Goal: Task Accomplishment & Management: Manage account settings

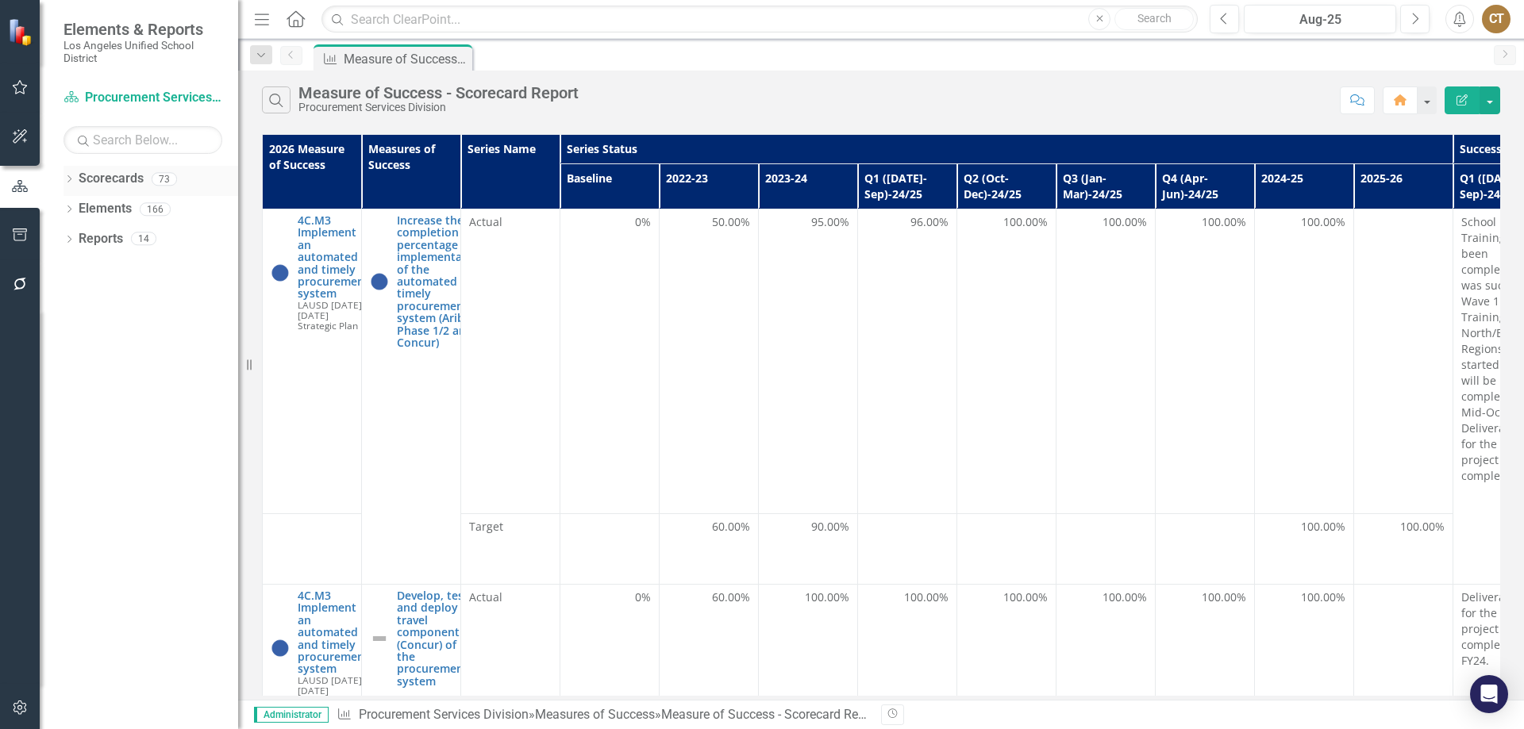
click at [68, 178] on icon "Dropdown" at bounding box center [68, 180] width 11 height 9
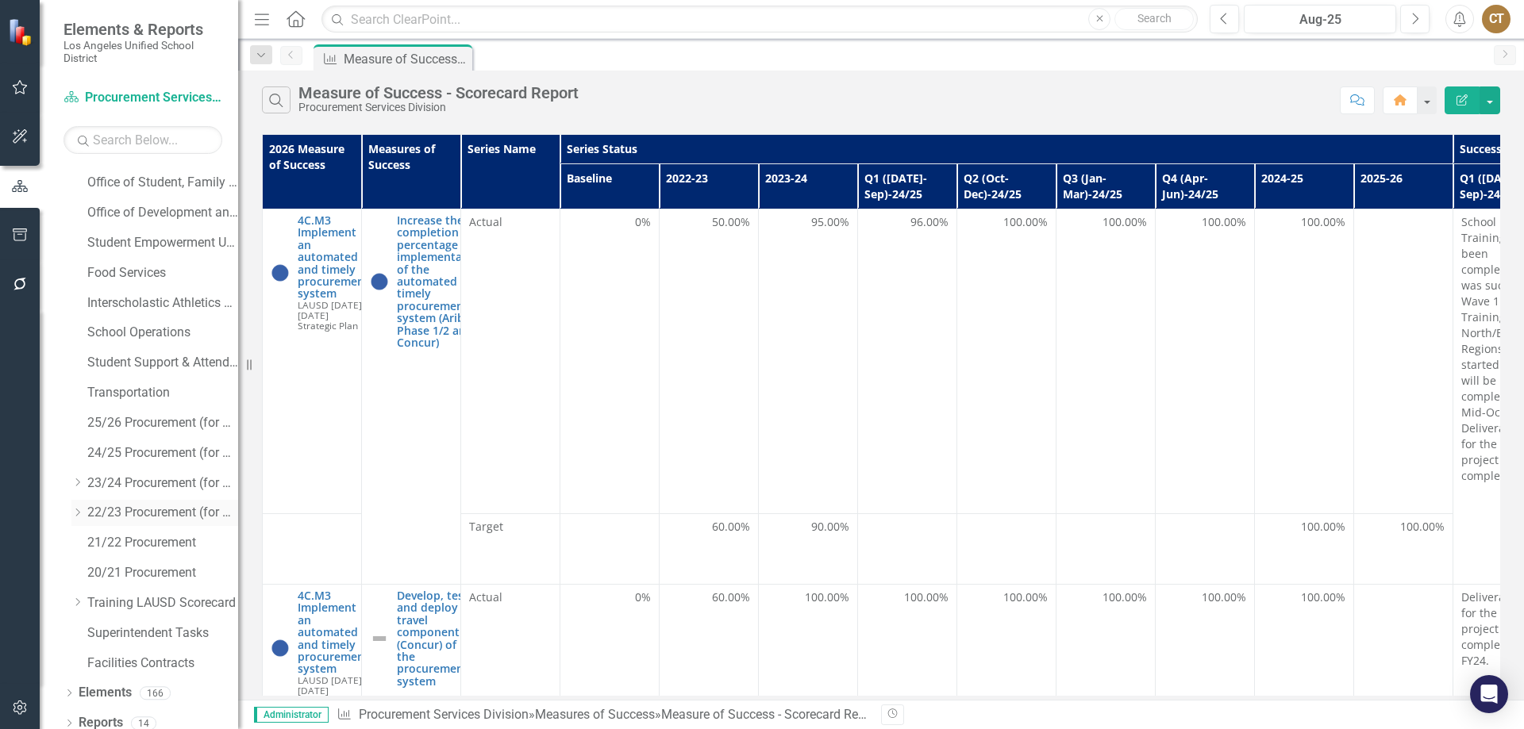
scroll to position [428, 0]
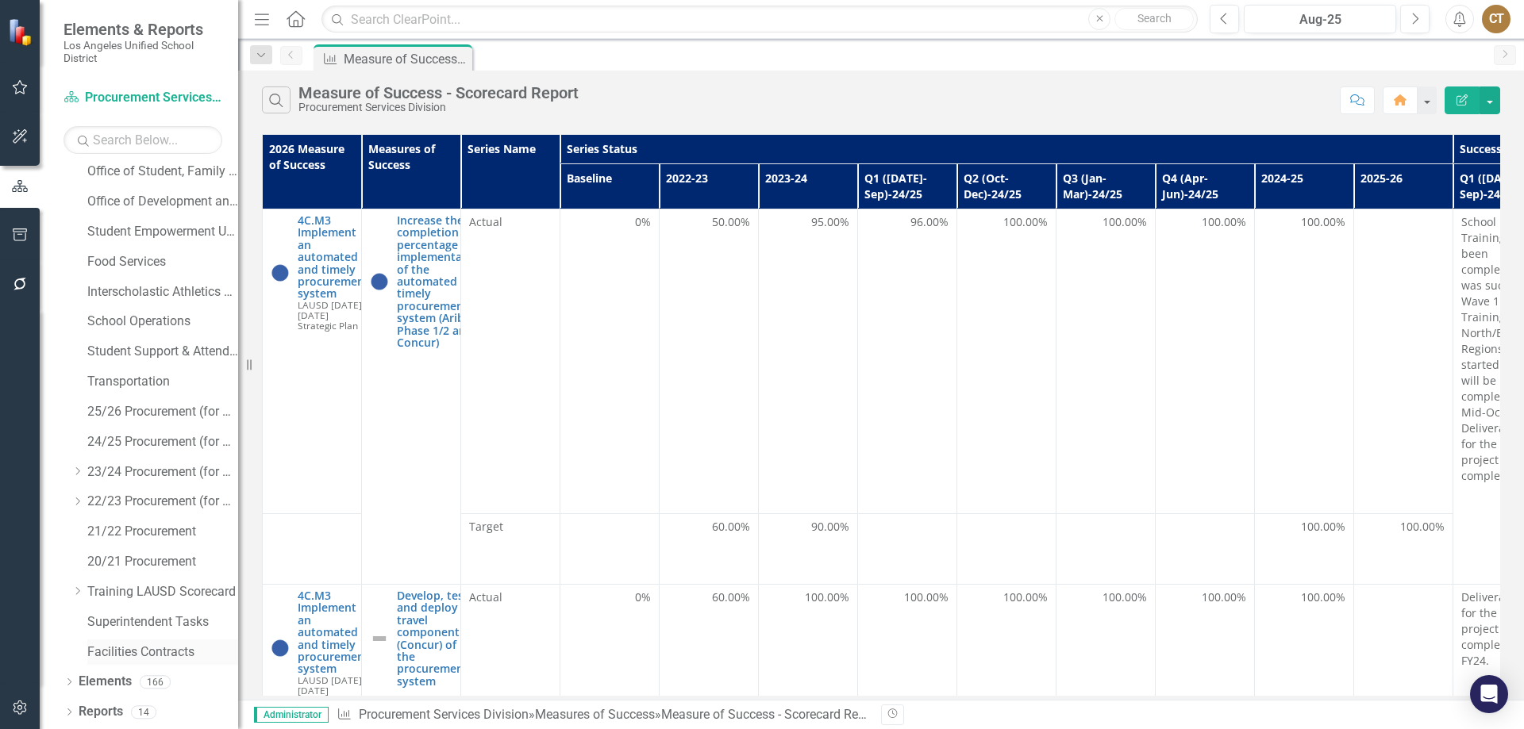
click at [122, 652] on link "Facilities Contracts" at bounding box center [162, 653] width 151 height 18
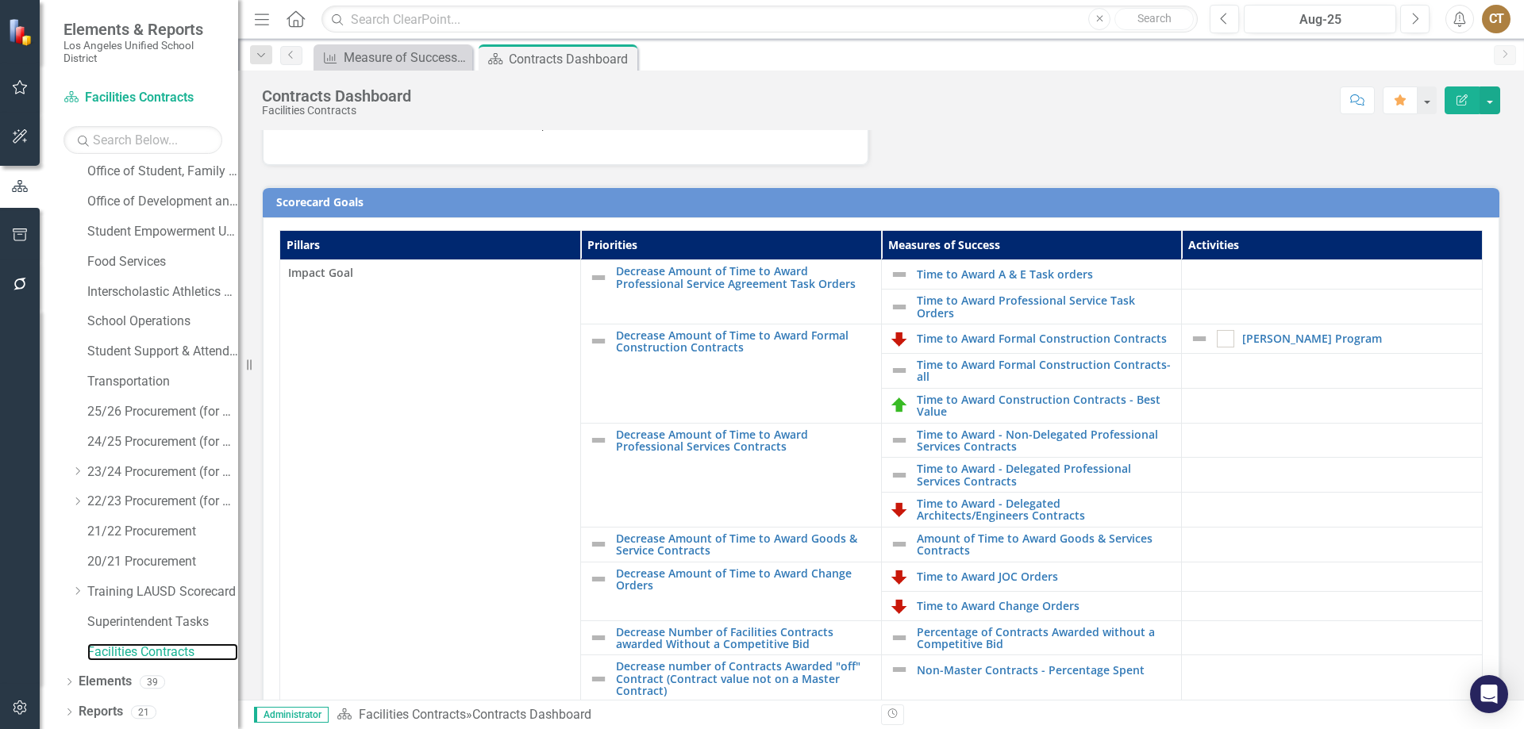
scroll to position [317, 0]
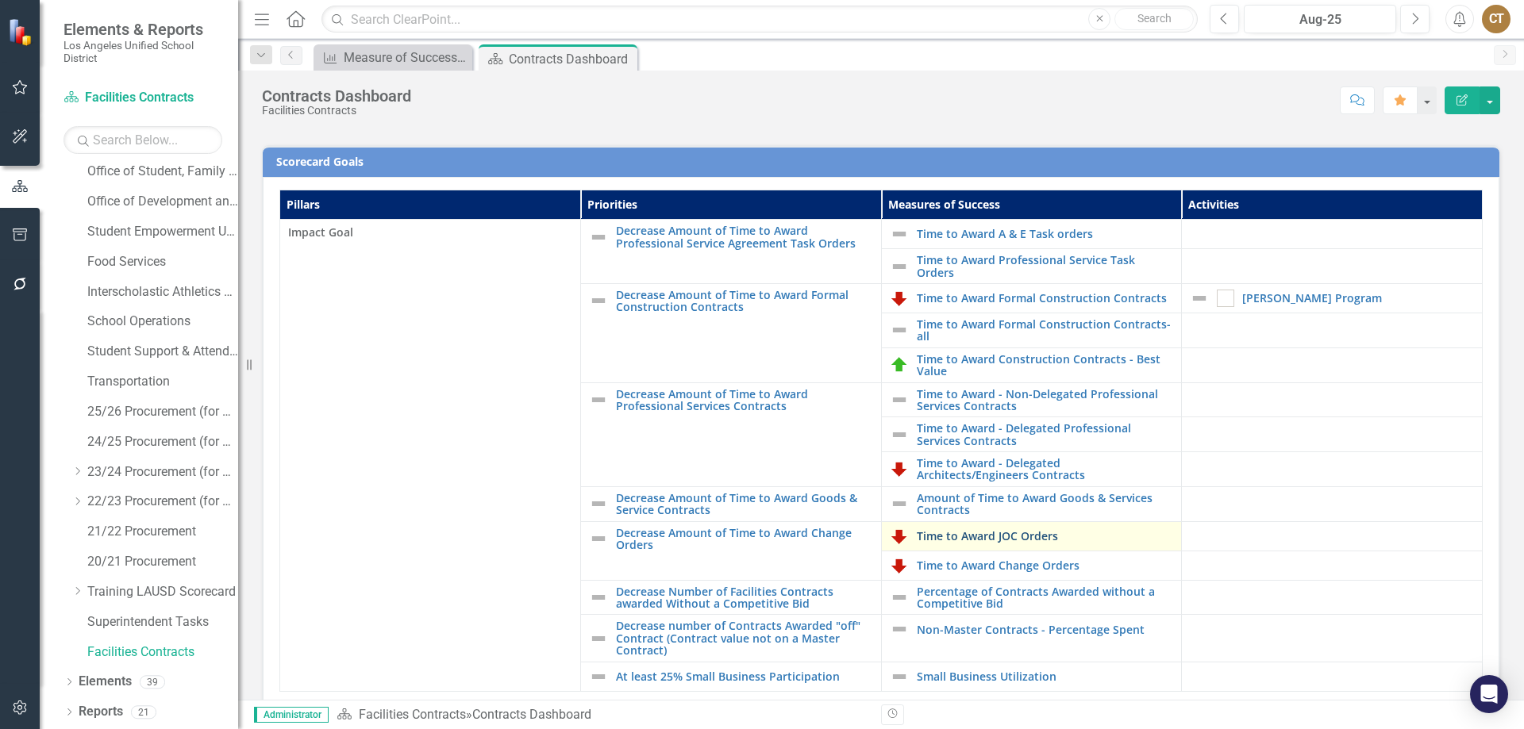
click at [980, 538] on link "Time to Award JOC Orders" at bounding box center [1045, 536] width 257 height 12
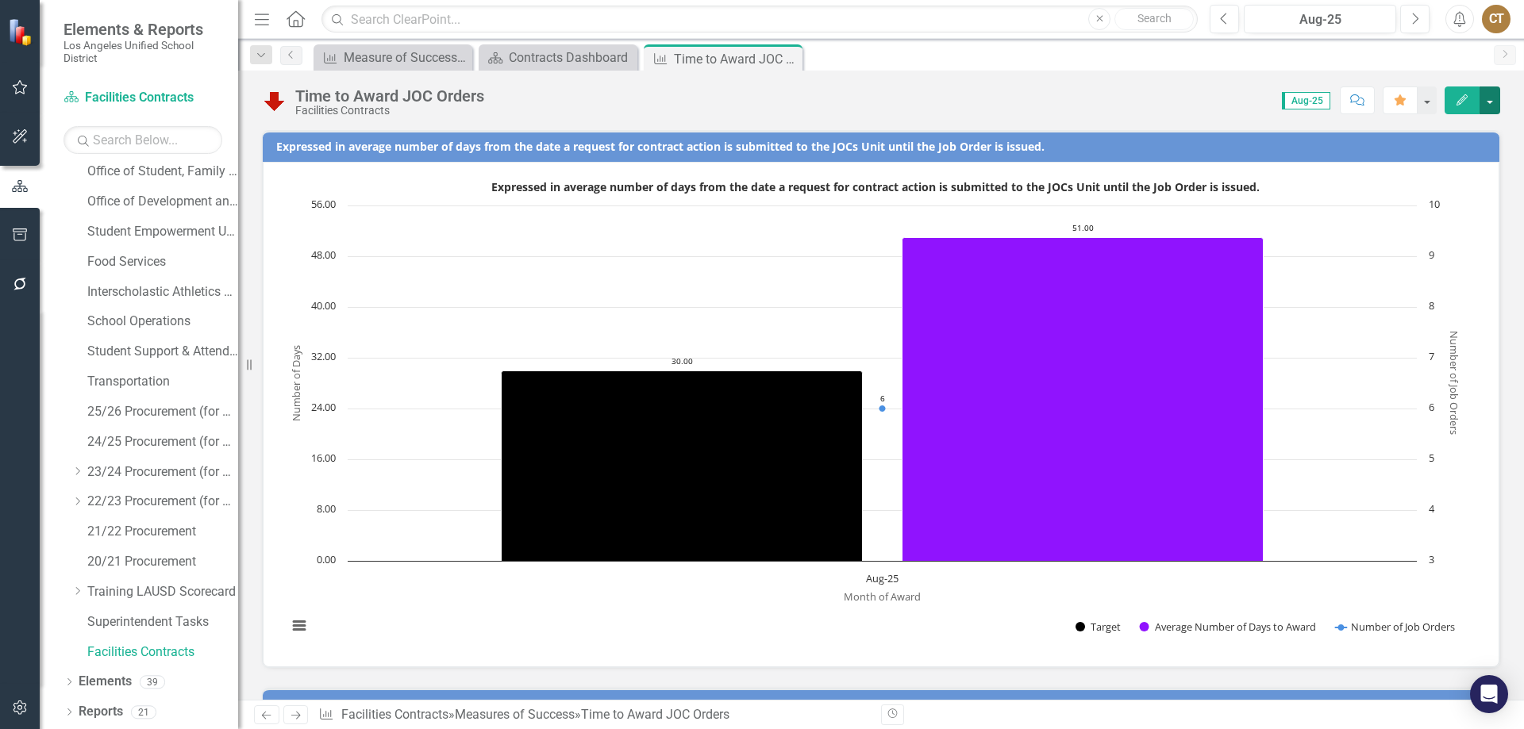
click at [1491, 102] on button "button" at bounding box center [1489, 101] width 21 height 28
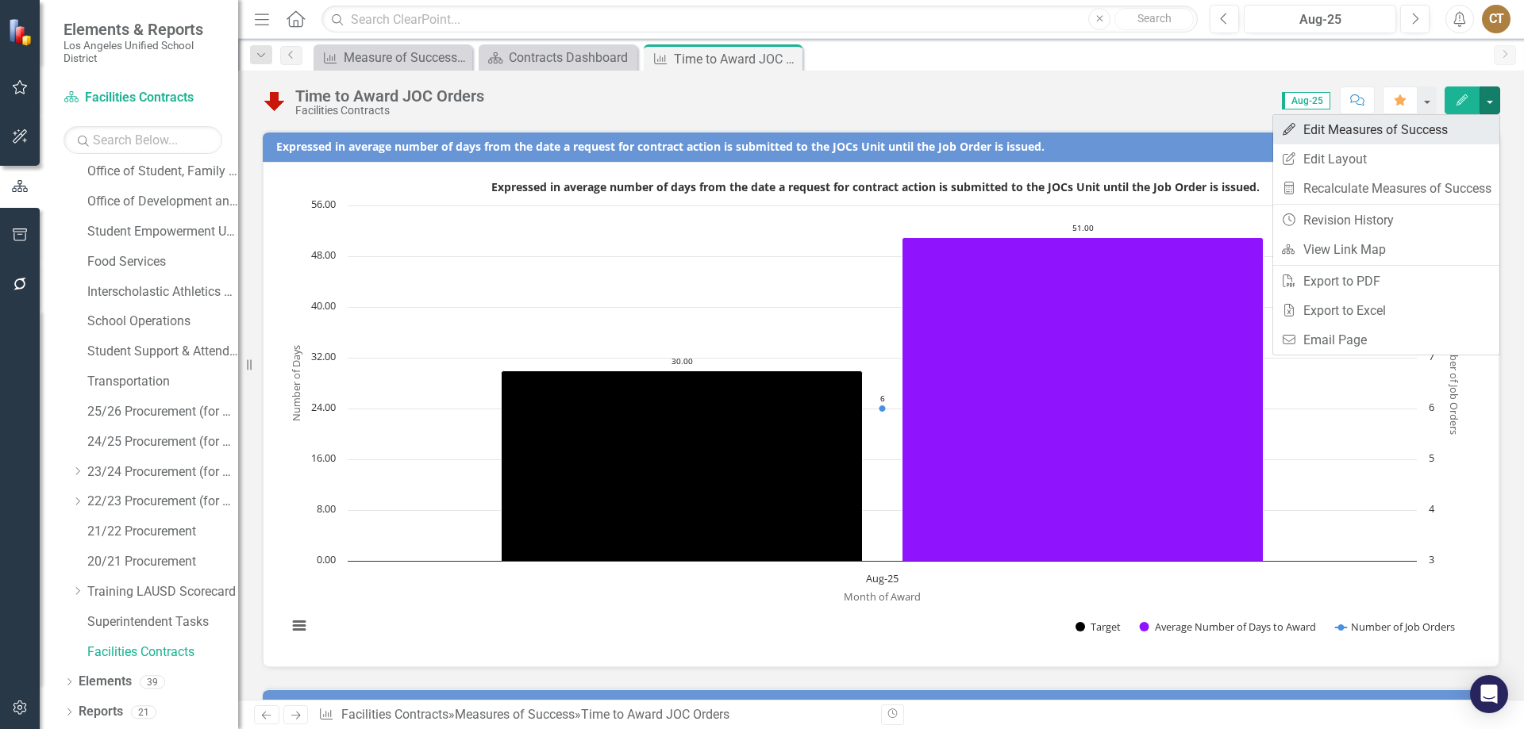
click at [1377, 125] on link "Edit Edit Measures of Success" at bounding box center [1386, 129] width 226 height 29
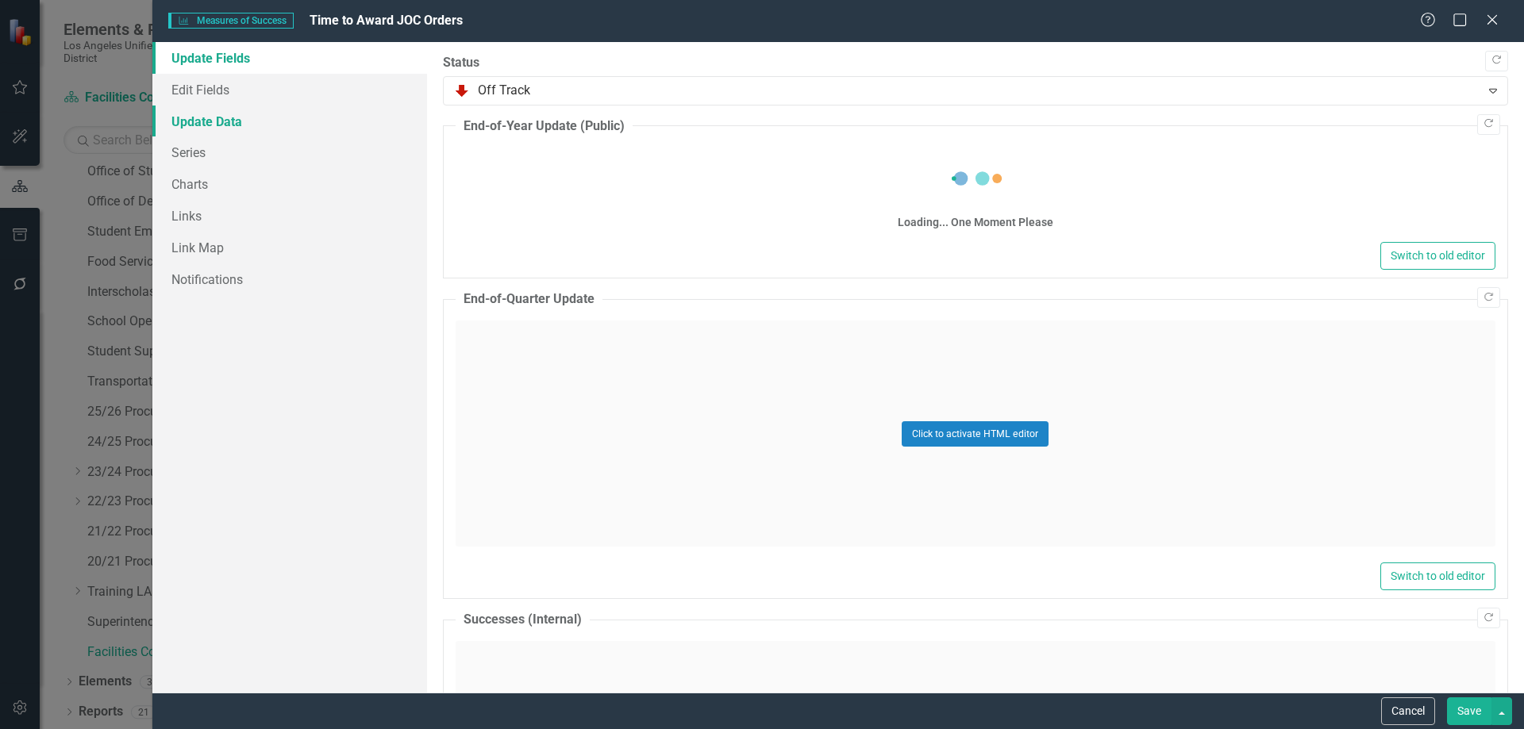
click at [237, 125] on link "Update Data" at bounding box center [289, 122] width 275 height 32
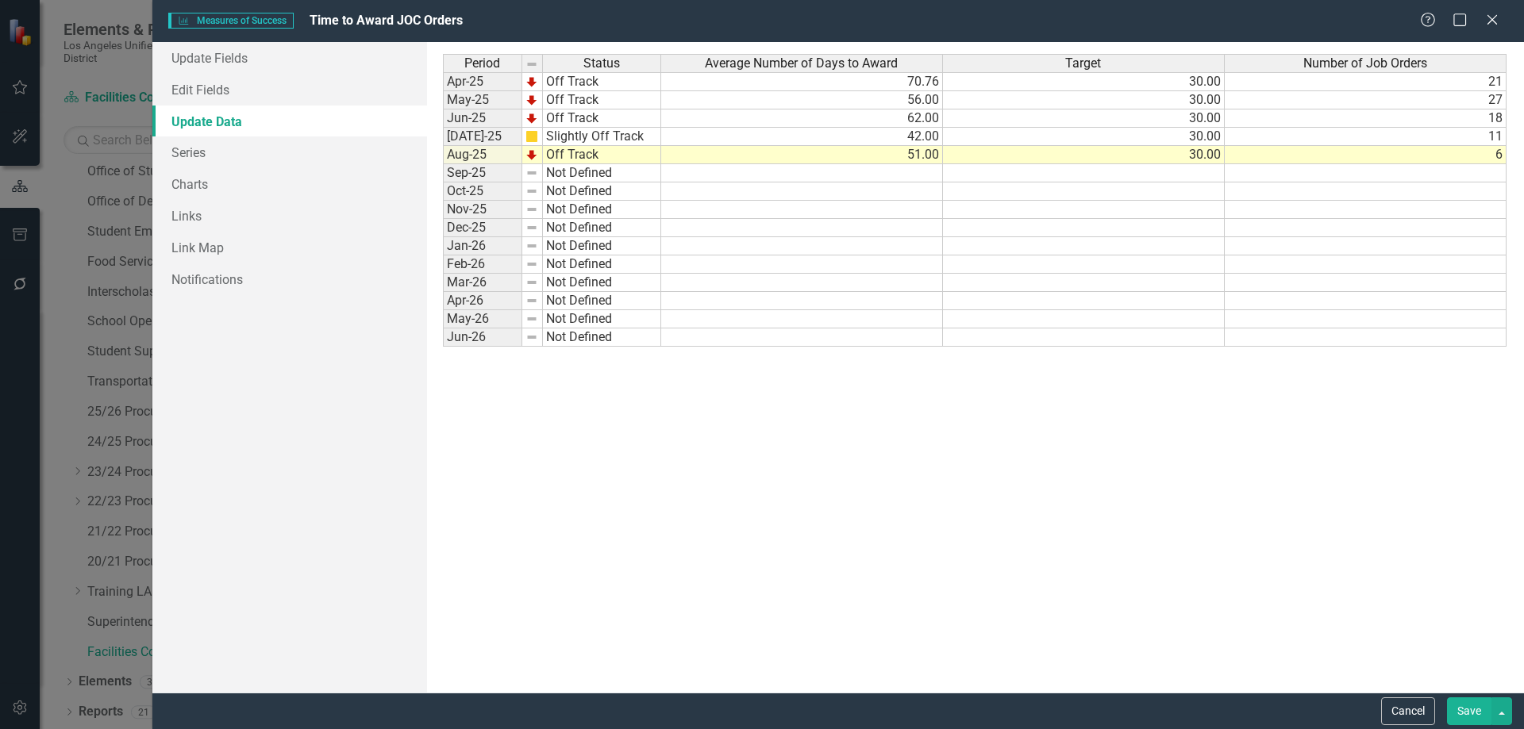
click at [900, 157] on td "51.00" at bounding box center [802, 155] width 282 height 18
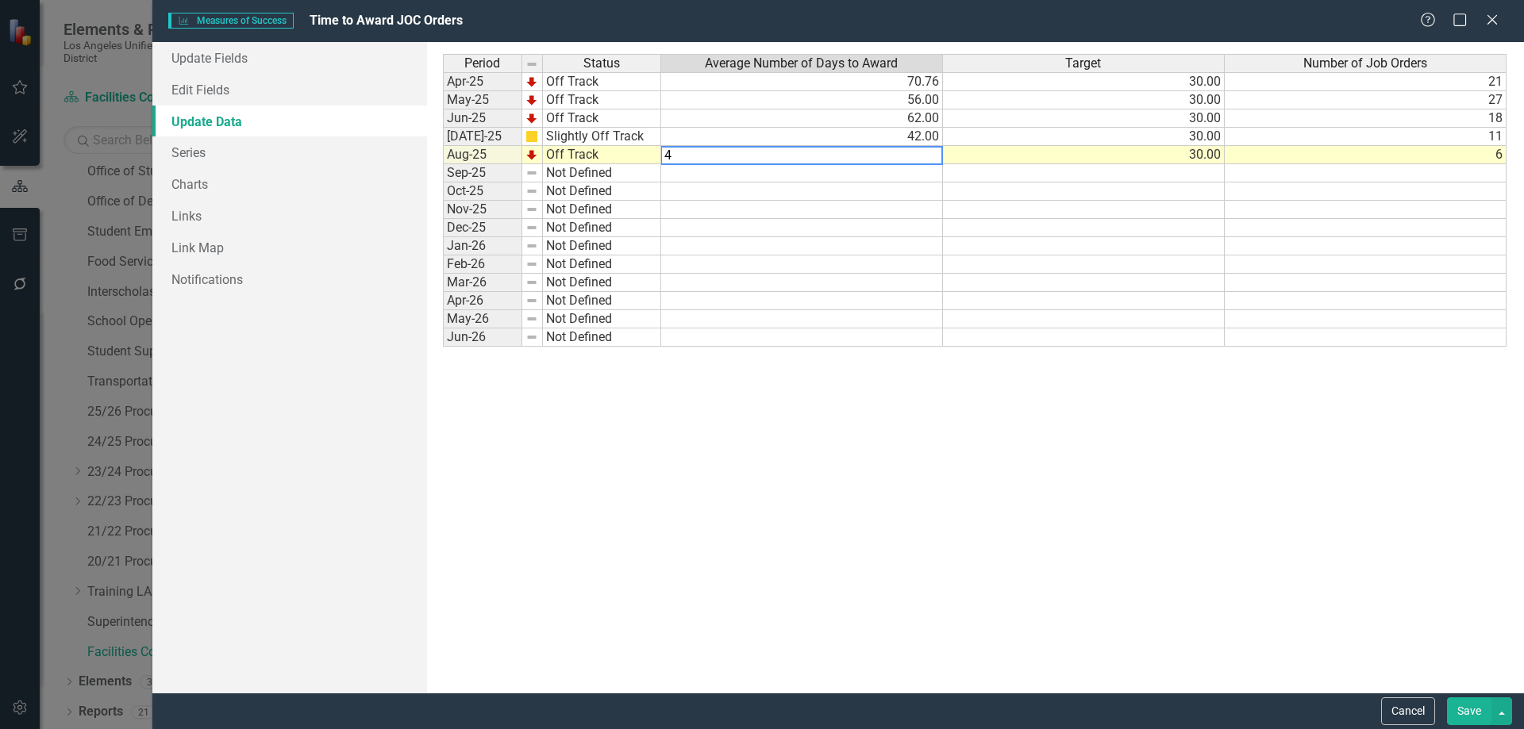
type textarea "47"
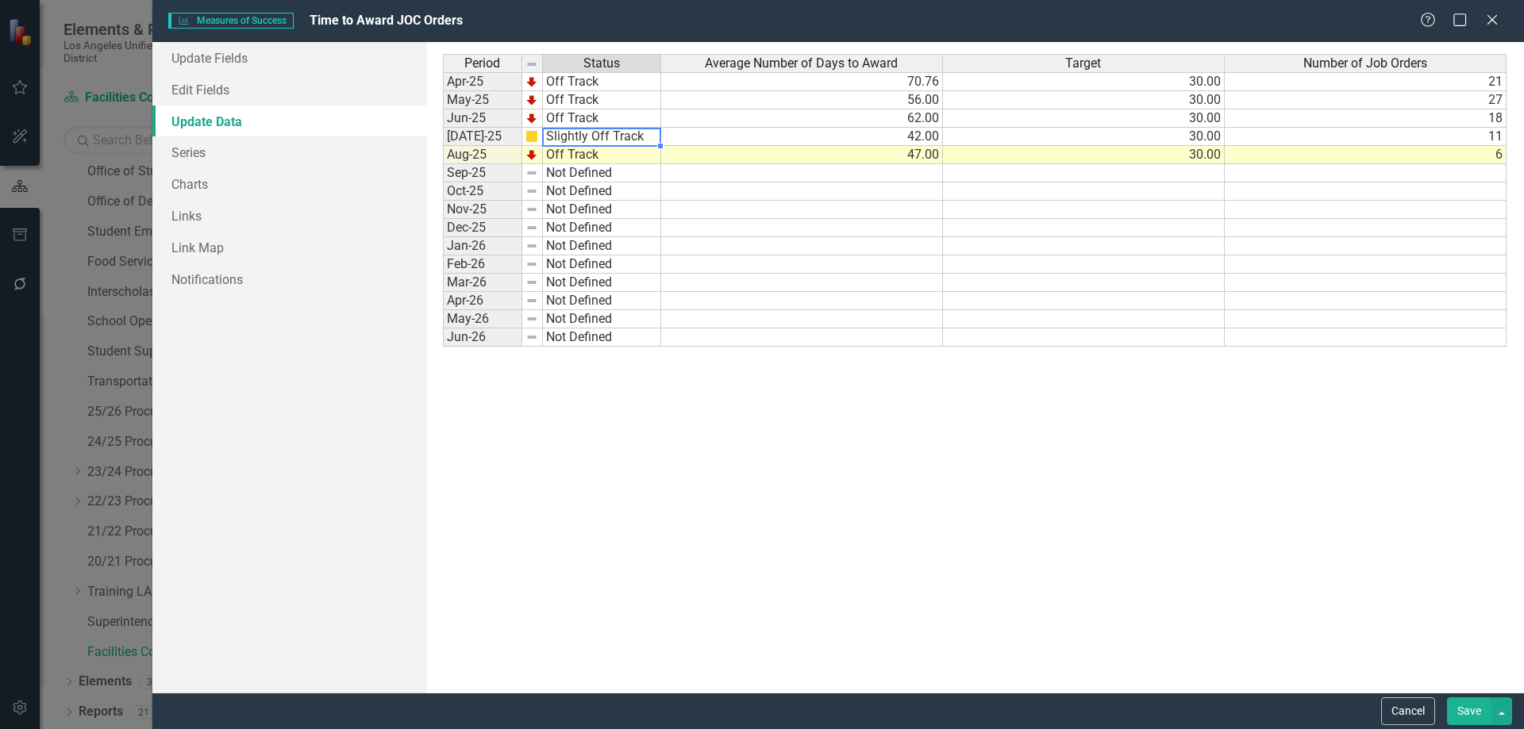
click at [614, 136] on td "Slightly Off Track" at bounding box center [602, 137] width 118 height 18
type textarea "Off Track"
click at [583, 212] on div "Period Status Average Number of Days to Award Target Number of Job Orders Apr-2…" at bounding box center [975, 367] width 1065 height 627
click at [918, 137] on td "42.00" at bounding box center [802, 137] width 282 height 18
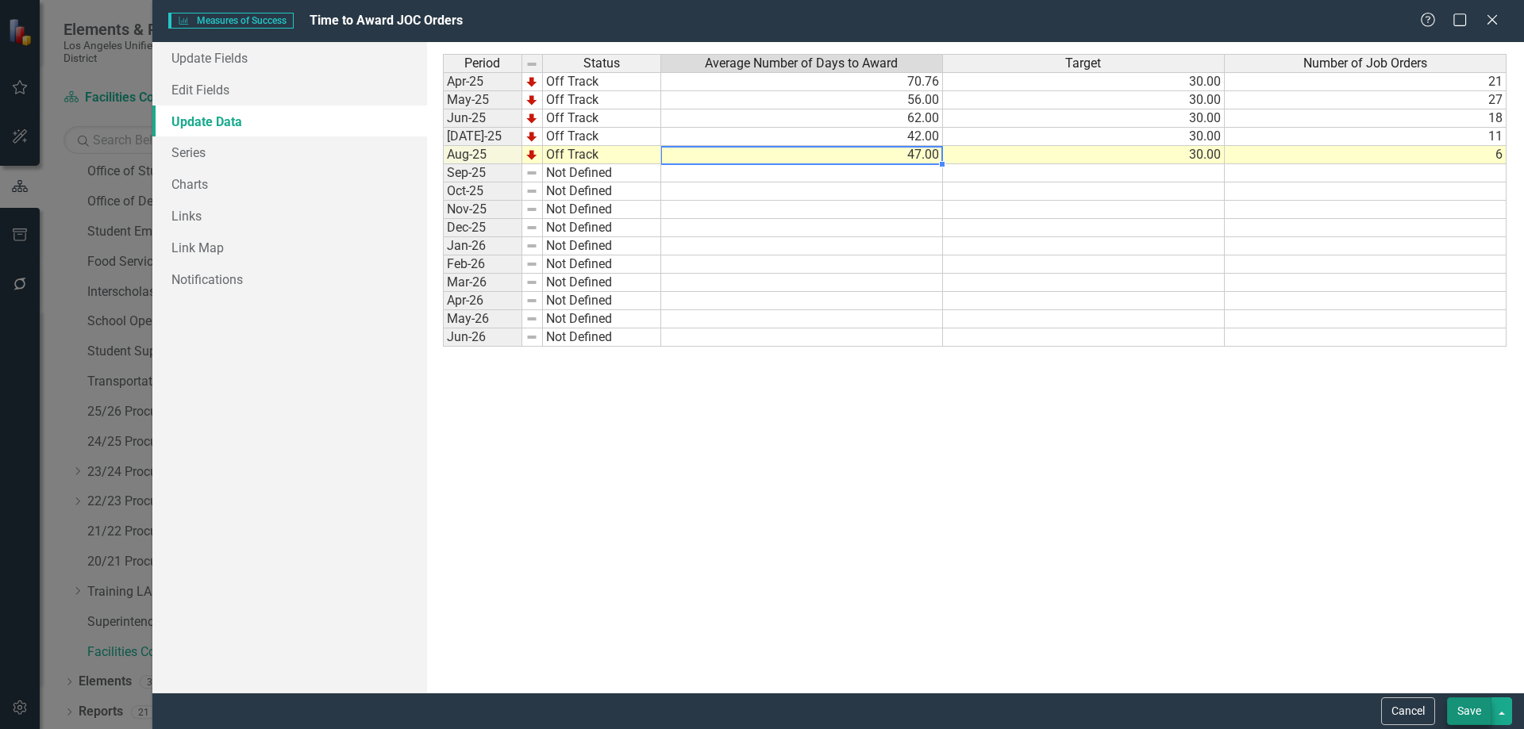
type textarea "47"
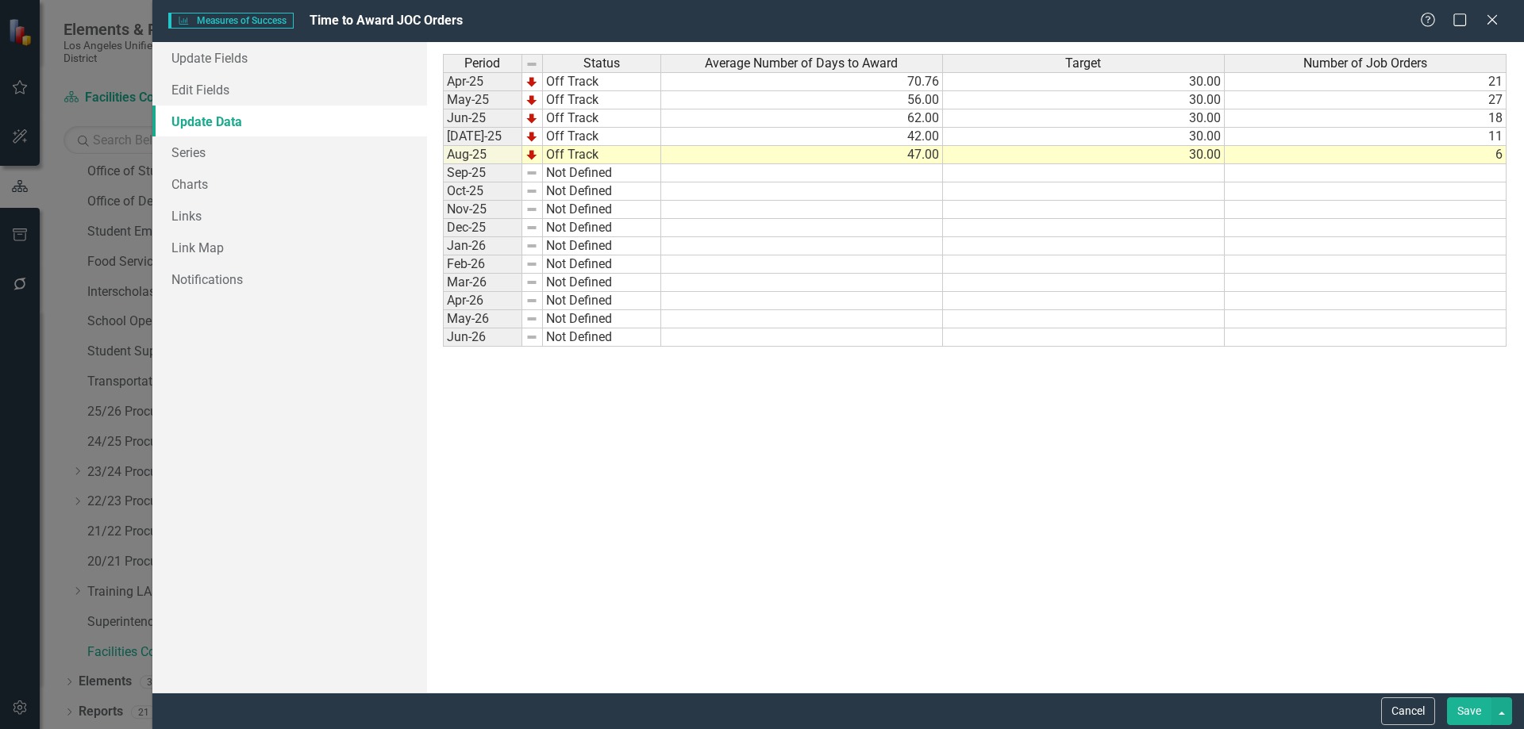
click at [1472, 707] on button "Save" at bounding box center [1469, 712] width 44 height 28
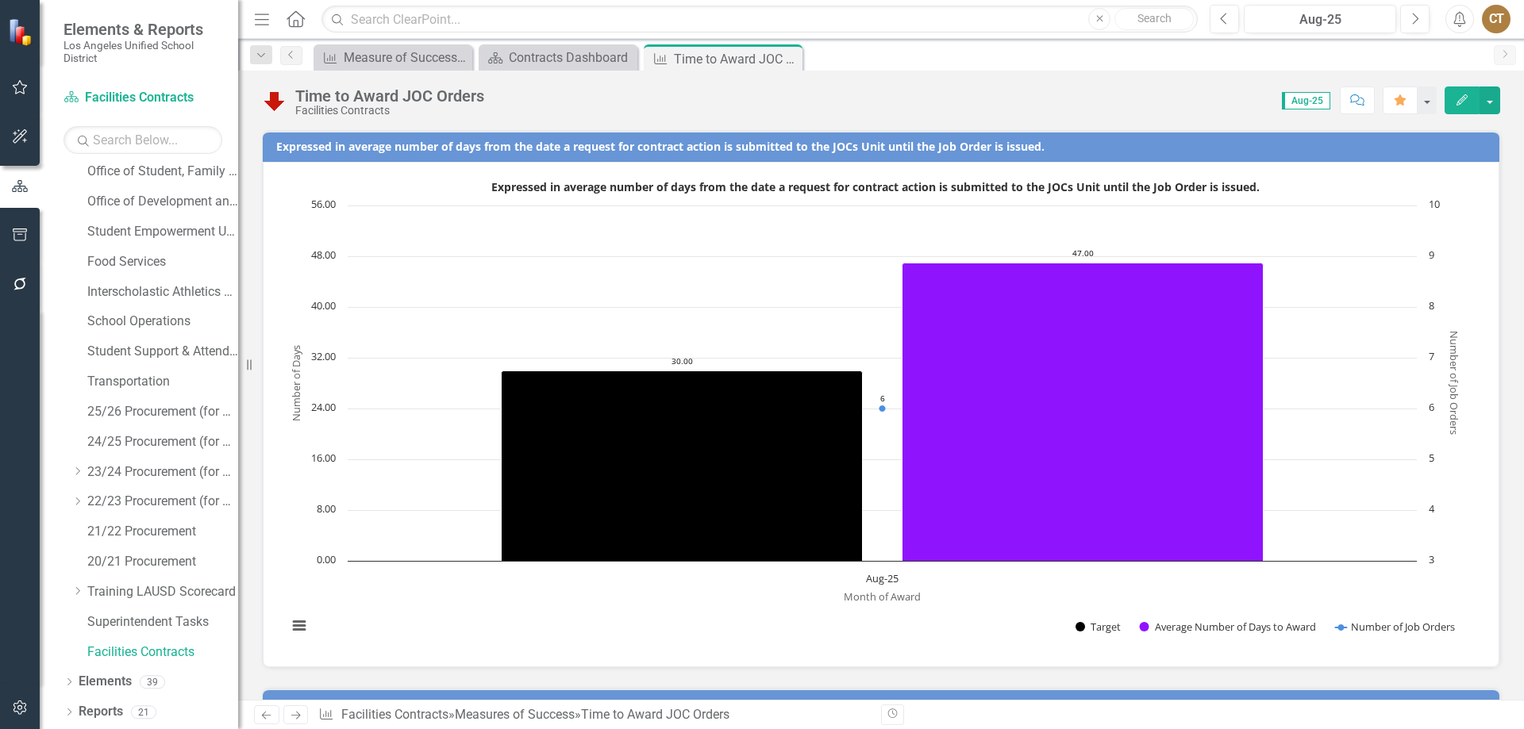
click at [1307, 101] on span "Aug-25" at bounding box center [1306, 100] width 48 height 17
click at [1492, 96] on button "button" at bounding box center [1489, 101] width 21 height 28
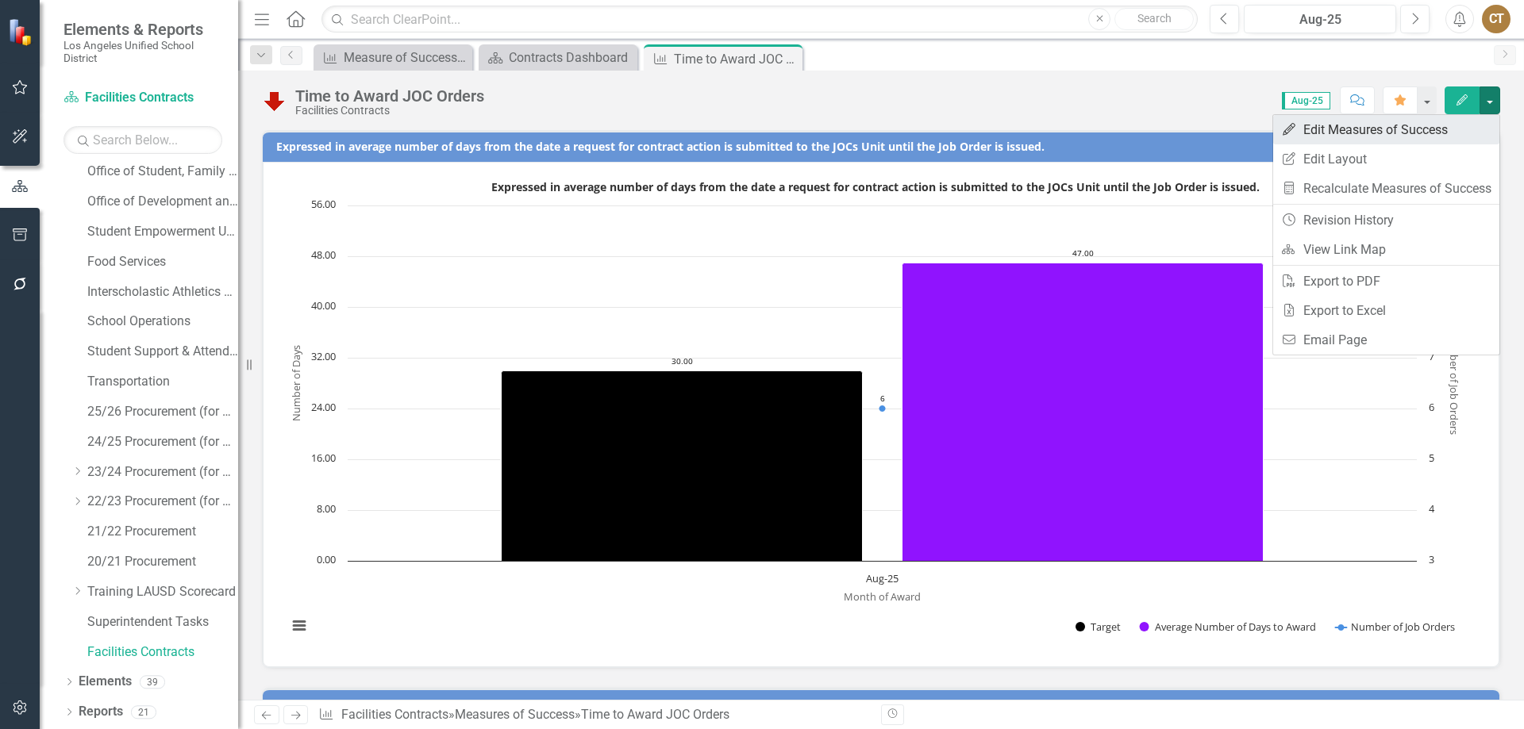
click at [1396, 127] on link "Edit Edit Measures of Success" at bounding box center [1386, 129] width 226 height 29
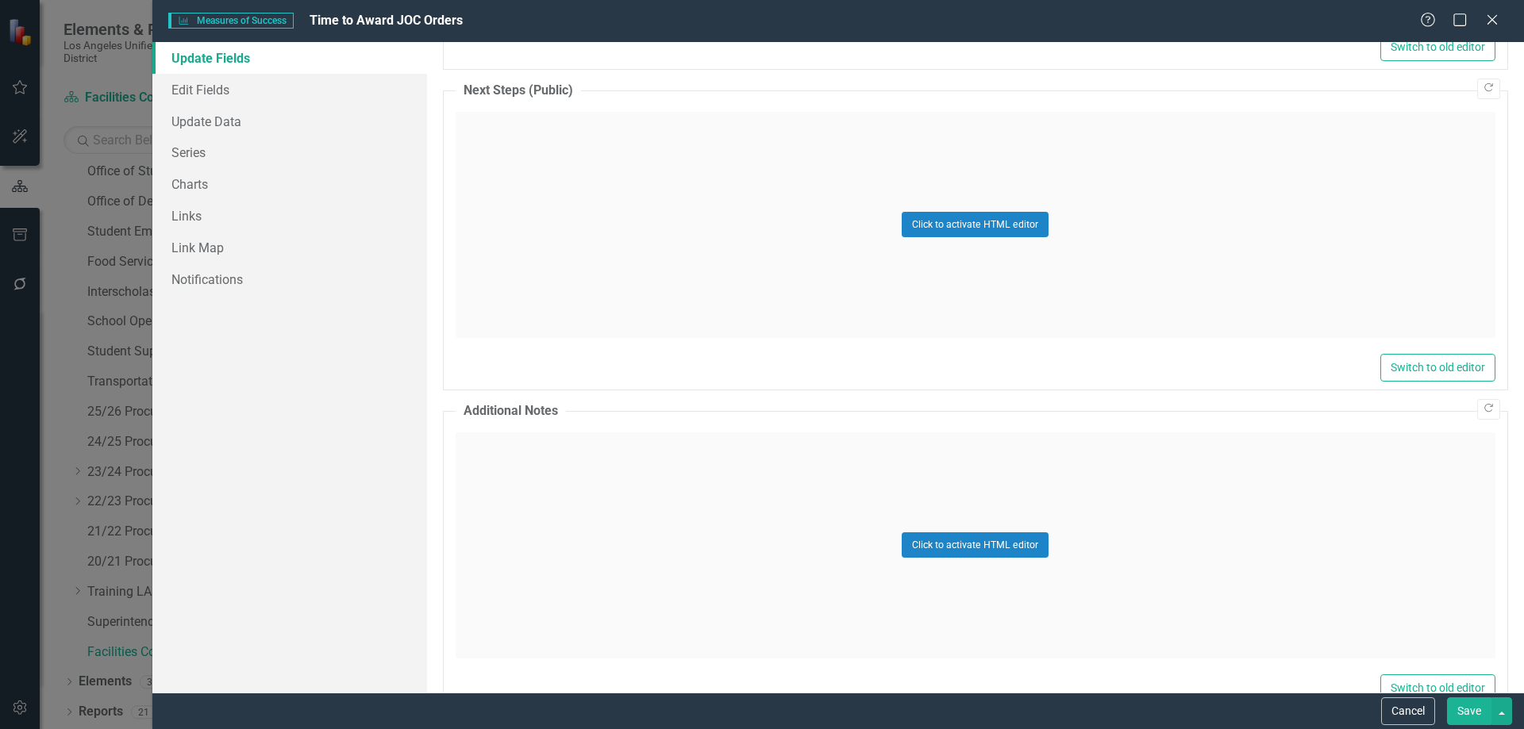
scroll to position [1439, 0]
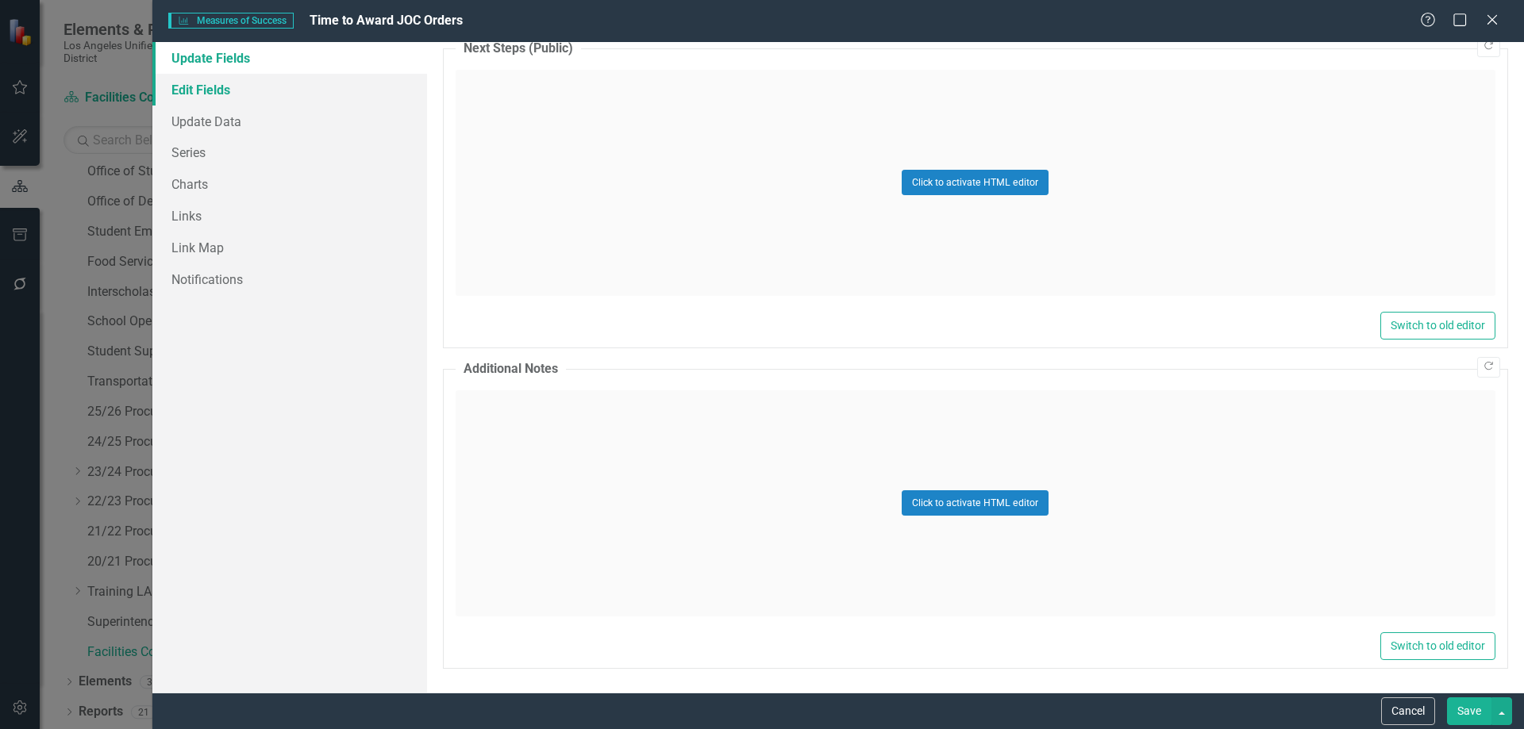
click at [204, 84] on link "Edit Fields" at bounding box center [289, 90] width 275 height 32
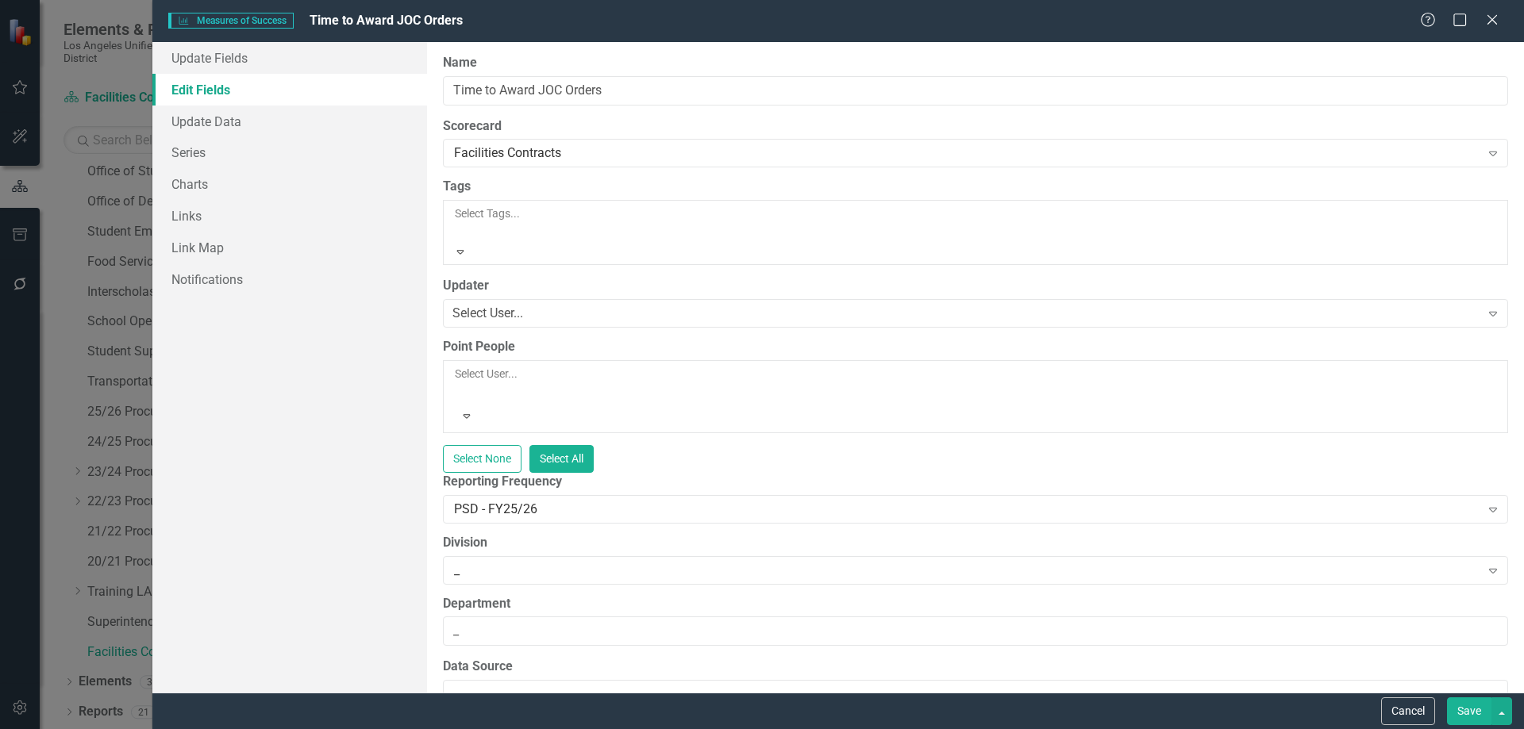
click at [467, 246] on icon "Expand" at bounding box center [460, 251] width 14 height 11
click at [1489, 312] on icon at bounding box center [1493, 314] width 8 height 5
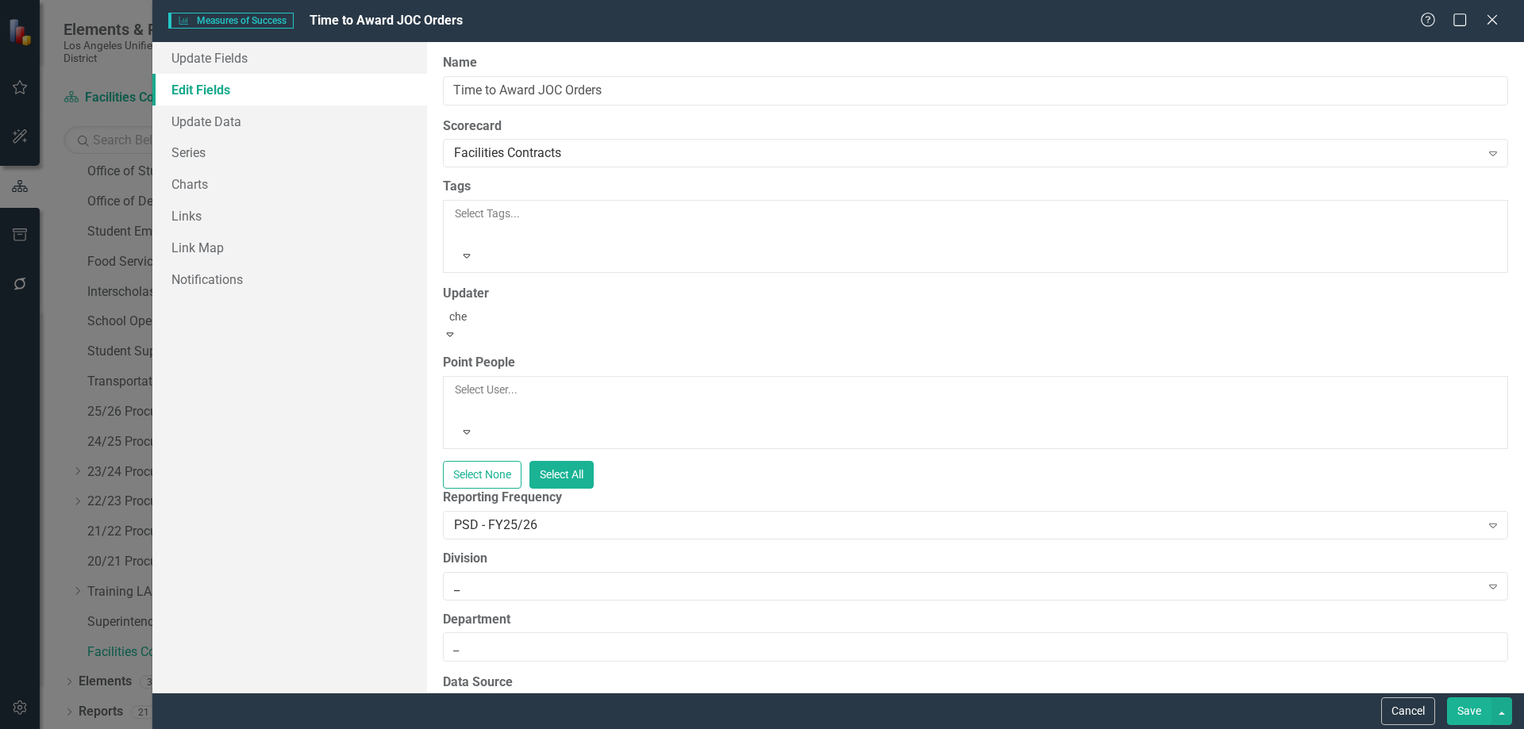
scroll to position [0, 0]
type input "[PERSON_NAME]"
click at [280, 729] on span "[PERSON_NAME] (Procurement)" at bounding box center [140, 737] width 280 height 15
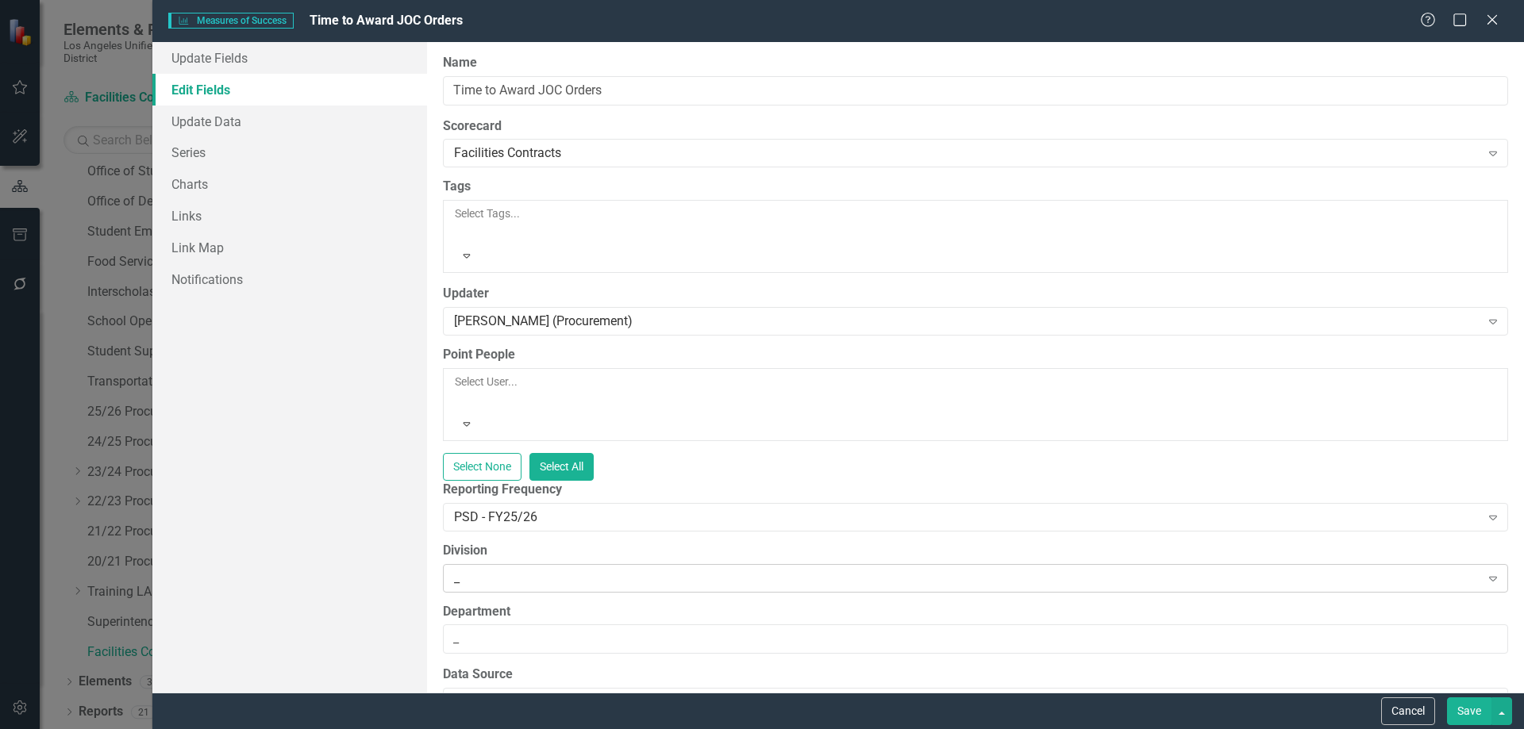
click at [1485, 572] on icon "Expand" at bounding box center [1493, 578] width 16 height 13
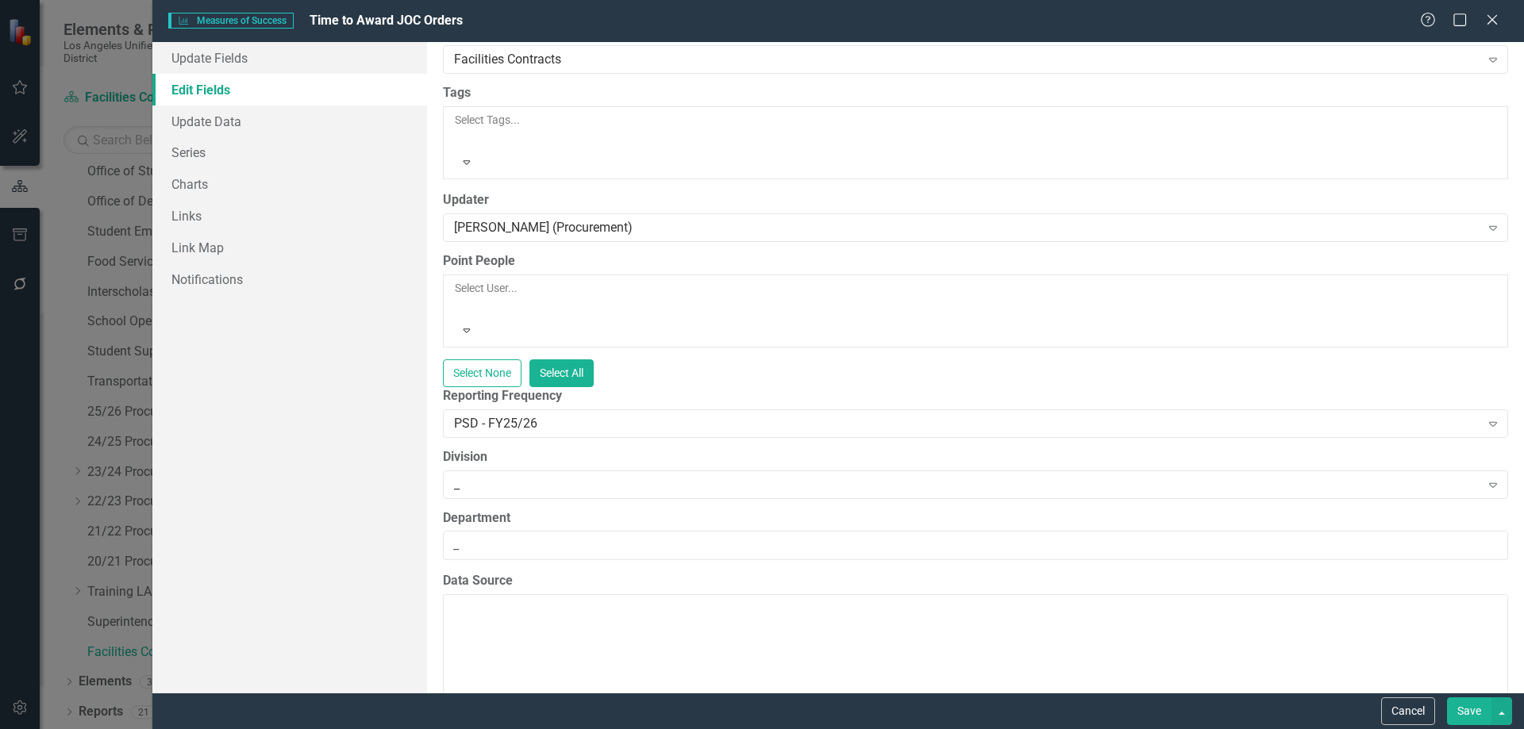
scroll to position [79, 0]
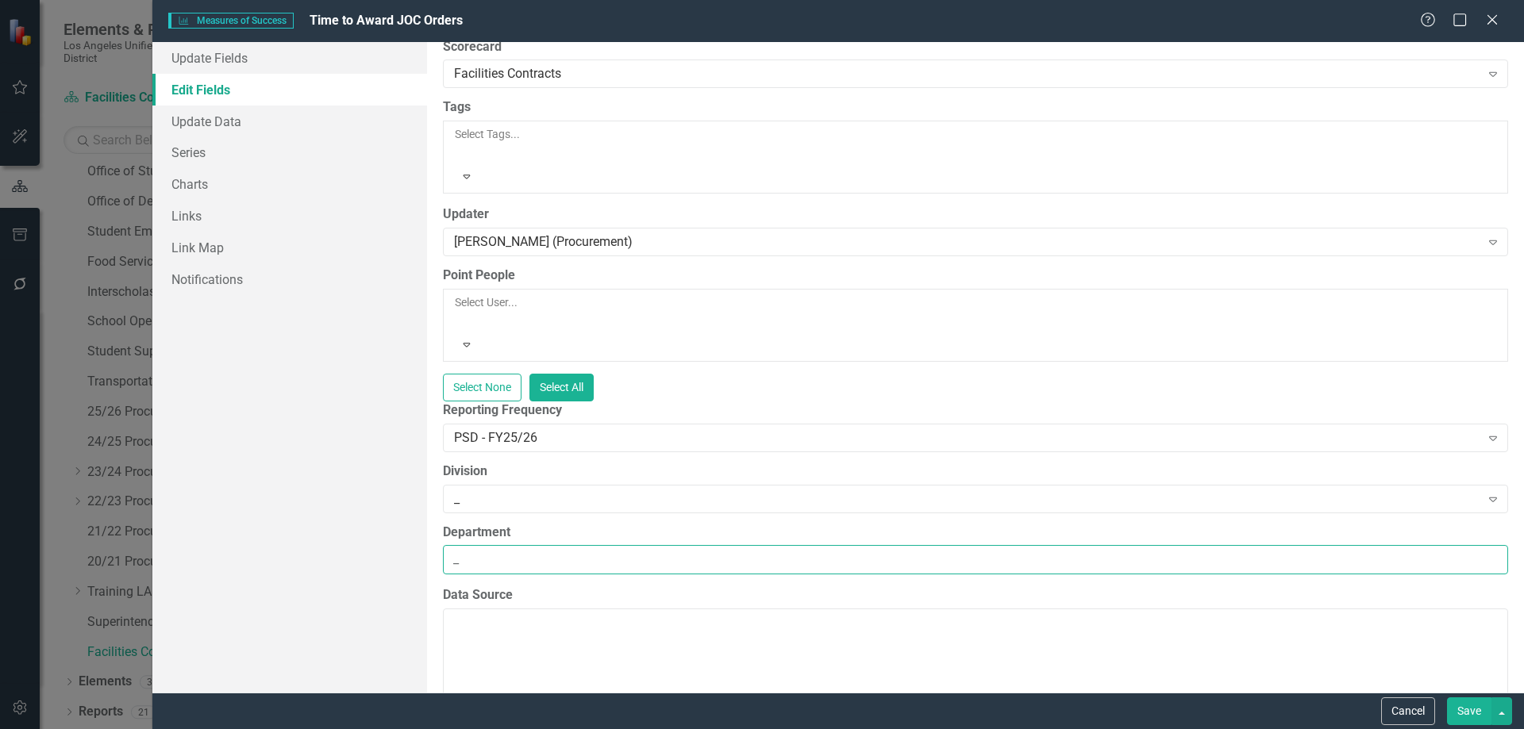
click at [598, 545] on input "_" at bounding box center [975, 559] width 1065 height 29
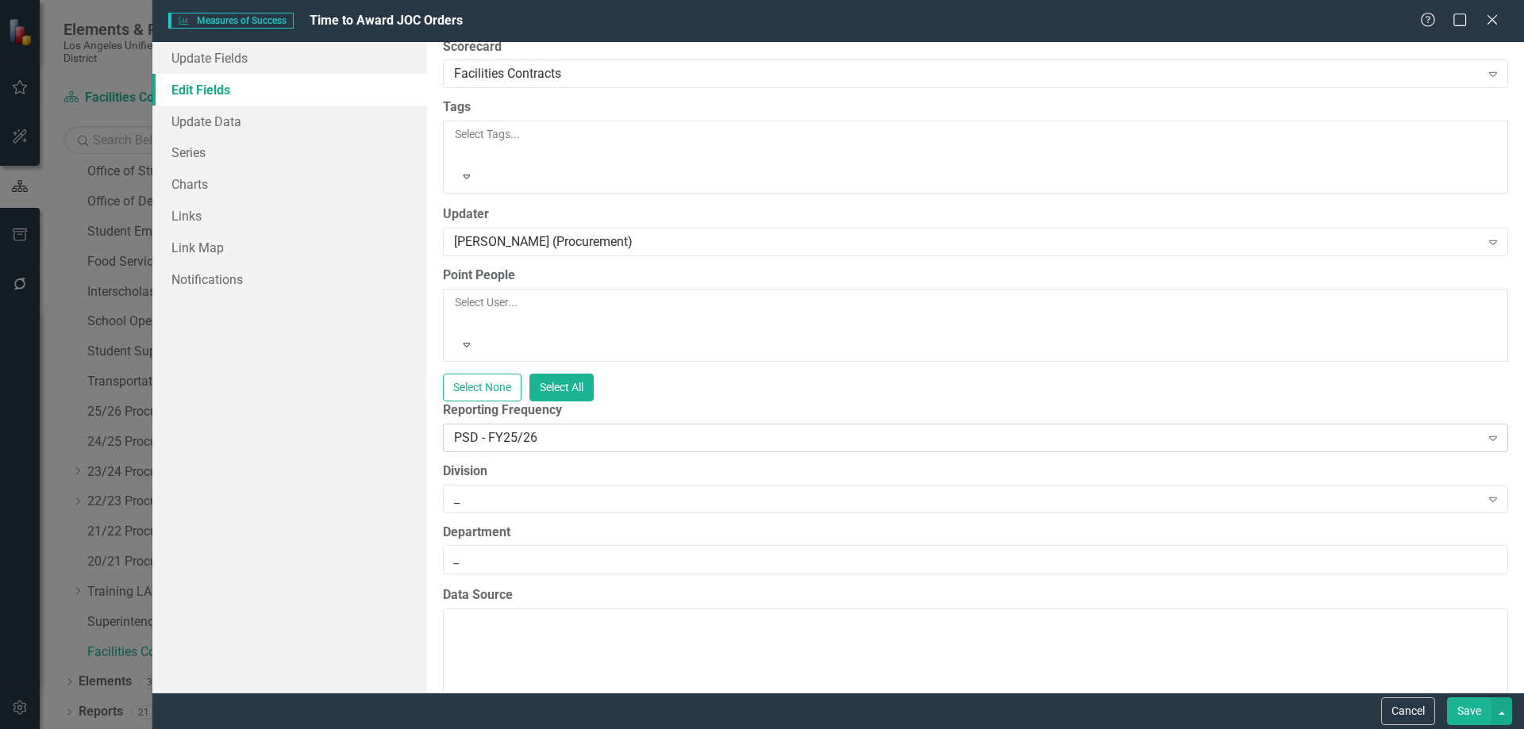
click at [1485, 432] on icon "Expand" at bounding box center [1493, 438] width 16 height 13
click at [1465, 707] on button "Save" at bounding box center [1469, 712] width 44 height 28
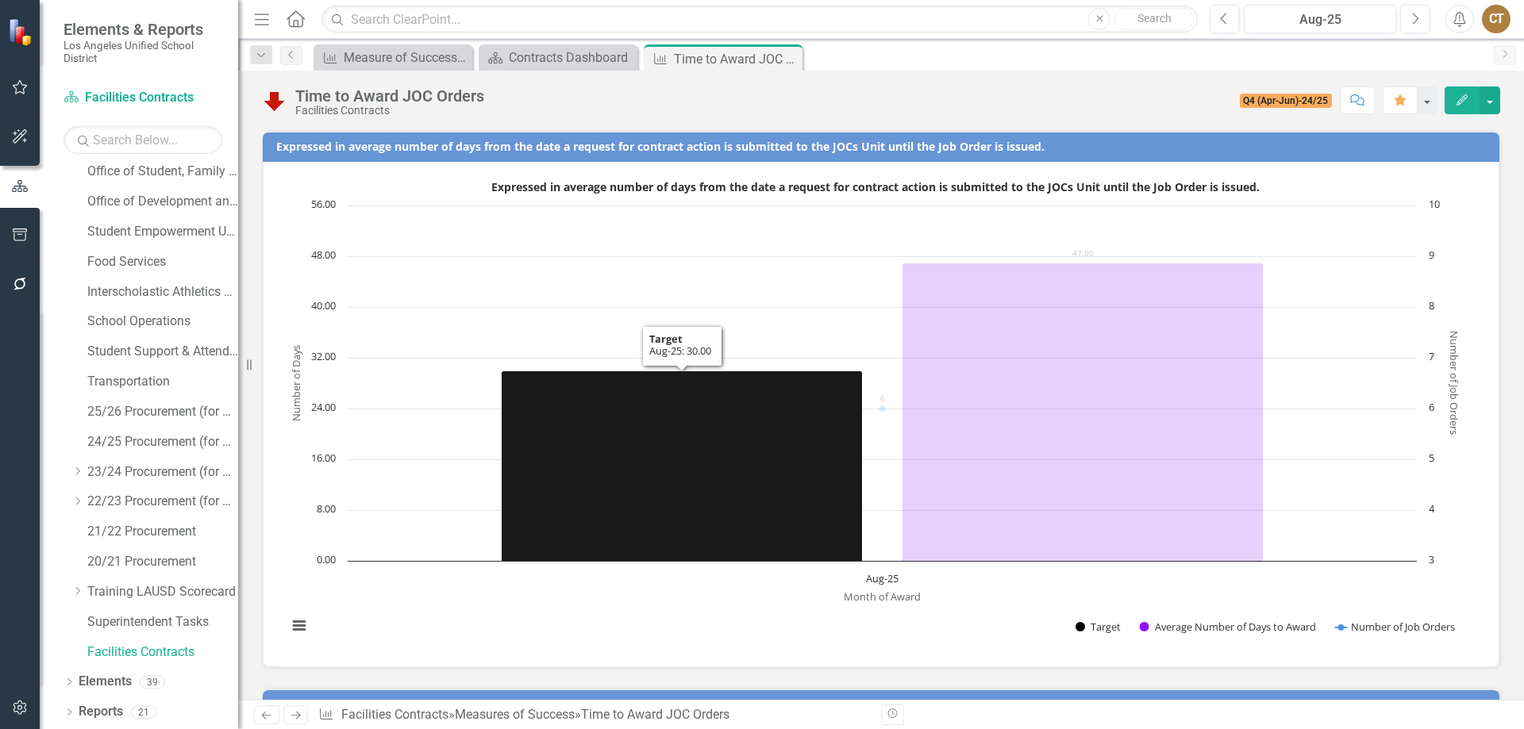
drag, startPoint x: 796, startPoint y: 502, endPoint x: 451, endPoint y: 461, distance: 347.6
click at [451, 461] on rect "Interactive chart" at bounding box center [874, 413] width 1191 height 476
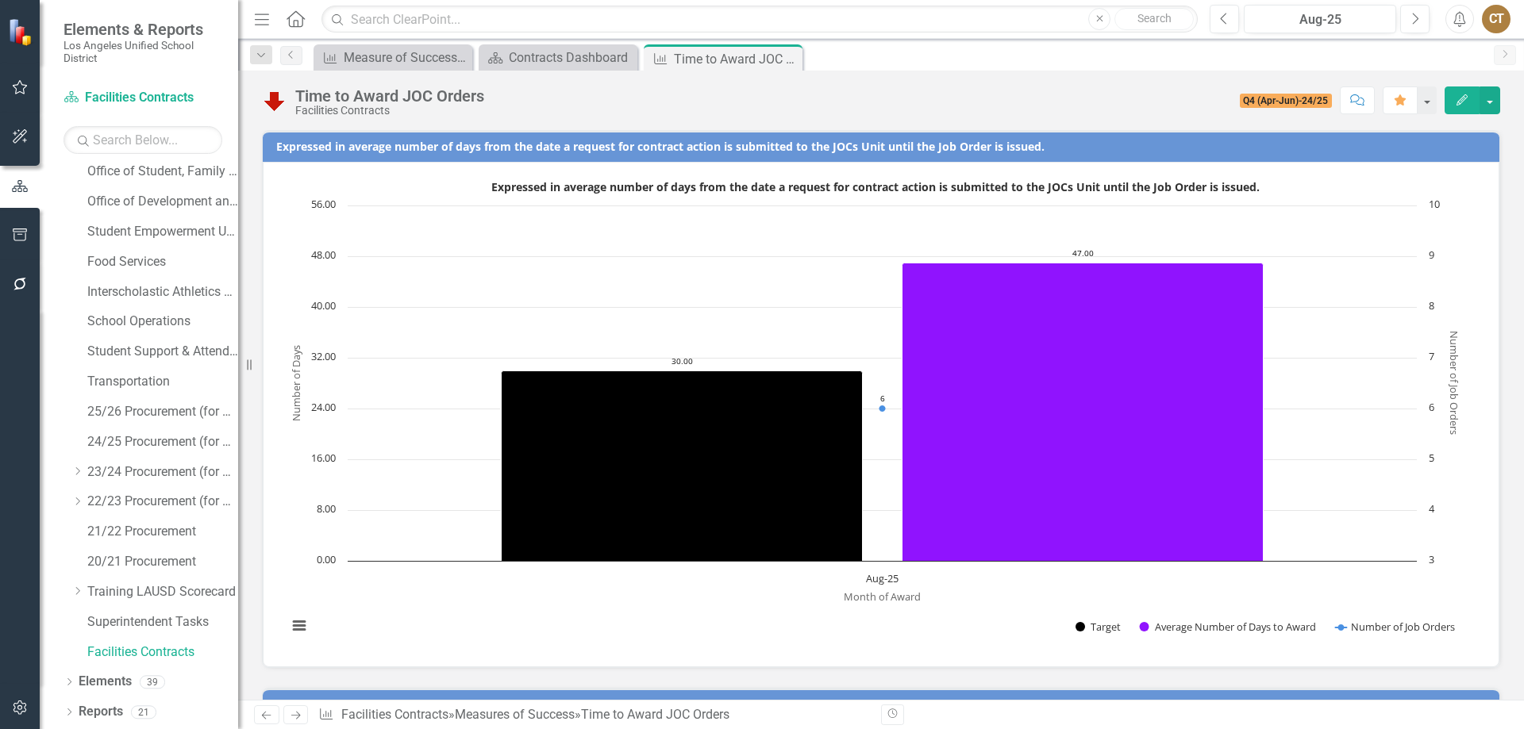
drag, startPoint x: 883, startPoint y: 582, endPoint x: 844, endPoint y: 597, distance: 41.7
click at [844, 597] on text "Month of Award" at bounding box center [882, 597] width 77 height 14
click at [879, 594] on text "Month of Award" at bounding box center [882, 597] width 77 height 14
drag, startPoint x: 894, startPoint y: 595, endPoint x: 795, endPoint y: 606, distance: 99.0
click at [795, 606] on rect "Interactive chart" at bounding box center [874, 413] width 1191 height 476
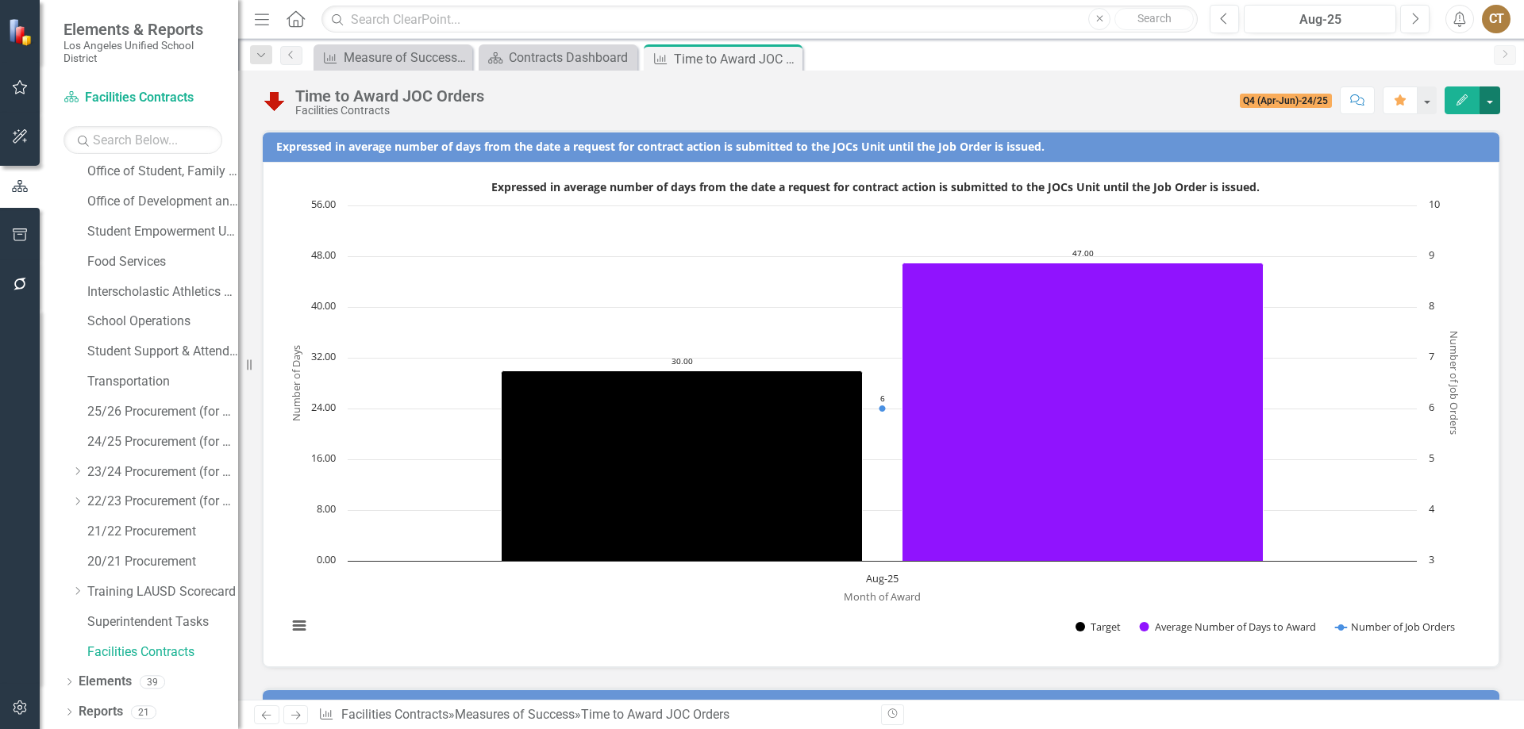
click at [1494, 98] on button "button" at bounding box center [1489, 101] width 21 height 28
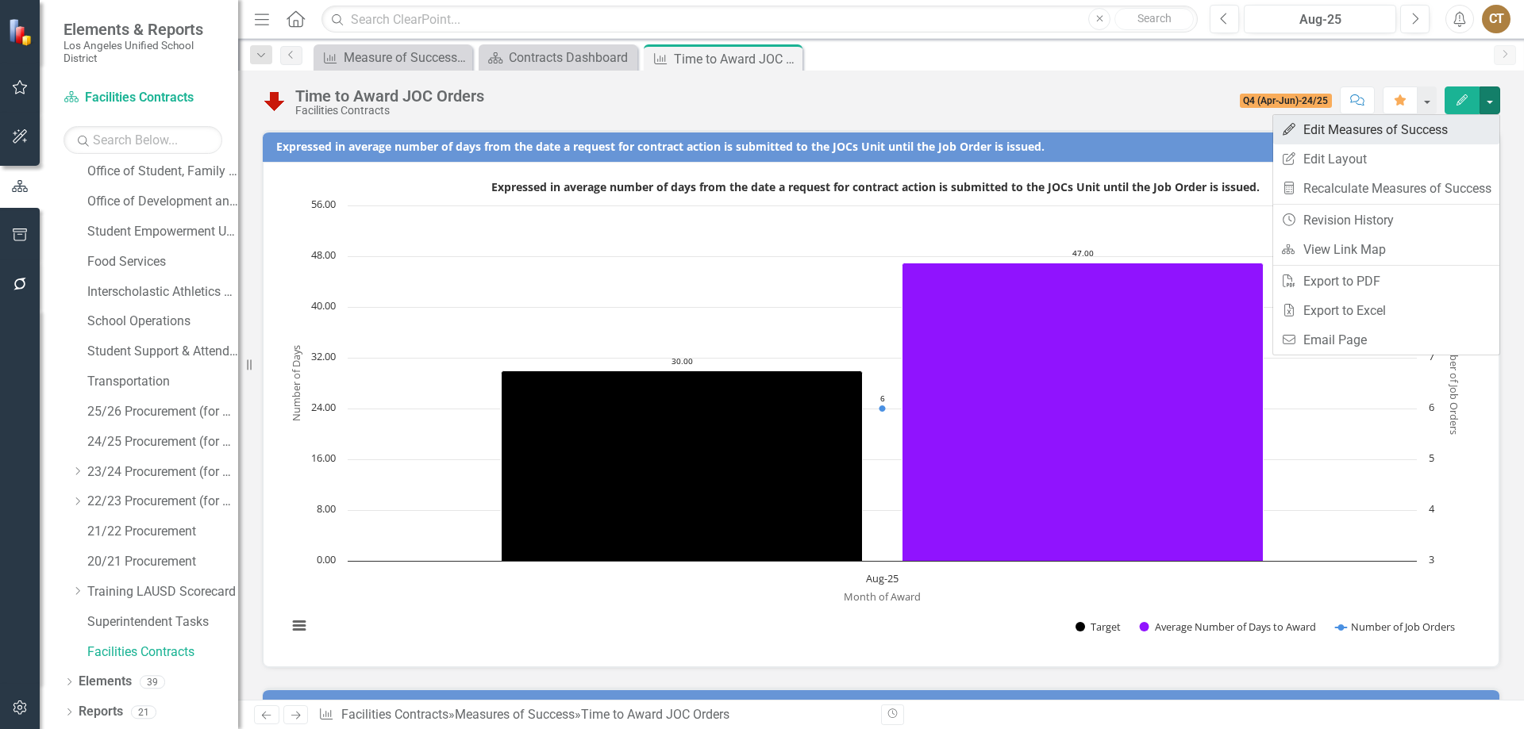
click at [1337, 128] on link "Edit Edit Measures of Success" at bounding box center [1386, 129] width 226 height 29
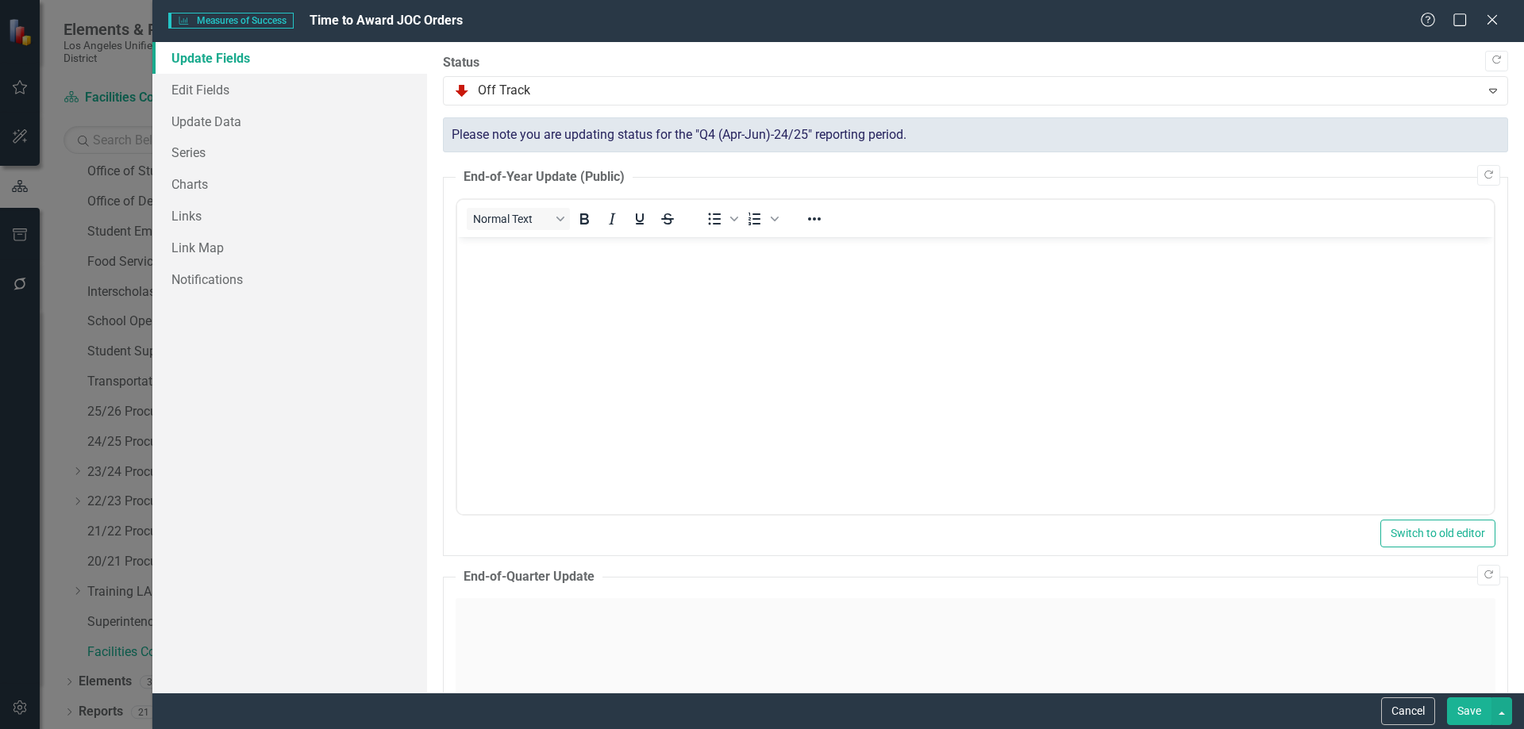
scroll to position [0, 0]
click at [214, 85] on link "Edit Fields" at bounding box center [289, 90] width 275 height 32
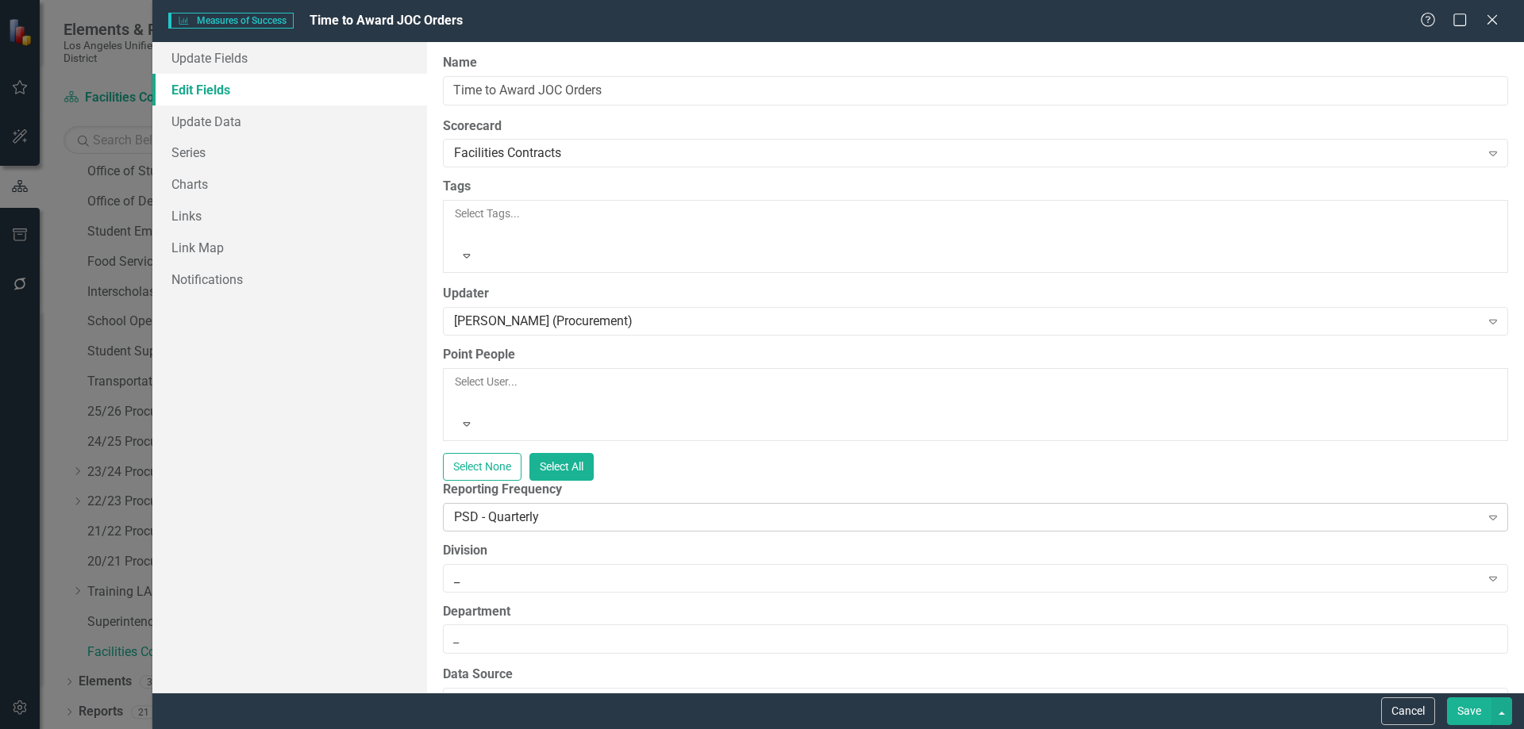
click at [1485, 511] on icon "Expand" at bounding box center [1493, 517] width 16 height 13
click at [1467, 708] on button "Save" at bounding box center [1469, 712] width 44 height 28
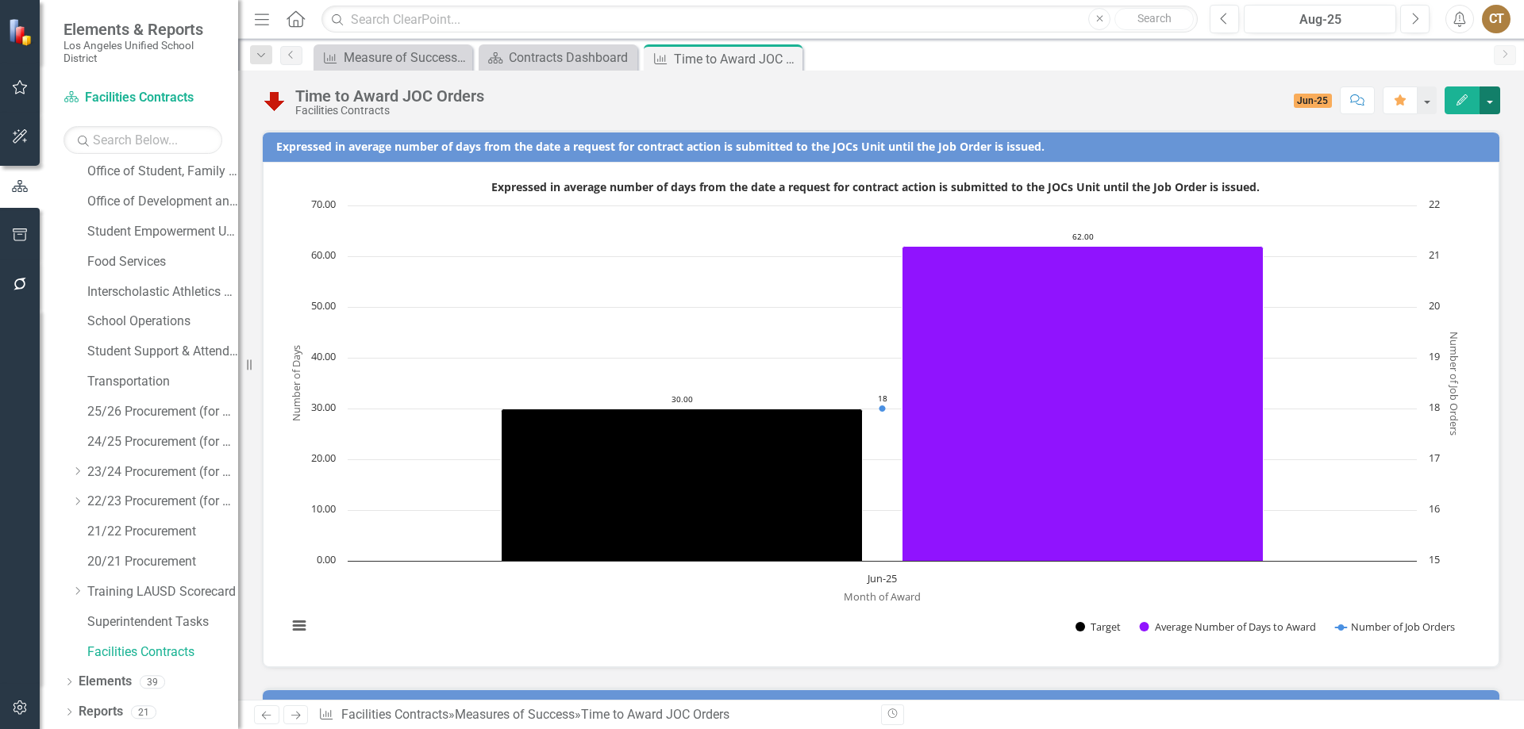
click at [1489, 96] on button "button" at bounding box center [1489, 101] width 21 height 28
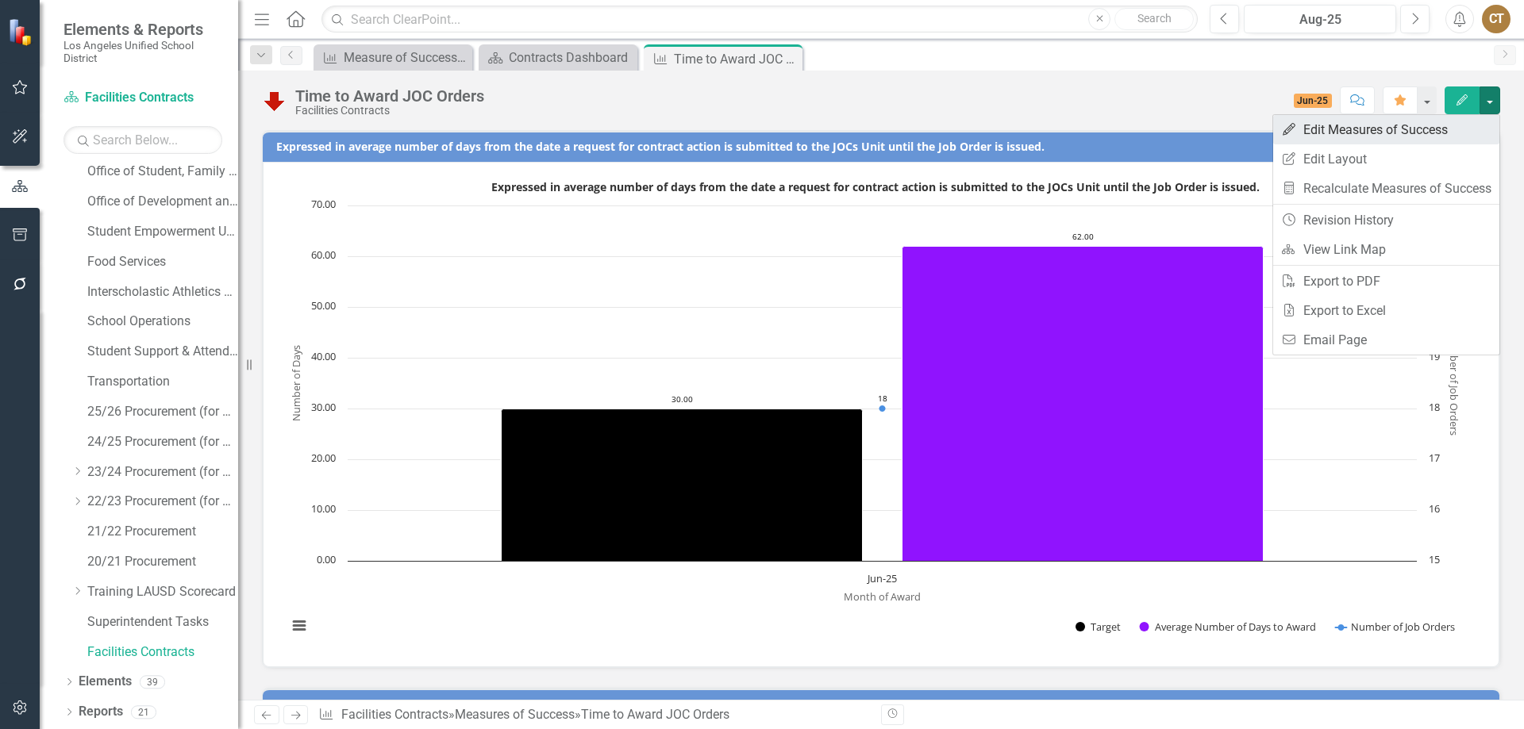
click at [1417, 127] on link "Edit Edit Measures of Success" at bounding box center [1386, 129] width 226 height 29
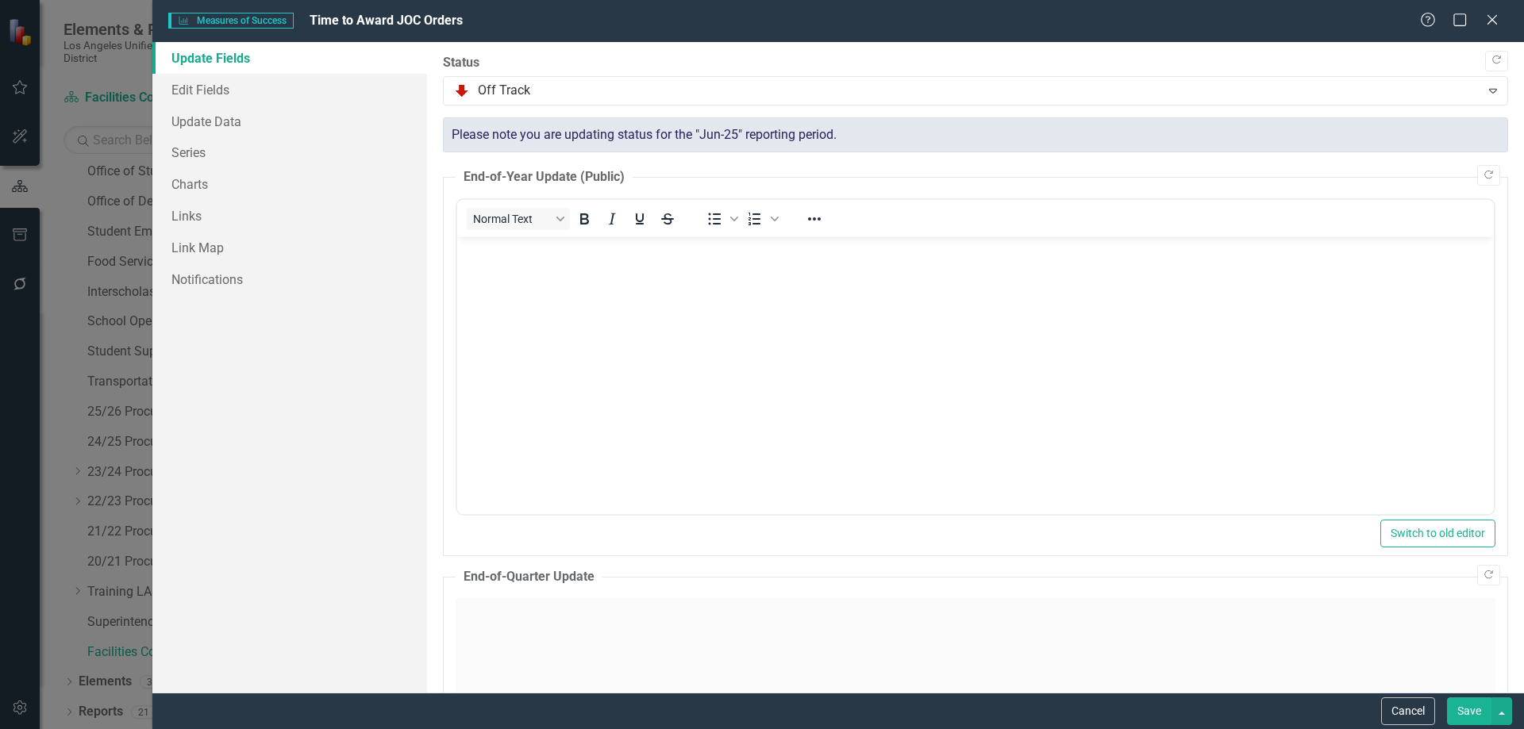
scroll to position [0, 0]
click at [202, 84] on link "Edit Fields" at bounding box center [289, 90] width 275 height 32
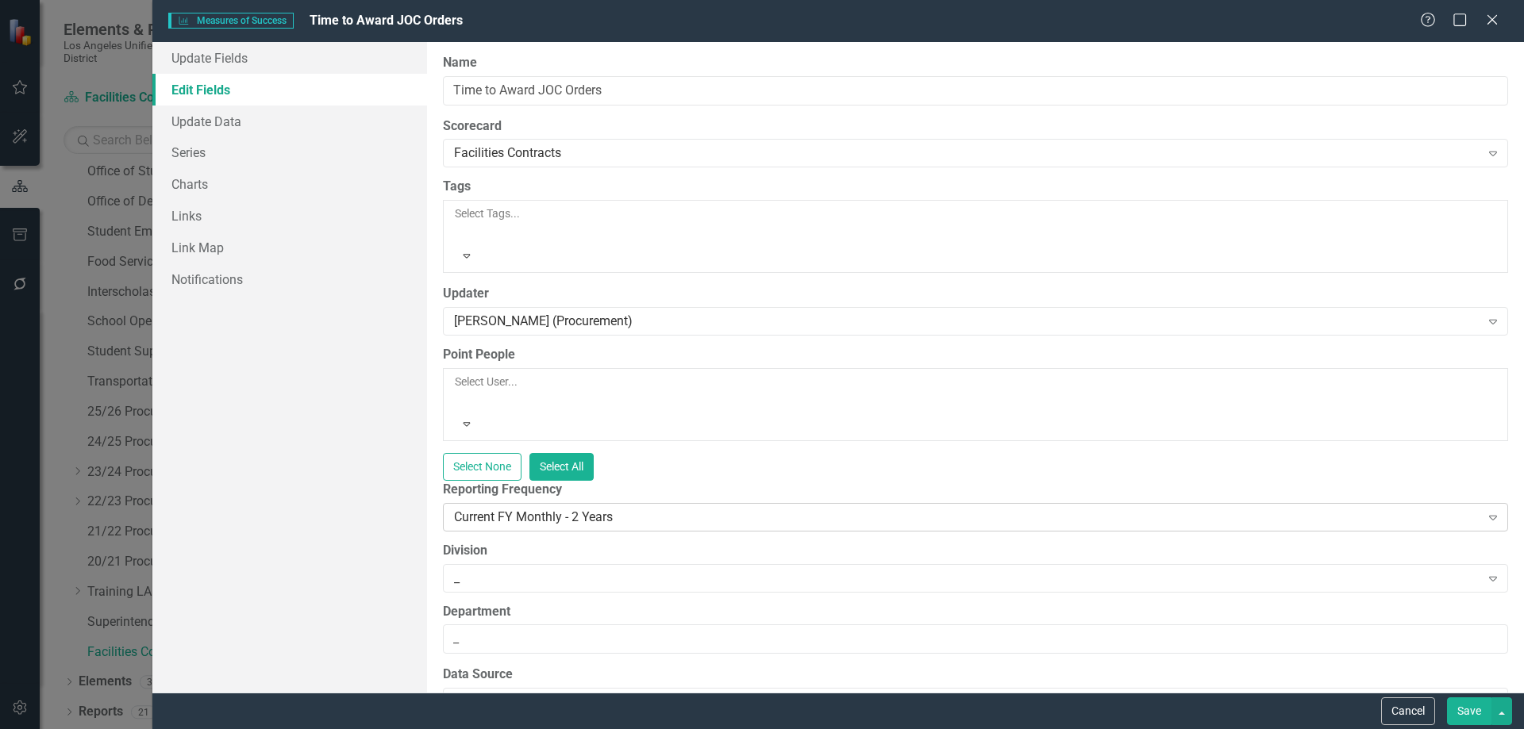
click at [1485, 511] on icon "Expand" at bounding box center [1493, 517] width 16 height 13
click at [1465, 706] on button "Save" at bounding box center [1469, 712] width 44 height 28
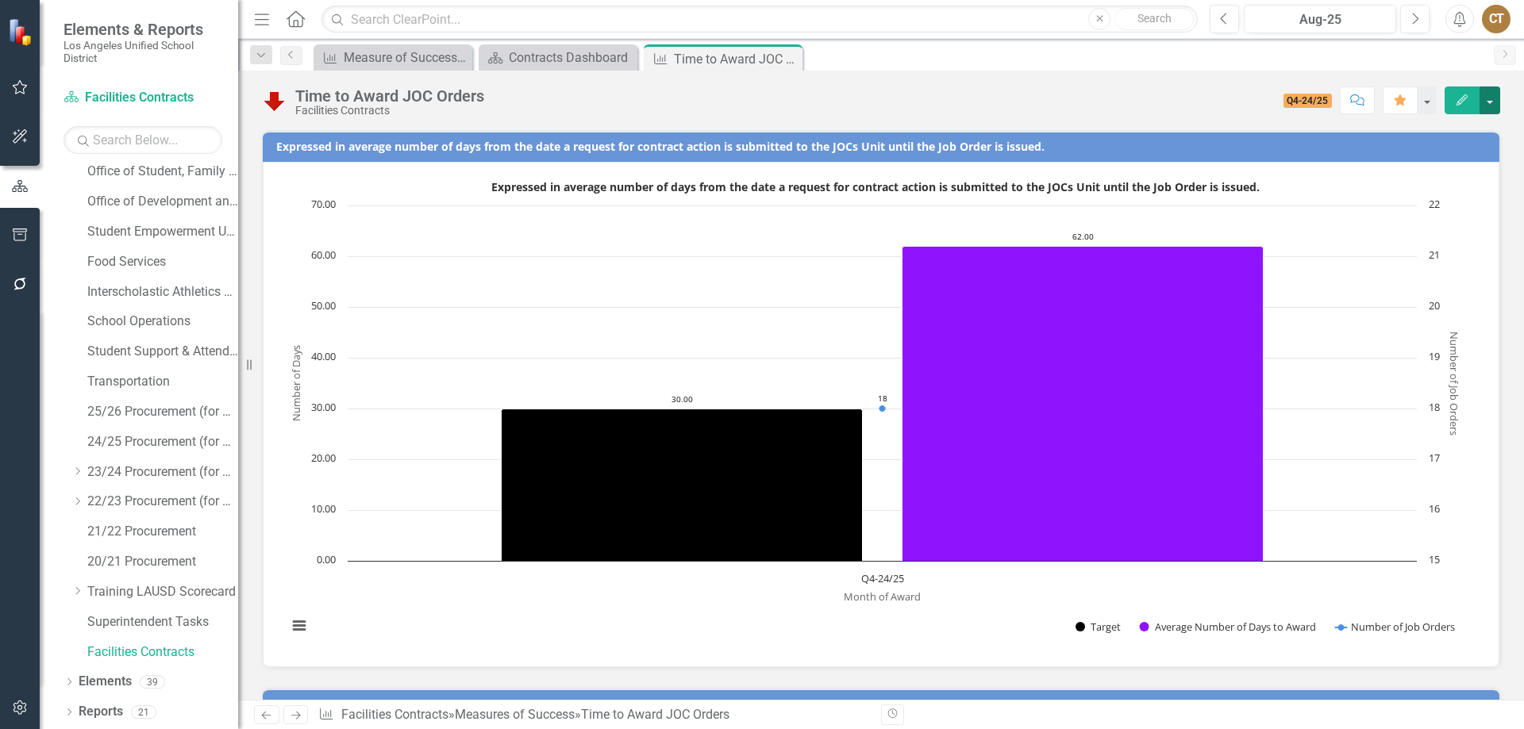
click at [1491, 95] on button "button" at bounding box center [1489, 101] width 21 height 28
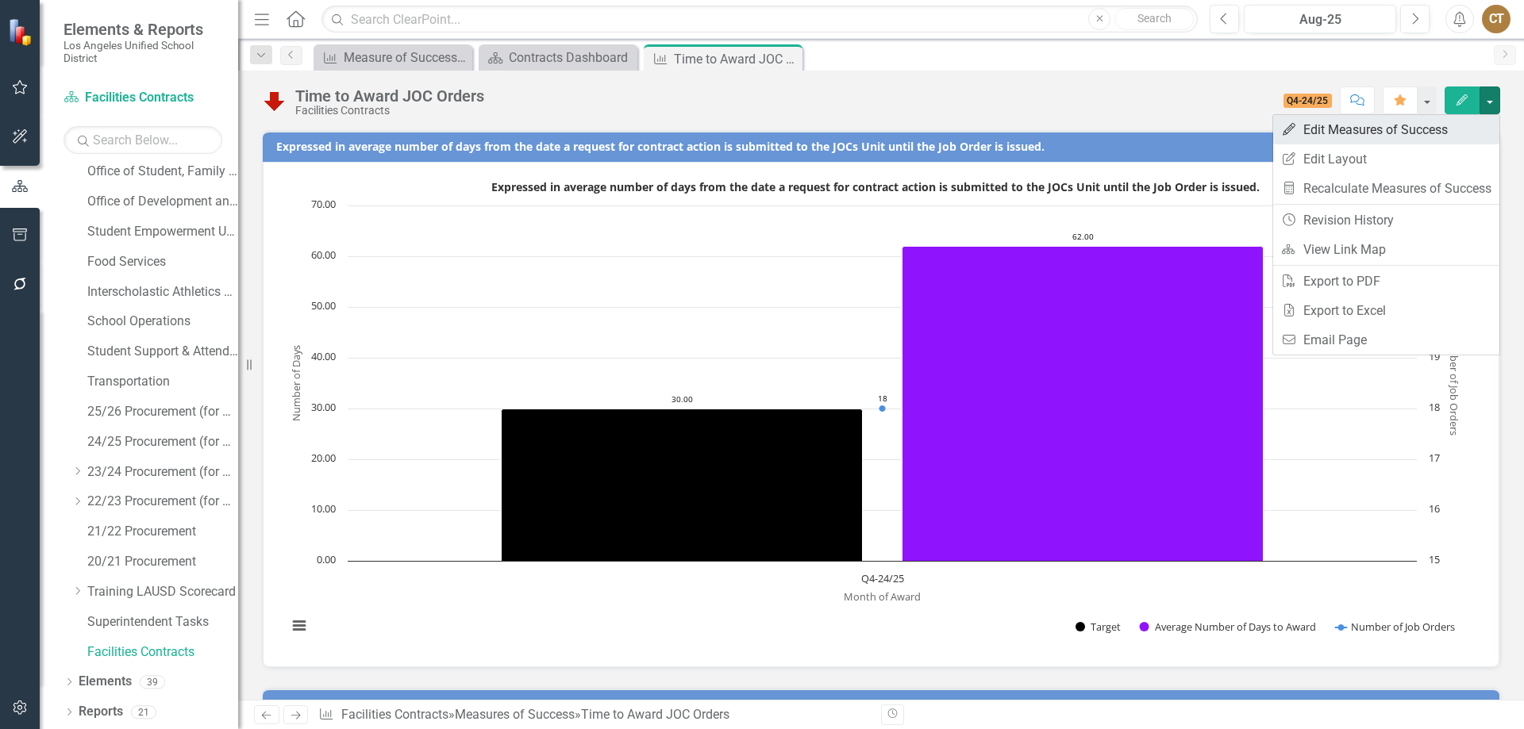
click at [1362, 126] on link "Edit Edit Measures of Success" at bounding box center [1386, 129] width 226 height 29
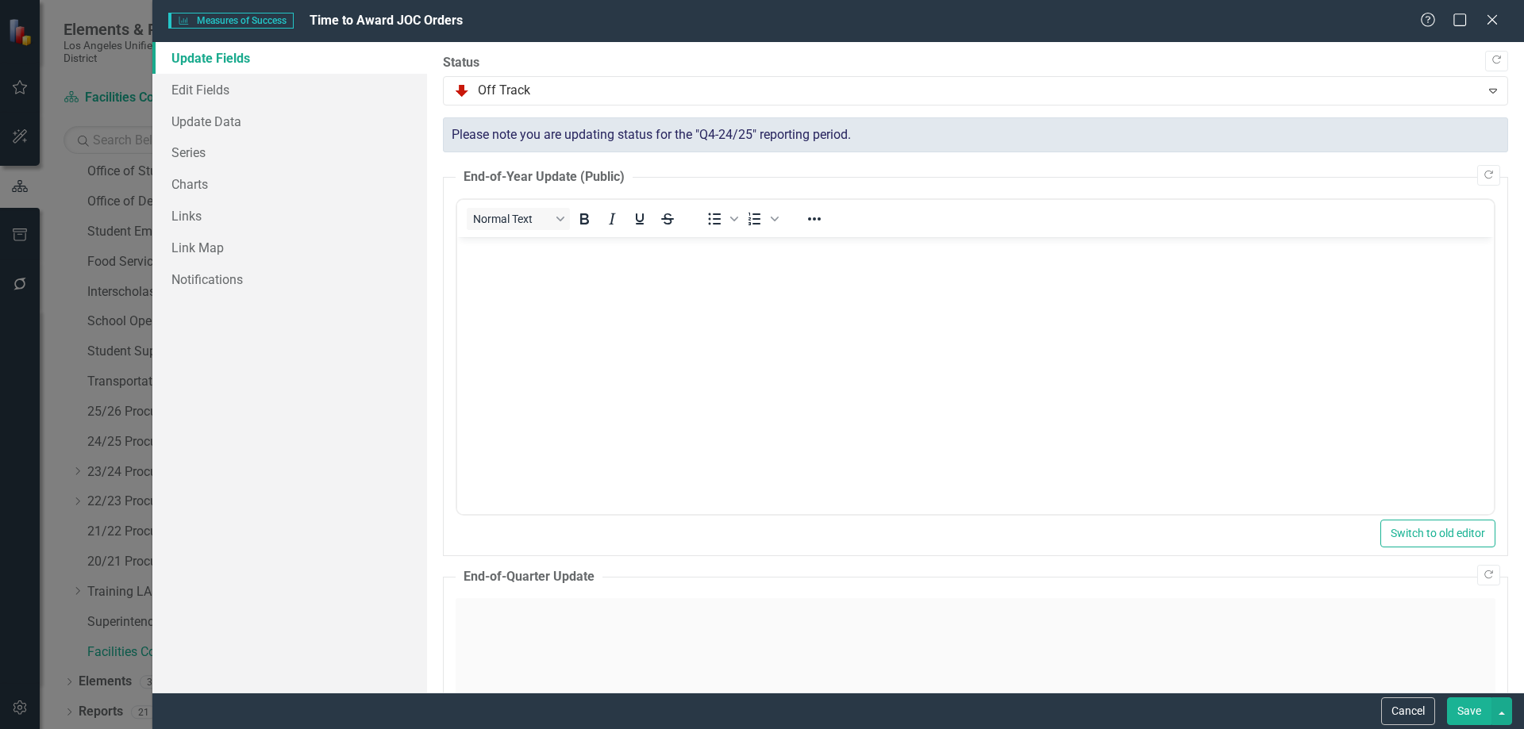
scroll to position [0, 0]
click at [214, 90] on link "Edit Fields" at bounding box center [289, 90] width 275 height 32
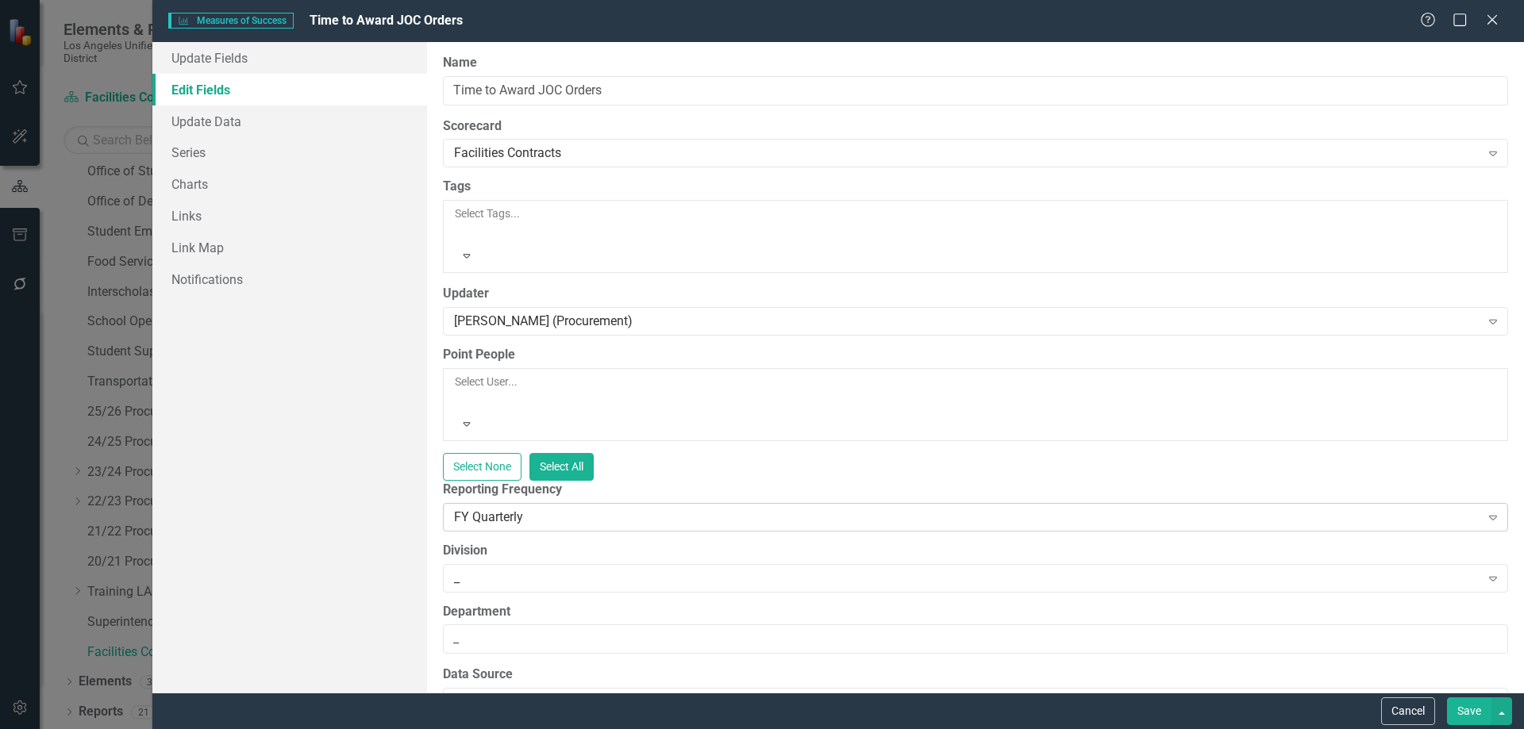
click at [1485, 511] on icon "Expand" at bounding box center [1493, 517] width 16 height 13
click at [1468, 706] on button "Save" at bounding box center [1469, 712] width 44 height 28
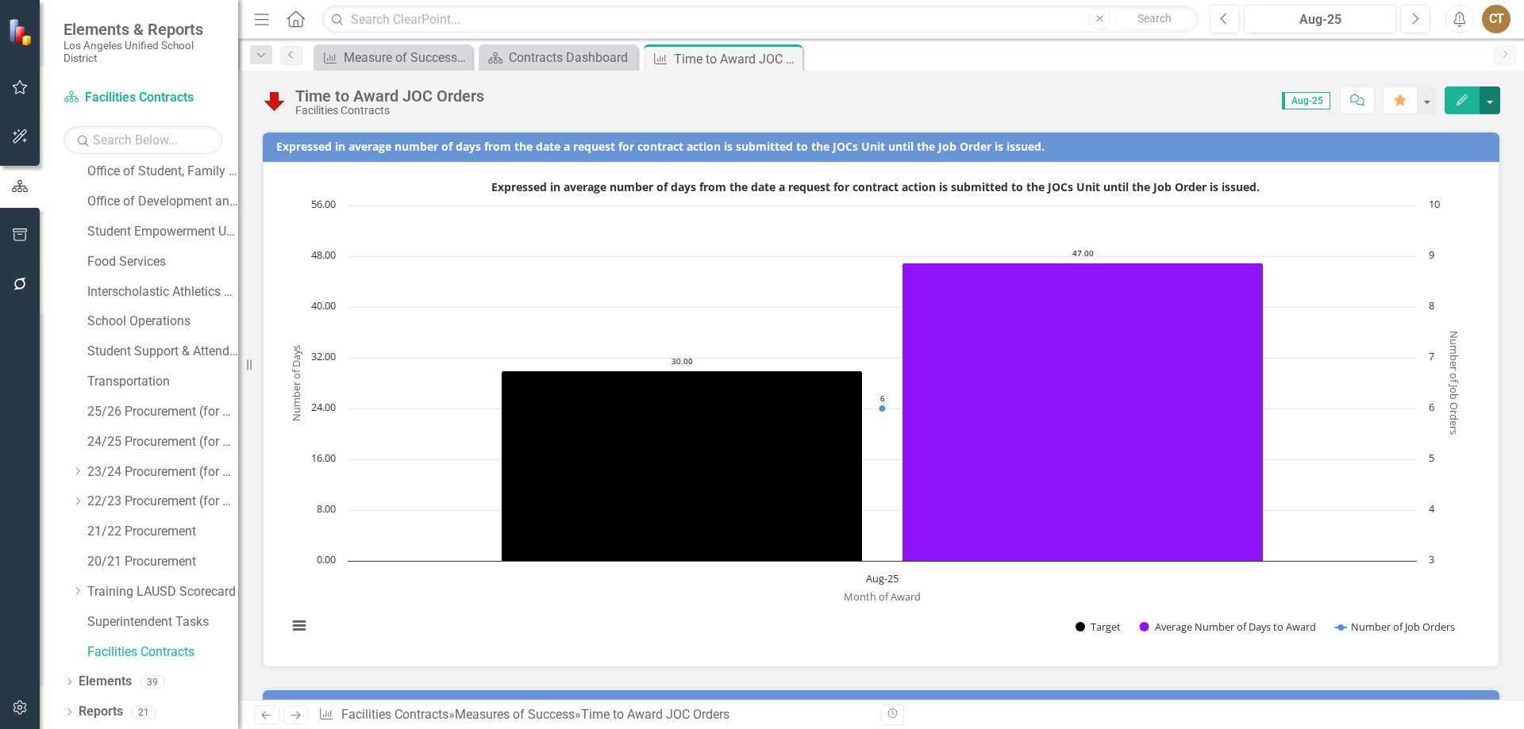
click at [1487, 102] on button "button" at bounding box center [1489, 101] width 21 height 28
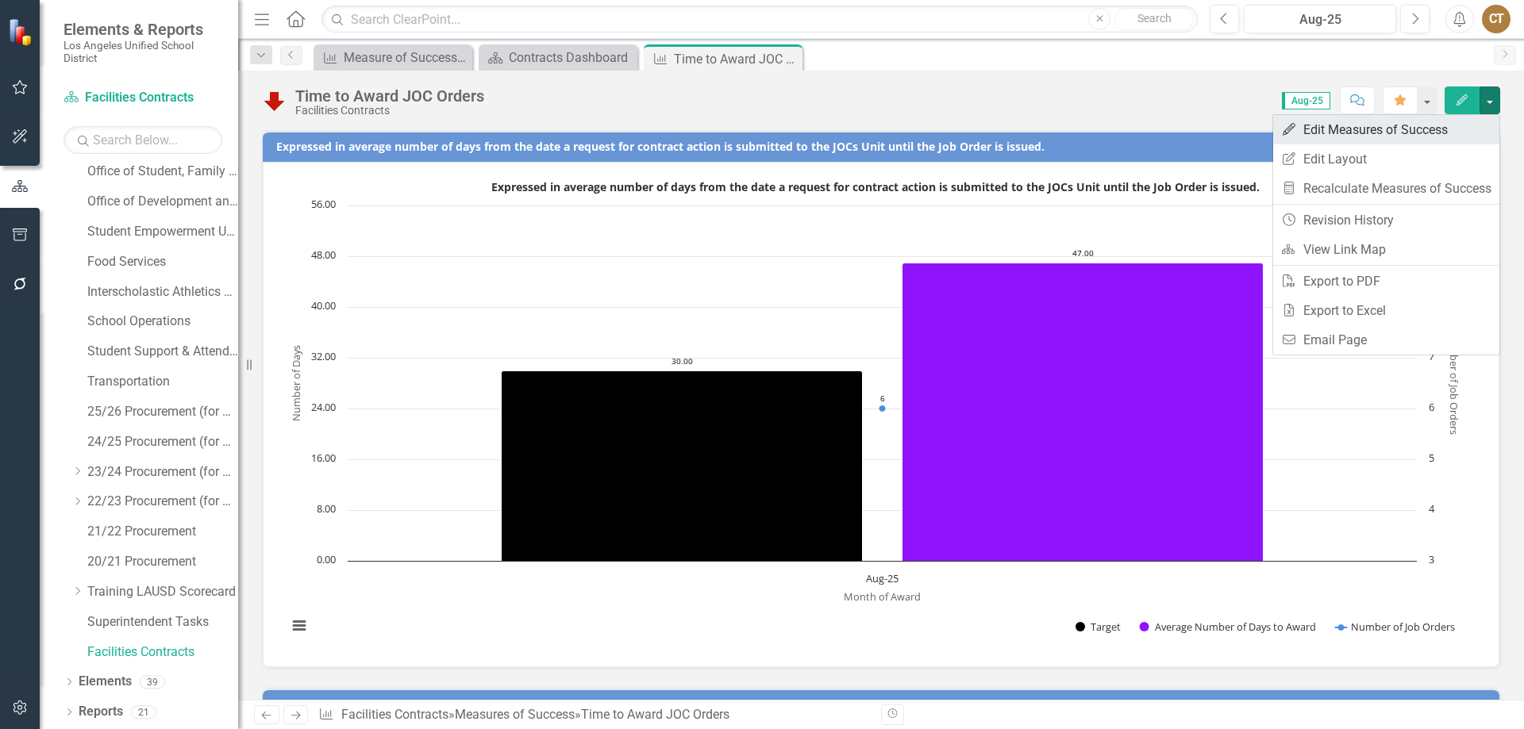
click at [1325, 129] on link "Edit Edit Measures of Success" at bounding box center [1386, 129] width 226 height 29
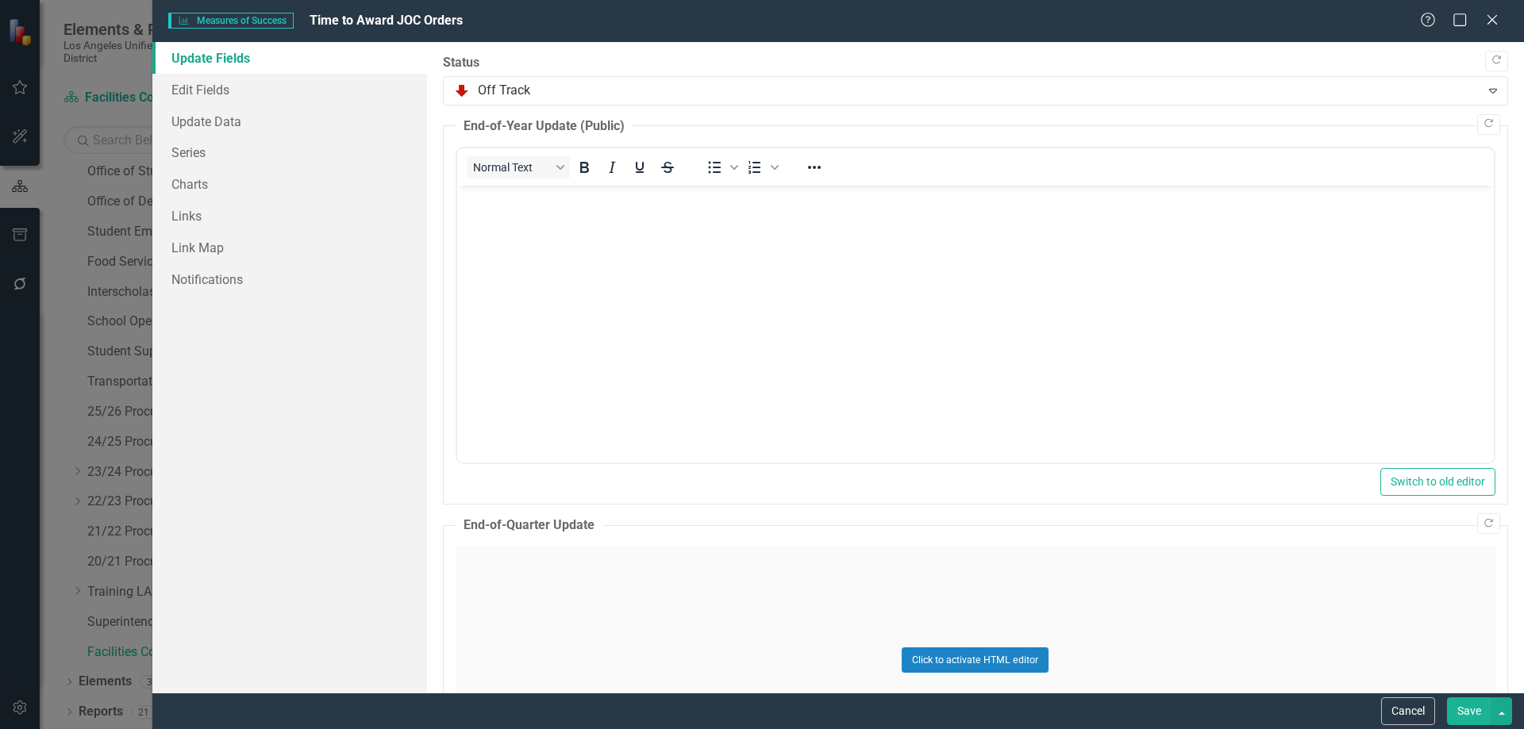
scroll to position [0, 0]
click at [187, 121] on link "Update Data" at bounding box center [289, 122] width 275 height 32
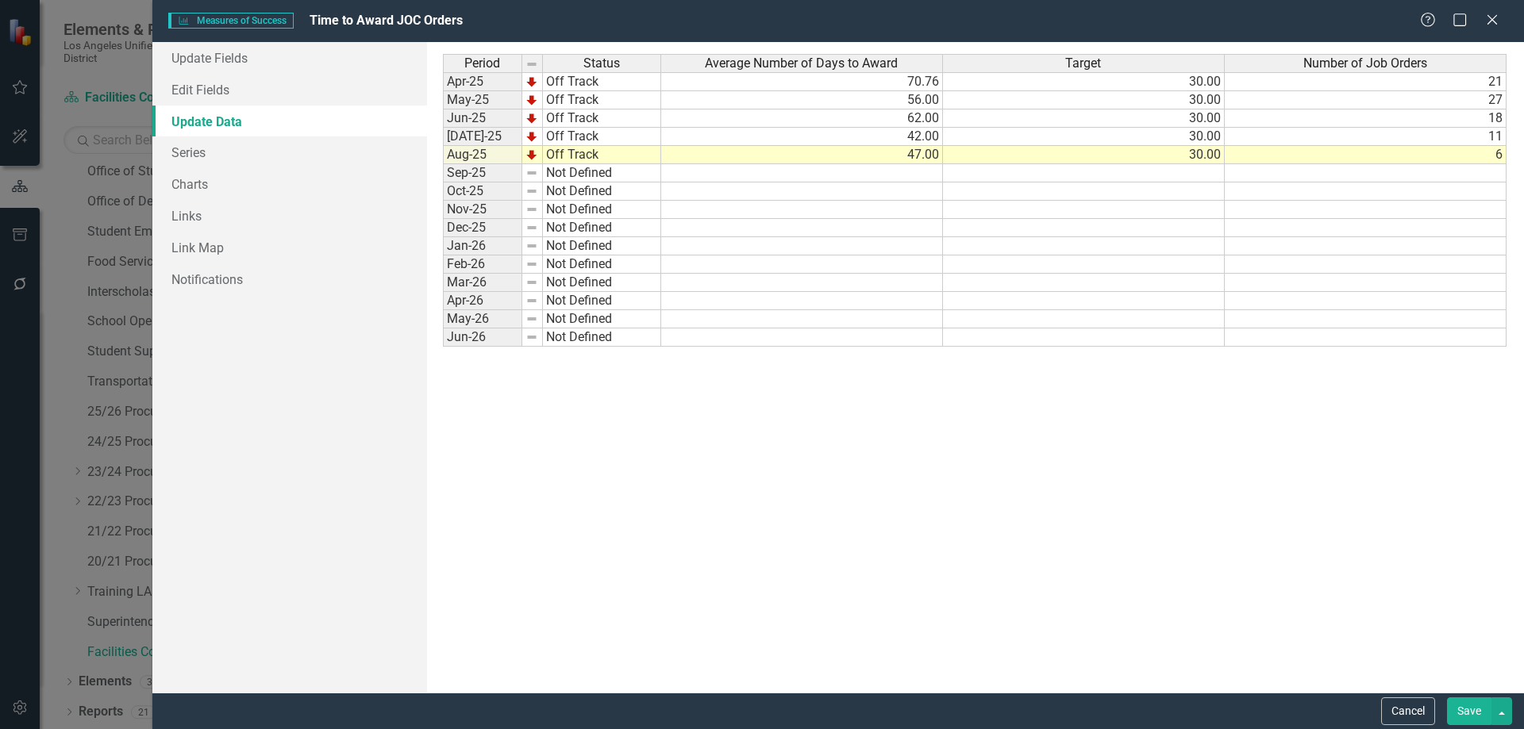
click at [1469, 160] on td "6" at bounding box center [1366, 155] width 282 height 18
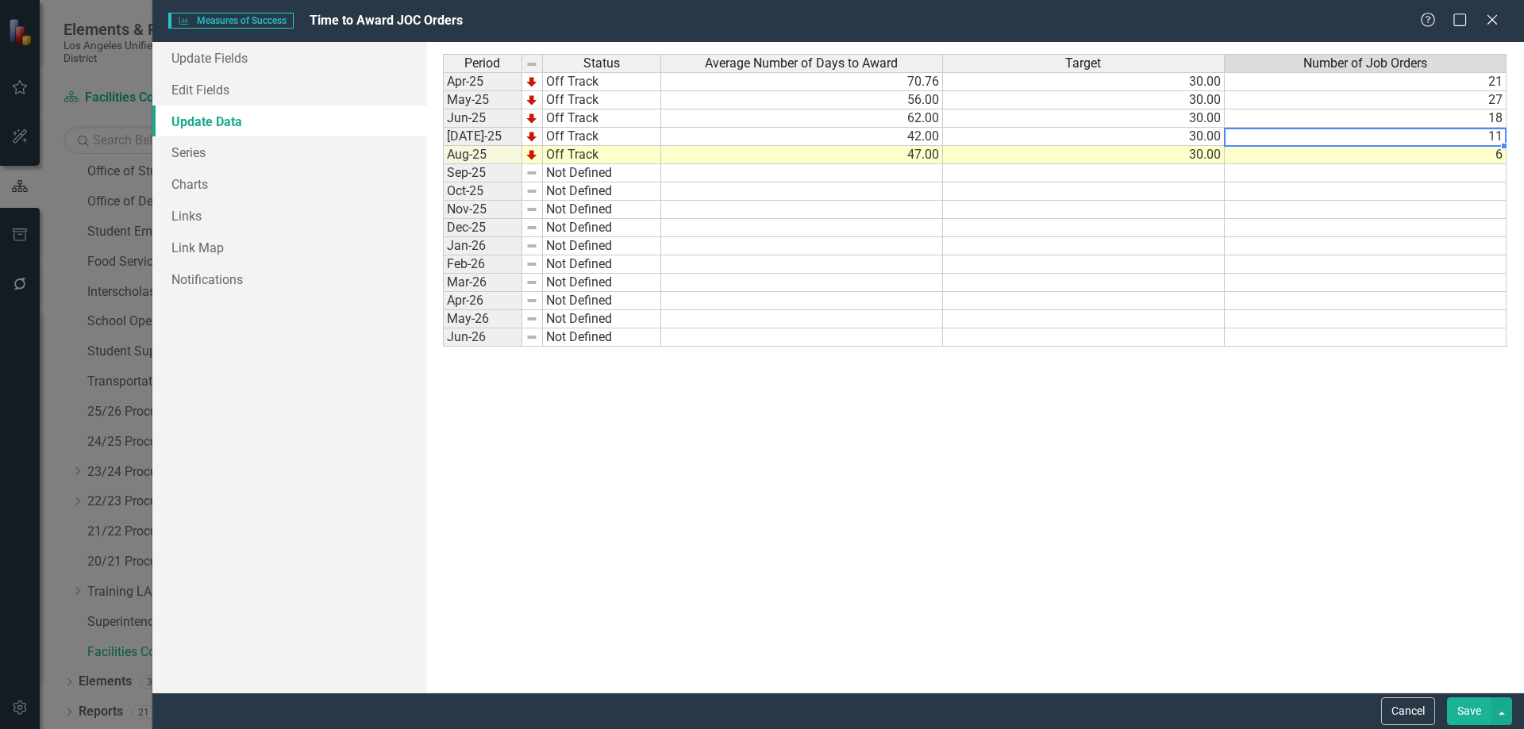
click at [1472, 139] on td "11" at bounding box center [1366, 137] width 282 height 18
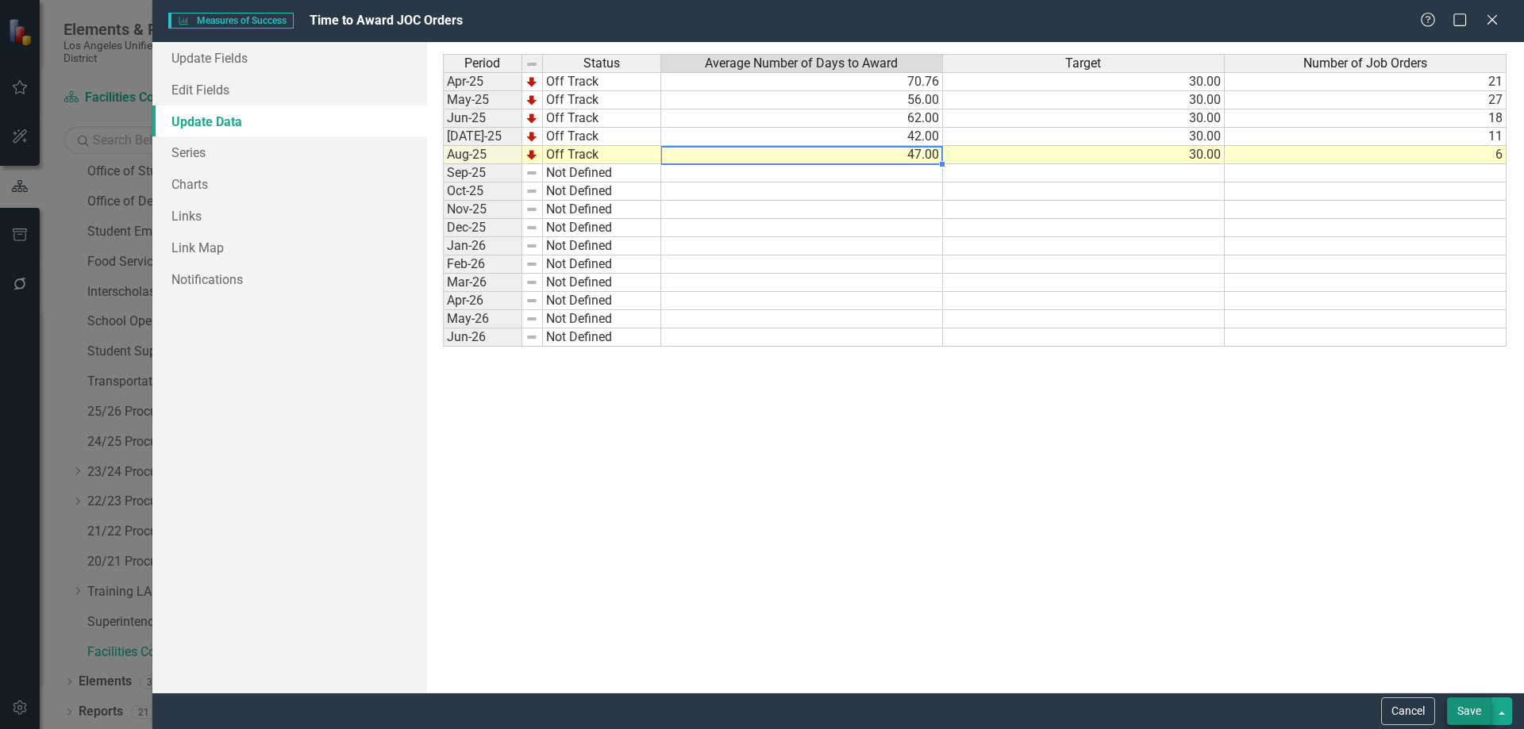
type textarea "47"
click at [1463, 703] on button "Save" at bounding box center [1469, 712] width 44 height 28
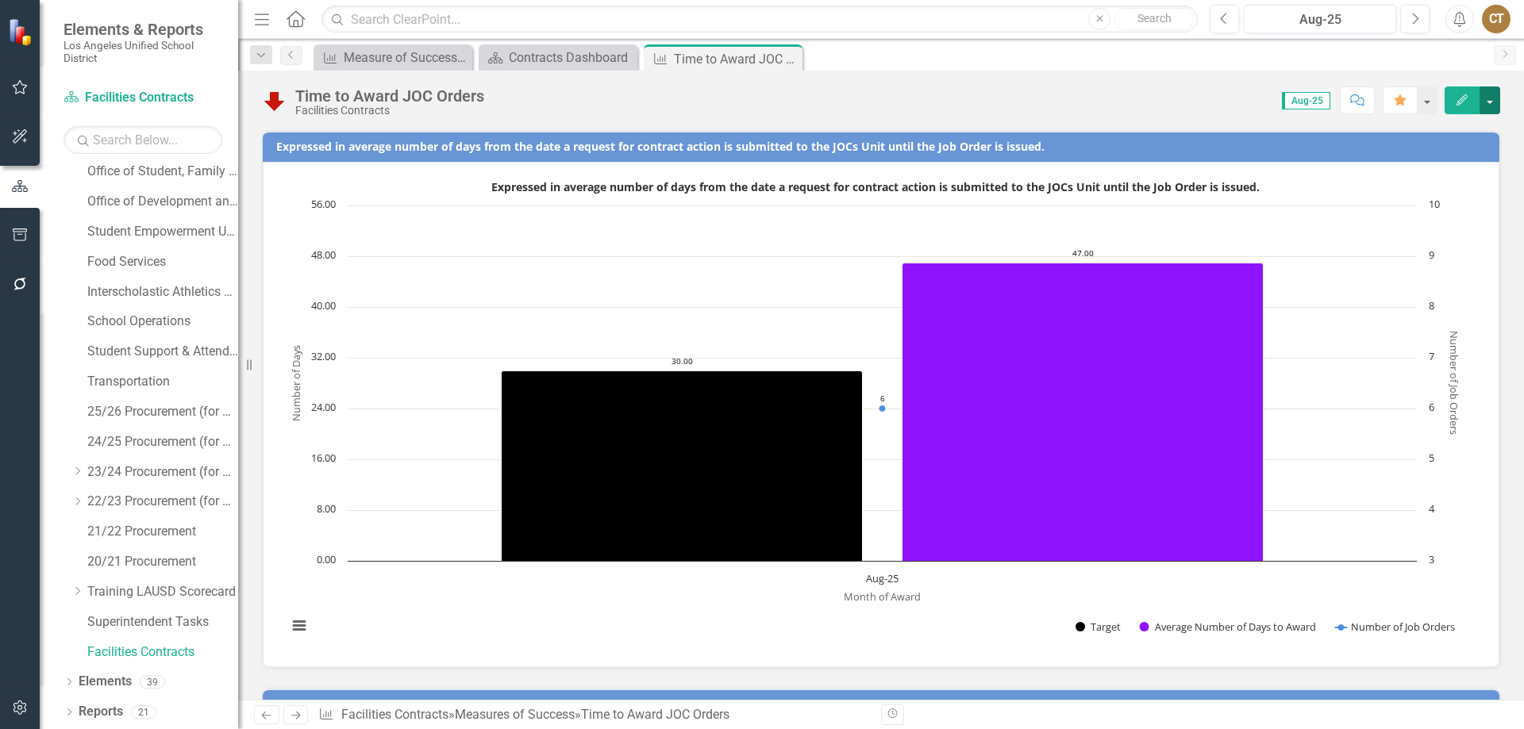
click at [1493, 97] on button "button" at bounding box center [1489, 101] width 21 height 28
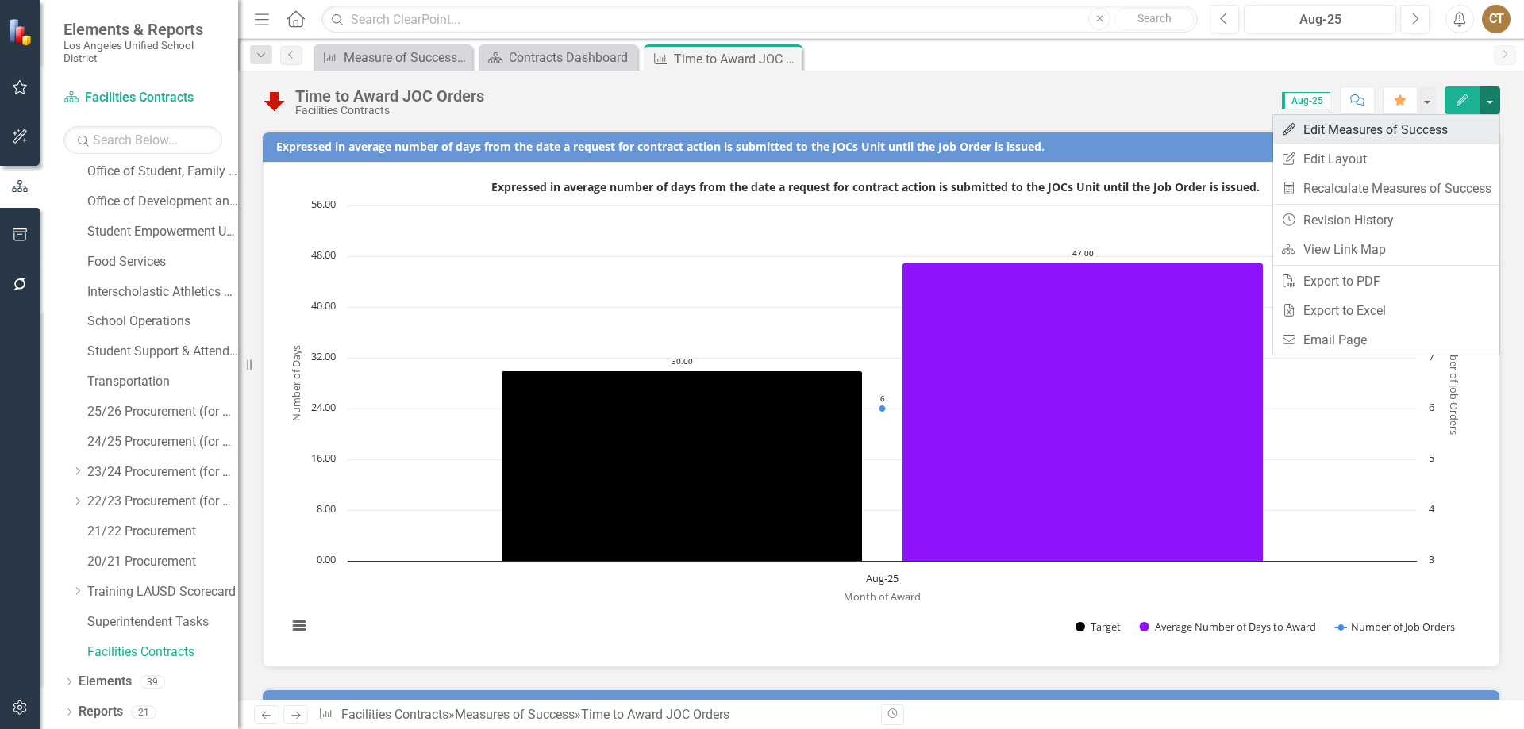
click at [1414, 127] on link "Edit Edit Measures of Success" at bounding box center [1386, 129] width 226 height 29
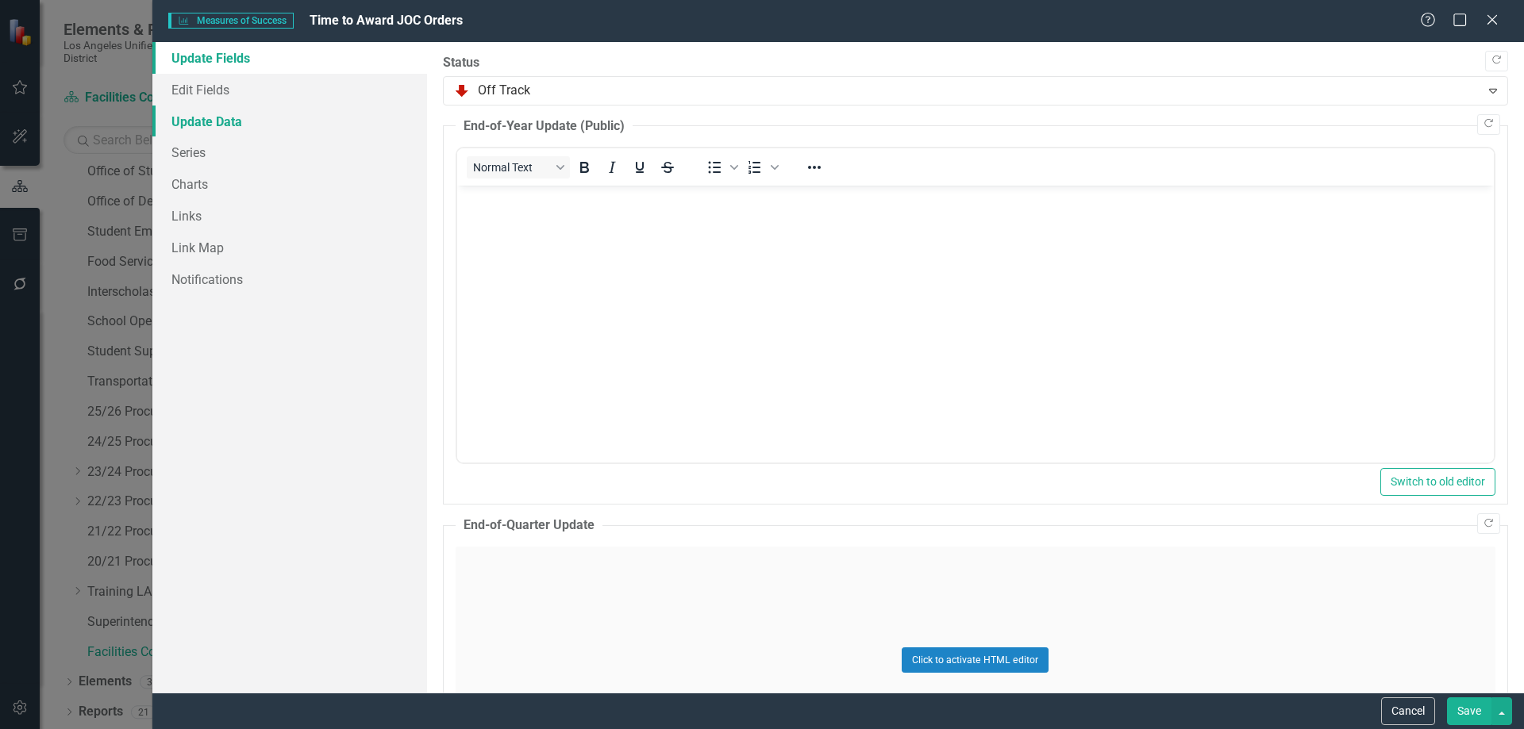
click at [215, 121] on link "Update Data" at bounding box center [289, 122] width 275 height 32
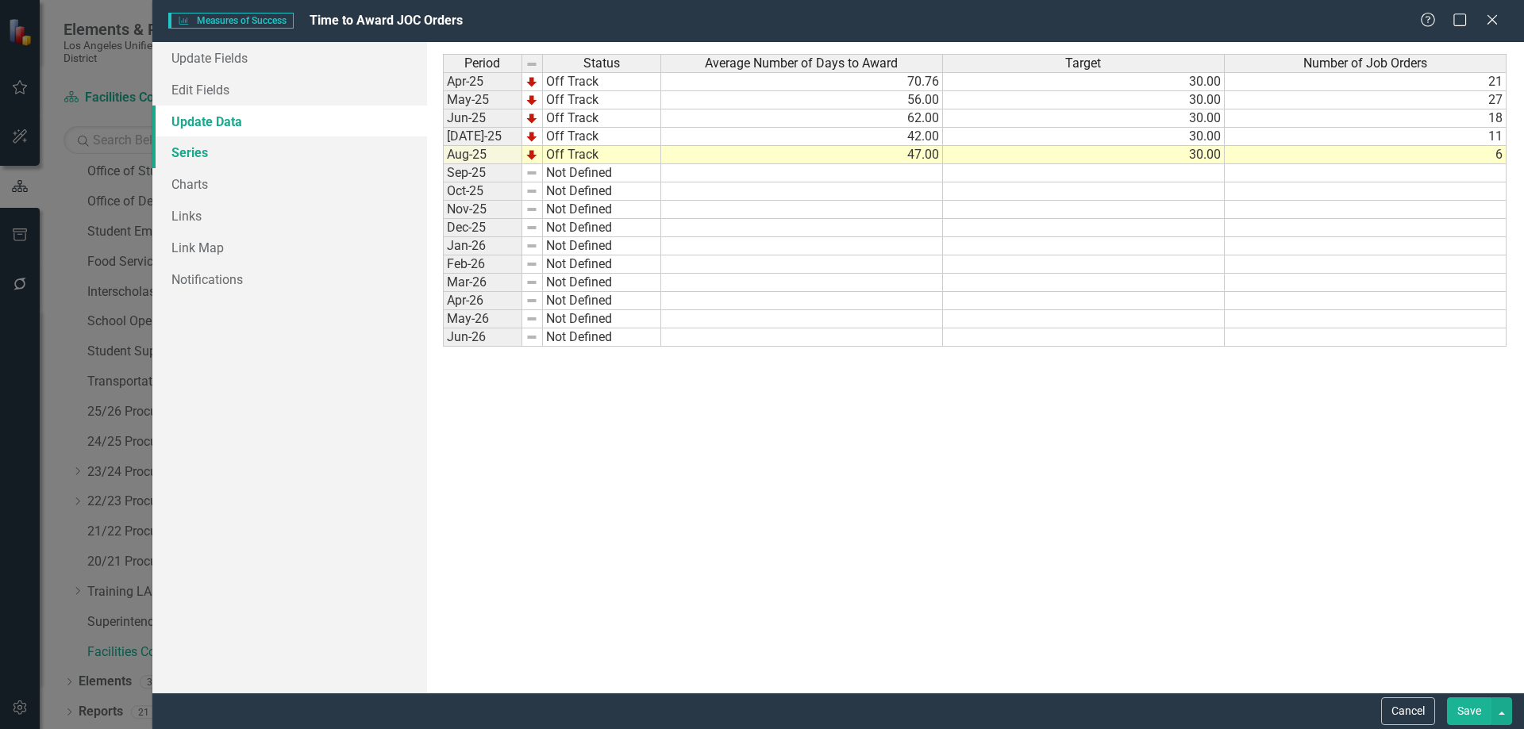
click at [201, 146] on link "Series" at bounding box center [289, 153] width 275 height 32
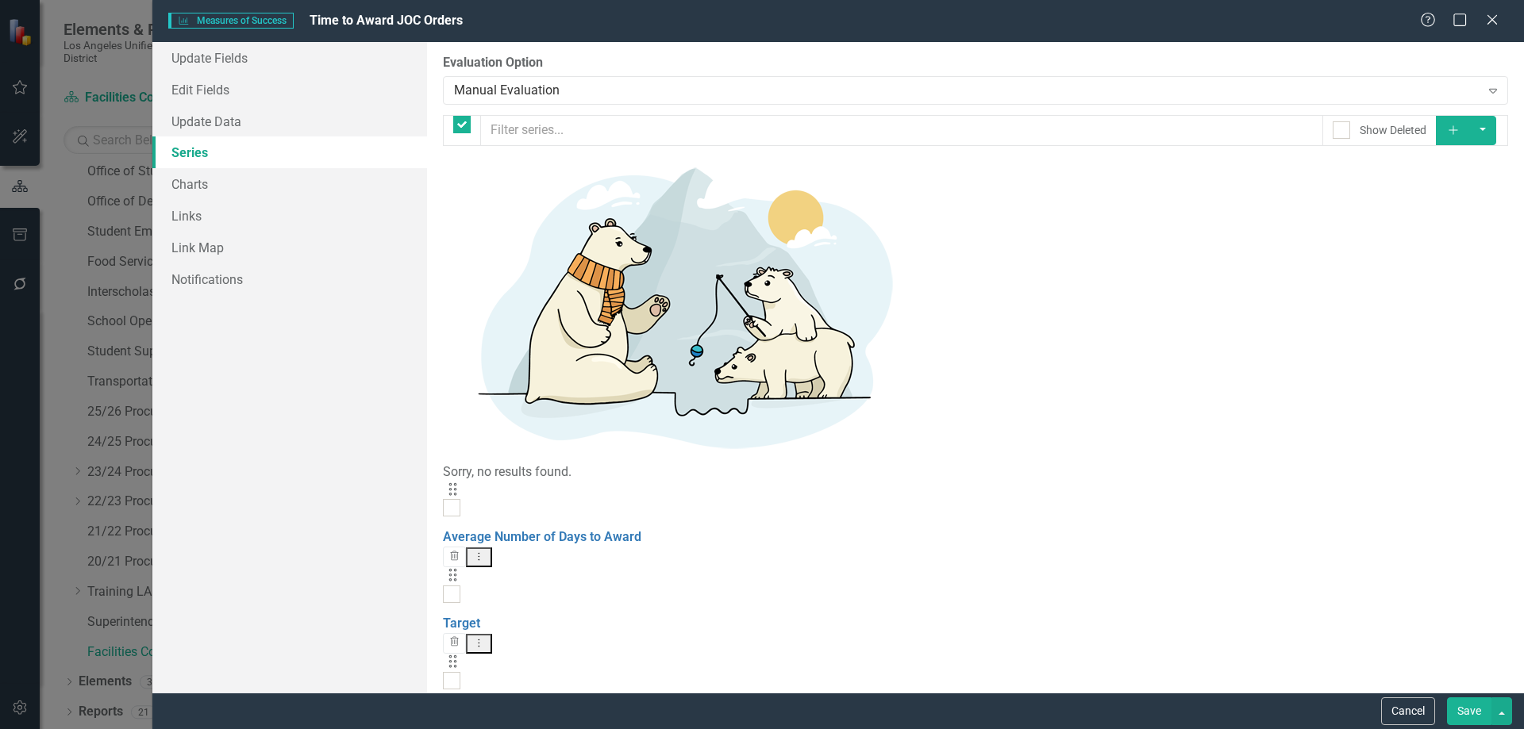
checkbox input "false"
click at [201, 178] on link "Charts" at bounding box center [289, 184] width 275 height 32
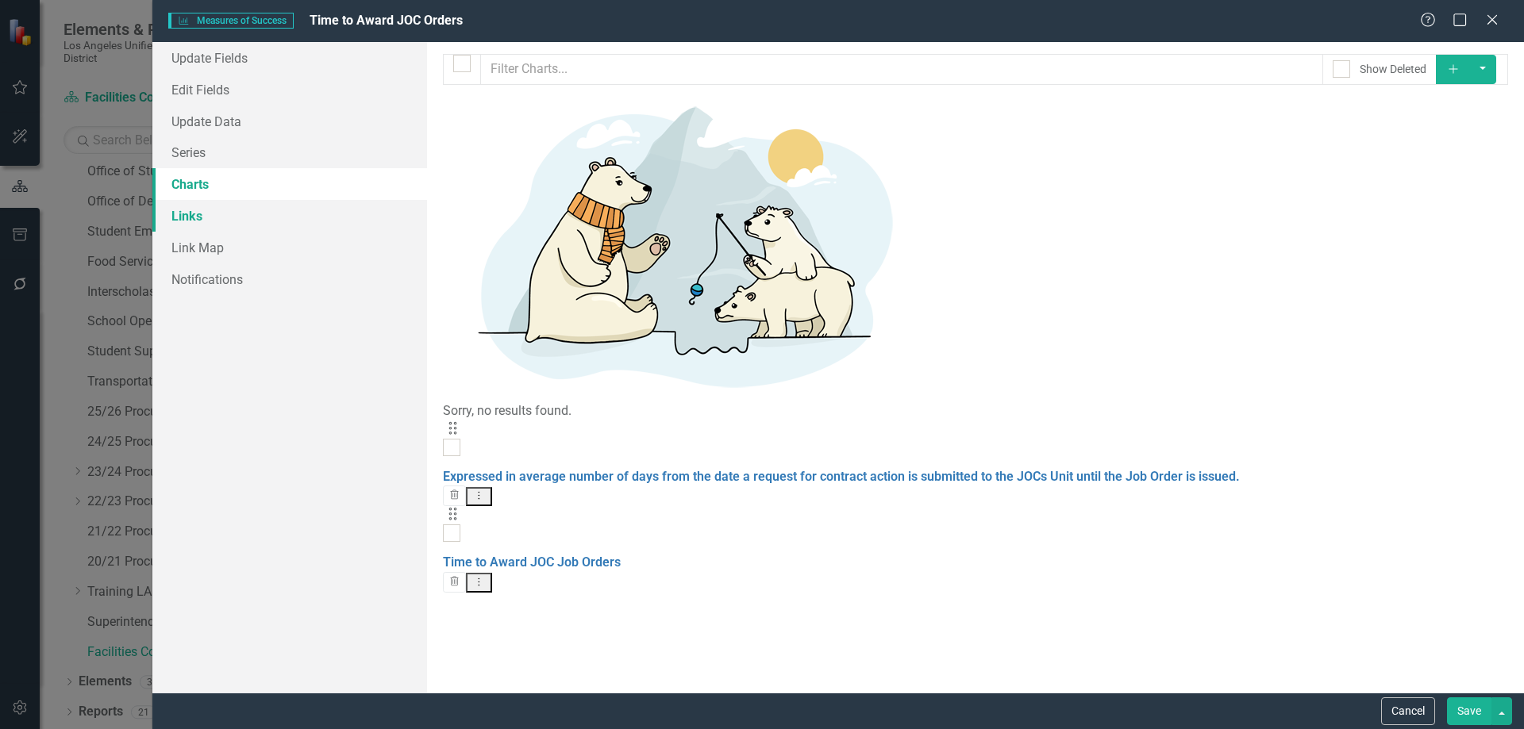
click at [197, 220] on link "Links" at bounding box center [289, 216] width 275 height 32
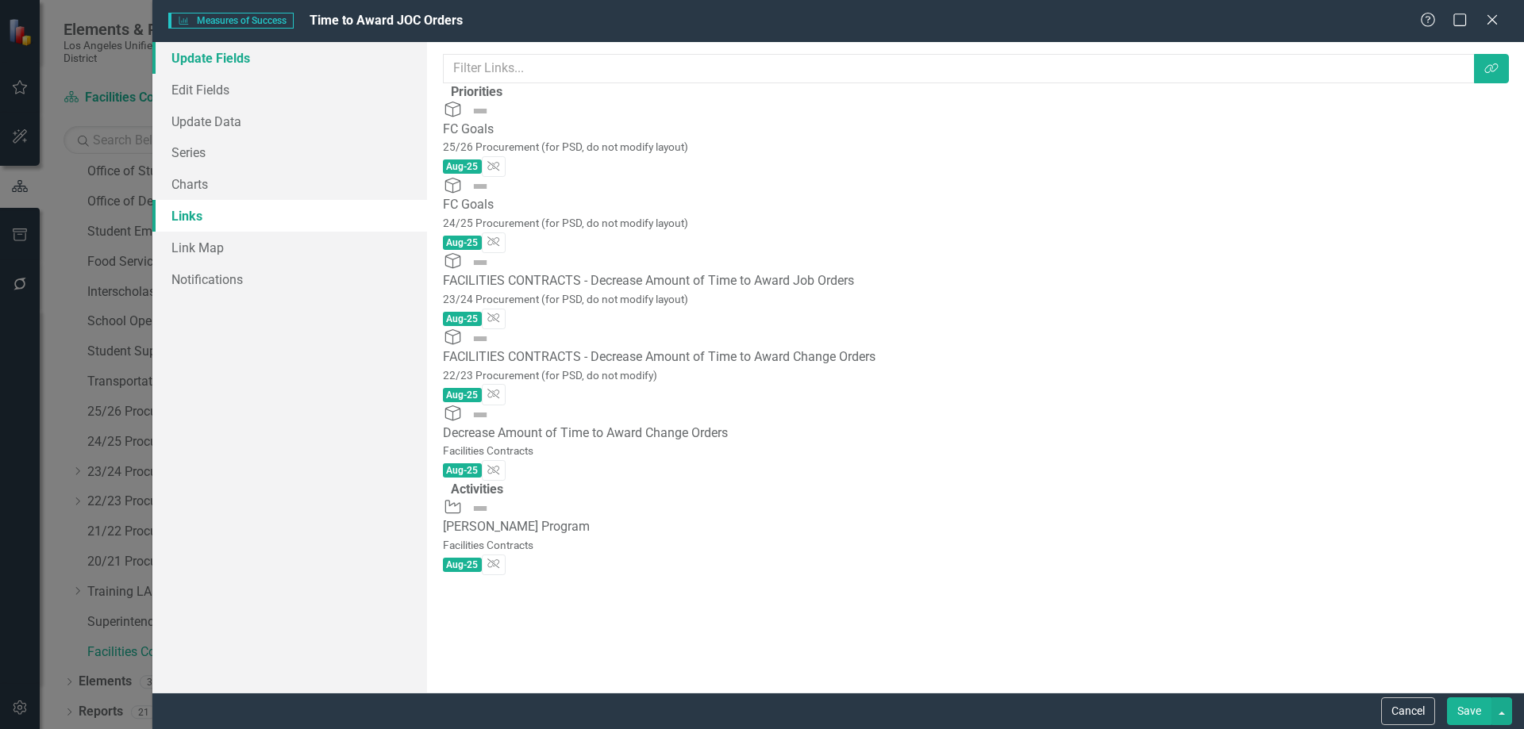
click at [203, 50] on link "Update Fields" at bounding box center [289, 58] width 275 height 32
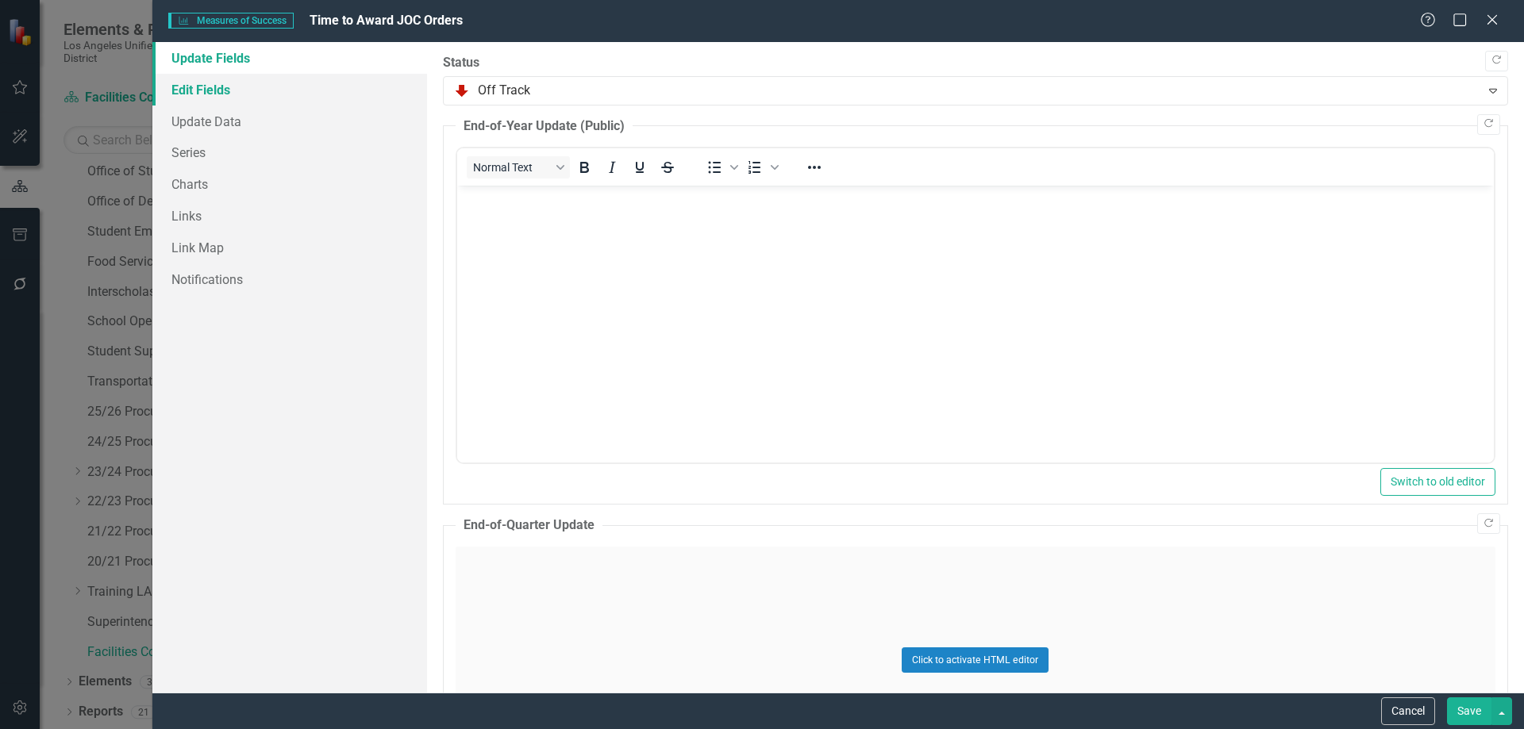
click at [203, 86] on link "Edit Fields" at bounding box center [289, 90] width 275 height 32
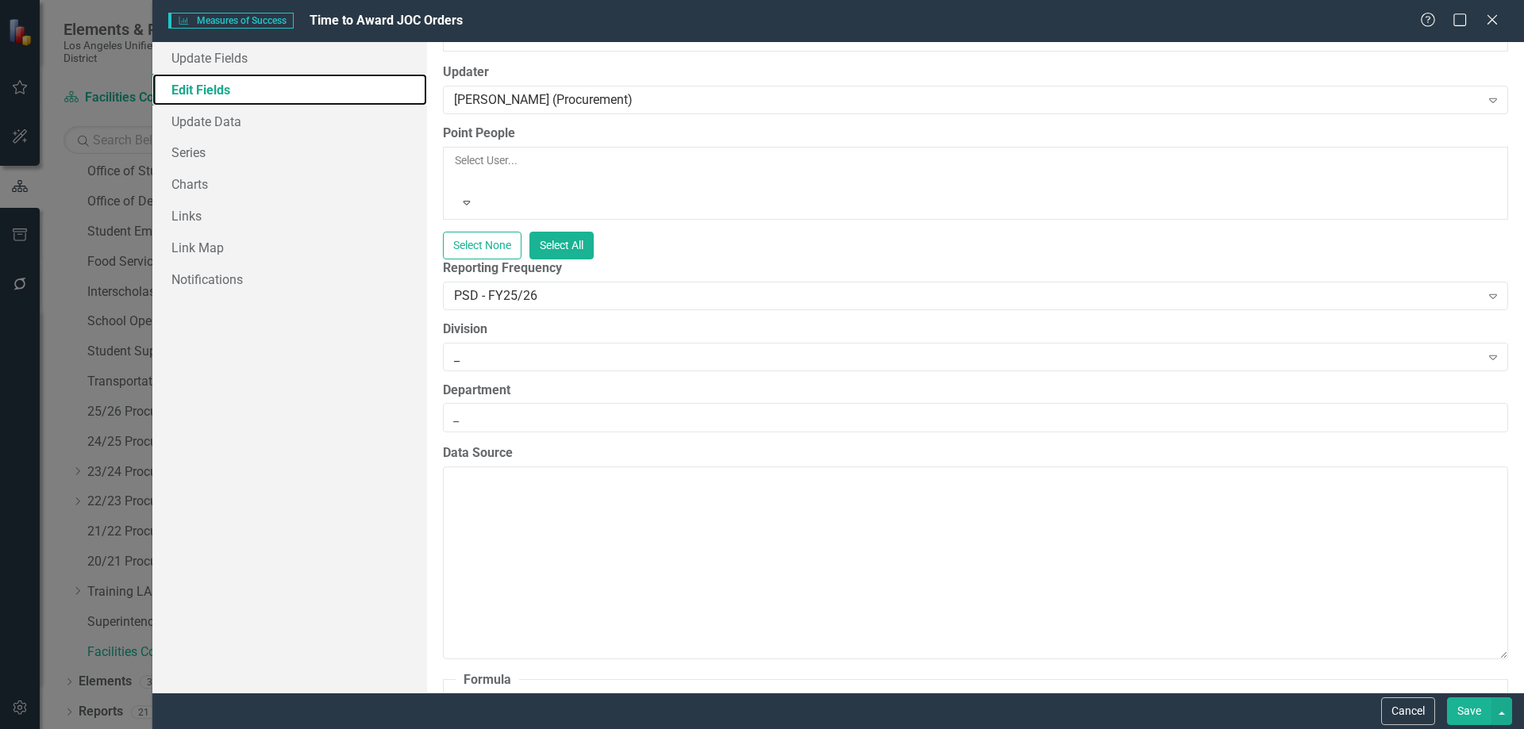
scroll to position [79, 0]
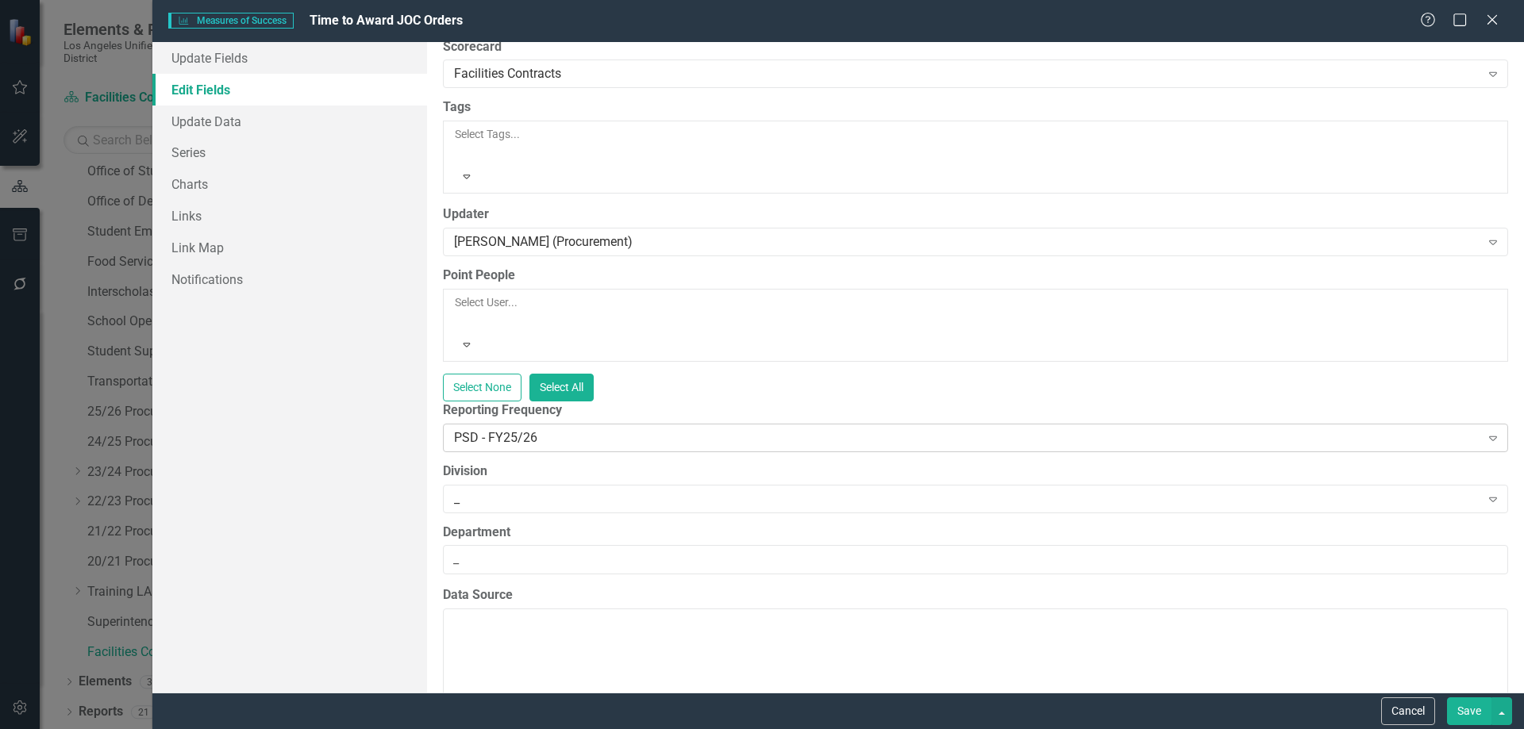
click at [1486, 432] on icon "Expand" at bounding box center [1493, 438] width 16 height 13
click at [474, 535] on icon "Expand" at bounding box center [467, 540] width 14 height 11
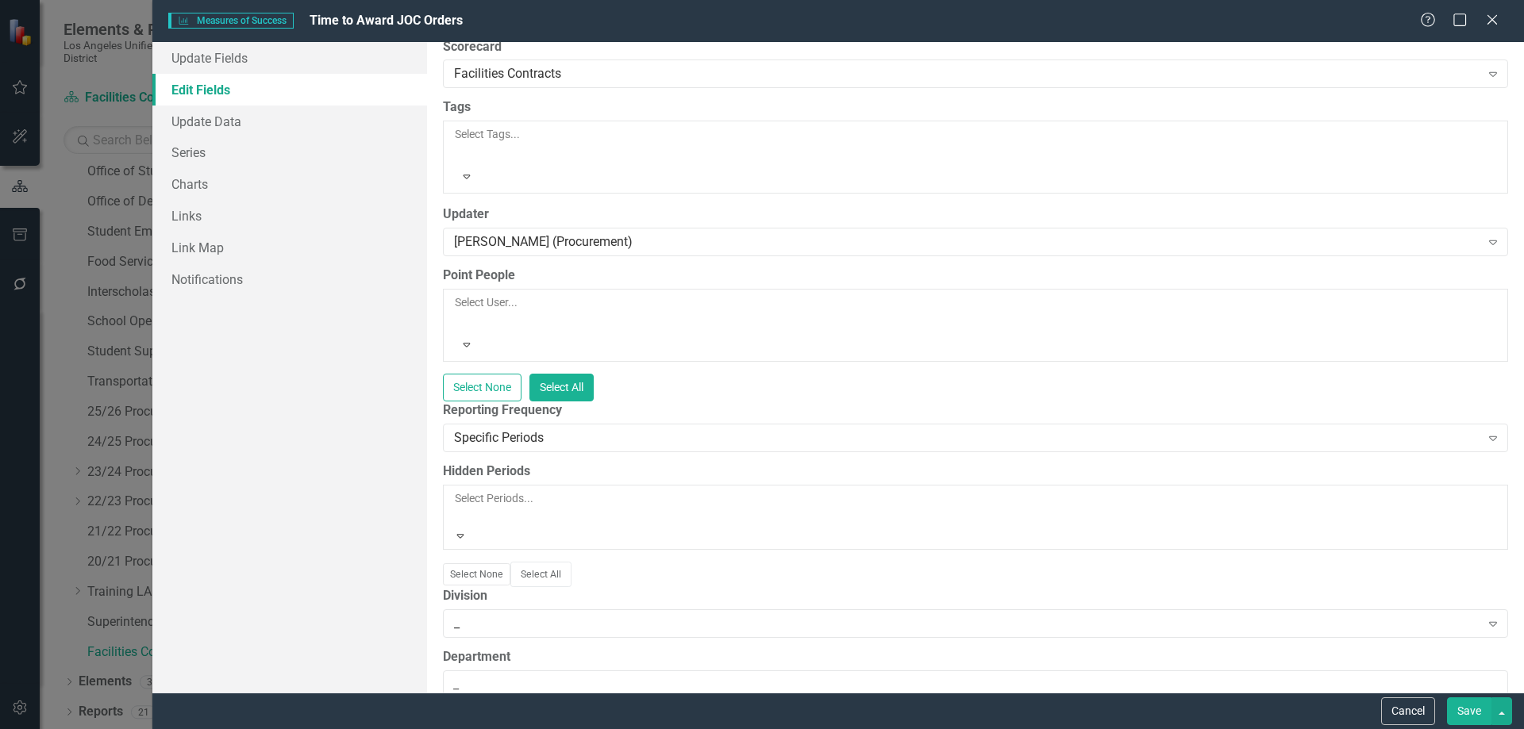
type input "aug-25"
click at [1461, 708] on button "Save" at bounding box center [1469, 712] width 44 height 28
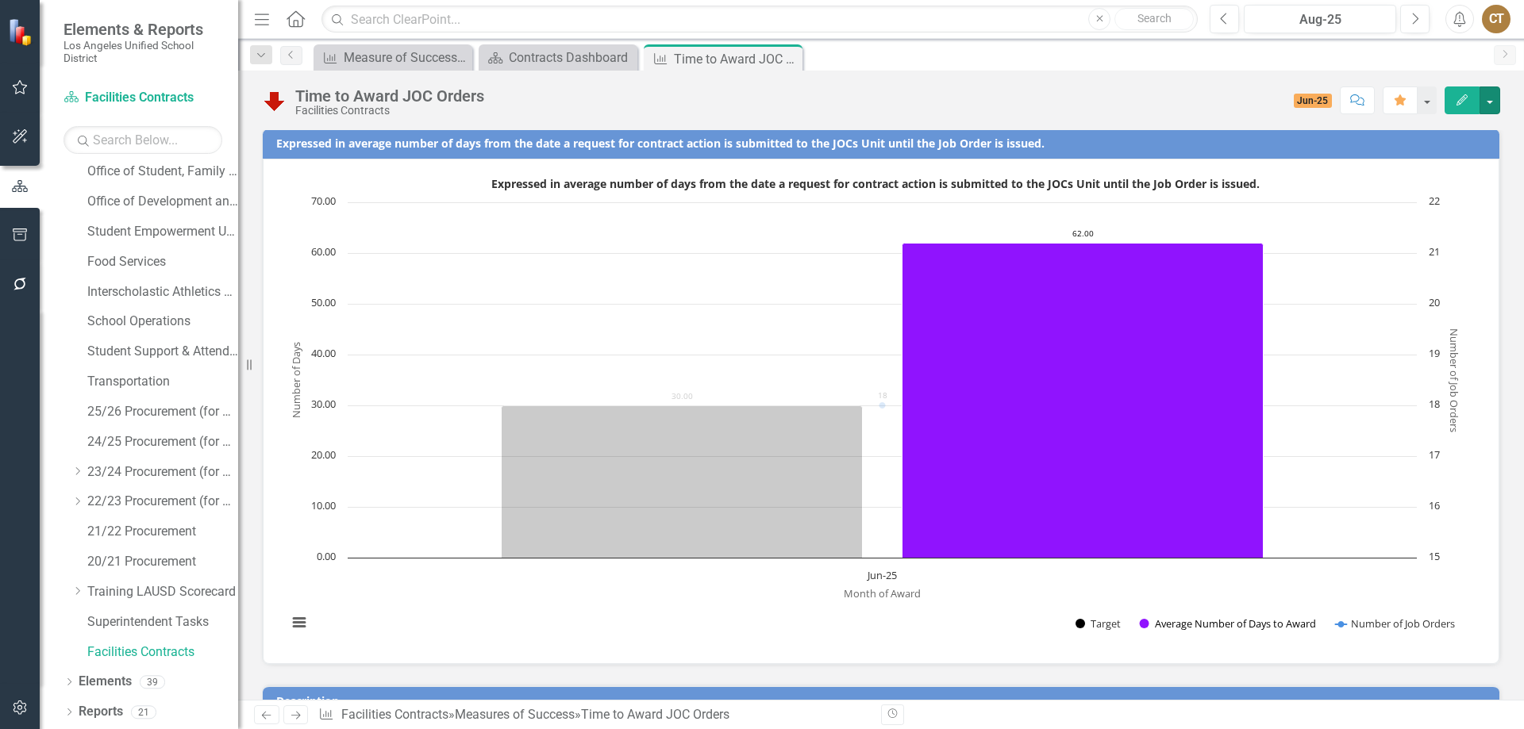
scroll to position [0, 0]
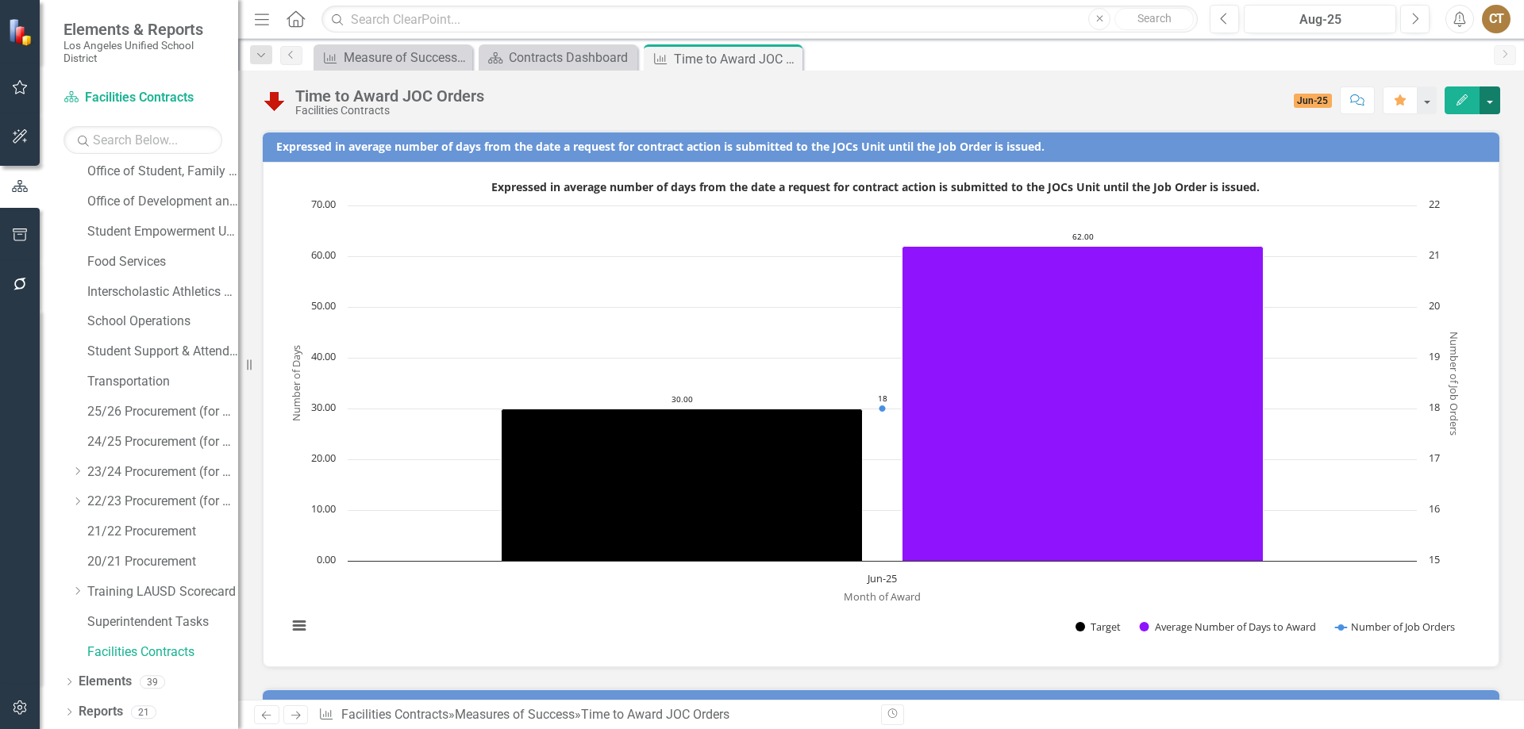
click at [1490, 101] on button "button" at bounding box center [1489, 101] width 21 height 28
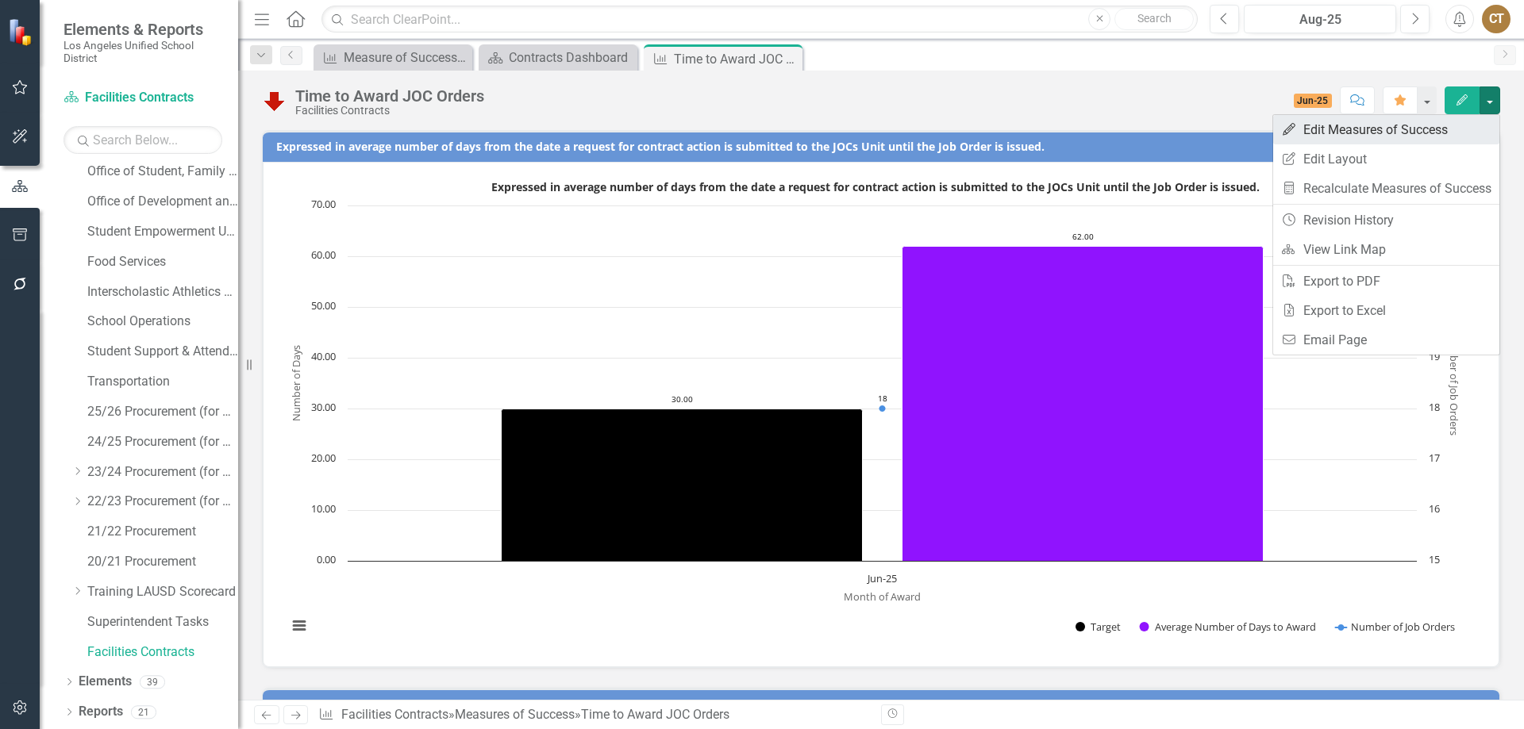
click at [1354, 130] on link "Edit Edit Measures of Success" at bounding box center [1386, 129] width 226 height 29
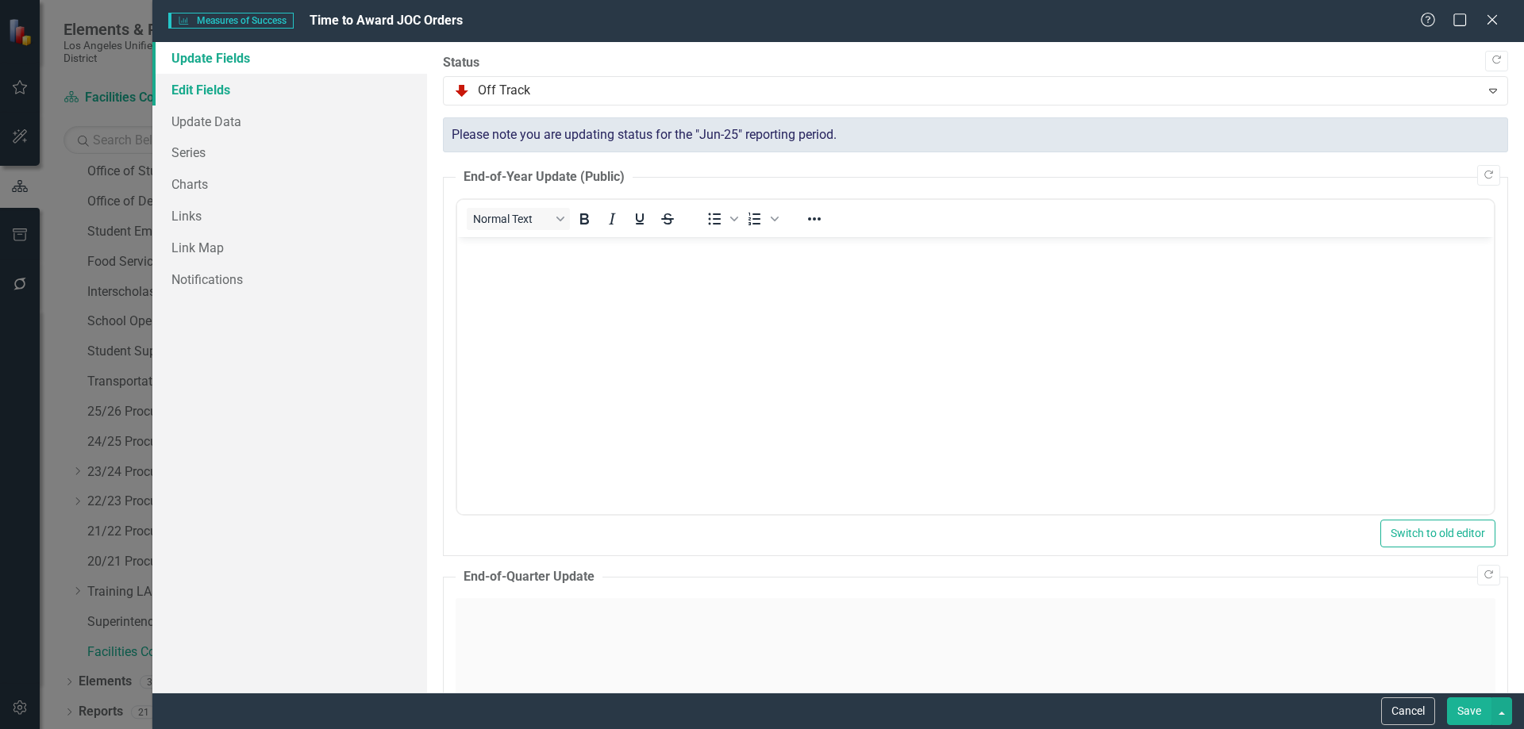
click at [207, 88] on link "Edit Fields" at bounding box center [289, 90] width 275 height 32
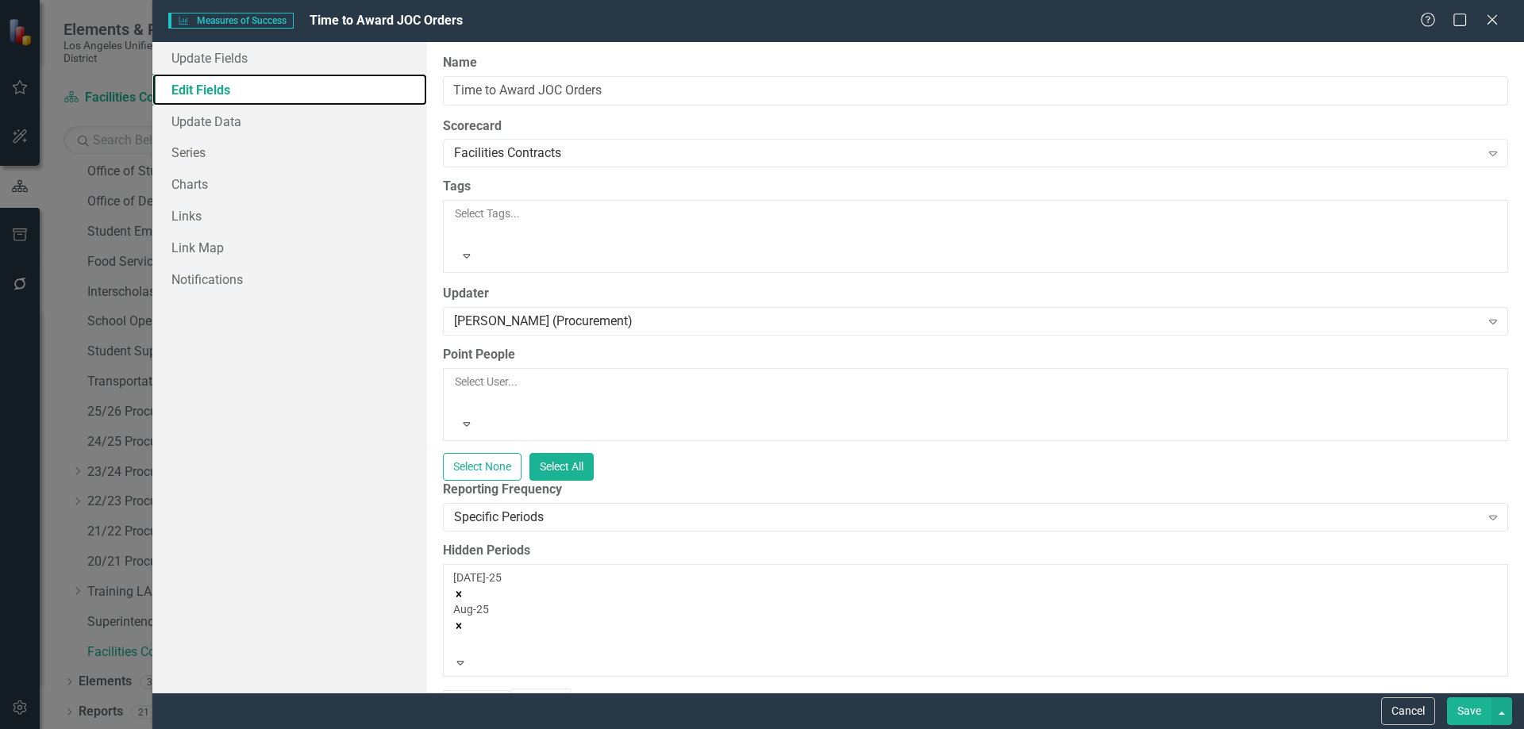
click at [461, 623] on icon "Remove Aug-25" at bounding box center [459, 626] width 6 height 6
click at [464, 589] on icon "Remove Jul-25" at bounding box center [458, 594] width 11 height 11
click at [1485, 511] on icon "Expand" at bounding box center [1493, 517] width 16 height 13
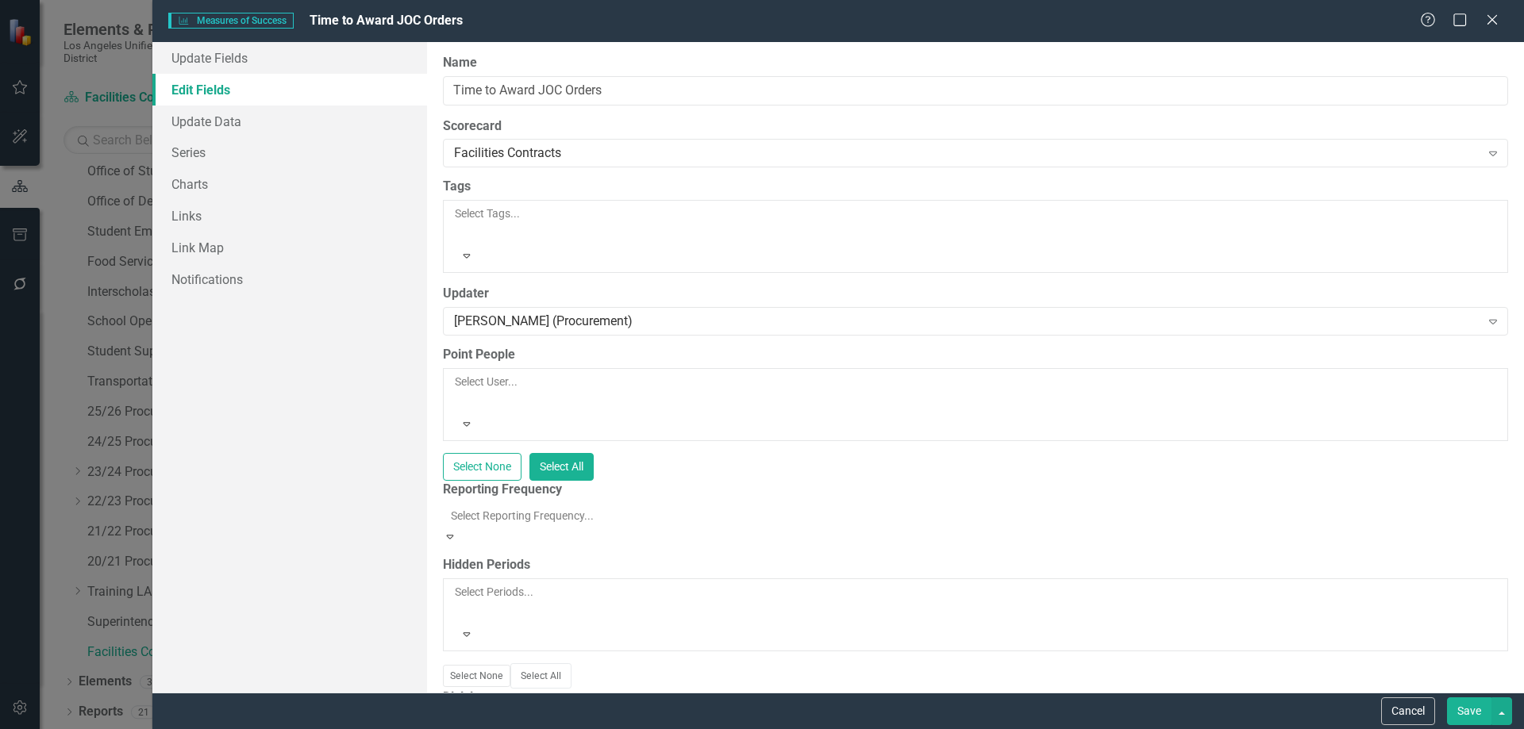
scroll to position [544, 0]
click at [1456, 705] on button "Save" at bounding box center [1469, 712] width 44 height 28
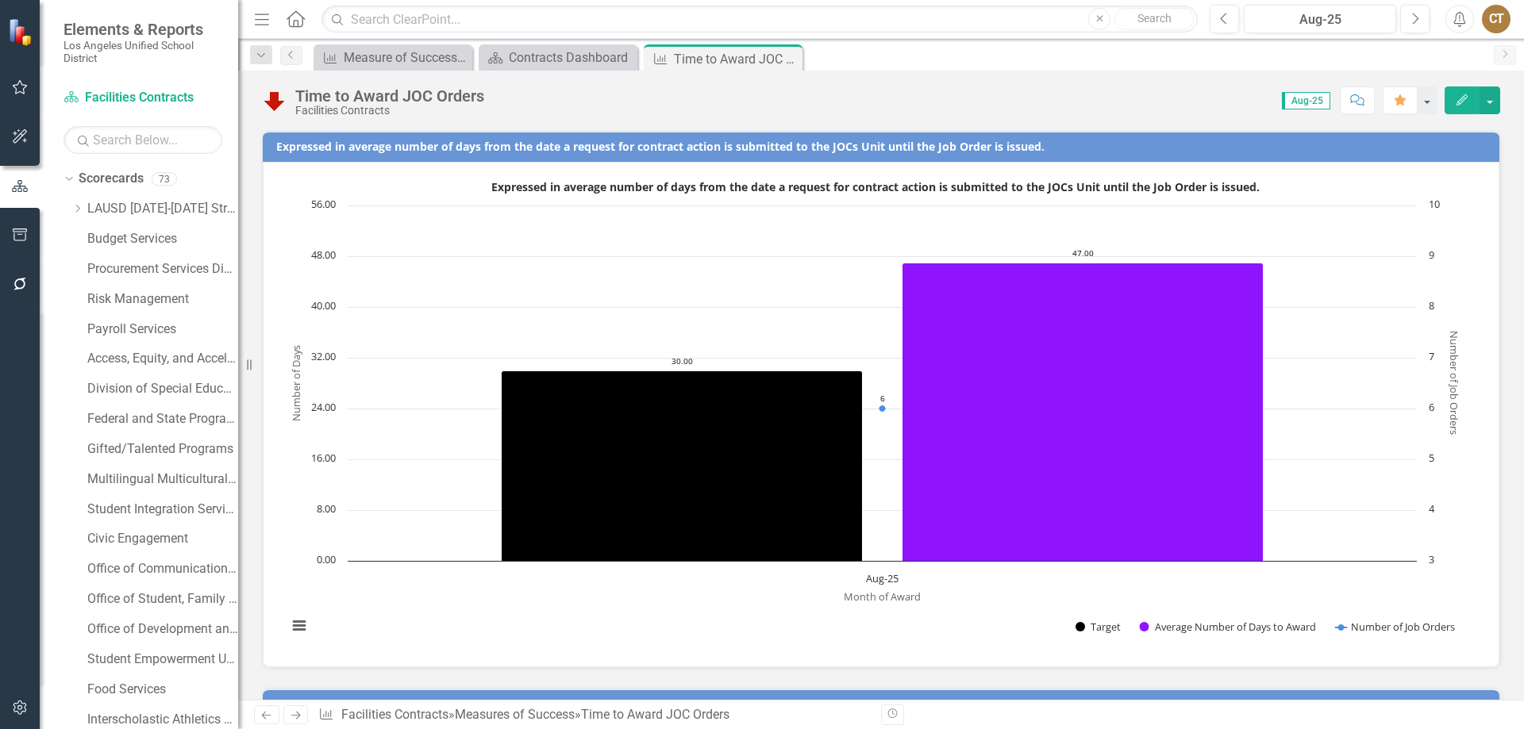
scroll to position [428, 0]
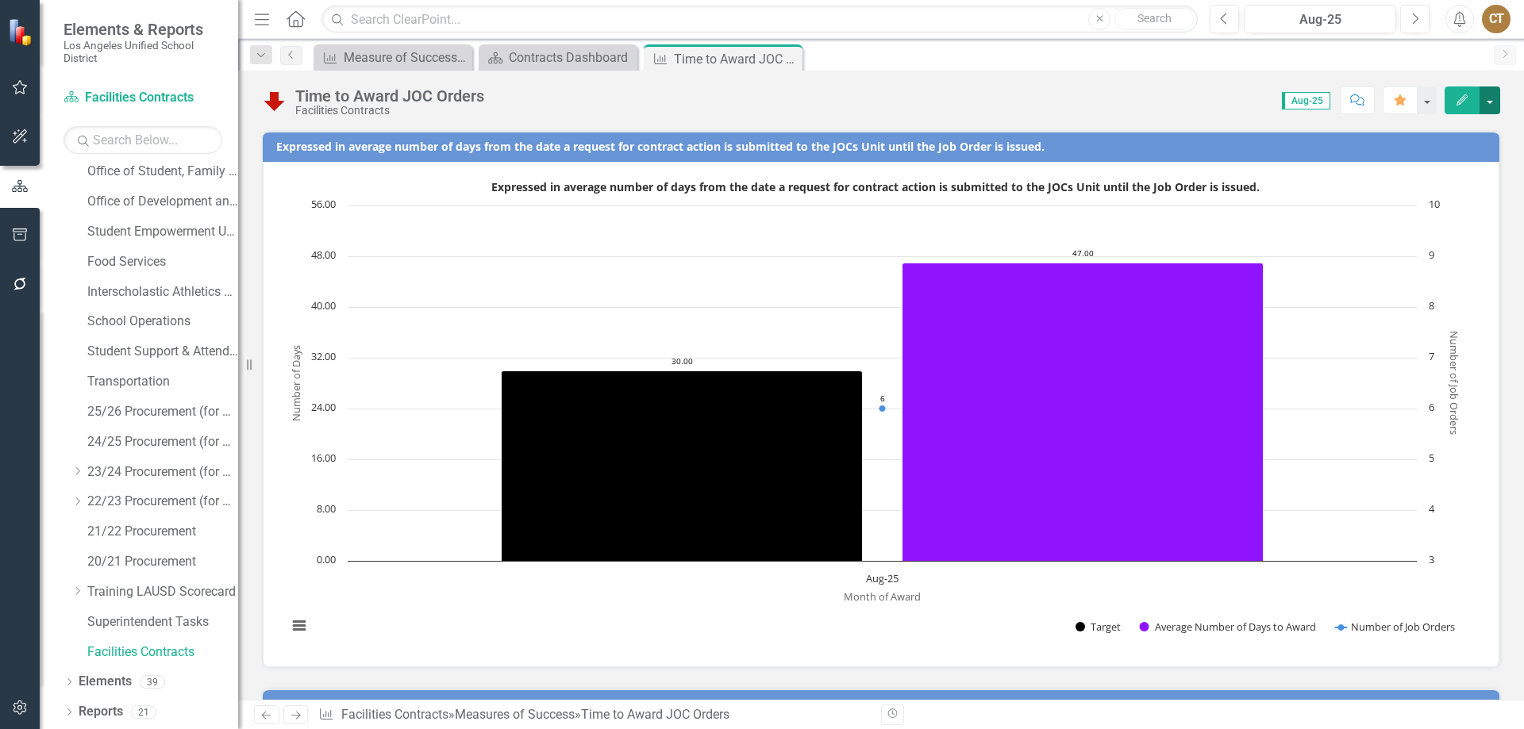
click at [1491, 103] on button "button" at bounding box center [1489, 101] width 21 height 28
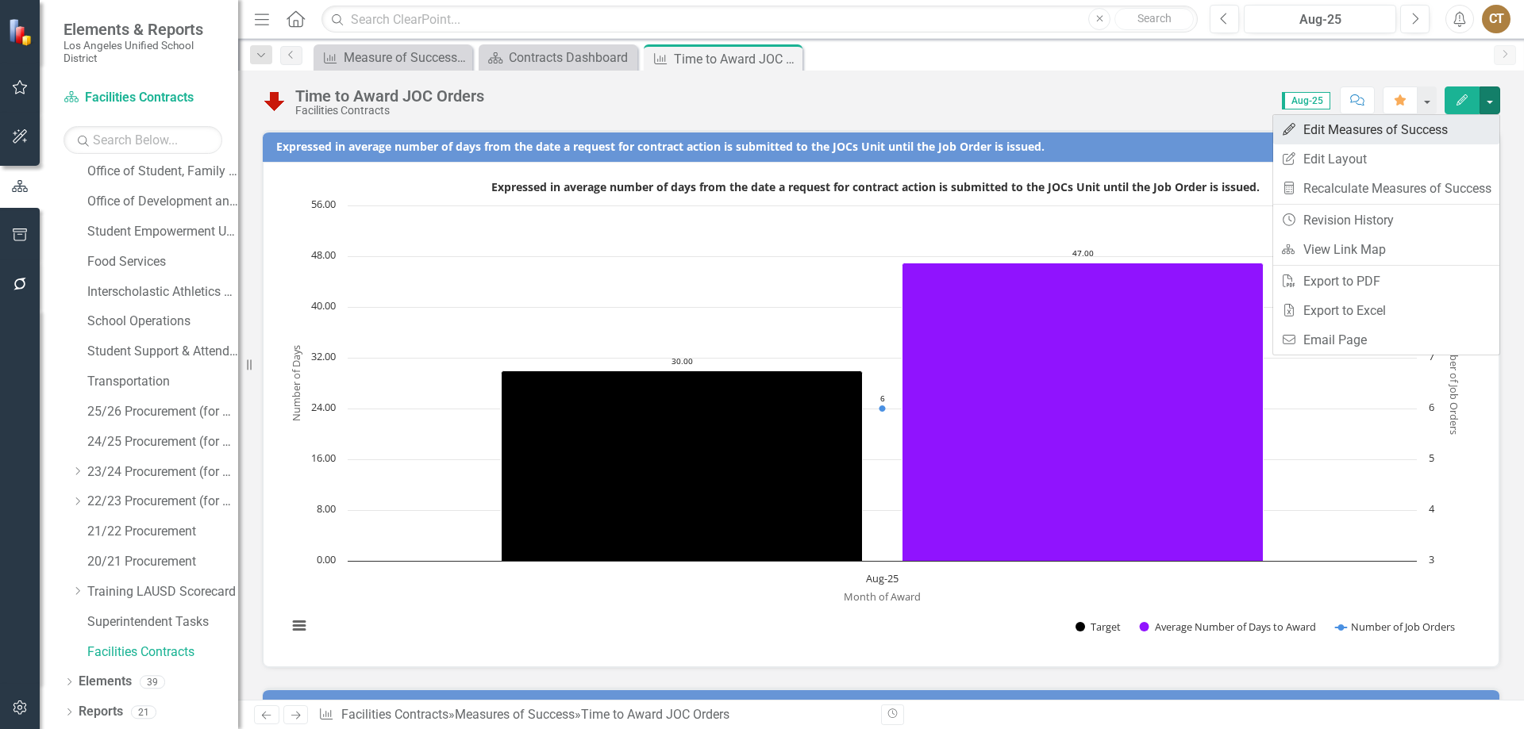
click at [1368, 128] on link "Edit Edit Measures of Success" at bounding box center [1386, 129] width 226 height 29
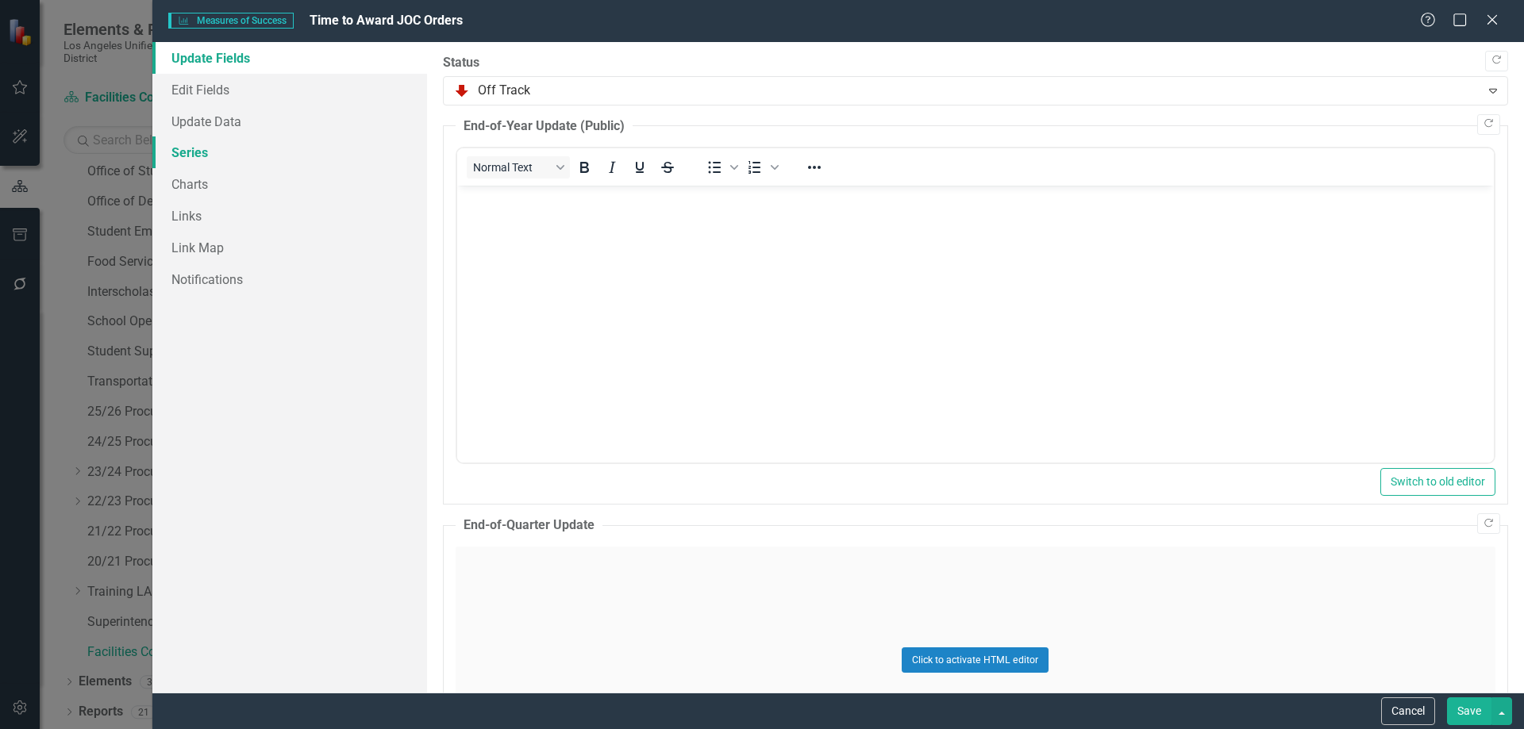
scroll to position [0, 0]
click at [199, 195] on link "Charts" at bounding box center [289, 184] width 275 height 32
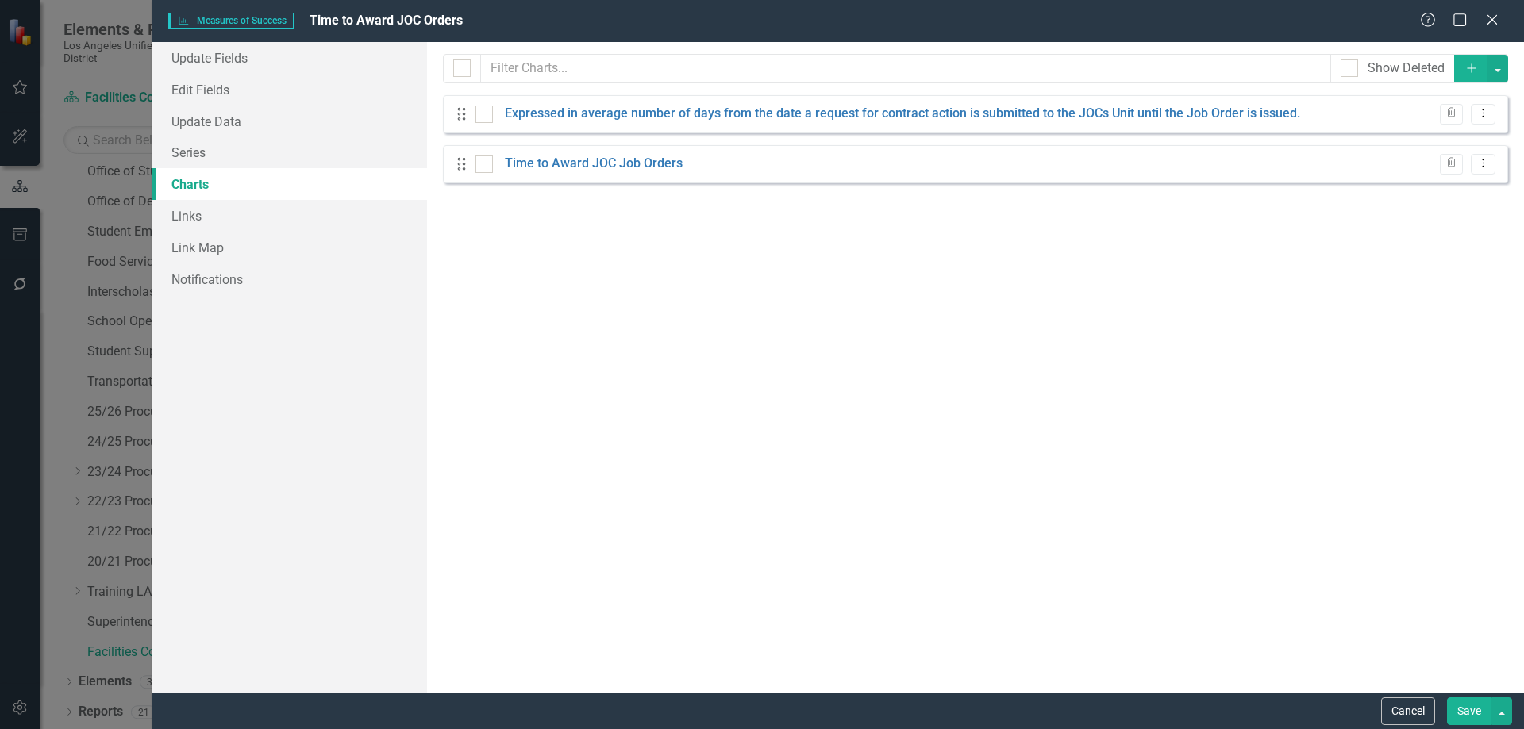
click at [203, 184] on link "Charts" at bounding box center [289, 184] width 275 height 32
click at [209, 58] on link "Update Fields" at bounding box center [289, 58] width 275 height 32
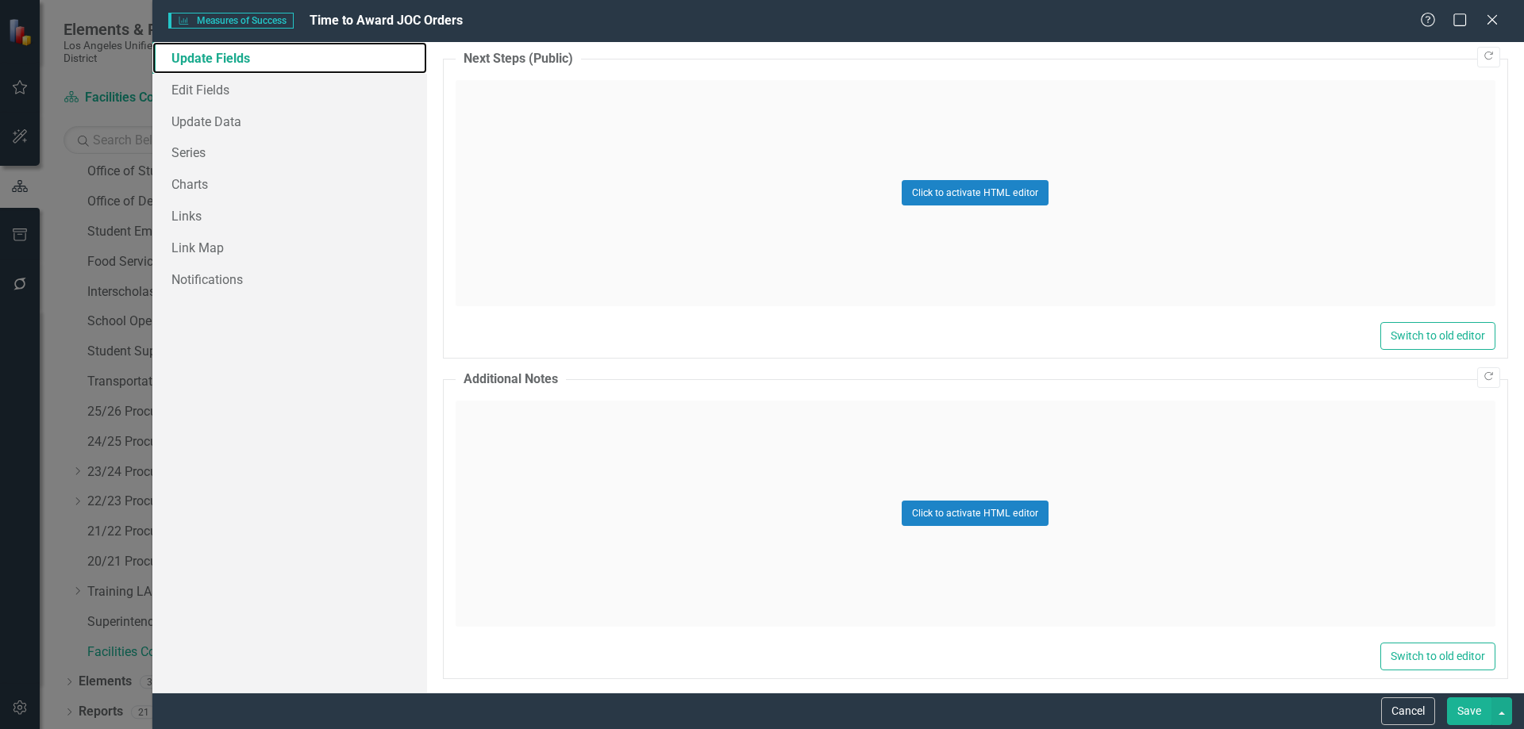
scroll to position [1439, 0]
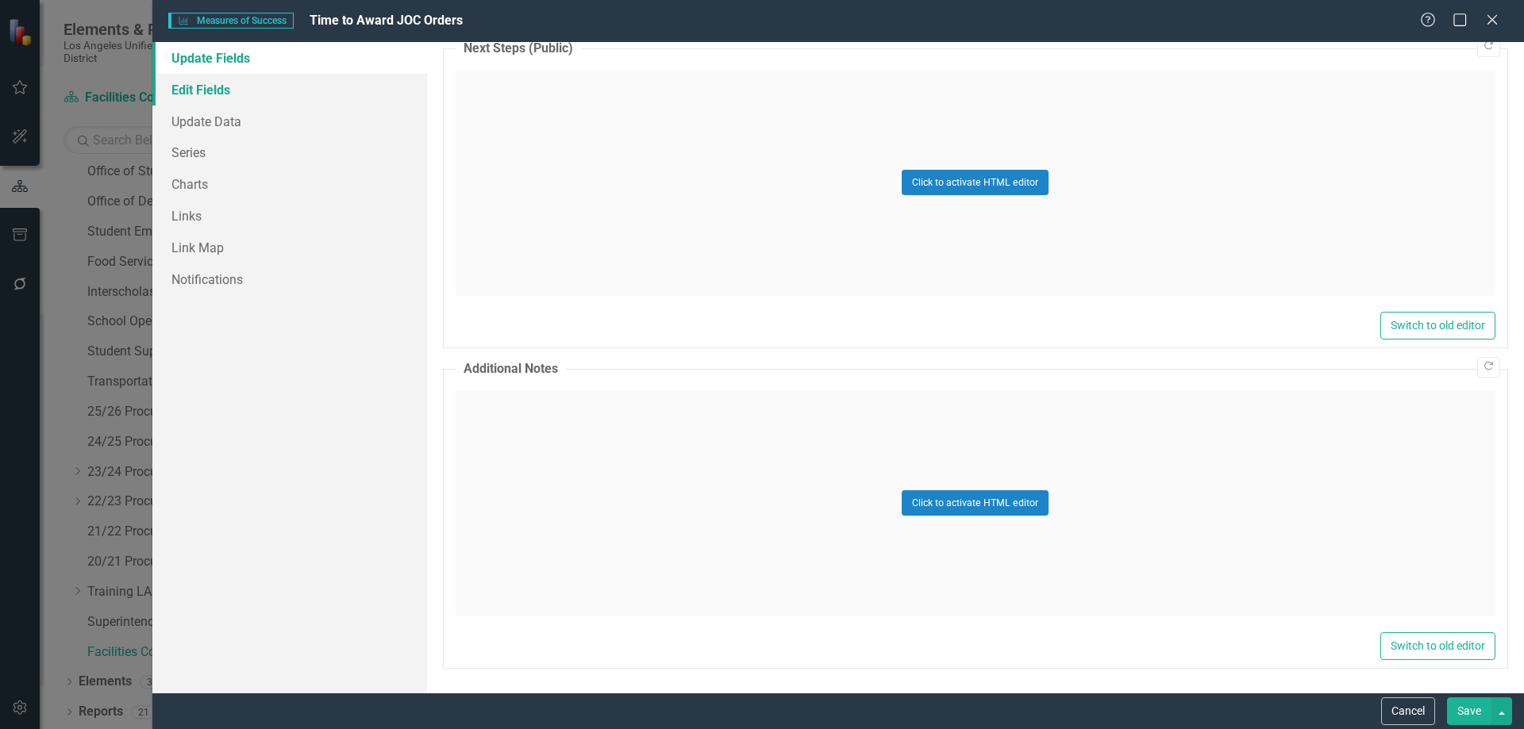
click at [194, 83] on link "Edit Fields" at bounding box center [289, 90] width 275 height 32
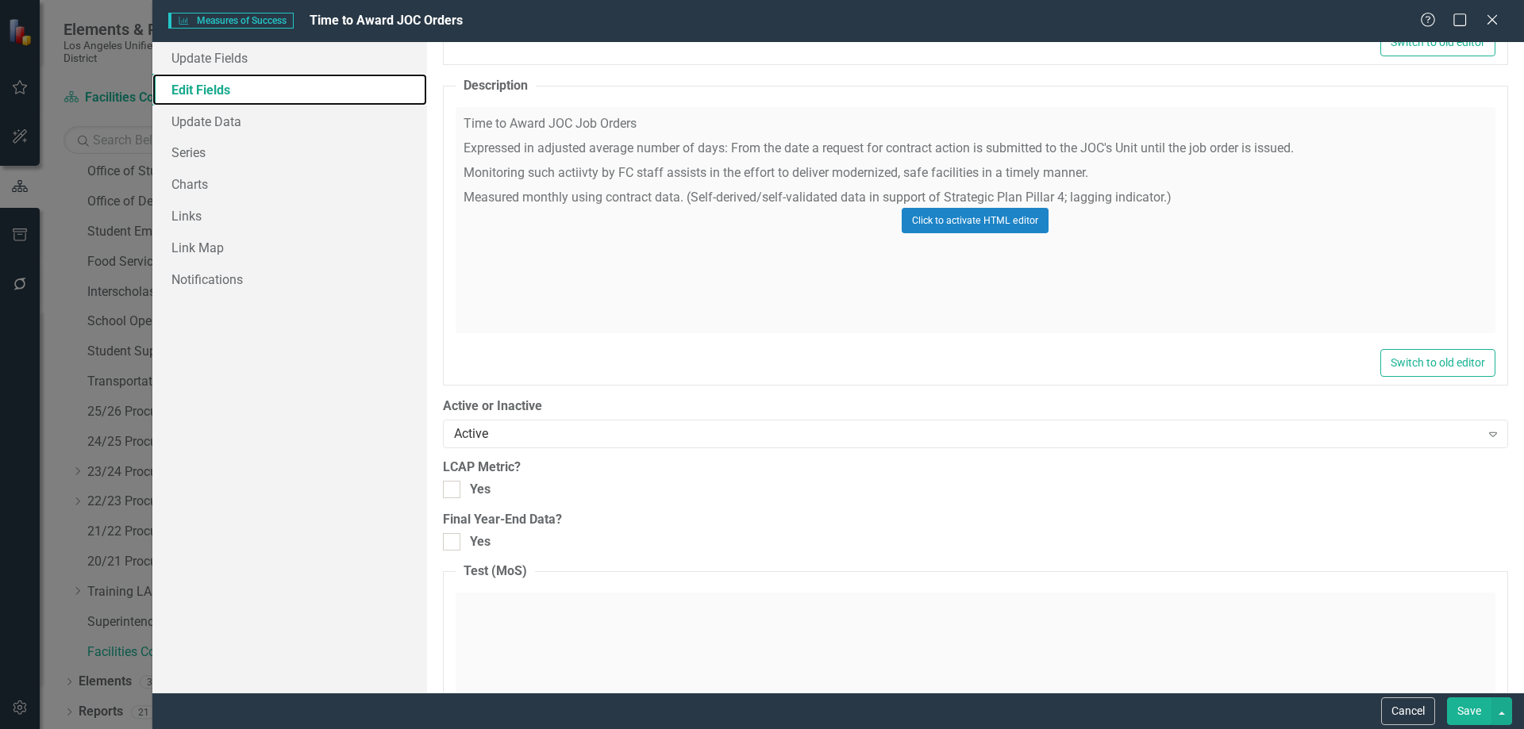
scroll to position [1256, 0]
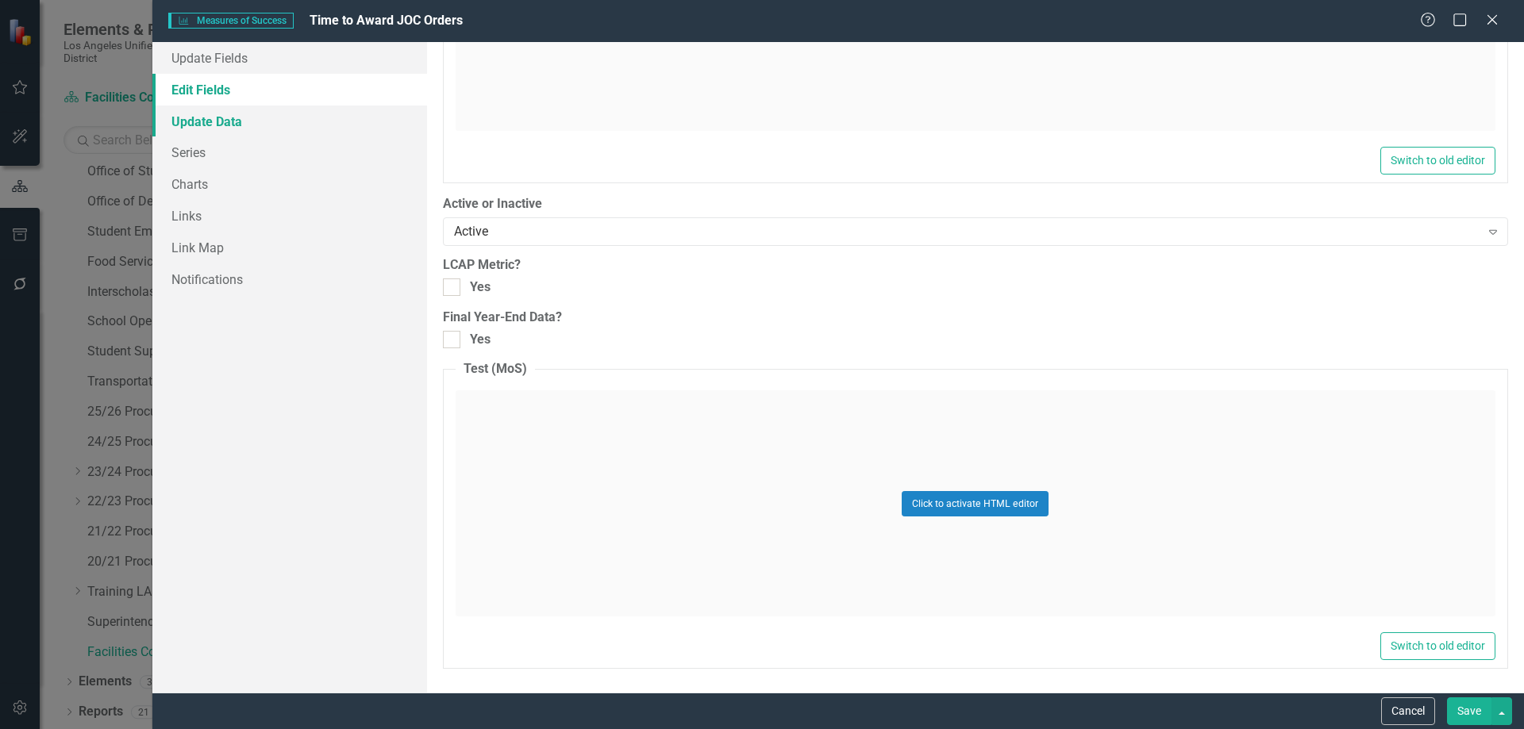
click at [207, 113] on link "Update Data" at bounding box center [289, 122] width 275 height 32
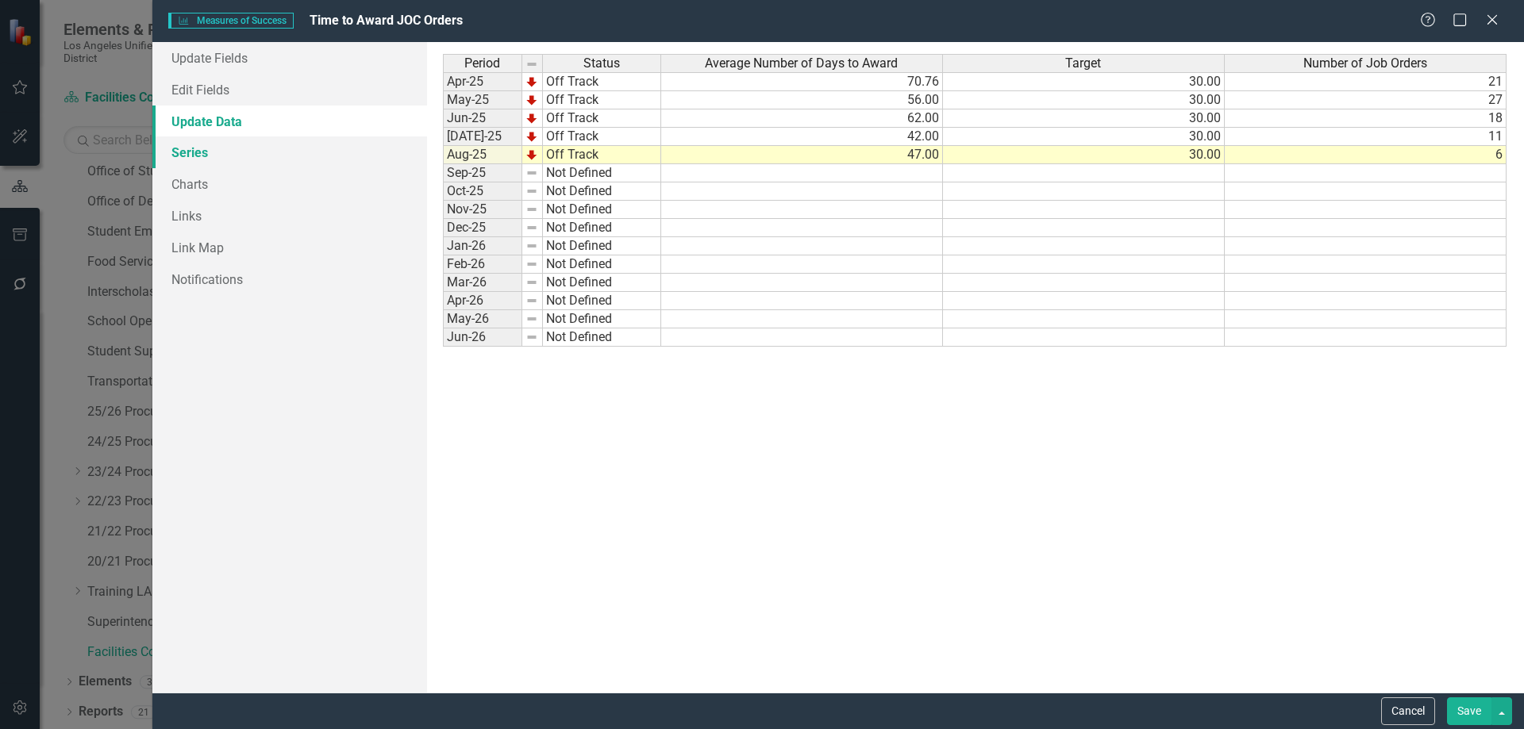
click at [193, 152] on link "Series" at bounding box center [289, 153] width 275 height 32
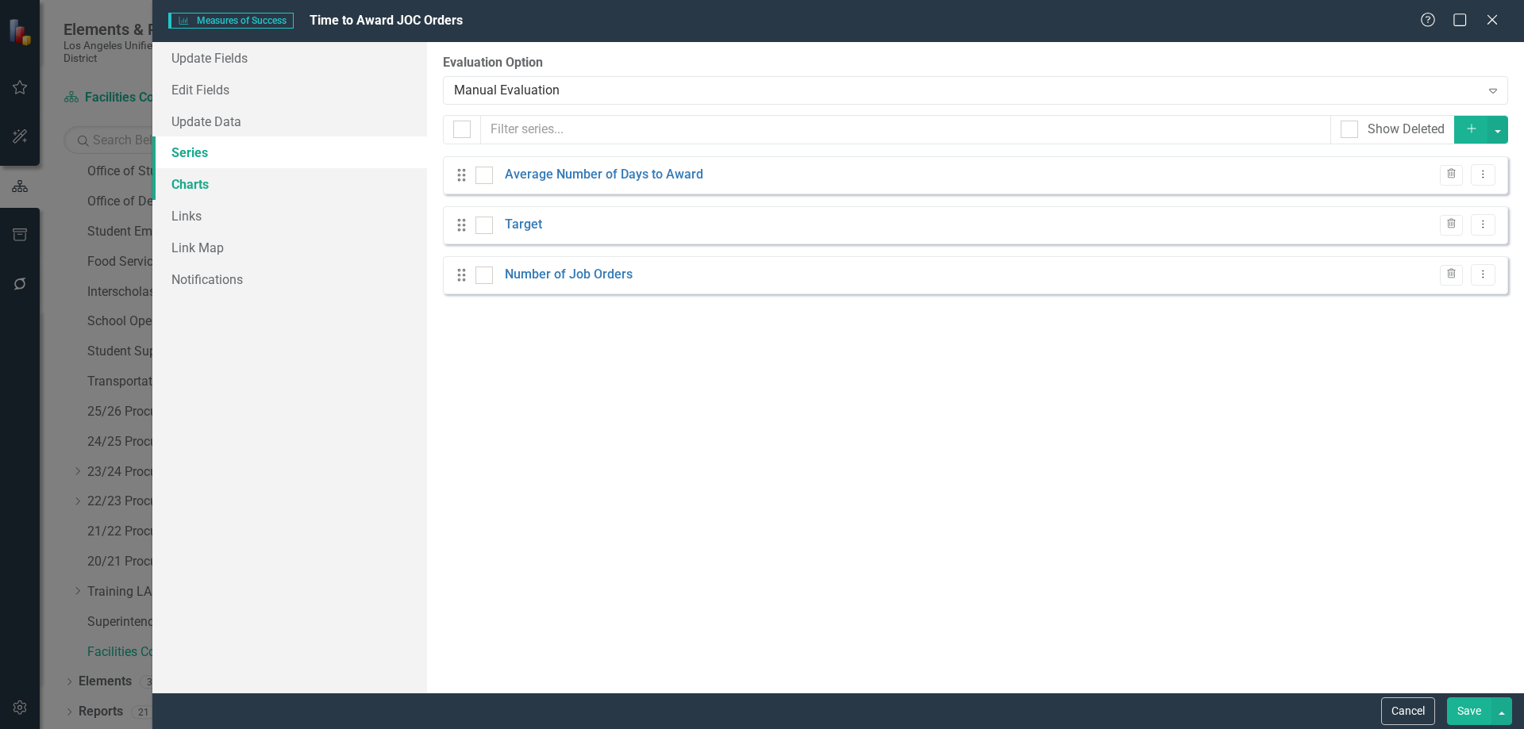
click at [199, 185] on link "Charts" at bounding box center [289, 184] width 275 height 32
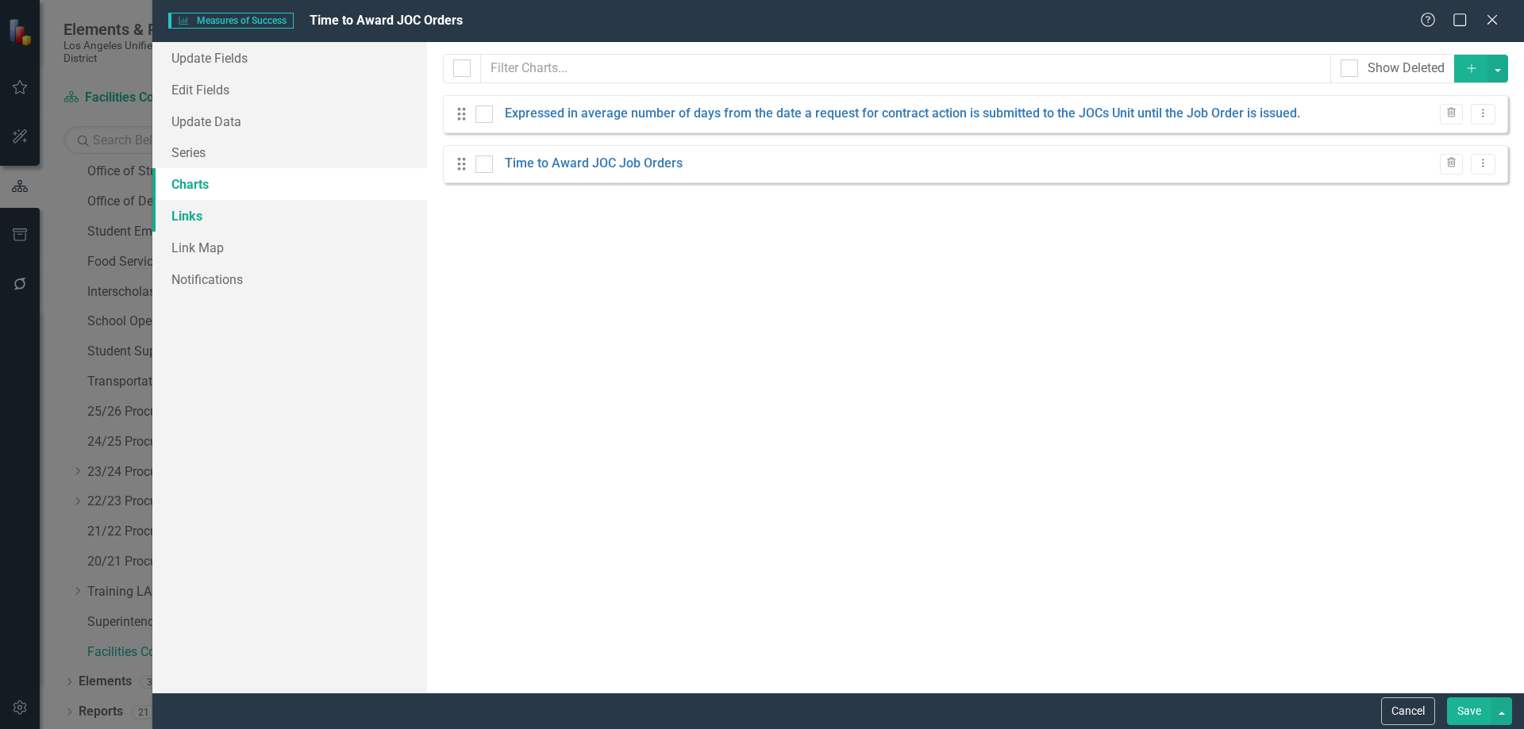
click at [209, 218] on link "Links" at bounding box center [289, 216] width 275 height 32
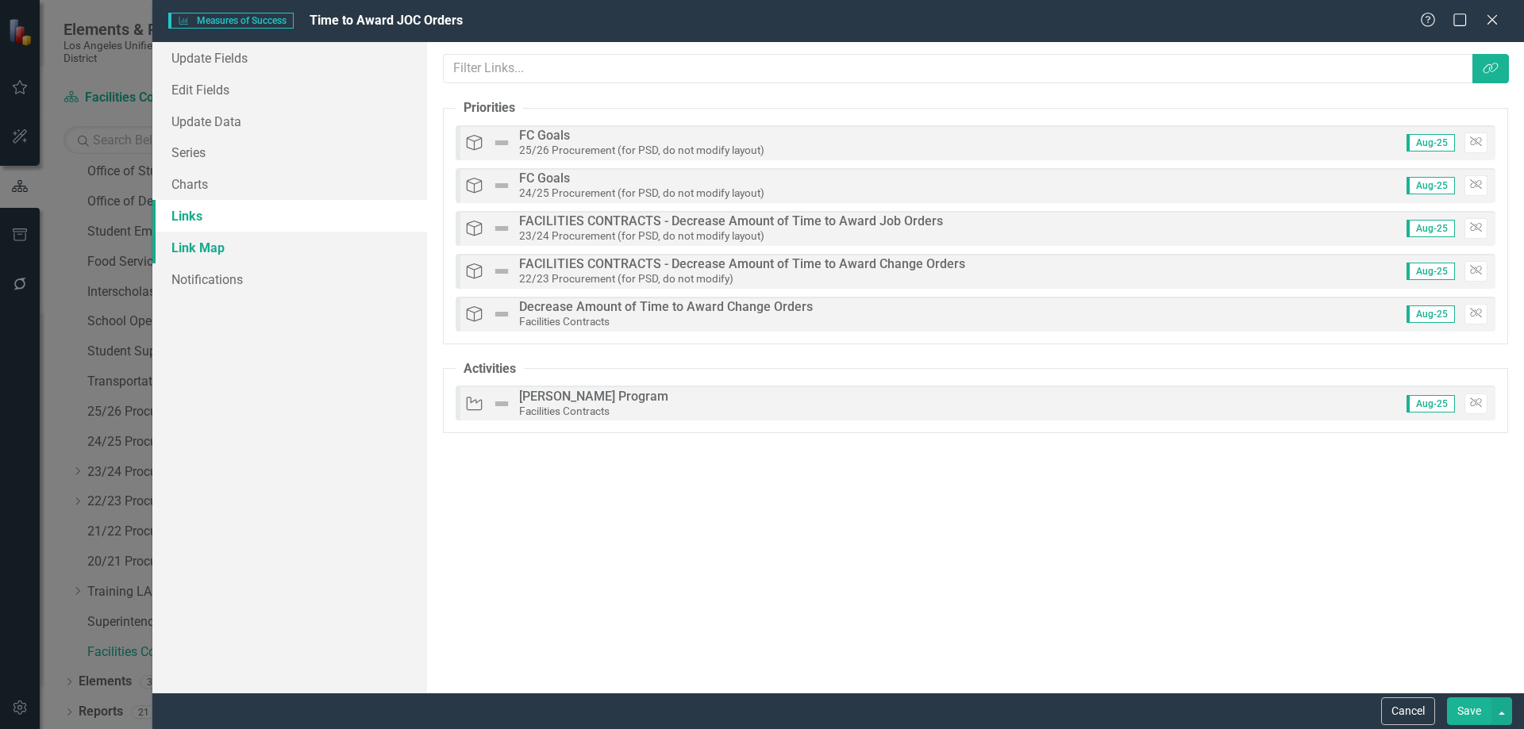
click at [205, 257] on link "Link Map" at bounding box center [289, 248] width 275 height 32
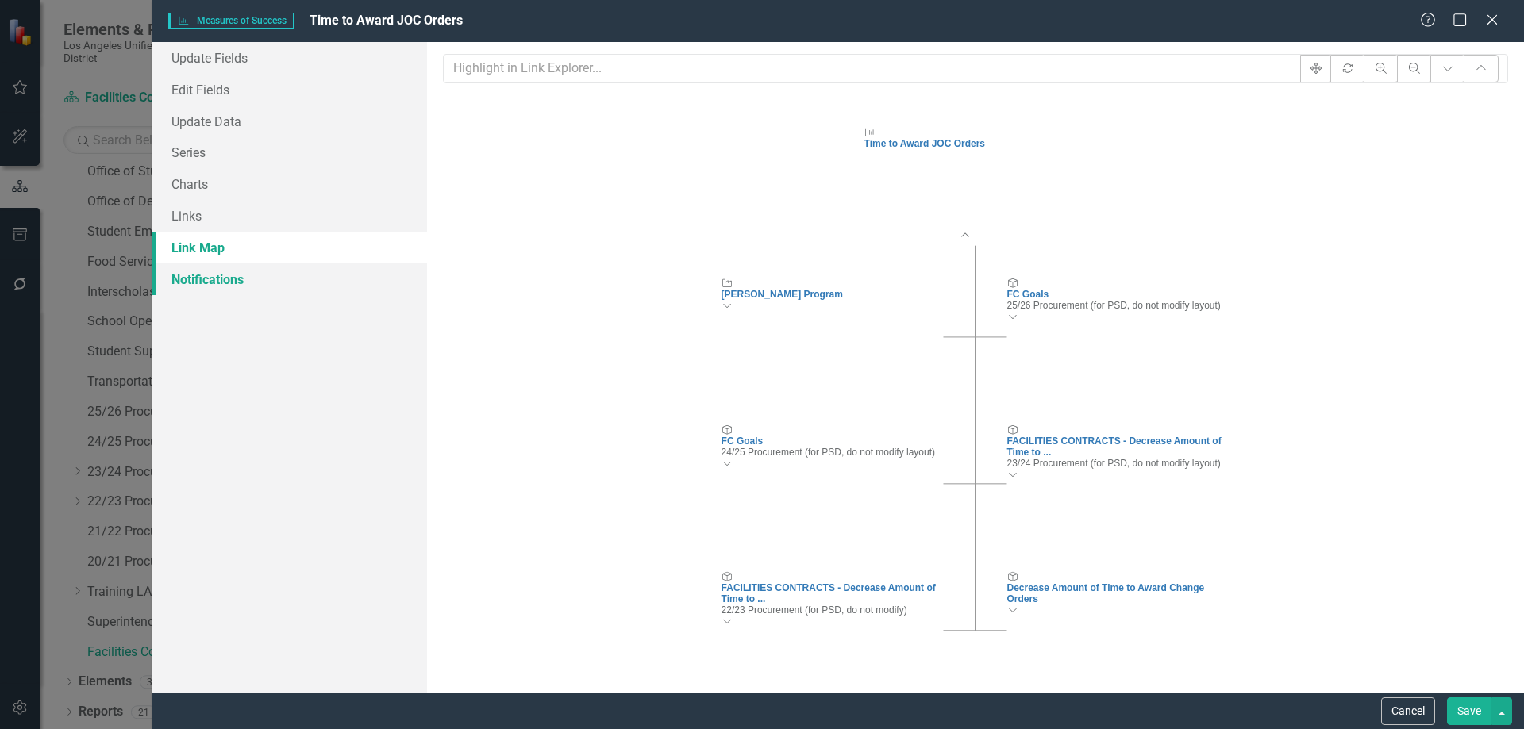
click at [210, 281] on link "Notifications" at bounding box center [289, 280] width 275 height 32
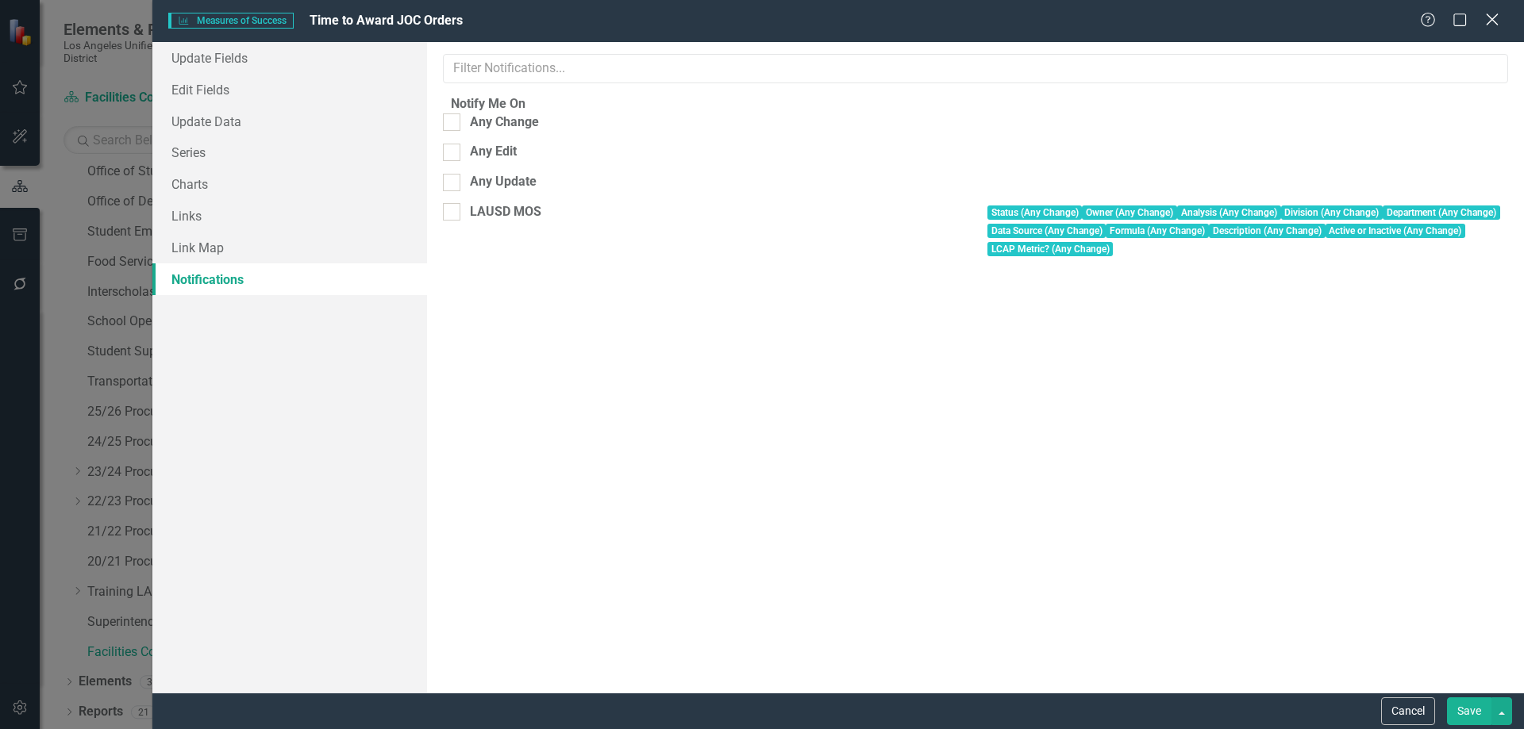
click at [1491, 23] on icon "Close" at bounding box center [1492, 19] width 20 height 15
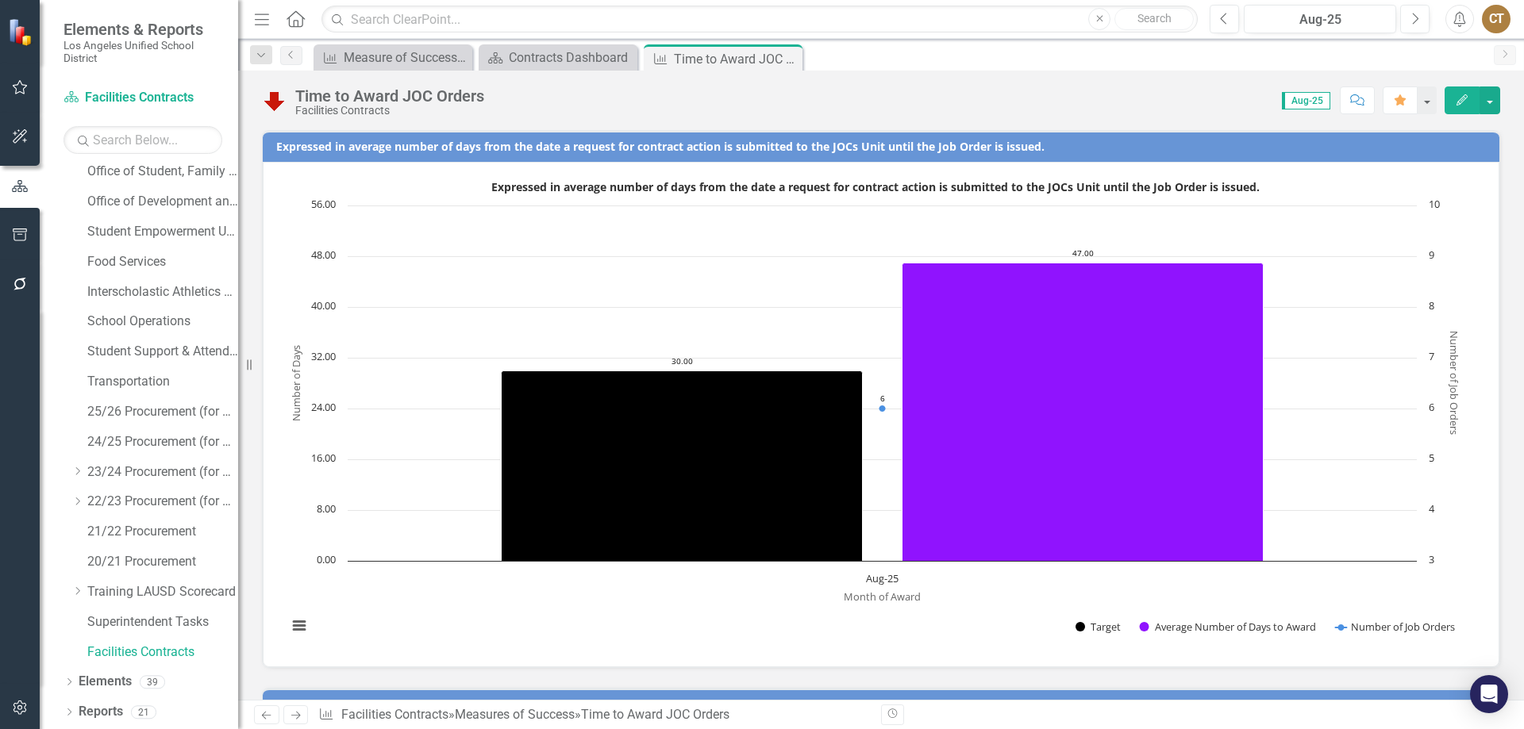
click at [1306, 99] on span "Aug-25" at bounding box center [1306, 100] width 48 height 17
click at [1429, 99] on button "button" at bounding box center [1426, 101] width 21 height 28
click at [1494, 95] on button "button" at bounding box center [1489, 101] width 21 height 28
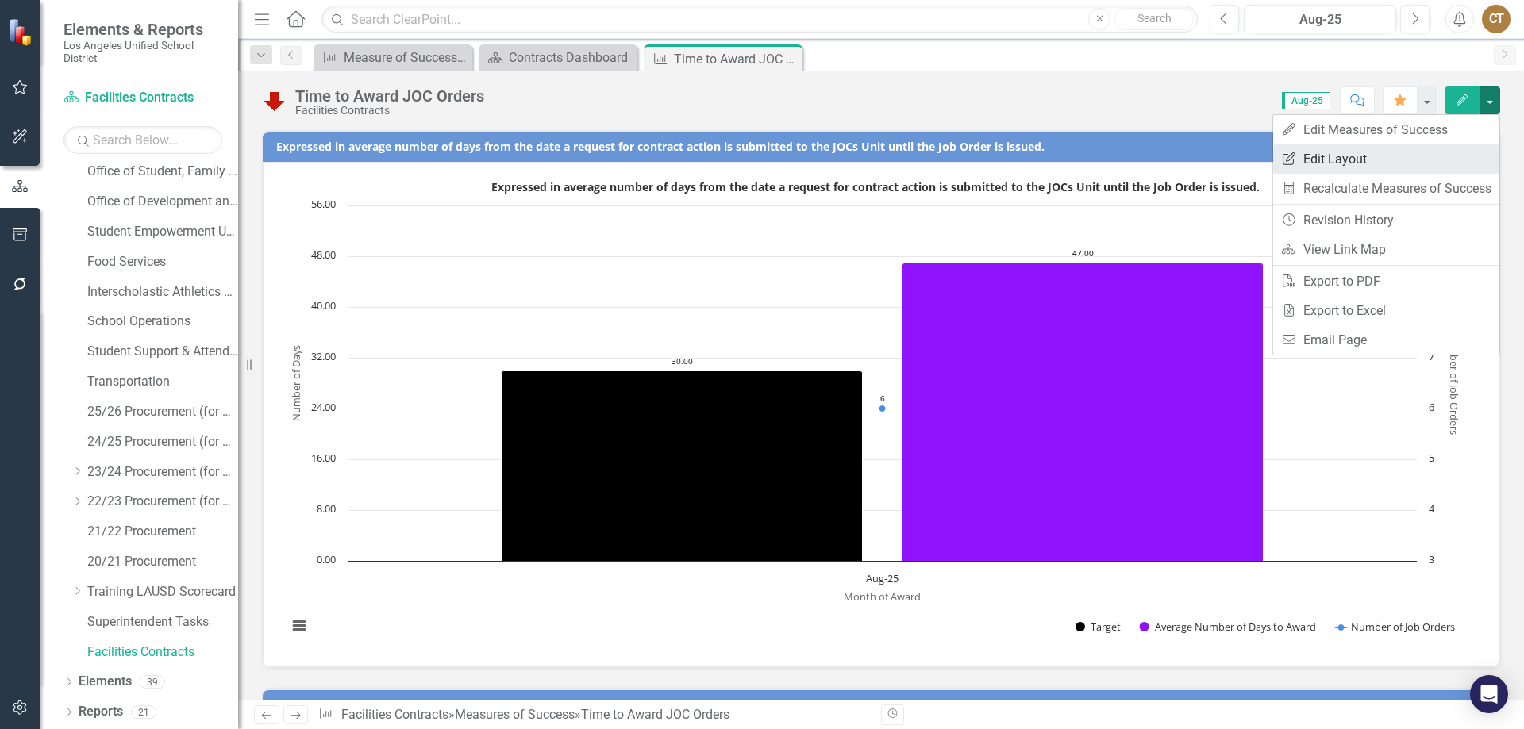
click at [1333, 159] on link "Edit Report Edit Layout" at bounding box center [1386, 158] width 226 height 29
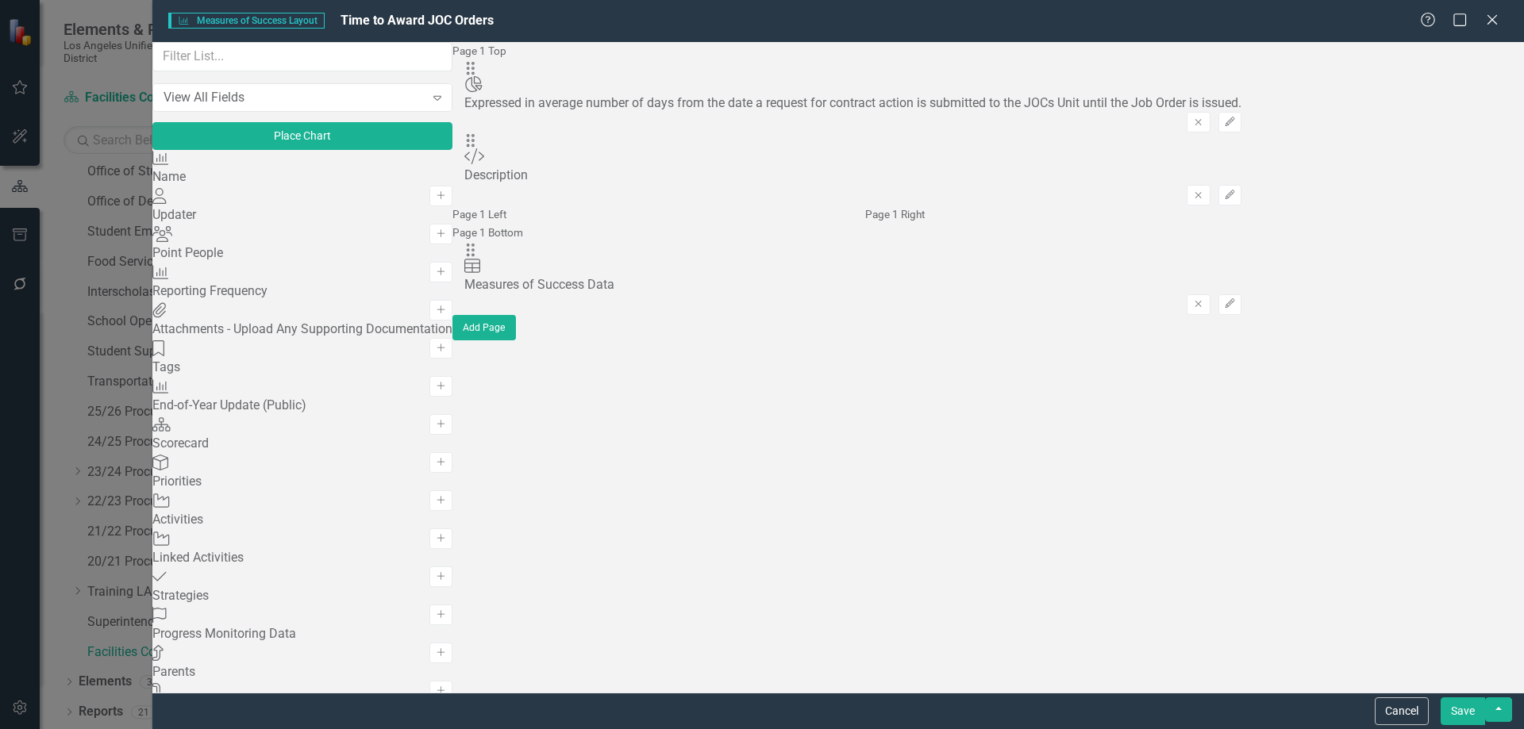
scroll to position [0, 0]
click at [1236, 117] on icon "Edit" at bounding box center [1230, 122] width 12 height 10
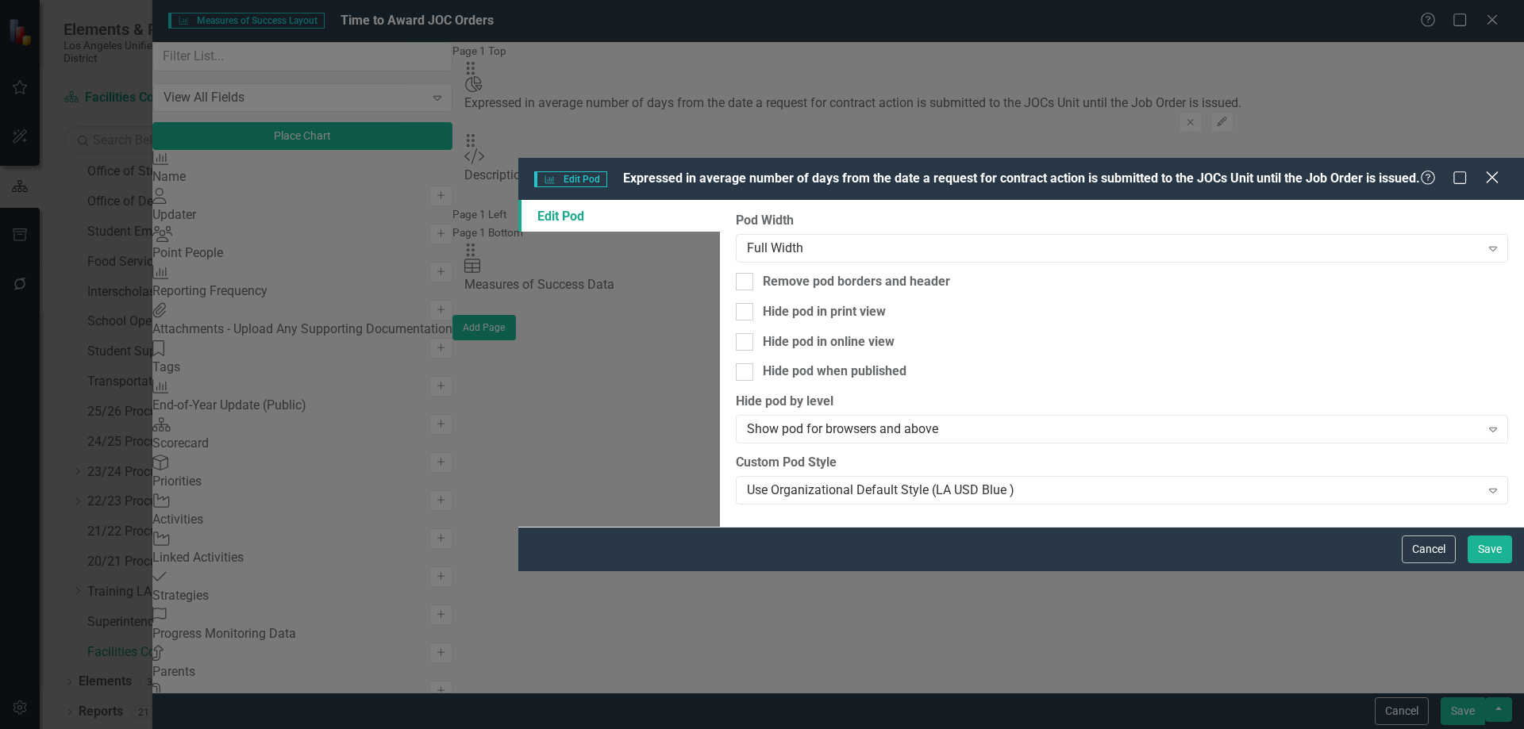
click at [1485, 170] on icon "Close" at bounding box center [1492, 177] width 20 height 15
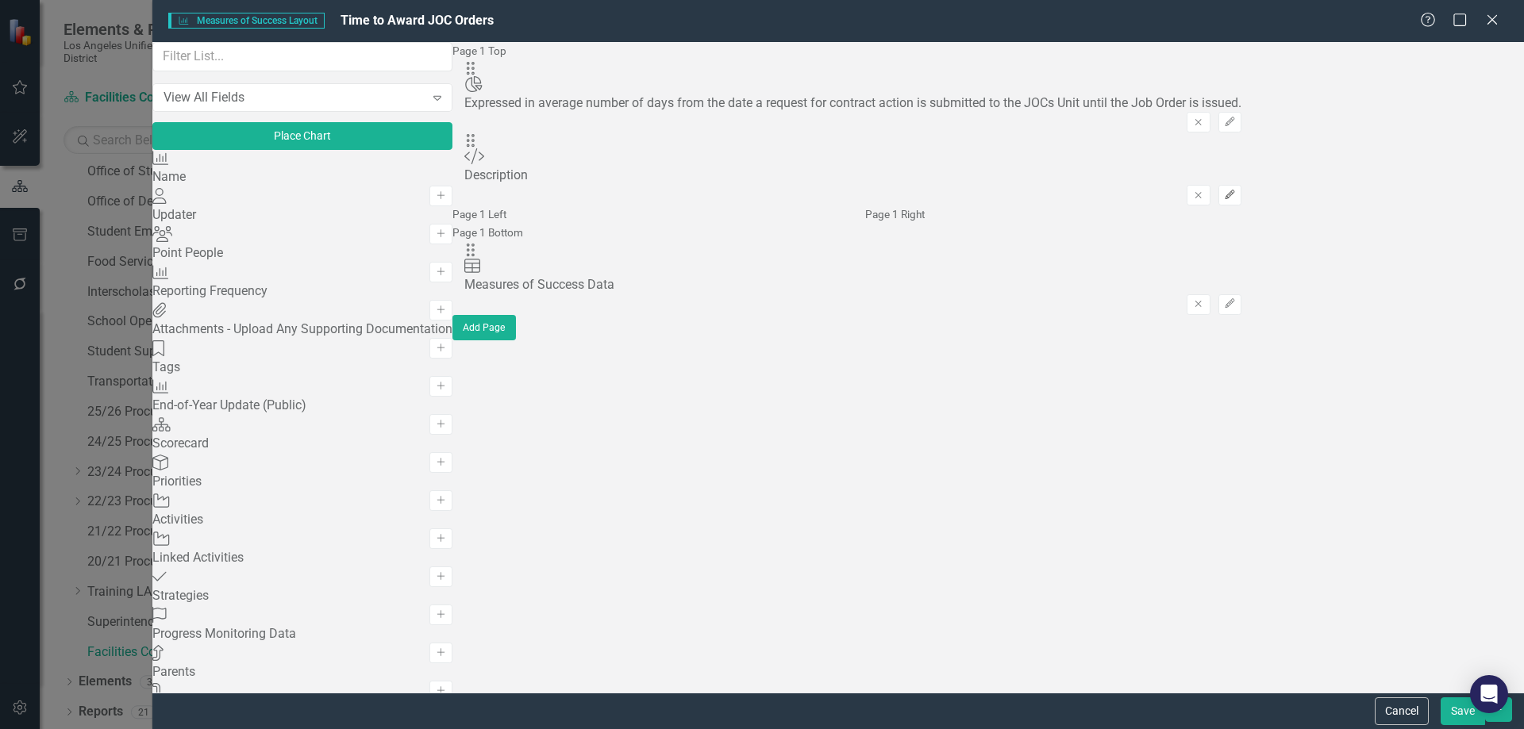
click at [1236, 190] on icon "Edit" at bounding box center [1230, 195] width 12 height 10
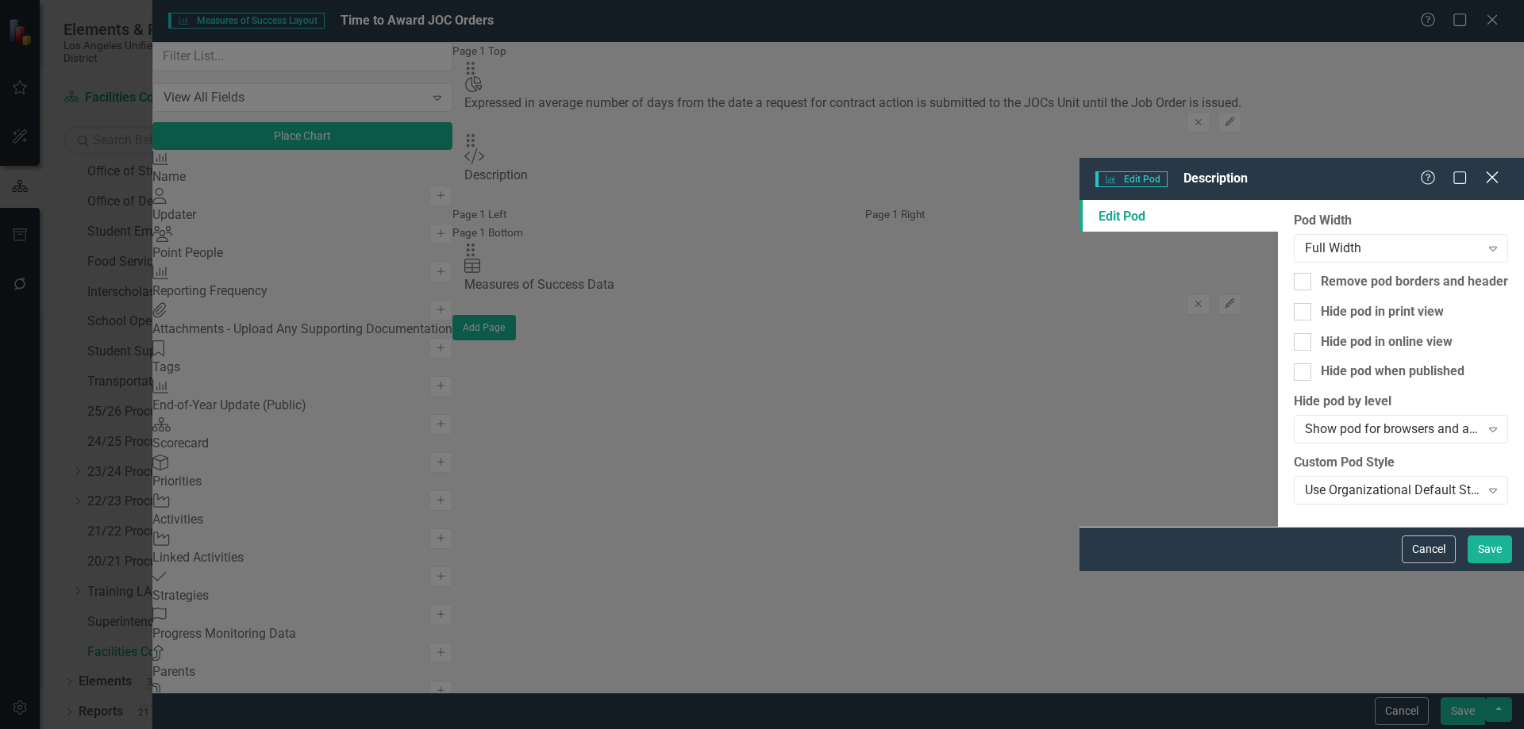
click at [1491, 170] on icon "Close" at bounding box center [1492, 177] width 20 height 15
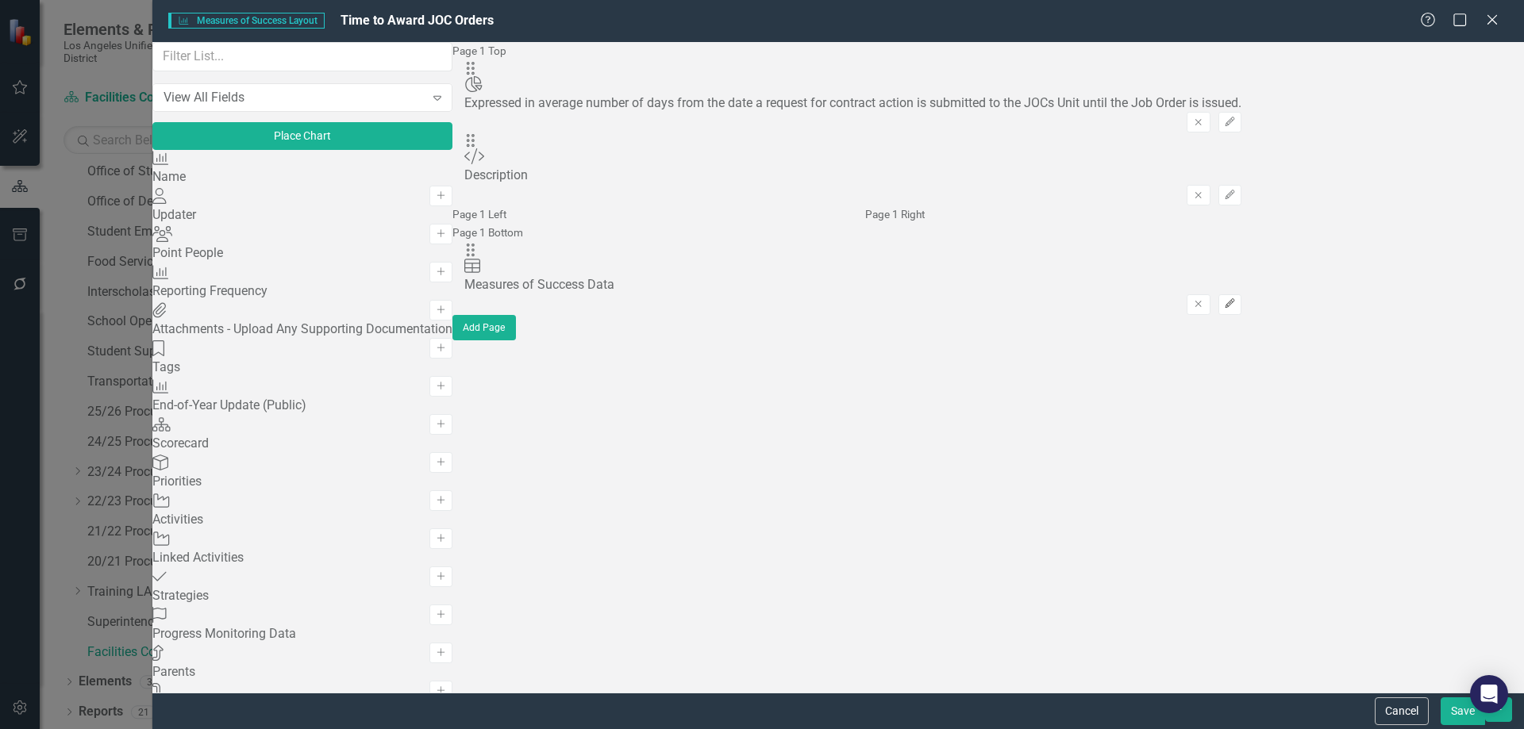
click at [1236, 309] on icon "Edit" at bounding box center [1230, 304] width 12 height 10
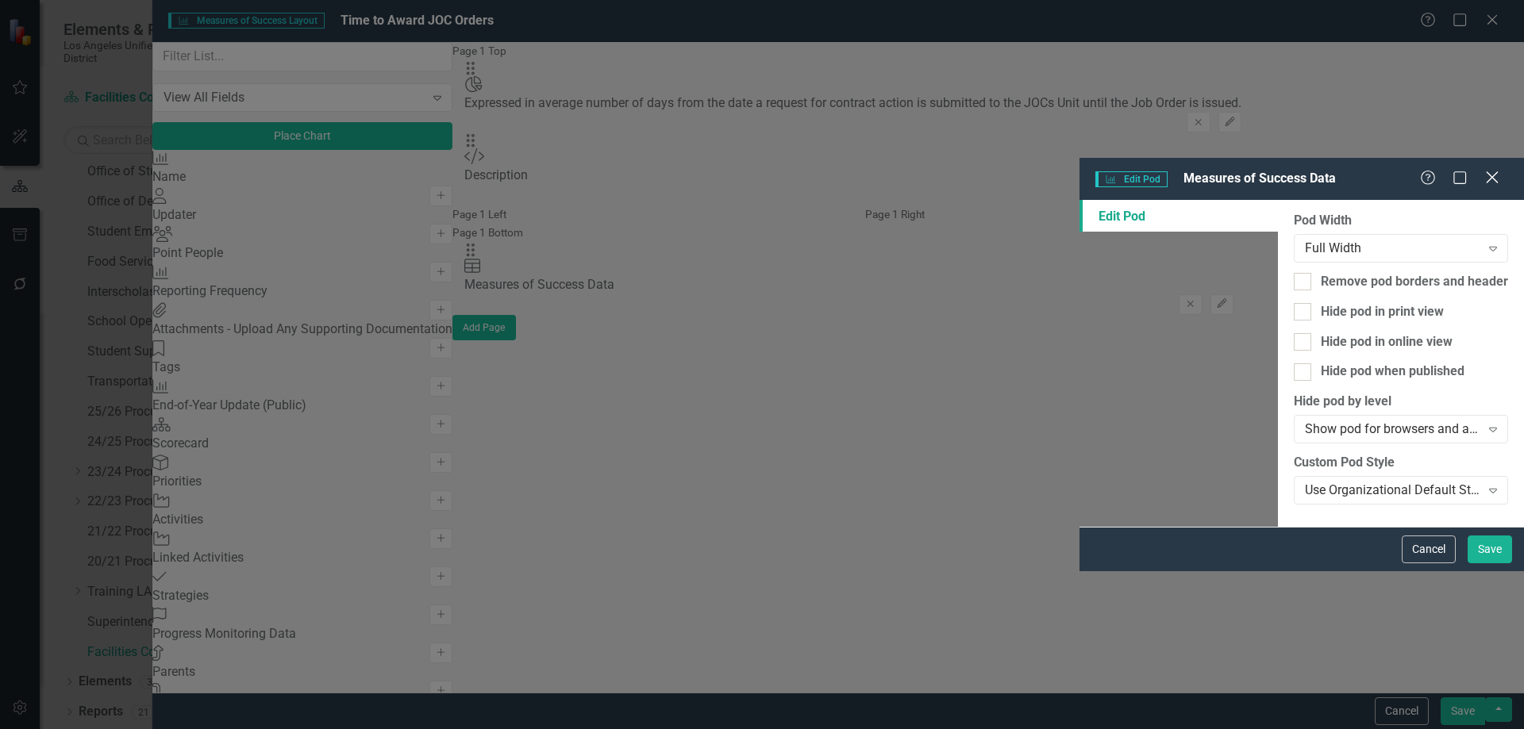
click at [1499, 170] on icon "Close" at bounding box center [1492, 177] width 20 height 15
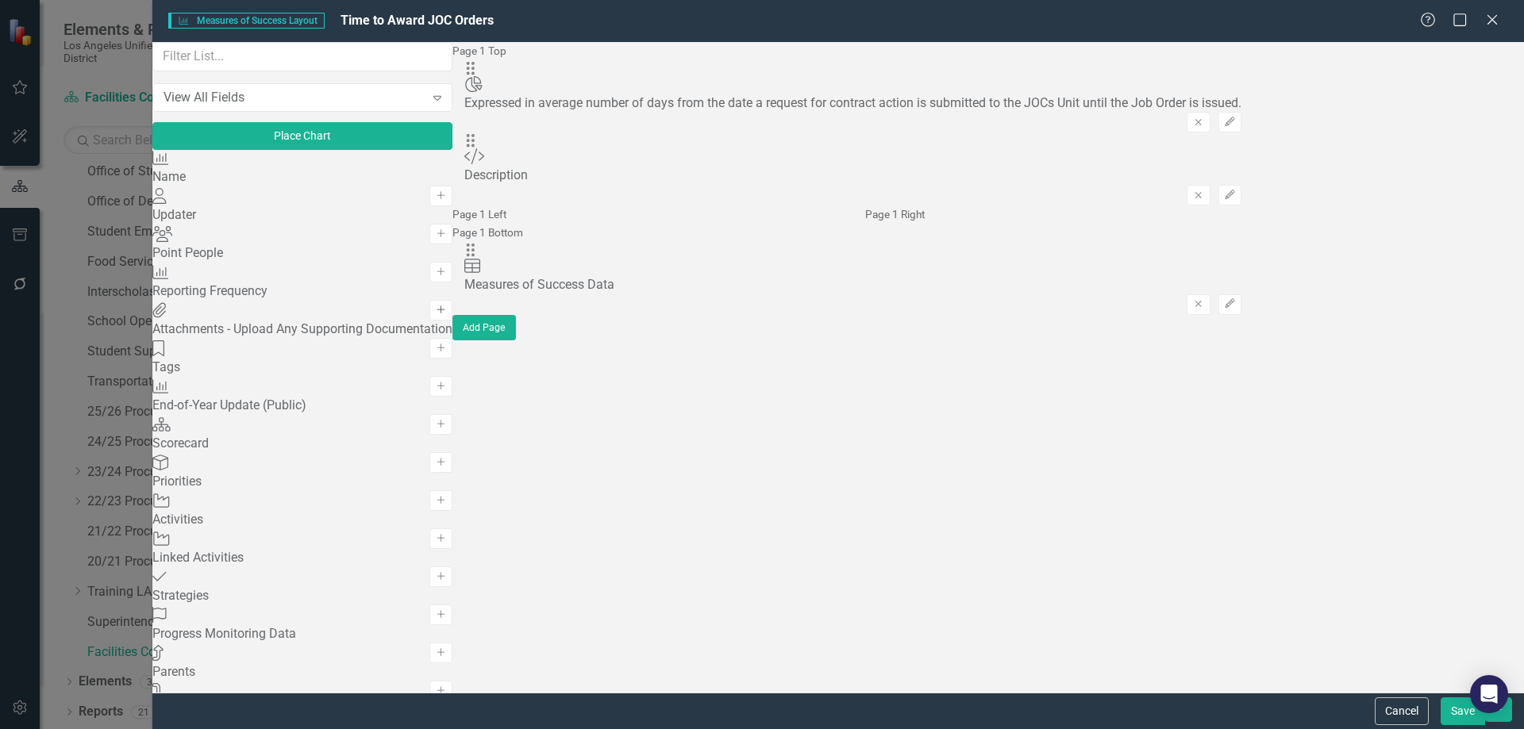
click at [444, 315] on icon "Add" at bounding box center [441, 311] width 12 height 10
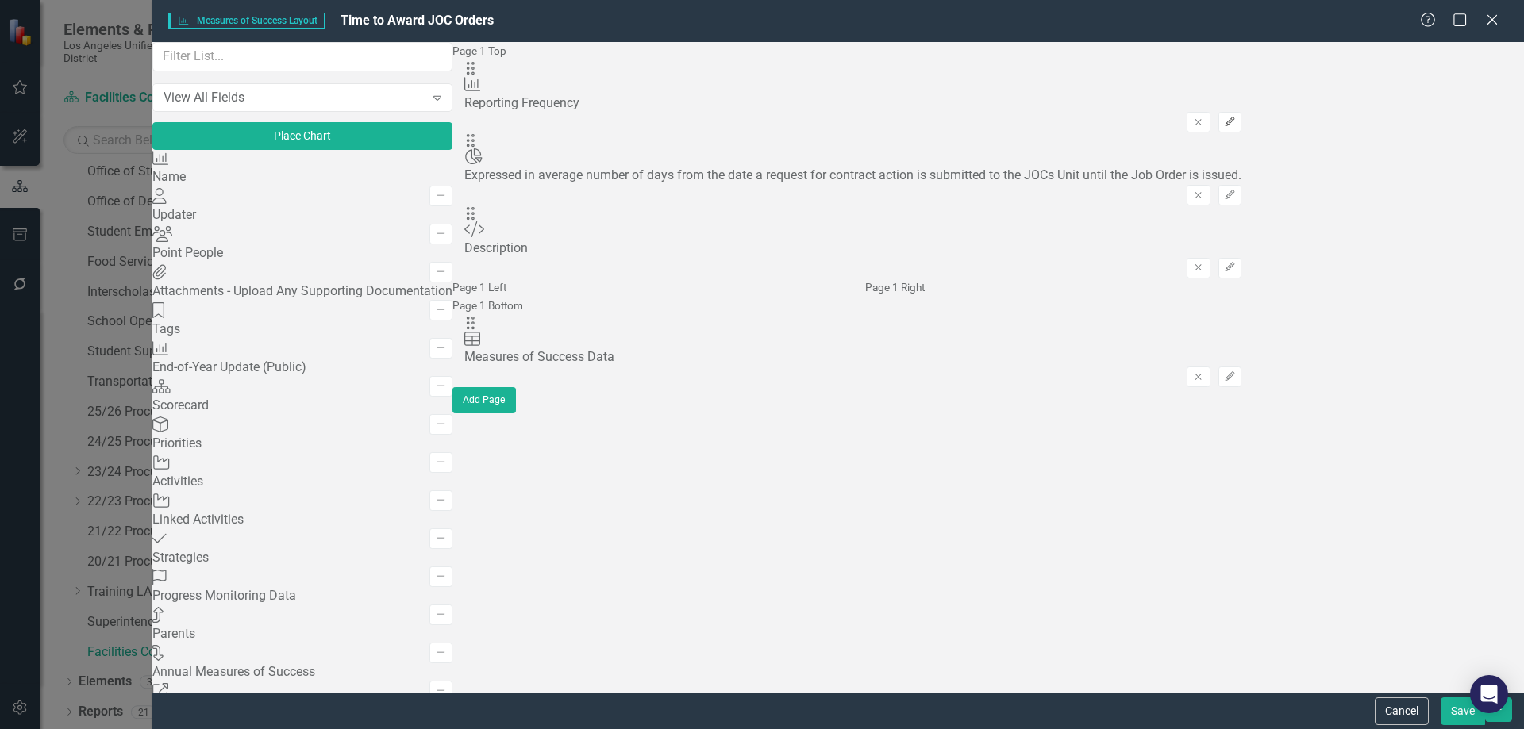
click at [1236, 117] on icon "Edit" at bounding box center [1230, 122] width 12 height 10
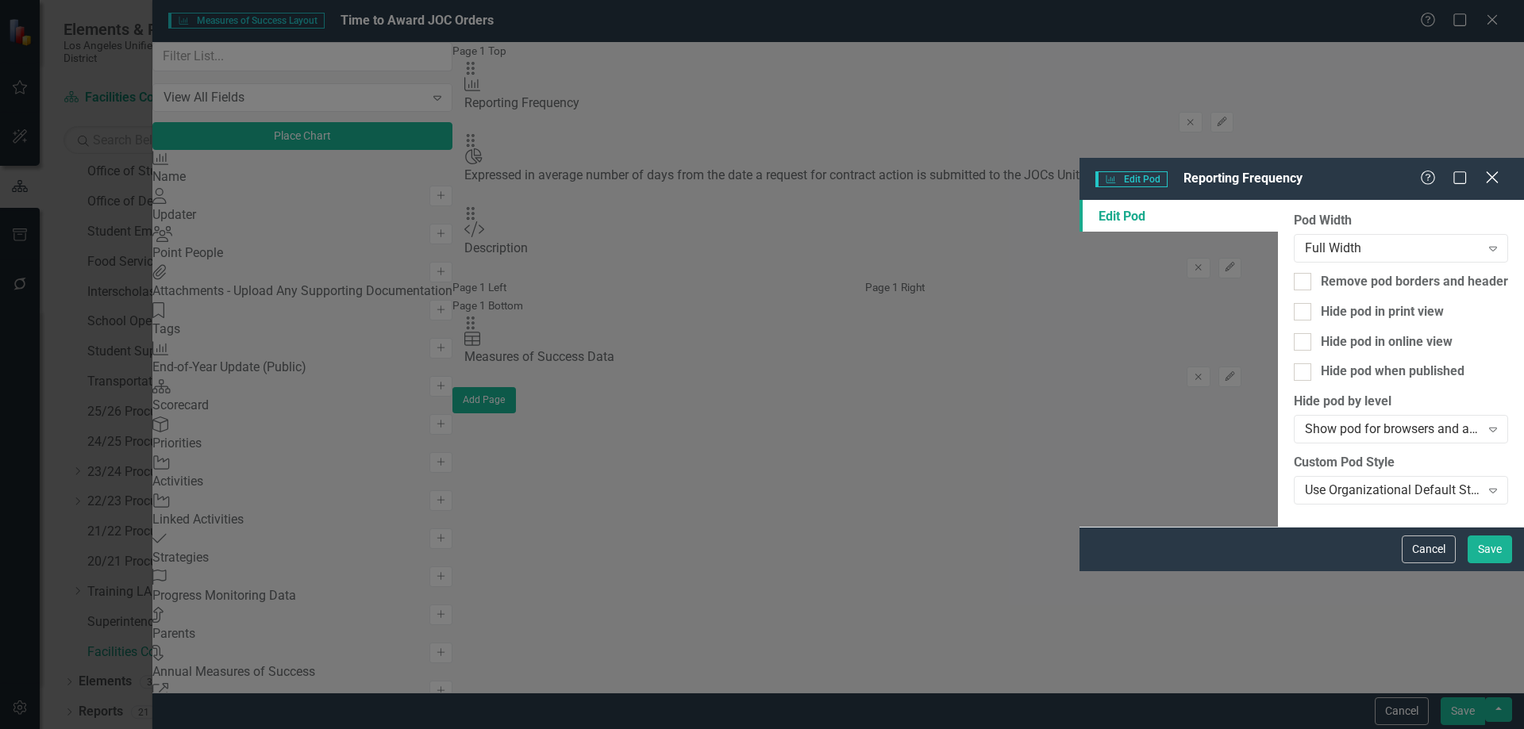
click at [1489, 171] on icon at bounding box center [1492, 177] width 12 height 12
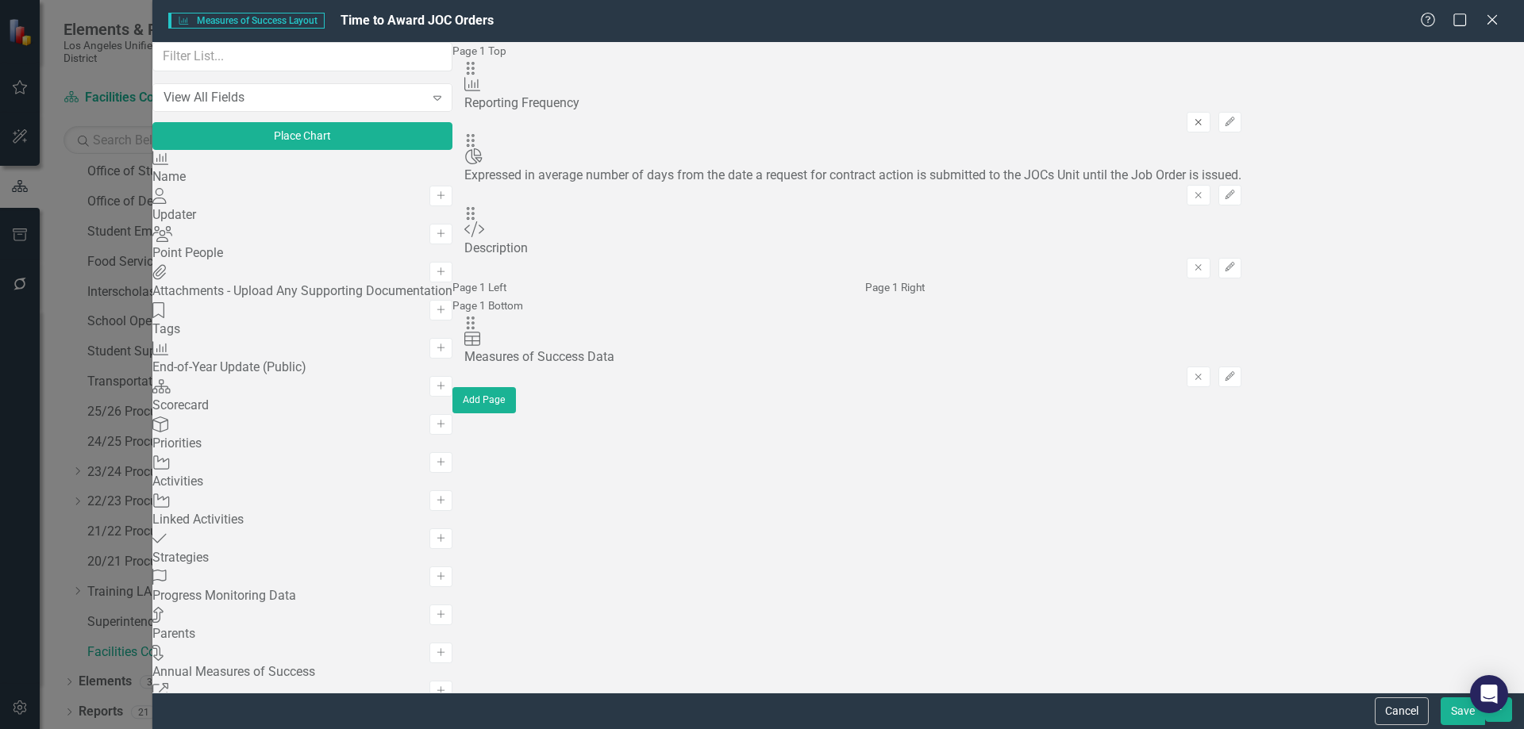
click at [1204, 117] on icon "Remove" at bounding box center [1198, 122] width 12 height 10
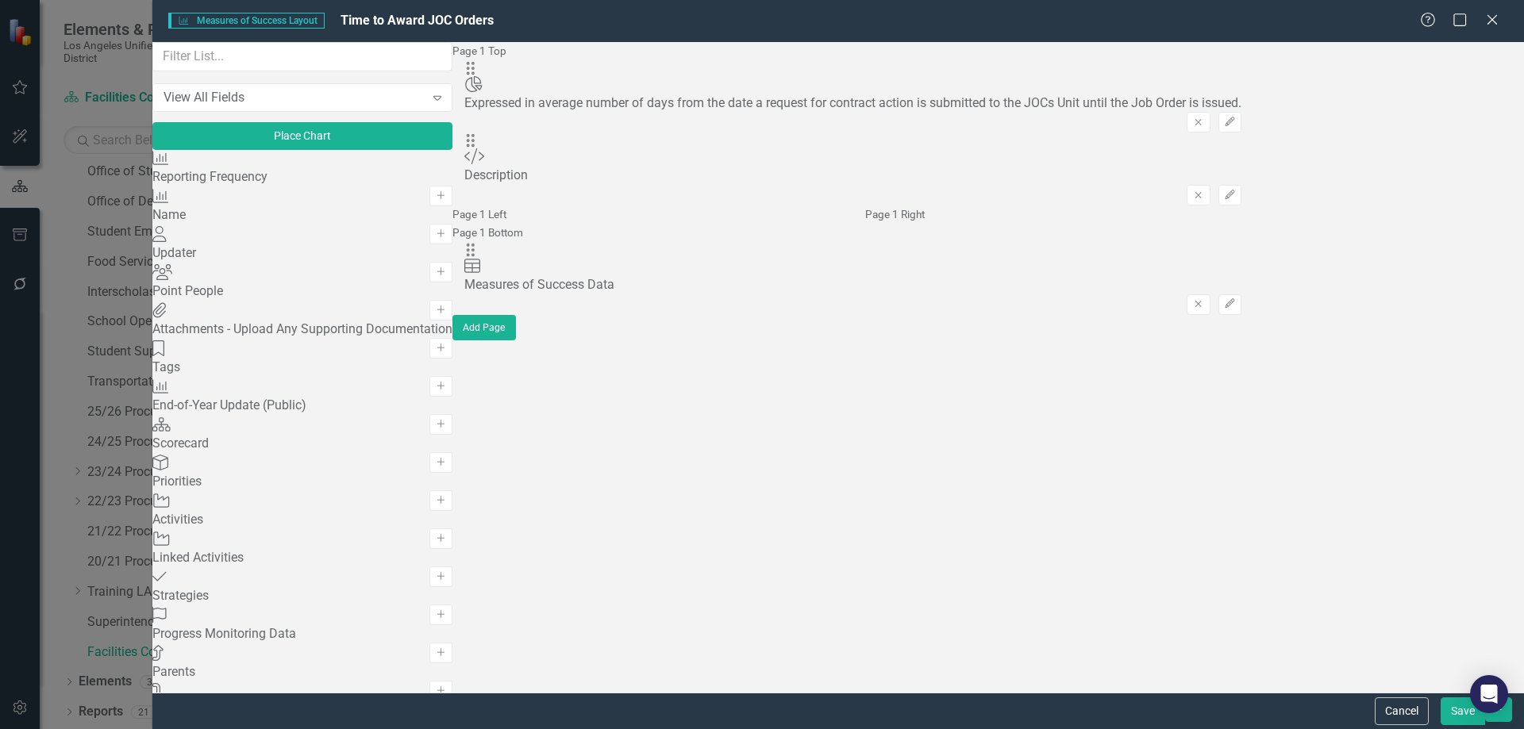
scroll to position [714, 0]
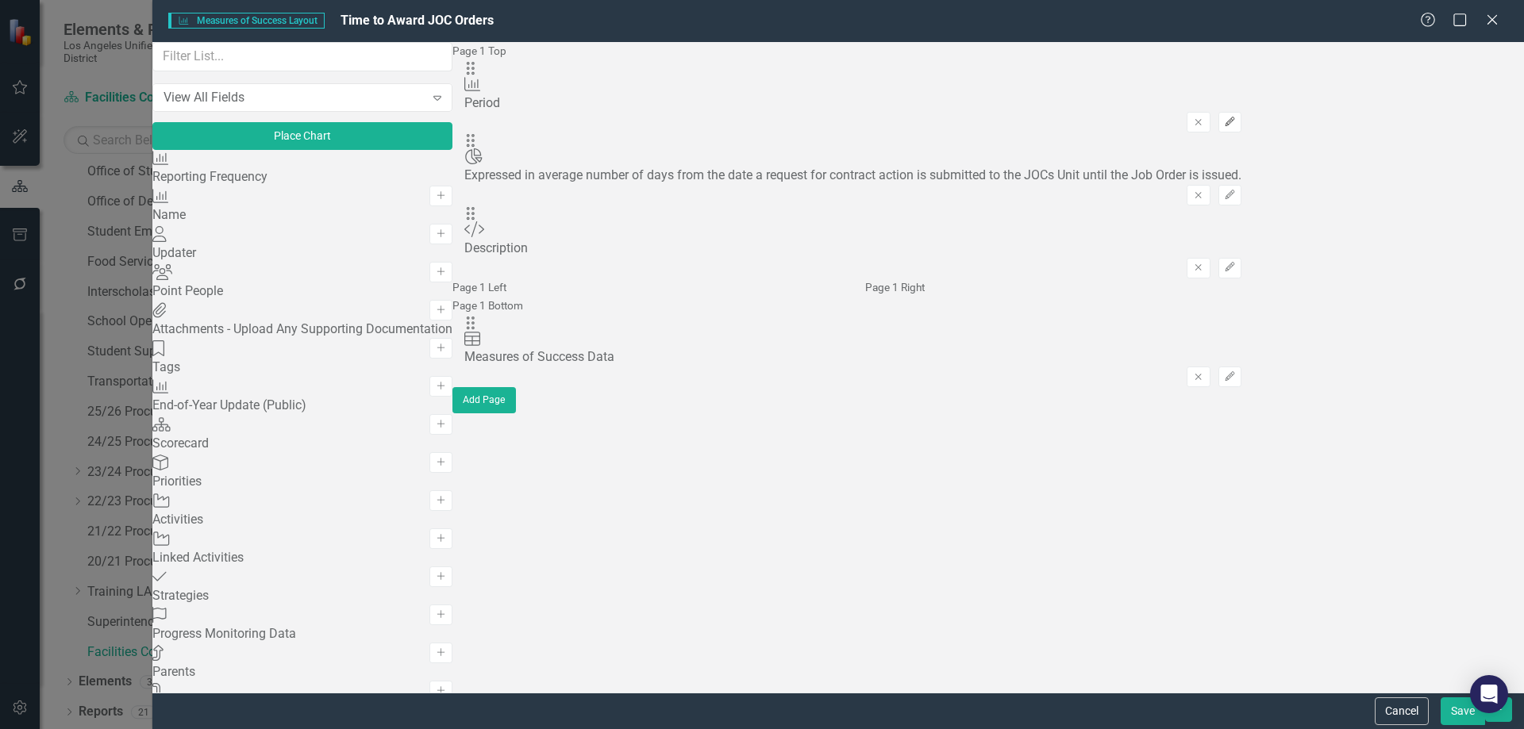
click at [1236, 117] on icon "Edit" at bounding box center [1230, 122] width 12 height 10
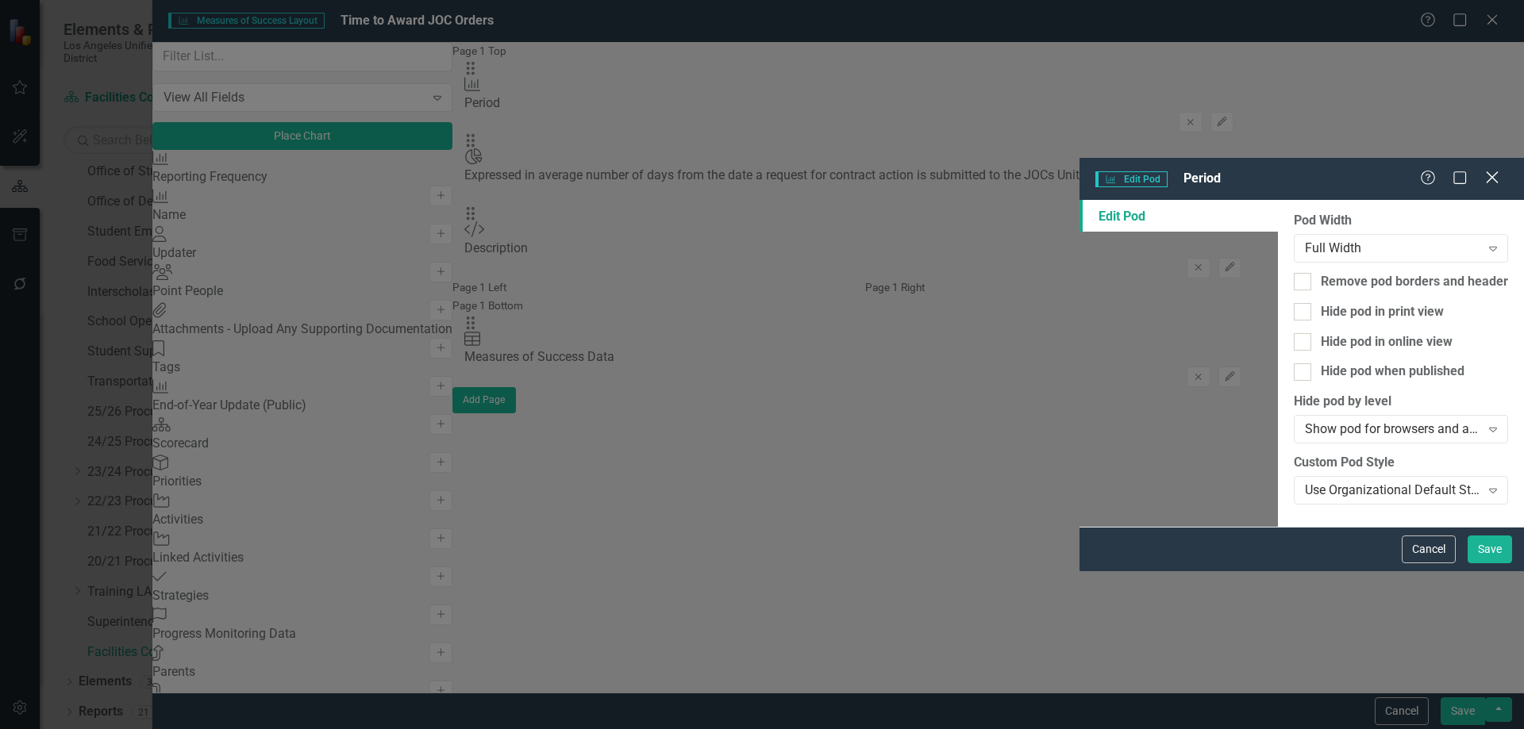
click at [1493, 170] on icon "Close" at bounding box center [1492, 177] width 20 height 15
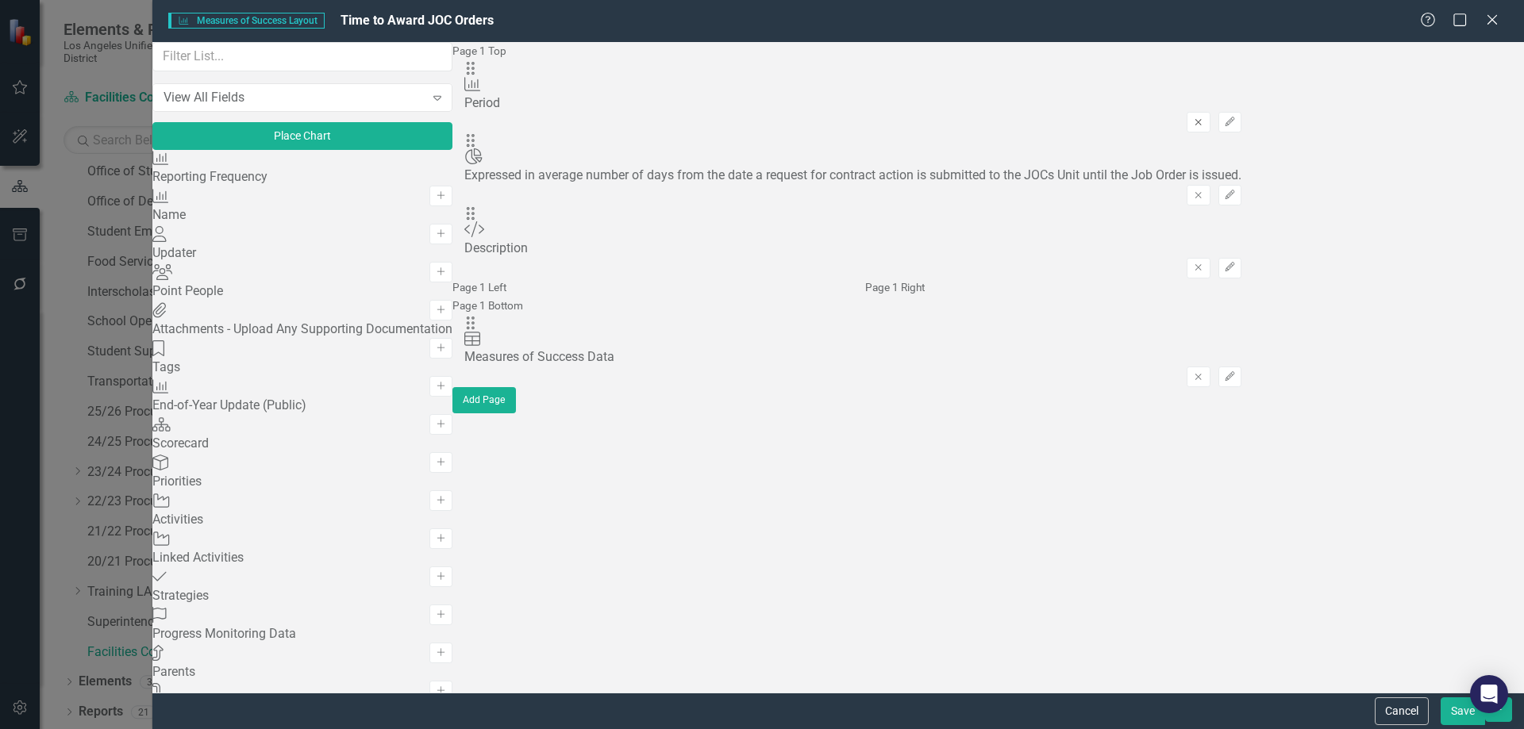
click at [1210, 112] on button "Remove" at bounding box center [1198, 122] width 23 height 21
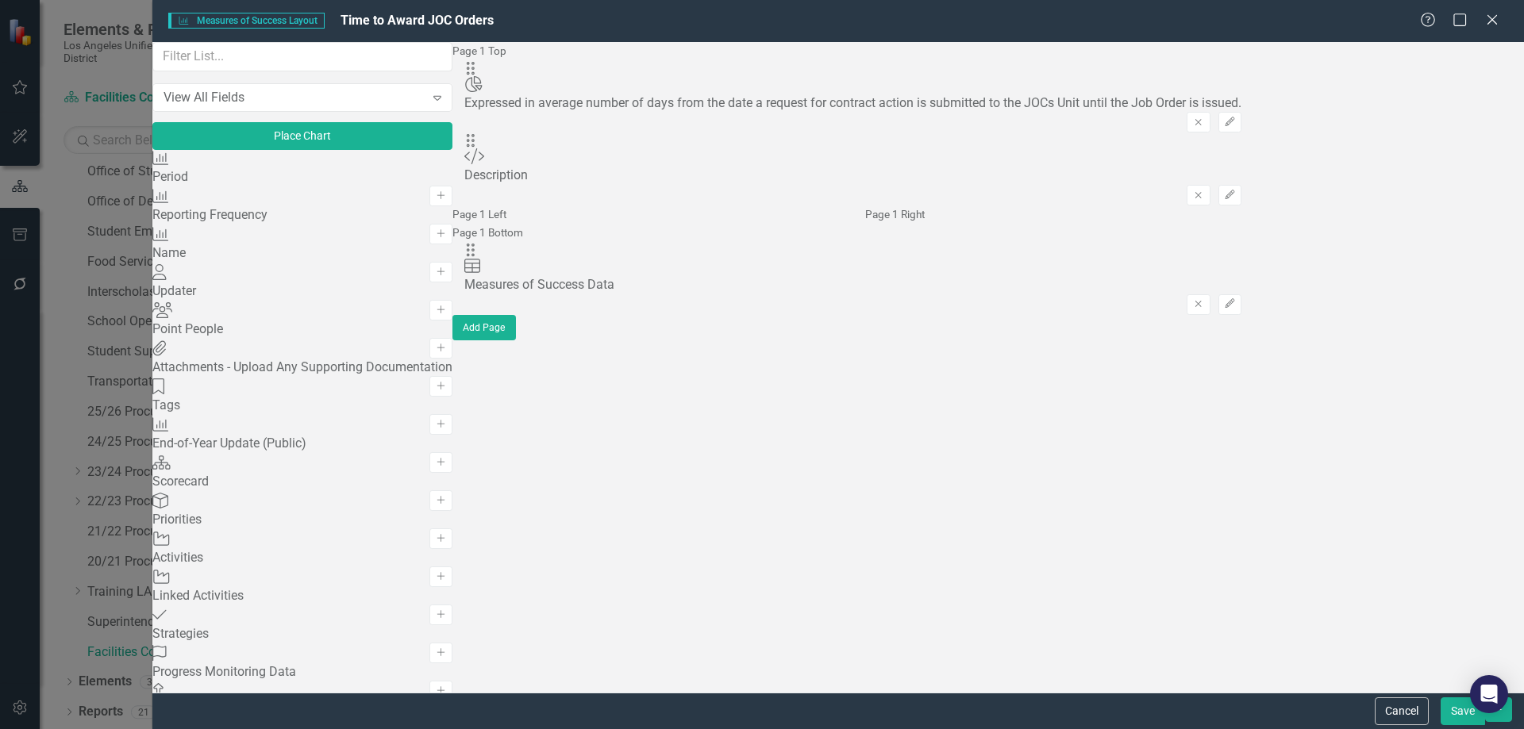
scroll to position [1796, 0]
click at [1491, 18] on icon at bounding box center [1492, 19] width 12 height 12
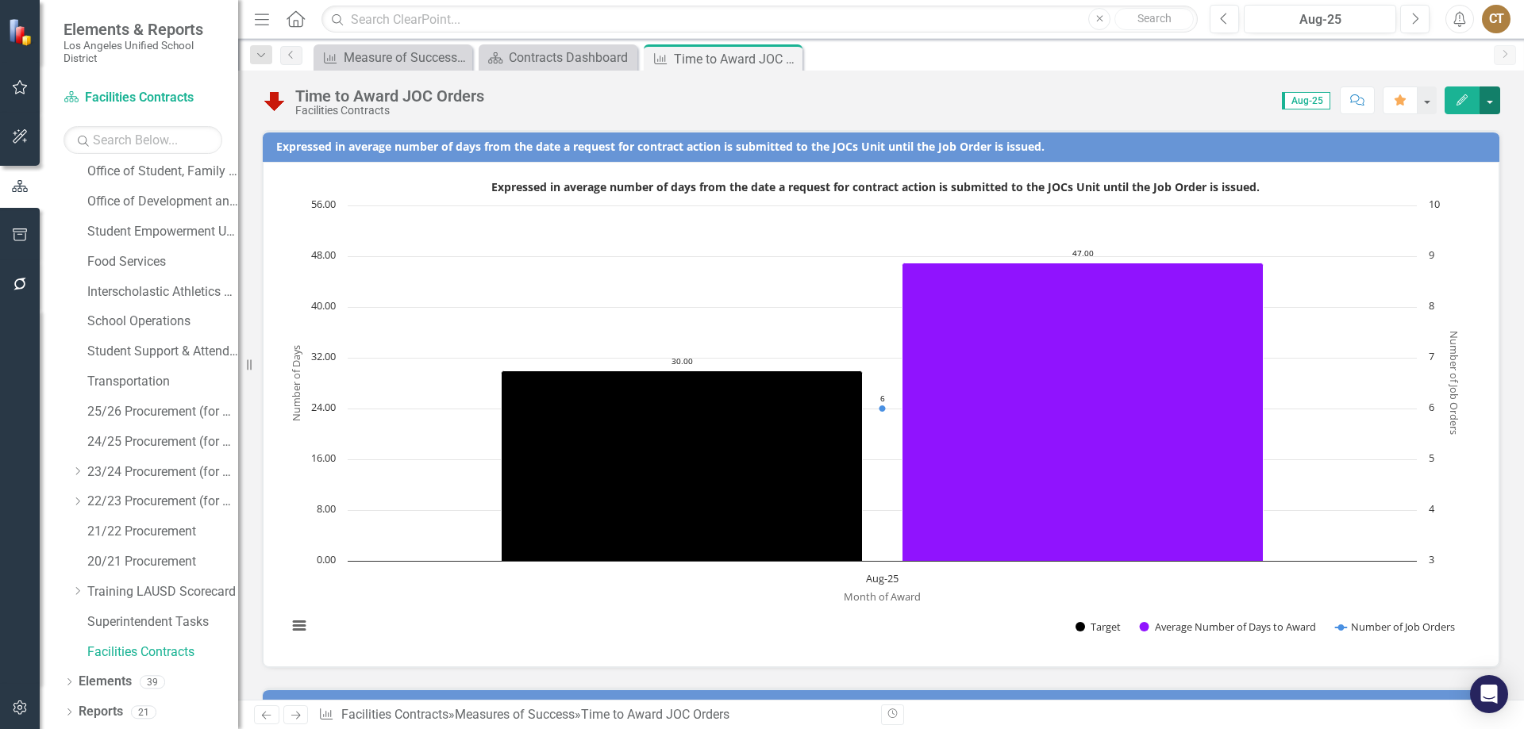
click at [1492, 99] on button "button" at bounding box center [1489, 101] width 21 height 28
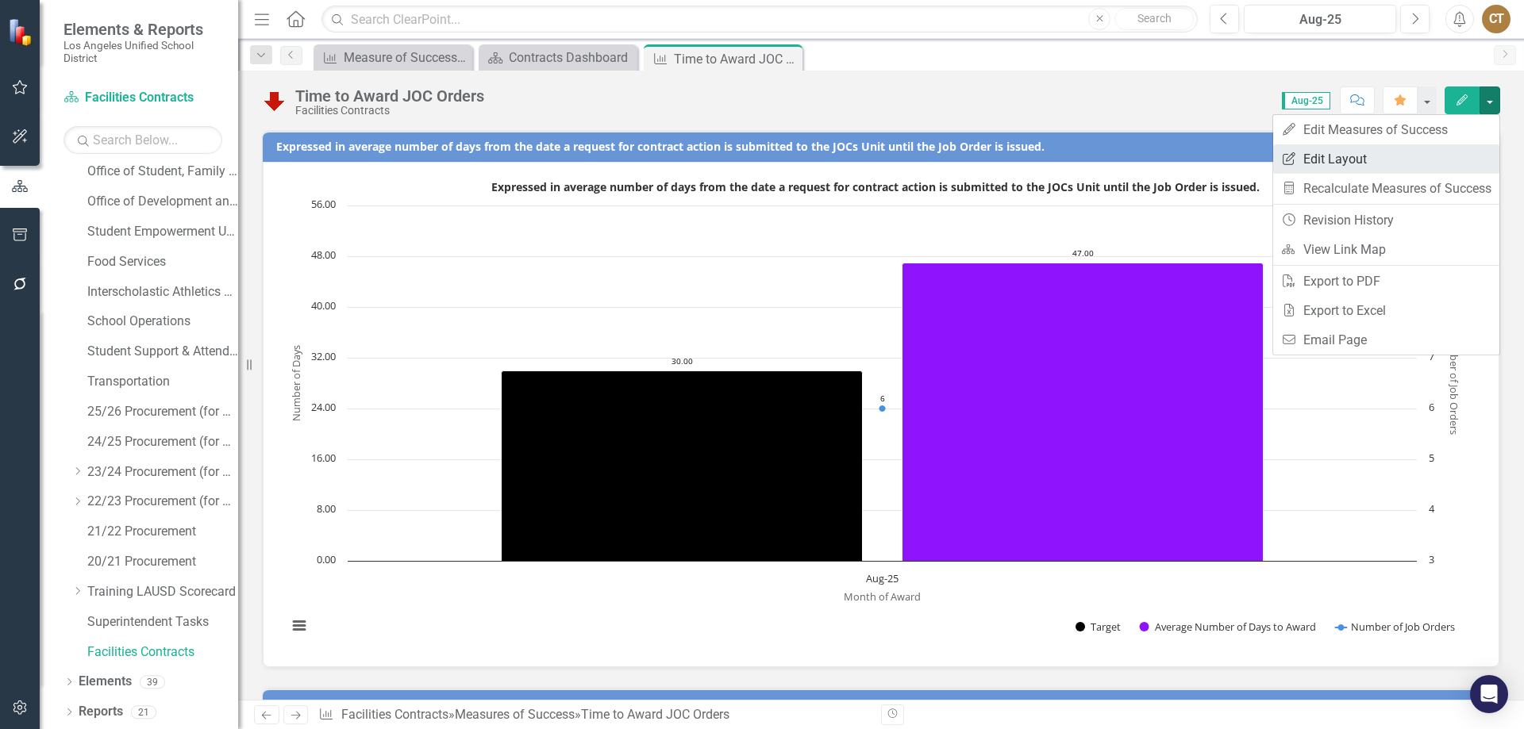
click at [1328, 164] on link "Edit Report Edit Layout" at bounding box center [1386, 158] width 226 height 29
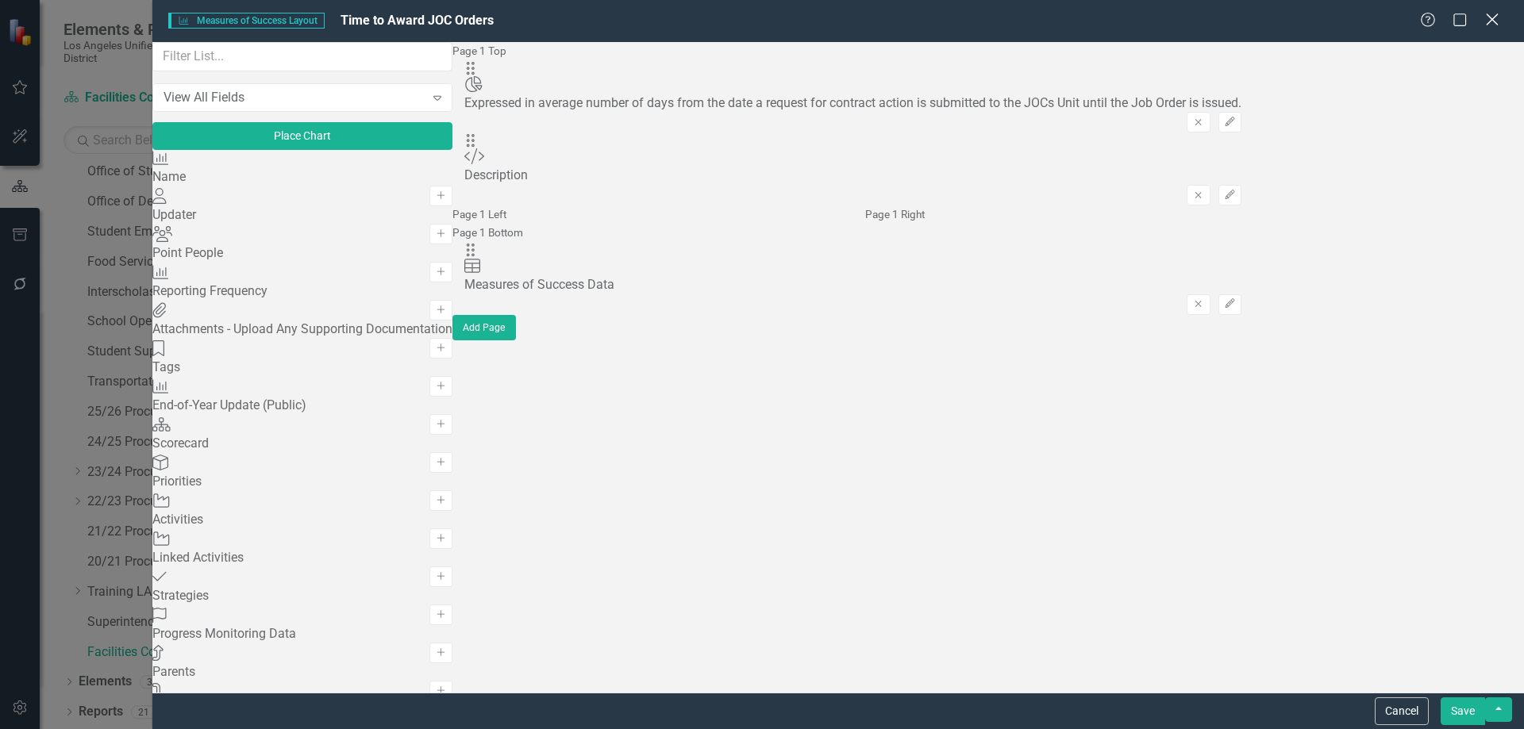
click at [1495, 21] on icon "Close" at bounding box center [1492, 19] width 20 height 15
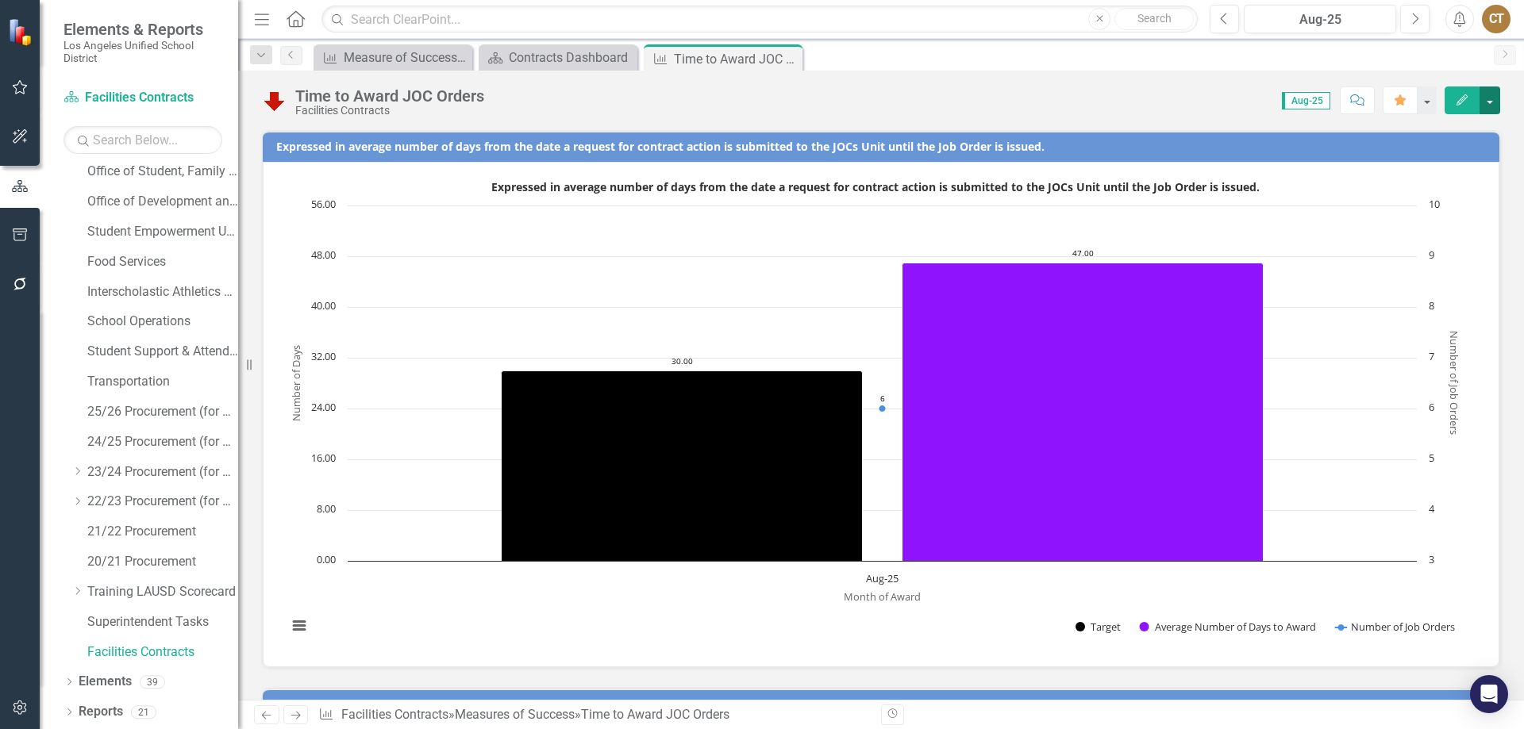
click at [1494, 102] on button "button" at bounding box center [1489, 101] width 21 height 28
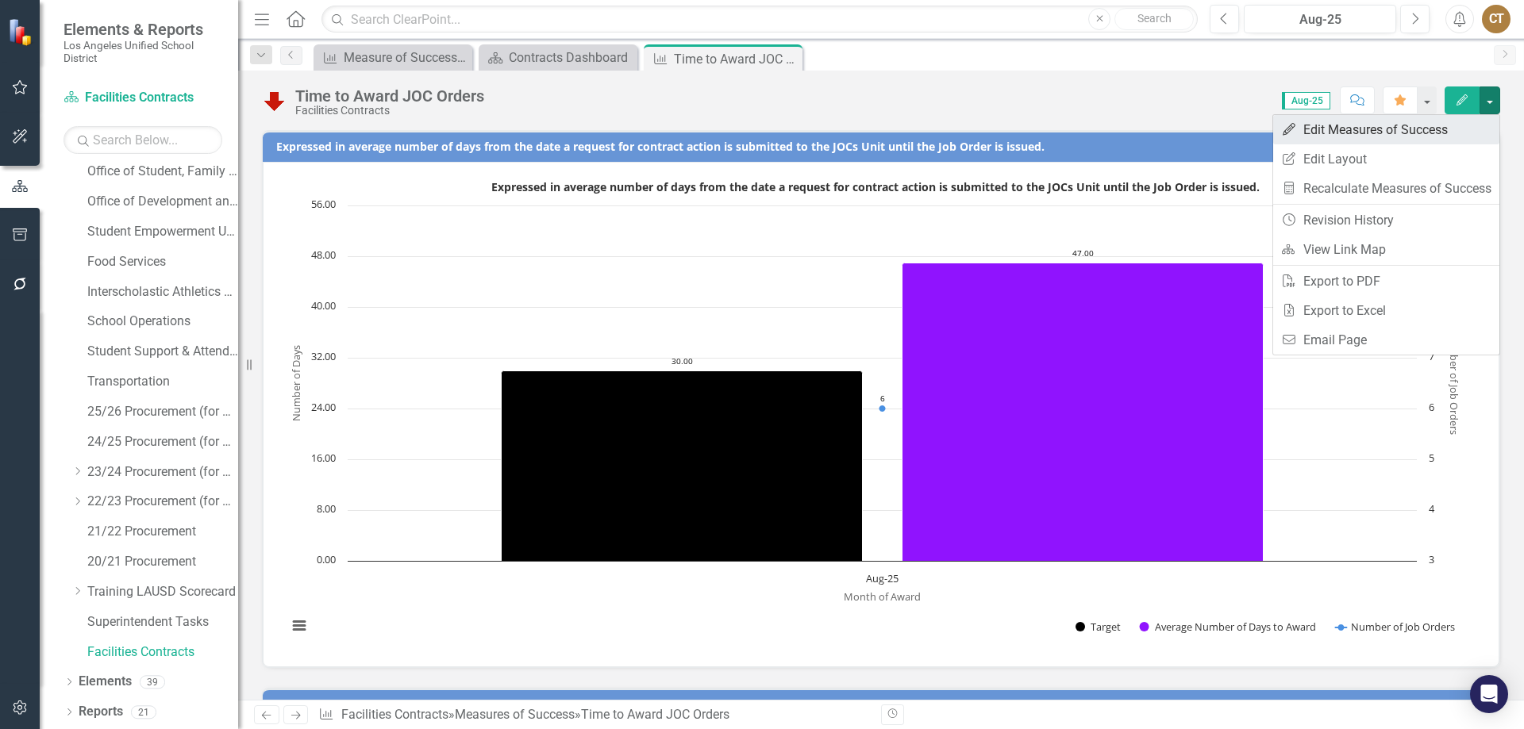
click at [1350, 132] on link "Edit Edit Measures of Success" at bounding box center [1386, 129] width 226 height 29
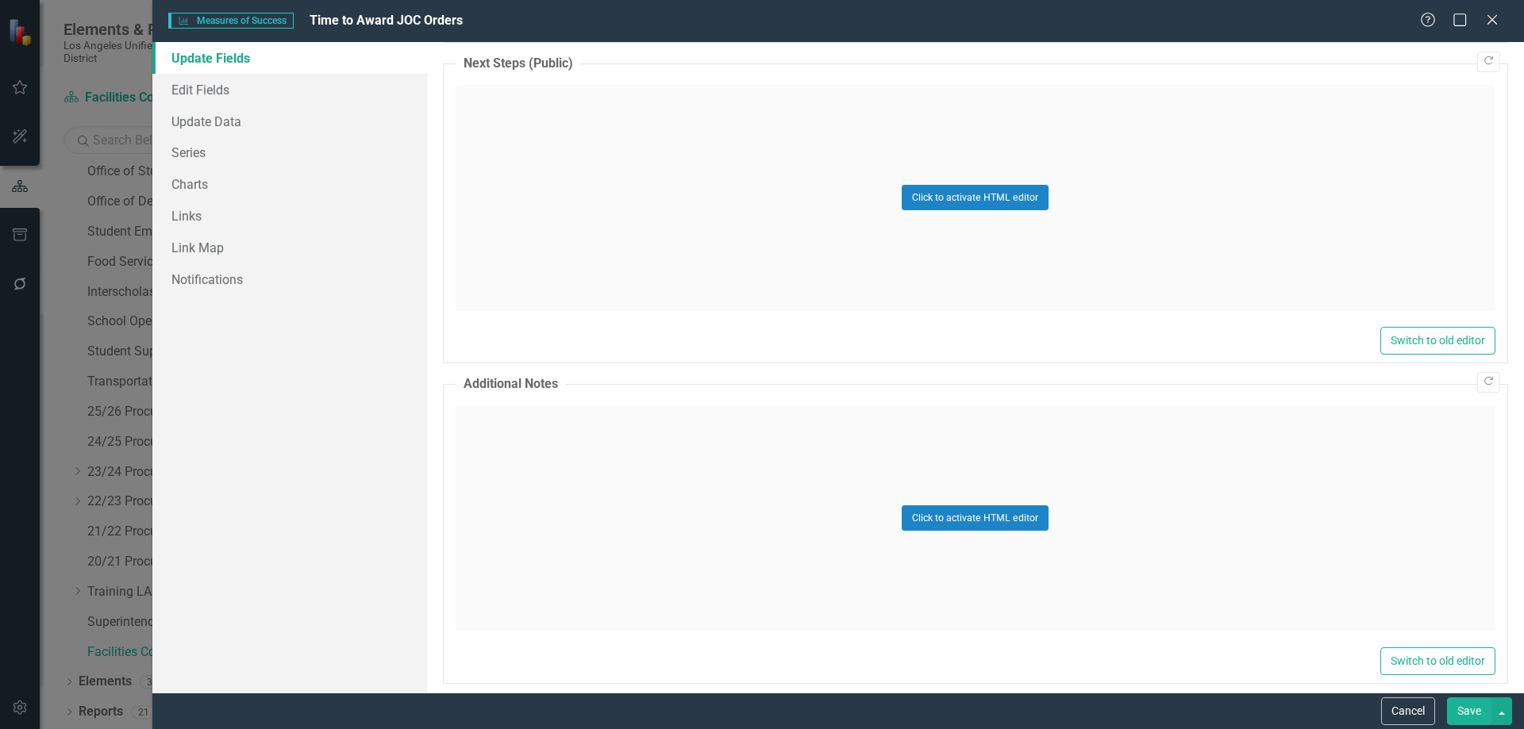
scroll to position [1439, 0]
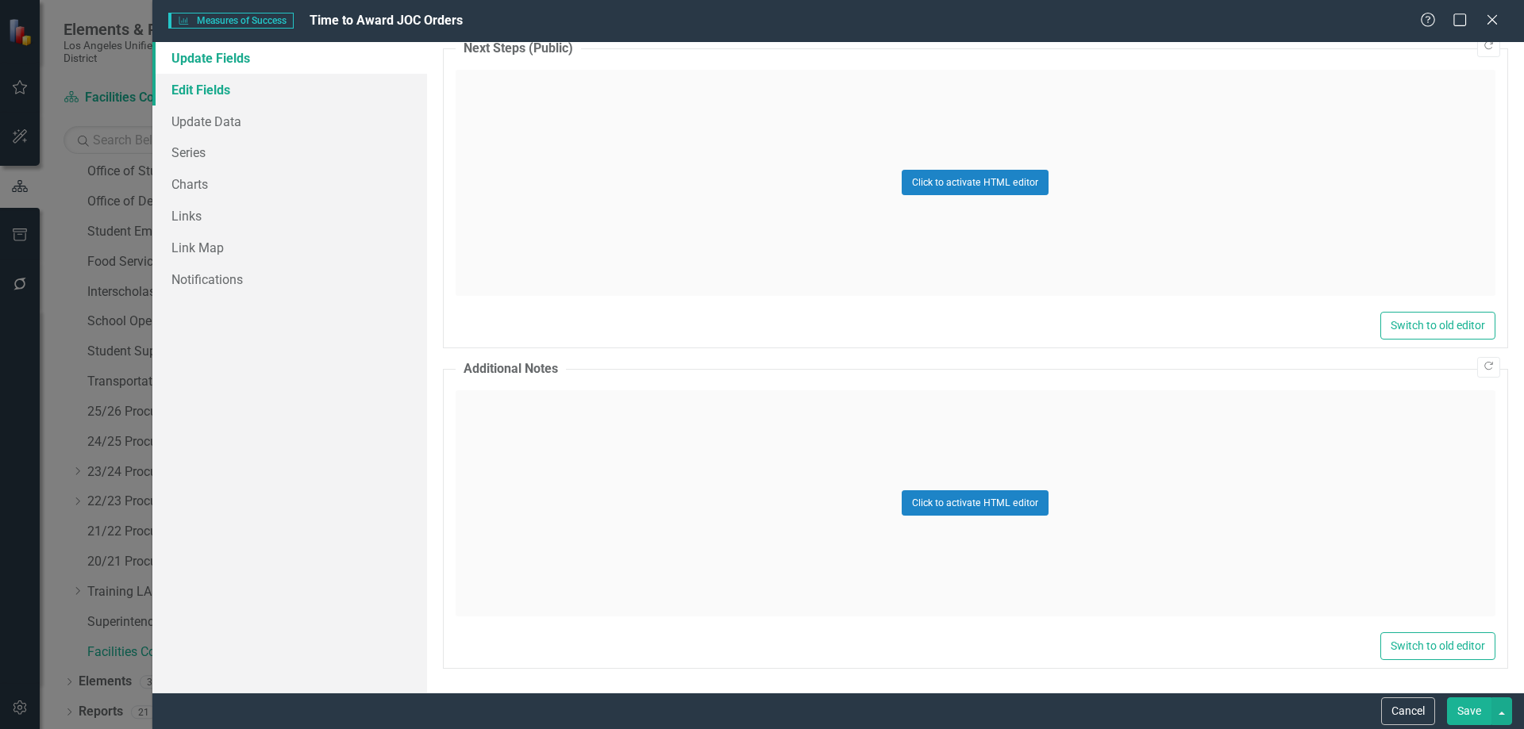
click at [207, 90] on link "Edit Fields" at bounding box center [289, 90] width 275 height 32
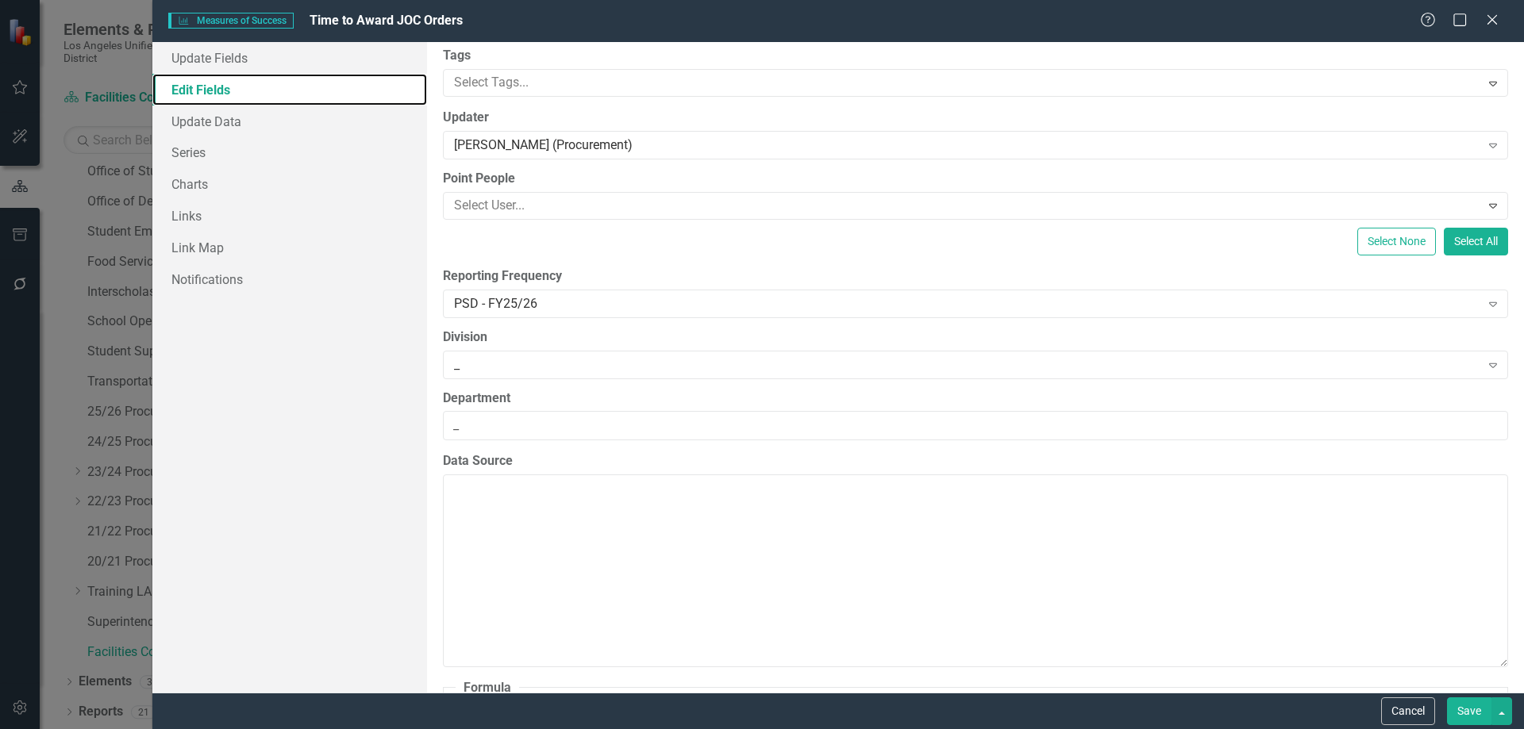
scroll to position [159, 0]
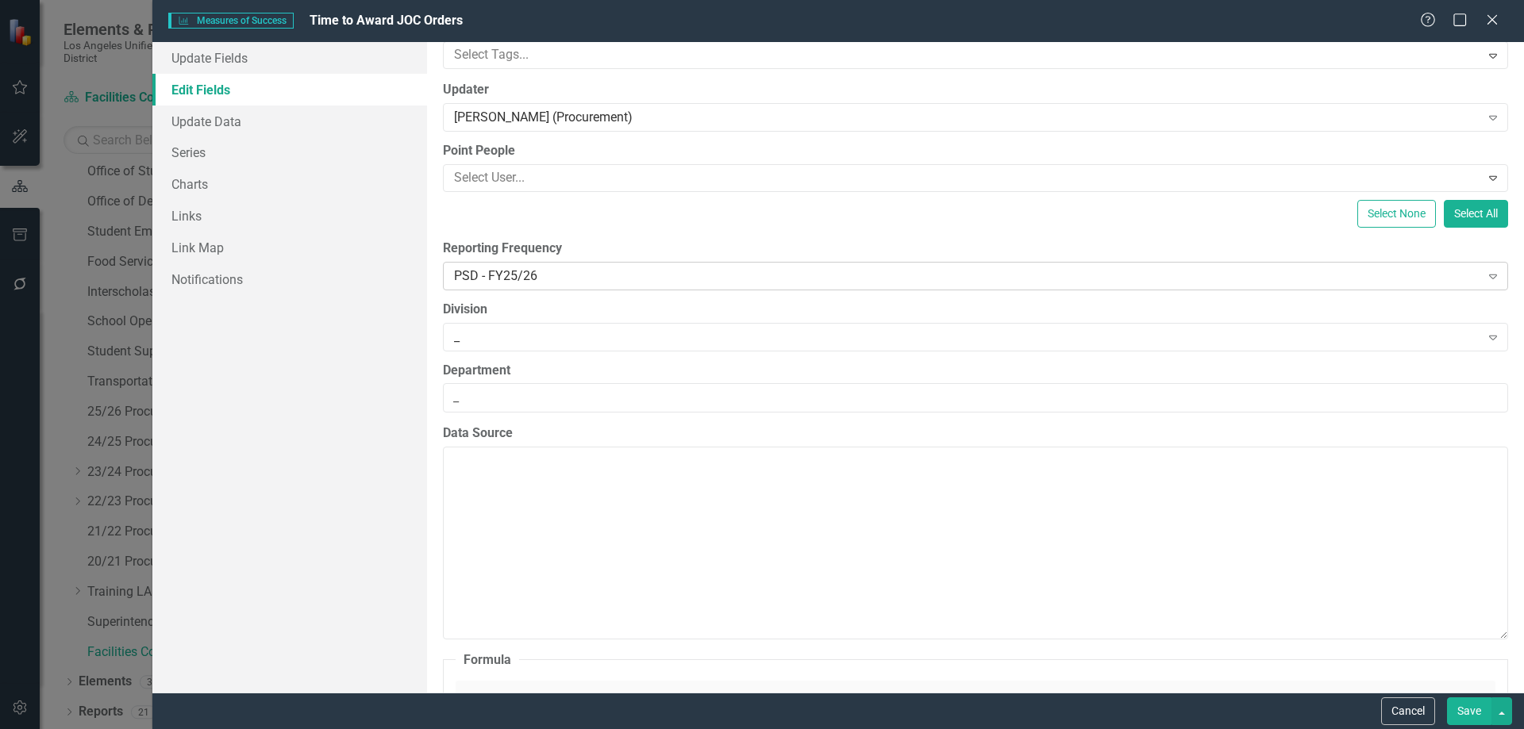
click at [498, 279] on div "PSD - FY25/26" at bounding box center [967, 276] width 1026 height 18
click at [1485, 270] on icon "Expand" at bounding box center [1493, 276] width 16 height 13
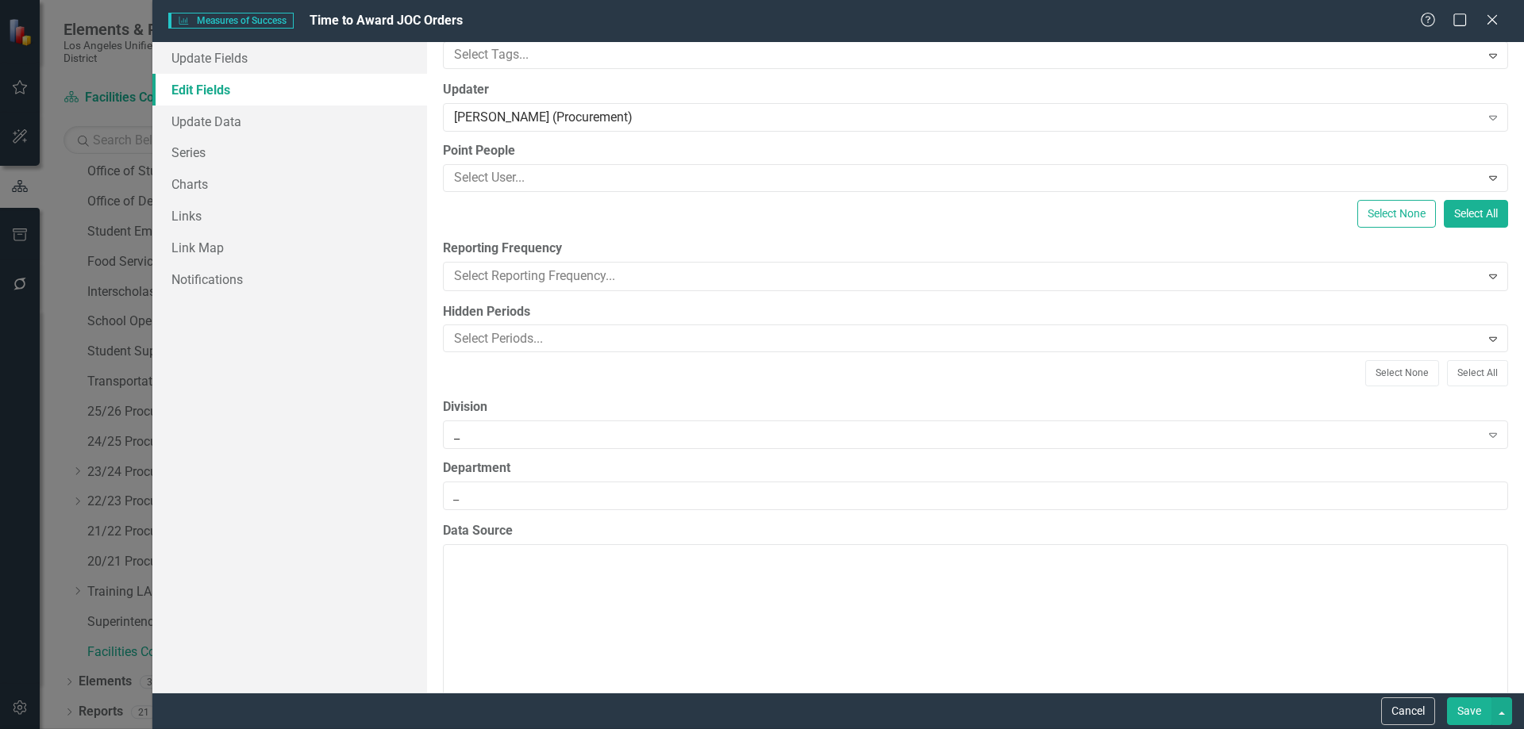
click at [506, 729] on div "All Periods" at bounding box center [765, 742] width 1498 height 18
click at [1485, 274] on icon "Expand" at bounding box center [1493, 276] width 16 height 13
click at [1453, 709] on button "Save" at bounding box center [1469, 712] width 44 height 28
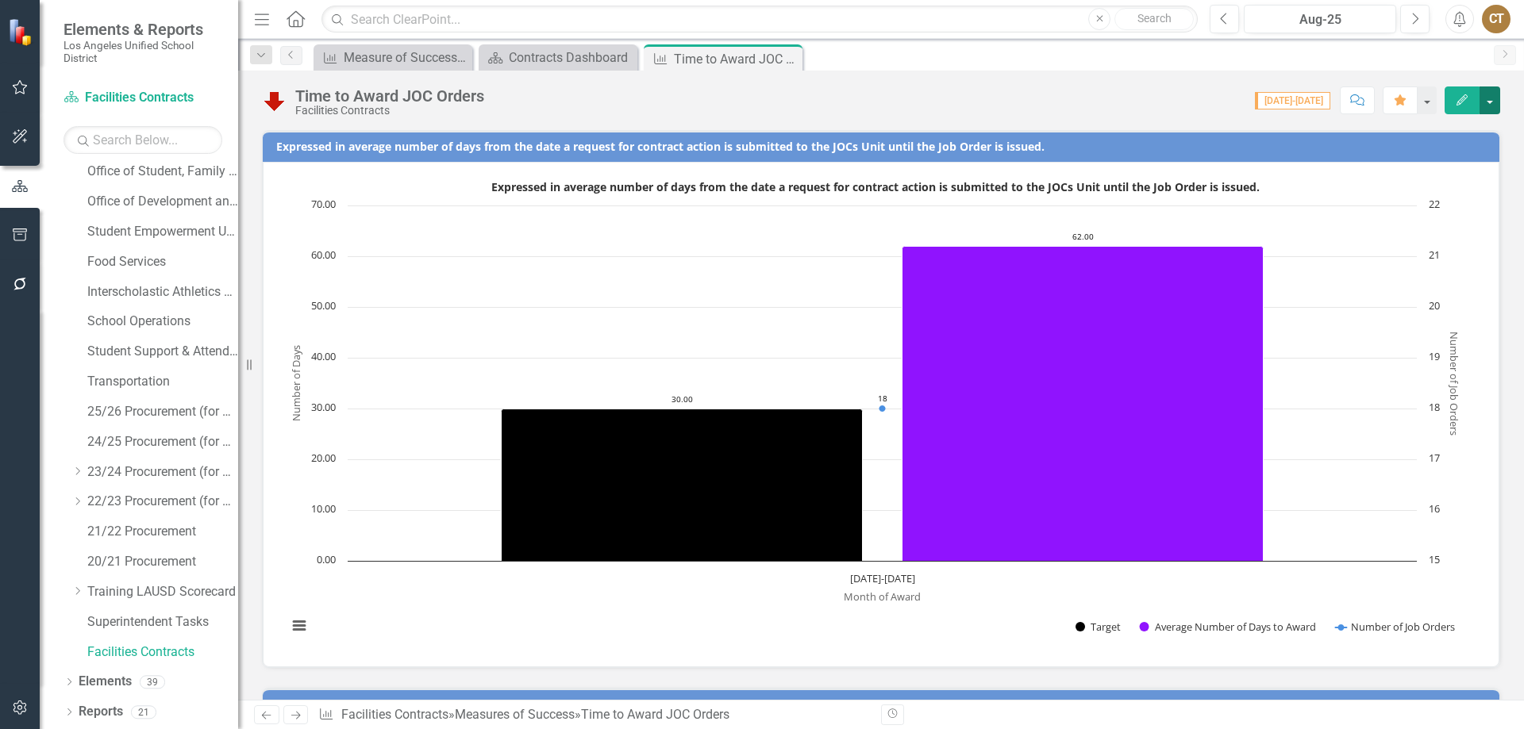
click at [1489, 97] on button "button" at bounding box center [1489, 101] width 21 height 28
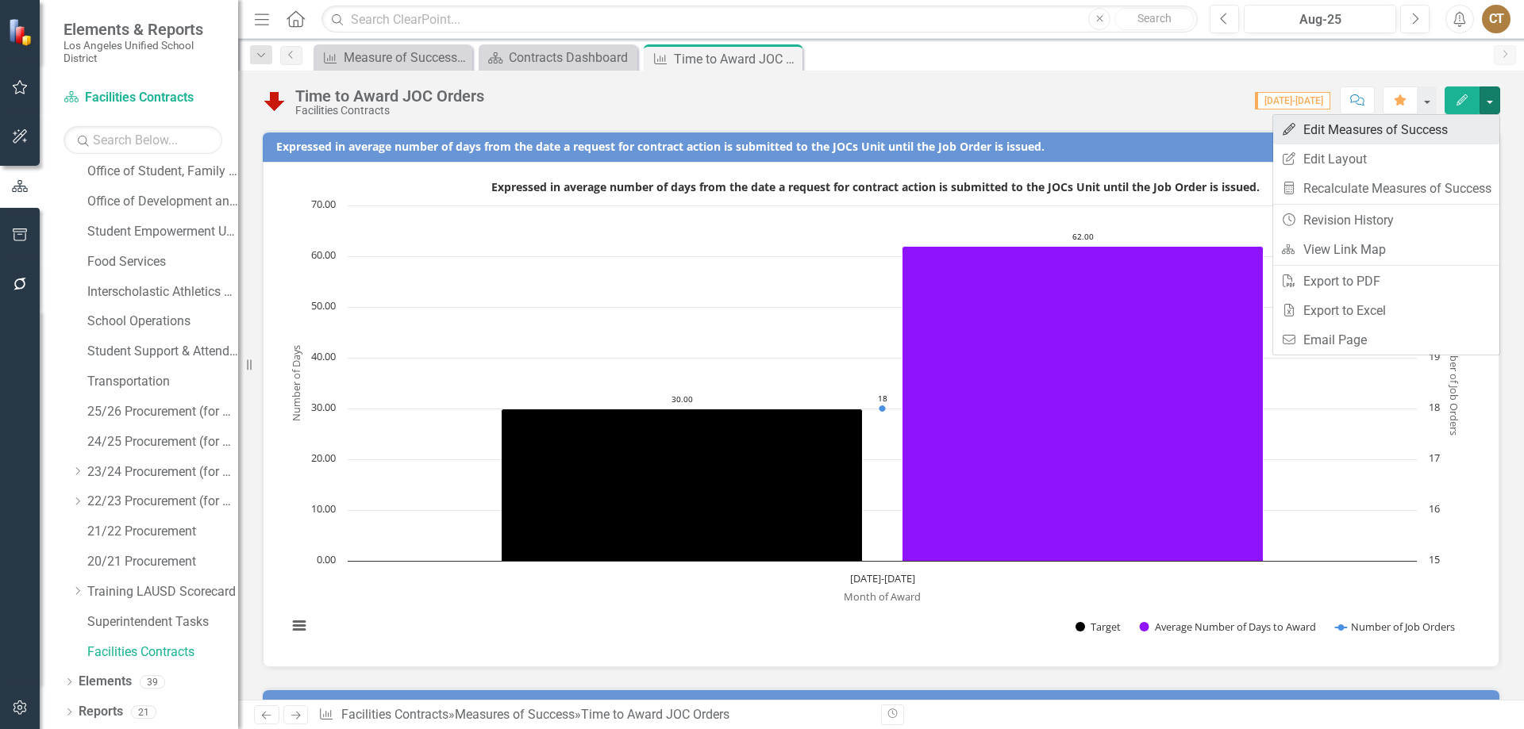
click at [1417, 129] on link "Edit Edit Measures of Success" at bounding box center [1386, 129] width 226 height 29
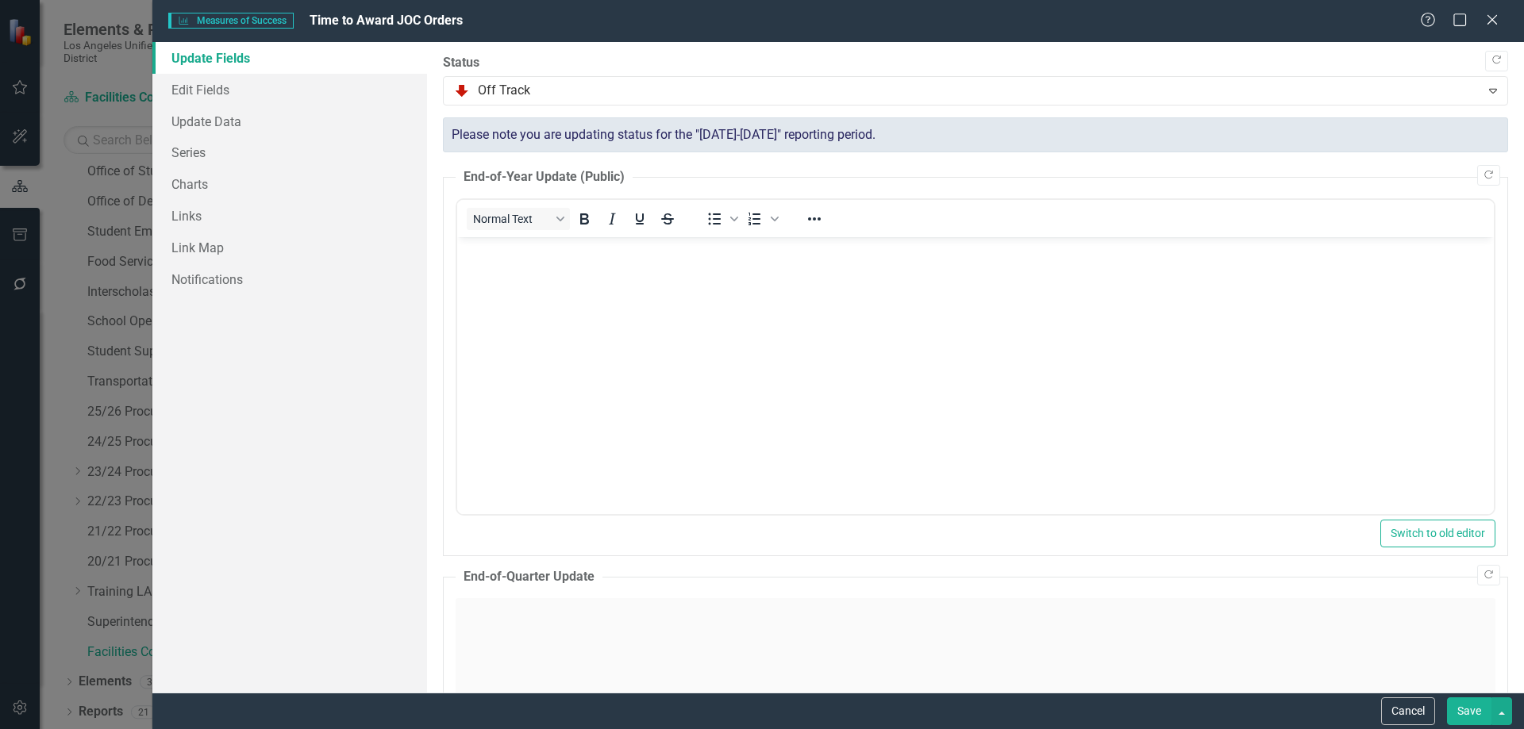
scroll to position [0, 0]
click at [214, 90] on link "Edit Fields" at bounding box center [289, 90] width 275 height 32
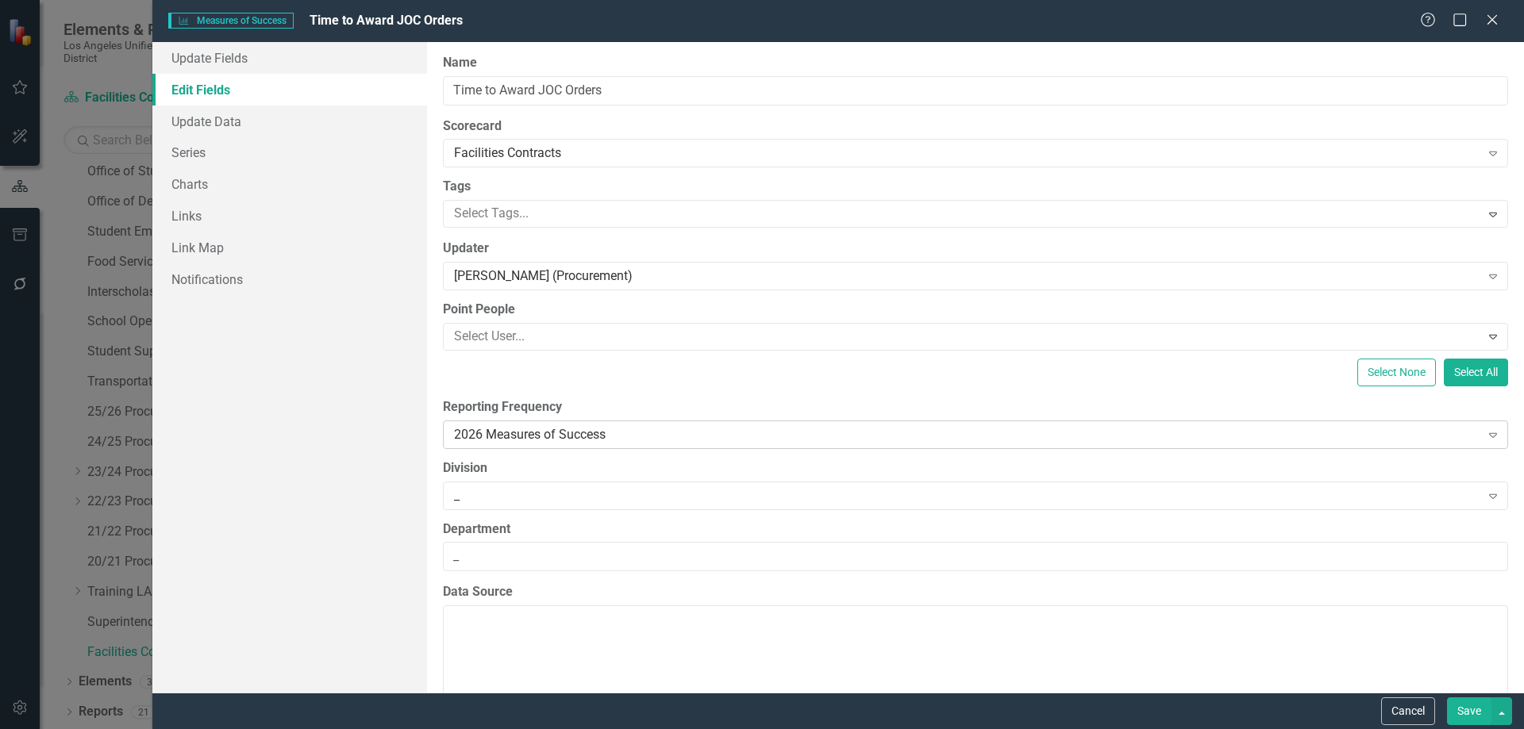
click at [1485, 432] on icon "Expand" at bounding box center [1493, 435] width 16 height 13
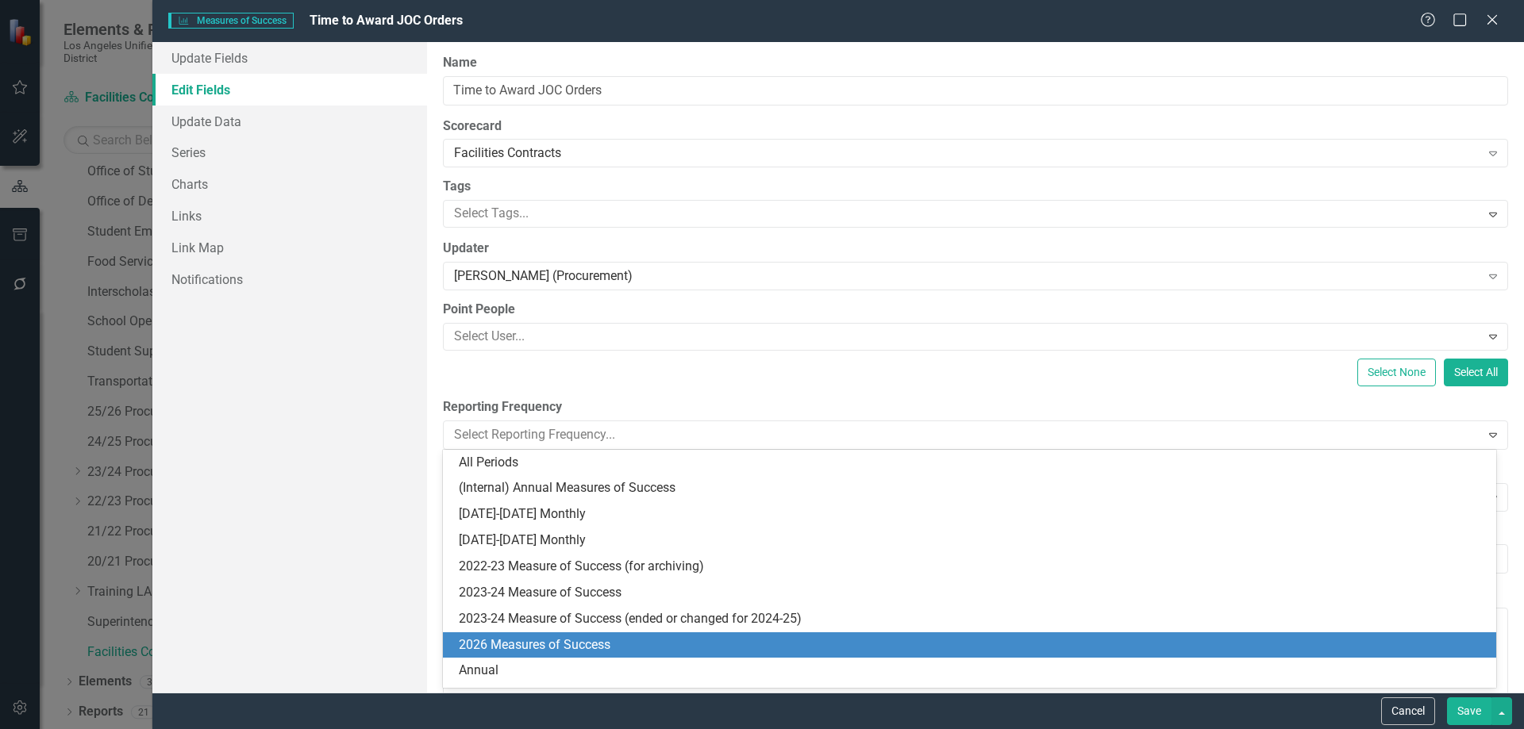
scroll to position [183, 0]
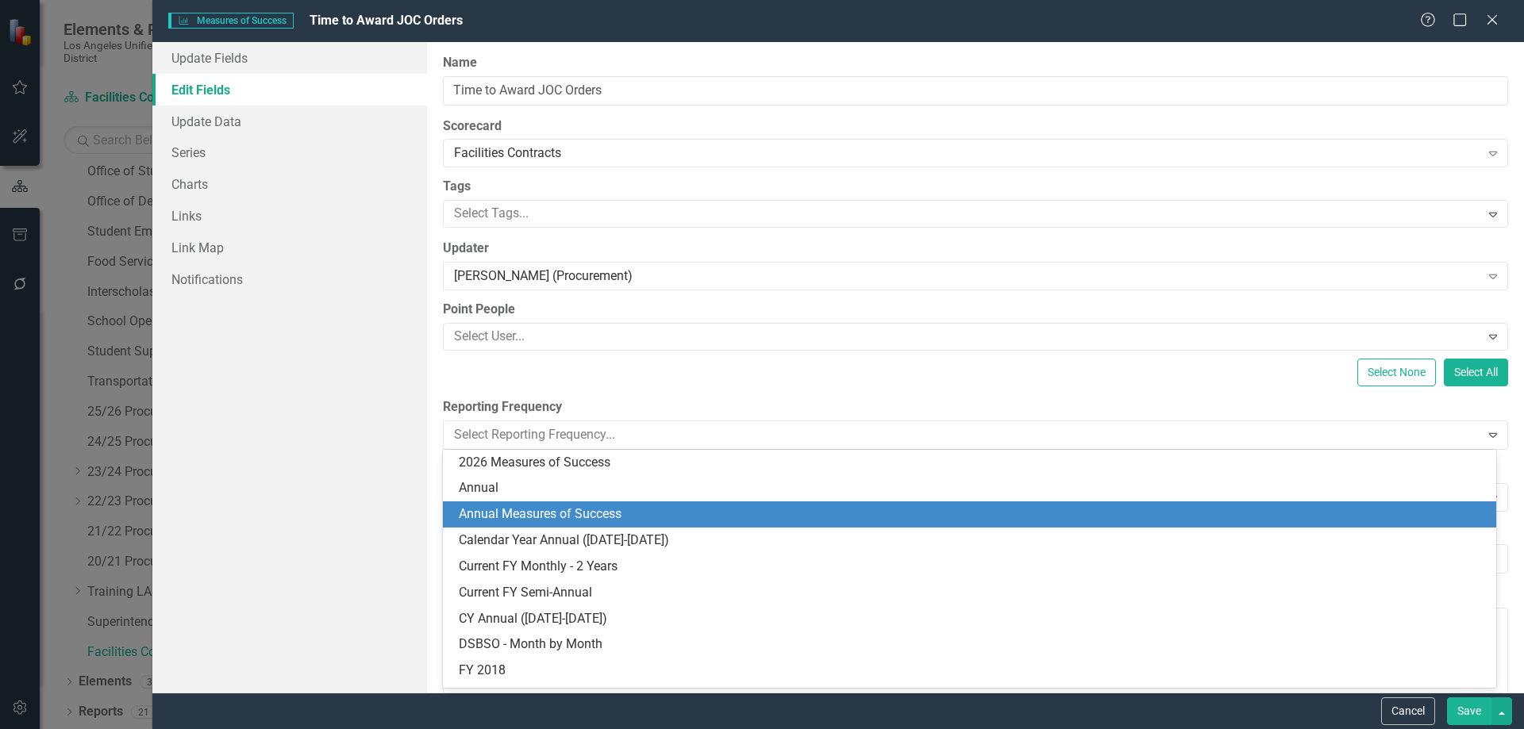
click at [536, 511] on div "Annual Measures of Success" at bounding box center [973, 515] width 1028 height 18
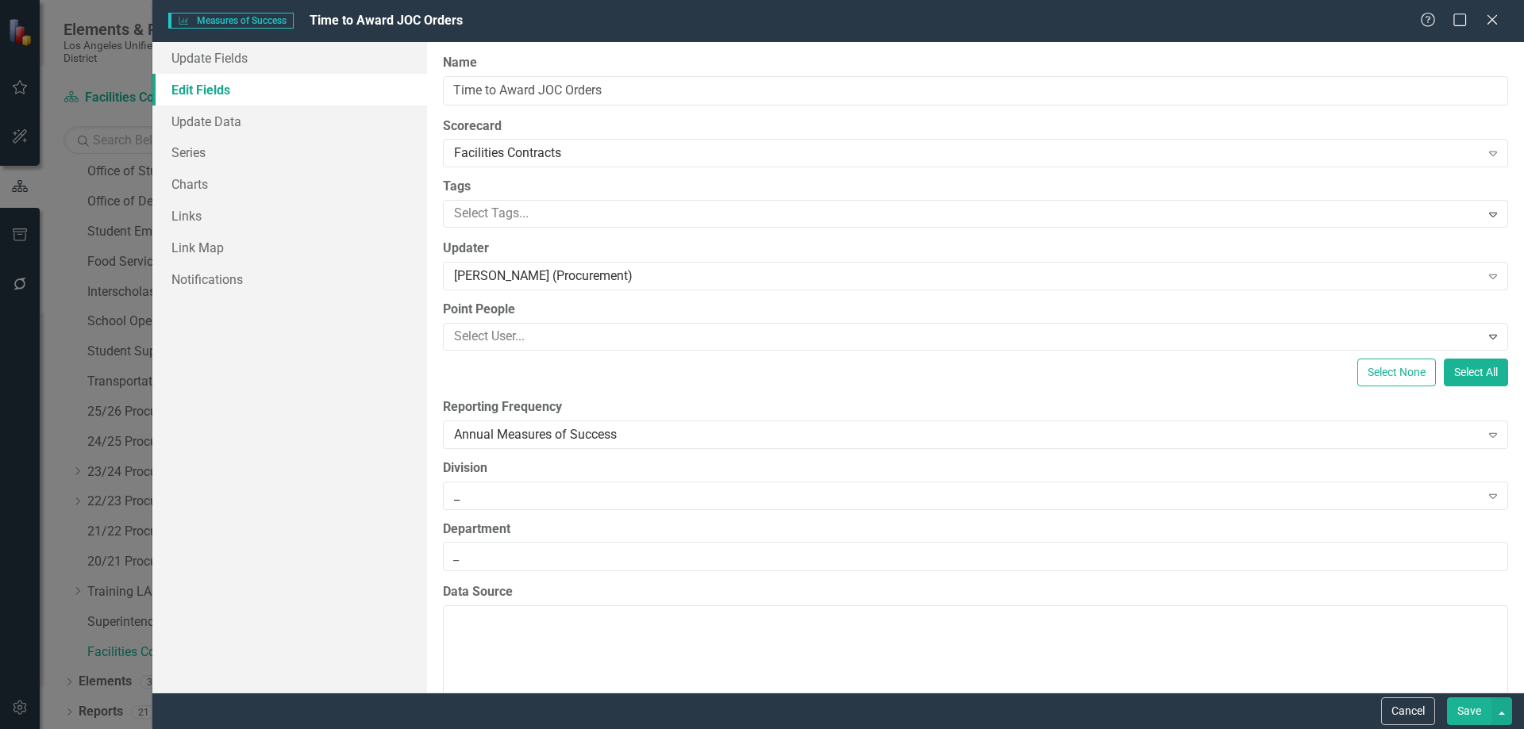
click at [1468, 711] on button "Save" at bounding box center [1469, 712] width 44 height 28
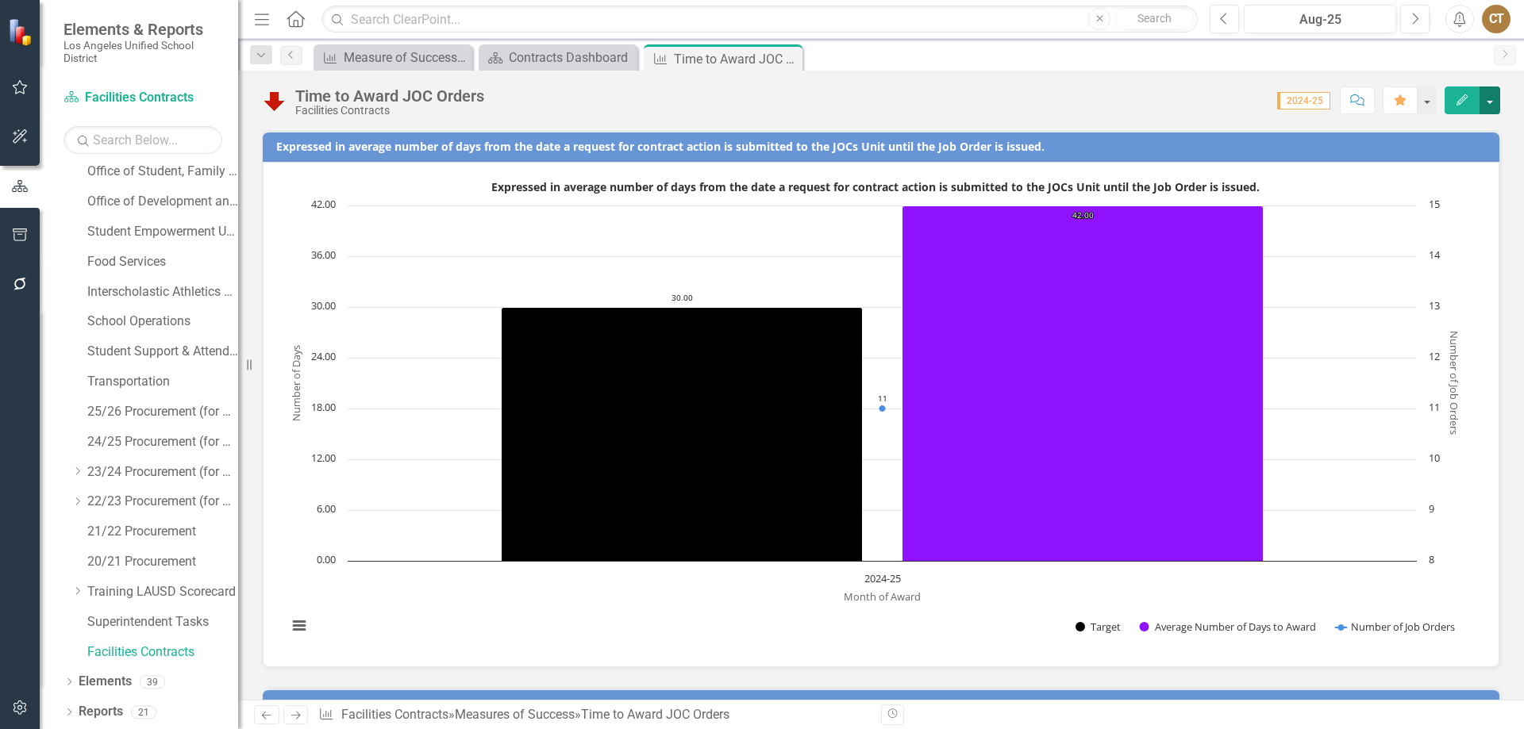
click at [1492, 106] on button "button" at bounding box center [1489, 101] width 21 height 28
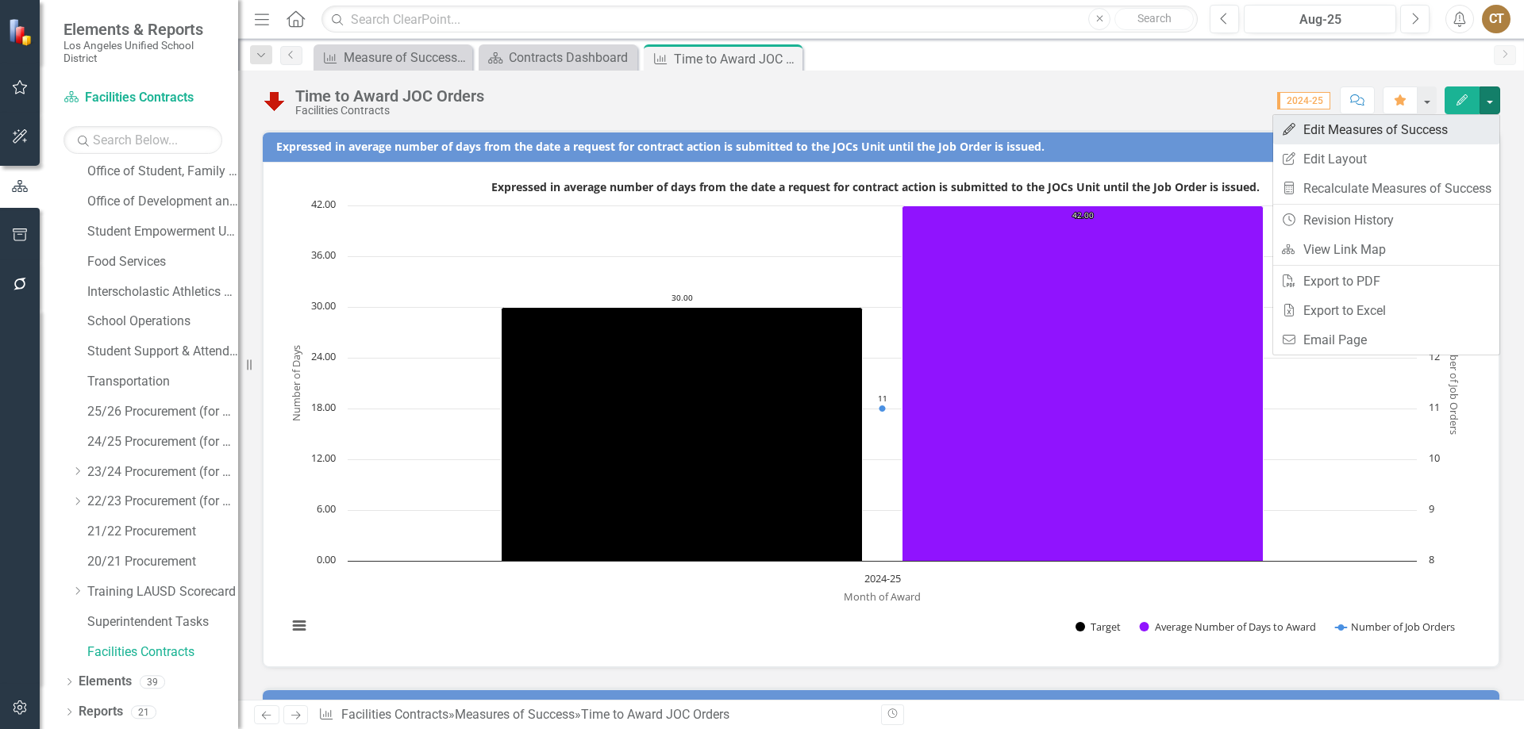
click at [1392, 135] on link "Edit Edit Measures of Success" at bounding box center [1386, 129] width 226 height 29
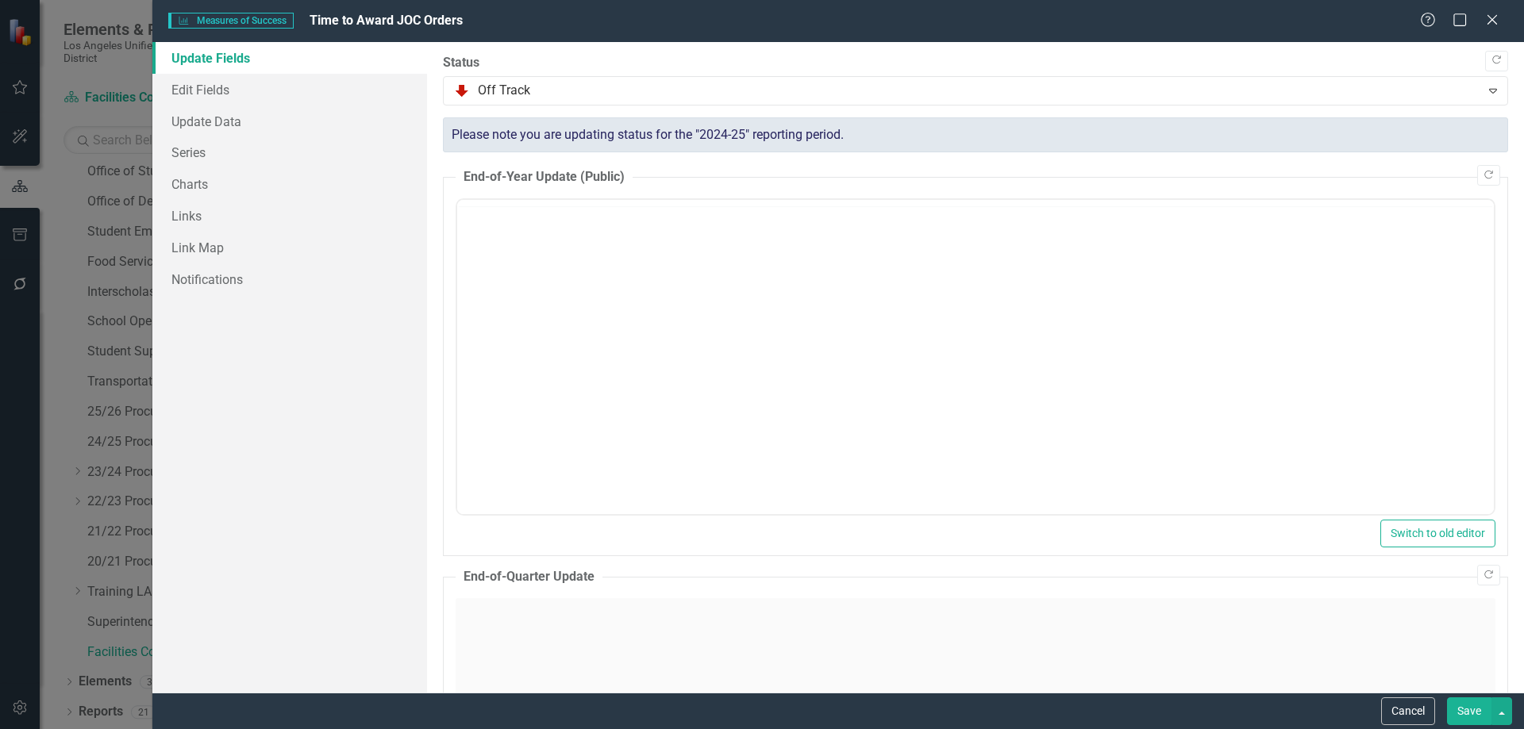
scroll to position [0, 0]
click at [214, 94] on link "Edit Fields" at bounding box center [289, 90] width 275 height 32
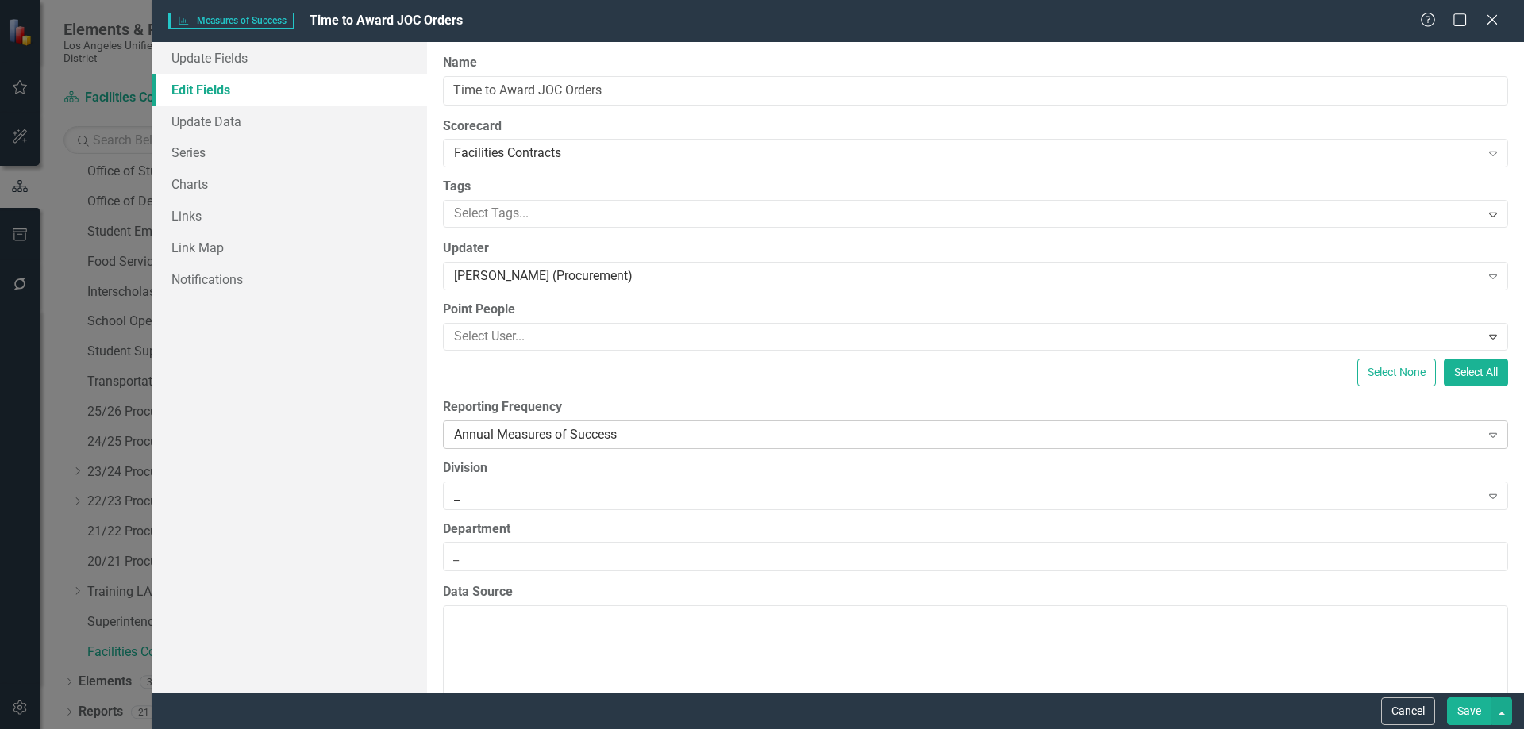
click at [1485, 432] on icon "Expand" at bounding box center [1493, 435] width 16 height 13
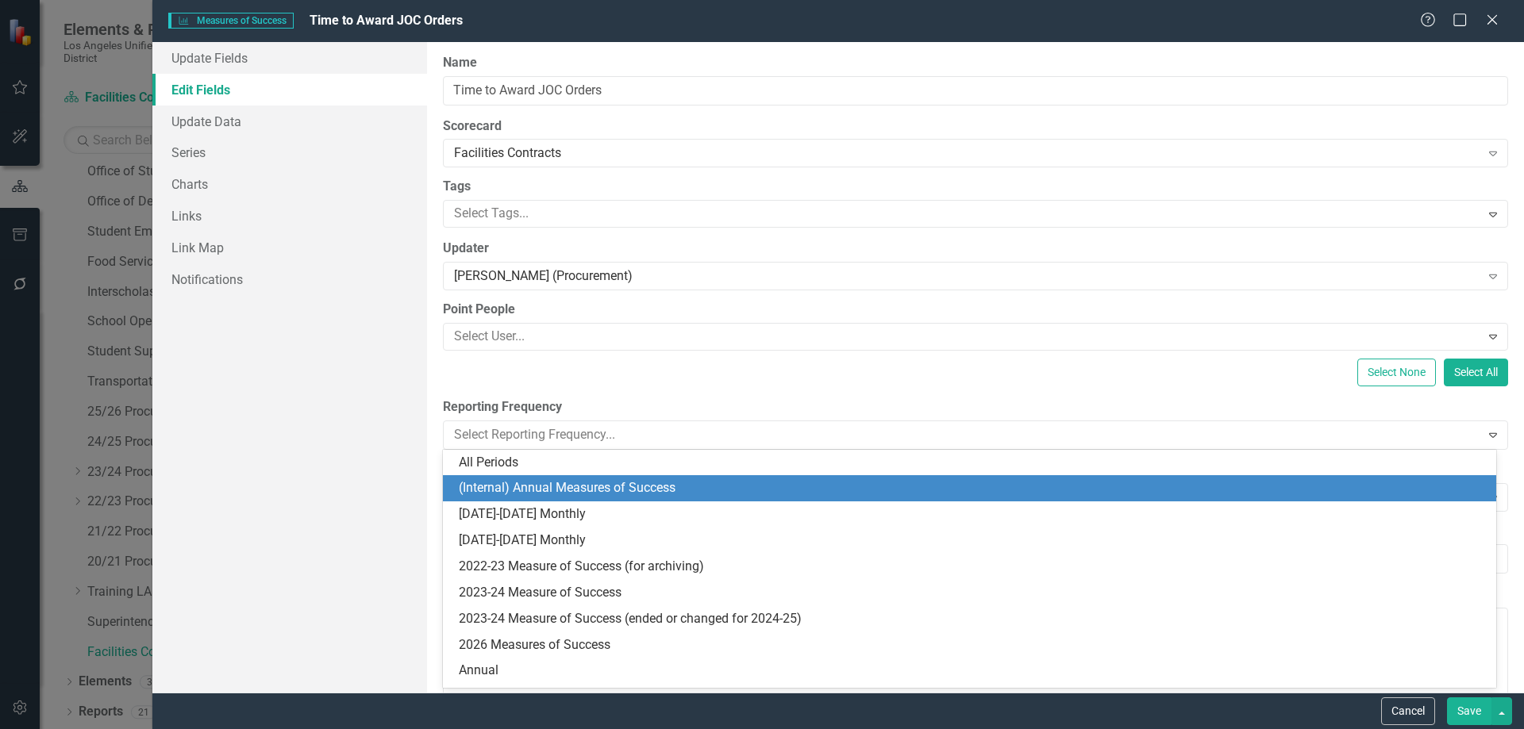
click at [537, 488] on div "(Internal) Annual Measures of Success" at bounding box center [973, 488] width 1028 height 18
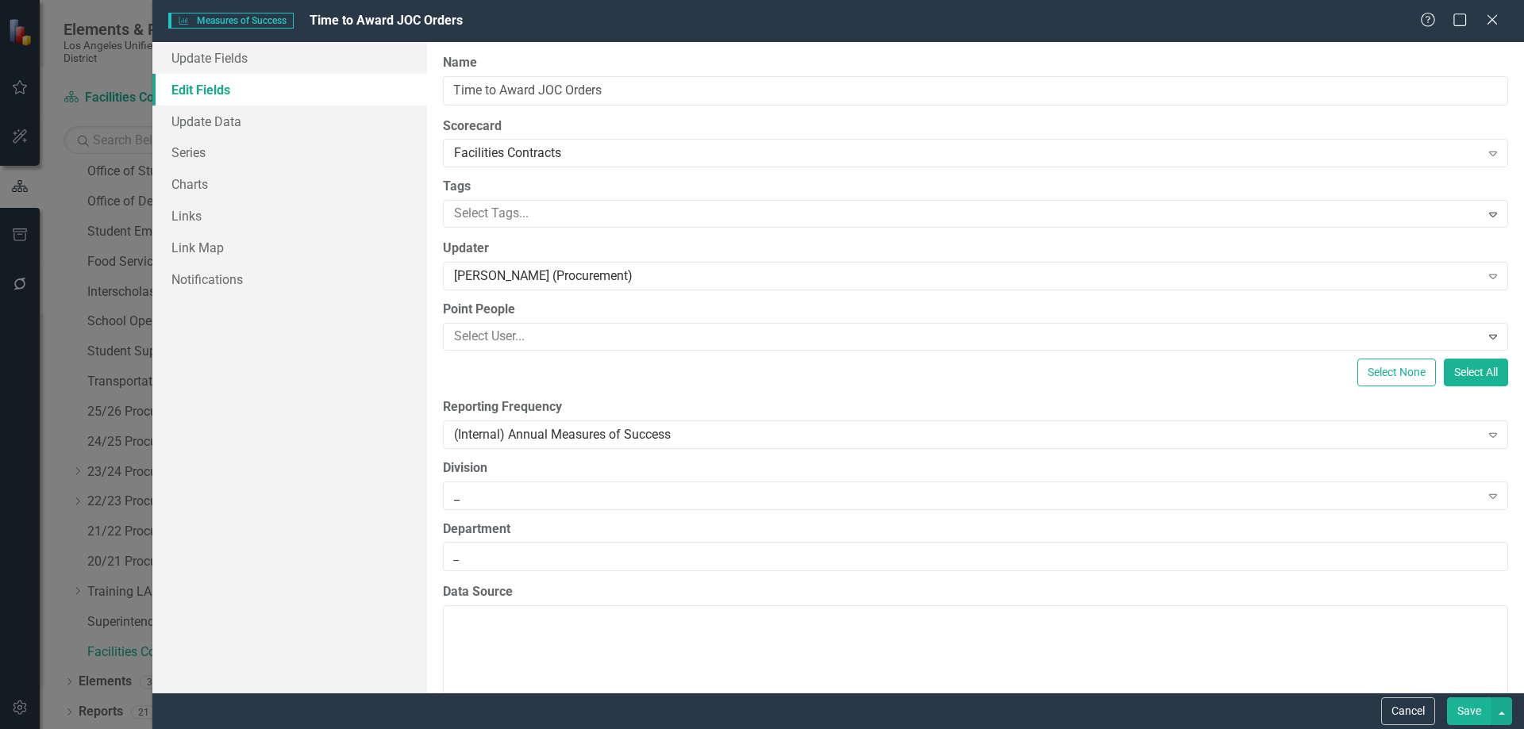
click at [1459, 714] on button "Save" at bounding box center [1469, 712] width 44 height 28
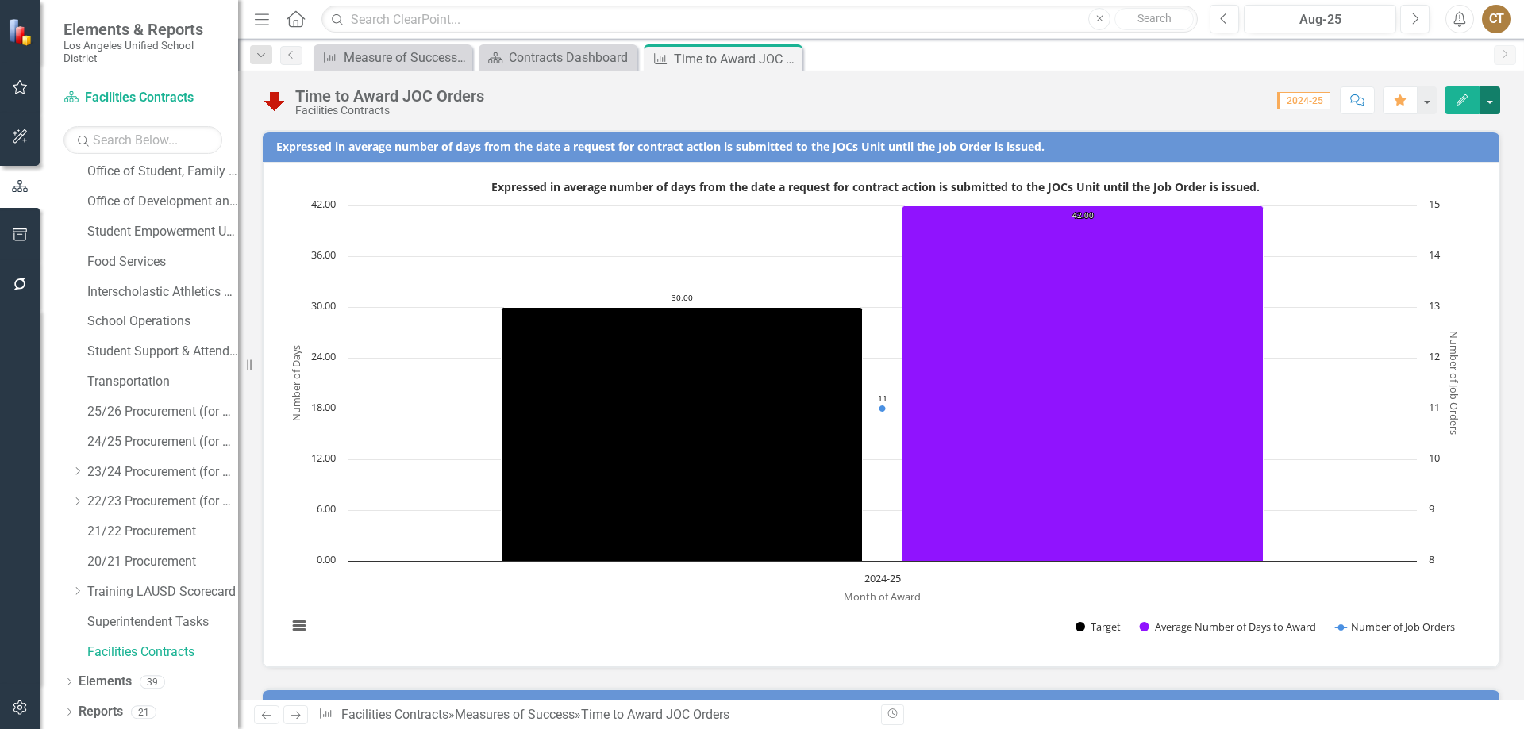
click at [1496, 98] on button "button" at bounding box center [1489, 101] width 21 height 28
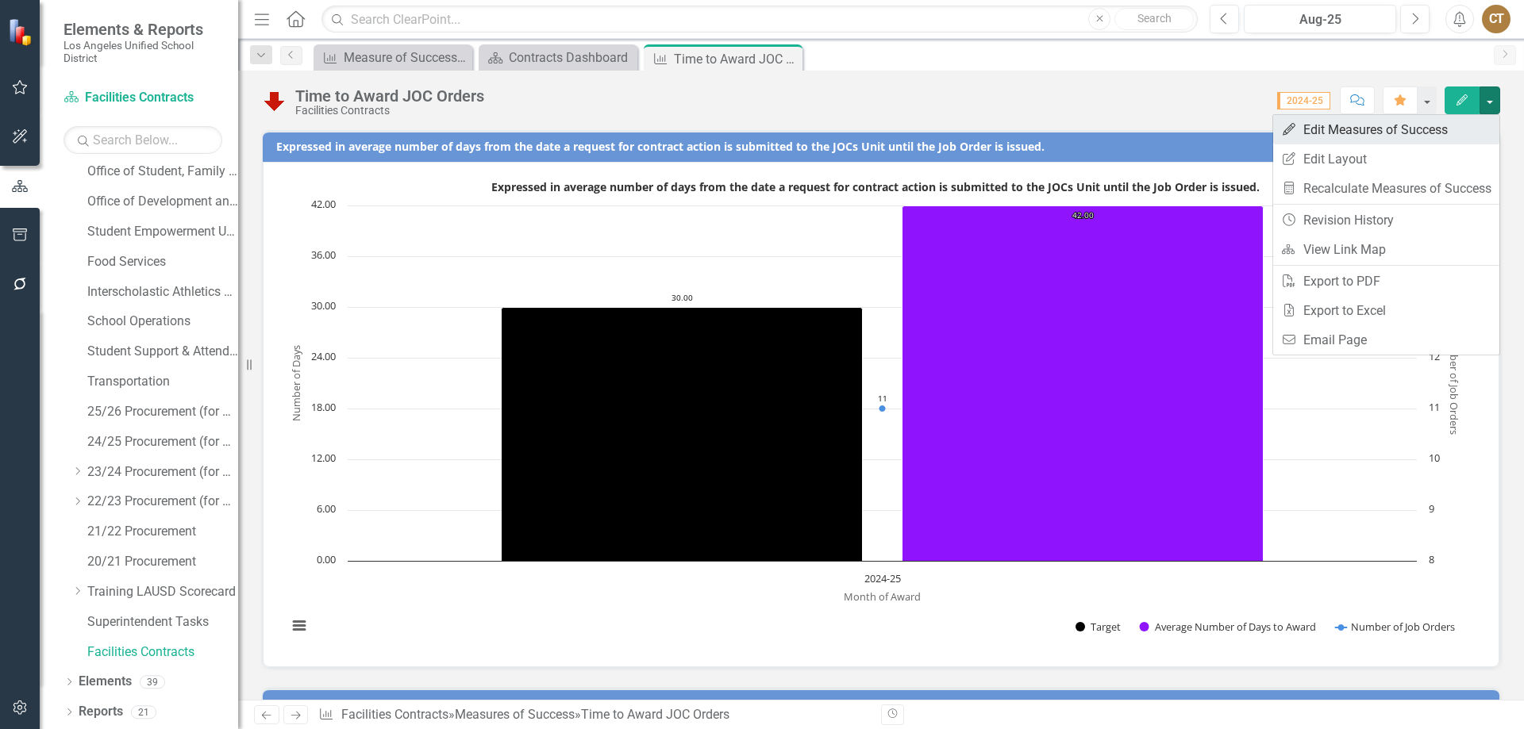
click at [1399, 137] on link "Edit Edit Measures of Success" at bounding box center [1386, 129] width 226 height 29
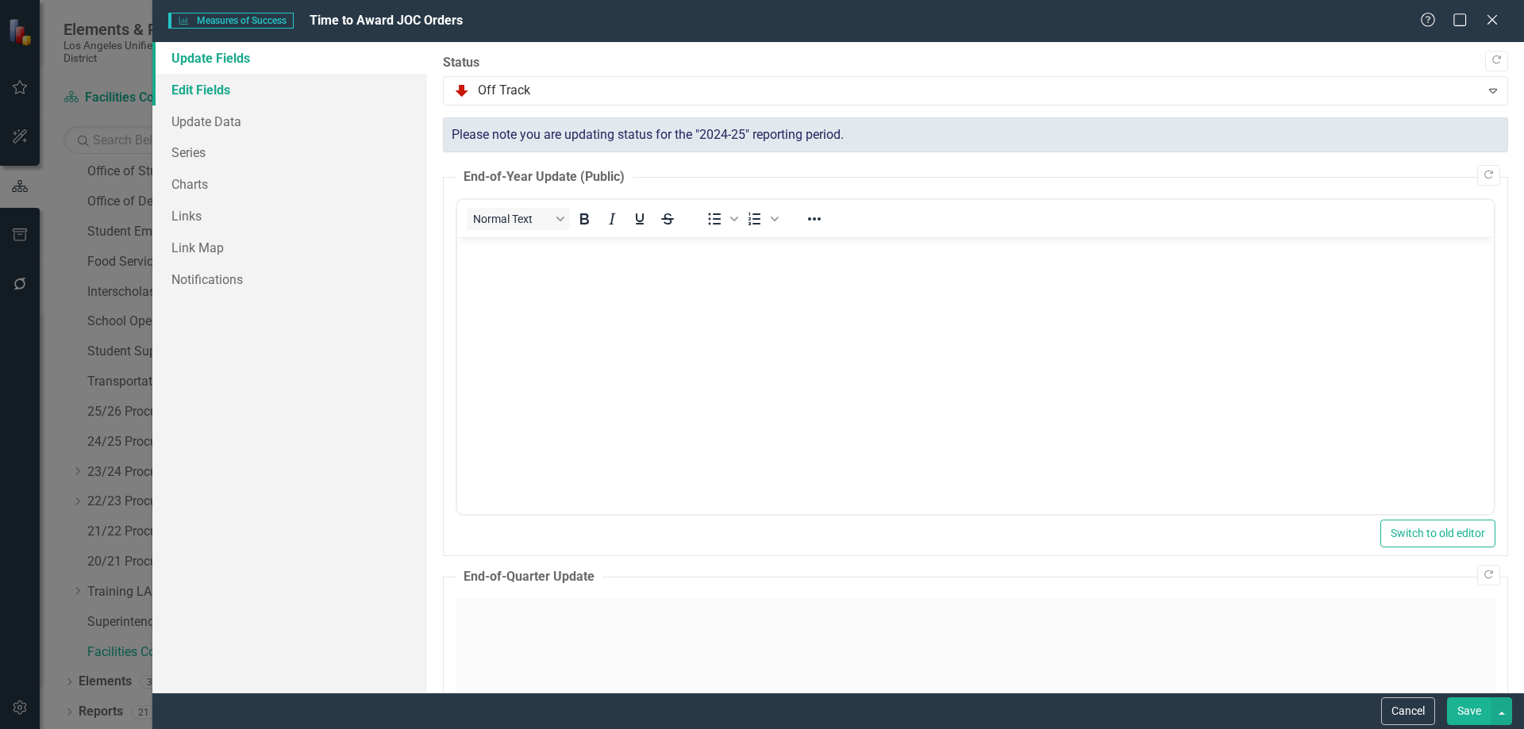
click at [206, 86] on link "Edit Fields" at bounding box center [289, 90] width 275 height 32
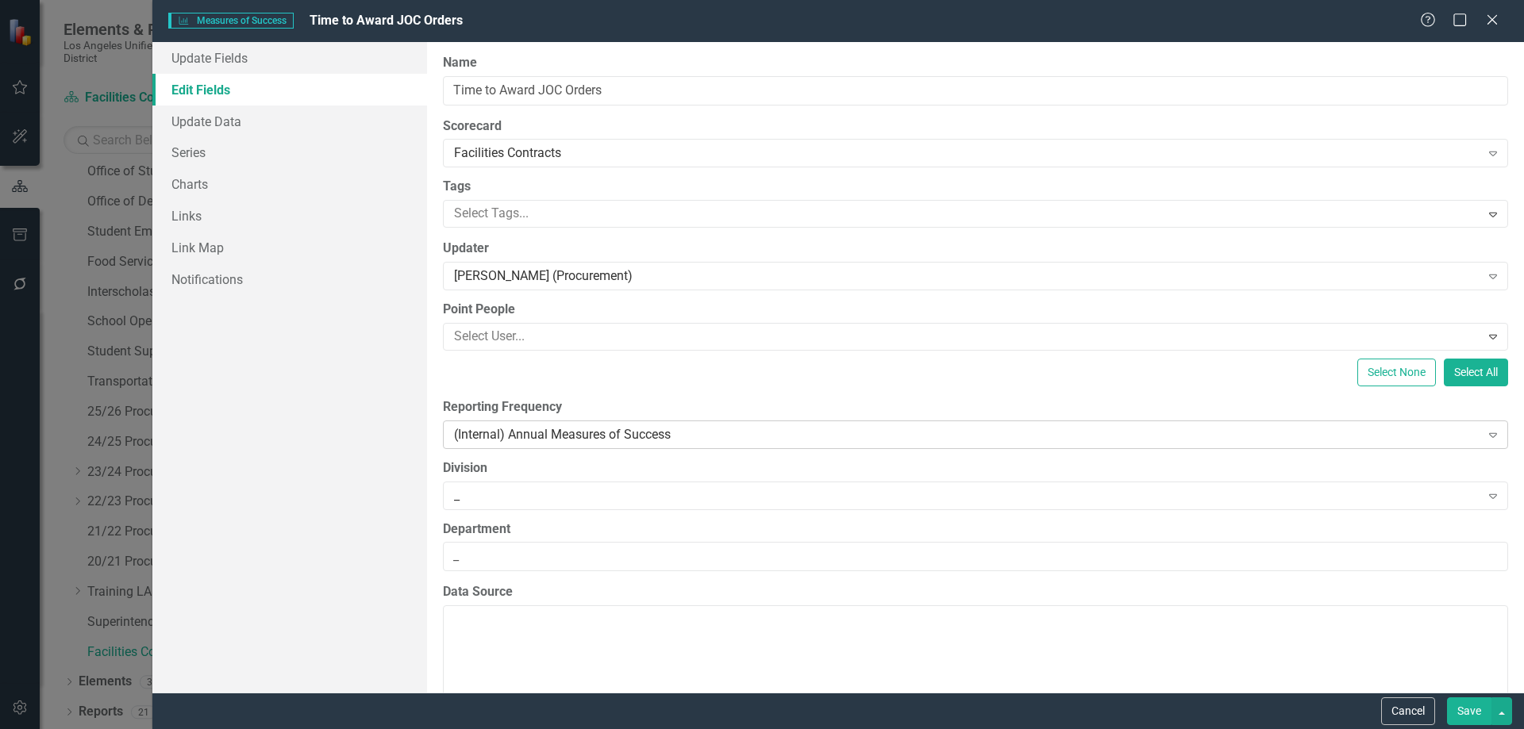
click at [1485, 435] on icon "Expand" at bounding box center [1493, 435] width 16 height 13
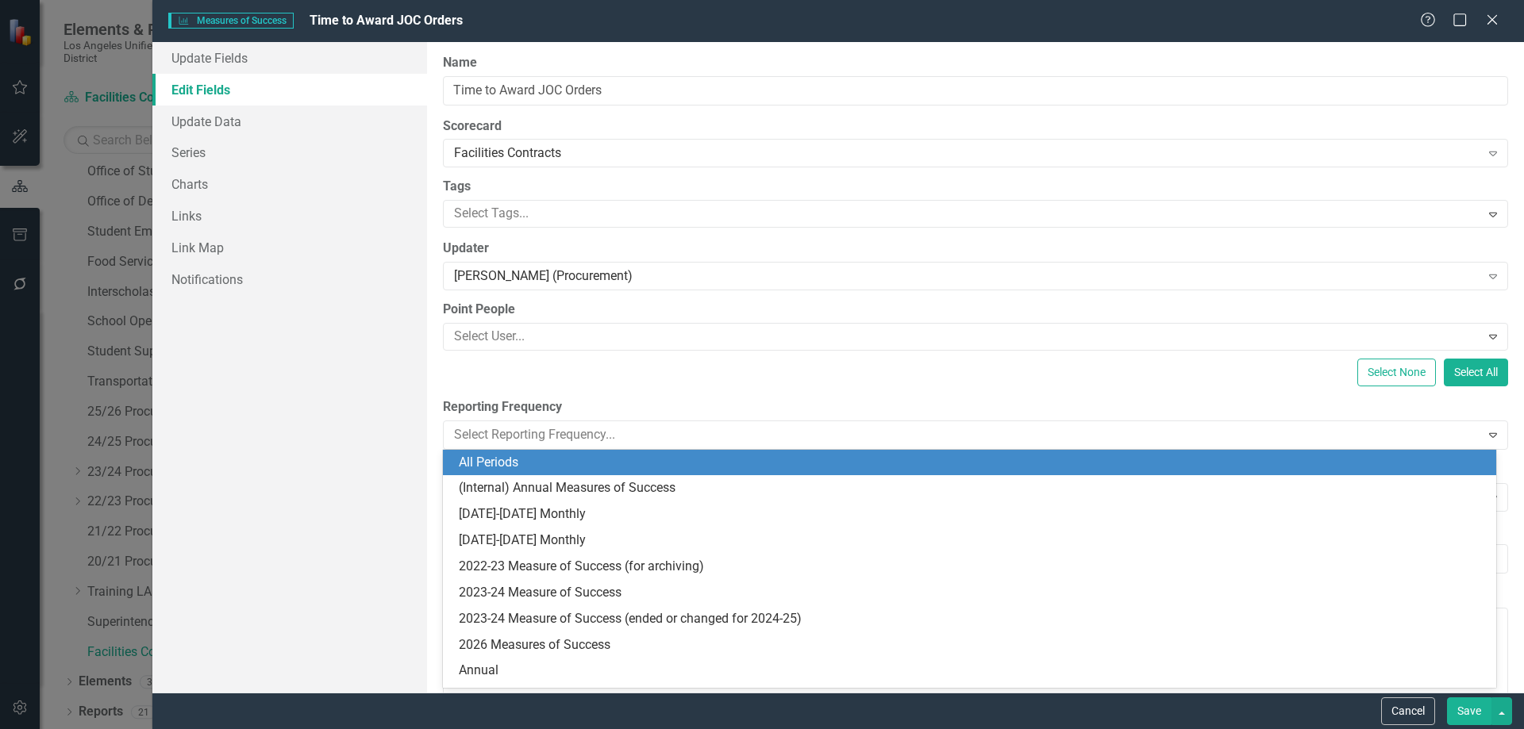
scroll to position [26, 0]
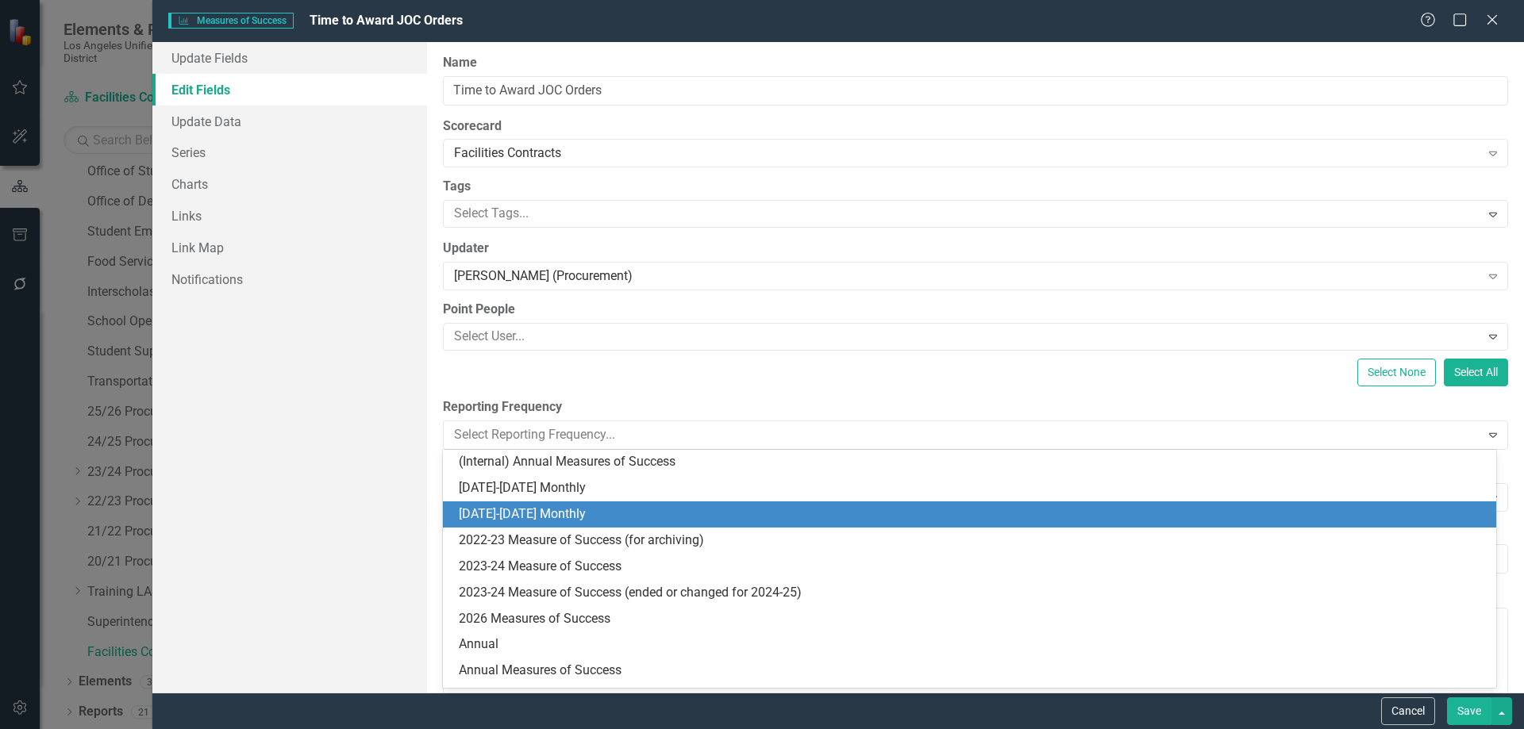
click at [539, 514] on div "[DATE]-[DATE] Monthly" at bounding box center [973, 515] width 1028 height 18
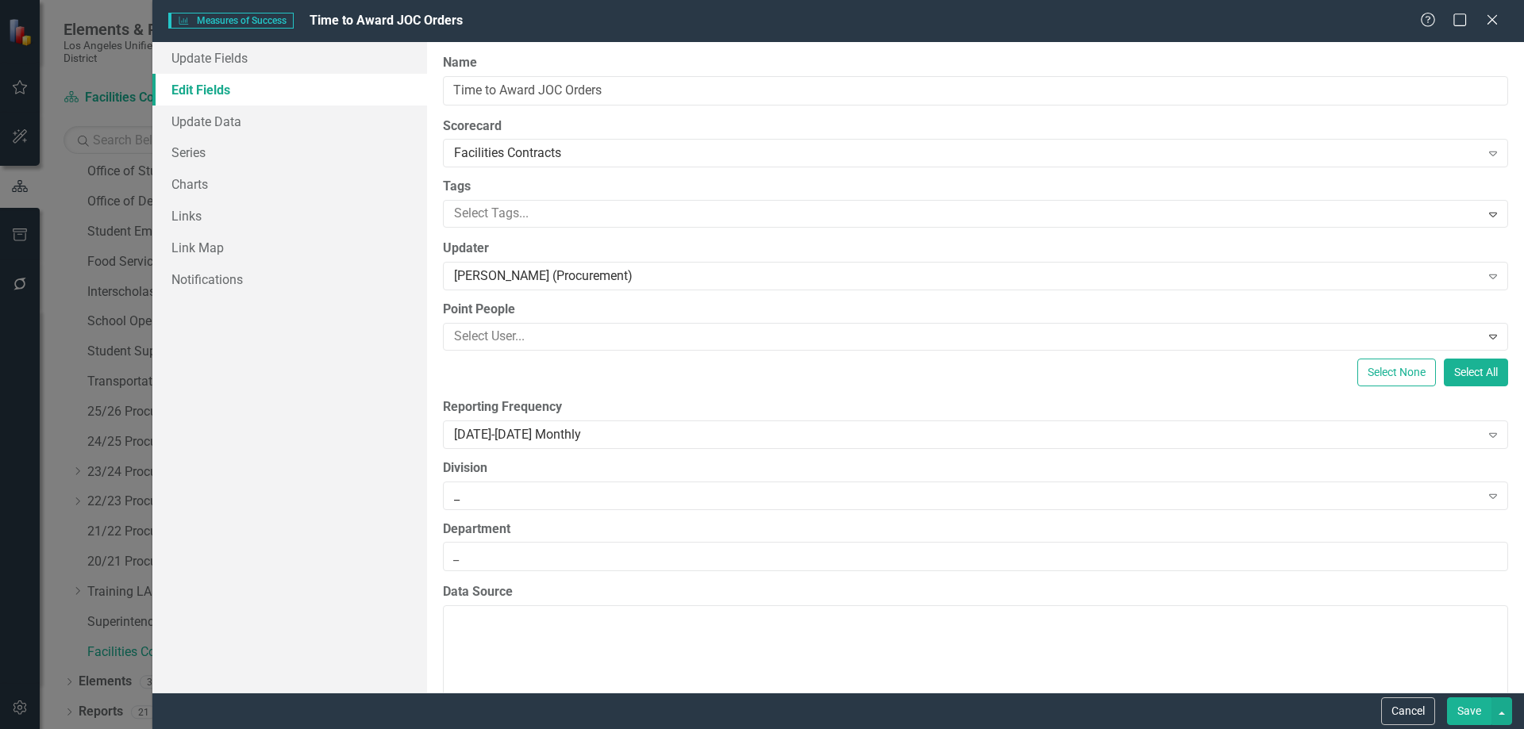
click at [1460, 705] on button "Save" at bounding box center [1469, 712] width 44 height 28
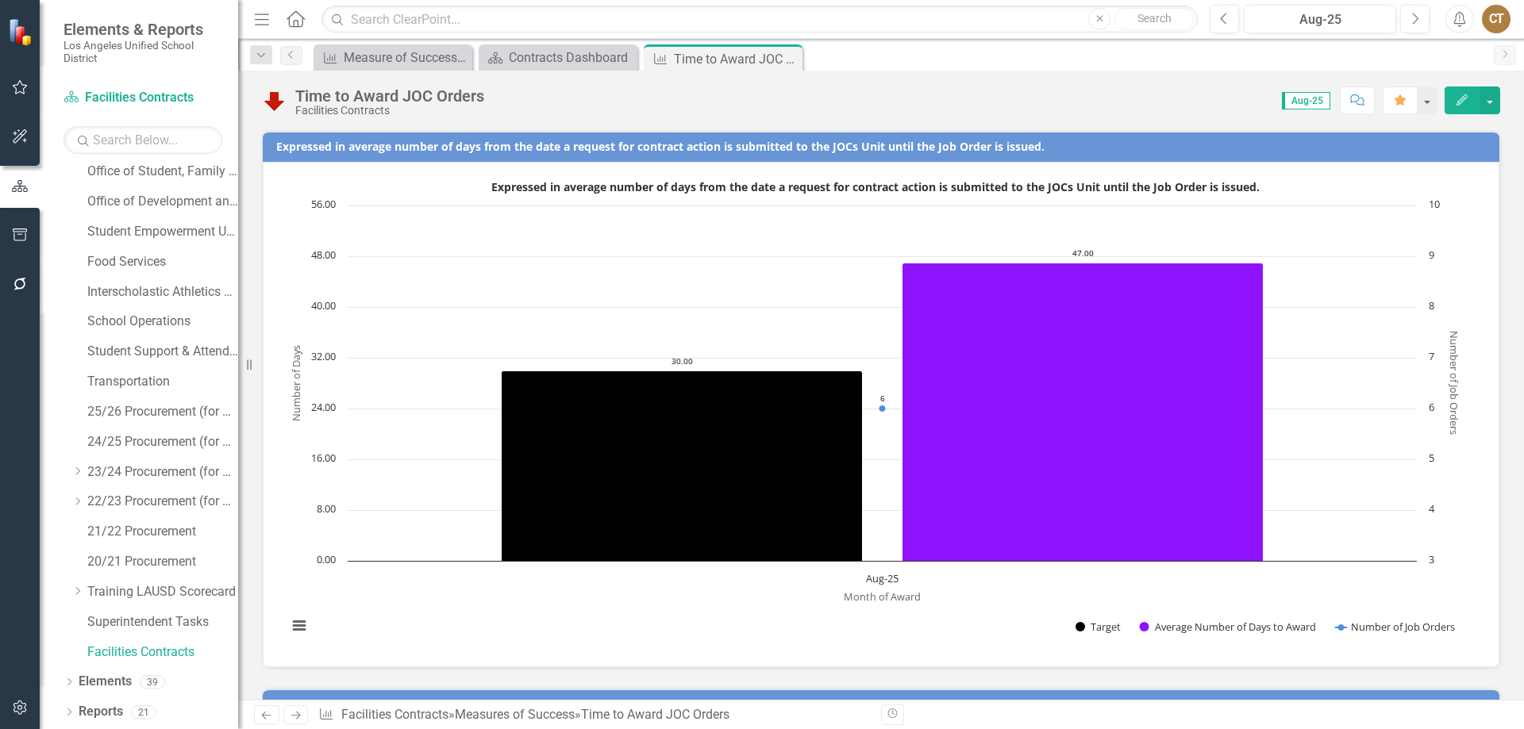
drag, startPoint x: 1231, startPoint y: 142, endPoint x: 1188, endPoint y: 142, distance: 42.9
click at [1188, 142] on h3 "Expressed in average number of days from the date a request for contract action…" at bounding box center [883, 146] width 1215 height 12
click at [1487, 98] on button "button" at bounding box center [1489, 101] width 21 height 28
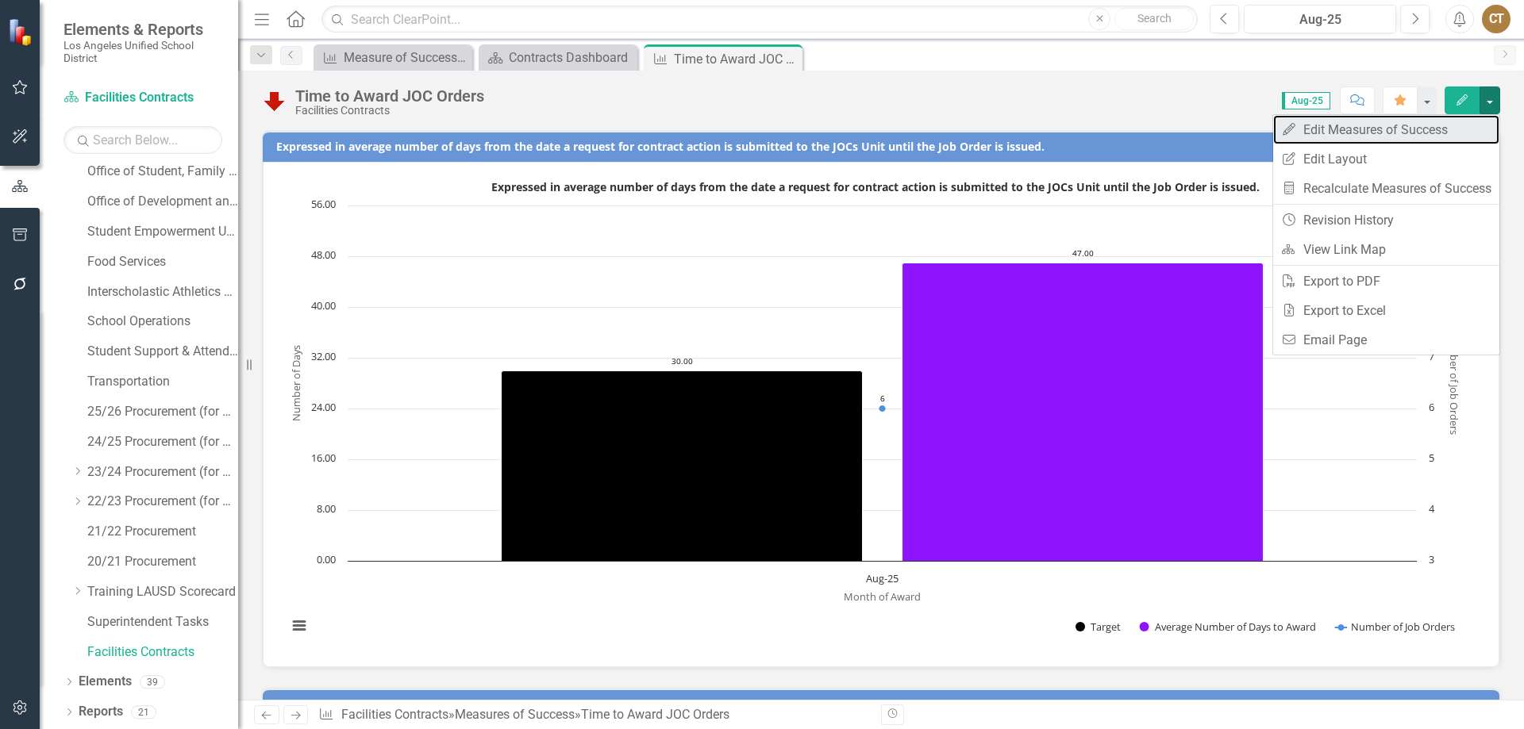
click at [1362, 125] on link "Edit Edit Measures of Success" at bounding box center [1386, 129] width 226 height 29
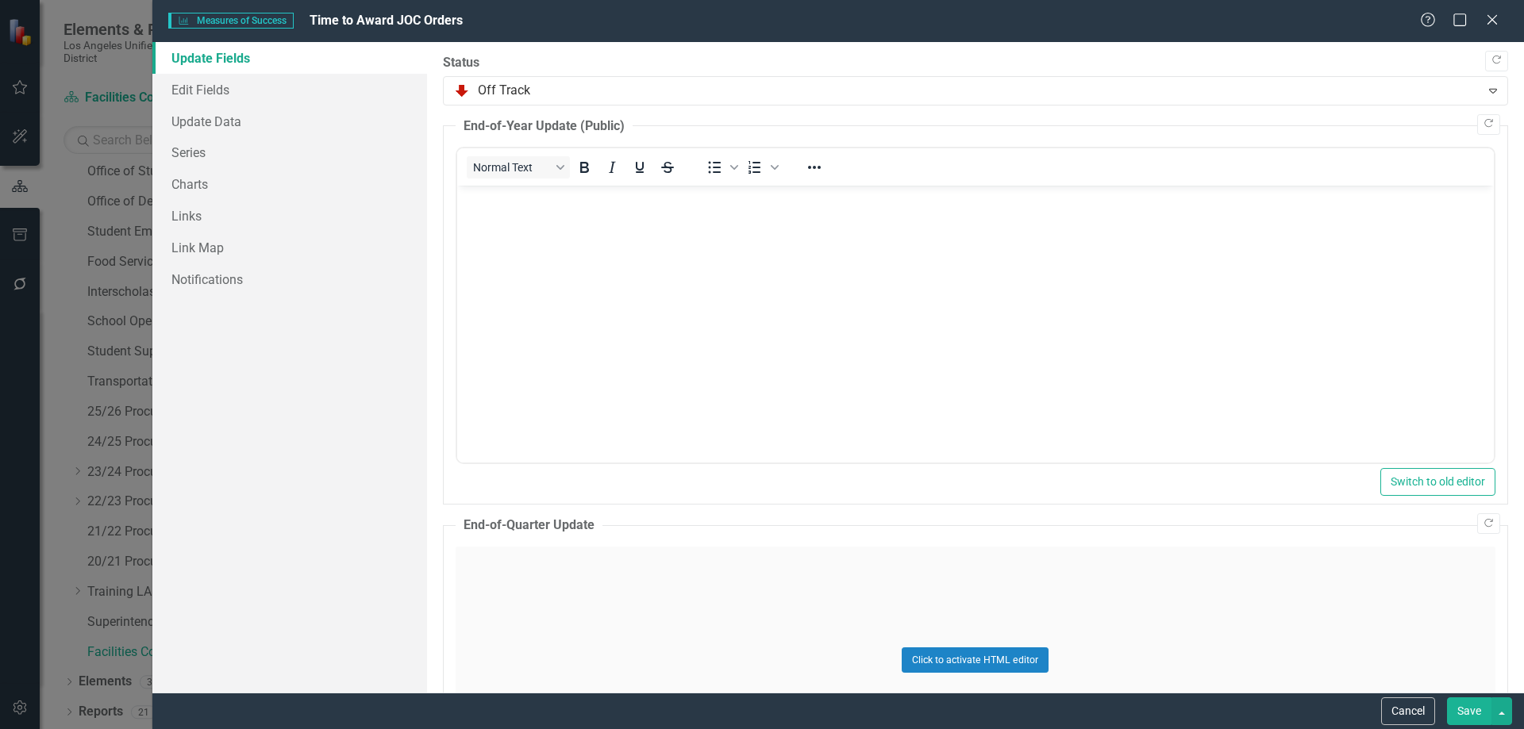
scroll to position [0, 0]
click at [203, 92] on link "Edit Fields" at bounding box center [289, 90] width 275 height 32
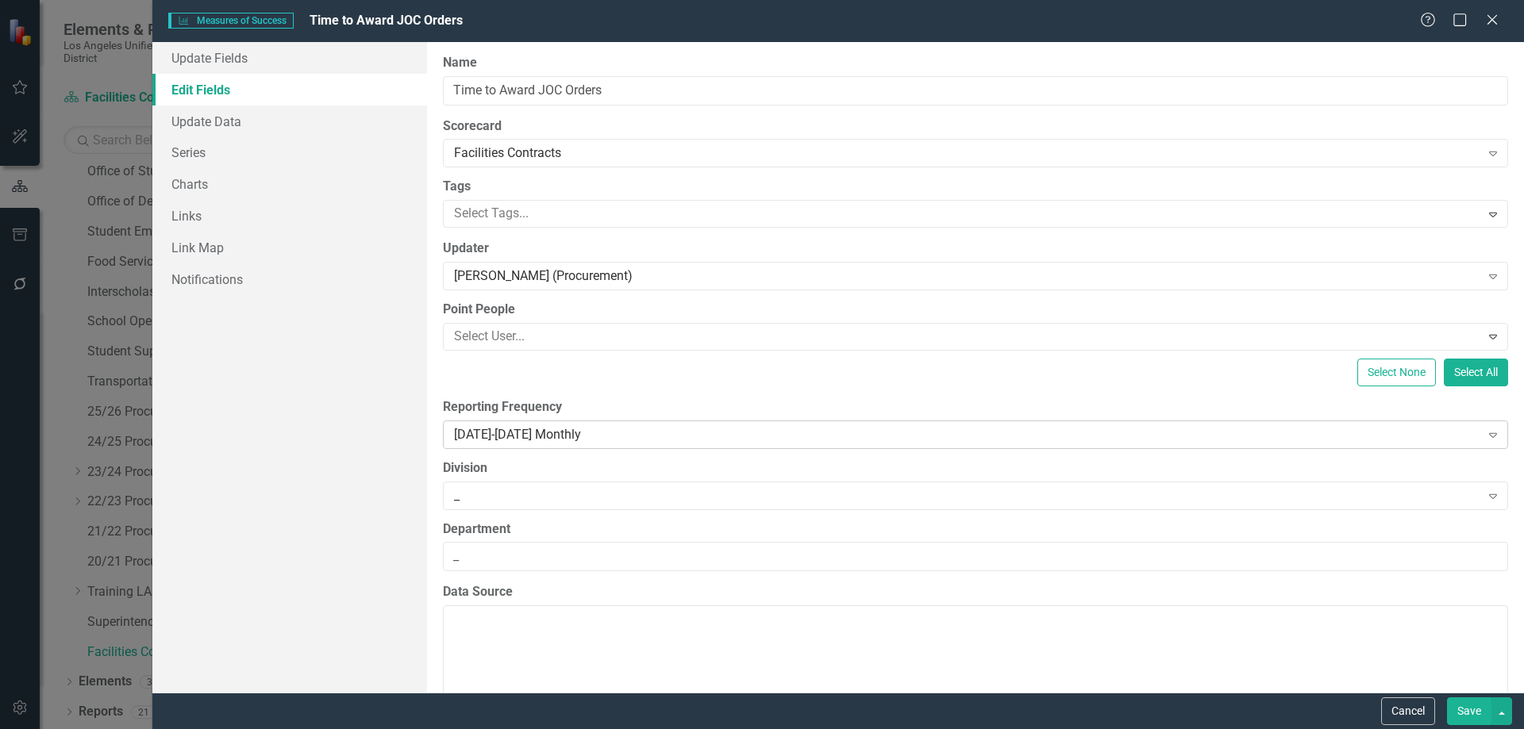
click at [1485, 432] on icon "Expand" at bounding box center [1493, 435] width 16 height 13
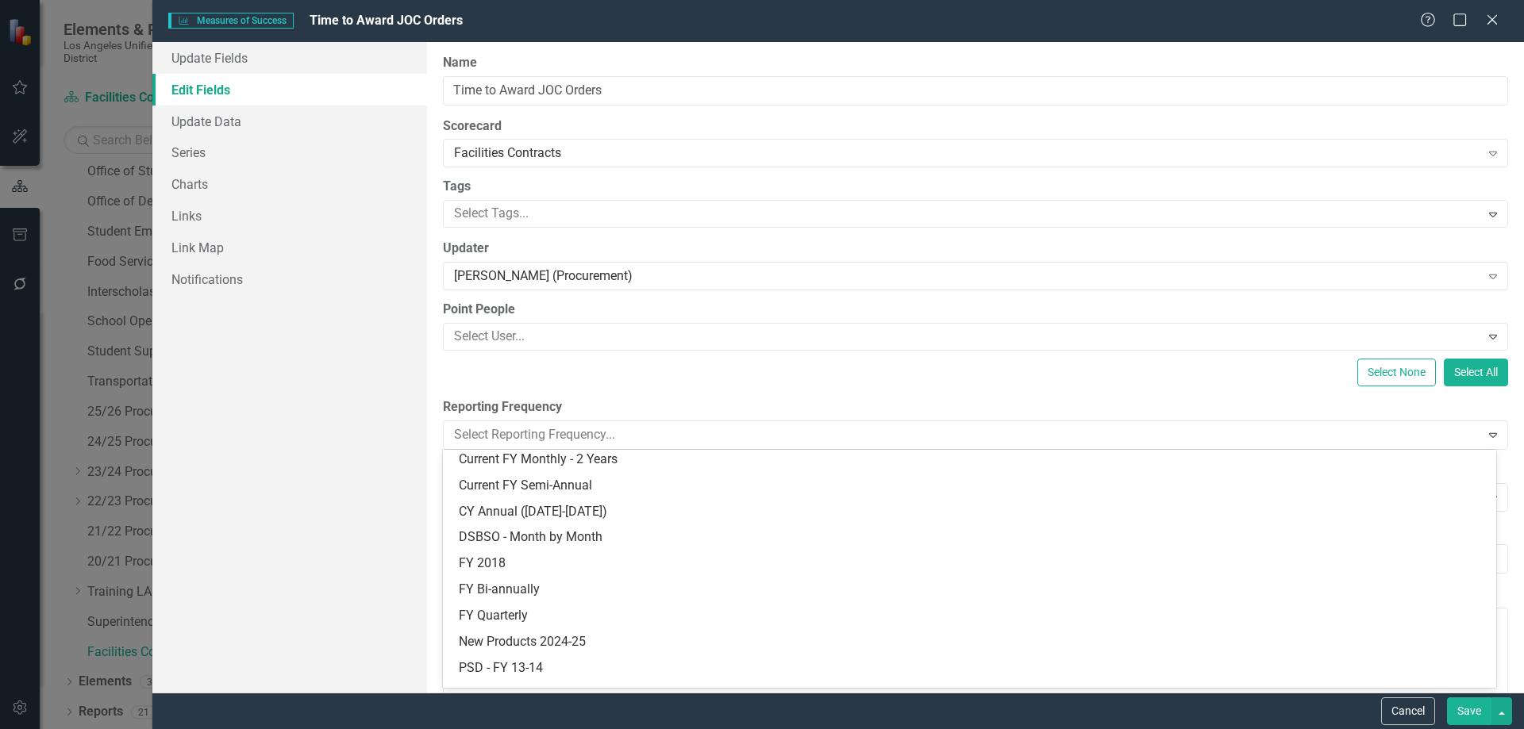
scroll to position [544, 0]
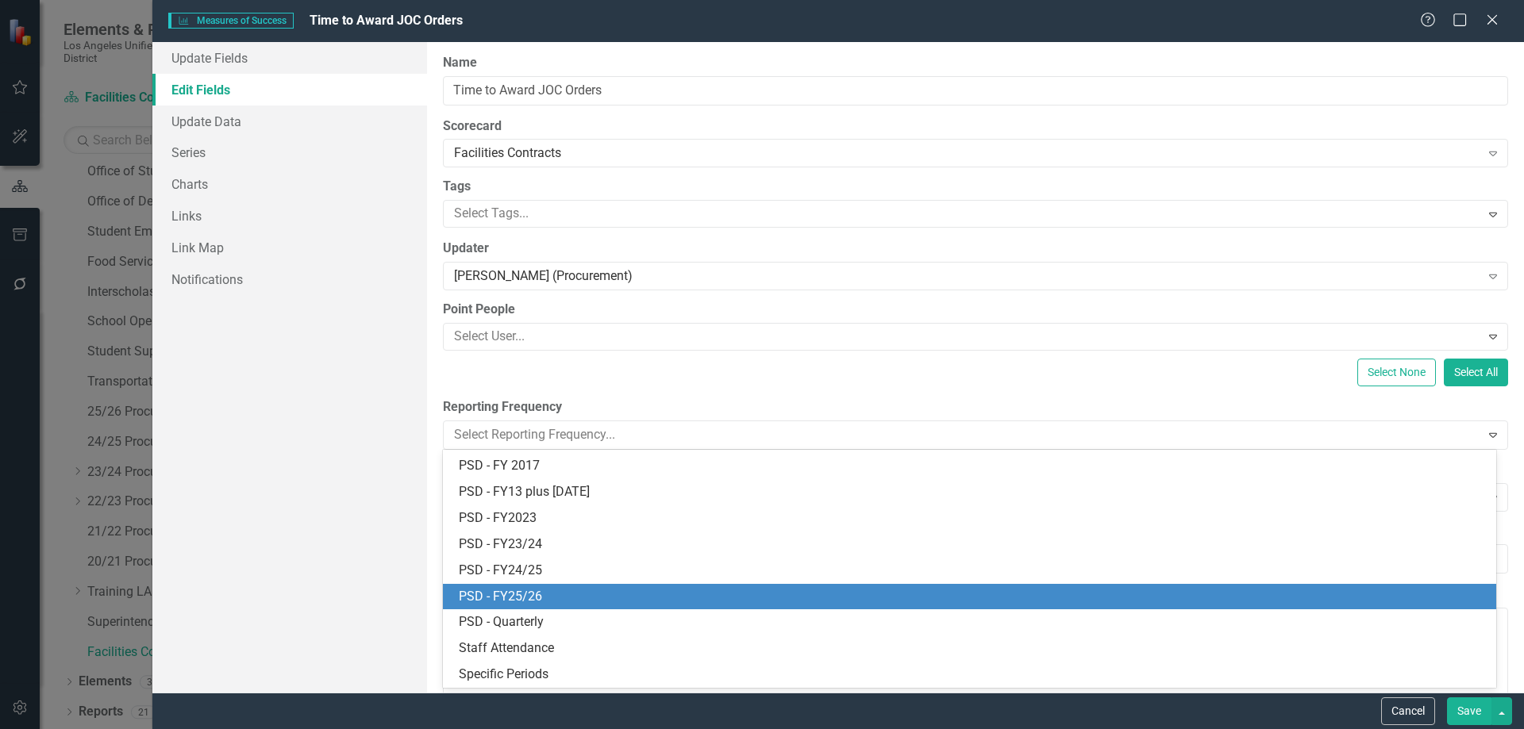
click at [504, 590] on div "PSD - FY25/26" at bounding box center [973, 597] width 1028 height 18
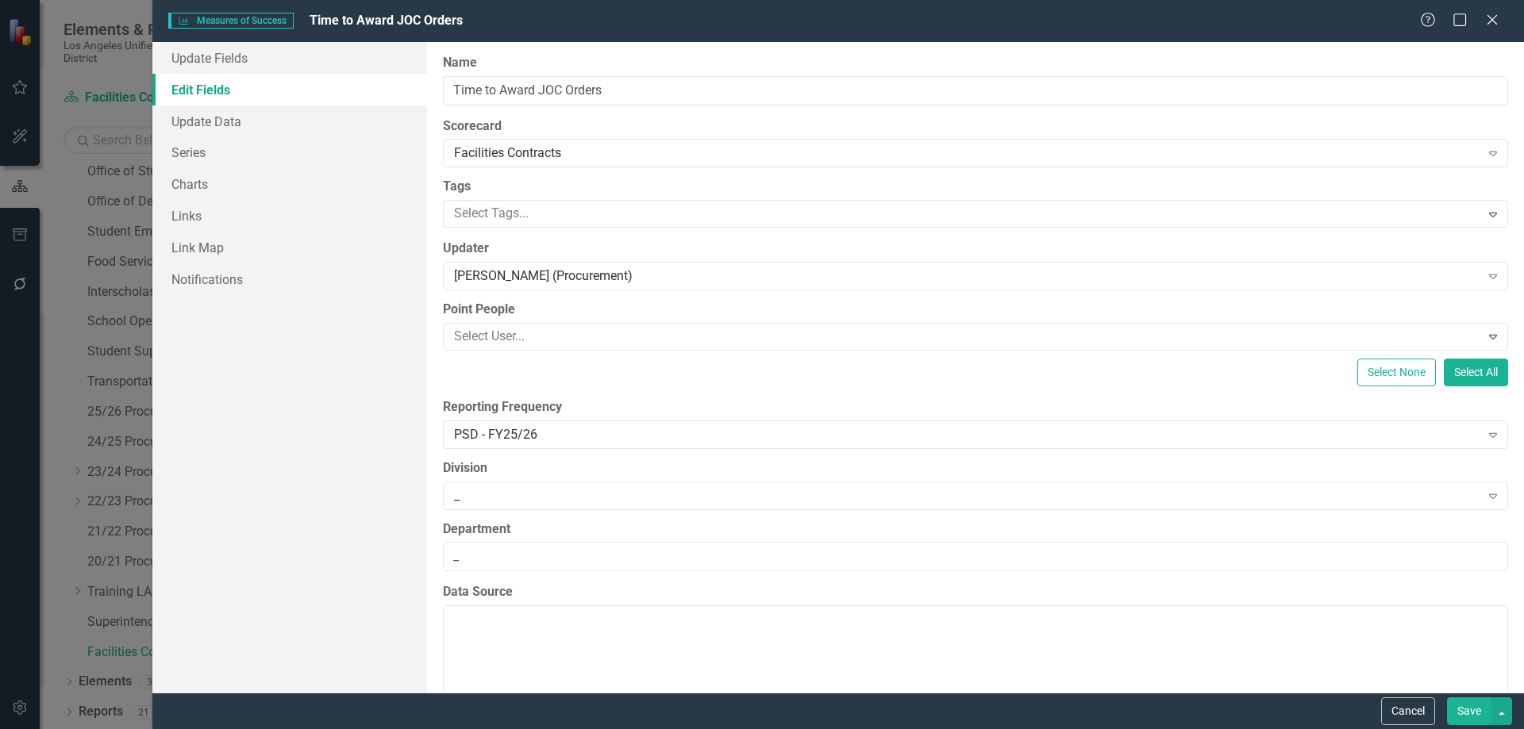
click at [1468, 710] on button "Save" at bounding box center [1469, 712] width 44 height 28
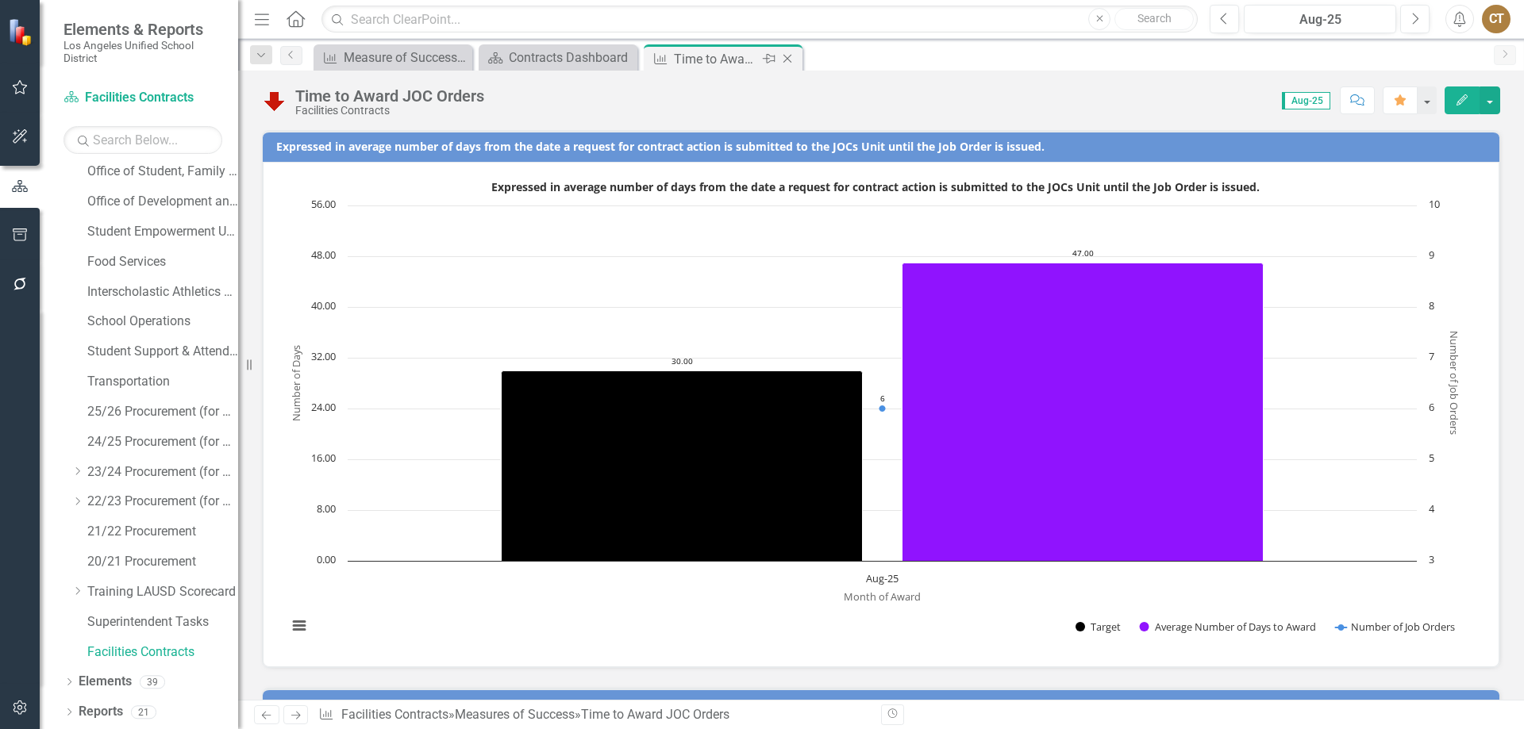
click at [788, 57] on icon "Close" at bounding box center [787, 58] width 16 height 13
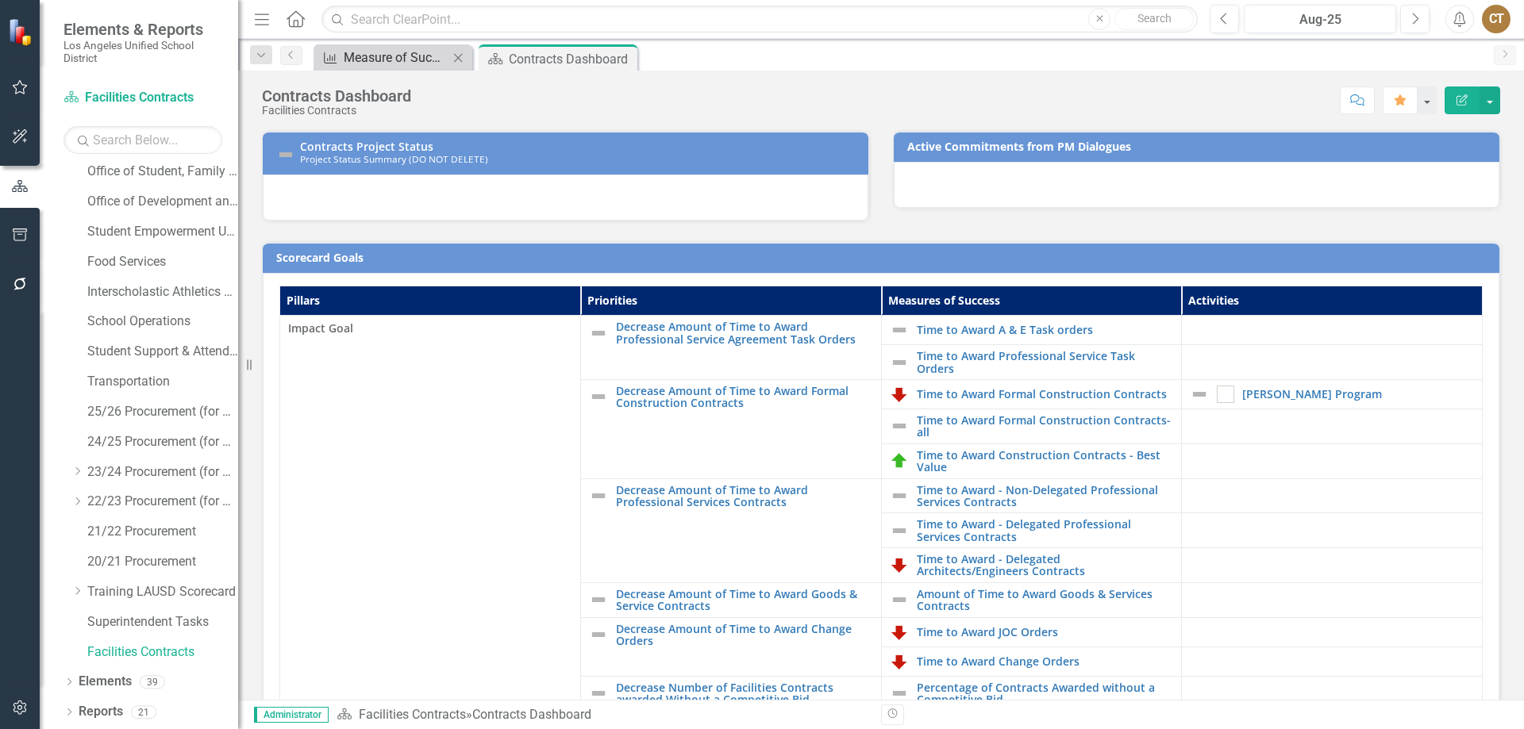
click at [360, 51] on div "Measure of Success - Scorecard Report" at bounding box center [396, 58] width 105 height 20
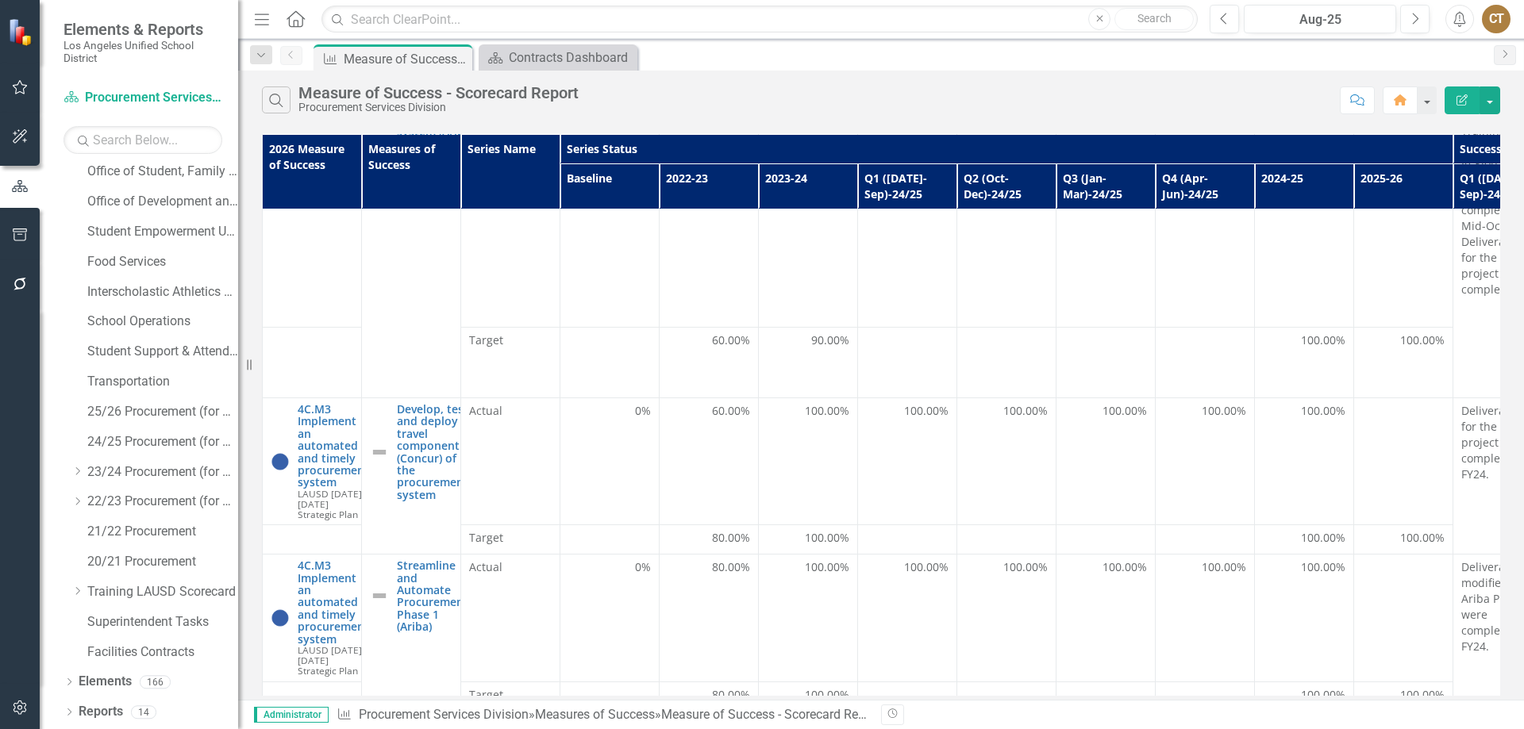
scroll to position [214, 0]
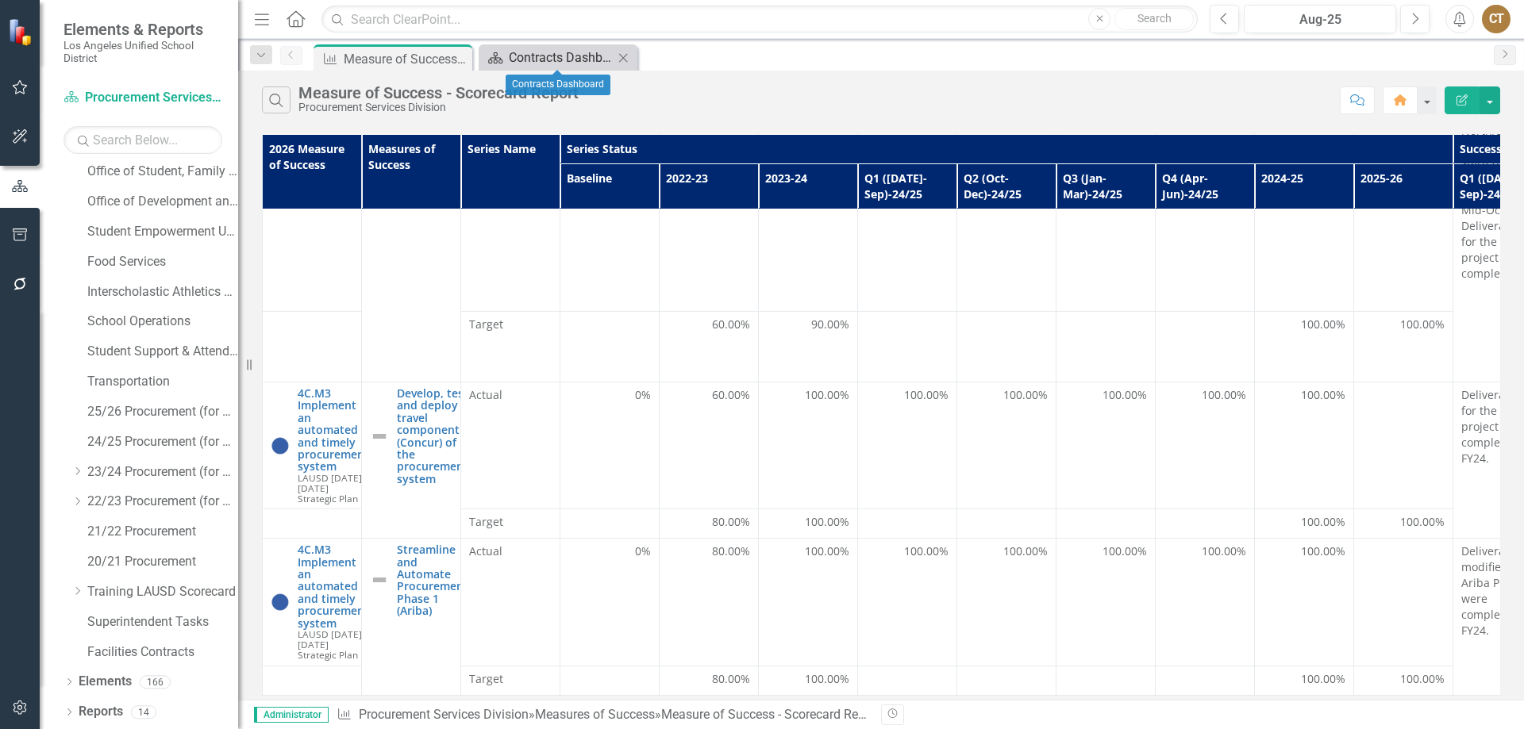
click at [538, 53] on div "Contracts Dashboard" at bounding box center [561, 58] width 105 height 20
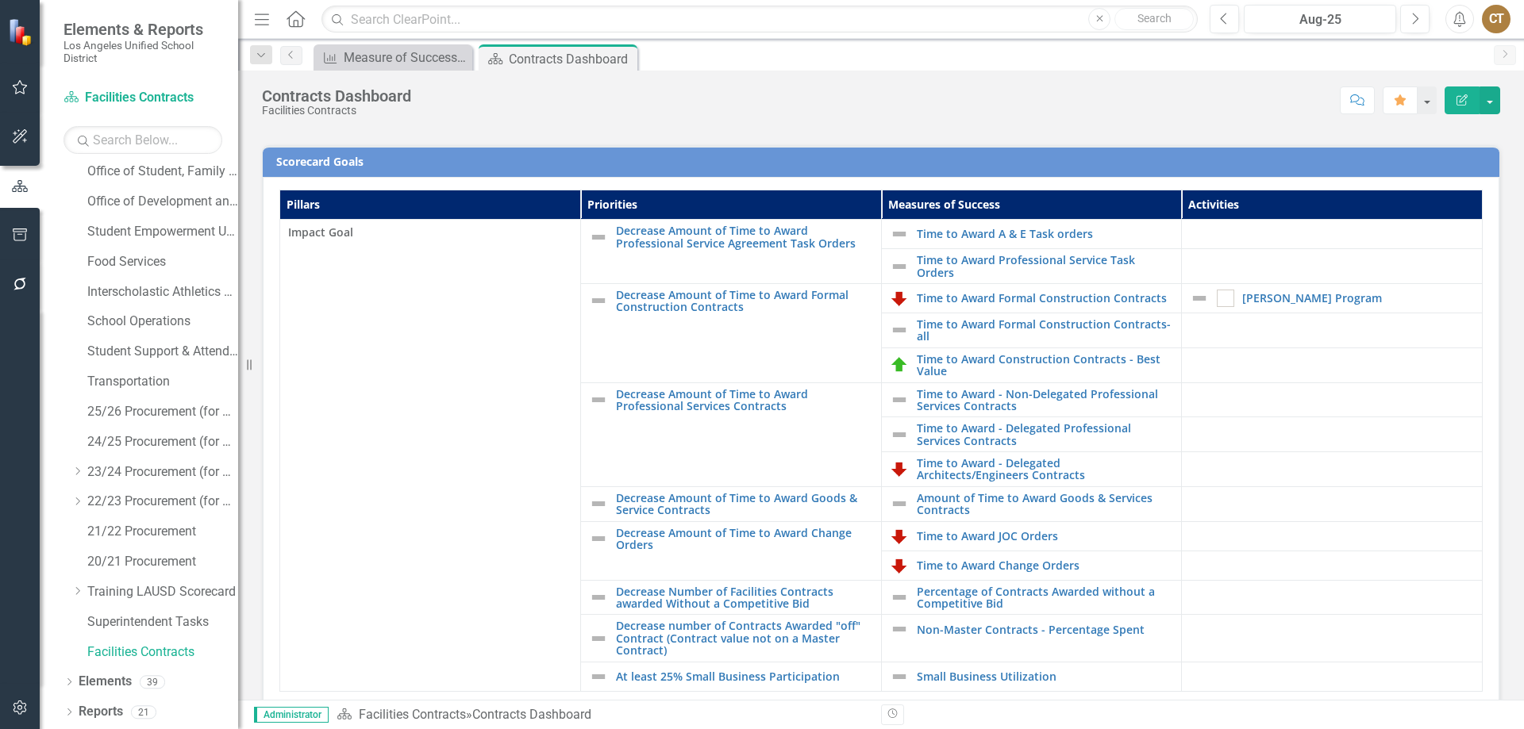
scroll to position [387, 0]
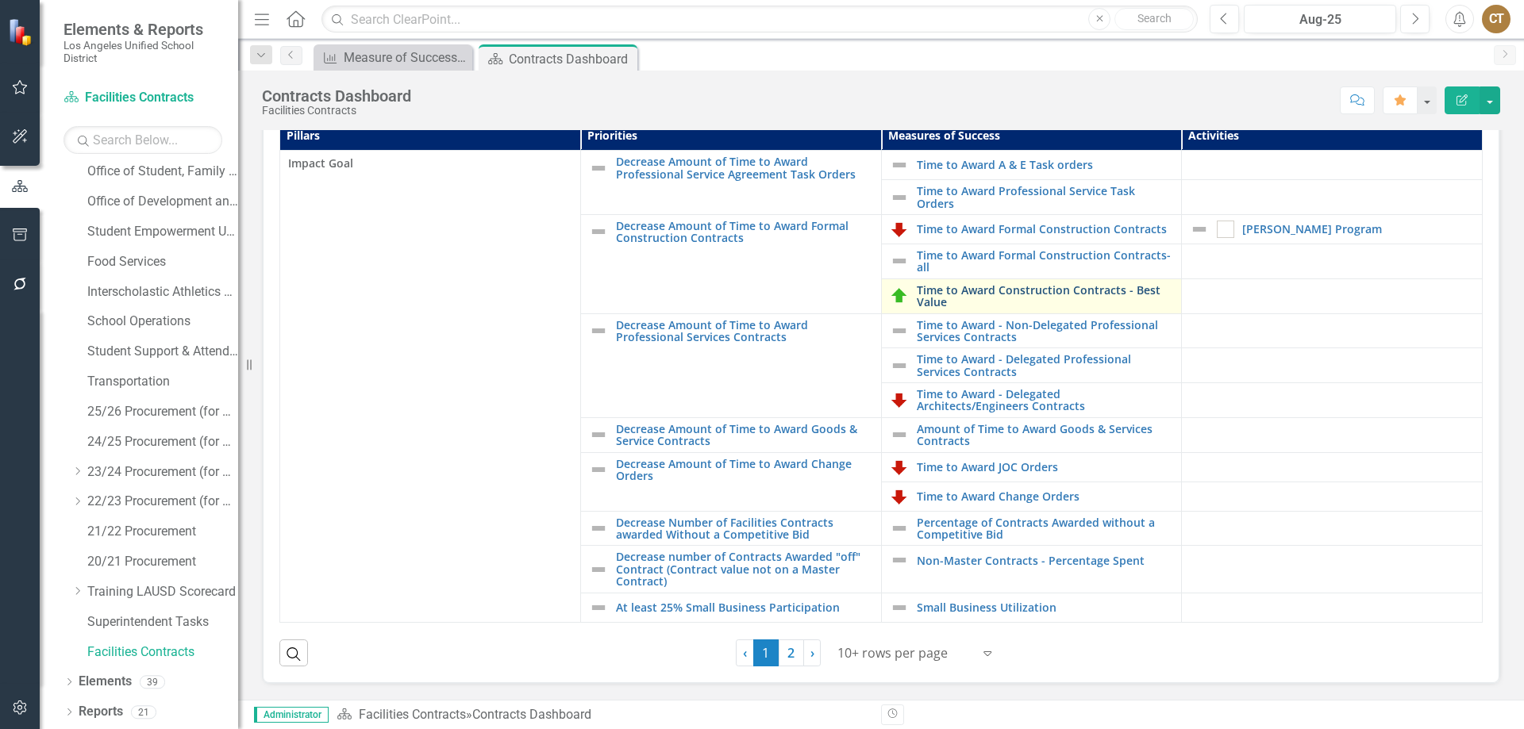
click at [969, 295] on link "Time to Award Construction Contracts - Best Value" at bounding box center [1045, 296] width 257 height 25
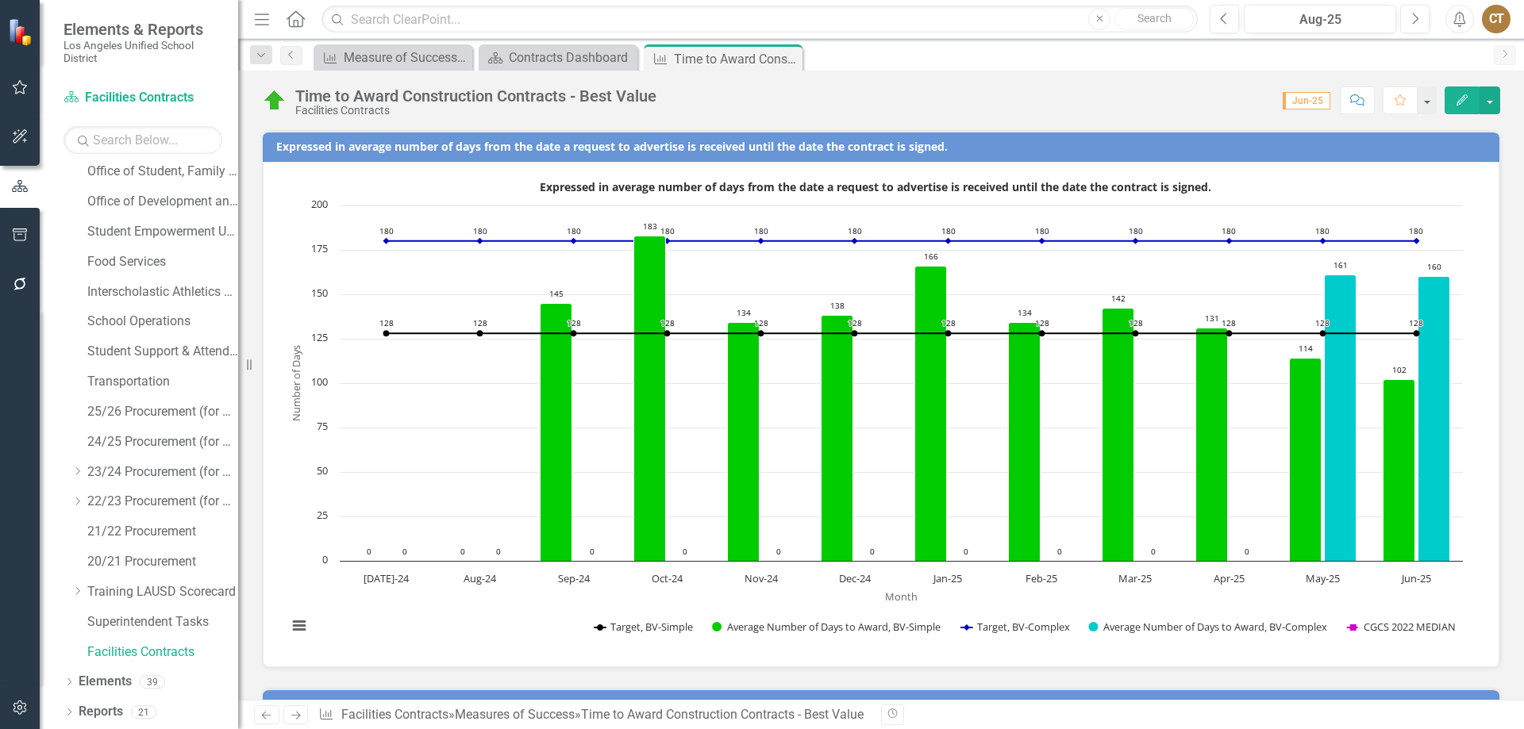
click at [293, 712] on icon "Next" at bounding box center [295, 715] width 13 height 10
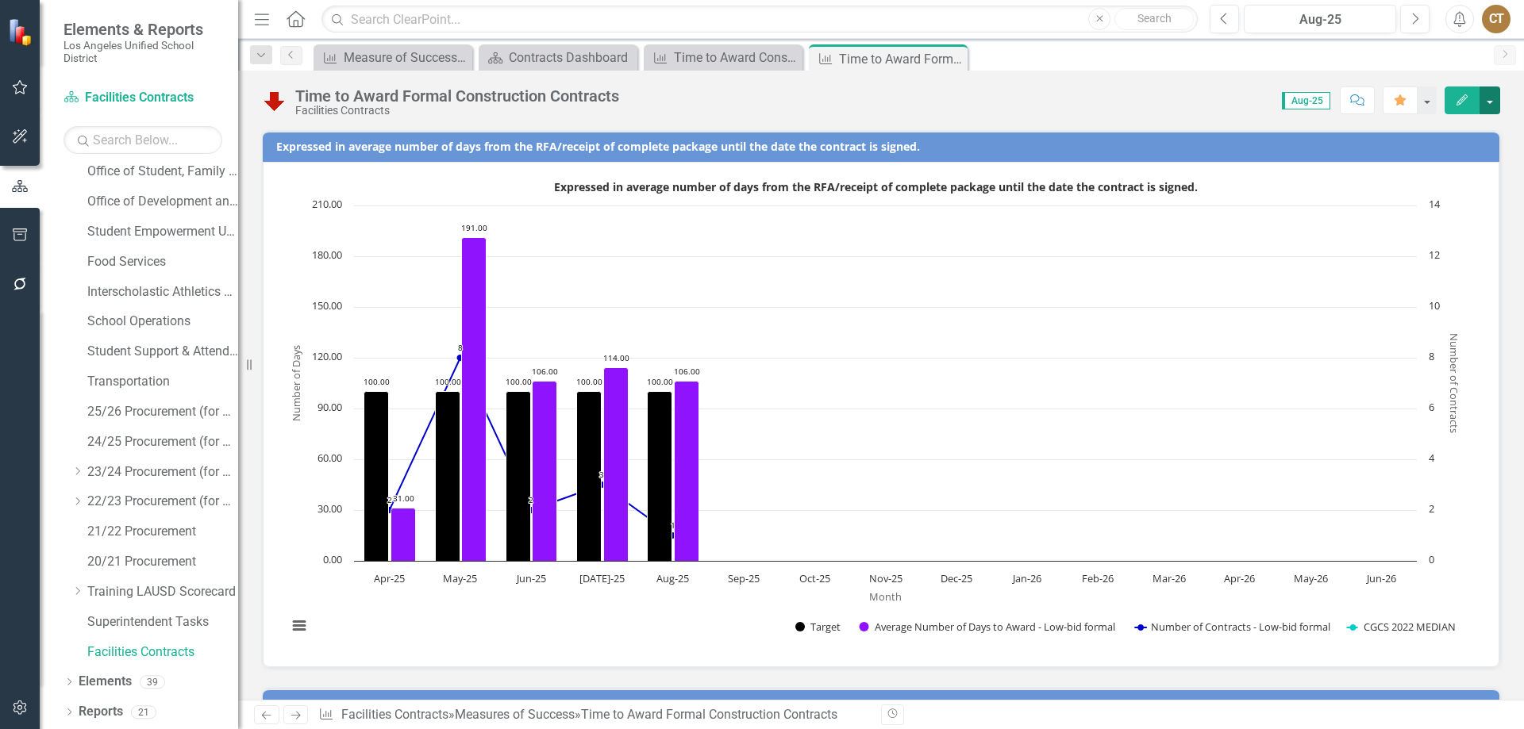
click at [1493, 96] on button "button" at bounding box center [1489, 101] width 21 height 28
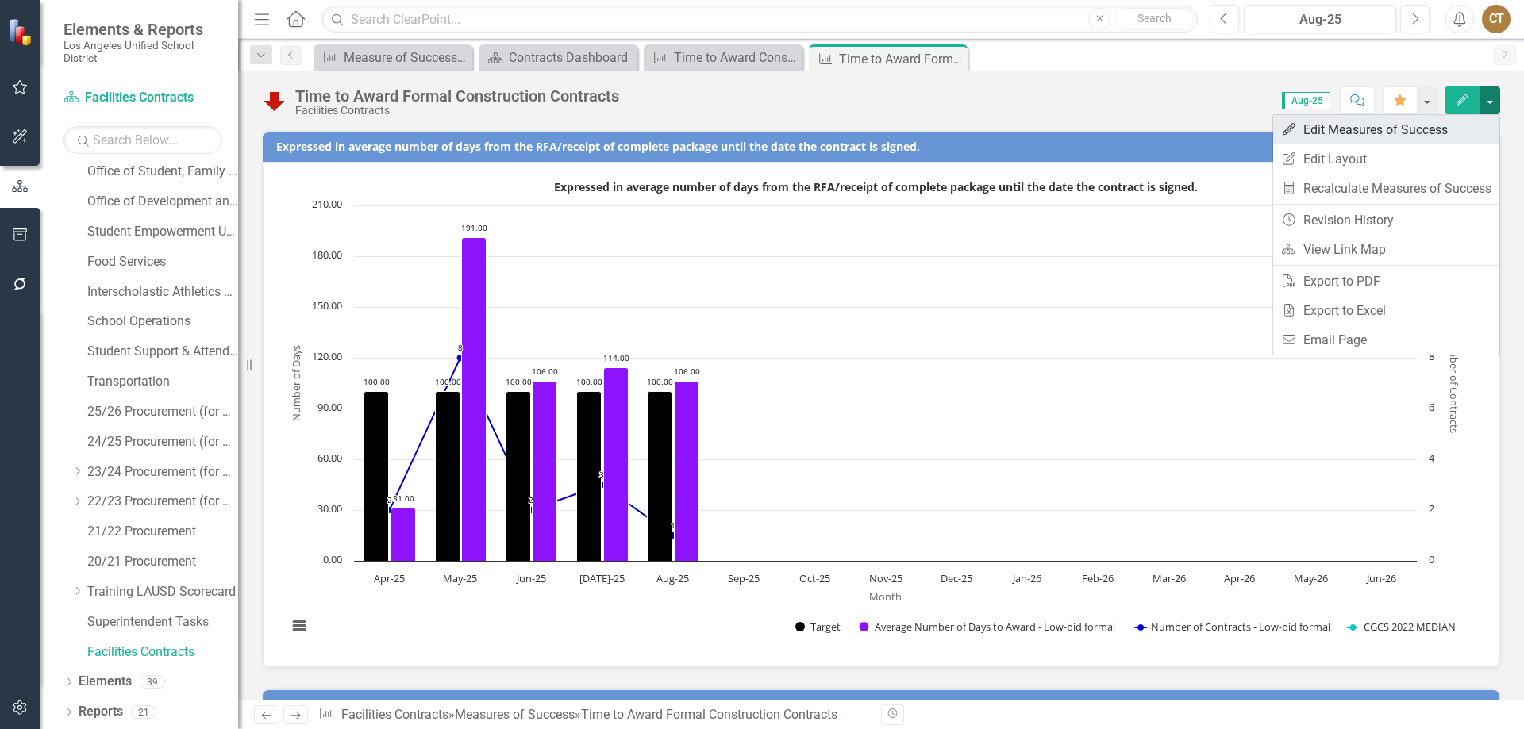
click at [1402, 132] on link "Edit Edit Measures of Success" at bounding box center [1386, 129] width 226 height 29
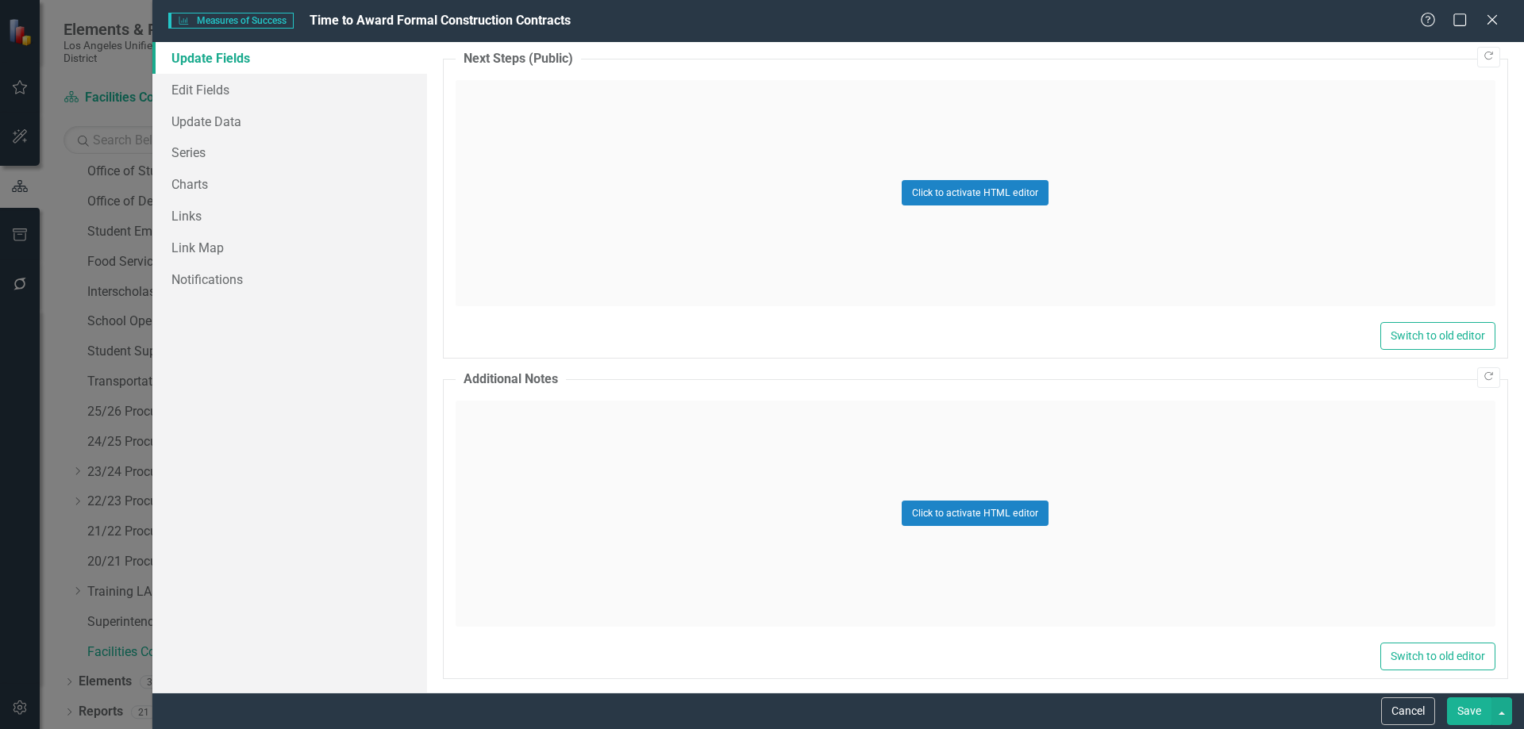
scroll to position [1439, 0]
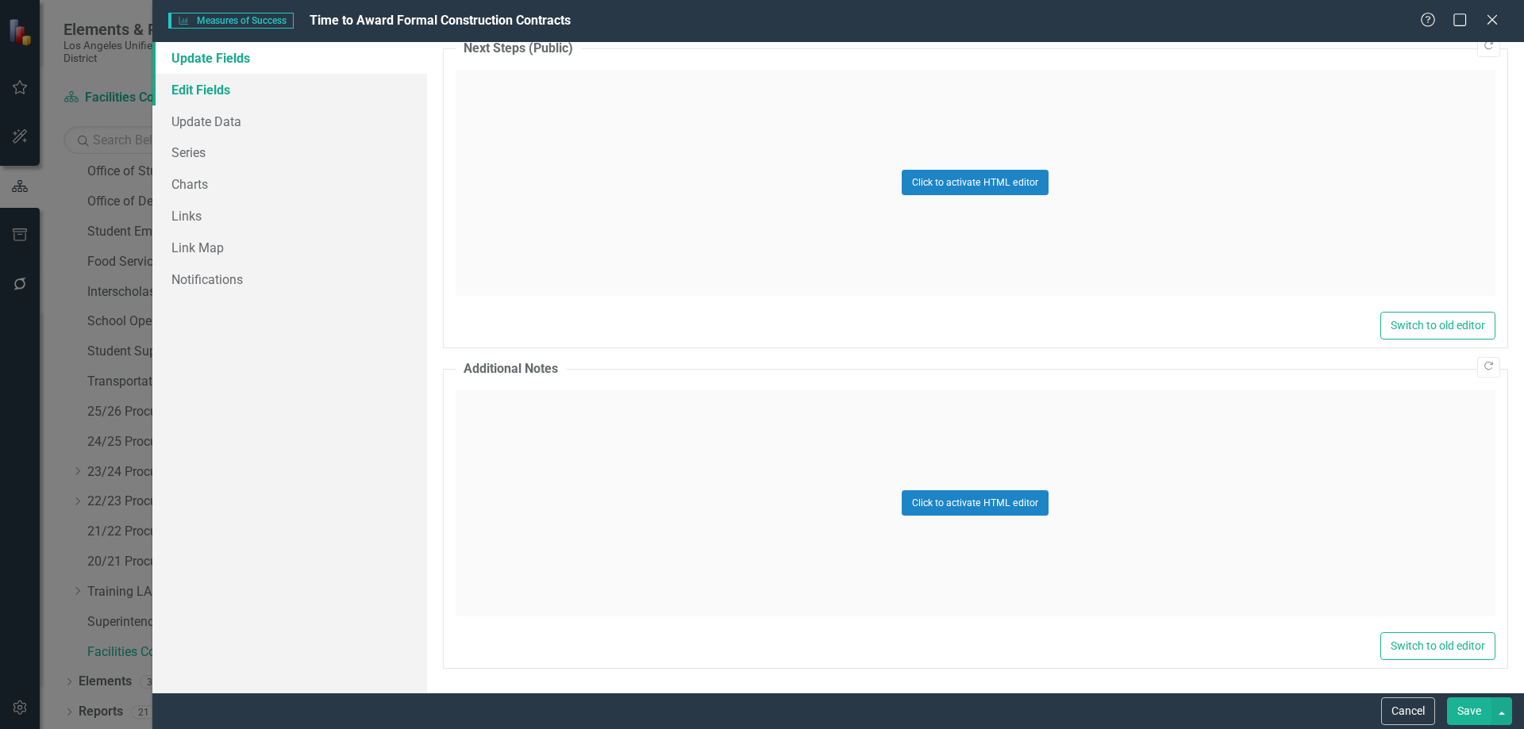
click at [220, 93] on link "Edit Fields" at bounding box center [289, 90] width 275 height 32
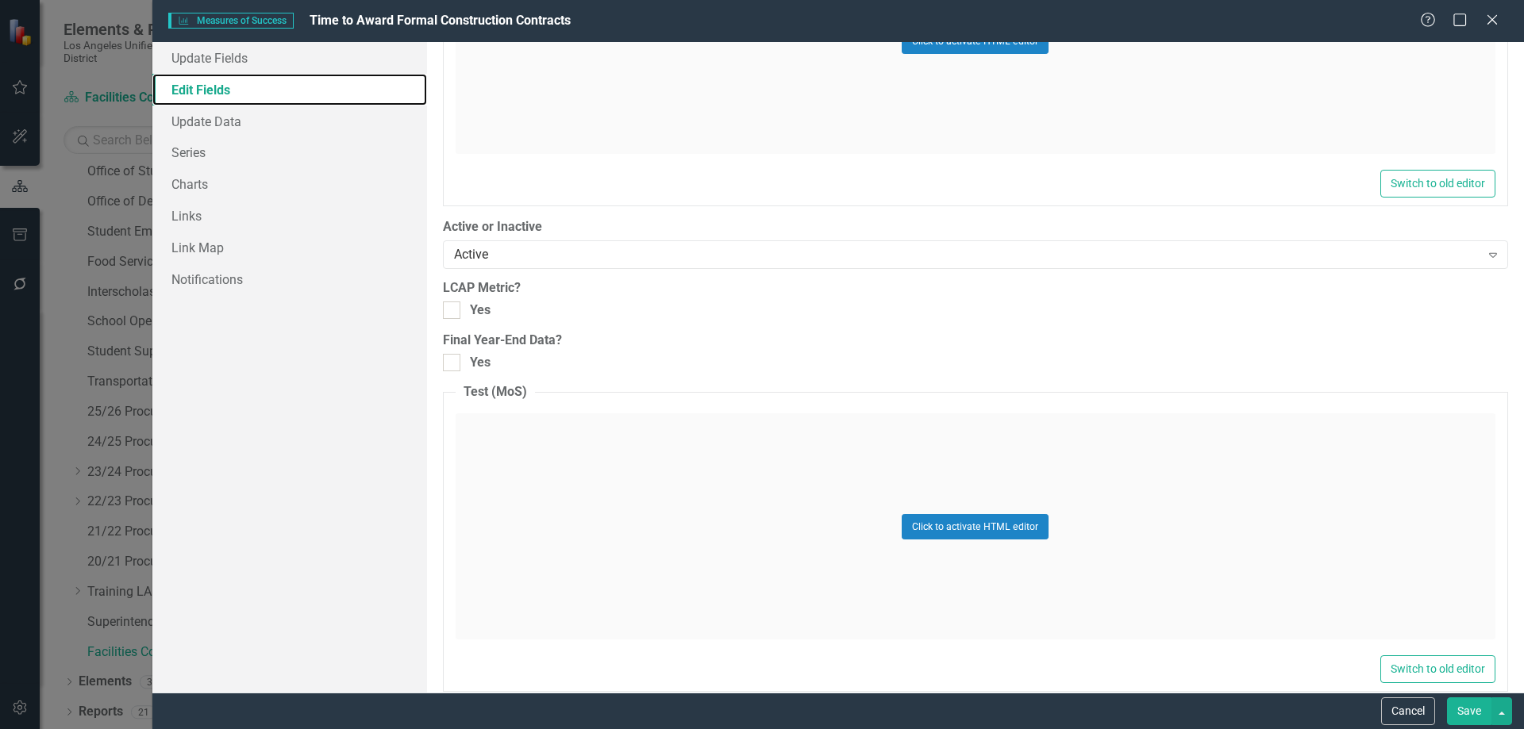
scroll to position [1256, 0]
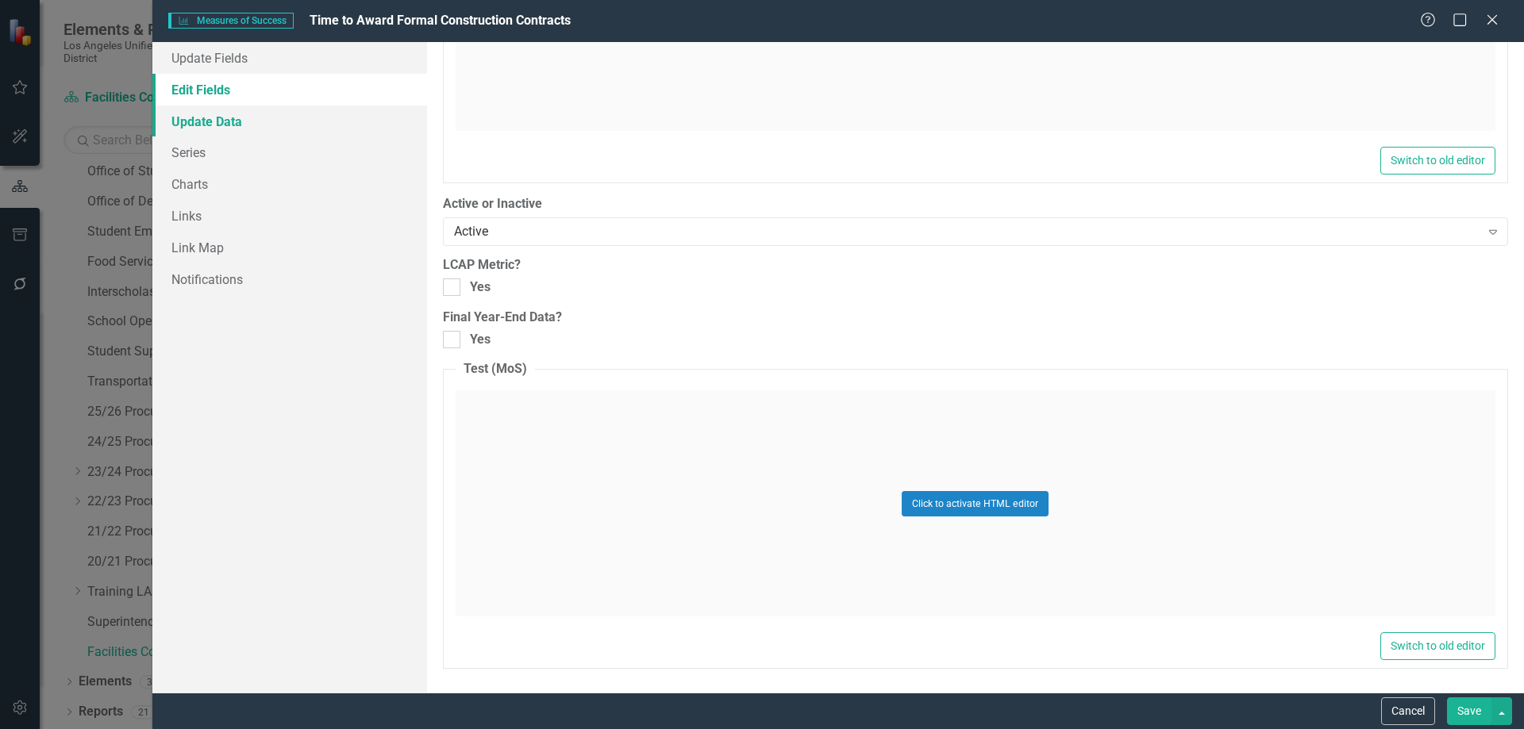
click at [225, 117] on link "Update Data" at bounding box center [289, 122] width 275 height 32
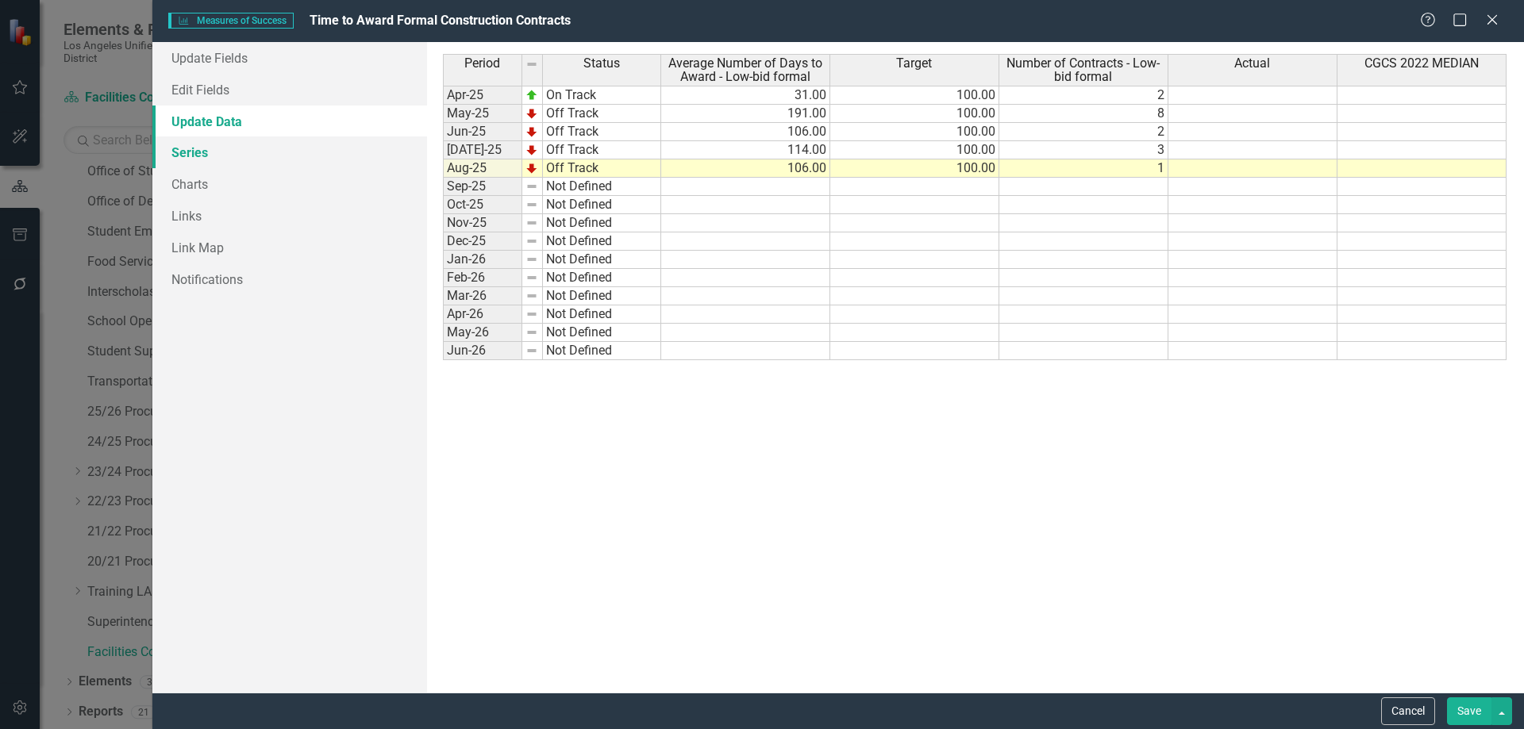
click at [187, 152] on link "Series" at bounding box center [289, 153] width 275 height 32
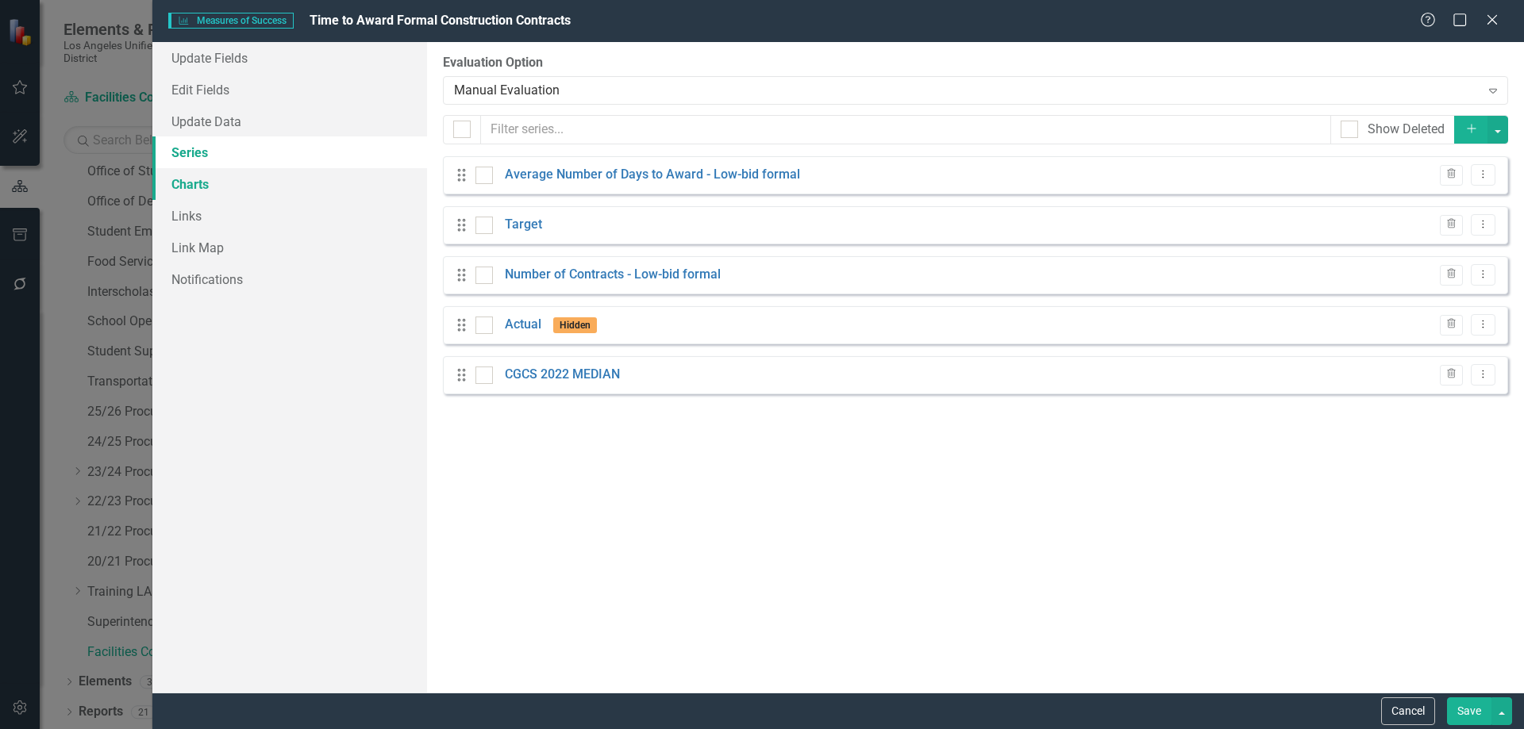
click at [198, 180] on link "Charts" at bounding box center [289, 184] width 275 height 32
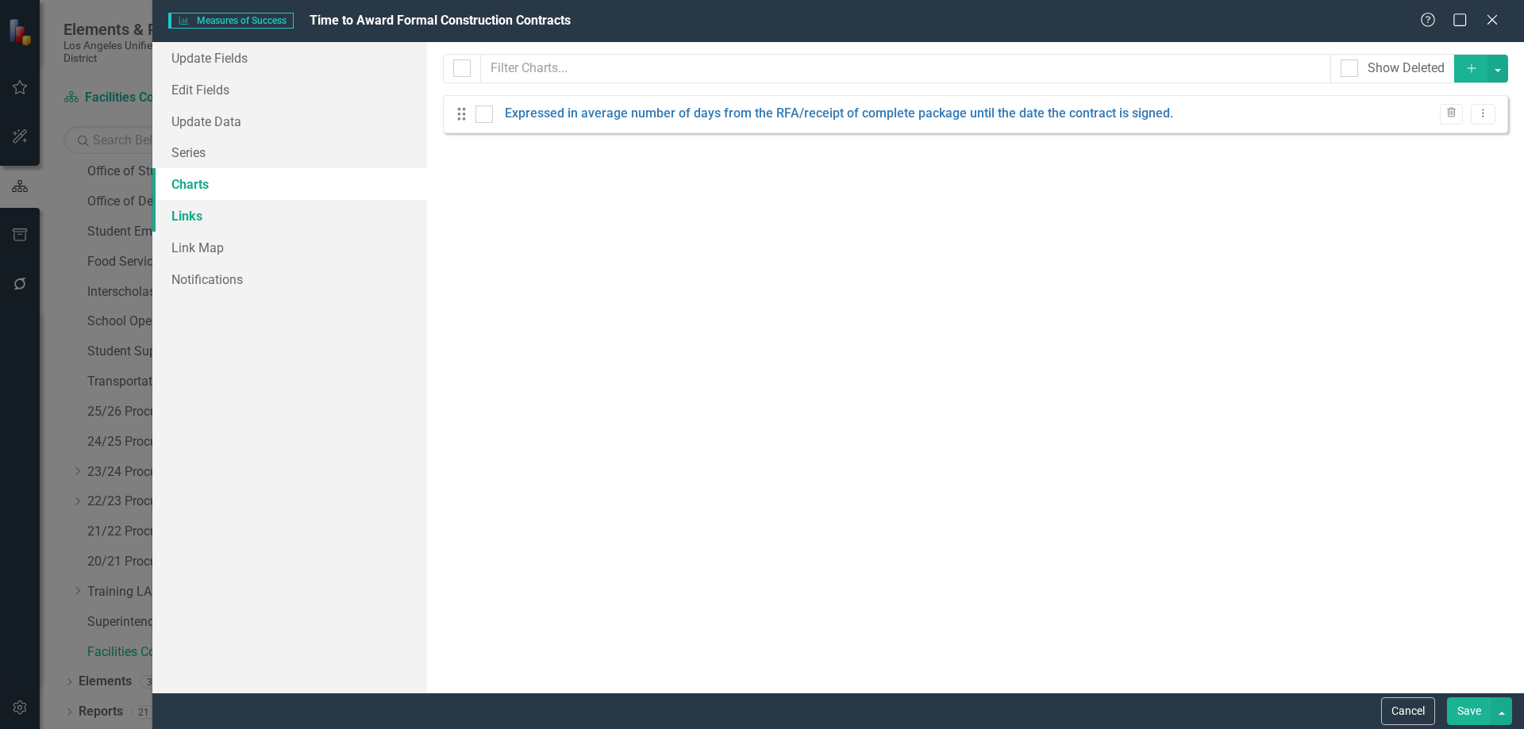
click at [186, 217] on link "Links" at bounding box center [289, 216] width 275 height 32
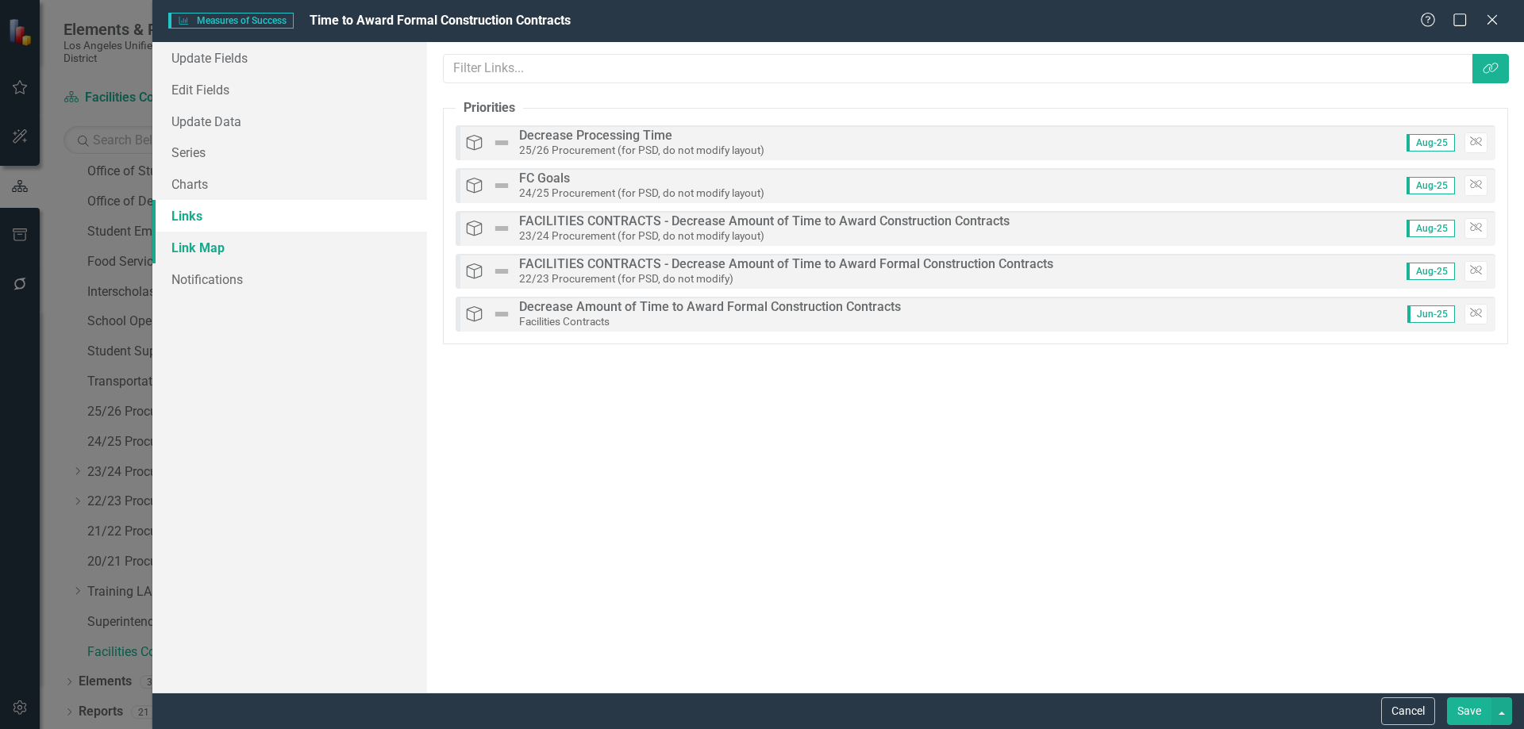
click at [190, 244] on link "Link Map" at bounding box center [289, 248] width 275 height 32
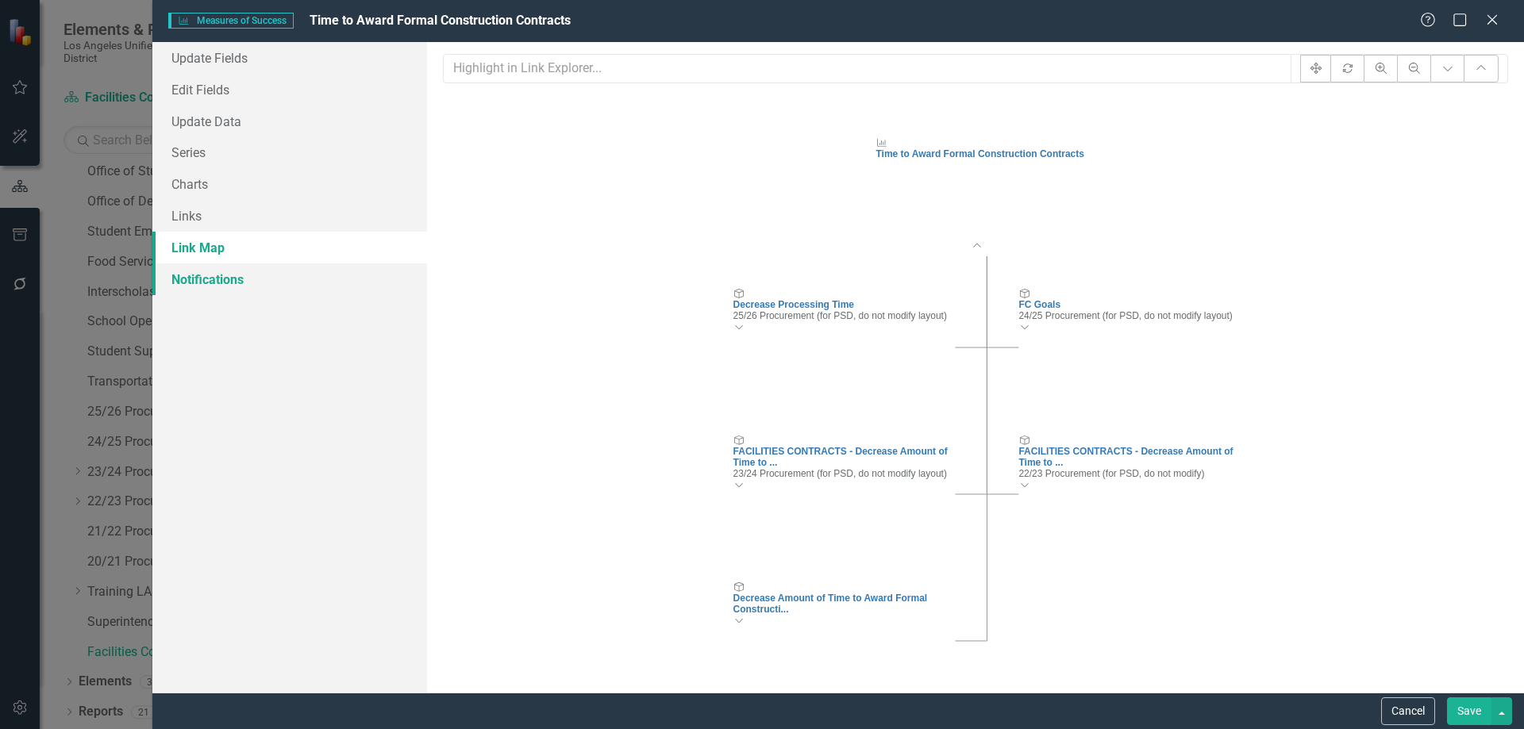
click at [216, 276] on link "Notifications" at bounding box center [289, 280] width 275 height 32
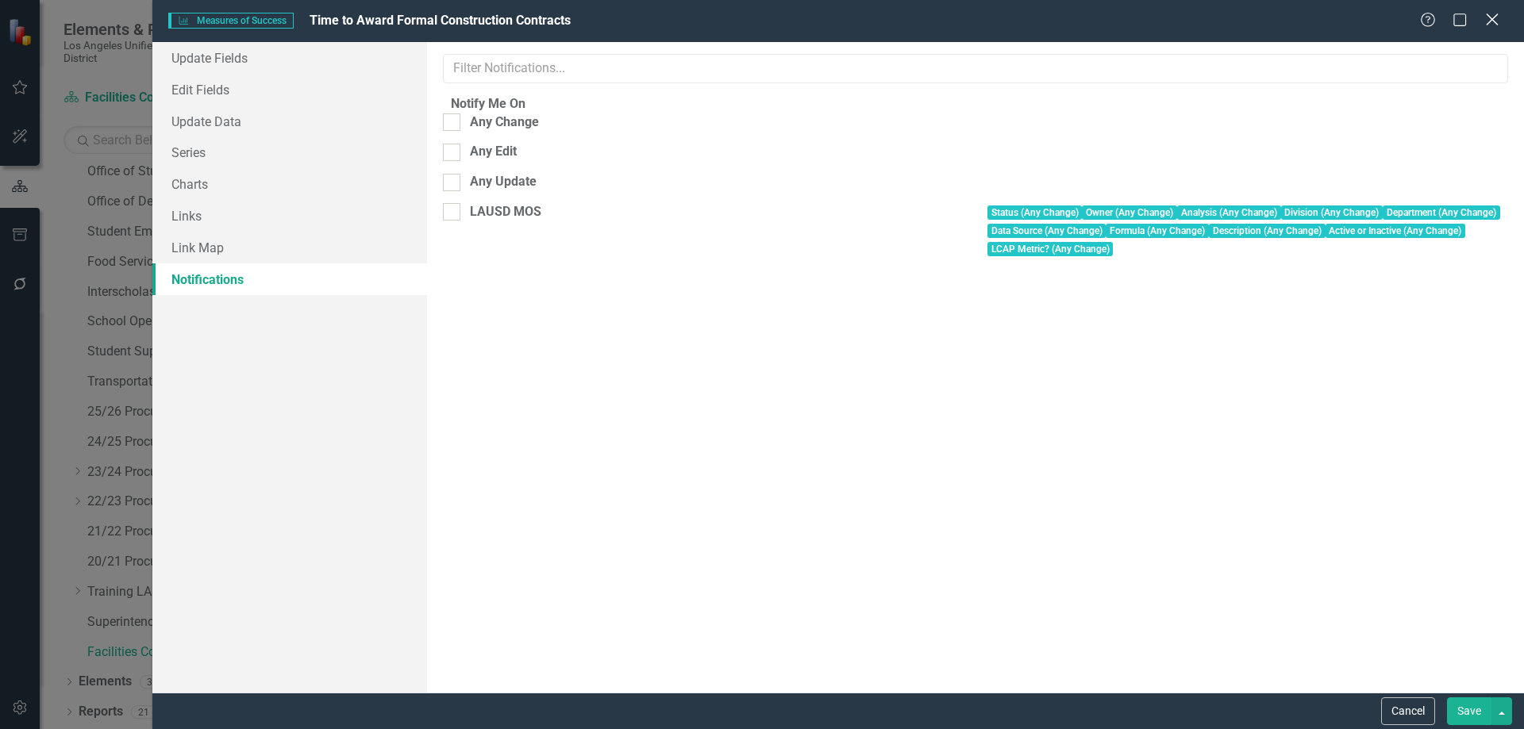
click at [1493, 16] on icon "Close" at bounding box center [1492, 19] width 20 height 15
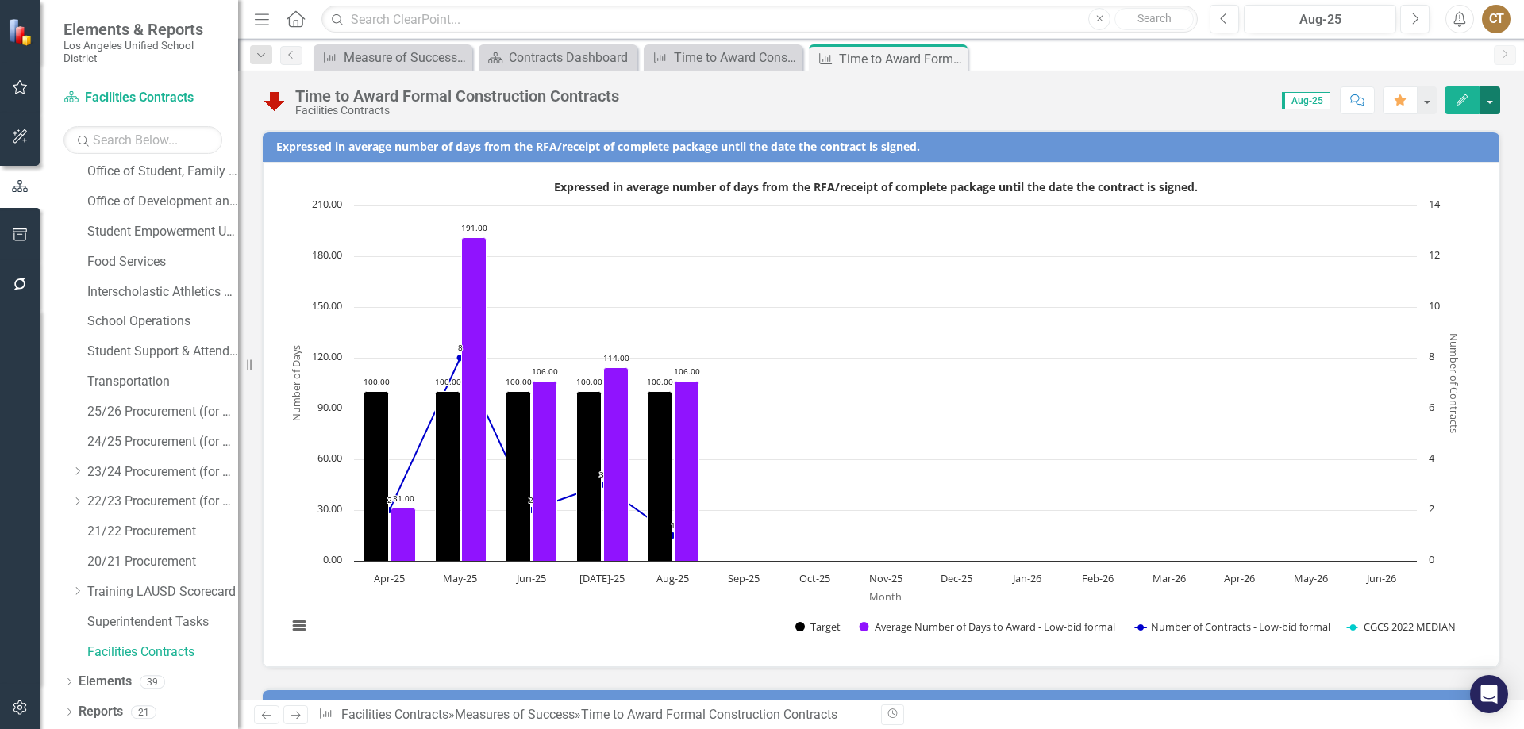
click at [1494, 96] on button "button" at bounding box center [1489, 101] width 21 height 28
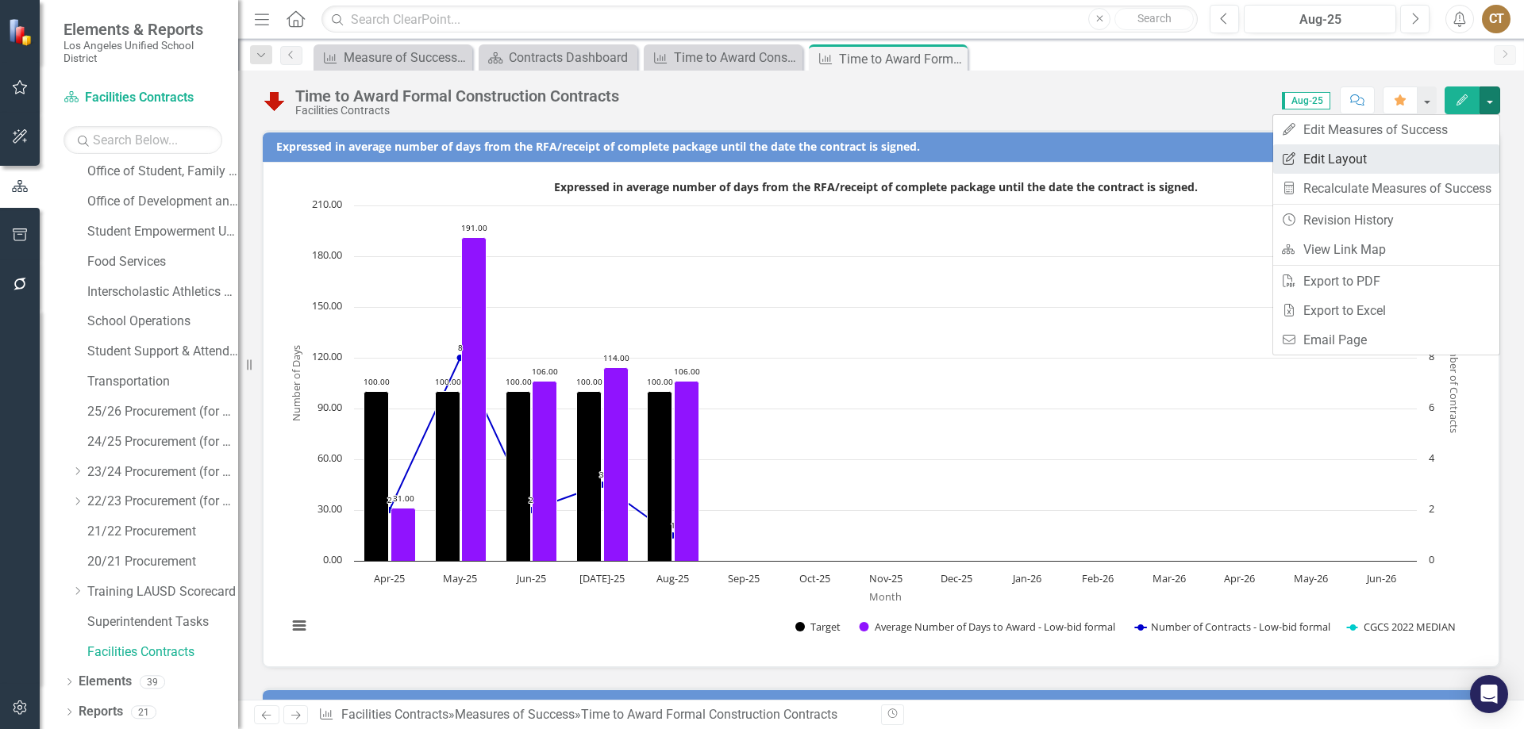
click at [1338, 161] on link "Edit Report Edit Layout" at bounding box center [1386, 158] width 226 height 29
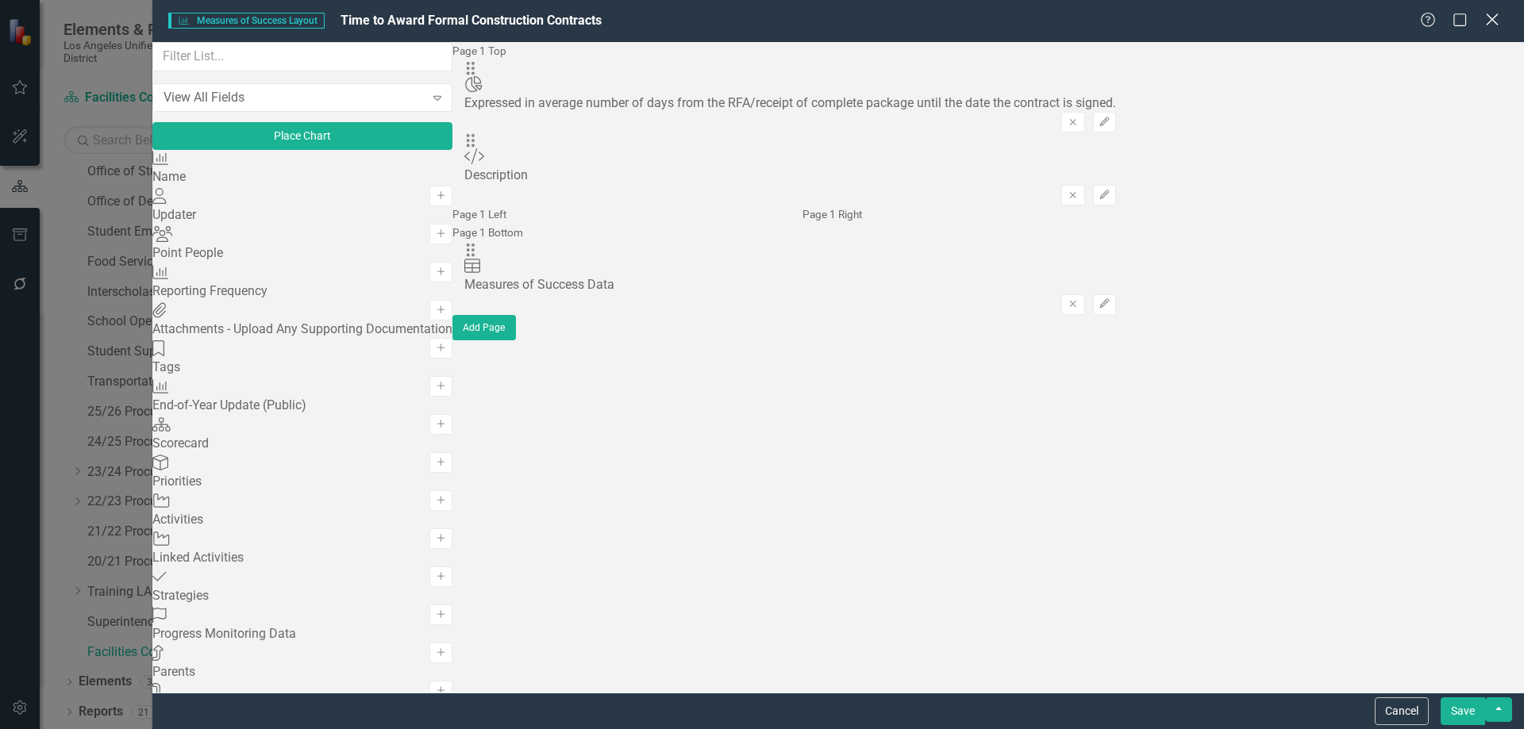
click at [1495, 21] on icon at bounding box center [1492, 19] width 12 height 12
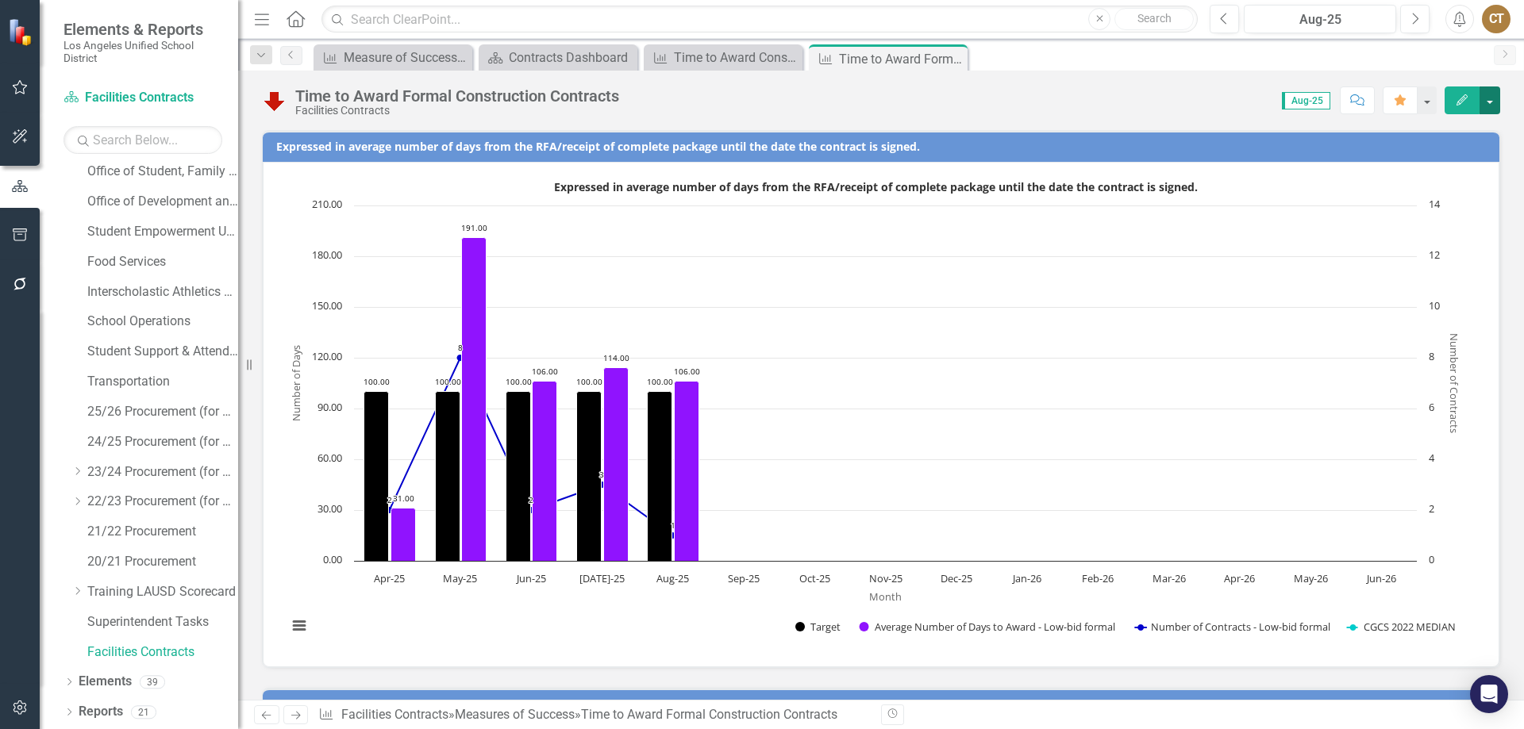
click at [1493, 101] on button "button" at bounding box center [1489, 101] width 21 height 28
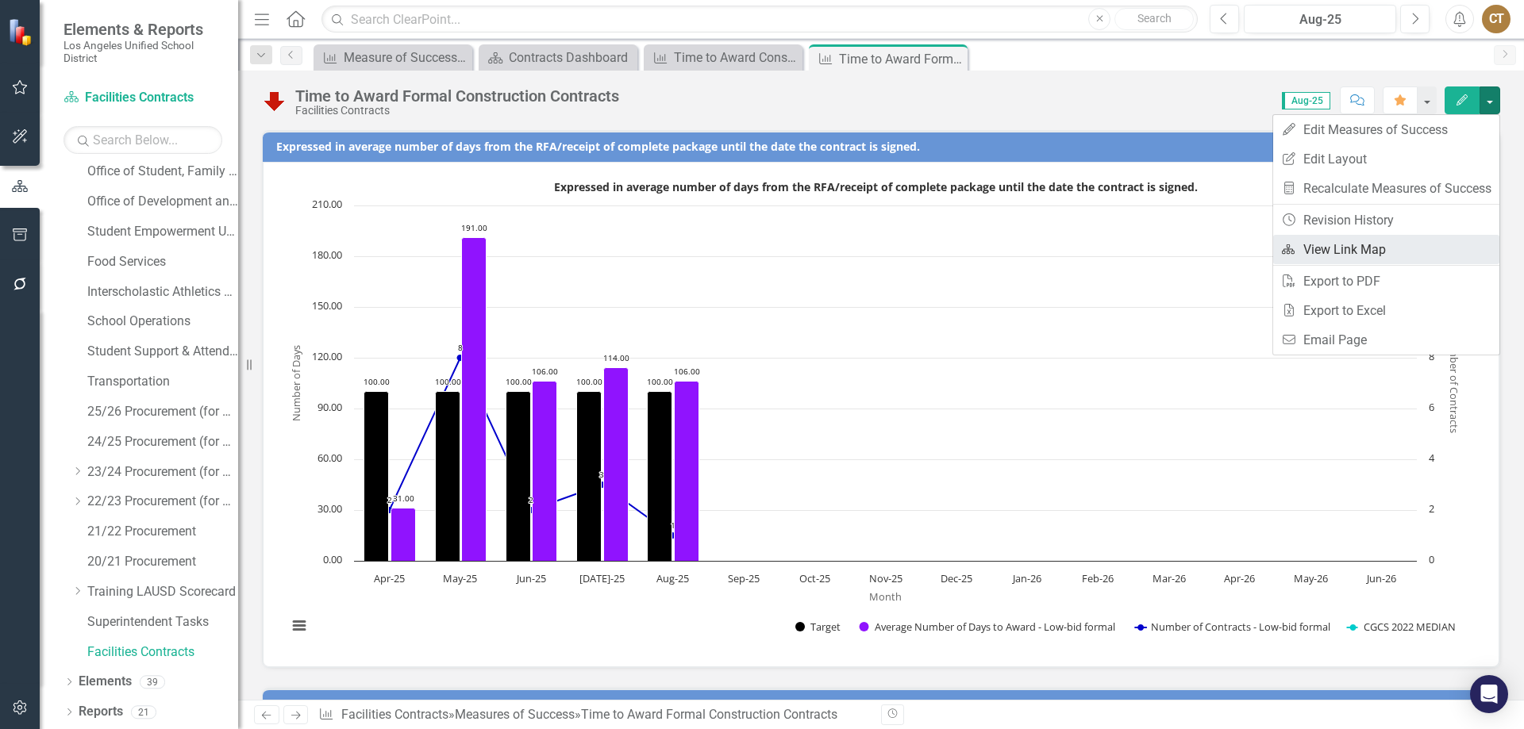
click at [1318, 247] on link "Link Map View Link Map" at bounding box center [1386, 249] width 226 height 29
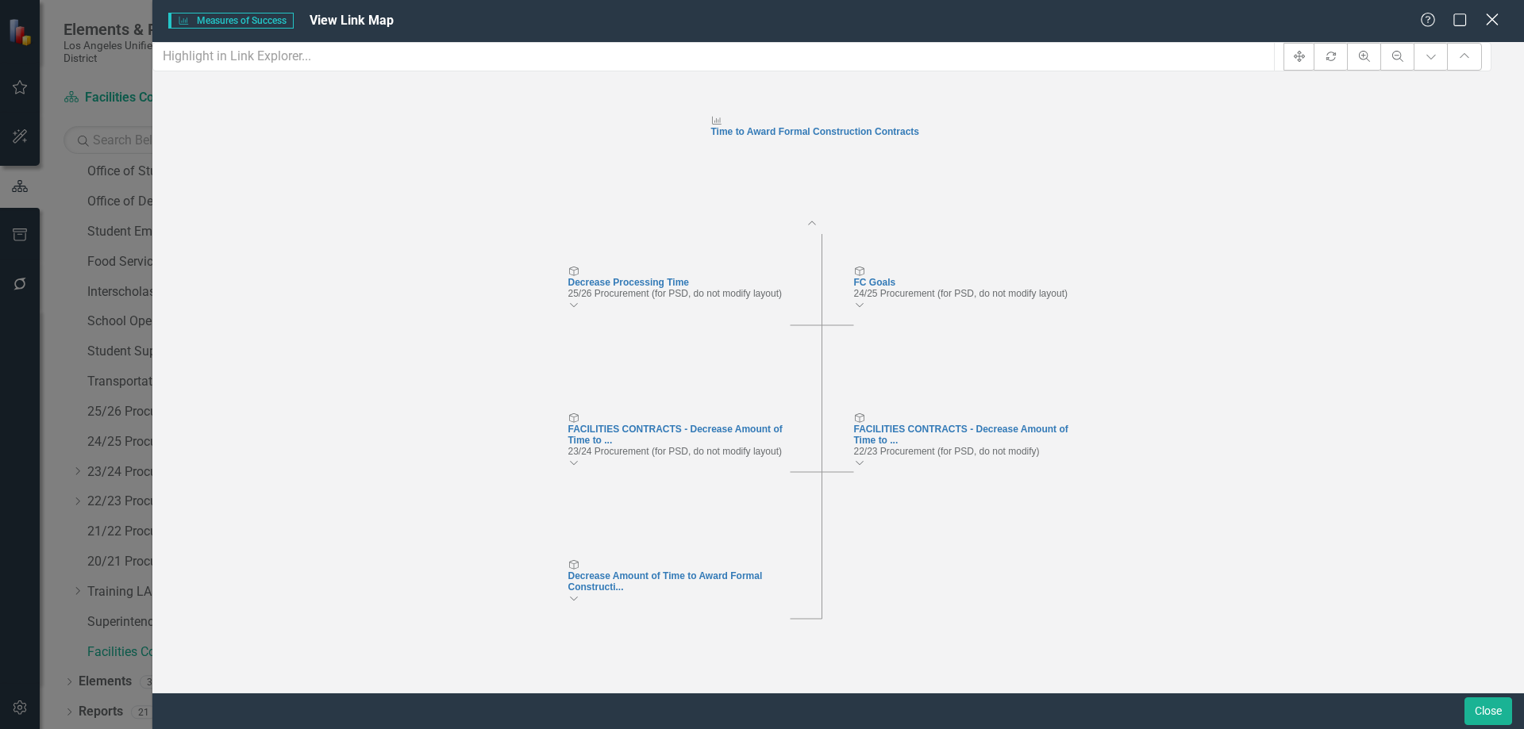
click at [1495, 21] on icon "Close" at bounding box center [1492, 19] width 20 height 15
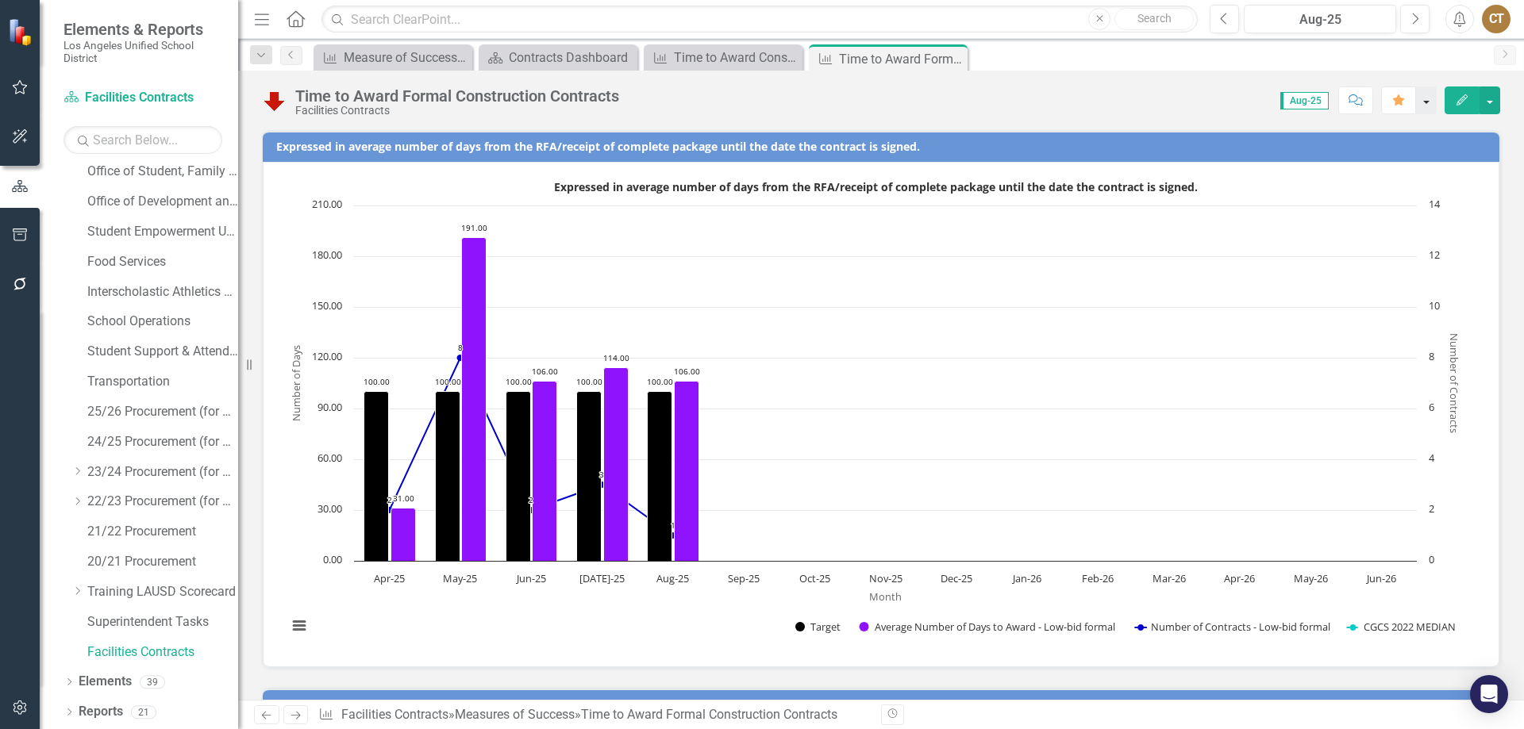
click at [1431, 101] on button "button" at bounding box center [1426, 101] width 21 height 28
click at [1430, 101] on button "button" at bounding box center [1426, 101] width 21 height 28
click at [1495, 98] on button "button" at bounding box center [1489, 101] width 21 height 28
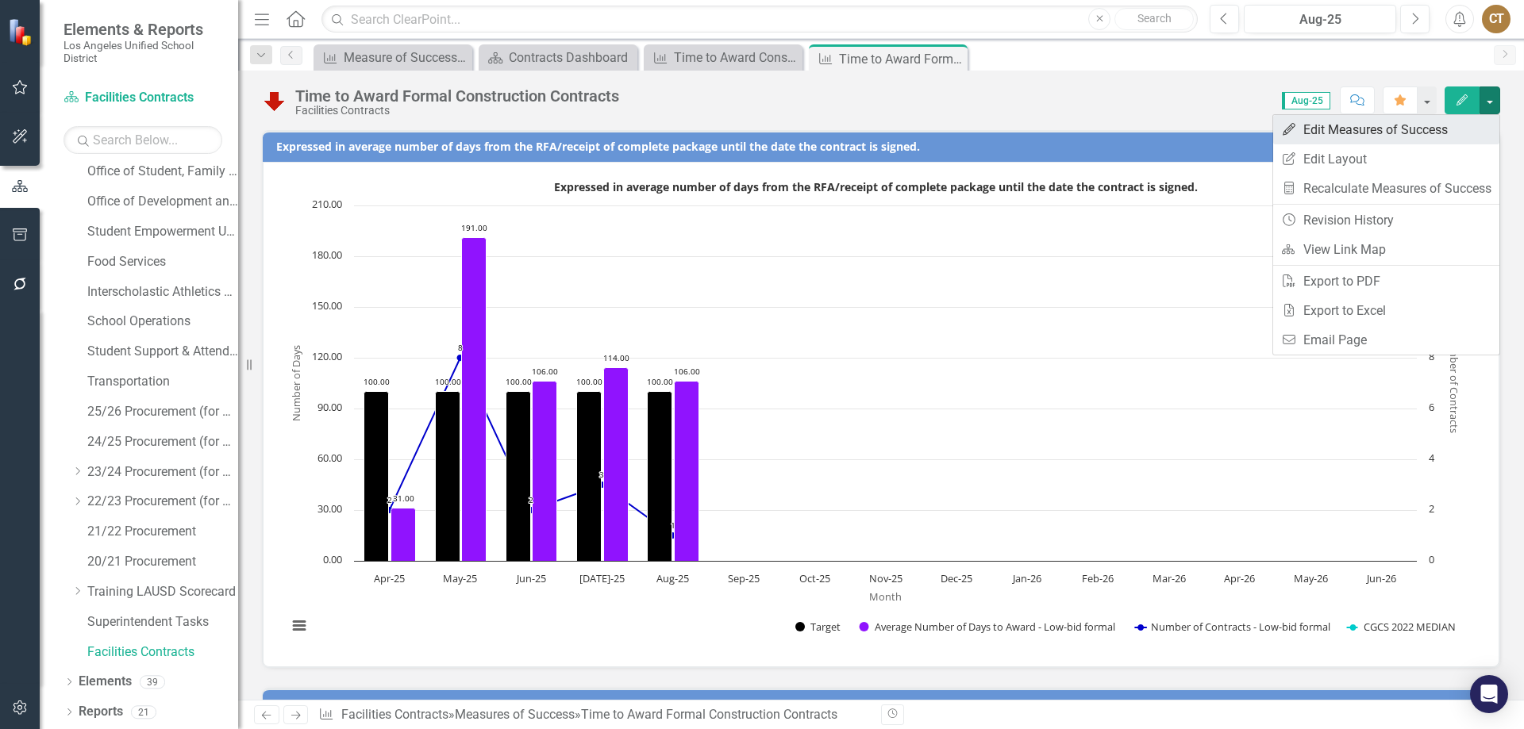
click at [1377, 128] on link "Edit Edit Measures of Success" at bounding box center [1386, 129] width 226 height 29
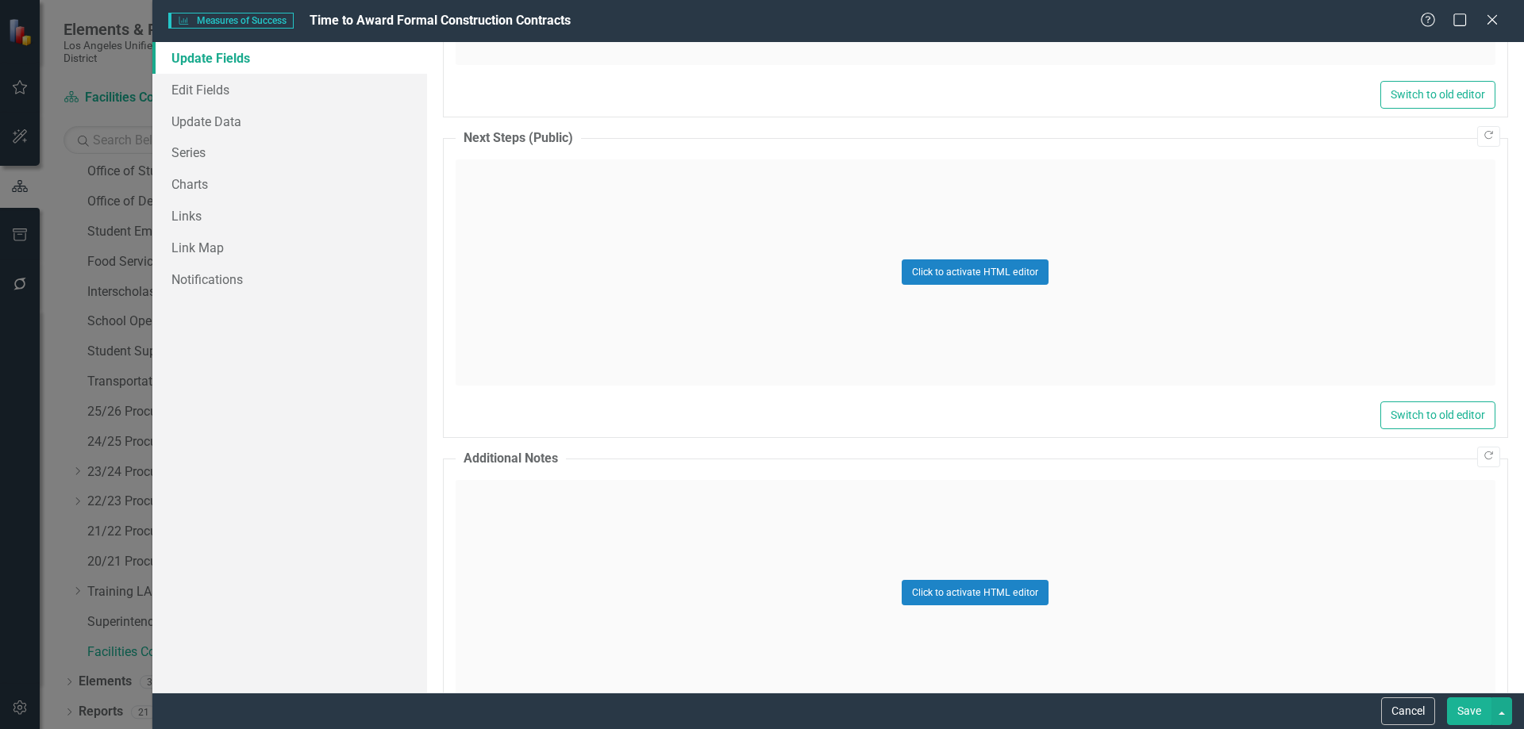
scroll to position [1439, 0]
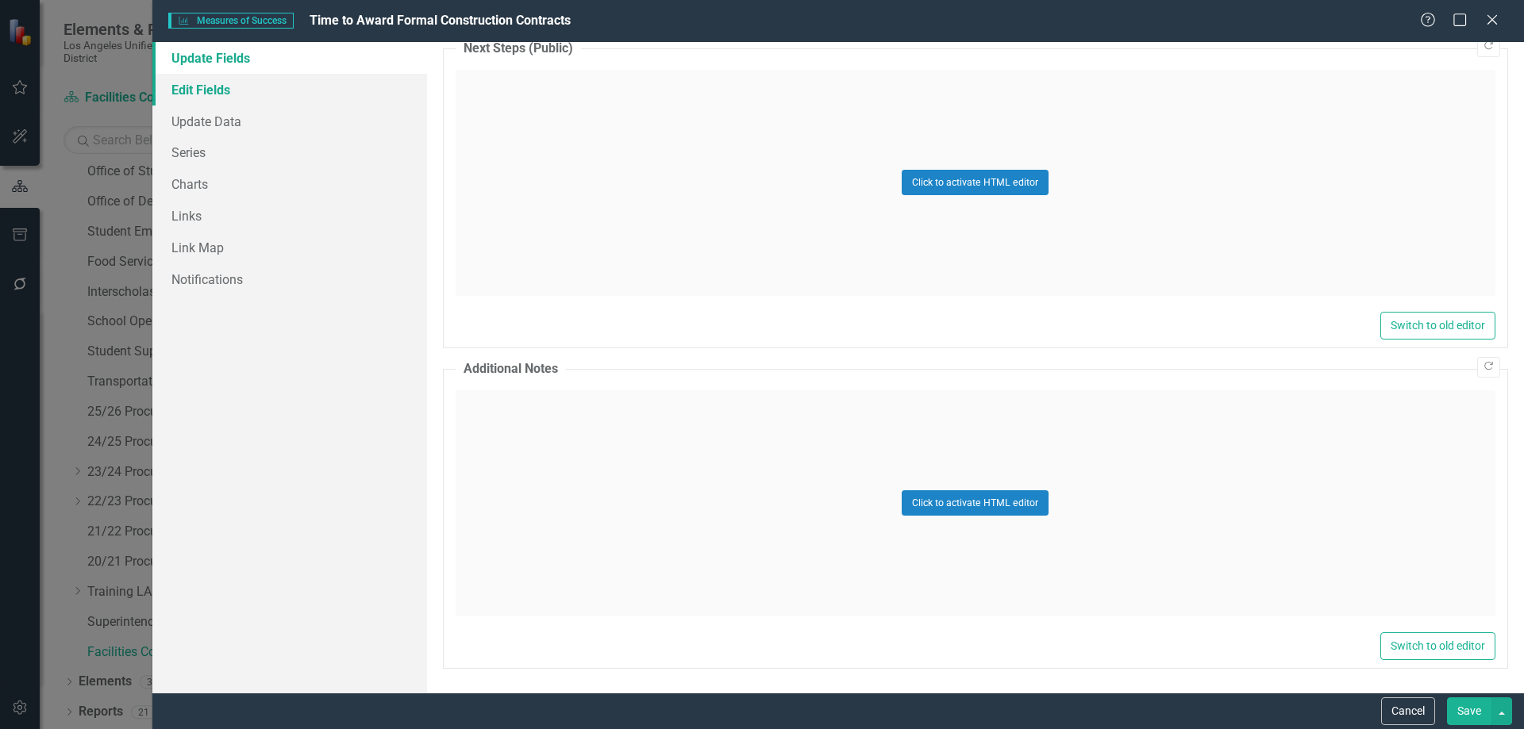
click at [207, 90] on link "Edit Fields" at bounding box center [289, 90] width 275 height 32
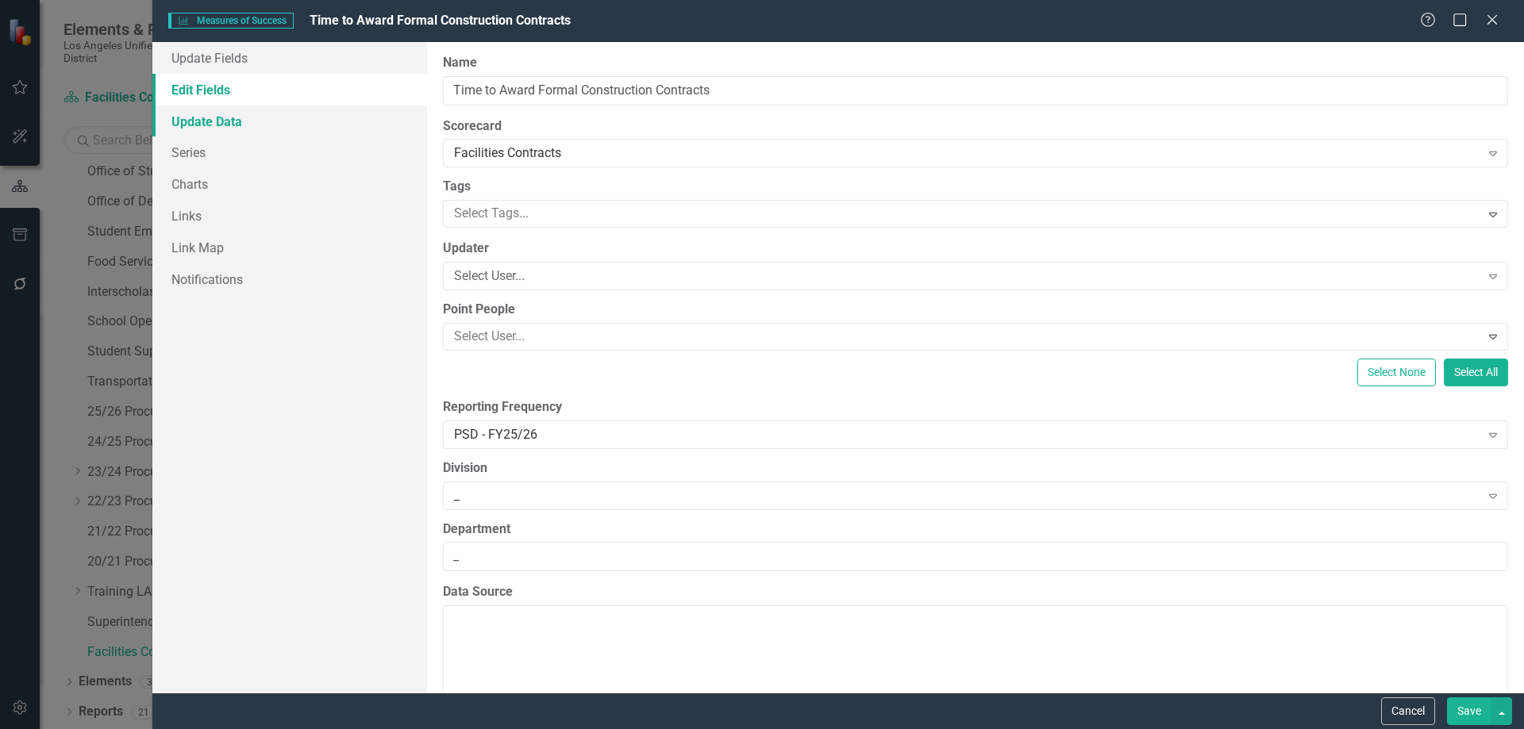
click at [187, 121] on link "Update Data" at bounding box center [289, 122] width 275 height 32
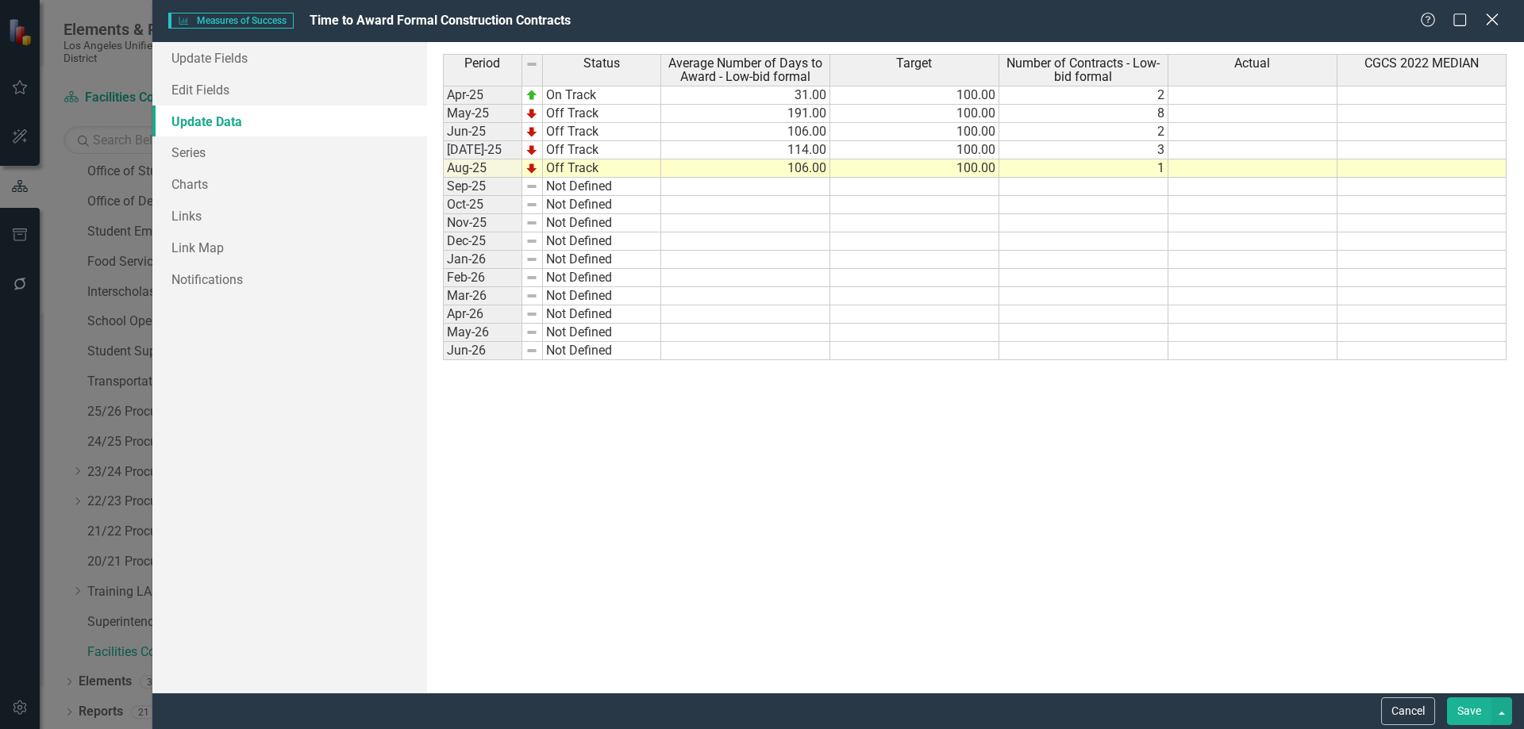
click at [1493, 12] on icon "Close" at bounding box center [1492, 19] width 20 height 15
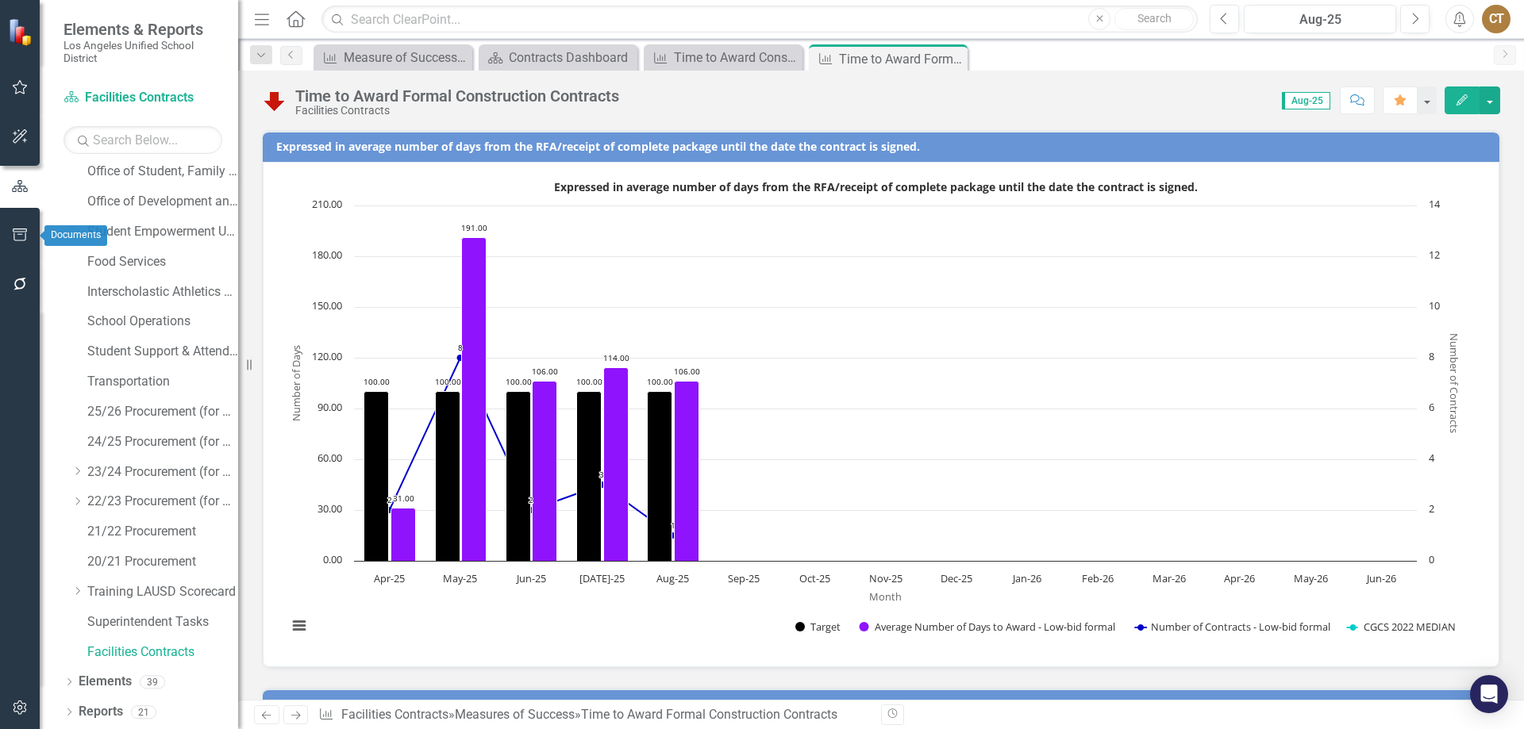
click at [19, 234] on icon "button" at bounding box center [20, 235] width 17 height 13
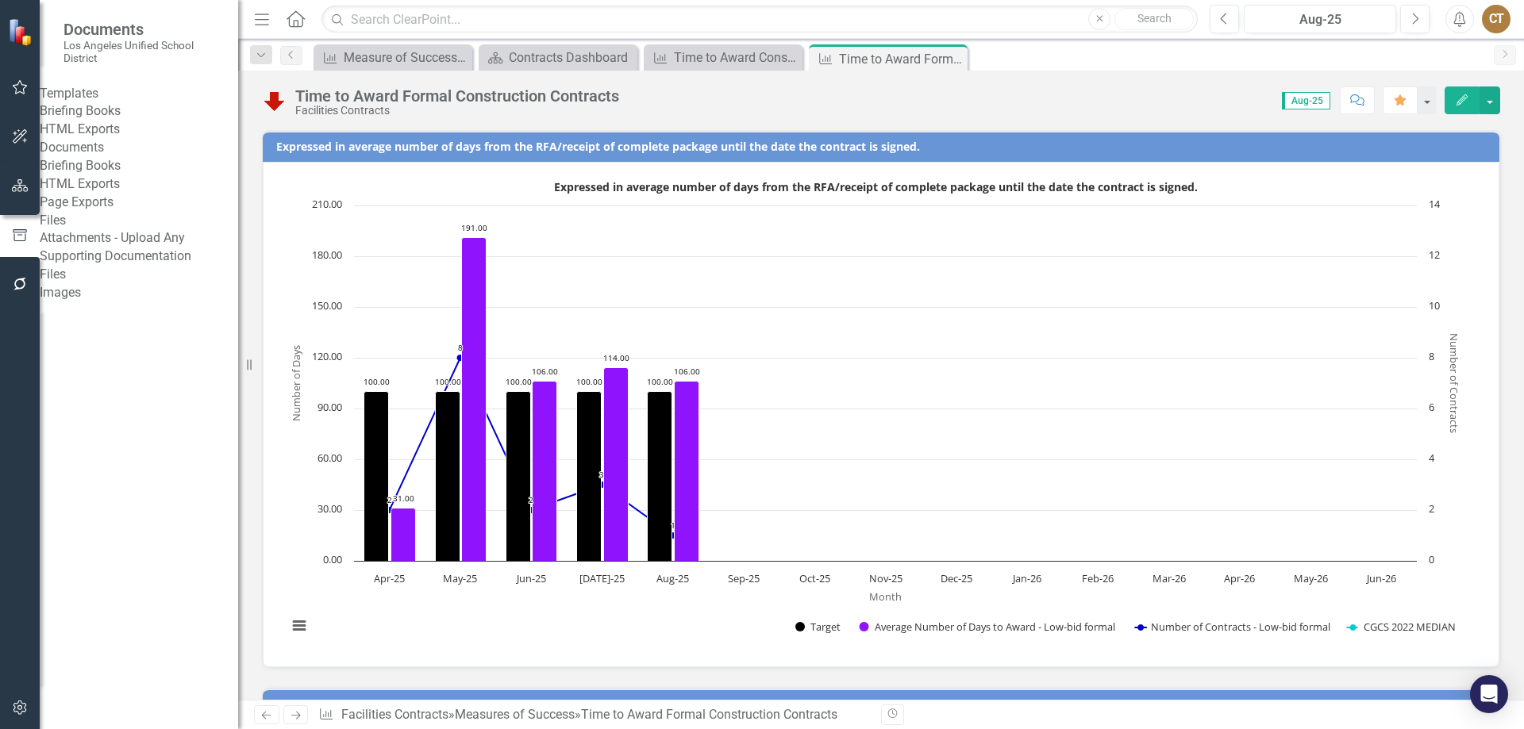
click at [104, 118] on link "Briefing Books" at bounding box center [139, 111] width 198 height 18
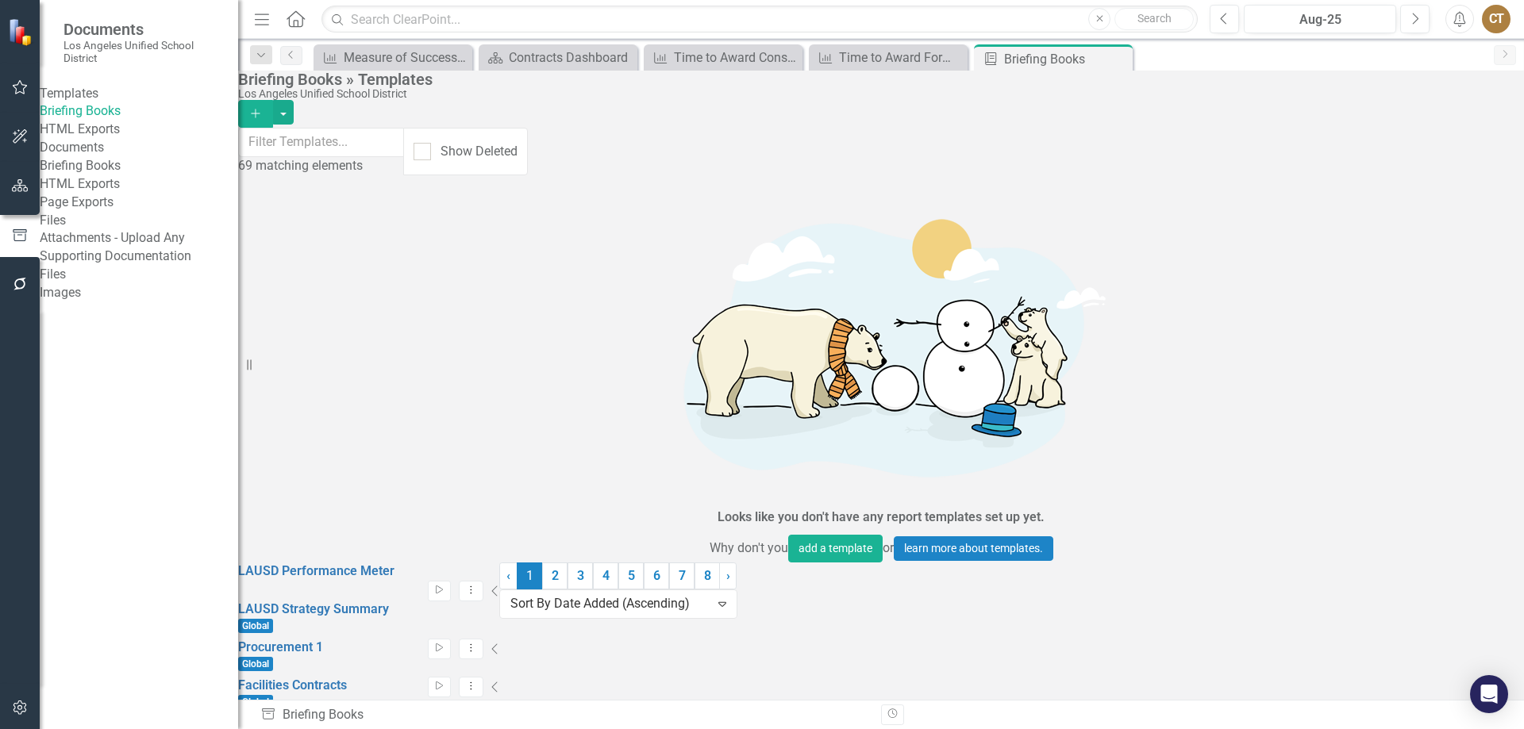
click at [445, 720] on icon "Start" at bounding box center [439, 725] width 12 height 10
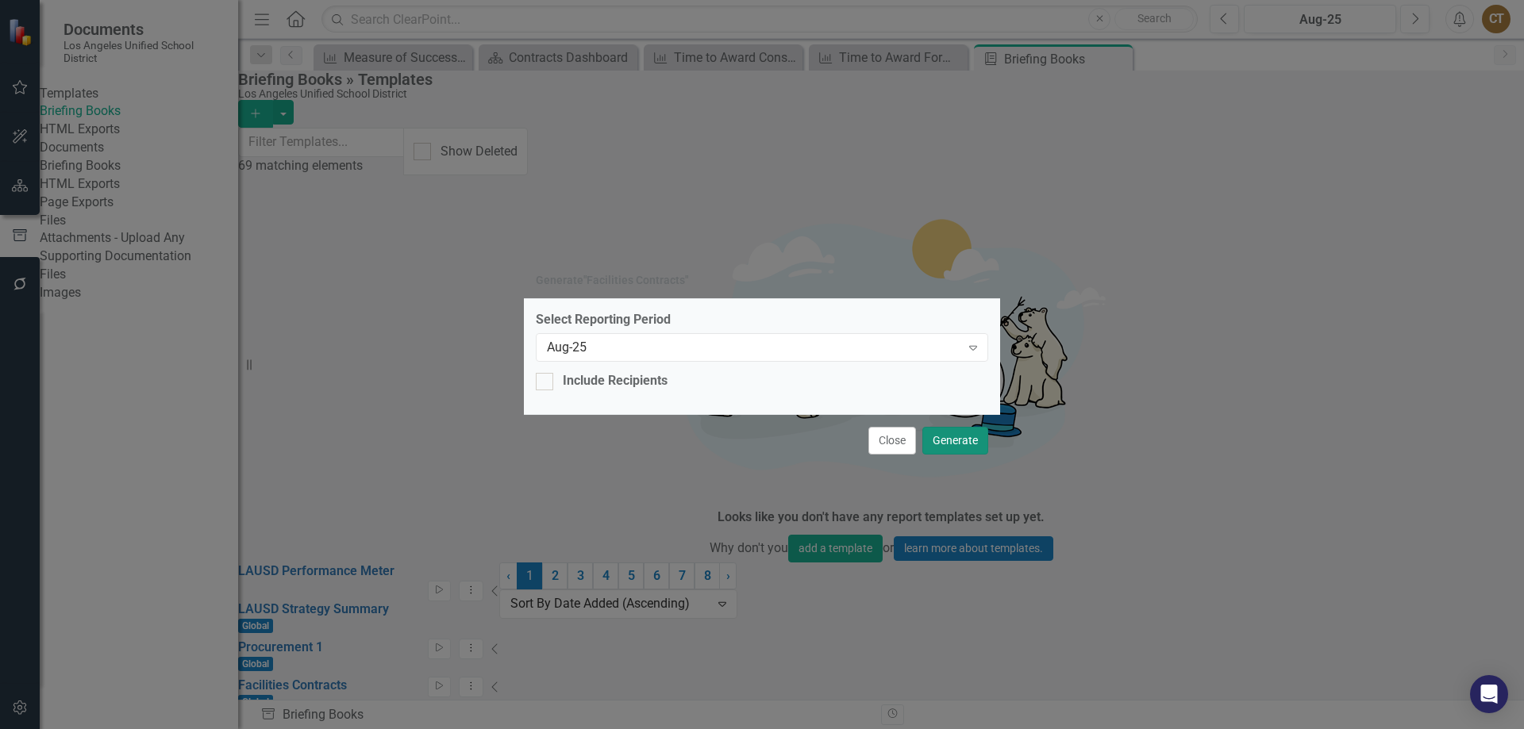
click at [972, 437] on button "Generate" at bounding box center [955, 441] width 66 height 28
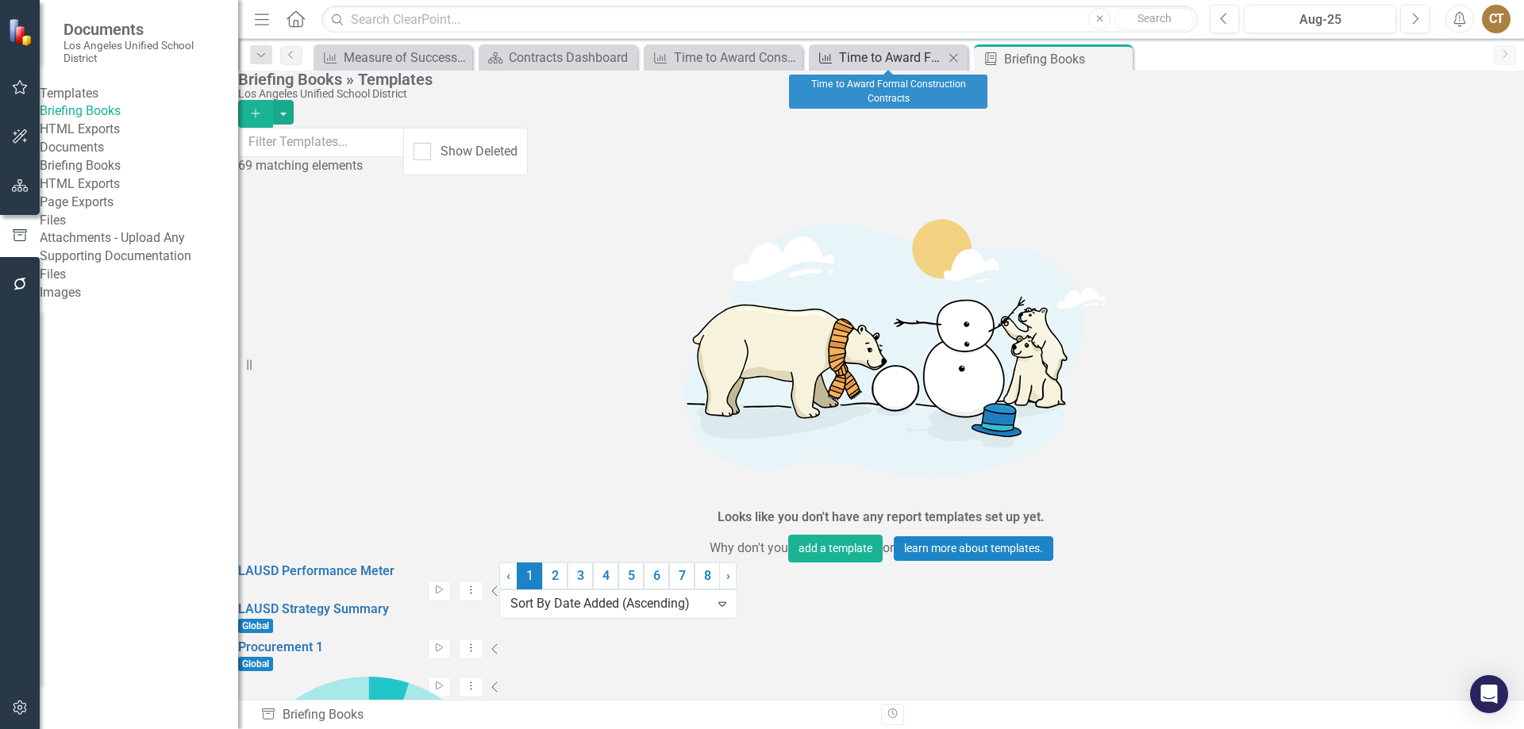
click at [862, 61] on div "Time to Award Formal Construction Contracts" at bounding box center [891, 58] width 105 height 20
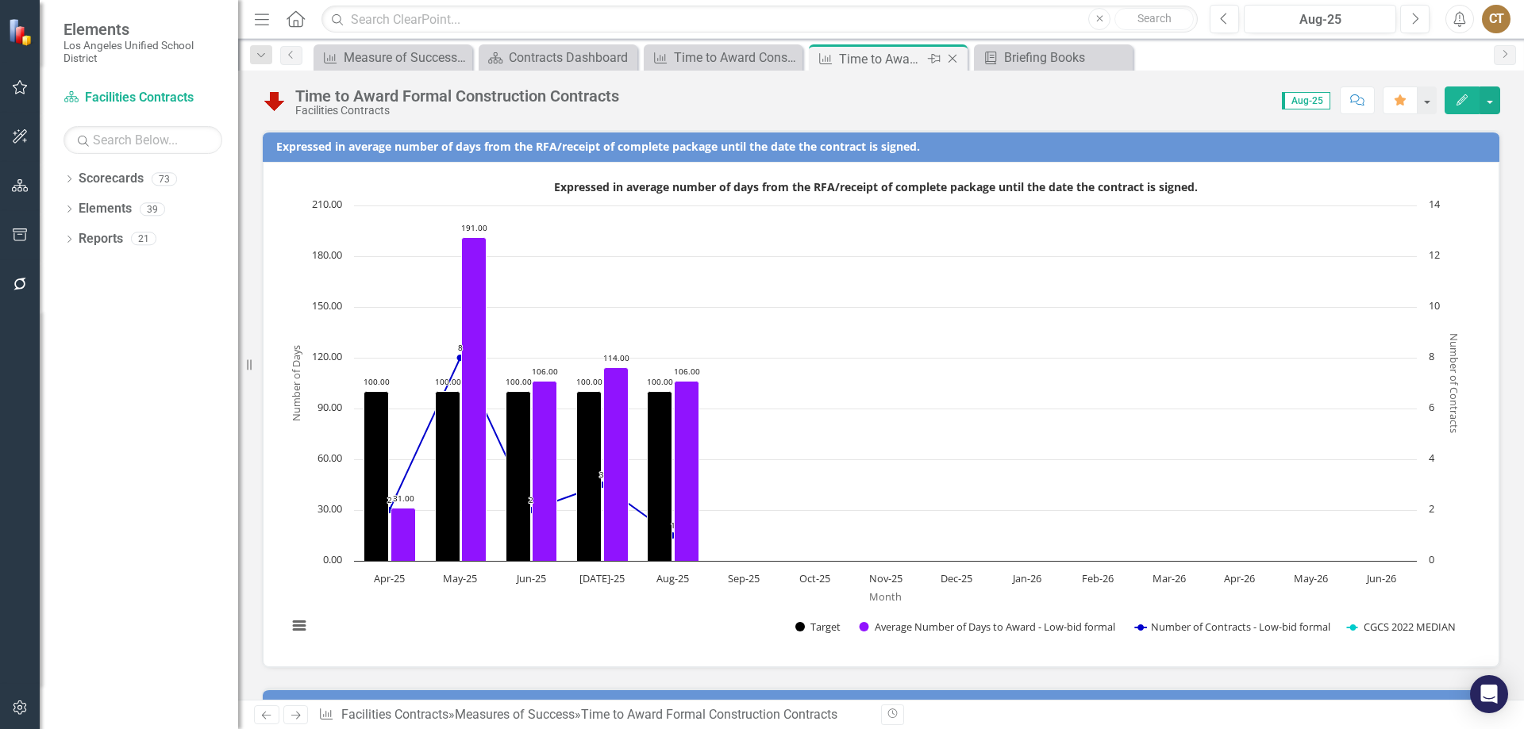
click at [948, 56] on icon "Close" at bounding box center [952, 58] width 16 height 13
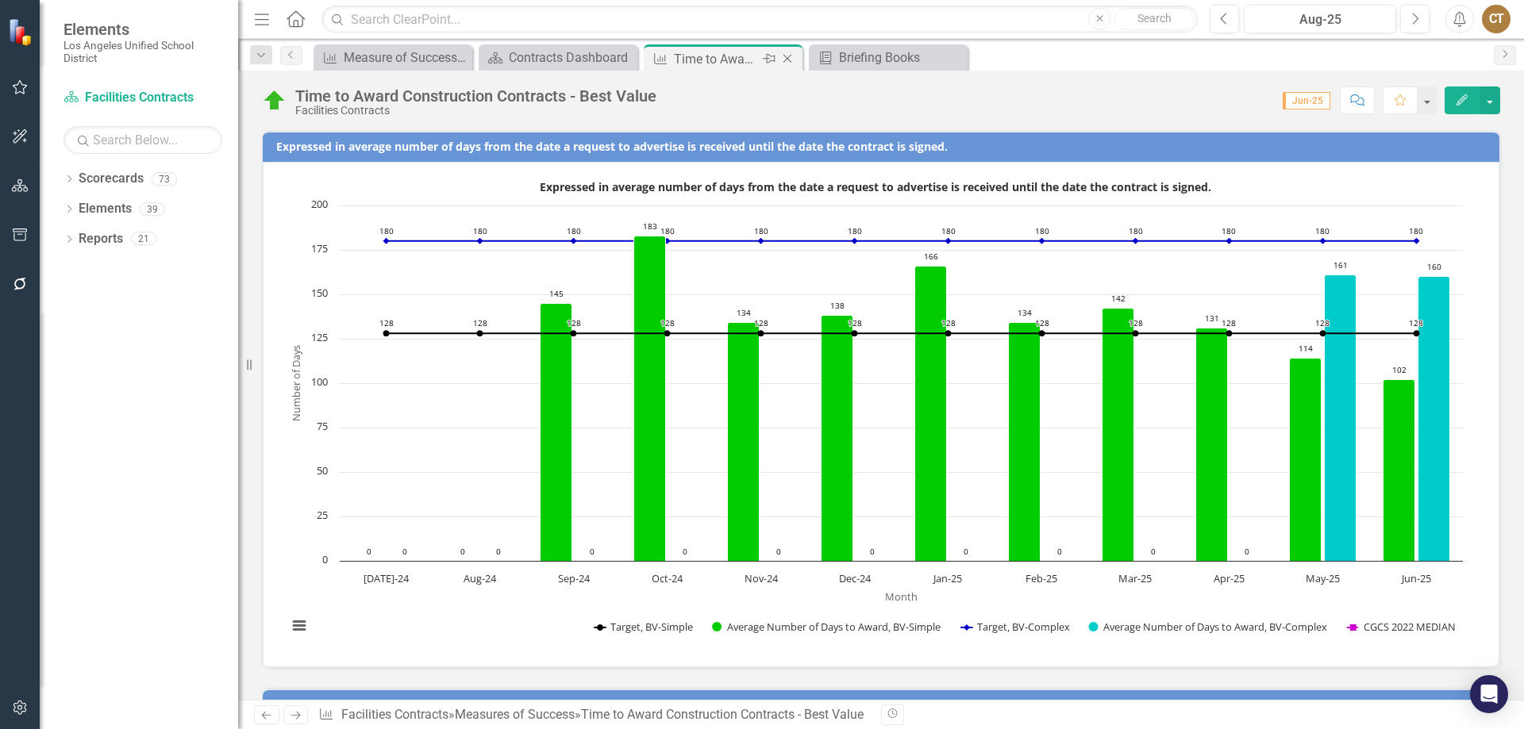
click at [790, 58] on icon "Close" at bounding box center [787, 58] width 16 height 13
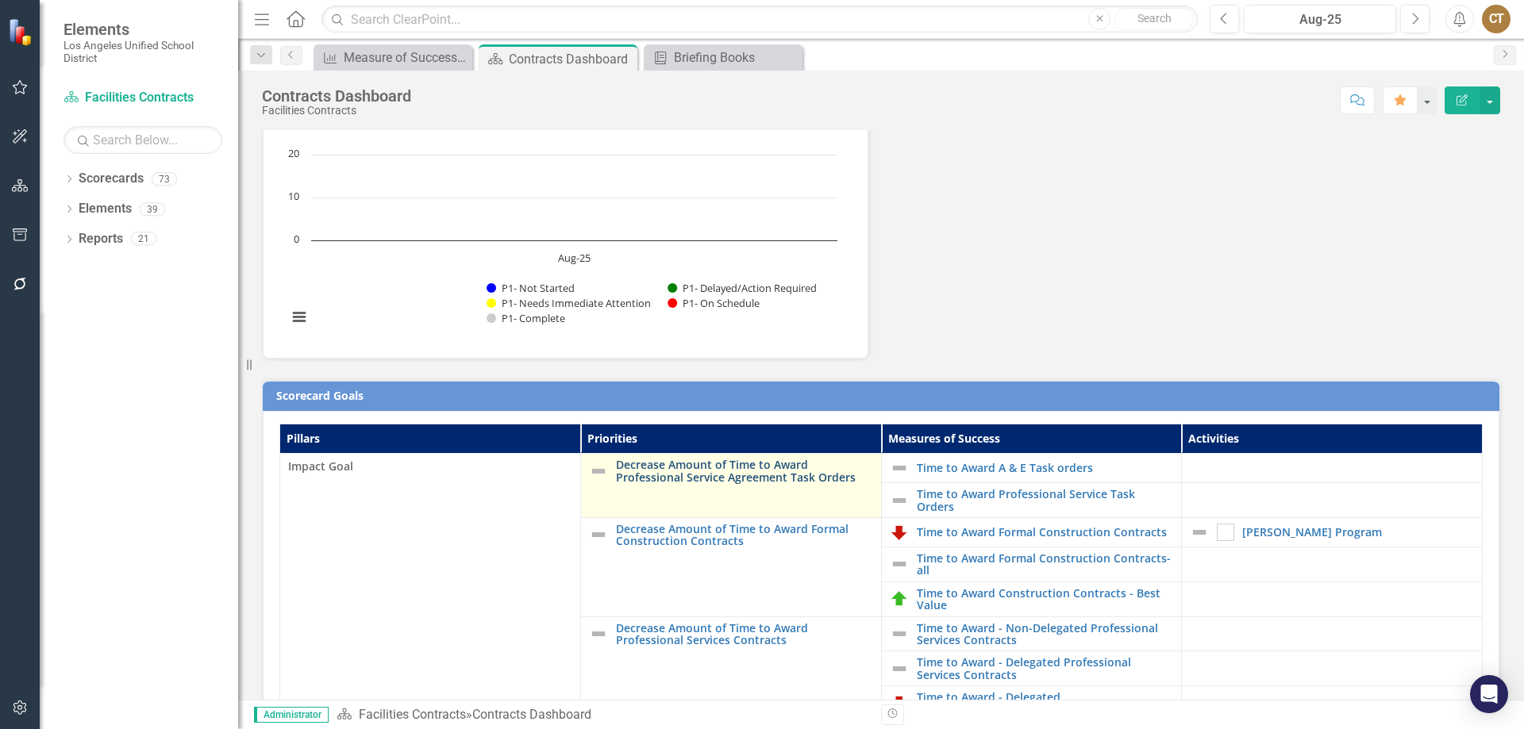
scroll to position [159, 0]
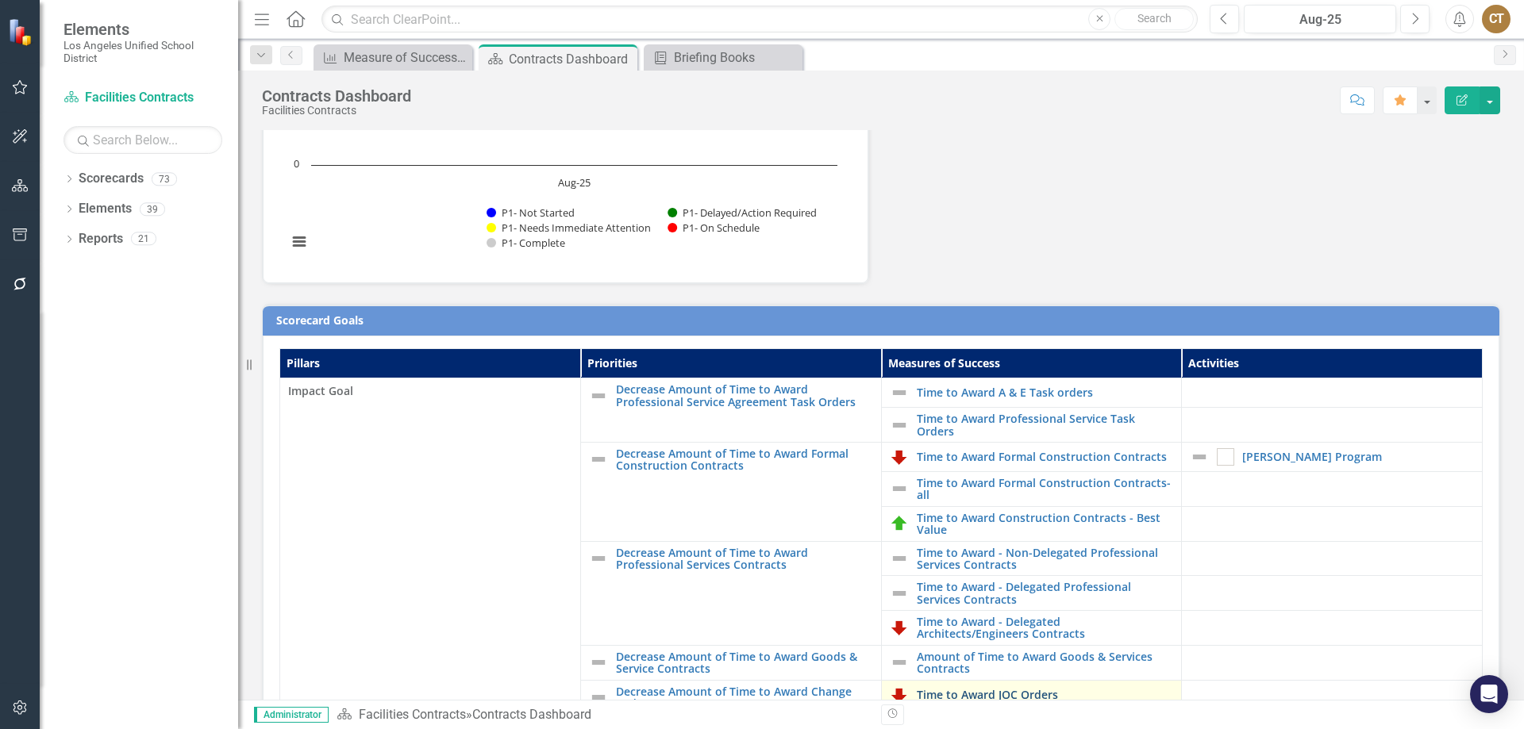
click at [950, 689] on link "Time to Award JOC Orders" at bounding box center [1045, 695] width 257 height 12
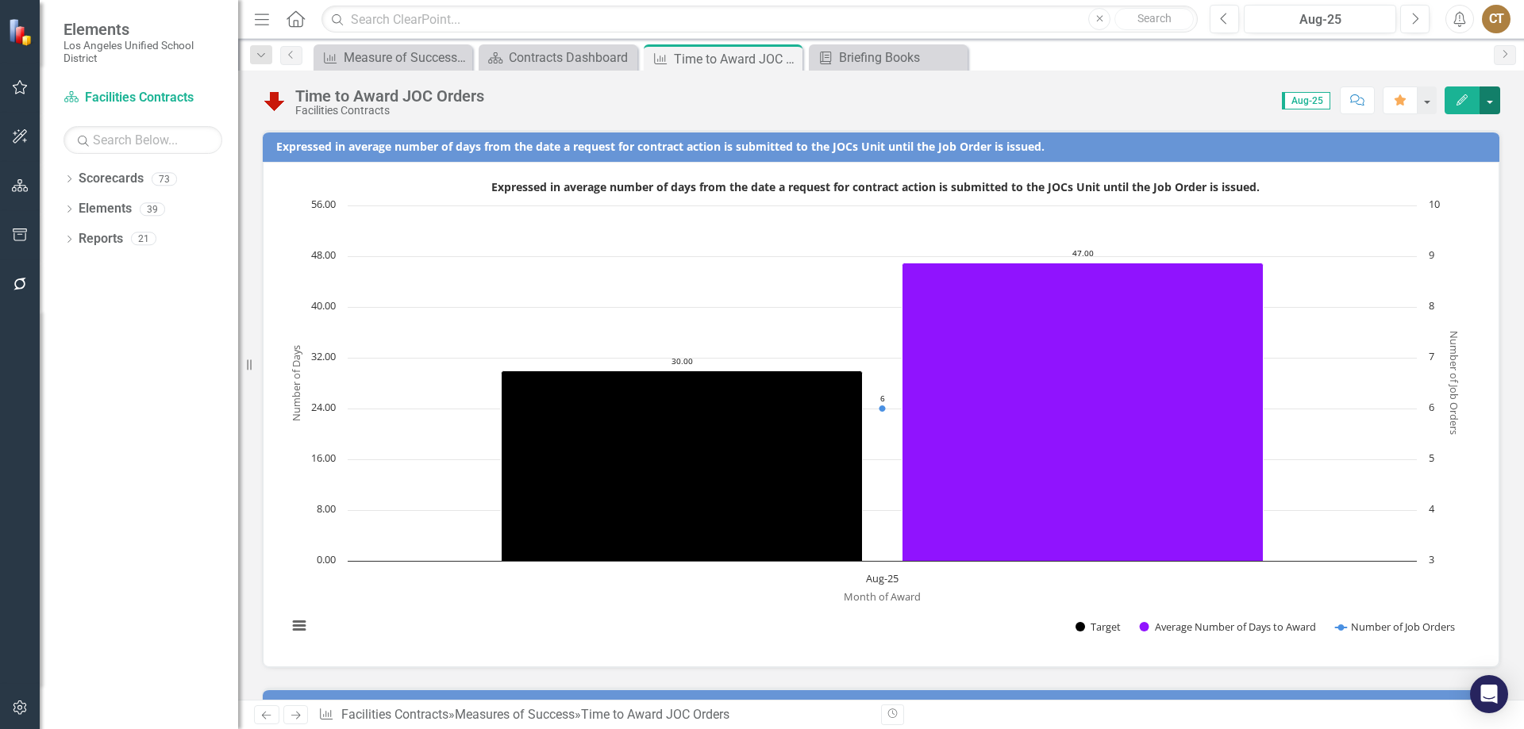
click at [1490, 91] on button "button" at bounding box center [1489, 101] width 21 height 28
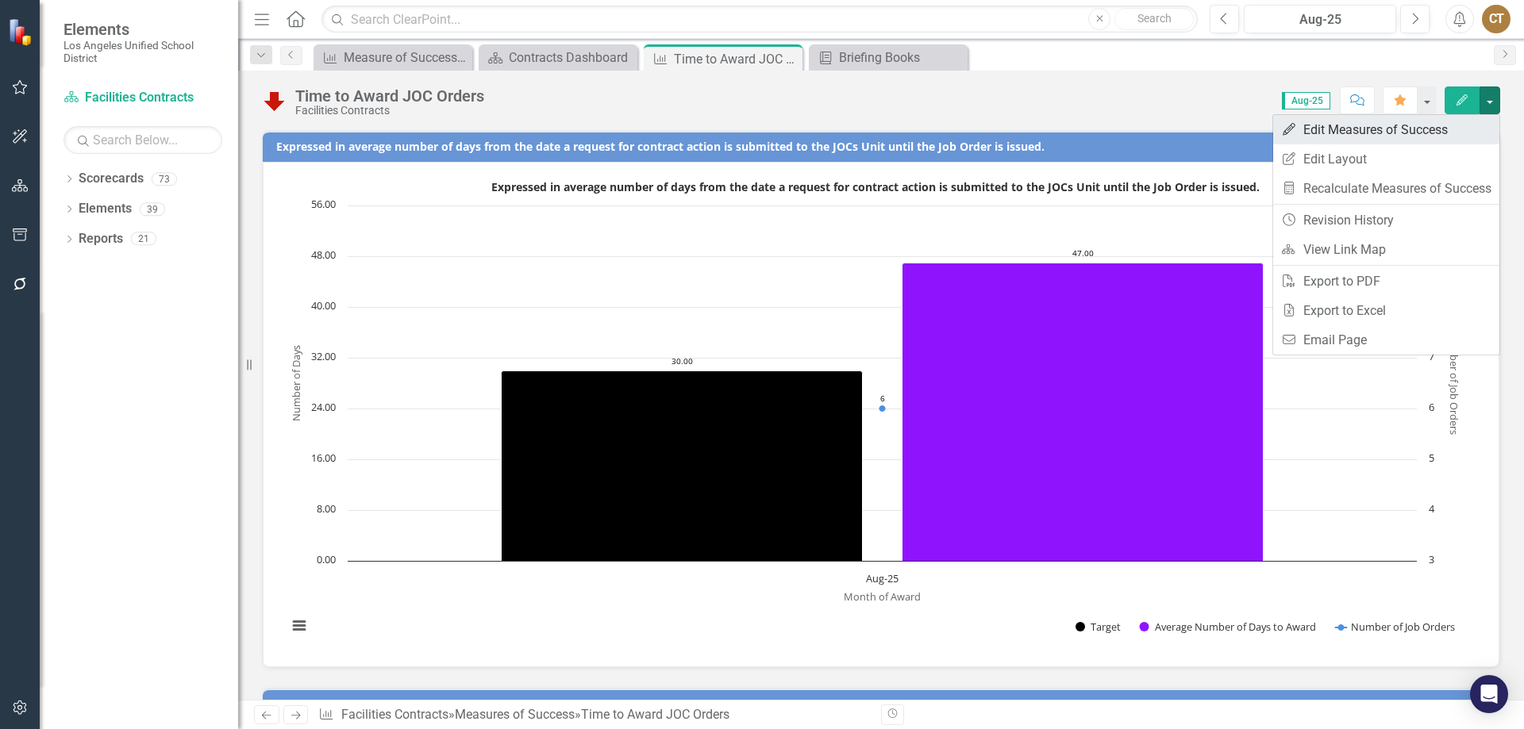
click at [1379, 131] on link "Edit Edit Measures of Success" at bounding box center [1386, 129] width 226 height 29
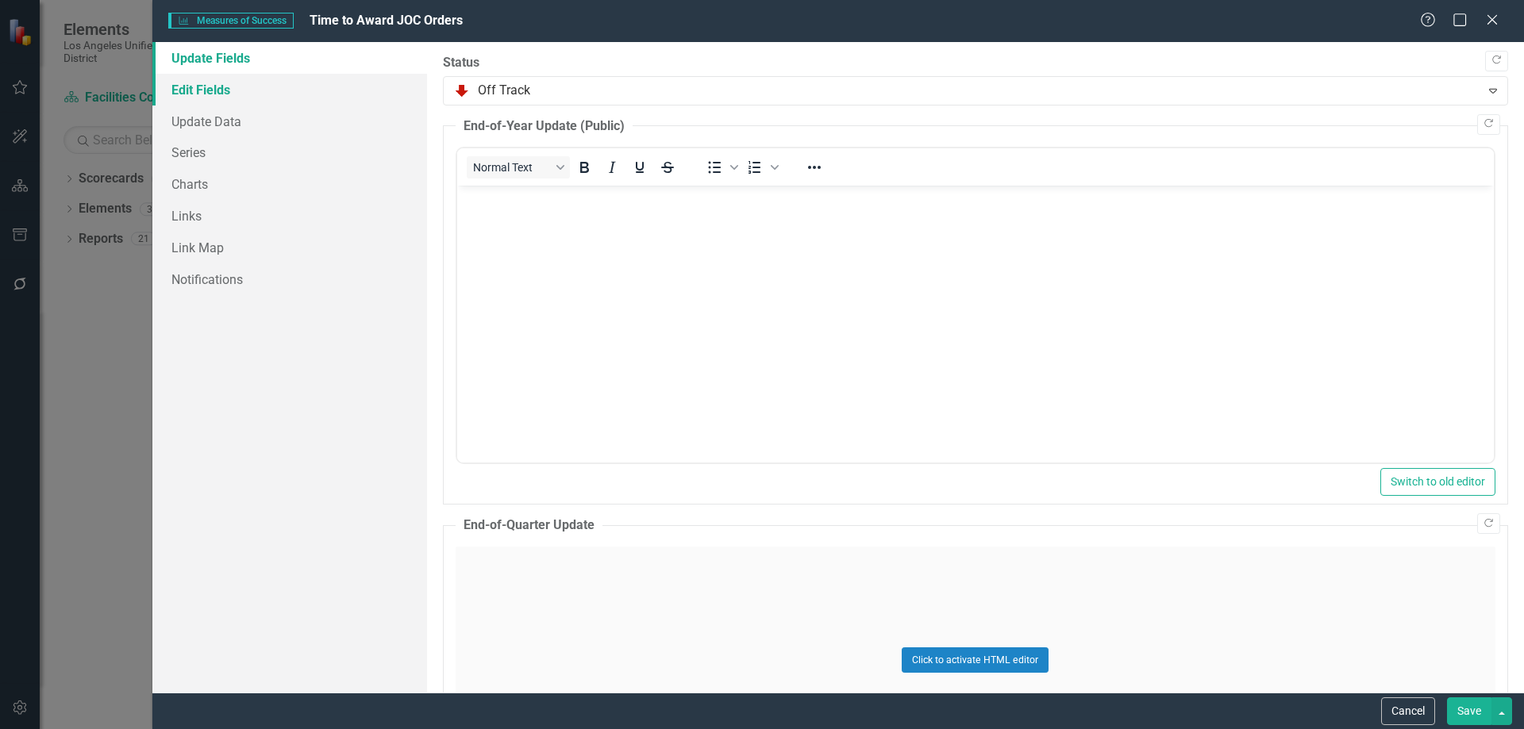
click at [229, 86] on link "Edit Fields" at bounding box center [289, 90] width 275 height 32
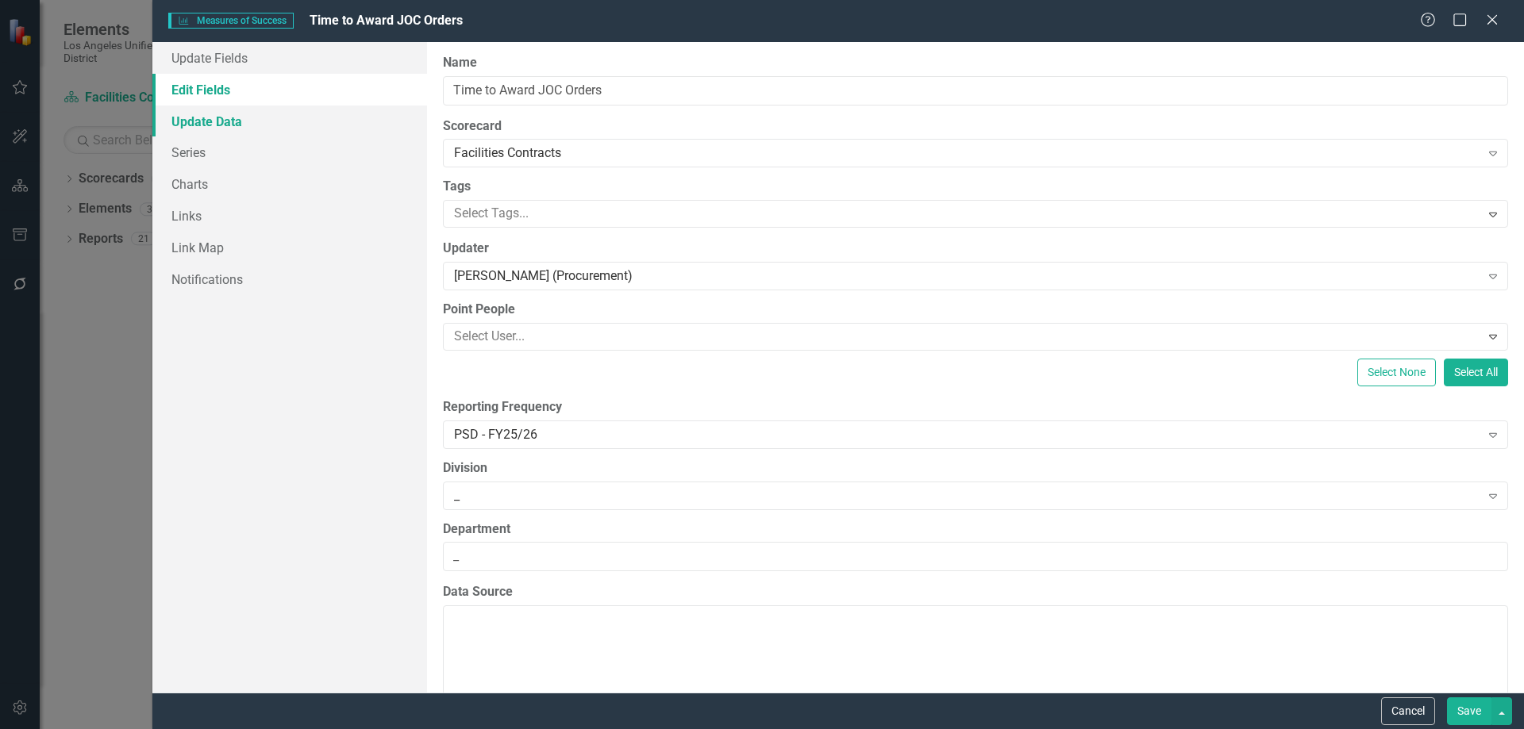
click at [206, 118] on link "Update Data" at bounding box center [289, 122] width 275 height 32
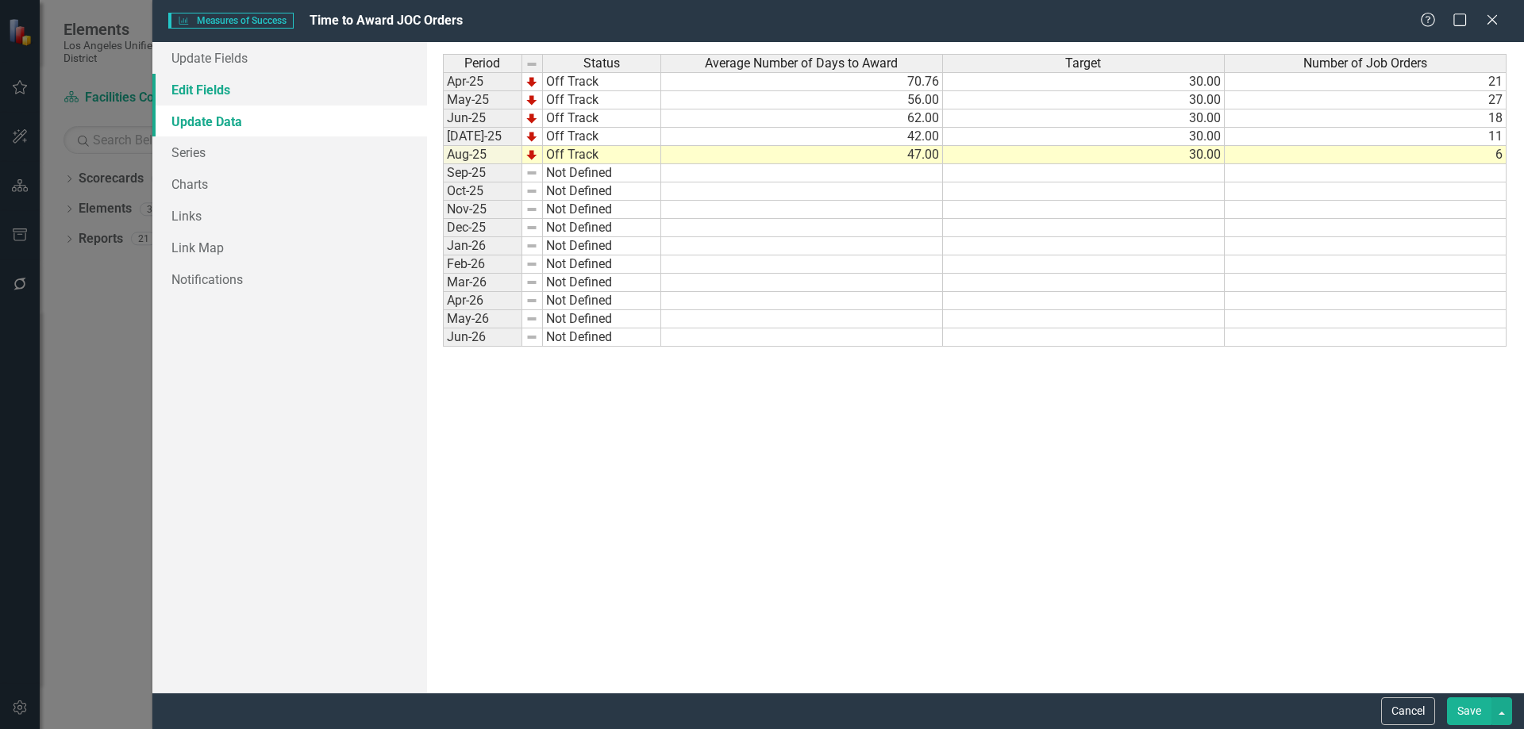
click at [230, 86] on link "Edit Fields" at bounding box center [289, 90] width 275 height 32
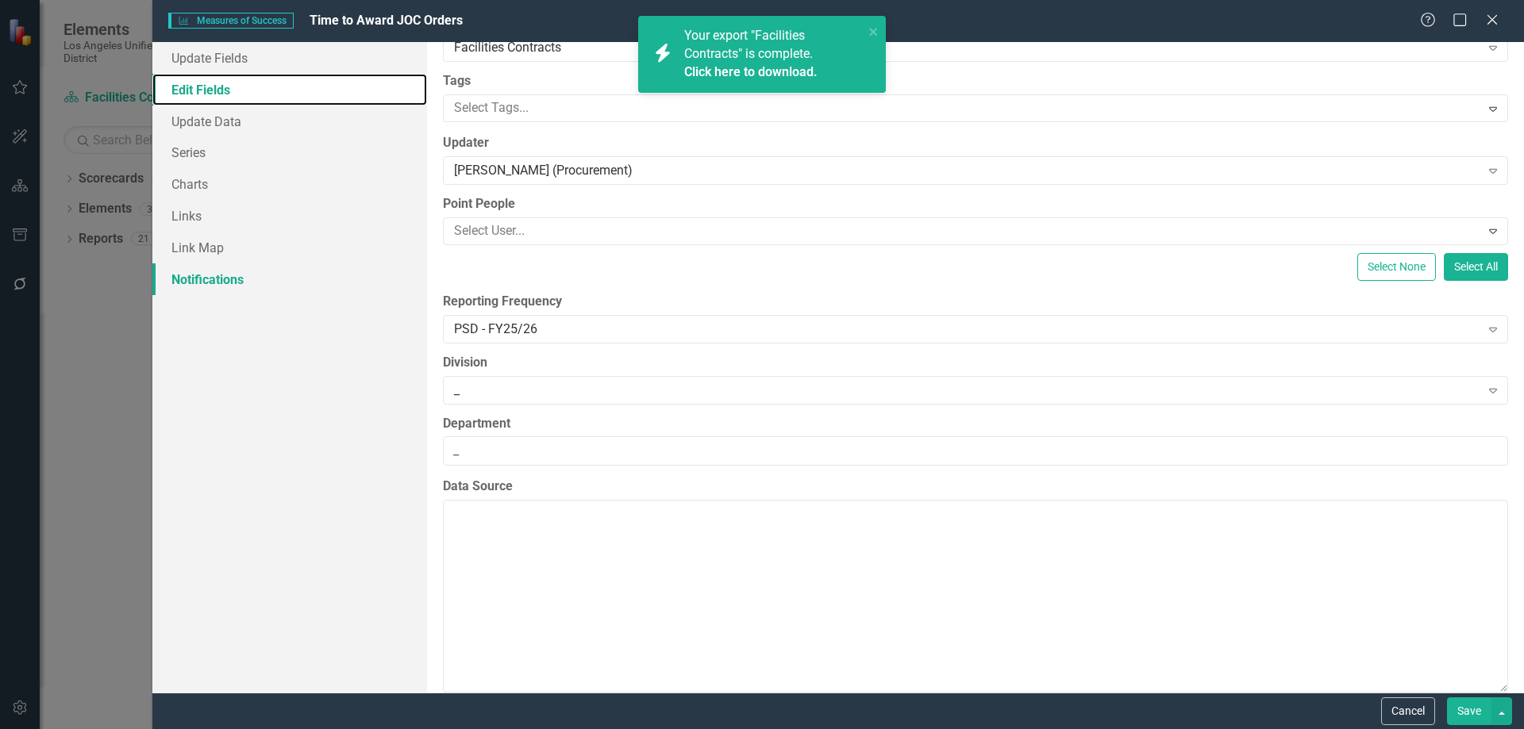
scroll to position [65, 0]
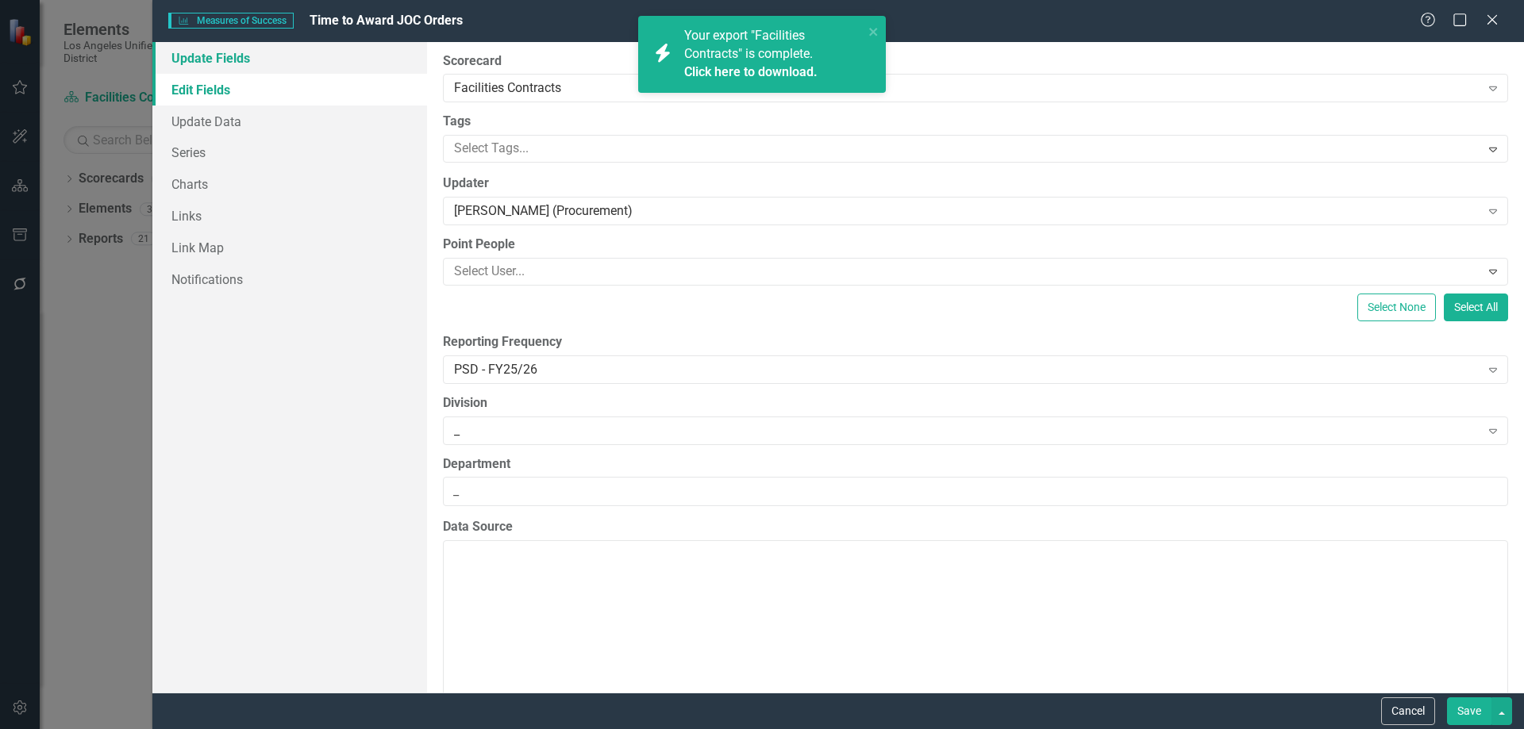
click at [224, 63] on link "Update Fields" at bounding box center [289, 58] width 275 height 32
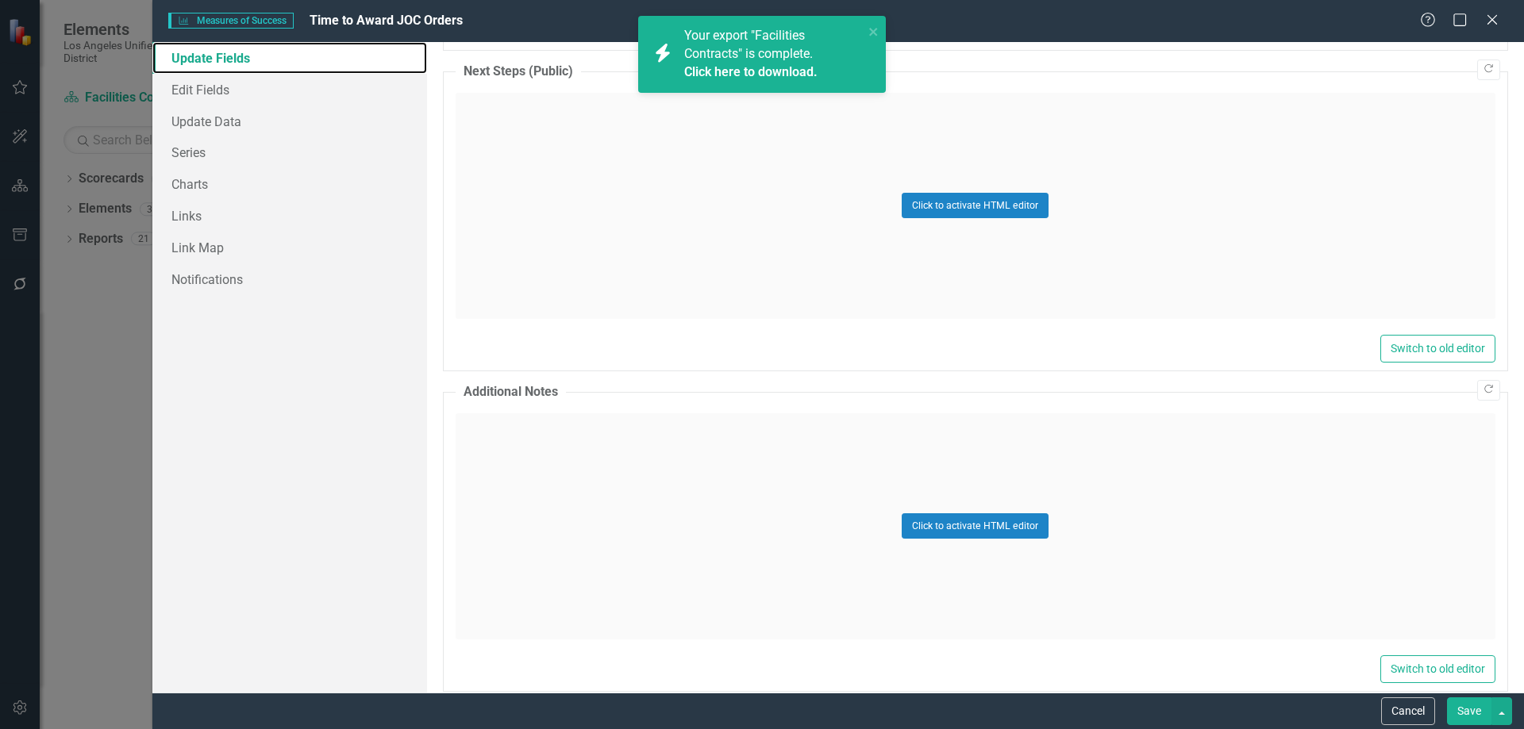
scroll to position [1439, 0]
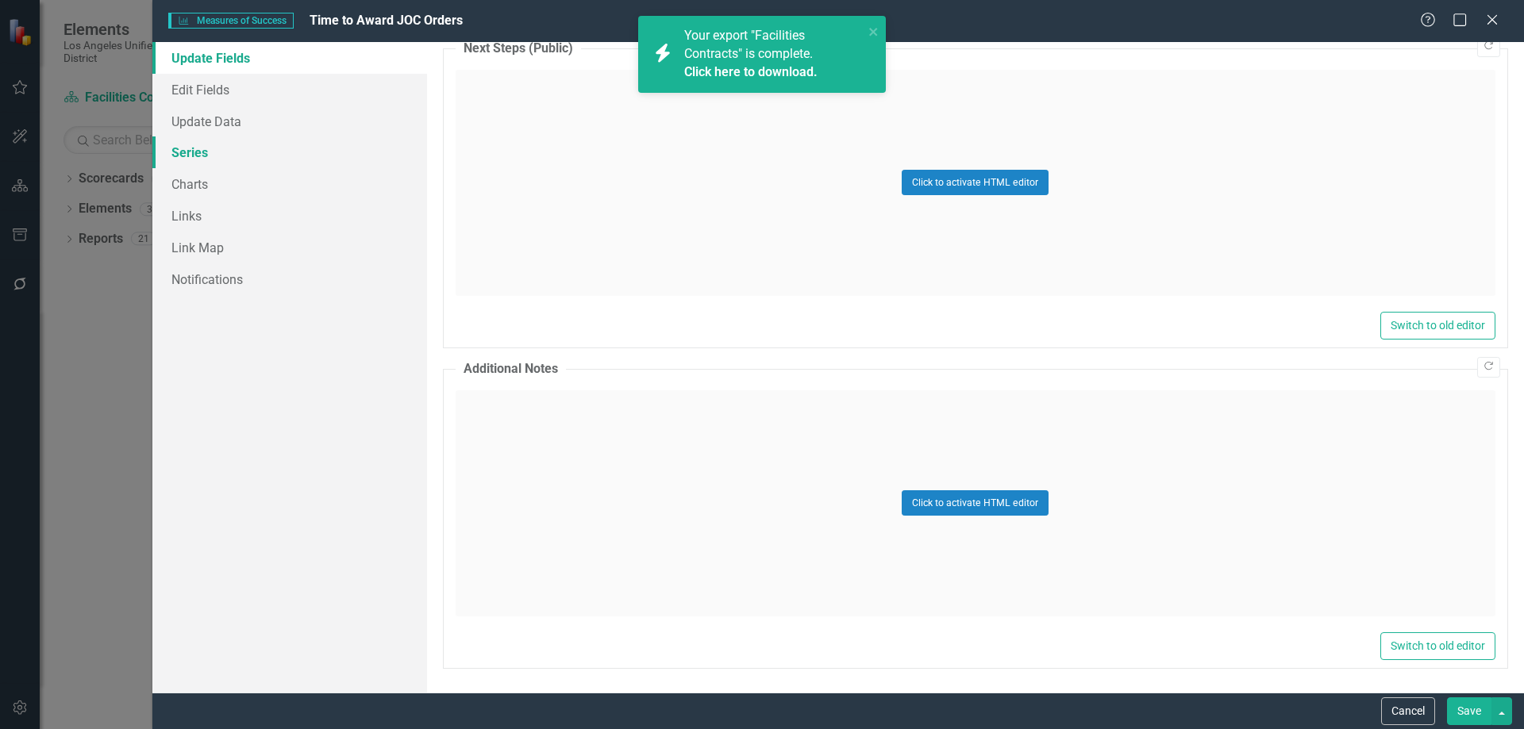
click at [192, 155] on link "Series" at bounding box center [289, 153] width 275 height 32
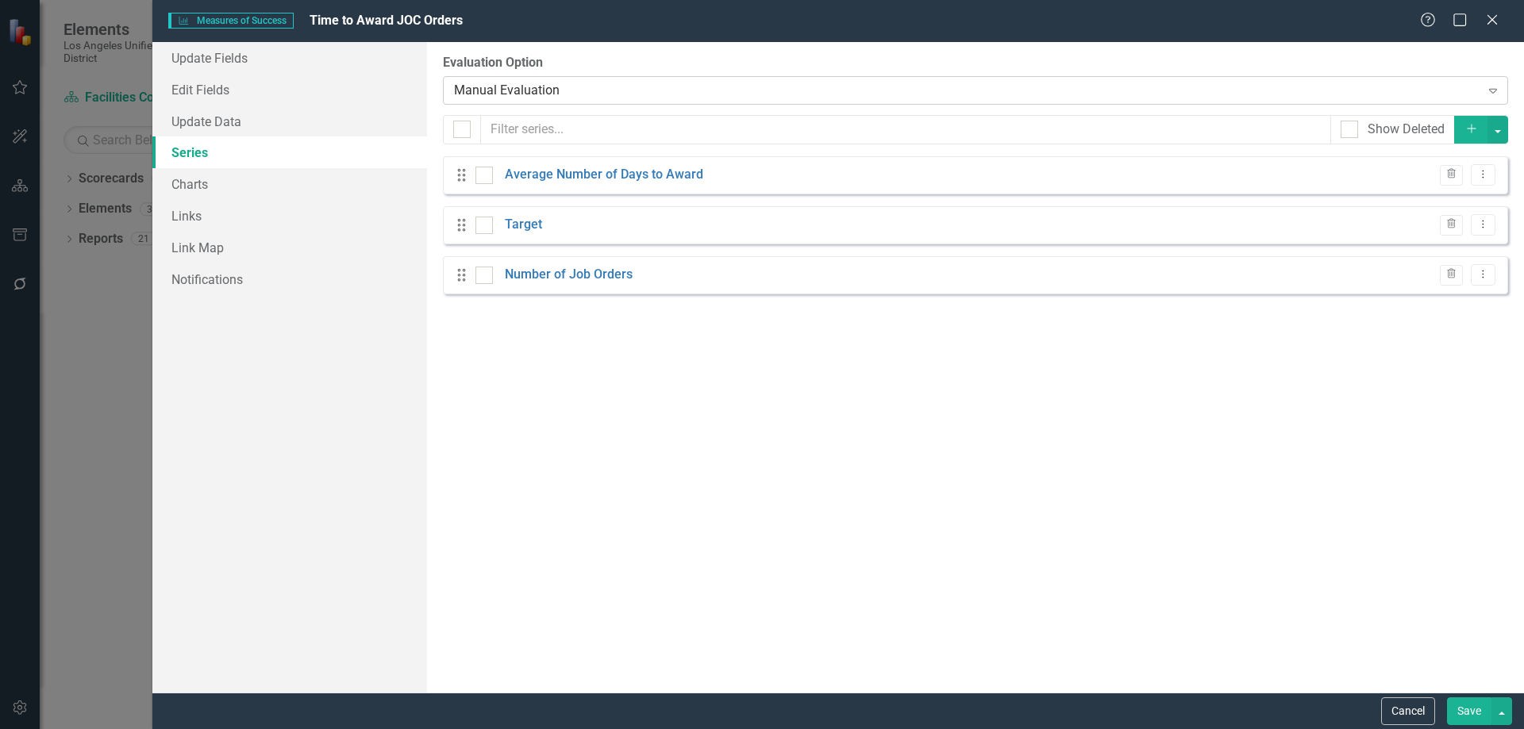
click at [1496, 87] on icon "Expand" at bounding box center [1493, 90] width 16 height 13
click at [1487, 177] on icon "Dropdown Menu" at bounding box center [1482, 174] width 13 height 10
click at [1376, 196] on link "Edit Edit Measure Series" at bounding box center [1404, 201] width 180 height 29
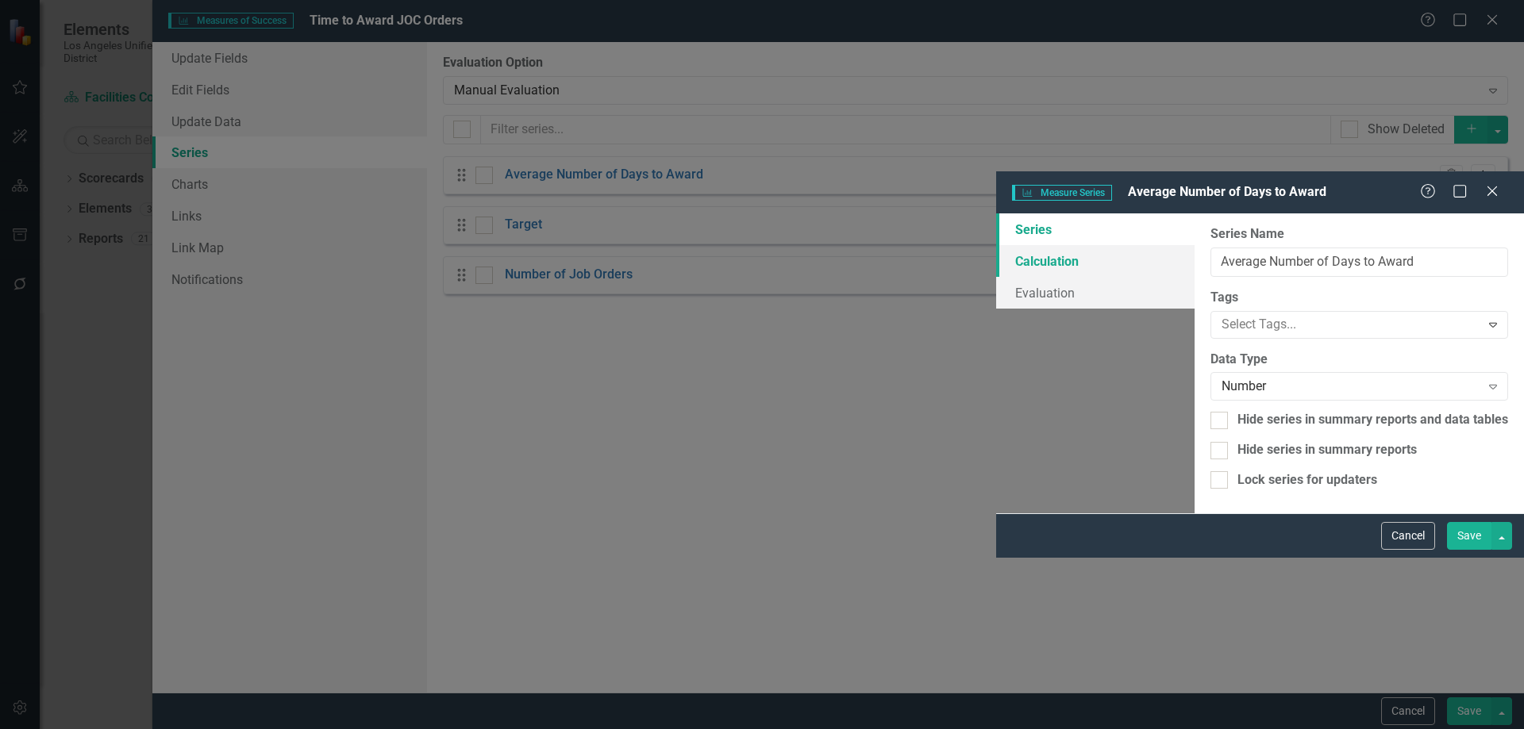
click at [996, 245] on link "Calculation" at bounding box center [1095, 261] width 198 height 32
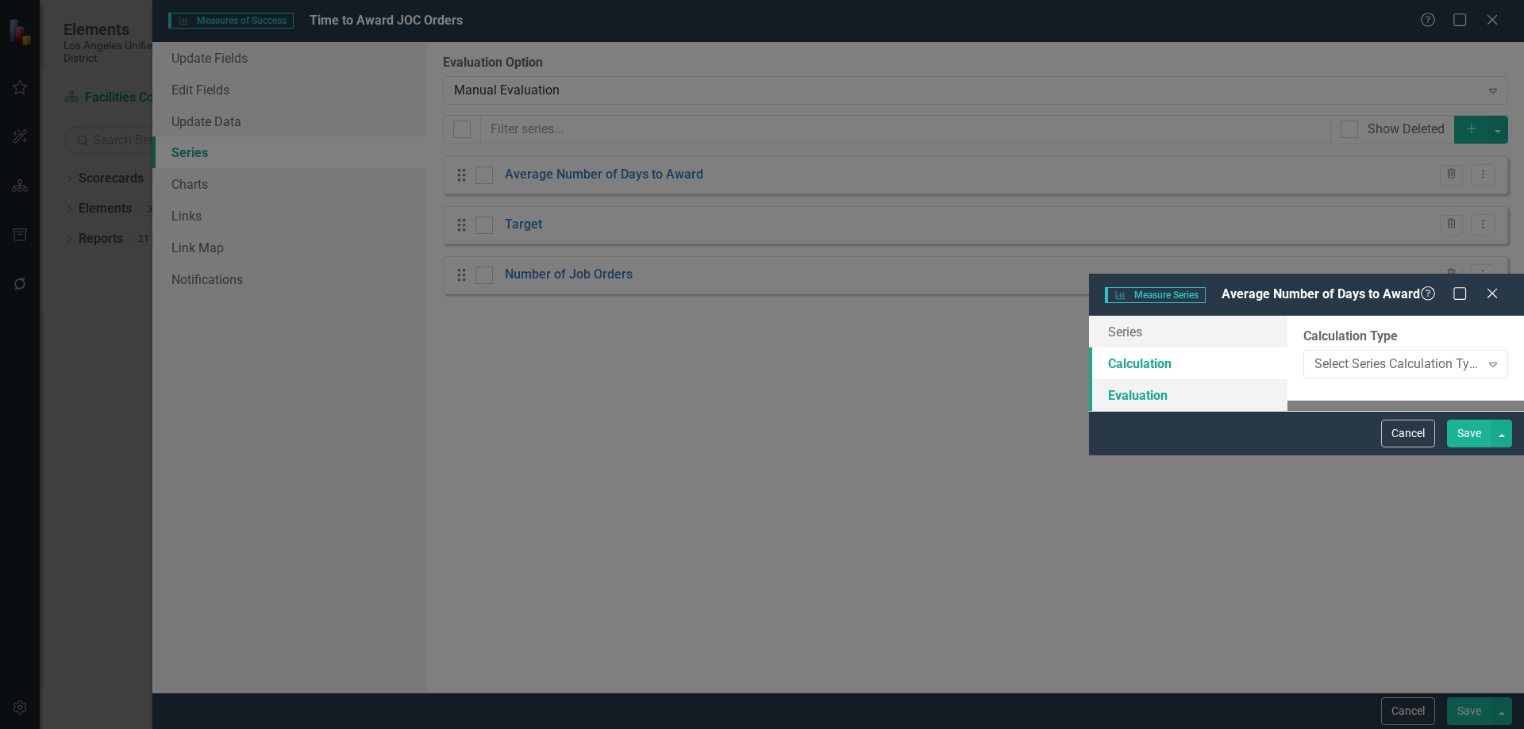
click at [1089, 379] on link "Evaluation" at bounding box center [1188, 395] width 198 height 32
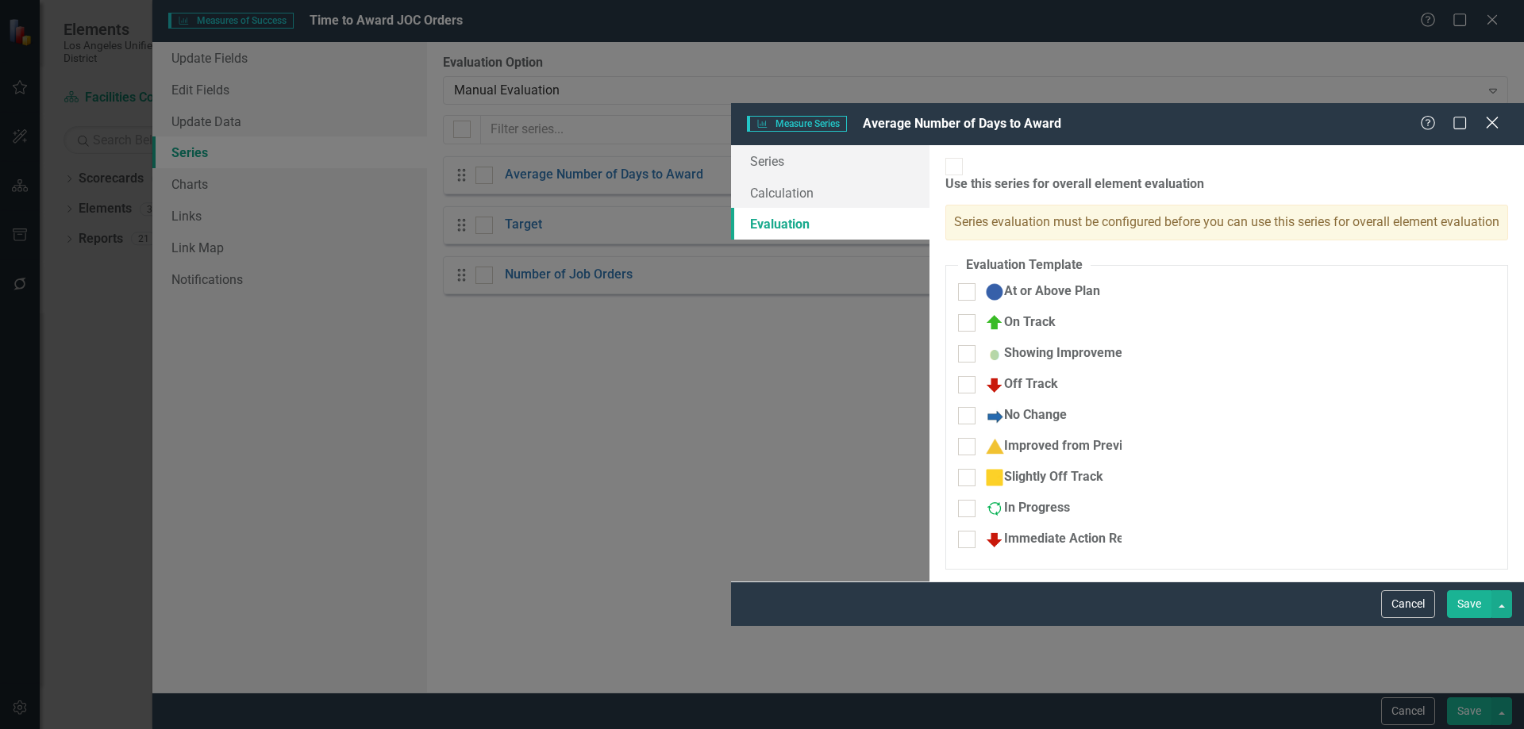
click at [1491, 115] on icon "Close" at bounding box center [1492, 122] width 20 height 15
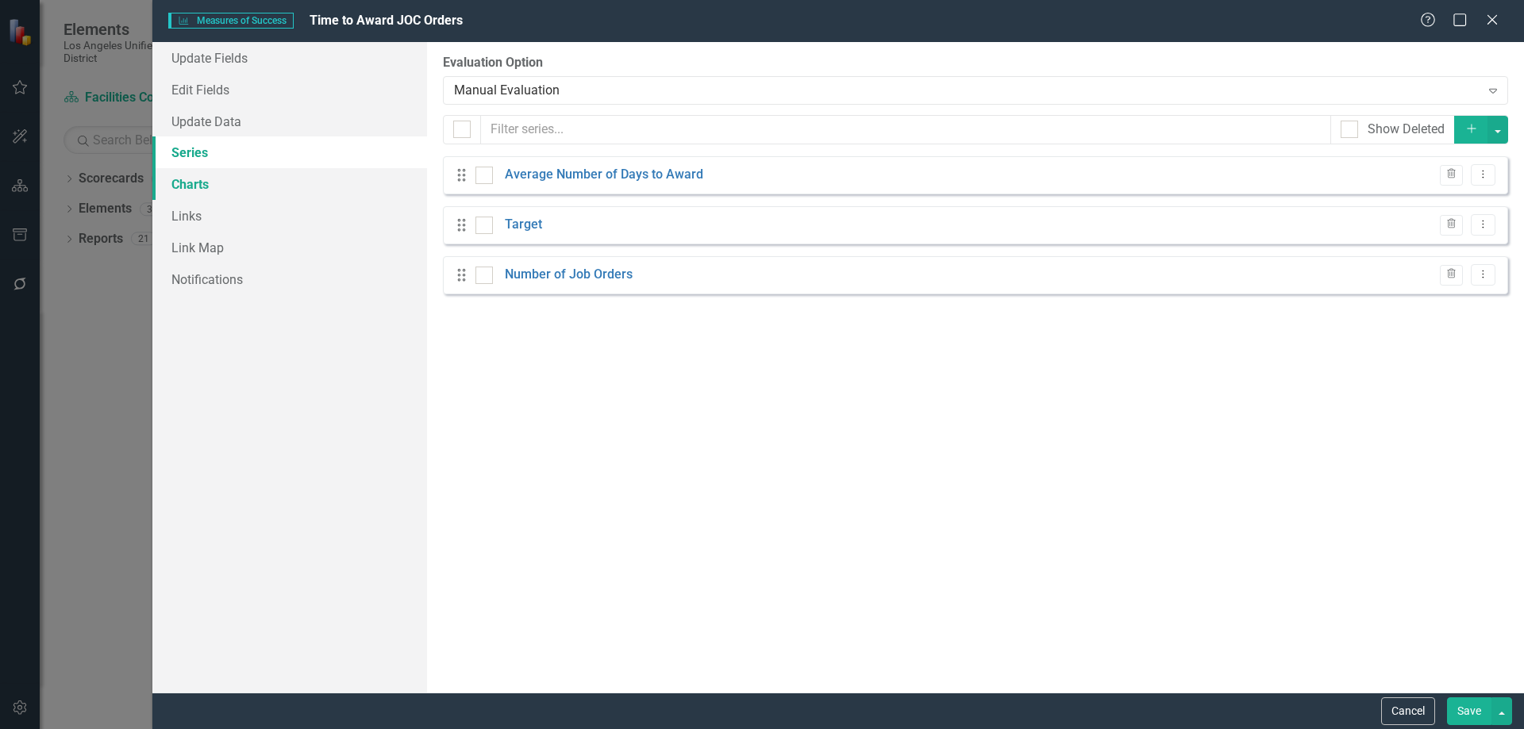
click at [195, 181] on link "Charts" at bounding box center [289, 184] width 275 height 32
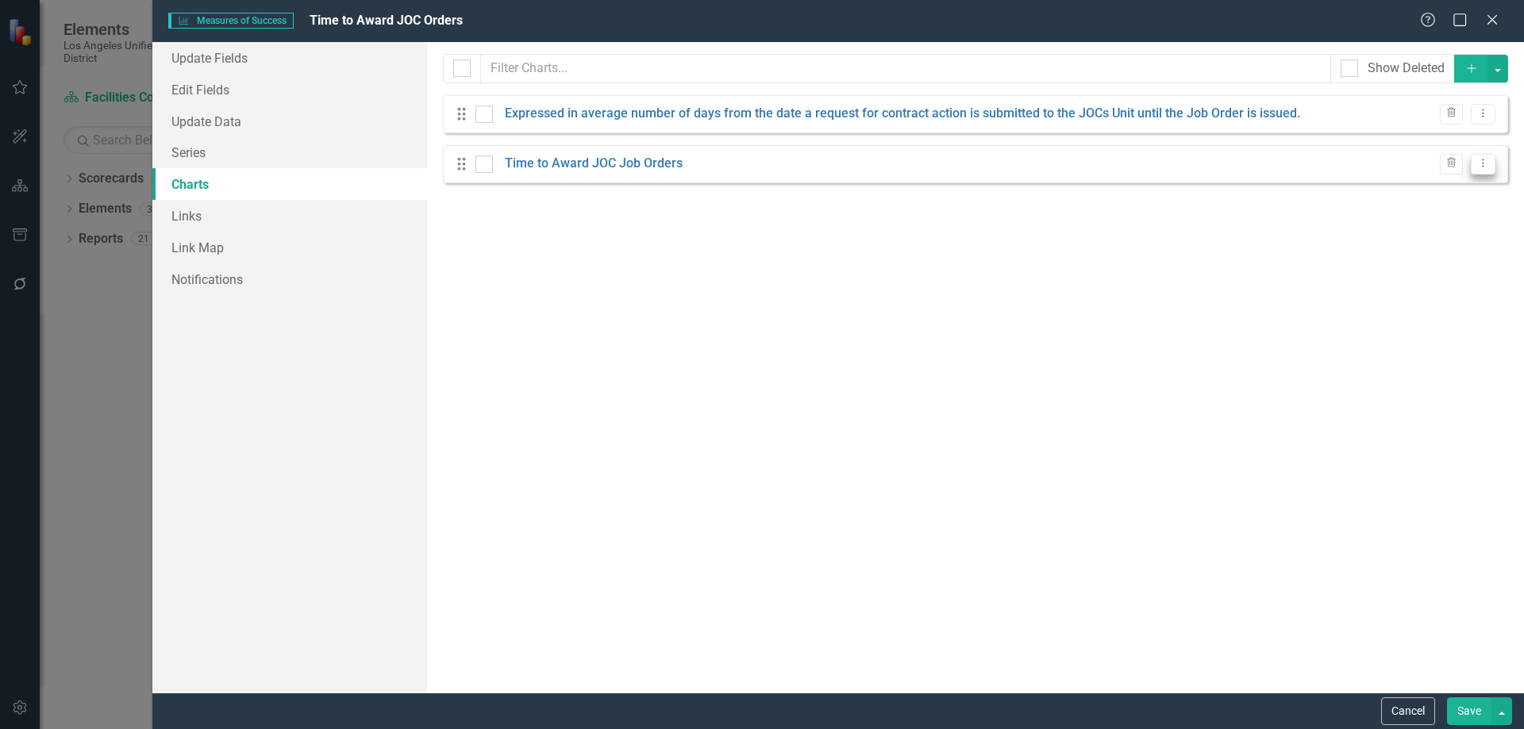
click at [1483, 164] on icon "Dropdown Menu" at bounding box center [1482, 163] width 13 height 10
click at [1421, 188] on link "Edit Edit Chart" at bounding box center [1431, 189] width 125 height 29
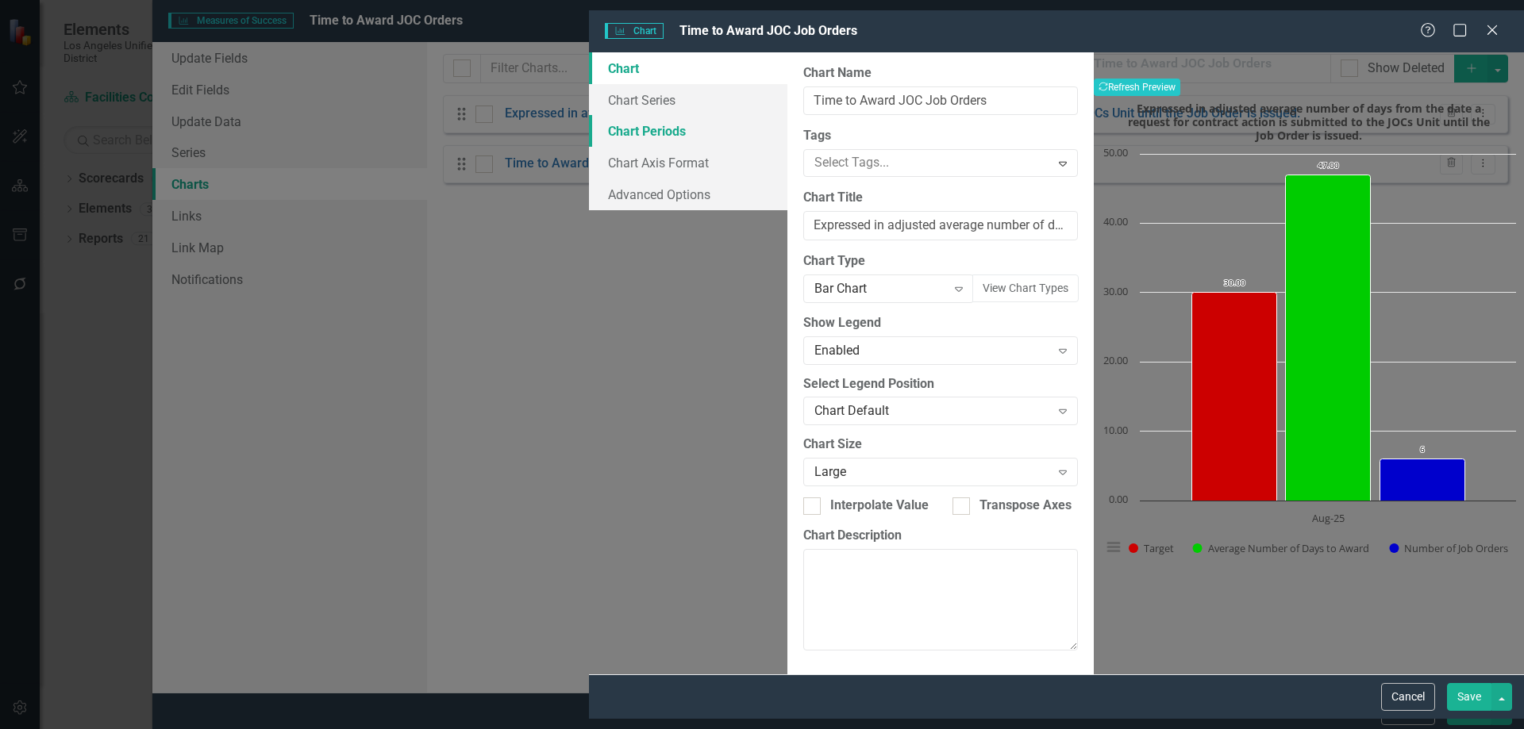
click at [589, 119] on link "Chart Periods" at bounding box center [688, 131] width 198 height 32
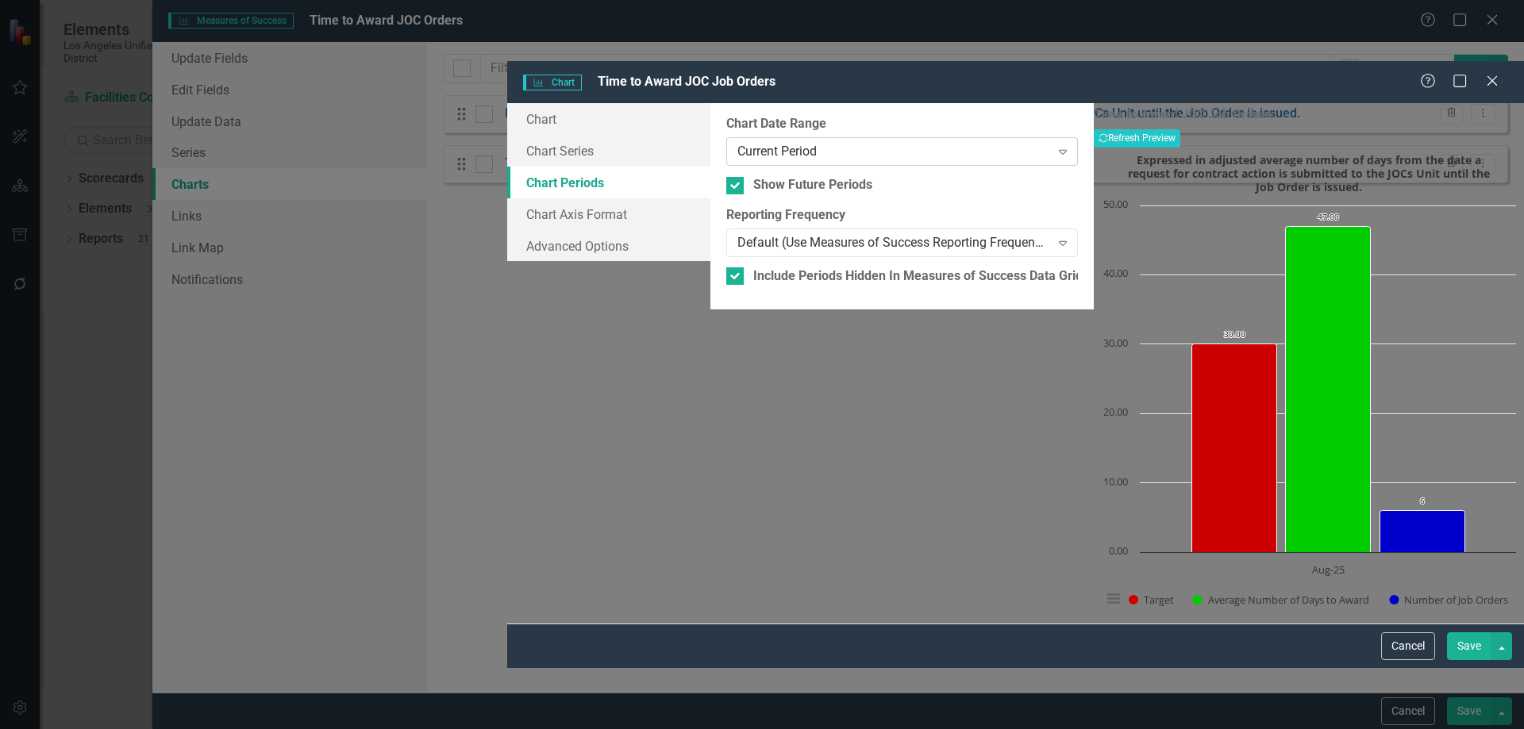
click at [1055, 145] on icon "Expand" at bounding box center [1063, 151] width 16 height 13
click at [1472, 660] on button "Save" at bounding box center [1469, 647] width 44 height 28
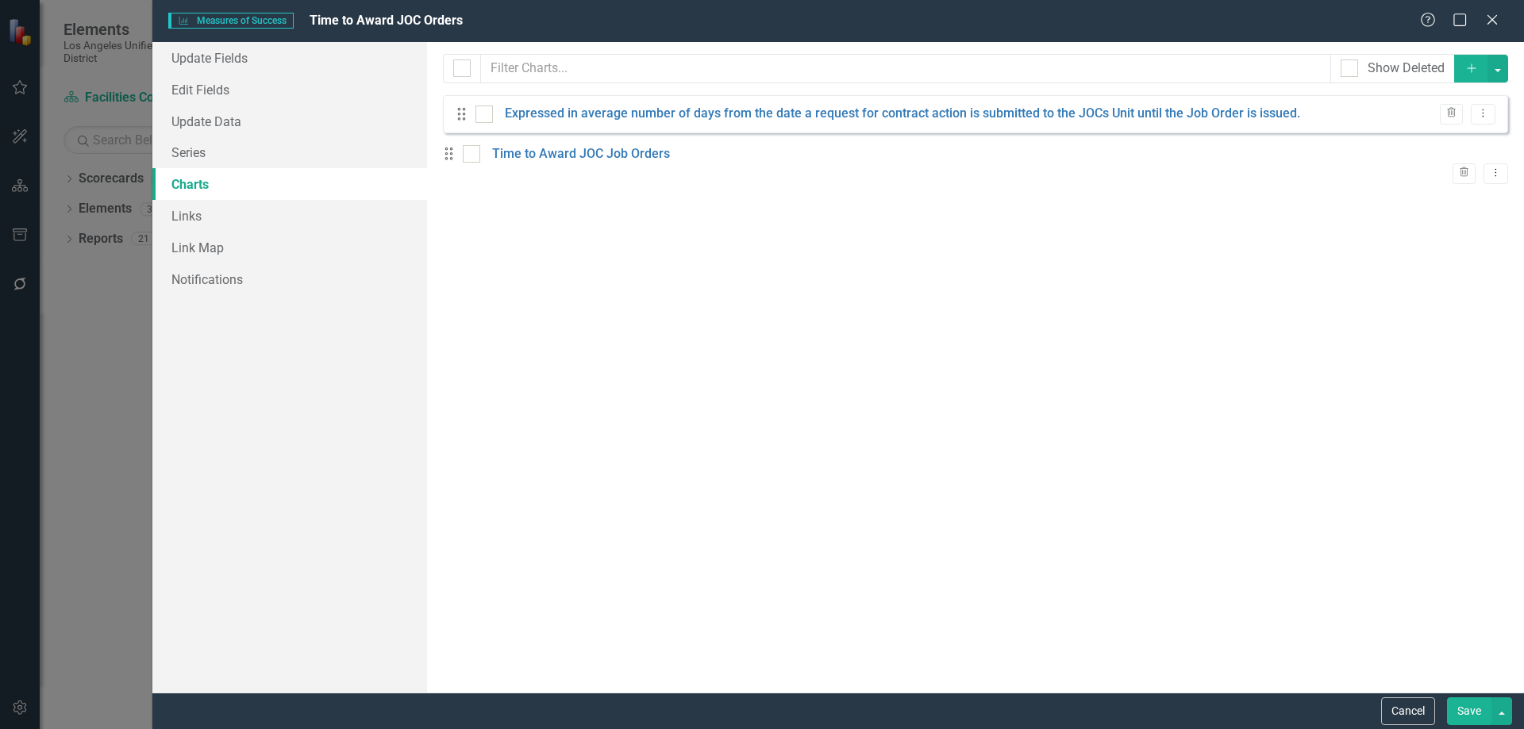
click at [1459, 705] on button "Save" at bounding box center [1469, 712] width 44 height 28
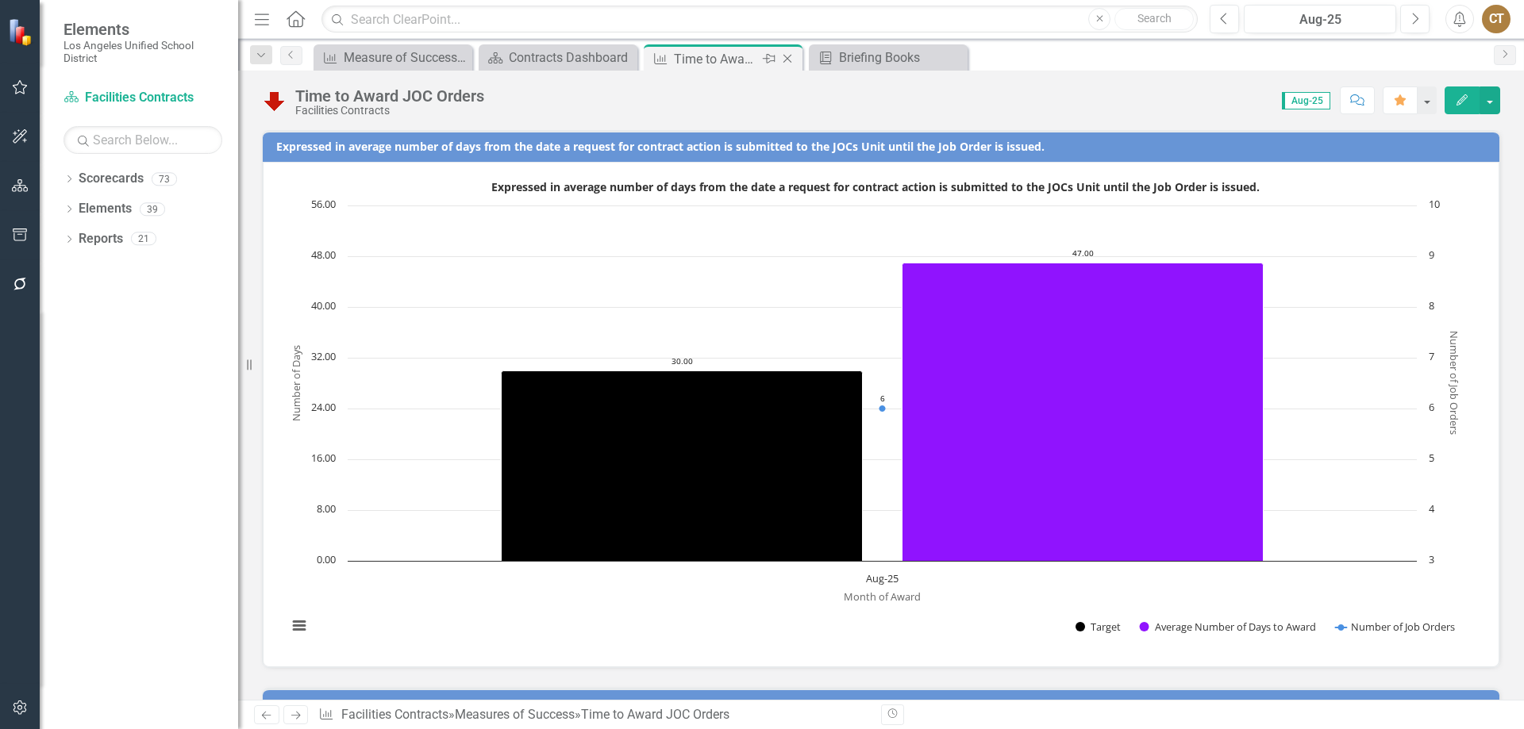
click at [788, 56] on icon "Close" at bounding box center [787, 58] width 16 height 13
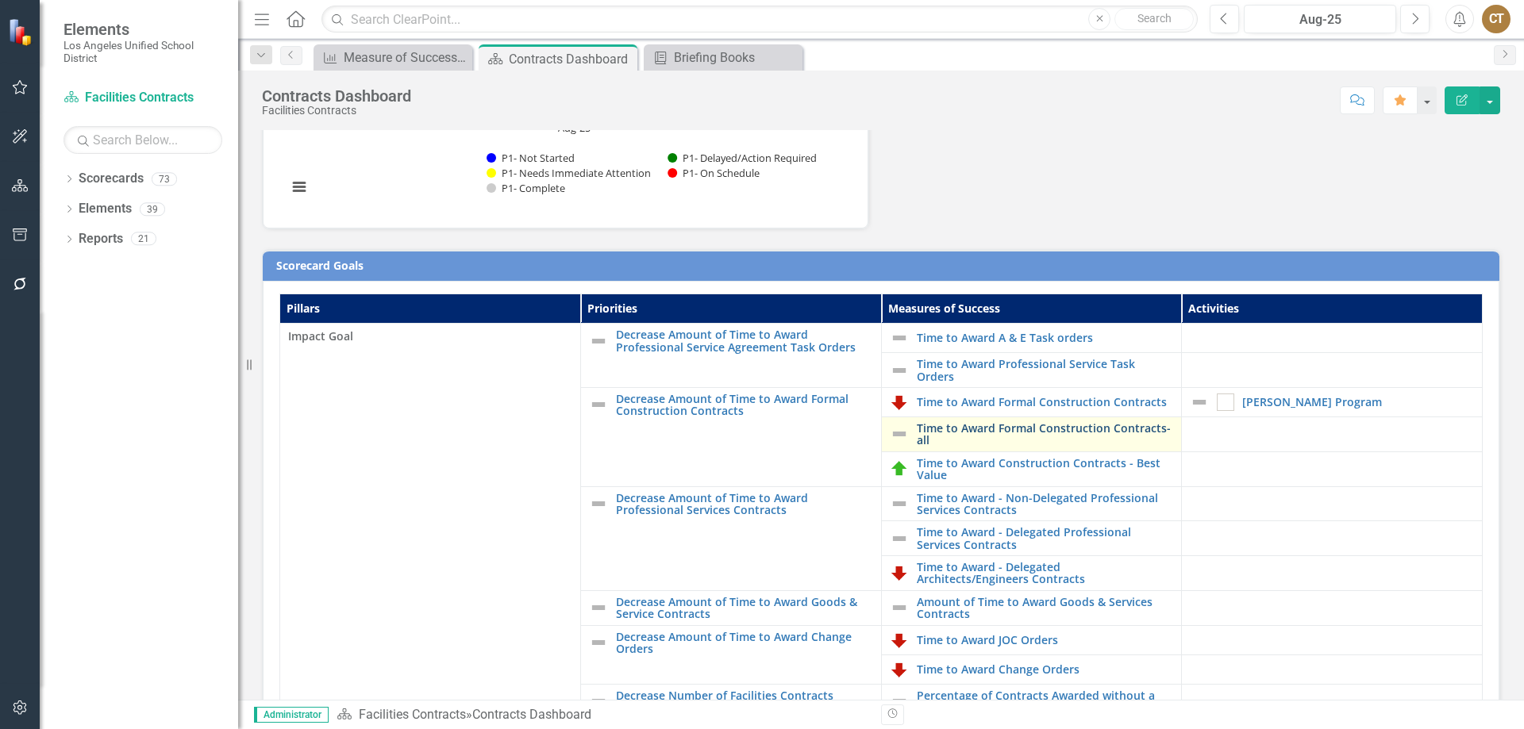
scroll to position [317, 0]
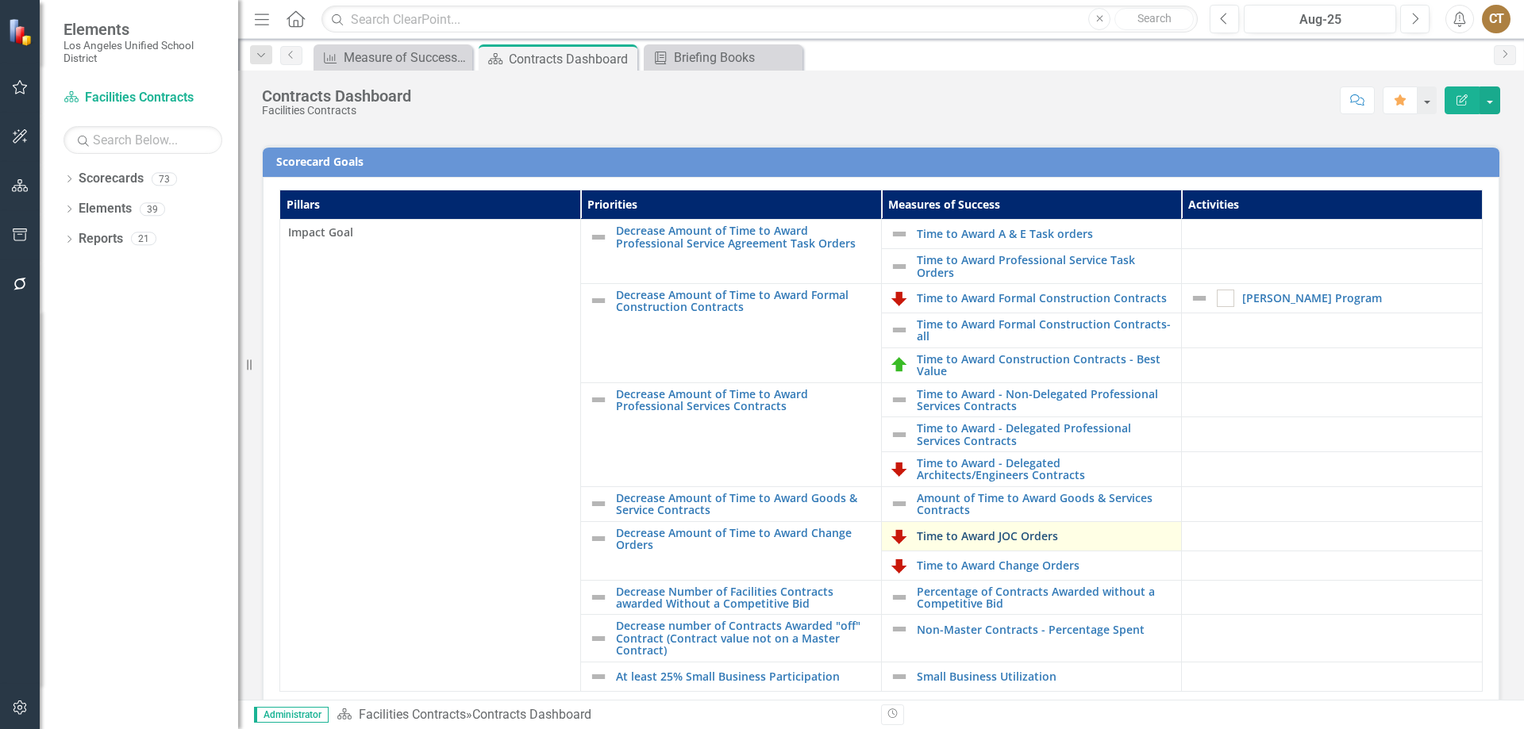
click at [1004, 536] on link "Time to Award JOC Orders" at bounding box center [1045, 536] width 257 height 12
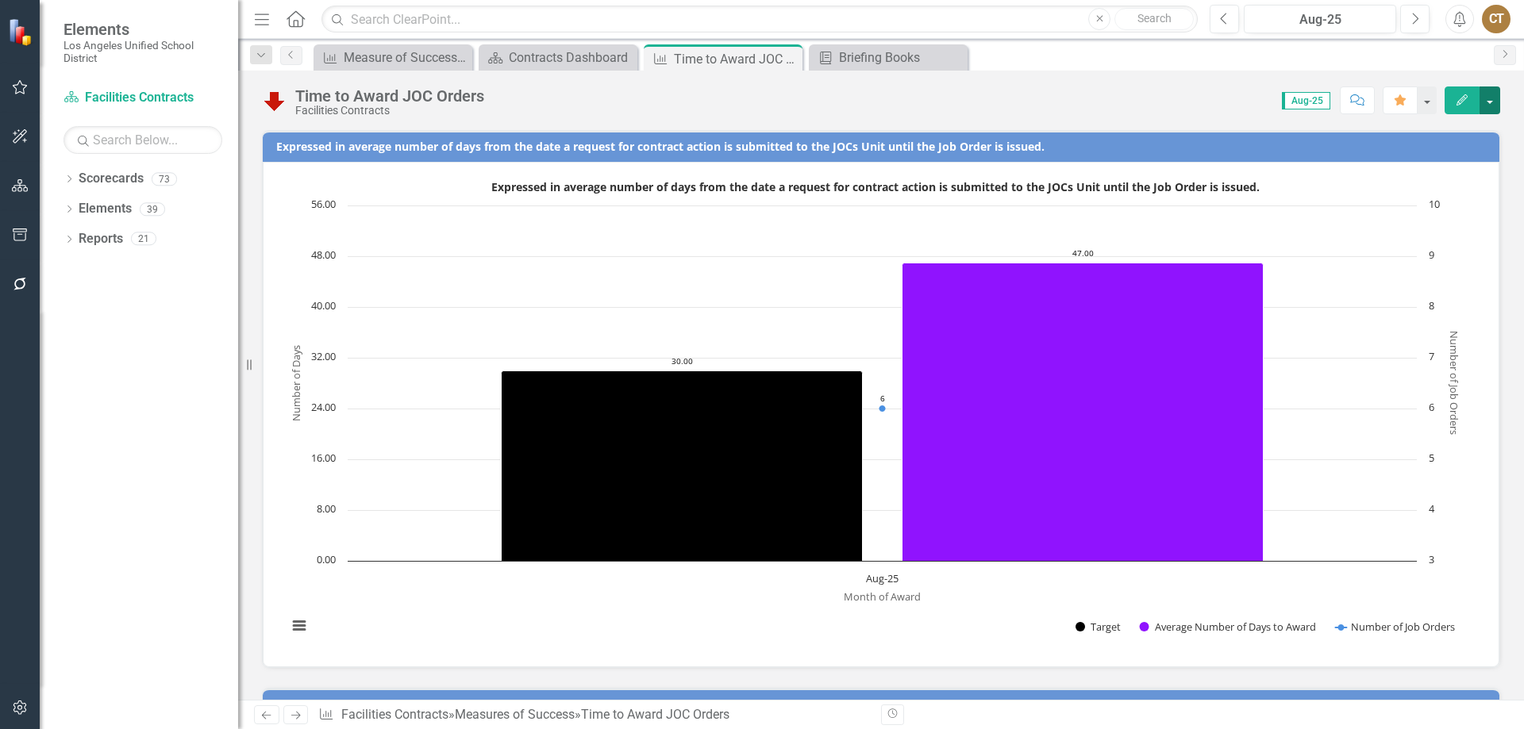
click at [1491, 95] on button "button" at bounding box center [1489, 101] width 21 height 28
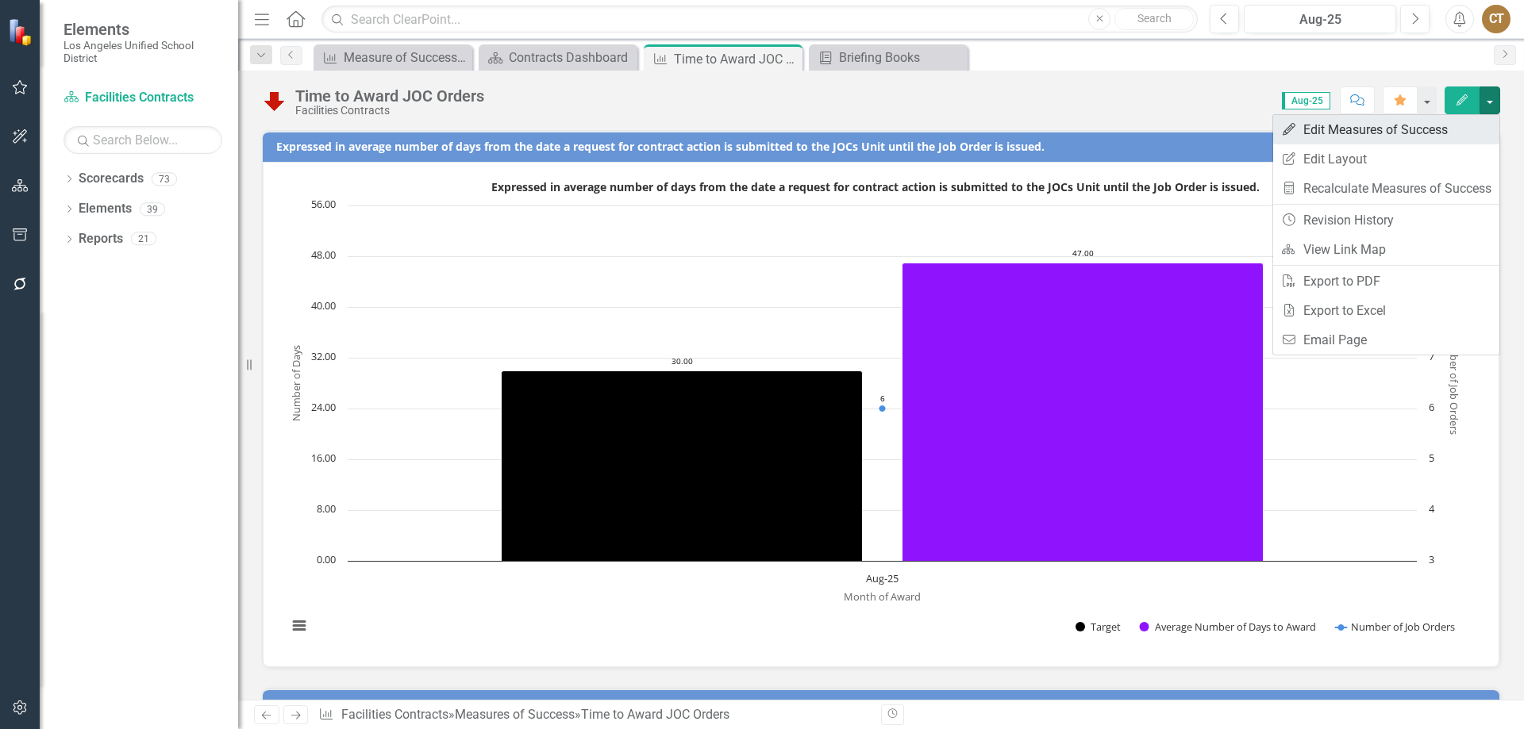
click at [1365, 127] on link "Edit Edit Measures of Success" at bounding box center [1386, 129] width 226 height 29
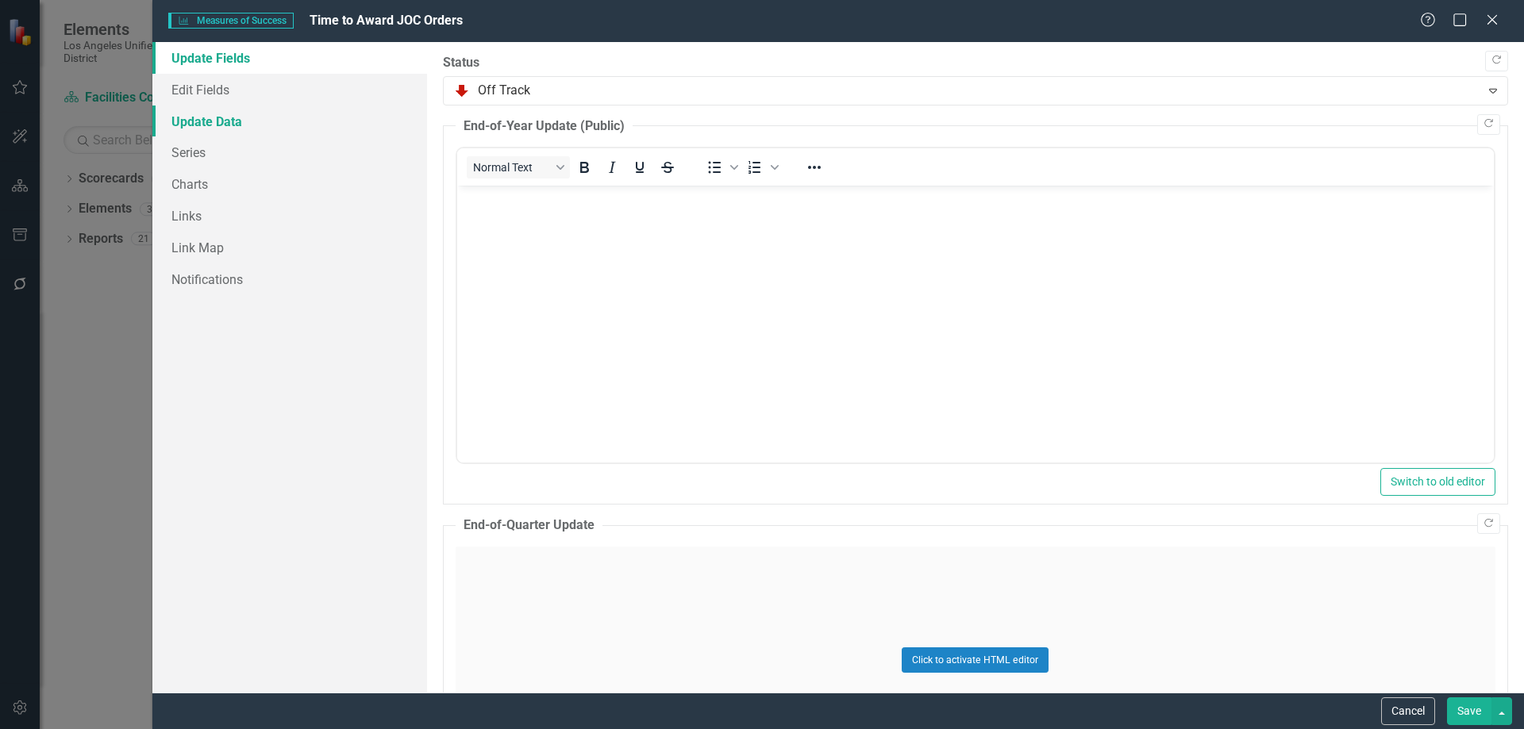
click at [207, 116] on link "Update Data" at bounding box center [289, 122] width 275 height 32
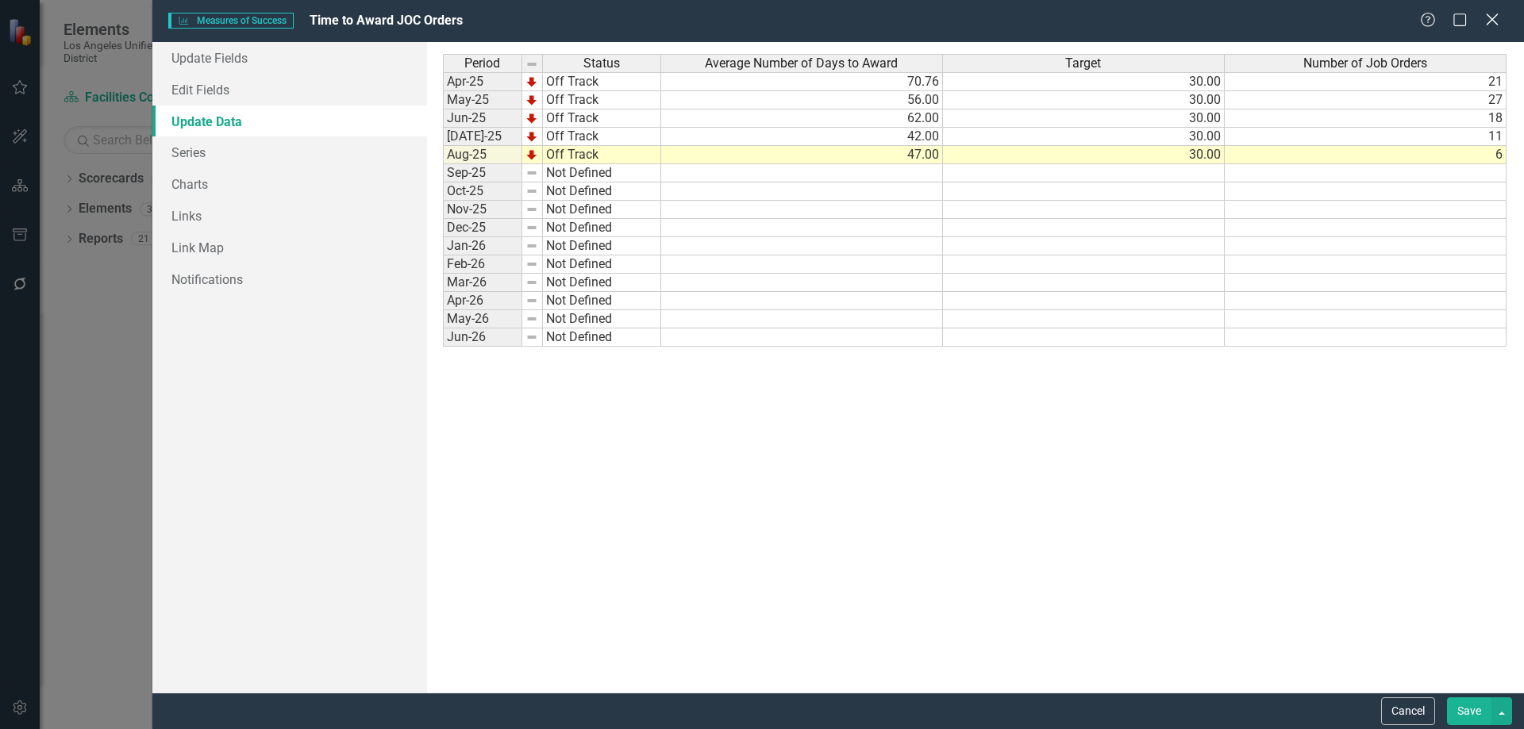
click at [1490, 19] on icon "Close" at bounding box center [1492, 19] width 20 height 15
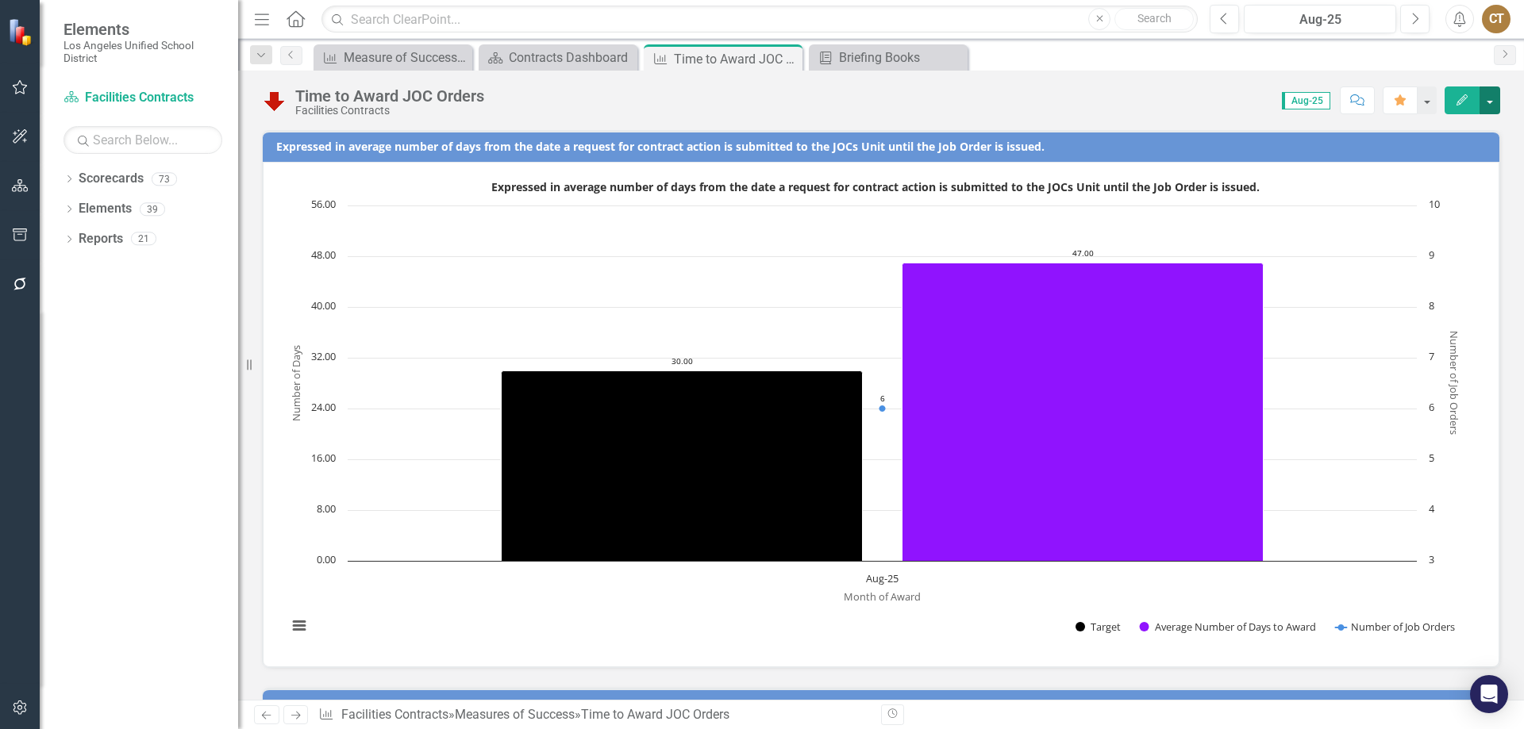
click at [1493, 98] on button "button" at bounding box center [1489, 101] width 21 height 28
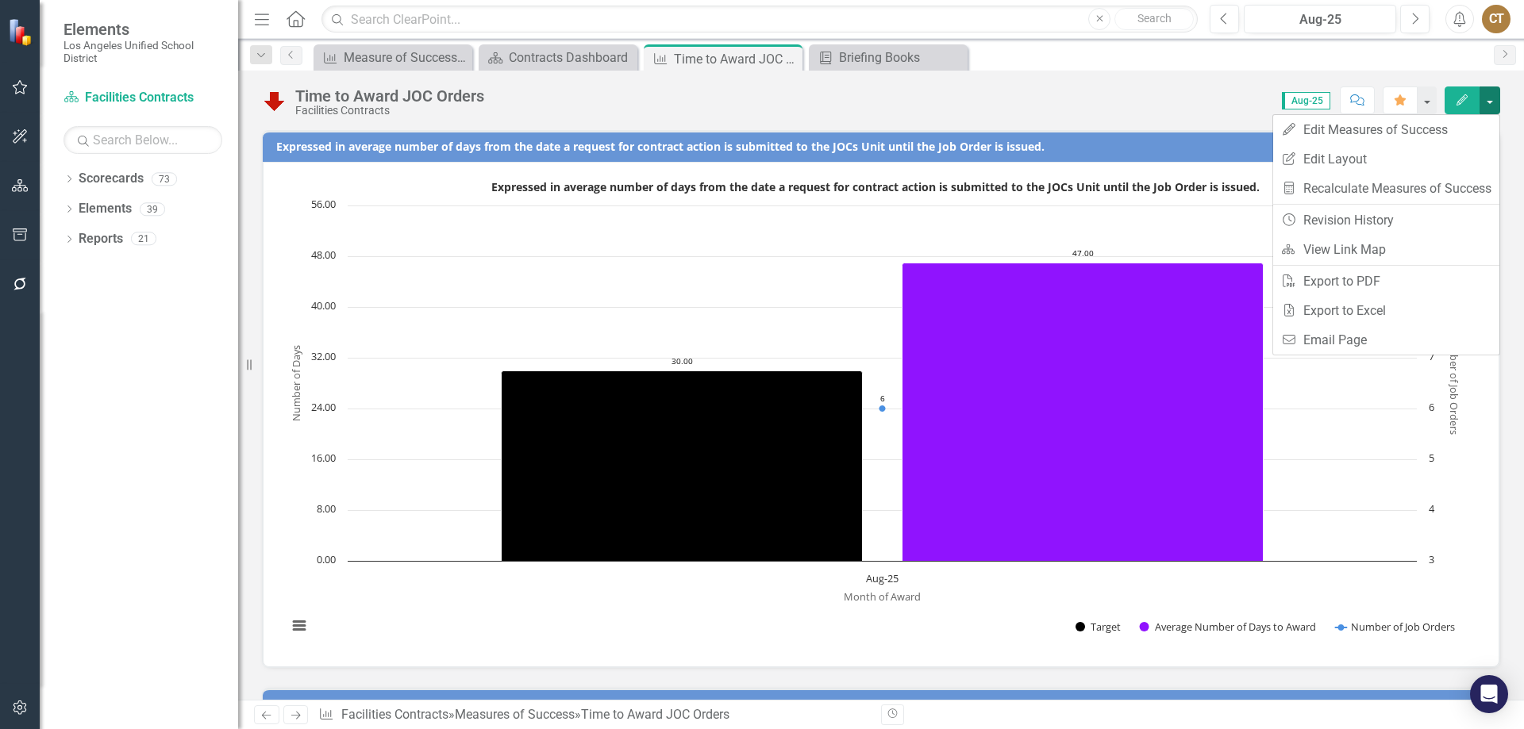
click at [1494, 98] on button "button" at bounding box center [1489, 101] width 21 height 28
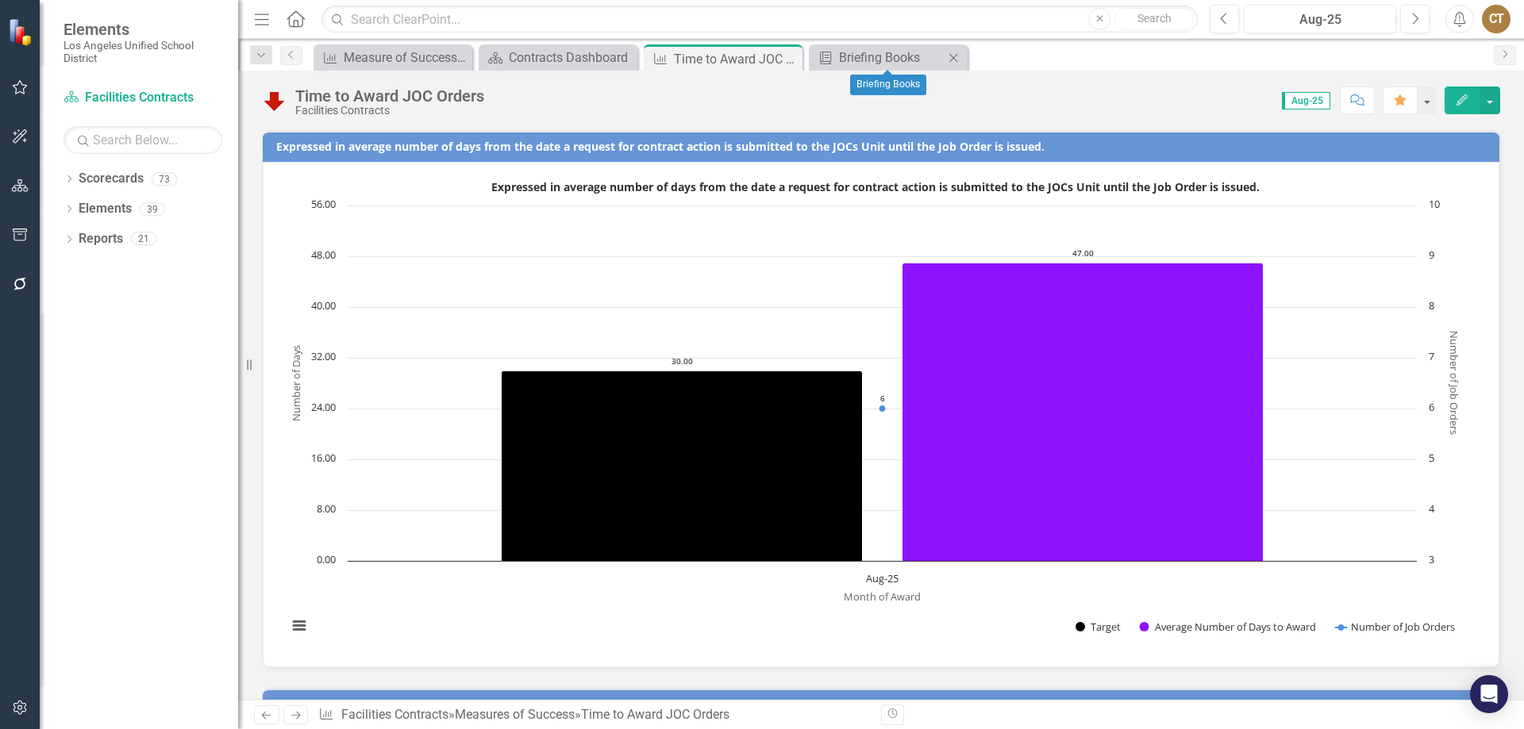
click at [952, 57] on icon "Close" at bounding box center [953, 58] width 16 height 13
click at [1487, 100] on button "button" at bounding box center [1489, 101] width 21 height 28
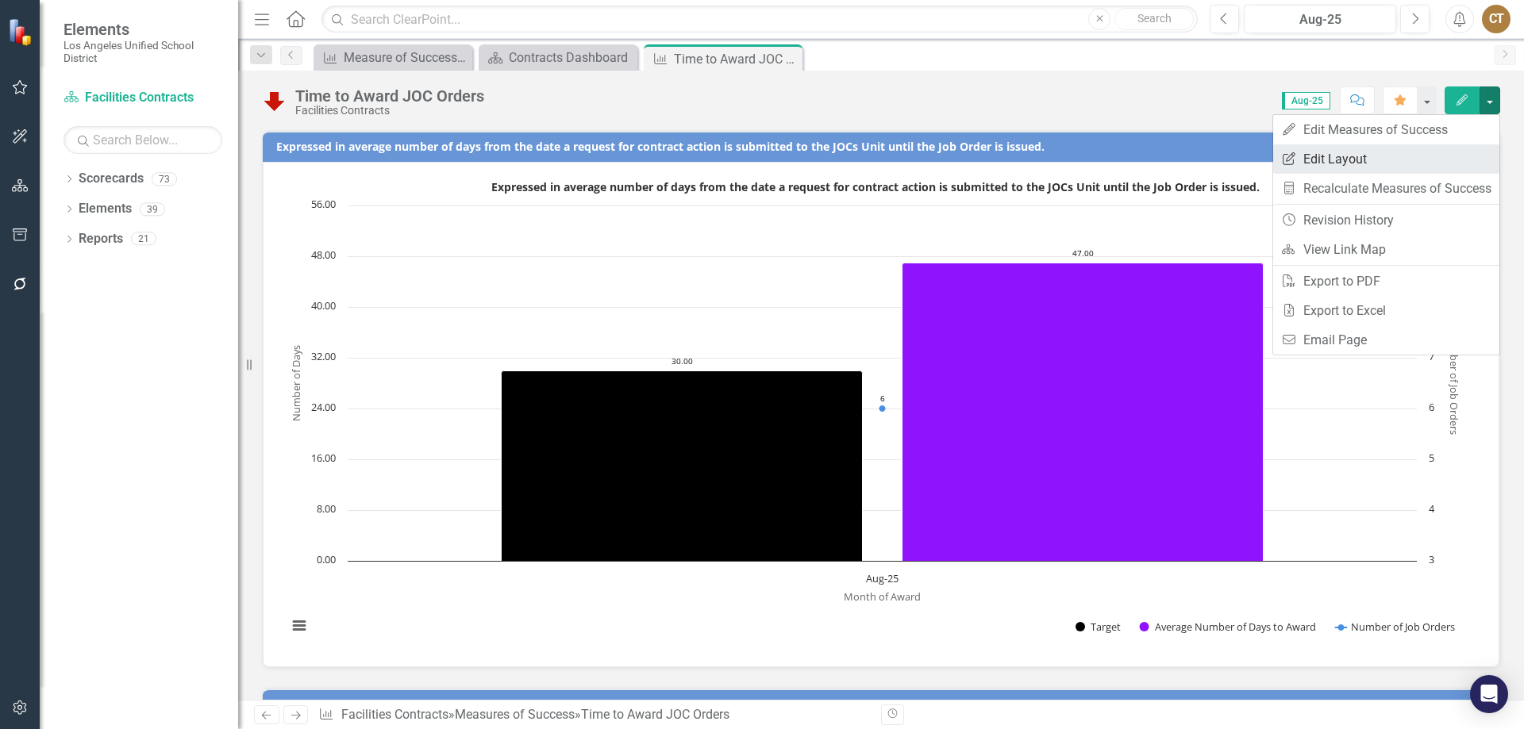
click at [1345, 157] on link "Edit Report Edit Layout" at bounding box center [1386, 158] width 226 height 29
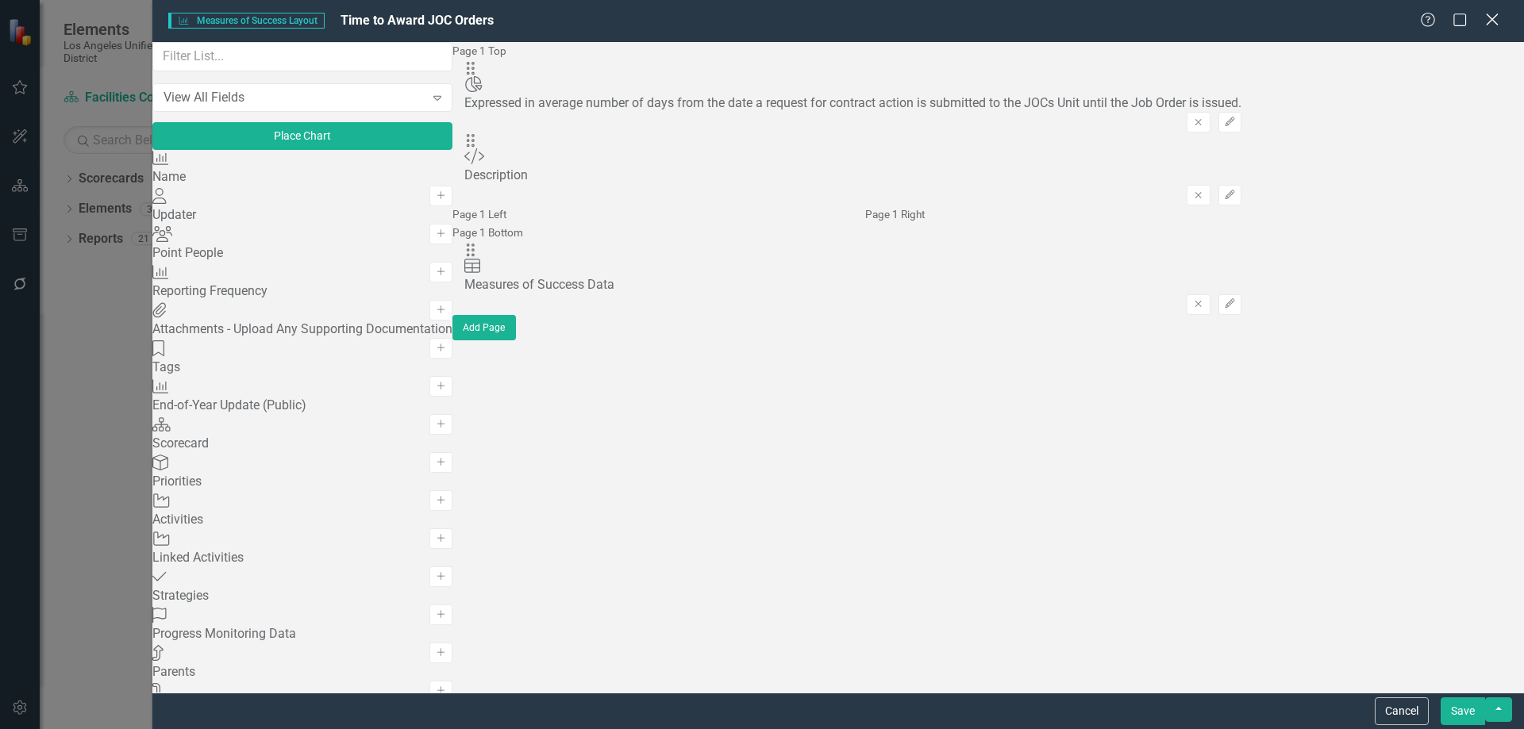
click at [1496, 22] on icon "Close" at bounding box center [1492, 19] width 20 height 15
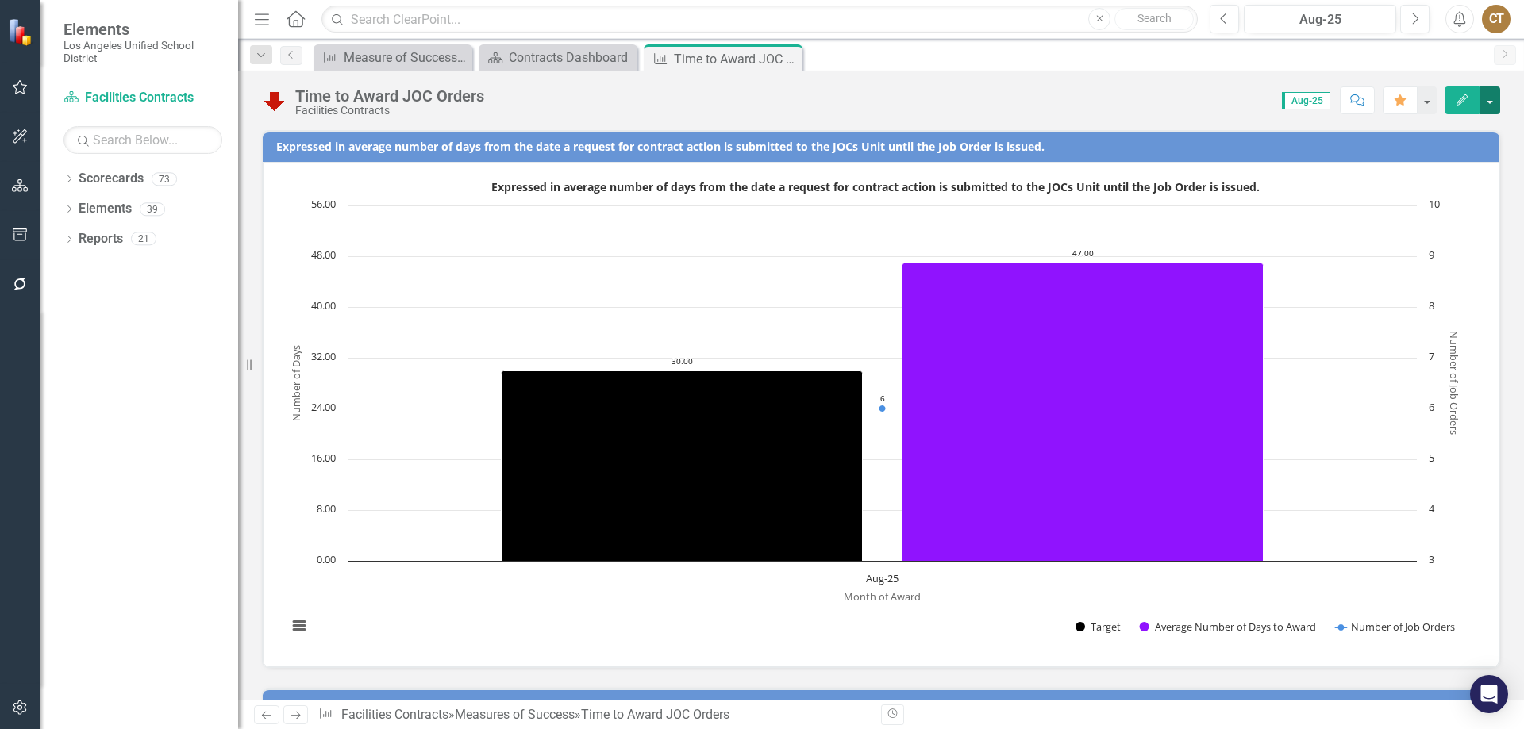
click at [1492, 99] on button "button" at bounding box center [1489, 101] width 21 height 28
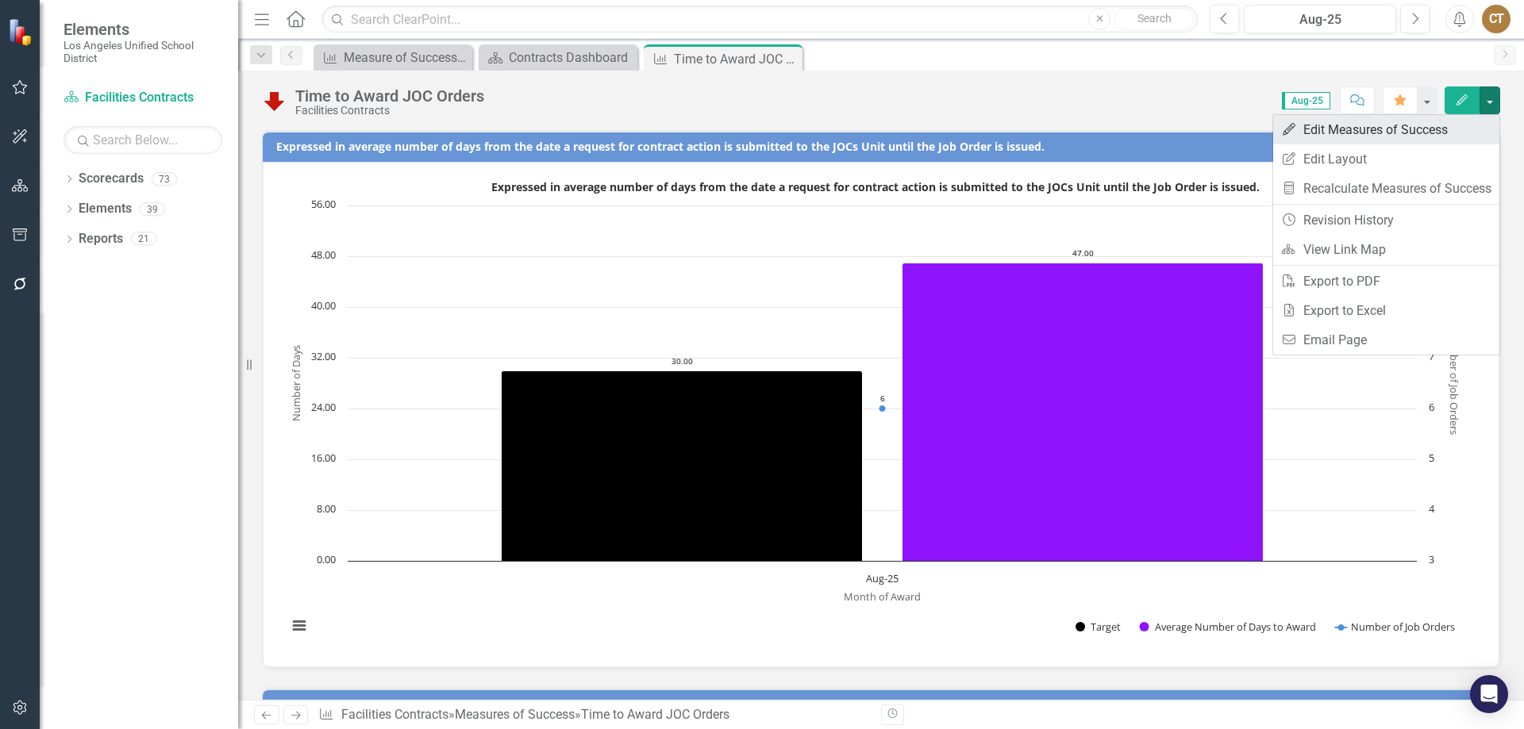
click at [1391, 126] on link "Edit Edit Measures of Success" at bounding box center [1386, 129] width 226 height 29
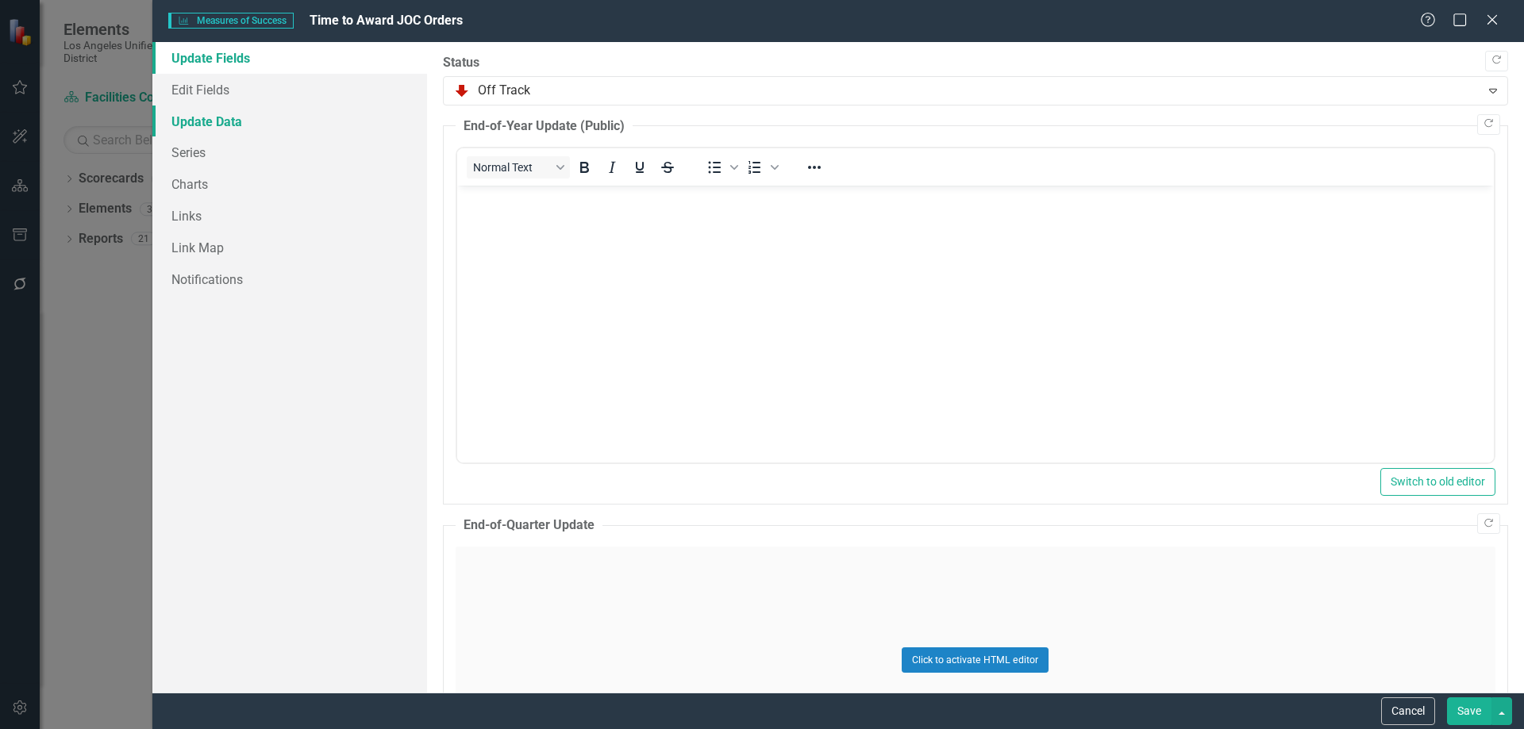
click at [207, 118] on link "Update Data" at bounding box center [289, 122] width 275 height 32
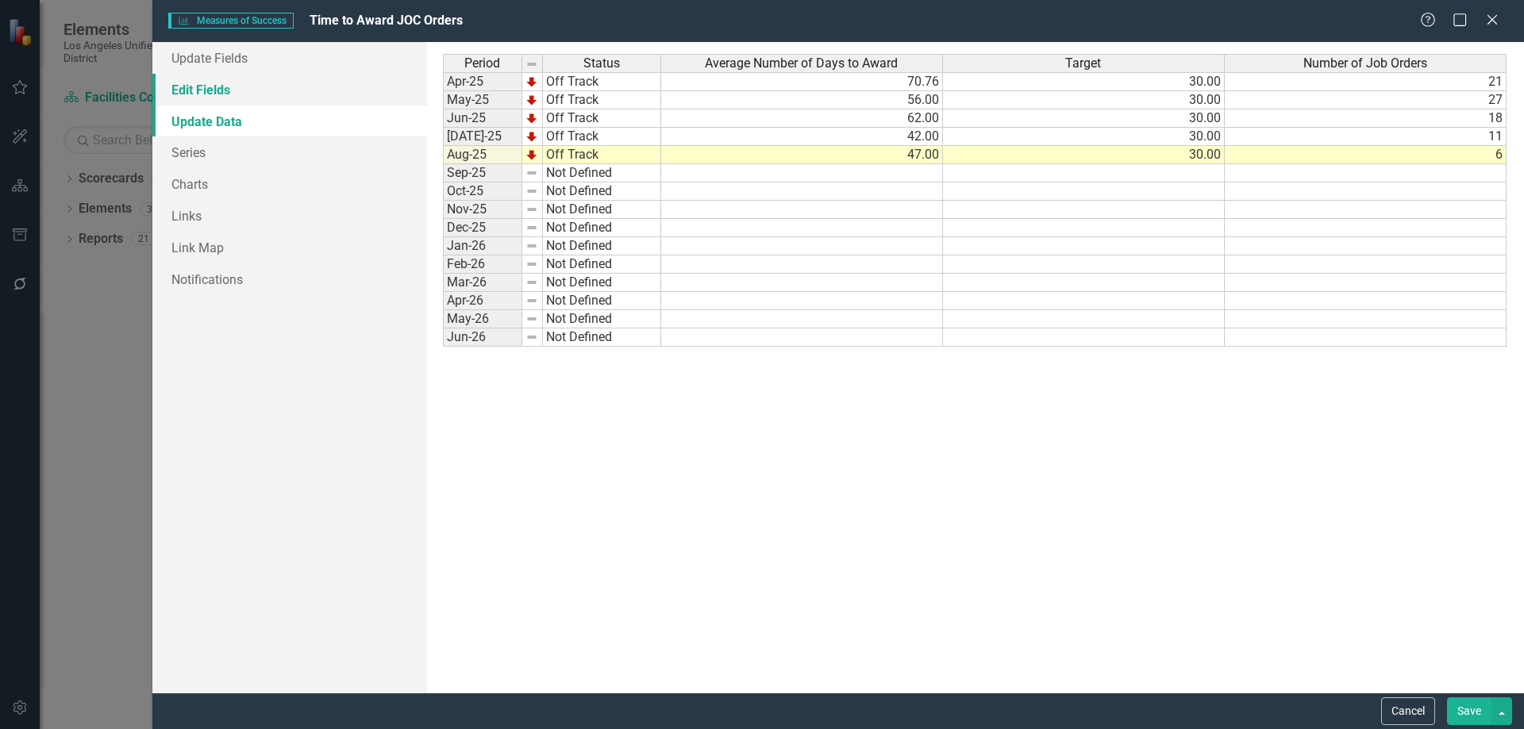
click at [210, 91] on link "Edit Fields" at bounding box center [289, 90] width 275 height 32
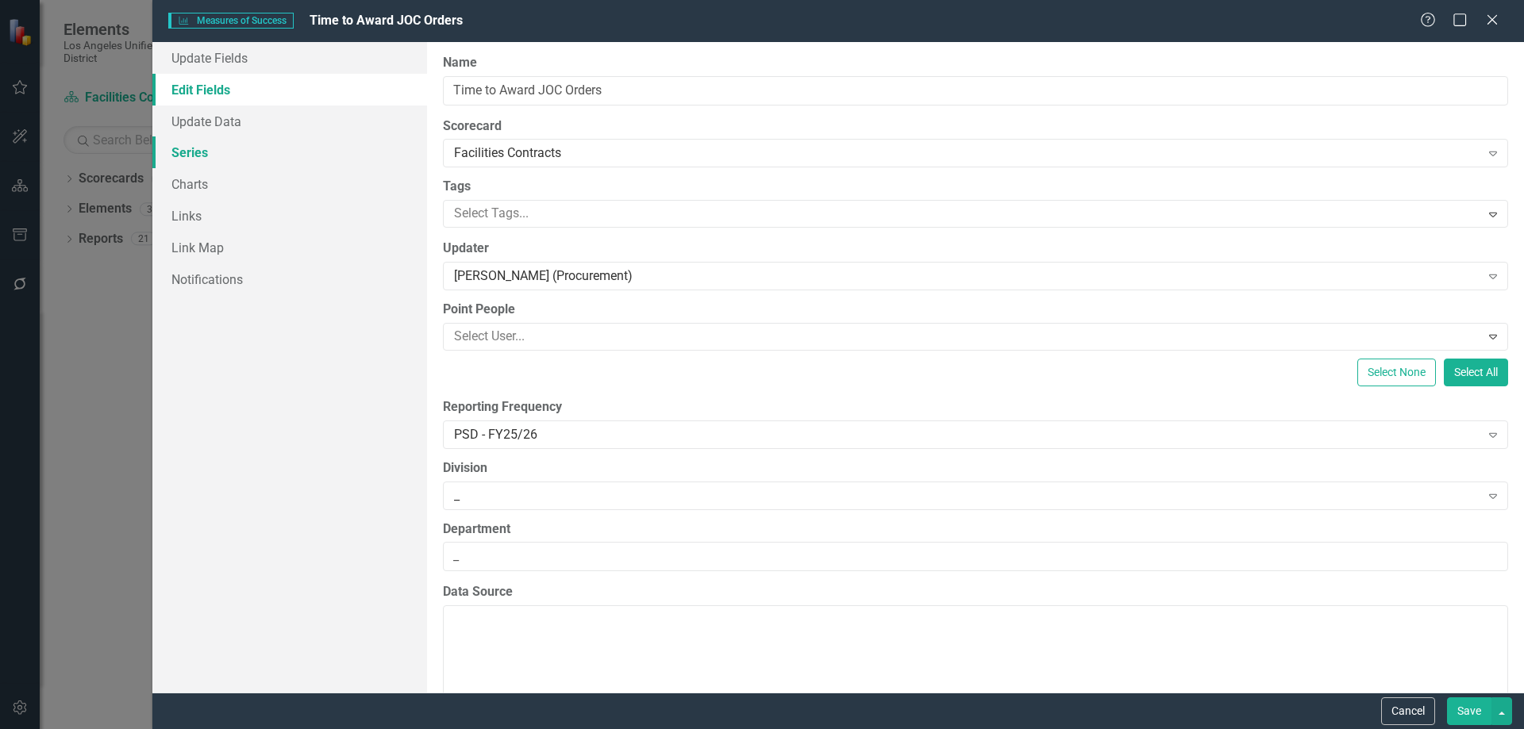
click at [198, 147] on link "Series" at bounding box center [289, 153] width 275 height 32
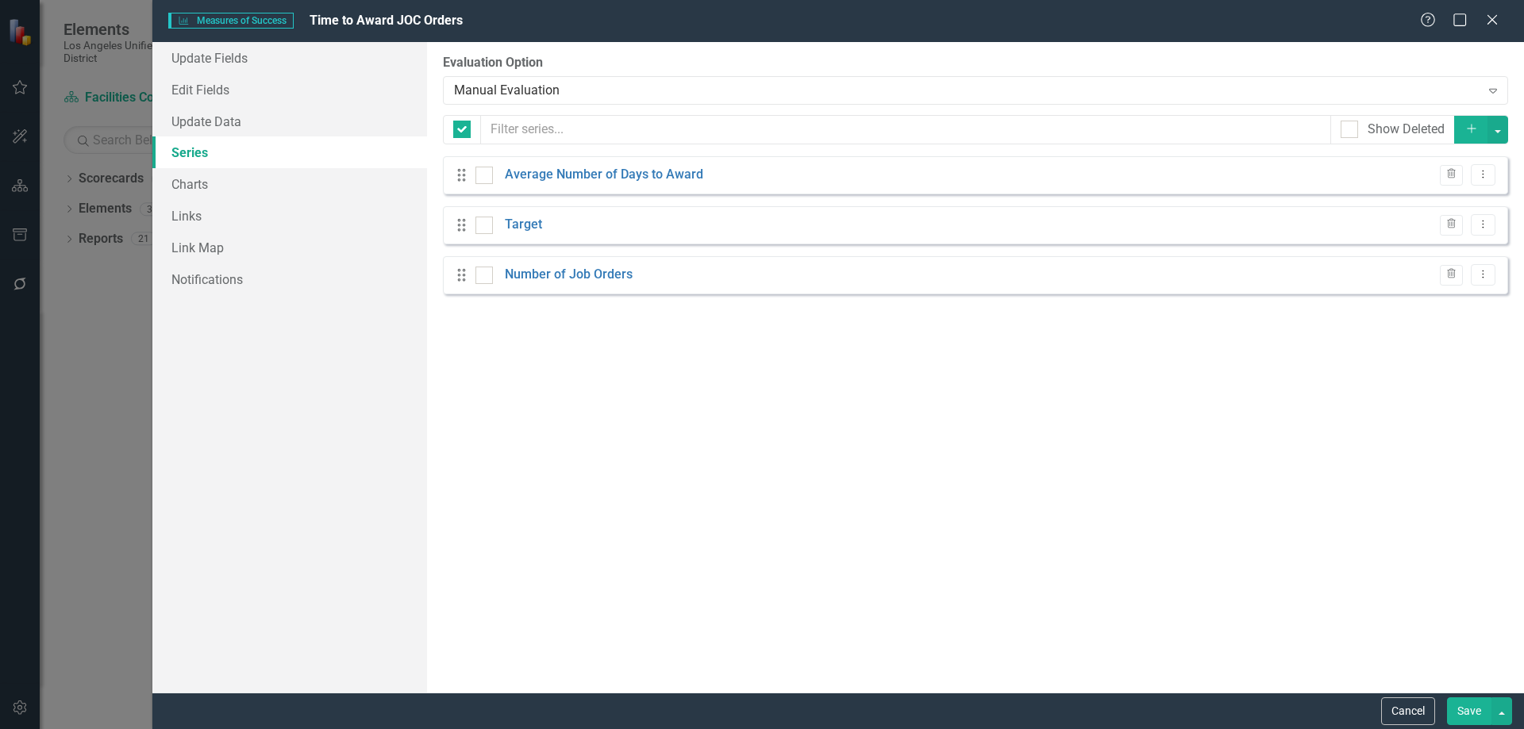
checkbox input "false"
click at [196, 179] on link "Charts" at bounding box center [289, 184] width 275 height 32
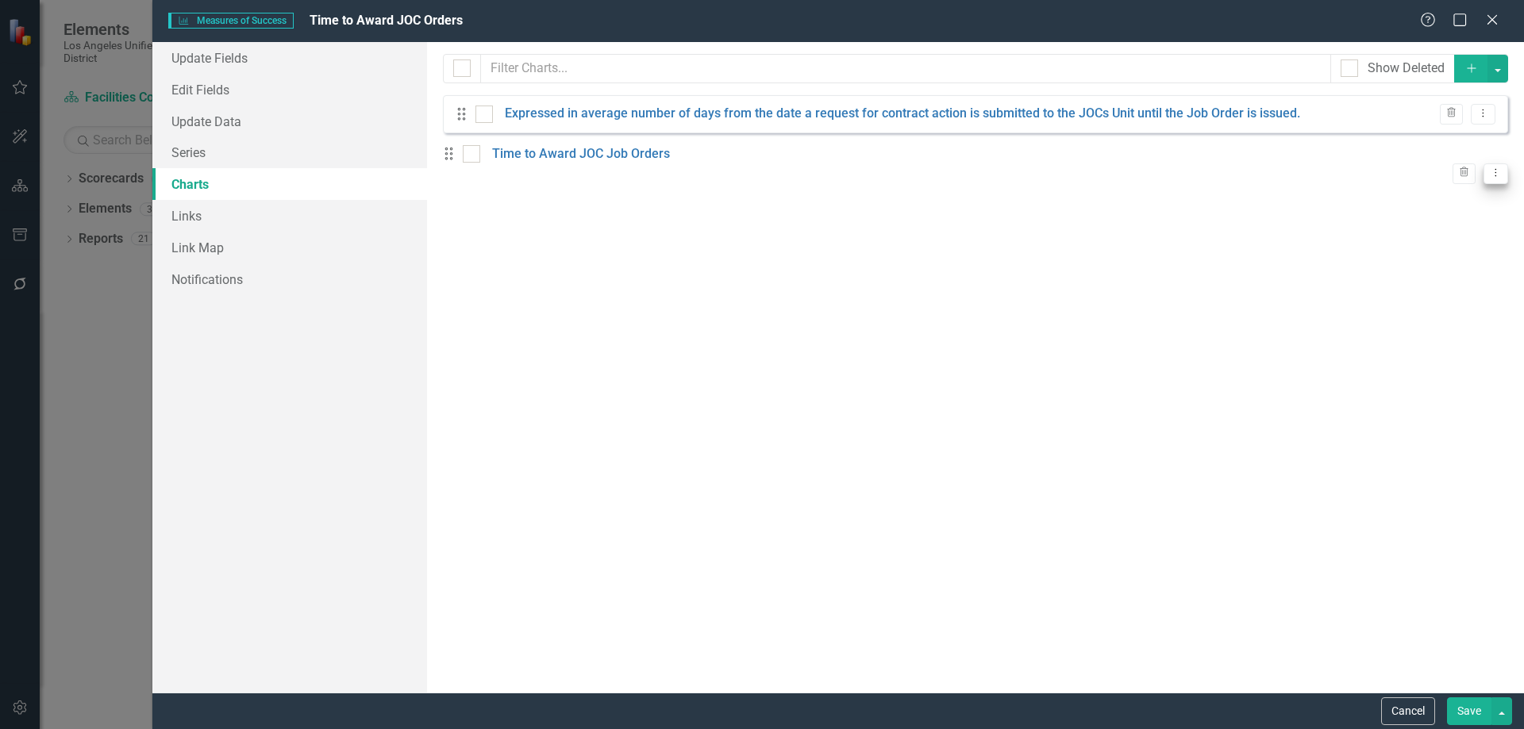
click at [1489, 167] on icon "Dropdown Menu" at bounding box center [1495, 172] width 13 height 10
click at [1439, 189] on link "Edit Edit Chart" at bounding box center [1431, 189] width 125 height 29
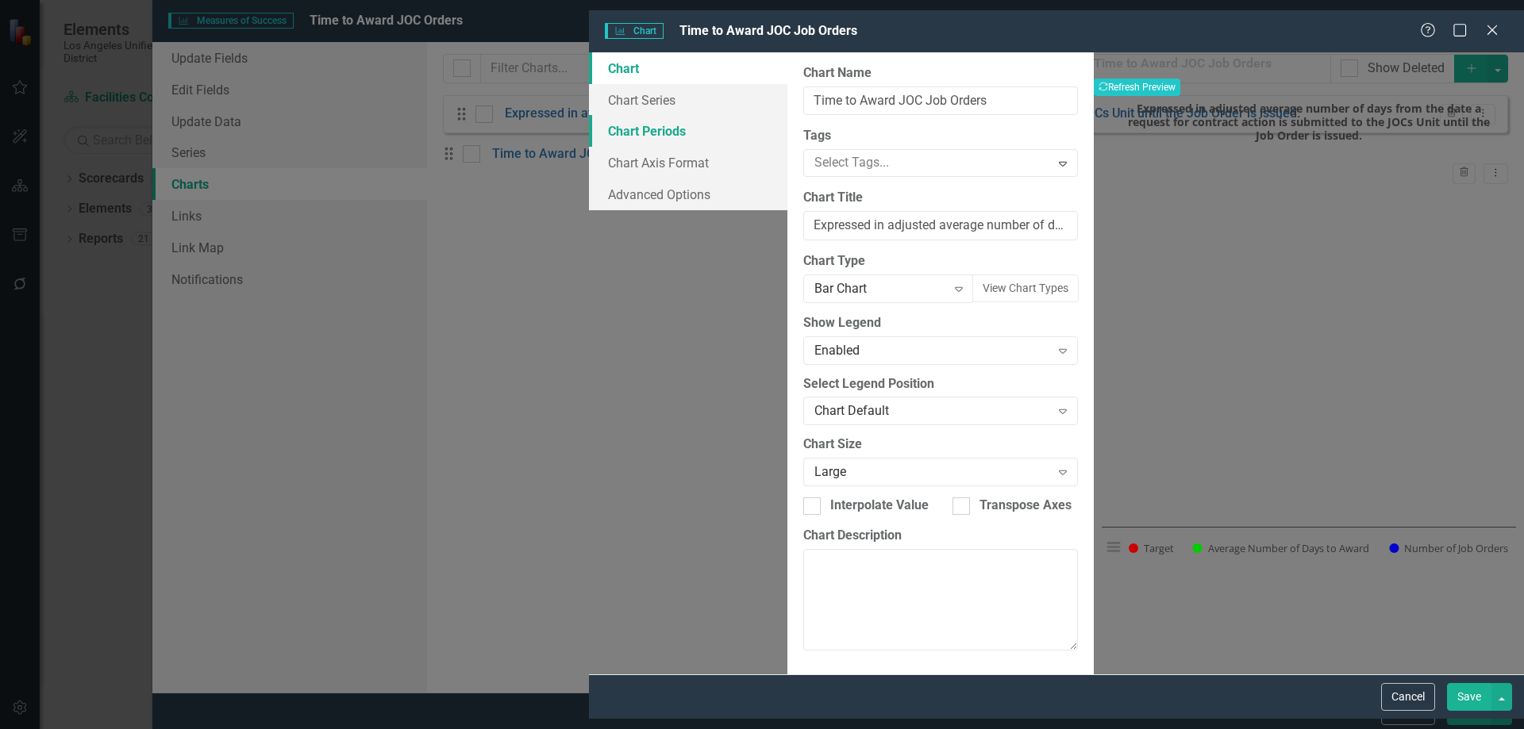
click at [589, 121] on link "Chart Periods" at bounding box center [688, 131] width 198 height 32
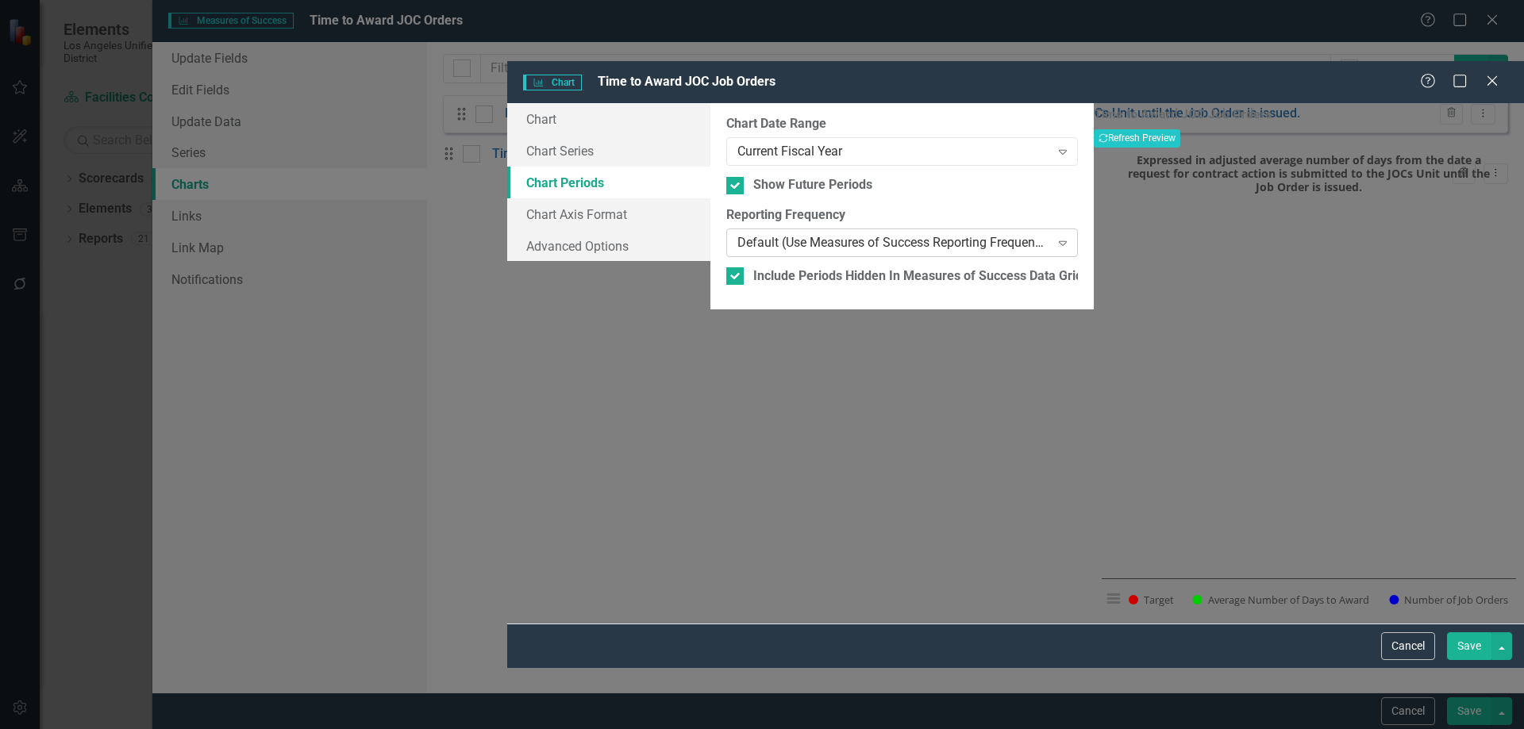
click at [1055, 237] on icon "Expand" at bounding box center [1063, 243] width 16 height 13
click at [1462, 660] on button "Save" at bounding box center [1469, 647] width 44 height 28
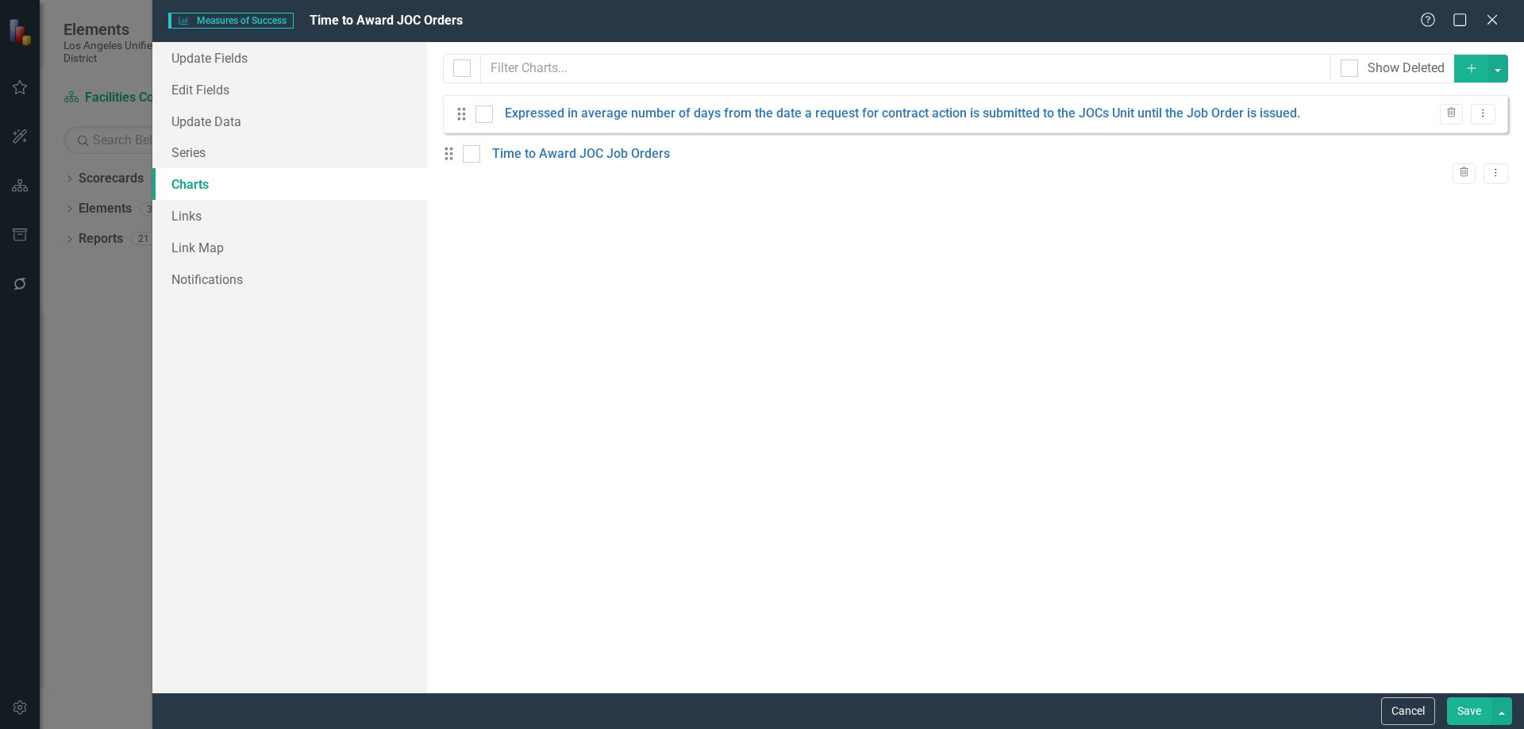
click at [1456, 706] on button "Save" at bounding box center [1469, 712] width 44 height 28
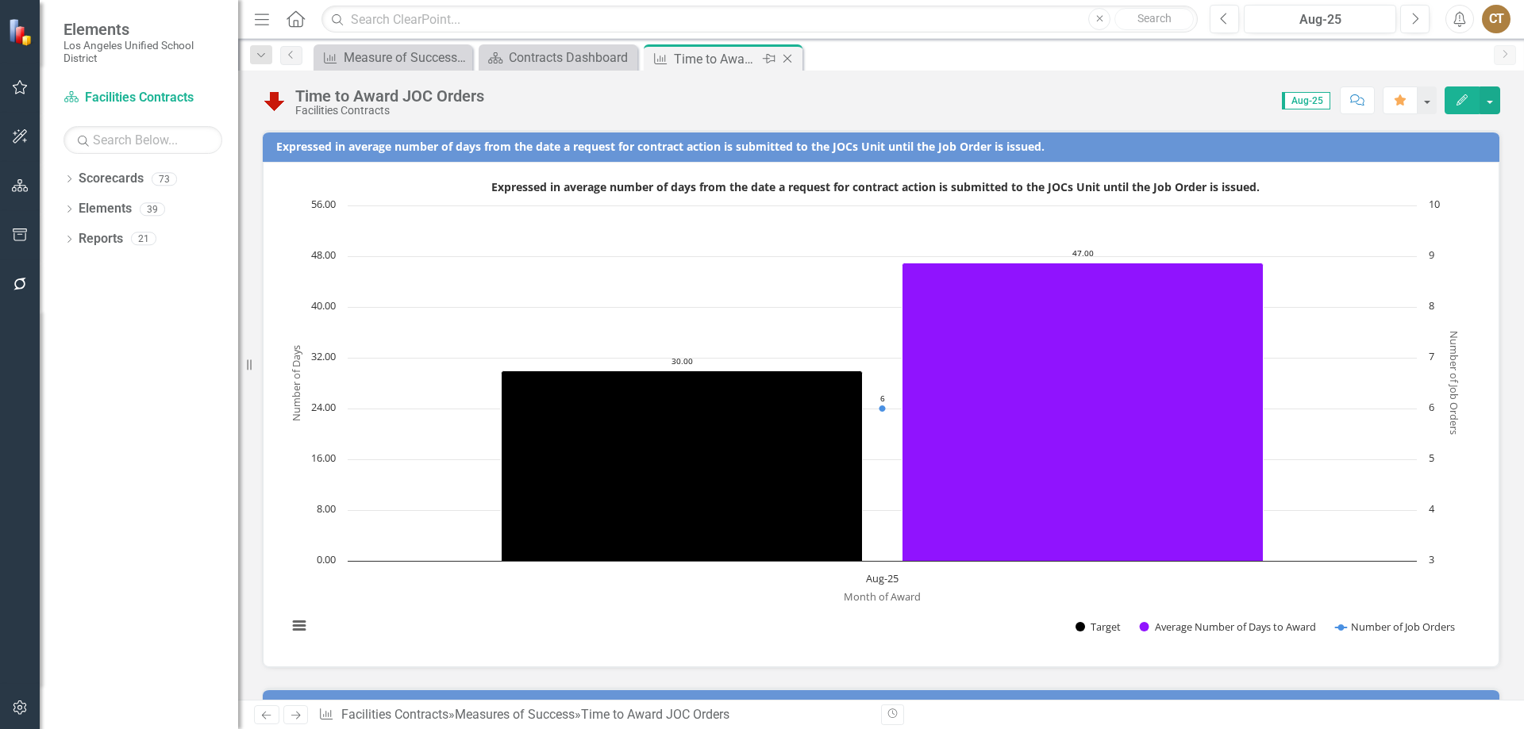
click at [790, 60] on icon "Close" at bounding box center [787, 58] width 16 height 13
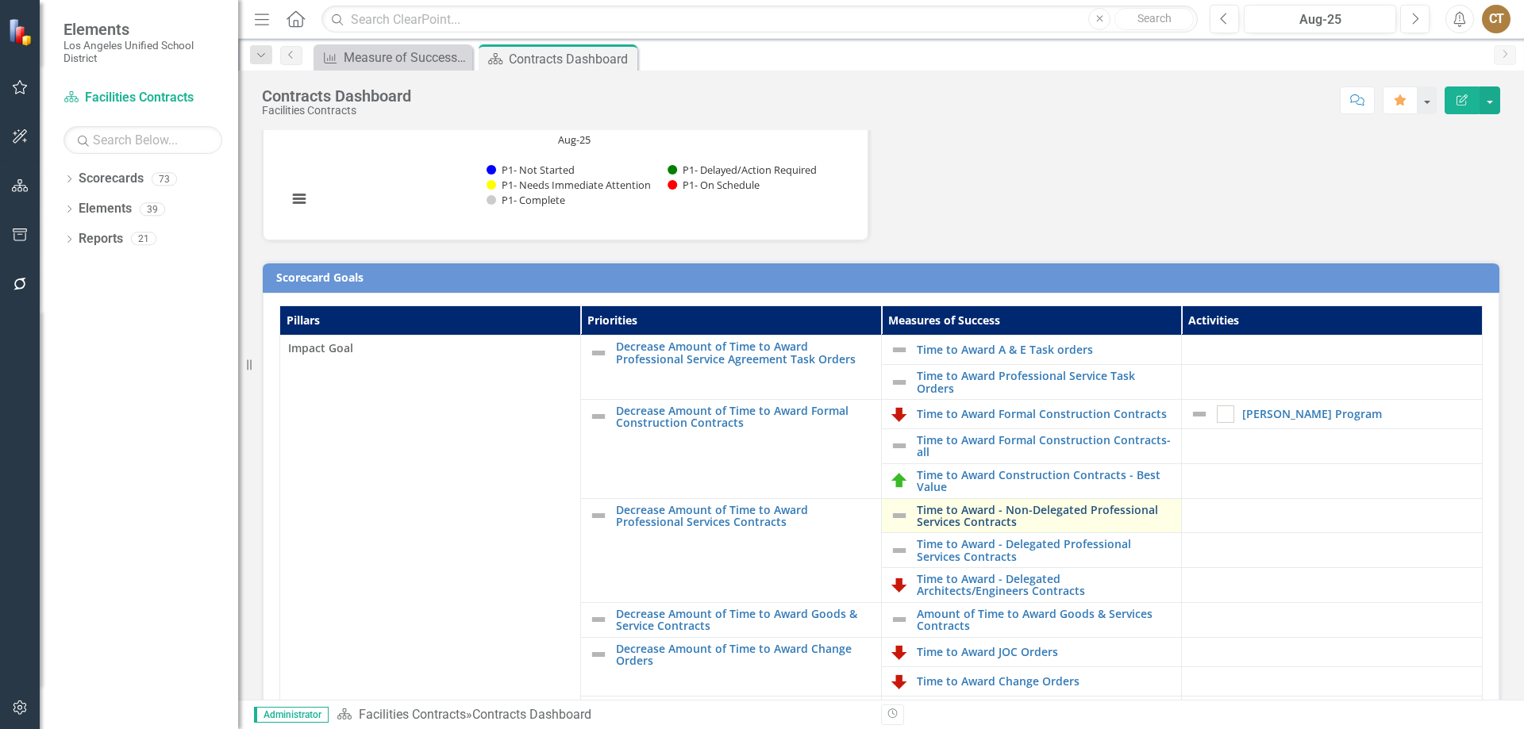
scroll to position [238, 0]
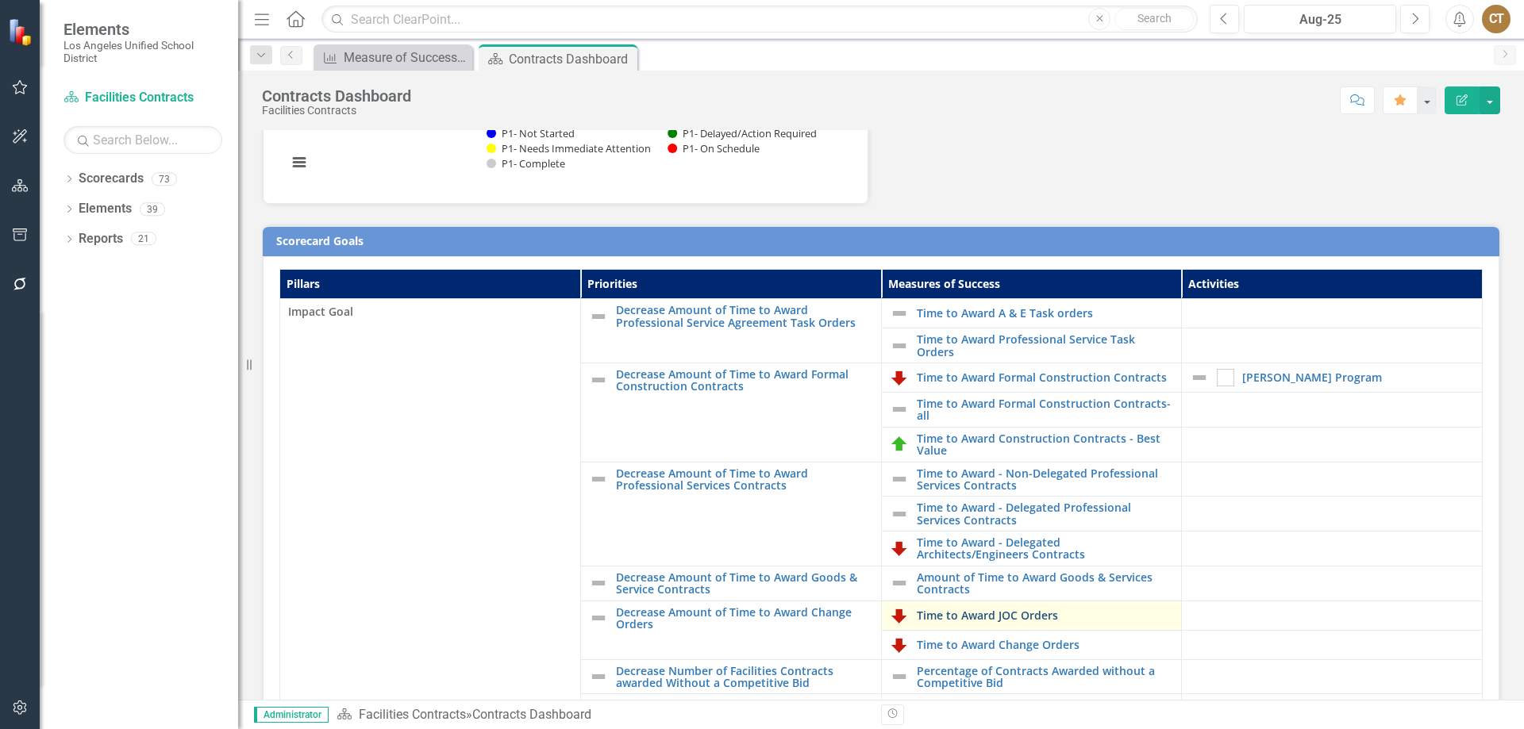
click at [961, 616] on link "Time to Award JOC Orders" at bounding box center [1045, 616] width 257 height 12
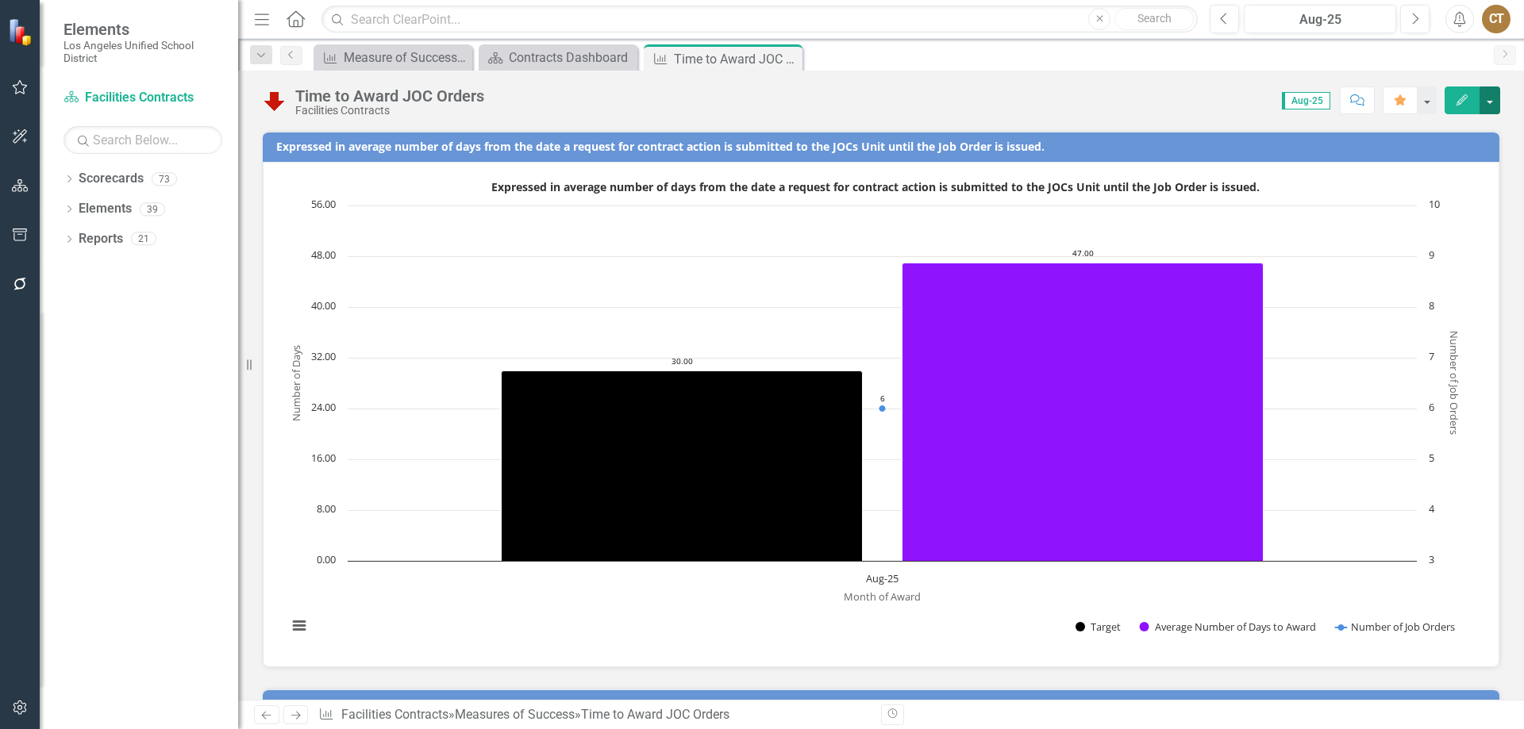
click at [1487, 99] on button "button" at bounding box center [1489, 101] width 21 height 28
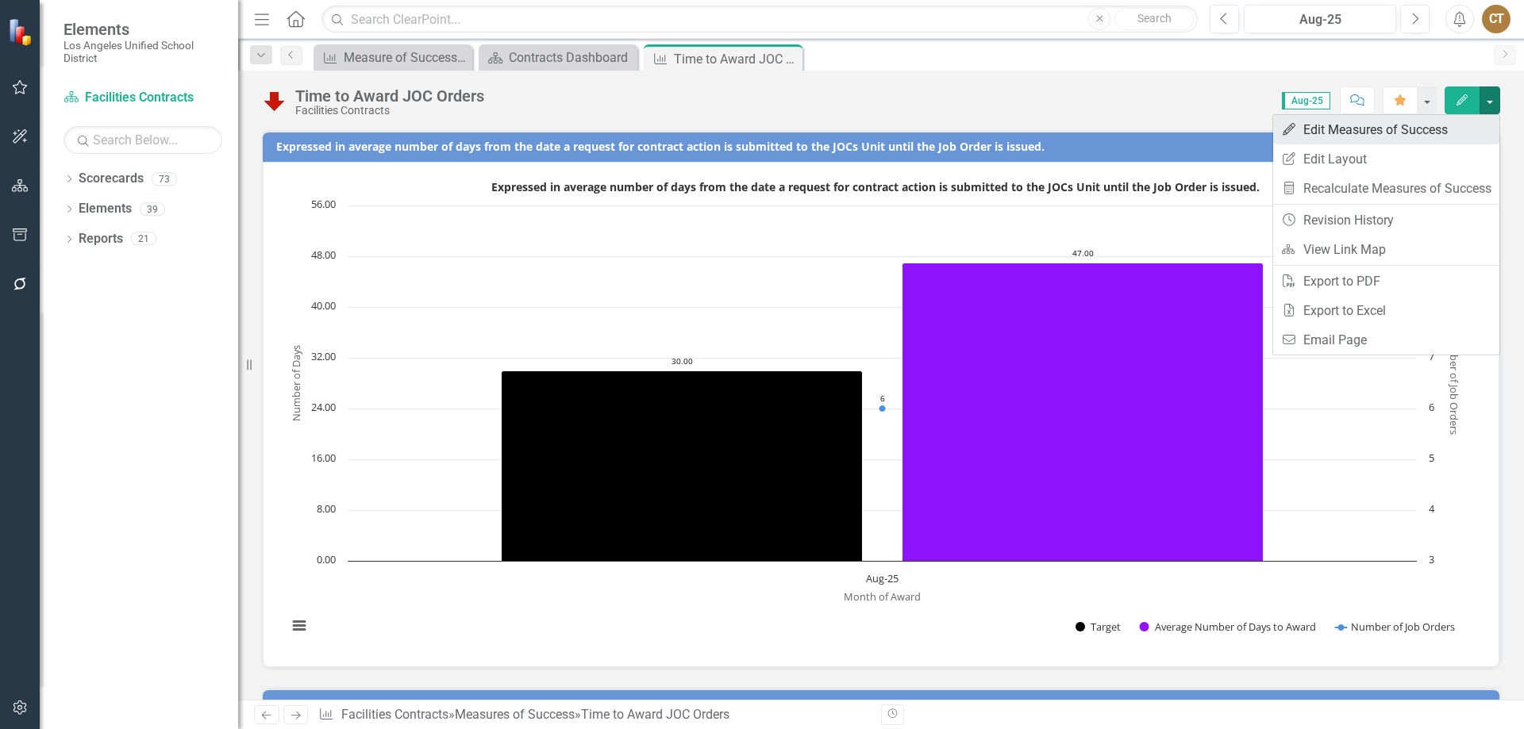
click at [1350, 129] on link "Edit Edit Measures of Success" at bounding box center [1386, 129] width 226 height 29
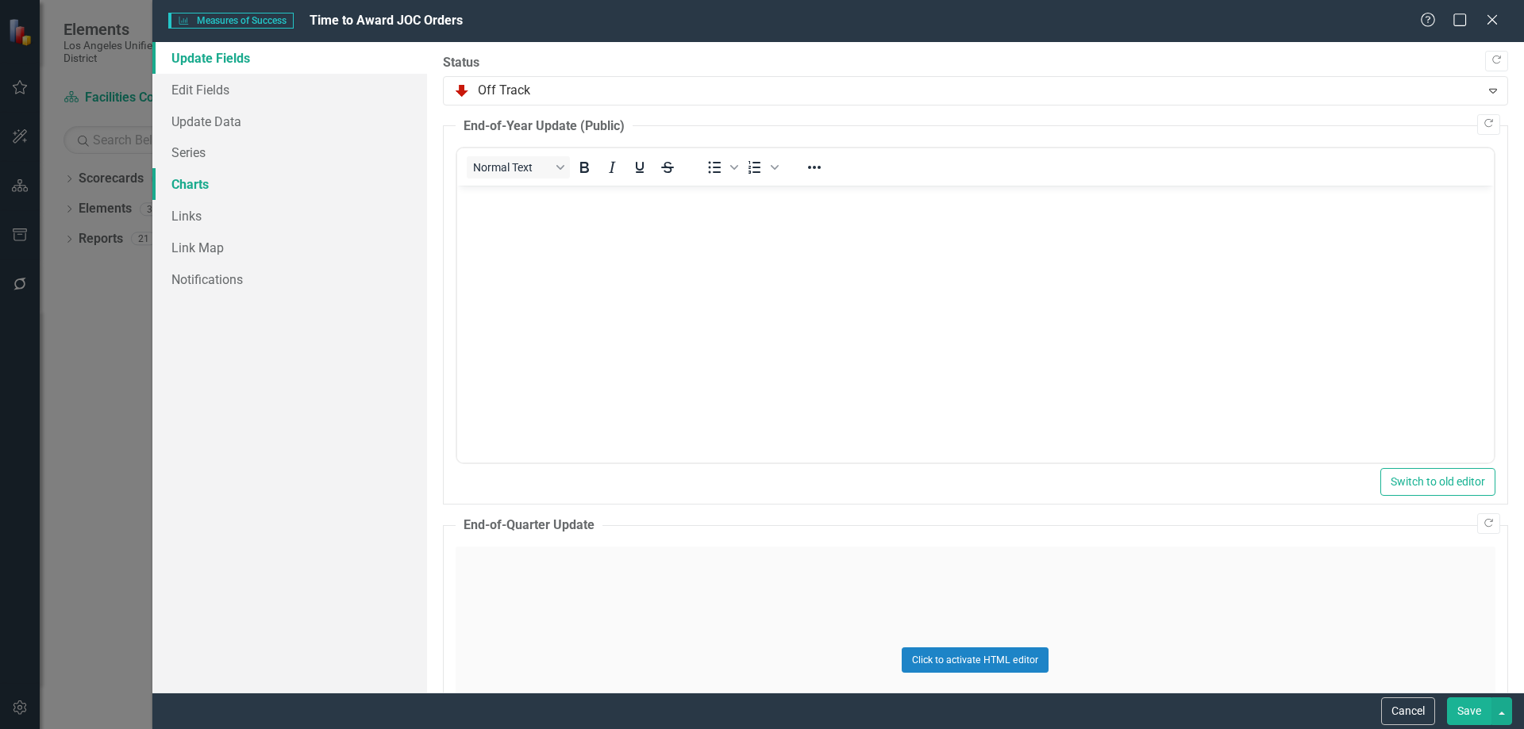
click at [192, 181] on link "Charts" at bounding box center [289, 184] width 275 height 32
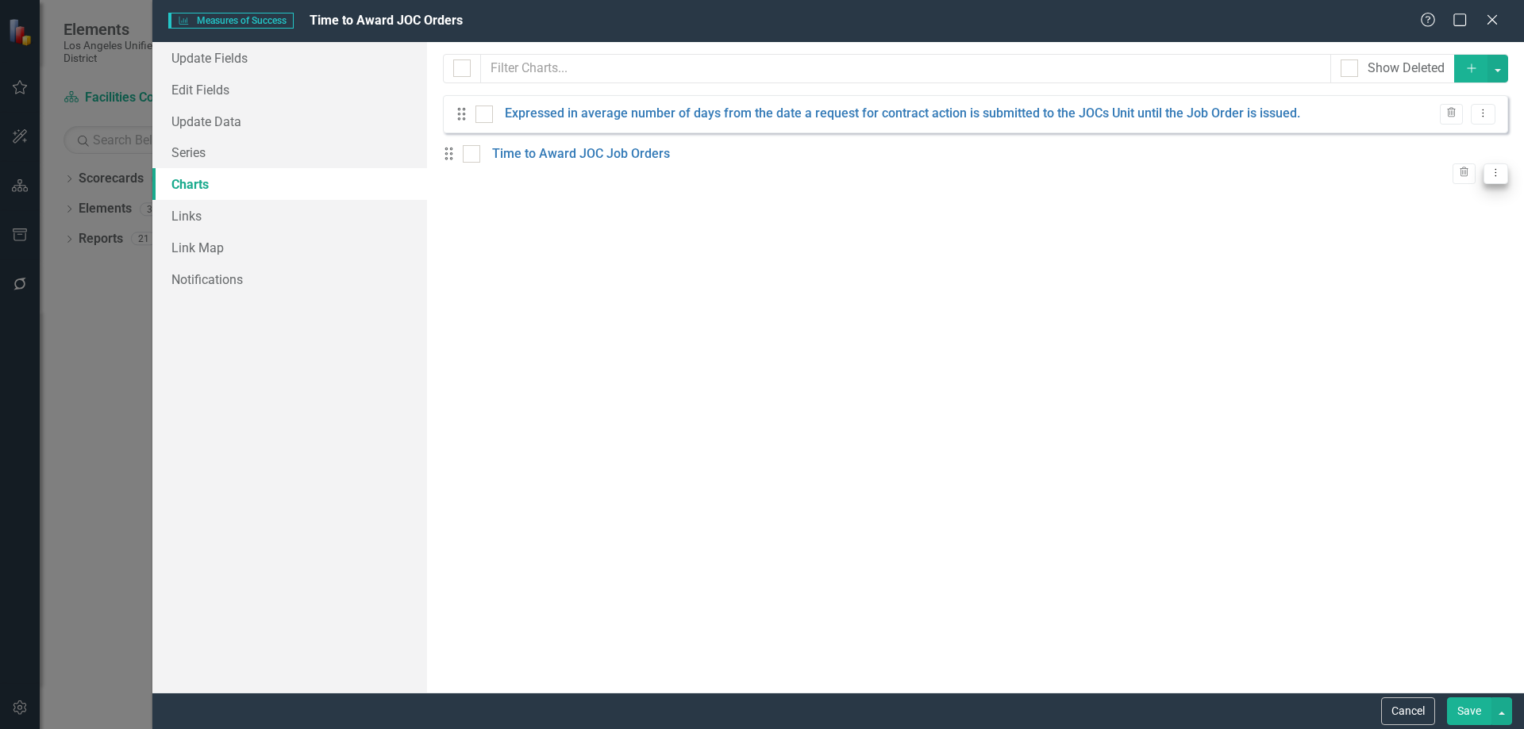
click at [1489, 167] on icon "Dropdown Menu" at bounding box center [1495, 172] width 13 height 10
click at [1434, 189] on link "Edit Edit Chart" at bounding box center [1431, 189] width 125 height 29
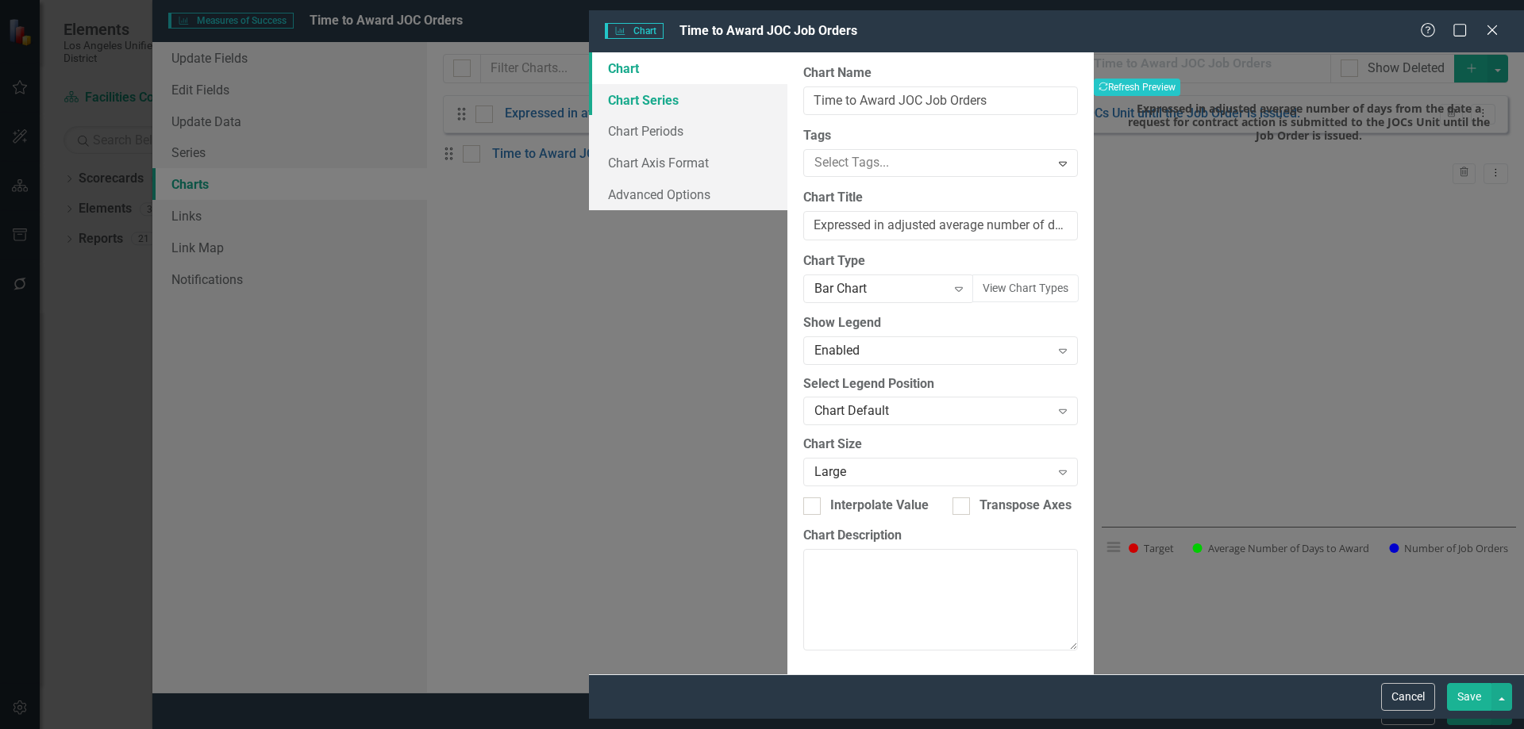
click at [589, 87] on link "Chart Series" at bounding box center [688, 100] width 198 height 32
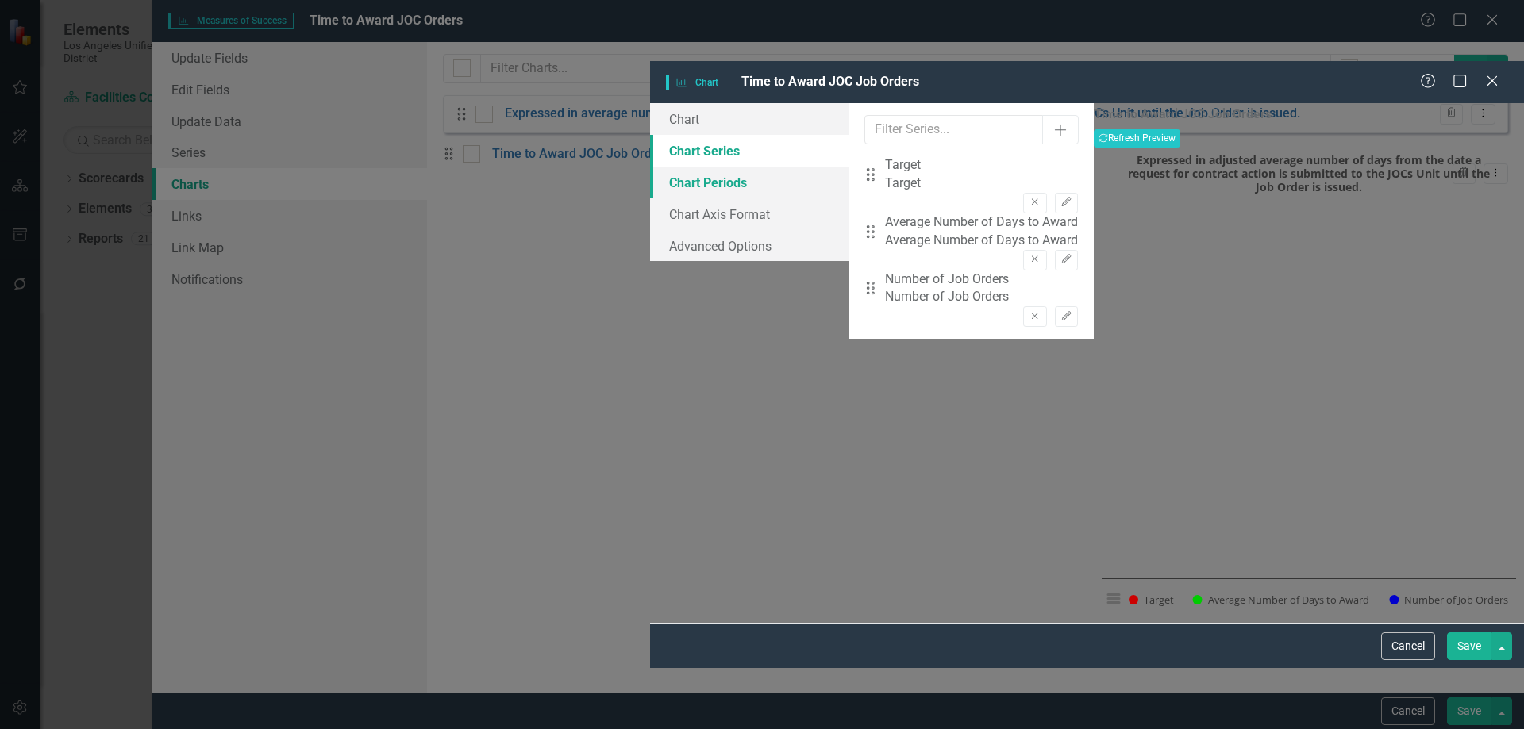
click at [650, 167] on link "Chart Periods" at bounding box center [749, 183] width 198 height 32
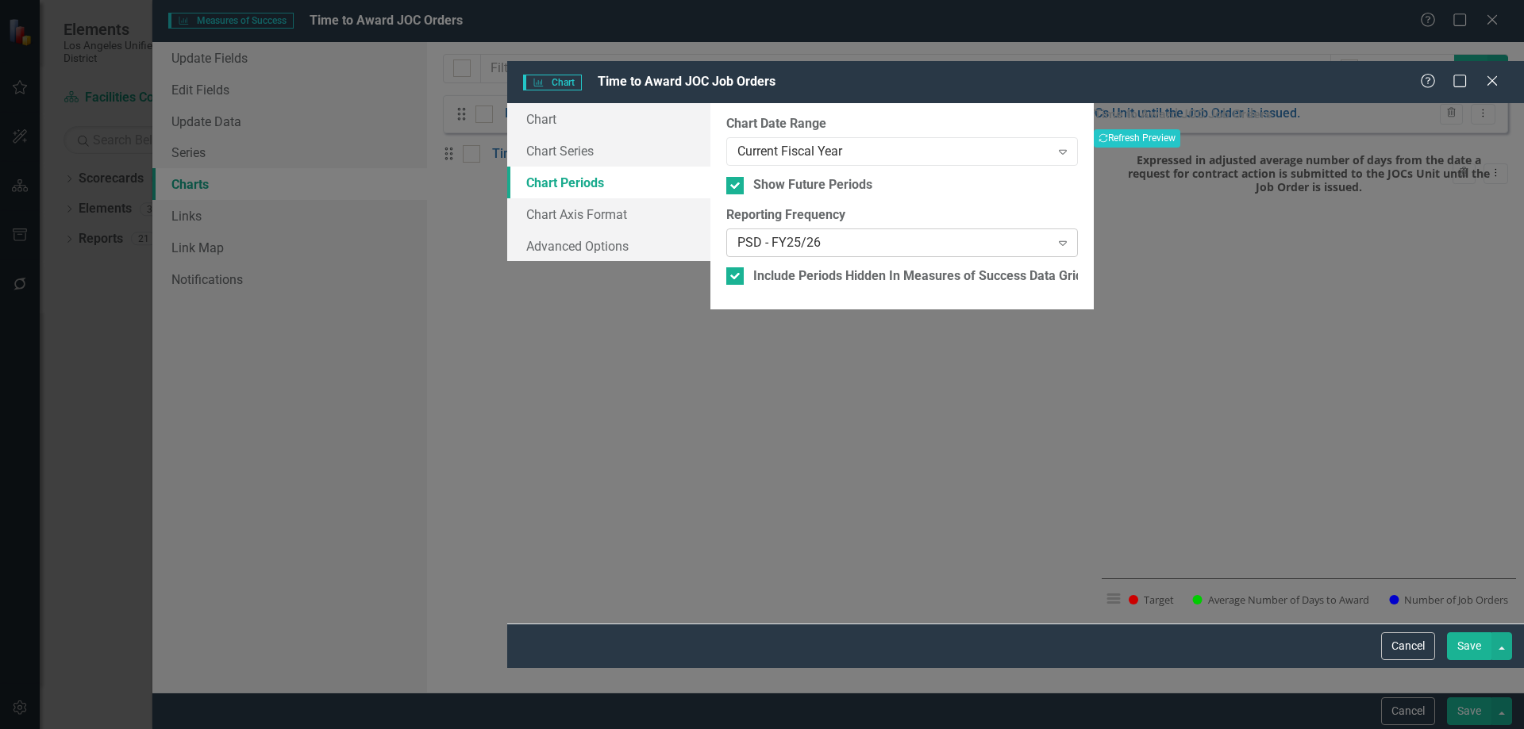
click at [1055, 237] on icon "Expand" at bounding box center [1063, 243] width 16 height 13
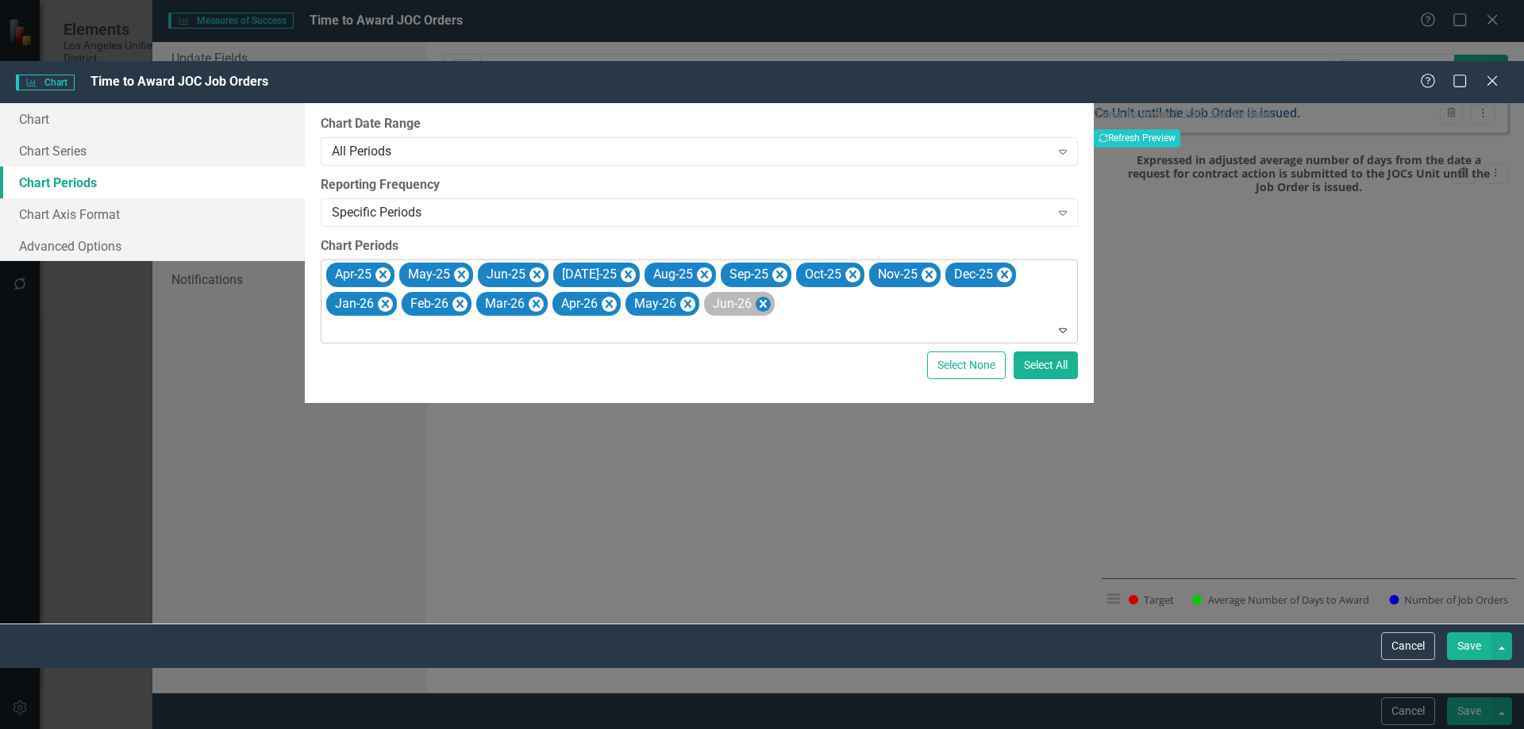
click at [771, 294] on icon "Remove Jun-26" at bounding box center [763, 304] width 15 height 20
click at [695, 294] on icon "Remove May-26" at bounding box center [687, 304] width 15 height 20
click at [617, 294] on icon "Remove Apr-26" at bounding box center [609, 304] width 15 height 20
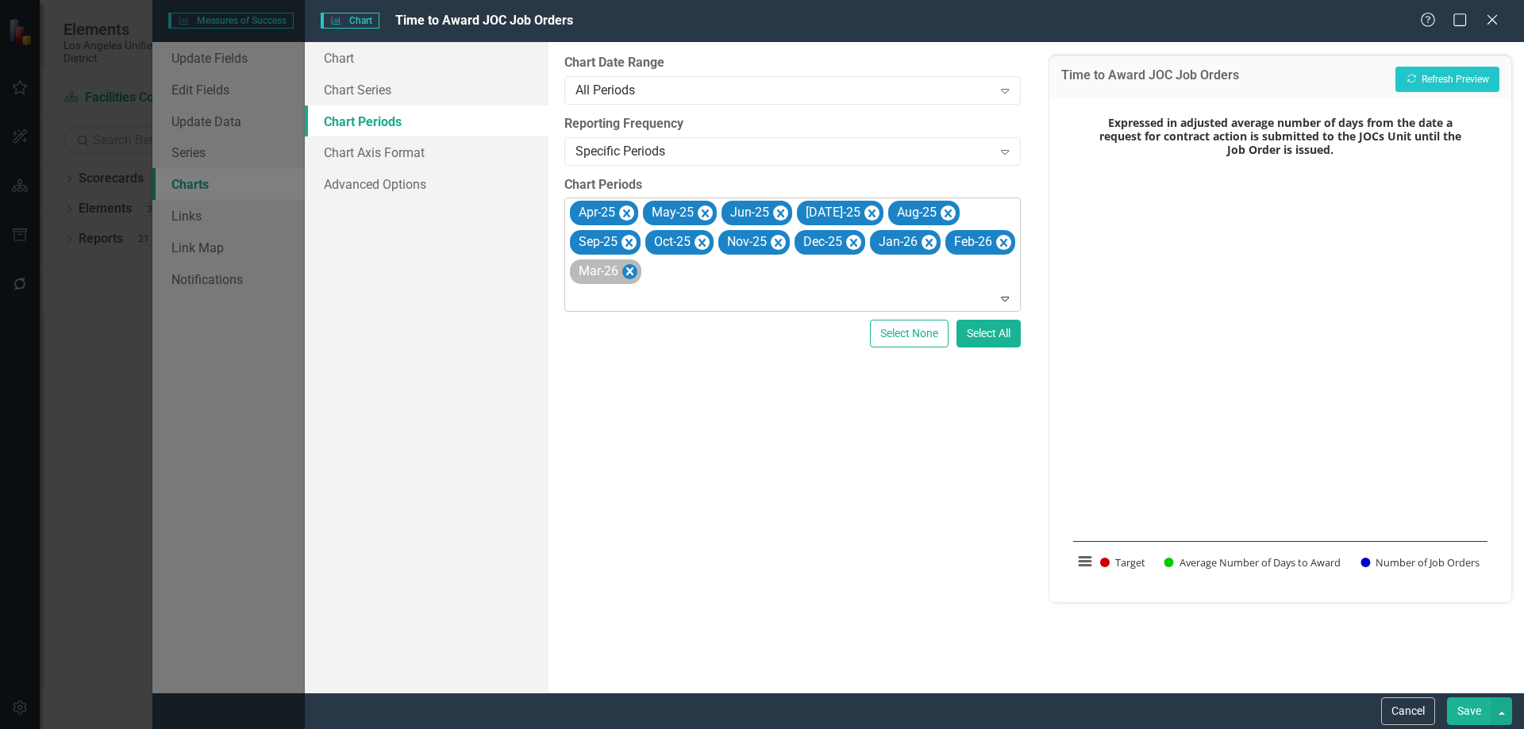
click at [629, 274] on icon "Remove Mar-26" at bounding box center [629, 271] width 7 height 8
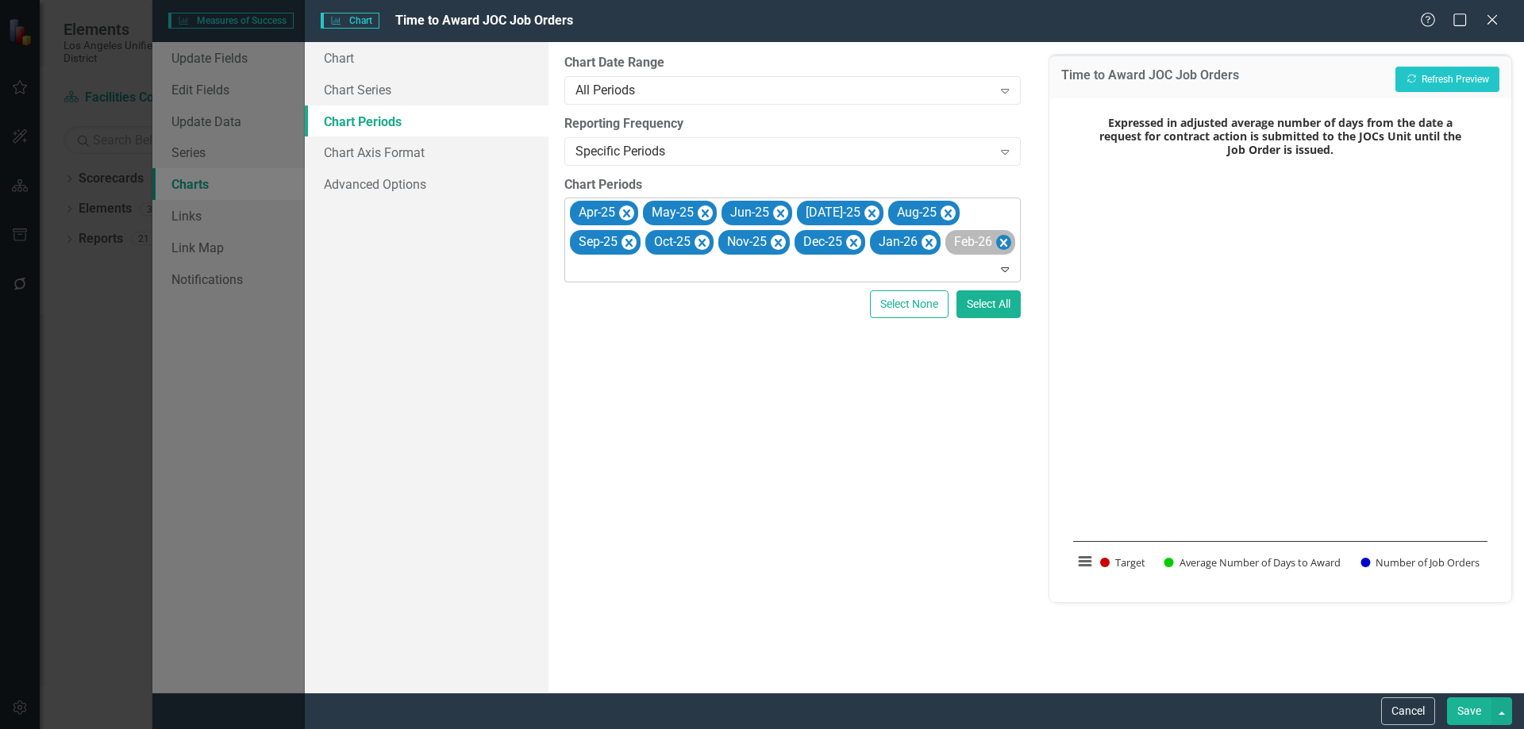
click at [1000, 242] on icon "Remove Feb-26" at bounding box center [1003, 243] width 7 height 8
click at [925, 242] on icon "Remove Jan-26" at bounding box center [928, 243] width 7 height 8
click at [846, 246] on icon "Remove Dec-25" at bounding box center [853, 243] width 15 height 20
click at [771, 244] on icon "Remove Nov-25" at bounding box center [778, 243] width 15 height 20
click at [694, 247] on icon "Remove Oct-25" at bounding box center [701, 243] width 15 height 20
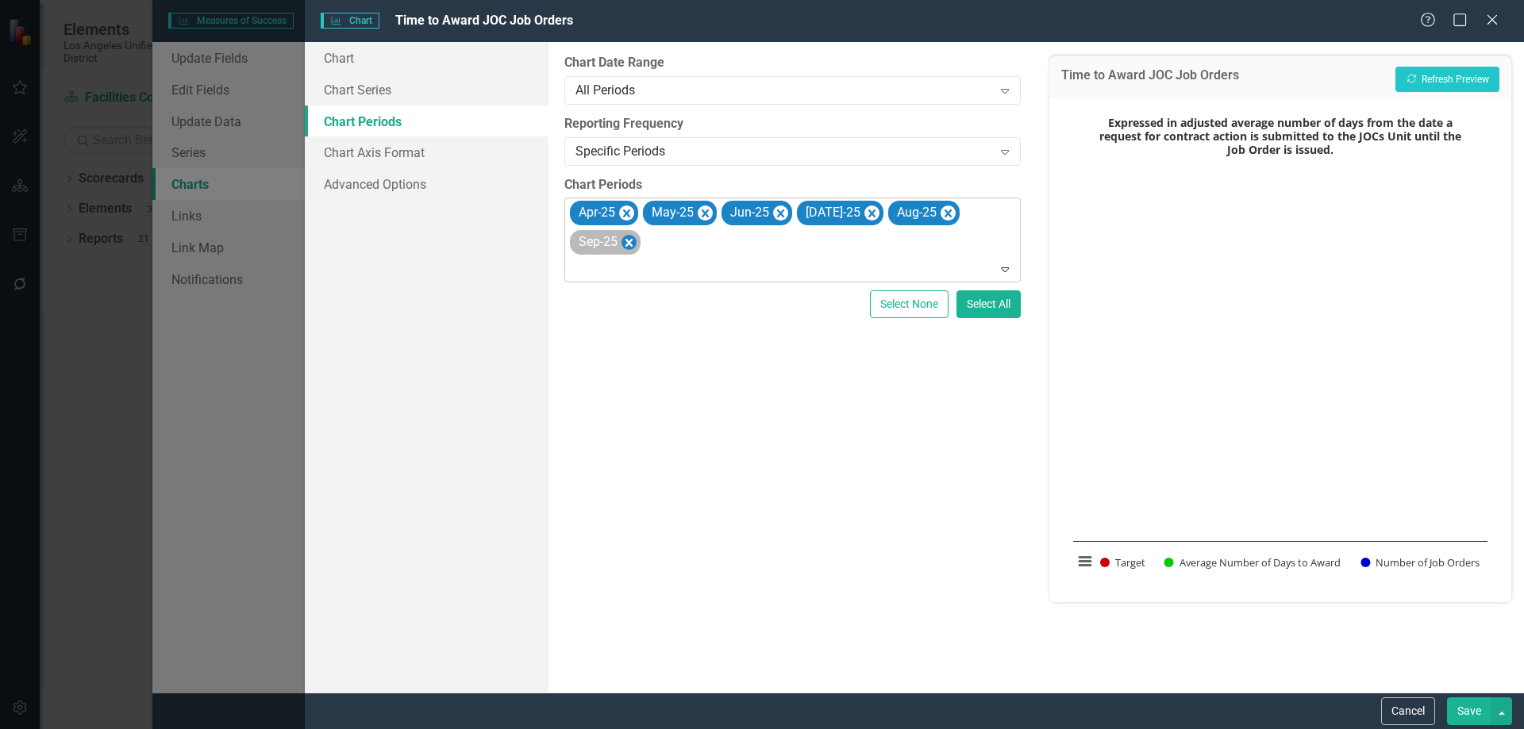
click at [637, 233] on icon "Remove Sep-25" at bounding box center [628, 243] width 15 height 20
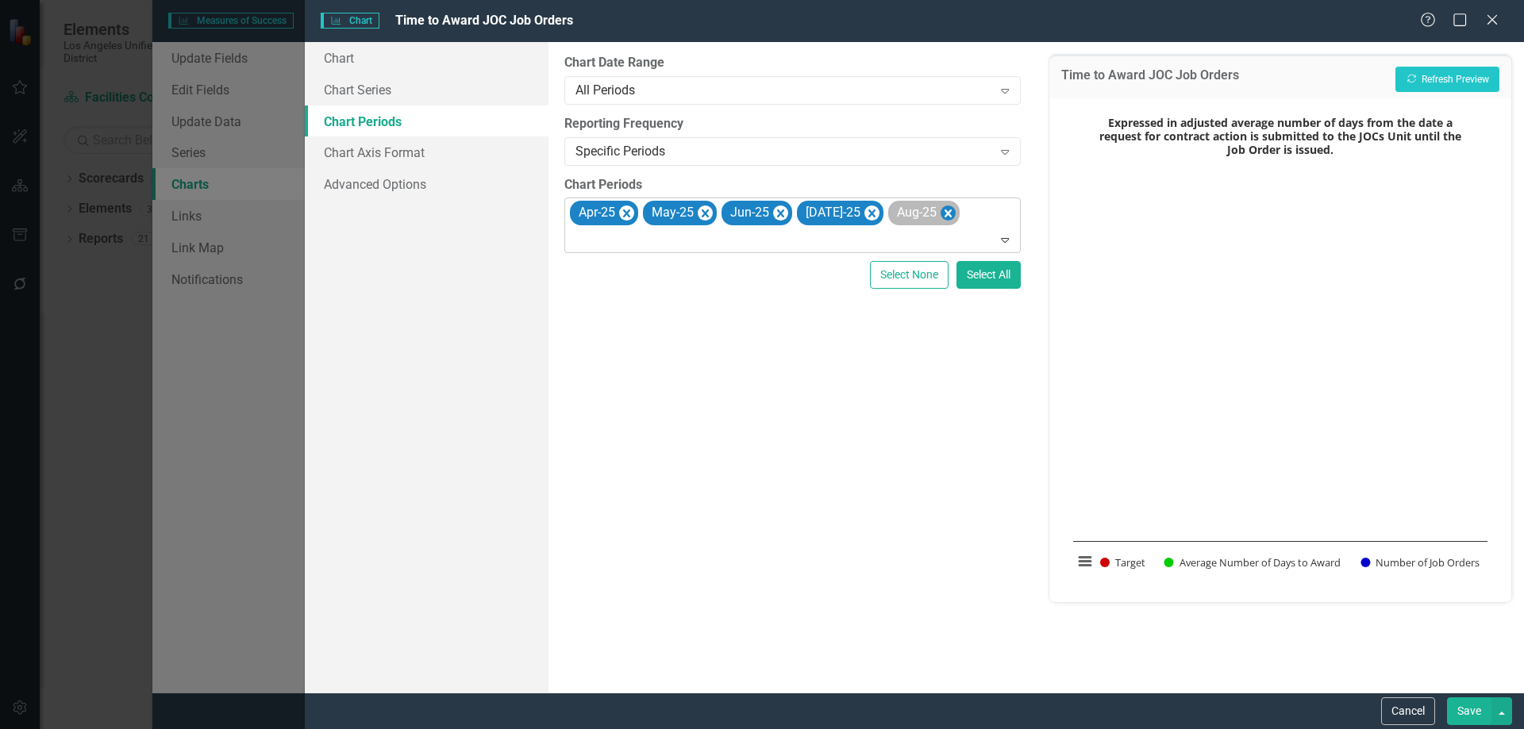
click at [944, 213] on icon "Remove Aug-25" at bounding box center [947, 214] width 7 height 8
click at [864, 216] on icon "Remove Jul-25" at bounding box center [871, 214] width 15 height 20
click at [1468, 709] on button "Save" at bounding box center [1469, 712] width 44 height 28
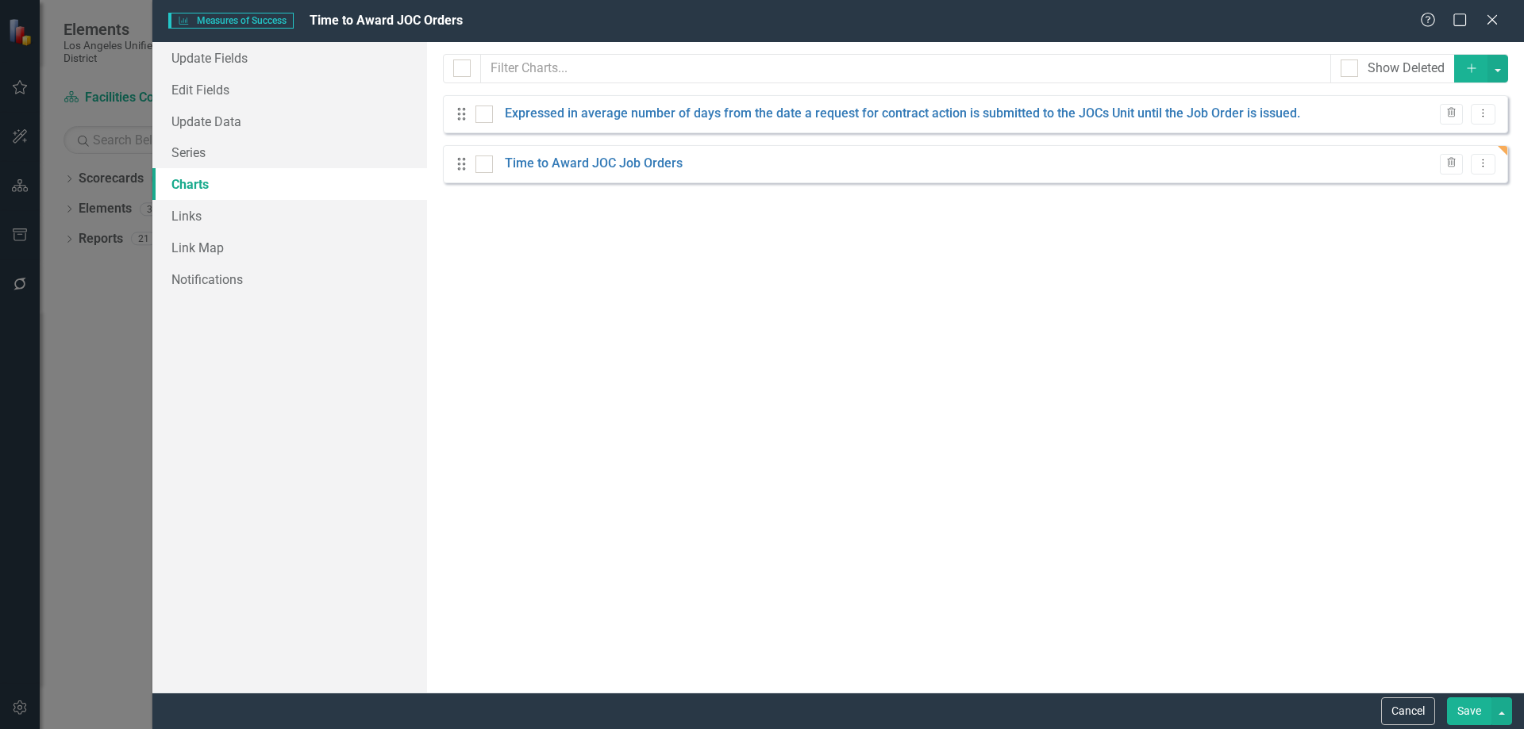
click at [1465, 709] on button "Save" at bounding box center [1469, 712] width 44 height 28
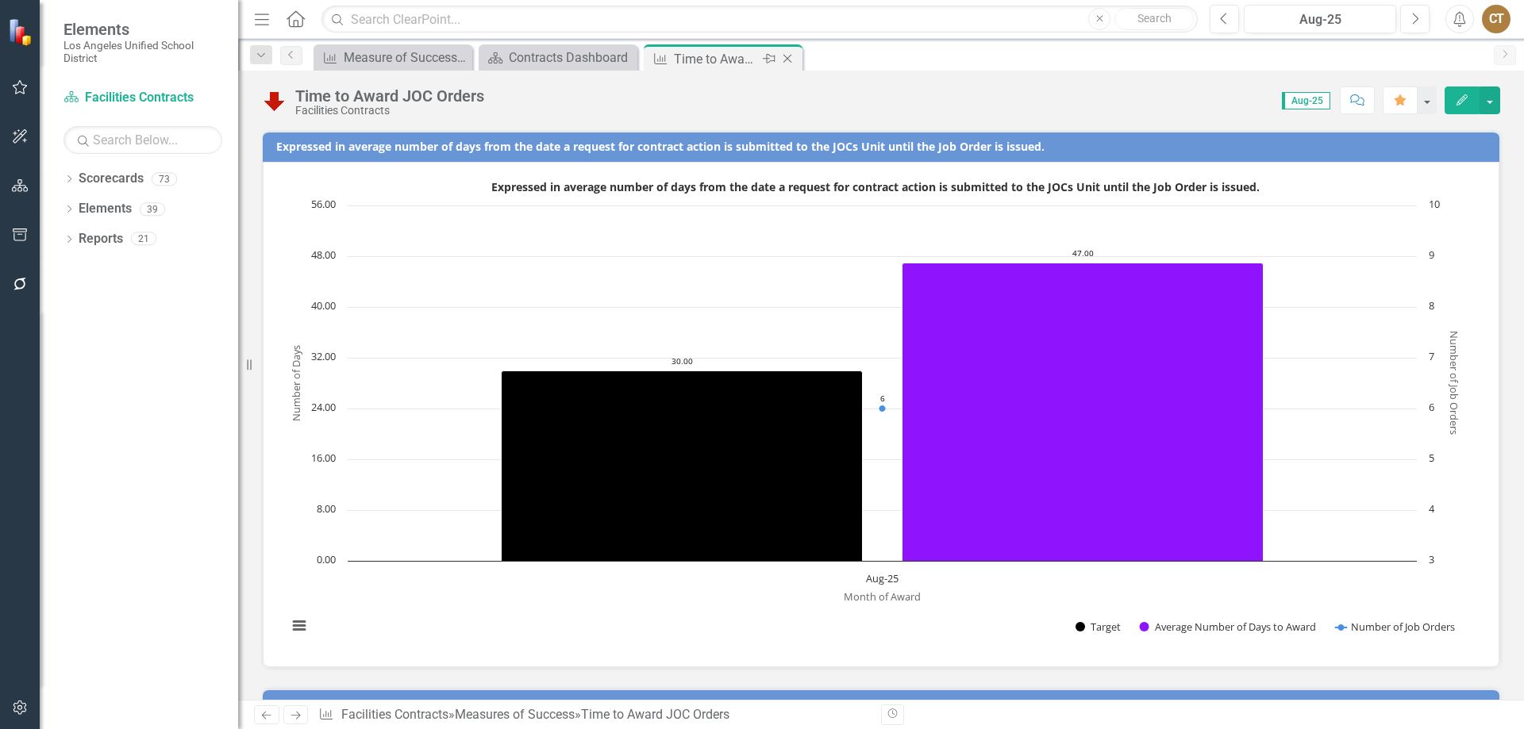
click at [790, 54] on icon "Close" at bounding box center [787, 58] width 16 height 13
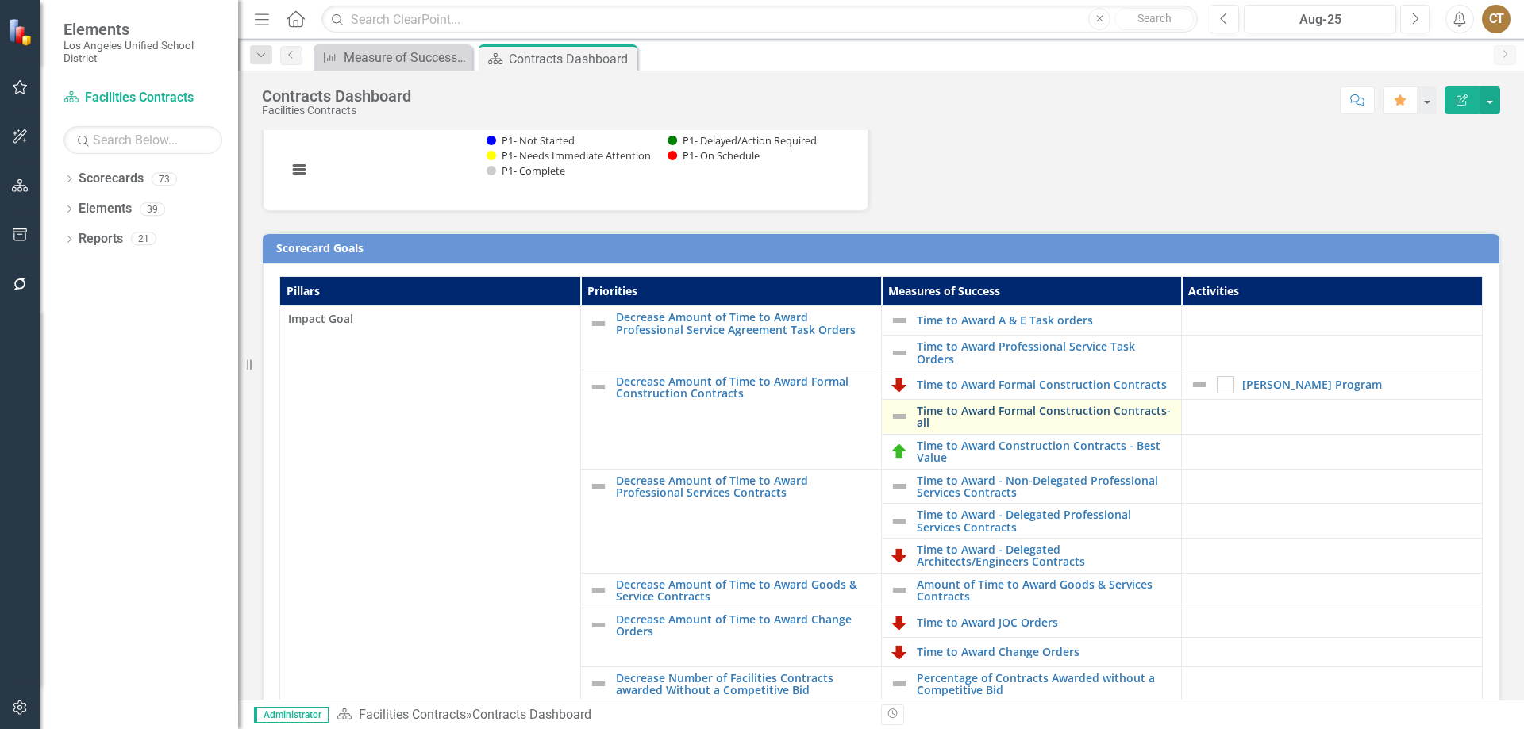
scroll to position [238, 0]
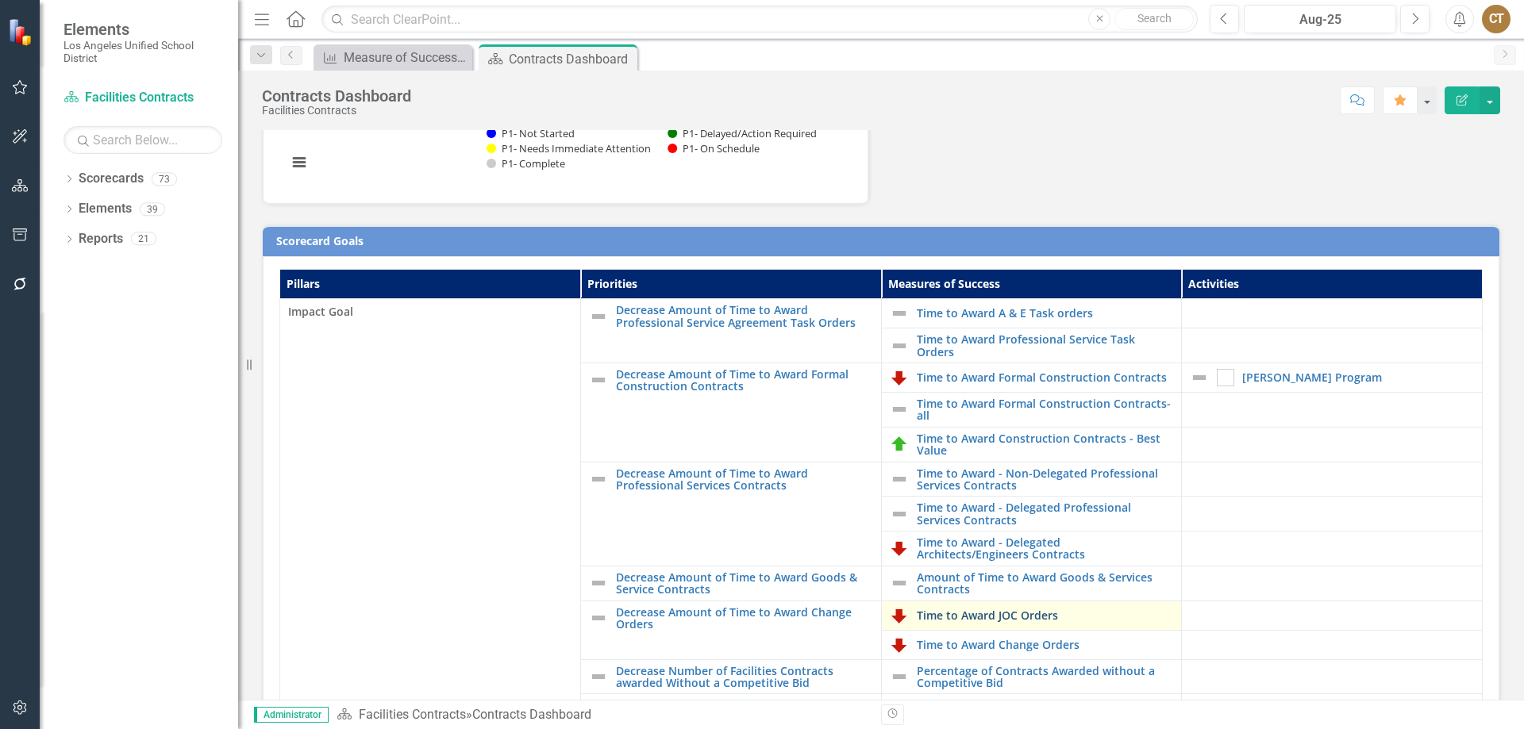
click at [990, 614] on link "Time to Award JOC Orders" at bounding box center [1045, 616] width 257 height 12
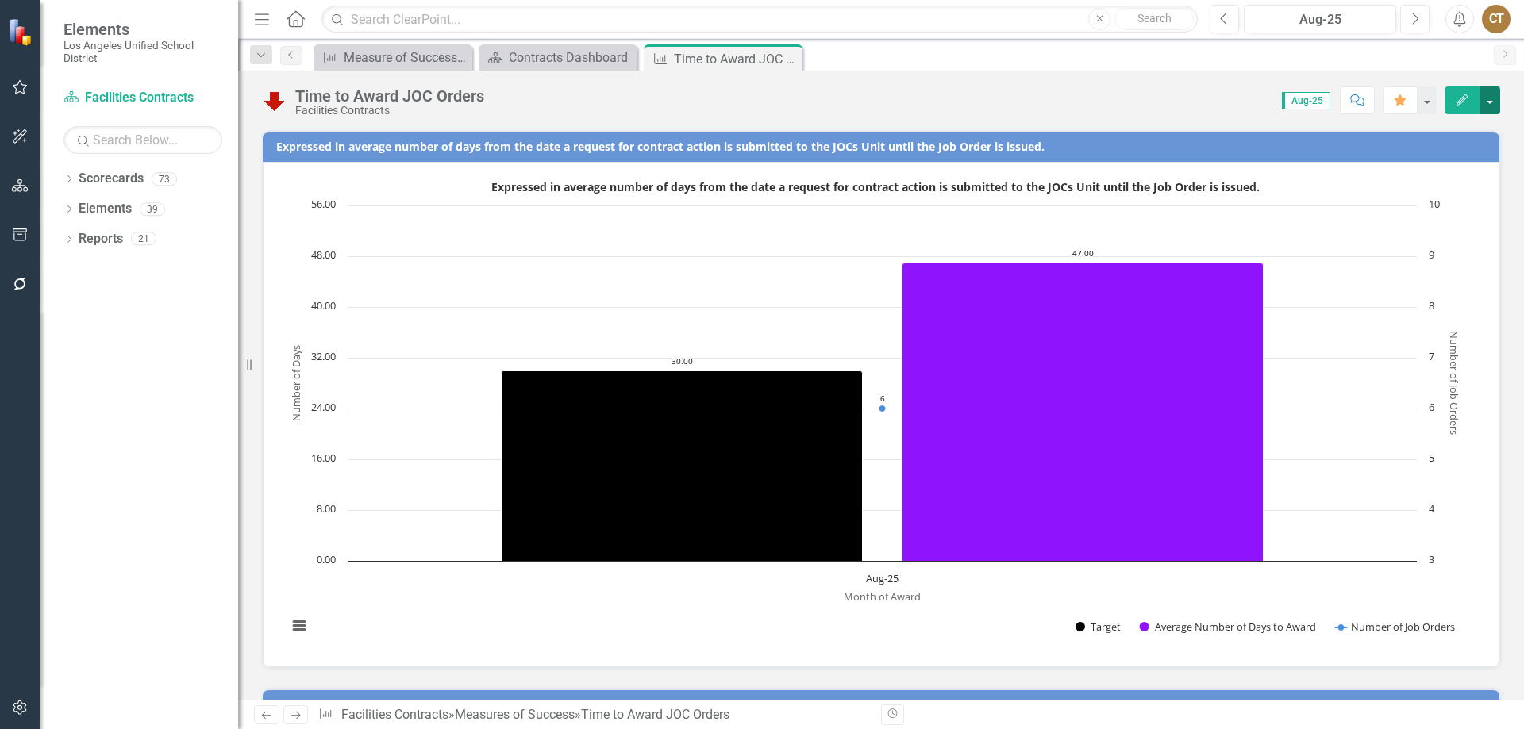
click at [1491, 99] on button "button" at bounding box center [1489, 101] width 21 height 28
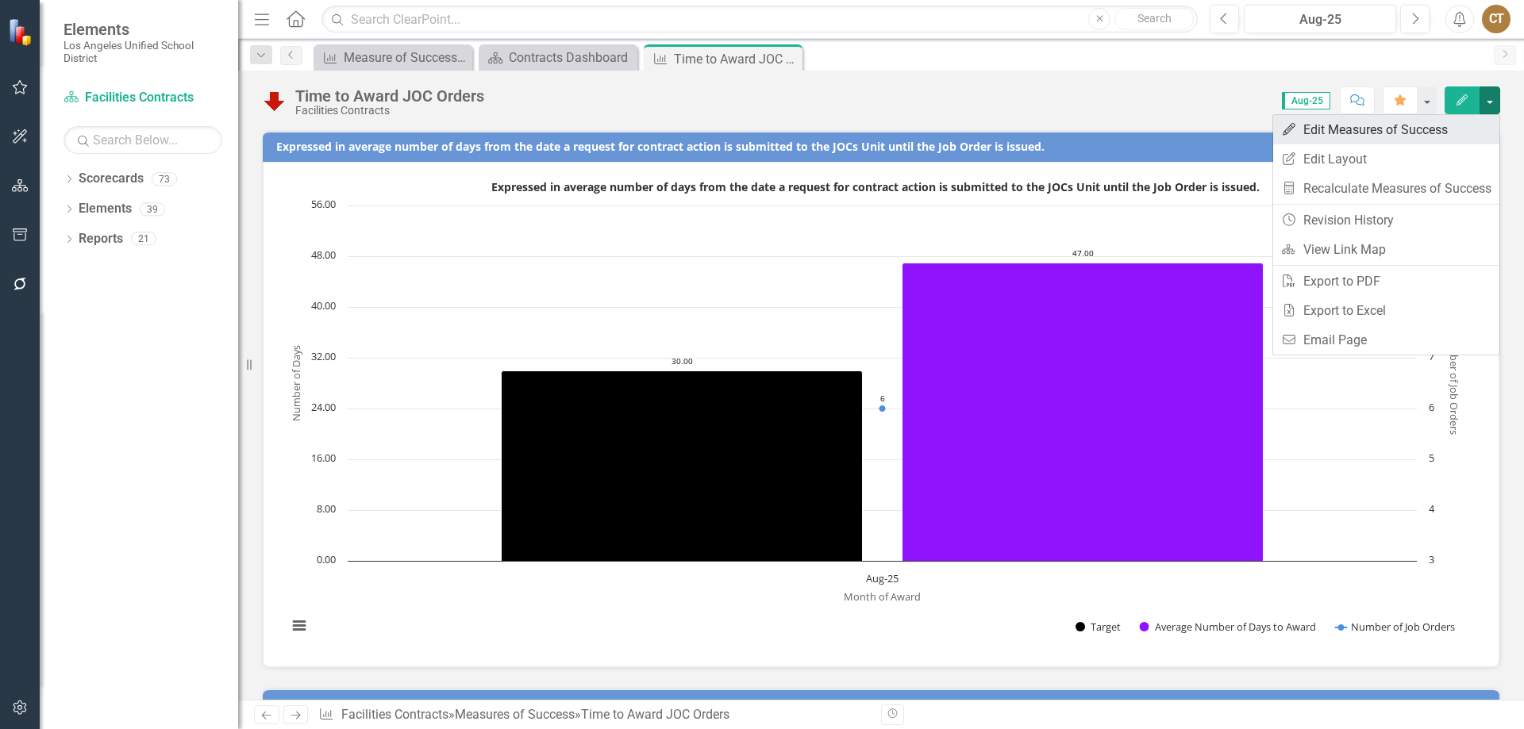
click at [1376, 125] on link "Edit Edit Measures of Success" at bounding box center [1386, 129] width 226 height 29
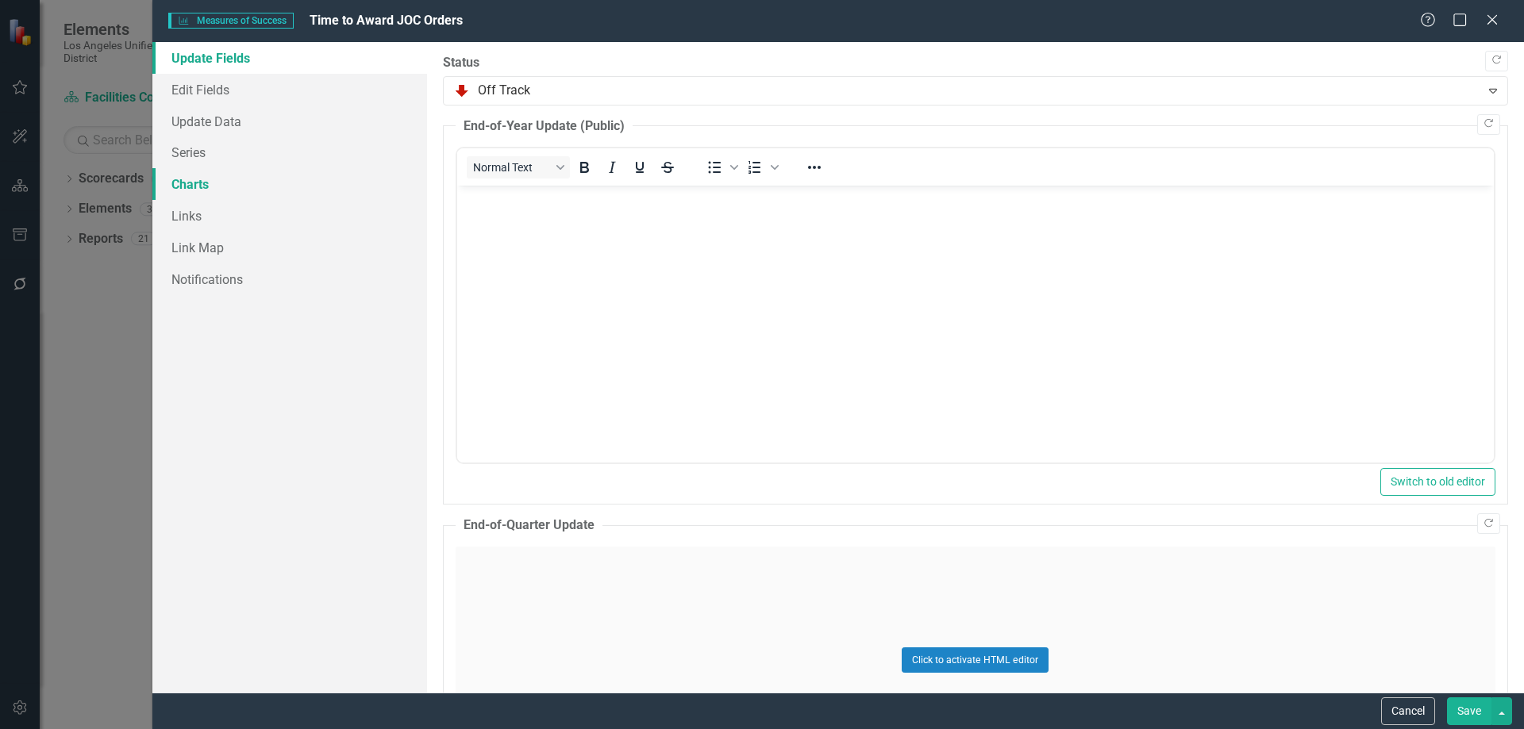
click at [198, 187] on link "Charts" at bounding box center [289, 184] width 275 height 32
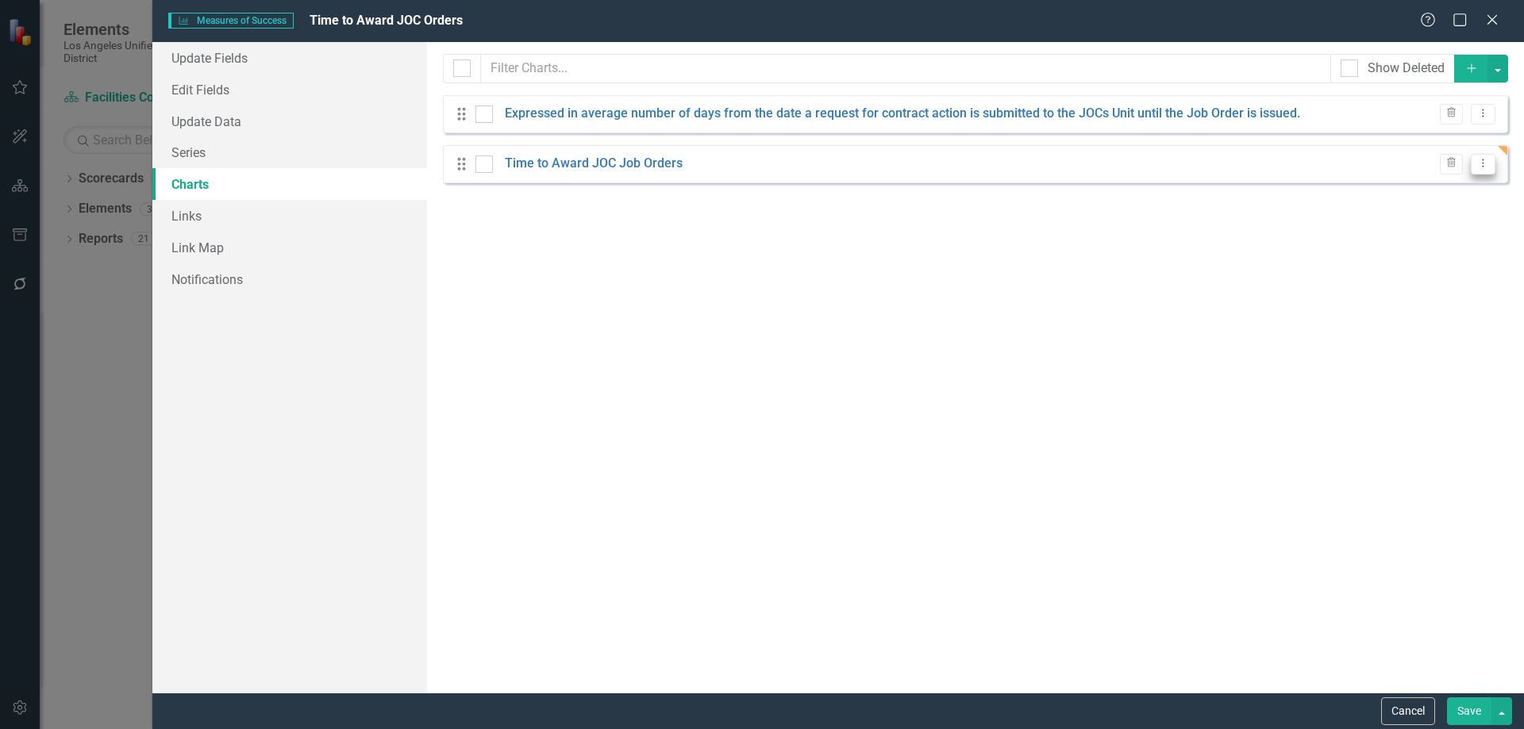
click at [1483, 163] on icon at bounding box center [1484, 164] width 2 height 8
click at [1437, 191] on link "Edit Edit Chart" at bounding box center [1431, 189] width 125 height 29
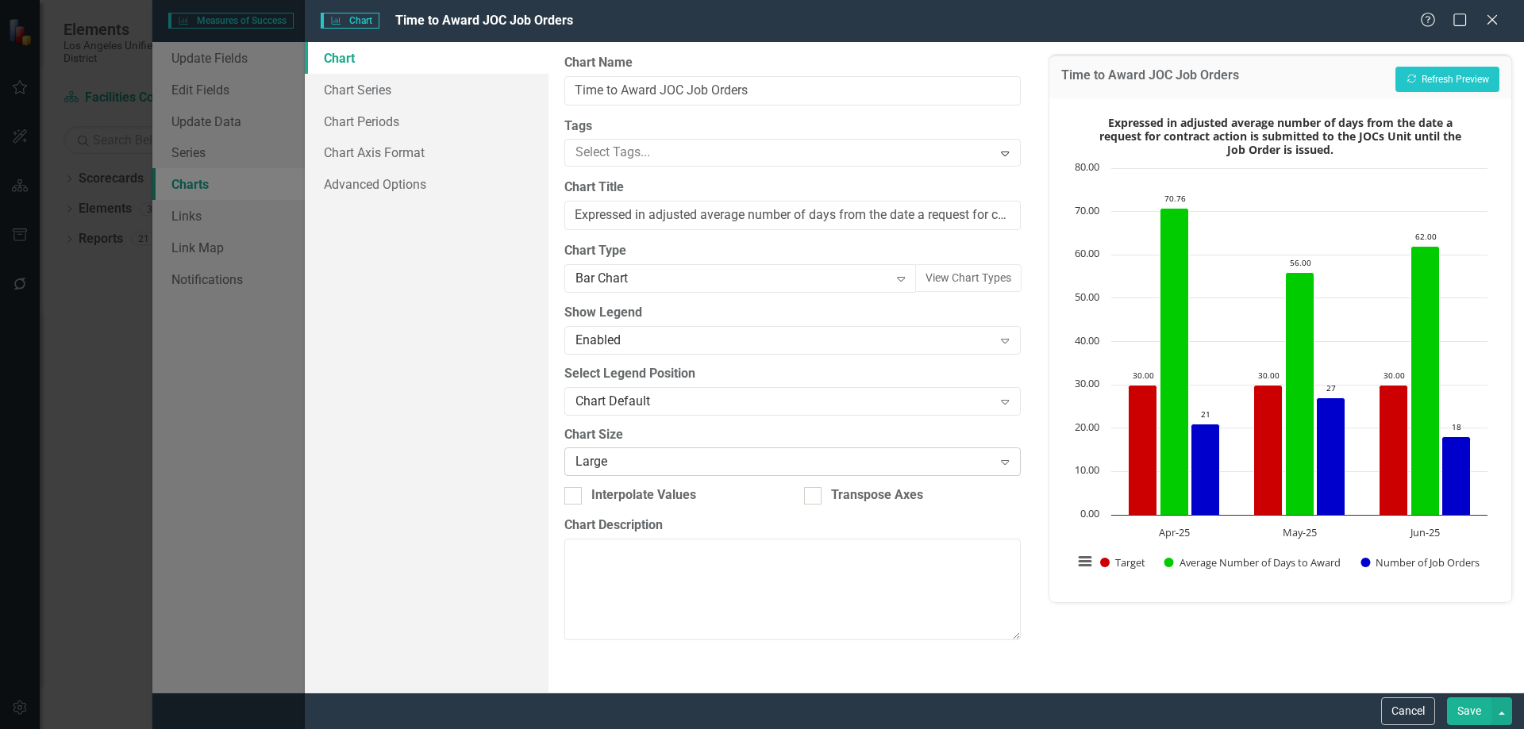
click at [1003, 460] on icon "Expand" at bounding box center [1005, 462] width 16 height 13
click at [1427, 75] on button "Recalculate Refresh Preview" at bounding box center [1447, 79] width 104 height 25
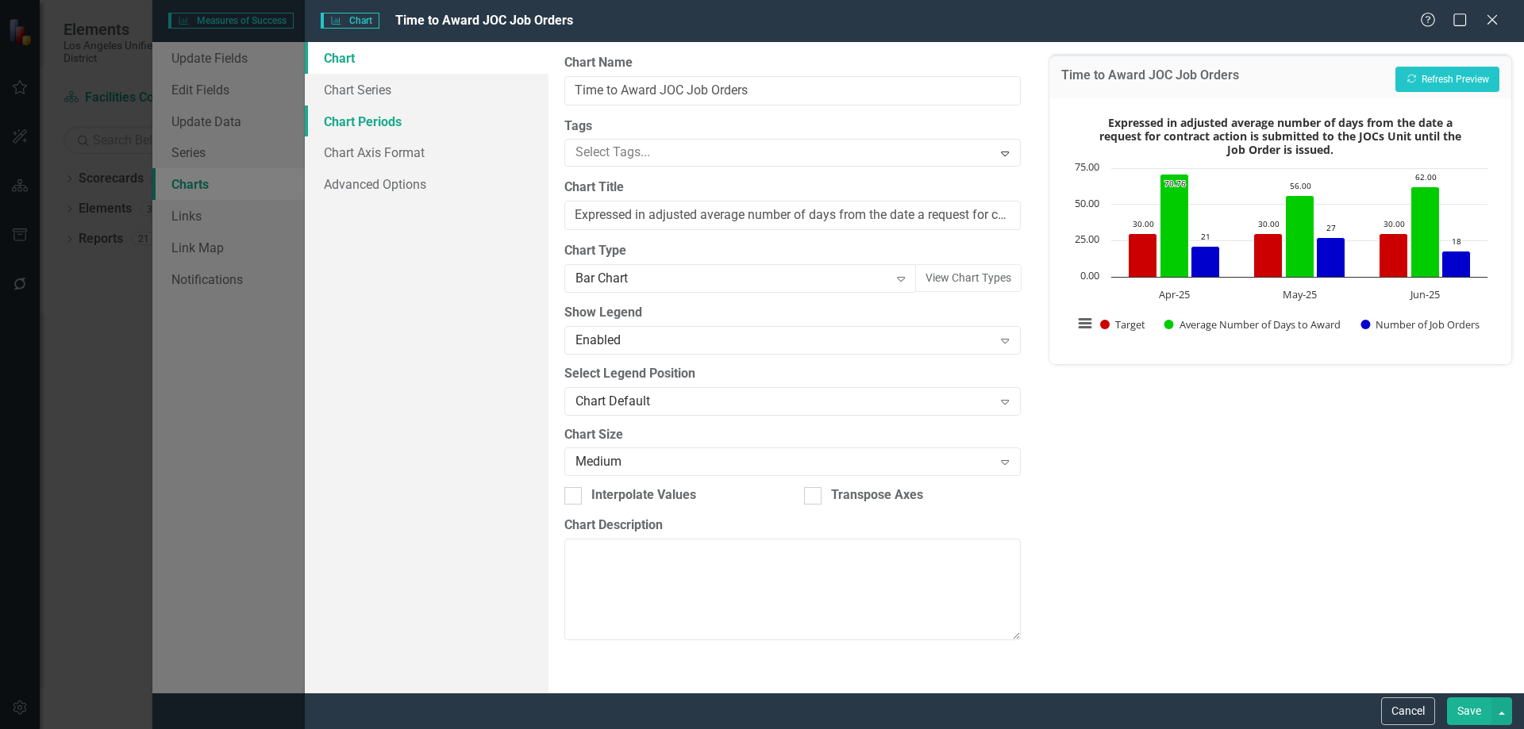
click at [378, 117] on link "Chart Periods" at bounding box center [427, 122] width 244 height 32
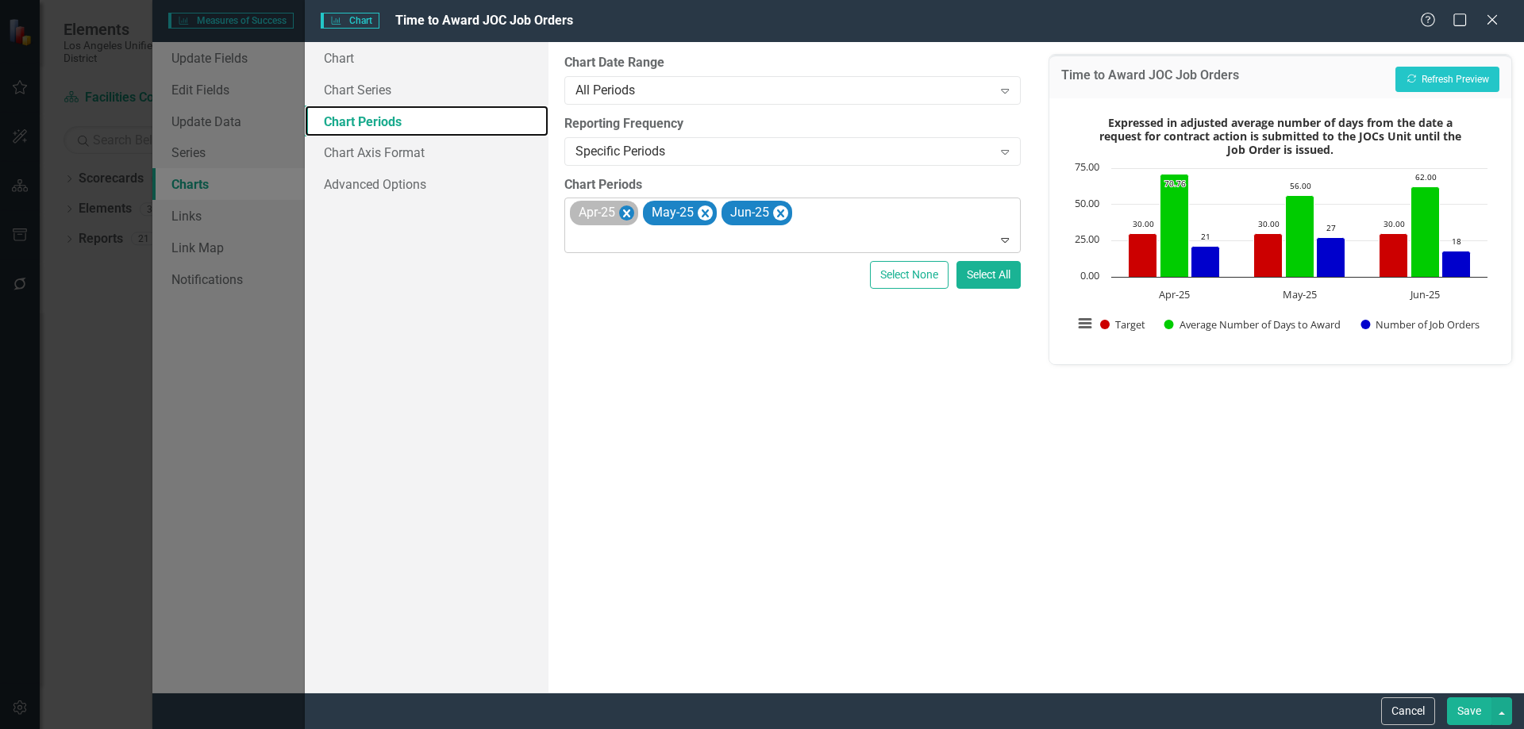
click at [625, 211] on icon "Remove Apr-25" at bounding box center [626, 214] width 7 height 8
click at [632, 211] on icon "Remove May-25" at bounding box center [632, 214] width 15 height 20
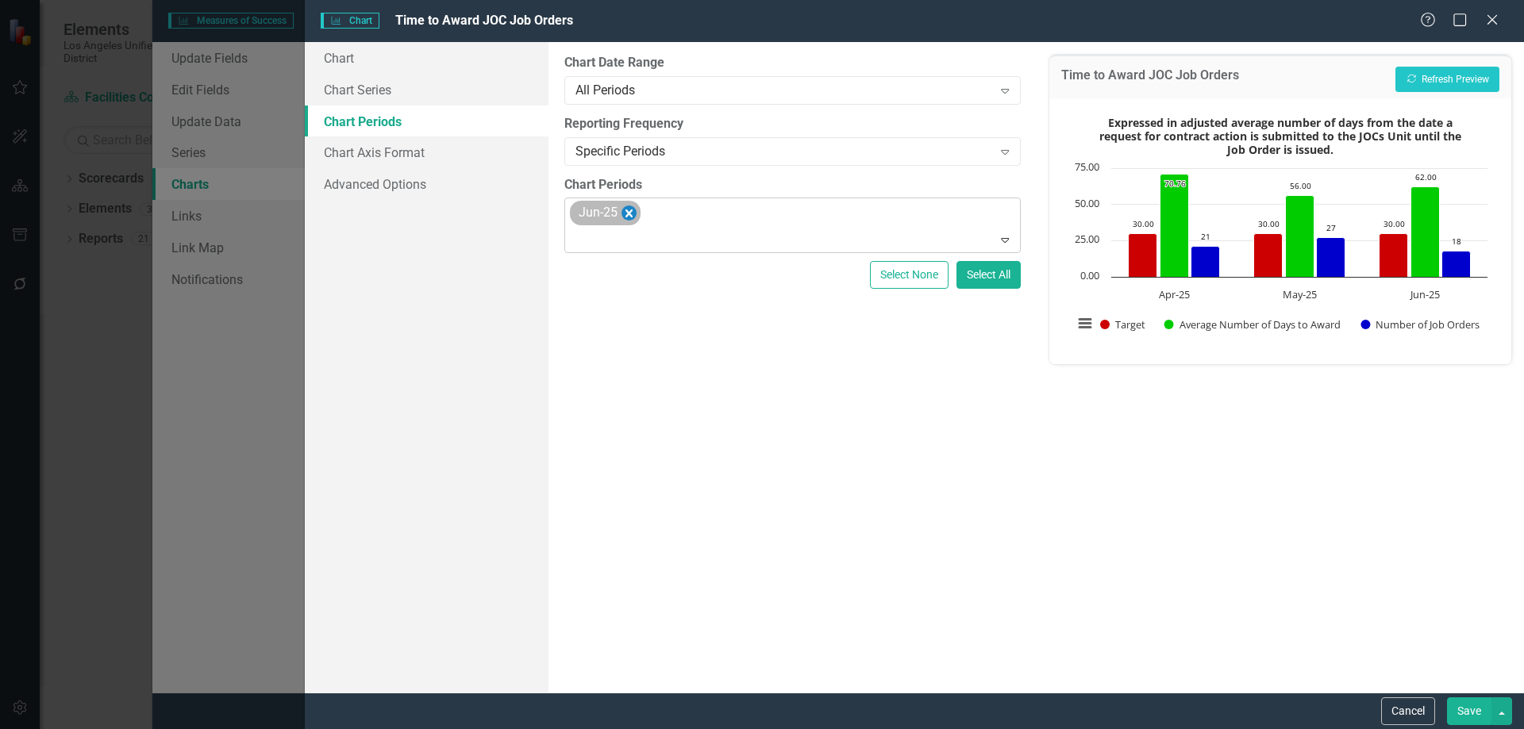
click at [629, 211] on icon "Remove Jun-25" at bounding box center [628, 214] width 15 height 20
type input "jul"
type input "aug"
type input "sep"
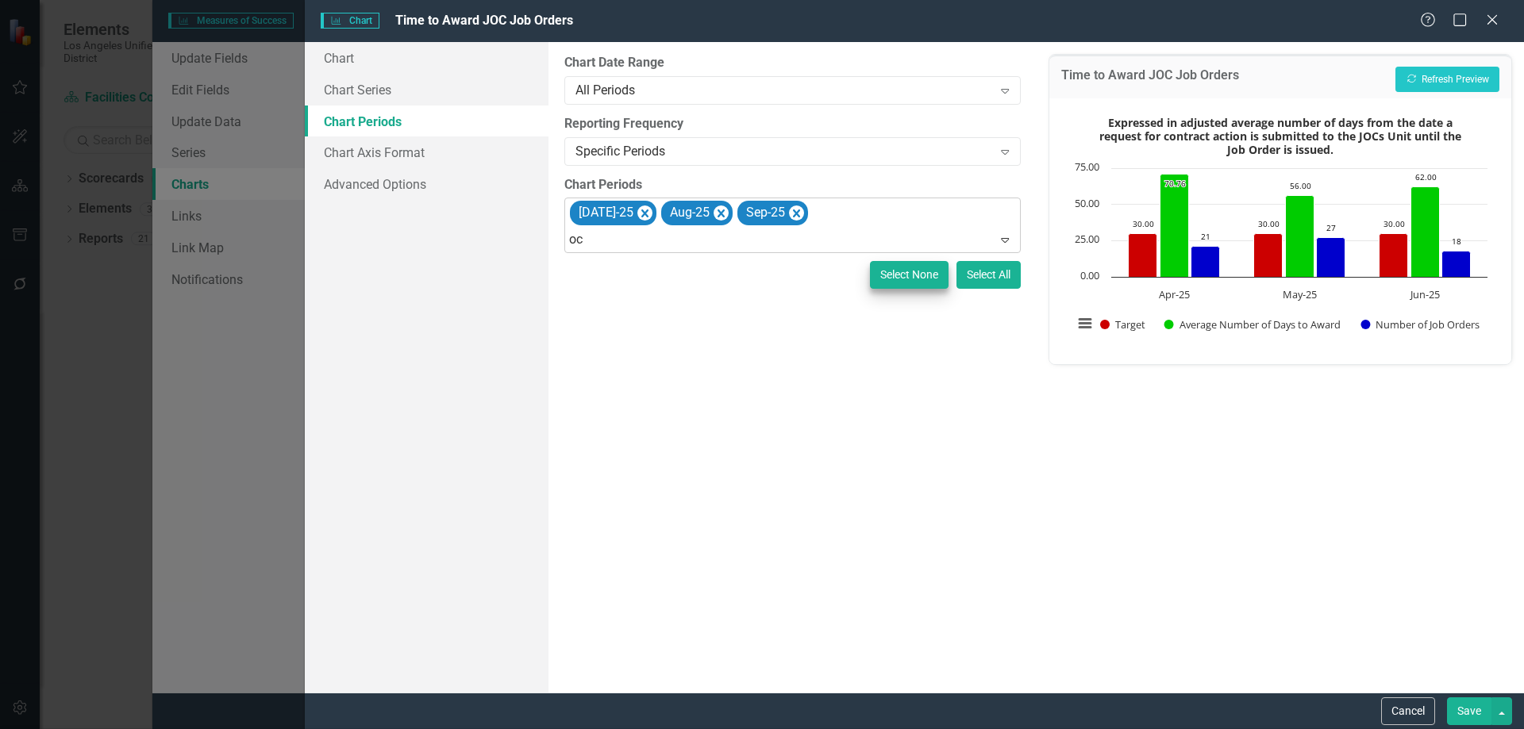
type input "oct"
type input "nov"
type input "dec"
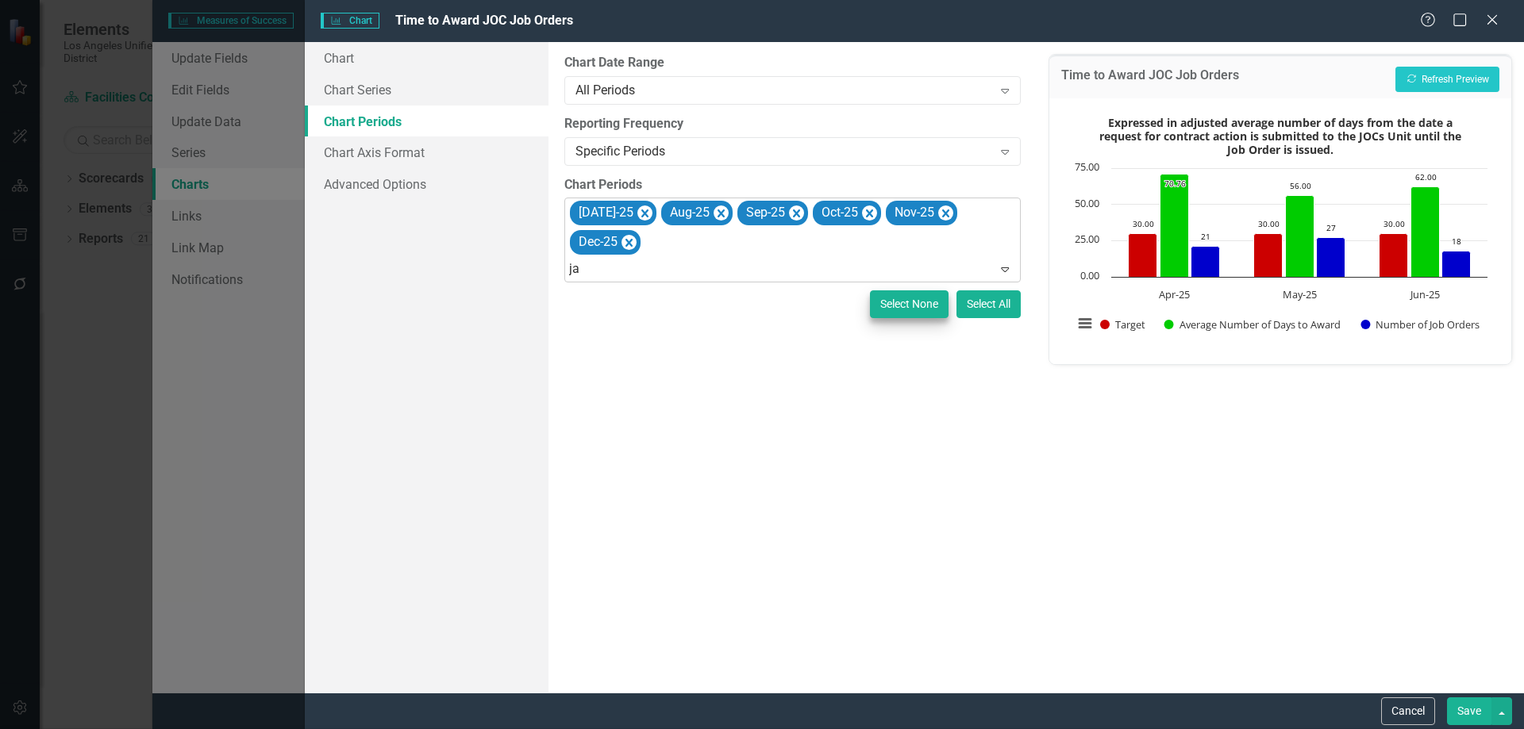
type input "jan"
type input "feb"
type input "mar"
type input "apr"
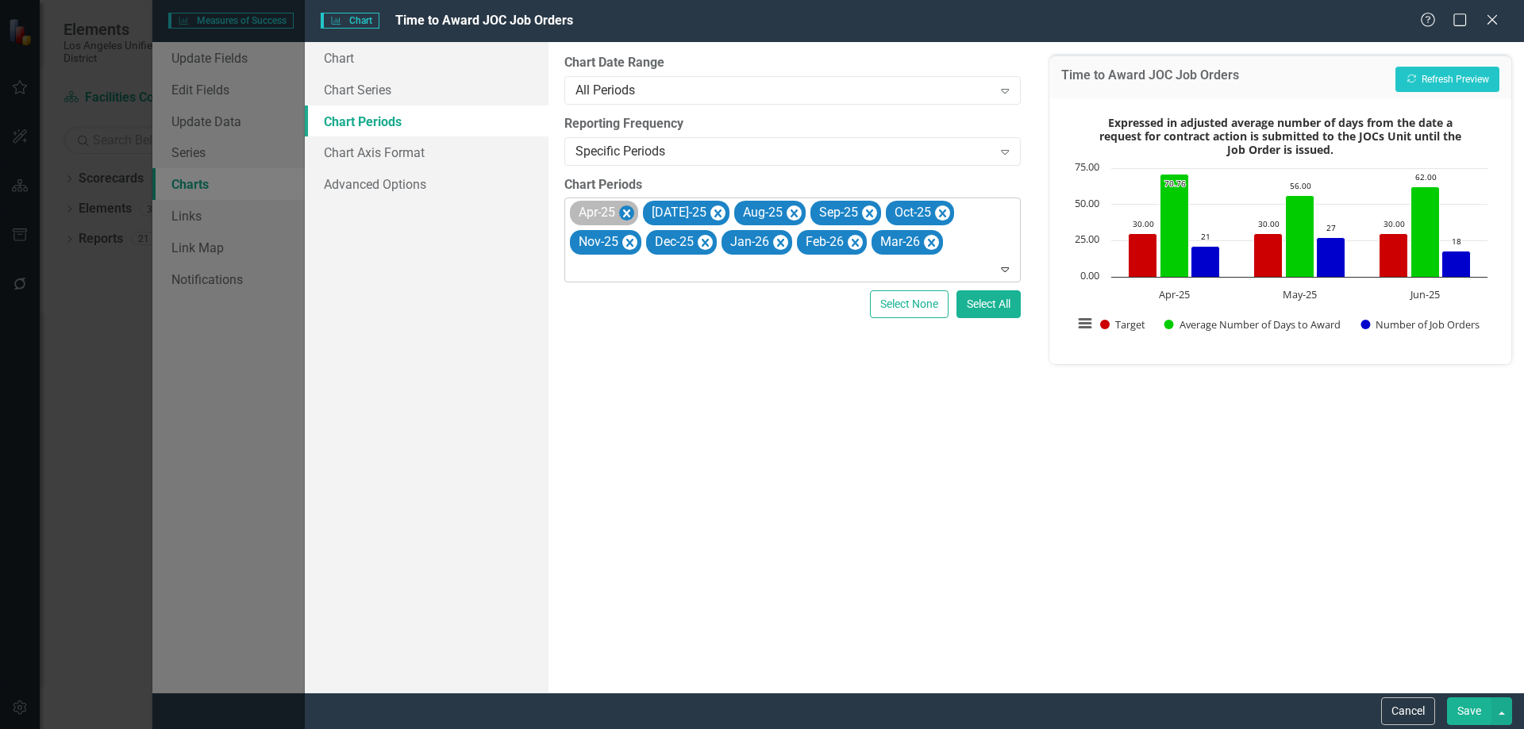
click at [625, 206] on icon "Remove Apr-25" at bounding box center [626, 214] width 15 height 20
type input "ap"
type input "may"
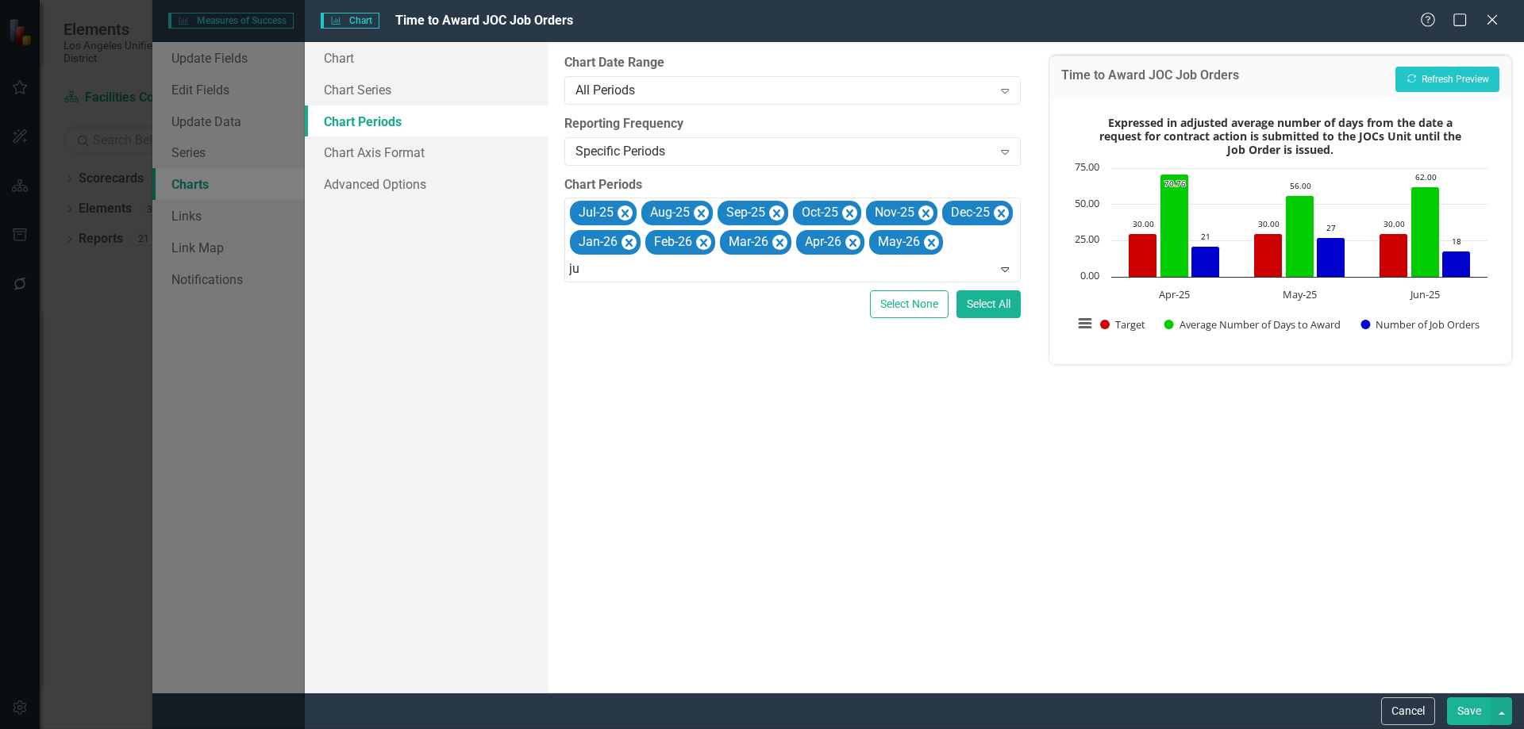
type input "jun"
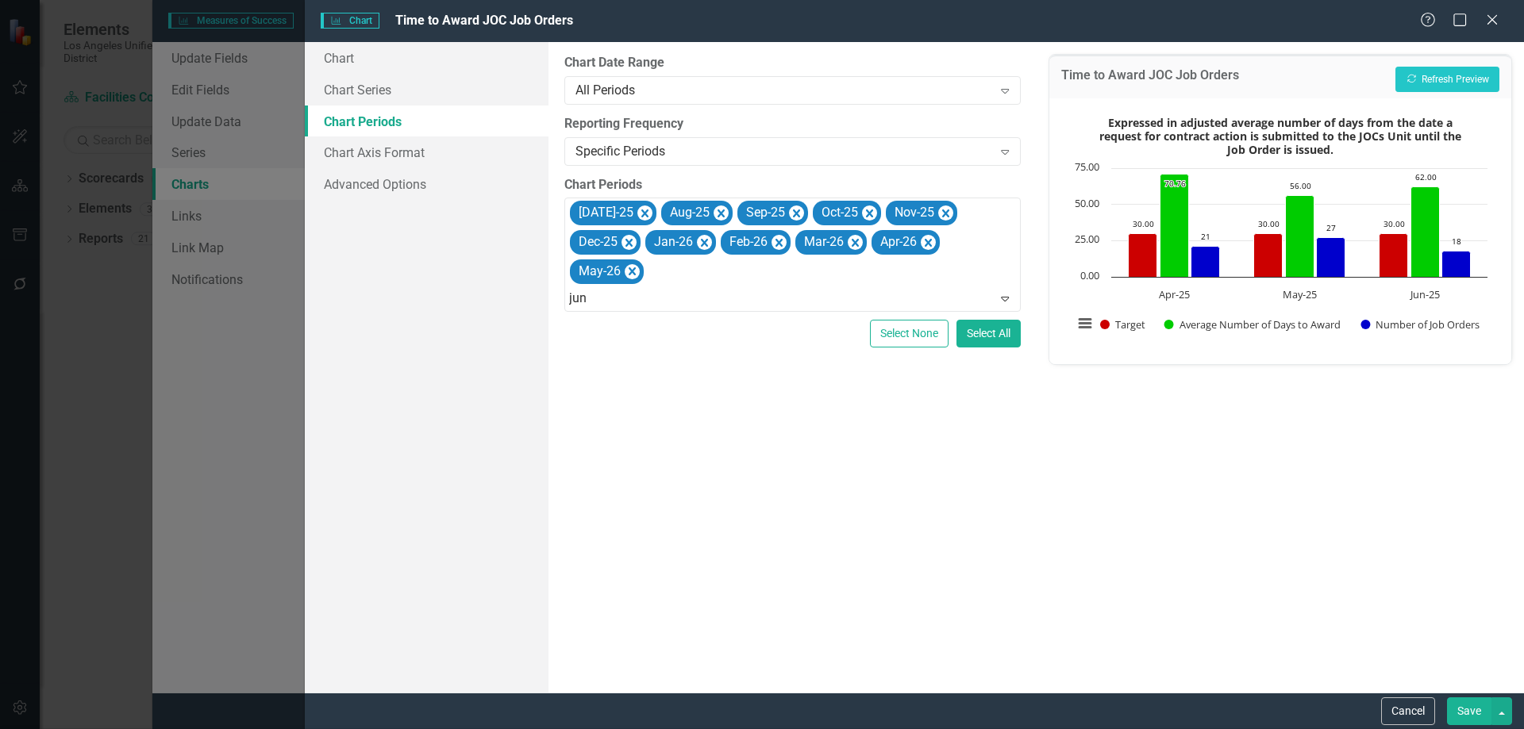
click at [1437, 75] on button "Recalculate Refresh Preview" at bounding box center [1447, 79] width 104 height 25
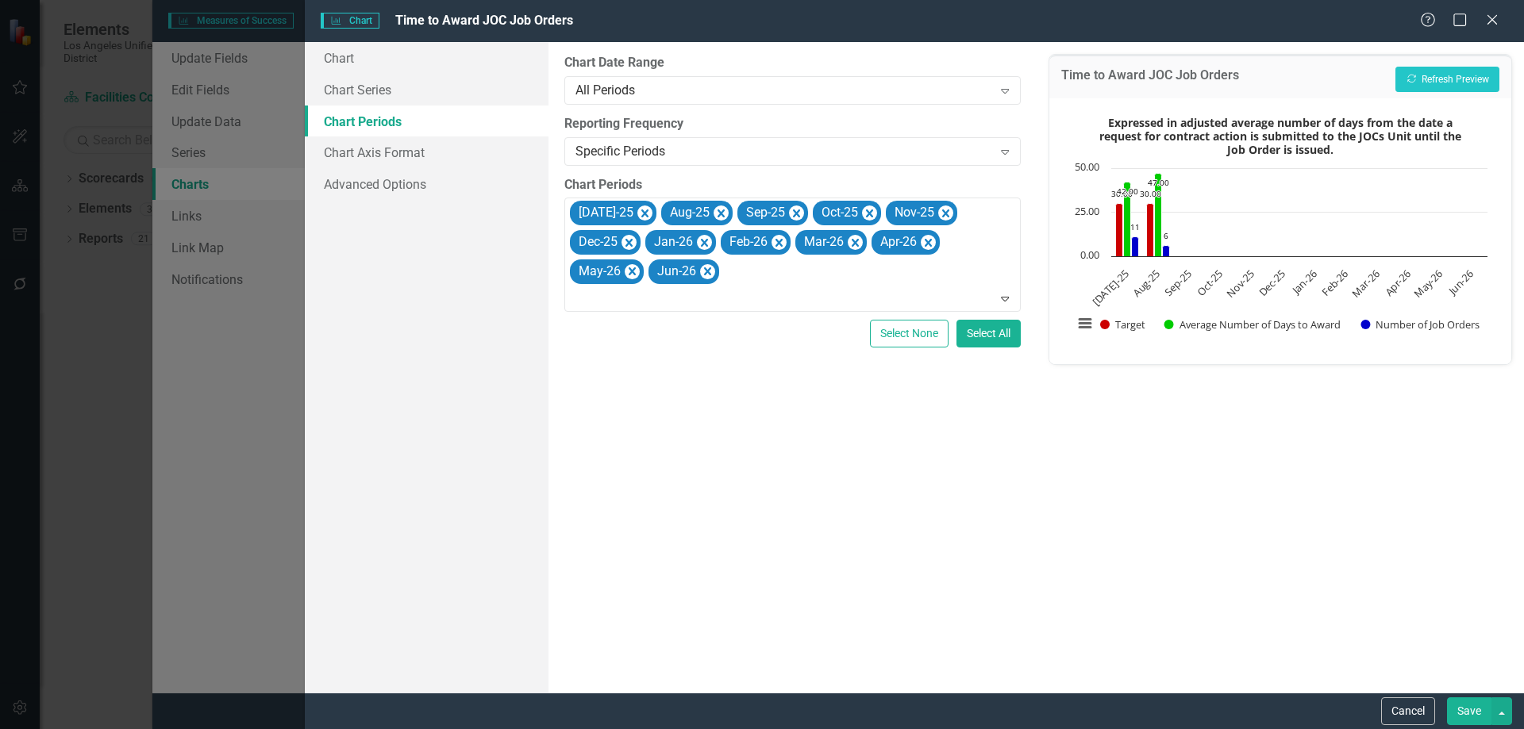
click at [1468, 706] on button "Save" at bounding box center [1469, 712] width 44 height 28
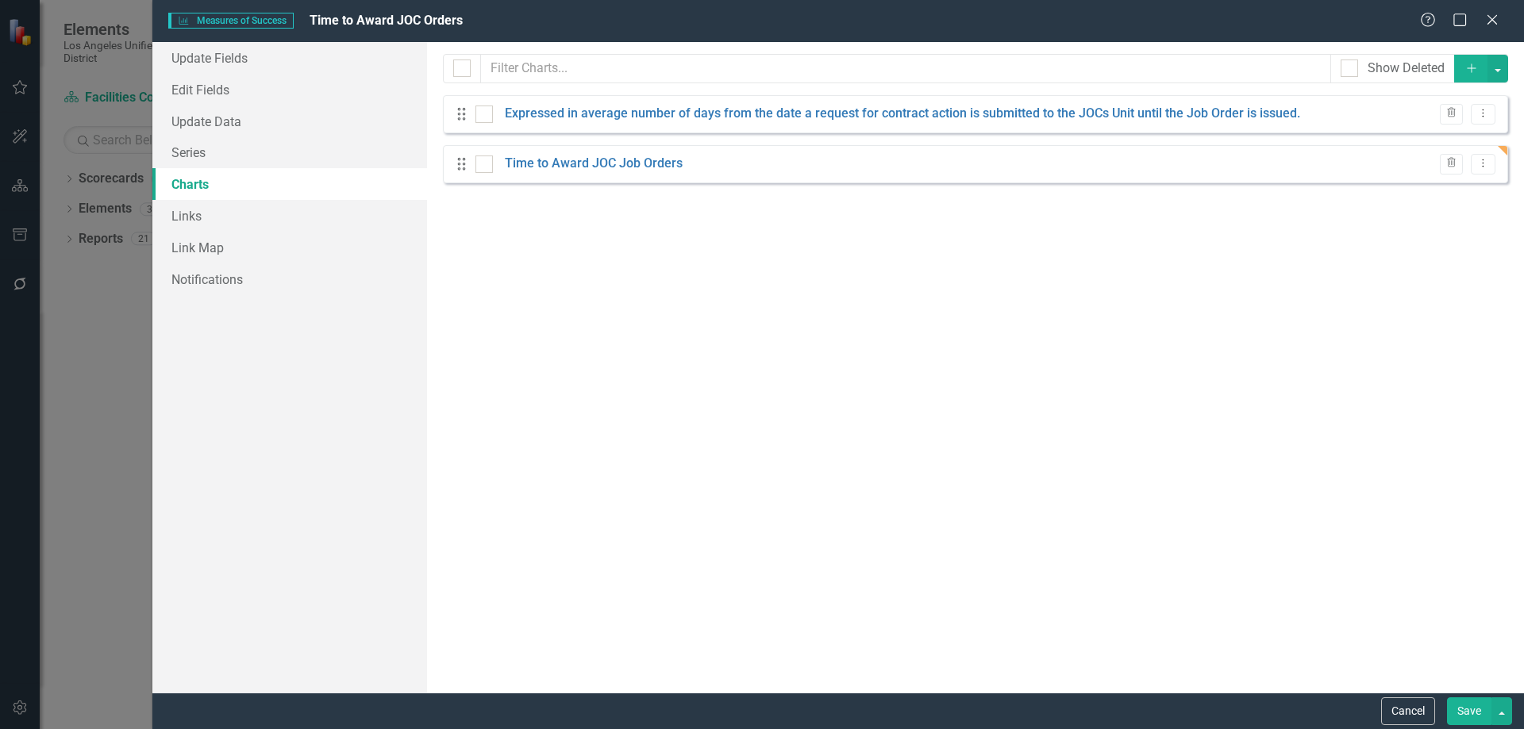
click at [1458, 704] on button "Save" at bounding box center [1469, 712] width 44 height 28
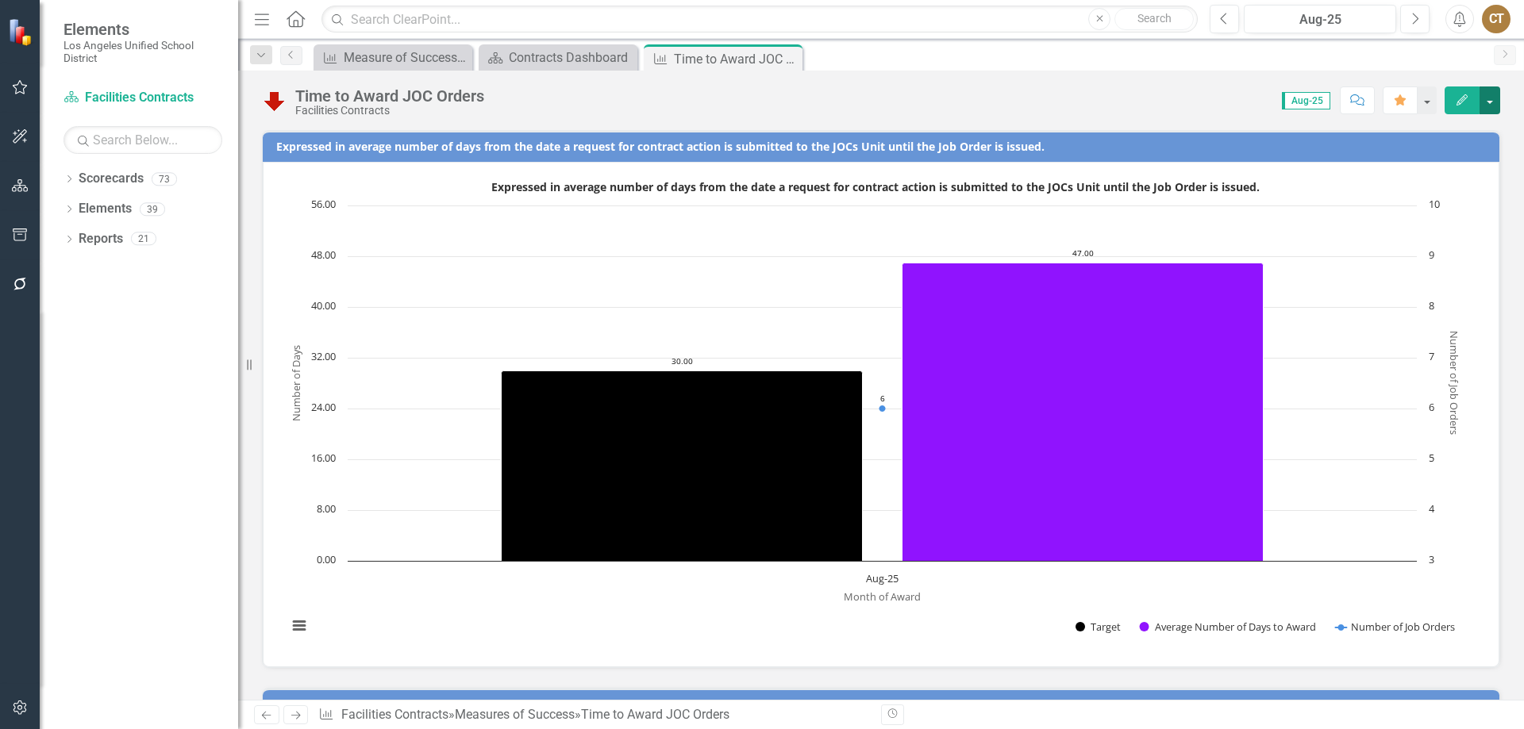
click at [1496, 99] on button "button" at bounding box center [1489, 101] width 21 height 28
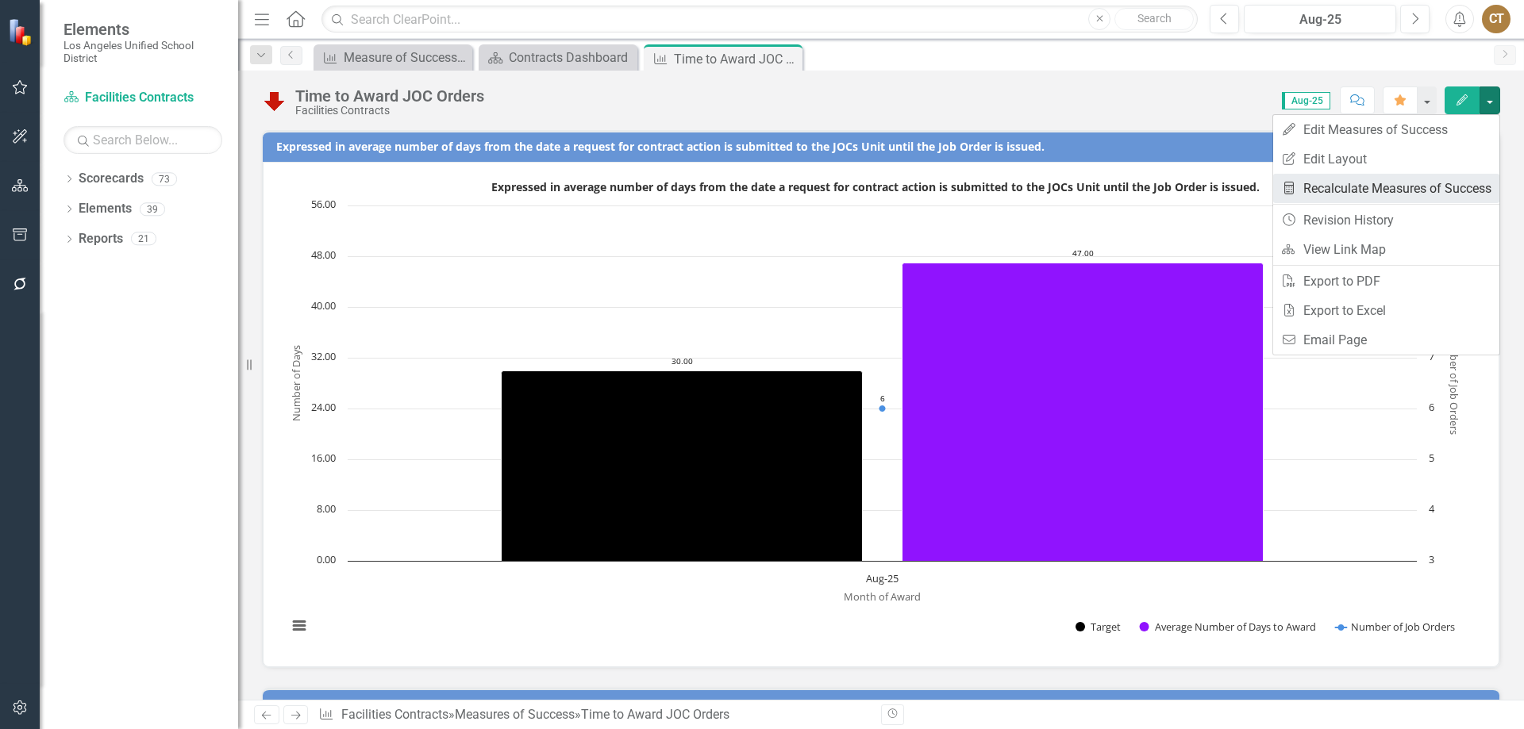
click at [1406, 182] on link "Recalculate Measures of Success Recalculate Measures of Success" at bounding box center [1386, 188] width 226 height 29
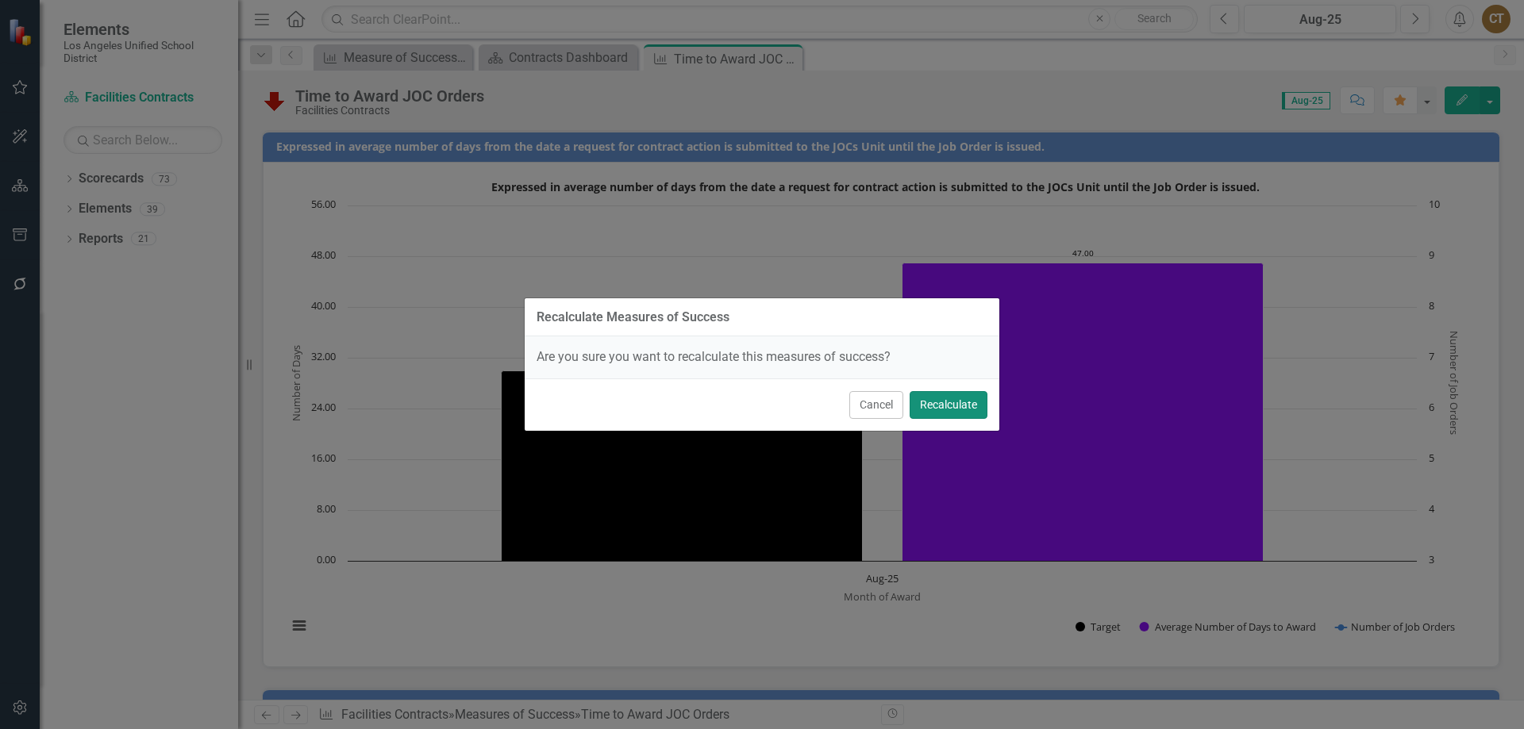
click at [947, 402] on button "Recalculate" at bounding box center [949, 405] width 78 height 28
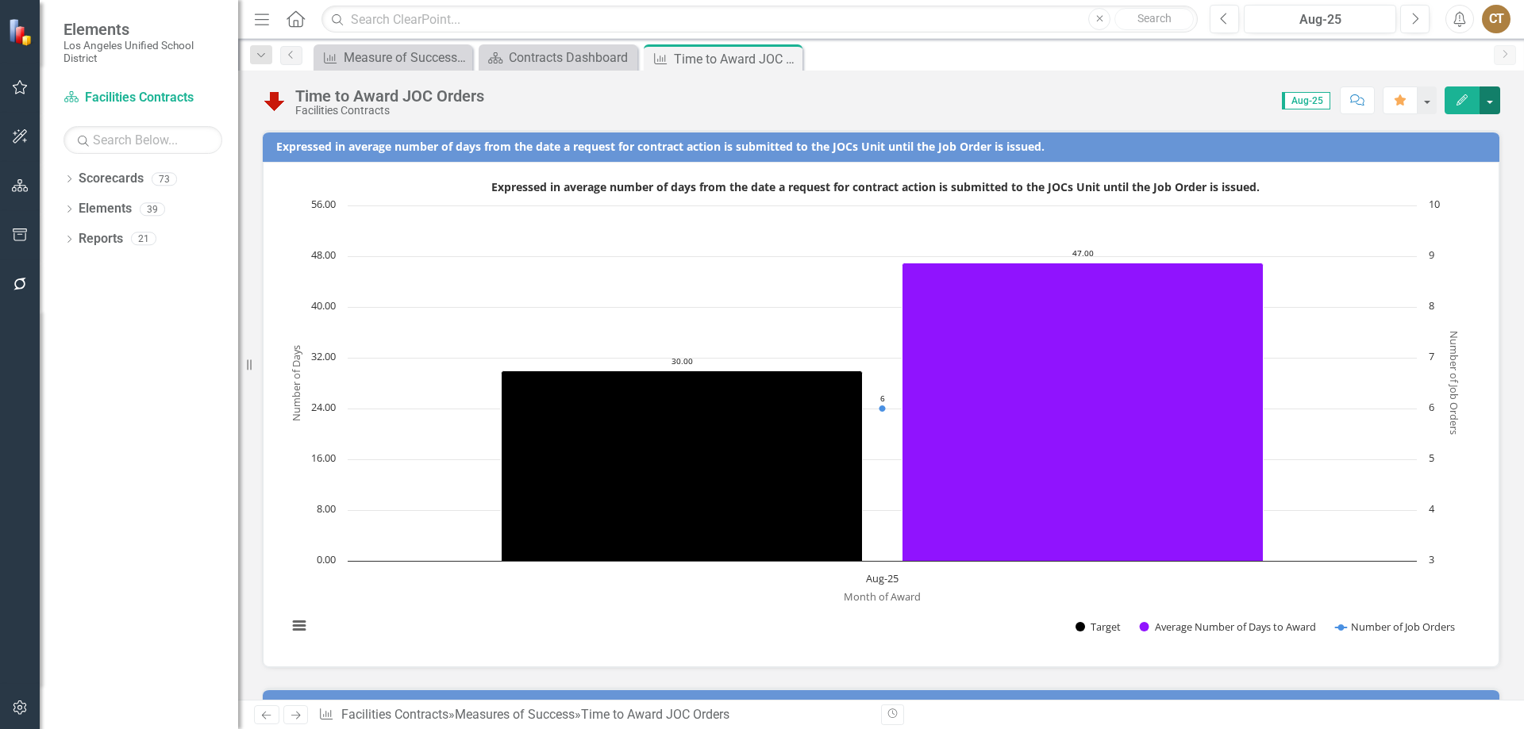
click at [1491, 99] on button "button" at bounding box center [1489, 101] width 21 height 28
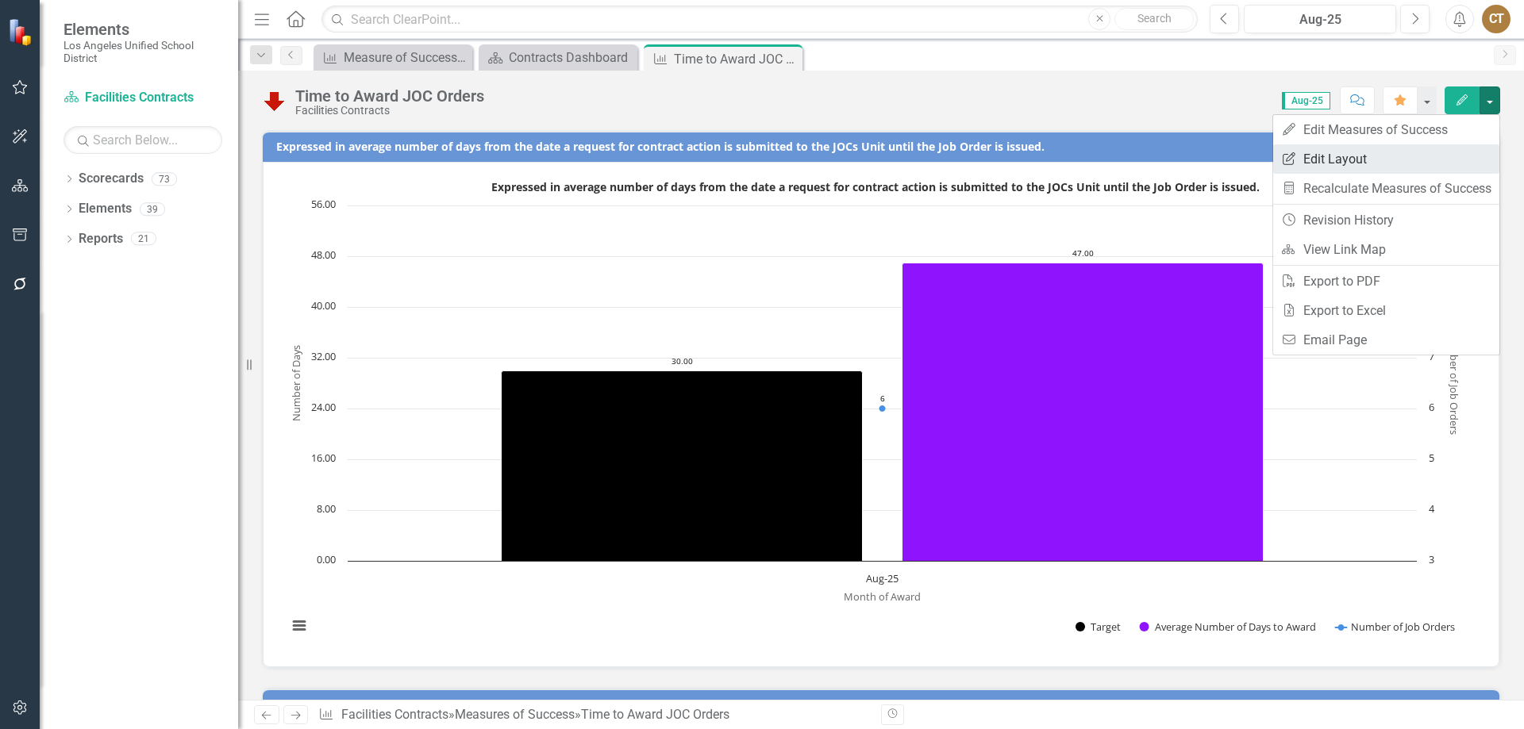
click at [1328, 154] on link "Edit Report Edit Layout" at bounding box center [1386, 158] width 226 height 29
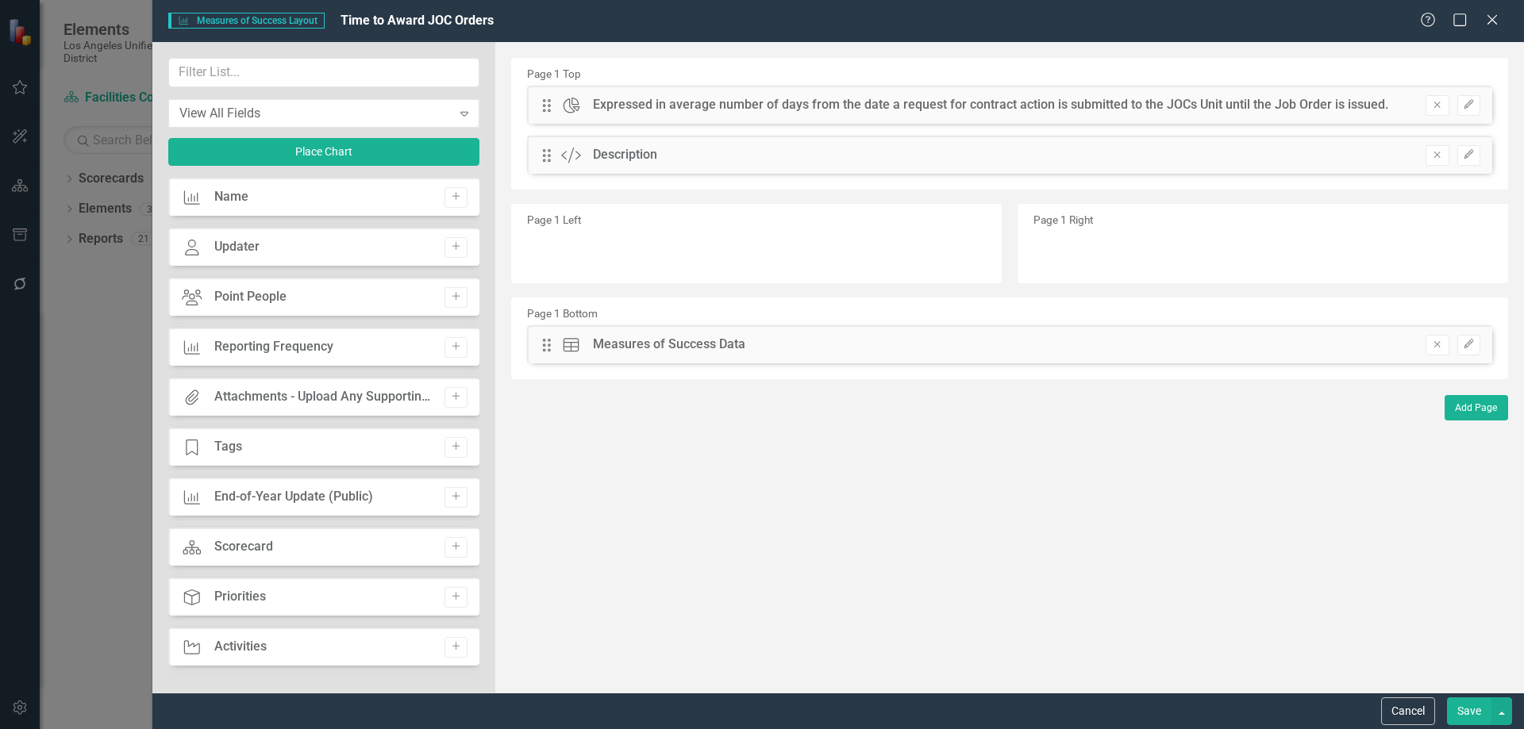
click at [1470, 710] on button "Save" at bounding box center [1469, 712] width 44 height 28
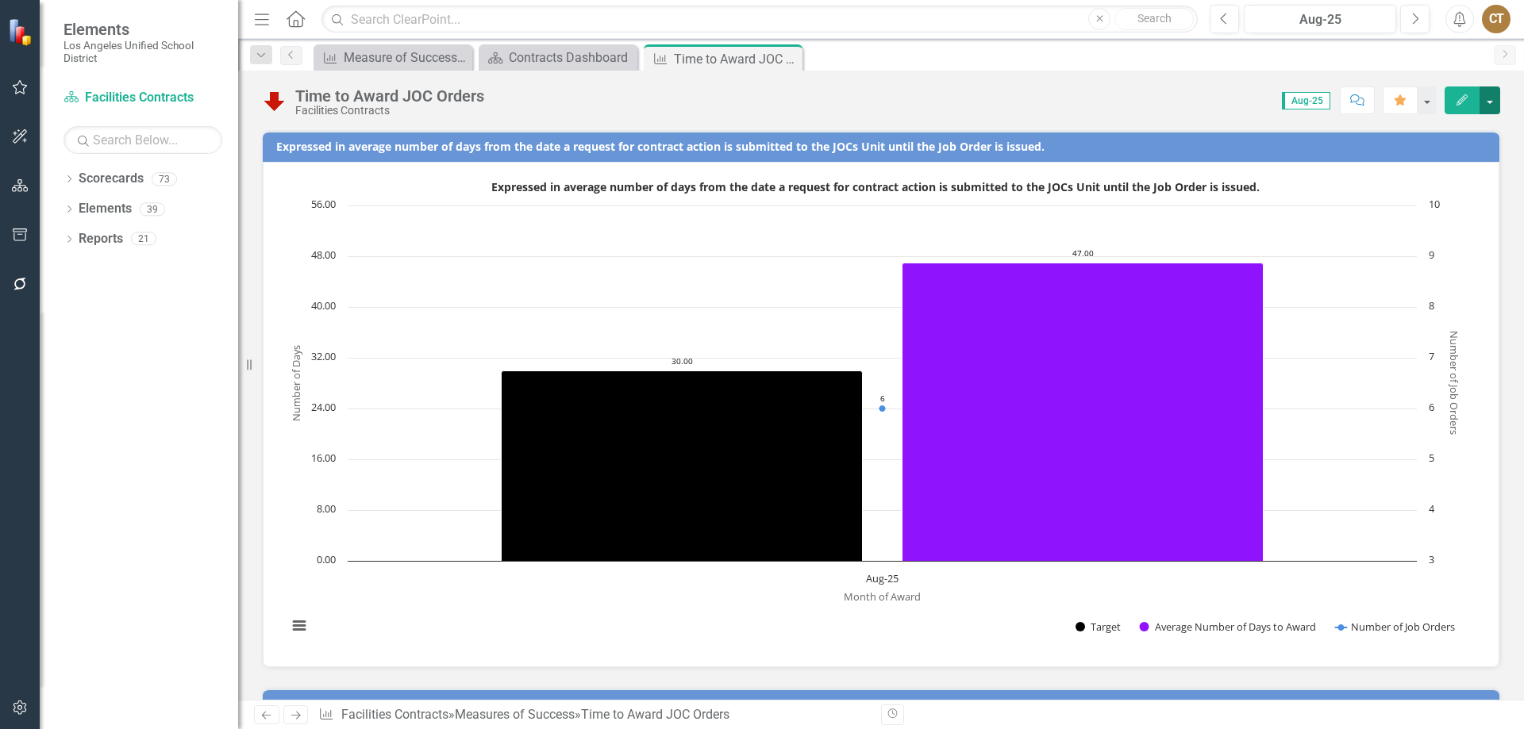
click at [1487, 95] on button "button" at bounding box center [1489, 101] width 21 height 28
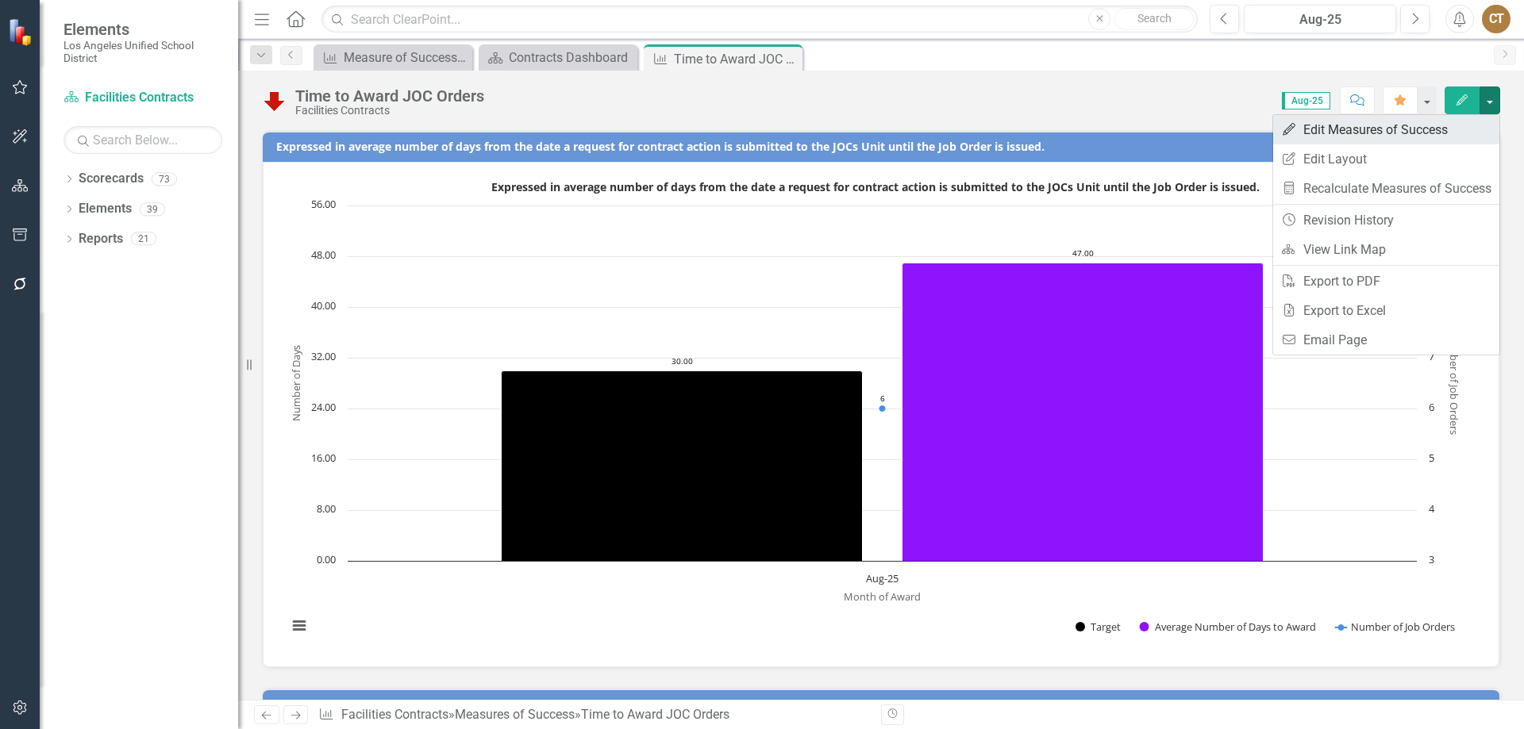
click at [1336, 128] on link "Edit Edit Measures of Success" at bounding box center [1386, 129] width 226 height 29
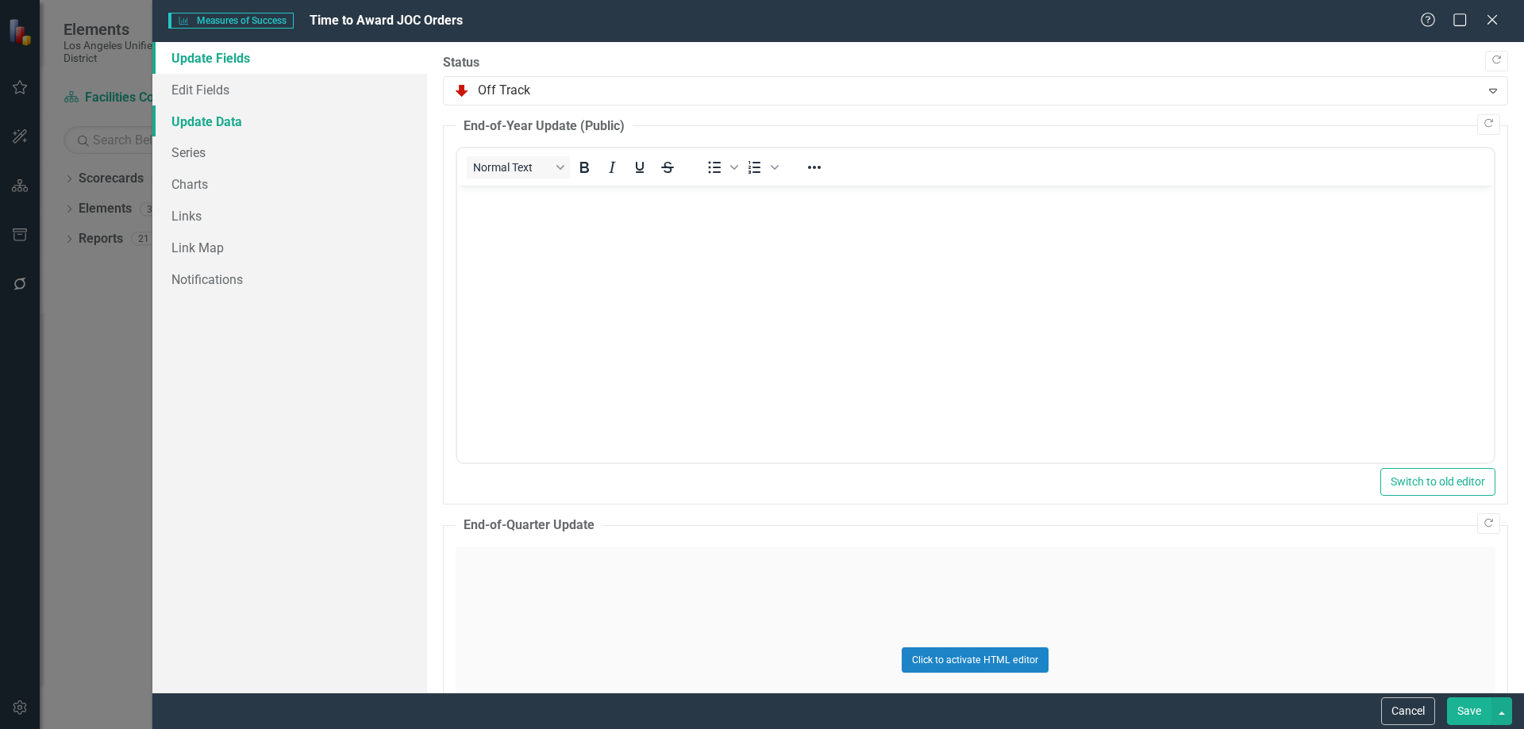
click at [214, 125] on link "Update Data" at bounding box center [289, 122] width 275 height 32
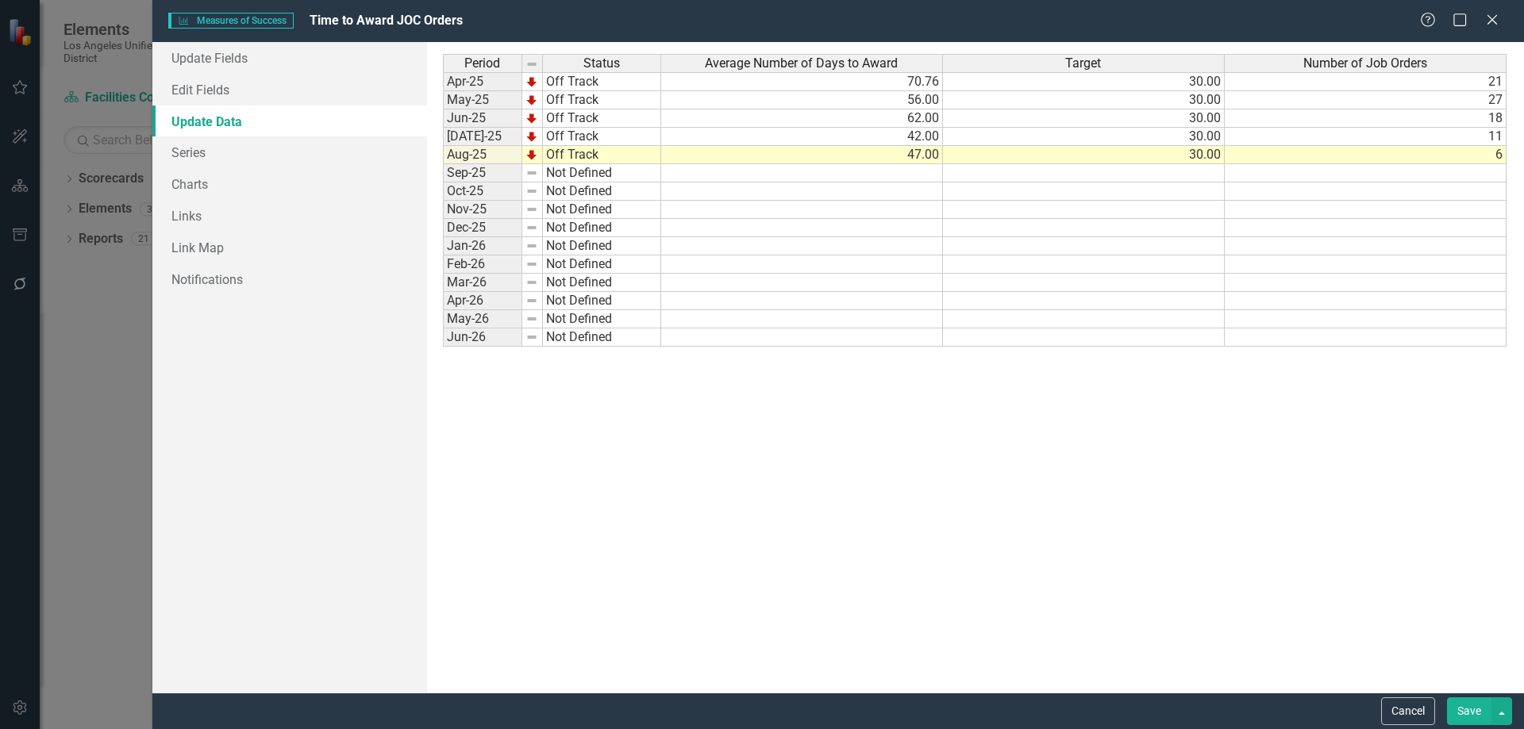
click at [919, 140] on td "42.00" at bounding box center [802, 137] width 282 height 18
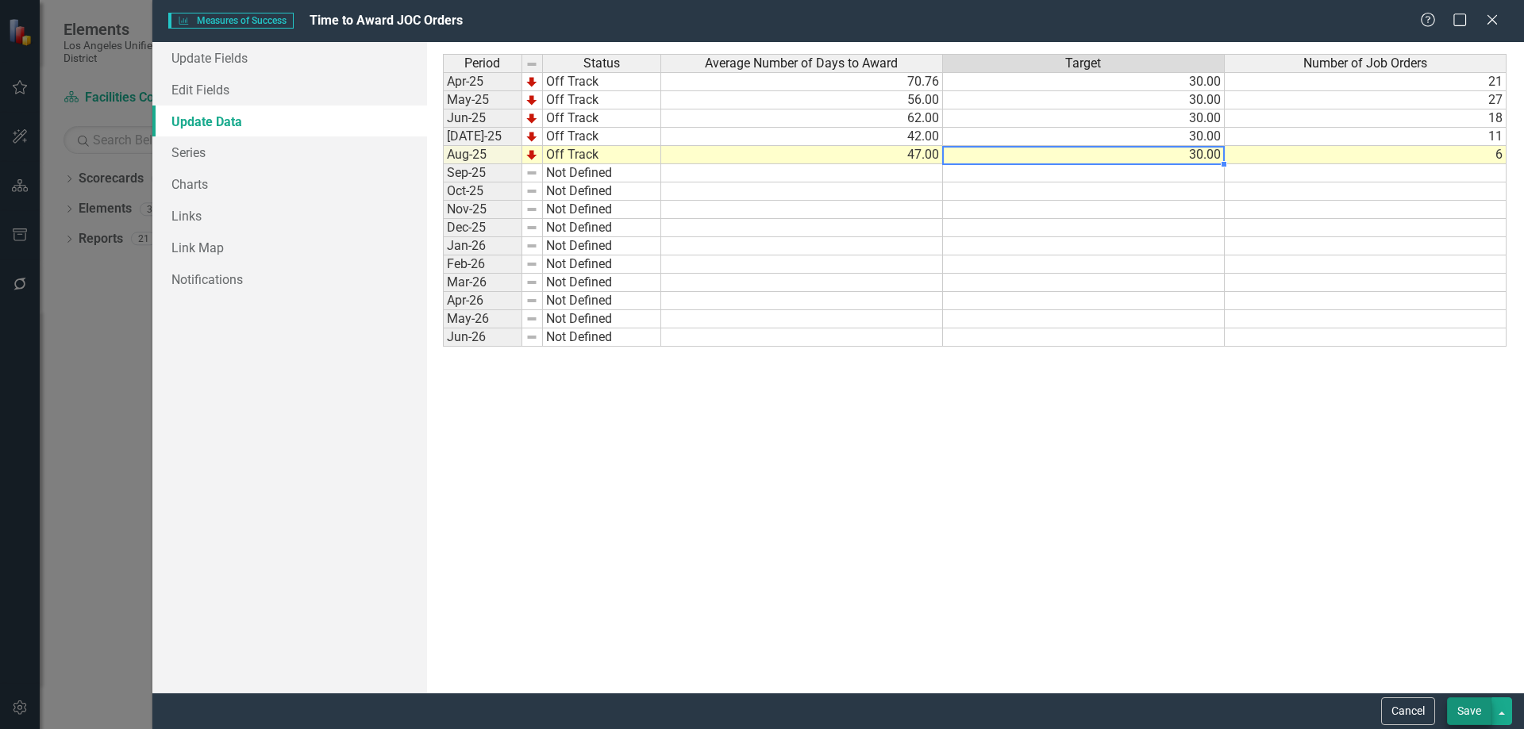
type textarea "30"
click at [1461, 706] on button "Save" at bounding box center [1469, 712] width 44 height 28
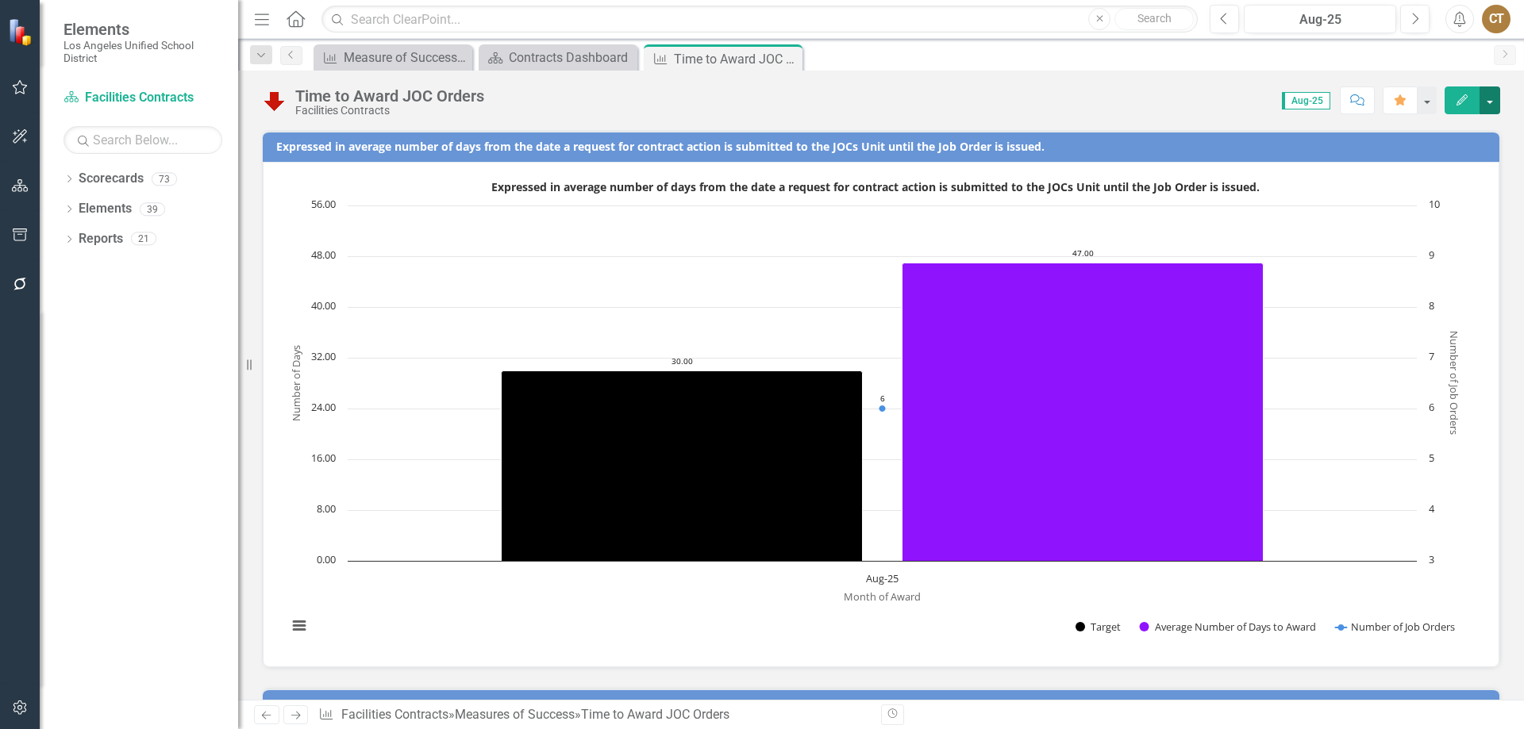
click at [1491, 98] on button "button" at bounding box center [1489, 101] width 21 height 28
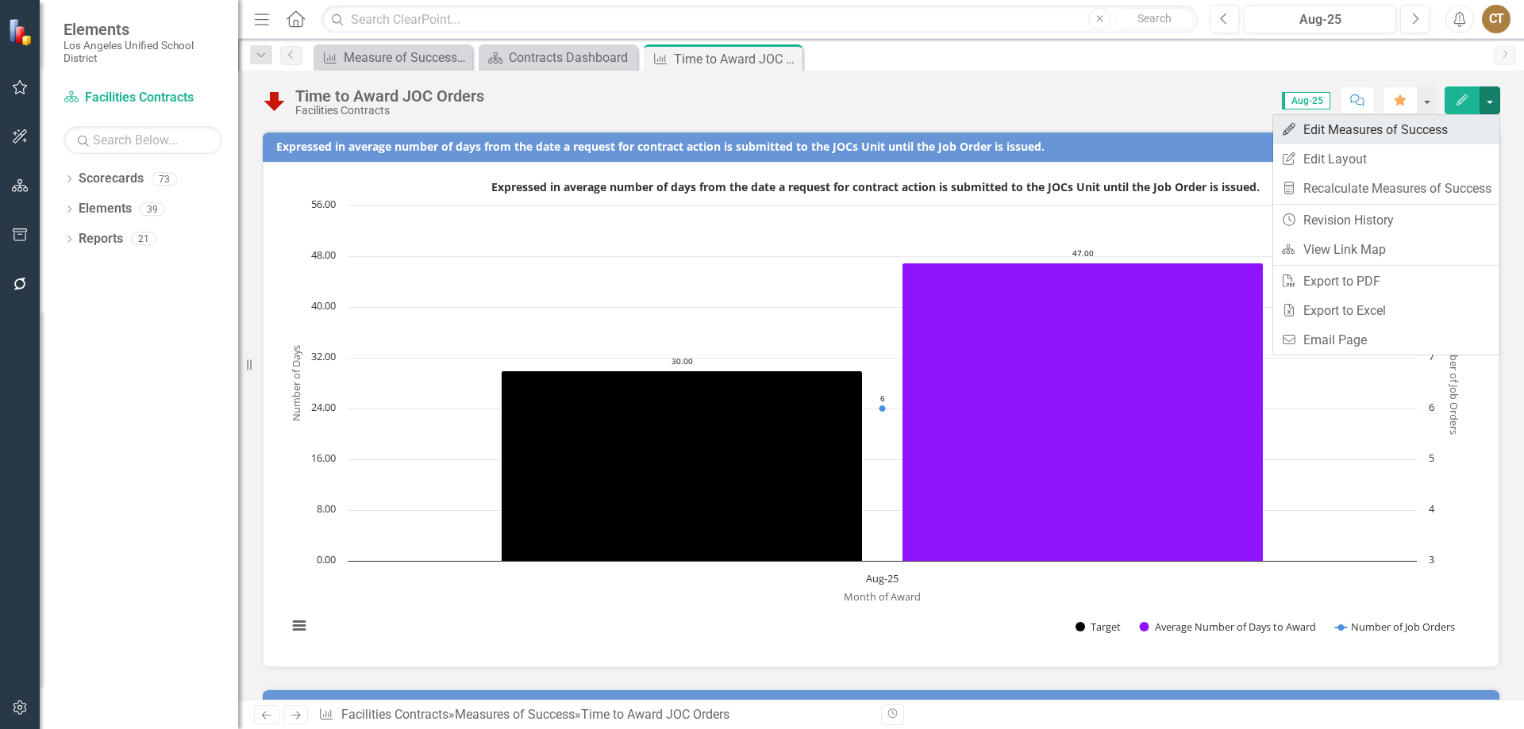
click at [1346, 134] on link "Edit Edit Measures of Success" at bounding box center [1386, 129] width 226 height 29
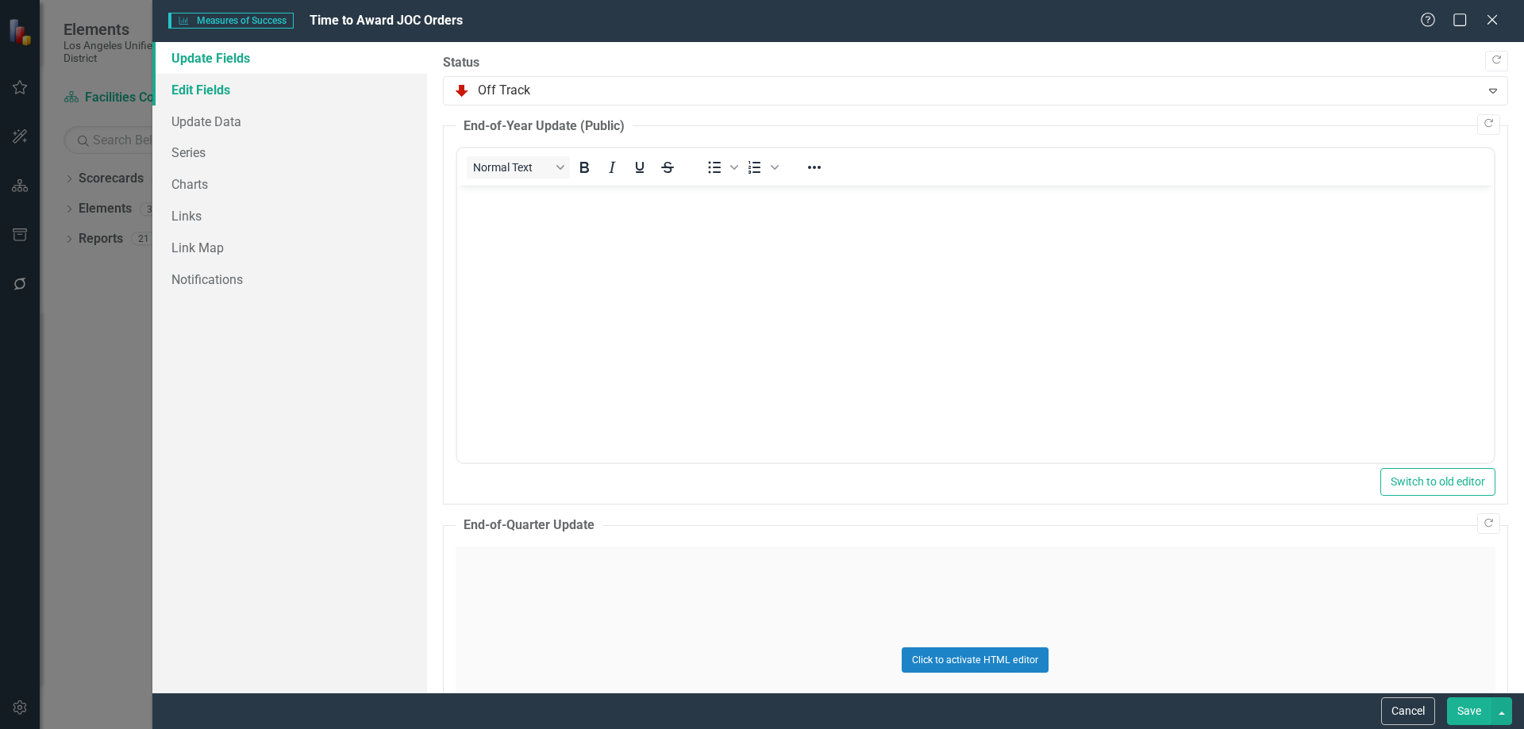
click at [222, 87] on link "Edit Fields" at bounding box center [289, 90] width 275 height 32
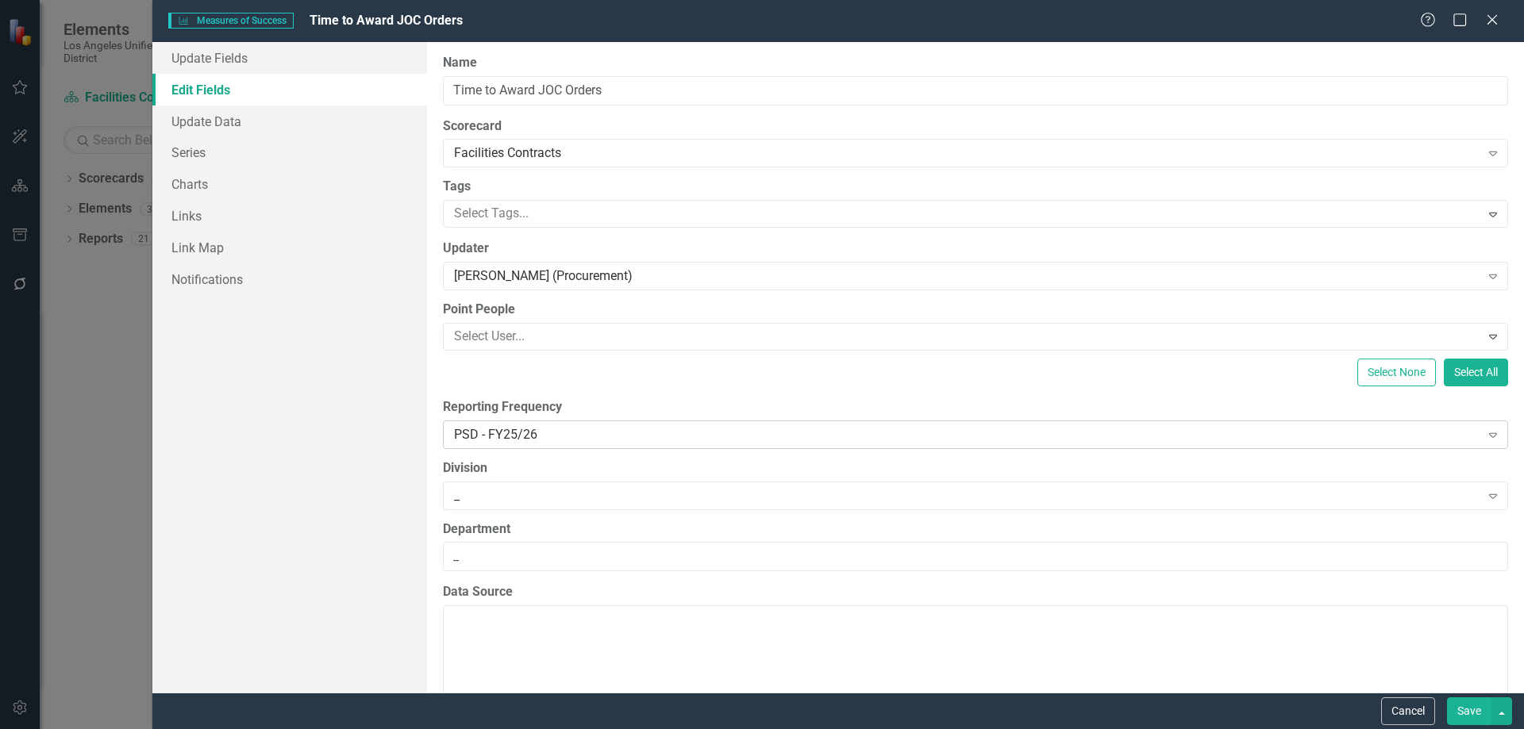
click at [1485, 433] on icon "Expand" at bounding box center [1493, 435] width 16 height 13
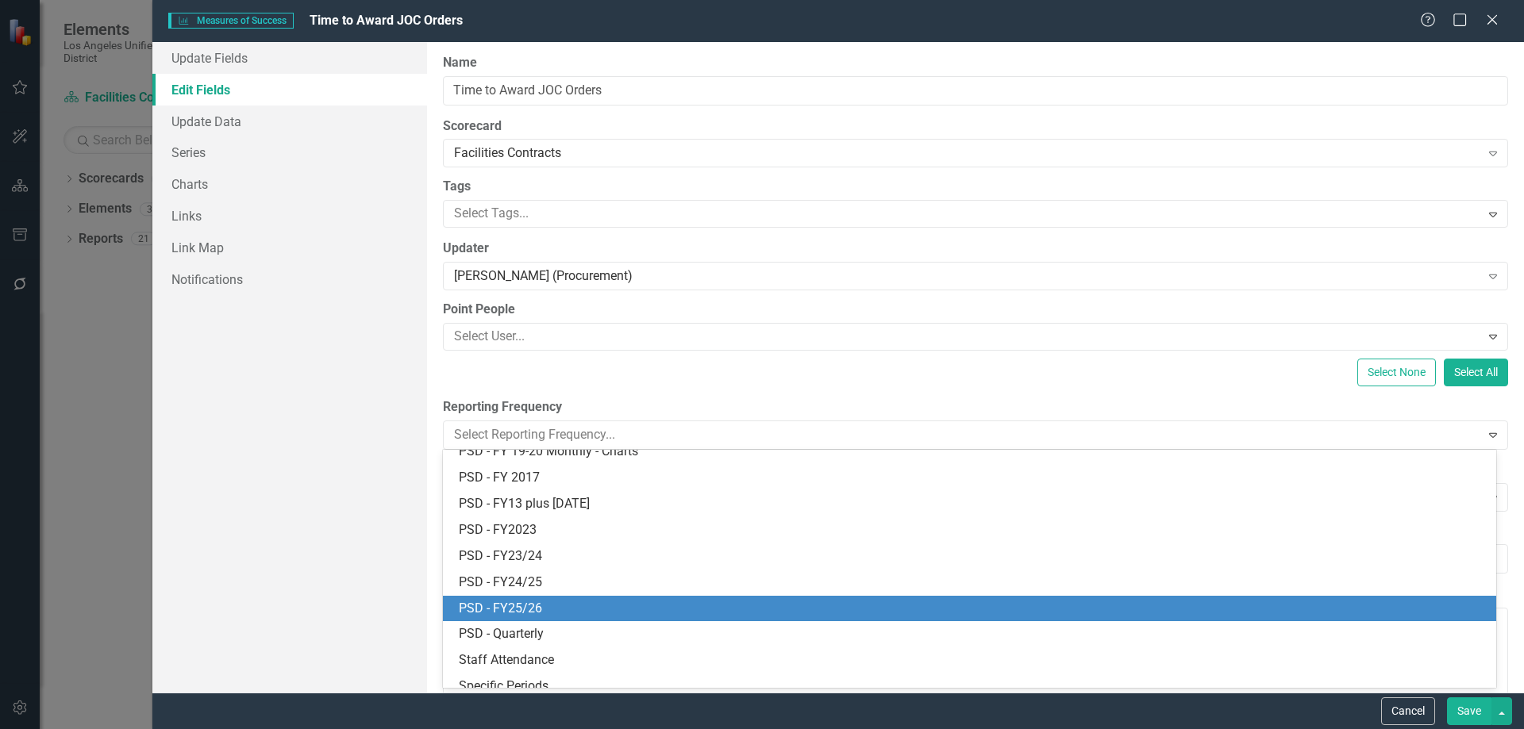
scroll to position [544, 0]
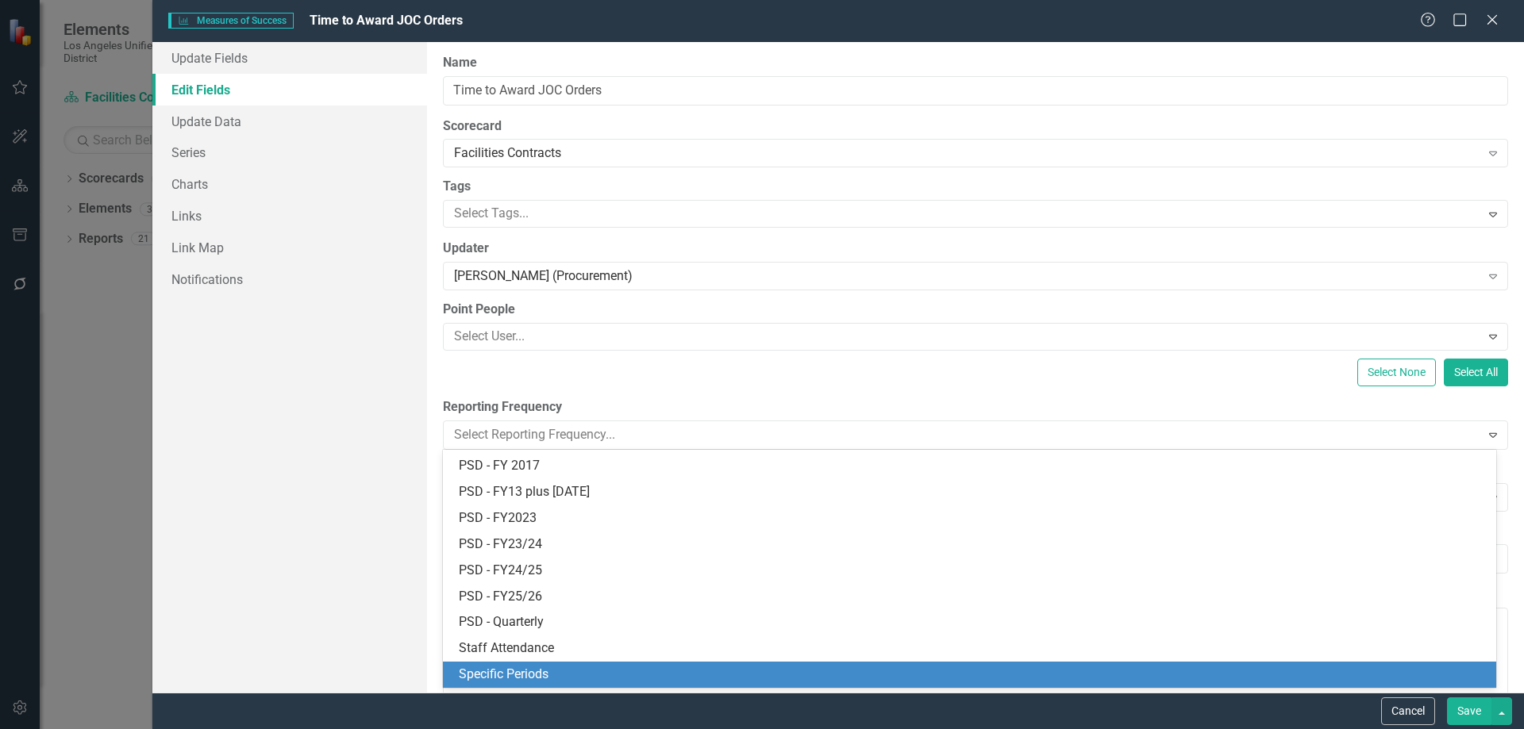
click at [533, 671] on div "Specific Periods" at bounding box center [973, 675] width 1028 height 18
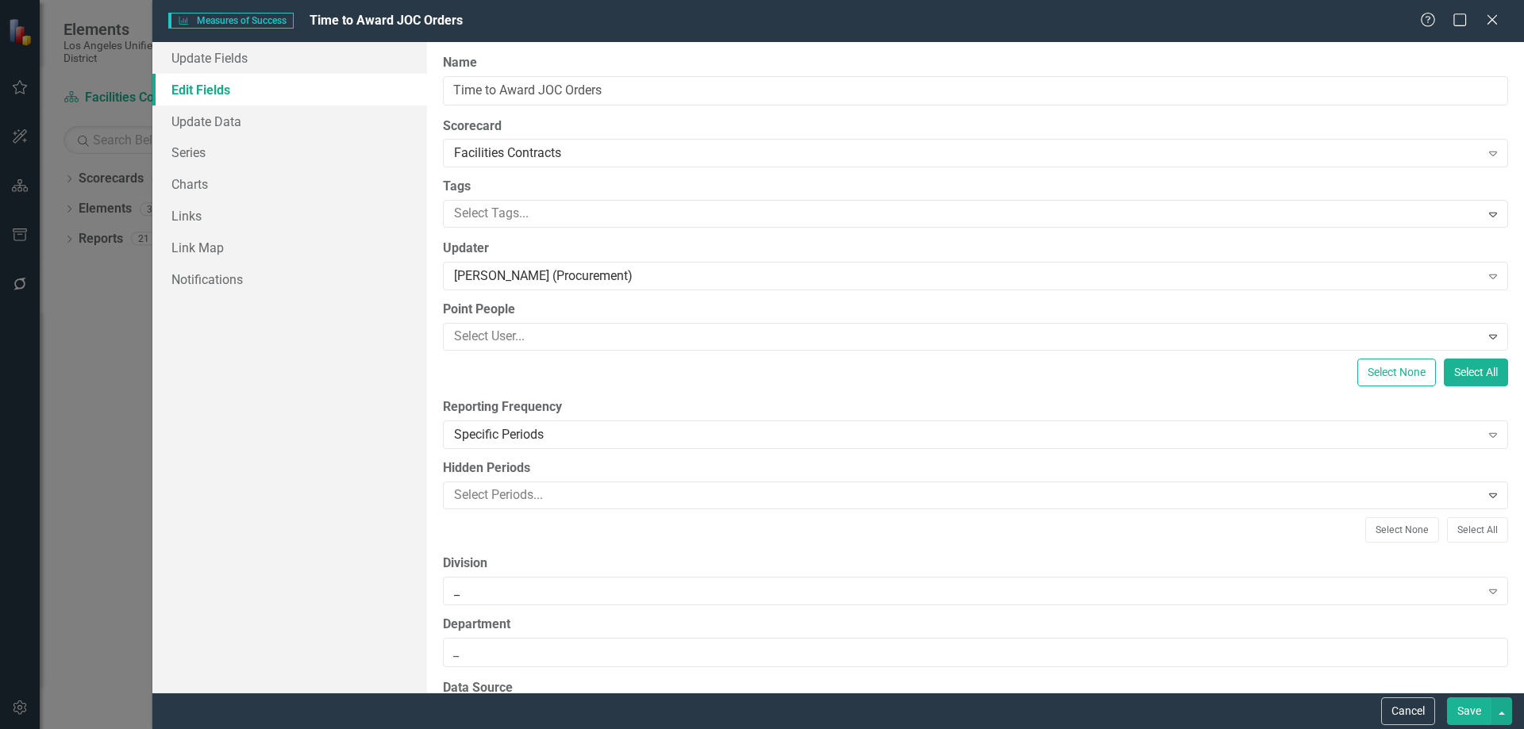
click at [1465, 710] on button "Save" at bounding box center [1469, 712] width 44 height 28
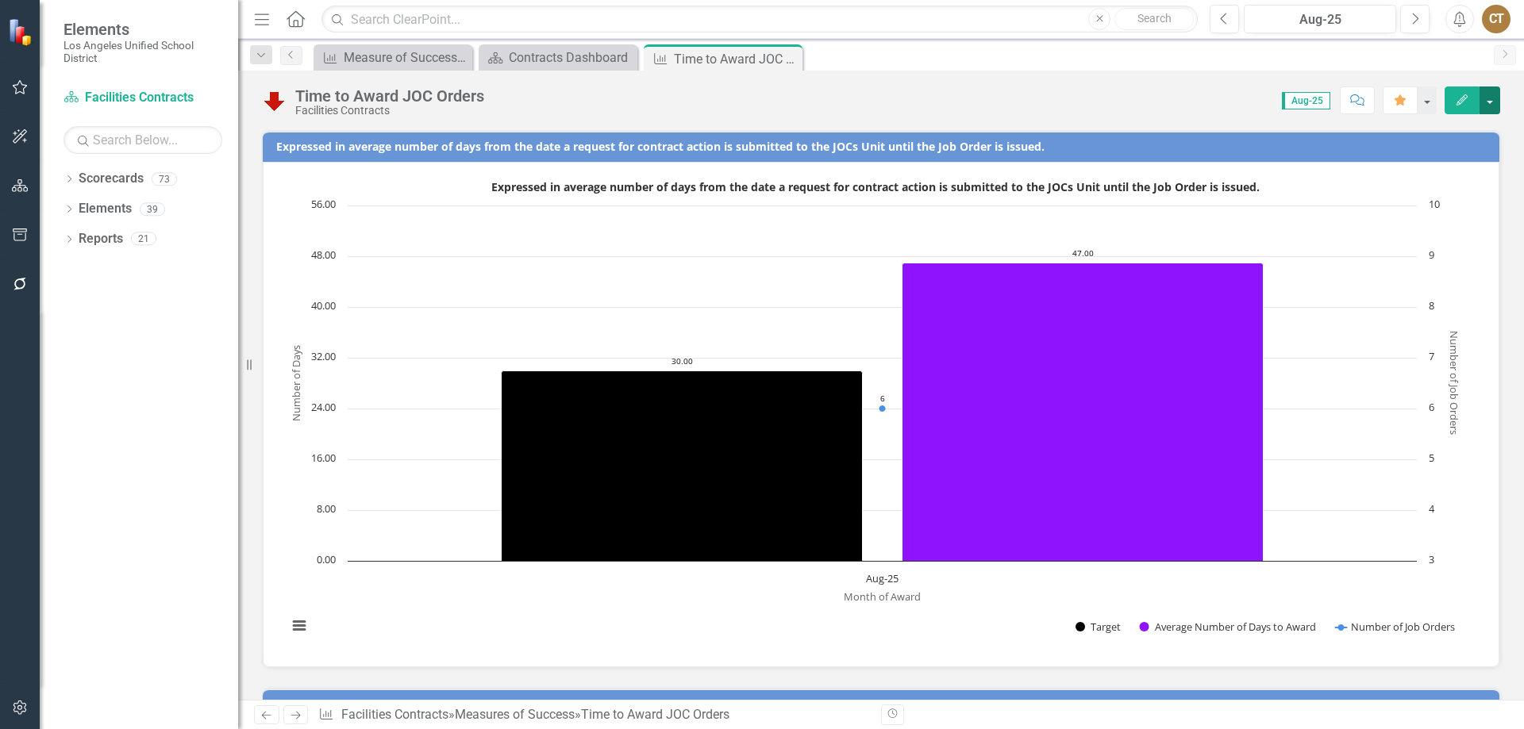
click at [1492, 95] on button "button" at bounding box center [1489, 101] width 21 height 28
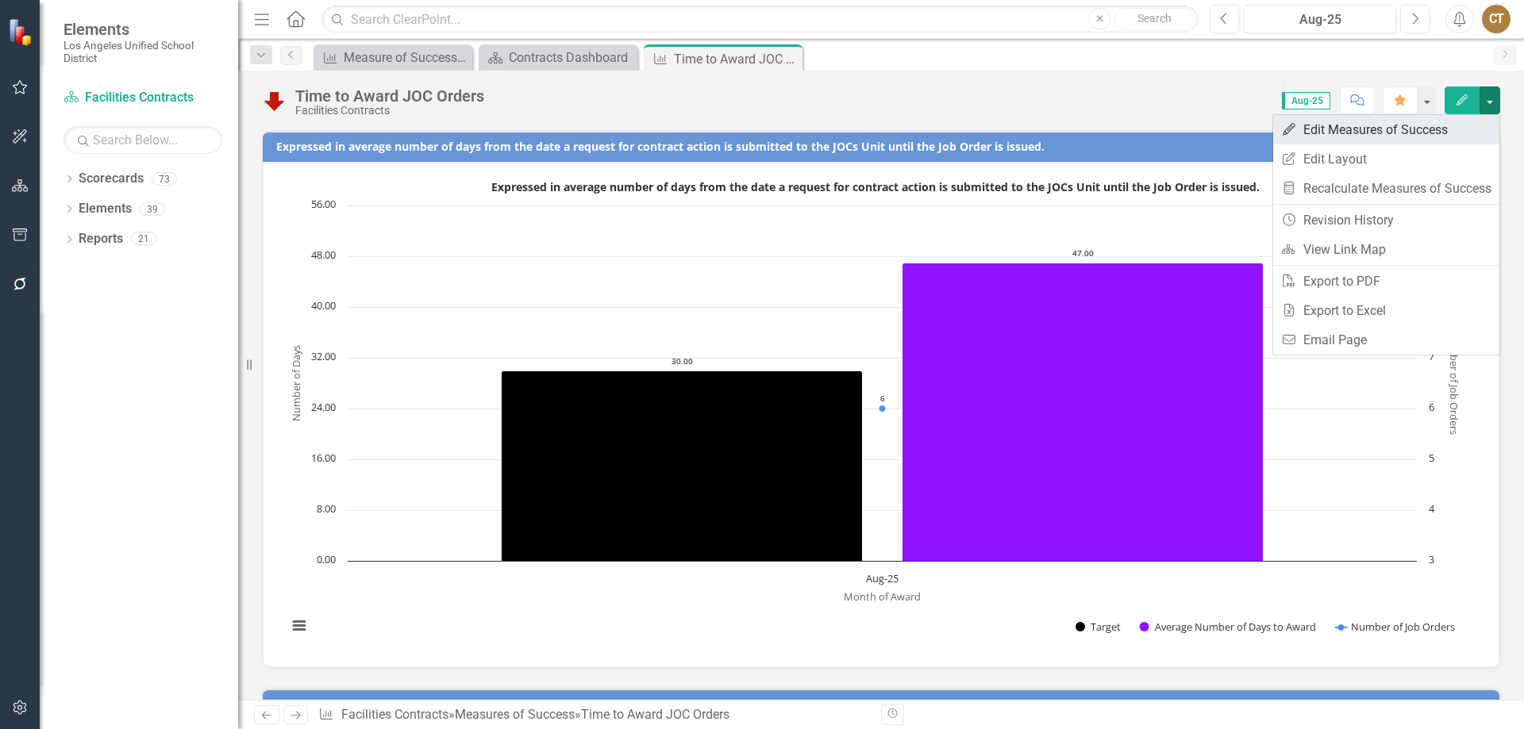
click at [1380, 125] on link "Edit Edit Measures of Success" at bounding box center [1386, 129] width 226 height 29
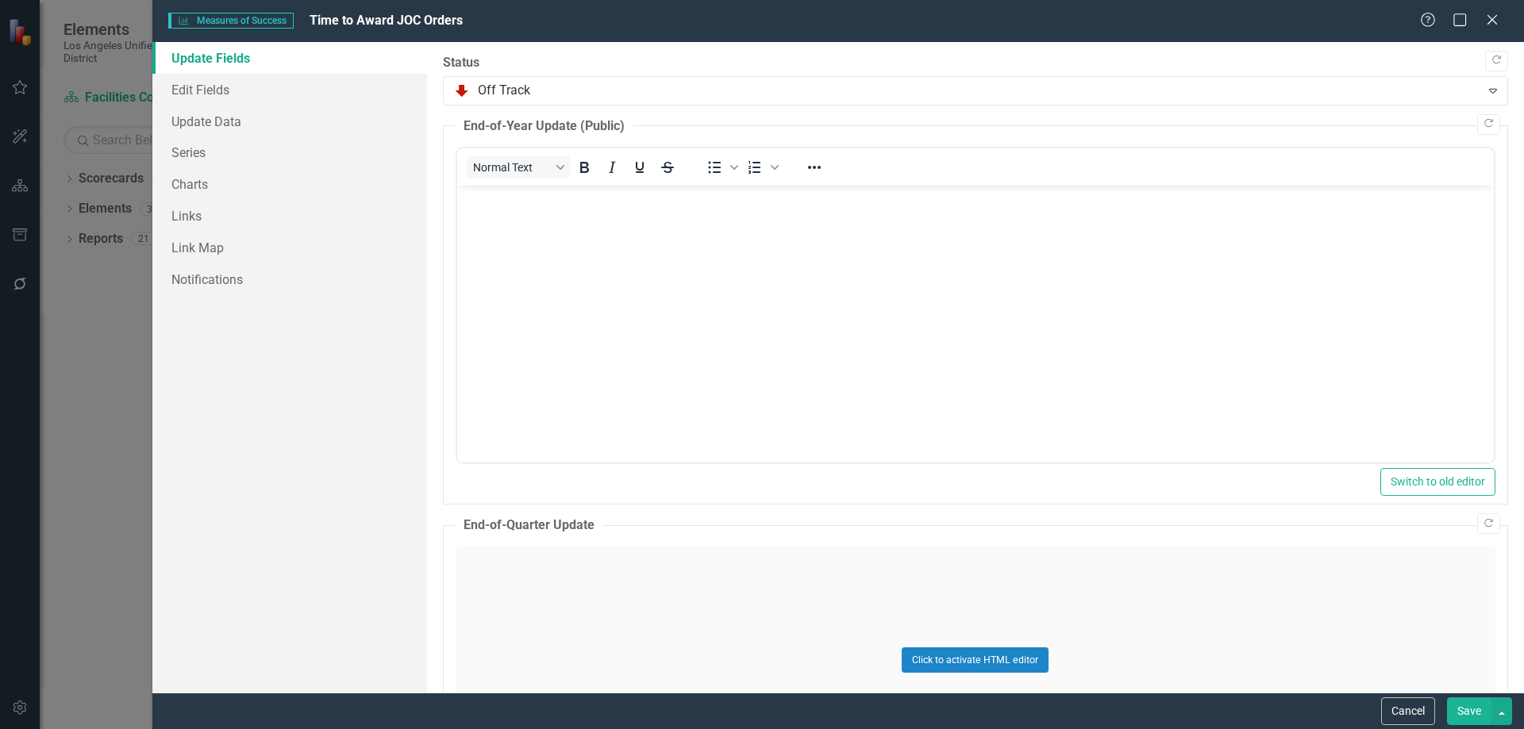
scroll to position [0, 0]
click at [182, 181] on link "Charts" at bounding box center [289, 184] width 275 height 32
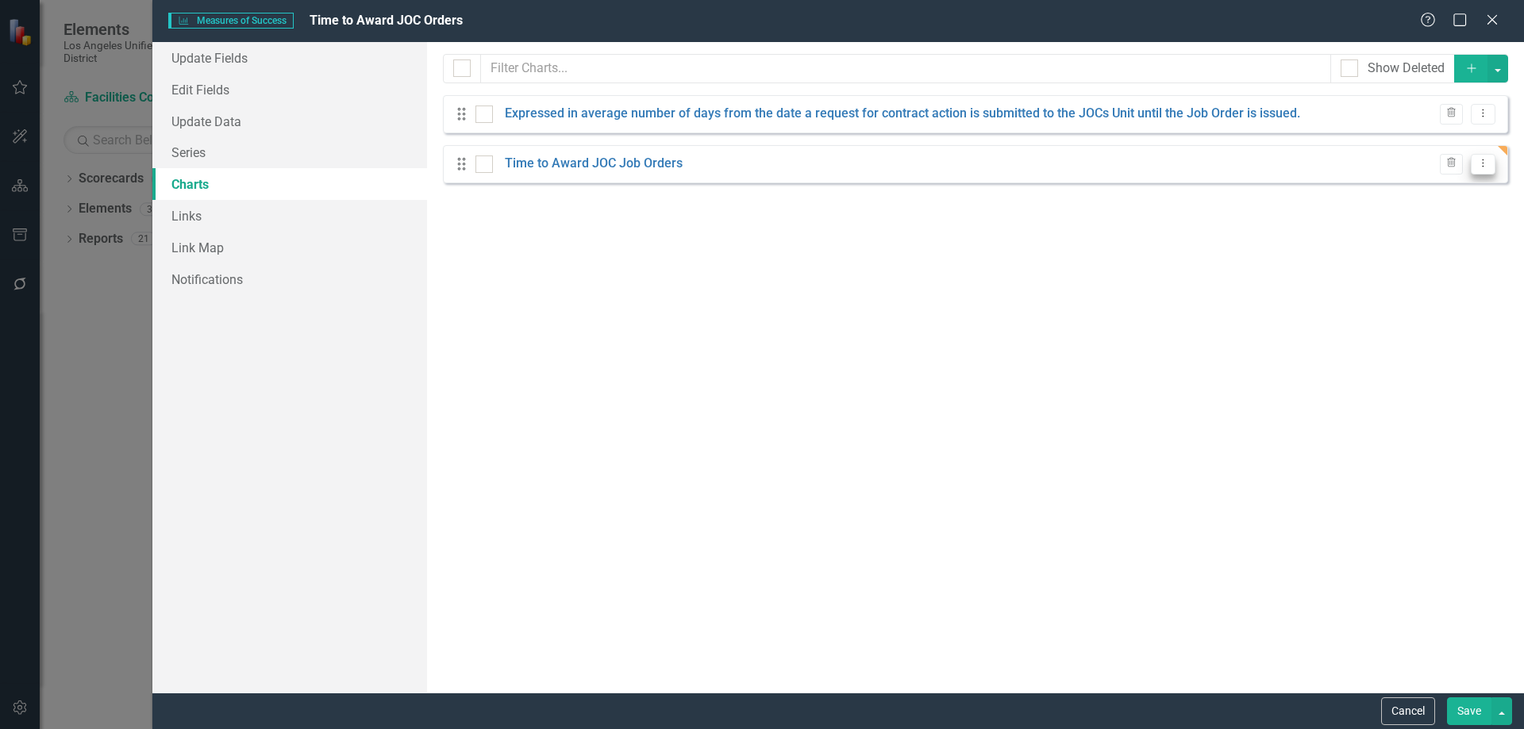
click at [1487, 161] on icon "Dropdown Menu" at bounding box center [1482, 163] width 13 height 10
click at [1433, 189] on link "Edit Edit Chart" at bounding box center [1431, 189] width 125 height 29
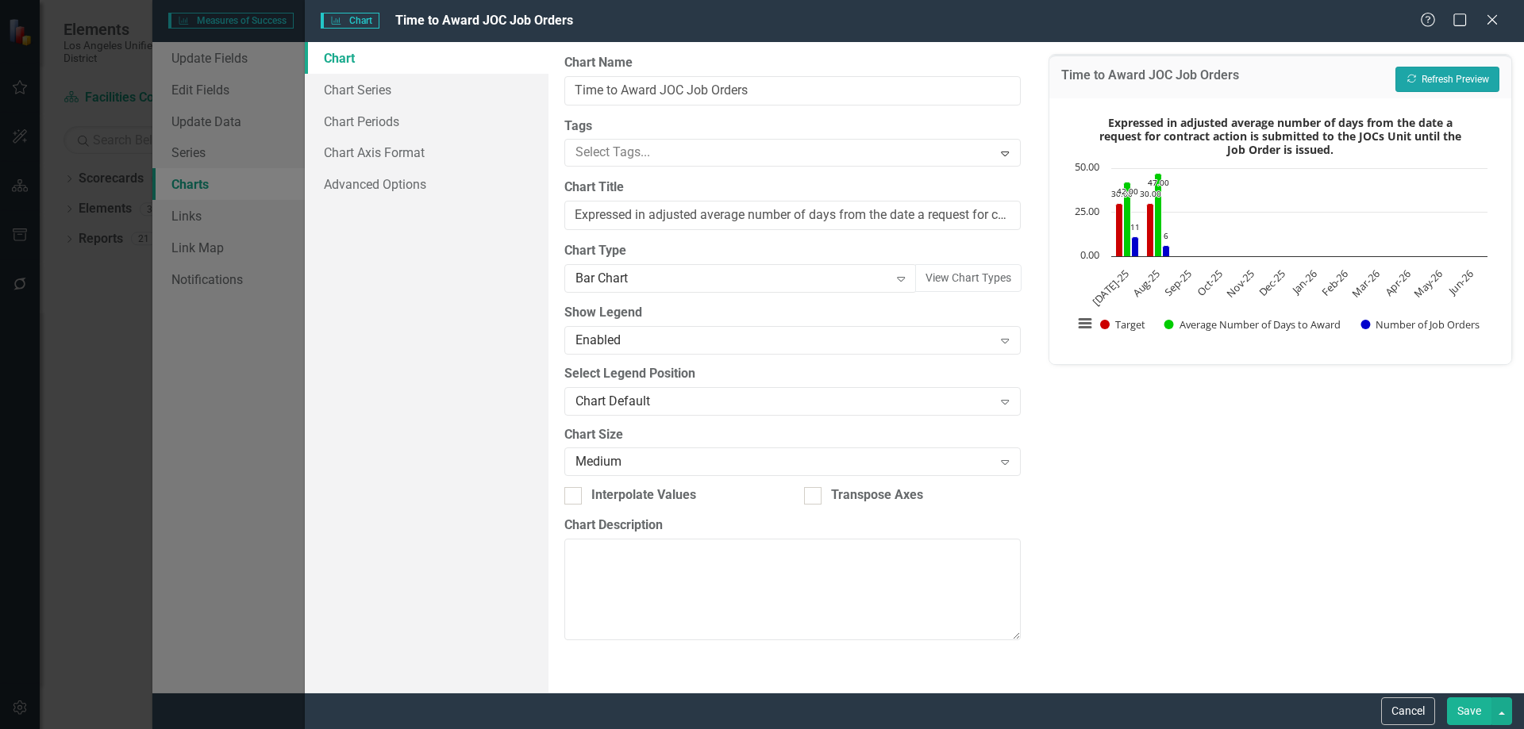
click at [1460, 74] on button "Recalculate Refresh Preview" at bounding box center [1447, 79] width 104 height 25
click at [352, 77] on link "Chart Series" at bounding box center [427, 90] width 244 height 32
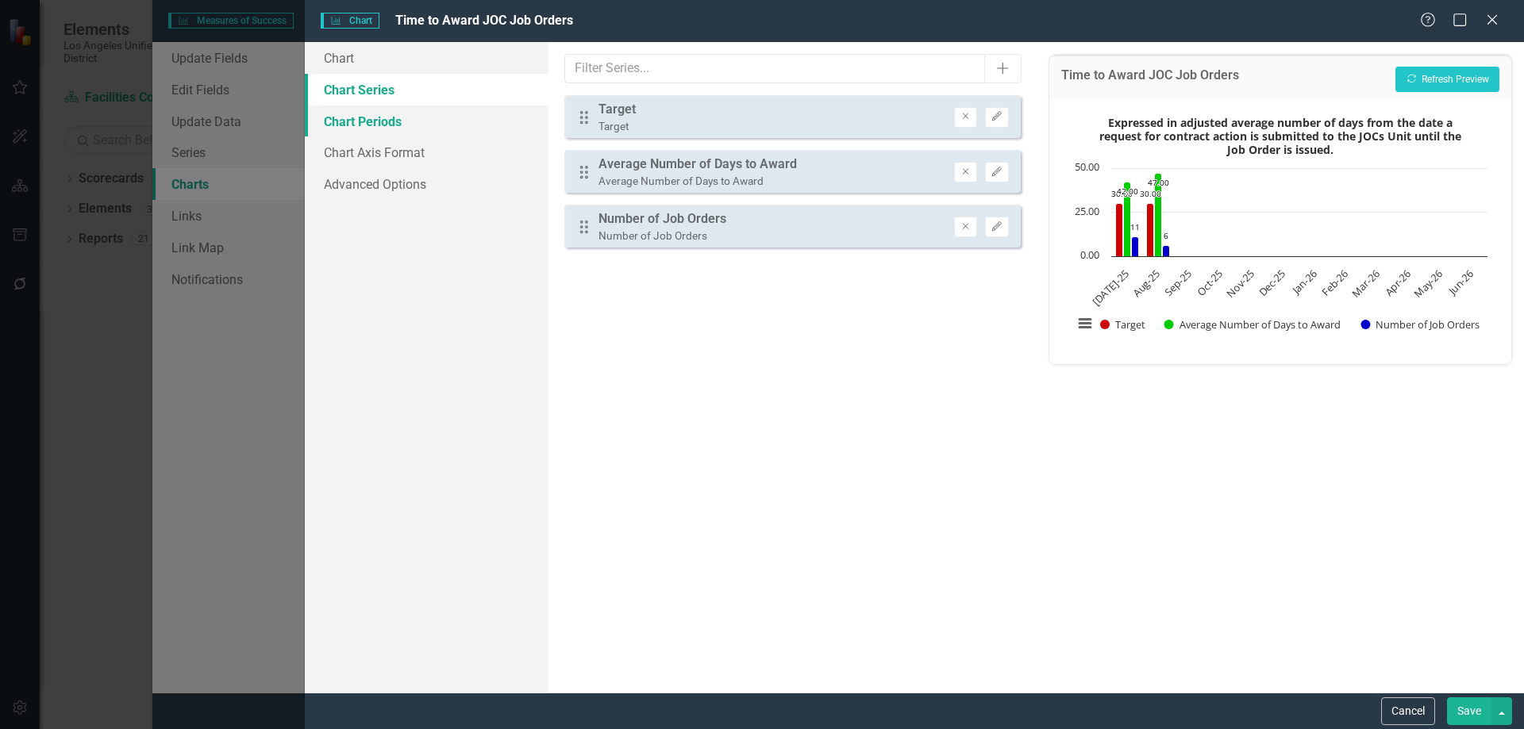
click at [371, 119] on link "Chart Periods" at bounding box center [427, 122] width 244 height 32
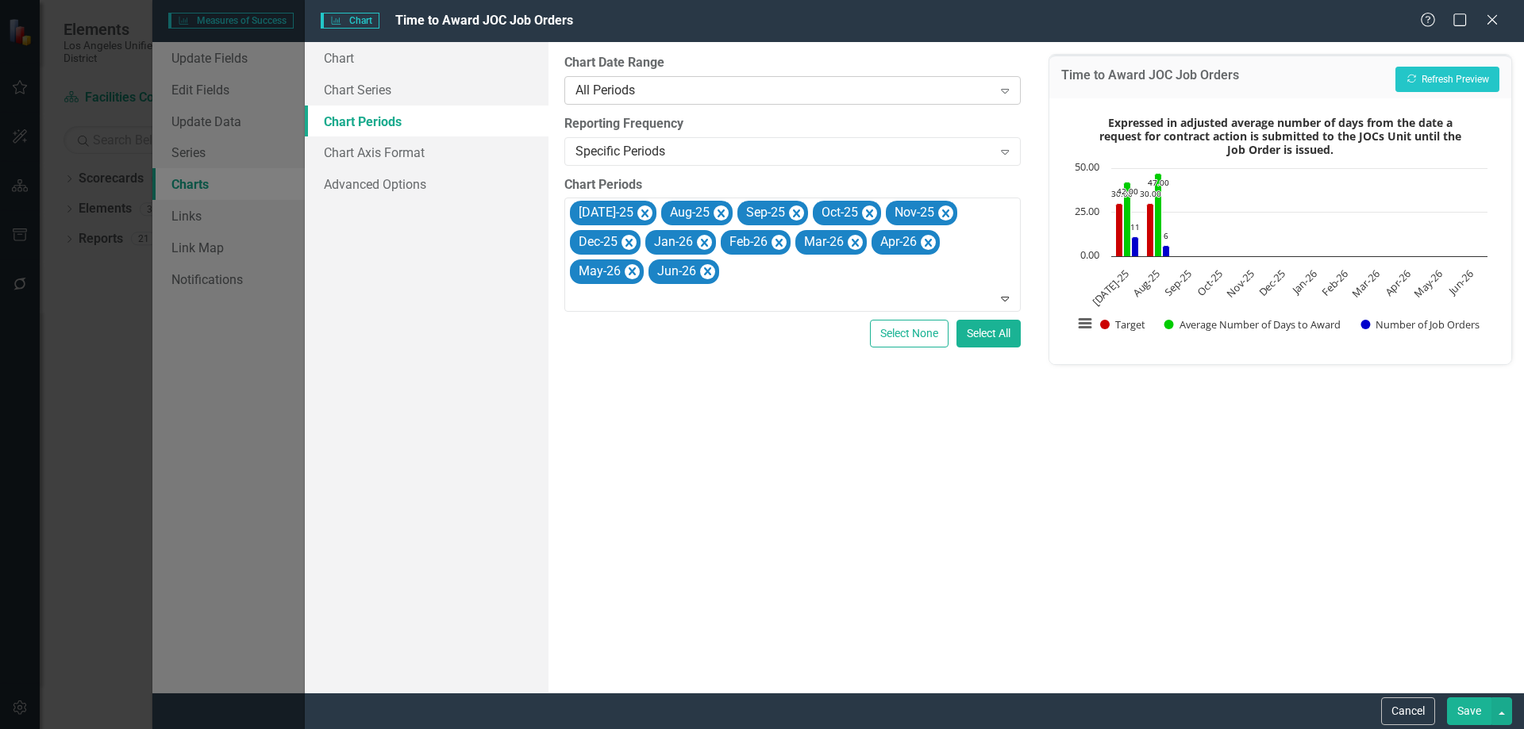
click at [1007, 87] on icon "Expand" at bounding box center [1005, 90] width 16 height 13
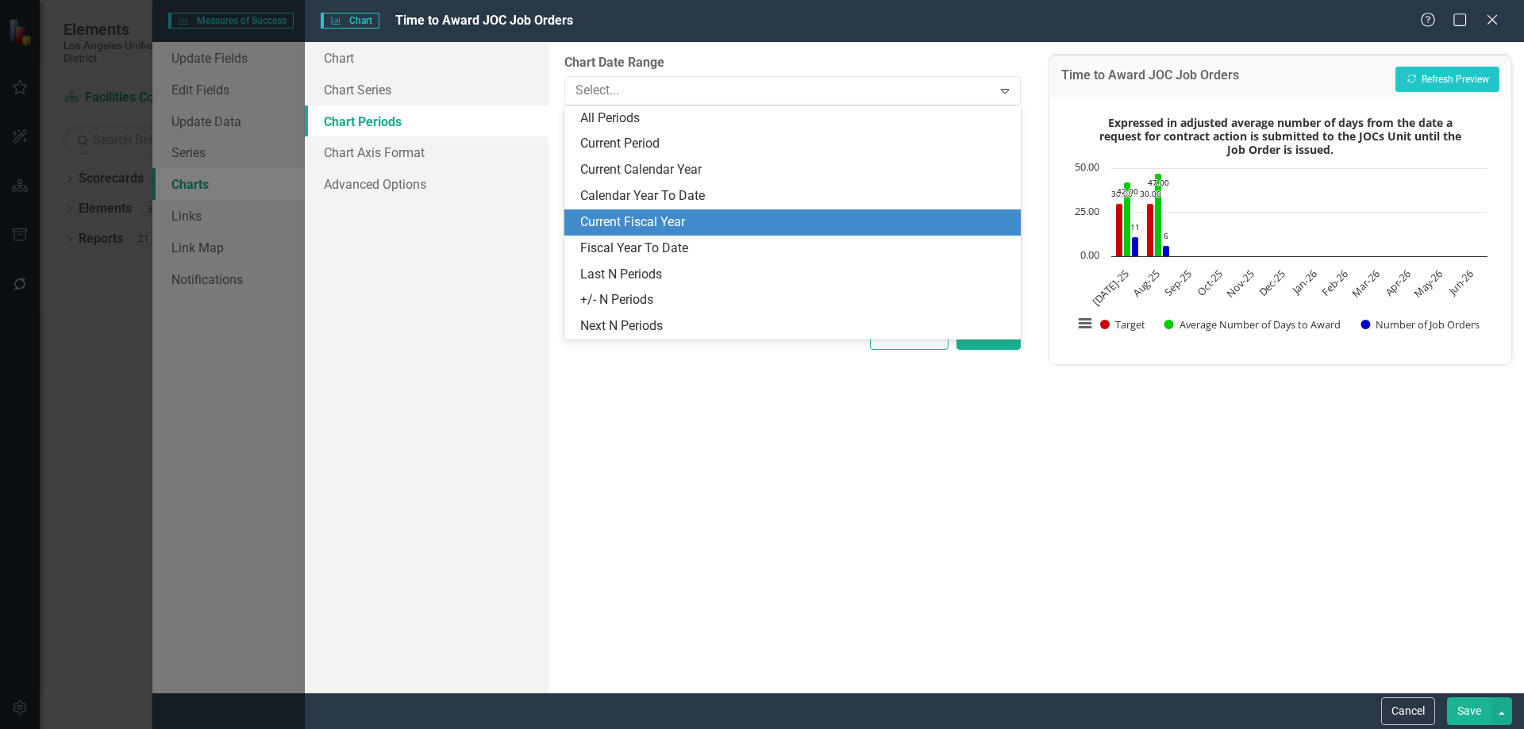
click at [646, 221] on div "Current Fiscal Year" at bounding box center [795, 223] width 430 height 18
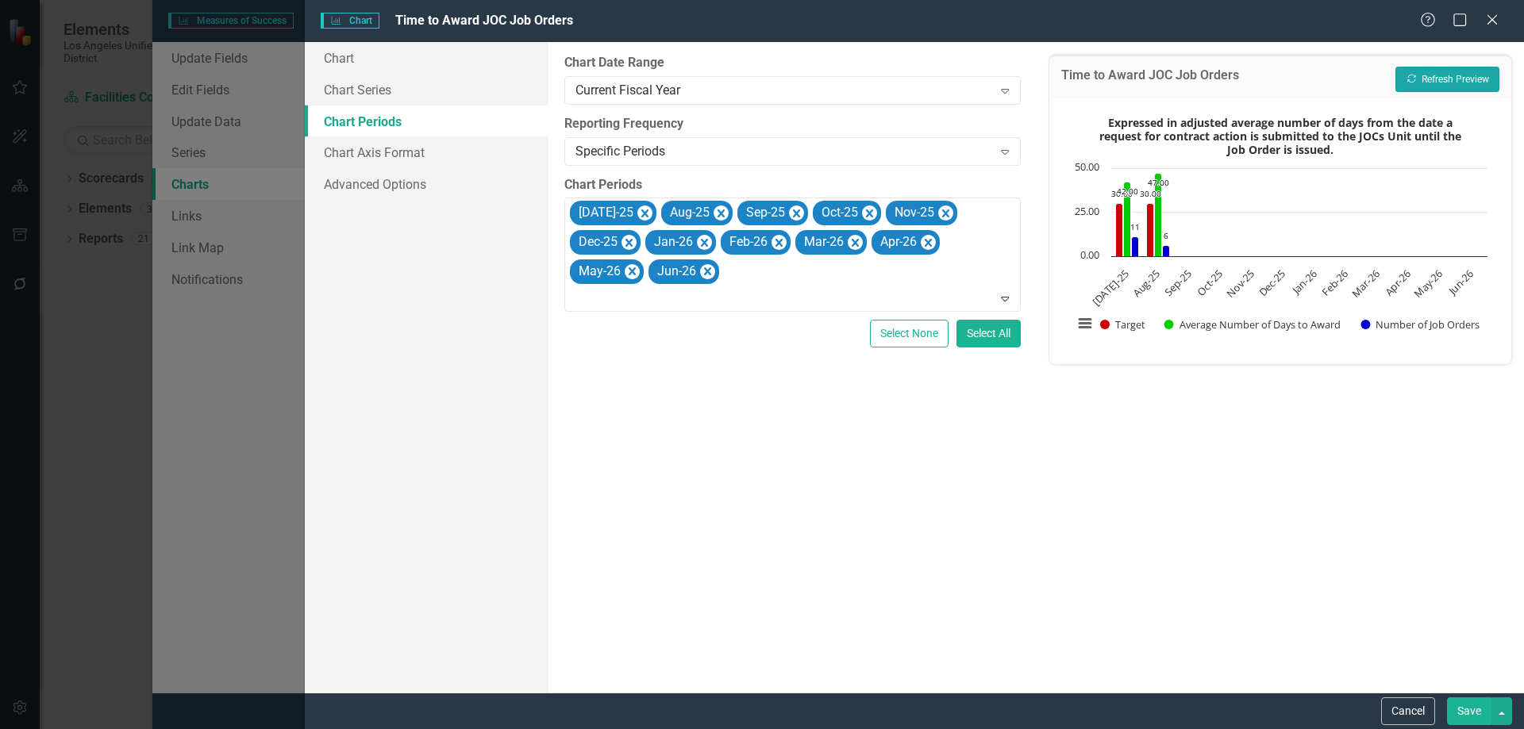
click at [1440, 68] on button "Recalculate Refresh Preview" at bounding box center [1447, 79] width 104 height 25
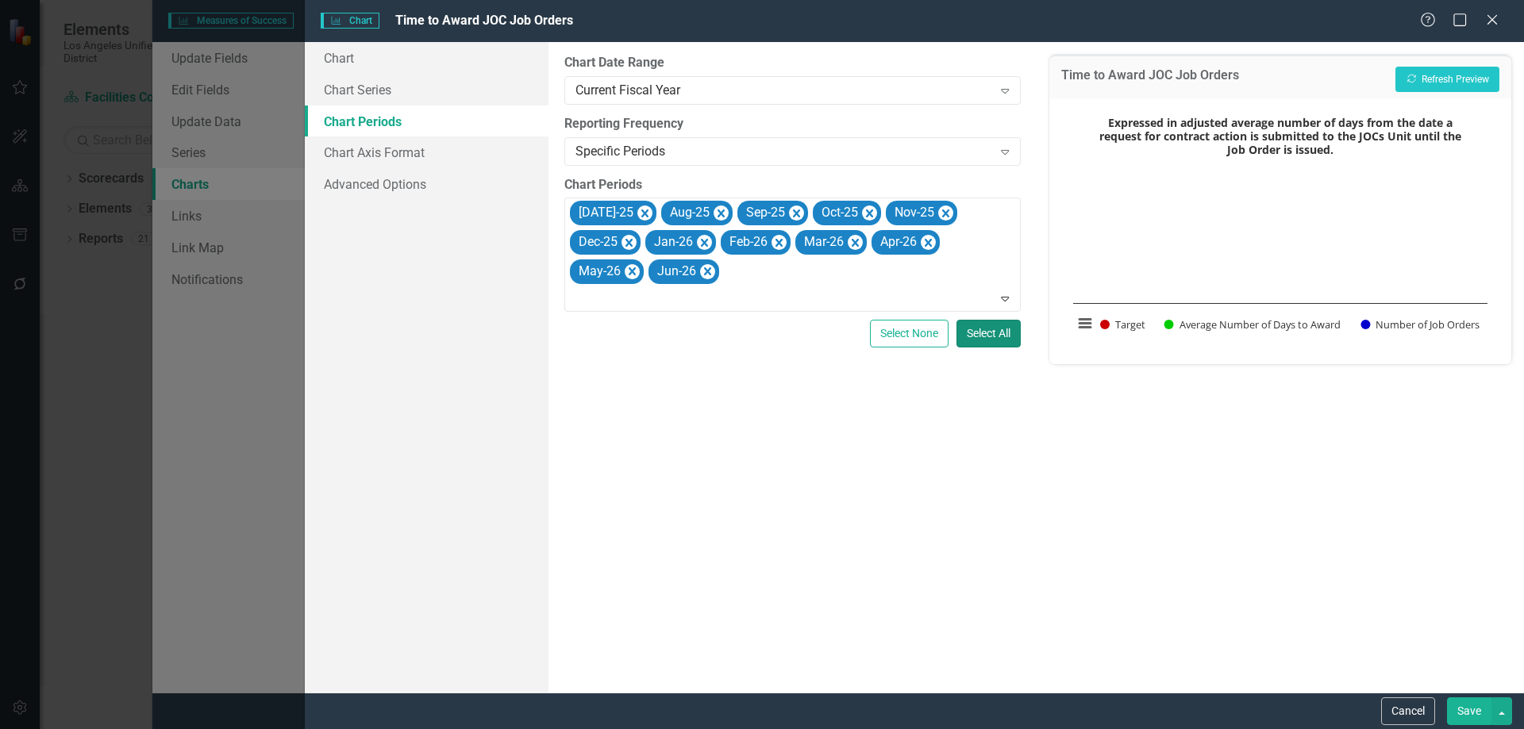
click at [992, 328] on button "Select All" at bounding box center [988, 334] width 64 height 28
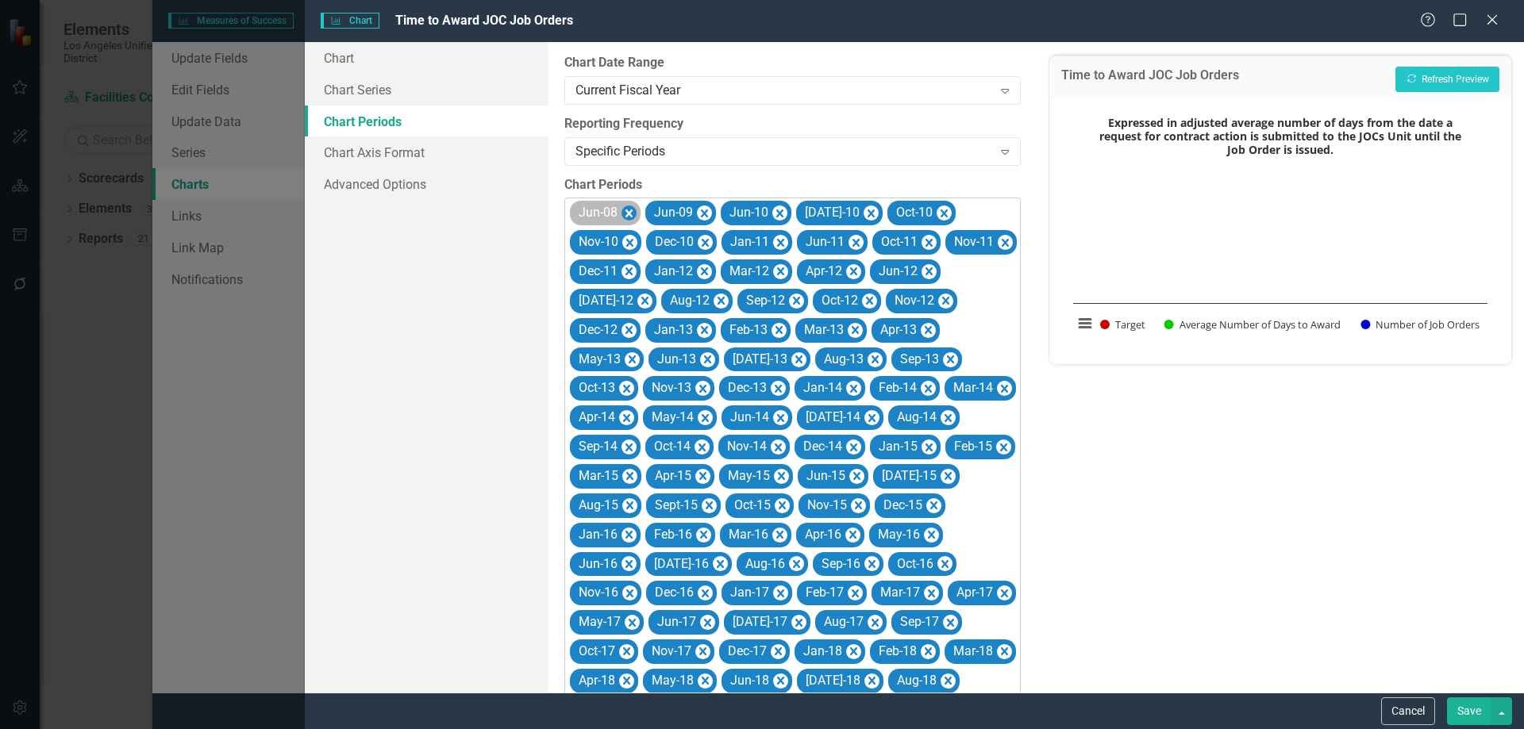
click at [629, 209] on icon "Remove Jun-08" at bounding box center [628, 214] width 15 height 20
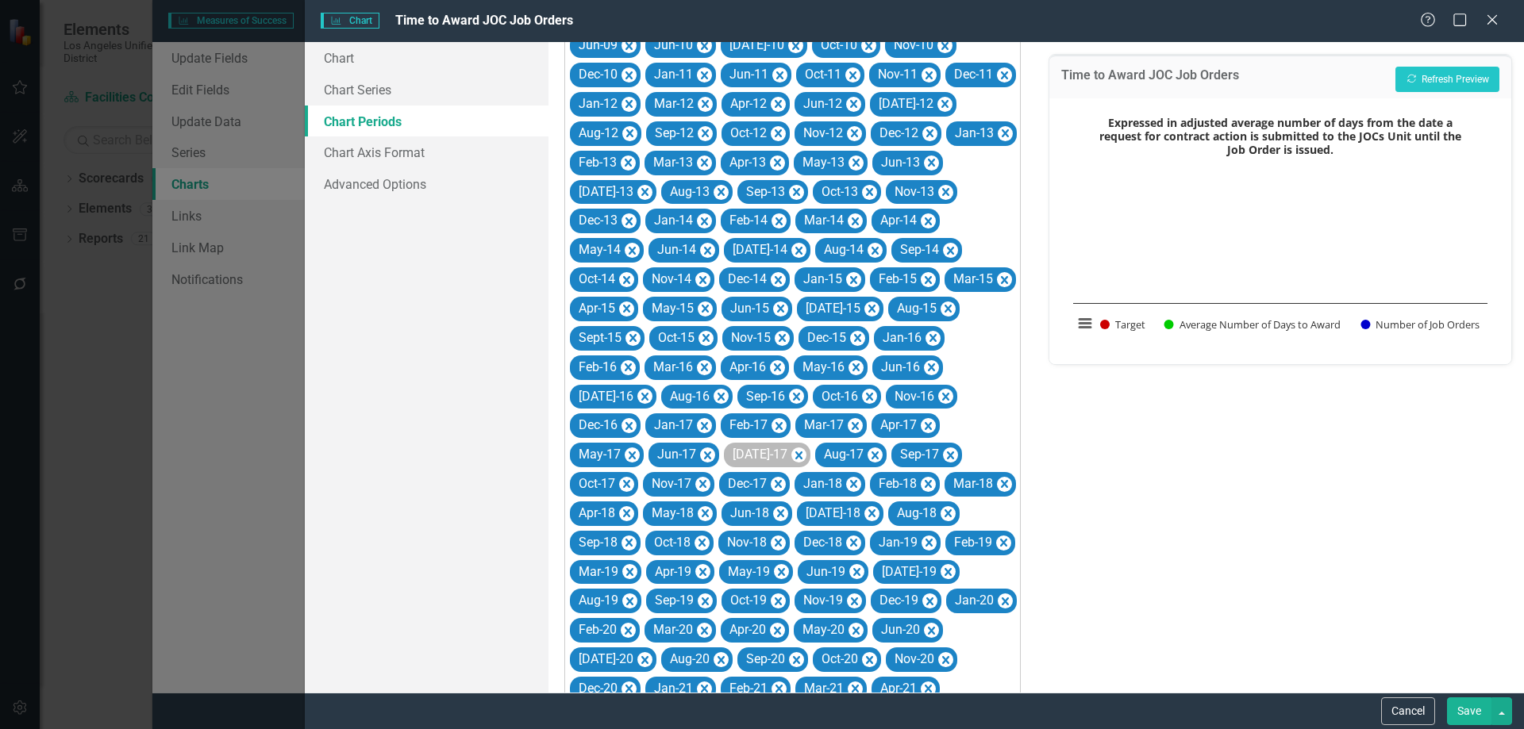
scroll to position [125, 0]
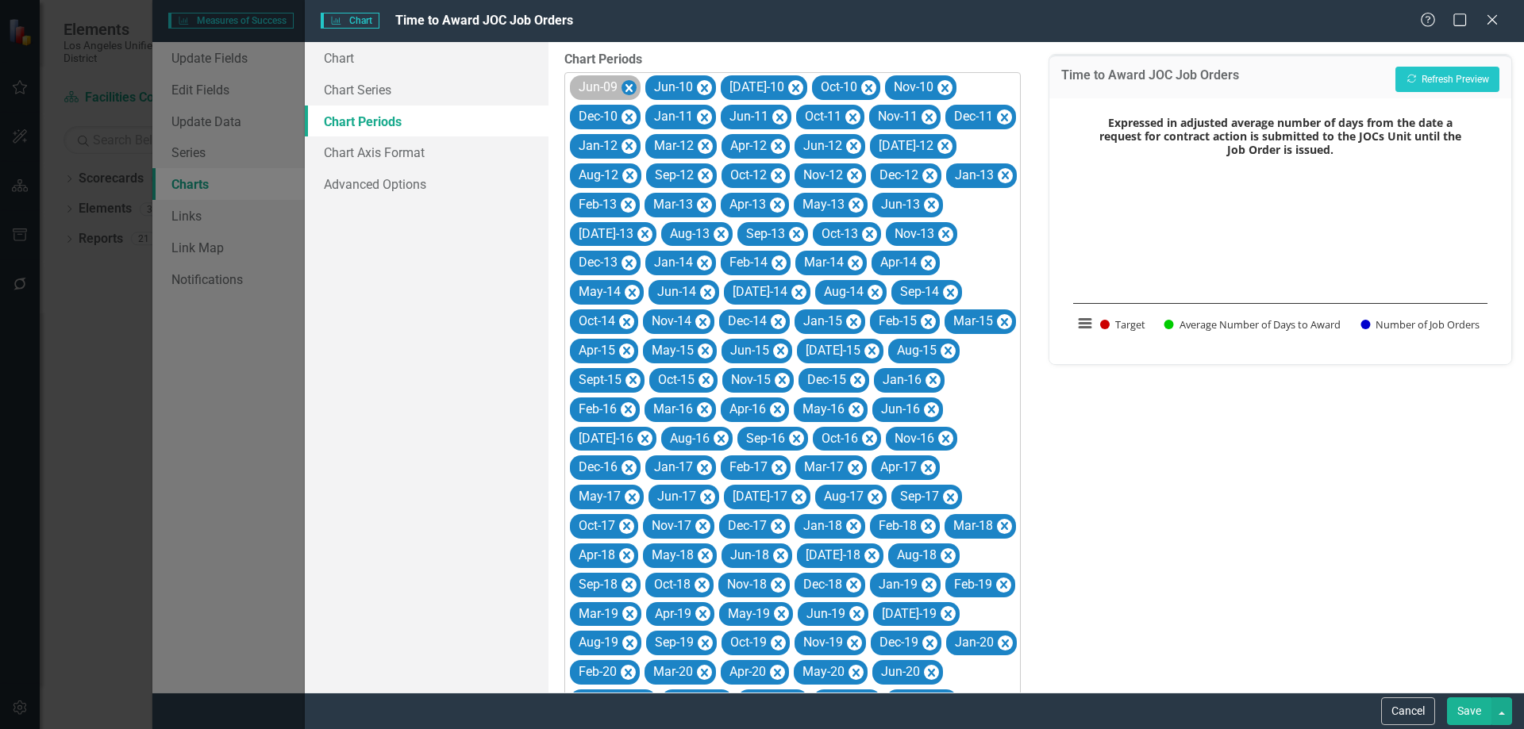
click at [630, 83] on icon "Remove Jun-09" at bounding box center [628, 89] width 15 height 20
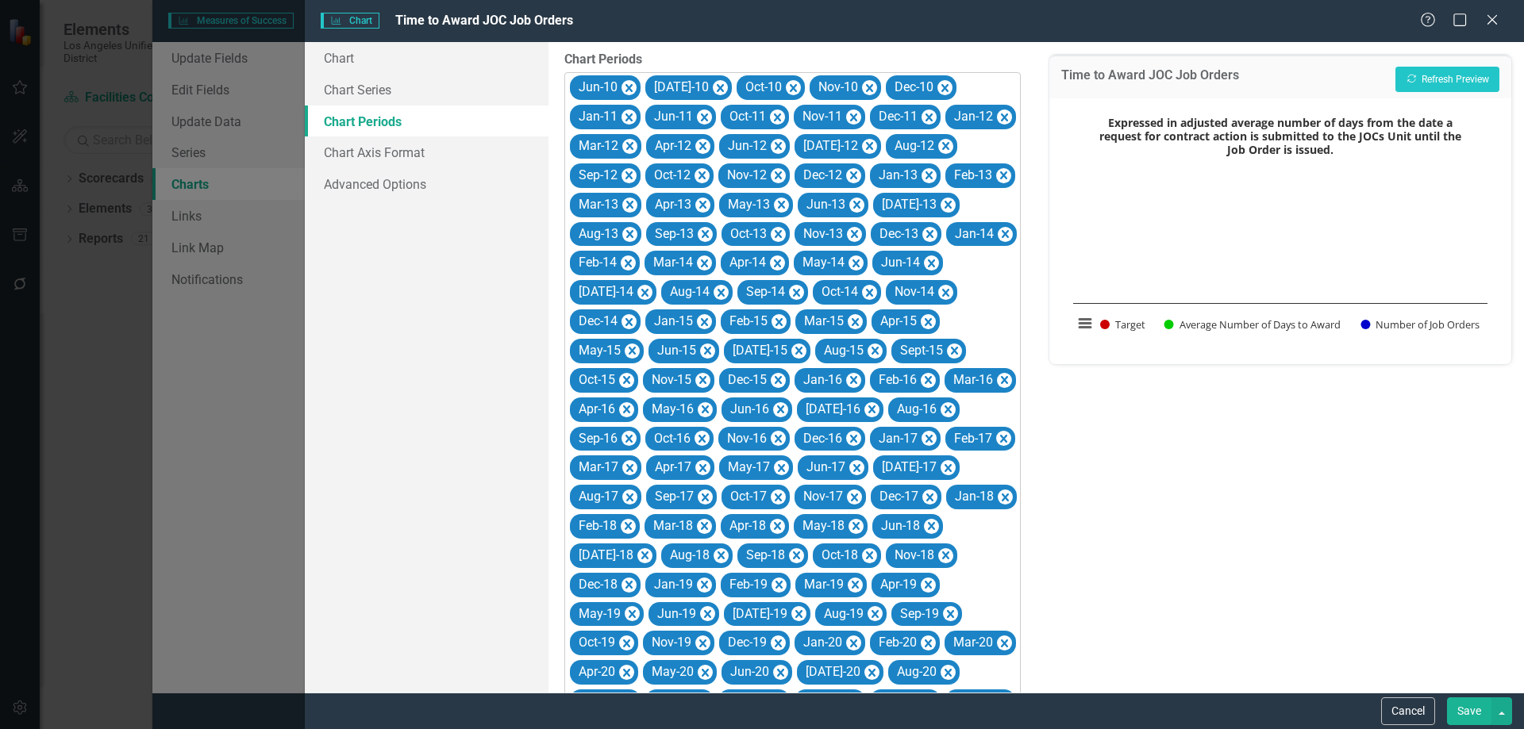
click at [630, 83] on icon "Remove Jun-10" at bounding box center [628, 89] width 15 height 20
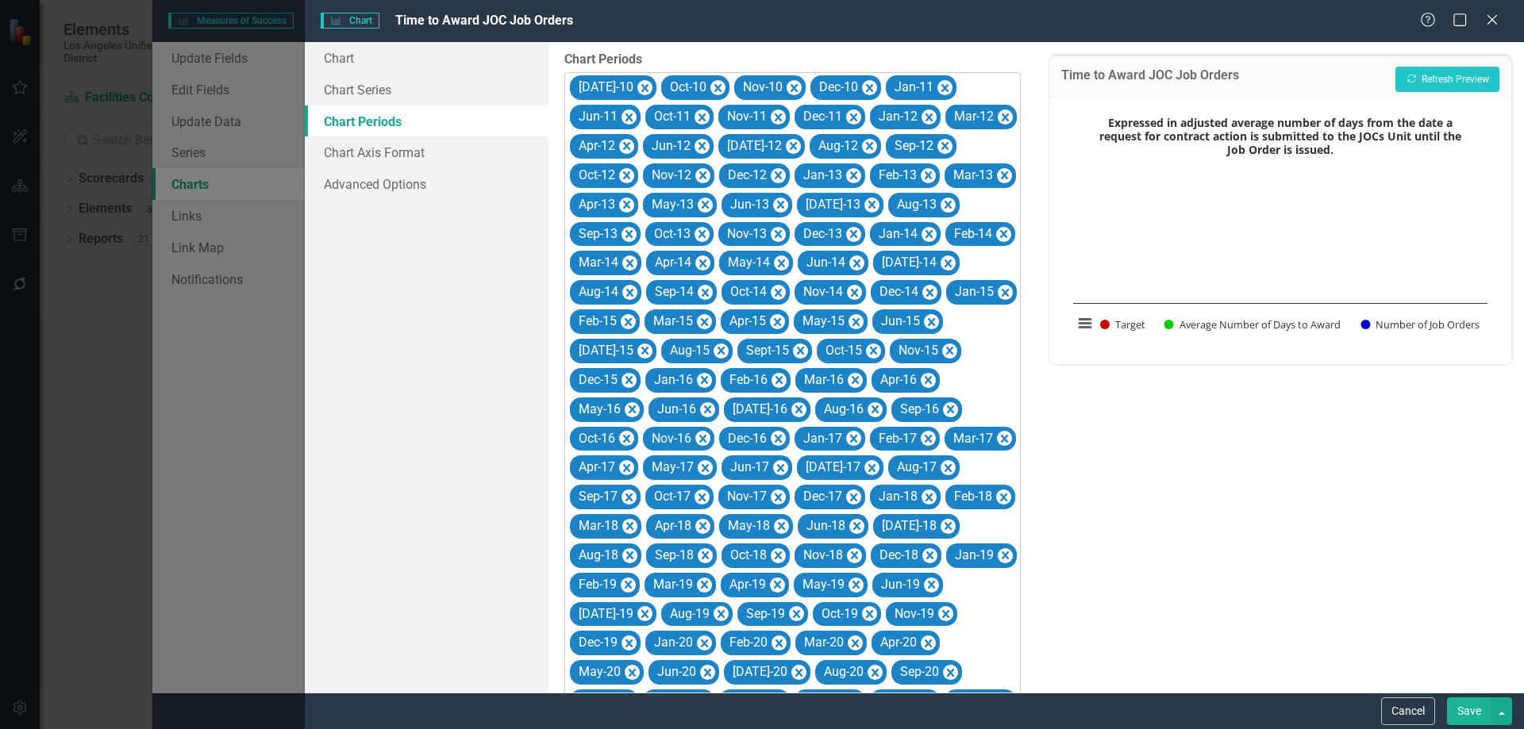
click at [637, 83] on icon "Remove Jul-10" at bounding box center [644, 89] width 15 height 20
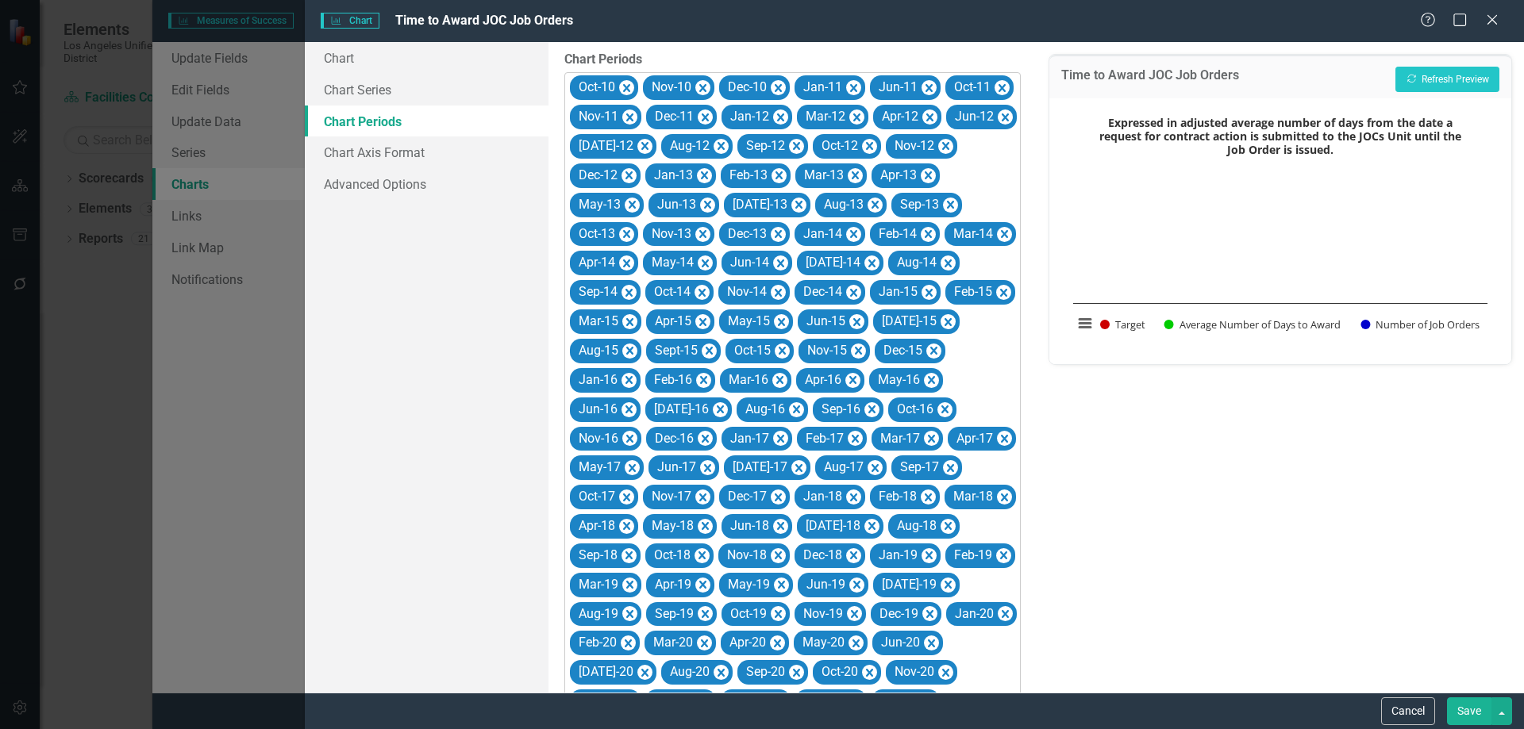
click at [630, 83] on icon "Remove Oct-10" at bounding box center [626, 89] width 15 height 20
click at [630, 83] on icon "Remove Nov-10" at bounding box center [629, 89] width 15 height 20
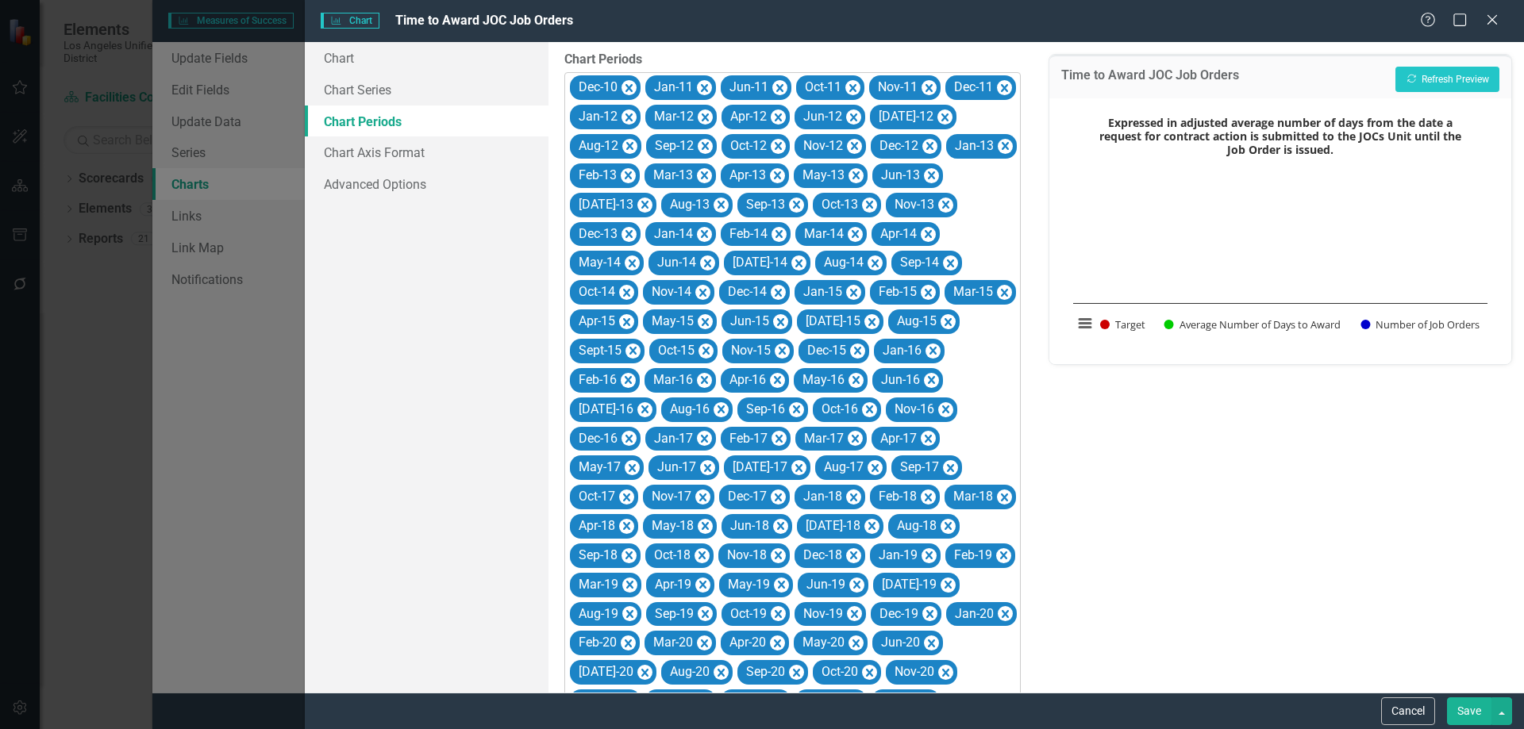
click at [630, 83] on icon "Remove Dec-10" at bounding box center [628, 89] width 15 height 20
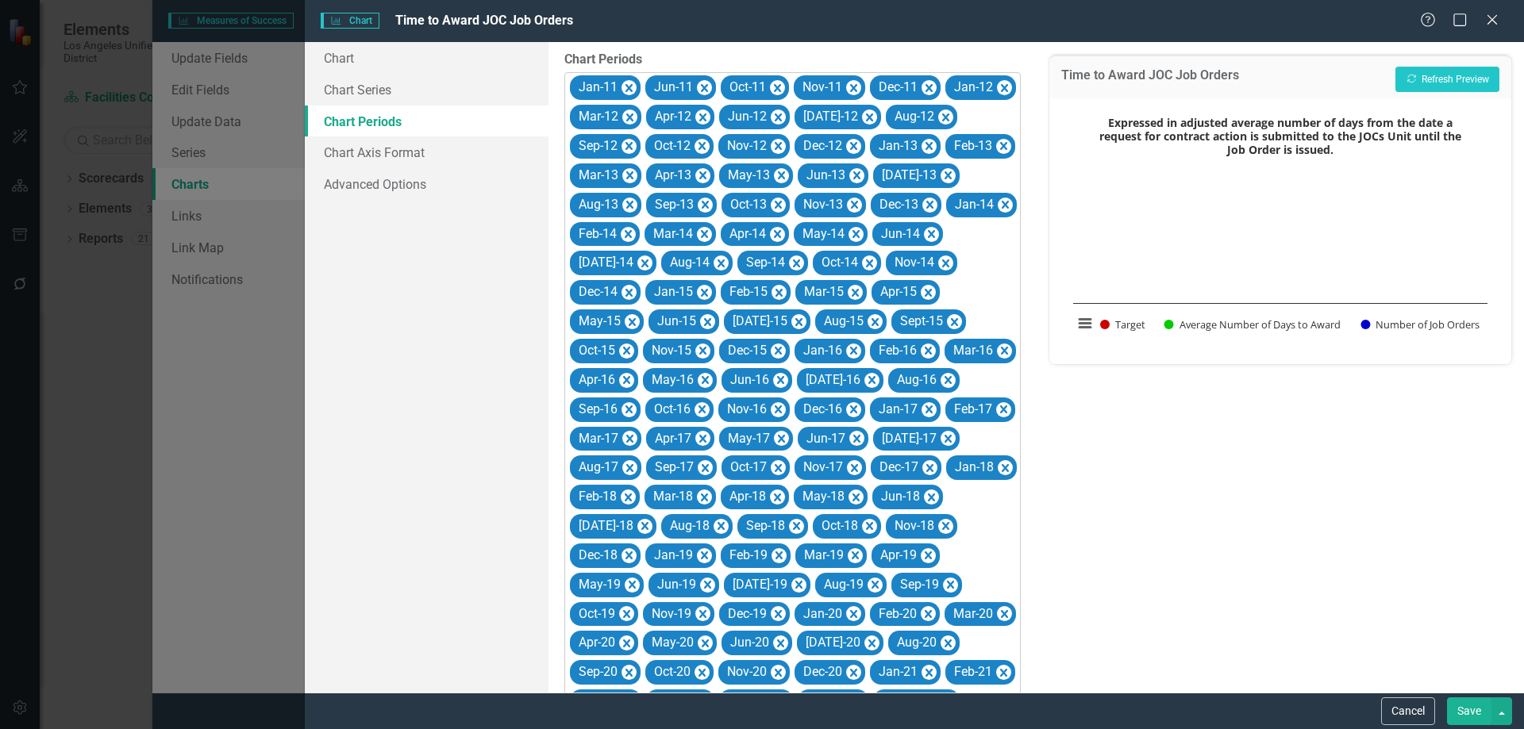
click at [630, 83] on icon "Remove Jan-11" at bounding box center [628, 89] width 15 height 20
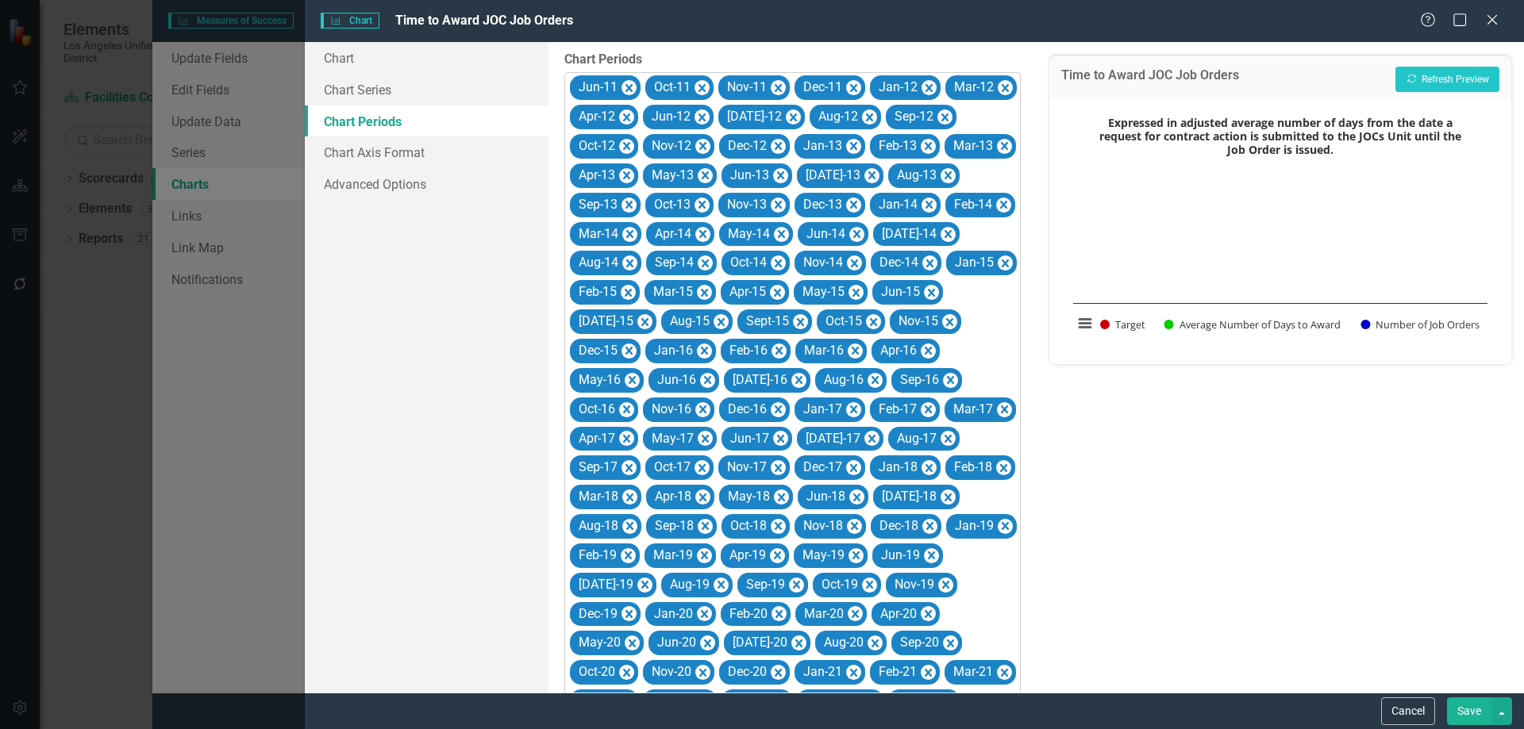
click at [630, 83] on icon "Remove Jun-11" at bounding box center [628, 89] width 15 height 20
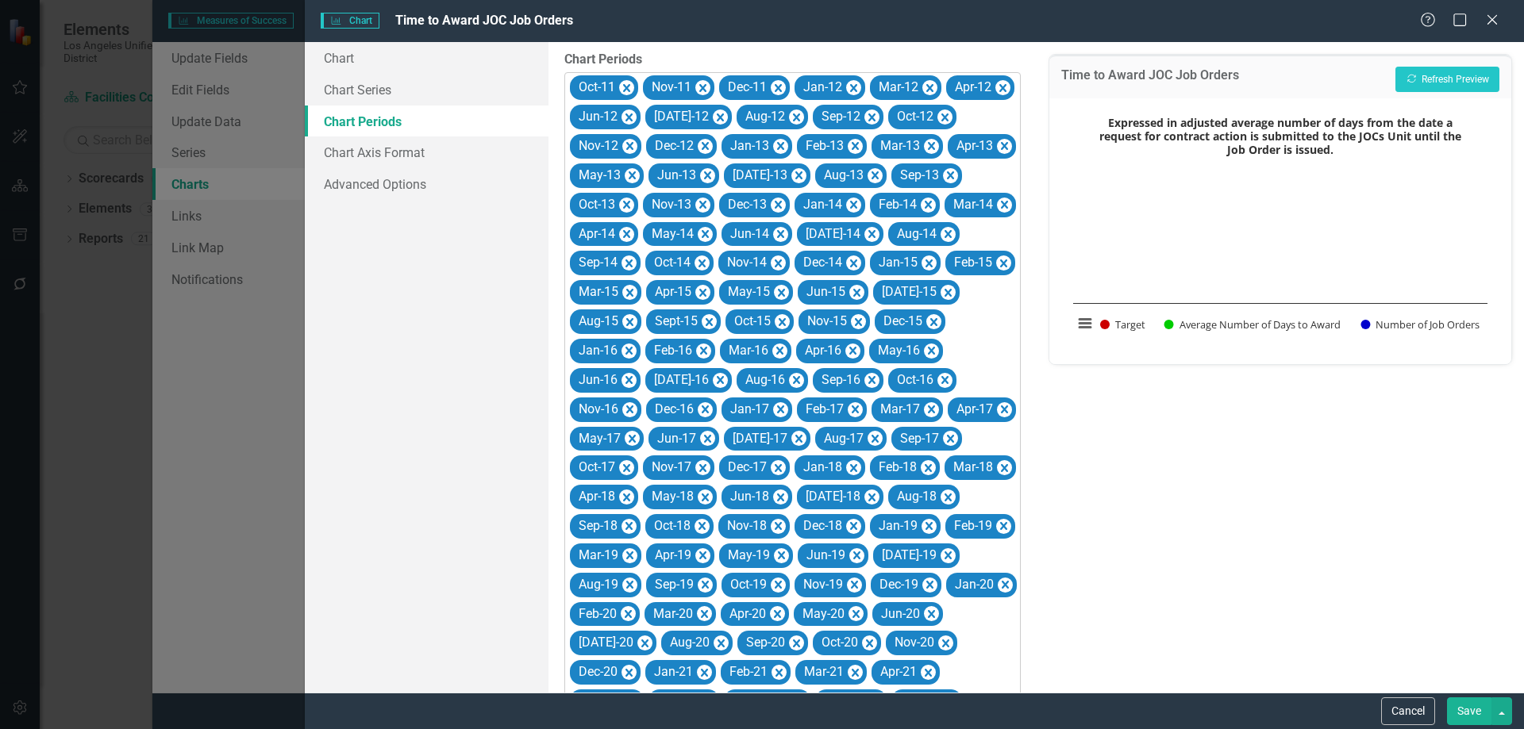
click at [630, 83] on icon "Remove Oct-11" at bounding box center [626, 89] width 15 height 20
click at [629, 83] on icon "Remove Nov-11" at bounding box center [629, 89] width 15 height 20
click at [629, 83] on icon "Remove Dec-11" at bounding box center [628, 89] width 15 height 20
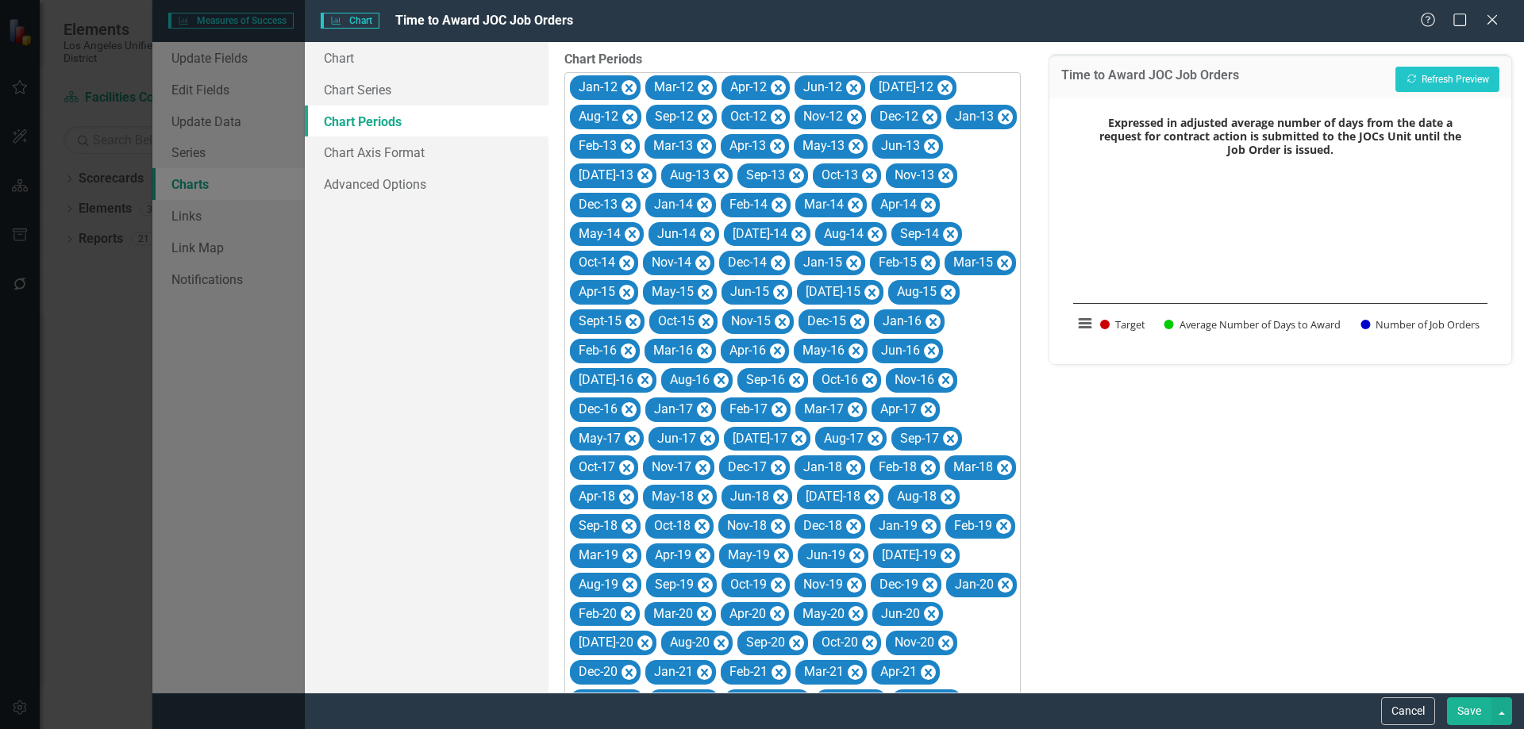
click at [629, 83] on icon "Remove Jan-12" at bounding box center [628, 89] width 15 height 20
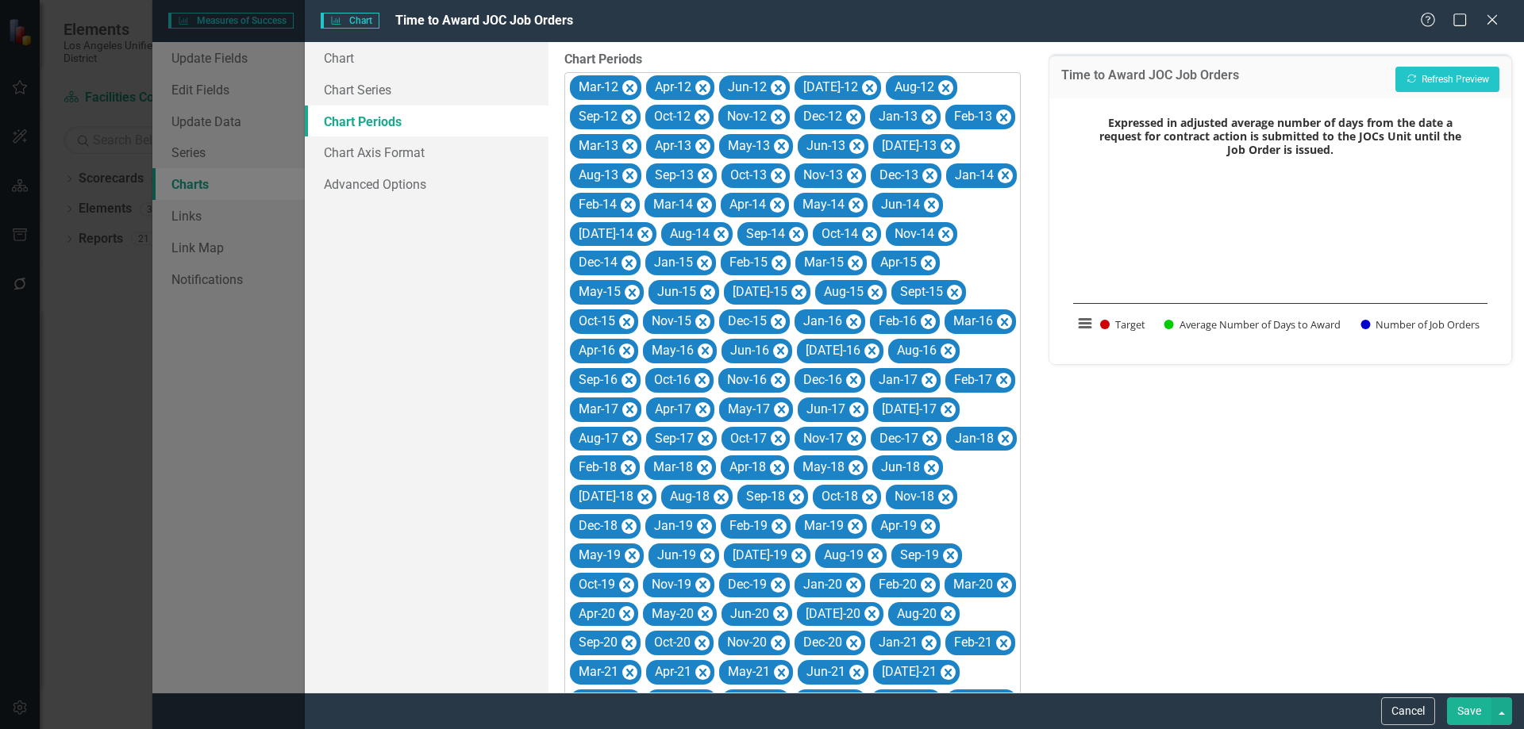
click at [629, 83] on icon "Remove Mar-12" at bounding box center [629, 89] width 15 height 20
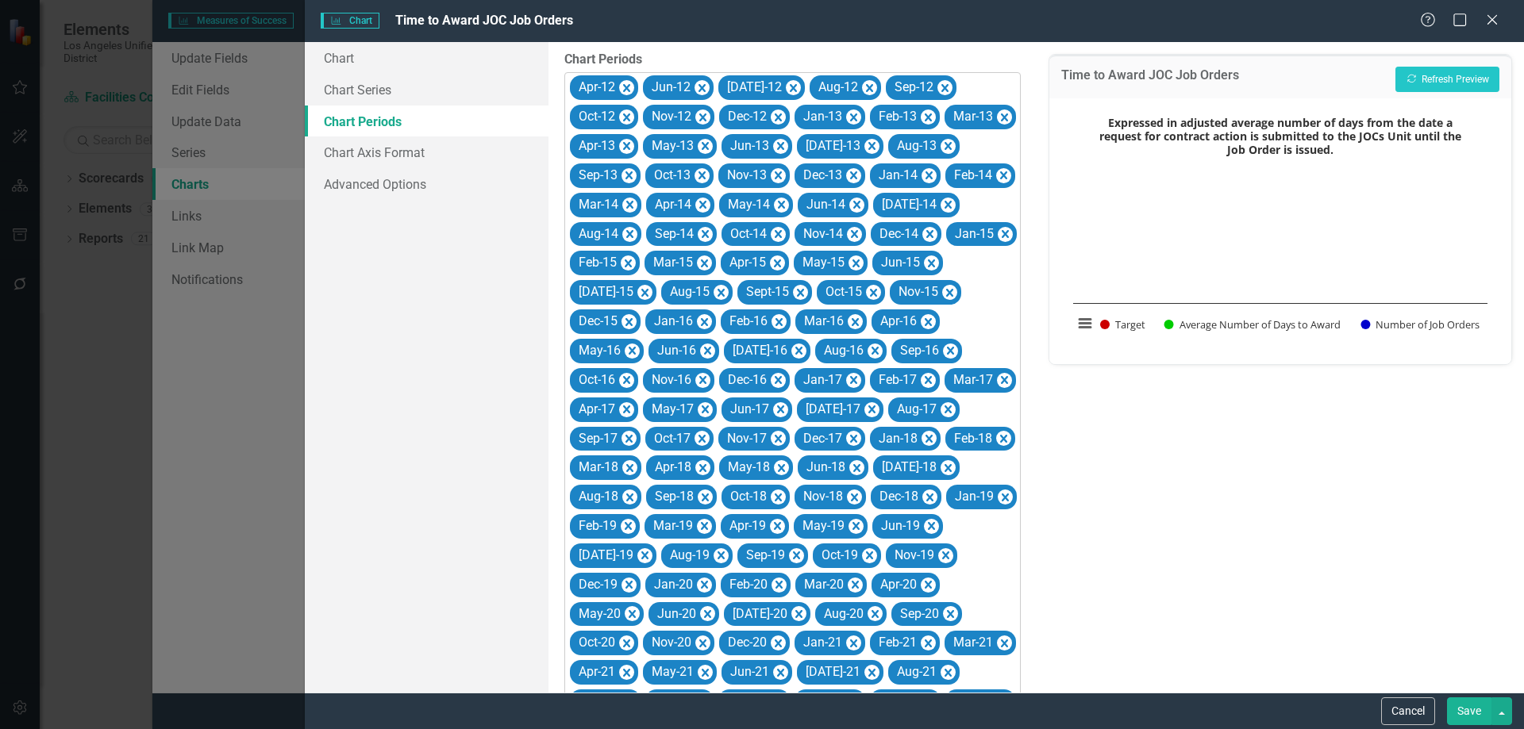
click at [629, 83] on icon "Remove Apr-12" at bounding box center [626, 89] width 15 height 20
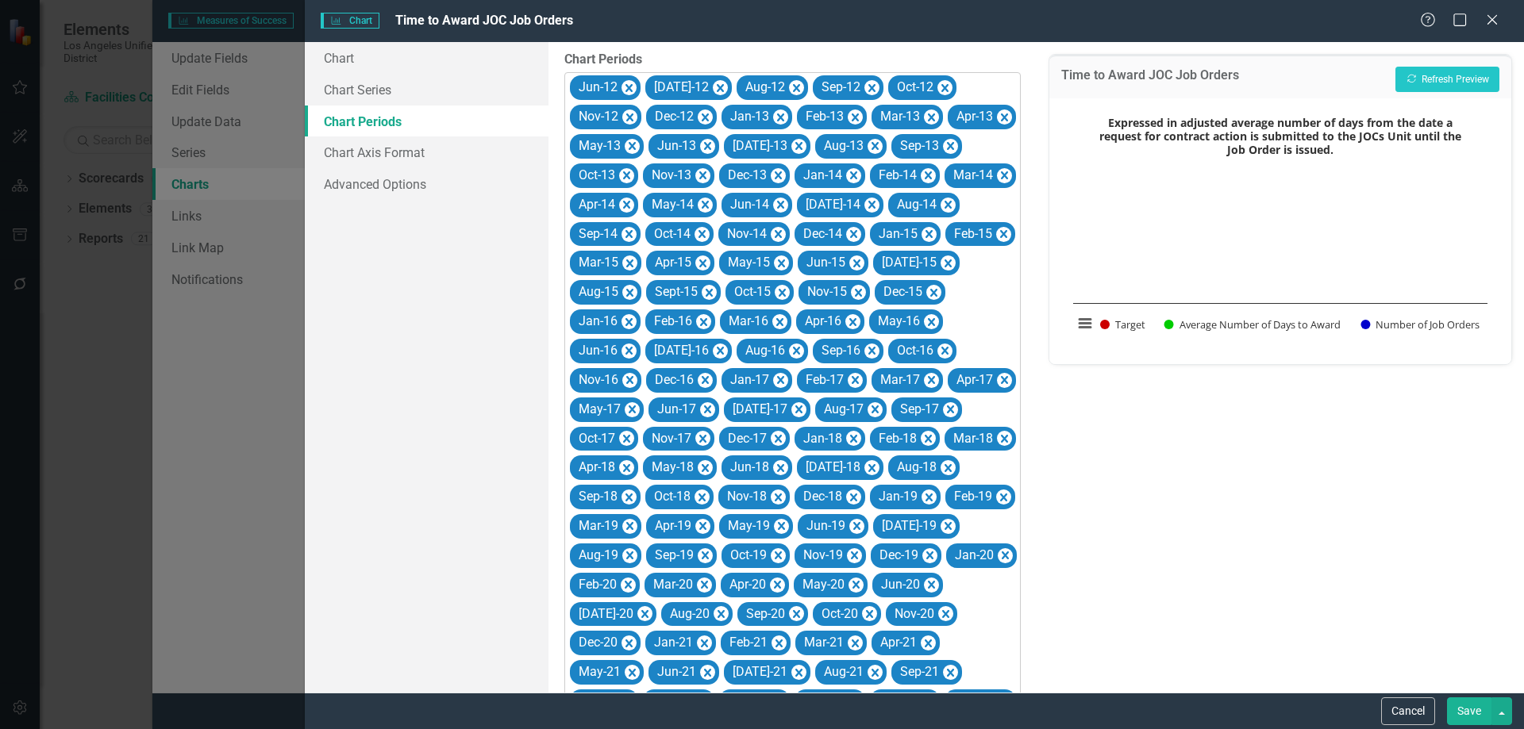
click at [629, 83] on icon "Remove Jun-12" at bounding box center [628, 89] width 15 height 20
click at [637, 83] on icon "Remove Jul-12" at bounding box center [644, 89] width 15 height 20
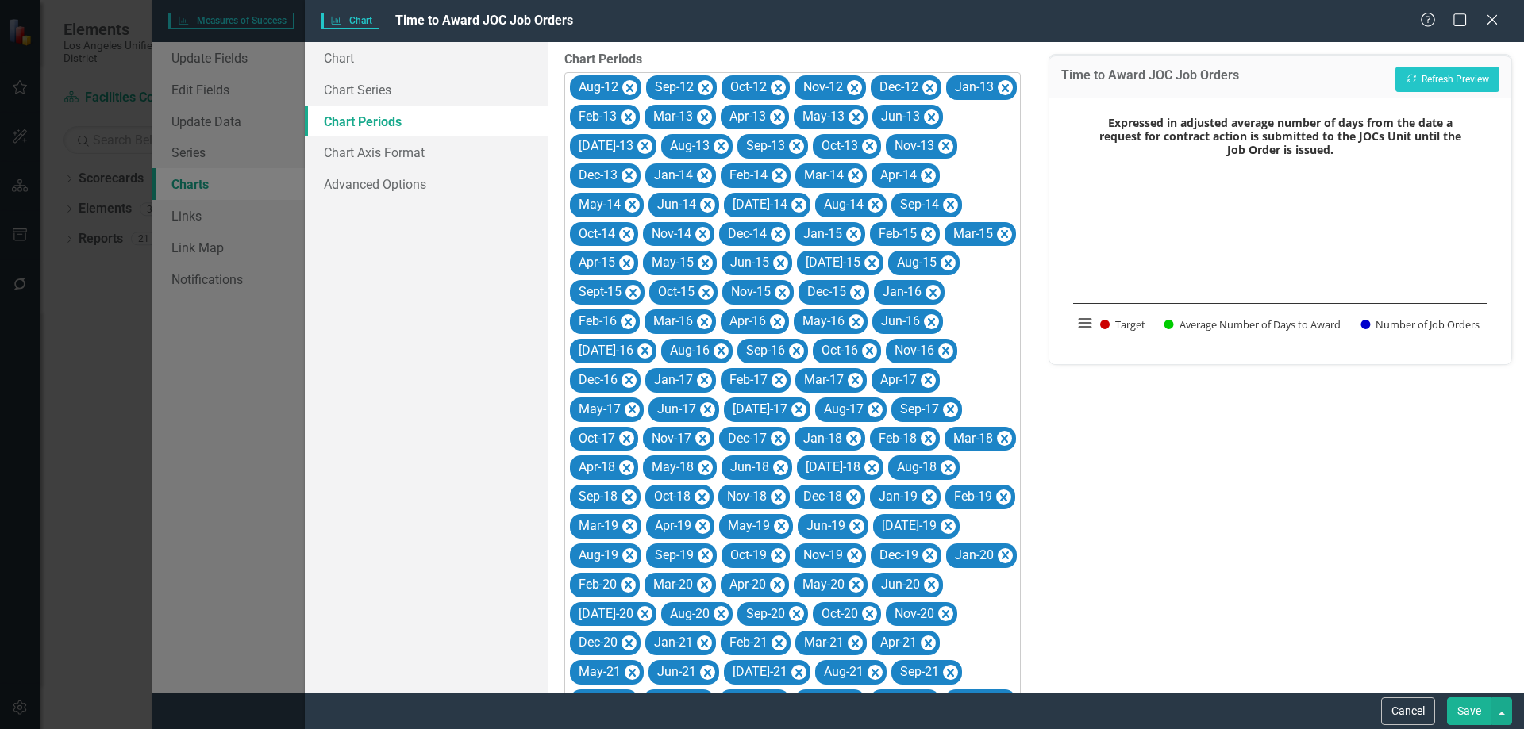
click at [629, 83] on icon "Remove Aug-12" at bounding box center [629, 89] width 15 height 20
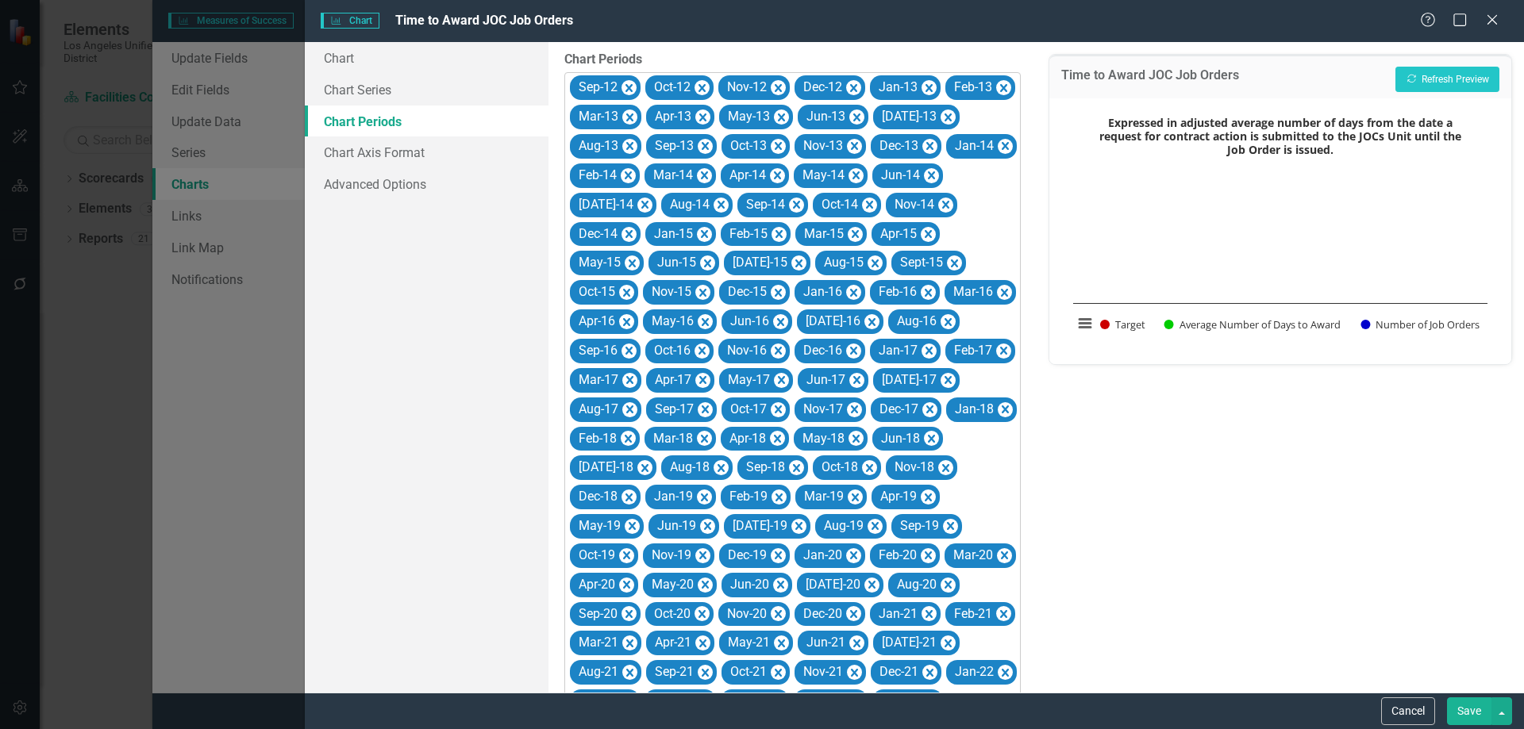
click at [629, 83] on icon "Remove Sep-12" at bounding box center [628, 89] width 15 height 20
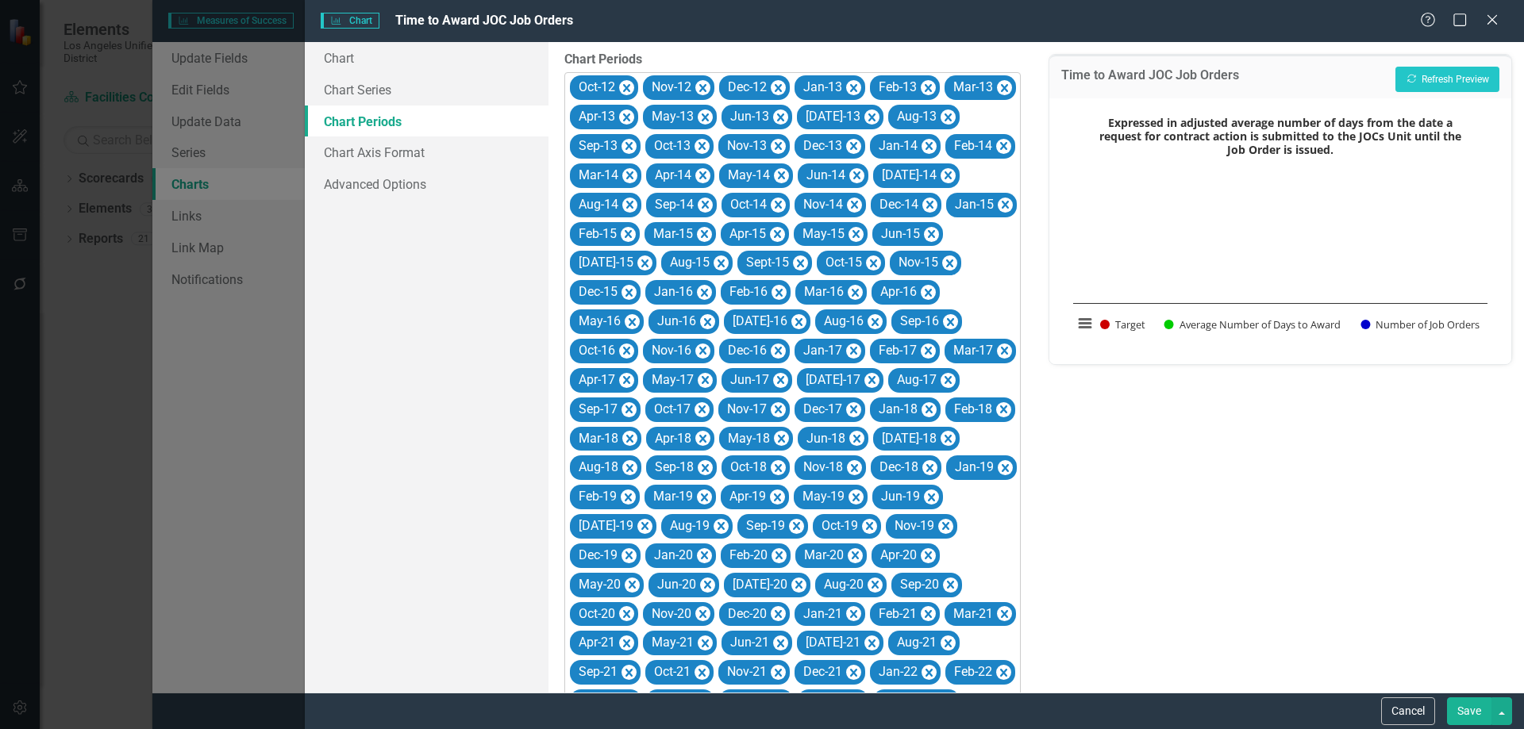
click at [629, 83] on icon "Remove Oct-12" at bounding box center [626, 89] width 15 height 20
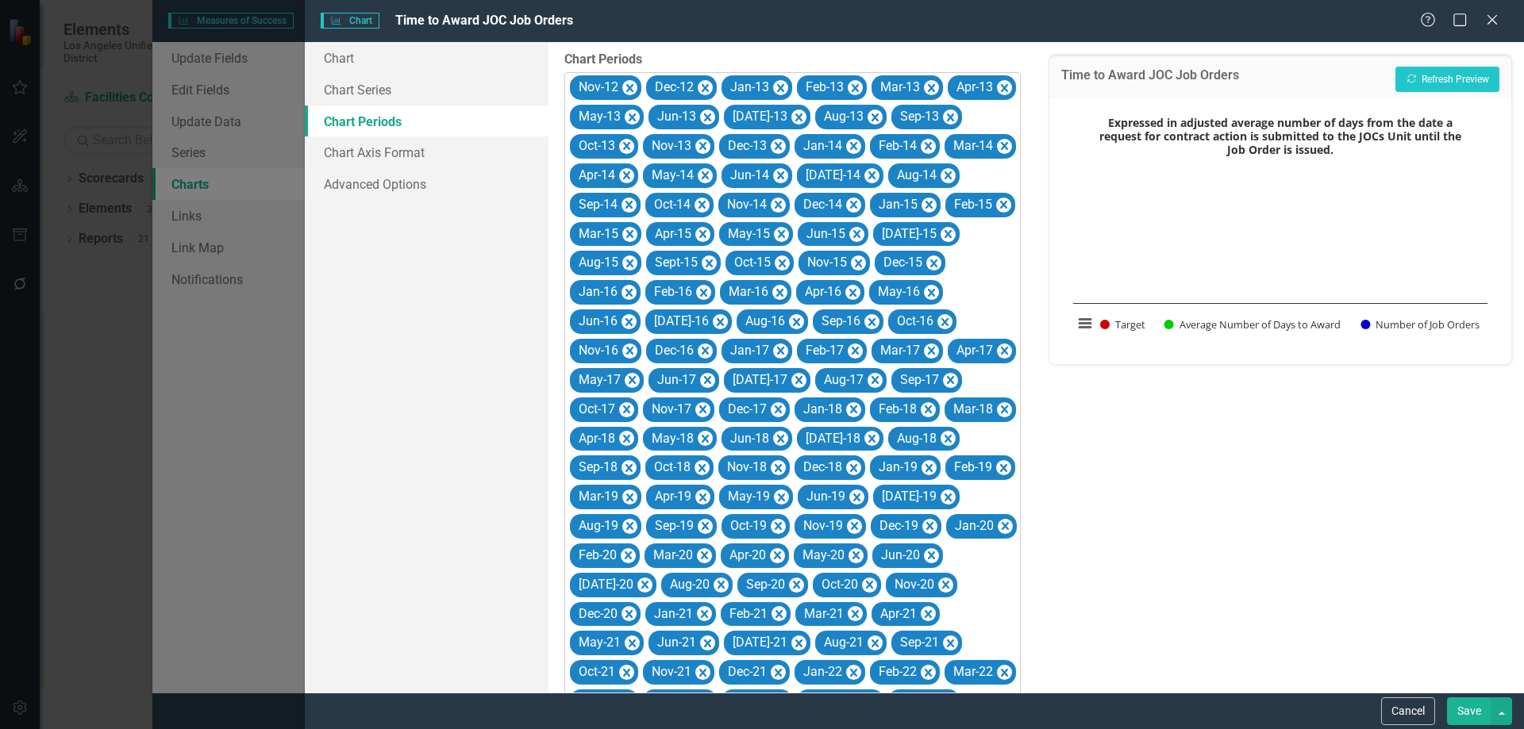
click at [629, 83] on icon "Remove Nov-12" at bounding box center [629, 89] width 15 height 20
click at [629, 83] on icon "Remove Dec-12" at bounding box center [628, 89] width 15 height 20
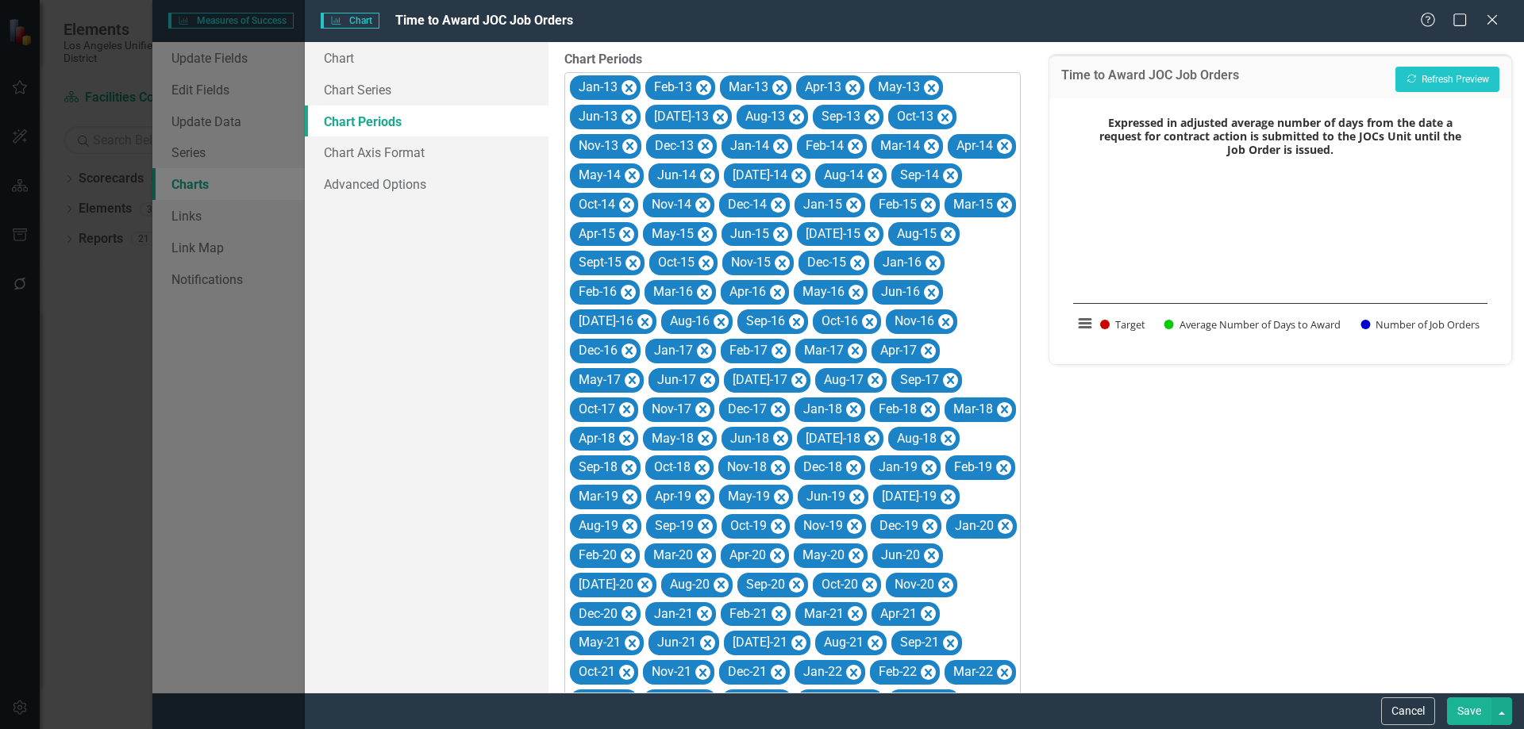
click at [629, 83] on icon "Remove Jan-13" at bounding box center [628, 89] width 15 height 20
click at [629, 83] on icon "Remove Feb-13" at bounding box center [628, 89] width 15 height 20
click at [697, 83] on icon "Remove Mar-13" at bounding box center [704, 89] width 15 height 20
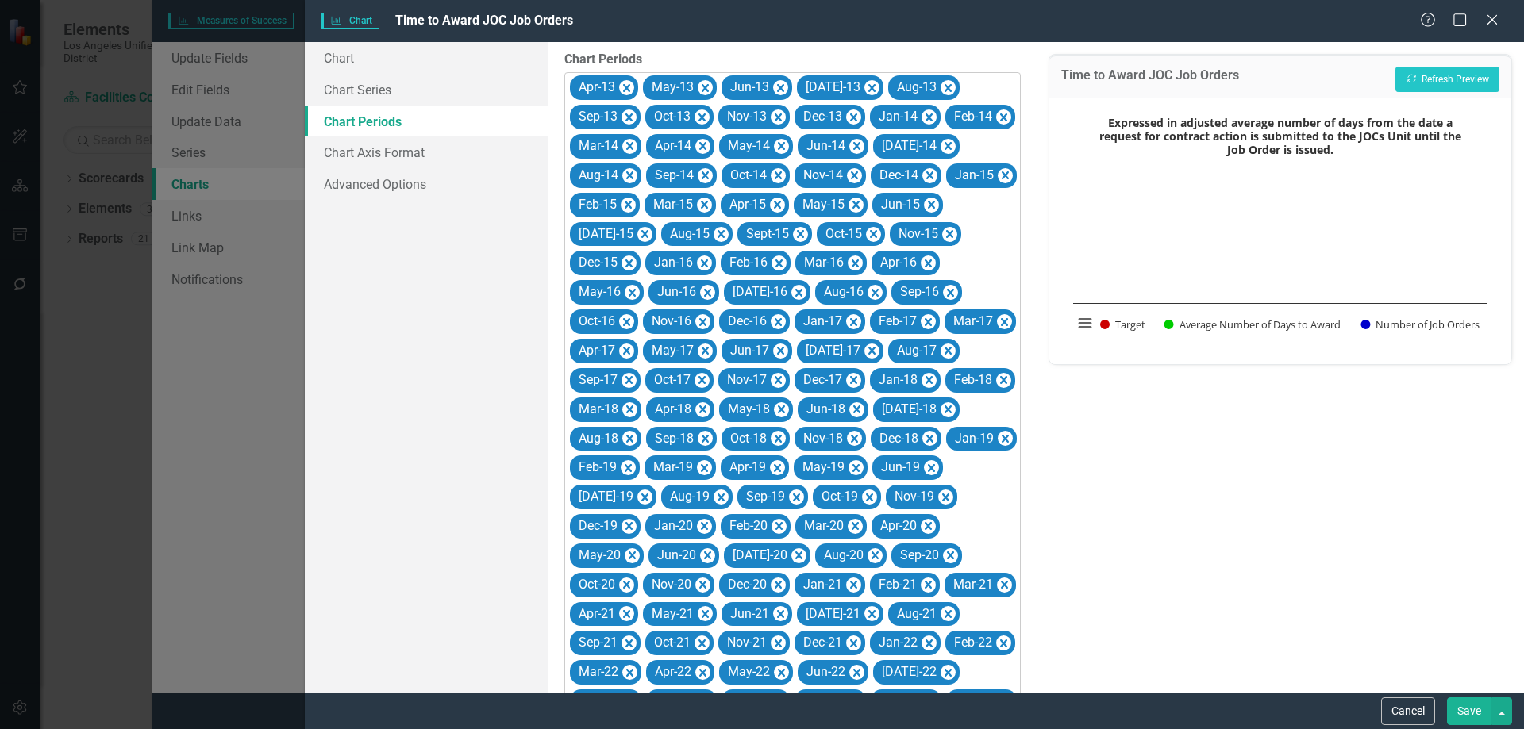
click at [629, 83] on icon "Remove Apr-13" at bounding box center [626, 89] width 15 height 20
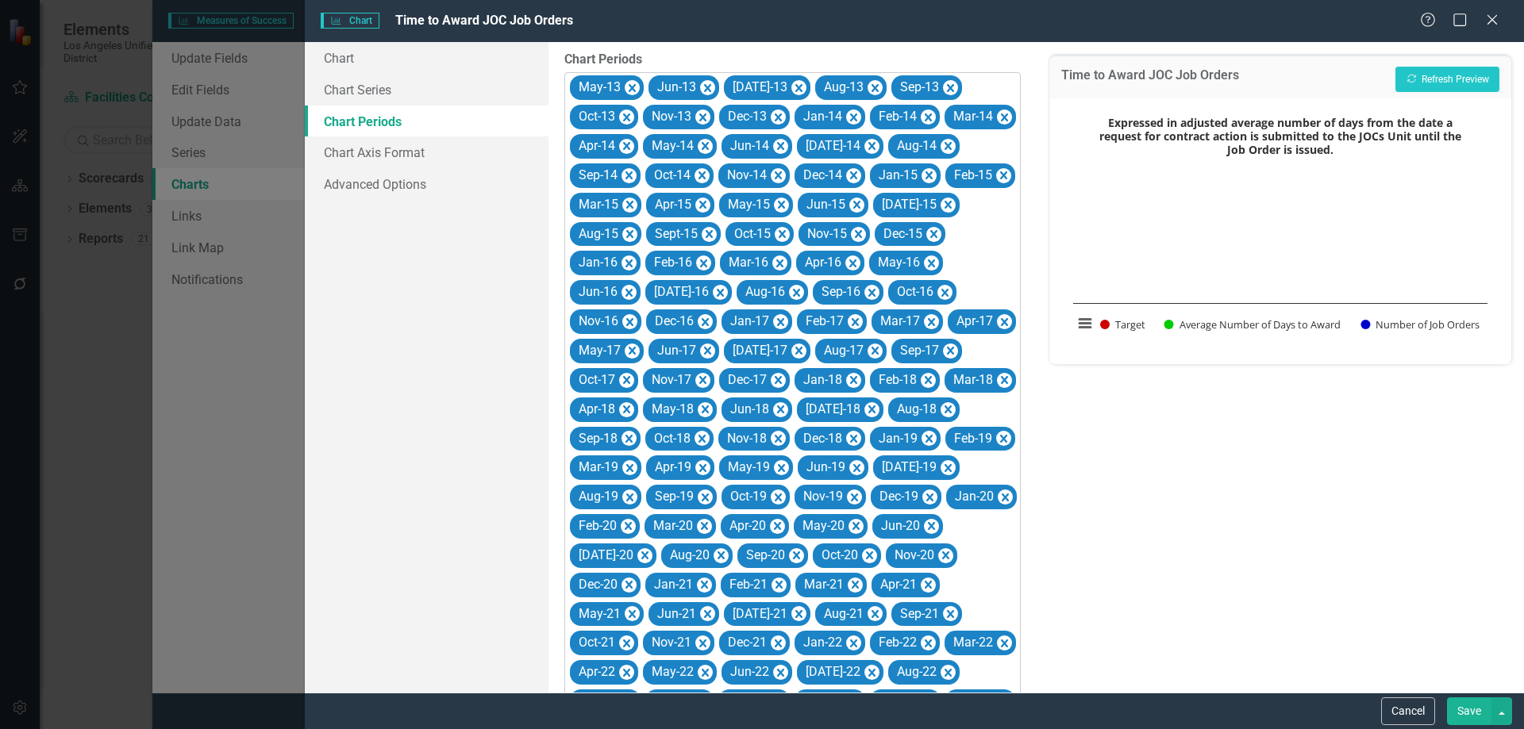
click at [629, 83] on icon "Remove May-13" at bounding box center [632, 89] width 15 height 20
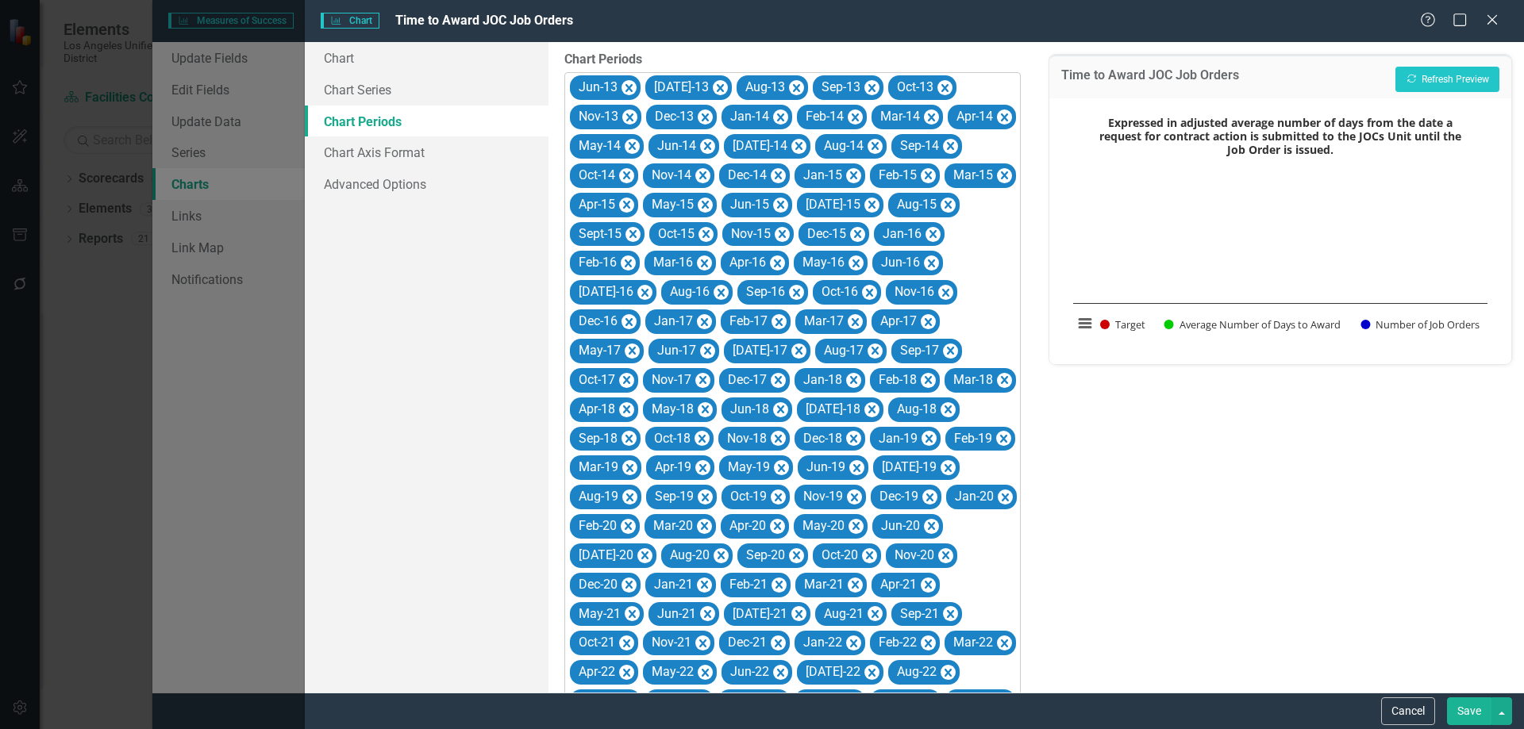
click at [629, 83] on icon "Remove Jun-13" at bounding box center [628, 89] width 15 height 20
click at [637, 83] on icon "Remove Jul-13" at bounding box center [644, 89] width 15 height 20
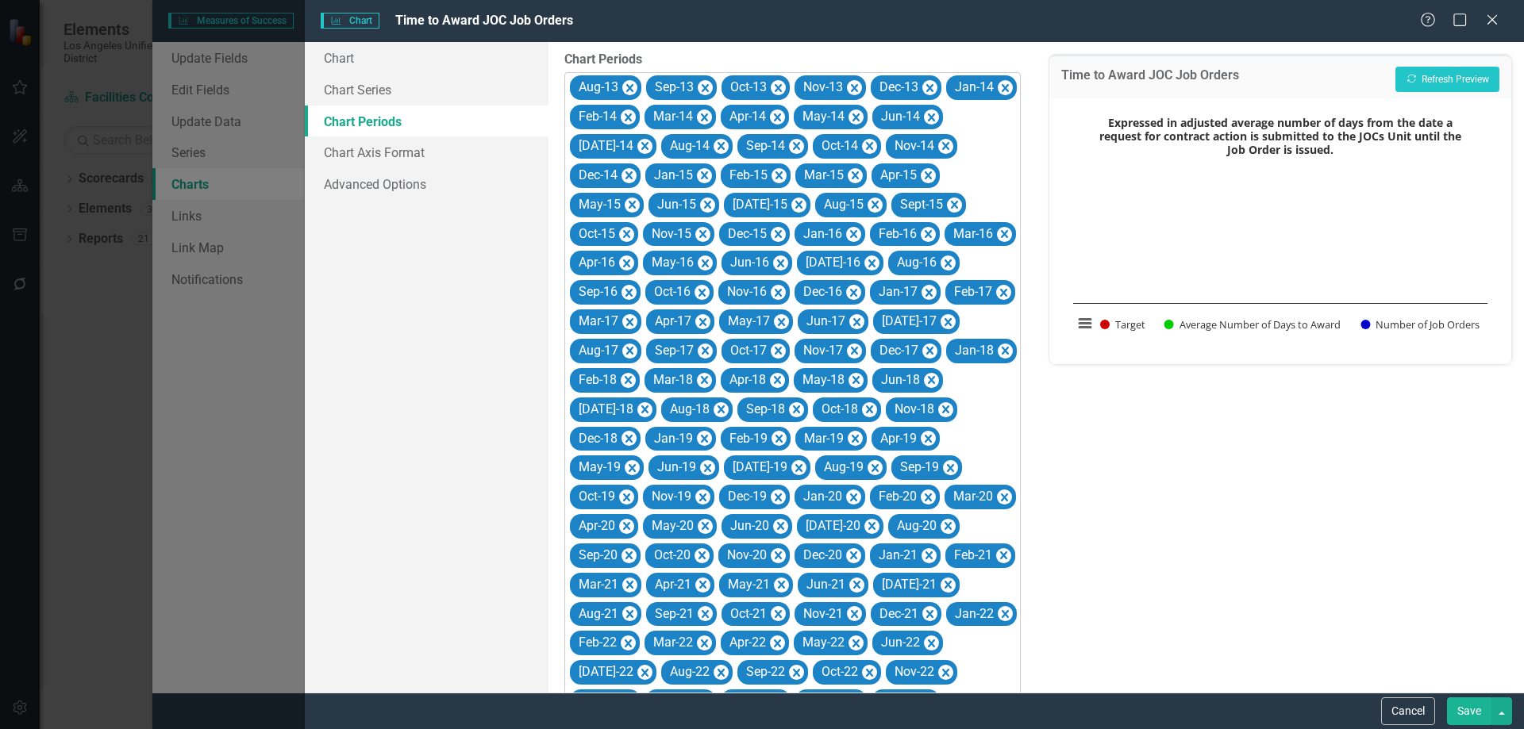
click at [629, 83] on icon "Remove Aug-13" at bounding box center [629, 89] width 15 height 20
click at [698, 83] on icon "Remove Sep-13" at bounding box center [705, 89] width 15 height 20
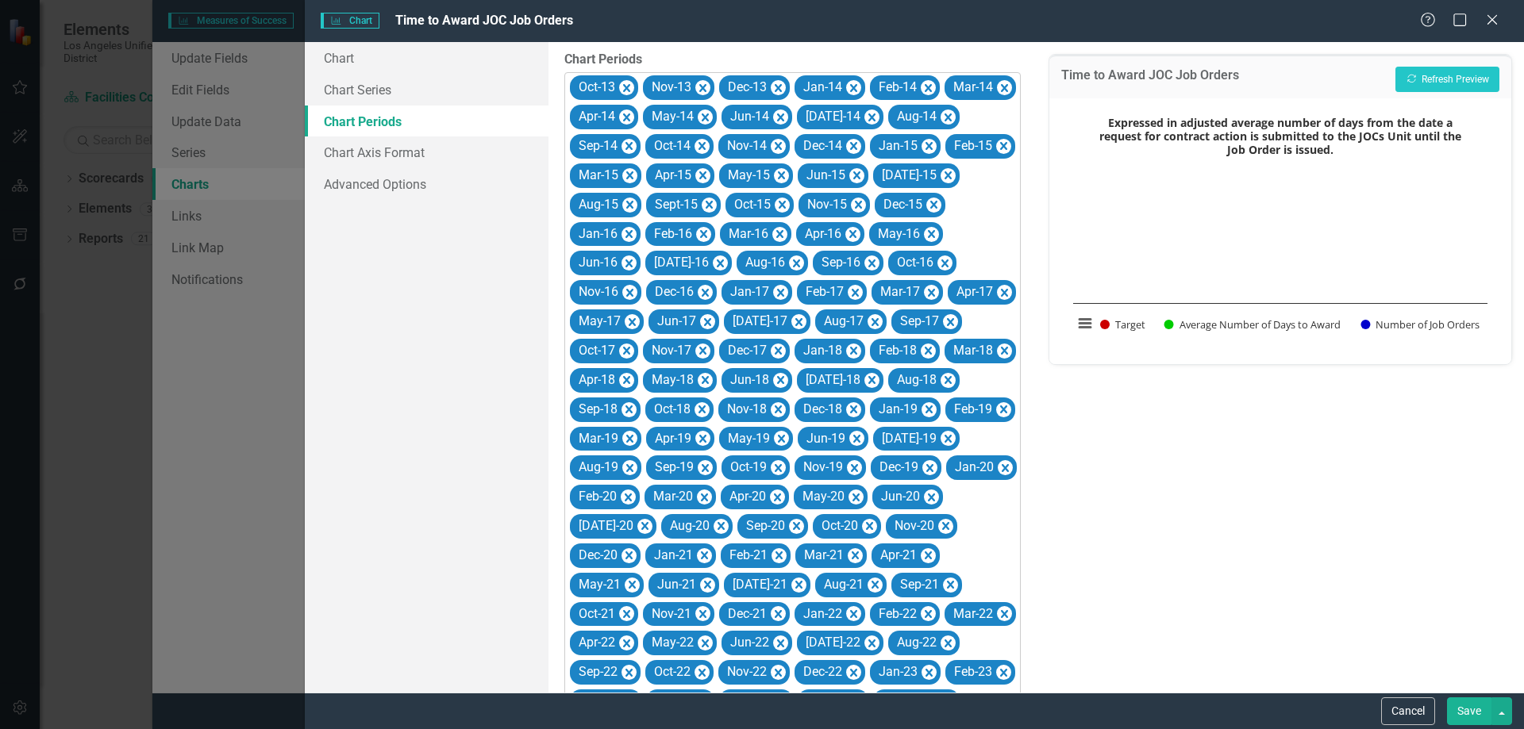
click at [629, 83] on icon "Remove Oct-13" at bounding box center [626, 89] width 15 height 20
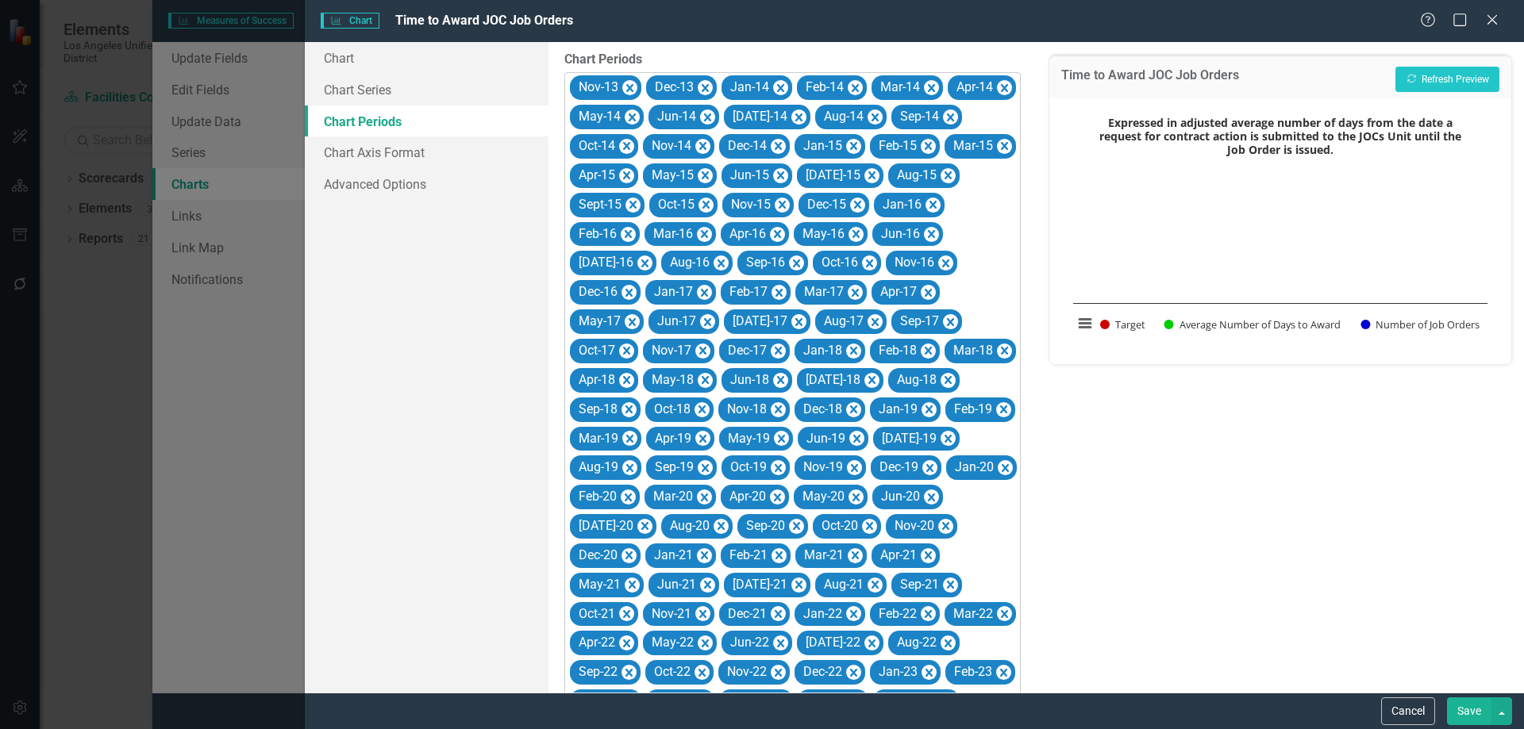
click at [629, 83] on icon "Remove Nov-13" at bounding box center [629, 89] width 15 height 20
click at [629, 83] on icon "Remove Dec-13" at bounding box center [628, 89] width 15 height 20
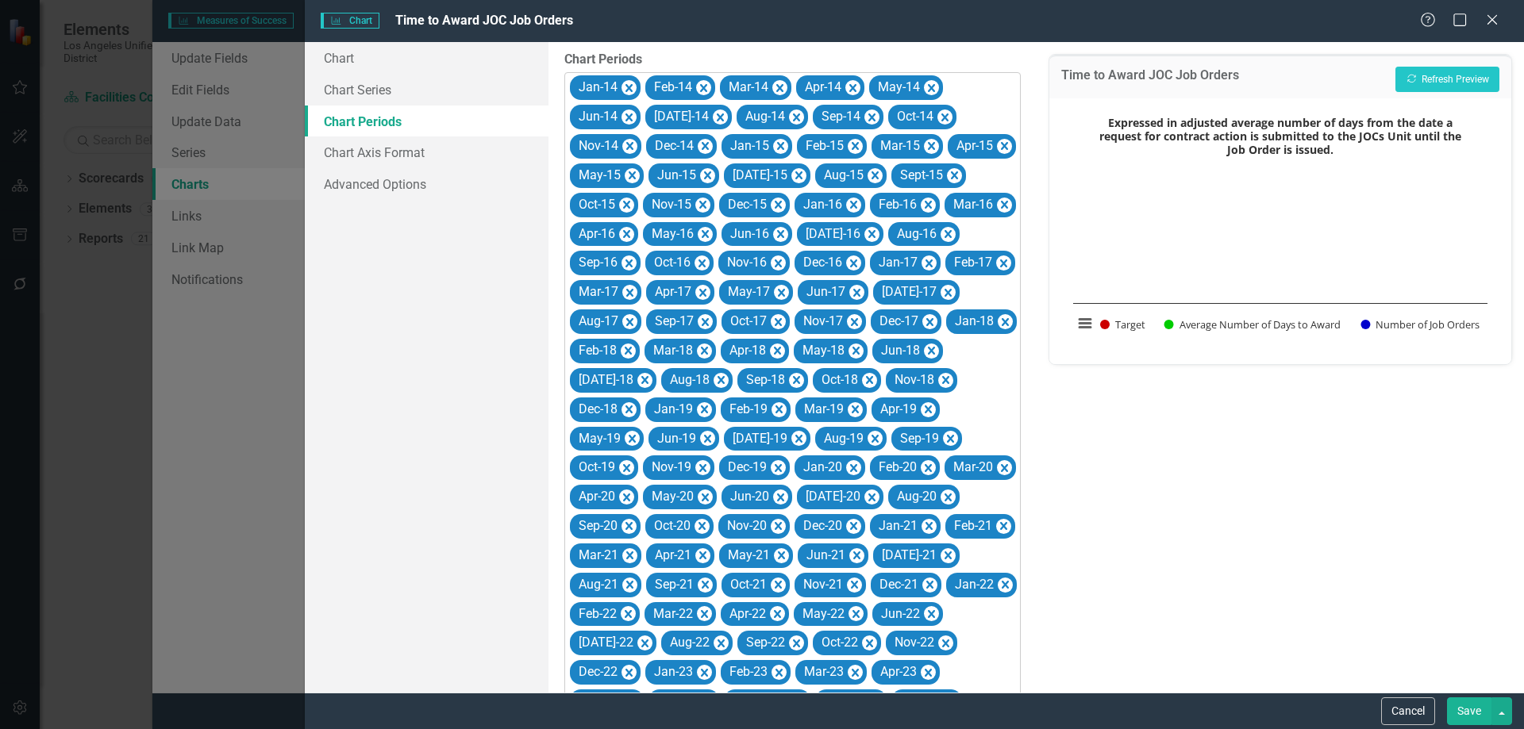
click at [629, 83] on icon "Remove Jan-14" at bounding box center [628, 89] width 15 height 20
click at [629, 83] on icon "Remove Feb-14" at bounding box center [628, 89] width 15 height 20
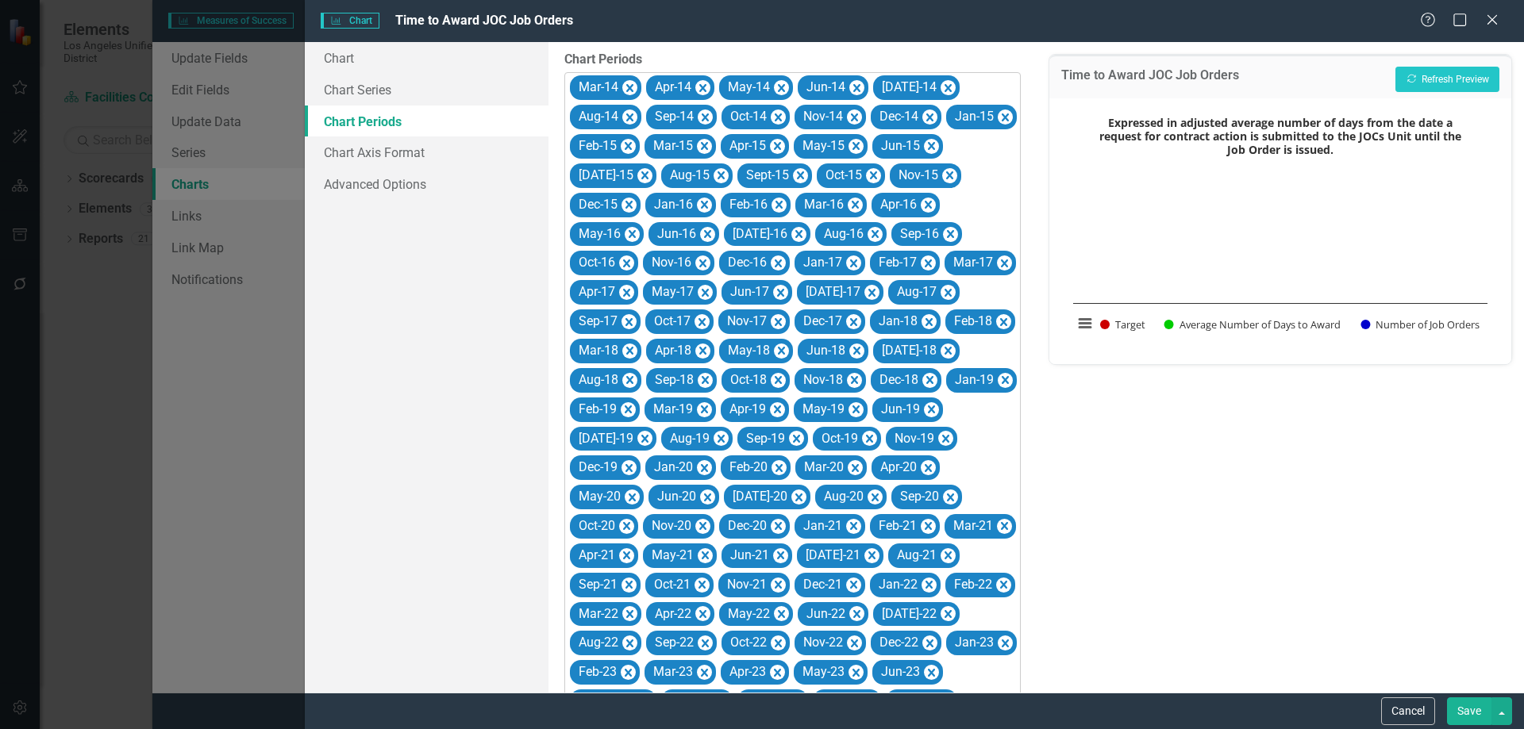
click at [629, 83] on icon "Remove Mar-14" at bounding box center [629, 89] width 15 height 20
click at [695, 83] on icon "Remove Apr-14" at bounding box center [702, 89] width 15 height 20
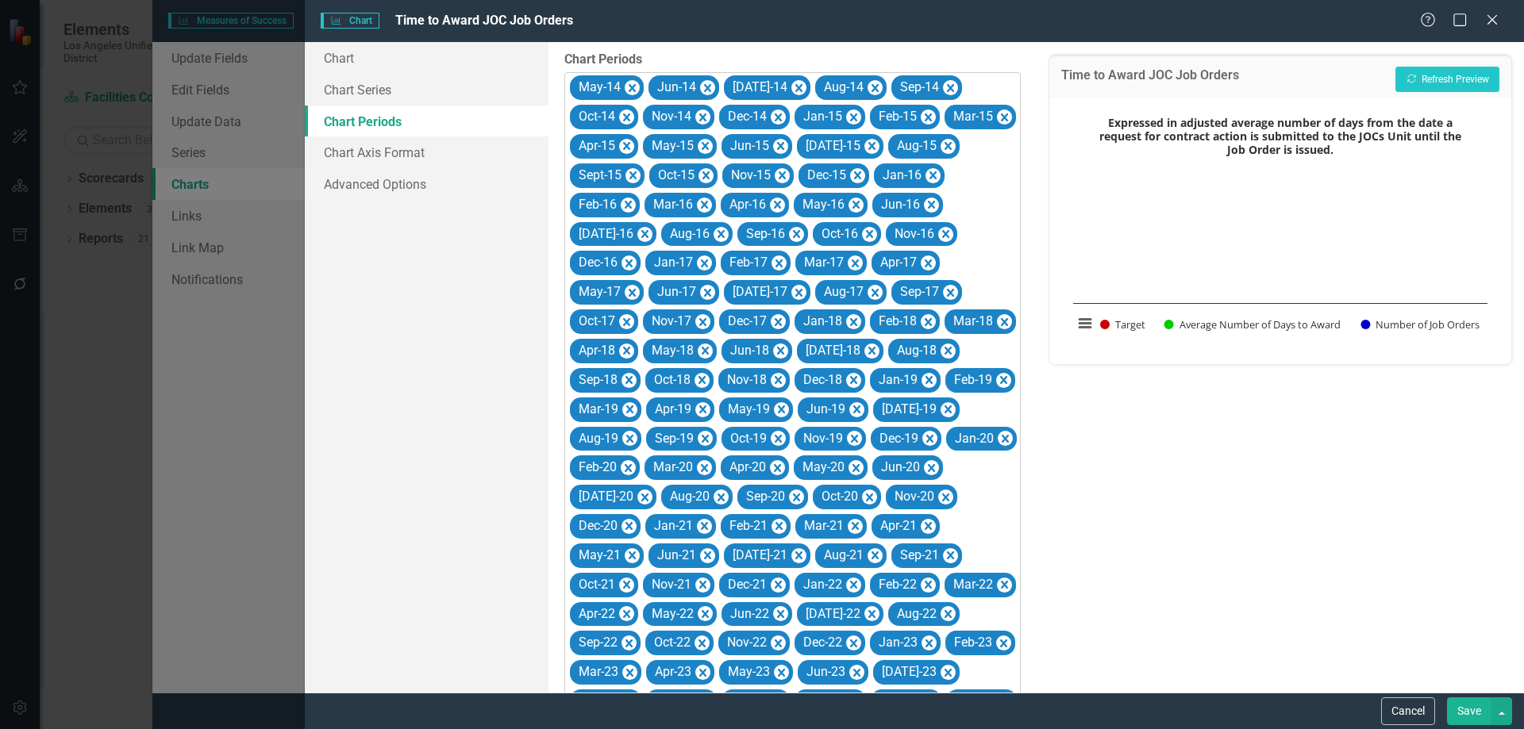
click at [629, 83] on icon "Remove May-14" at bounding box center [632, 89] width 15 height 20
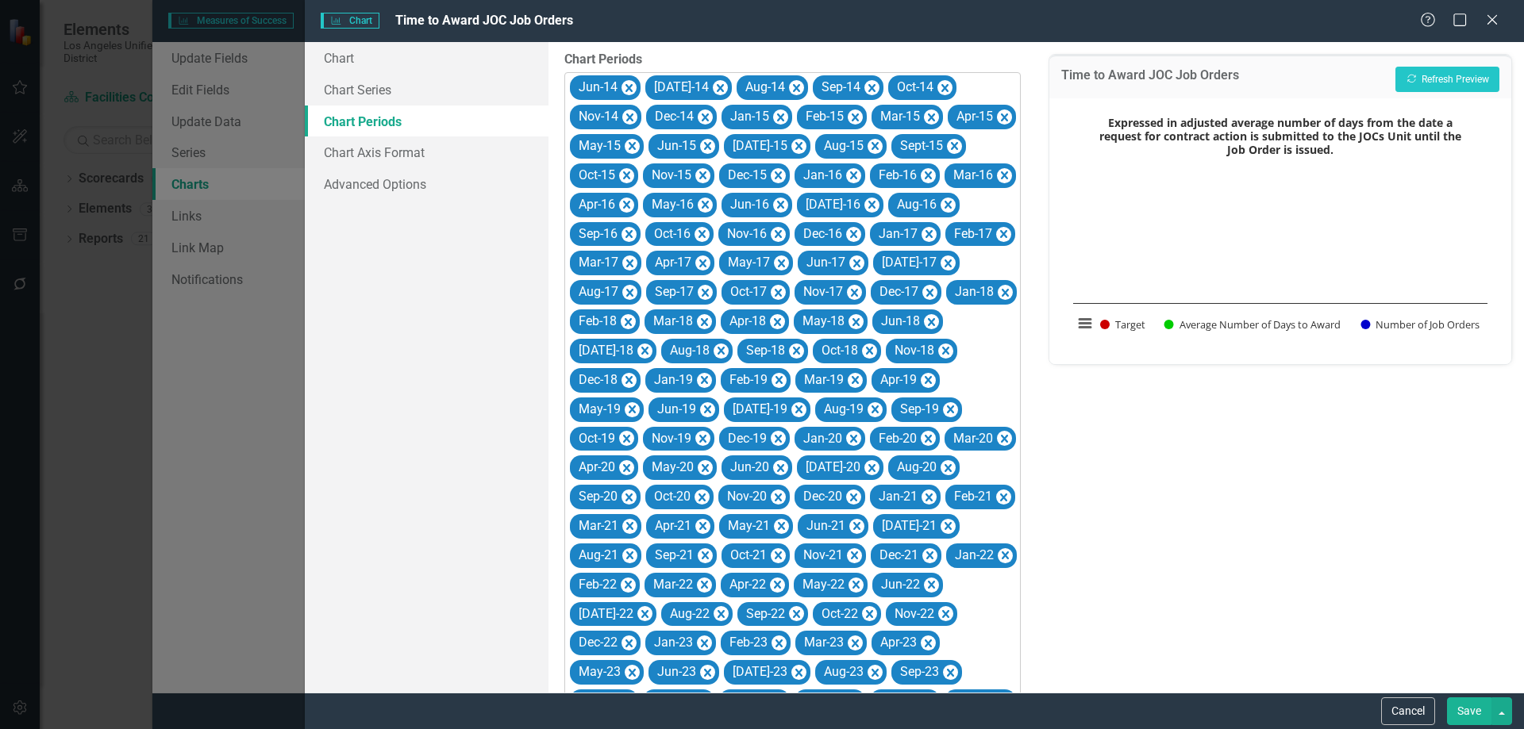
click at [629, 83] on icon "Remove Jun-14" at bounding box center [628, 89] width 15 height 20
click at [637, 83] on icon "Remove Jul-14" at bounding box center [644, 89] width 15 height 20
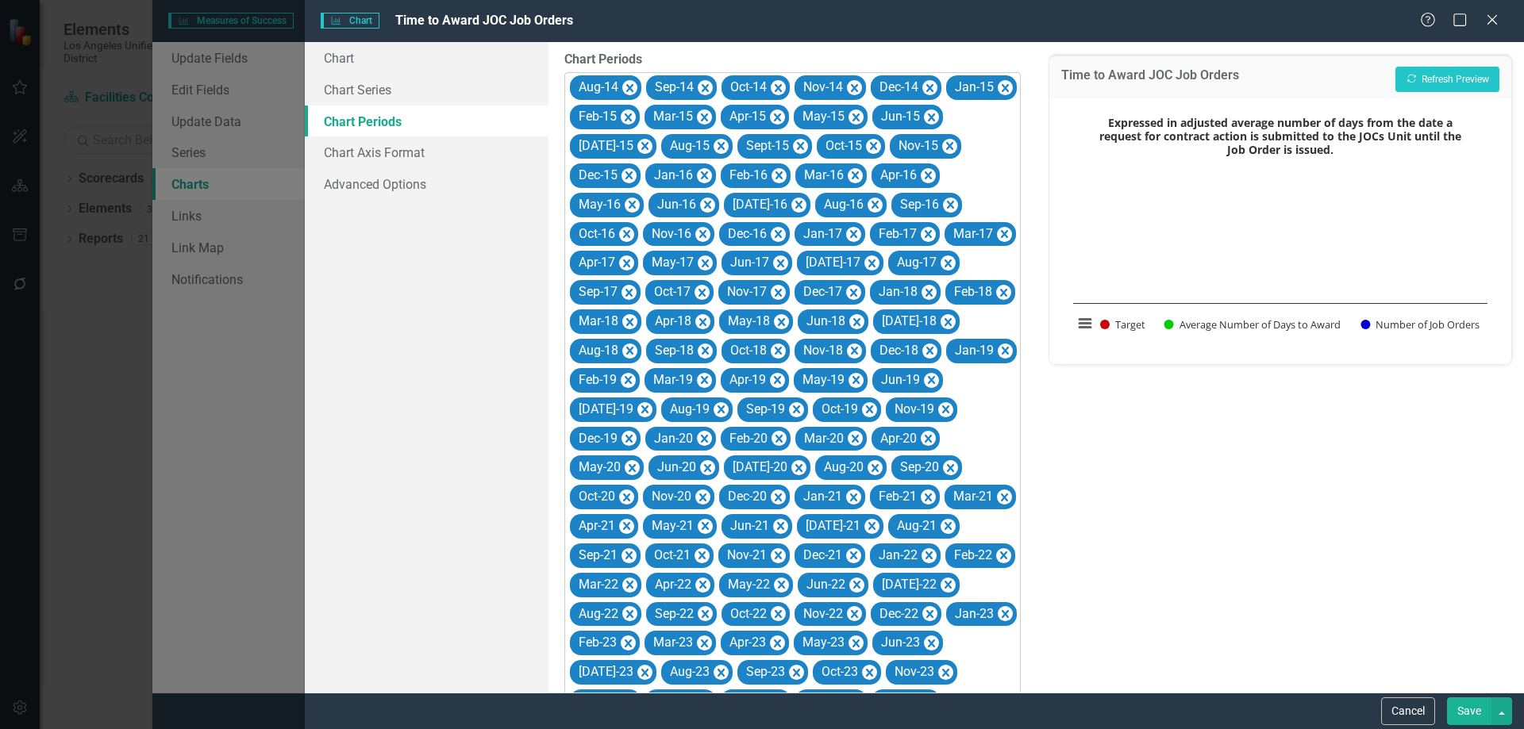
click at [629, 83] on icon "Remove Aug-14" at bounding box center [629, 89] width 15 height 20
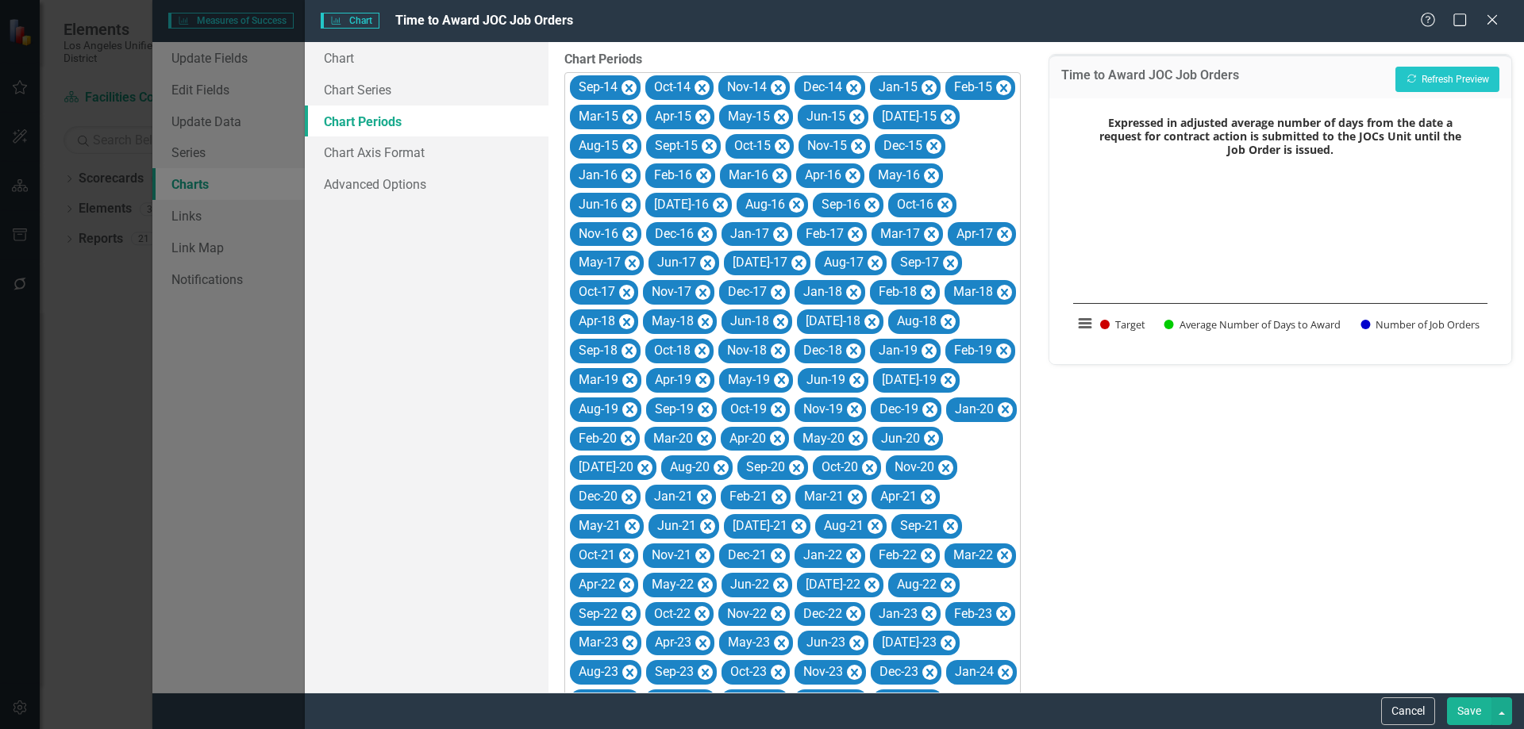
click at [629, 83] on icon "Remove Sep-14" at bounding box center [628, 89] width 15 height 20
click at [629, 83] on icon "Remove Oct-14" at bounding box center [626, 89] width 15 height 20
click at [695, 83] on icon "Remove Nov-14" at bounding box center [702, 89] width 15 height 20
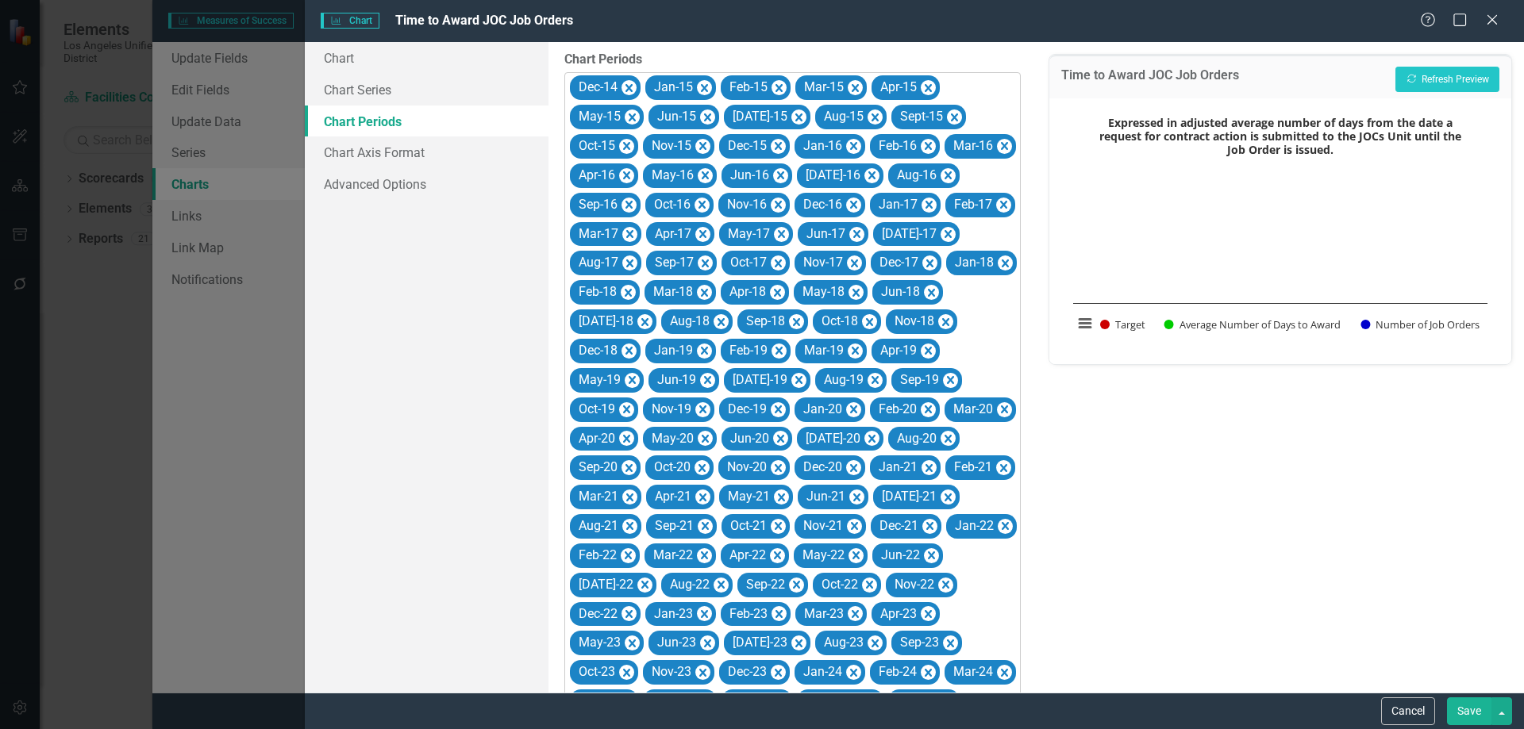
click at [629, 83] on icon "Remove Dec-14" at bounding box center [628, 89] width 15 height 20
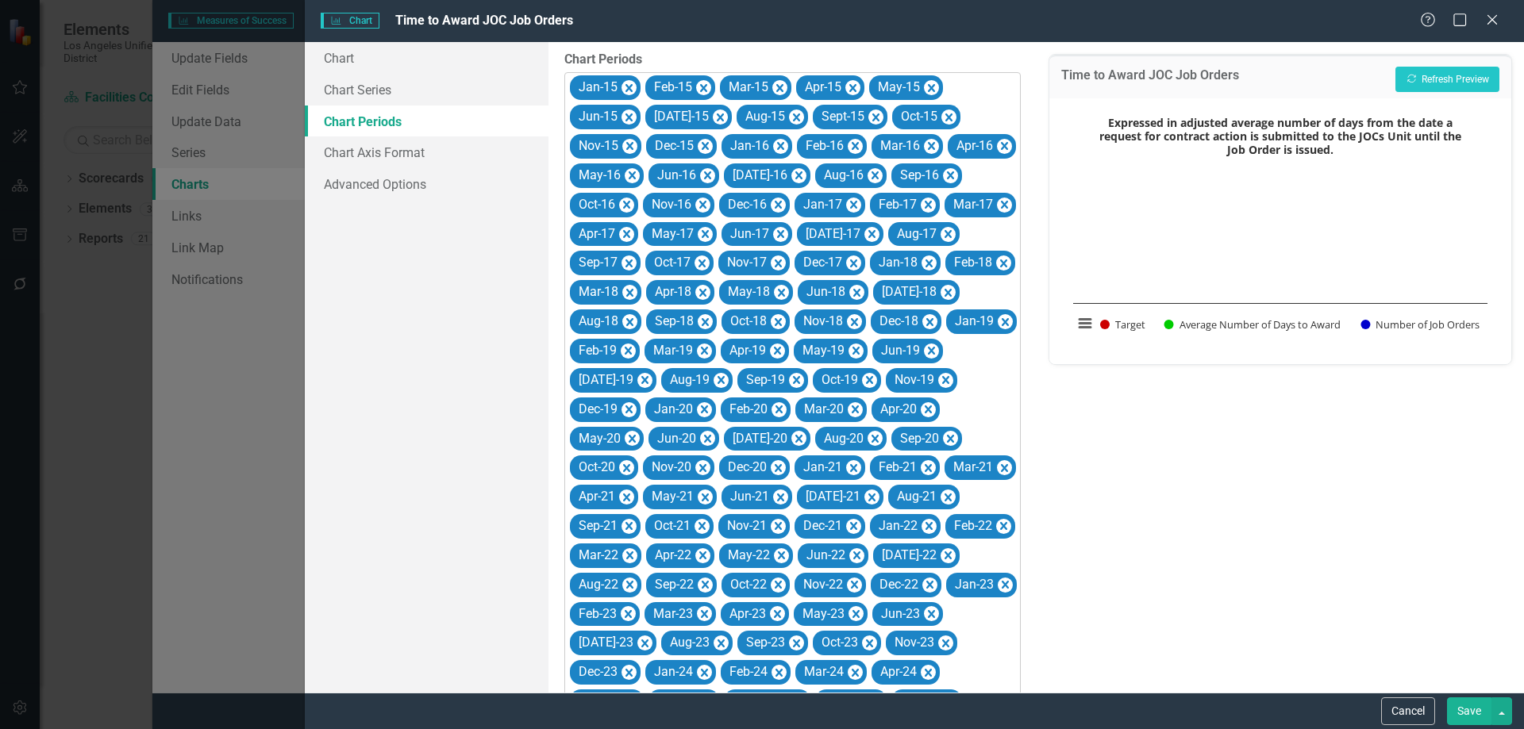
click at [629, 83] on icon "Remove Jan-15" at bounding box center [628, 89] width 15 height 20
click at [629, 83] on icon "Remove Feb-15" at bounding box center [628, 89] width 15 height 20
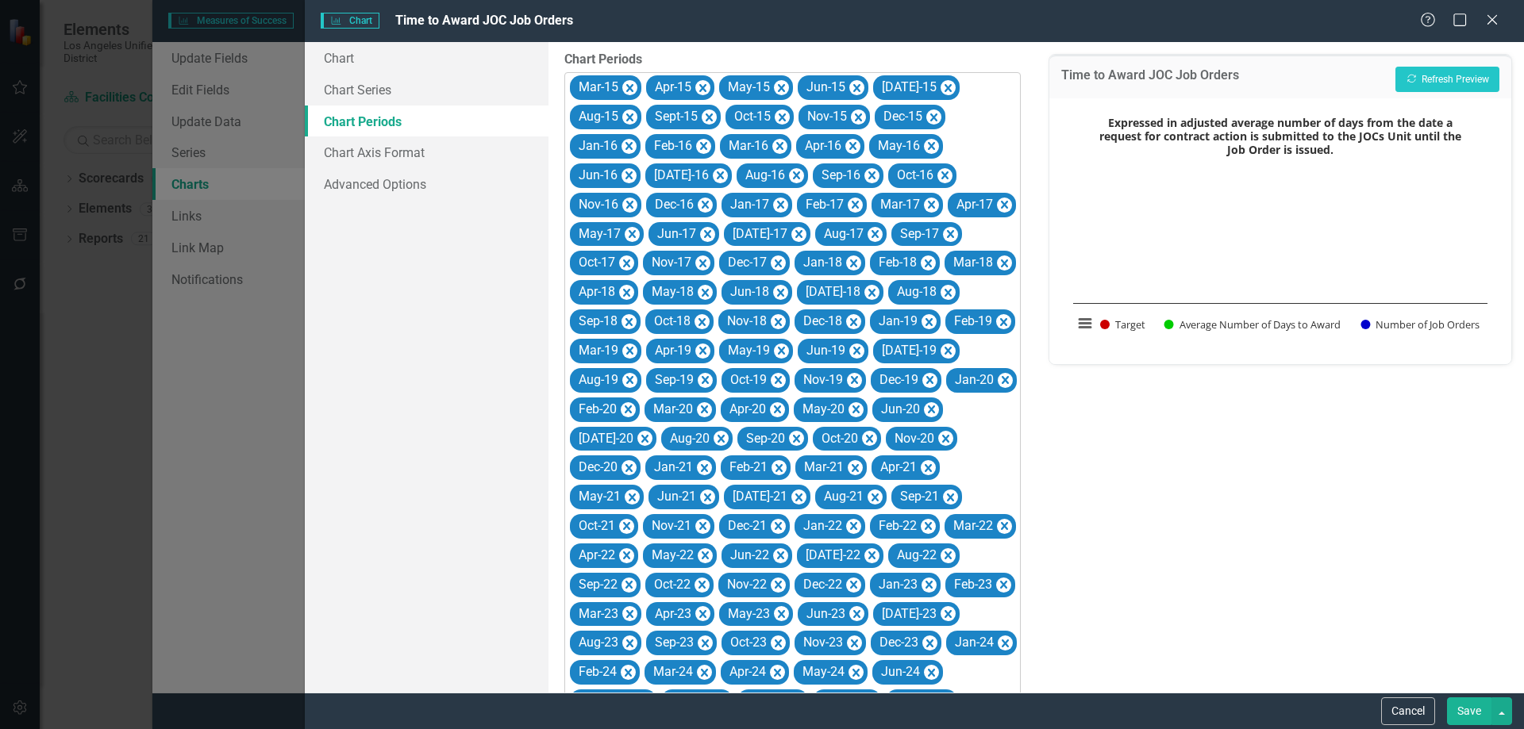
click at [629, 83] on icon "Remove Mar-15" at bounding box center [629, 89] width 15 height 20
click at [629, 83] on icon "Remove Apr-15" at bounding box center [626, 89] width 15 height 20
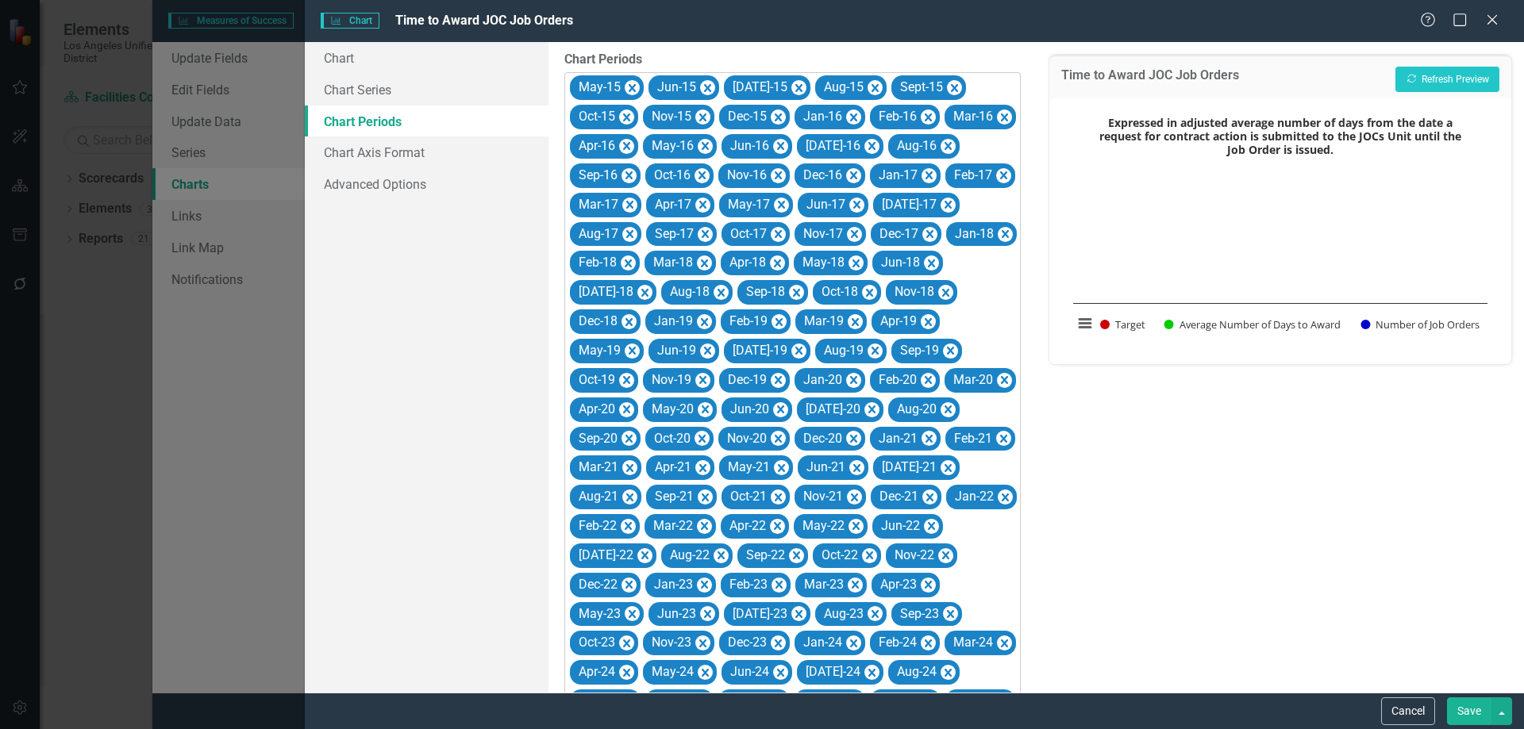
click at [629, 83] on icon "Remove May-15" at bounding box center [632, 89] width 15 height 20
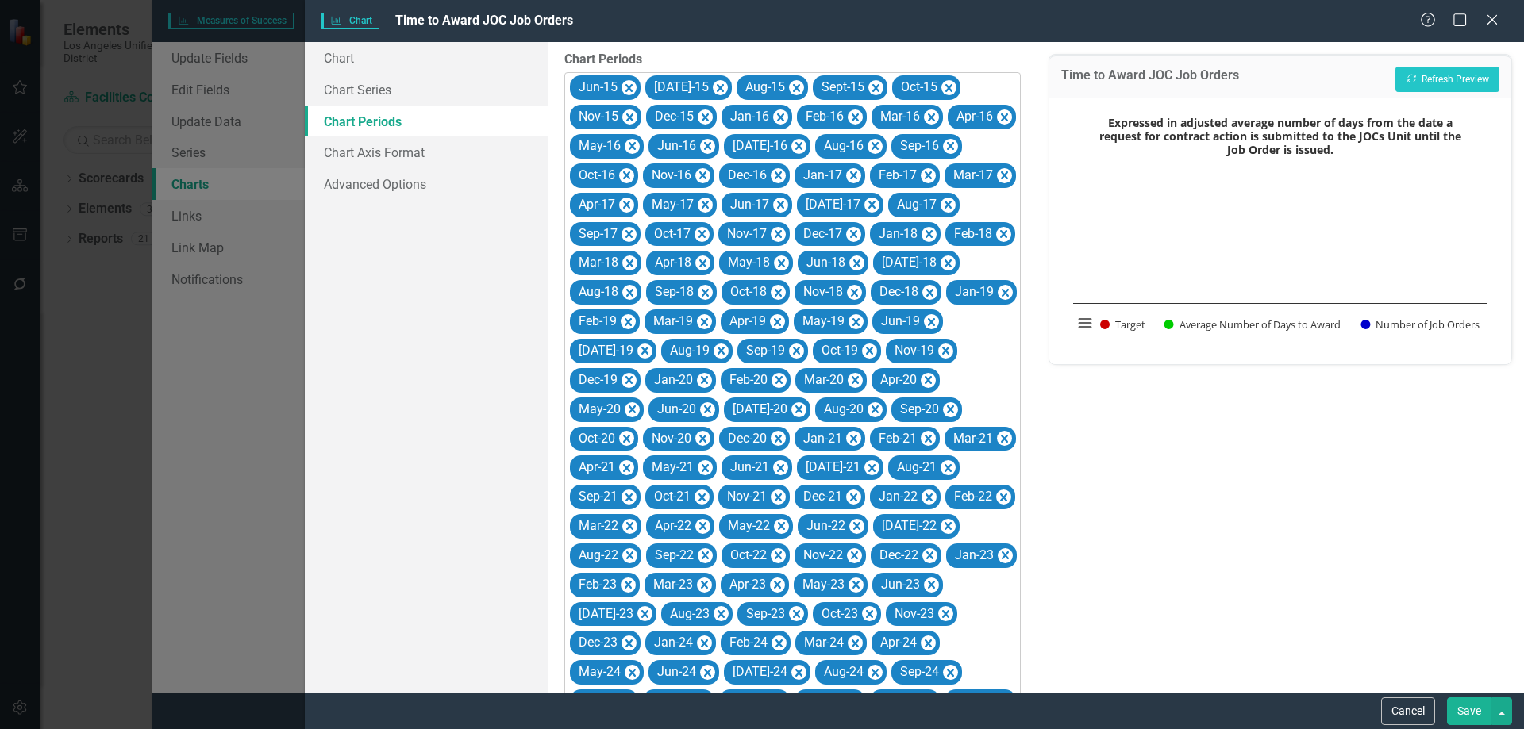
click at [629, 83] on icon "Remove Jun-15" at bounding box center [628, 89] width 15 height 20
click at [637, 83] on icon "Remove Jul-15" at bounding box center [644, 89] width 15 height 20
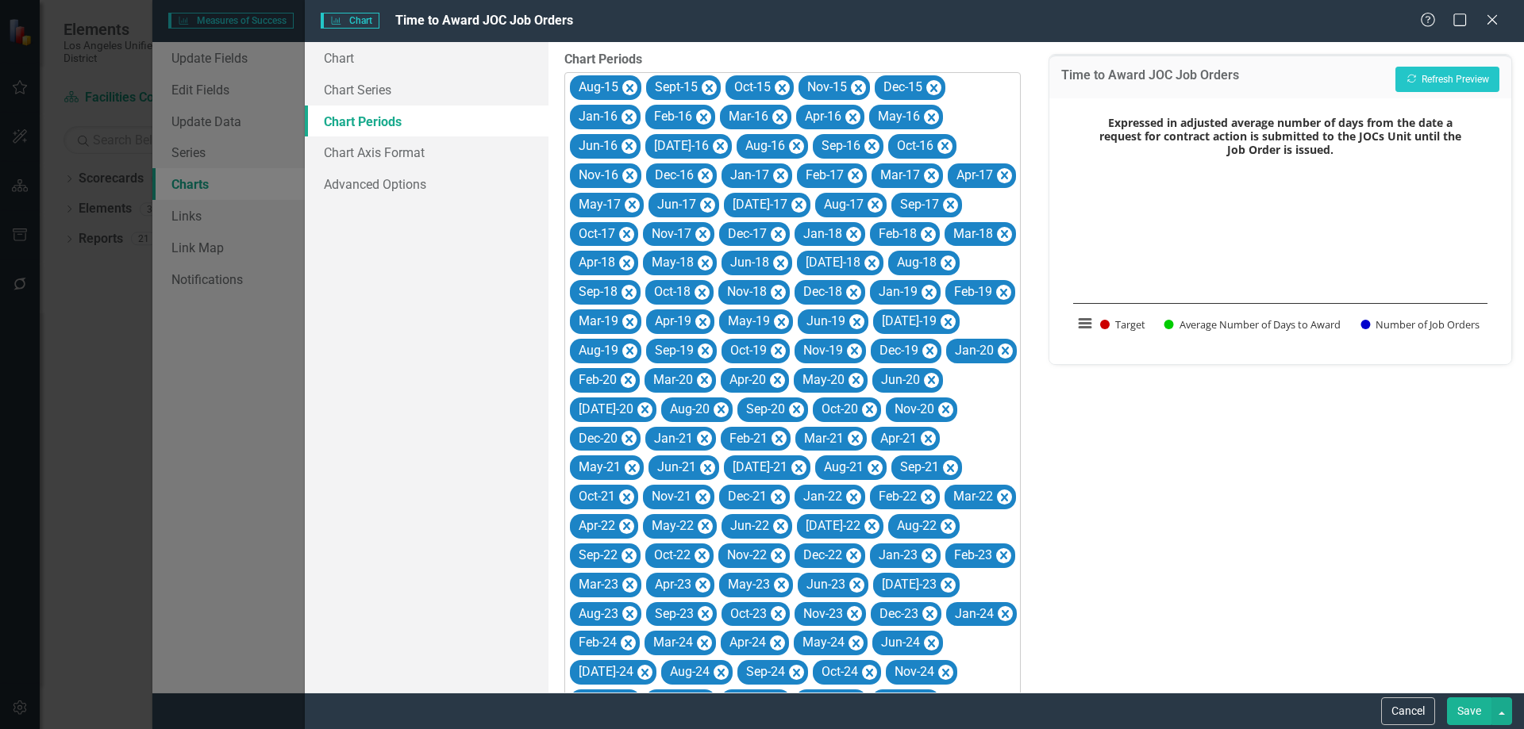
click at [629, 83] on icon "Remove Aug-15" at bounding box center [629, 89] width 15 height 20
click at [629, 83] on icon "Remove Sept-15" at bounding box center [632, 89] width 15 height 20
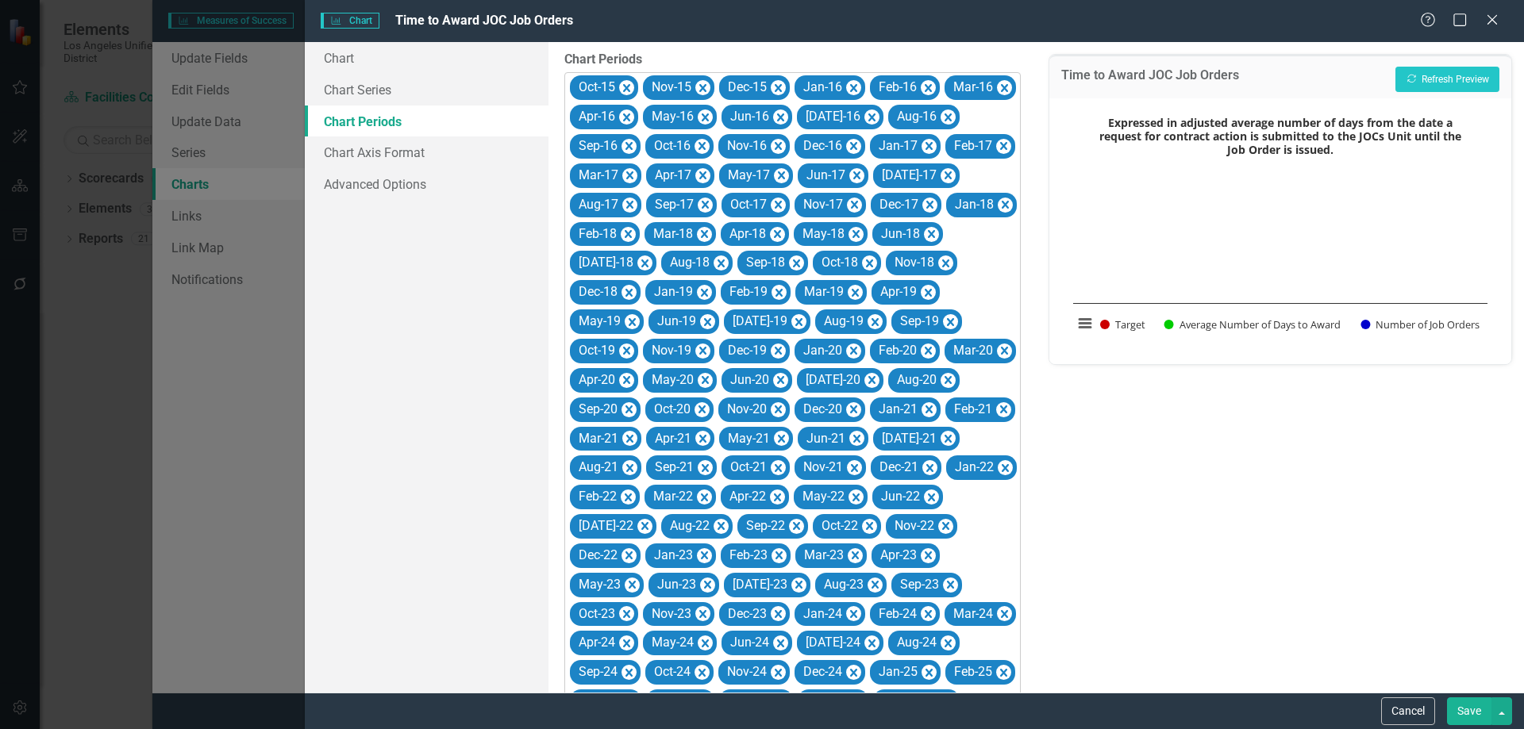
click at [629, 83] on icon "Remove Oct-15" at bounding box center [626, 89] width 15 height 20
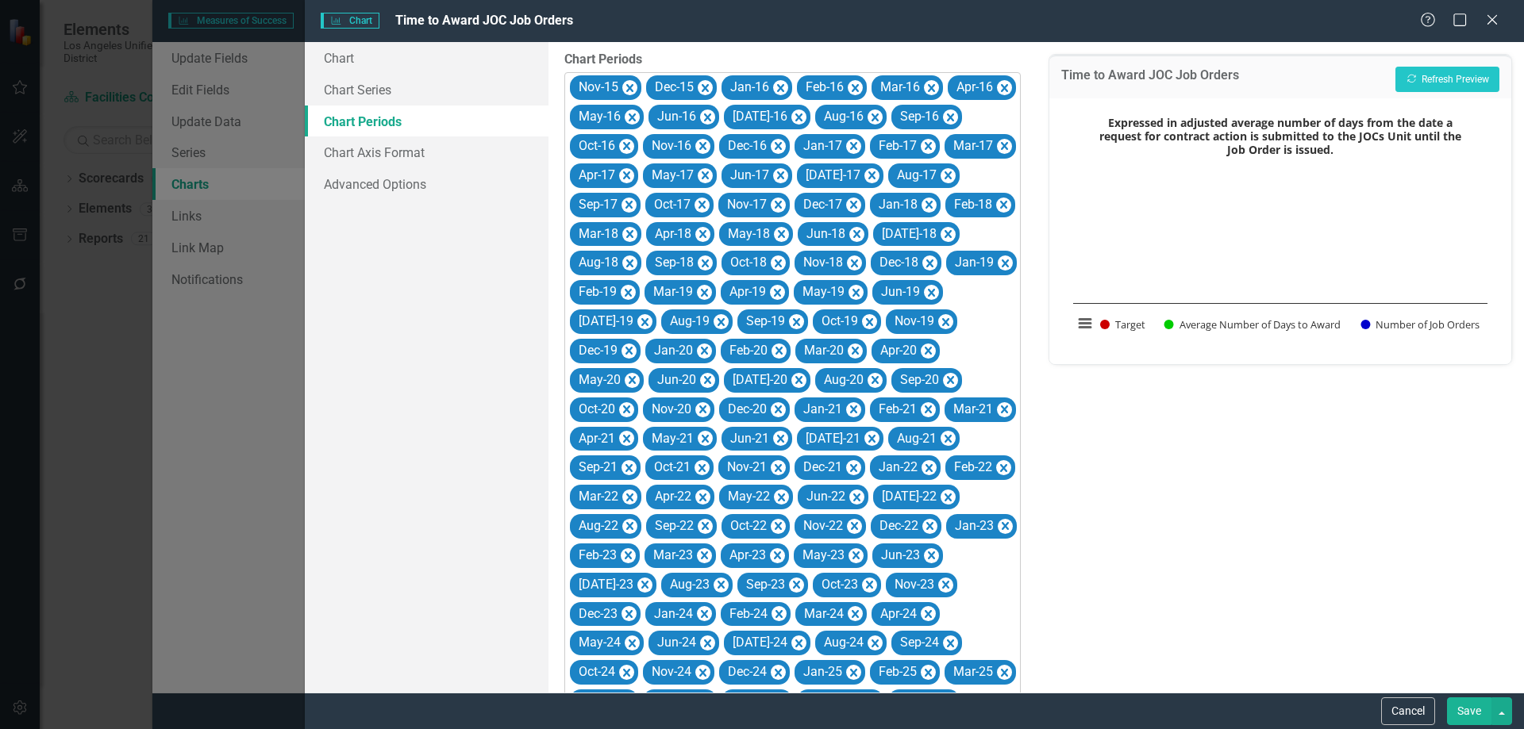
click at [629, 83] on icon "Remove Nov-15" at bounding box center [629, 89] width 15 height 20
click at [698, 83] on icon "Remove Dec-15" at bounding box center [705, 89] width 15 height 20
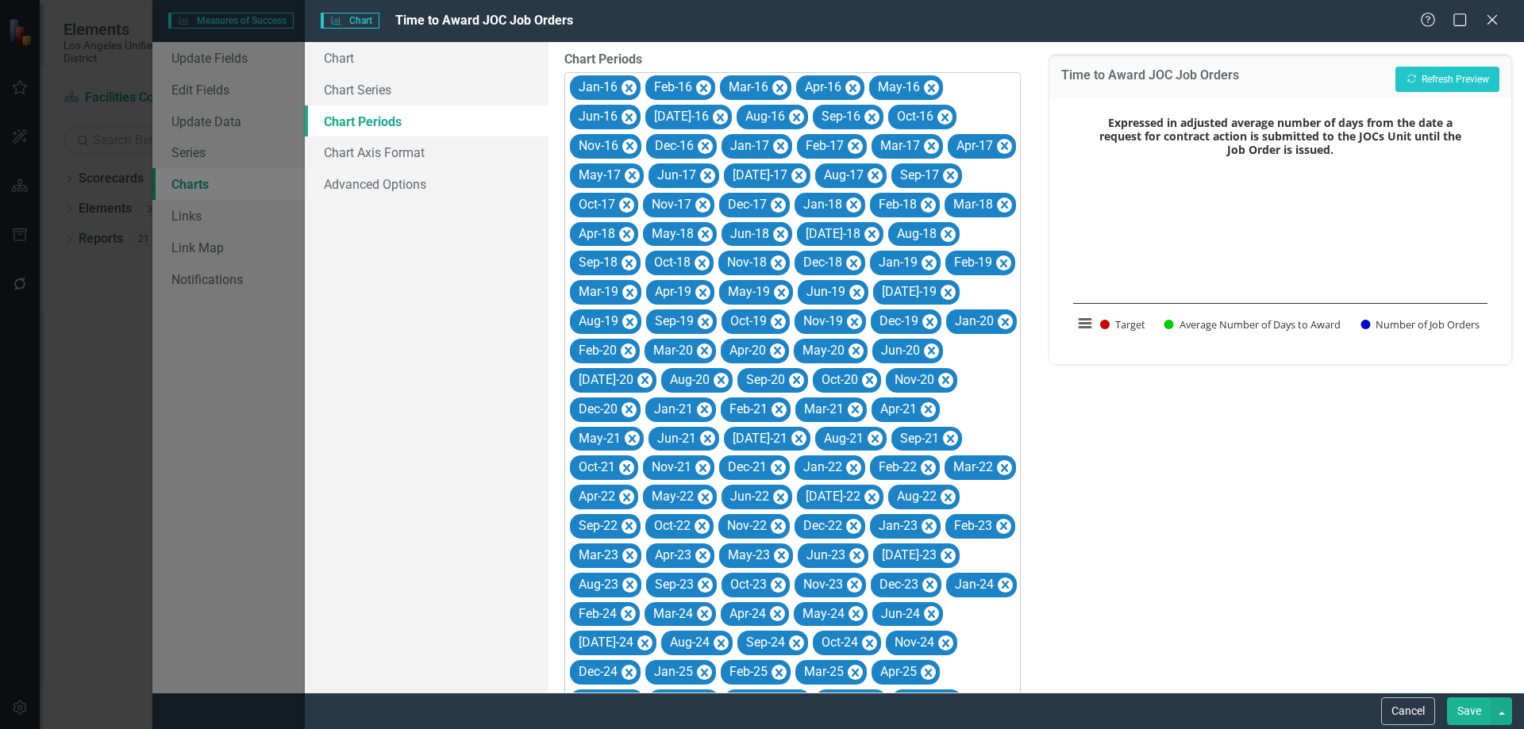
click at [629, 83] on icon "Remove Jan-16" at bounding box center [628, 89] width 15 height 20
click at [629, 83] on icon "Remove Feb-16" at bounding box center [628, 89] width 15 height 20
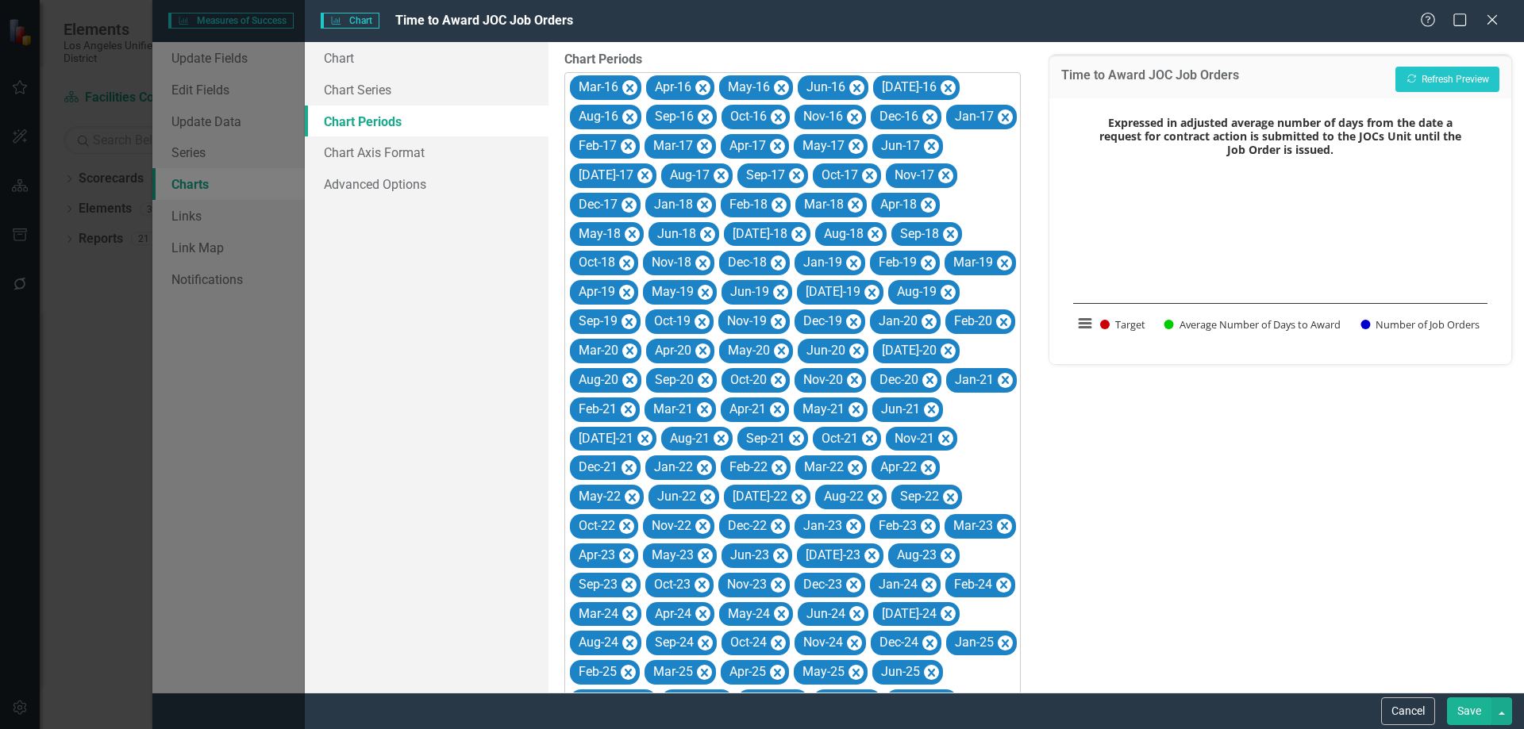
click at [629, 83] on icon "Remove Mar-16" at bounding box center [629, 89] width 15 height 20
click at [695, 83] on icon "Remove Apr-16" at bounding box center [702, 89] width 15 height 20
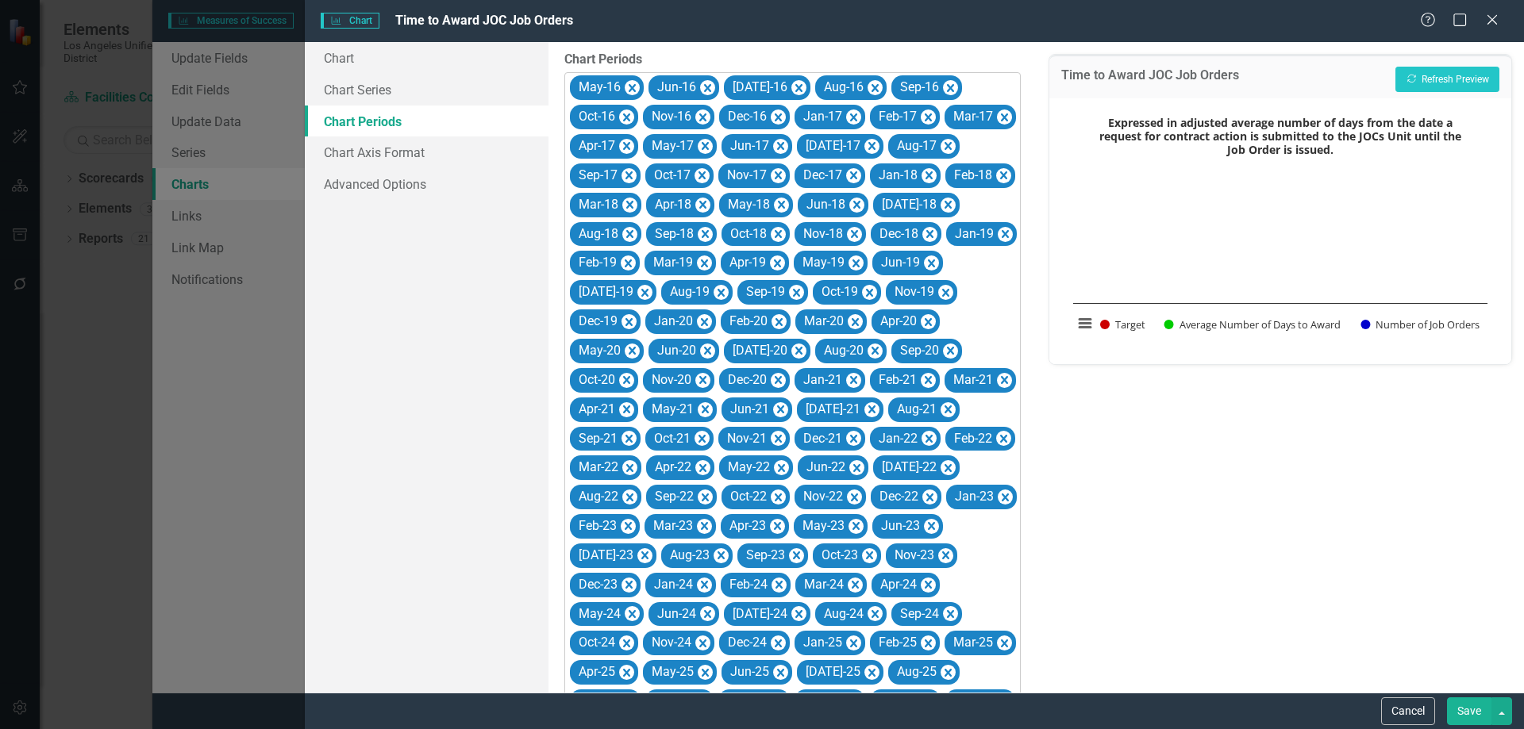
click at [629, 83] on icon "Remove May-16" at bounding box center [632, 89] width 15 height 20
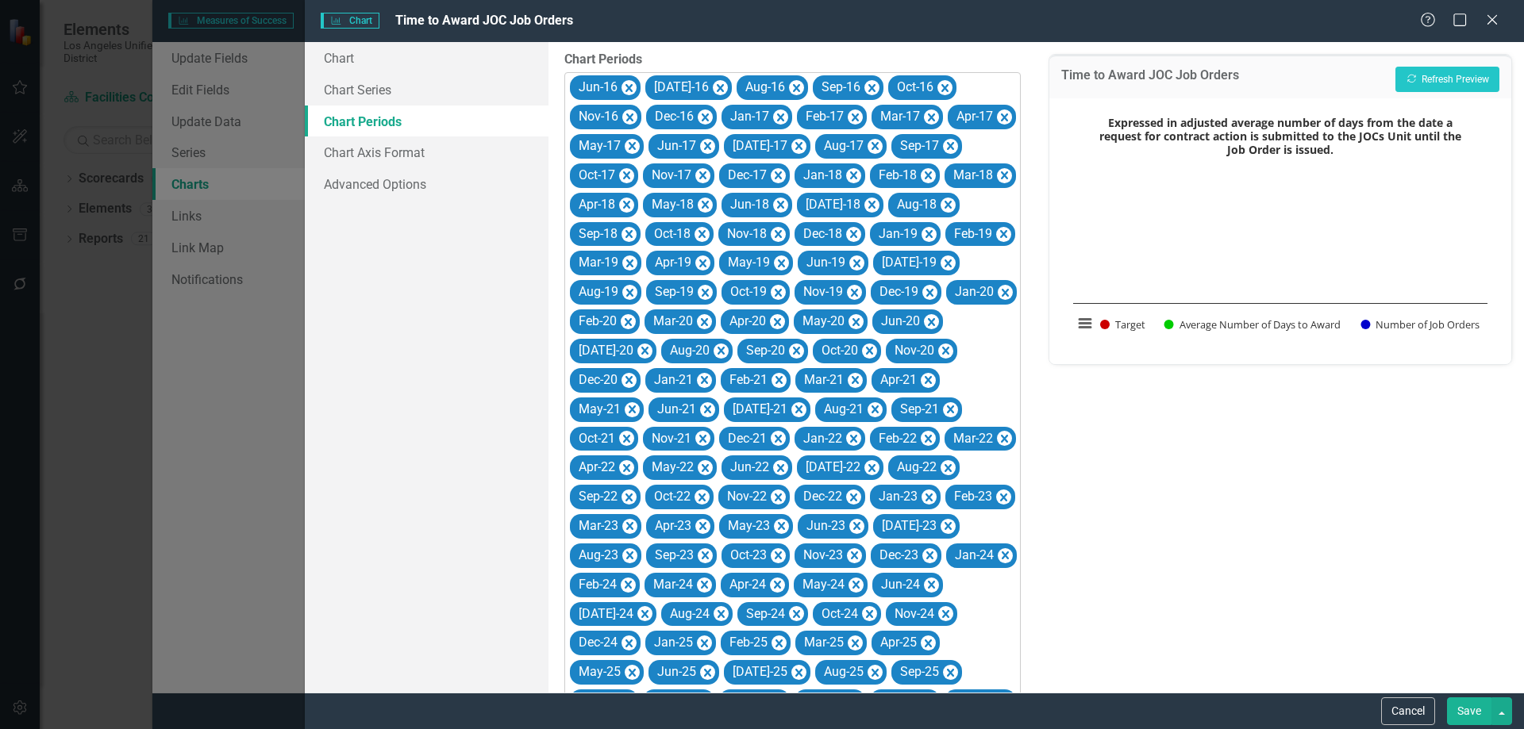
click at [629, 83] on icon "Remove Jun-16" at bounding box center [628, 89] width 15 height 20
click at [637, 83] on icon "Remove Jul-16" at bounding box center [644, 89] width 15 height 20
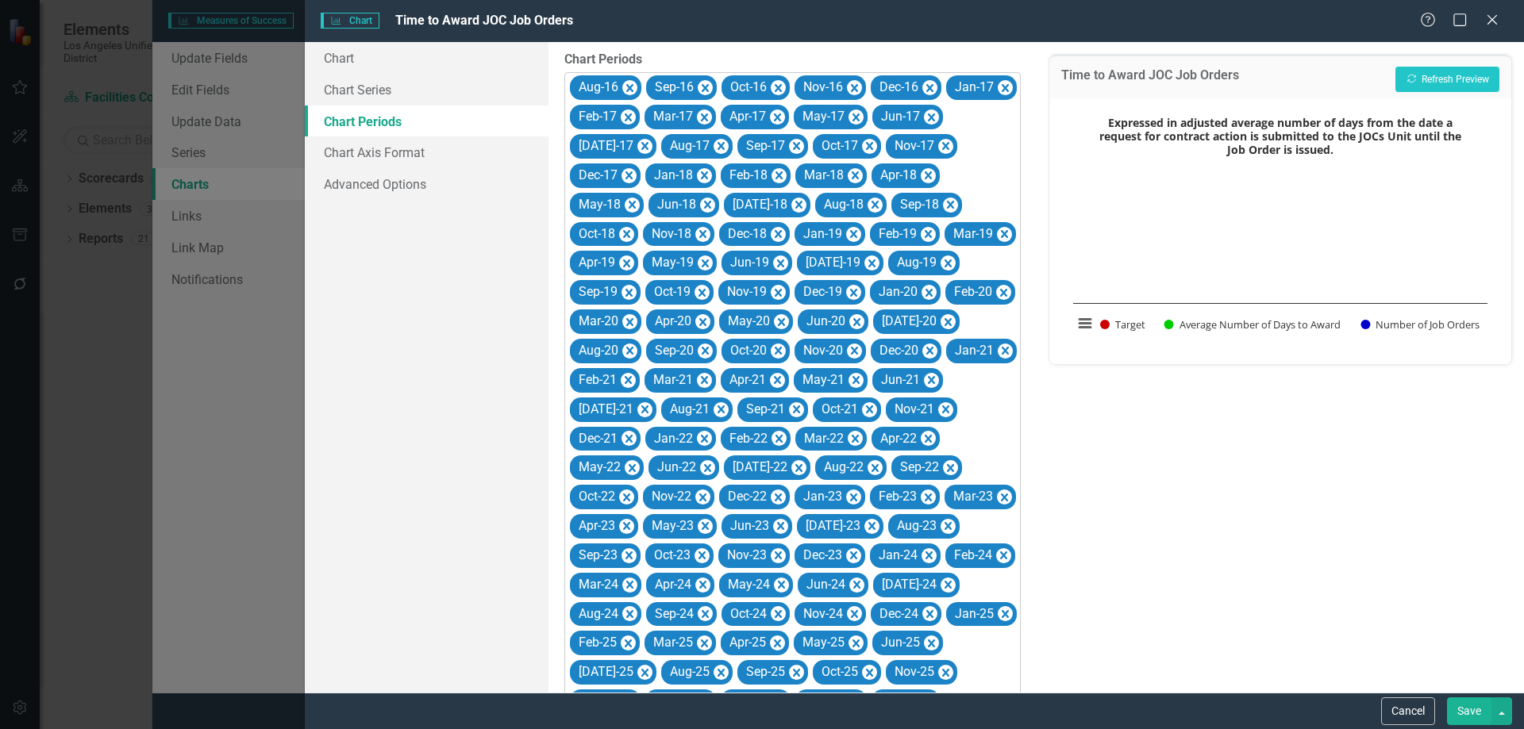
click at [629, 83] on icon "Remove Aug-16" at bounding box center [629, 89] width 15 height 20
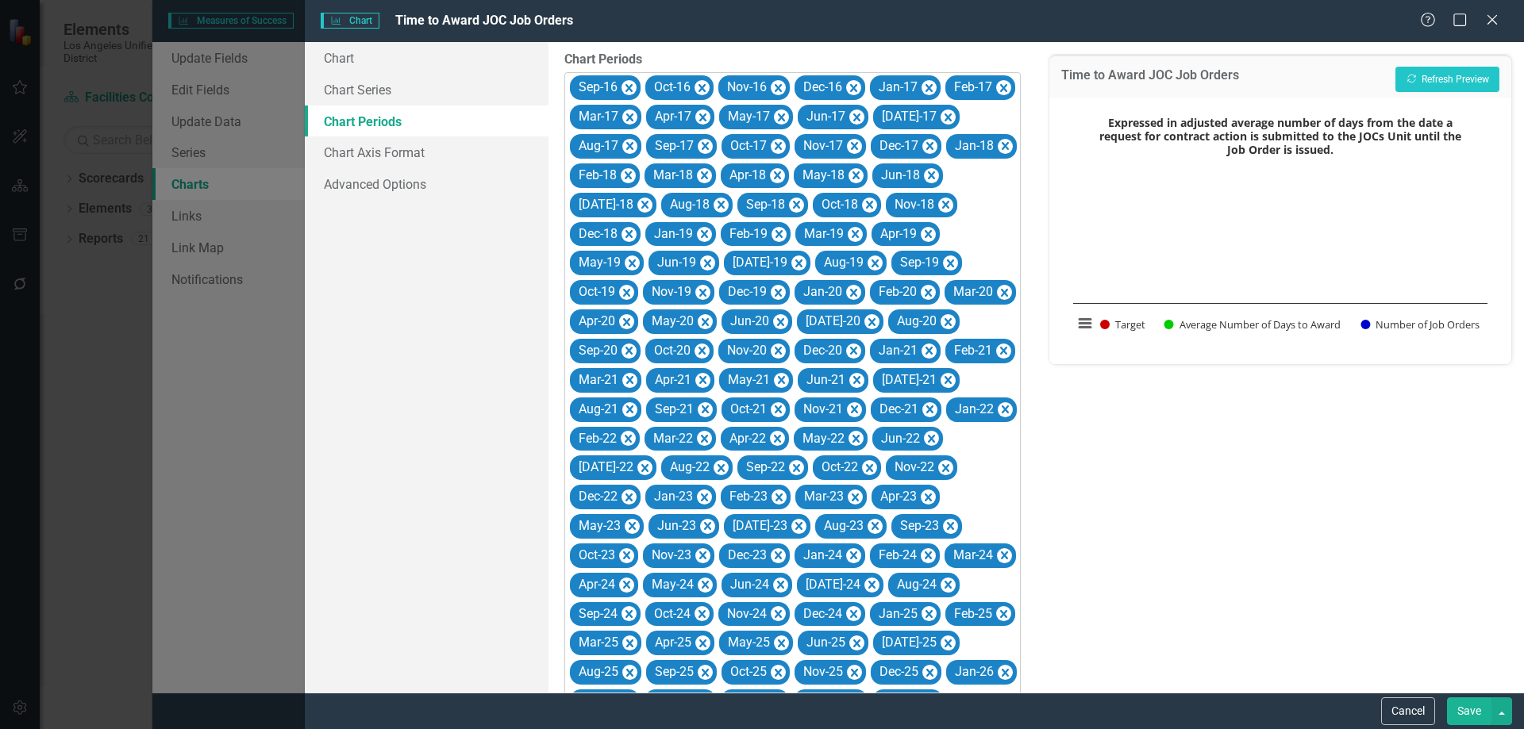
click at [629, 83] on icon "Remove Sep-16" at bounding box center [628, 89] width 15 height 20
click at [694, 83] on icon "Remove Oct-16" at bounding box center [701, 89] width 15 height 20
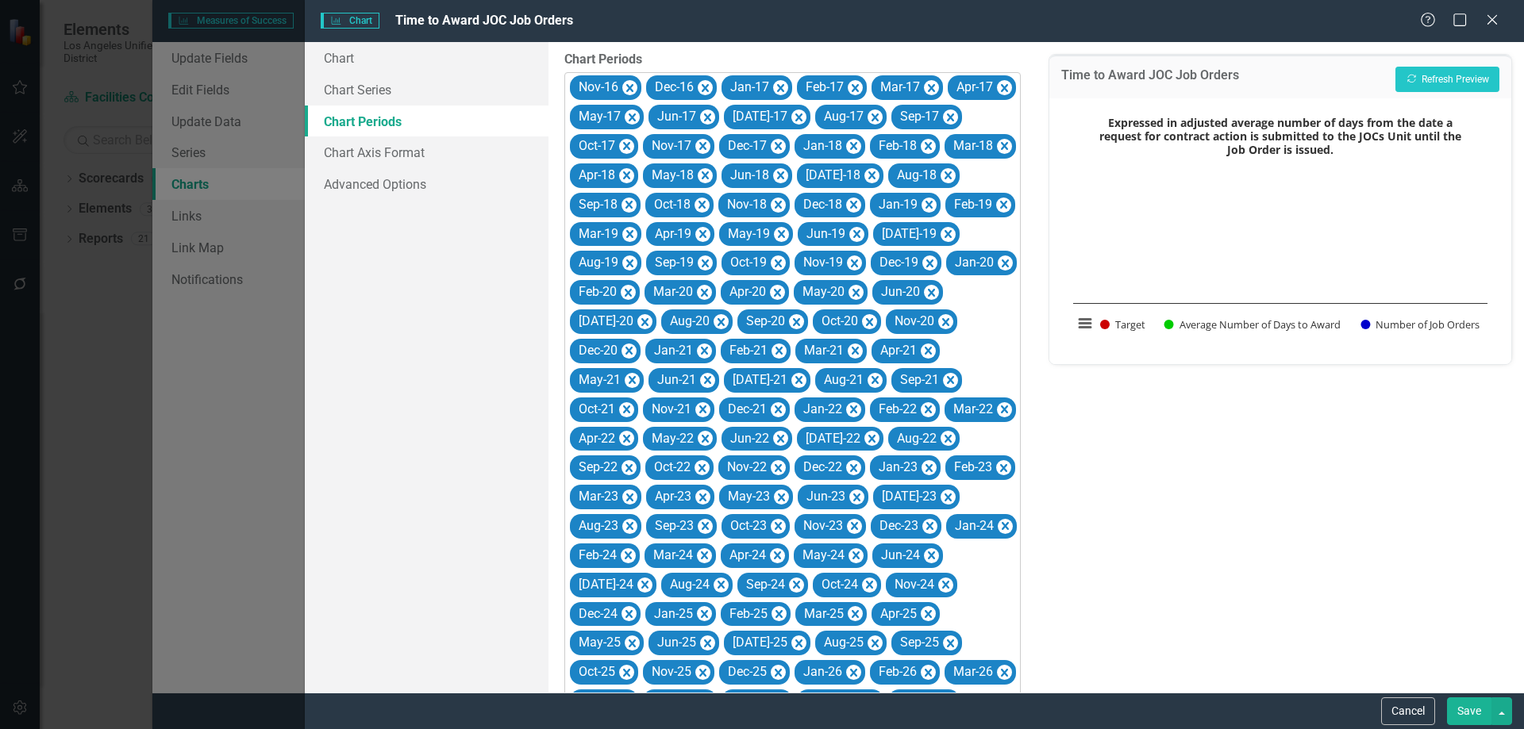
click at [629, 83] on icon "Remove Nov-16" at bounding box center [629, 89] width 15 height 20
click at [629, 83] on icon "Remove Dec-16" at bounding box center [628, 89] width 15 height 20
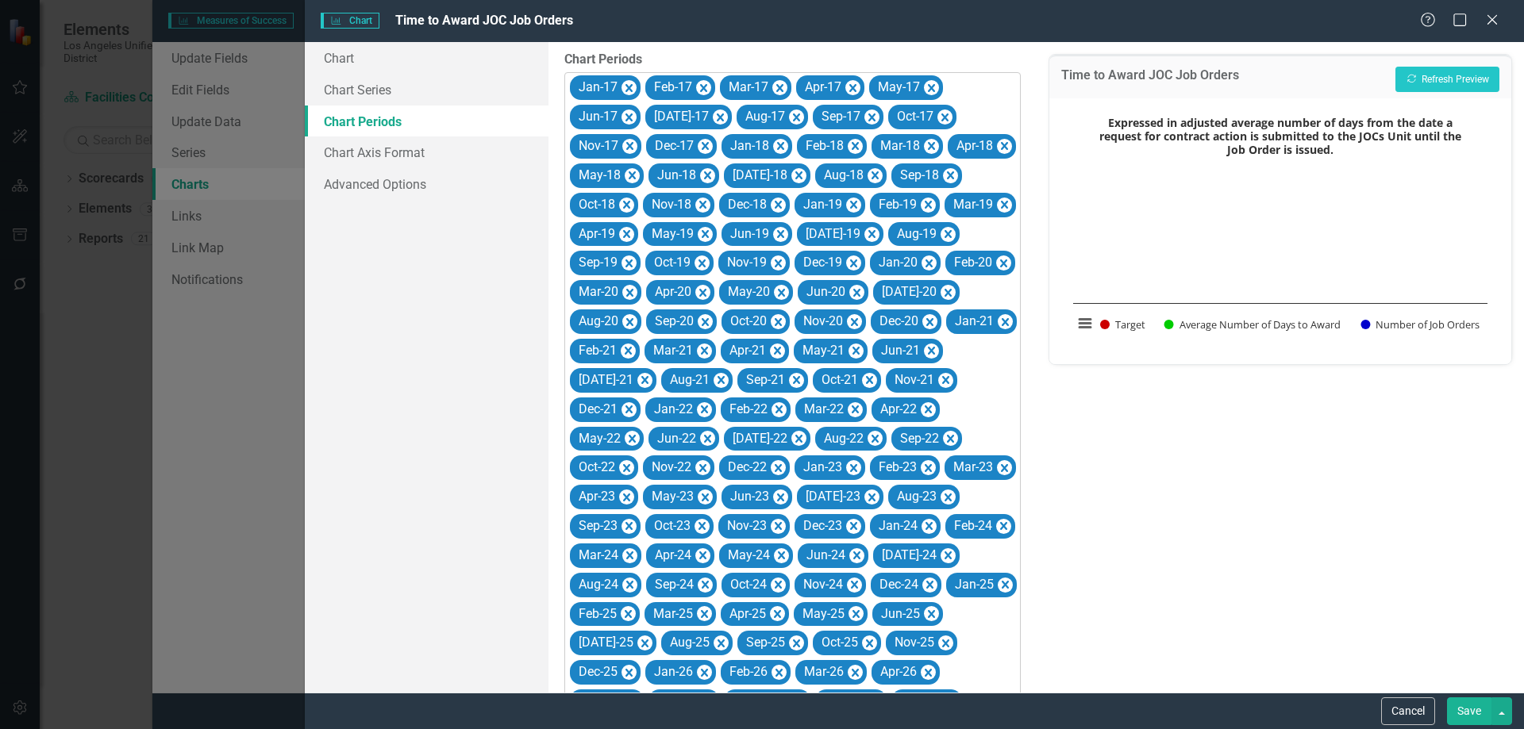
click at [629, 83] on icon "Remove Jan-17" at bounding box center [628, 89] width 15 height 20
click at [629, 83] on icon "Remove Feb-17" at bounding box center [628, 89] width 15 height 20
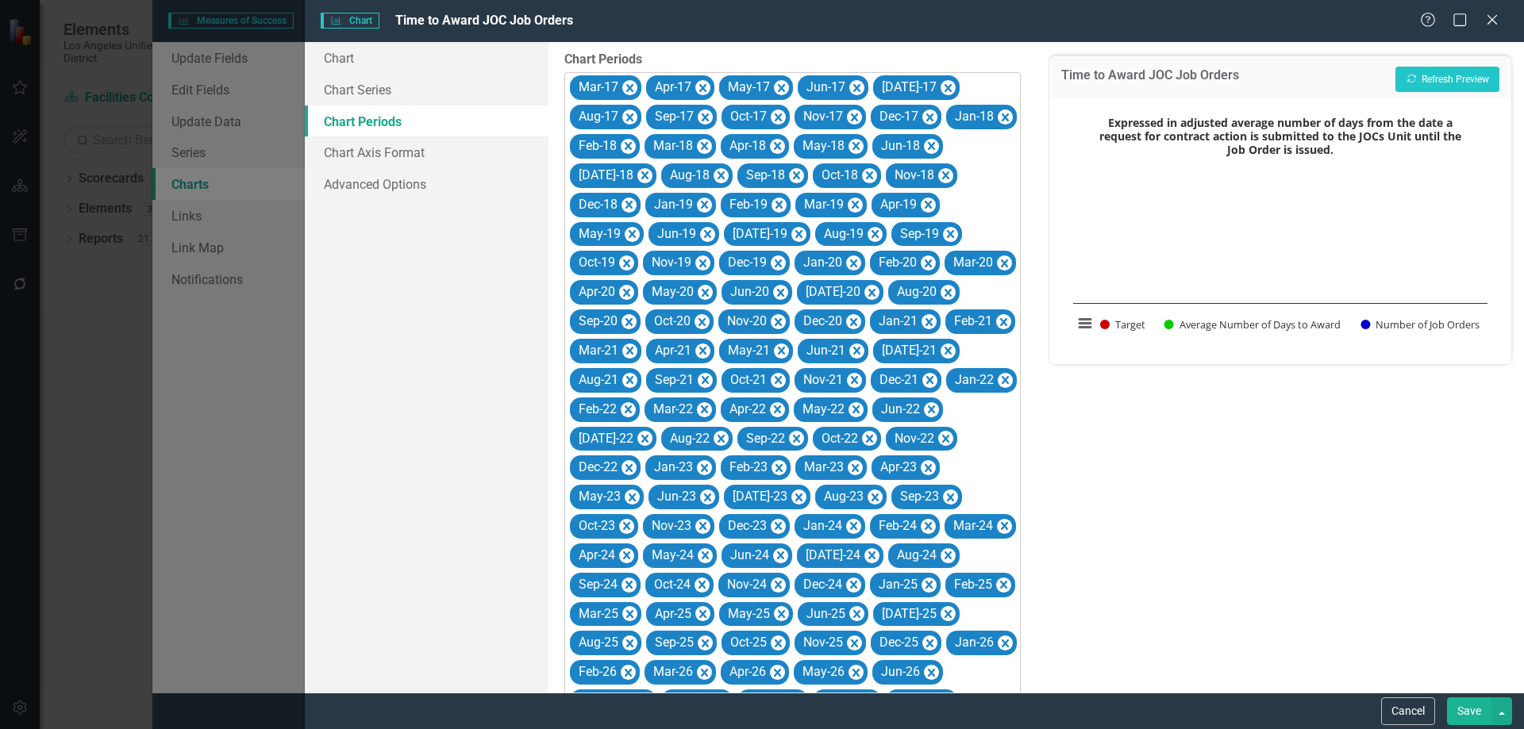
click at [629, 83] on icon "Remove Mar-17" at bounding box center [629, 89] width 15 height 20
click at [695, 83] on icon "Remove Apr-17" at bounding box center [702, 89] width 15 height 20
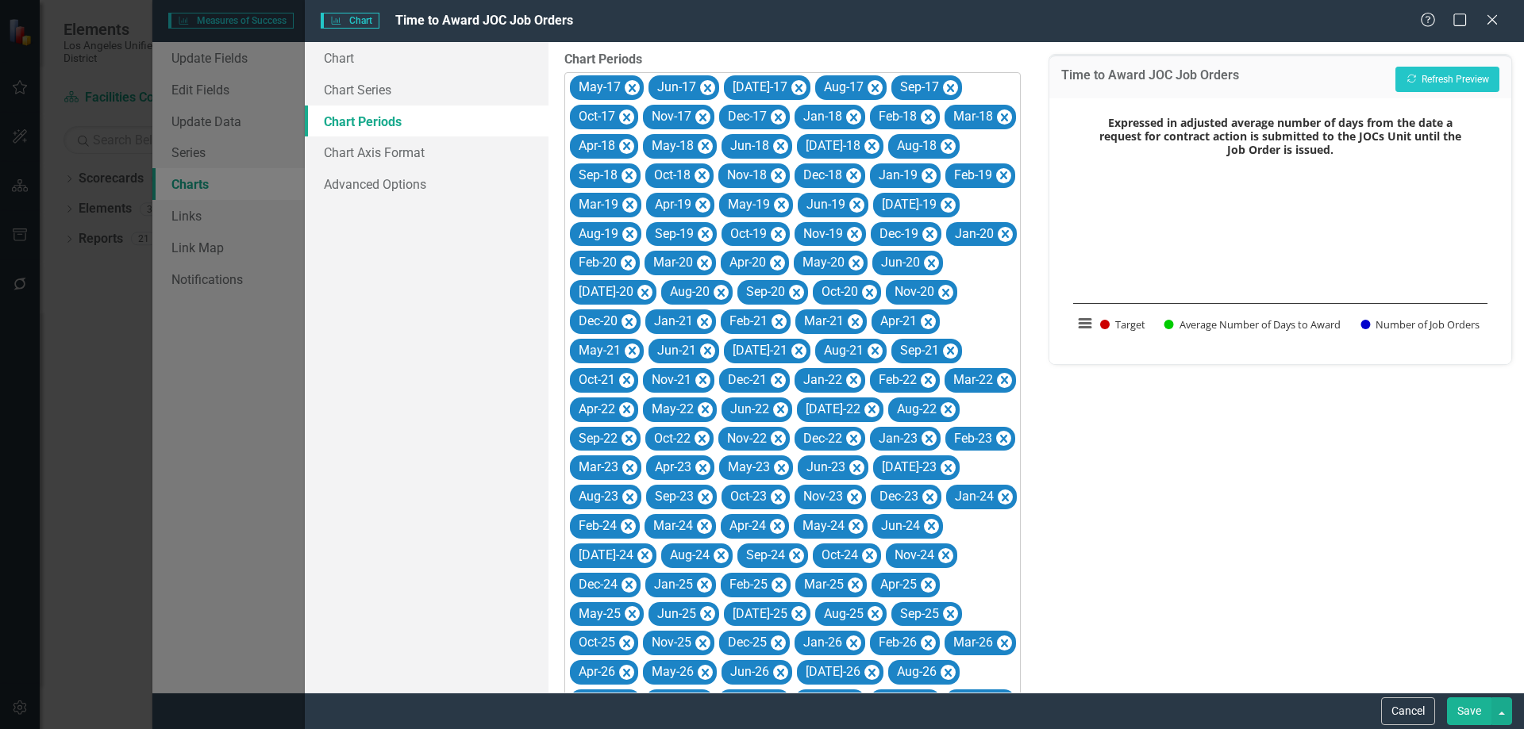
click at [629, 83] on icon "Remove May-17" at bounding box center [632, 89] width 15 height 20
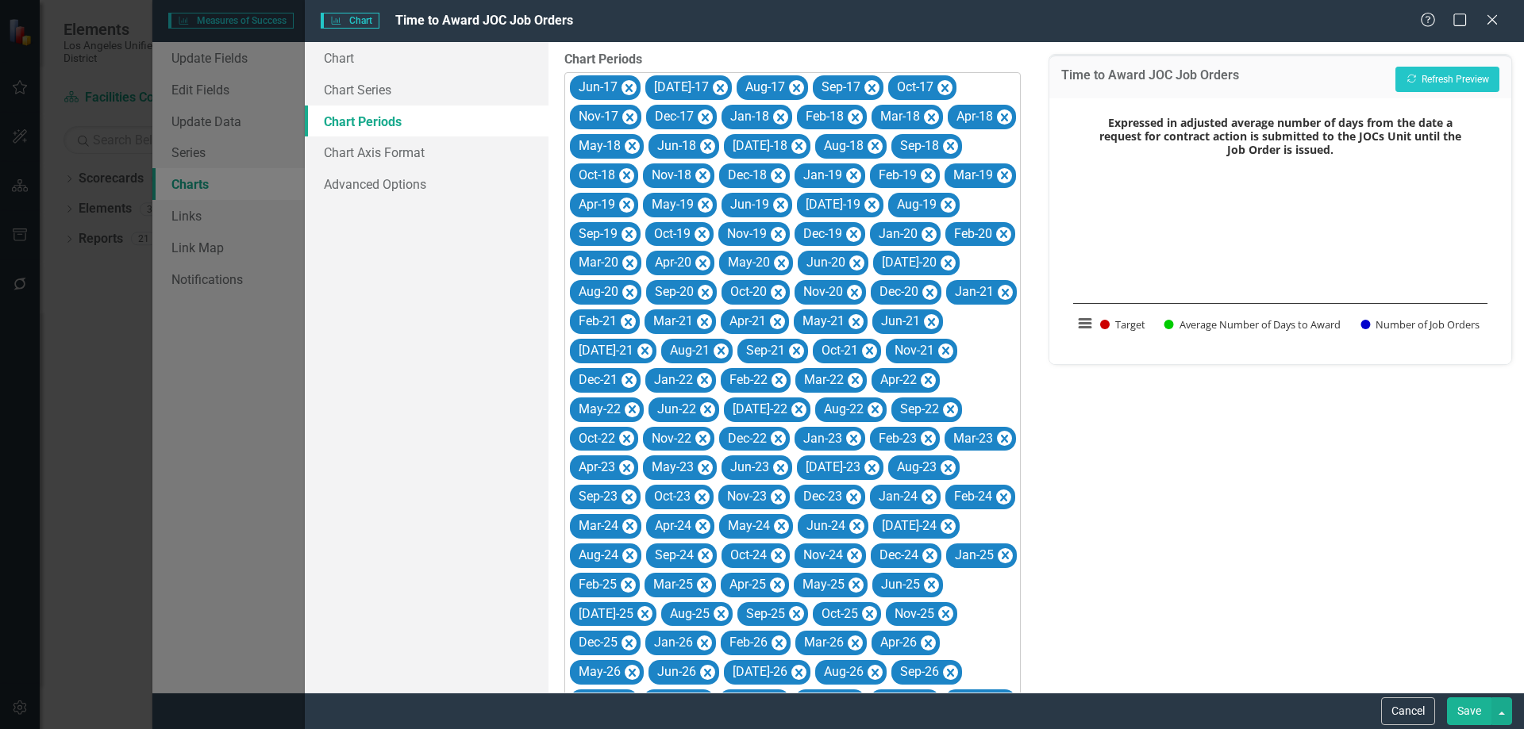
click at [629, 83] on icon "Remove Jun-17" at bounding box center [628, 89] width 15 height 20
click at [637, 83] on icon "Remove Jul-17" at bounding box center [644, 89] width 15 height 20
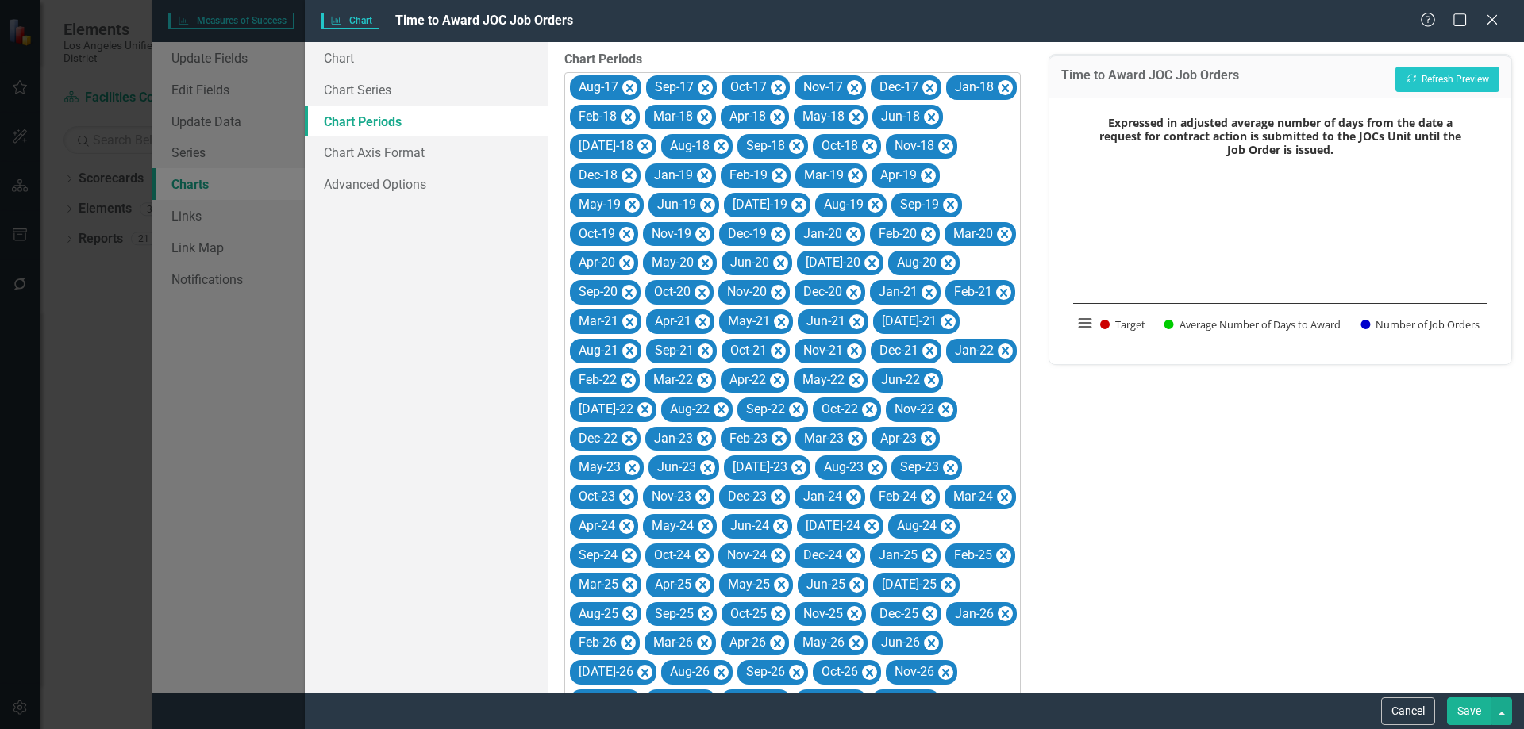
click at [629, 83] on icon "Remove Aug-17" at bounding box center [629, 89] width 15 height 20
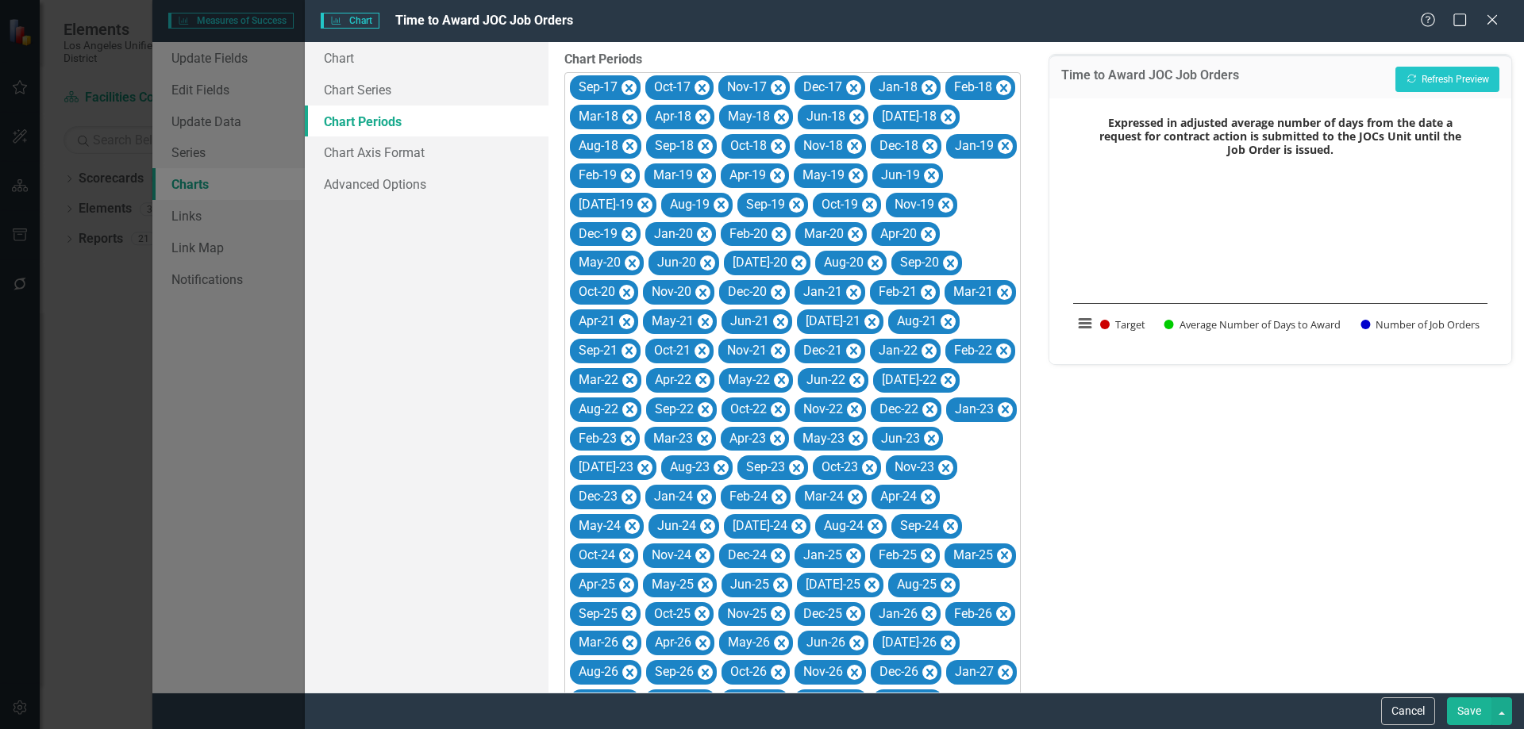
click at [629, 83] on icon "Remove Sep-17" at bounding box center [628, 89] width 15 height 20
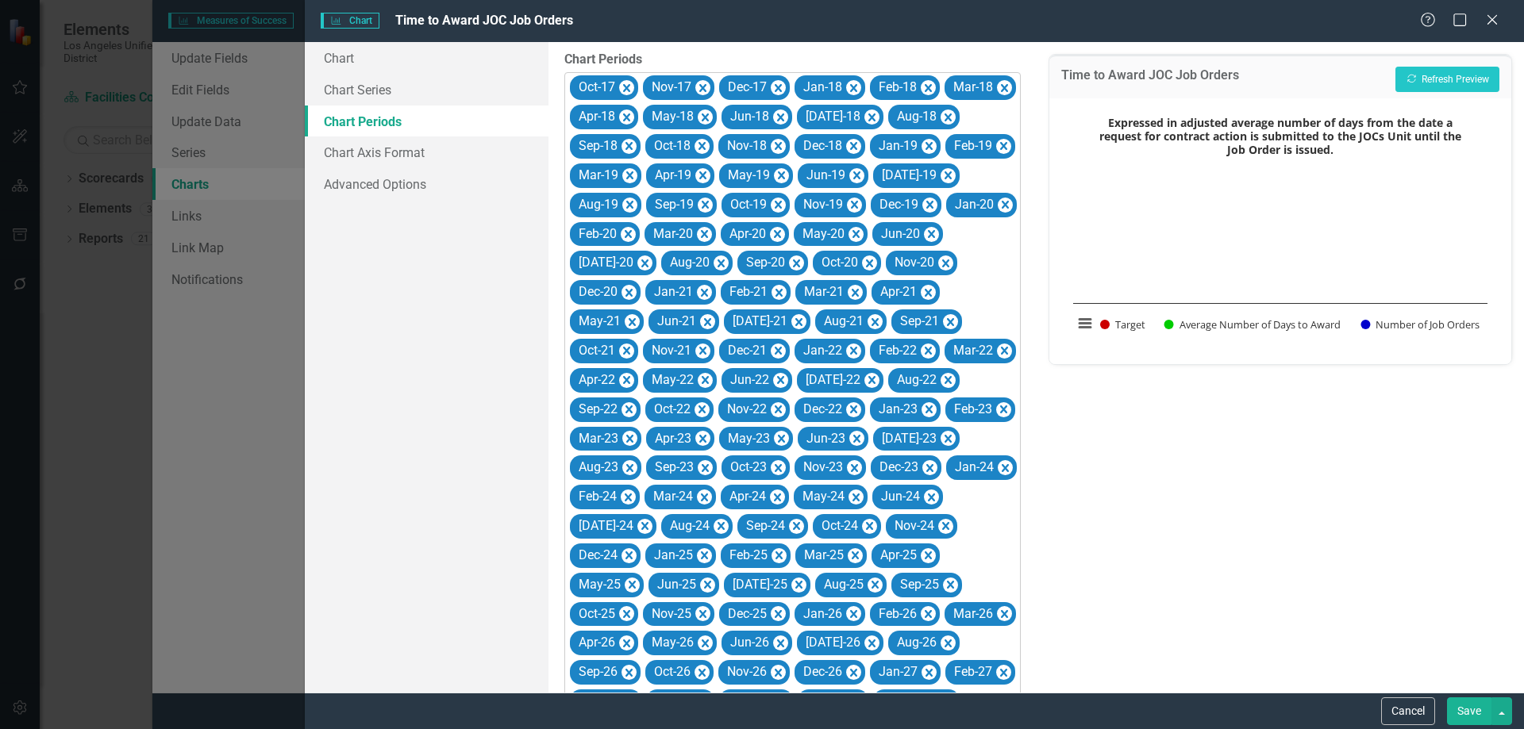
click at [629, 83] on icon "Remove Oct-17" at bounding box center [626, 89] width 15 height 20
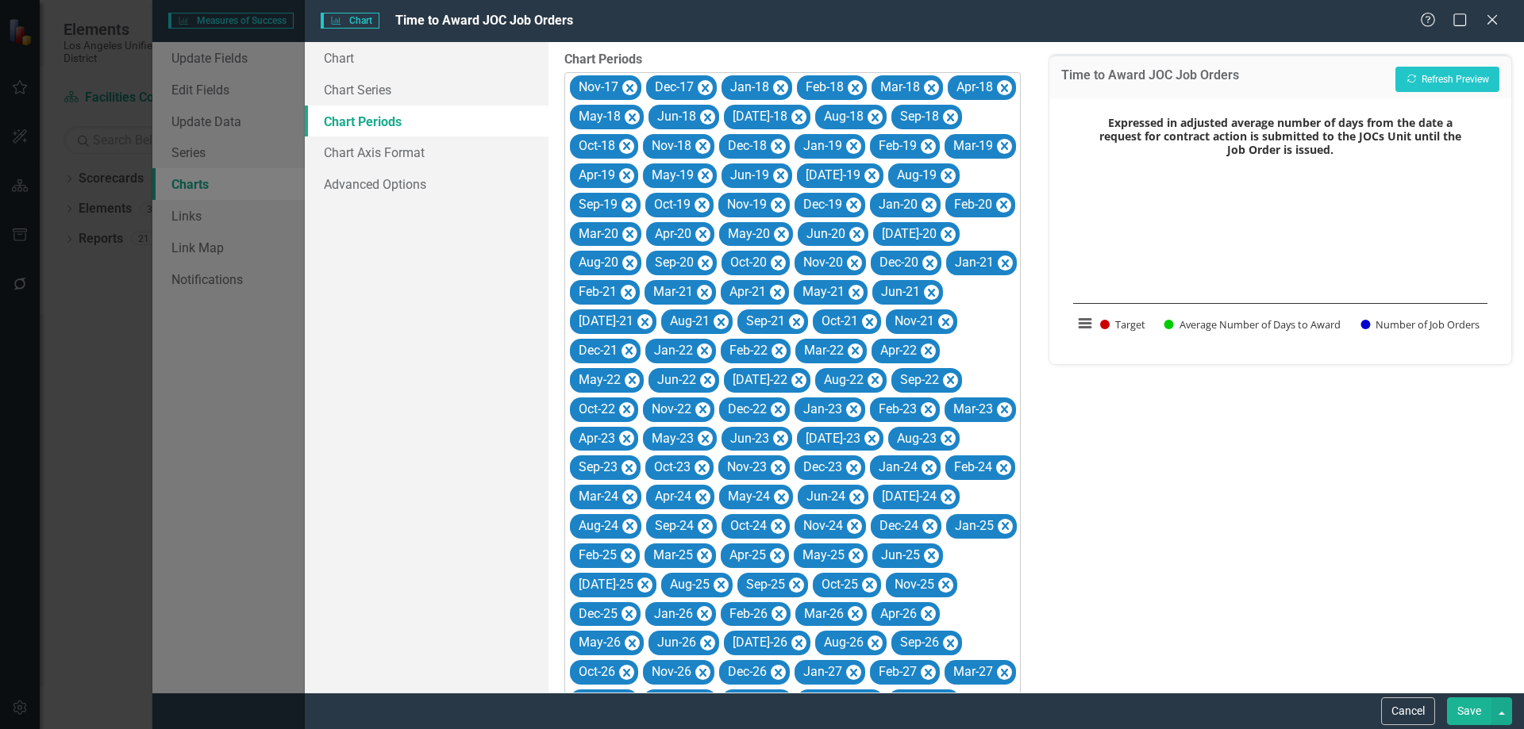
click at [629, 83] on icon "Remove Nov-17" at bounding box center [629, 89] width 15 height 20
click at [629, 83] on icon "Remove Dec-17" at bounding box center [628, 89] width 15 height 20
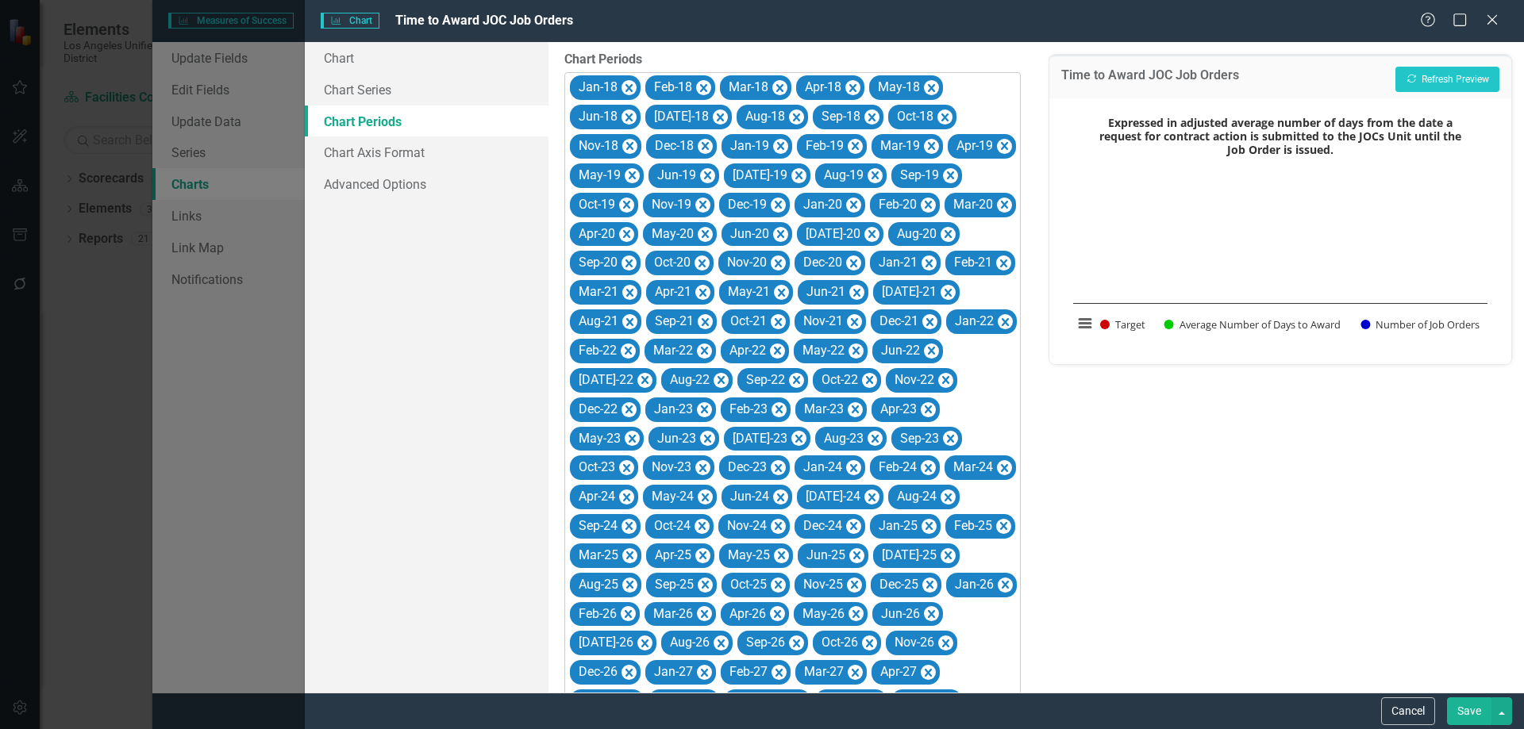
click at [629, 83] on icon "Remove Jan-18" at bounding box center [628, 89] width 15 height 20
click at [696, 83] on icon "Remove Feb-18" at bounding box center [703, 89] width 15 height 20
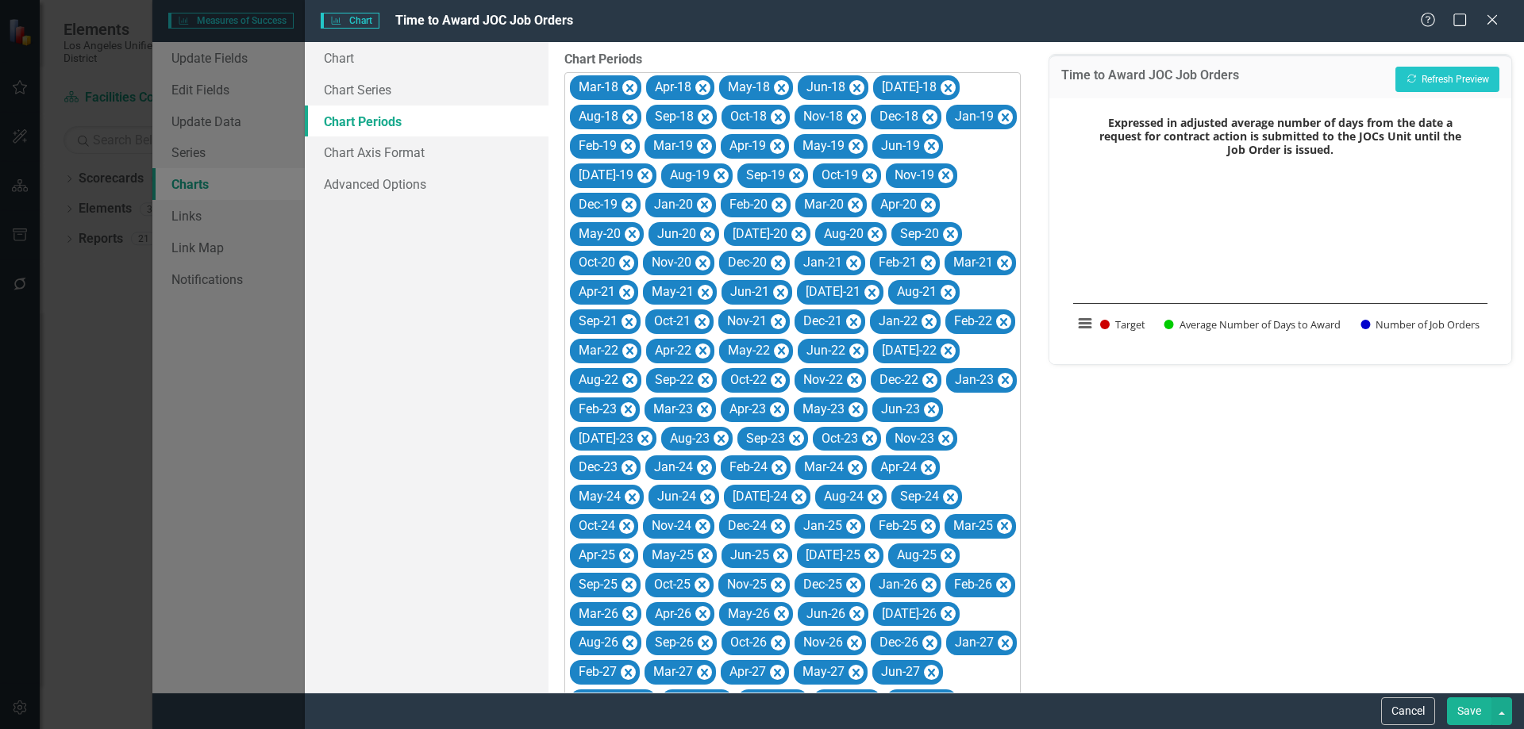
click at [629, 83] on icon "Remove Mar-18" at bounding box center [629, 89] width 15 height 20
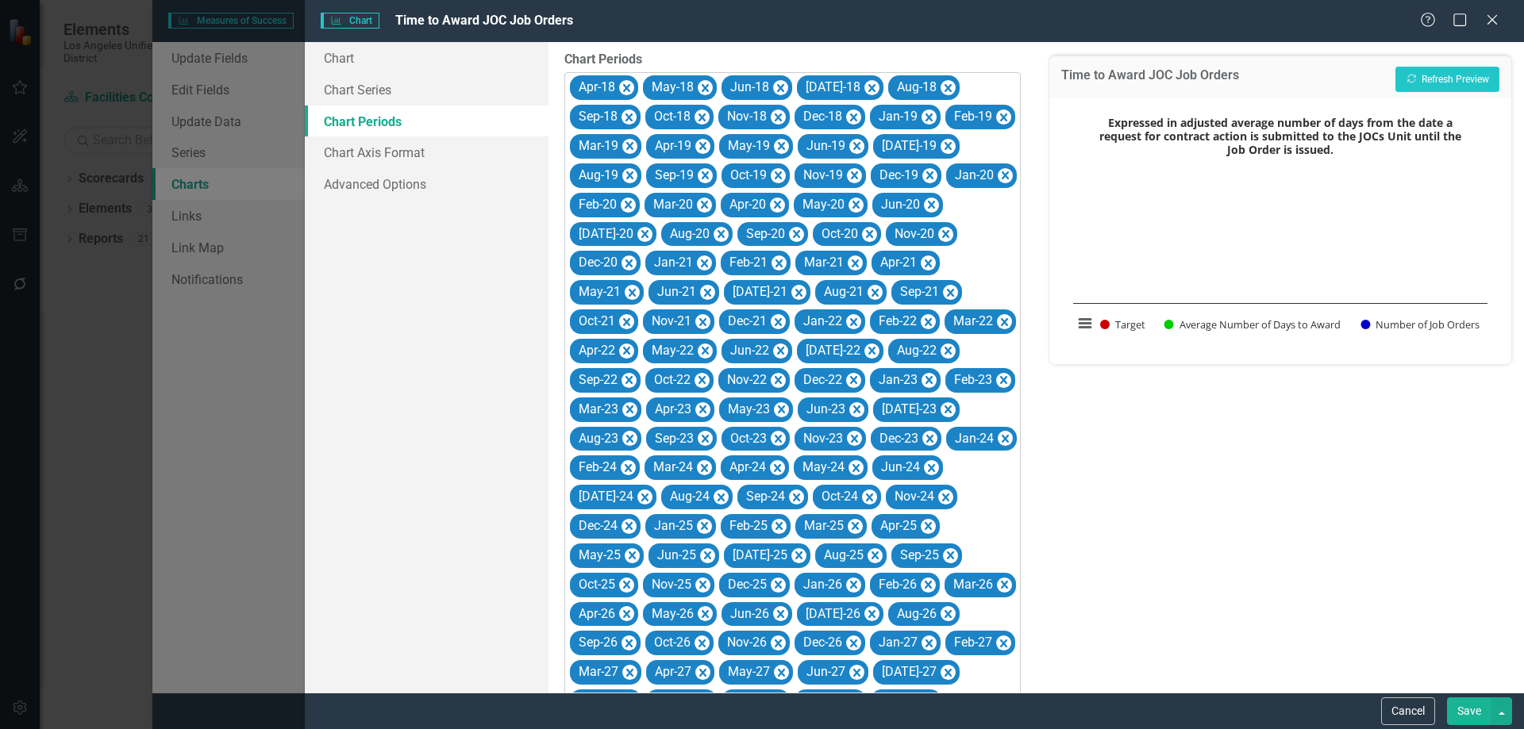
click at [629, 83] on icon "Remove Apr-18" at bounding box center [626, 89] width 15 height 20
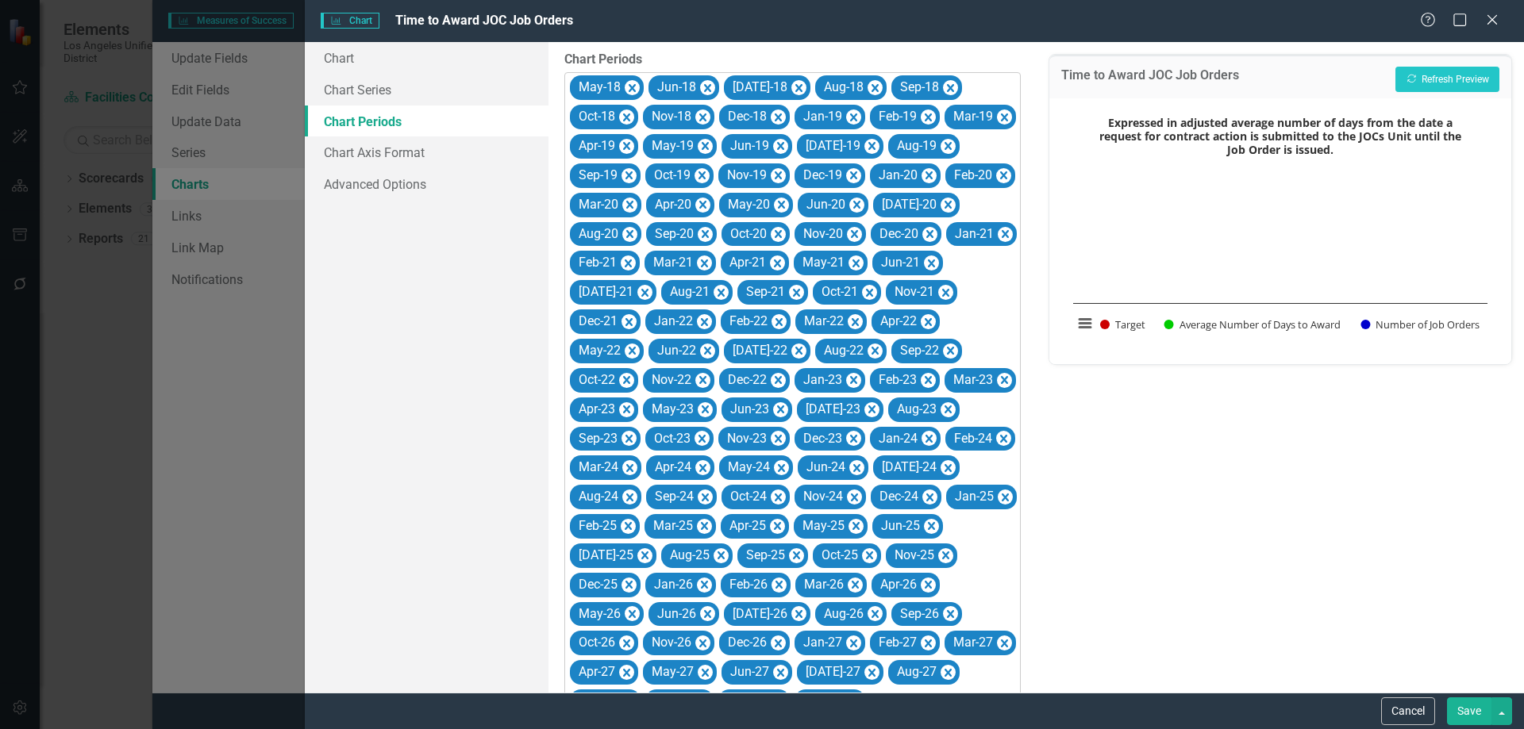
click at [629, 83] on icon "Remove May-18" at bounding box center [632, 89] width 15 height 20
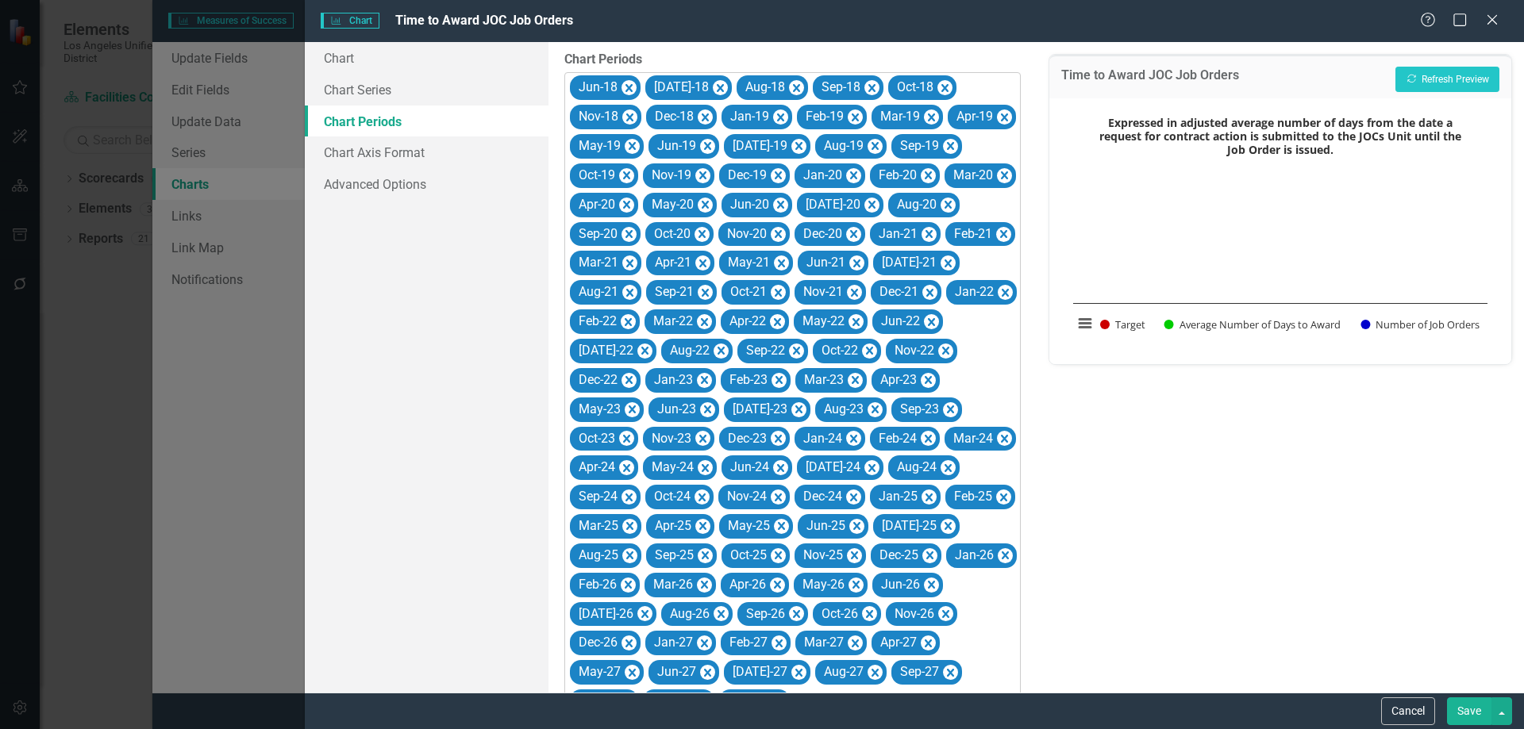
click at [629, 83] on icon "Remove Jun-18" at bounding box center [628, 89] width 15 height 20
click at [713, 83] on icon "Remove Jul-18" at bounding box center [720, 89] width 15 height 20
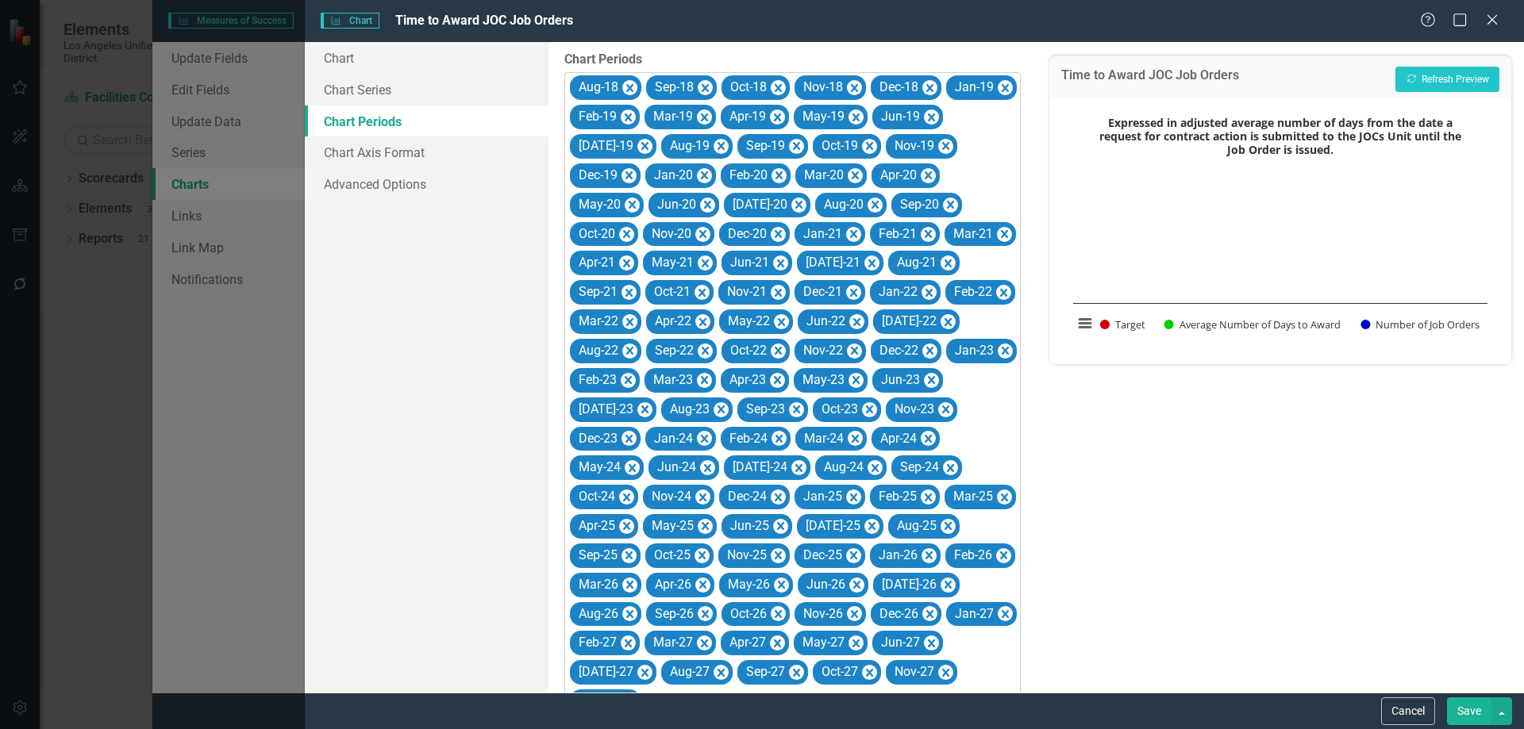
click at [629, 83] on icon "Remove Aug-18" at bounding box center [629, 89] width 15 height 20
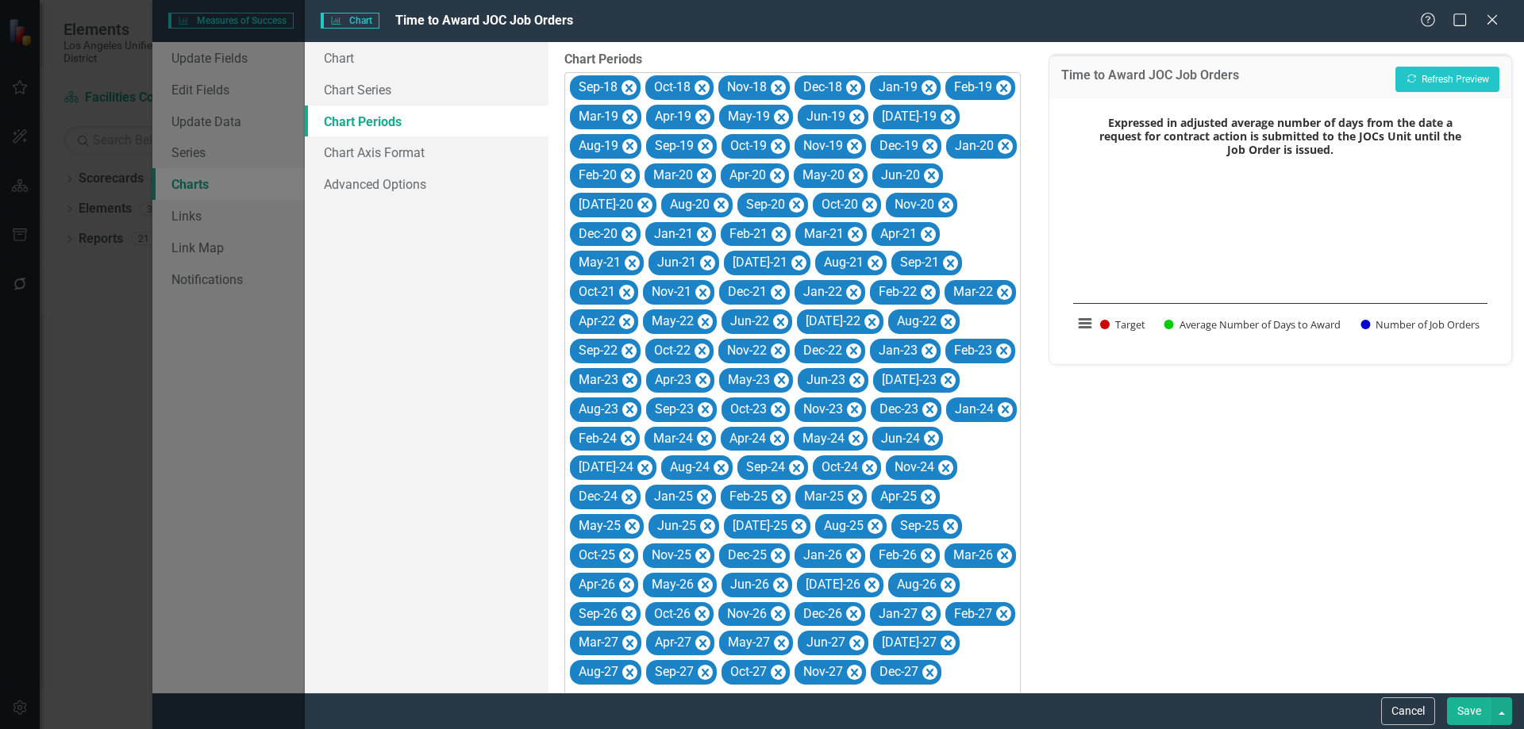
click at [629, 83] on icon "Remove Sep-18" at bounding box center [628, 89] width 15 height 20
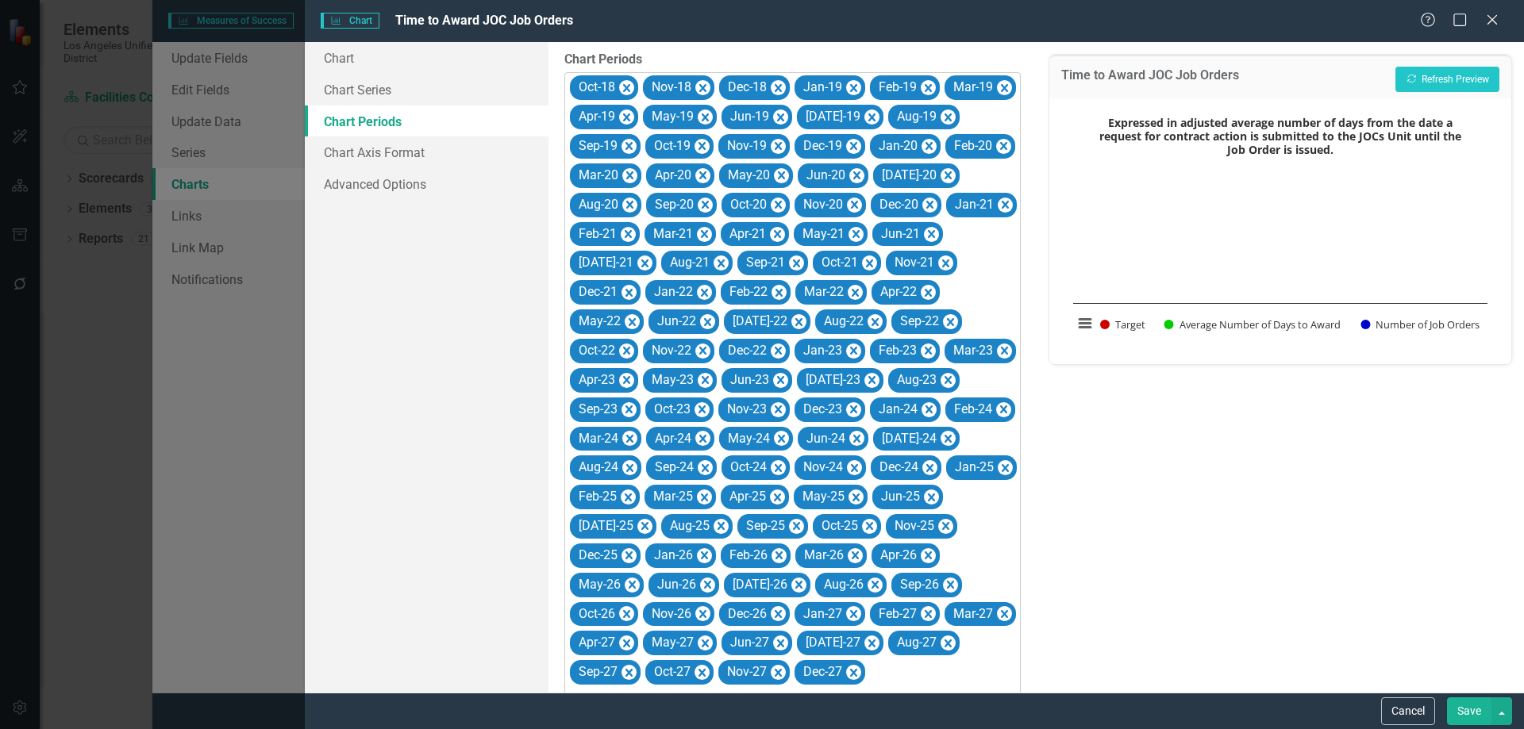
click at [629, 83] on icon "Remove Oct-18" at bounding box center [626, 89] width 15 height 20
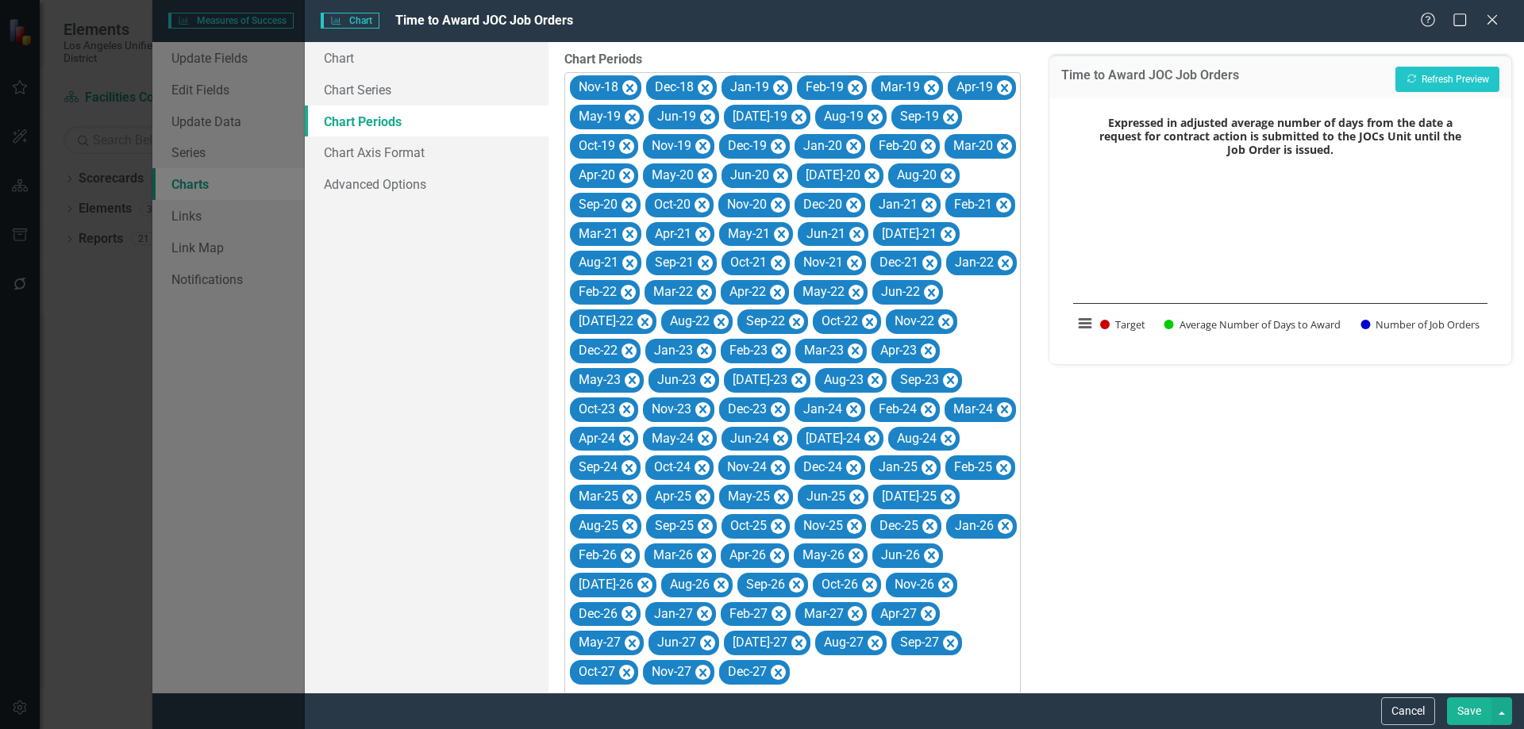
click at [629, 83] on icon "Remove Nov-18" at bounding box center [629, 89] width 15 height 20
click at [629, 83] on icon "Remove Dec-18" at bounding box center [628, 89] width 15 height 20
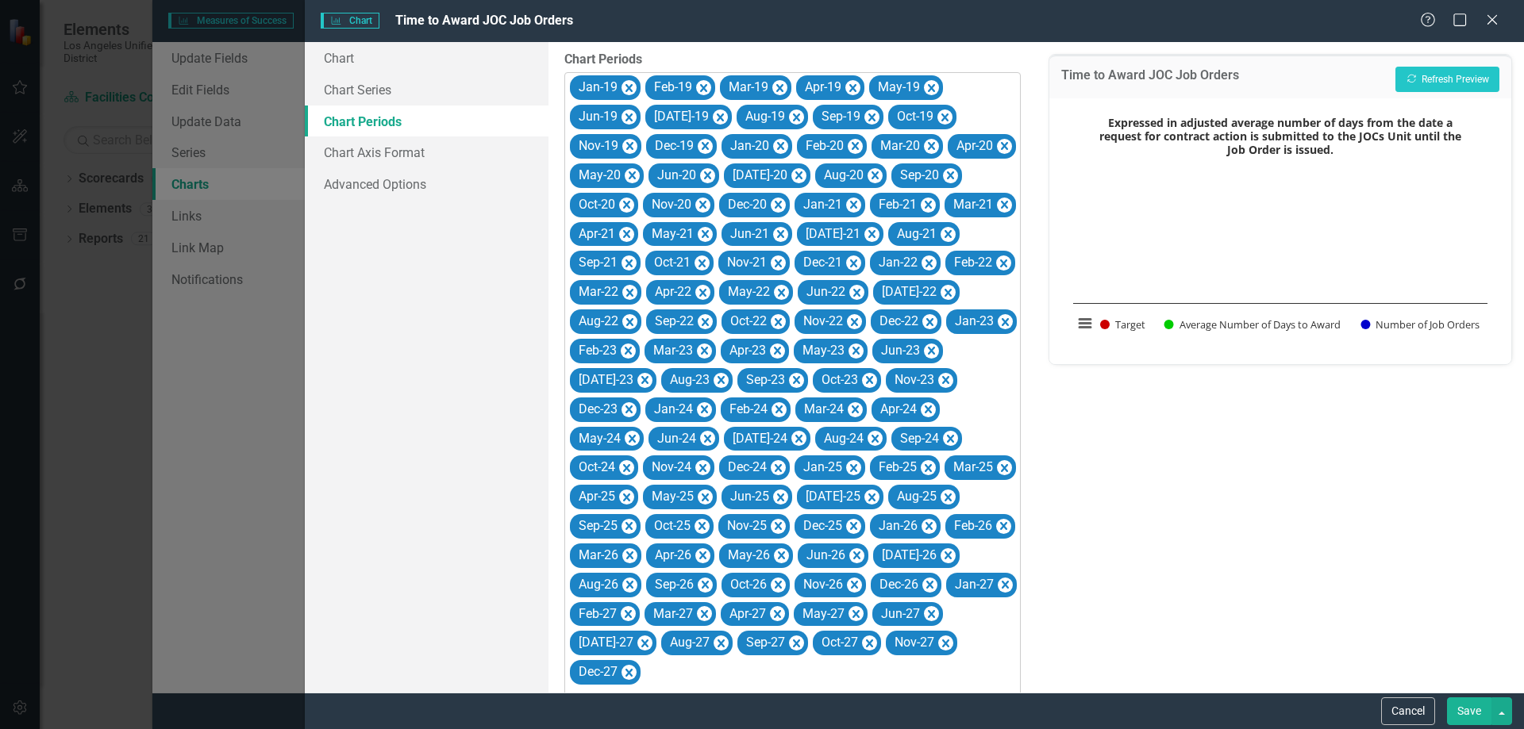
click at [629, 83] on icon "Remove Jan-19" at bounding box center [628, 89] width 15 height 20
click at [696, 83] on icon "Remove Feb-19" at bounding box center [703, 89] width 15 height 20
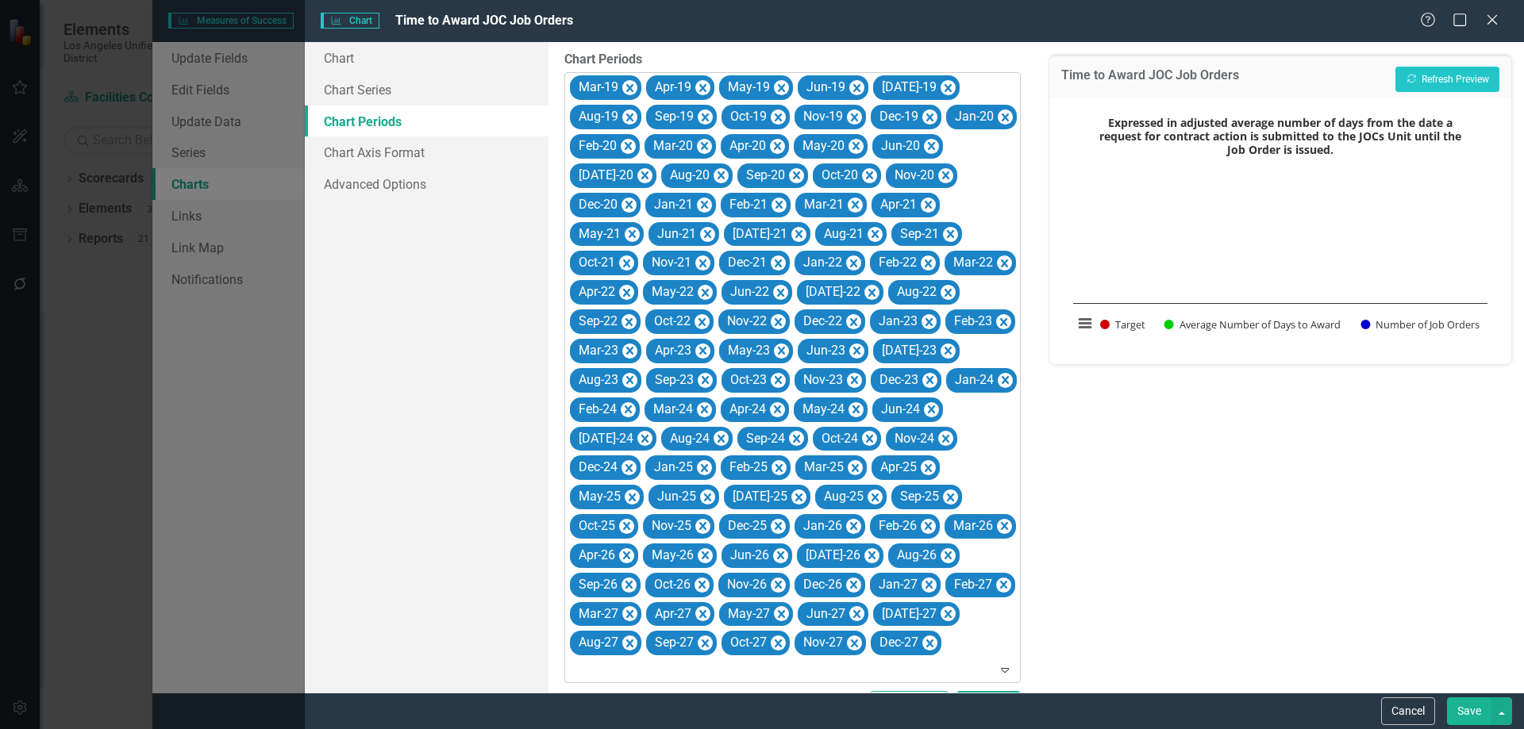
click at [629, 83] on icon "Remove Mar-19" at bounding box center [629, 89] width 15 height 20
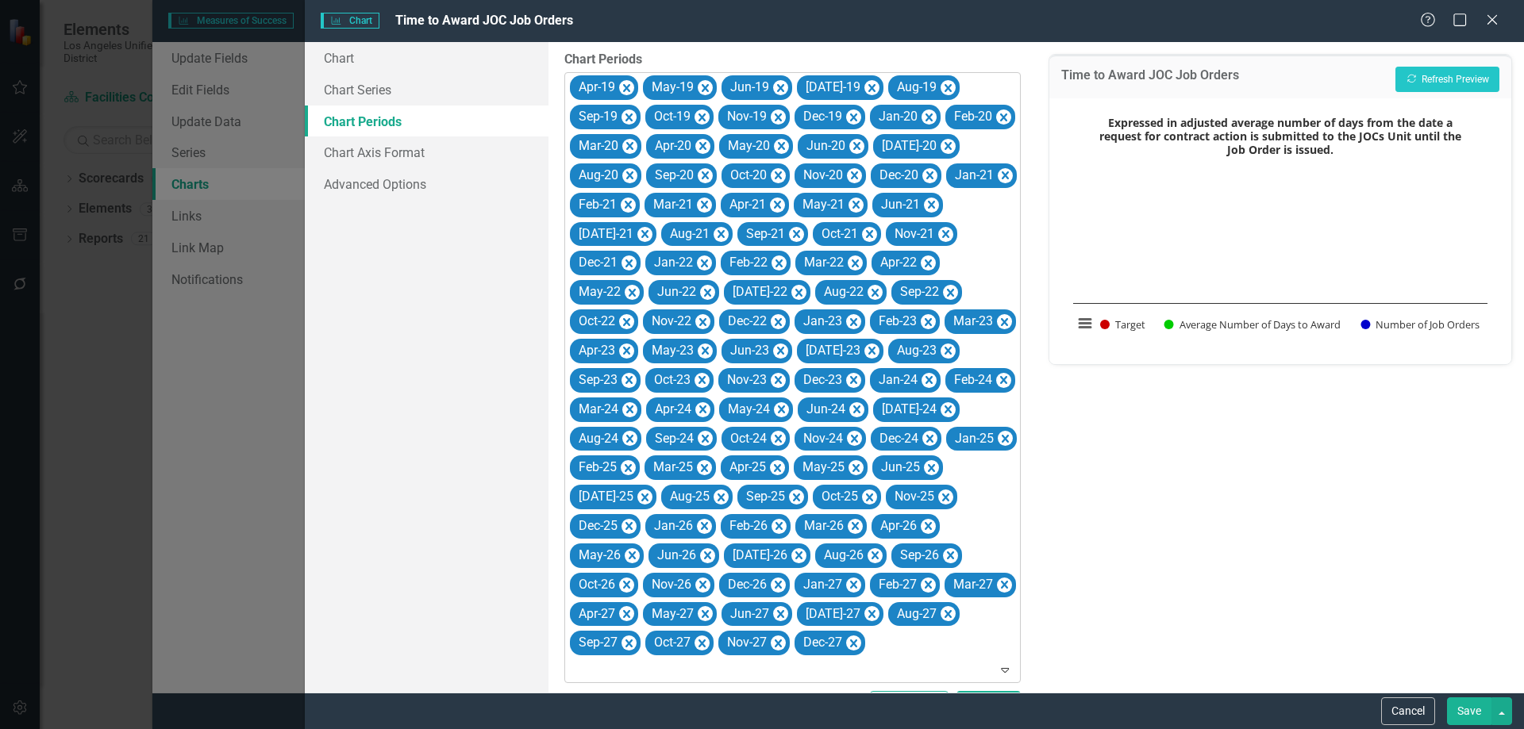
click at [629, 83] on icon "Remove Apr-19" at bounding box center [626, 89] width 15 height 20
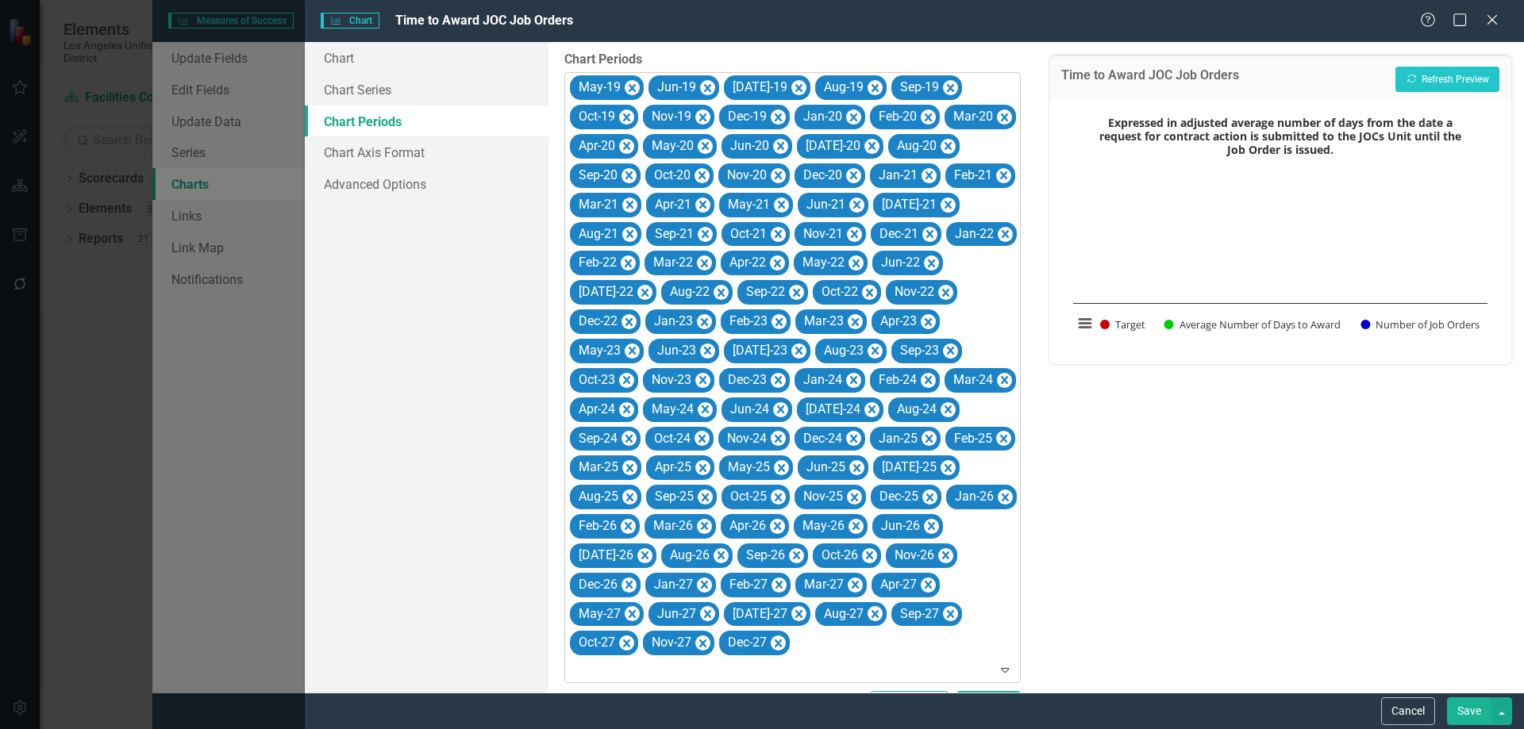
click at [629, 83] on icon "Remove May-19" at bounding box center [632, 89] width 15 height 20
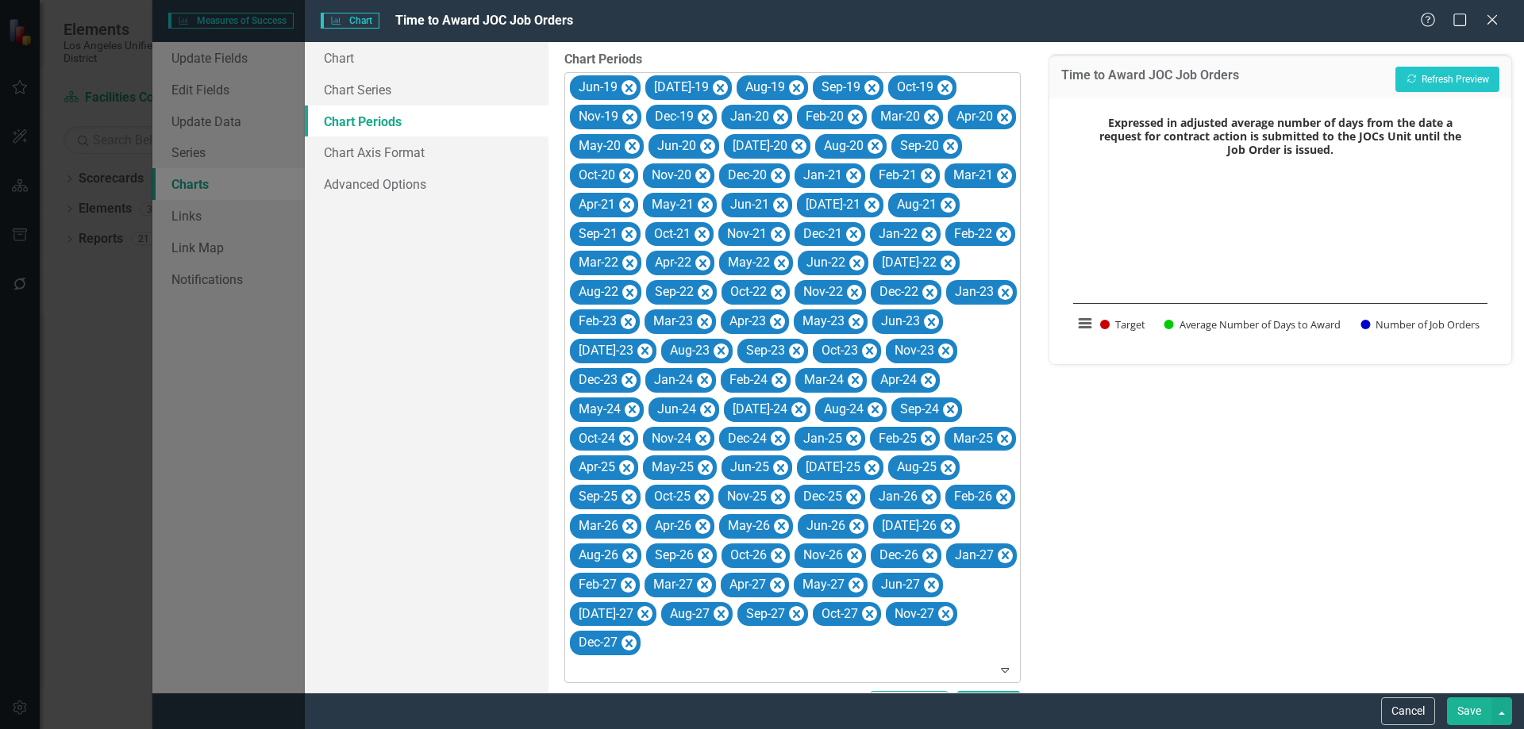
click at [629, 83] on icon "Remove Jun-19" at bounding box center [628, 89] width 15 height 20
click at [713, 83] on icon "Remove Jul-19" at bounding box center [720, 89] width 15 height 20
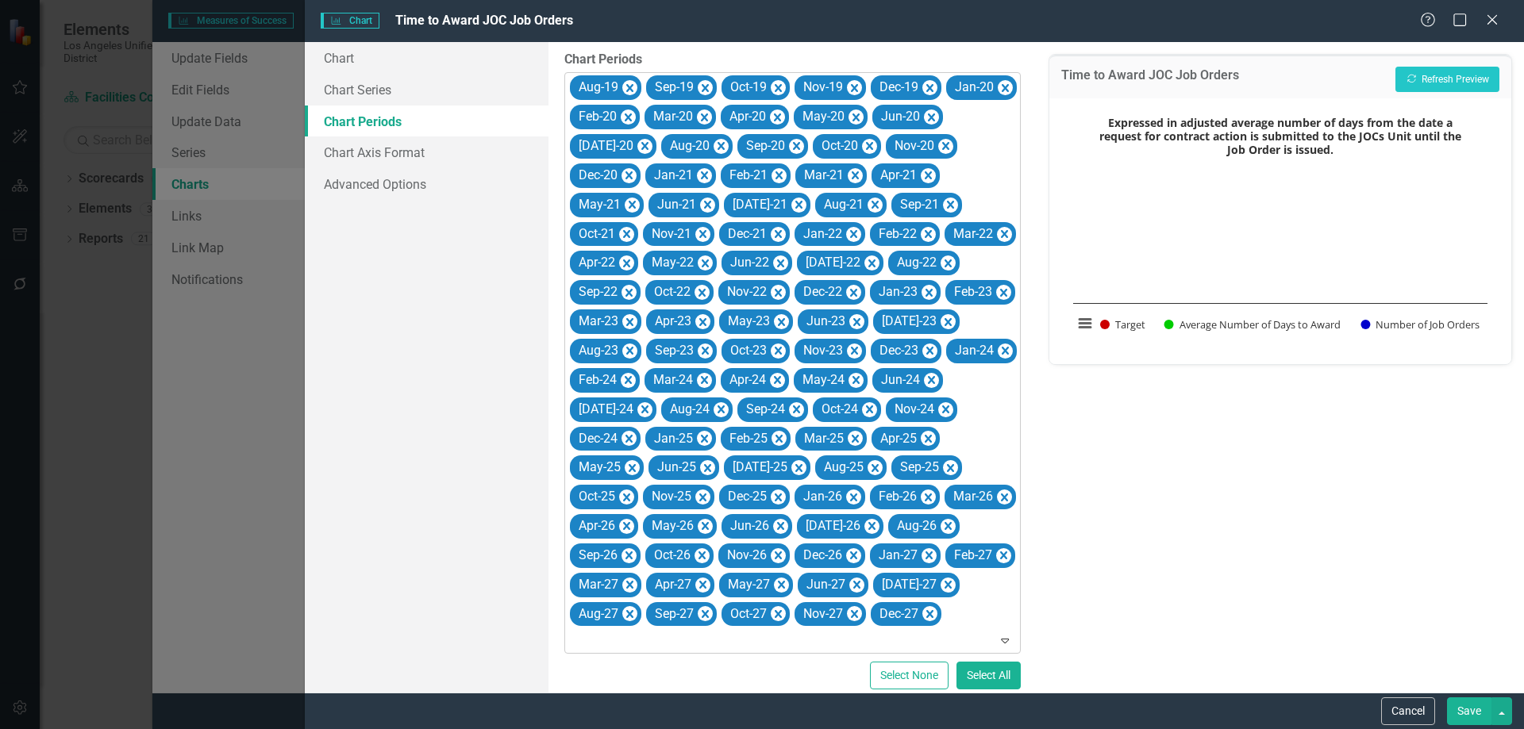
click at [629, 83] on icon "Remove Aug-19" at bounding box center [629, 89] width 15 height 20
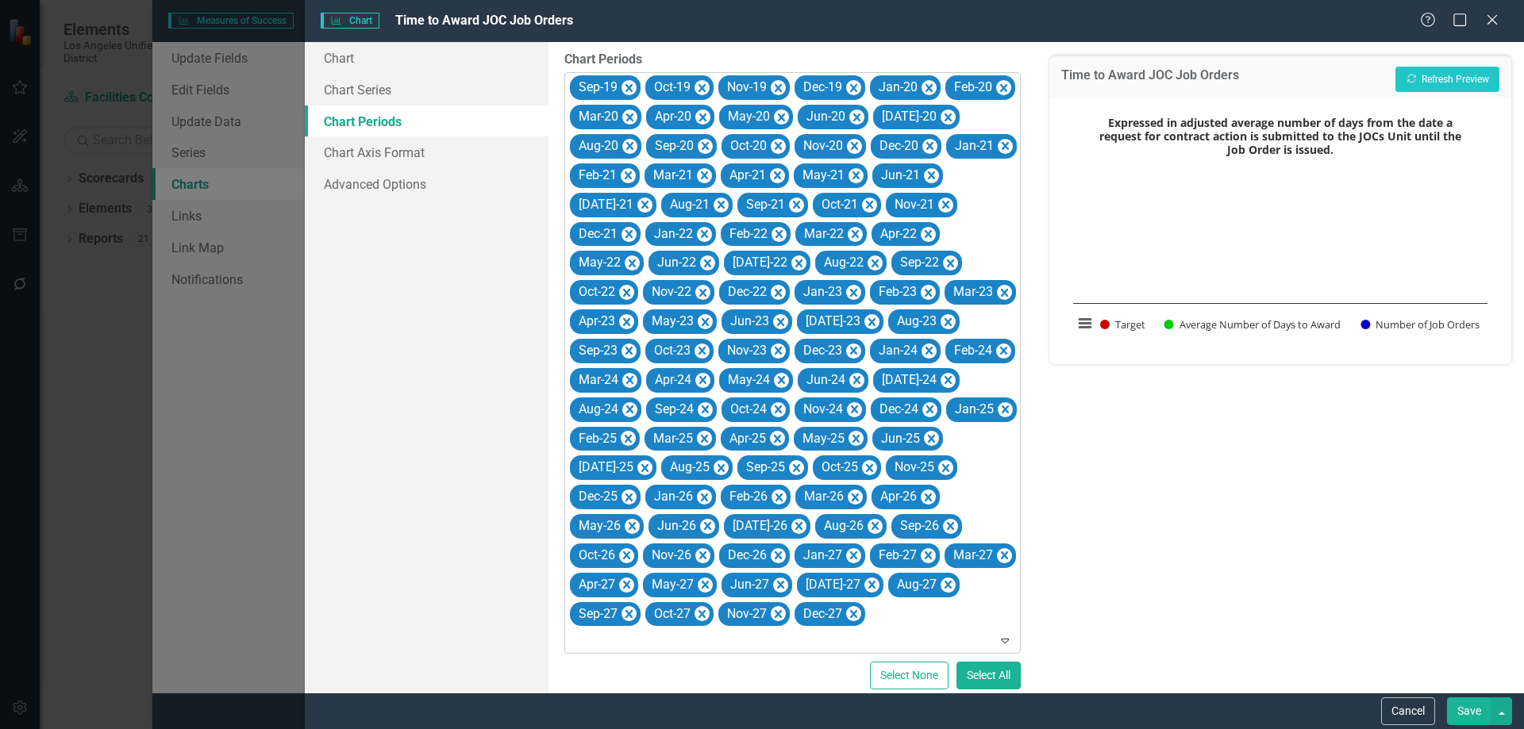
click at [629, 83] on icon "Remove Sep-19" at bounding box center [628, 89] width 15 height 20
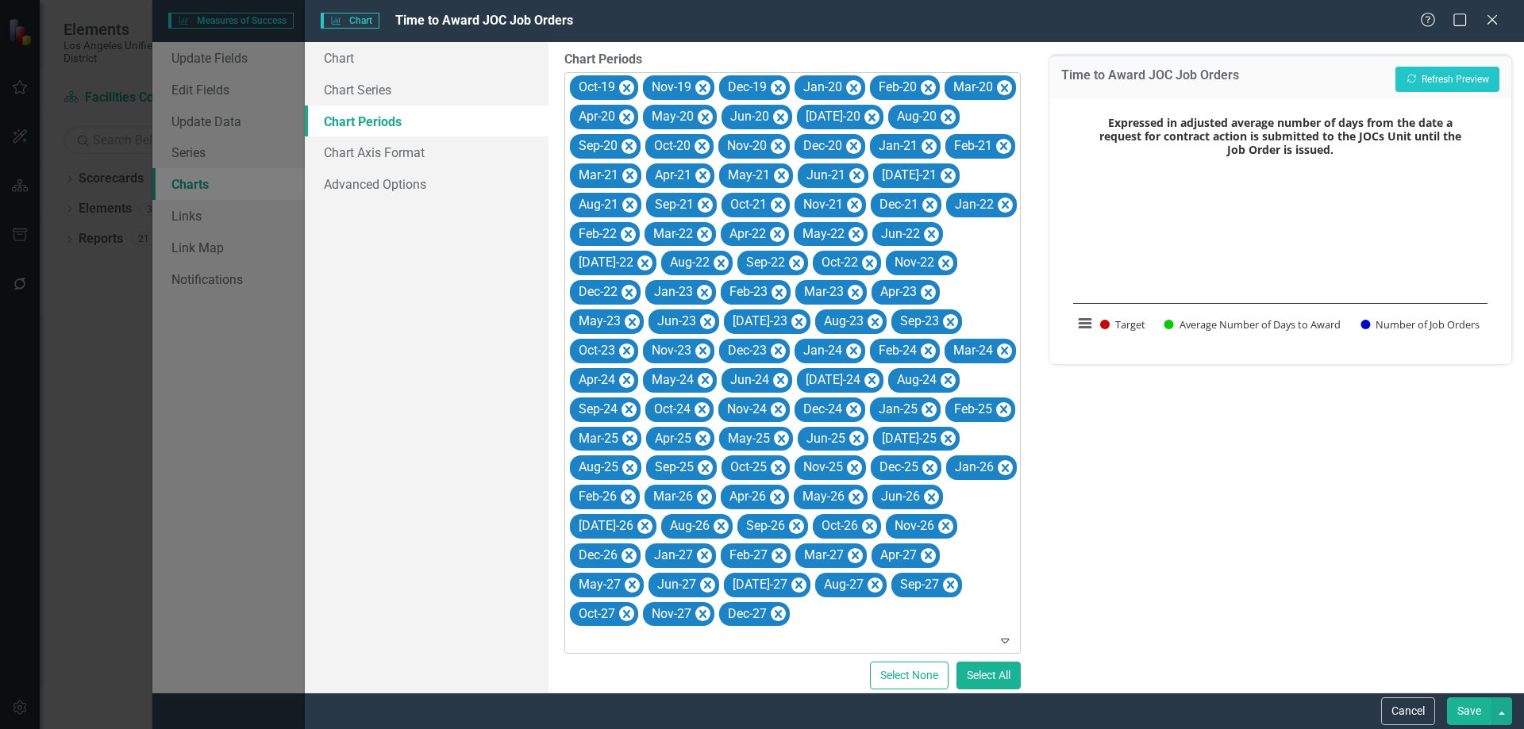
click at [629, 83] on icon "Remove Oct-19" at bounding box center [626, 89] width 15 height 20
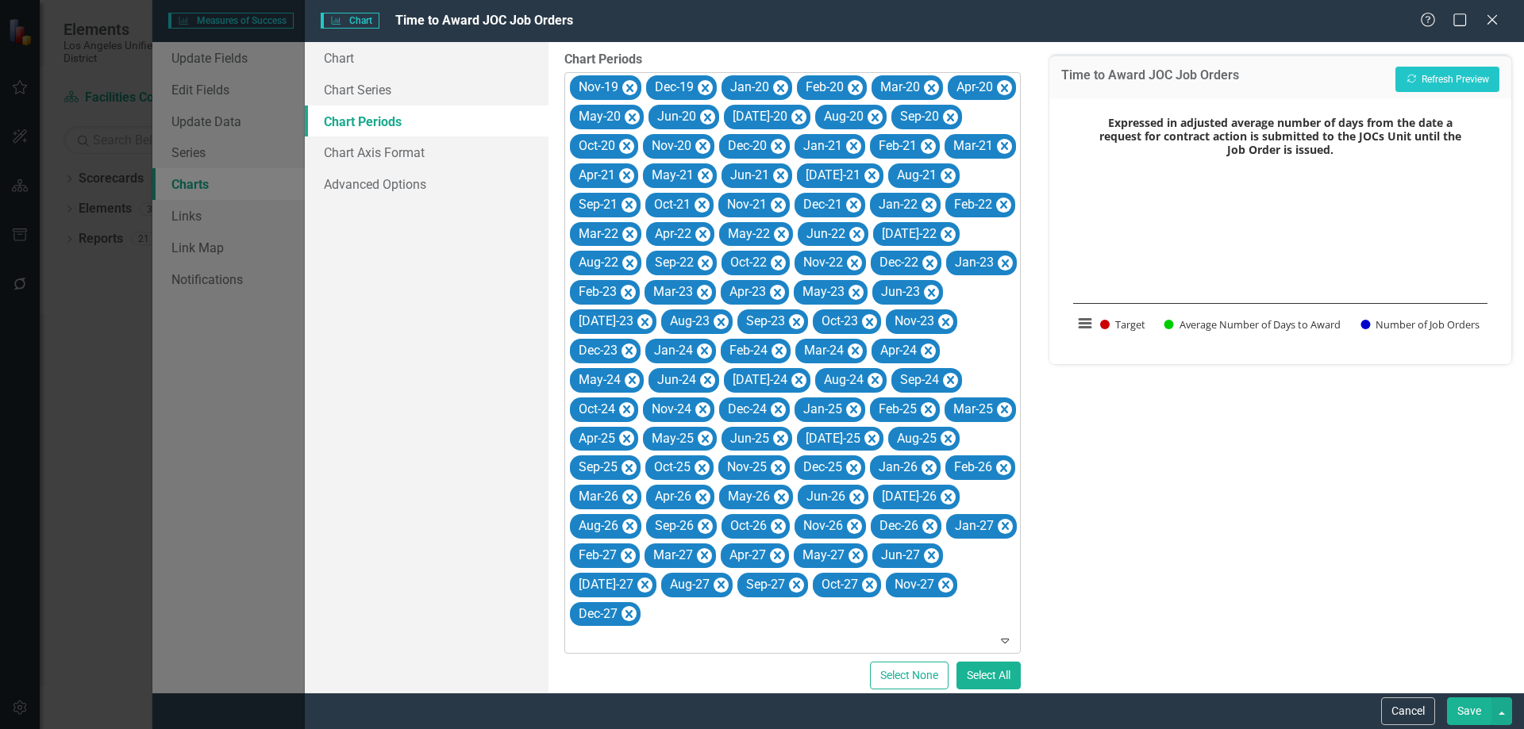
click at [629, 83] on icon "Remove Nov-19" at bounding box center [629, 89] width 15 height 20
click at [629, 83] on icon "Remove Dec-19" at bounding box center [628, 89] width 15 height 20
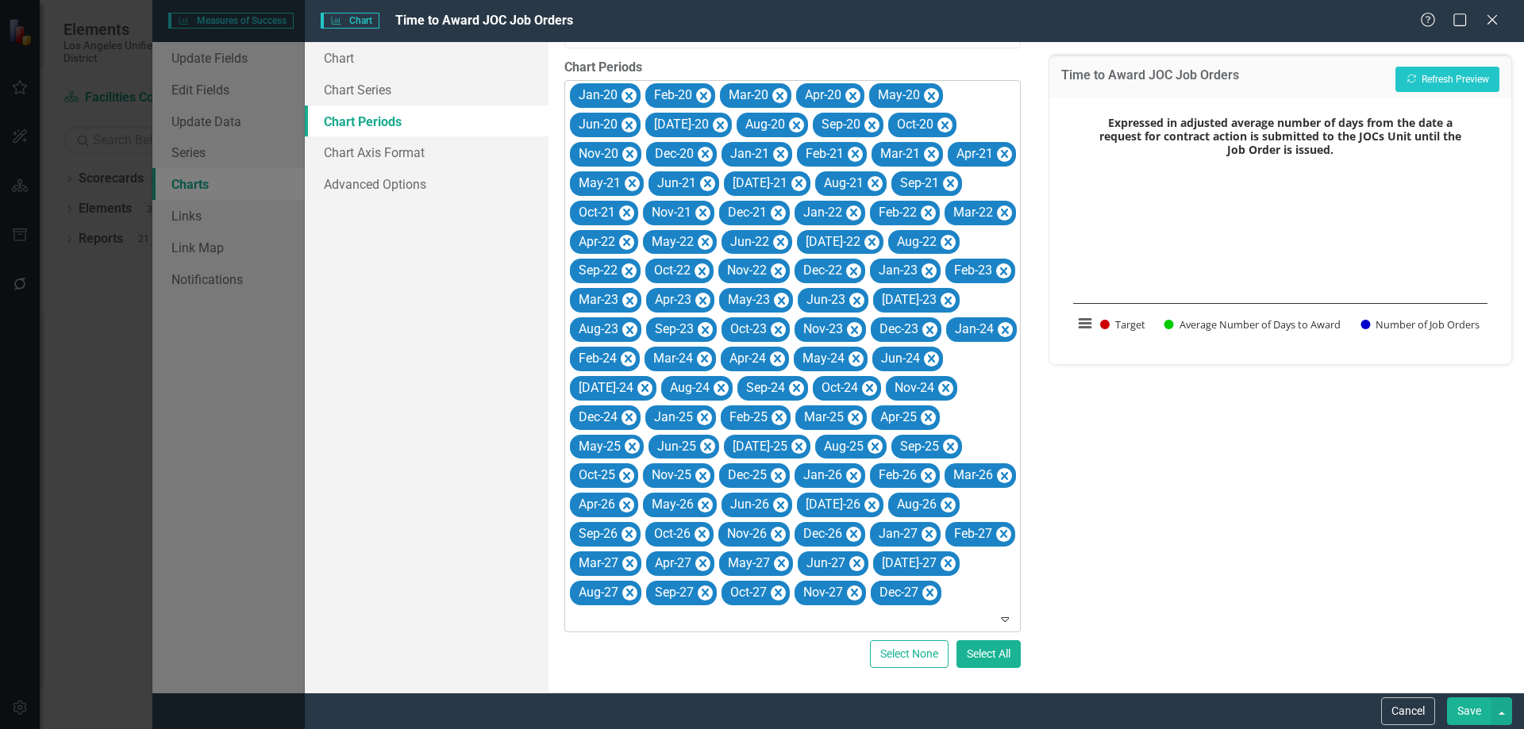
click at [629, 87] on icon "Remove Jan-20" at bounding box center [628, 97] width 15 height 20
click at [629, 87] on icon "Remove Feb-20" at bounding box center [628, 97] width 15 height 20
click at [697, 87] on icon "Remove Mar-20" at bounding box center [704, 97] width 15 height 20
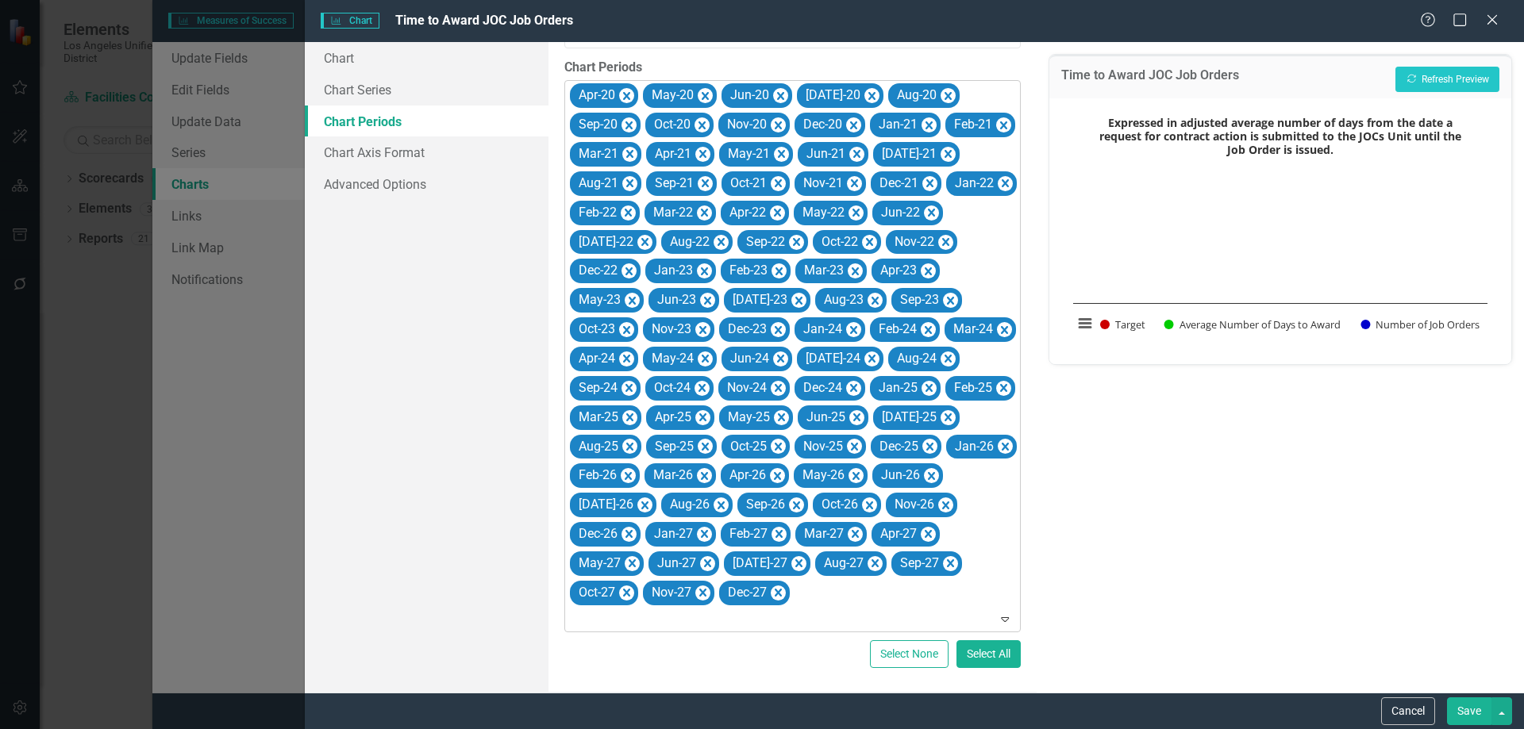
click at [629, 87] on icon "Remove Apr-20" at bounding box center [626, 97] width 15 height 20
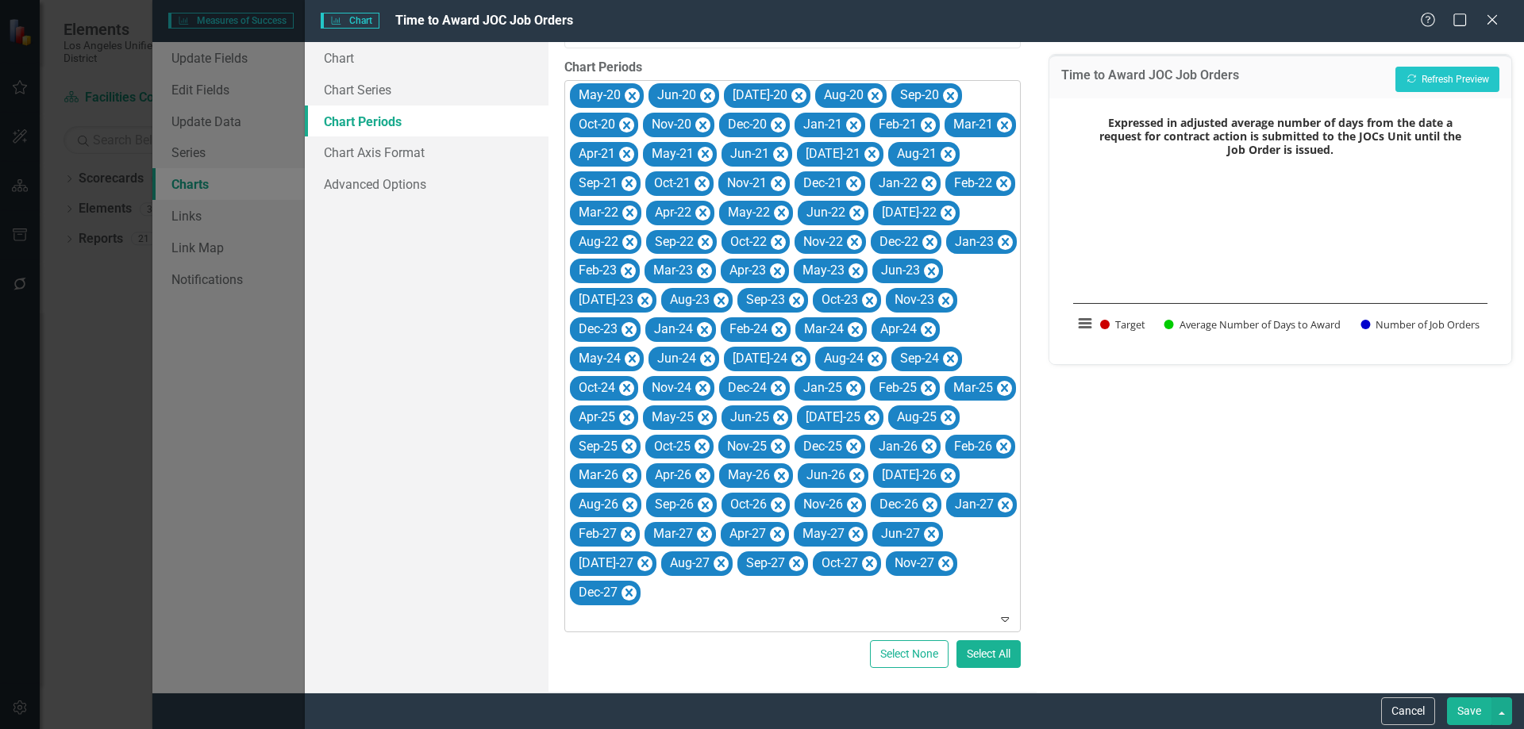
click at [629, 87] on icon "Remove May-20" at bounding box center [632, 97] width 15 height 20
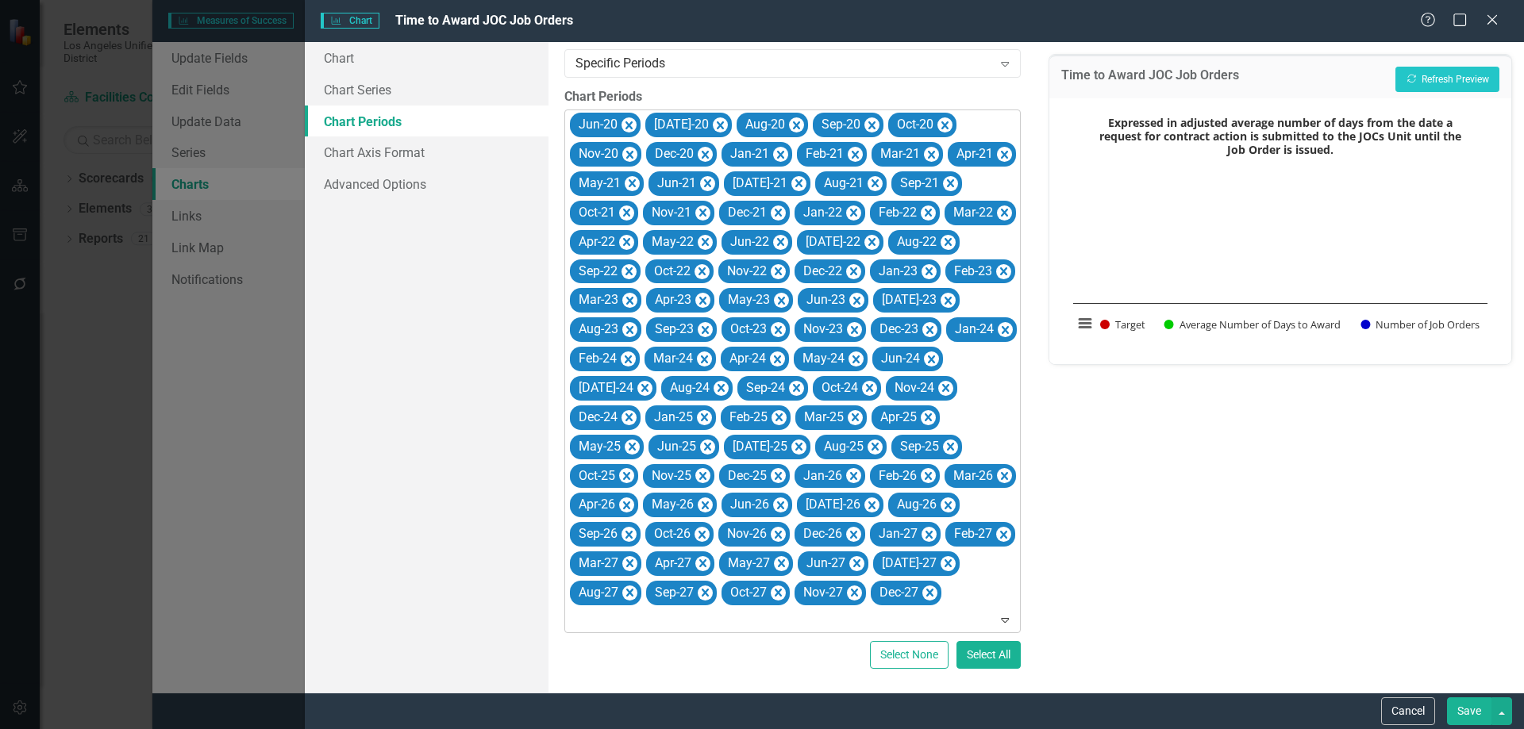
click at [629, 116] on icon "Remove Jun-20" at bounding box center [628, 126] width 15 height 20
click at [629, 113] on div "[DATE]-20" at bounding box center [613, 125] width 87 height 25
click at [637, 116] on icon "Remove Jul-20" at bounding box center [644, 126] width 15 height 20
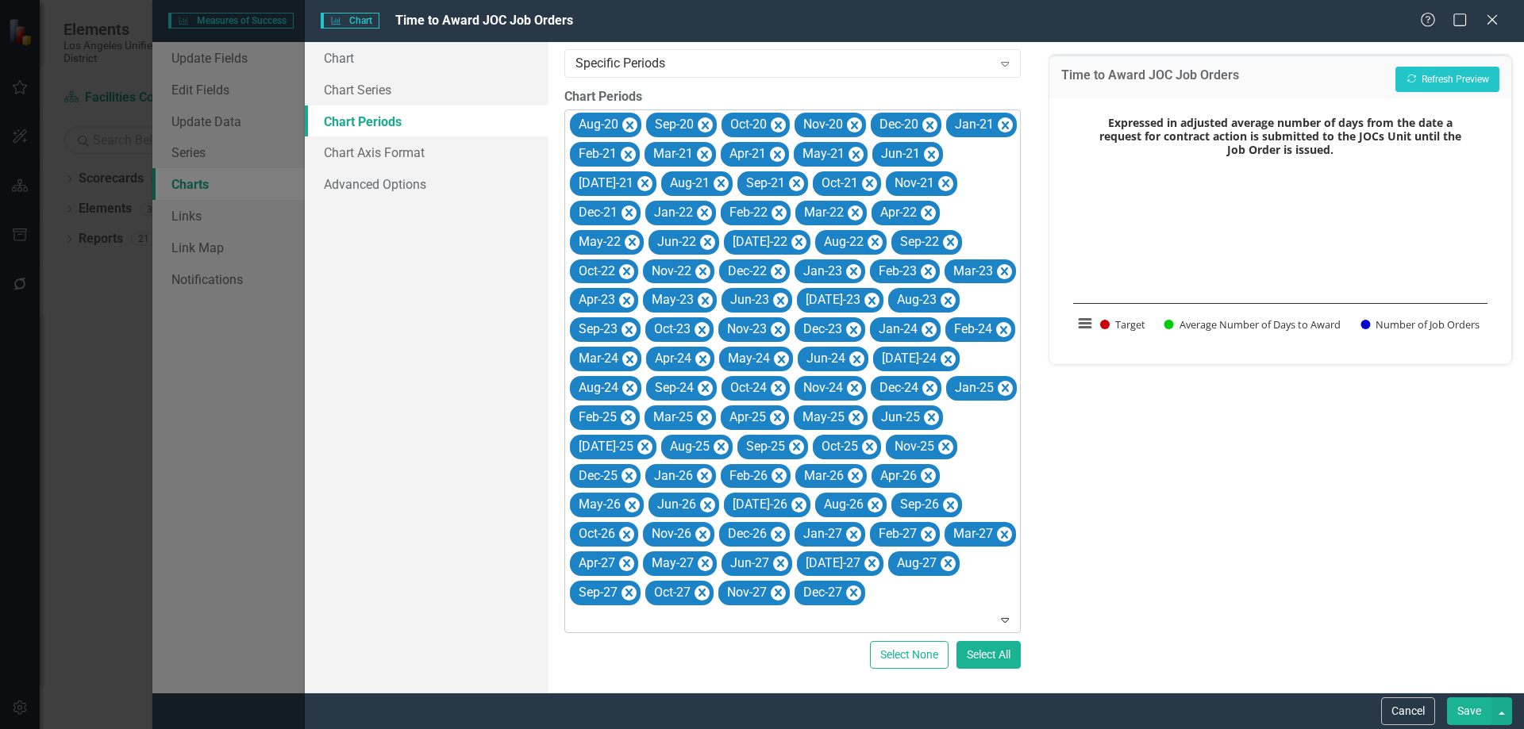
click at [629, 116] on icon "Remove Aug-20" at bounding box center [629, 126] width 15 height 20
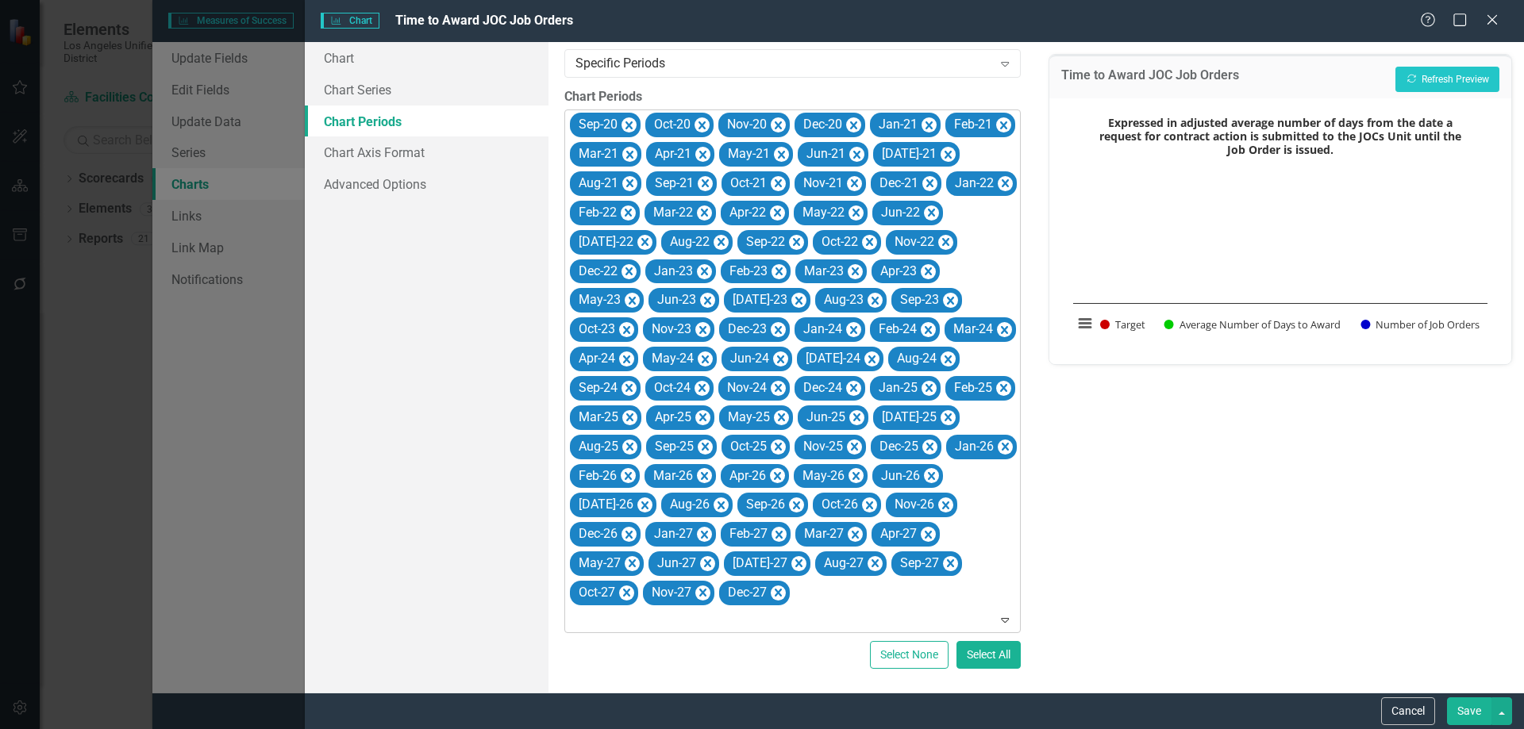
click at [629, 116] on icon "Remove Sep-20" at bounding box center [628, 126] width 15 height 20
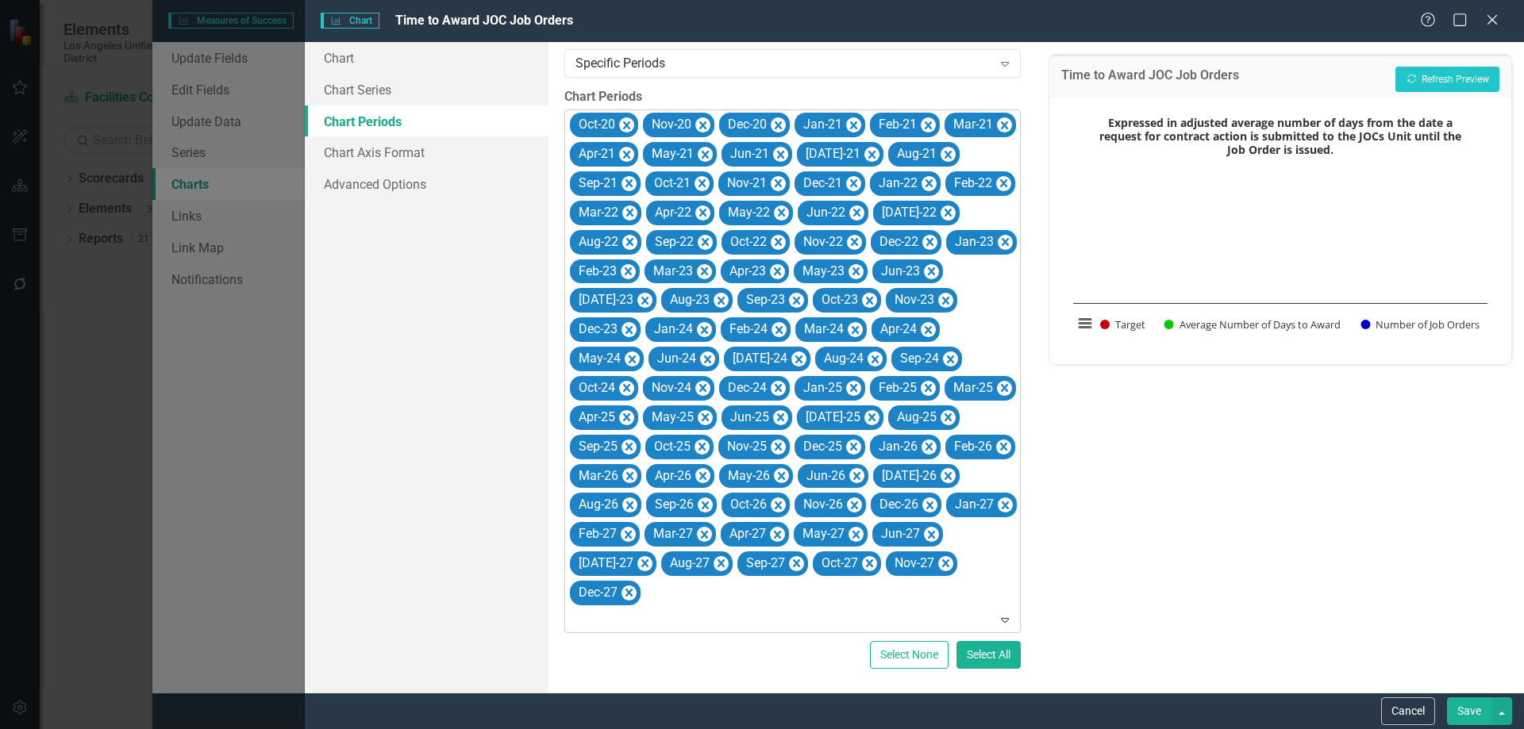
click at [629, 116] on icon "Remove Oct-20" at bounding box center [626, 126] width 15 height 20
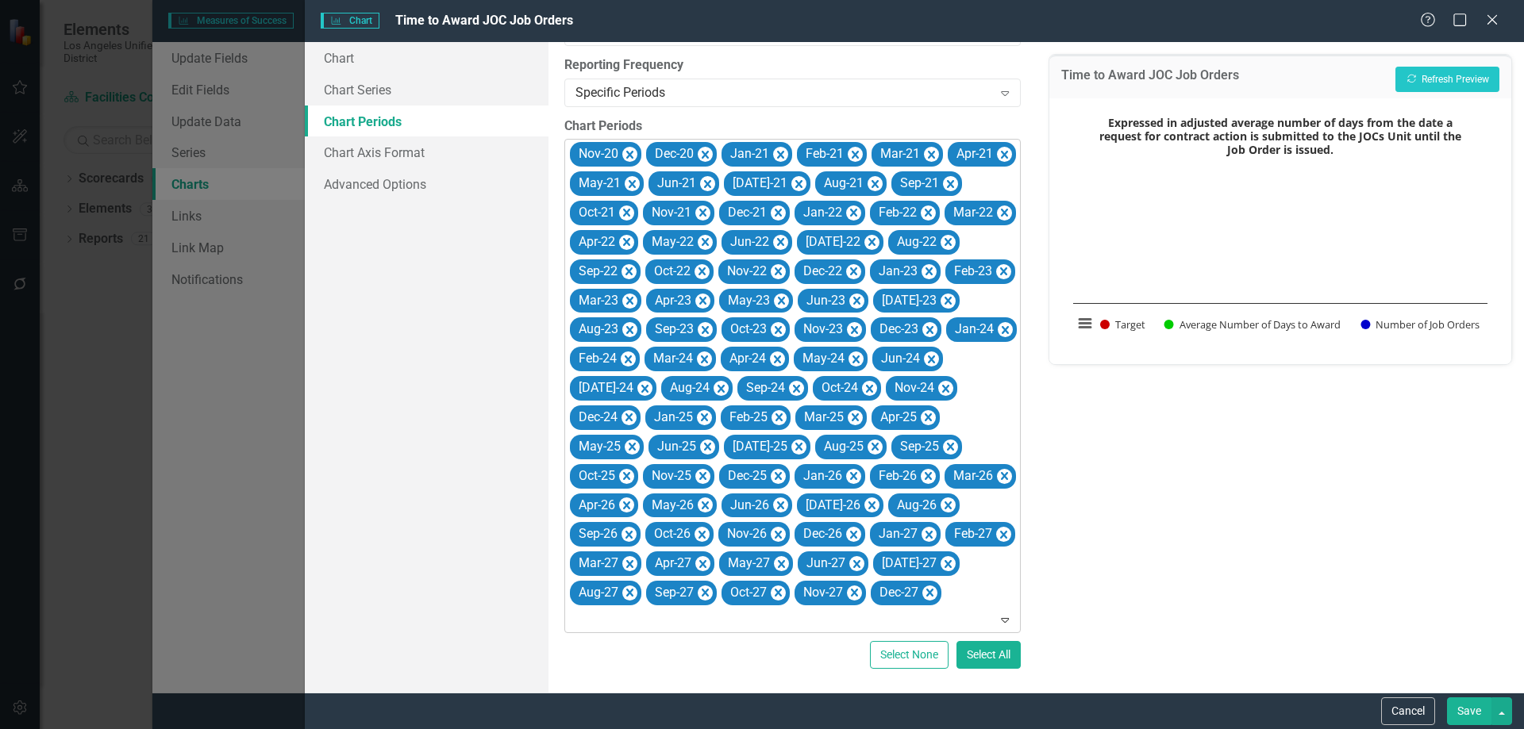
click at [629, 145] on icon "Remove Nov-20" at bounding box center [629, 155] width 15 height 20
click at [629, 117] on label "Chart Periods" at bounding box center [792, 126] width 456 height 18
click at [629, 151] on icon "Remove Dec-20" at bounding box center [628, 155] width 7 height 8
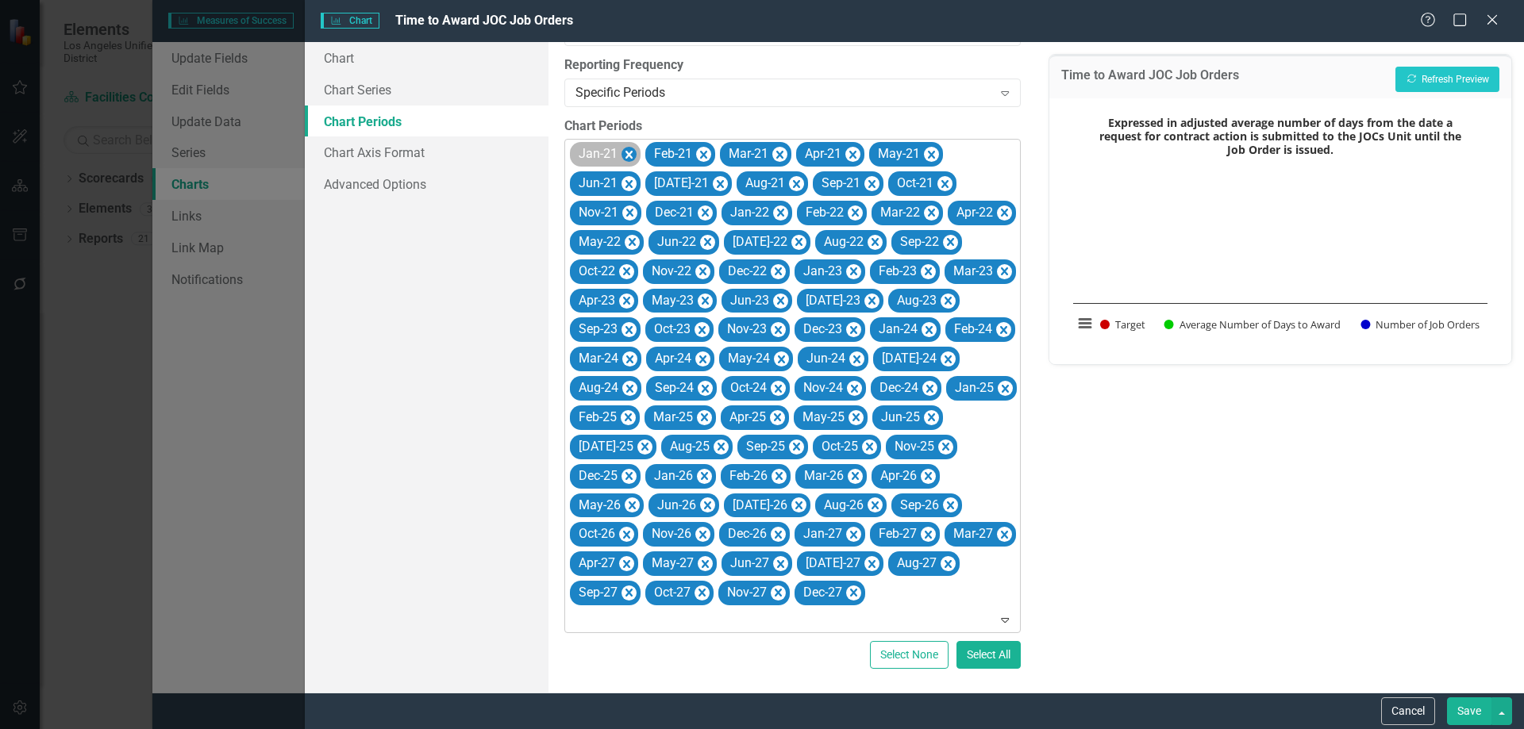
click at [629, 151] on icon "Remove Jan-21" at bounding box center [628, 155] width 7 height 8
click at [629, 151] on icon "Remove Feb-21" at bounding box center [628, 155] width 7 height 8
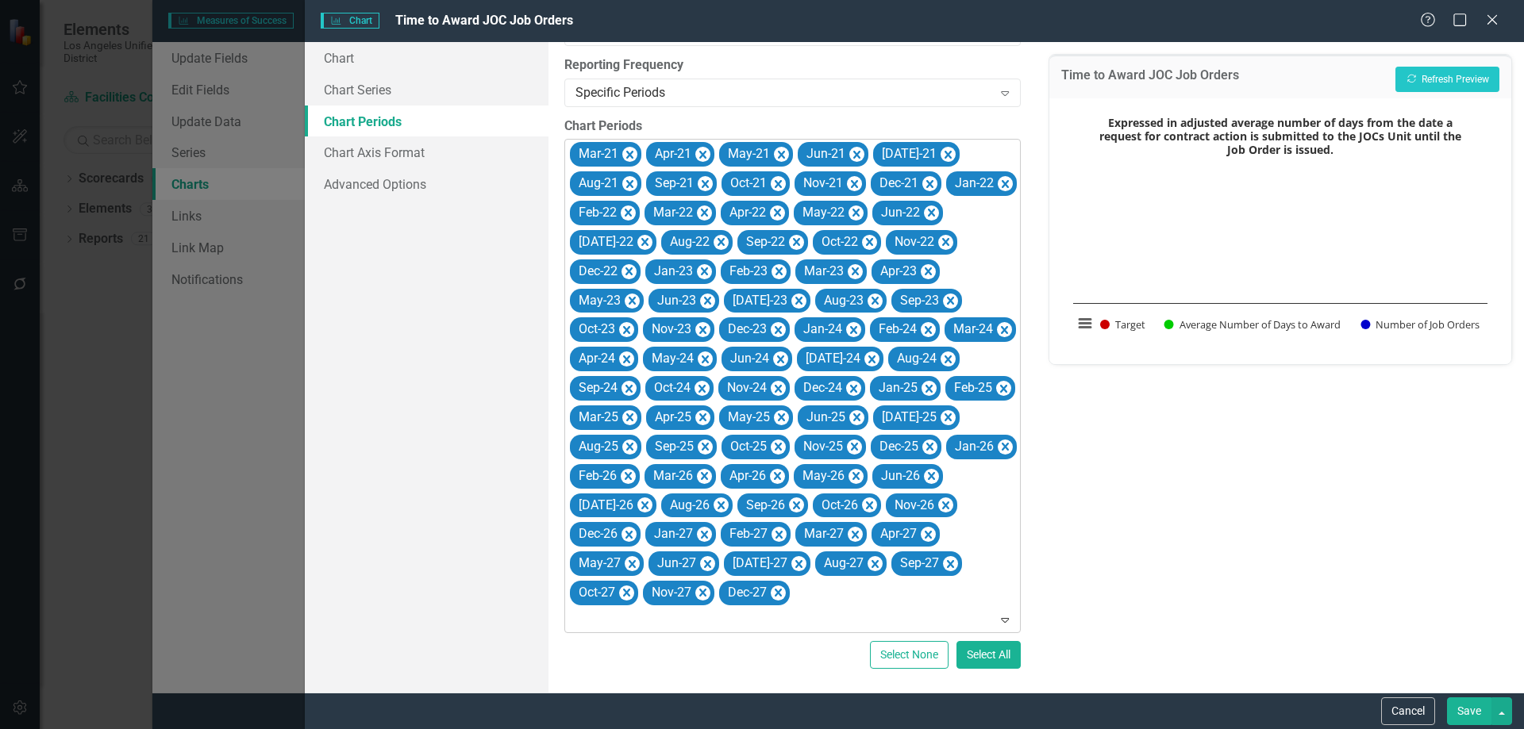
click at [629, 151] on icon "Remove Mar-21" at bounding box center [629, 155] width 7 height 8
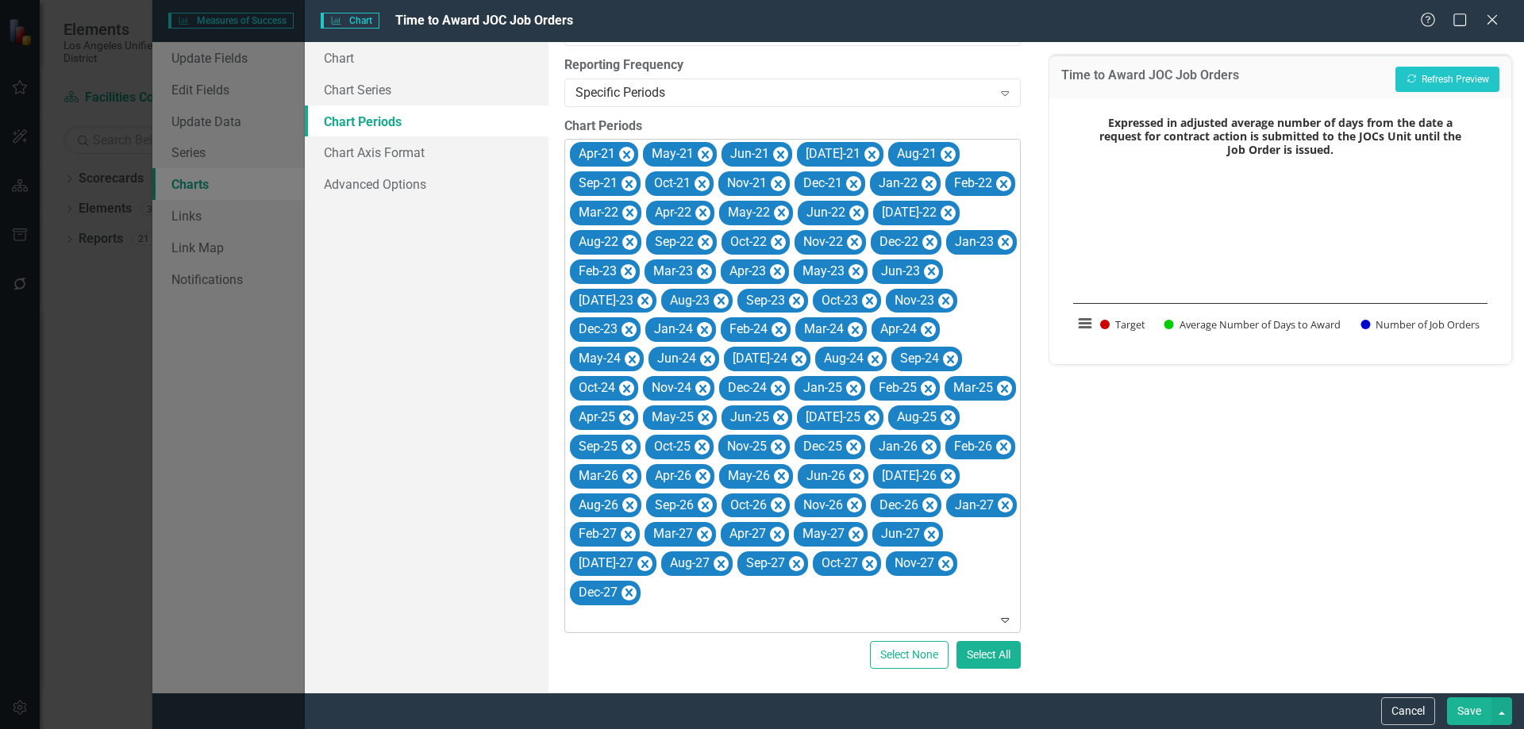
click at [629, 145] on icon "Remove Apr-21" at bounding box center [626, 155] width 15 height 20
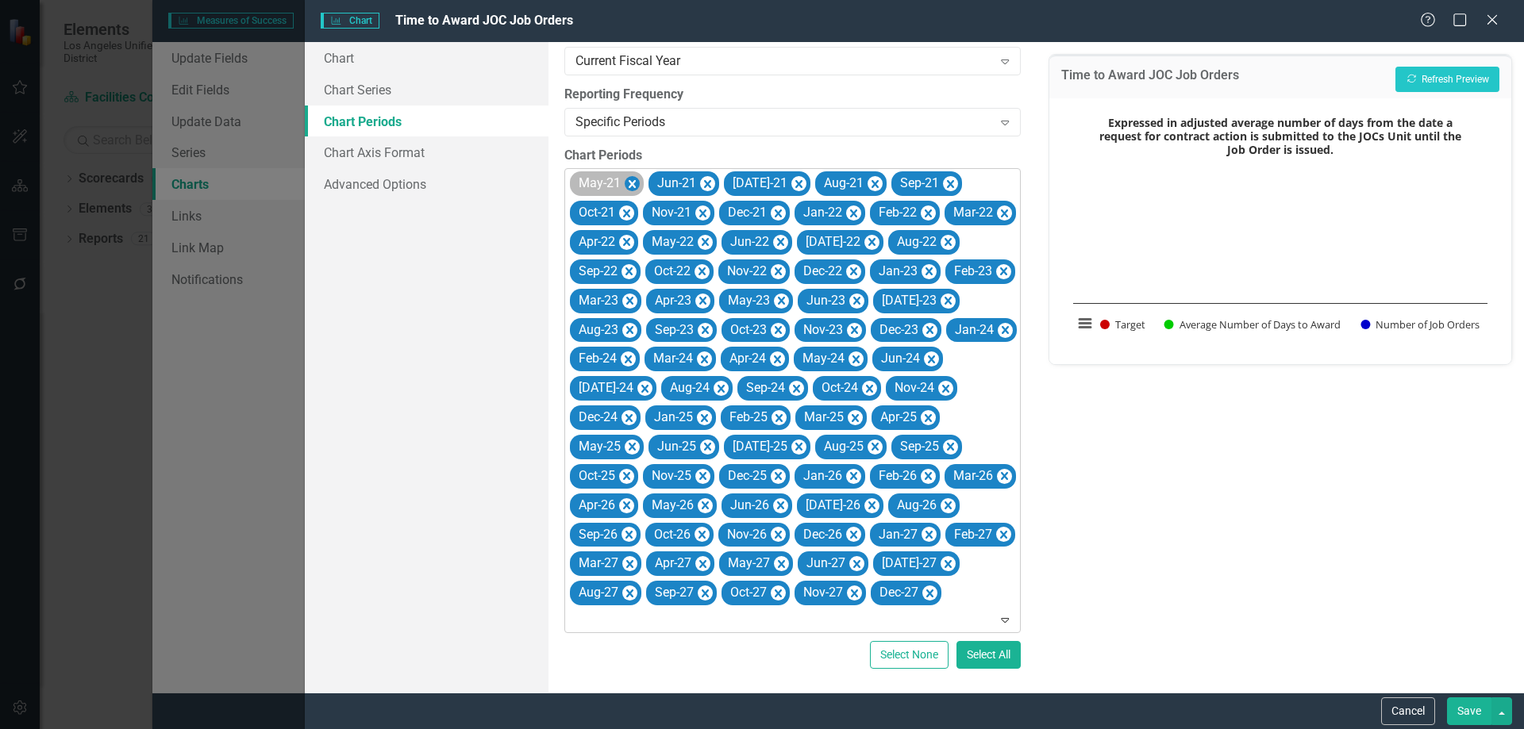
click at [630, 180] on icon "Remove May-21" at bounding box center [632, 184] width 7 height 8
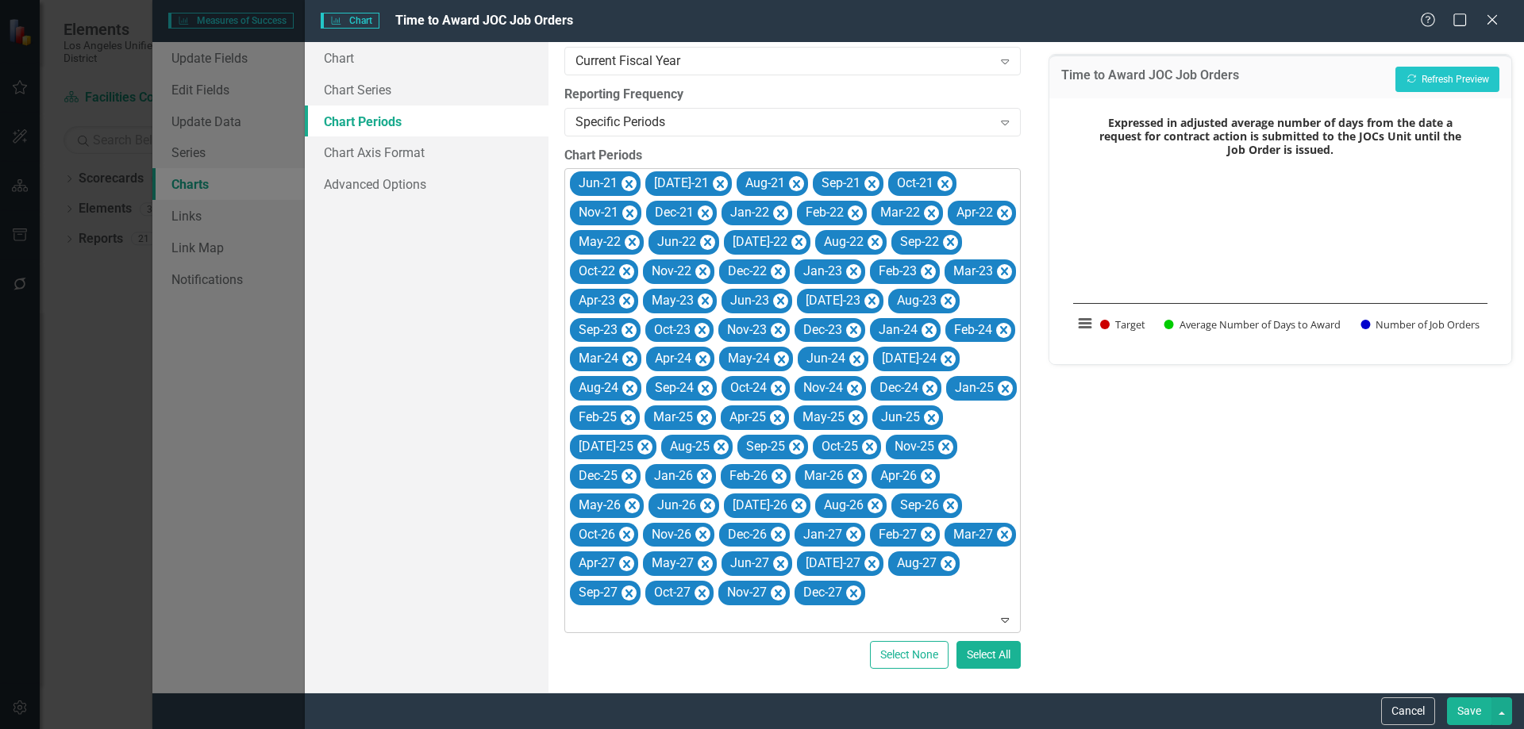
click at [630, 175] on icon "Remove Jun-21" at bounding box center [628, 185] width 15 height 20
click at [637, 175] on icon "Remove Jul-21" at bounding box center [644, 185] width 15 height 20
click at [714, 175] on icon "Remove Aug-21" at bounding box center [721, 185] width 15 height 20
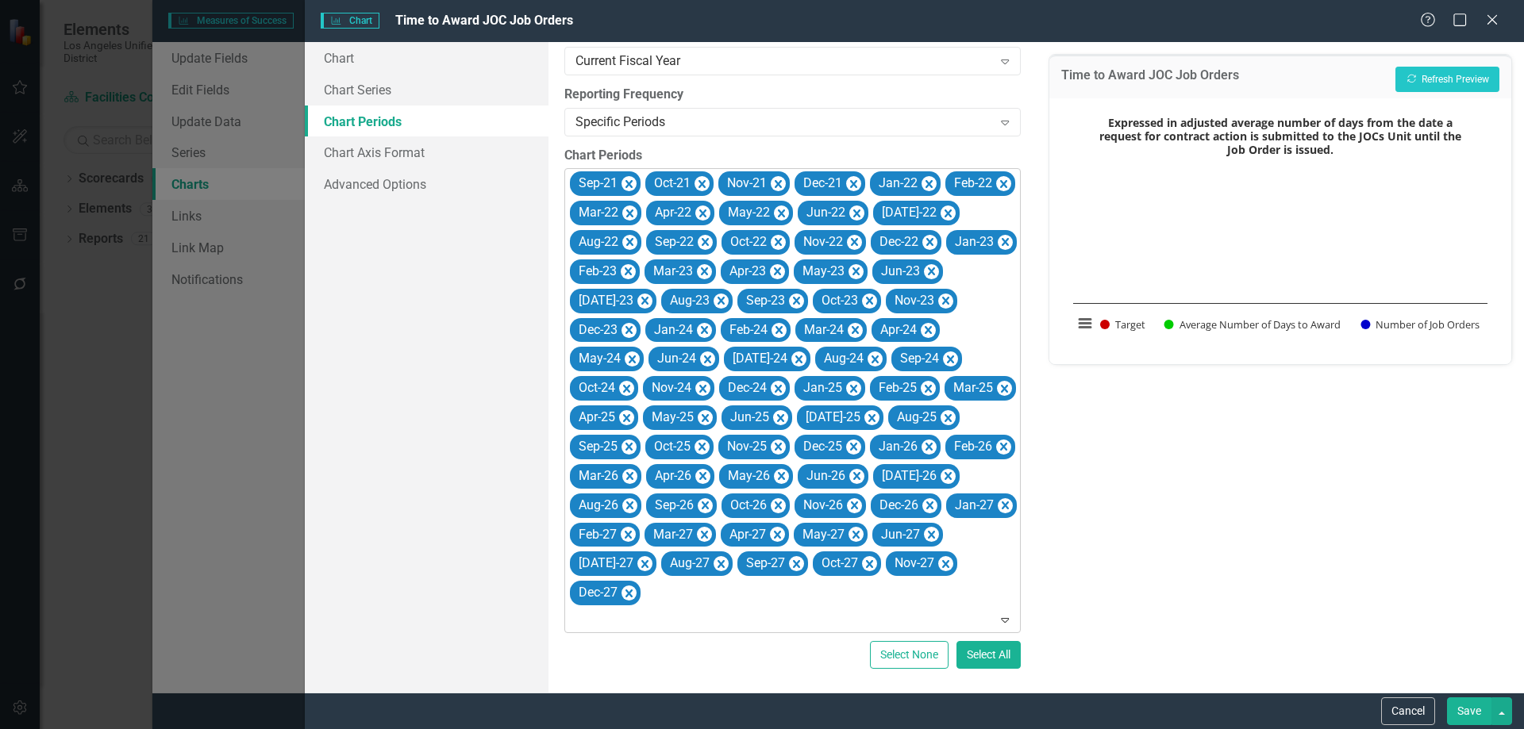
click at [630, 175] on icon "Remove Sep-21" at bounding box center [628, 185] width 15 height 20
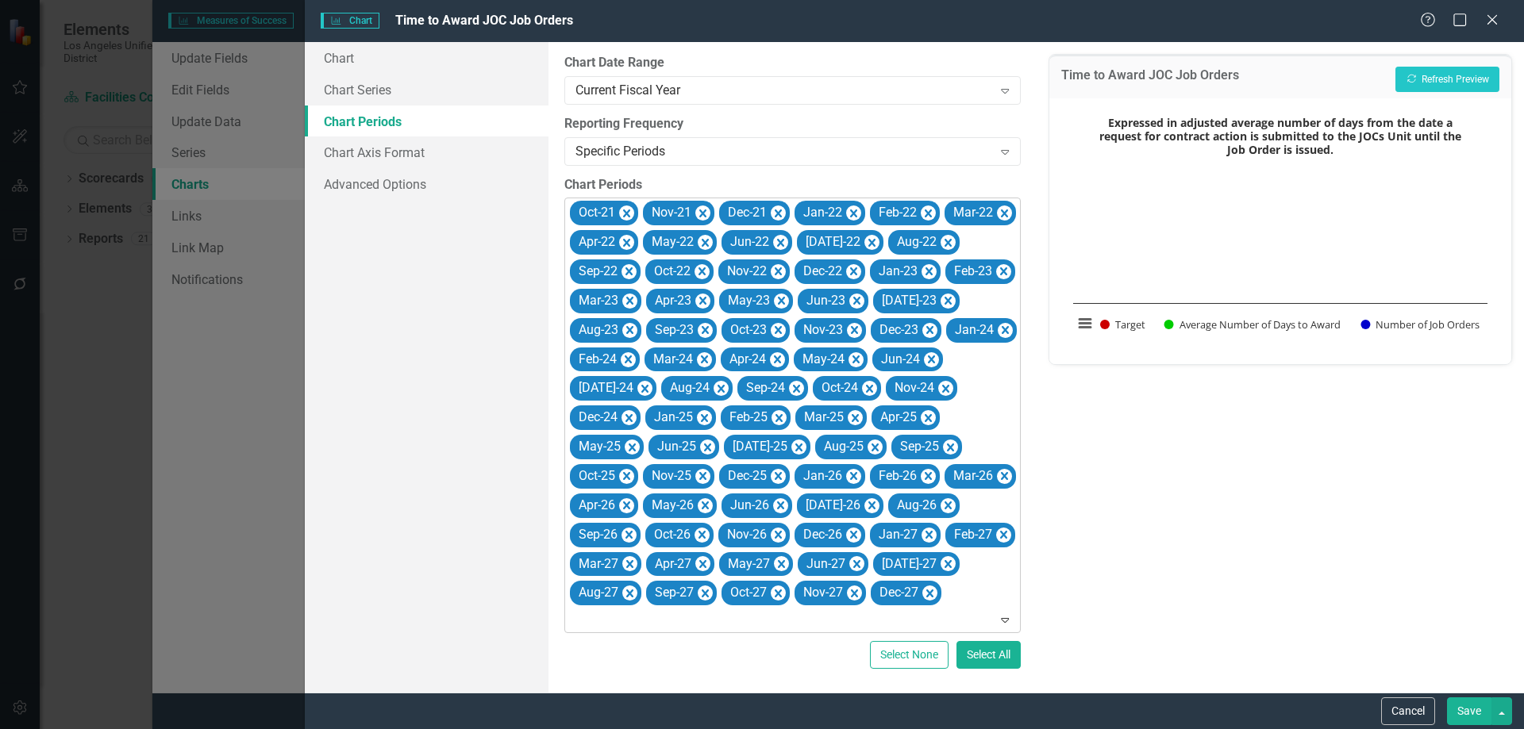
scroll to position [29, 0]
click at [629, 210] on icon "Remove Oct-21" at bounding box center [626, 214] width 7 height 8
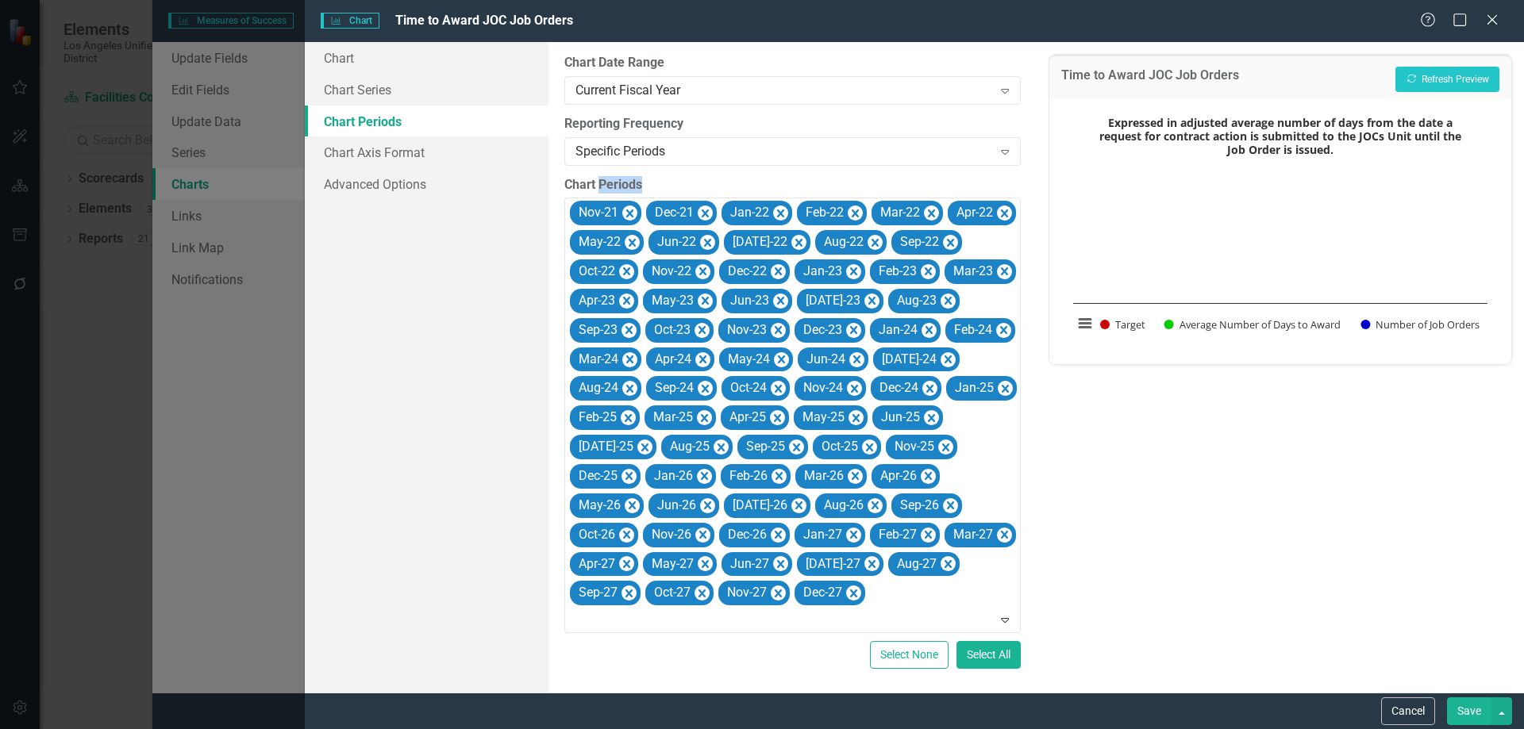
click at [629, 186] on label "Chart Periods" at bounding box center [792, 185] width 456 height 18
click at [627, 212] on icon "Remove Nov-21" at bounding box center [629, 214] width 15 height 20
click at [627, 212] on icon "Remove Dec-21" at bounding box center [628, 214] width 15 height 20
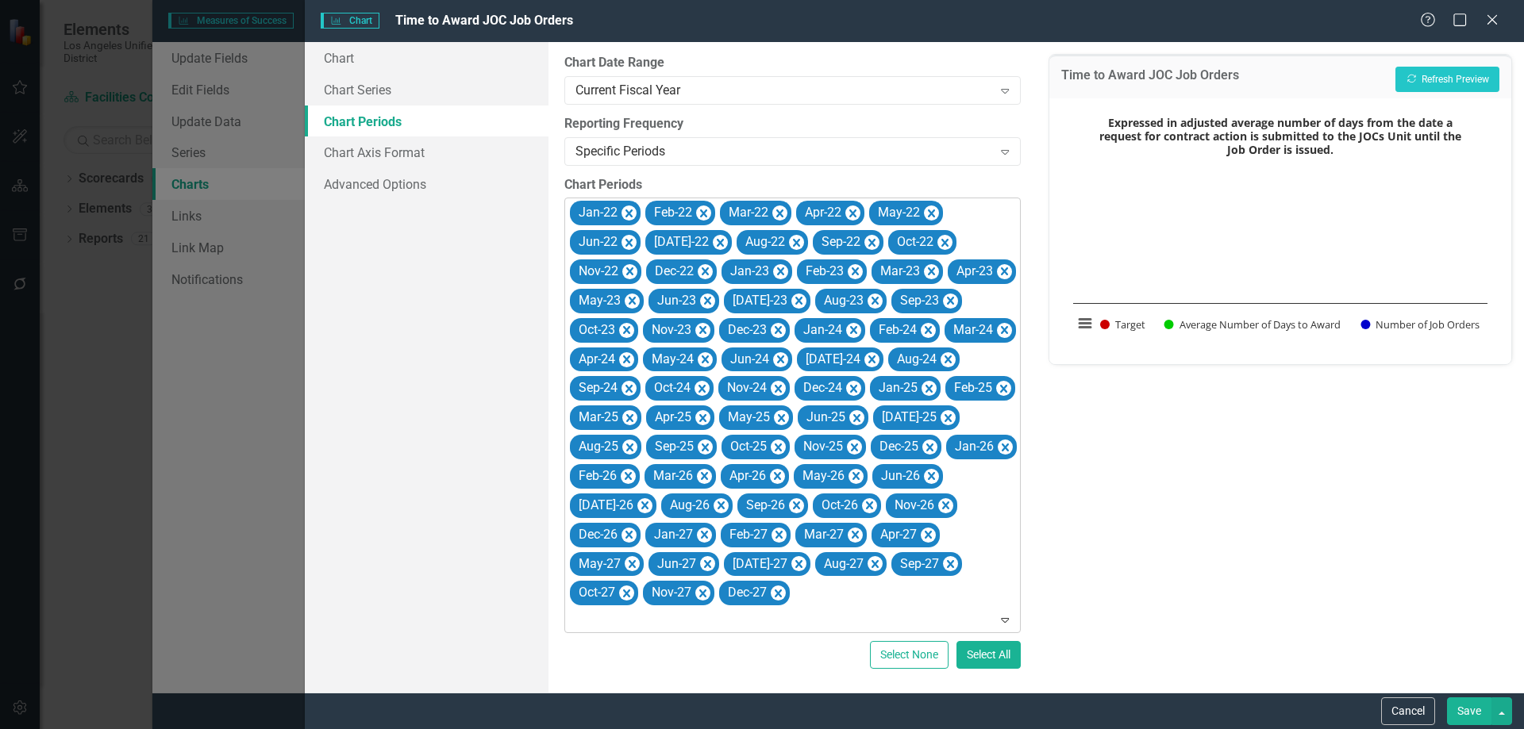
click at [627, 212] on icon "Remove Jan-22" at bounding box center [628, 214] width 7 height 8
click at [629, 212] on icon "Remove Feb-22" at bounding box center [628, 214] width 7 height 8
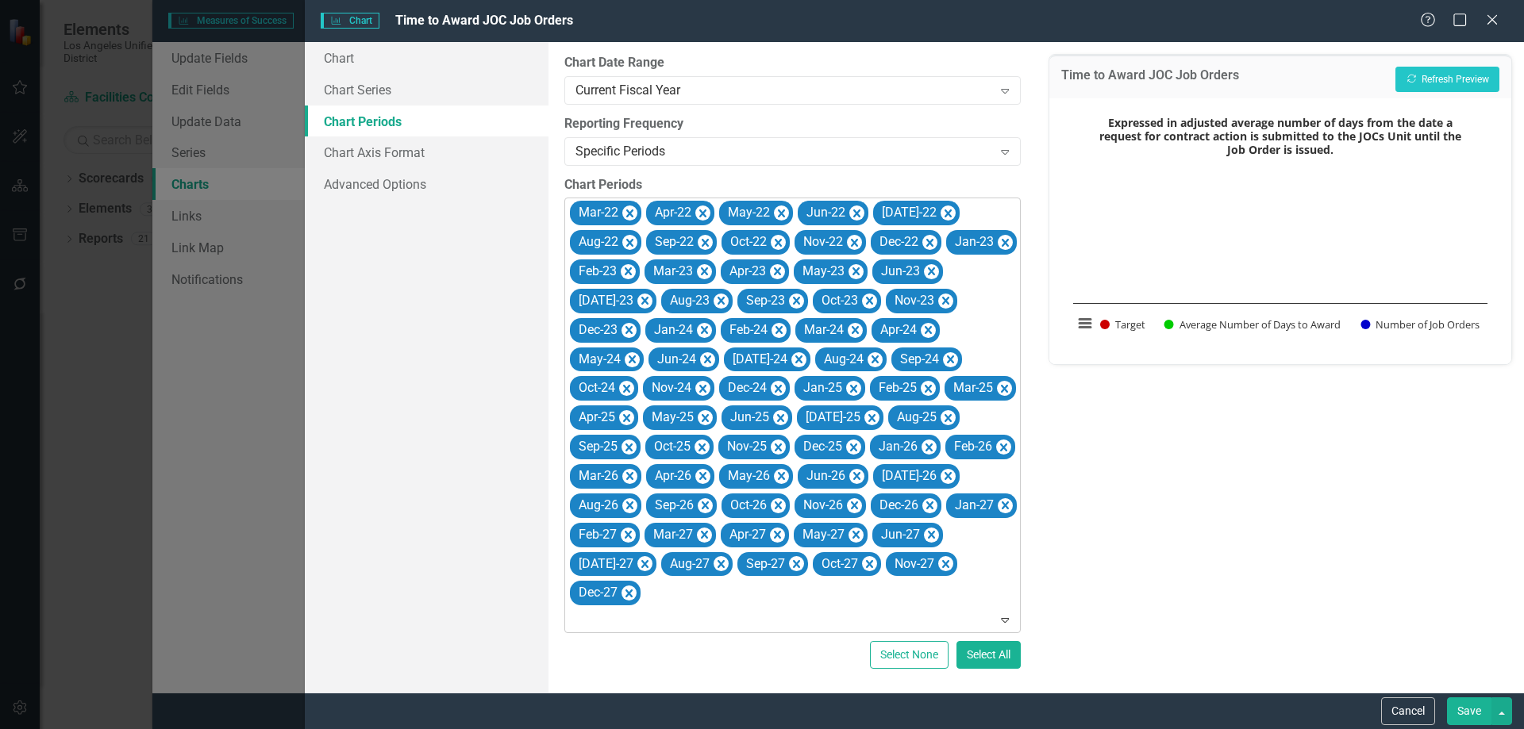
click at [629, 212] on icon "Remove Mar-22" at bounding box center [629, 214] width 7 height 8
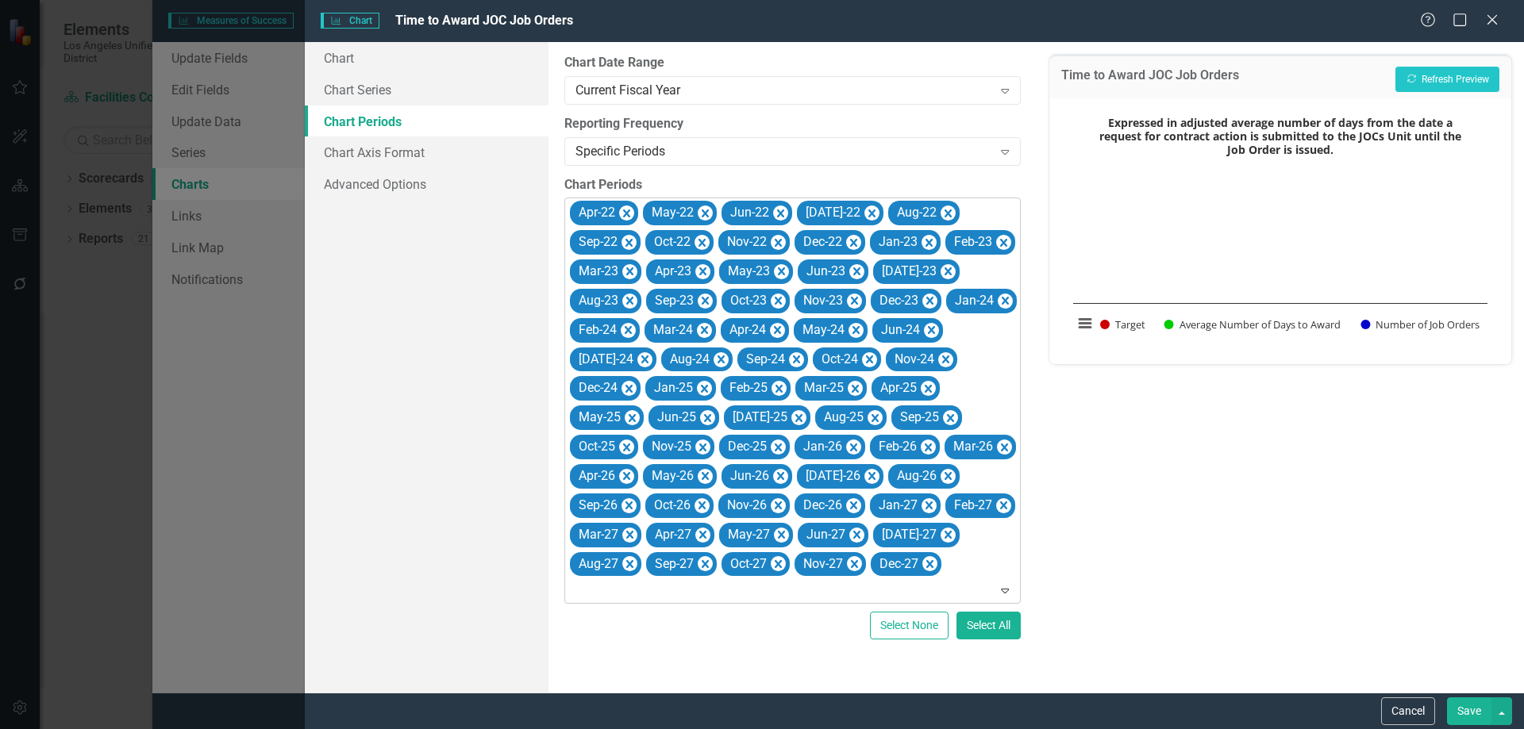
click at [629, 212] on icon "Remove Apr-22" at bounding box center [626, 214] width 7 height 8
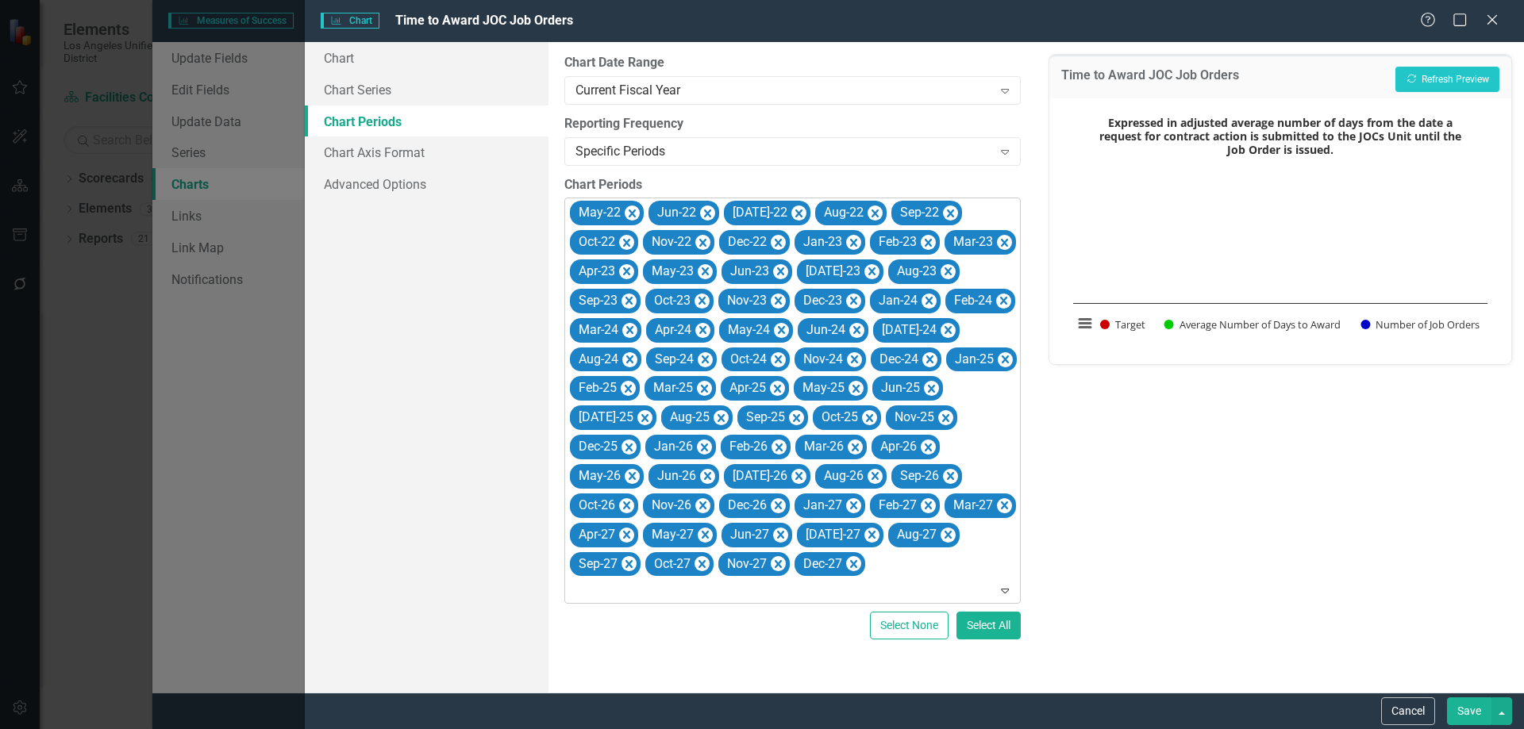
click at [629, 212] on icon "Remove May-22" at bounding box center [632, 214] width 15 height 20
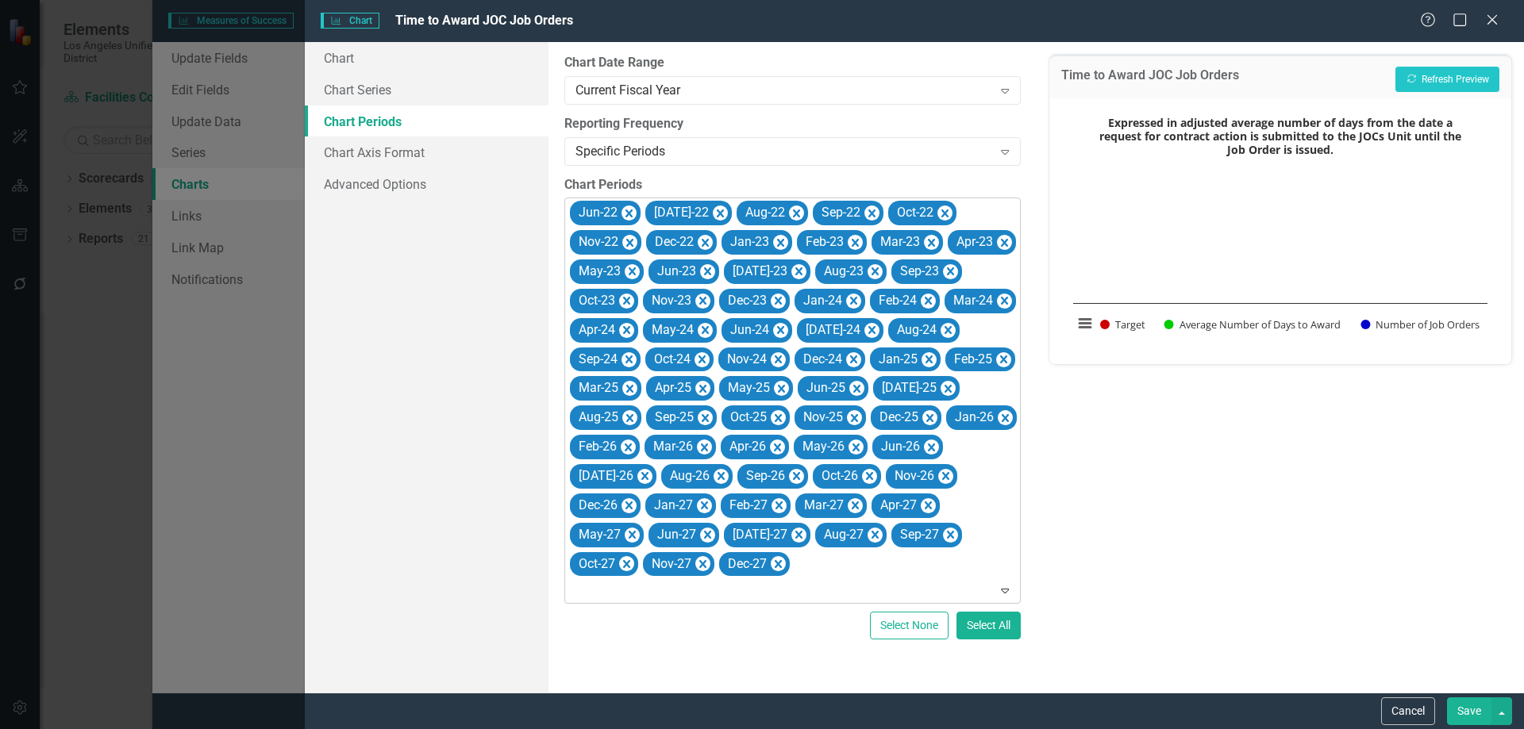
click at [629, 212] on icon "Remove Jun-22" at bounding box center [628, 214] width 7 height 8
click at [637, 212] on icon "Remove Jul-22" at bounding box center [644, 214] width 15 height 20
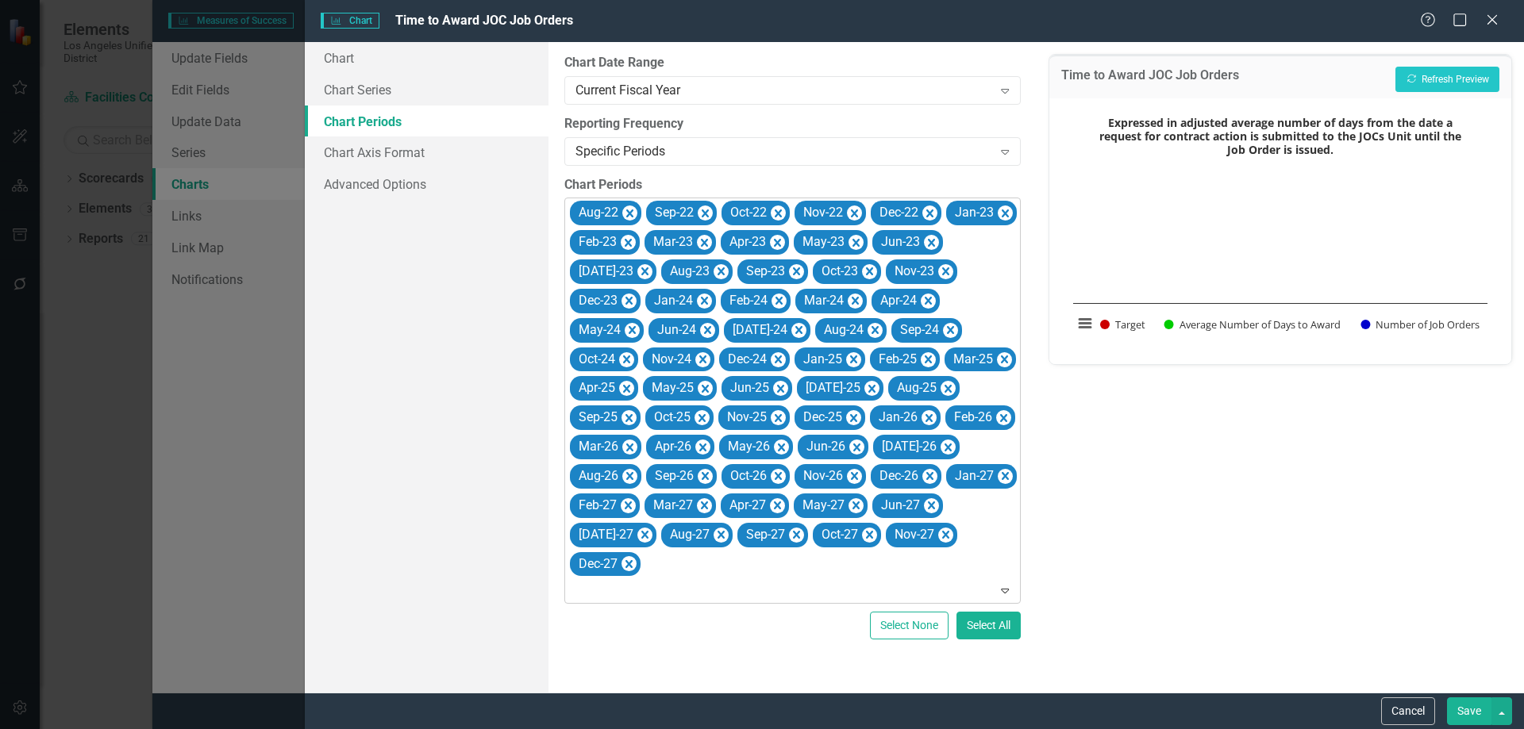
click at [629, 212] on icon "Remove Aug-22" at bounding box center [629, 214] width 7 height 8
click at [702, 212] on icon "Remove Sep-22" at bounding box center [705, 214] width 7 height 8
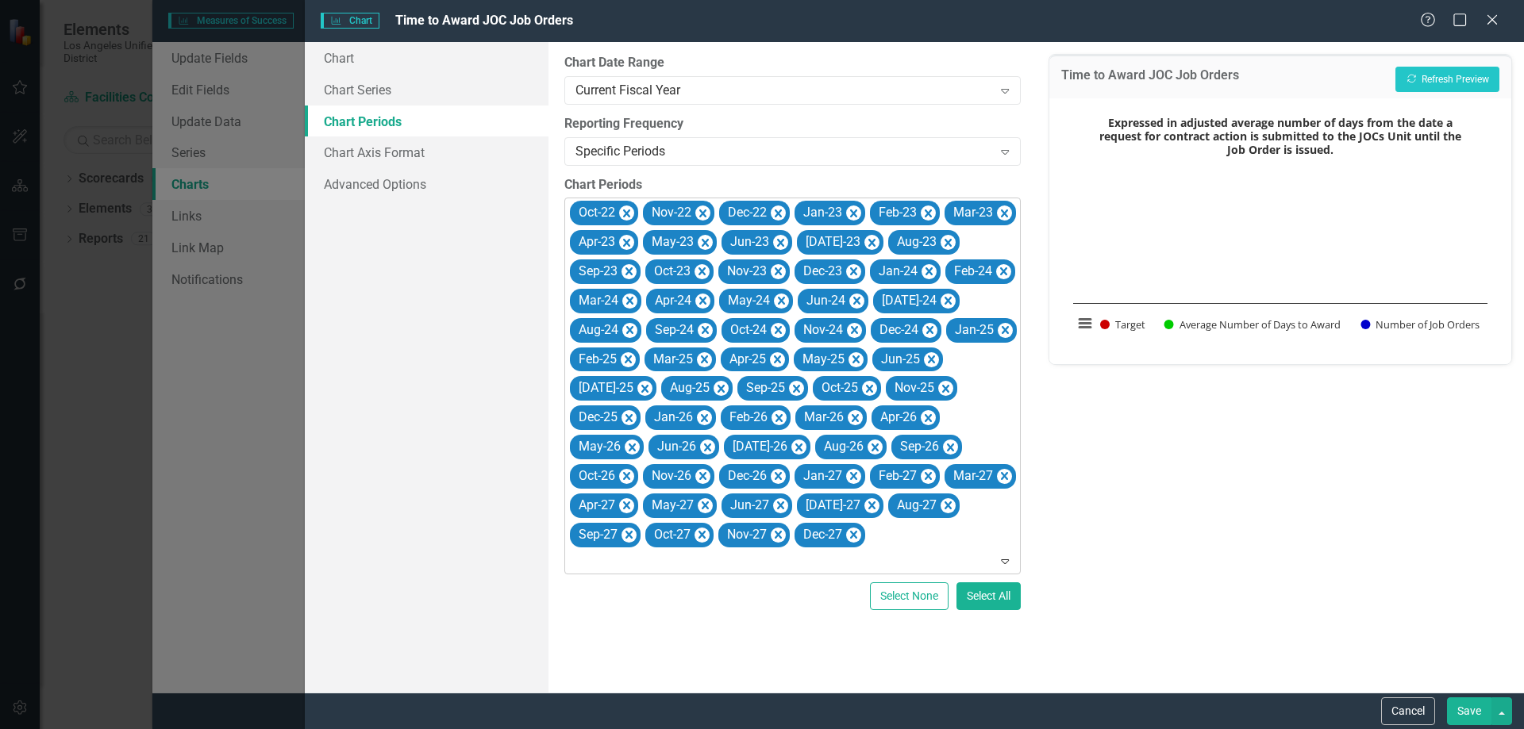
click at [629, 212] on icon "Remove Oct-22" at bounding box center [626, 214] width 7 height 8
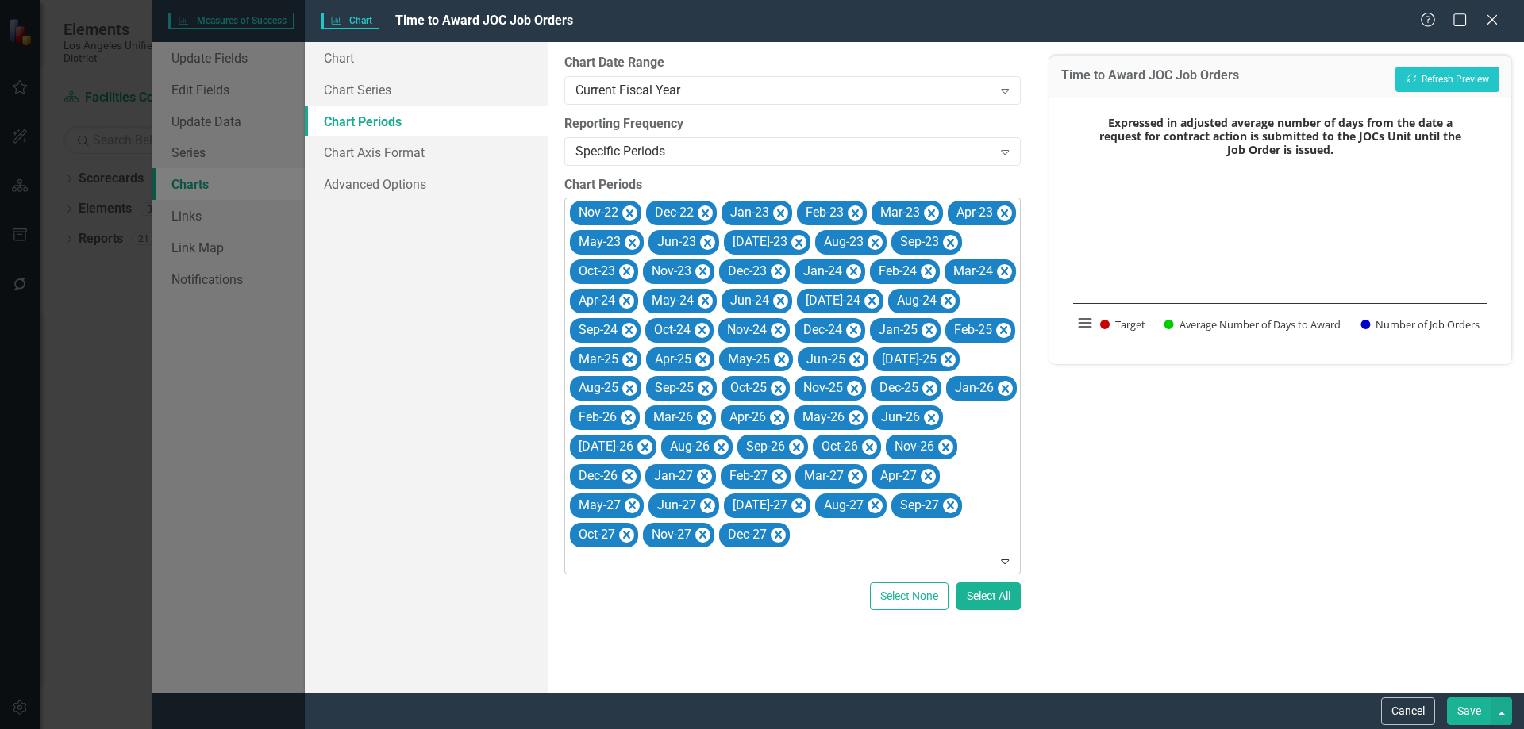
click at [629, 212] on icon "Remove Nov-22" at bounding box center [629, 214] width 7 height 8
click at [629, 212] on icon "Remove Dec-22" at bounding box center [628, 214] width 7 height 8
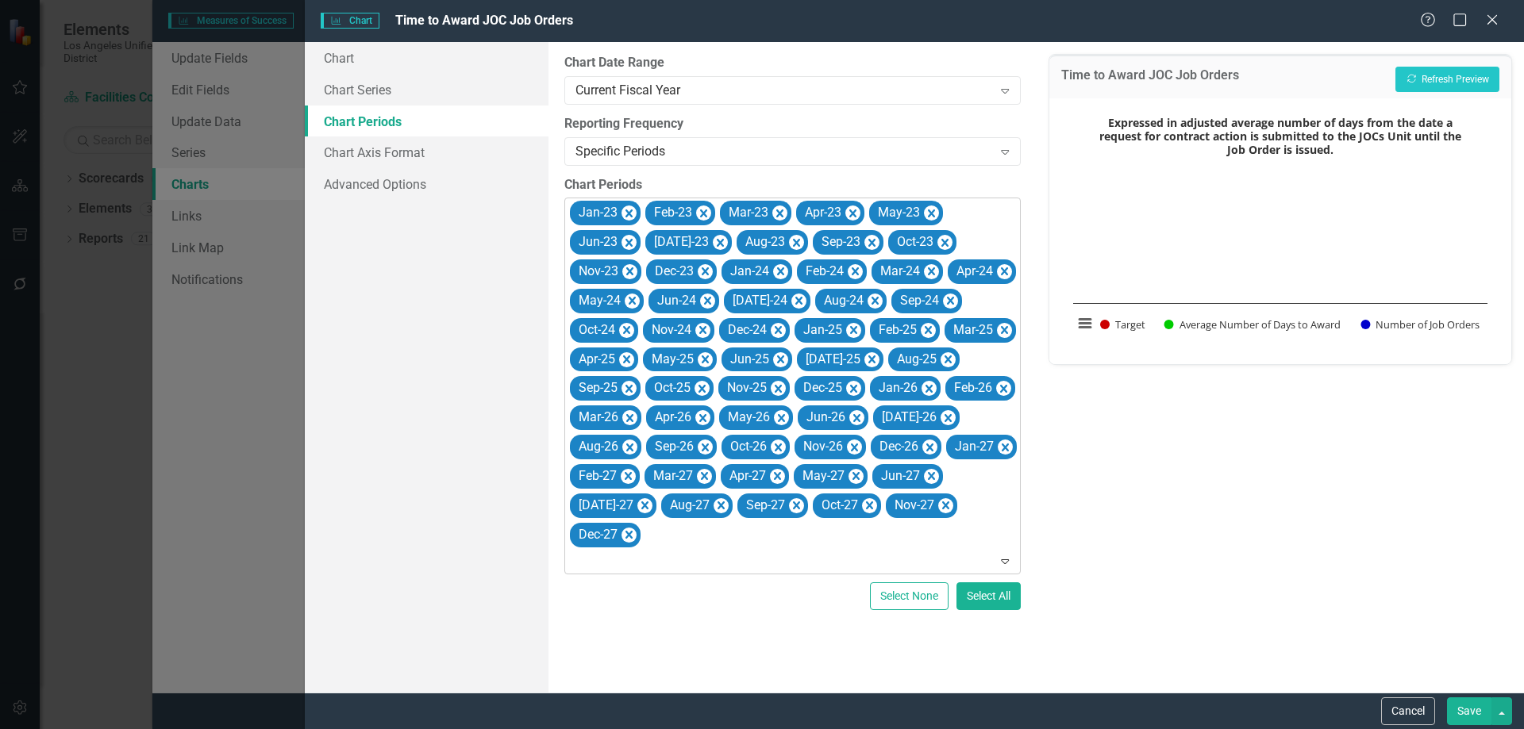
click at [629, 212] on icon "Remove Jan-23" at bounding box center [628, 214] width 7 height 8
click at [629, 212] on icon "Remove Feb-23" at bounding box center [628, 214] width 7 height 8
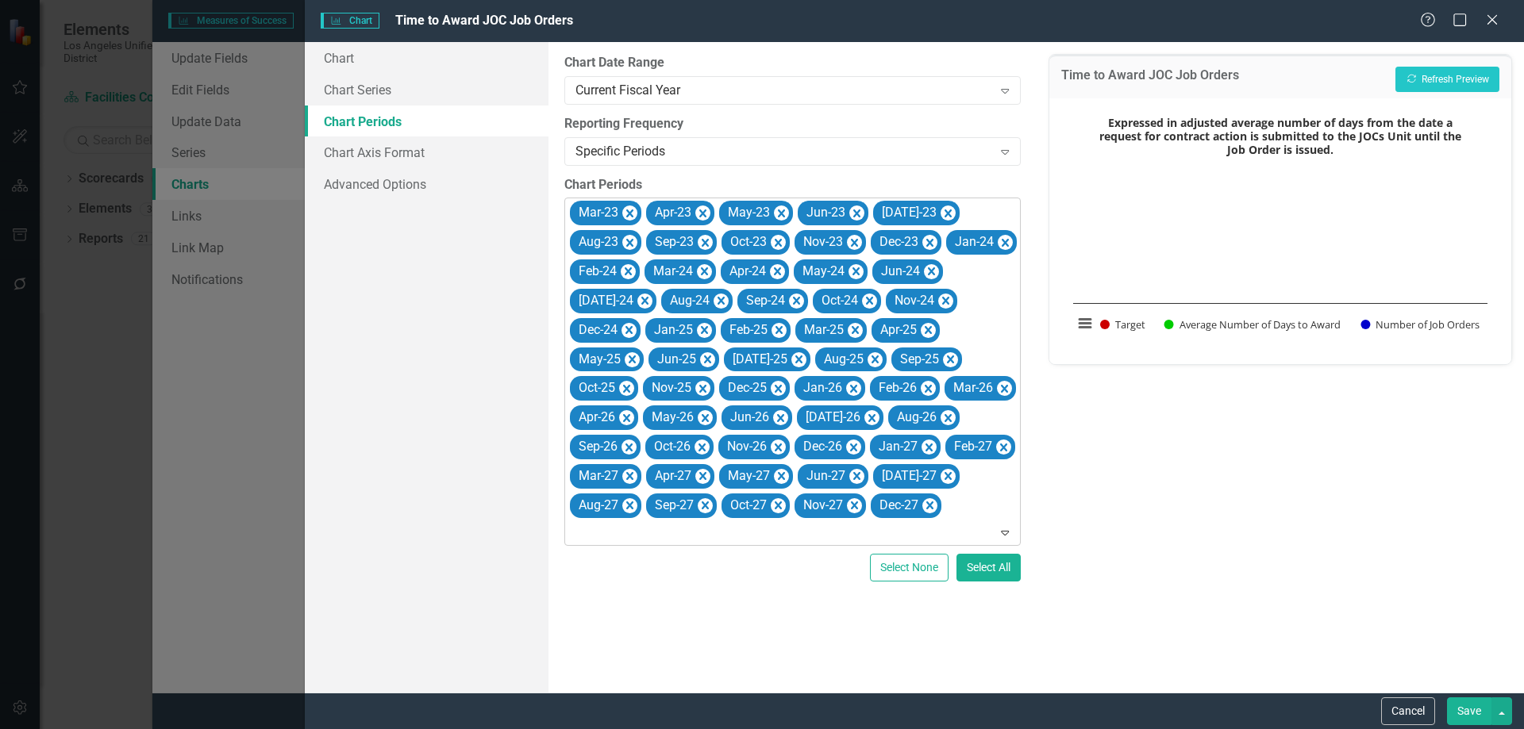
click at [629, 212] on icon "Remove Mar-23" at bounding box center [629, 214] width 7 height 8
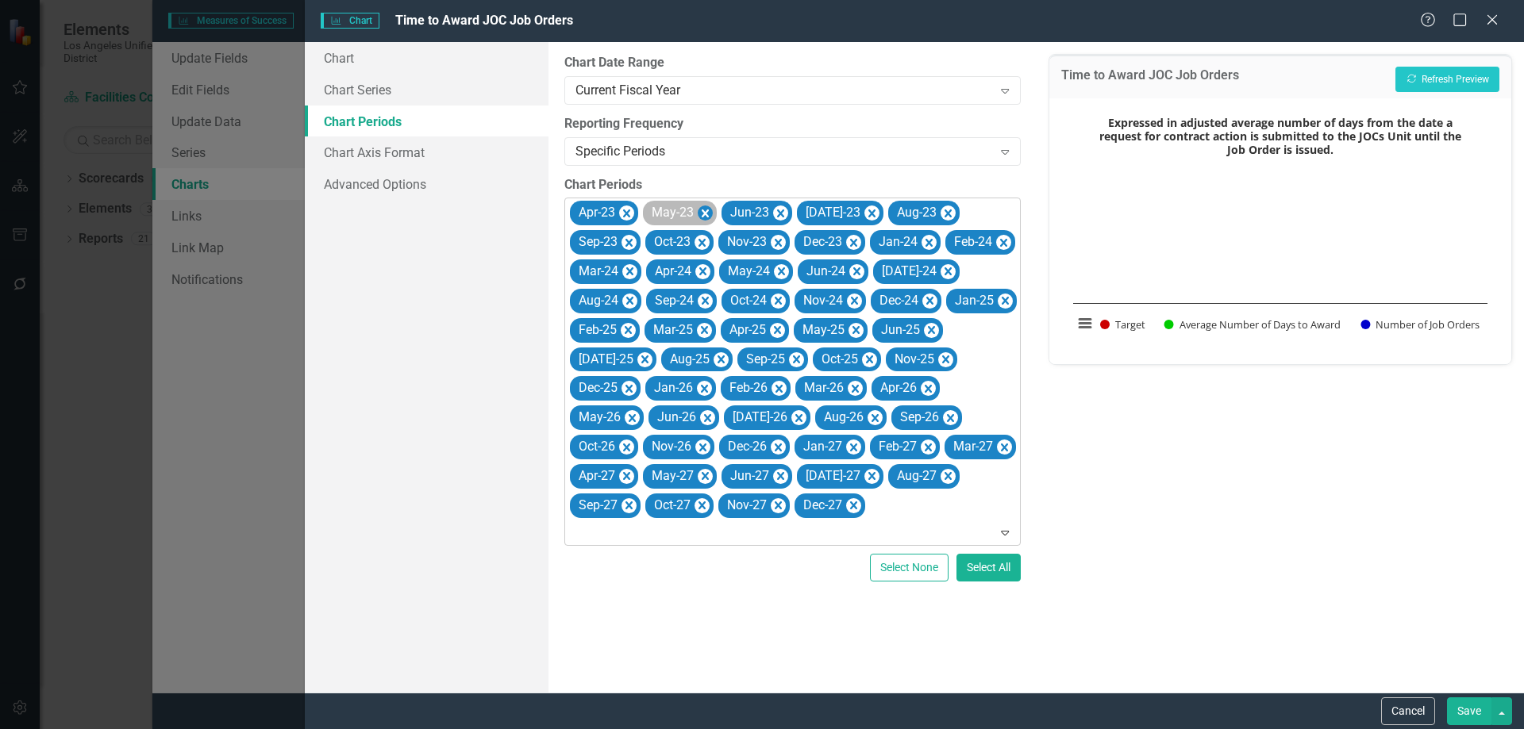
click at [630, 212] on icon "Remove Apr-23" at bounding box center [626, 214] width 15 height 20
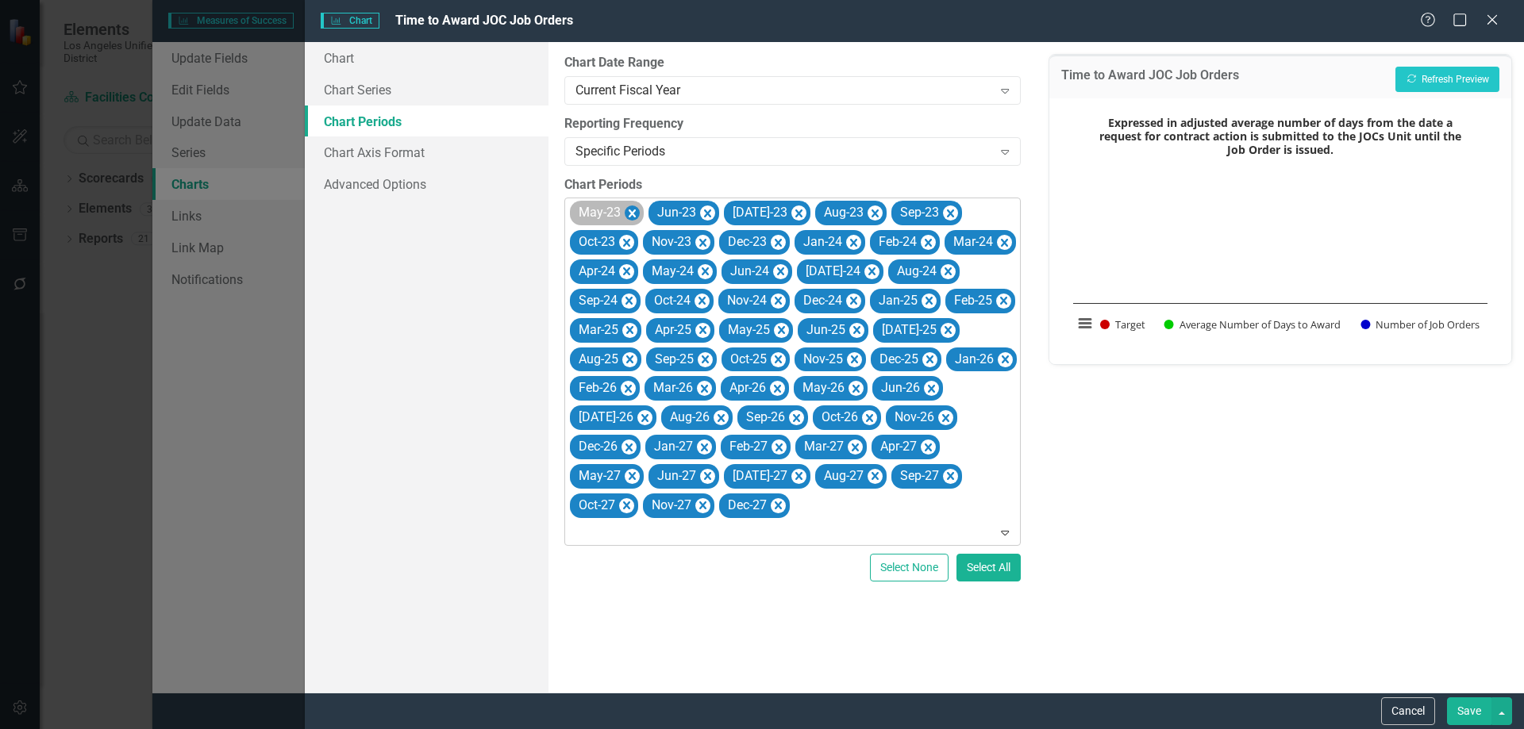
click at [630, 212] on icon "Remove May-23" at bounding box center [632, 214] width 7 height 8
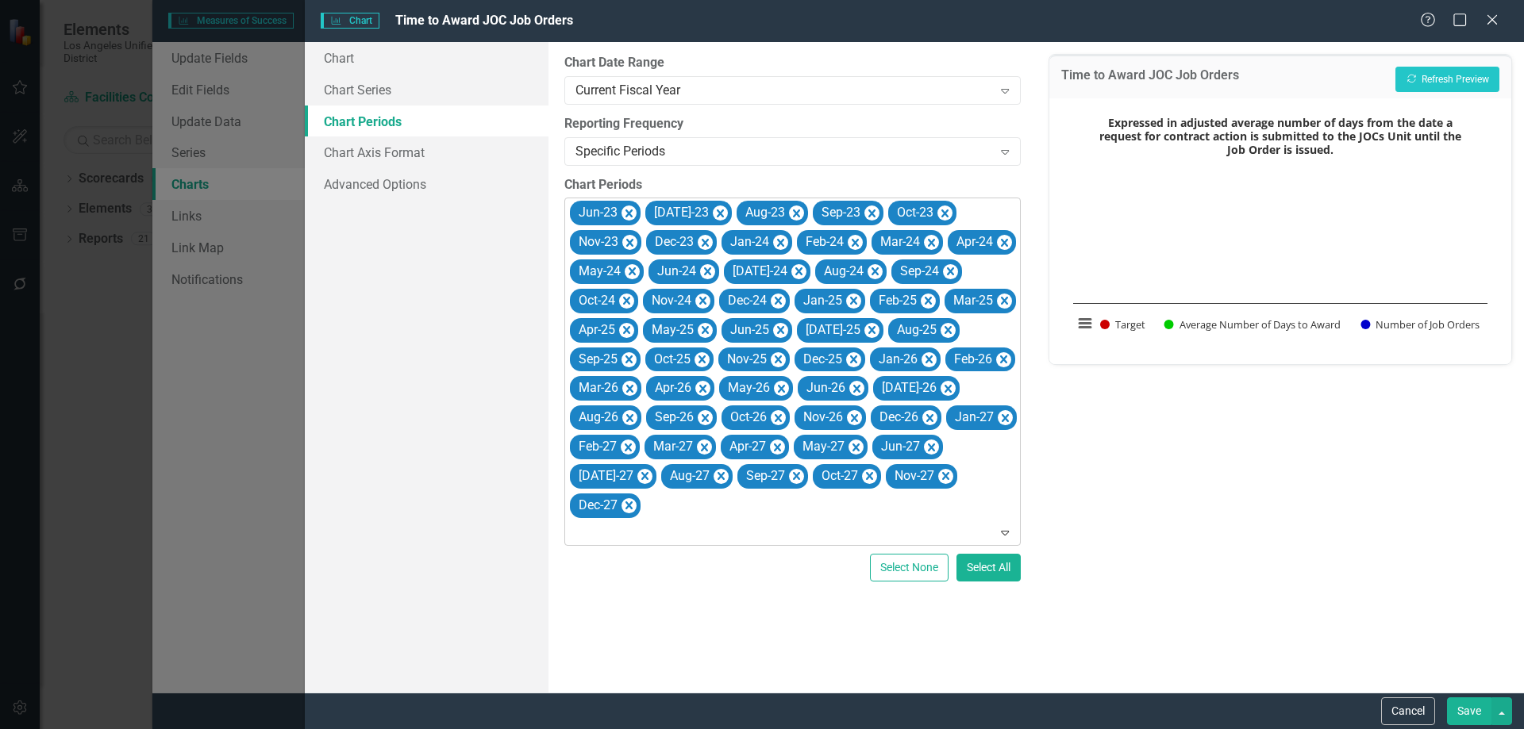
click at [630, 212] on icon "Remove Jun-23" at bounding box center [628, 214] width 7 height 8
click at [637, 212] on icon "Remove Jul-23" at bounding box center [644, 214] width 15 height 20
click at [717, 212] on icon "Remove Aug-23" at bounding box center [720, 214] width 7 height 8
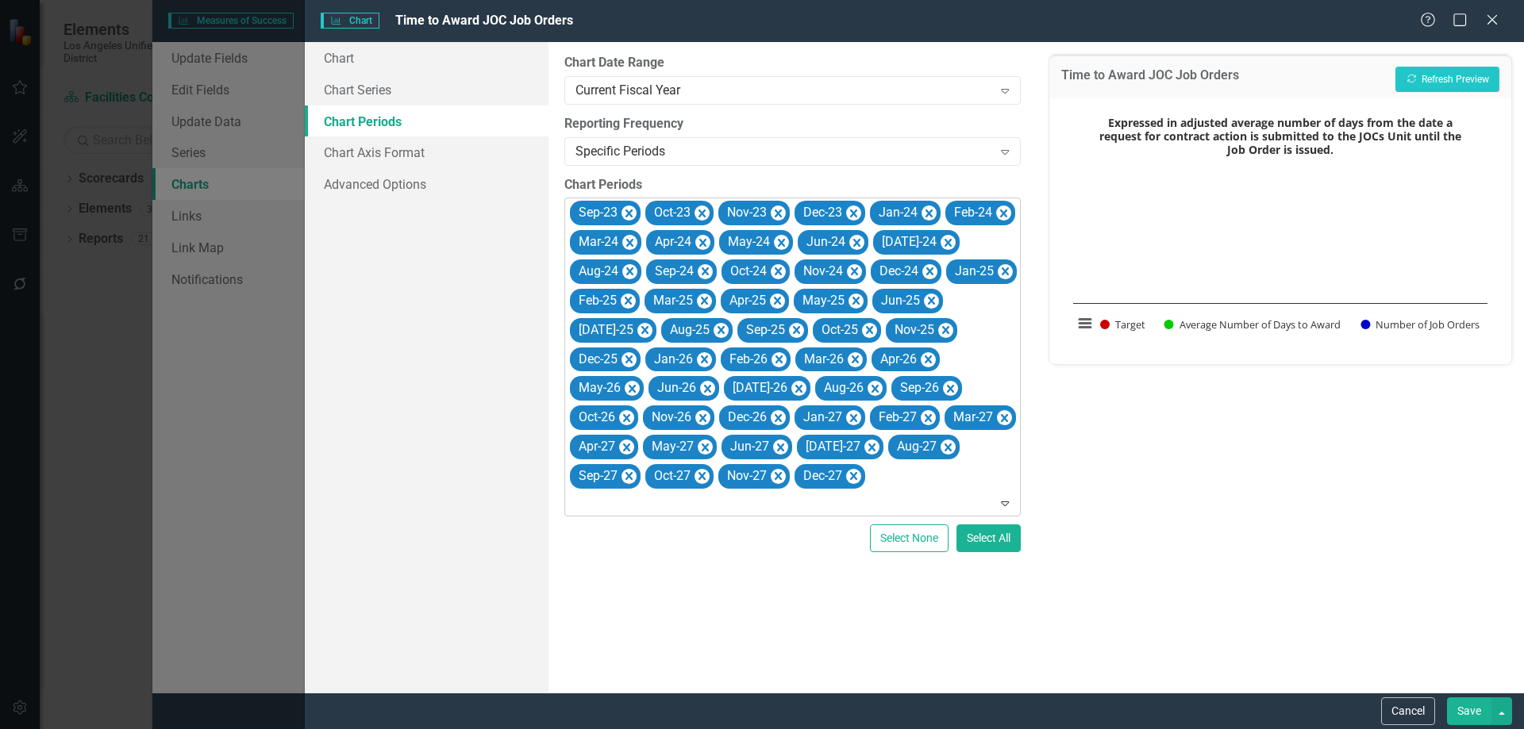
click at [630, 212] on icon "Remove Sep-23" at bounding box center [628, 214] width 7 height 8
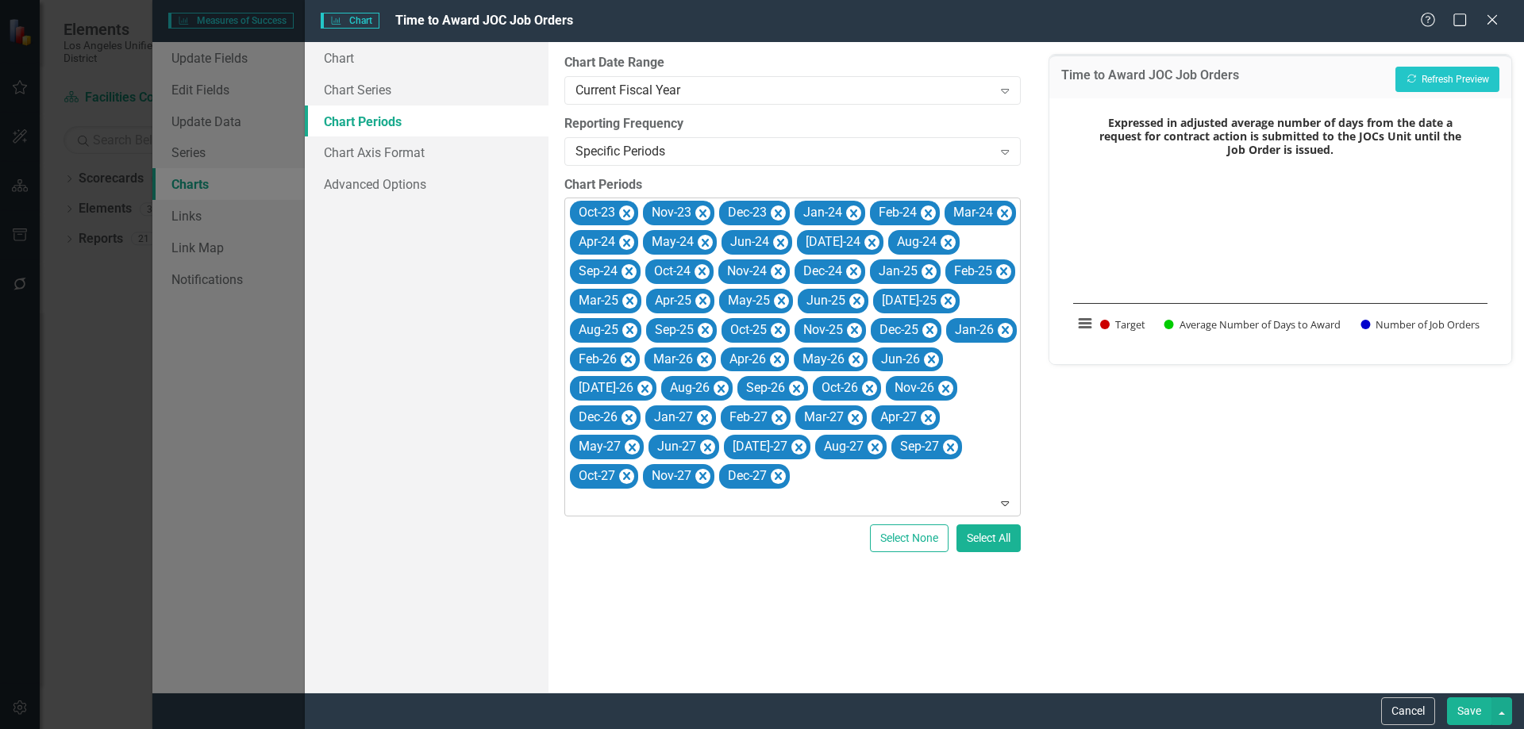
click at [630, 212] on icon "Remove Oct-23" at bounding box center [626, 214] width 15 height 20
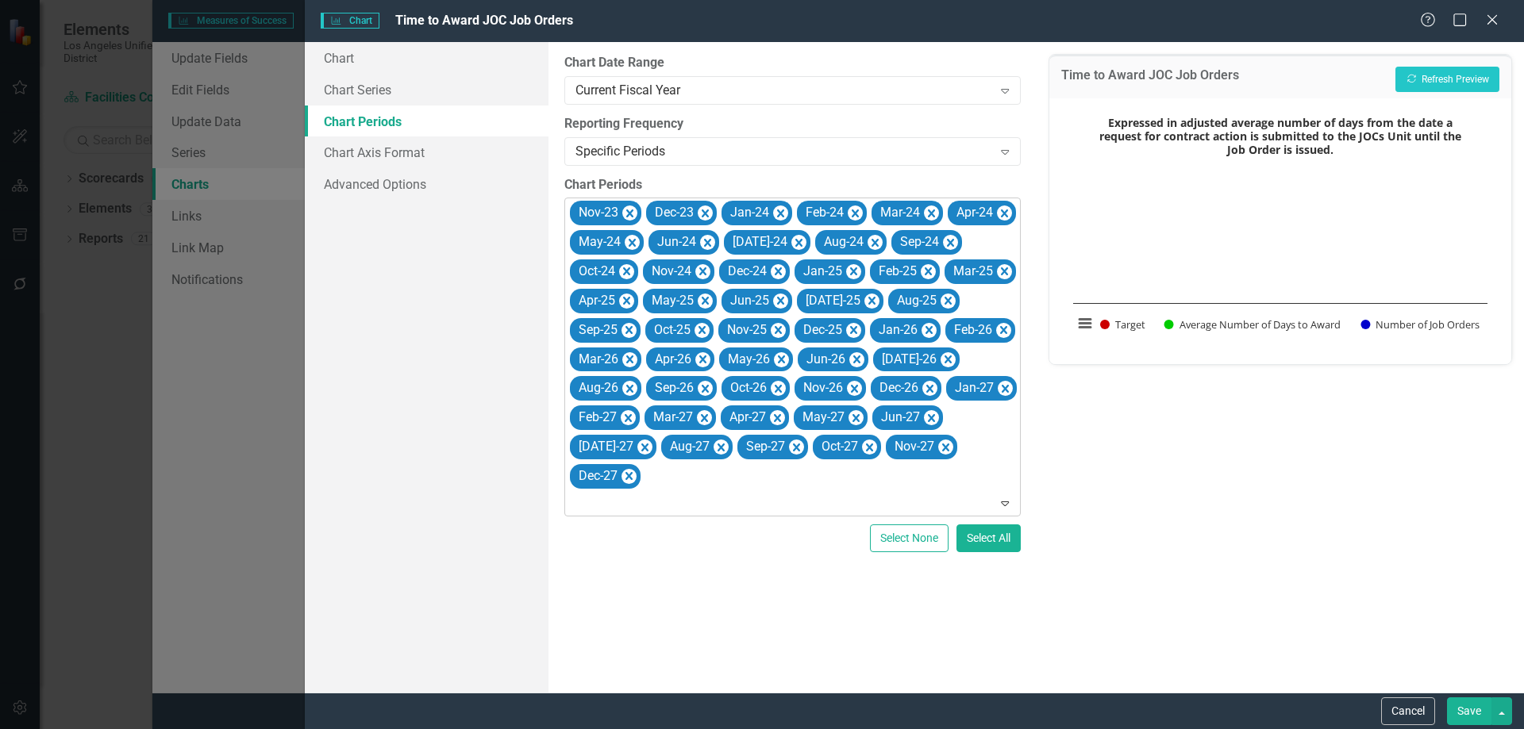
click at [630, 212] on icon "Remove Nov-23" at bounding box center [629, 214] width 7 height 8
click at [630, 212] on icon "Remove Dec-23" at bounding box center [628, 214] width 7 height 8
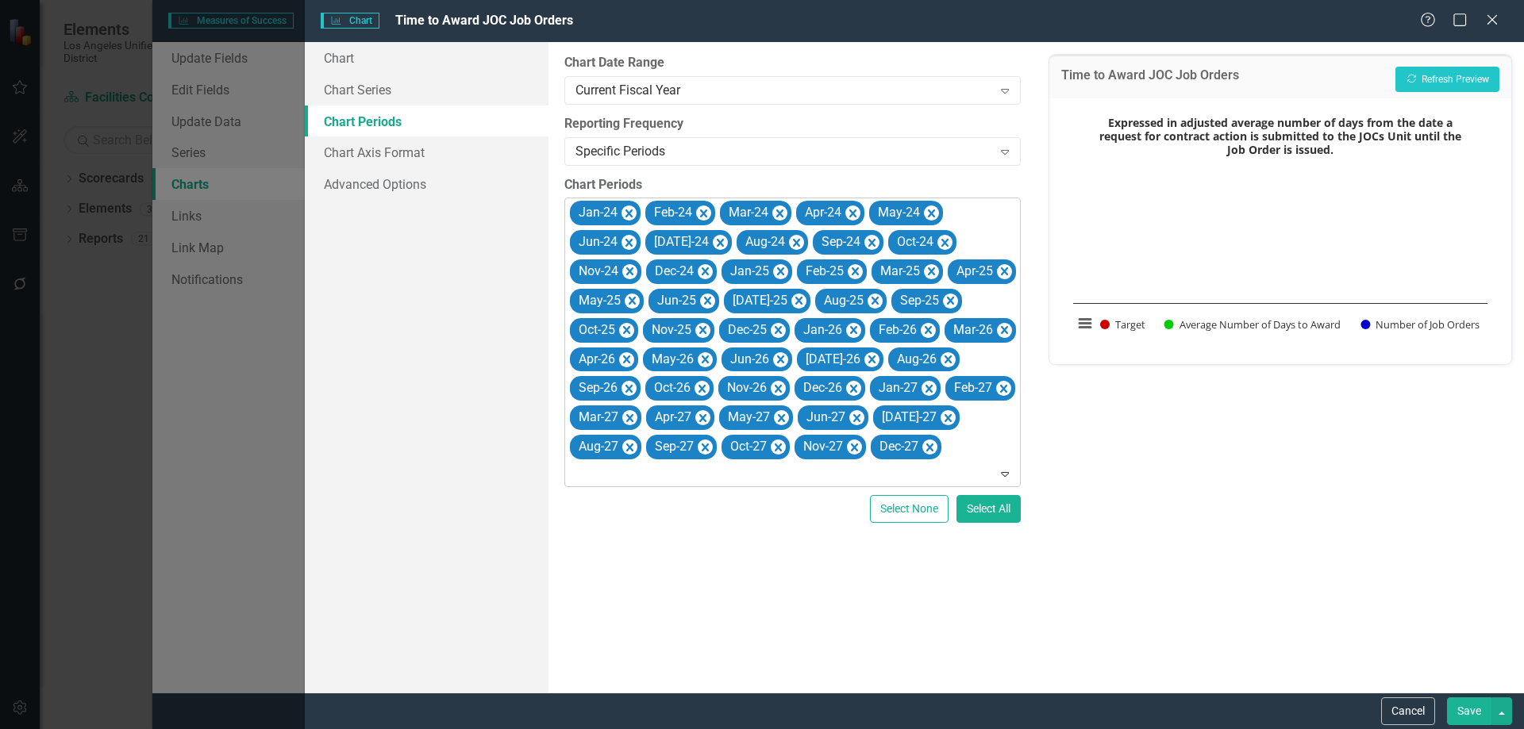
click at [630, 212] on icon "Remove Jan-24" at bounding box center [628, 214] width 7 height 8
click at [630, 212] on icon "Remove Feb-24" at bounding box center [628, 214] width 7 height 8
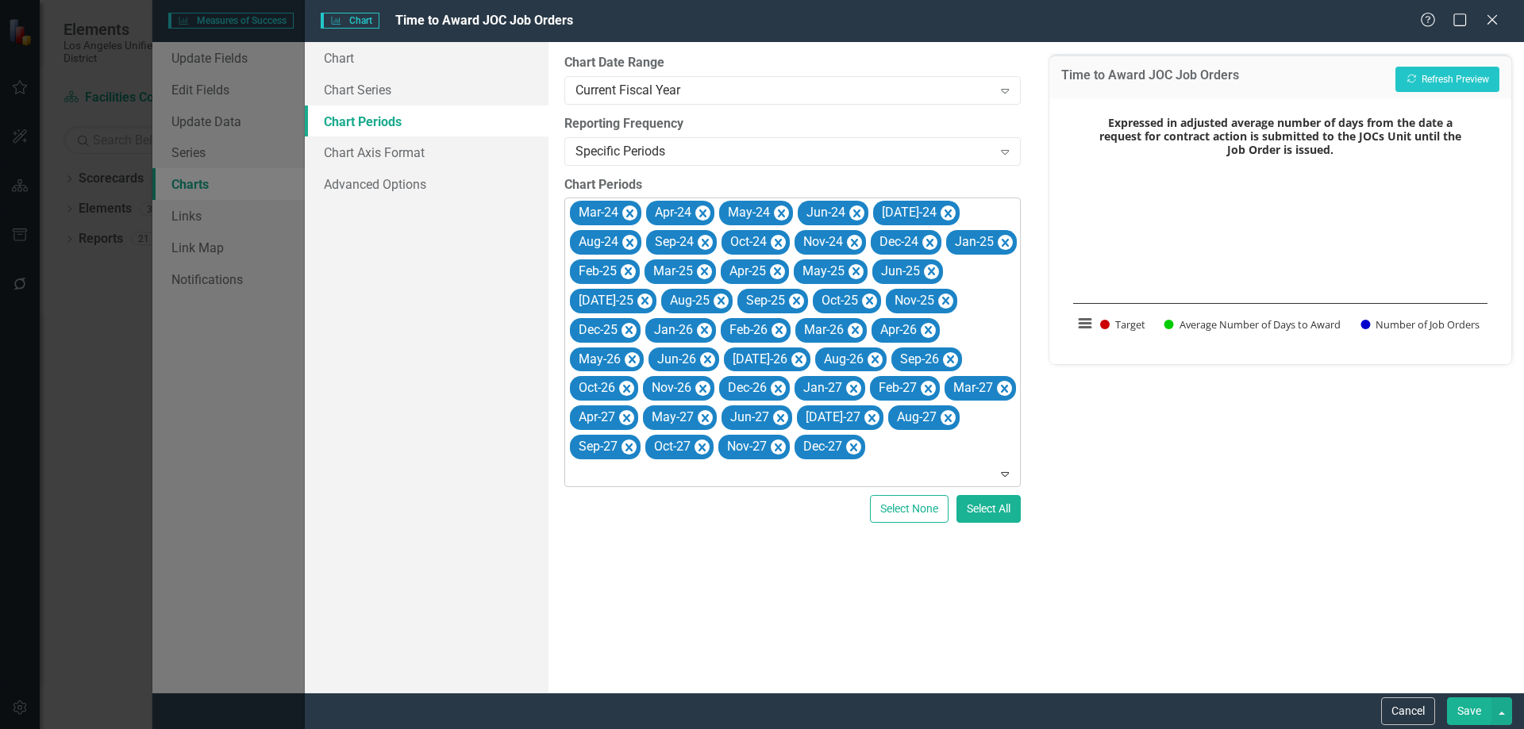
click at [630, 212] on icon "Remove Mar-24" at bounding box center [629, 214] width 7 height 8
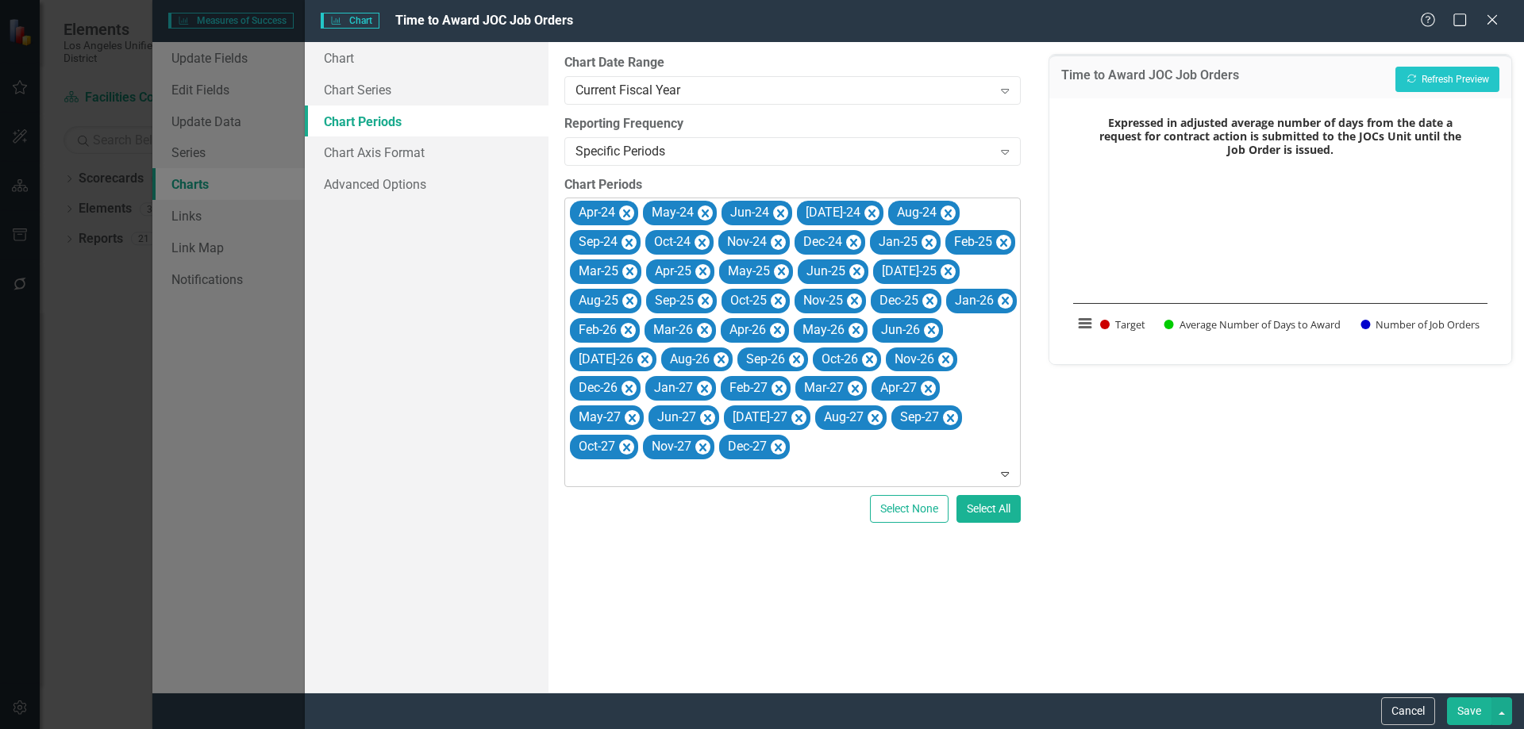
click at [630, 212] on icon "Remove Apr-24" at bounding box center [626, 214] width 15 height 20
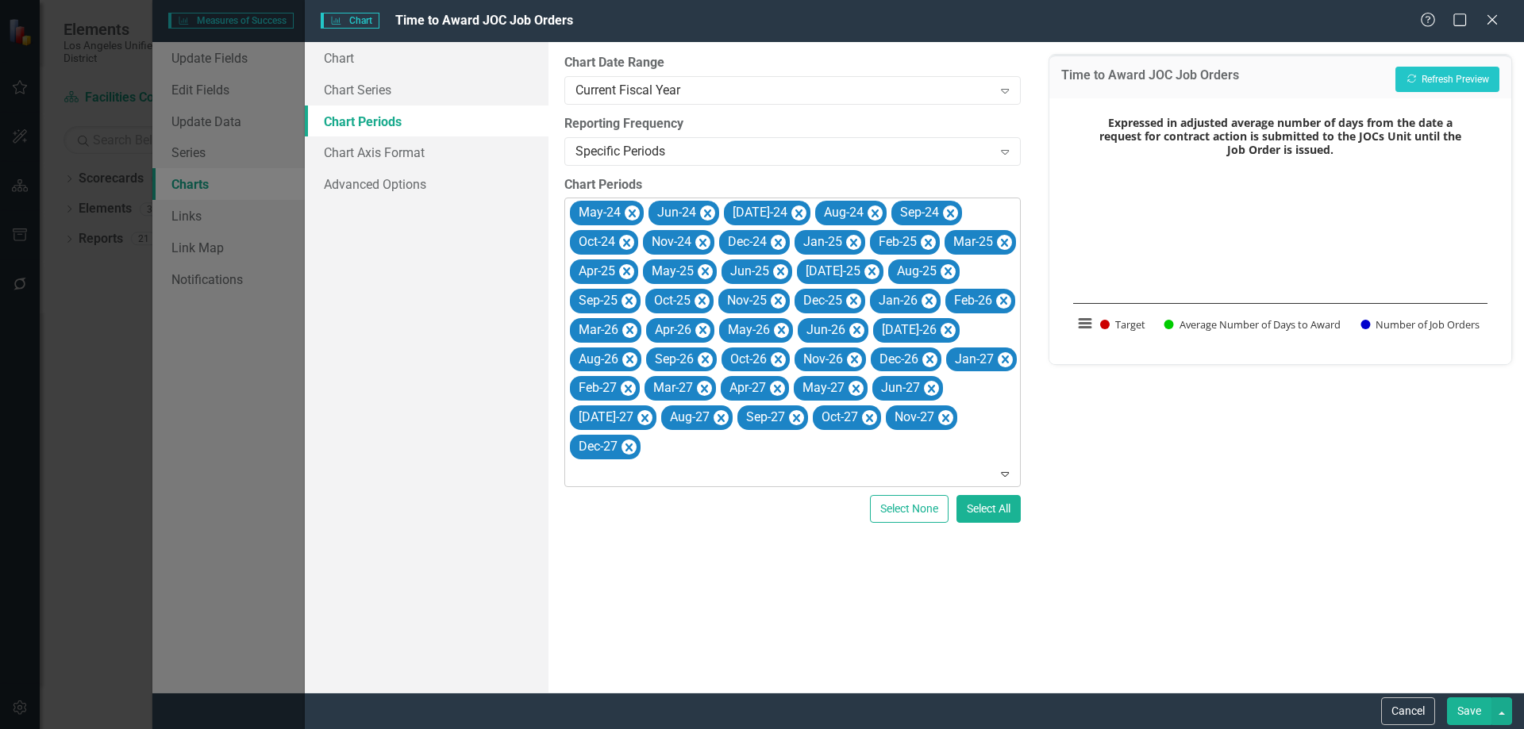
click at [630, 212] on icon "Remove May-24" at bounding box center [632, 214] width 7 height 8
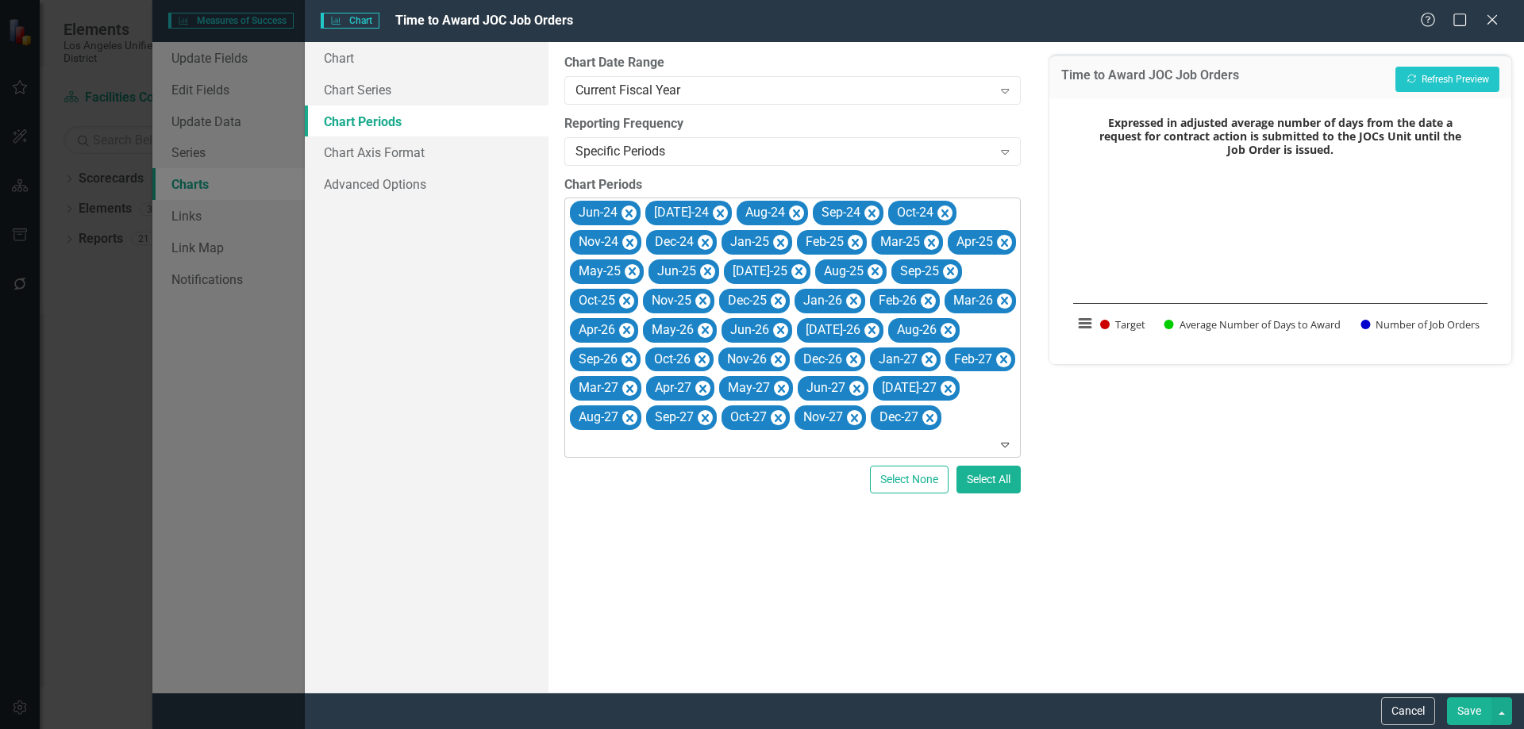
click at [630, 212] on icon "Remove Jun-24" at bounding box center [628, 214] width 7 height 8
click at [637, 212] on icon "Remove Jul-24" at bounding box center [644, 214] width 15 height 20
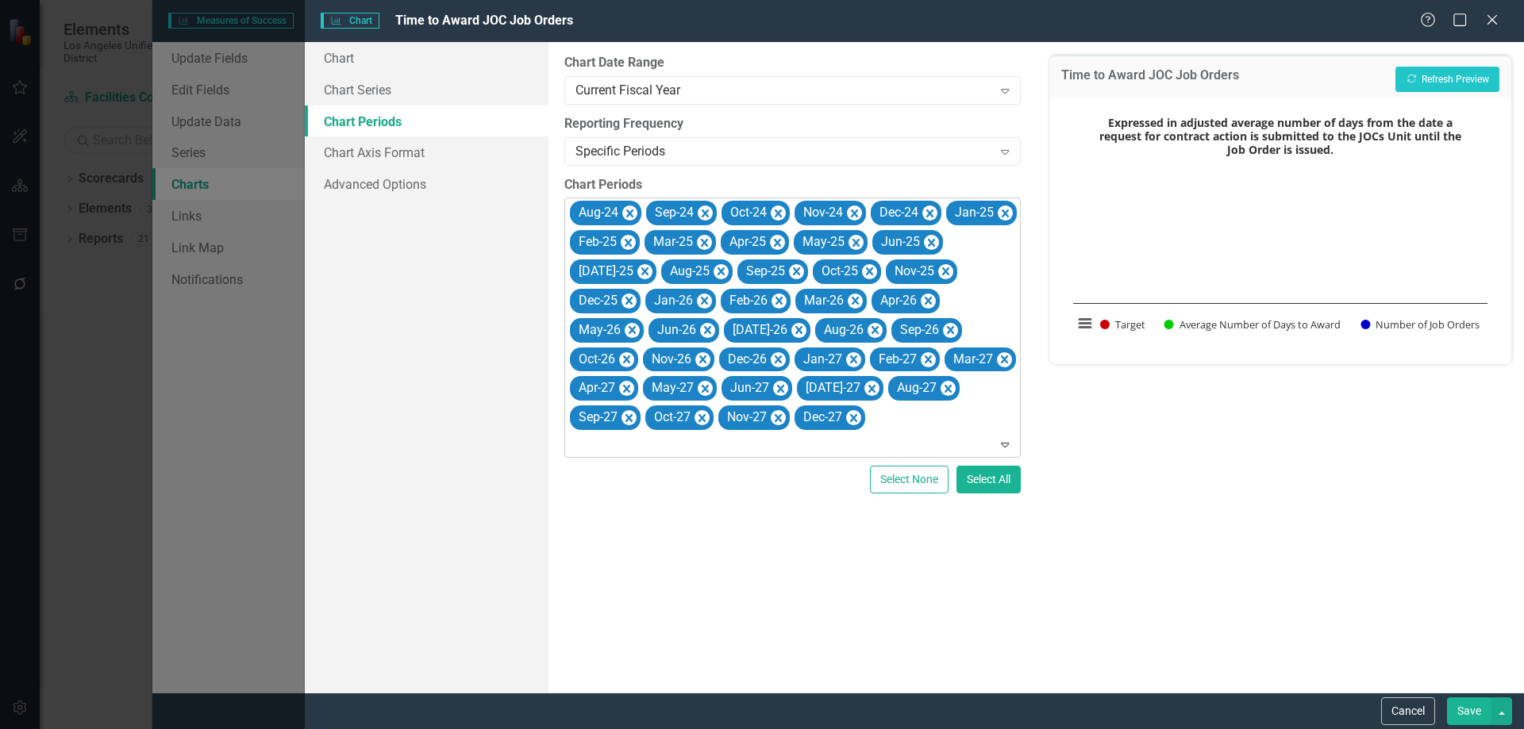
click at [630, 212] on icon "Remove Aug-24" at bounding box center [629, 214] width 7 height 8
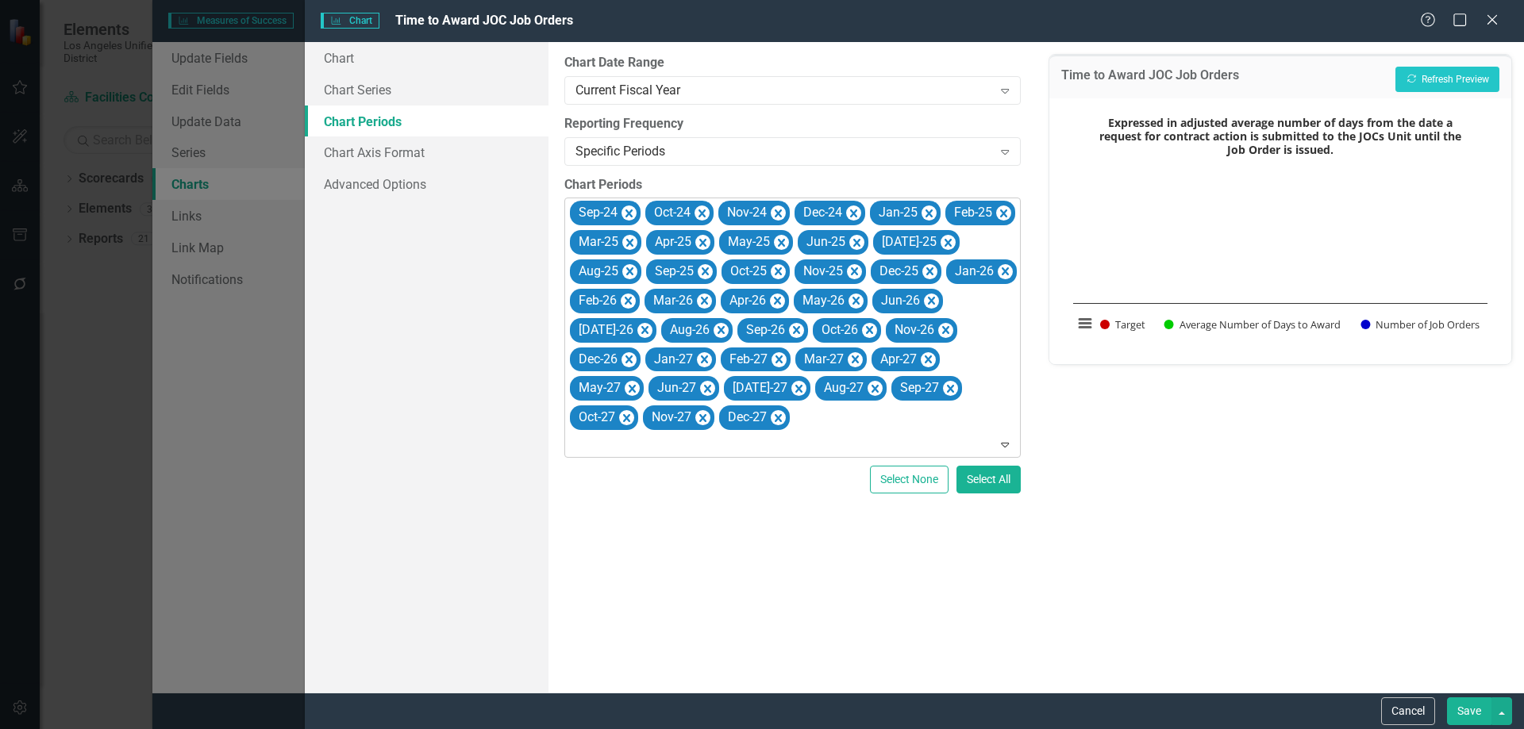
click at [630, 212] on icon "Remove Sep-24" at bounding box center [628, 214] width 7 height 8
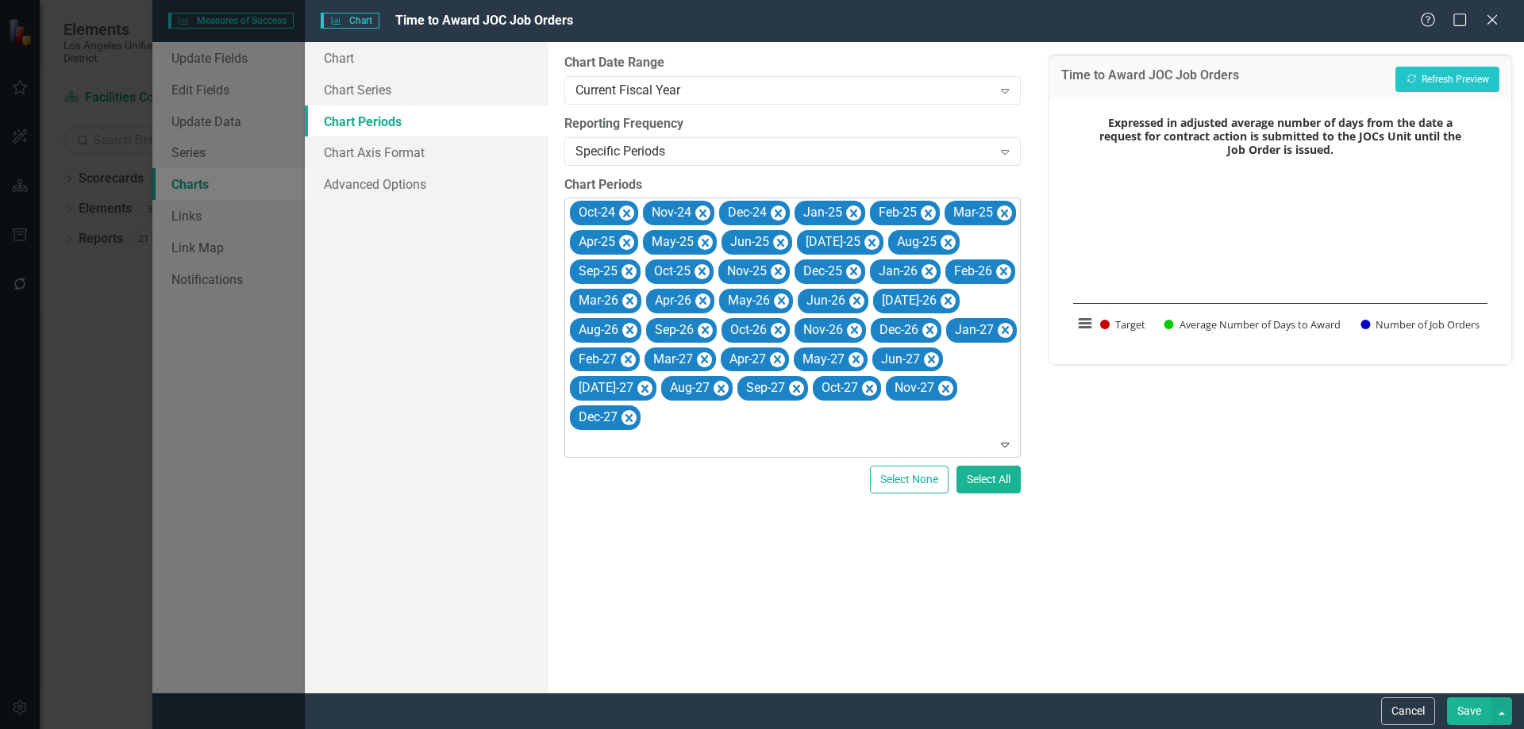
click at [630, 212] on icon "Remove Oct-24" at bounding box center [626, 214] width 15 height 20
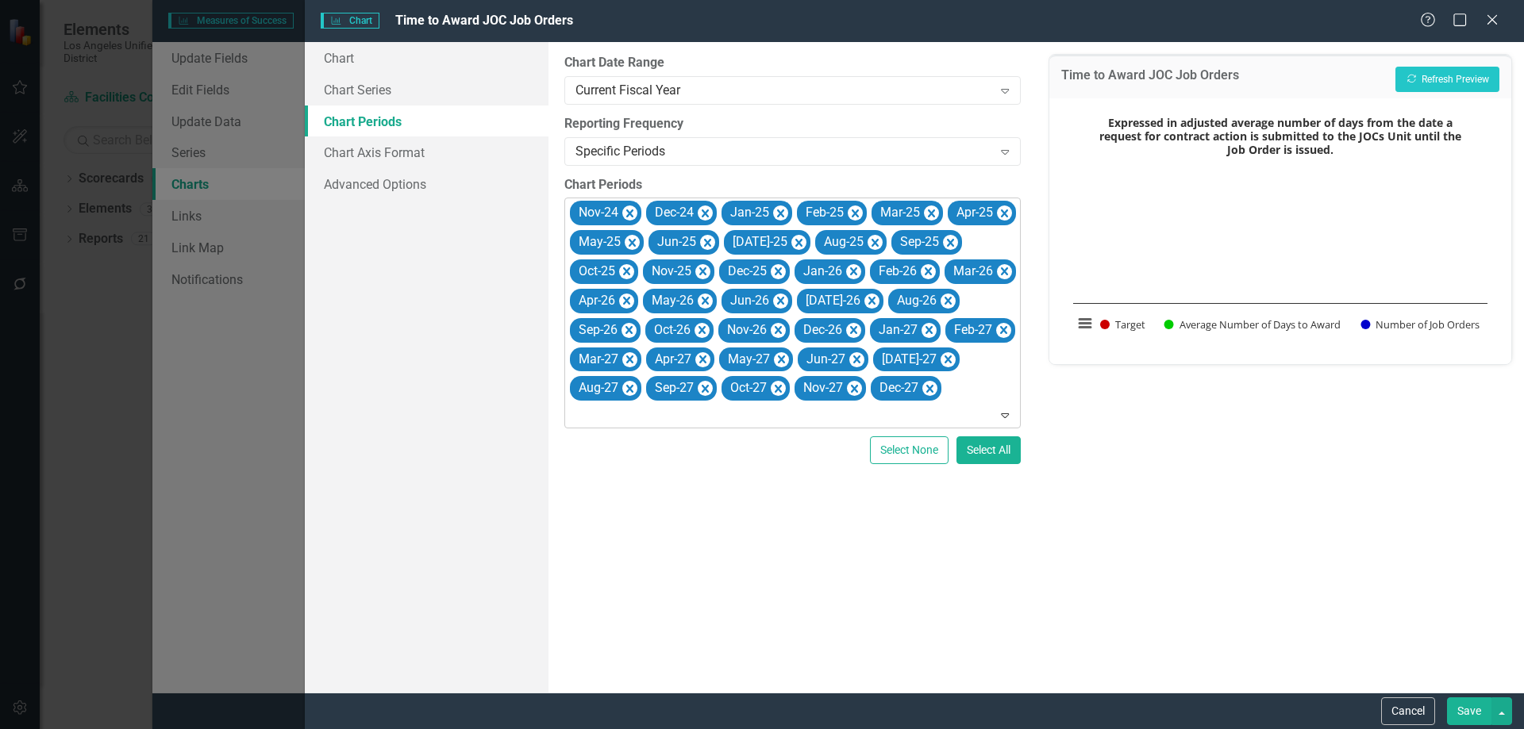
click at [630, 212] on icon "Remove Nov-24" at bounding box center [629, 214] width 7 height 8
click at [630, 212] on icon "Remove Dec-24" at bounding box center [628, 214] width 7 height 8
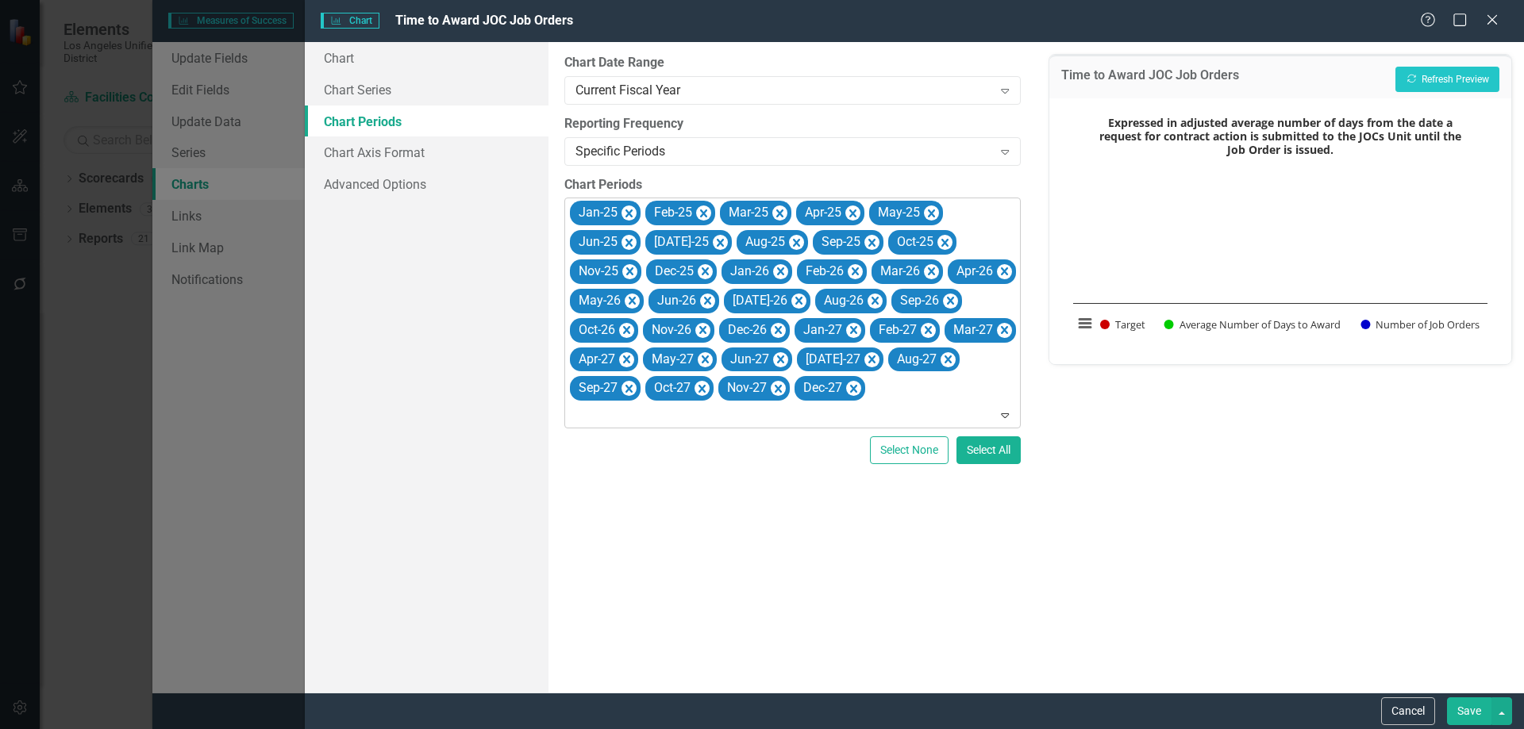
click at [630, 212] on icon "Remove Jan-25" at bounding box center [628, 214] width 7 height 8
click at [630, 212] on icon "Remove Feb-25" at bounding box center [628, 214] width 7 height 8
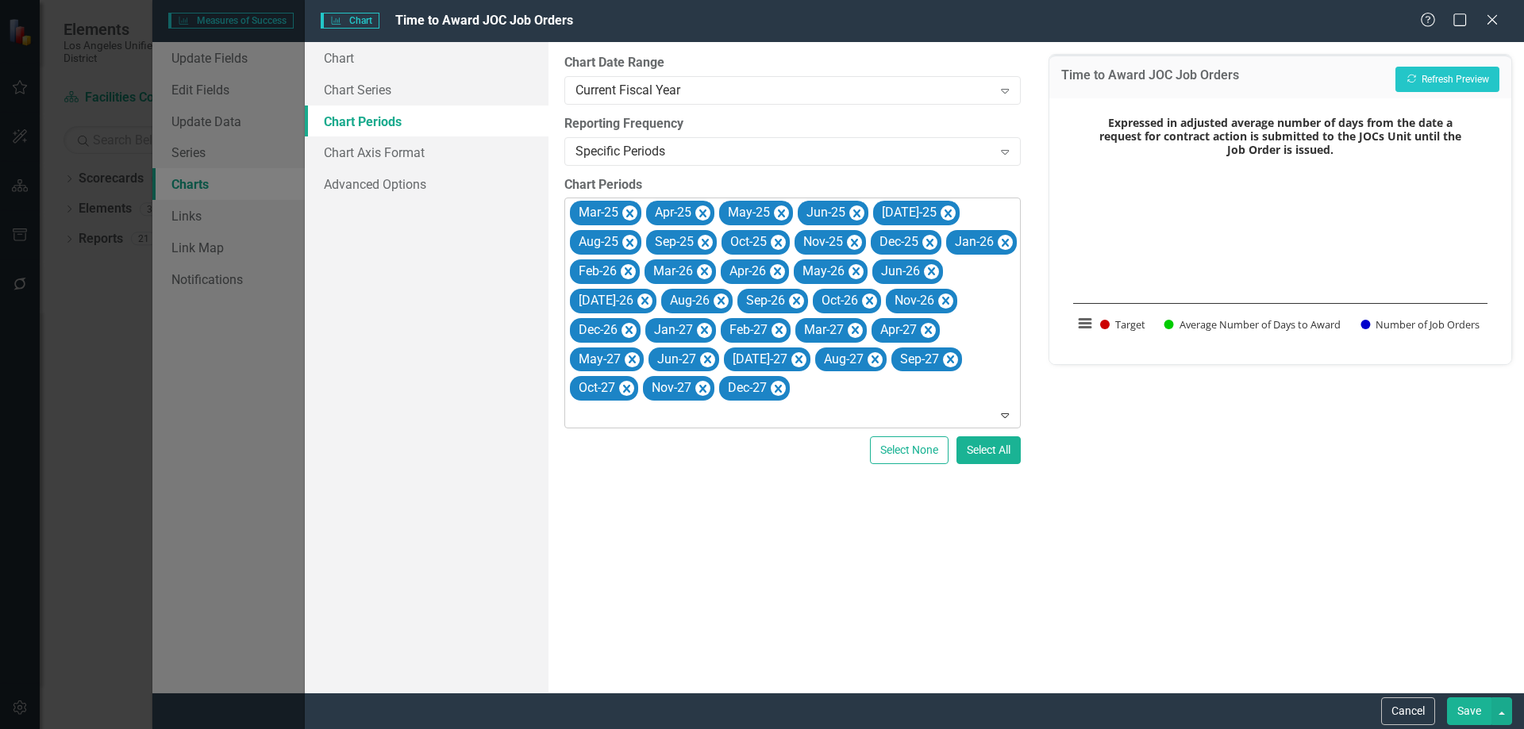
click at [630, 212] on icon "Remove Mar-25" at bounding box center [629, 214] width 7 height 8
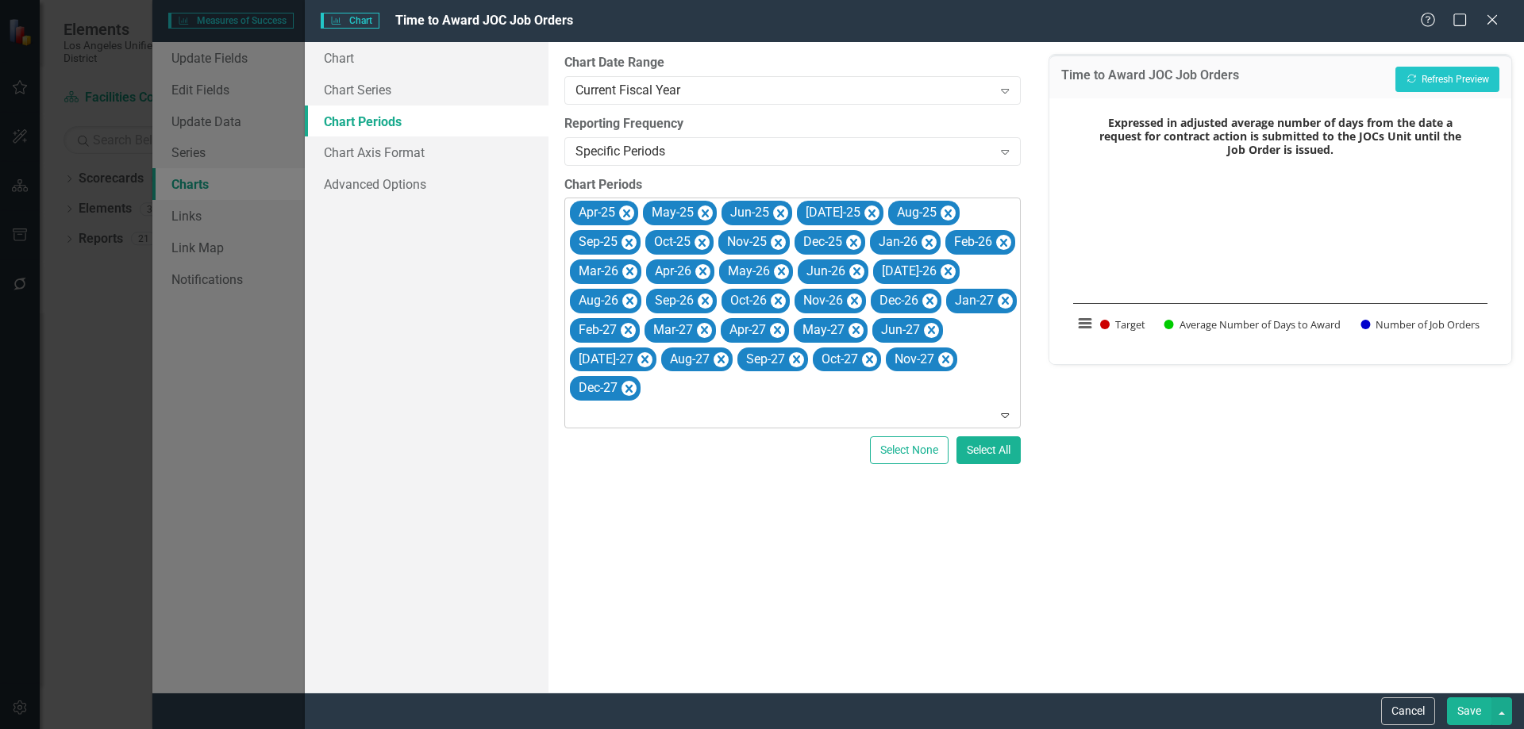
click at [630, 212] on icon "Remove Apr-25" at bounding box center [626, 214] width 15 height 20
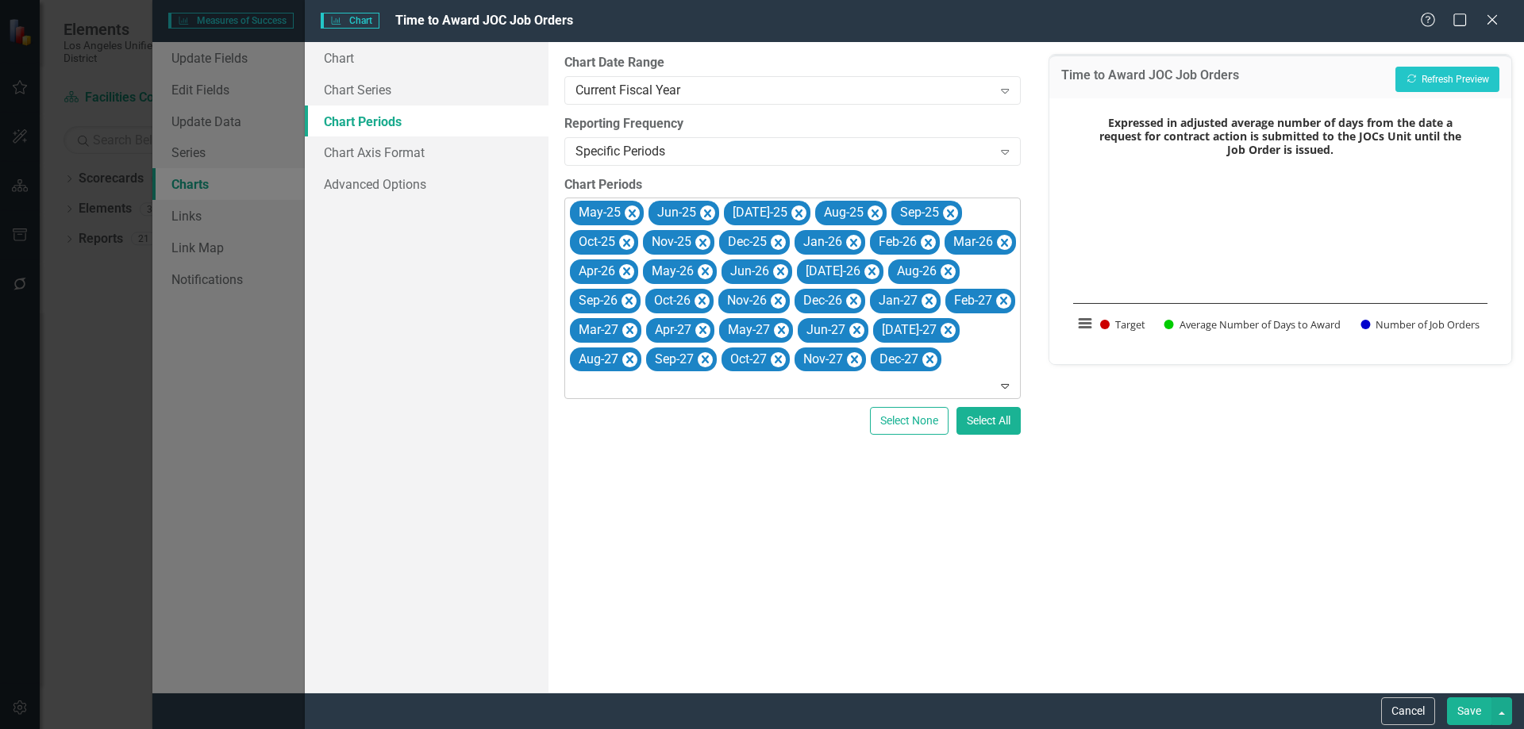
click at [630, 212] on icon "Remove May-25" at bounding box center [632, 214] width 7 height 8
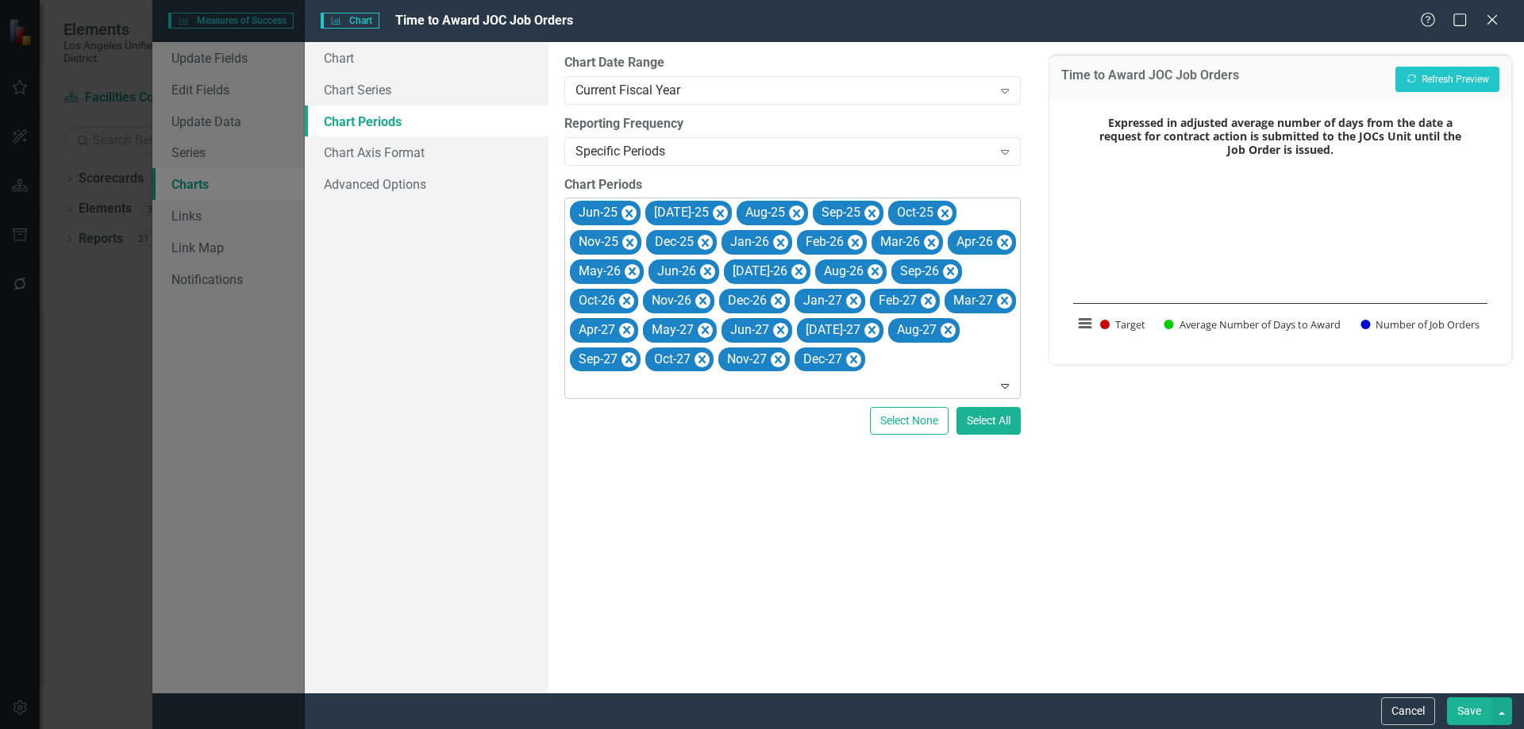
click at [630, 212] on icon "Remove Jun-25" at bounding box center [628, 214] width 7 height 8
click at [637, 212] on icon "Remove Jul-25" at bounding box center [644, 214] width 15 height 20
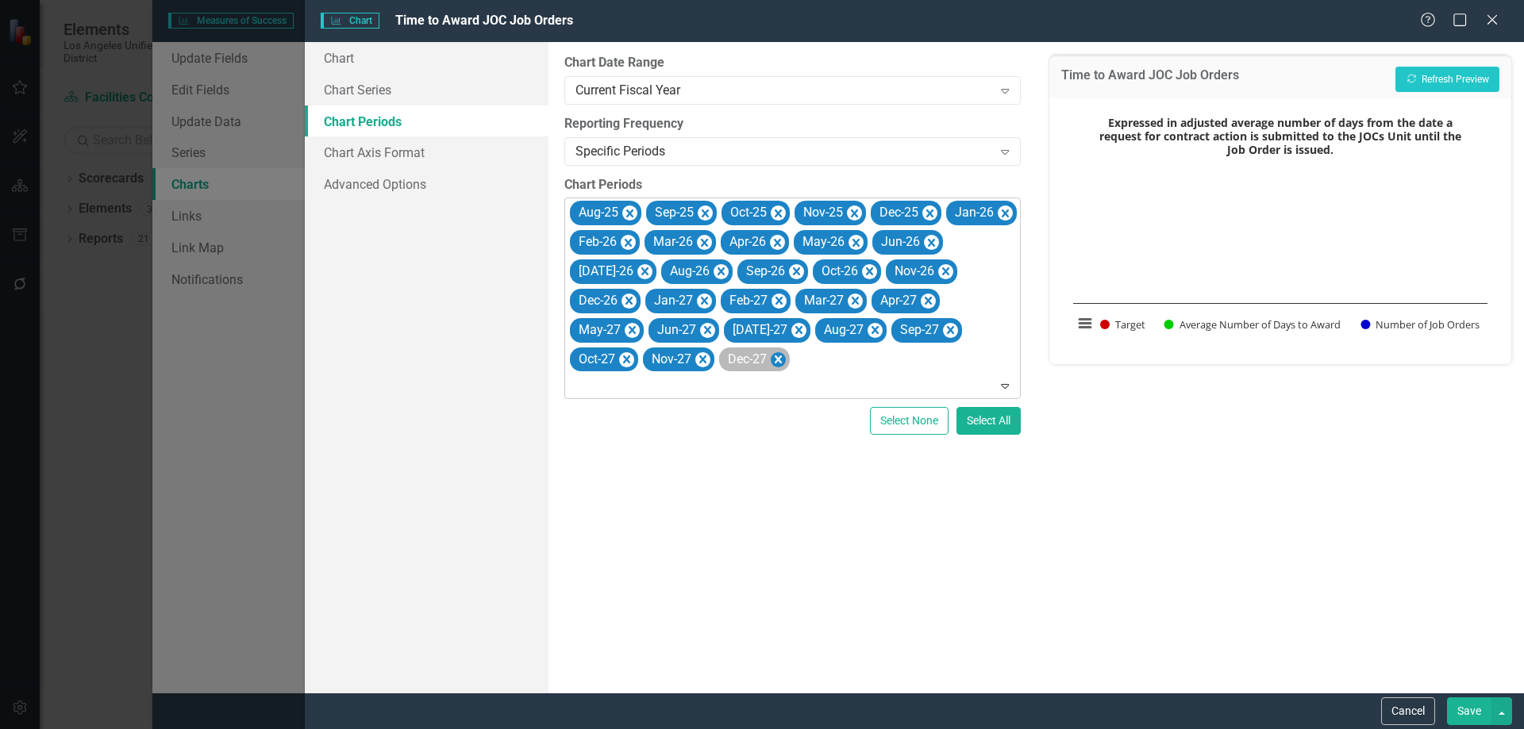
click at [771, 364] on icon "Remove Dec-27" at bounding box center [778, 360] width 15 height 20
click at [695, 366] on icon "Remove Nov-27" at bounding box center [702, 360] width 15 height 20
click at [630, 356] on icon "Remove Oct-27" at bounding box center [626, 360] width 7 height 8
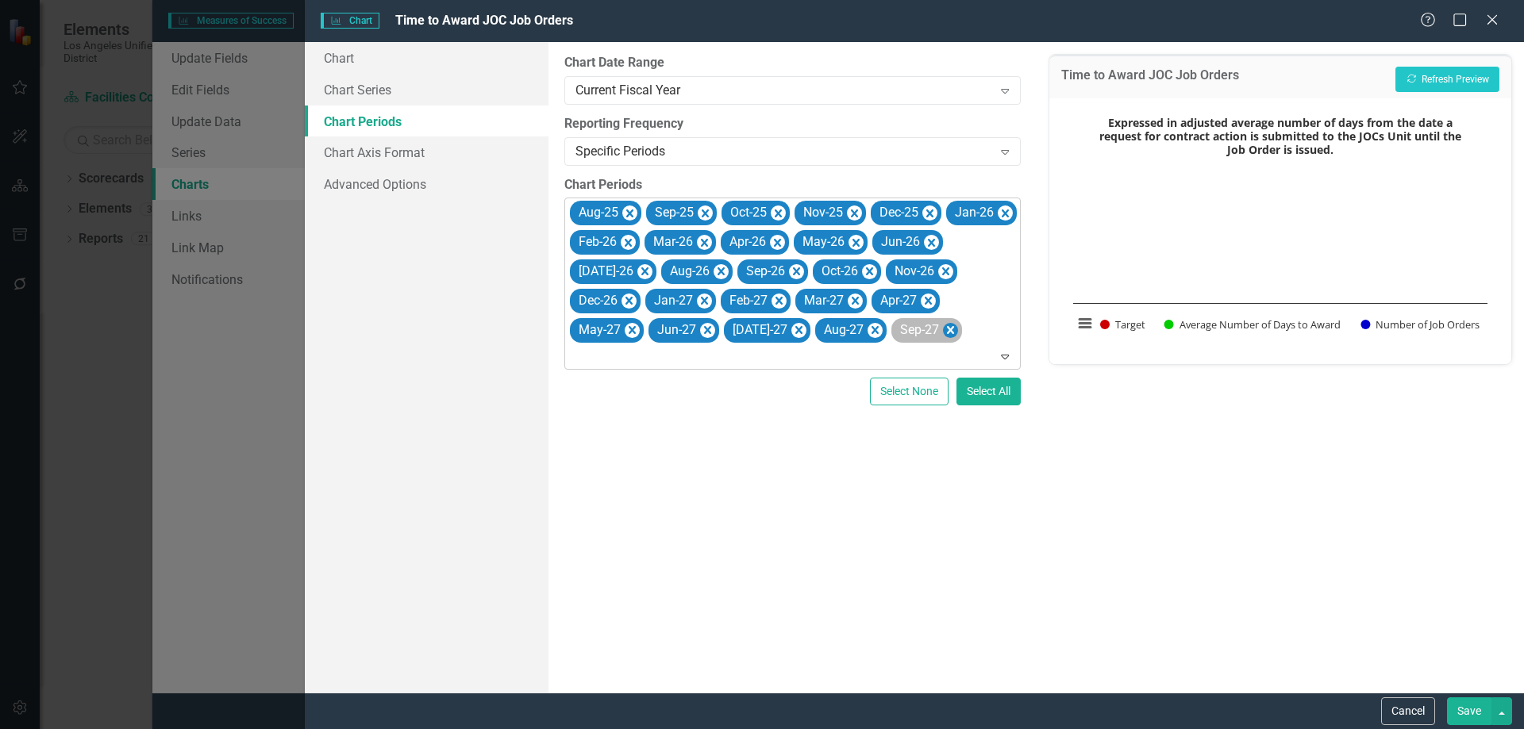
click at [947, 327] on icon "Remove Sep-27" at bounding box center [950, 330] width 7 height 8
click at [868, 331] on icon "Remove Aug-27" at bounding box center [875, 331] width 15 height 20
click at [791, 335] on icon "Remove Jul-27" at bounding box center [798, 331] width 15 height 20
click at [705, 330] on icon "Remove Jun-27" at bounding box center [707, 331] width 15 height 20
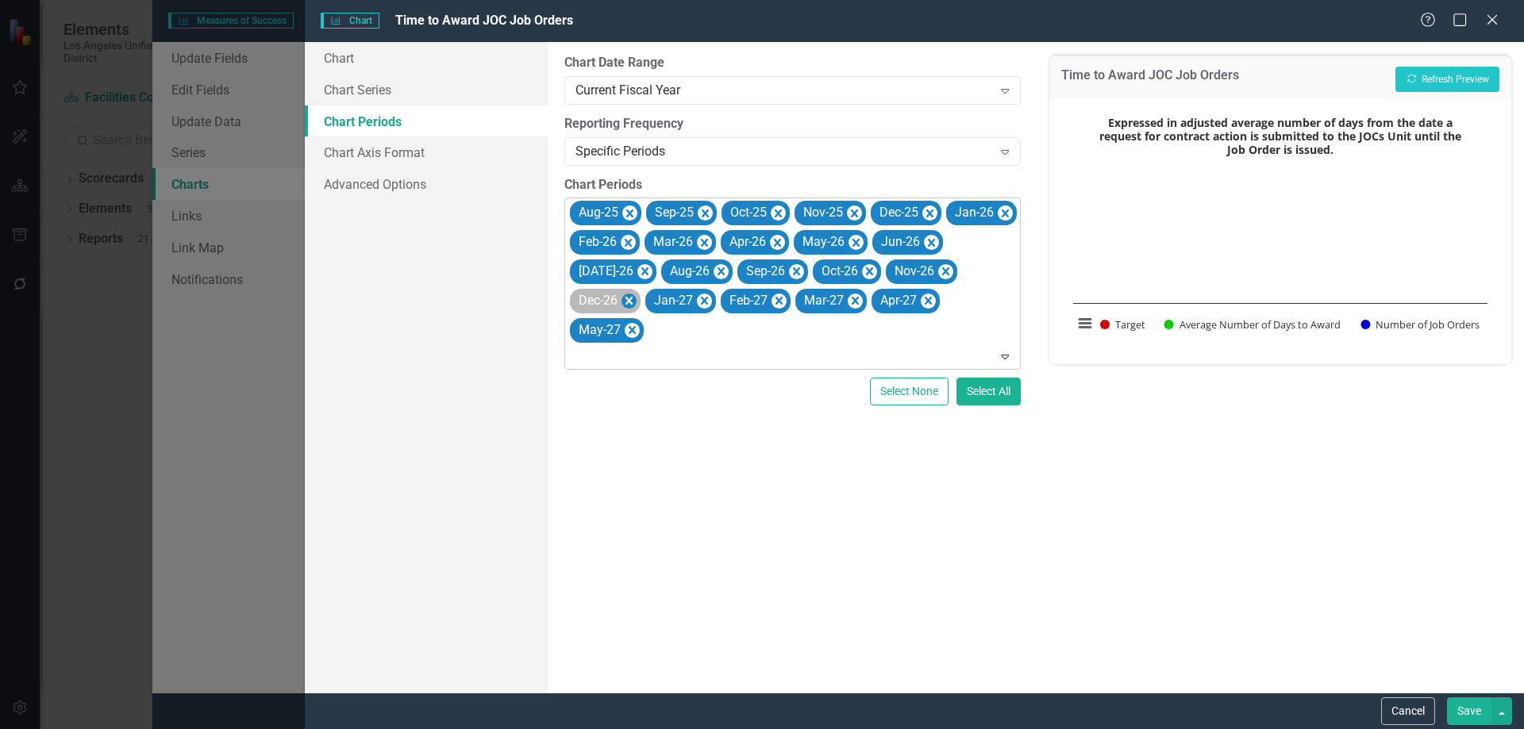
click at [628, 303] on icon "Remove Dec-26" at bounding box center [628, 301] width 7 height 8
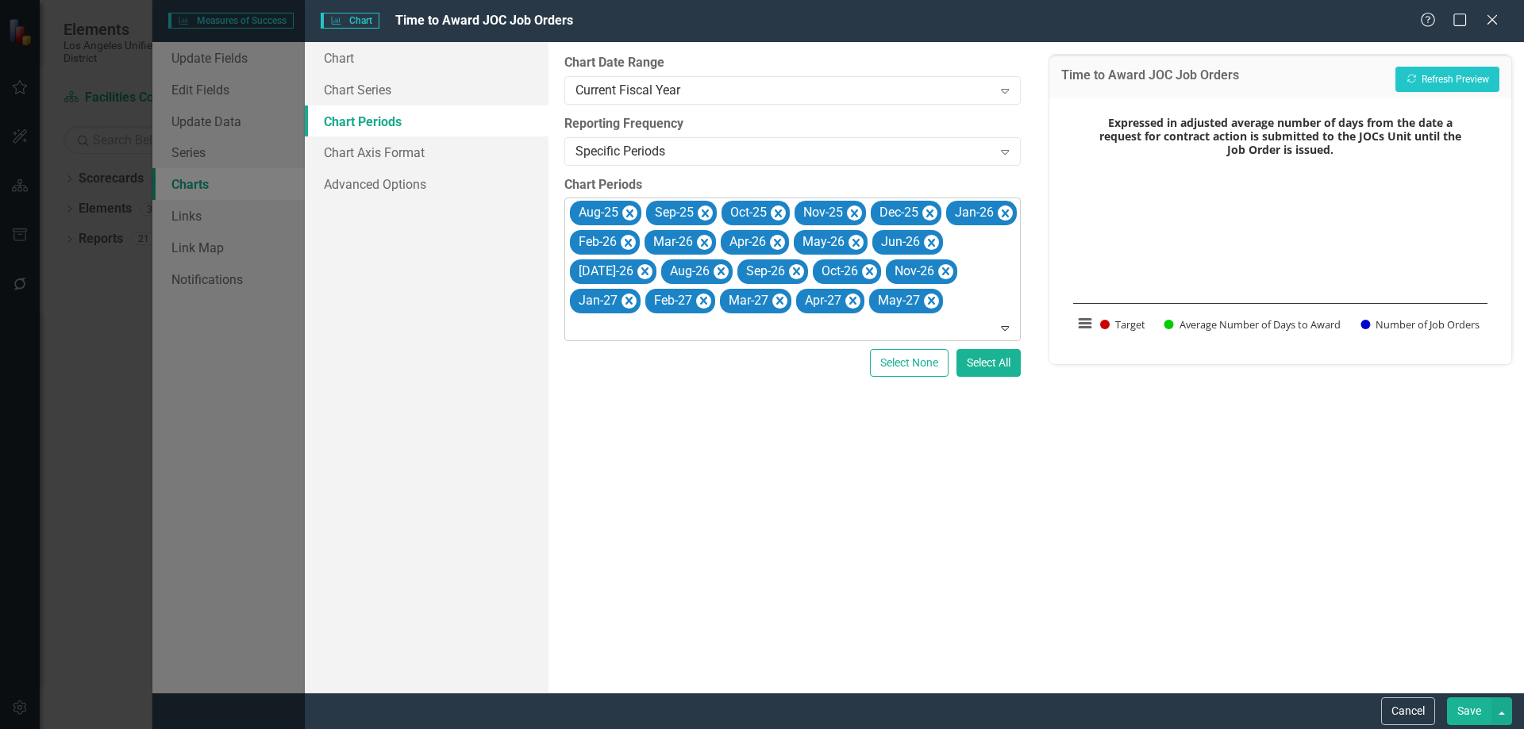
click at [628, 303] on icon "Remove Jan-27" at bounding box center [628, 301] width 7 height 8
click at [628, 303] on icon "Remove Feb-27" at bounding box center [628, 301] width 7 height 8
click at [628, 303] on icon "Remove Mar-27" at bounding box center [629, 301] width 7 height 8
click at [628, 303] on icon "Remove Apr-27" at bounding box center [626, 301] width 15 height 20
click at [628, 303] on icon "Remove May-27" at bounding box center [632, 301] width 15 height 20
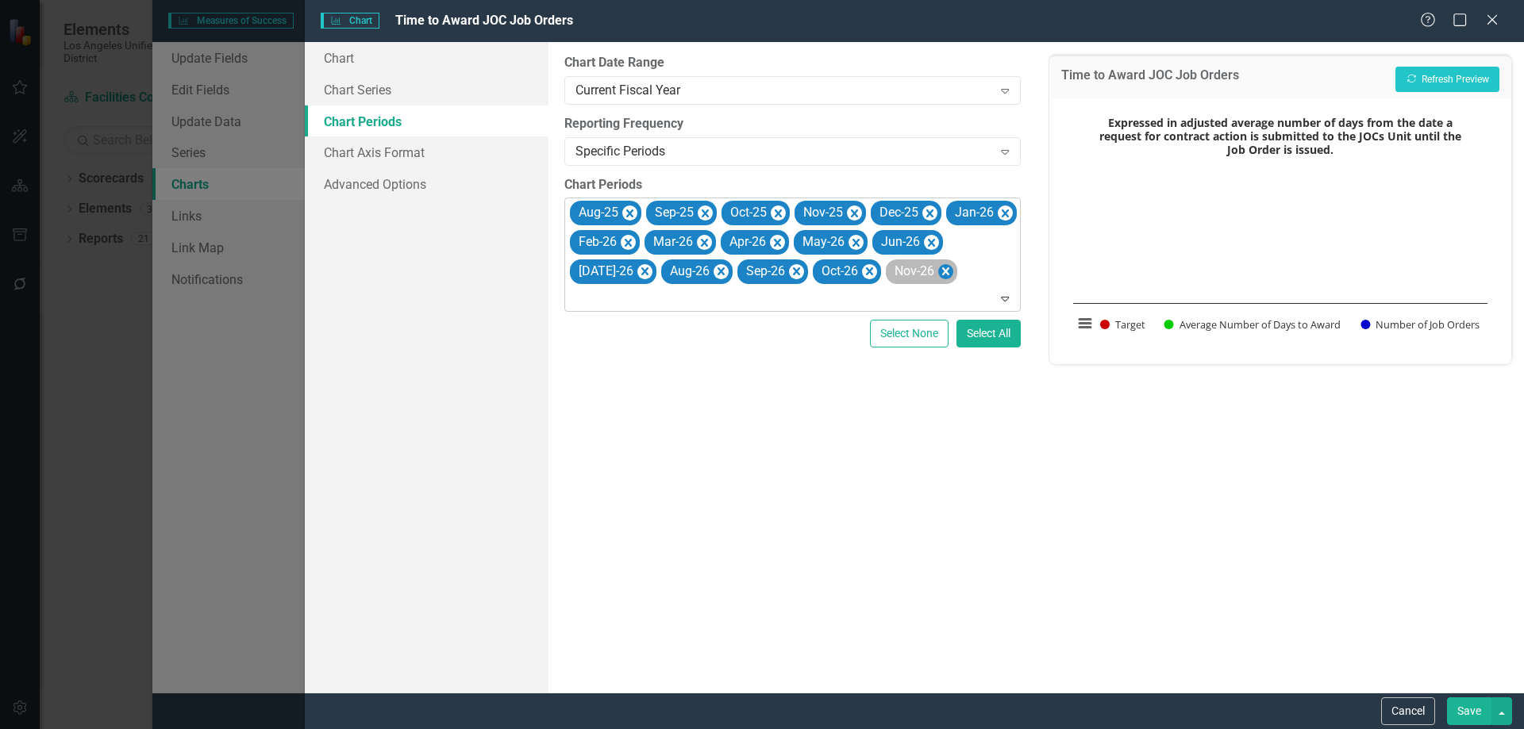
click at [953, 271] on icon "Remove Nov-26" at bounding box center [945, 272] width 15 height 20
click at [652, 267] on icon "Remove Jul-26" at bounding box center [644, 272] width 15 height 20
click at [621, 267] on div "Aug-26" at bounding box center [597, 271] width 47 height 23
click at [633, 268] on icon "Remove Aug-26" at bounding box center [629, 271] width 7 height 8
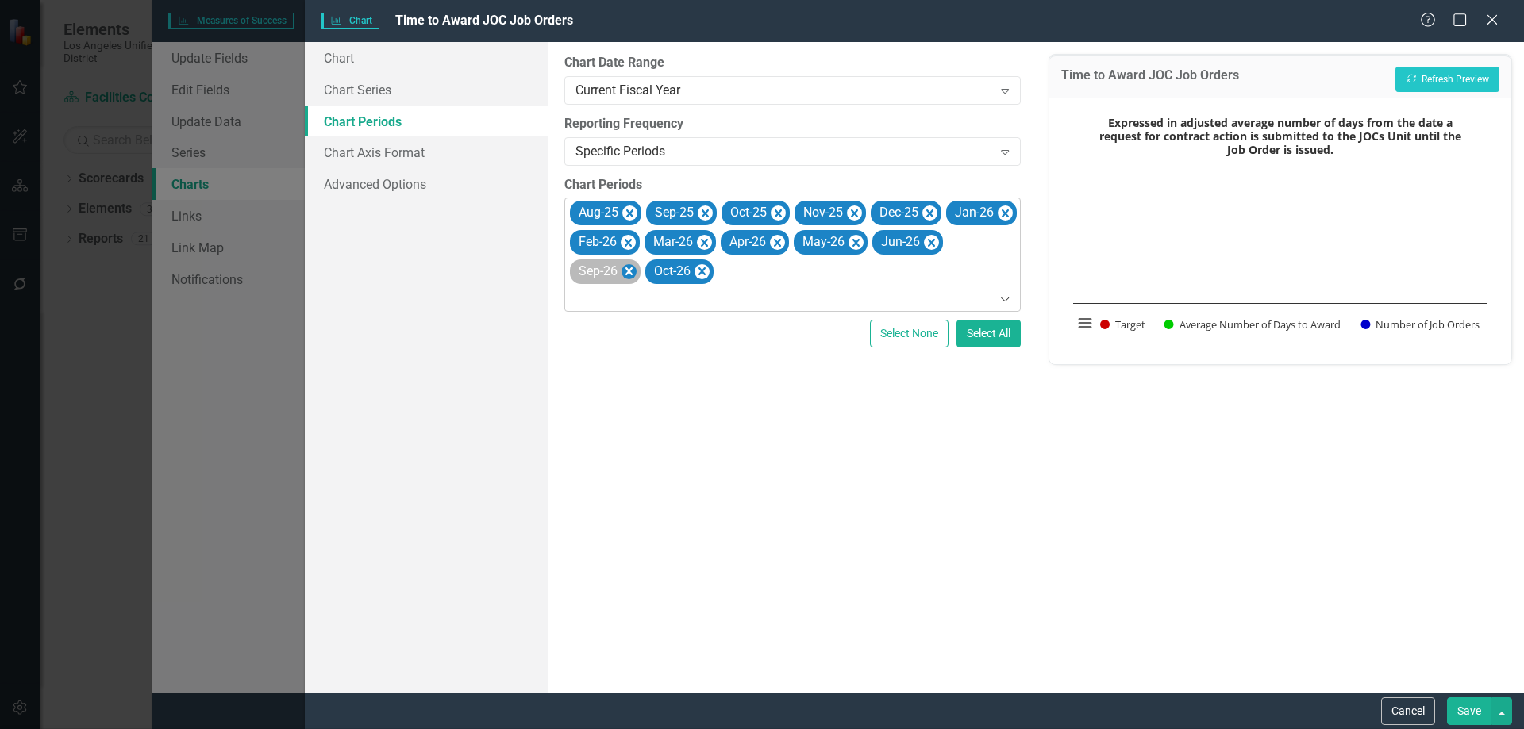
click at [633, 270] on icon "Remove Sep-26" at bounding box center [628, 271] width 7 height 8
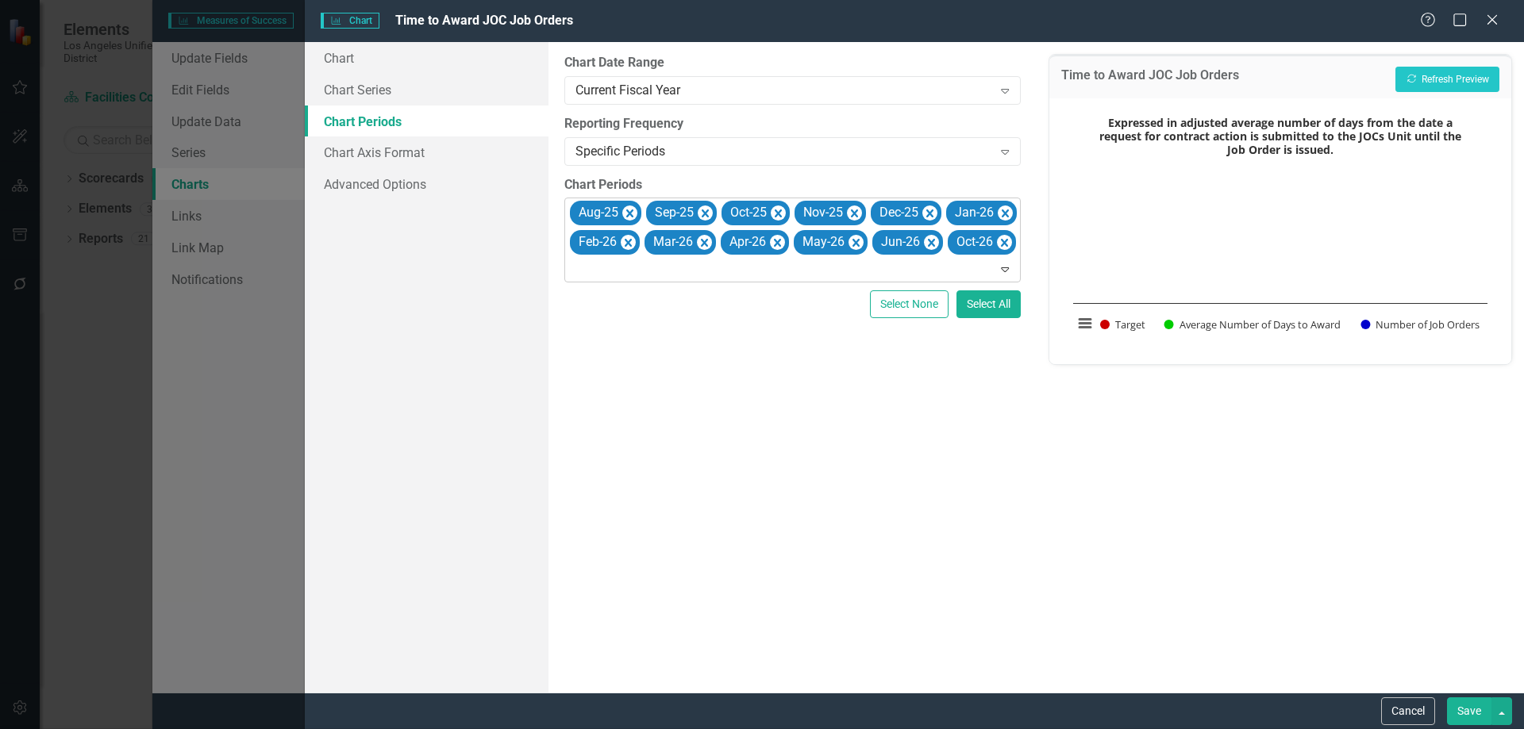
click at [1001, 247] on icon "Remove Oct-26" at bounding box center [1004, 243] width 7 height 8
type input "jul-25"
click at [625, 729] on div "[DATE]-25" at bounding box center [765, 742] width 1498 height 18
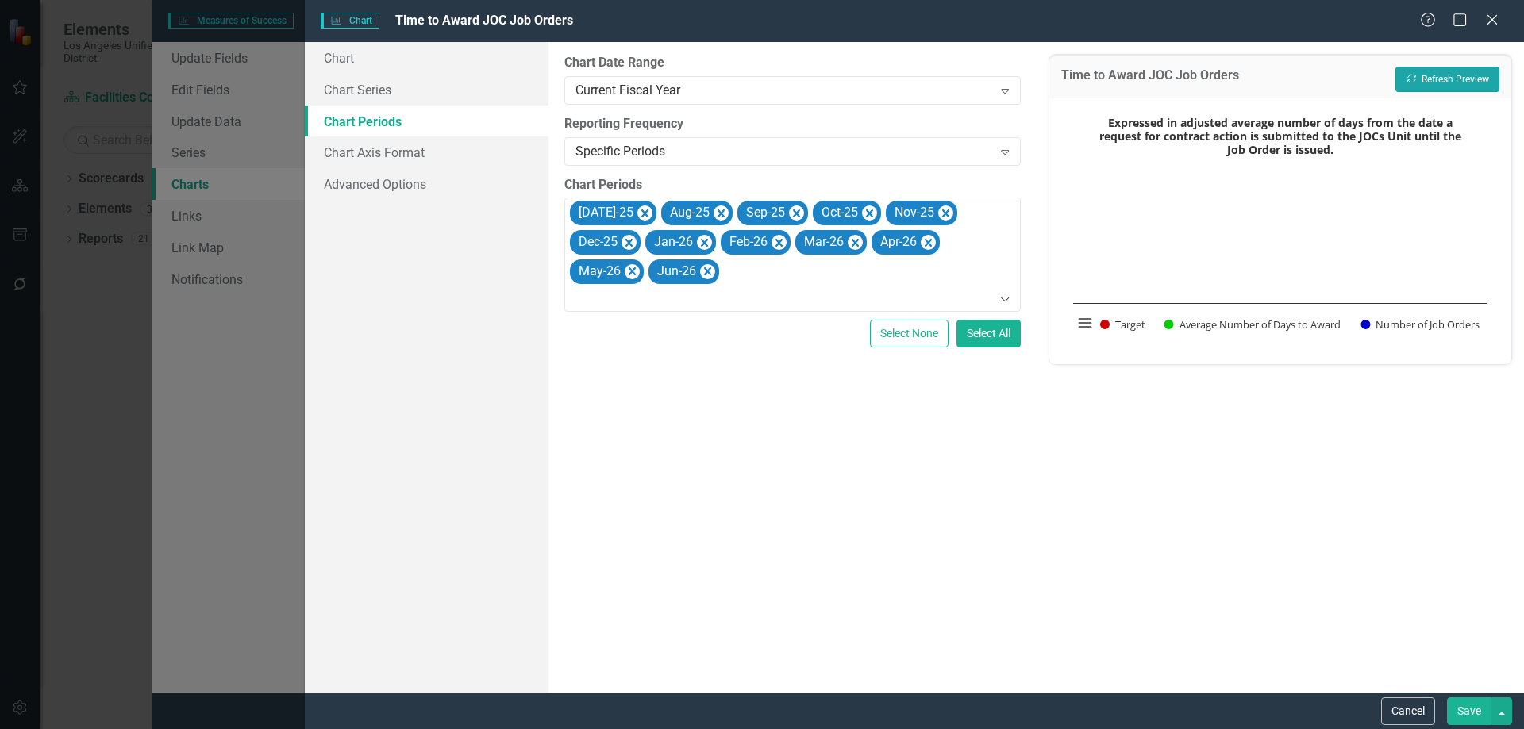
click at [1441, 75] on button "Recalculate Refresh Preview" at bounding box center [1447, 79] width 104 height 25
click at [1467, 709] on button "Save" at bounding box center [1469, 712] width 44 height 28
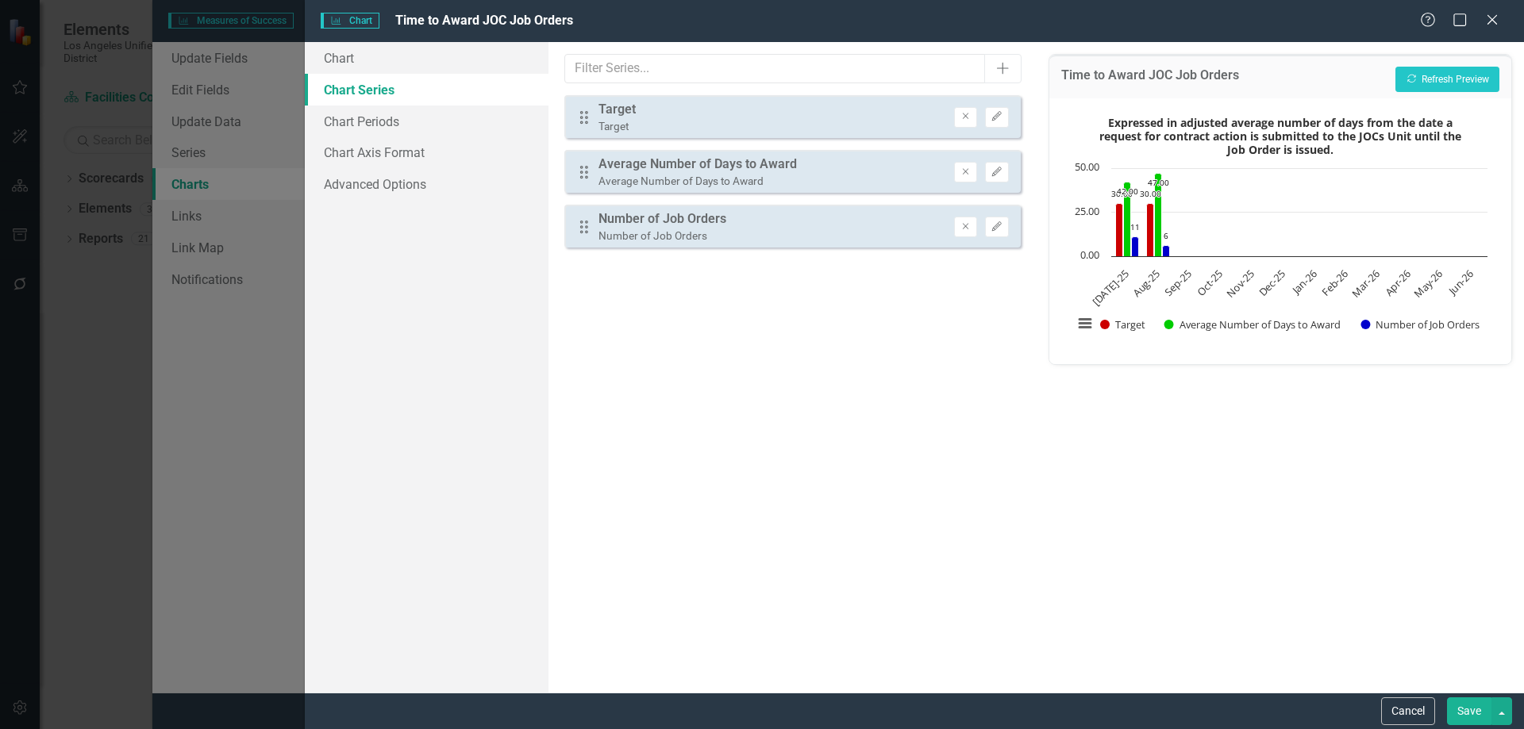
click at [1467, 711] on button "Save" at bounding box center [1469, 712] width 44 height 28
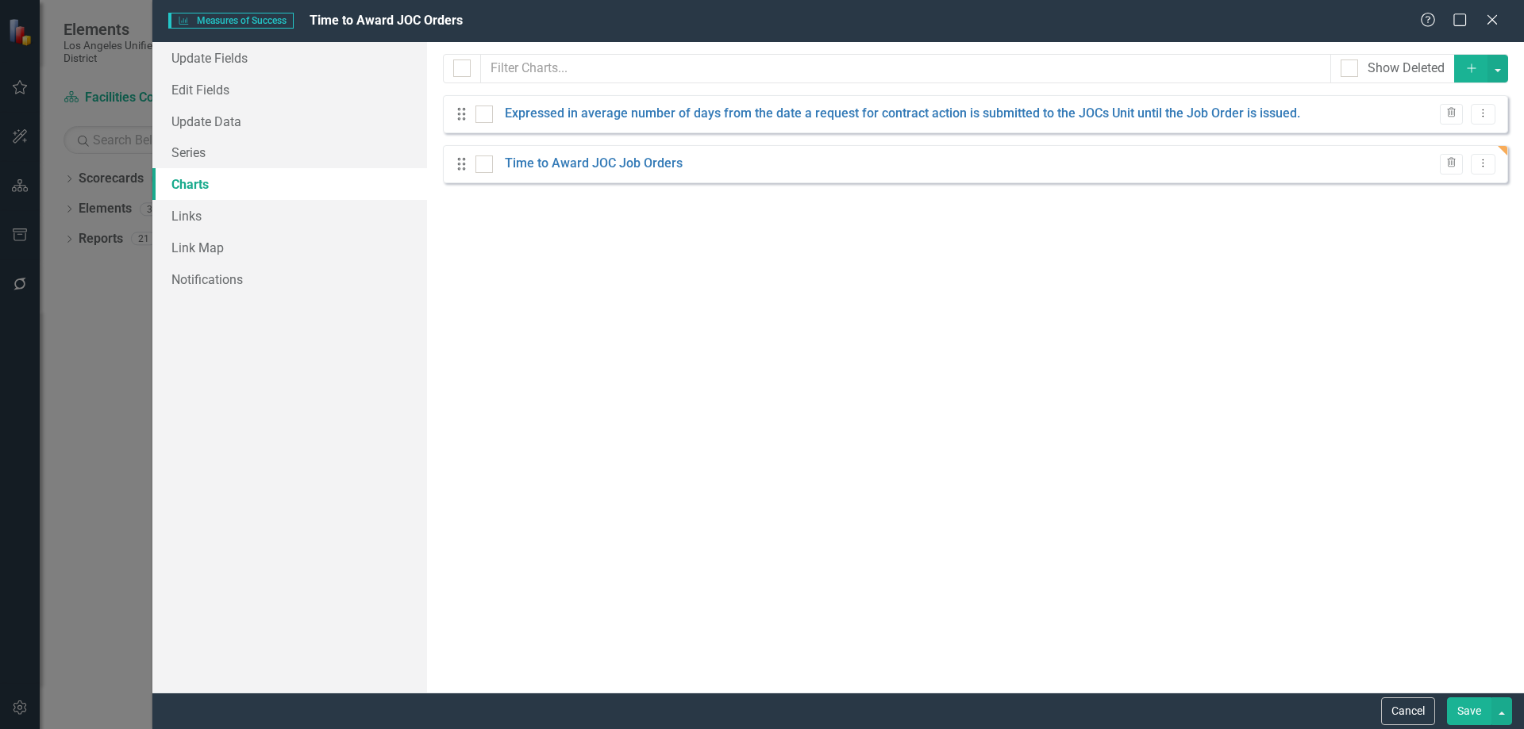
click at [1462, 701] on button "Save" at bounding box center [1469, 712] width 44 height 28
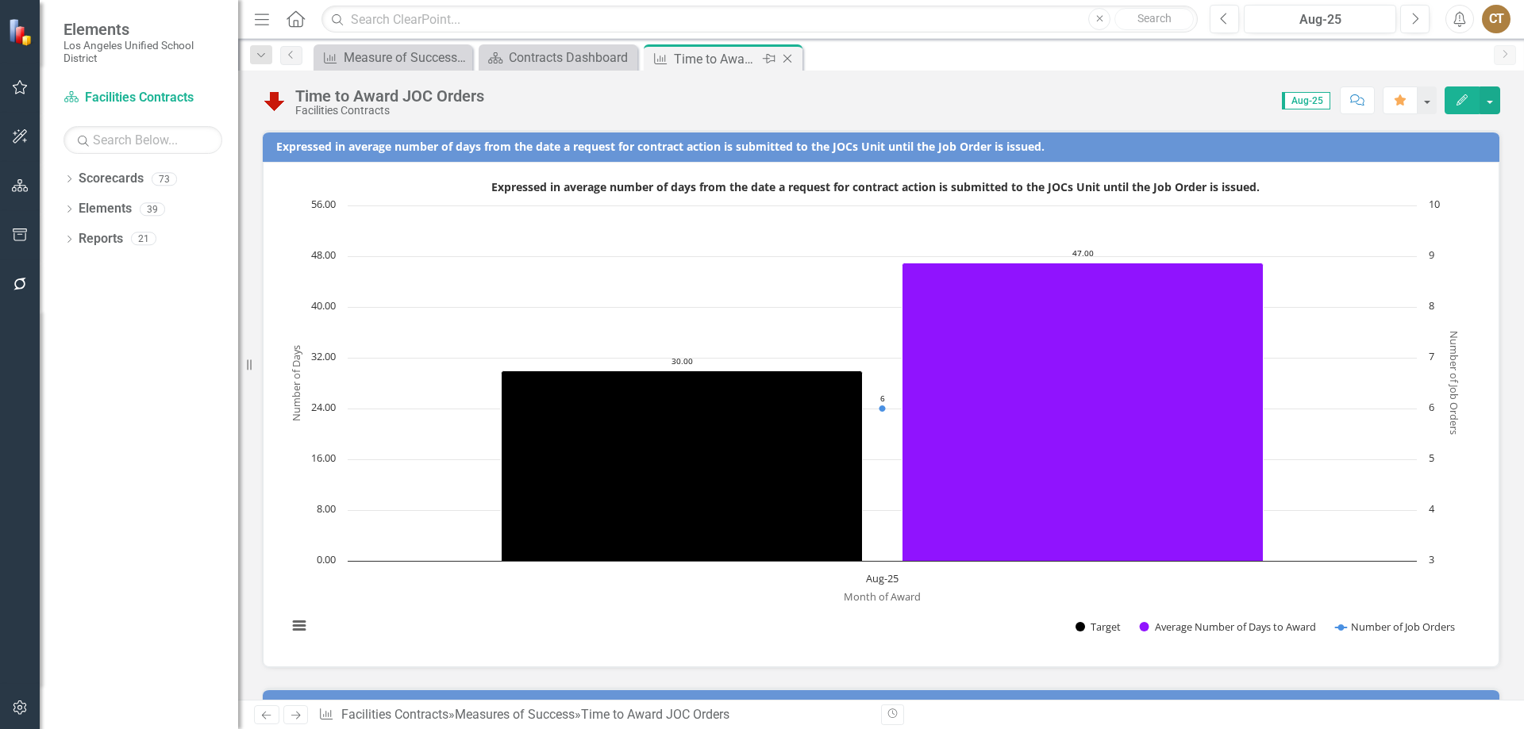
click at [790, 56] on icon at bounding box center [787, 59] width 9 height 9
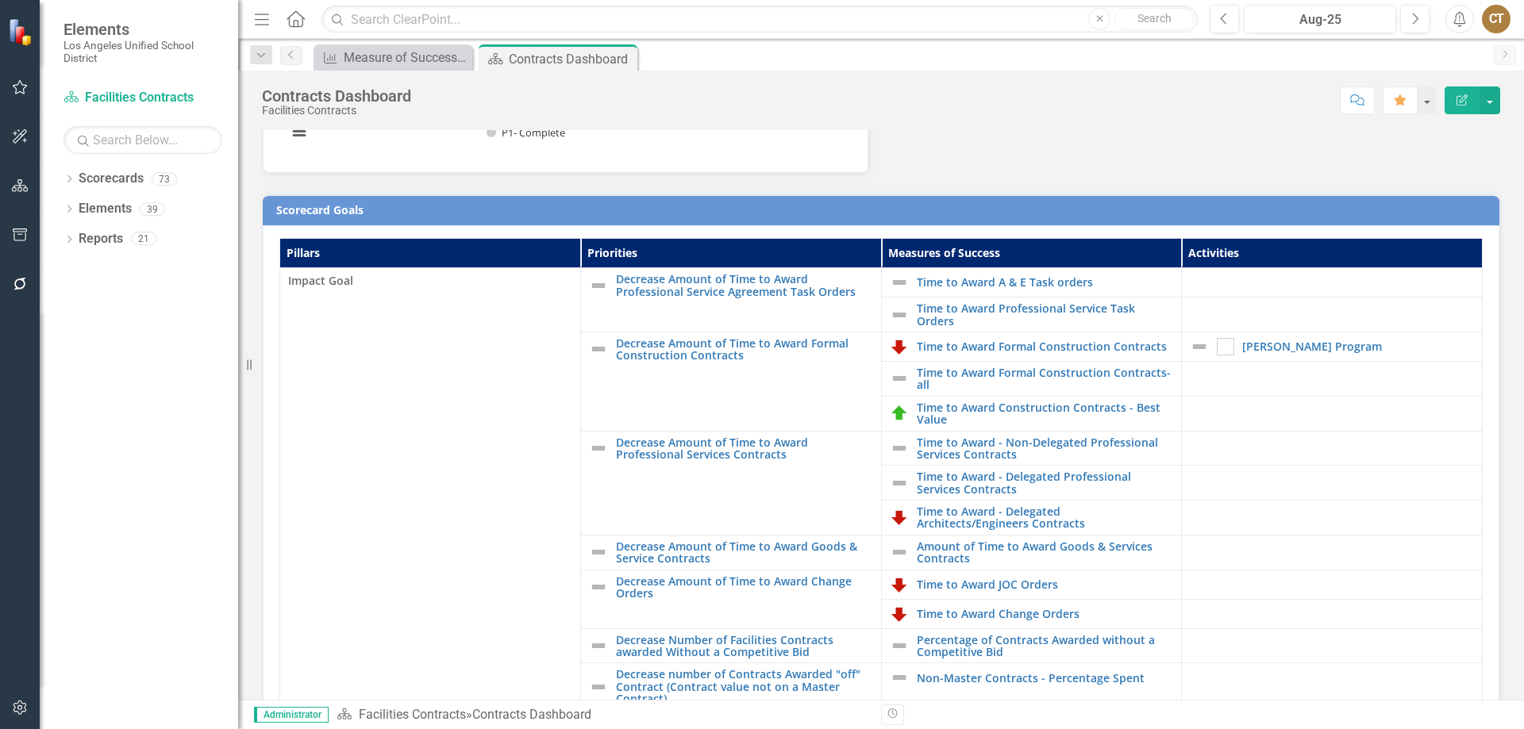
scroll to position [317, 0]
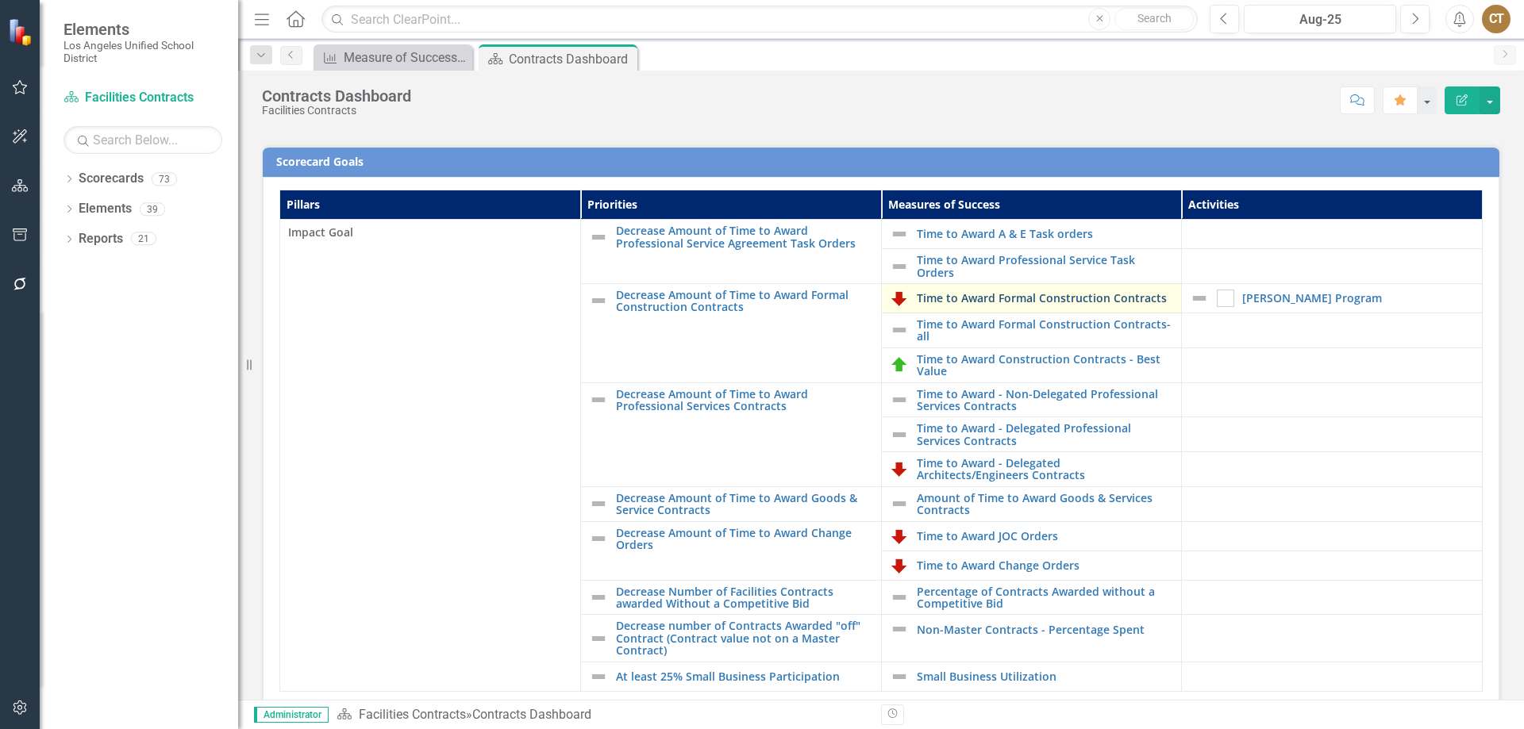
click at [951, 300] on link "Time to Award Formal Construction Contracts" at bounding box center [1045, 298] width 257 height 12
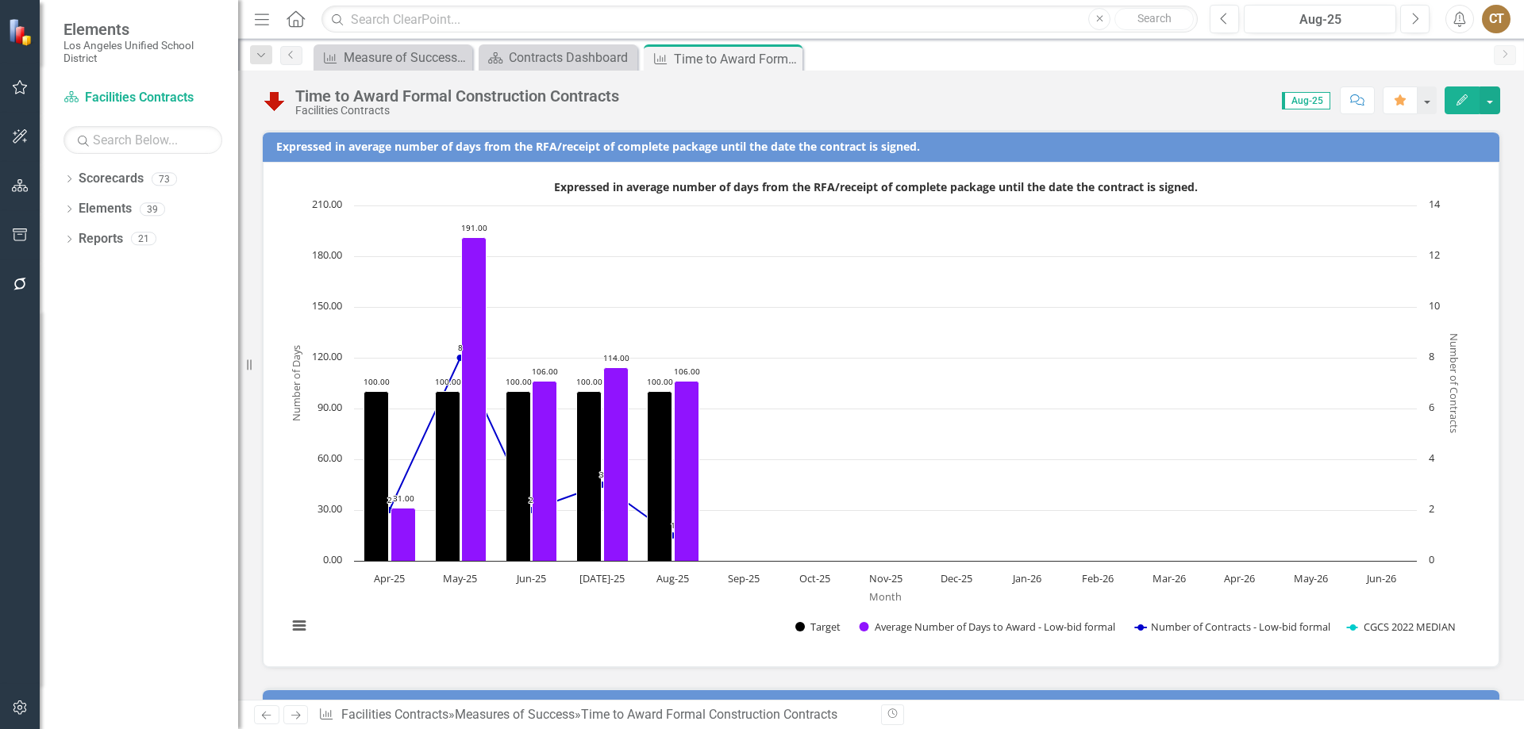
click at [267, 718] on icon "Previous" at bounding box center [266, 715] width 13 height 10
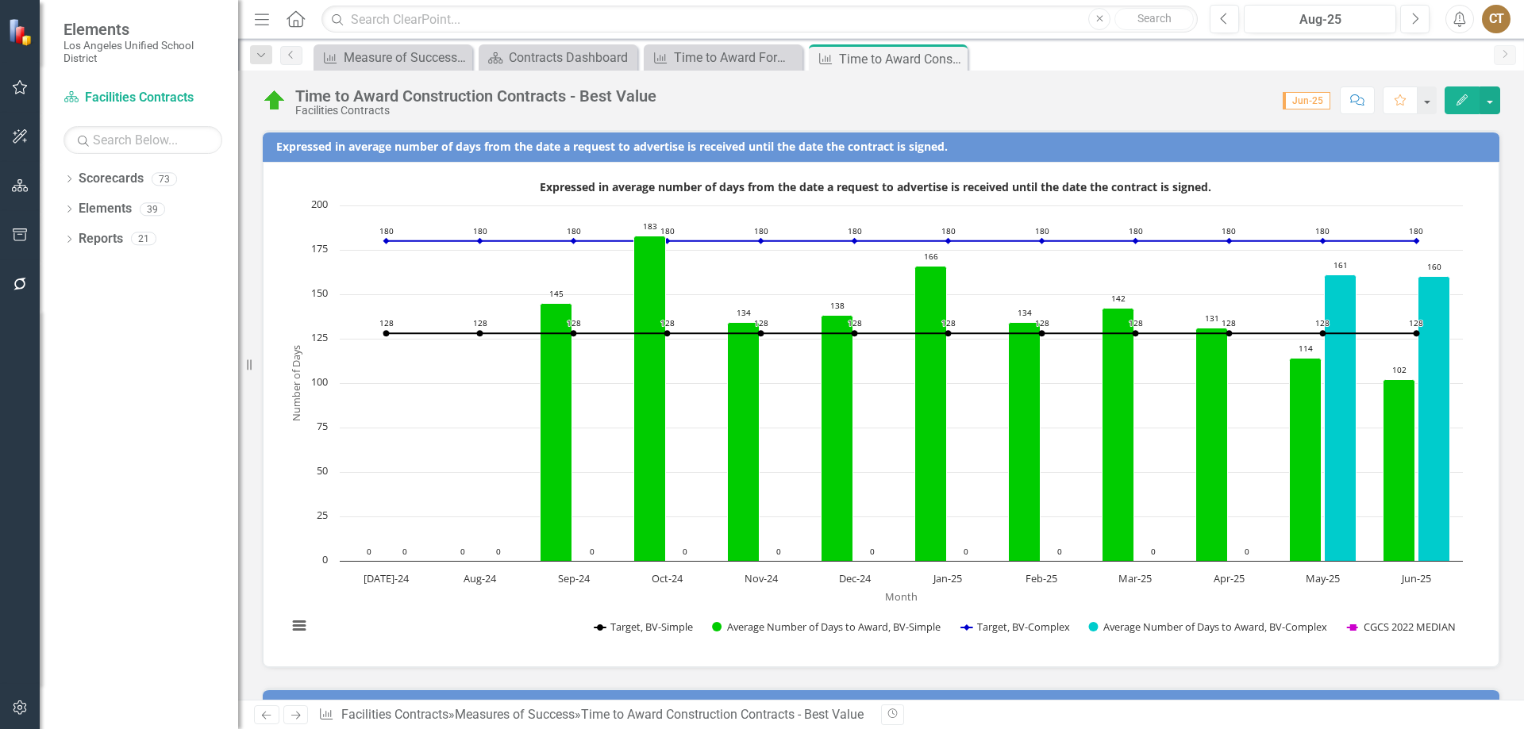
click at [294, 714] on icon "Next" at bounding box center [295, 715] width 13 height 10
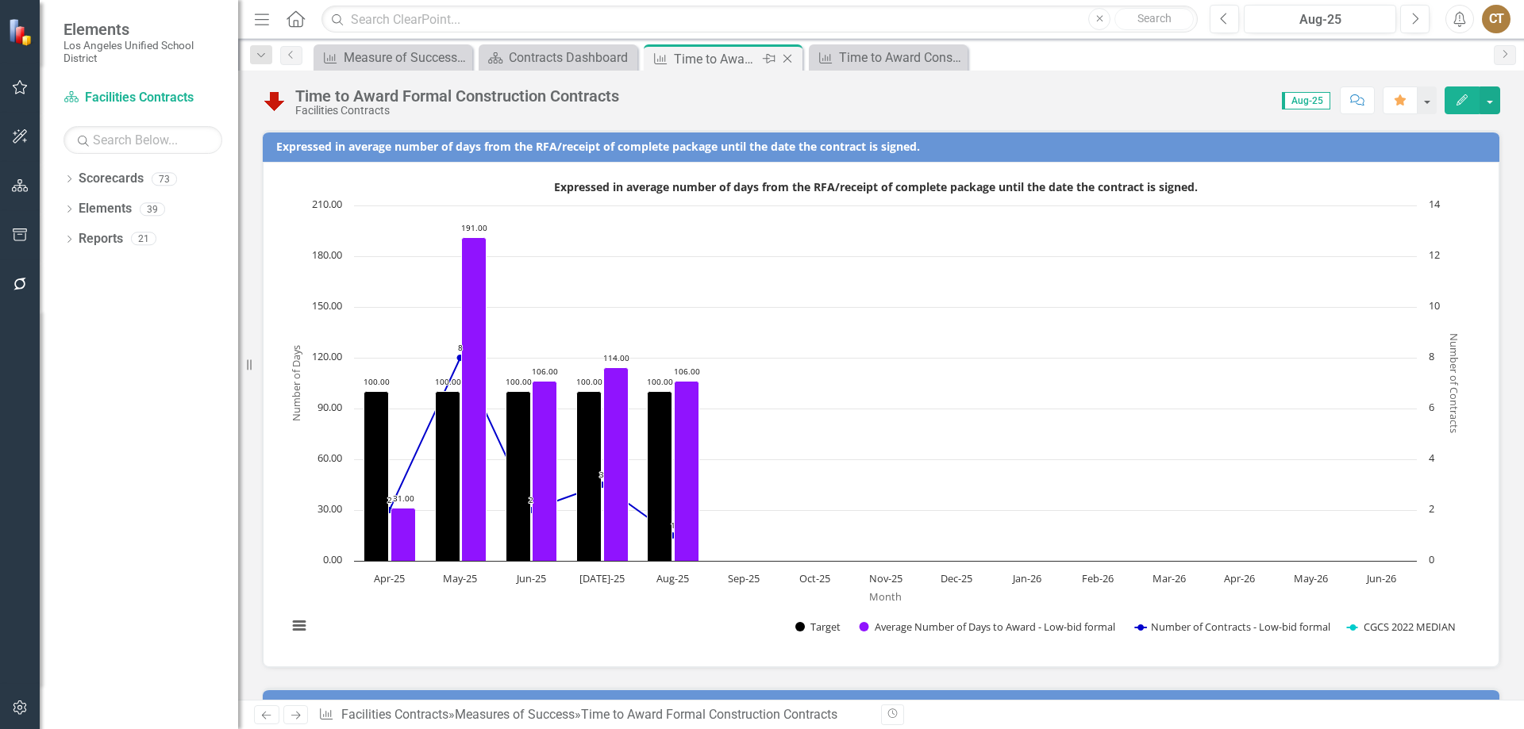
click at [785, 60] on icon "Close" at bounding box center [787, 58] width 16 height 13
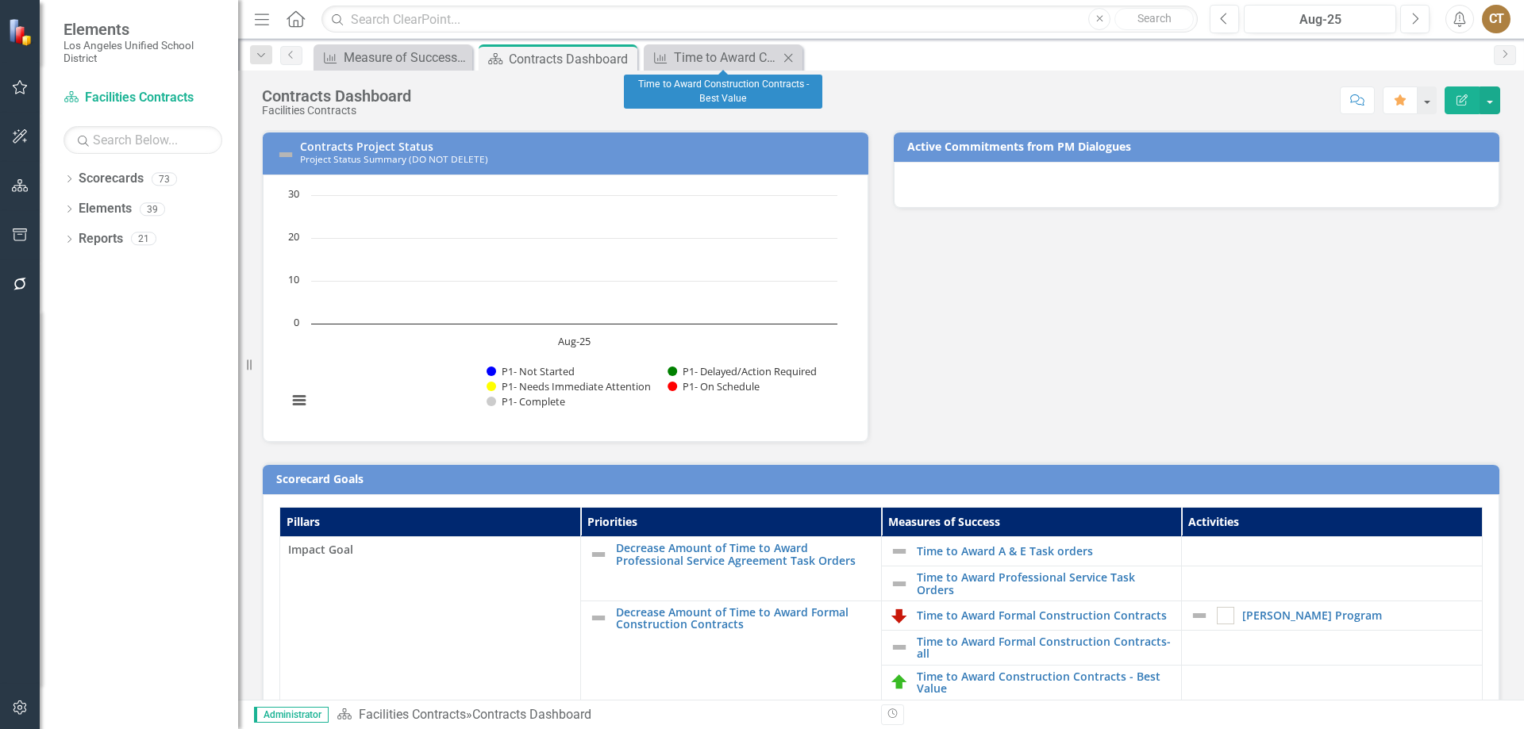
click at [790, 60] on icon "Close" at bounding box center [788, 58] width 16 height 13
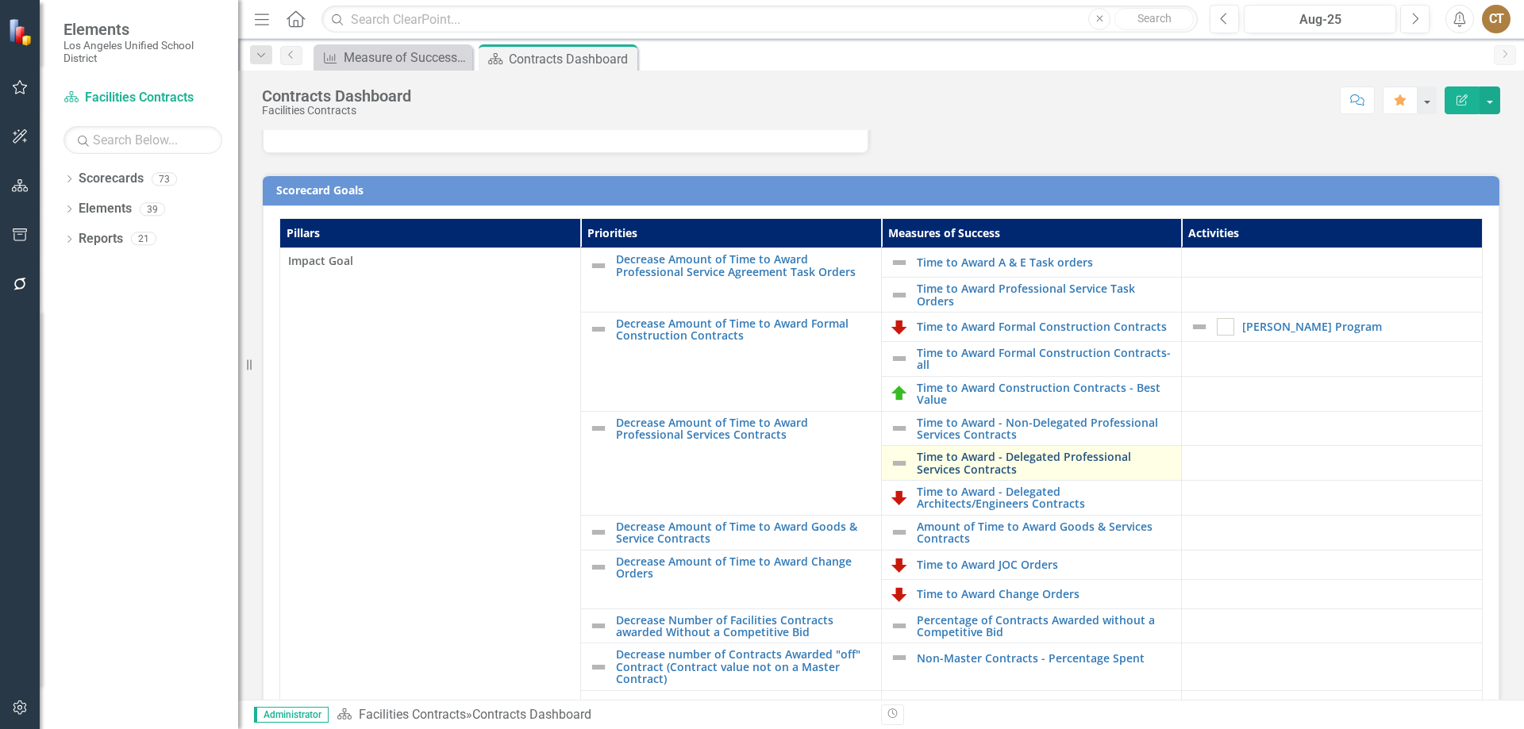
scroll to position [317, 0]
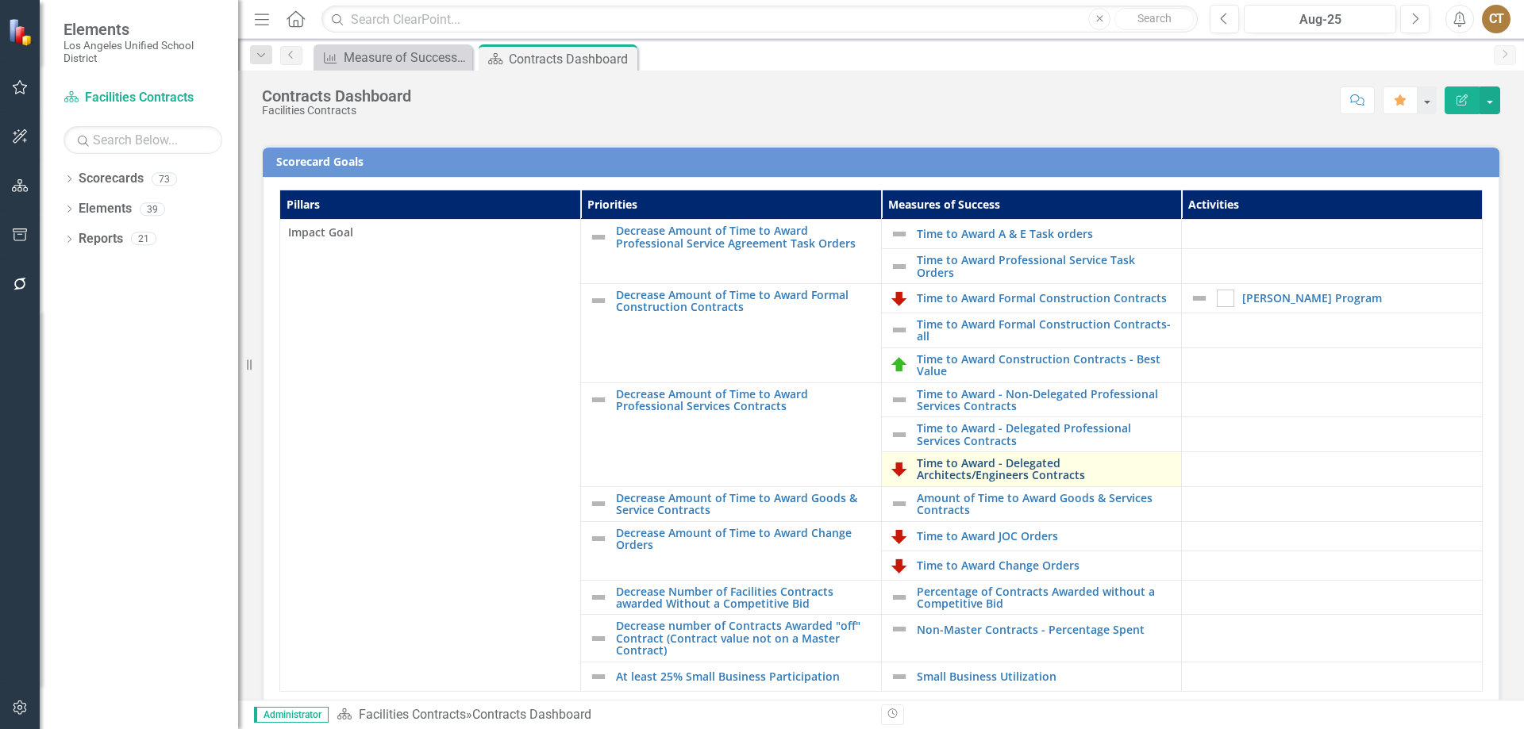
click at [962, 464] on link "Time to Award - Delegated Architects/Engineers Contracts" at bounding box center [1045, 469] width 257 height 25
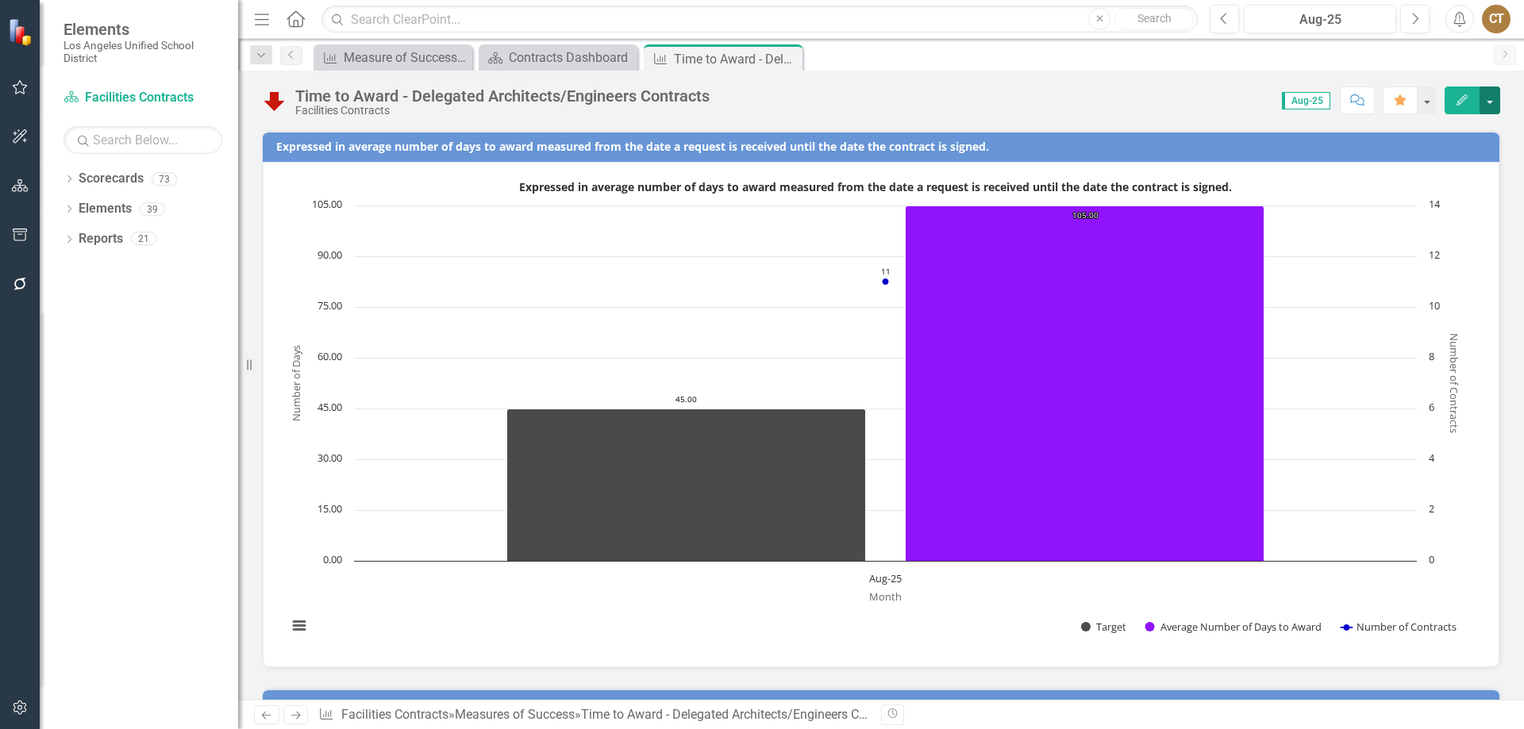
click at [1491, 98] on button "button" at bounding box center [1489, 101] width 21 height 28
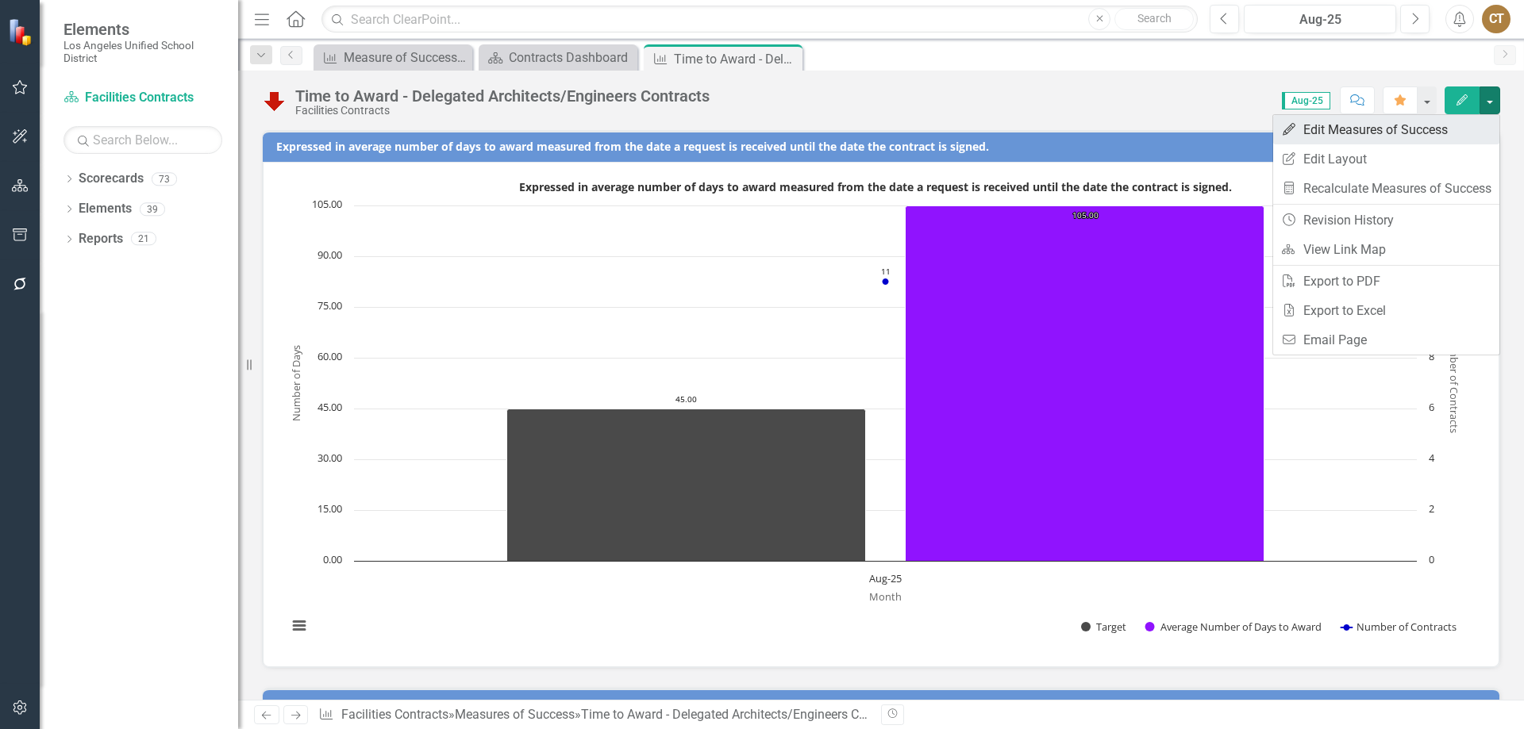
click at [1331, 129] on link "Edit Edit Measures of Success" at bounding box center [1386, 129] width 226 height 29
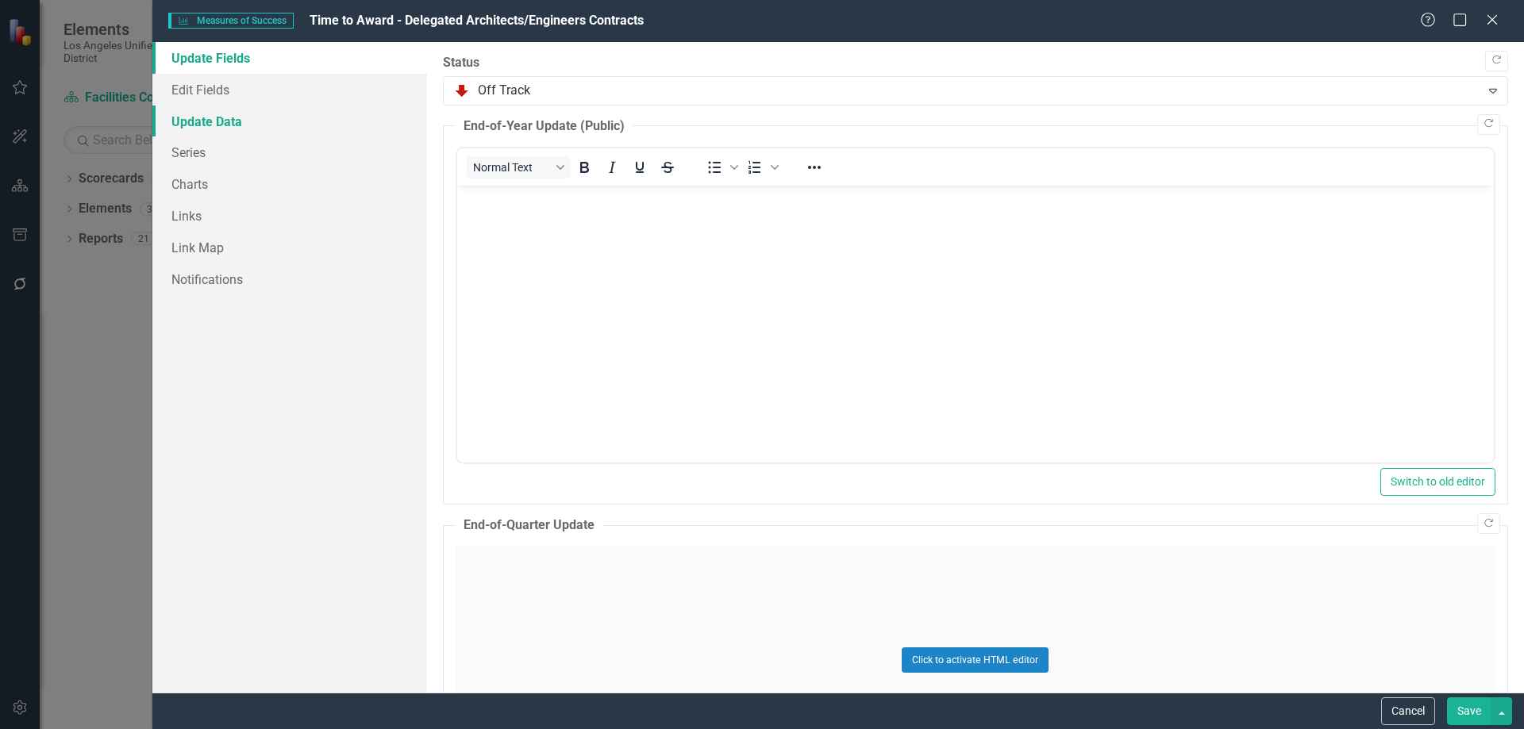
click at [206, 119] on link "Update Data" at bounding box center [289, 122] width 275 height 32
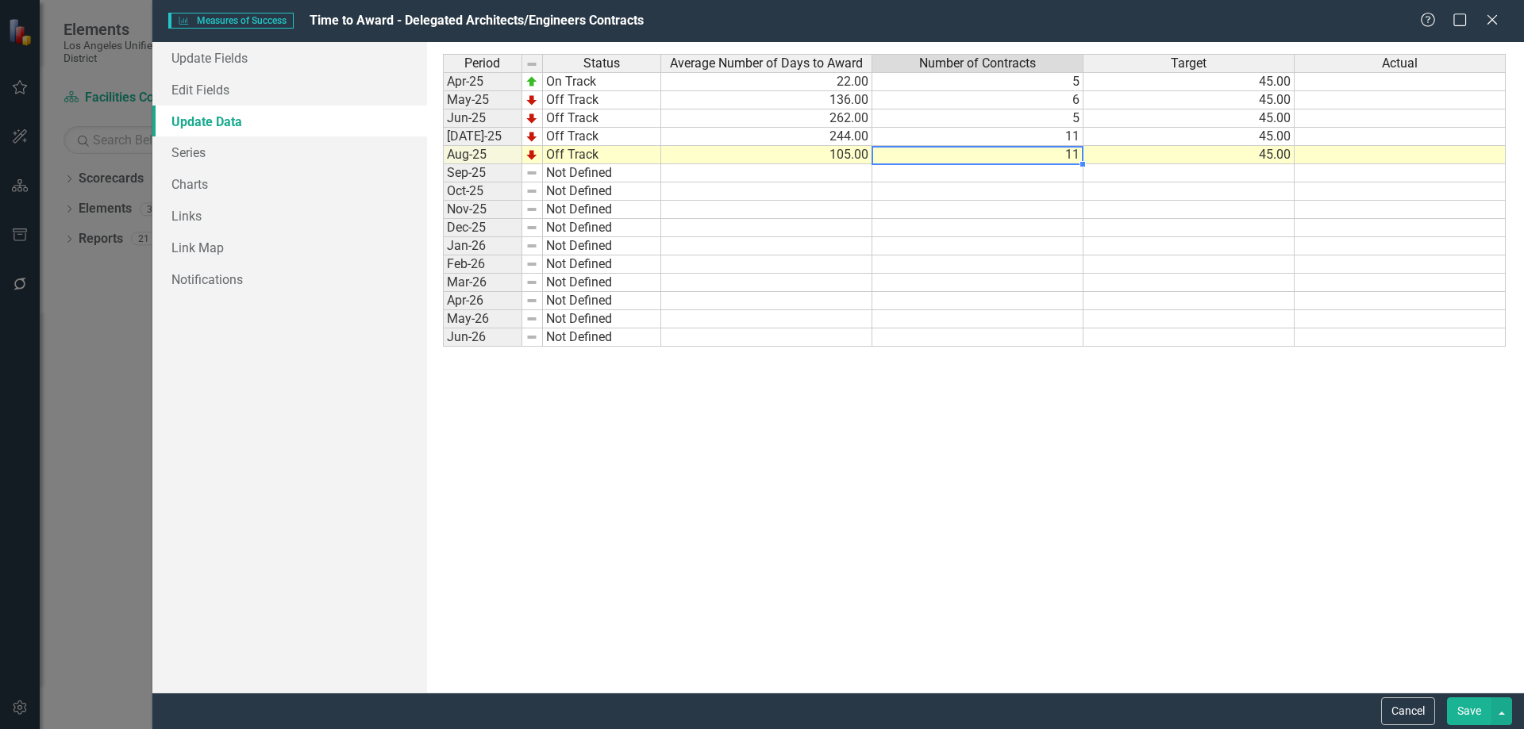
click at [1052, 160] on td "11" at bounding box center [977, 155] width 211 height 18
type textarea "3"
click at [824, 160] on td "105.00" at bounding box center [766, 155] width 211 height 18
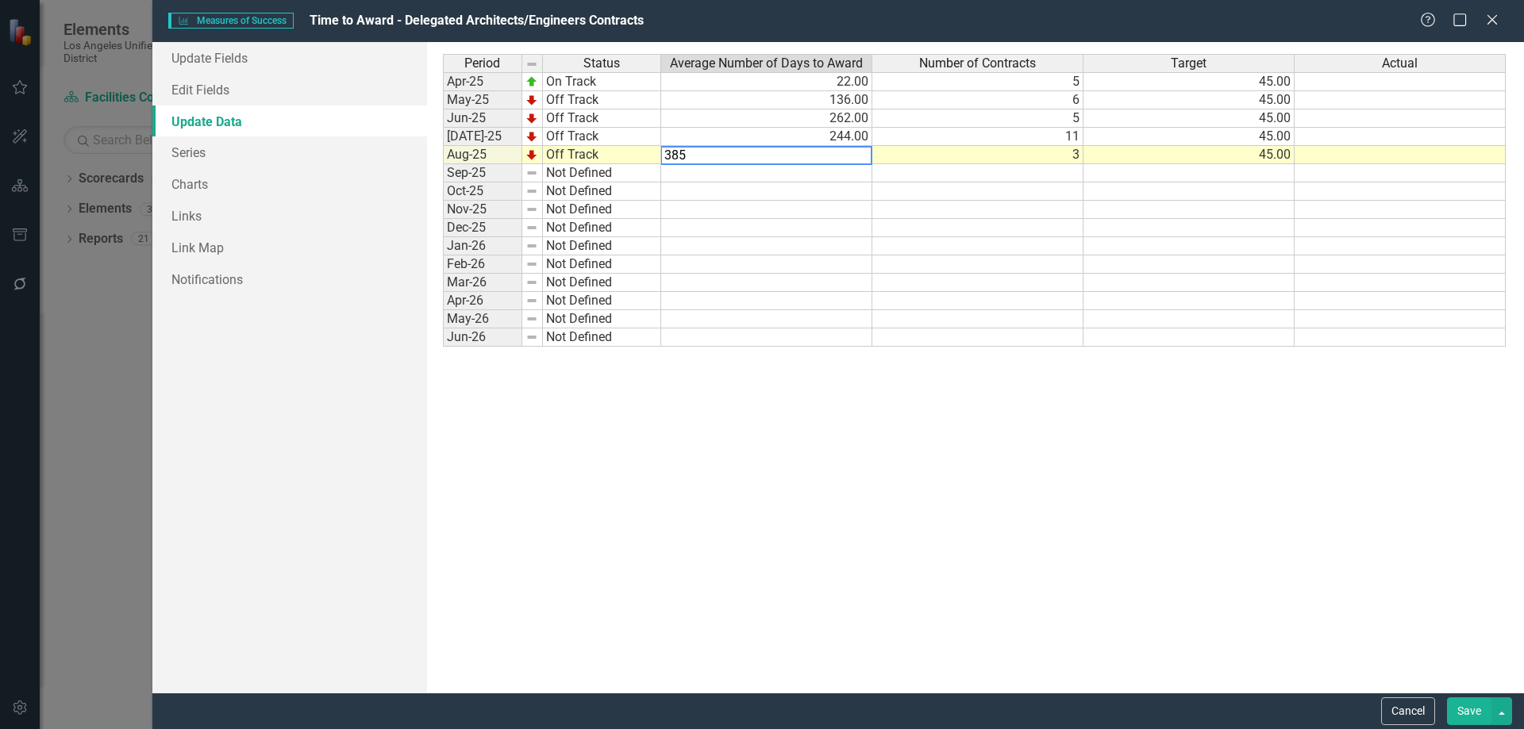
type textarea "385"
click at [1320, 157] on td at bounding box center [1400, 155] width 211 height 18
click at [1460, 706] on button "Save" at bounding box center [1469, 712] width 44 height 28
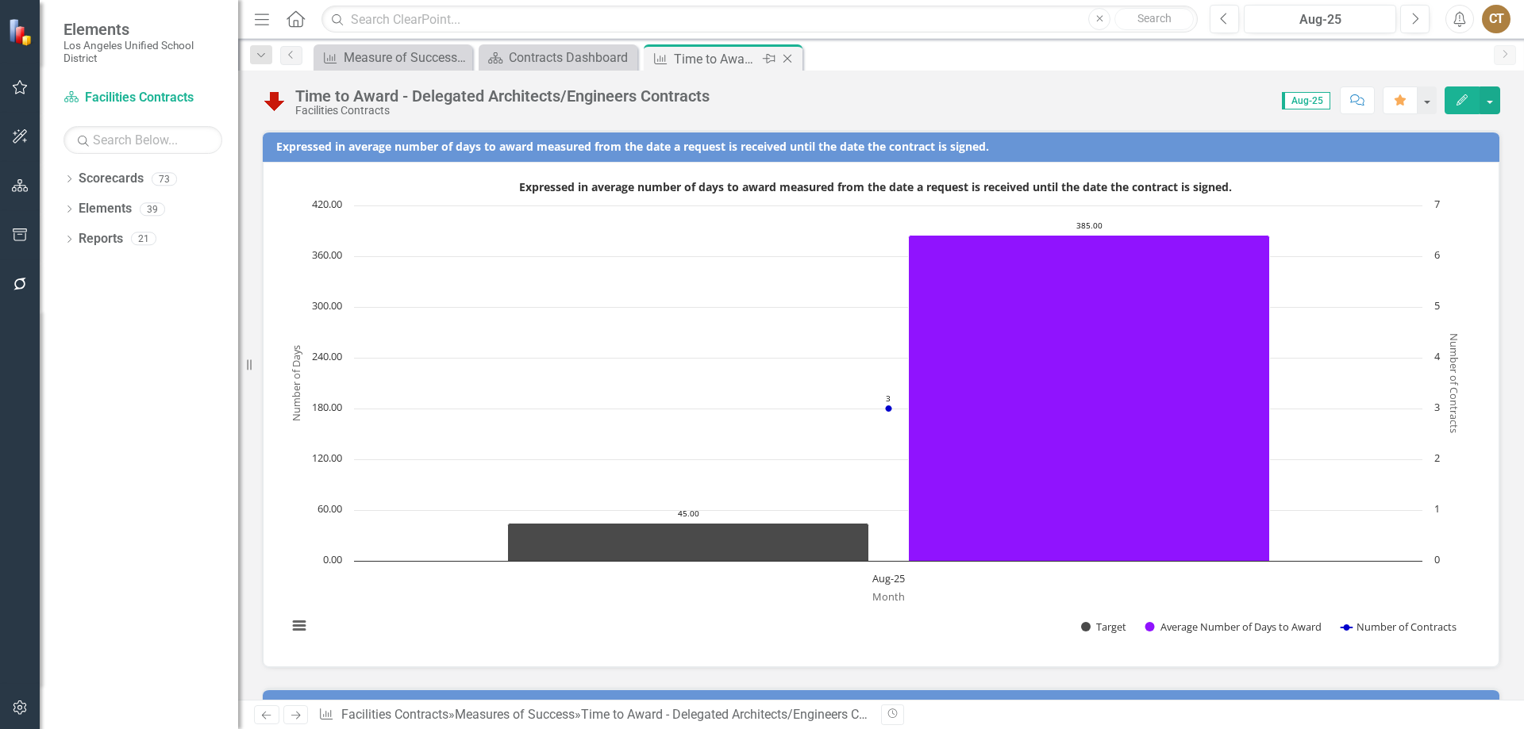
click at [789, 57] on icon "Close" at bounding box center [787, 58] width 16 height 13
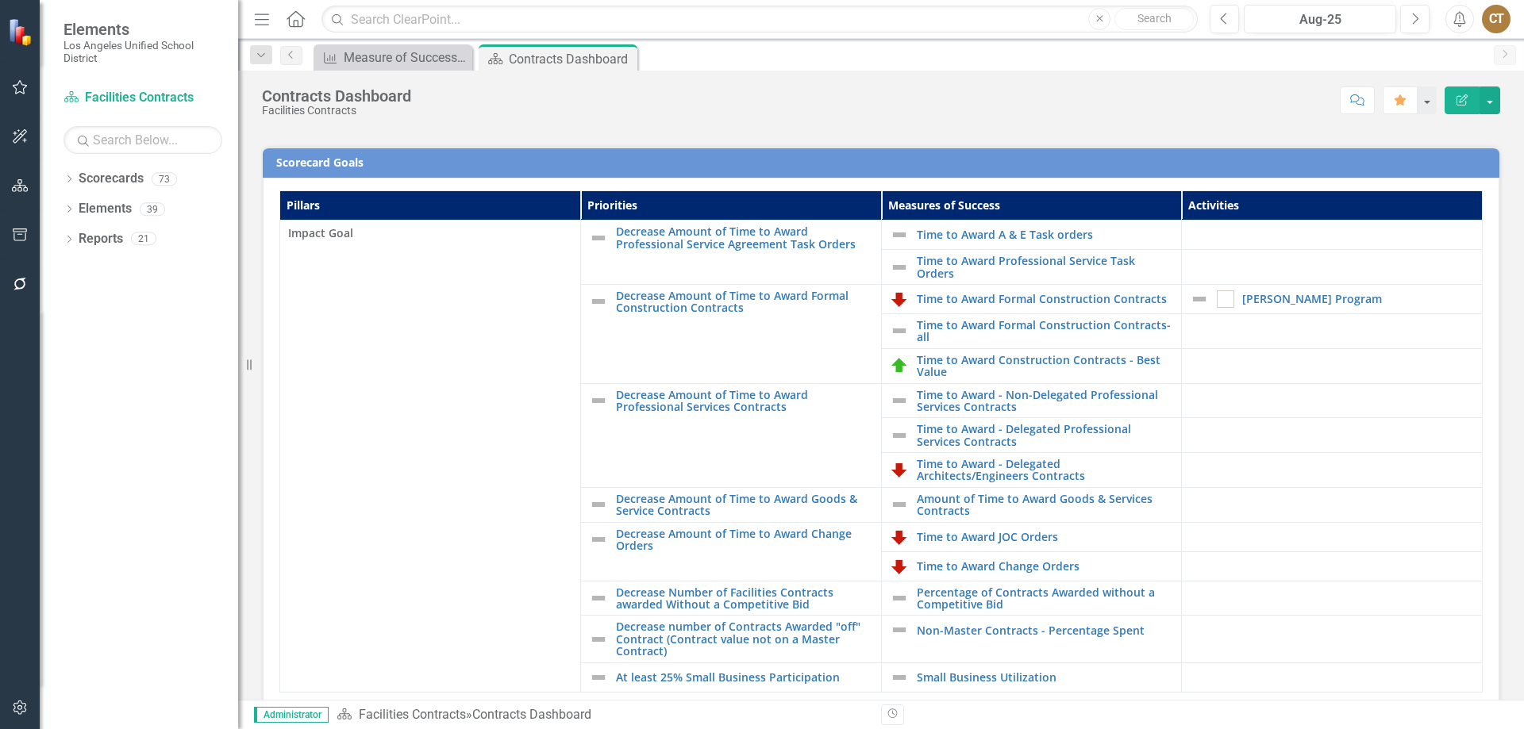
scroll to position [317, 0]
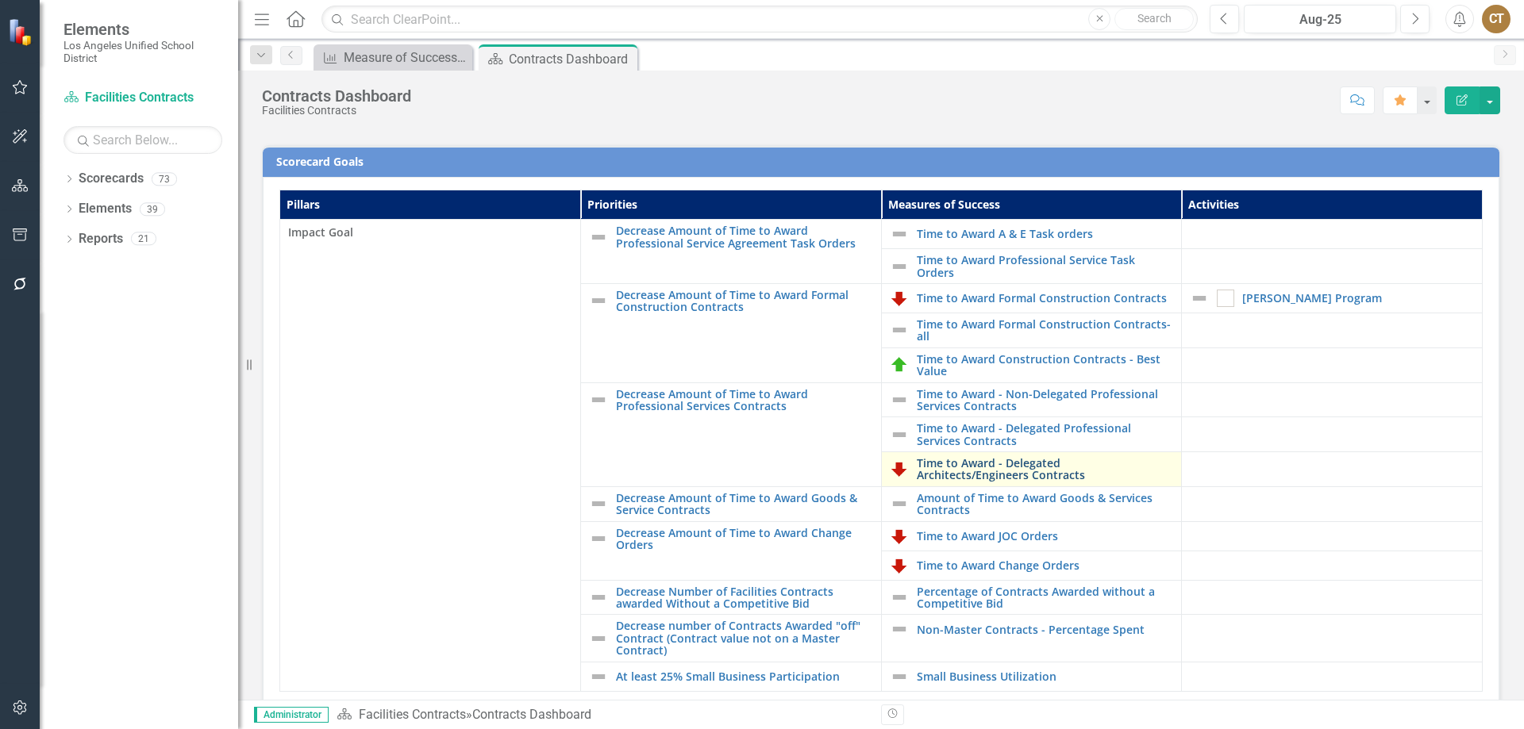
click at [987, 463] on link "Time to Award - Delegated Architects/Engineers Contracts" at bounding box center [1045, 469] width 257 height 25
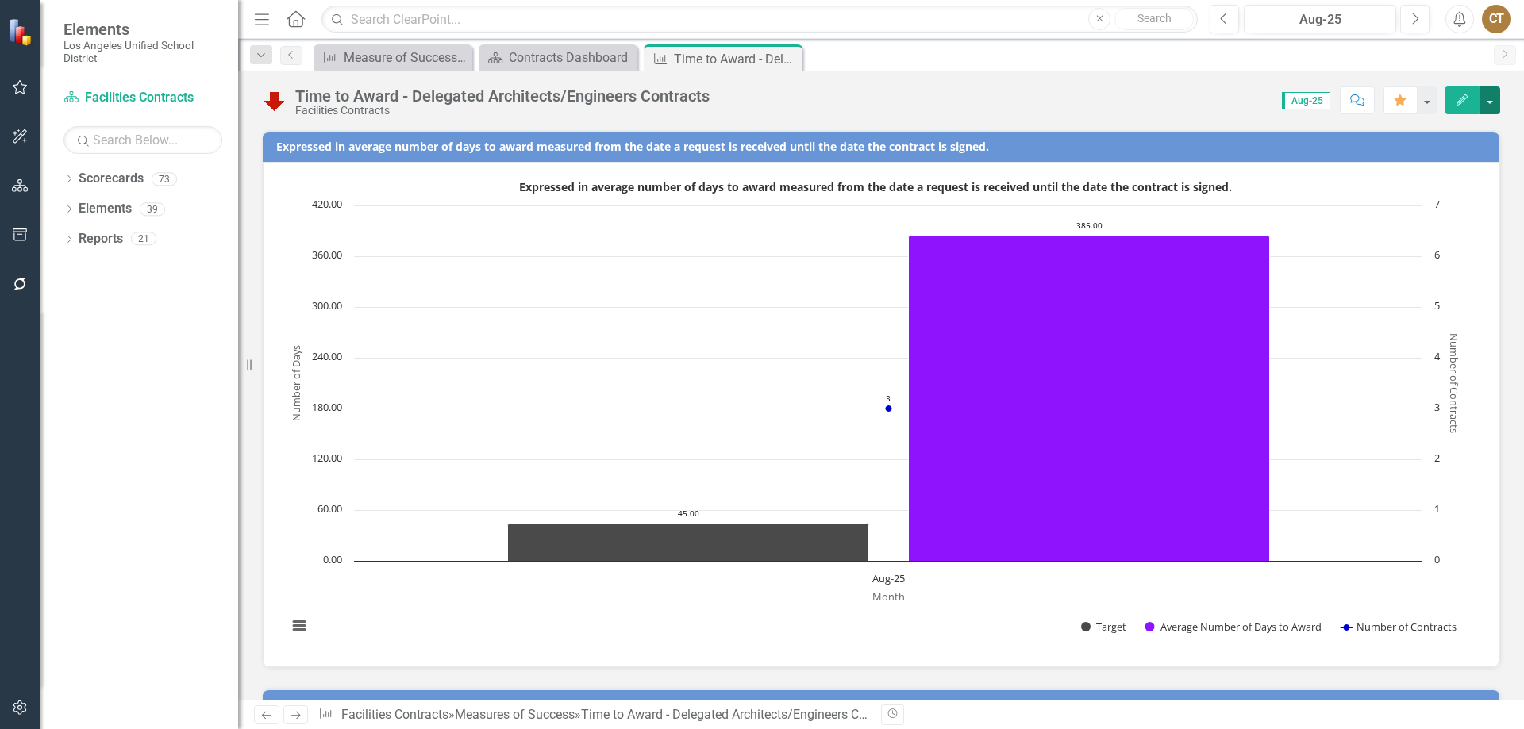
click at [1488, 98] on button "button" at bounding box center [1489, 101] width 21 height 28
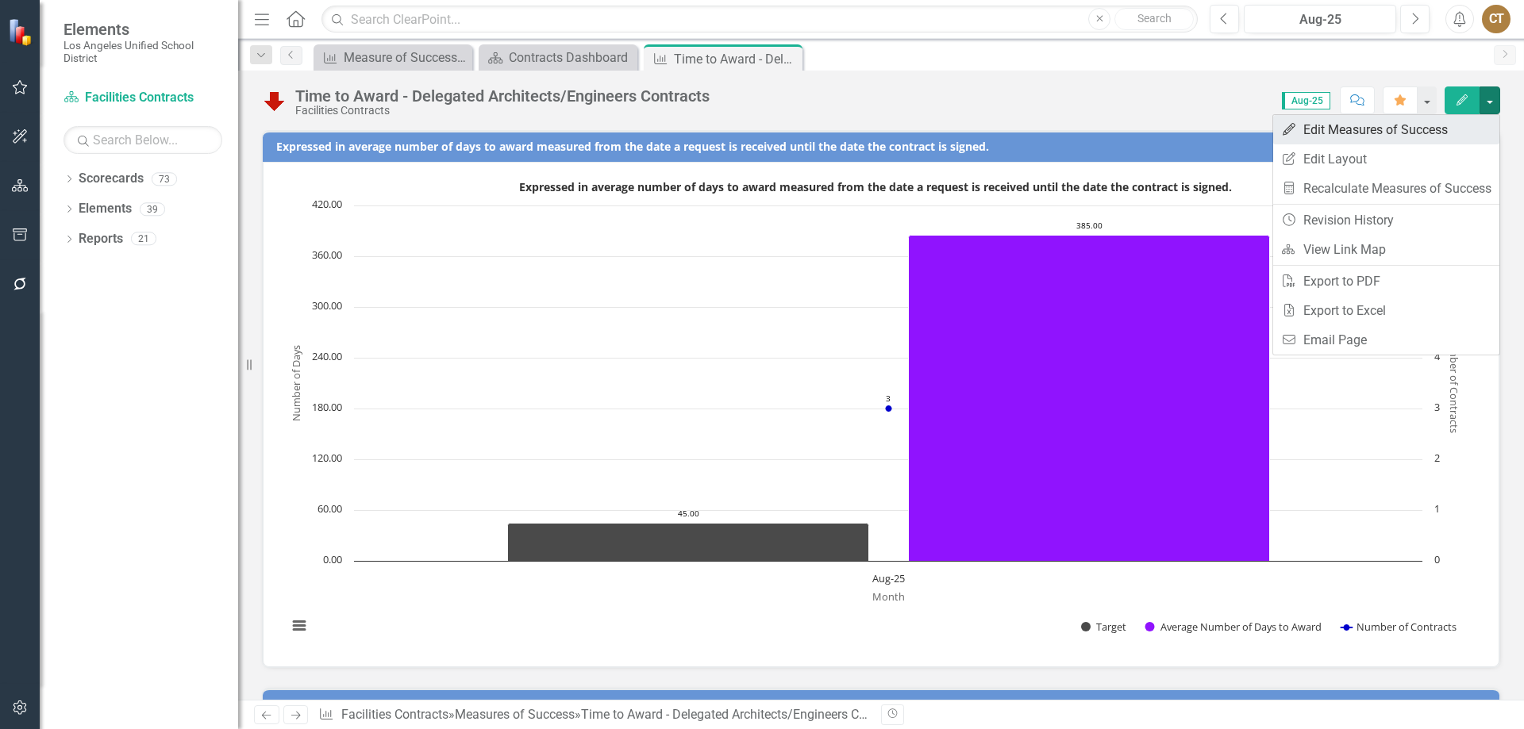
click at [1369, 131] on link "Edit Edit Measures of Success" at bounding box center [1386, 129] width 226 height 29
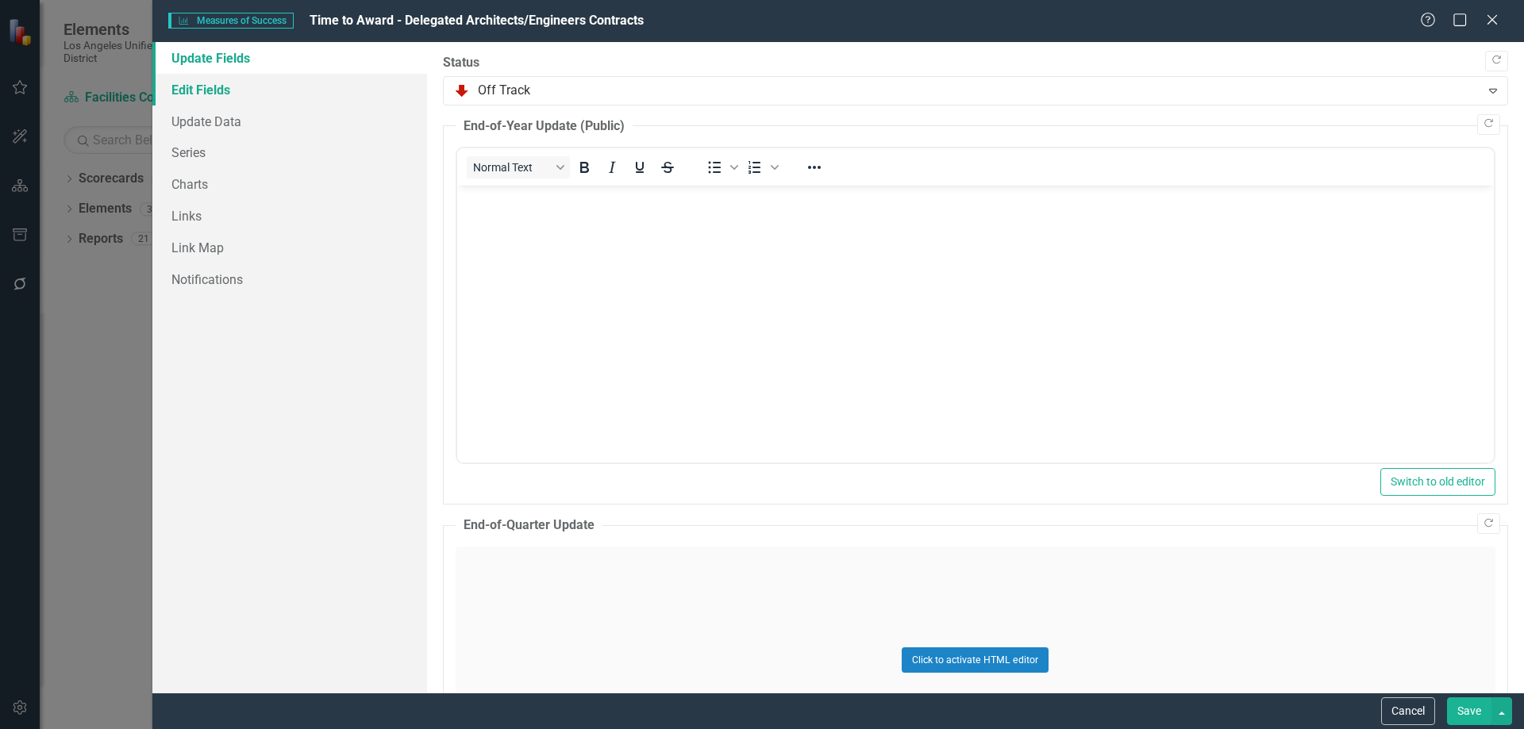
click at [214, 87] on link "Edit Fields" at bounding box center [289, 90] width 275 height 32
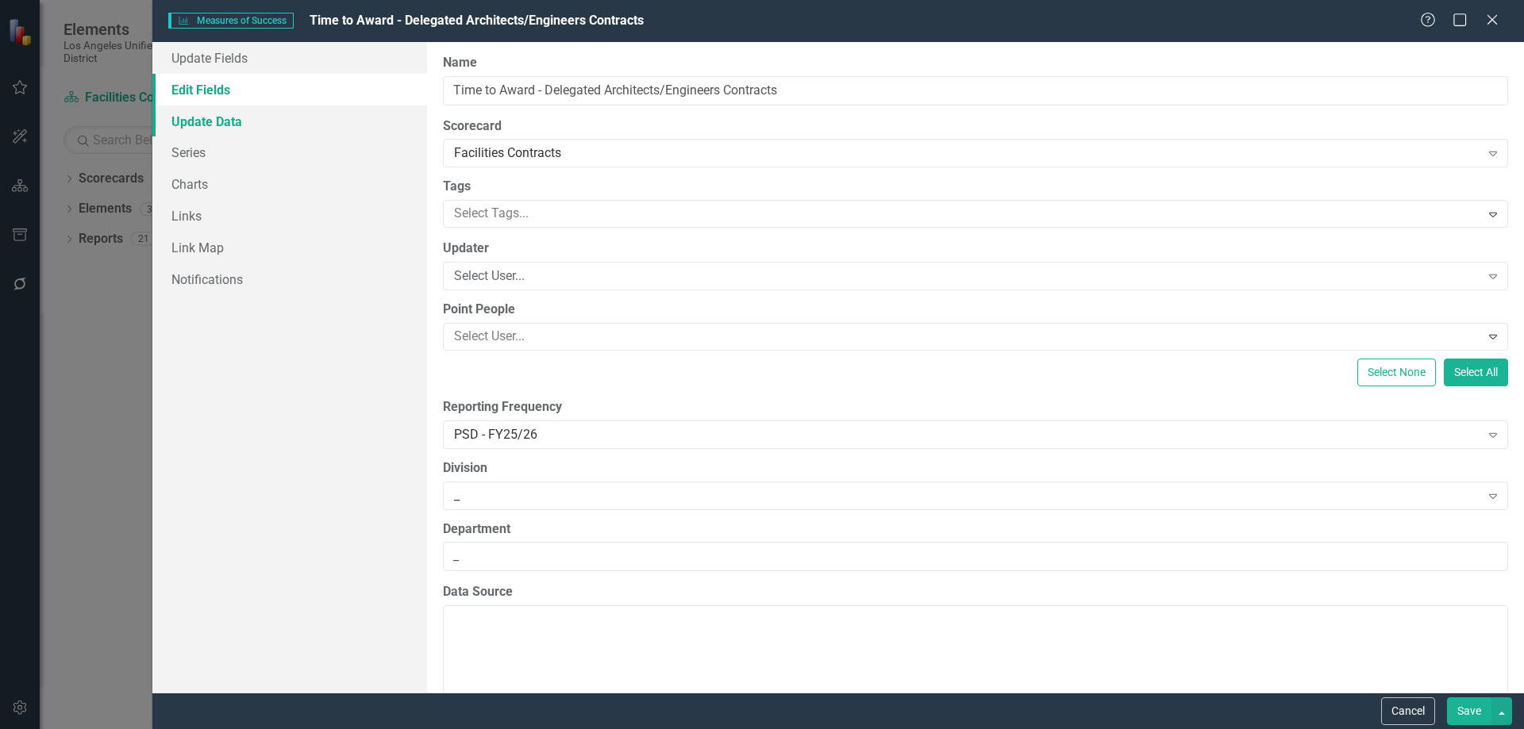
click at [195, 121] on link "Update Data" at bounding box center [289, 122] width 275 height 32
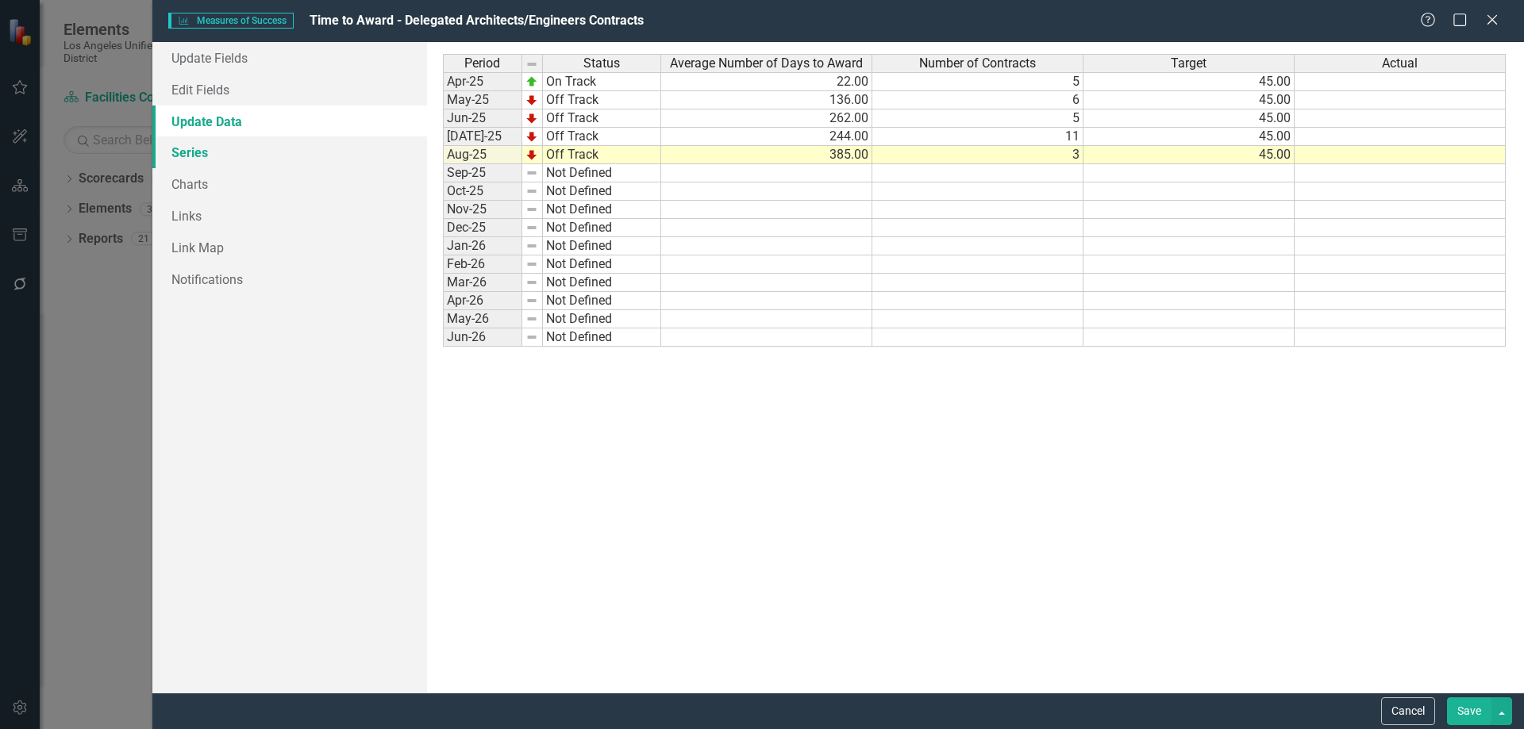
click at [186, 148] on link "Series" at bounding box center [289, 153] width 275 height 32
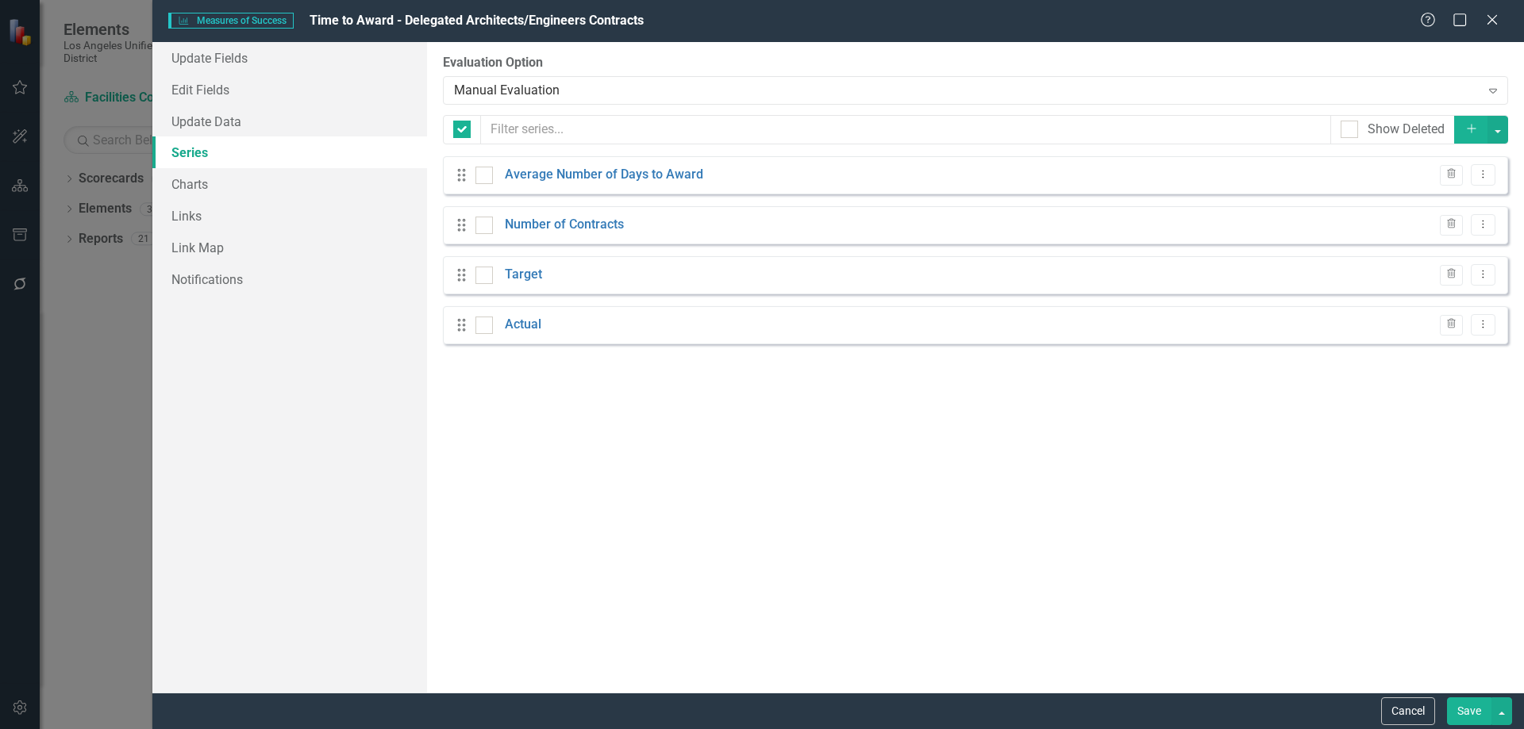
checkbox input "false"
click at [188, 184] on link "Charts" at bounding box center [289, 184] width 275 height 32
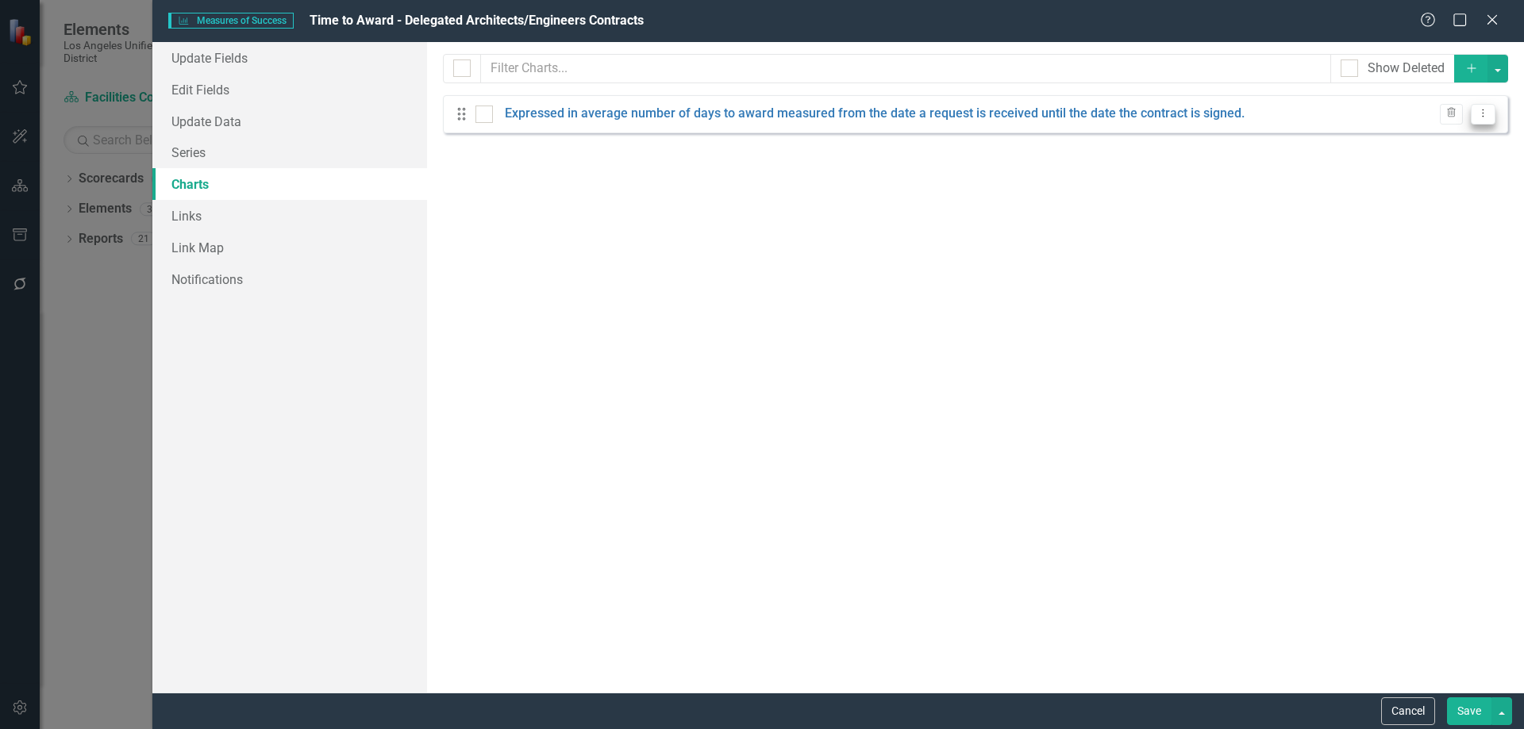
click at [1483, 111] on icon "Dropdown Menu" at bounding box center [1482, 113] width 13 height 10
click at [1437, 143] on link "Edit Edit Chart" at bounding box center [1431, 139] width 125 height 29
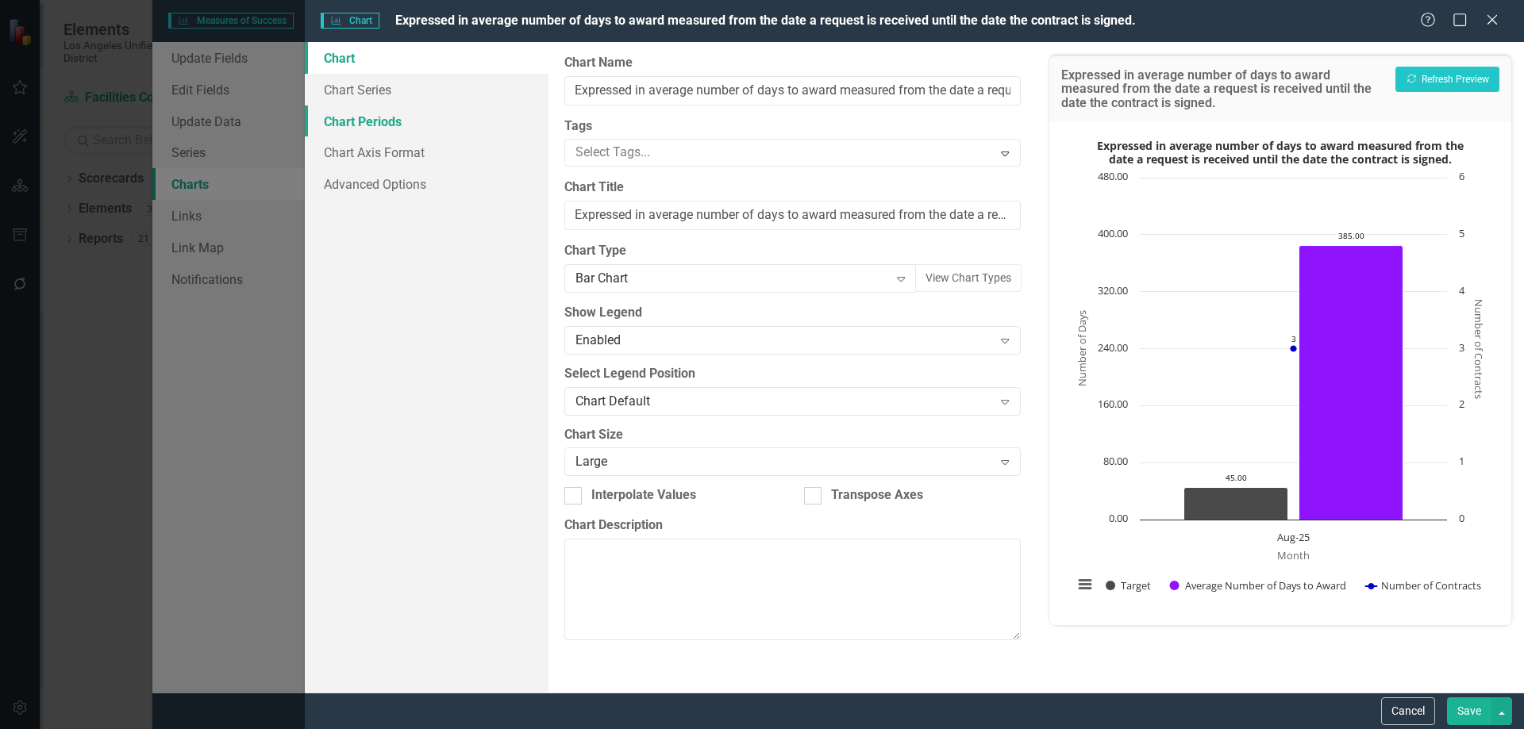
click at [387, 117] on link "Chart Periods" at bounding box center [427, 122] width 244 height 32
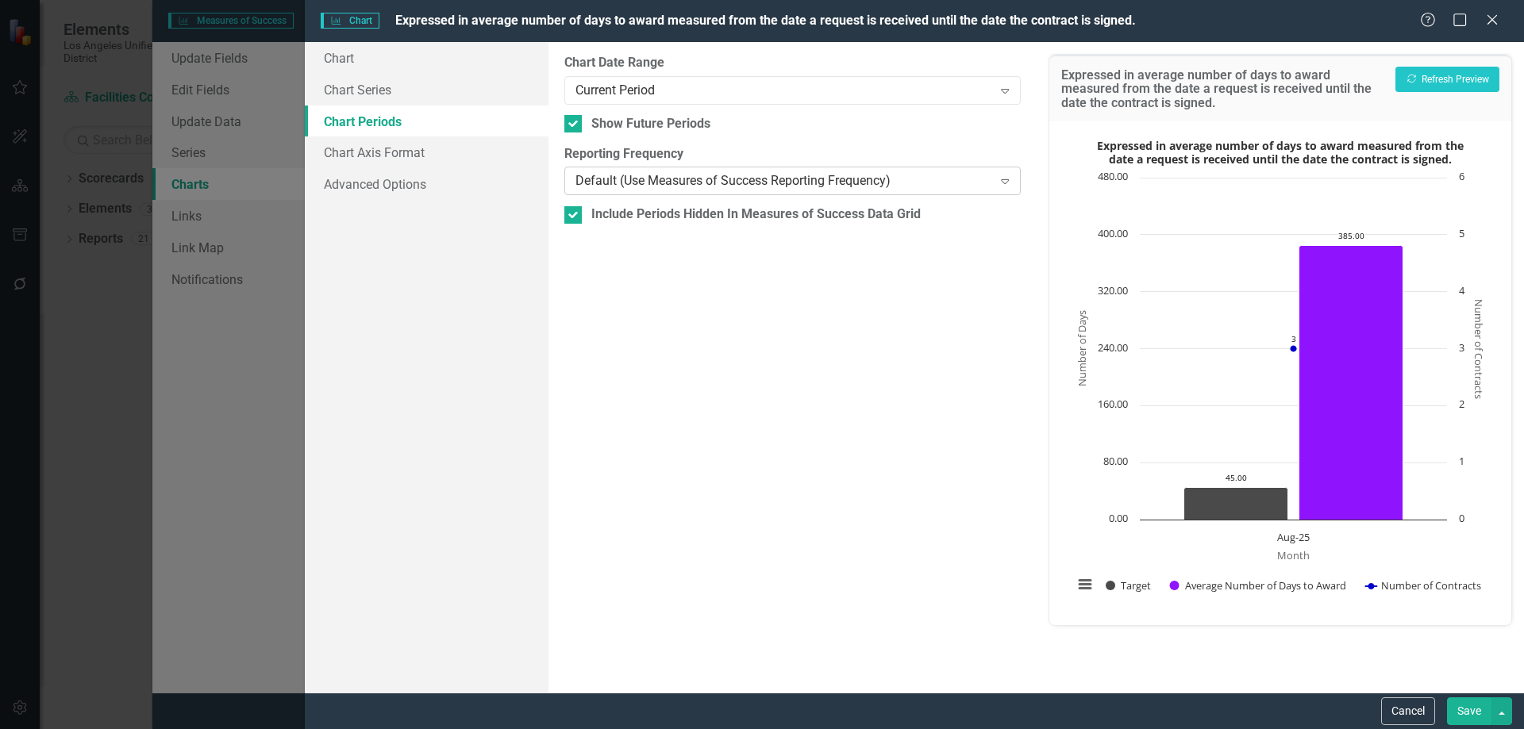
click at [1001, 179] on icon "Expand" at bounding box center [1005, 181] width 16 height 13
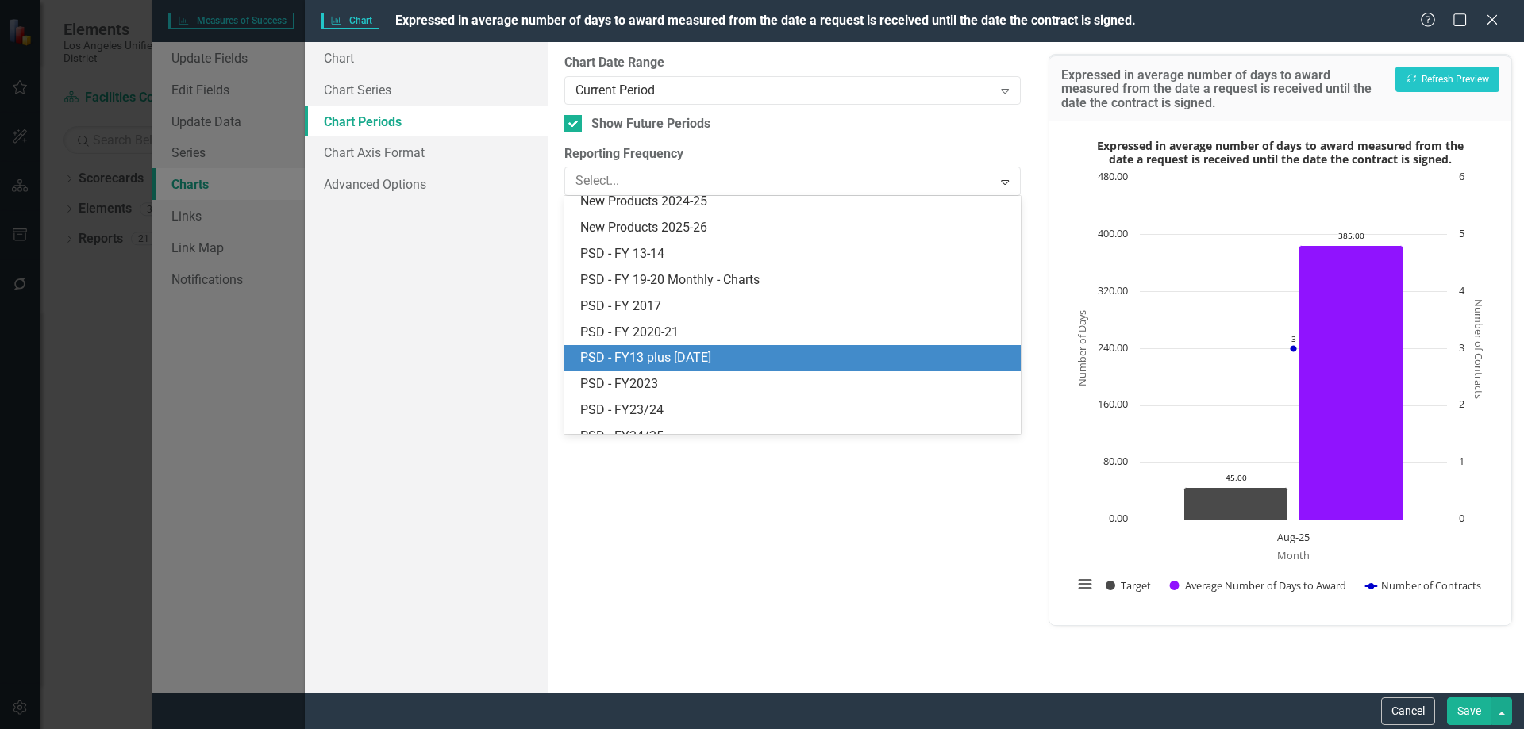
scroll to position [596, 0]
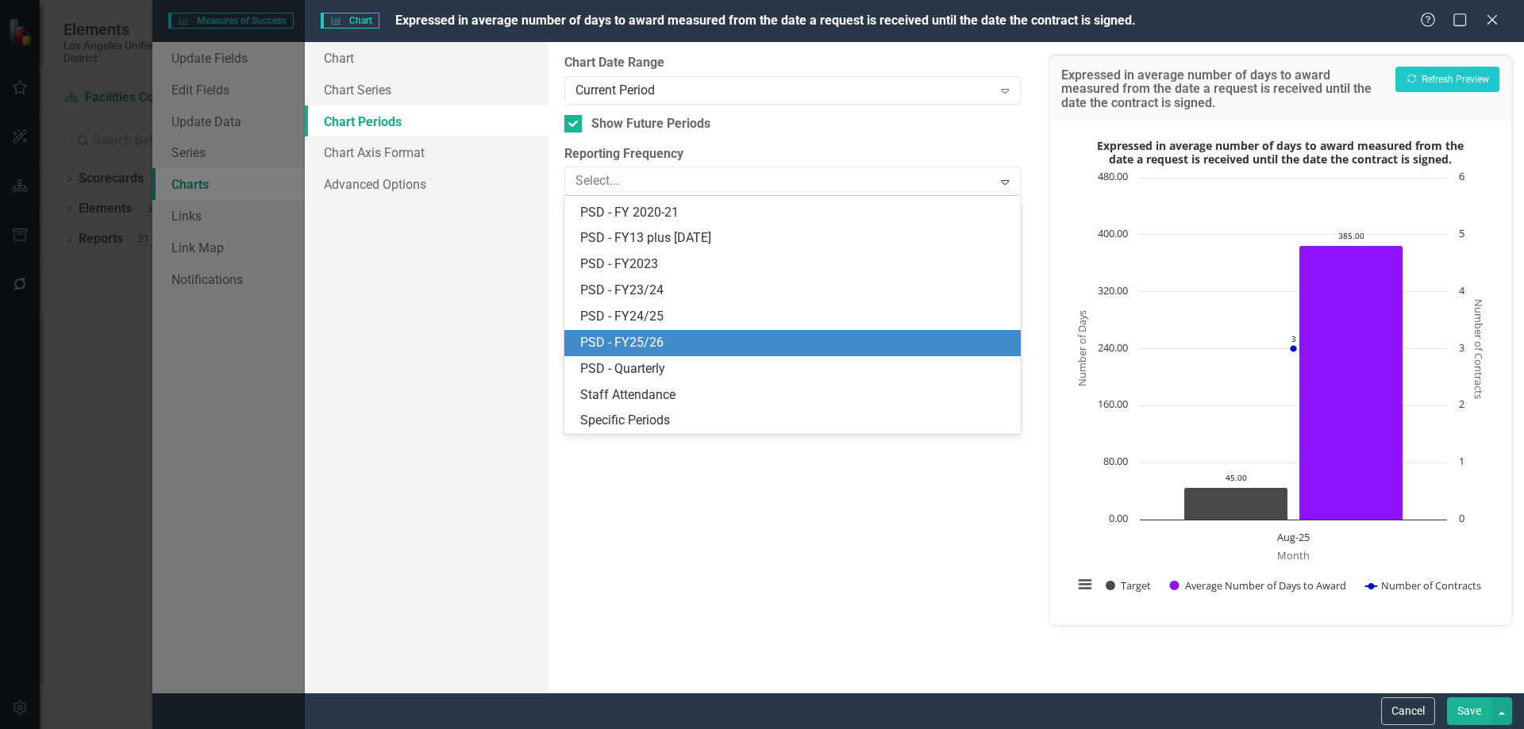
click at [637, 343] on div "PSD - FY25/26" at bounding box center [795, 343] width 430 height 18
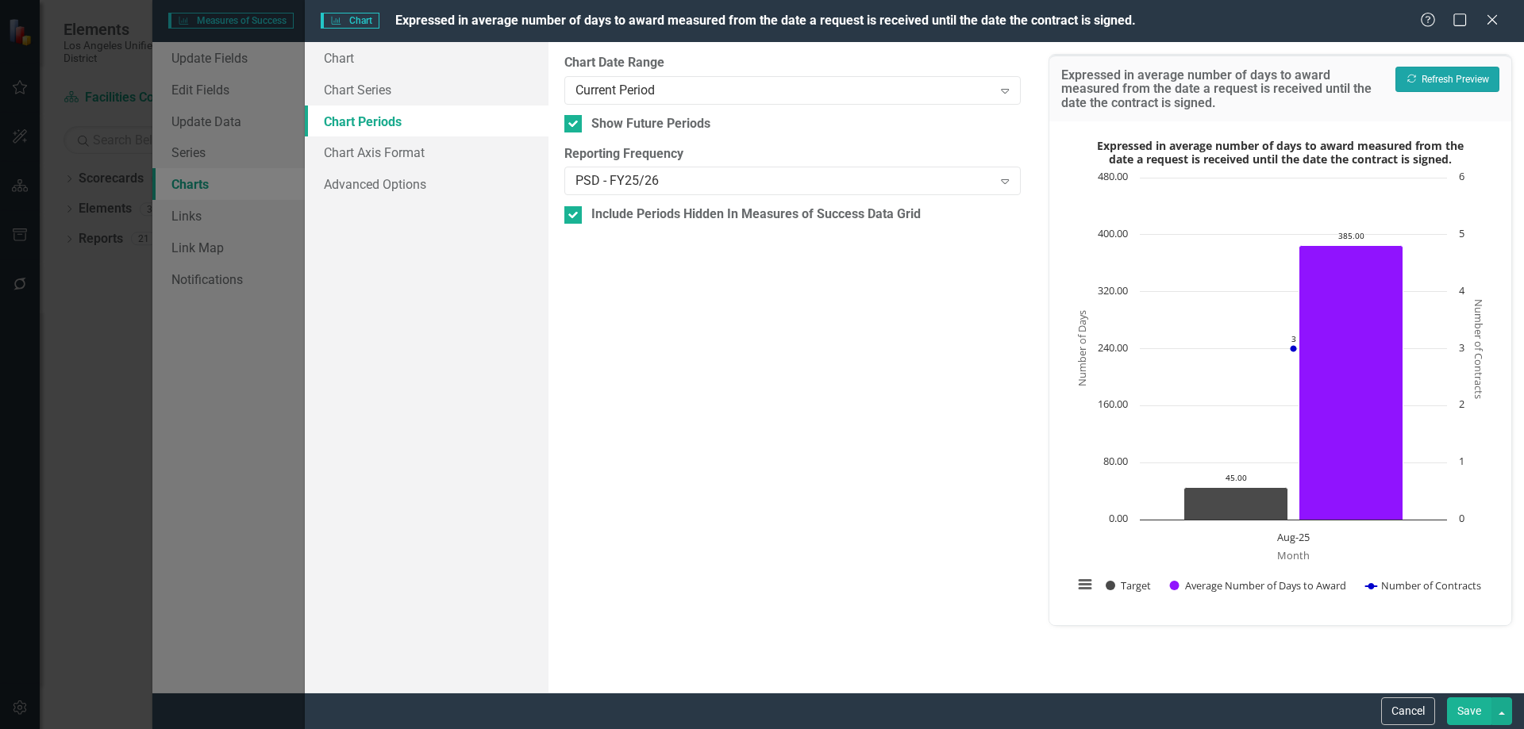
click at [1451, 73] on button "Recalculate Refresh Preview" at bounding box center [1447, 79] width 104 height 25
click at [570, 211] on input "Include Periods Hidden In Measures of Success Data Grid" at bounding box center [569, 211] width 10 height 10
checkbox input "true"
click at [1007, 183] on icon at bounding box center [1005, 181] width 8 height 5
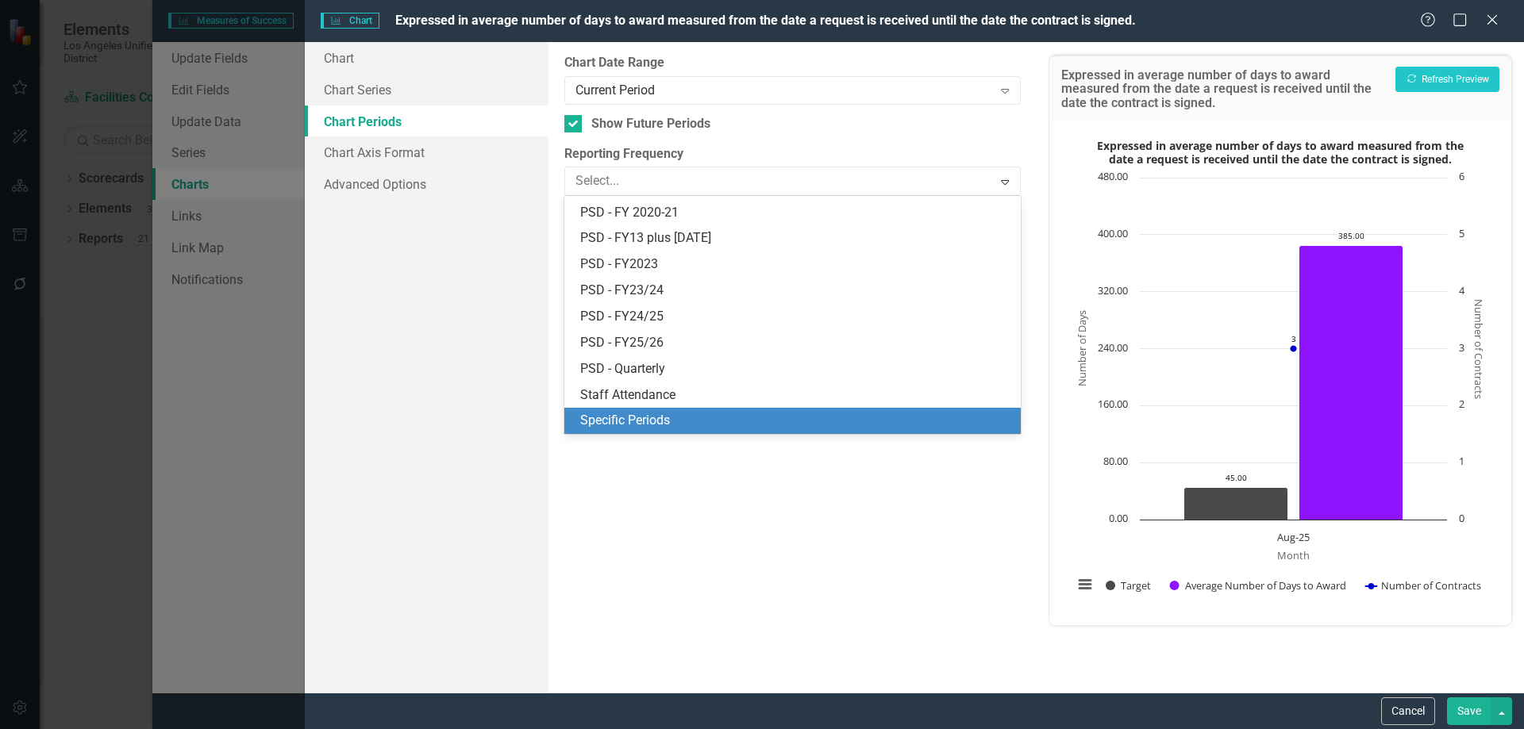
click at [641, 411] on div "Specific Periods" at bounding box center [792, 421] width 456 height 26
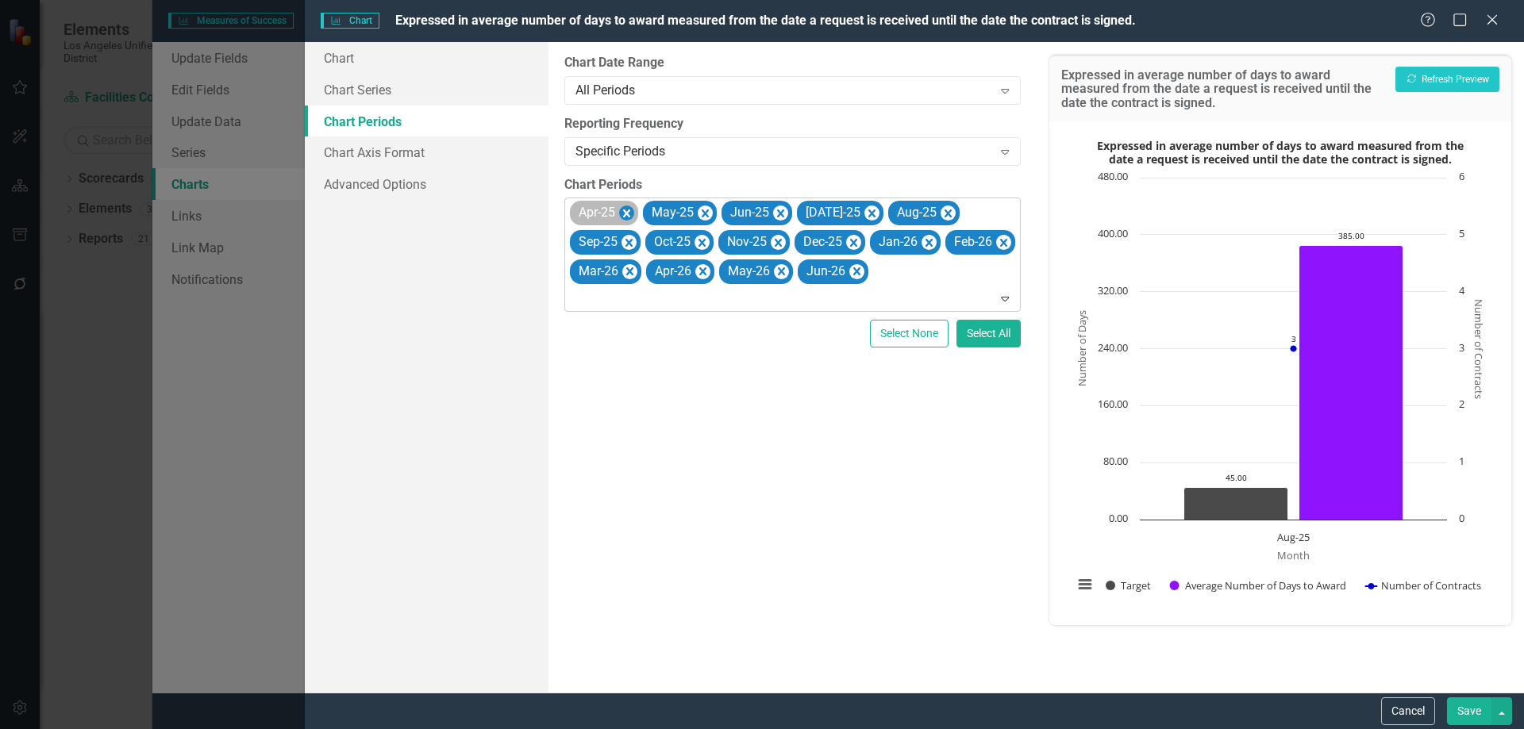
click at [628, 209] on icon "Remove Apr-25" at bounding box center [626, 214] width 15 height 20
click at [629, 208] on icon "Remove May-25" at bounding box center [632, 214] width 15 height 20
click at [629, 209] on icon "Remove Jun-25" at bounding box center [628, 214] width 15 height 20
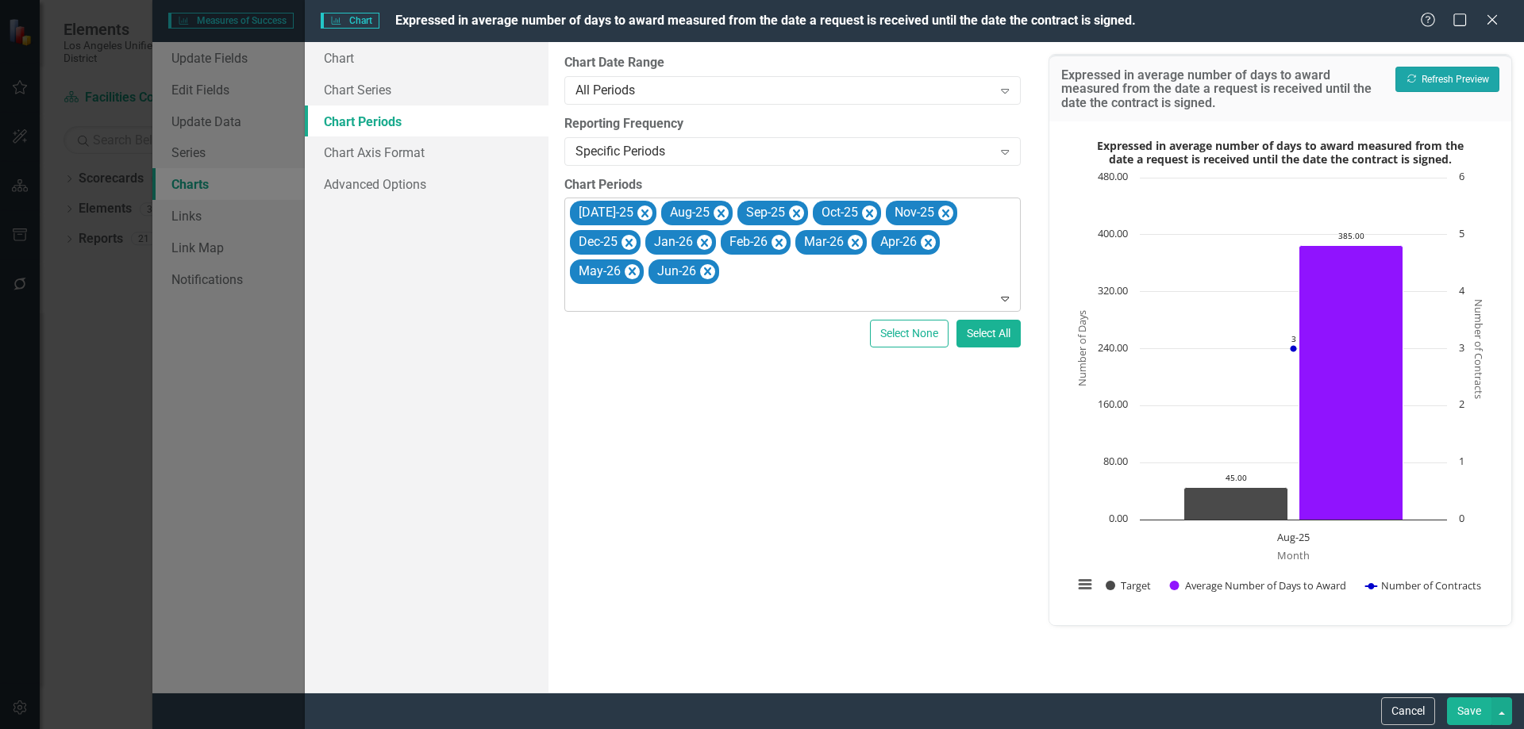
click at [1456, 75] on button "Recalculate Refresh Preview" at bounding box center [1447, 79] width 104 height 25
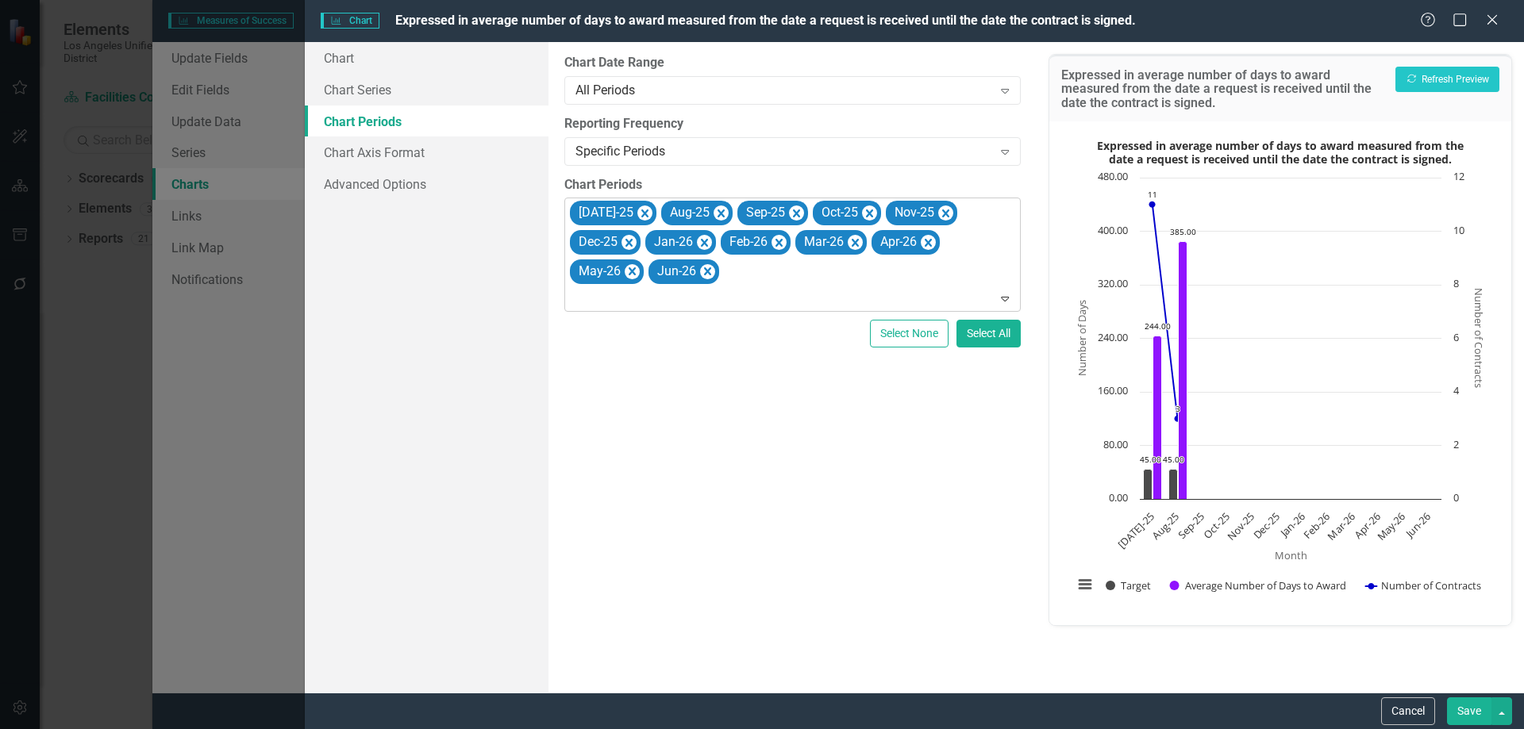
click at [1460, 706] on button "Save" at bounding box center [1469, 712] width 44 height 28
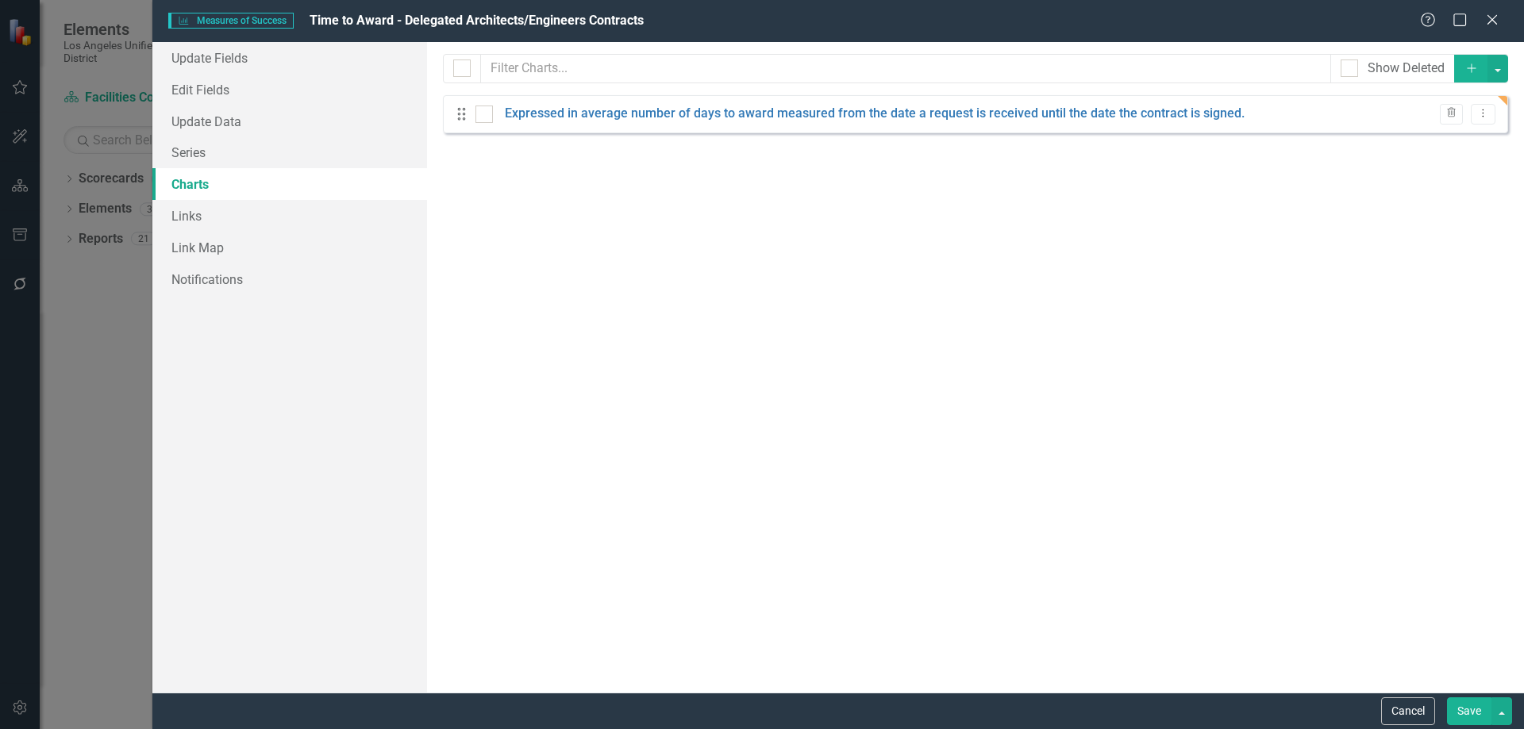
click at [1460, 698] on button "Save" at bounding box center [1469, 712] width 44 height 28
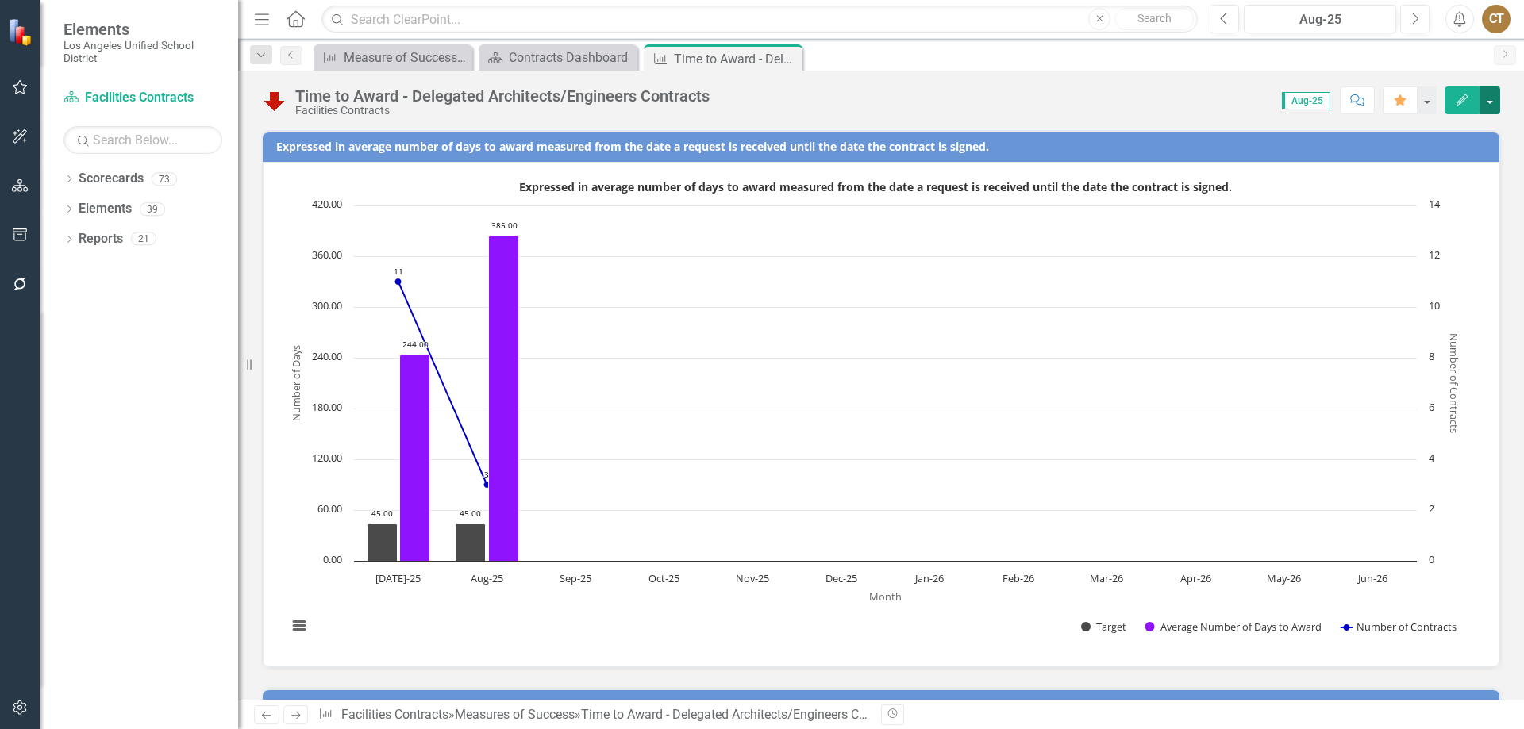
click at [1488, 100] on button "button" at bounding box center [1489, 101] width 21 height 28
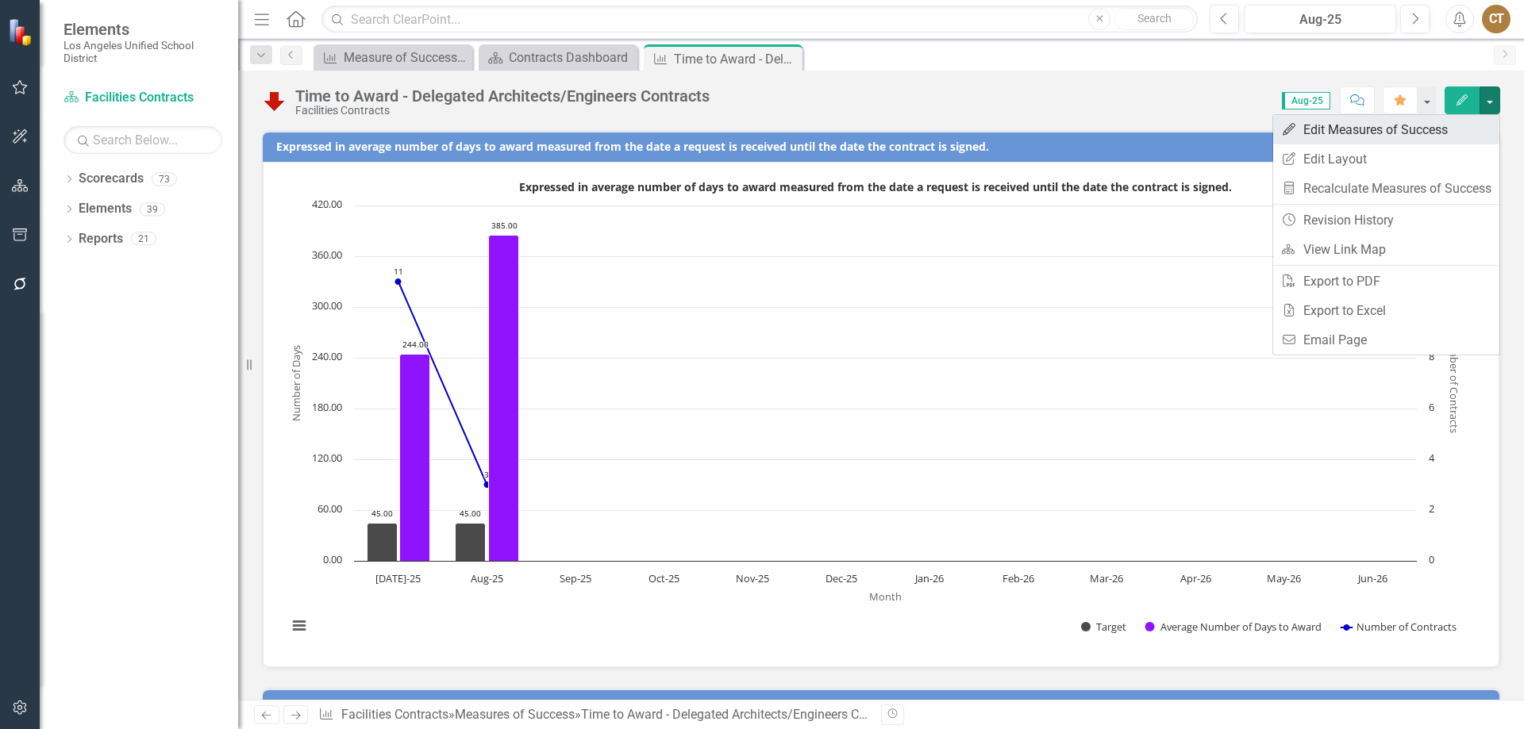
click at [1406, 132] on link "Edit Edit Measures of Success" at bounding box center [1386, 129] width 226 height 29
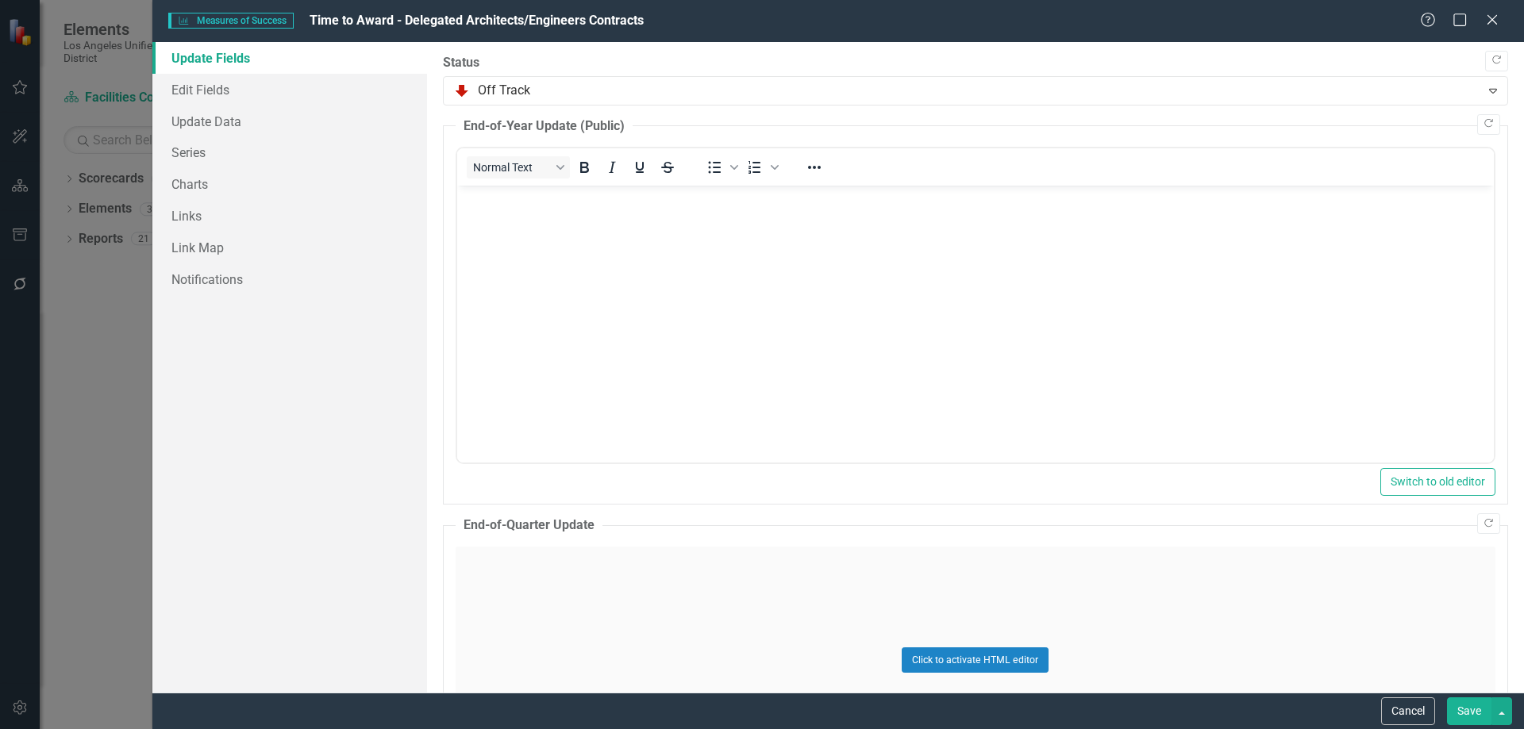
scroll to position [0, 0]
click at [185, 183] on link "Charts" at bounding box center [289, 184] width 275 height 32
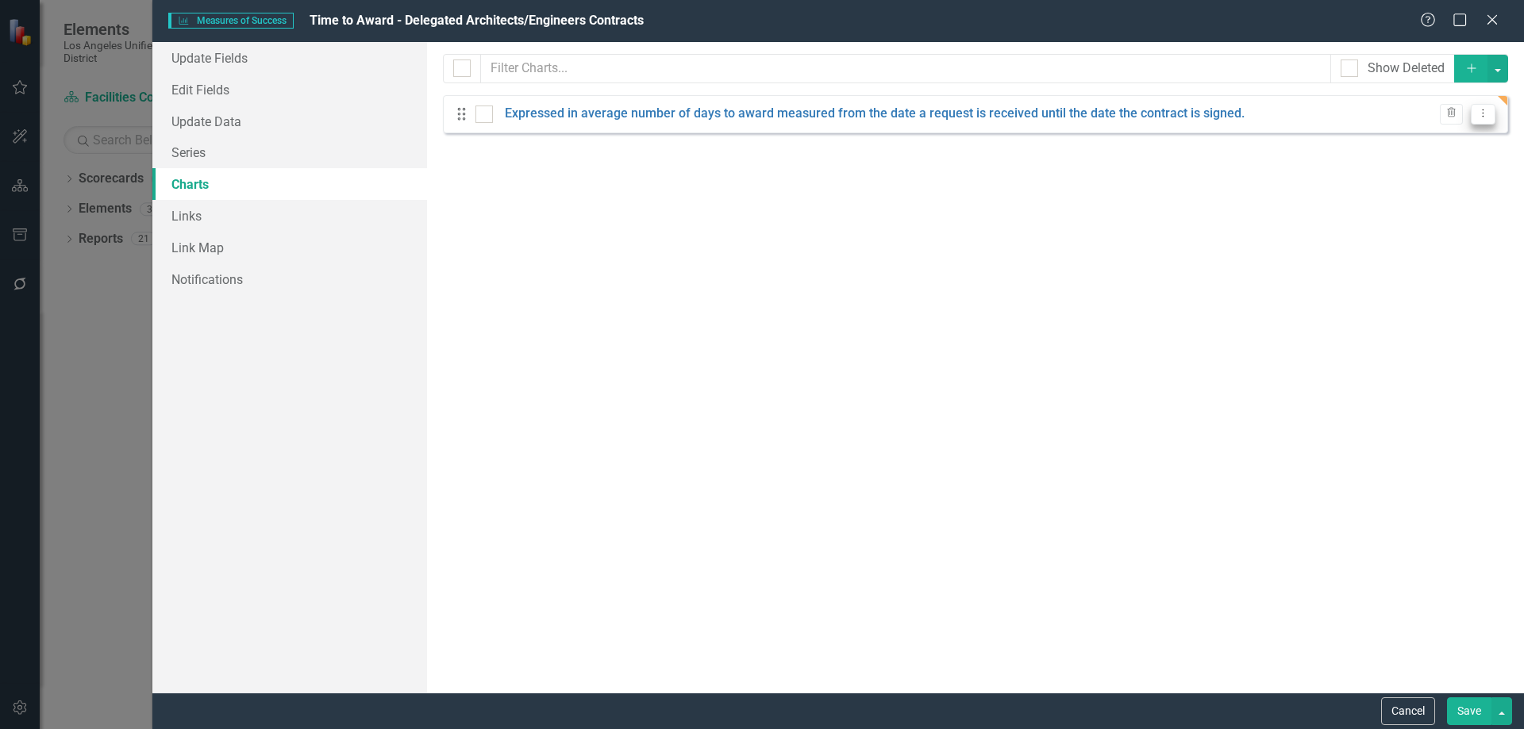
click at [1489, 116] on icon "Dropdown Menu" at bounding box center [1482, 113] width 13 height 10
click at [1431, 138] on link "Edit Edit Chart" at bounding box center [1431, 139] width 125 height 29
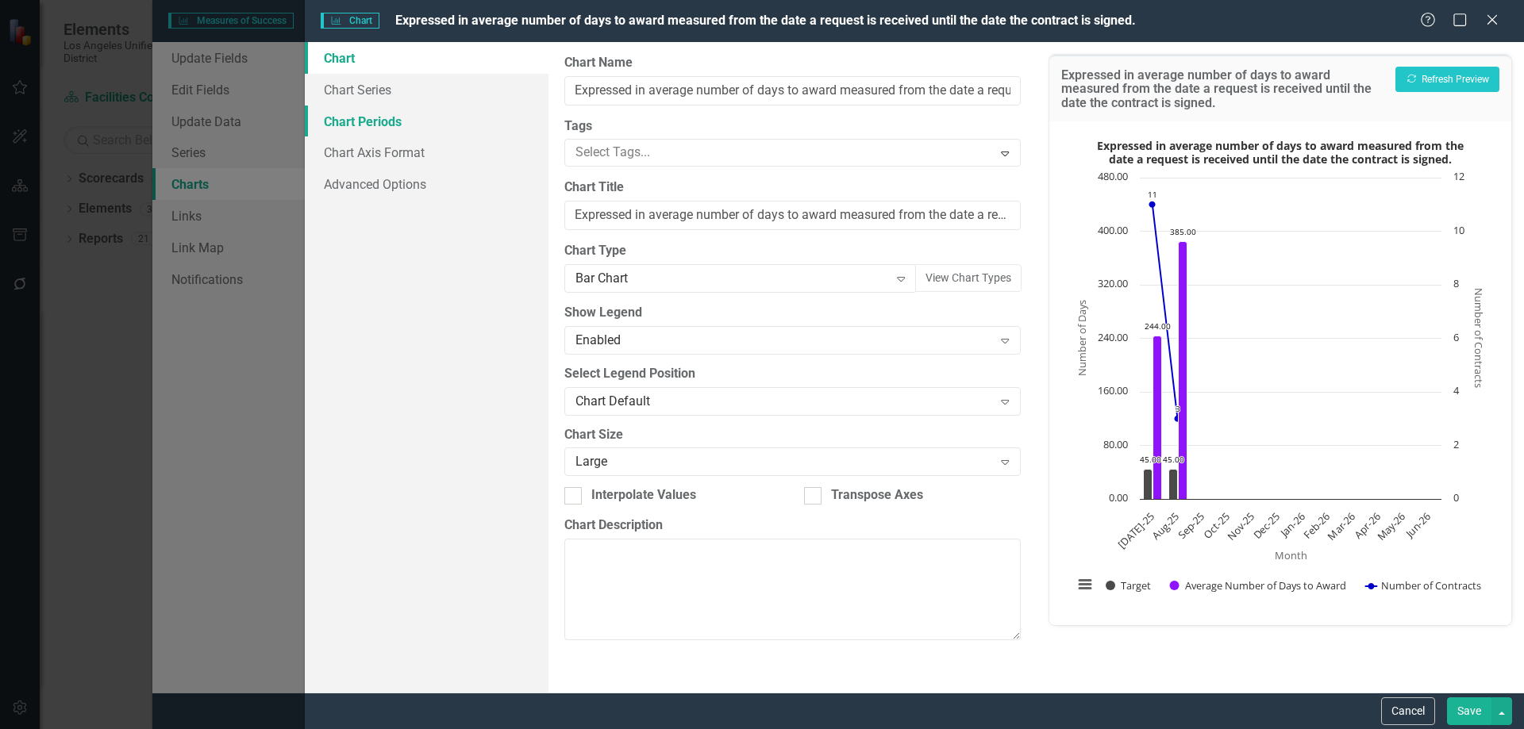
click at [382, 126] on link "Chart Periods" at bounding box center [427, 122] width 244 height 32
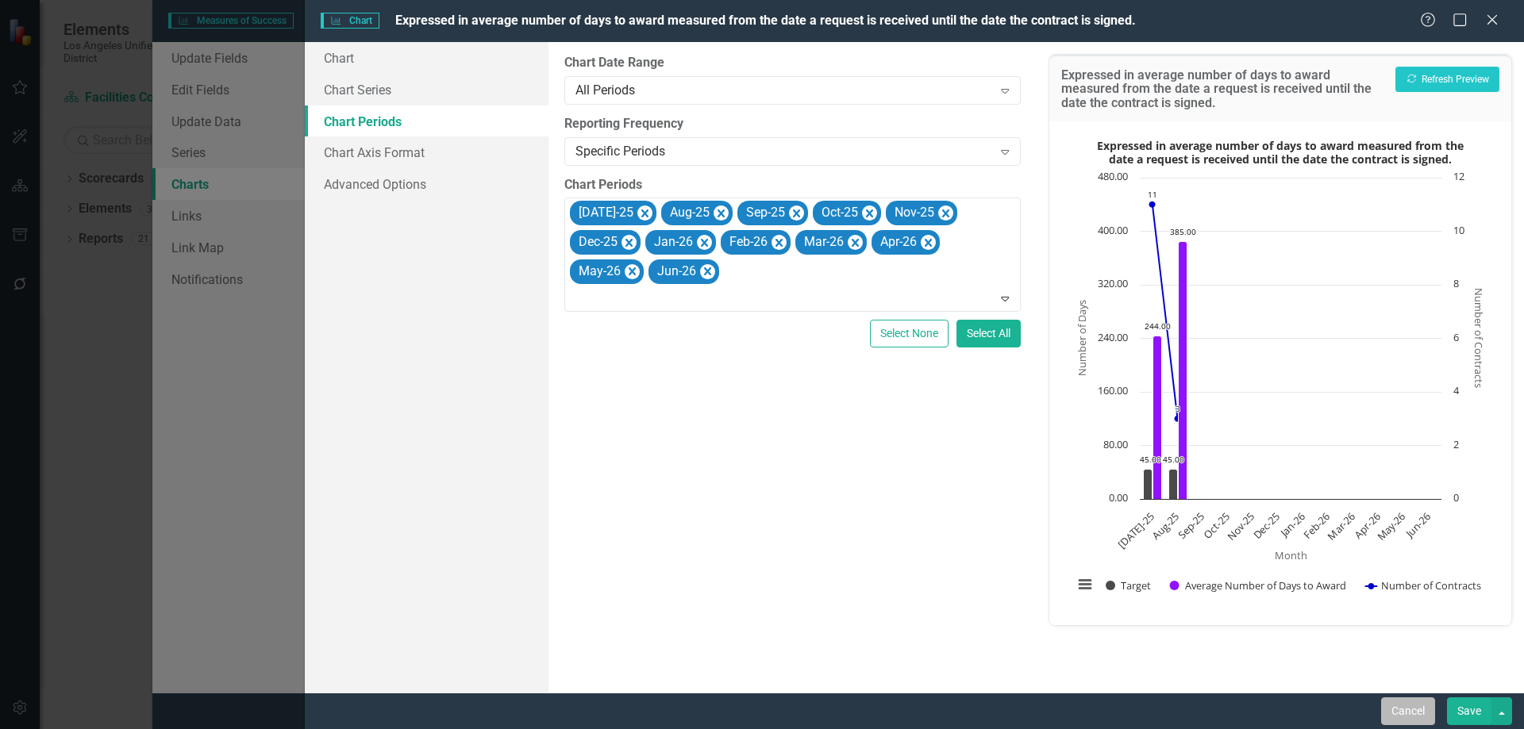
click at [1395, 703] on button "Cancel" at bounding box center [1408, 712] width 54 height 28
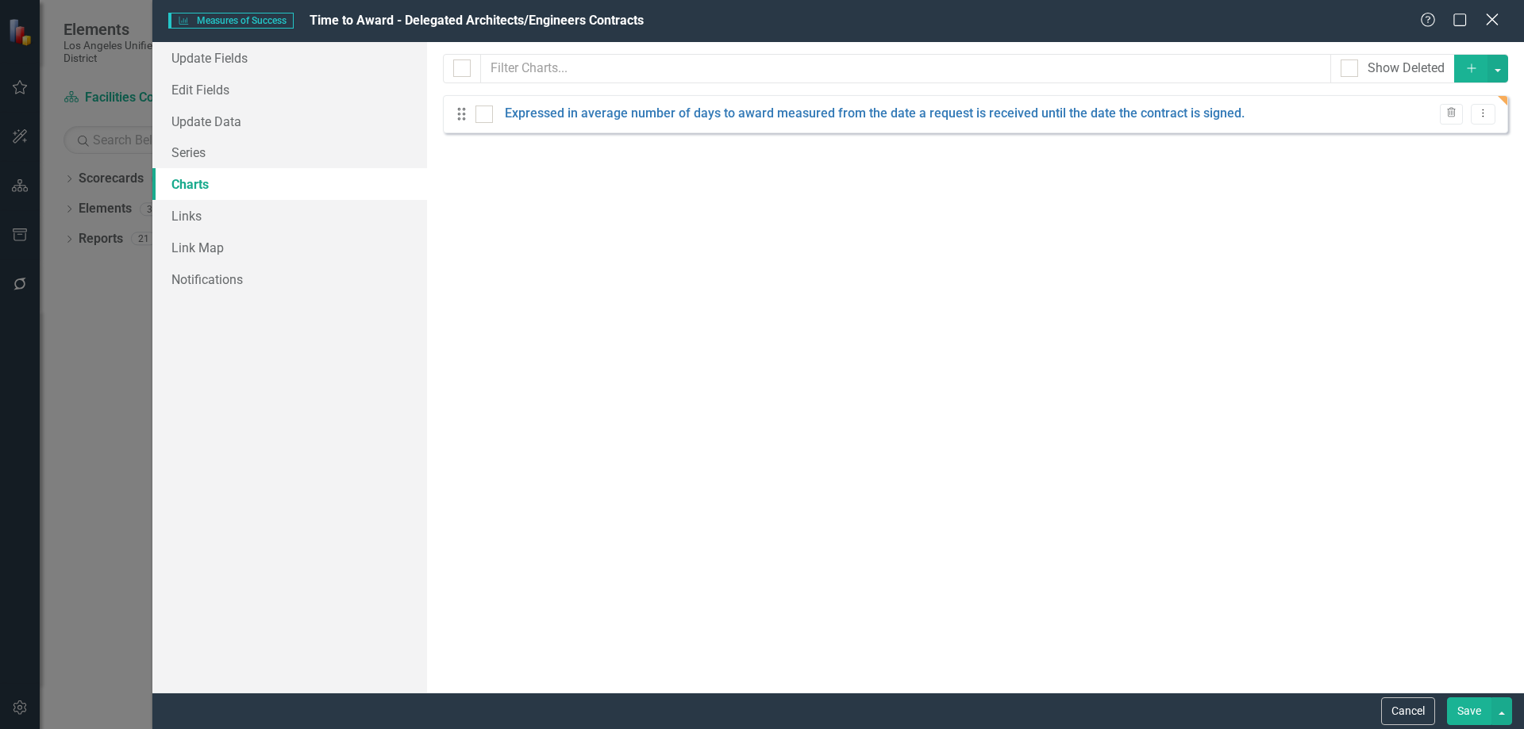
click at [1493, 19] on icon at bounding box center [1492, 19] width 12 height 12
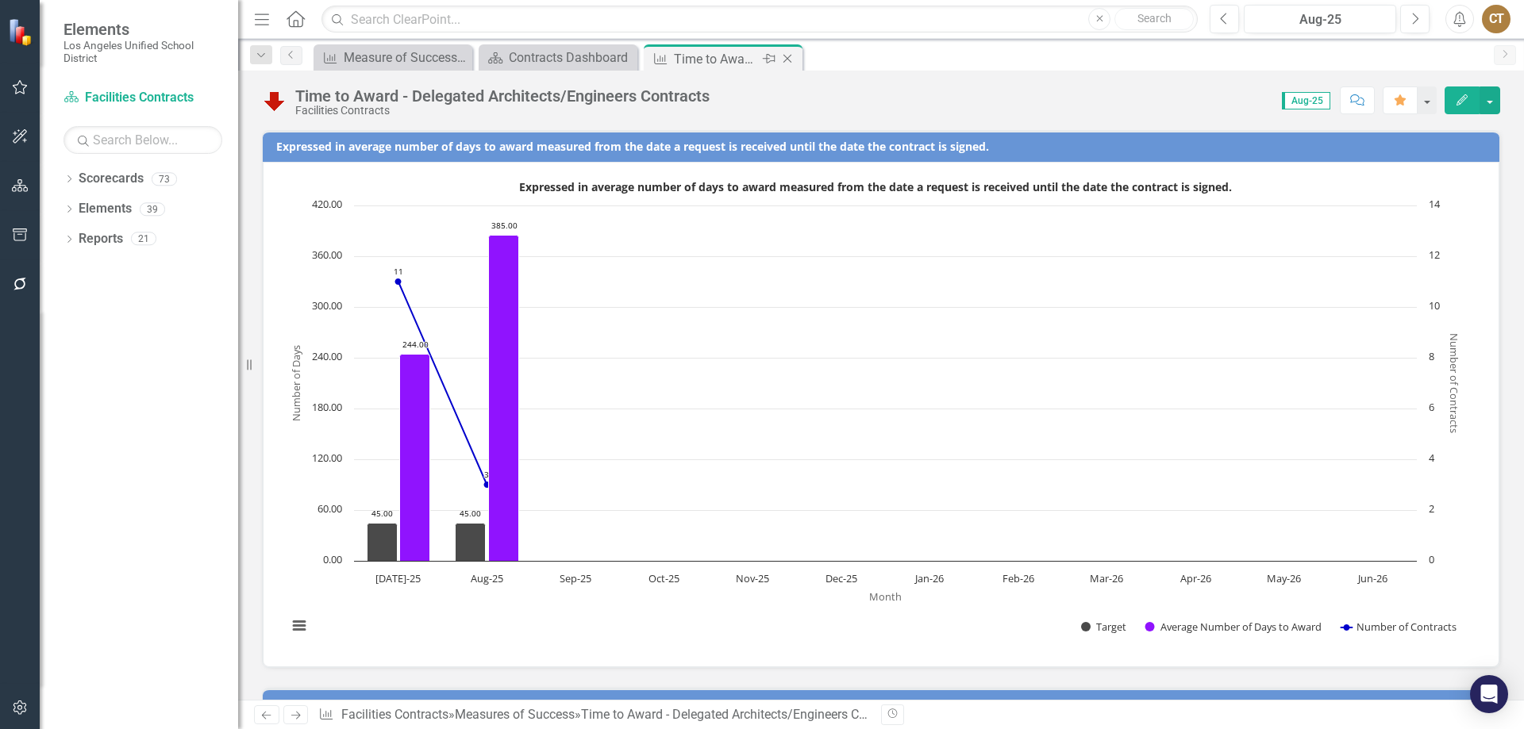
click at [790, 56] on icon "Close" at bounding box center [787, 58] width 16 height 13
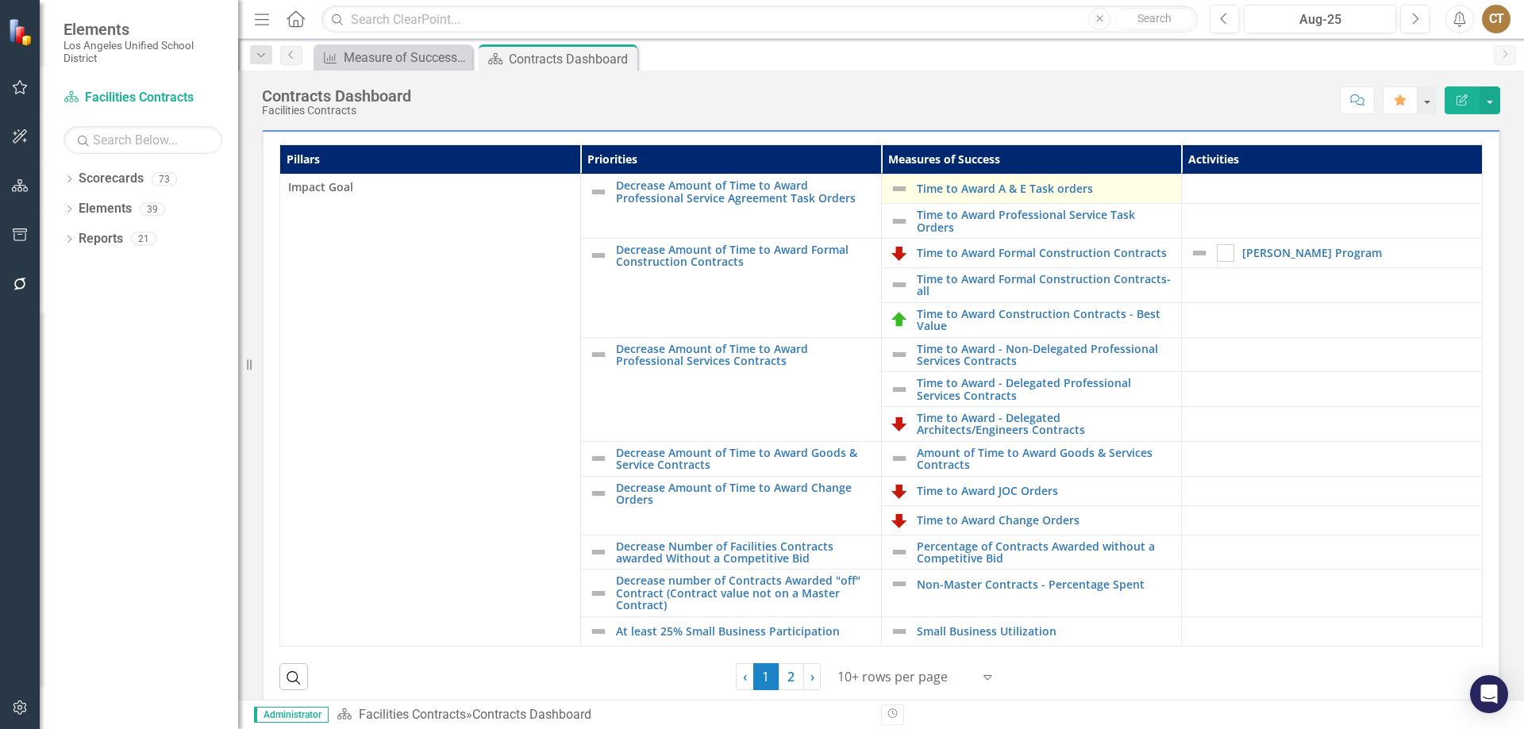
scroll to position [387, 0]
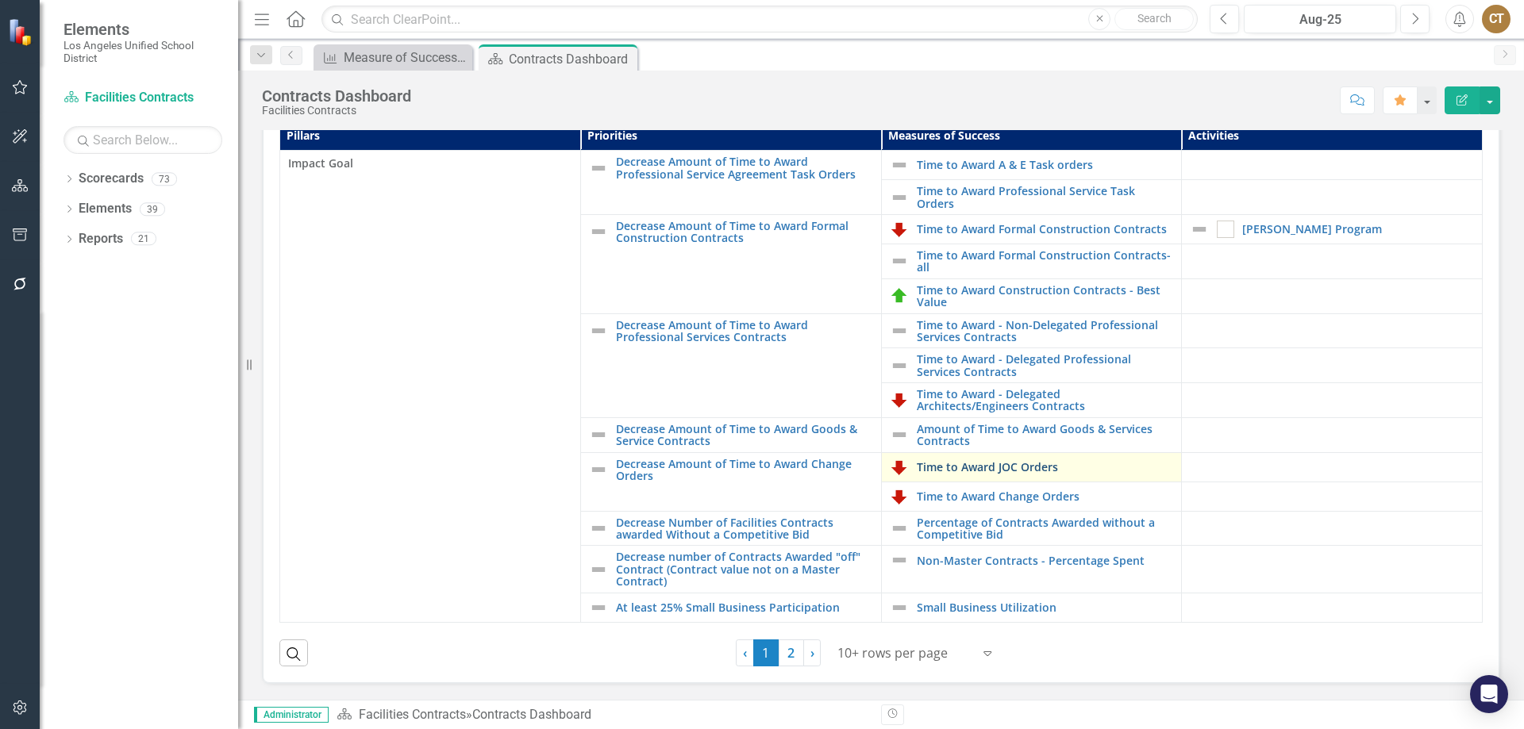
click at [960, 464] on link "Time to Award JOC Orders" at bounding box center [1045, 467] width 257 height 12
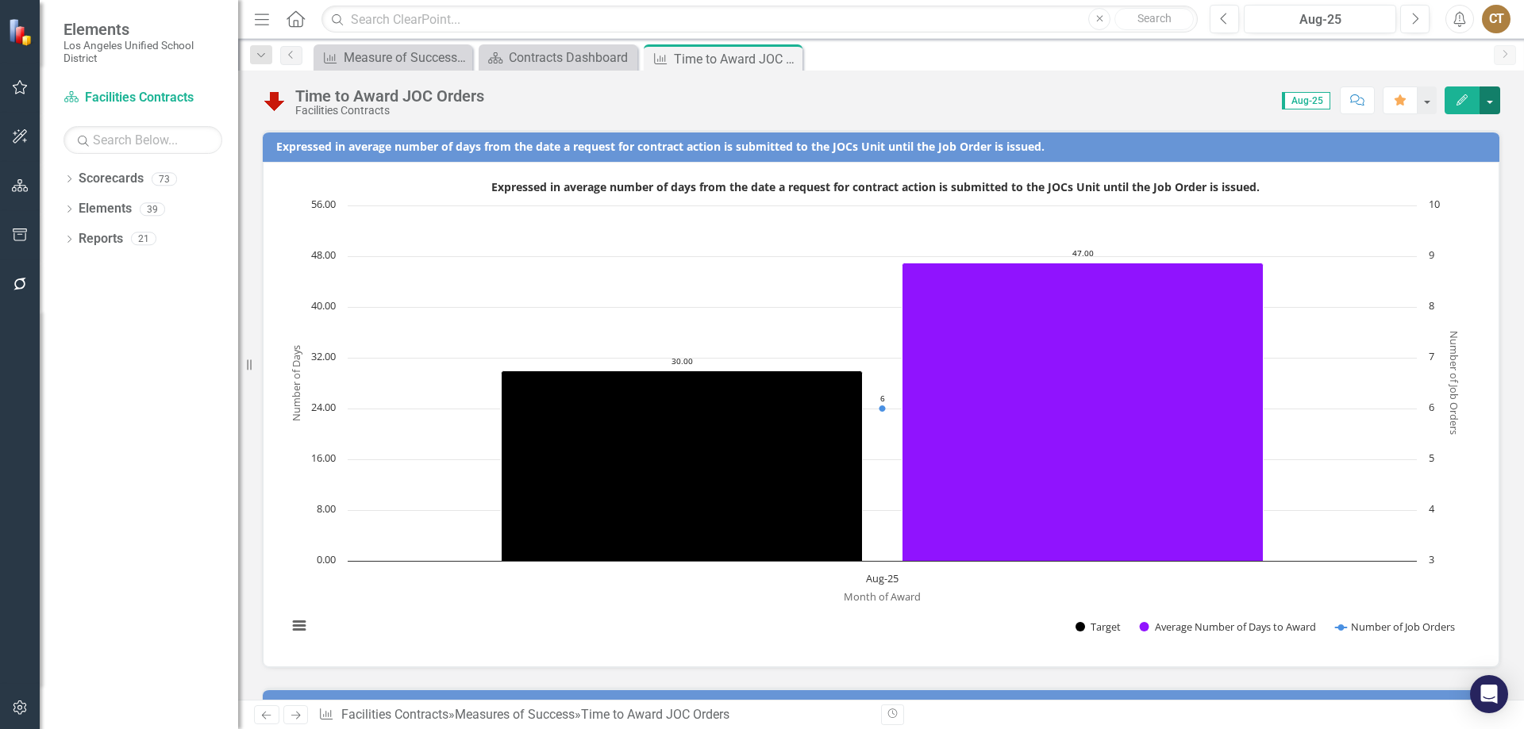
click at [1495, 96] on button "button" at bounding box center [1489, 101] width 21 height 28
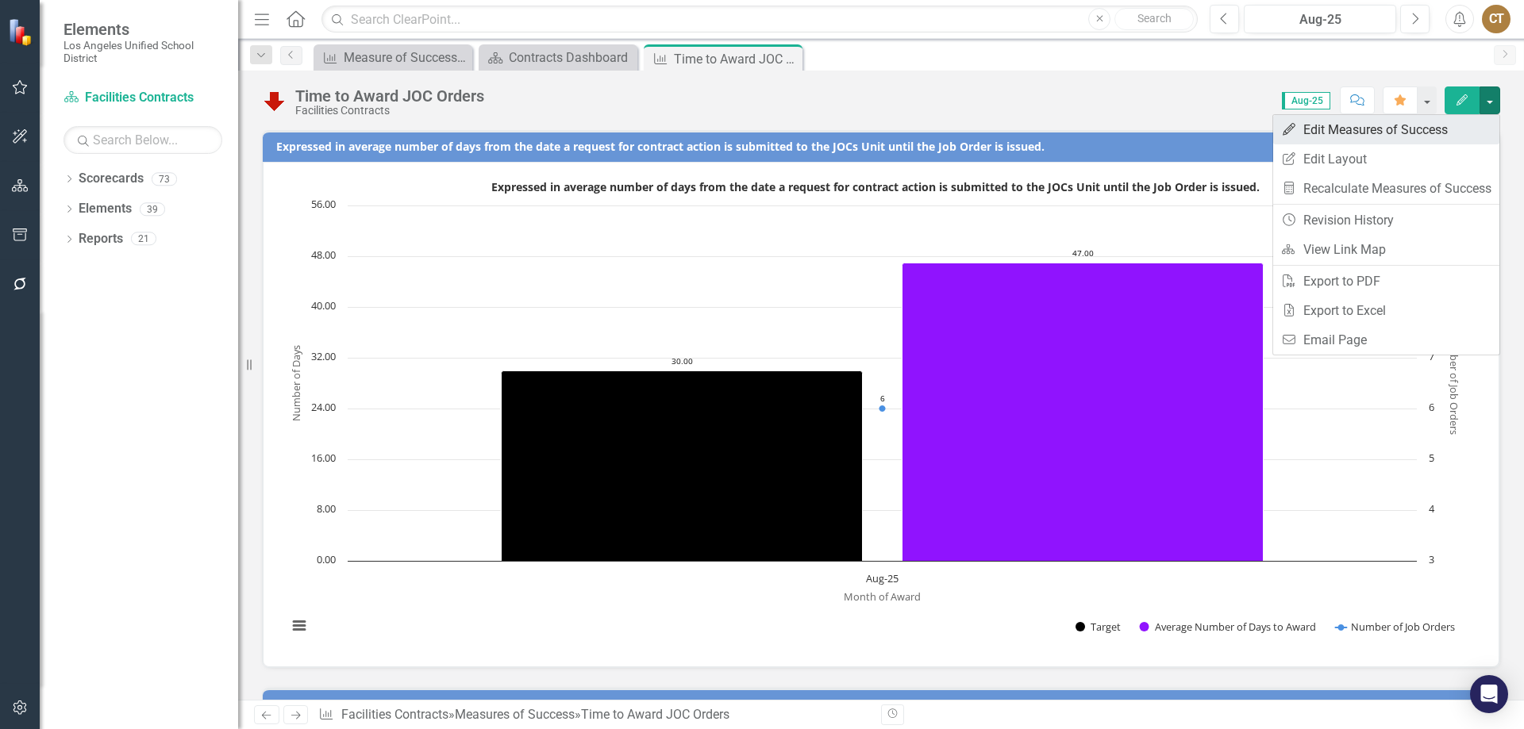
click at [1382, 126] on link "Edit Edit Measures of Success" at bounding box center [1386, 129] width 226 height 29
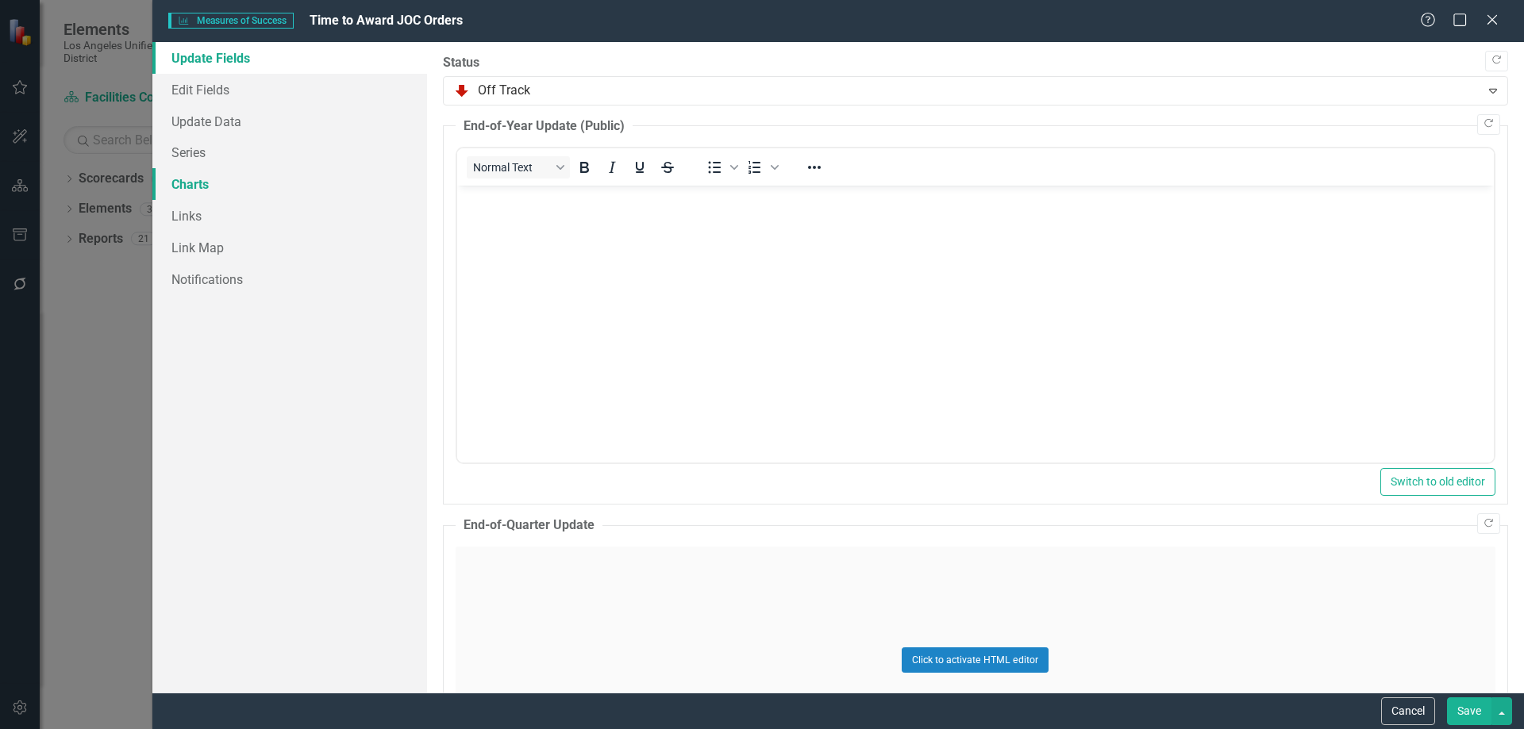
click at [200, 186] on link "Charts" at bounding box center [289, 184] width 275 height 32
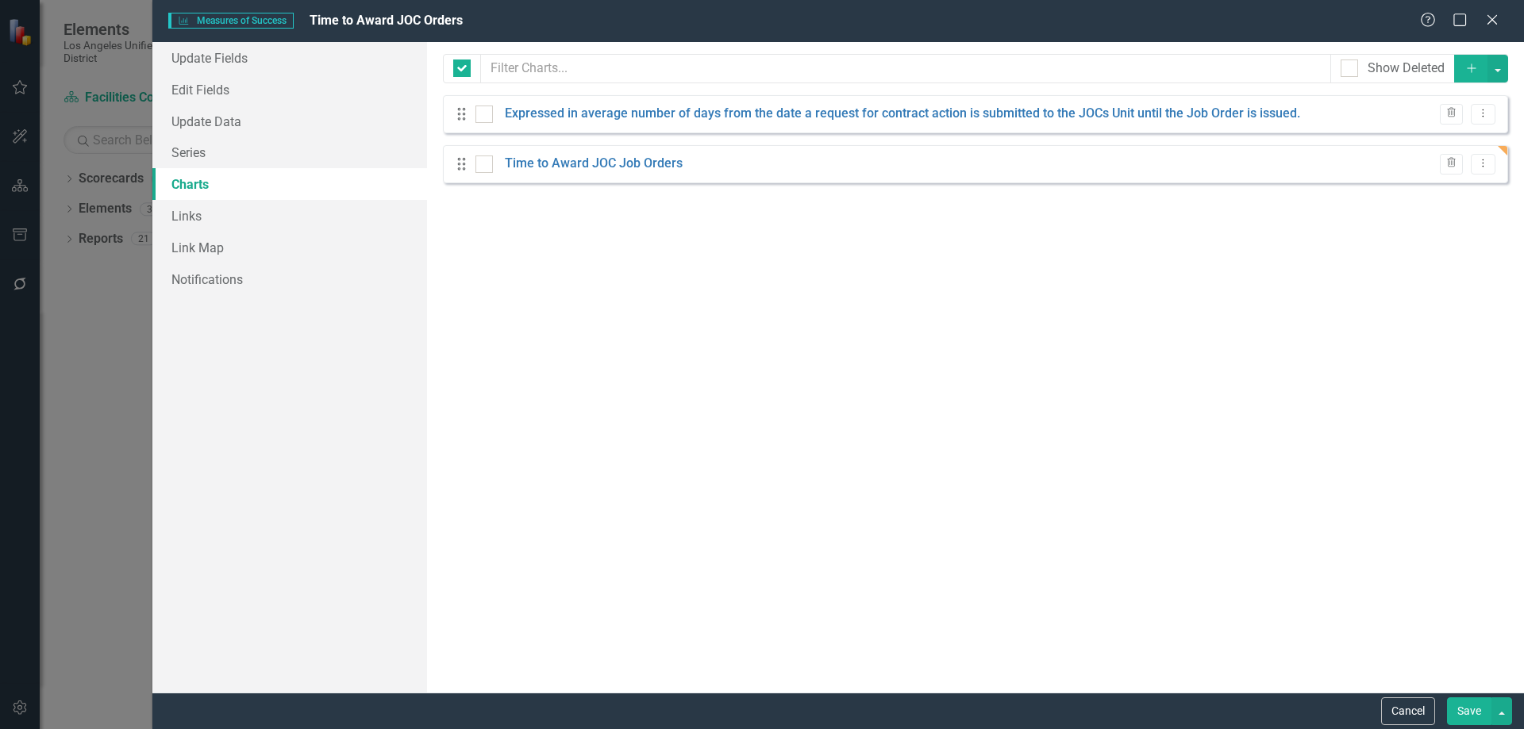
checkbox input "false"
click at [1485, 110] on icon "Dropdown Menu" at bounding box center [1482, 113] width 13 height 10
click at [1435, 136] on link "Edit Edit Chart" at bounding box center [1431, 139] width 125 height 29
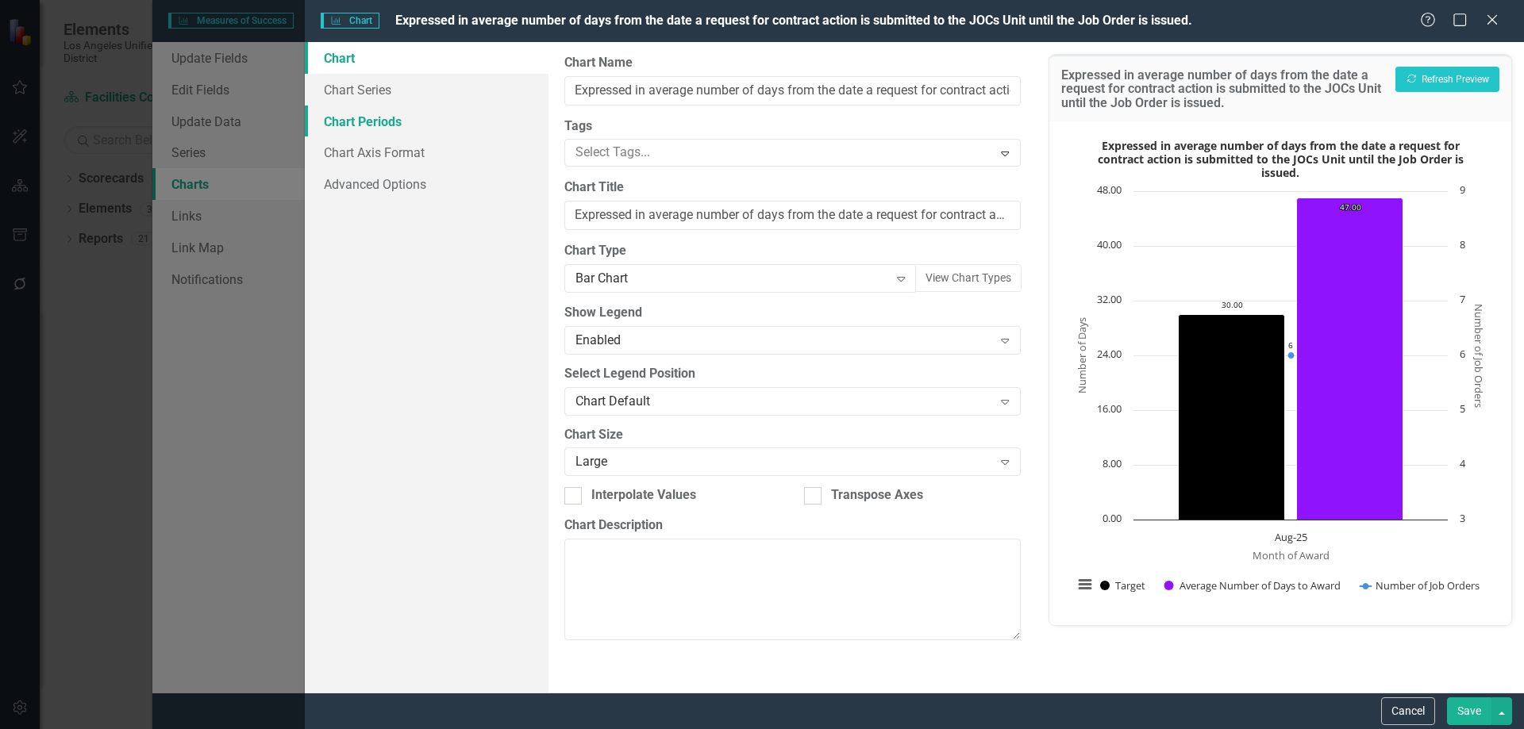
click at [379, 115] on link "Chart Periods" at bounding box center [427, 122] width 244 height 32
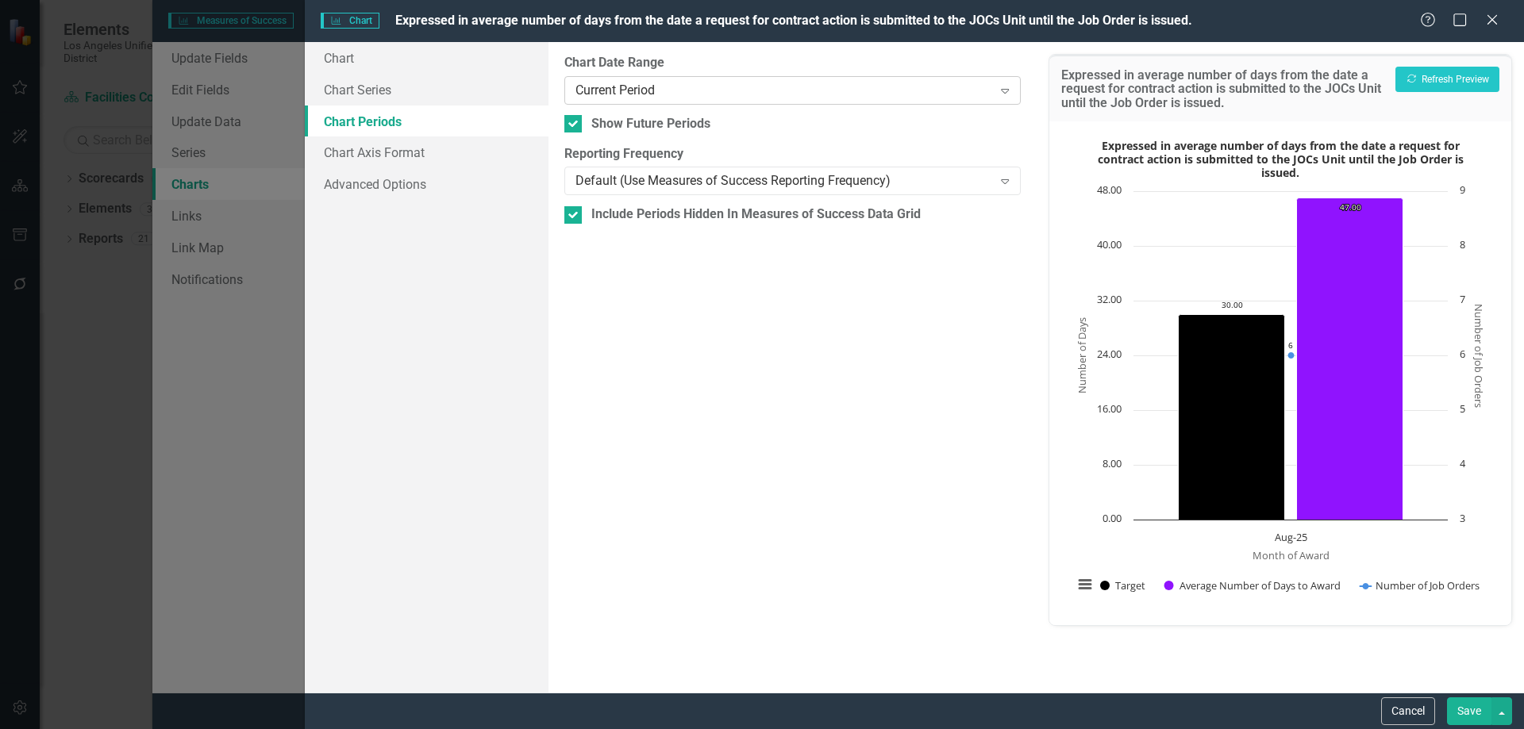
click at [1006, 90] on icon "Expand" at bounding box center [1005, 90] width 16 height 13
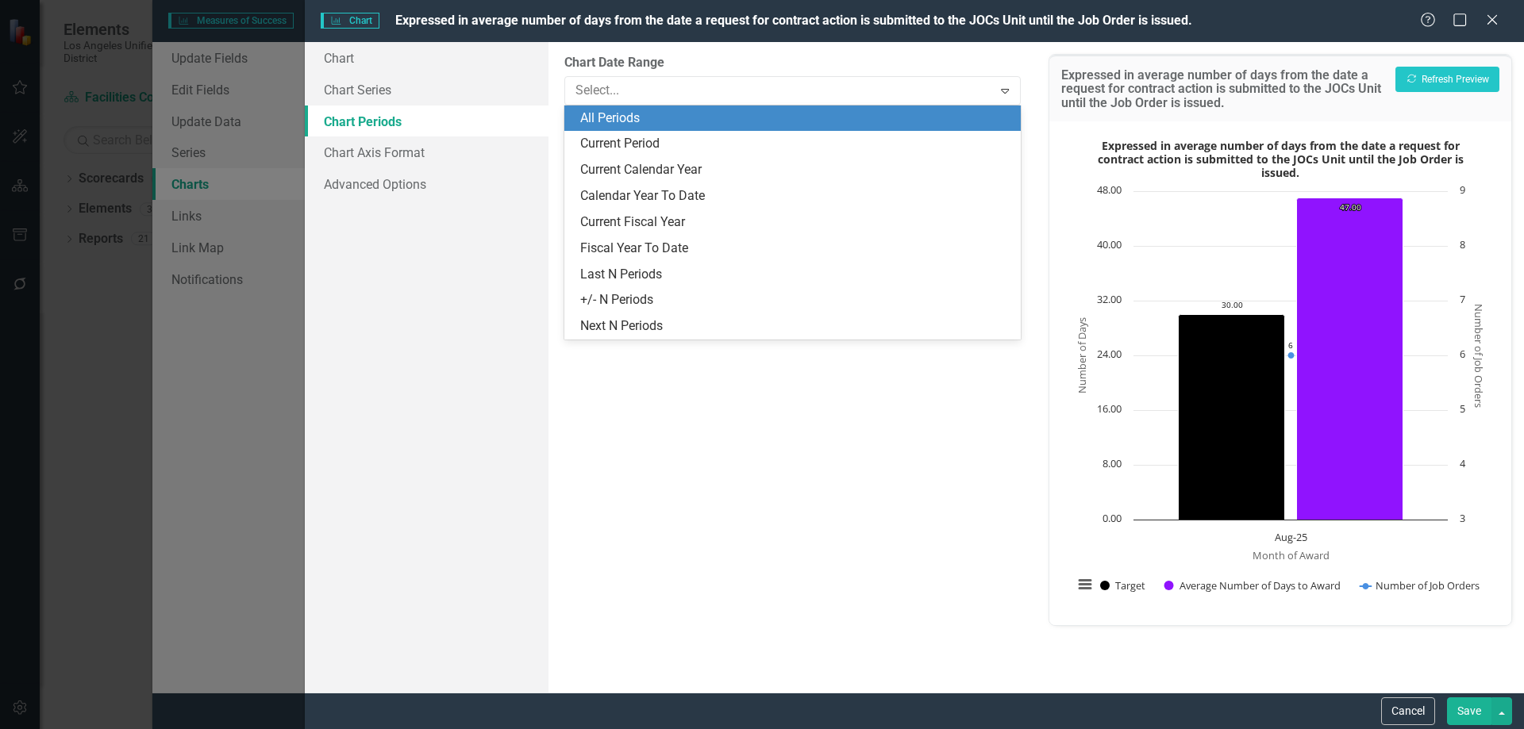
click at [655, 121] on div "All Periods" at bounding box center [795, 119] width 430 height 18
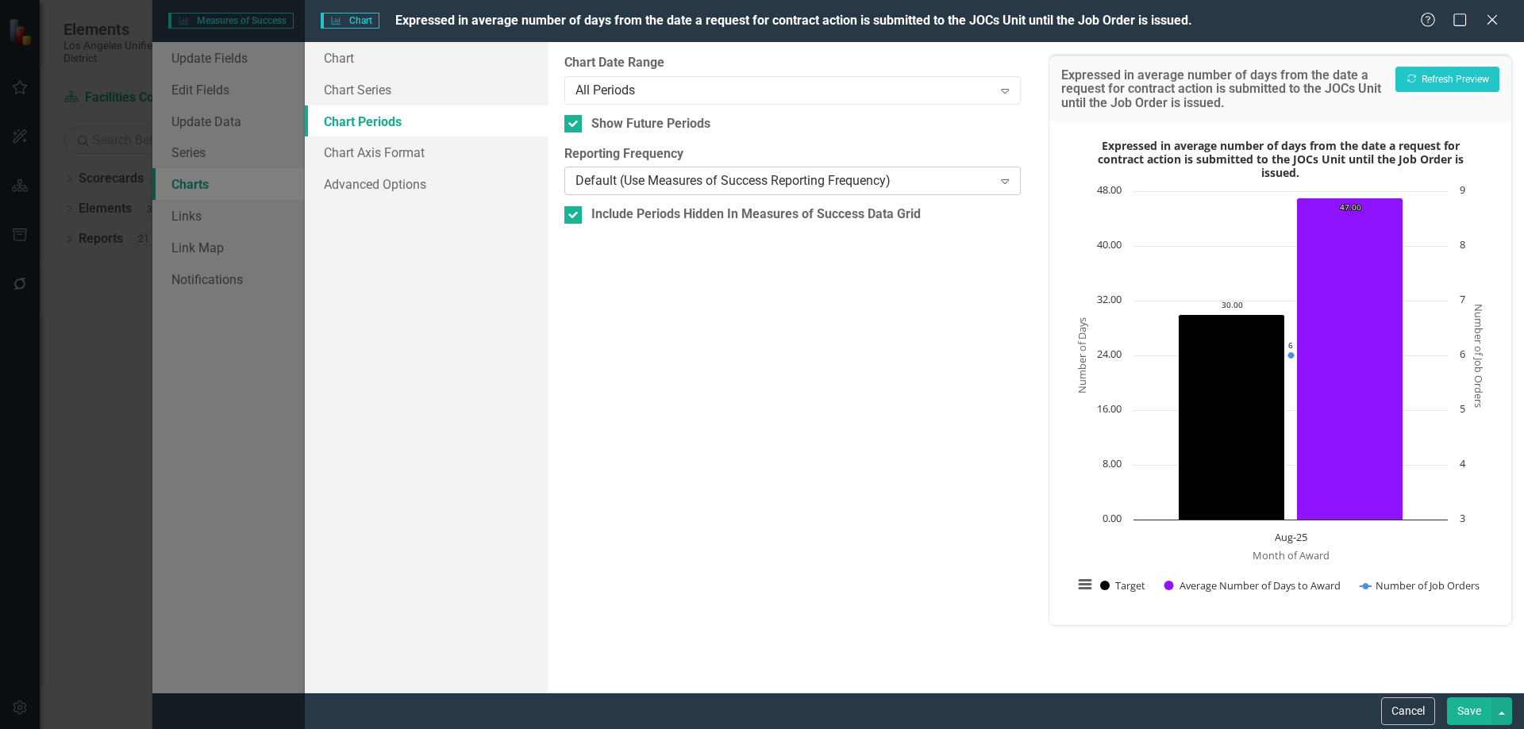
click at [1008, 181] on icon "Expand" at bounding box center [1005, 181] width 16 height 13
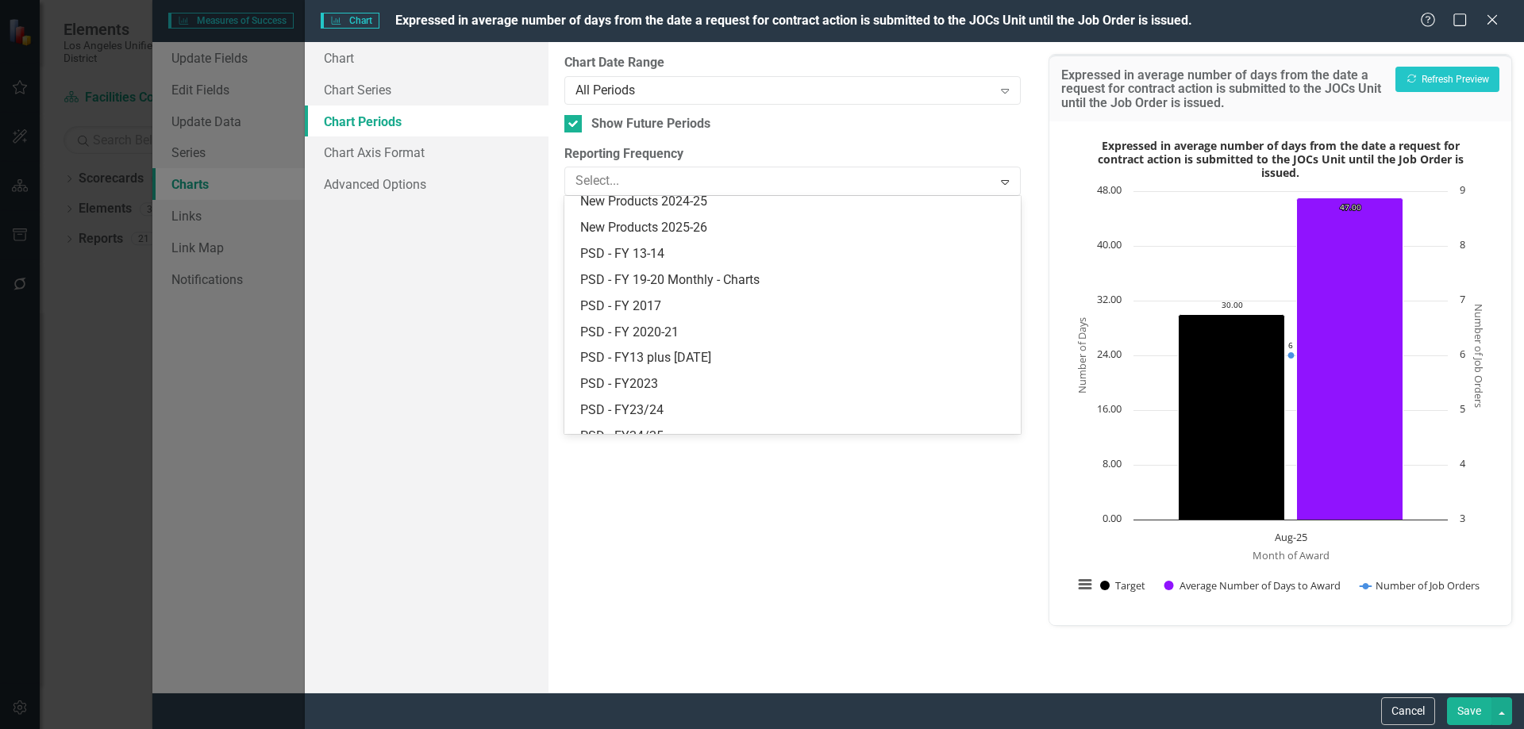
scroll to position [596, 0]
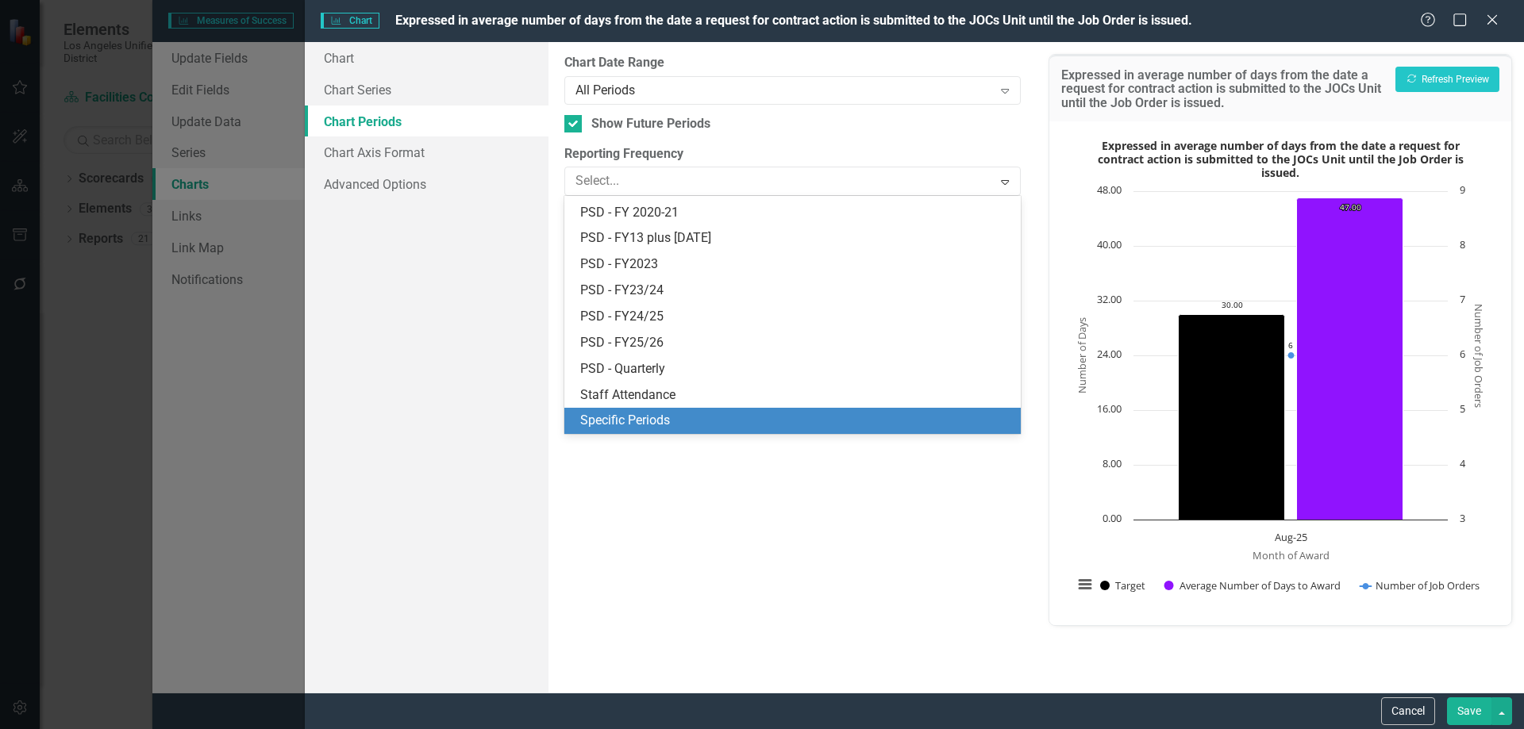
click at [619, 418] on div "Specific Periods" at bounding box center [795, 421] width 430 height 18
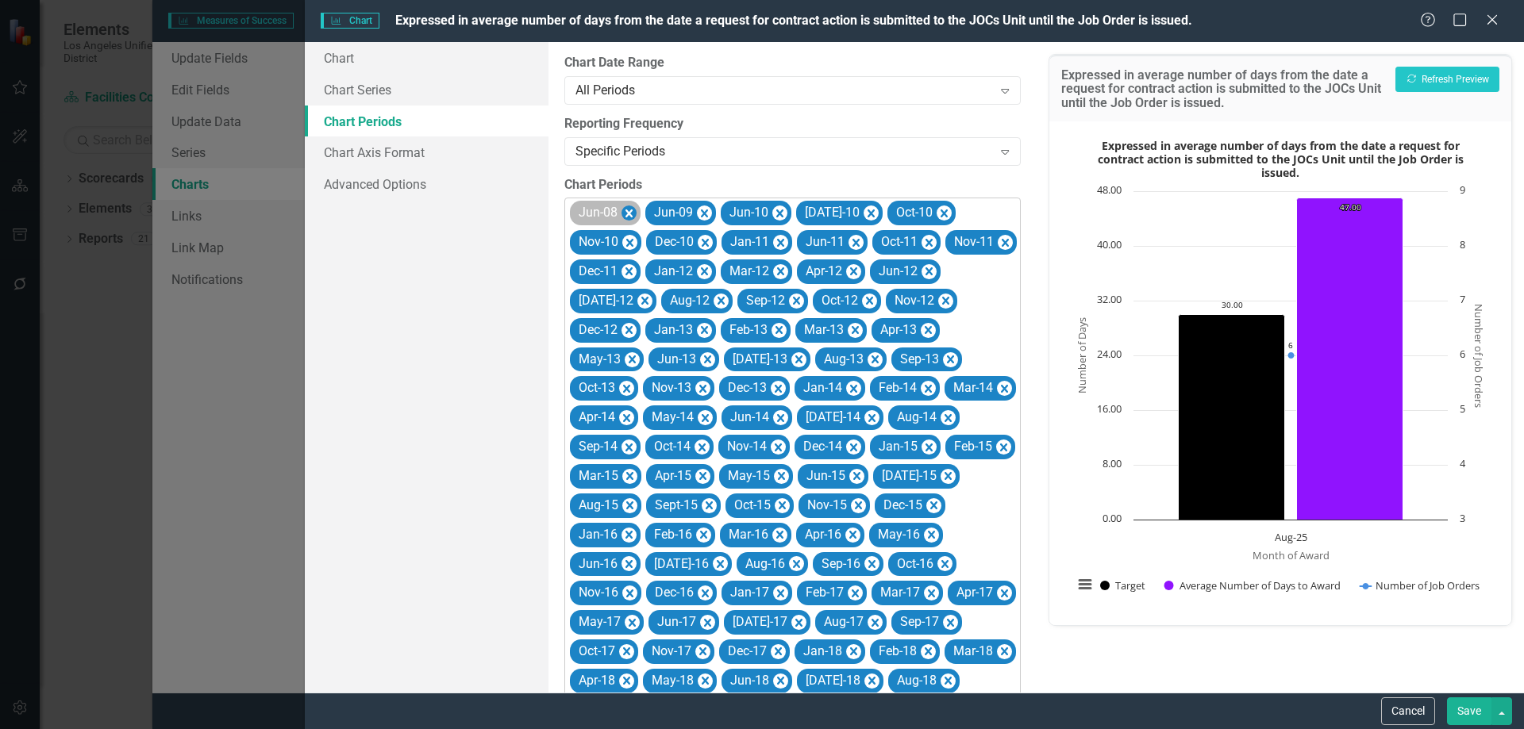
click at [629, 210] on icon "Remove Jun-08" at bounding box center [628, 214] width 15 height 20
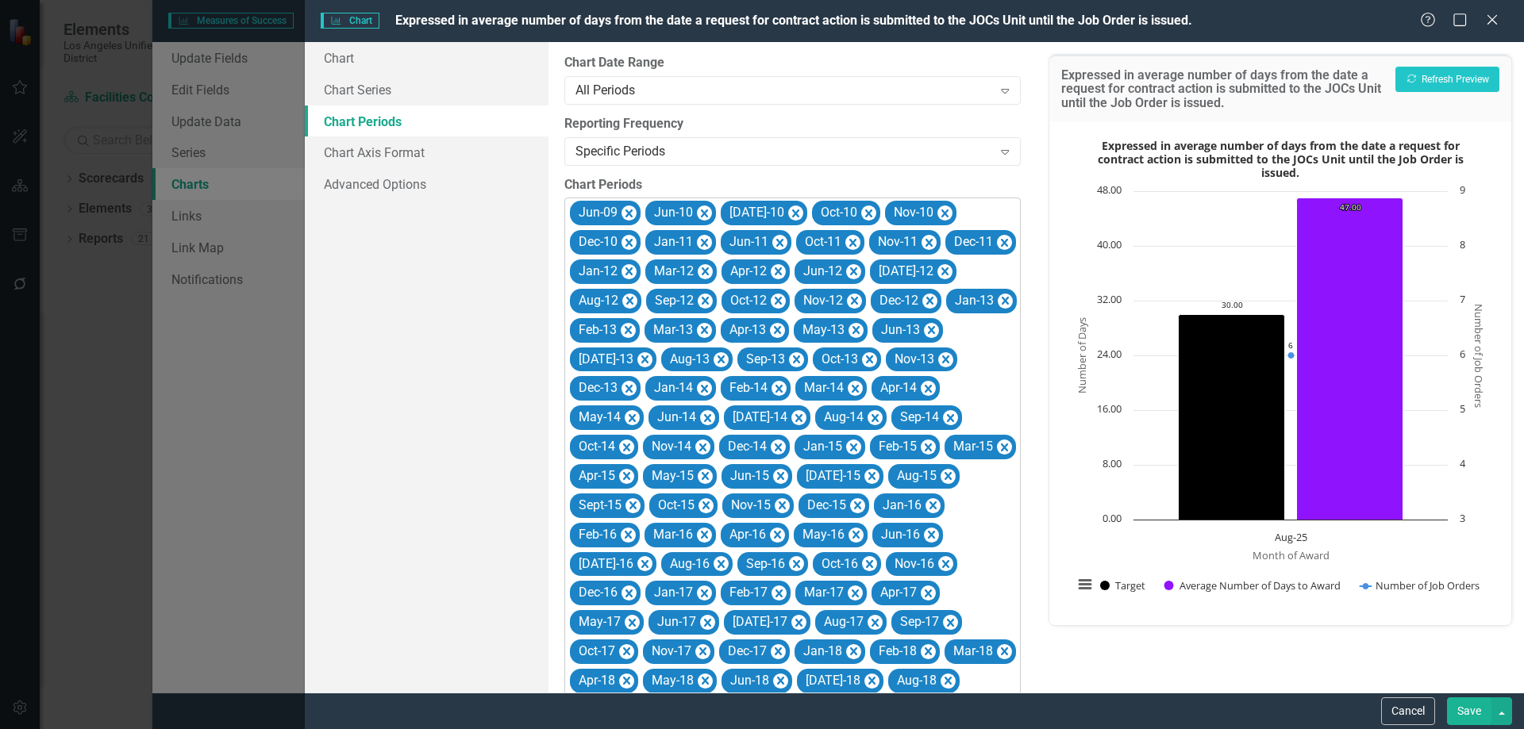
scroll to position [760, 0]
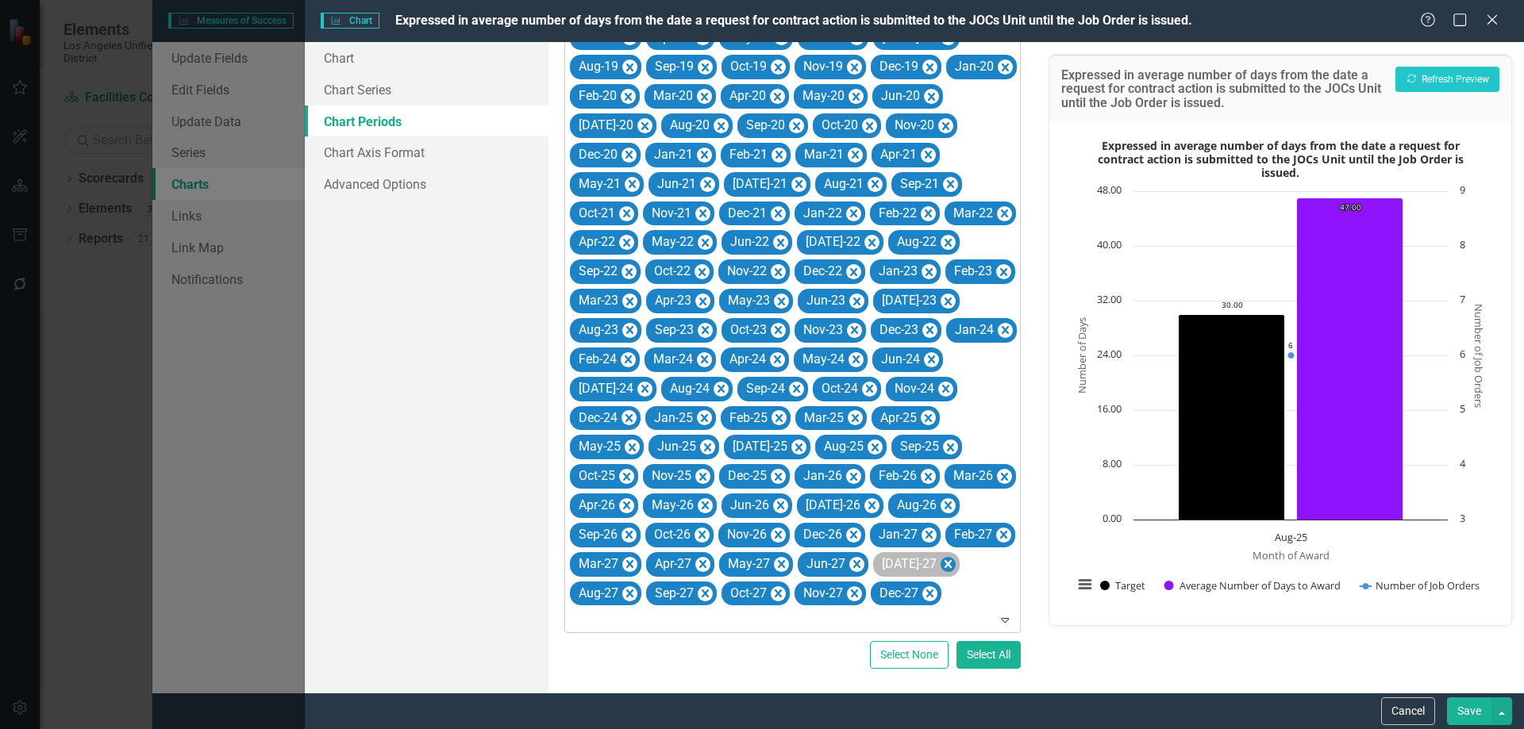
click at [941, 575] on icon "Remove Jul-27" at bounding box center [948, 565] width 15 height 20
click at [925, 575] on icon "Remove Aug-27" at bounding box center [932, 565] width 15 height 20
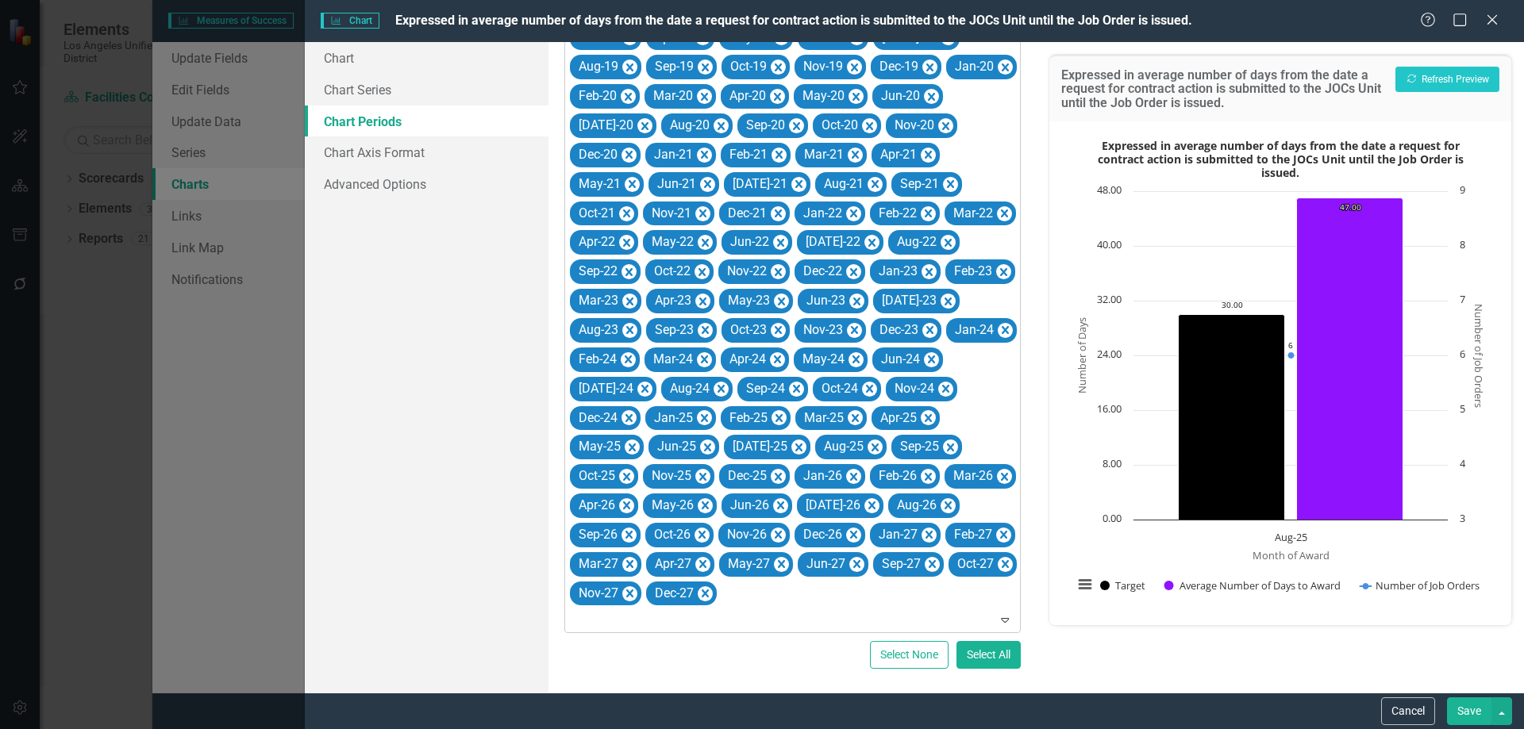
click at [925, 575] on icon "Remove Sep-27" at bounding box center [932, 565] width 15 height 20
click at [922, 575] on icon "Remove Oct-27" at bounding box center [929, 565] width 15 height 20
click at [925, 575] on icon "Remove Nov-27" at bounding box center [932, 565] width 15 height 20
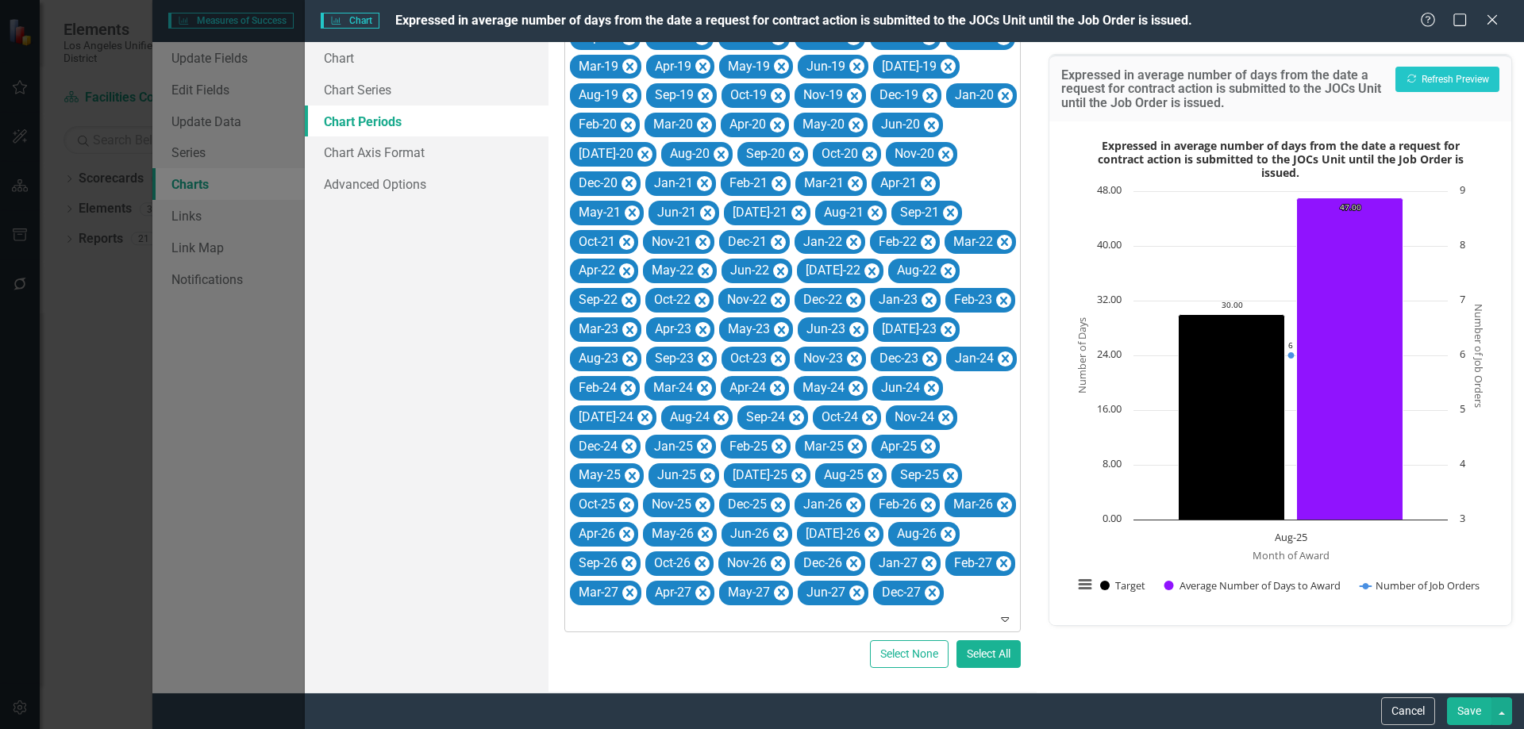
click at [925, 593] on icon "Remove Dec-27" at bounding box center [932, 593] width 15 height 20
click at [628, 562] on icon "Remove Sep-26" at bounding box center [628, 564] width 7 height 8
click at [628, 562] on icon "Remove Oct-26" at bounding box center [626, 564] width 15 height 20
click at [628, 562] on icon "Remove Nov-26" at bounding box center [629, 564] width 7 height 8
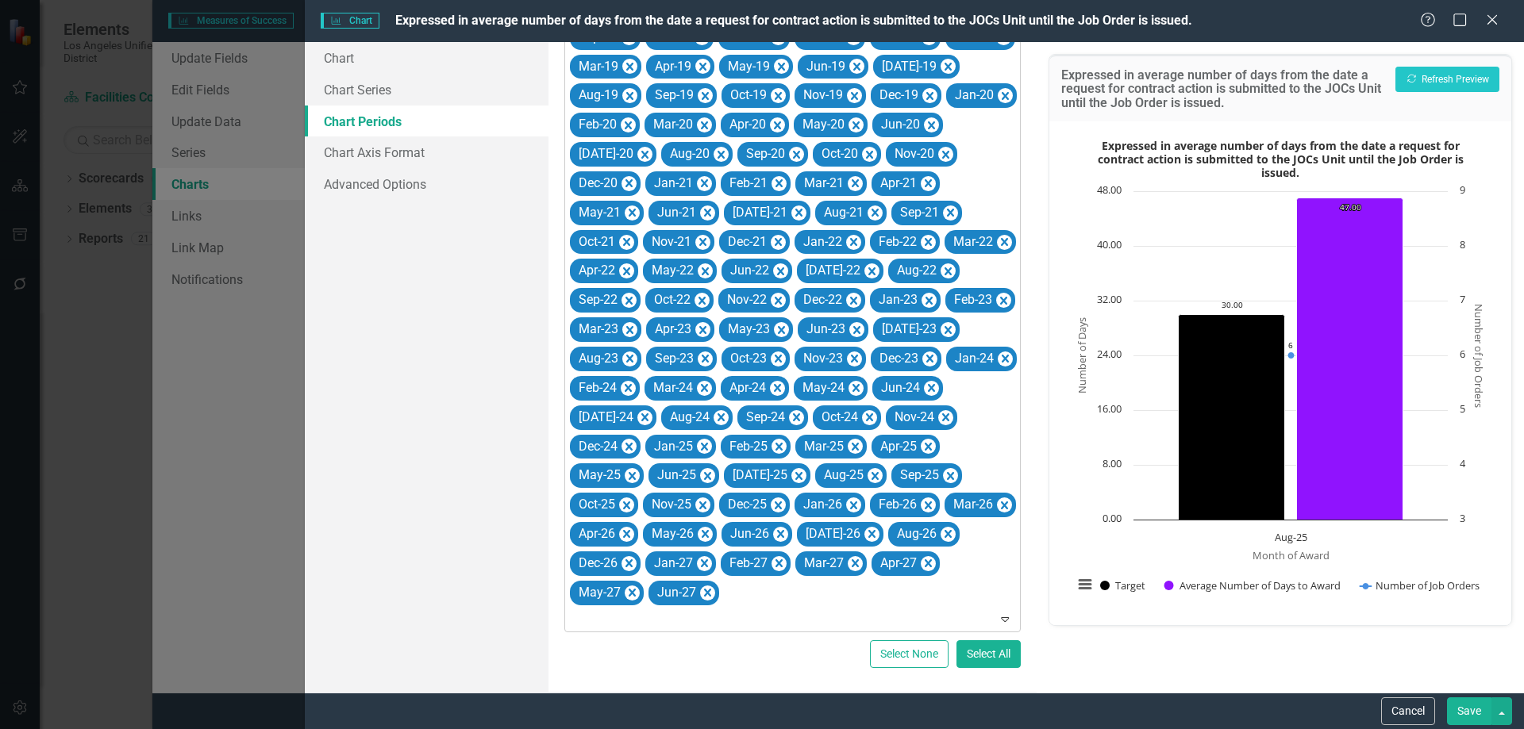
click at [628, 562] on icon "Remove Dec-26" at bounding box center [628, 564] width 7 height 8
click at [628, 562] on icon "Remove Jan-27" at bounding box center [628, 564] width 7 height 8
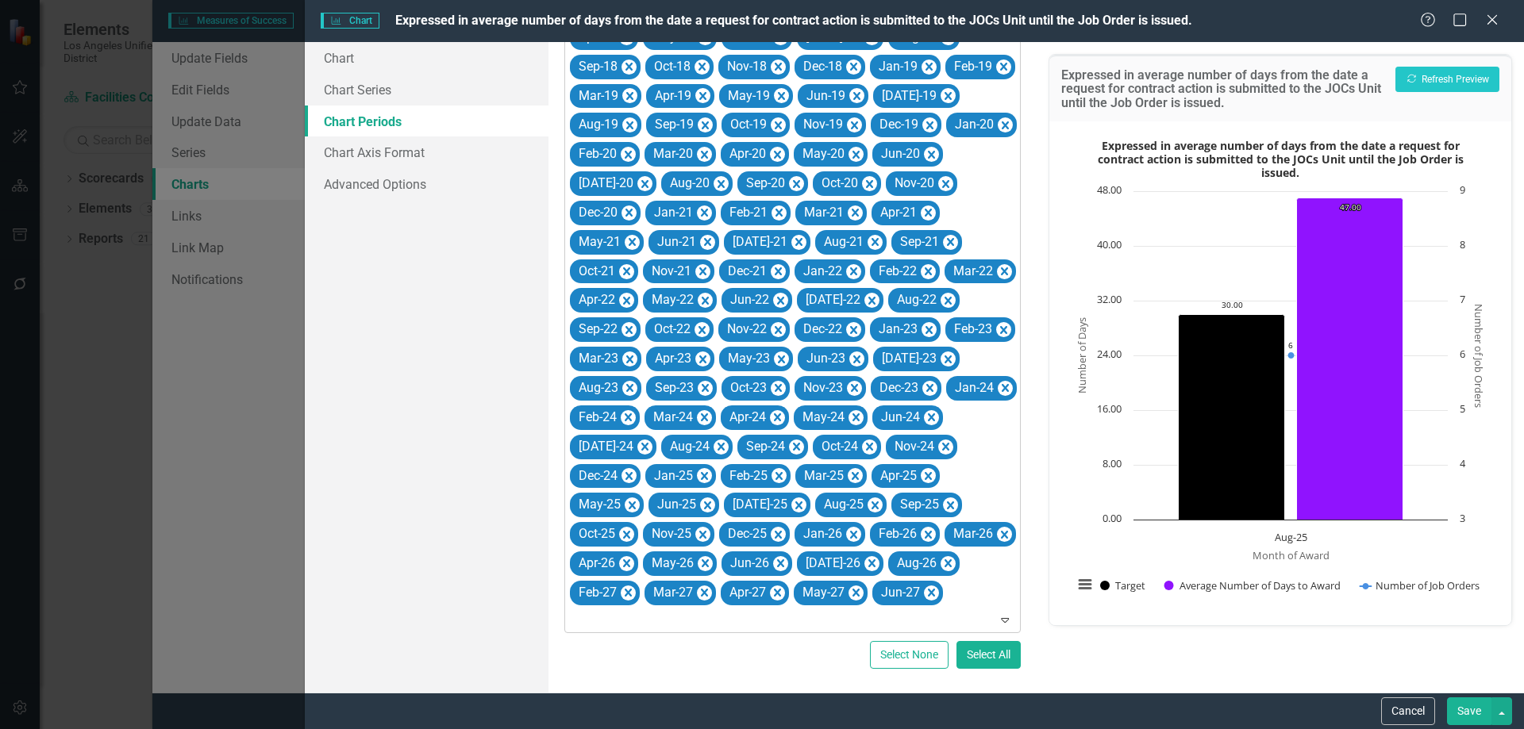
click at [628, 562] on icon "Remove Apr-26" at bounding box center [626, 564] width 15 height 20
click at [868, 564] on icon "Remove Aug-26" at bounding box center [875, 564] width 15 height 20
click at [866, 565] on icon "Remove Feb-27" at bounding box center [873, 564] width 15 height 20
click at [868, 565] on icon "Remove Mar-27" at bounding box center [875, 564] width 15 height 20
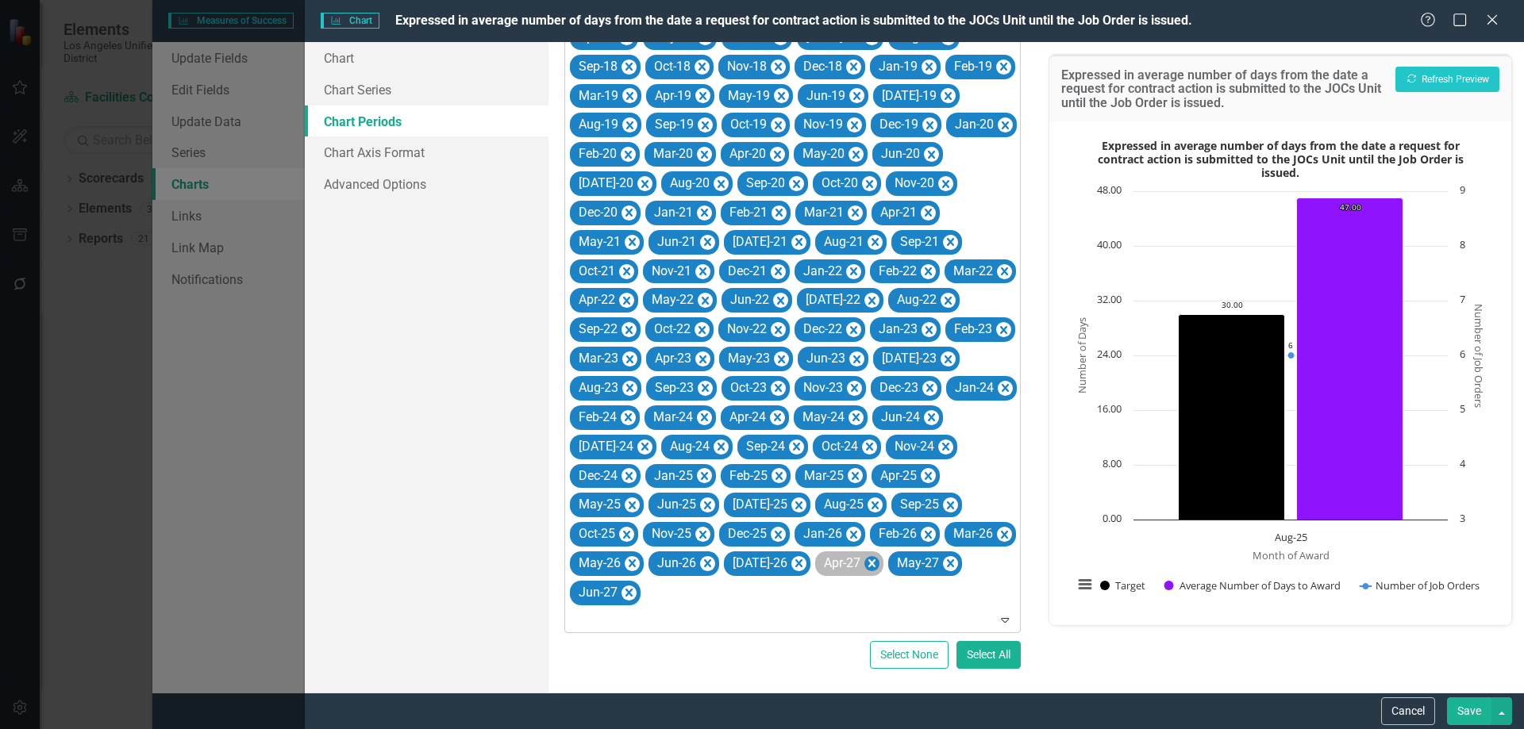
click at [864, 565] on icon "Remove Apr-27" at bounding box center [871, 564] width 15 height 20
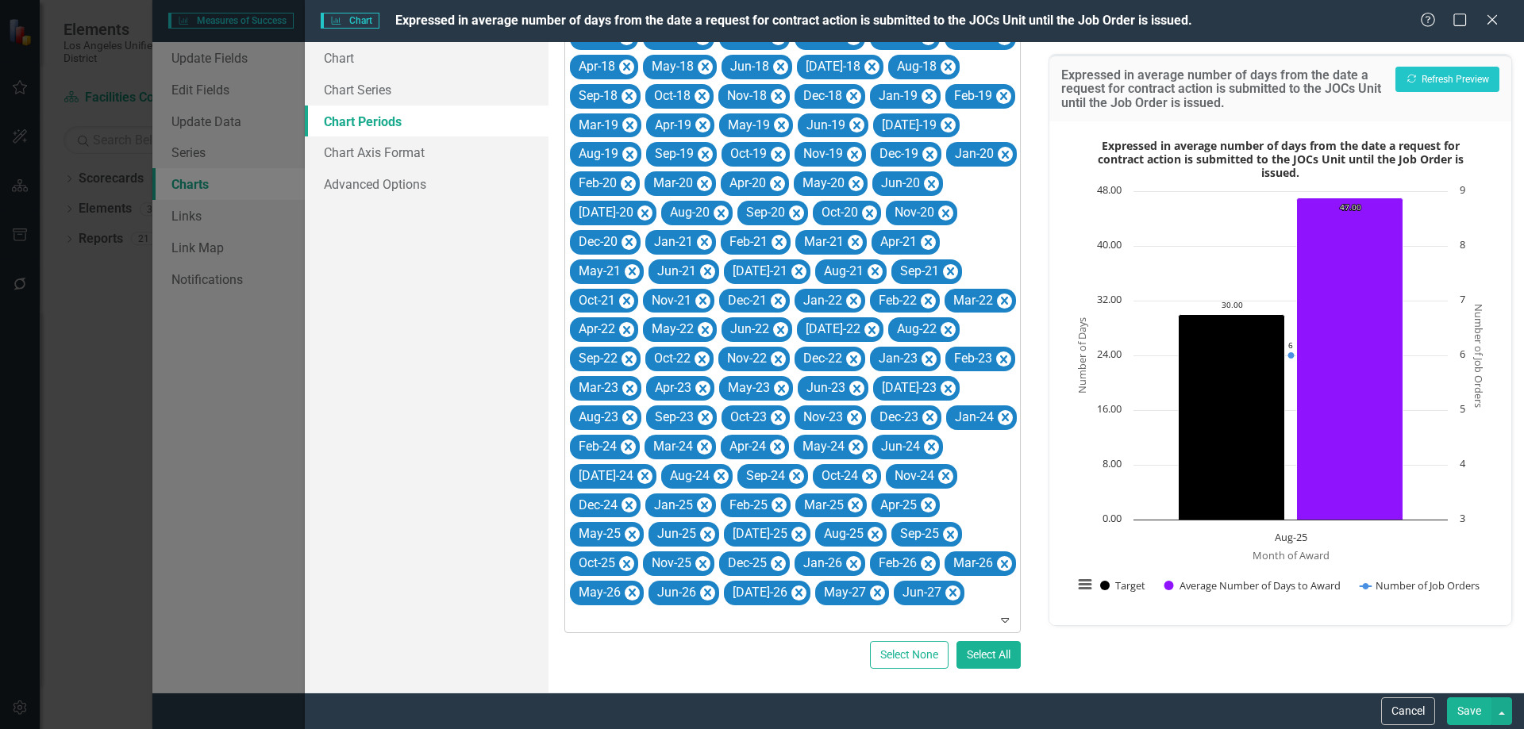
scroll to position [673, 0]
click at [870, 596] on icon "Remove May-27" at bounding box center [877, 593] width 15 height 20
click at [871, 596] on icon "Remove Jun-27" at bounding box center [874, 593] width 7 height 8
click at [697, 446] on icon "Remove Mar-24" at bounding box center [704, 447] width 15 height 20
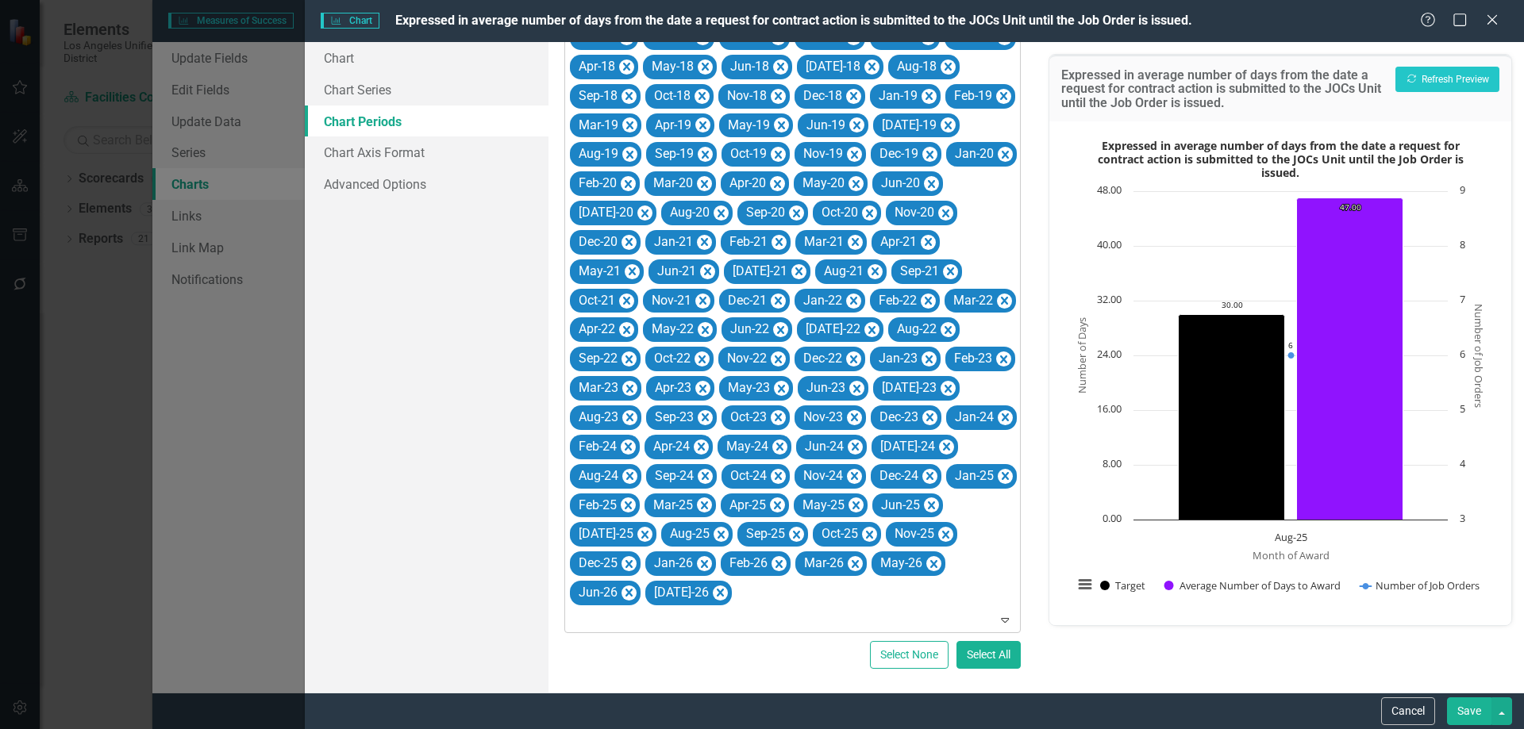
click at [698, 446] on icon "Remove Apr-24" at bounding box center [701, 447] width 7 height 8
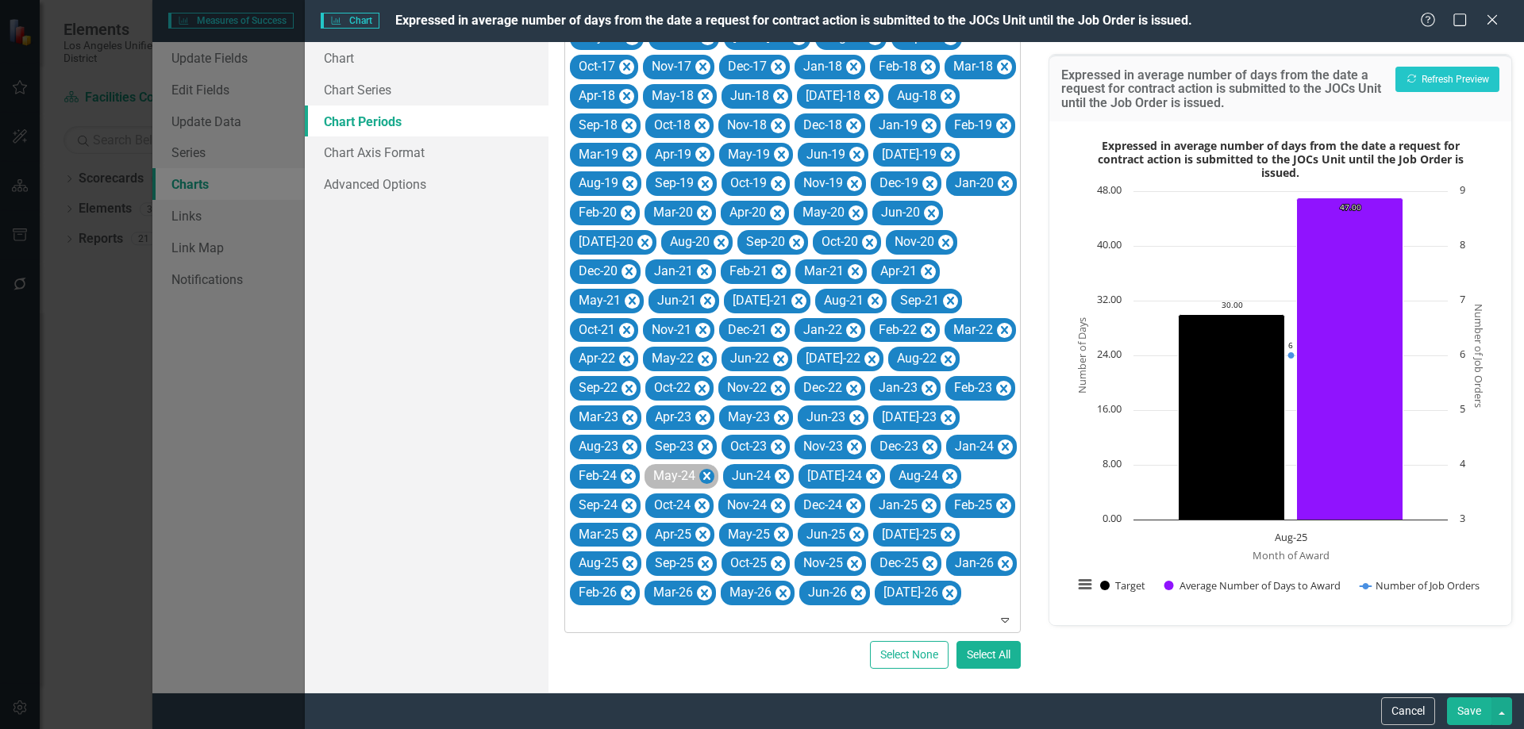
click at [703, 472] on icon "Remove May-24" at bounding box center [706, 476] width 7 height 8
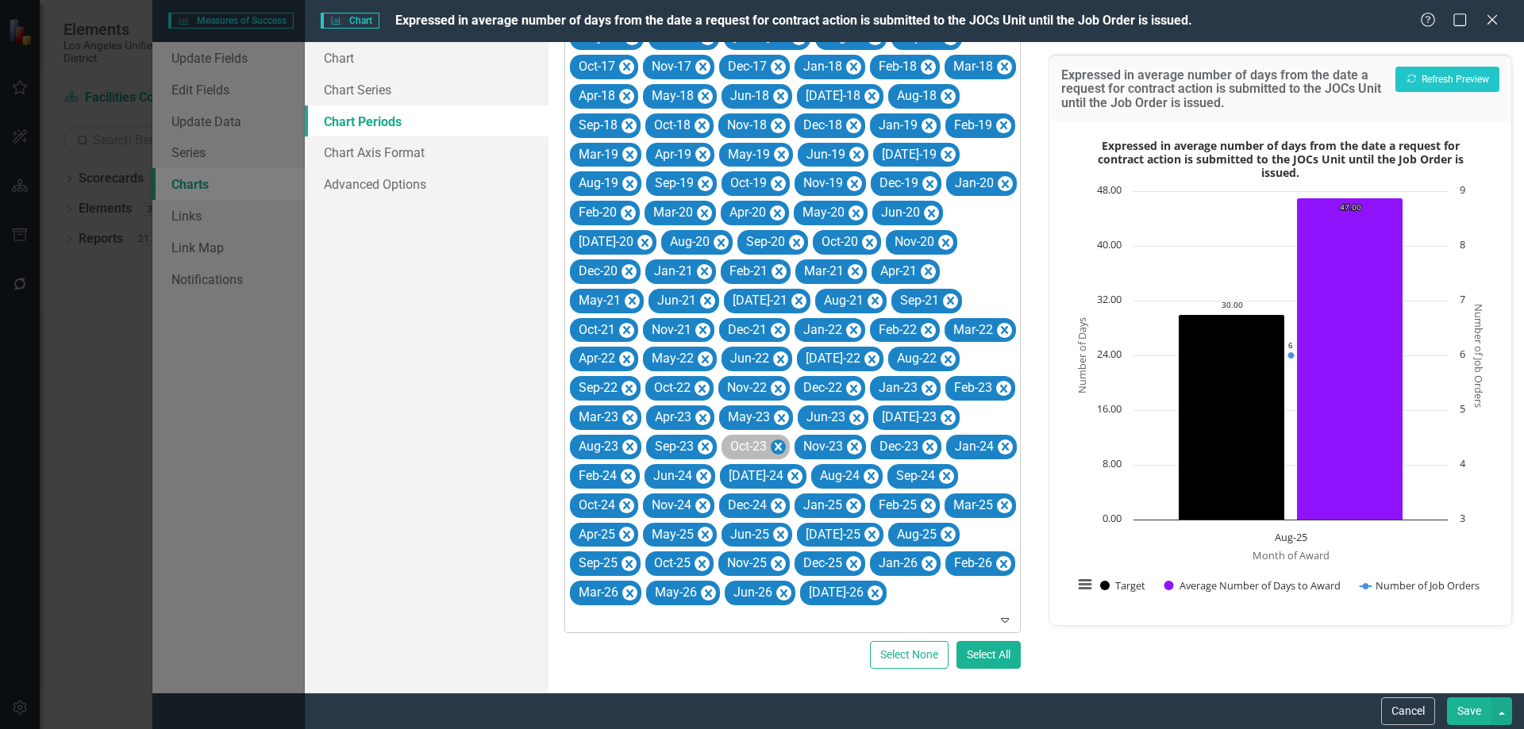
click at [775, 447] on icon "Remove Oct-23" at bounding box center [778, 447] width 7 height 8
click at [778, 447] on icon "Remove Nov-23" at bounding box center [781, 447] width 7 height 8
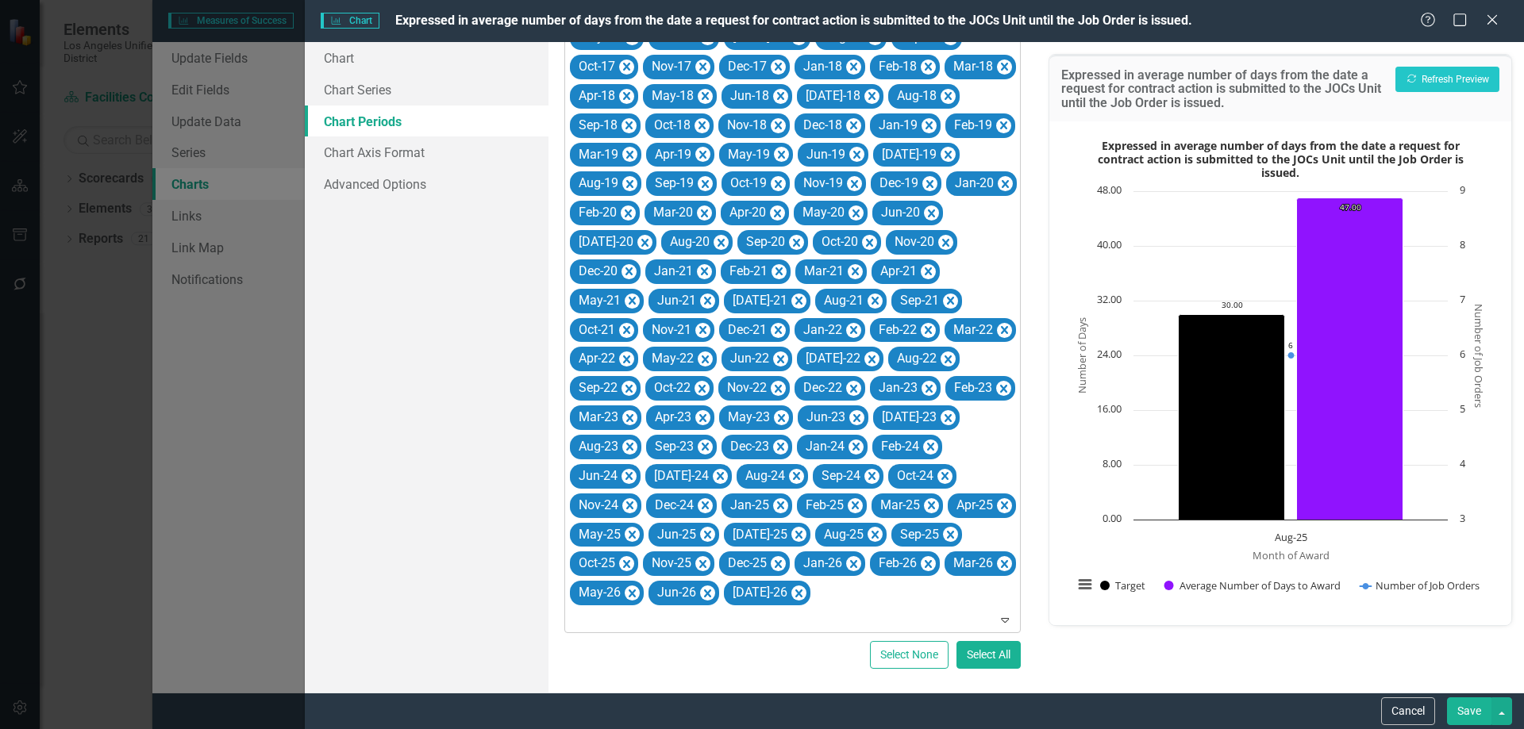
click at [777, 447] on icon "Remove Dec-23" at bounding box center [780, 447] width 7 height 8
click at [777, 447] on icon "Remove Jan-24" at bounding box center [780, 447] width 7 height 8
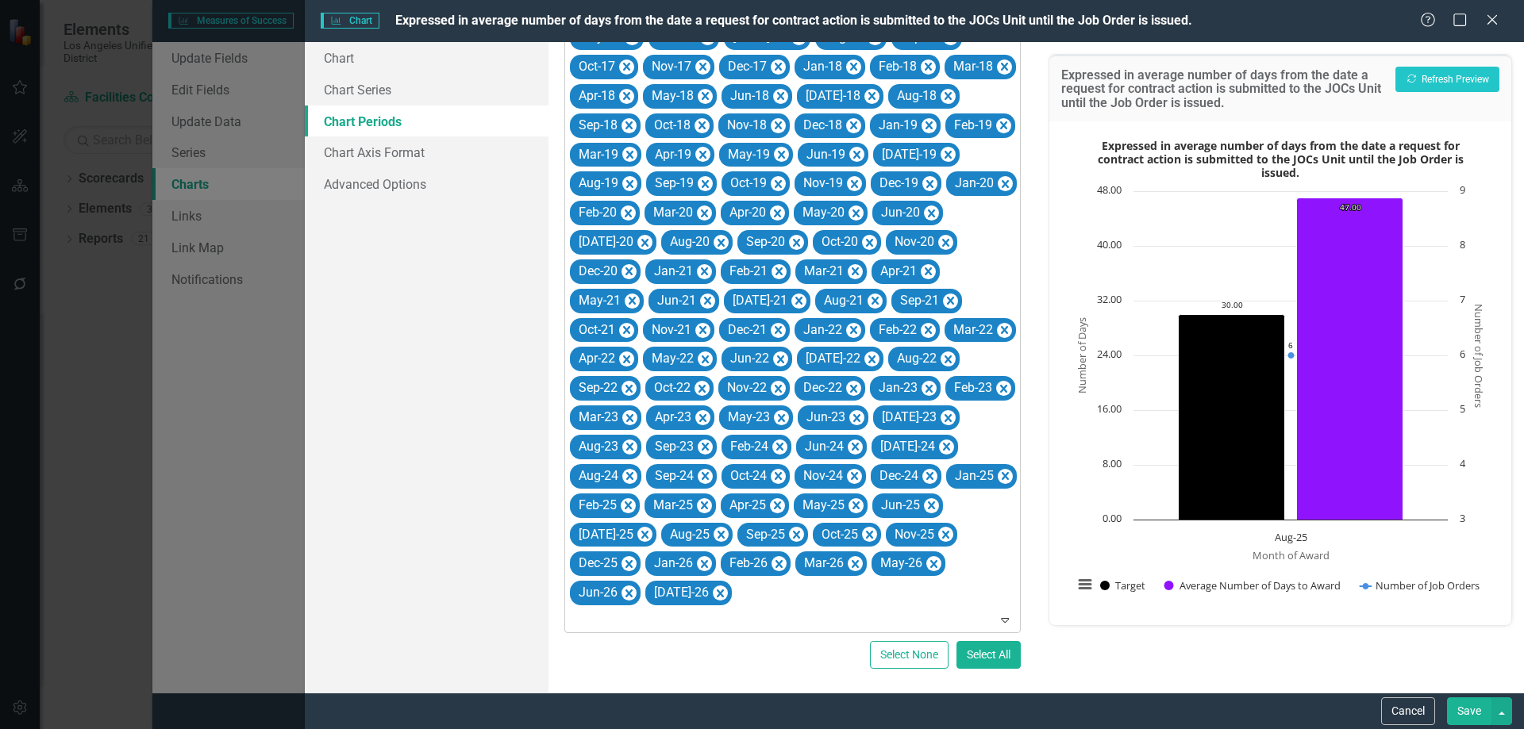
click at [776, 447] on icon "Remove Feb-24" at bounding box center [779, 447] width 7 height 8
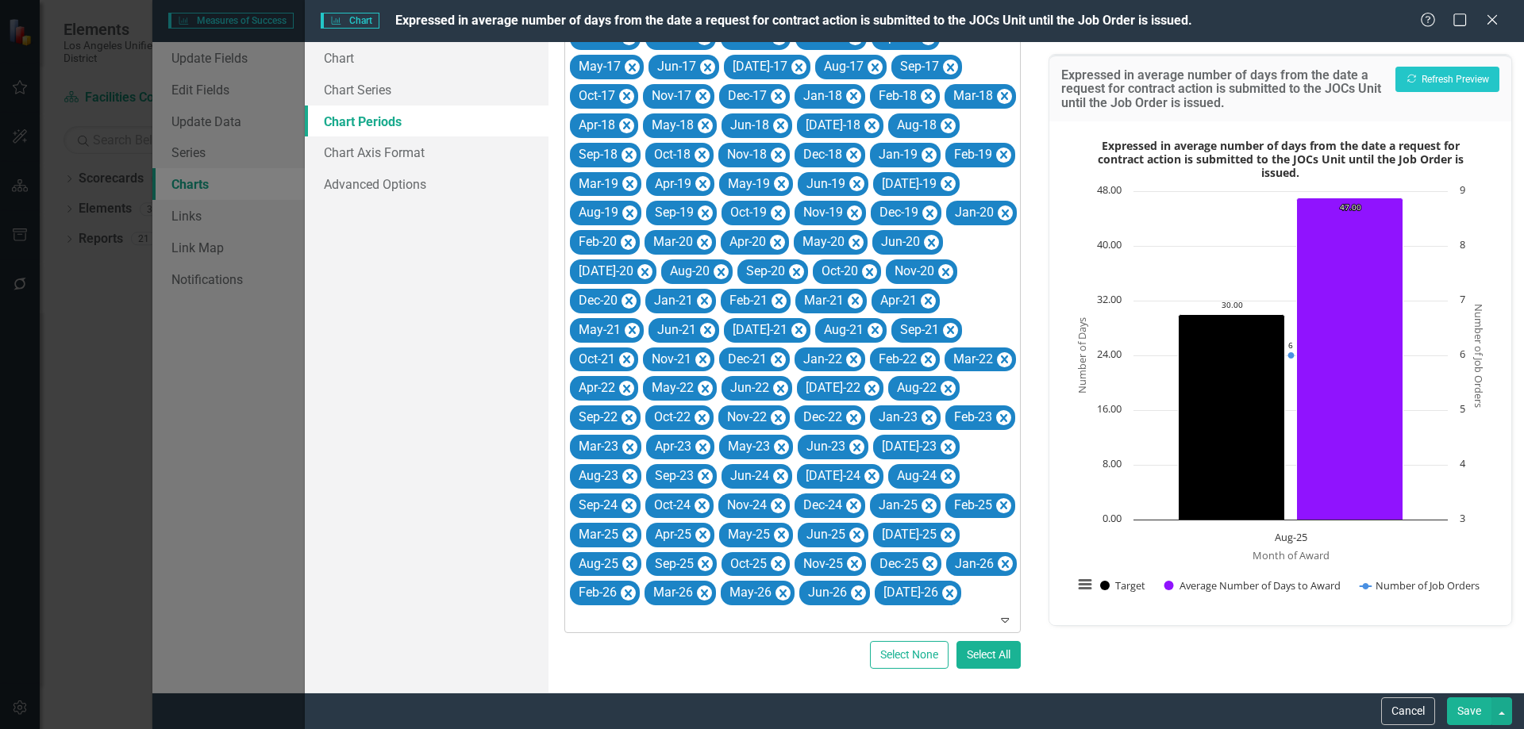
scroll to position [614, 0]
click at [921, 360] on icon "Remove Feb-22" at bounding box center [928, 360] width 15 height 20
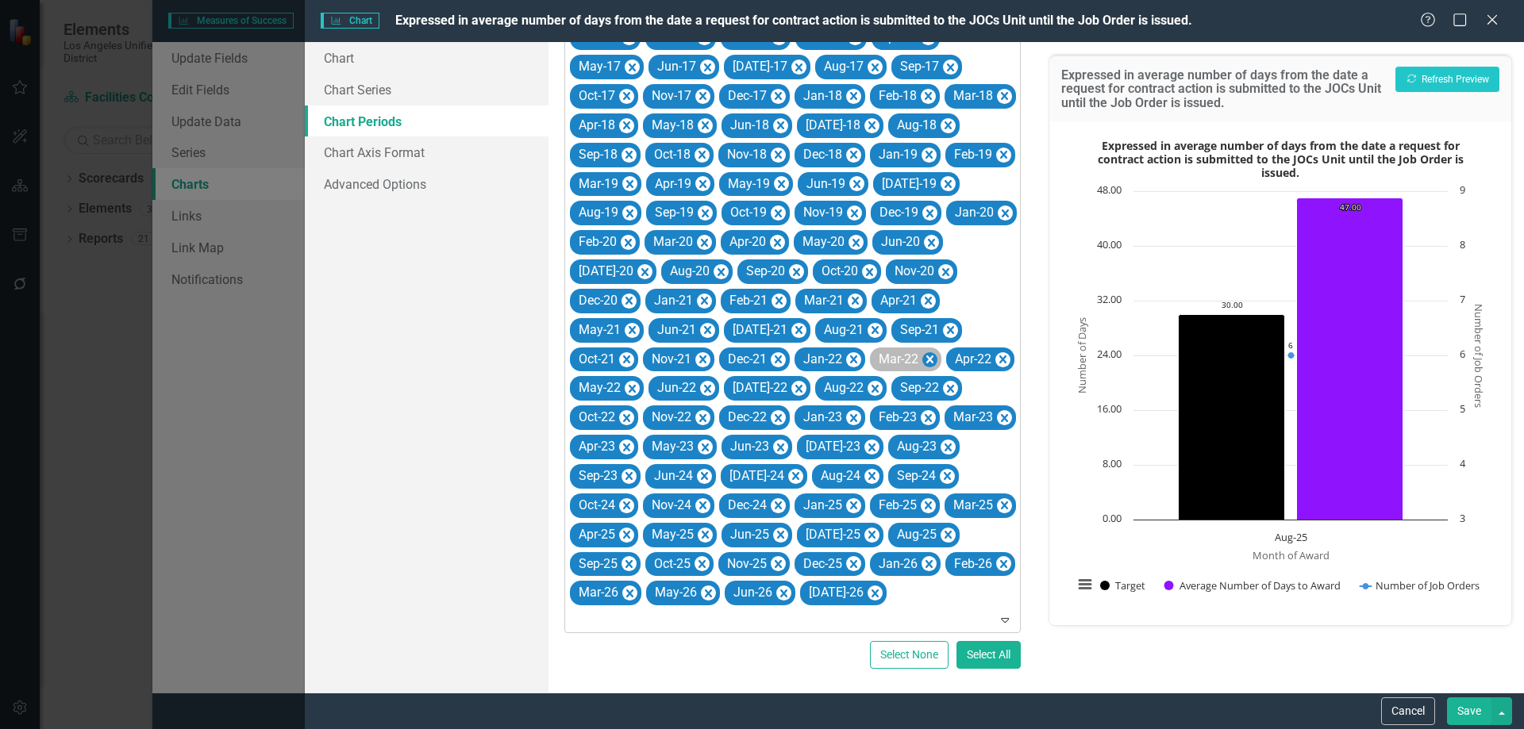
click at [926, 360] on icon "Remove Mar-22" at bounding box center [929, 360] width 7 height 8
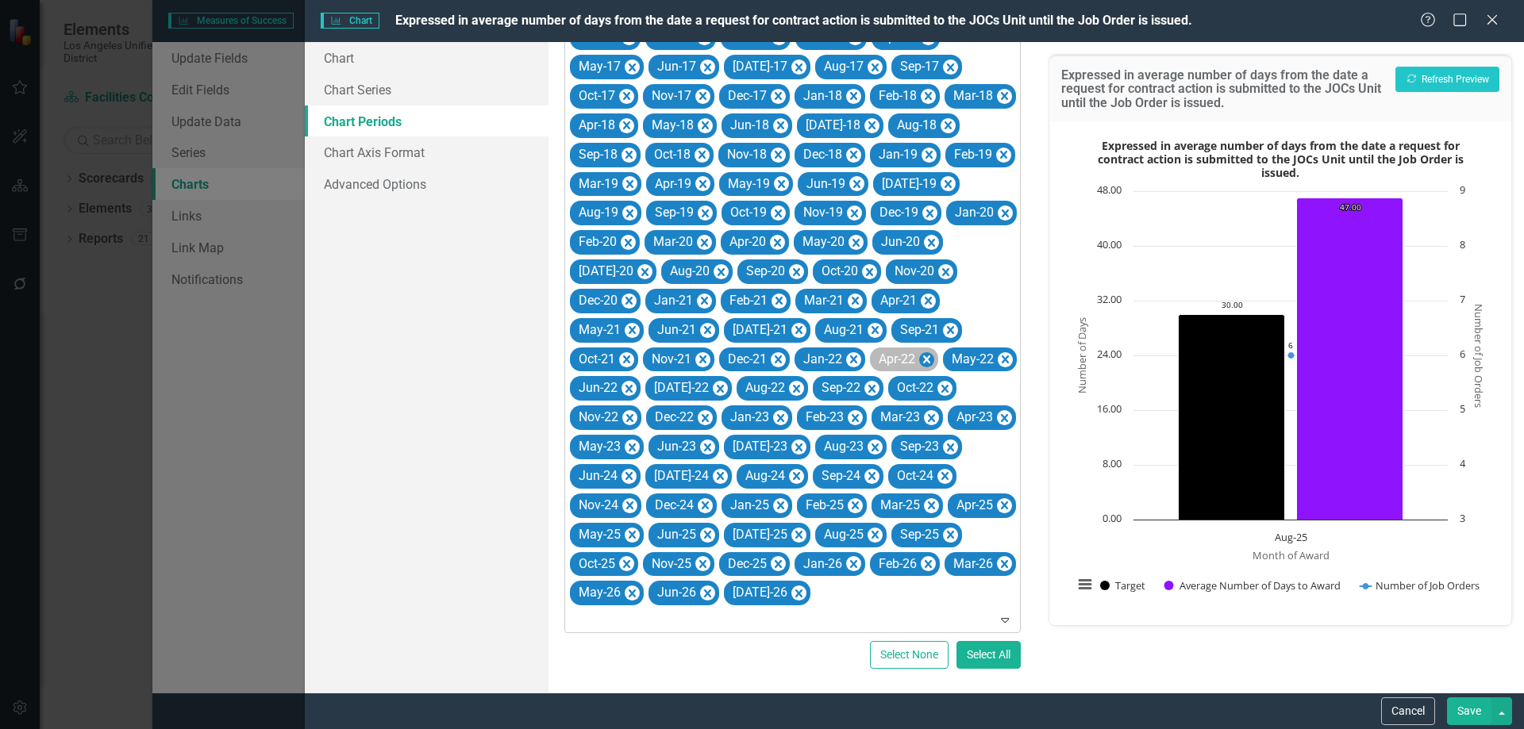
click at [919, 360] on icon "Remove Apr-22" at bounding box center [926, 360] width 15 height 20
click at [929, 360] on icon "Remove May-22" at bounding box center [932, 360] width 7 height 8
click at [921, 361] on icon "Remove Jun-22" at bounding box center [928, 360] width 15 height 20
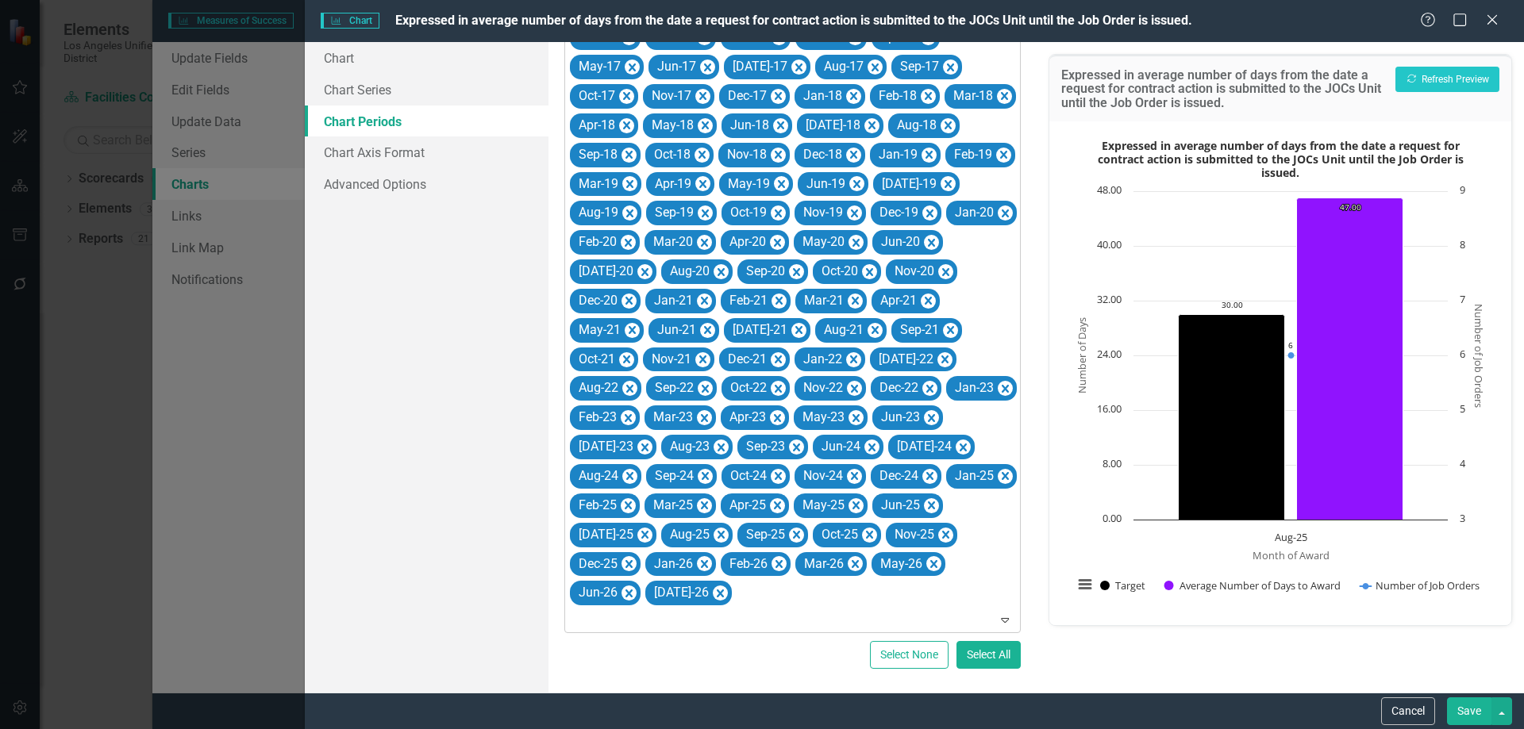
click at [947, 334] on icon "Remove Sep-21" at bounding box center [950, 330] width 7 height 8
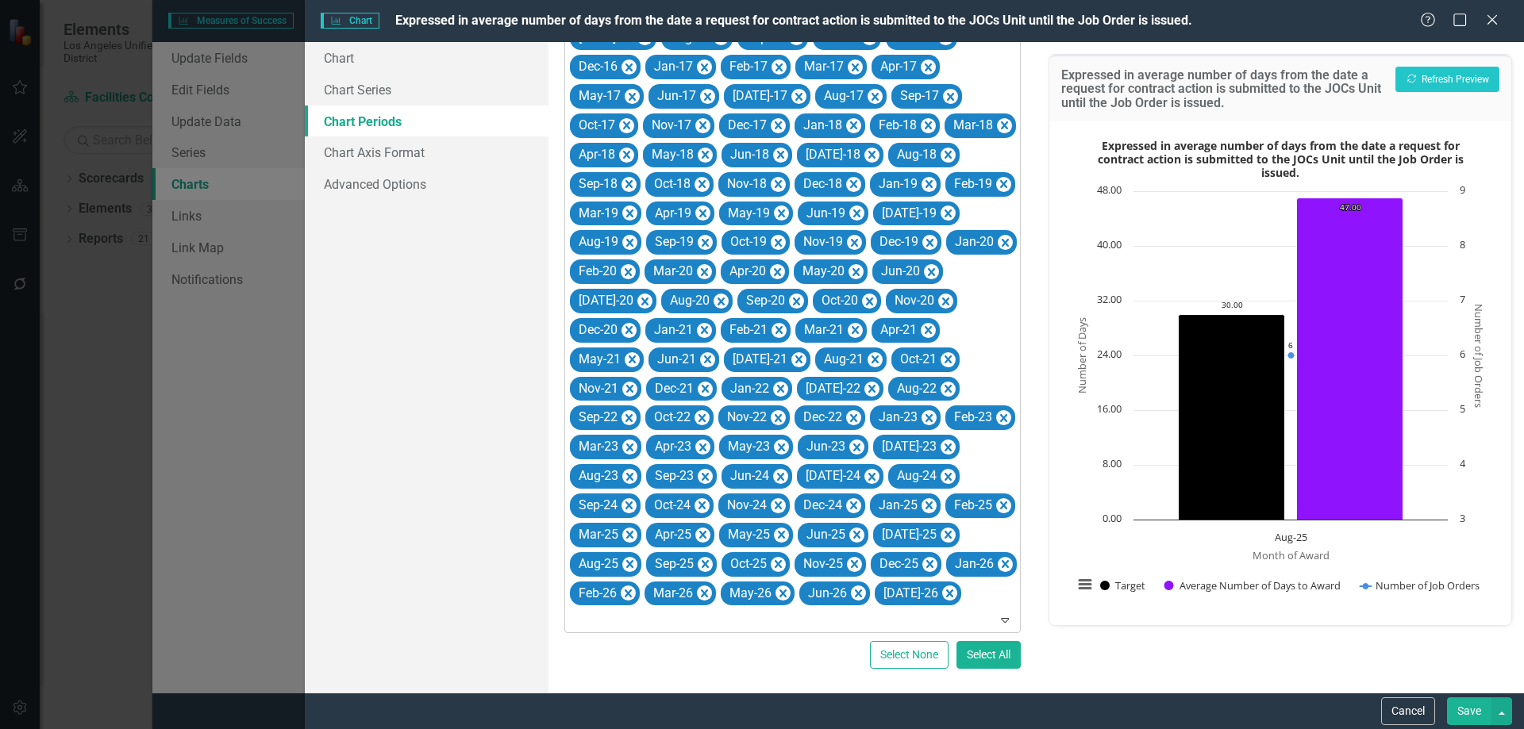
click at [941, 361] on icon "Remove Oct-21" at bounding box center [948, 360] width 15 height 20
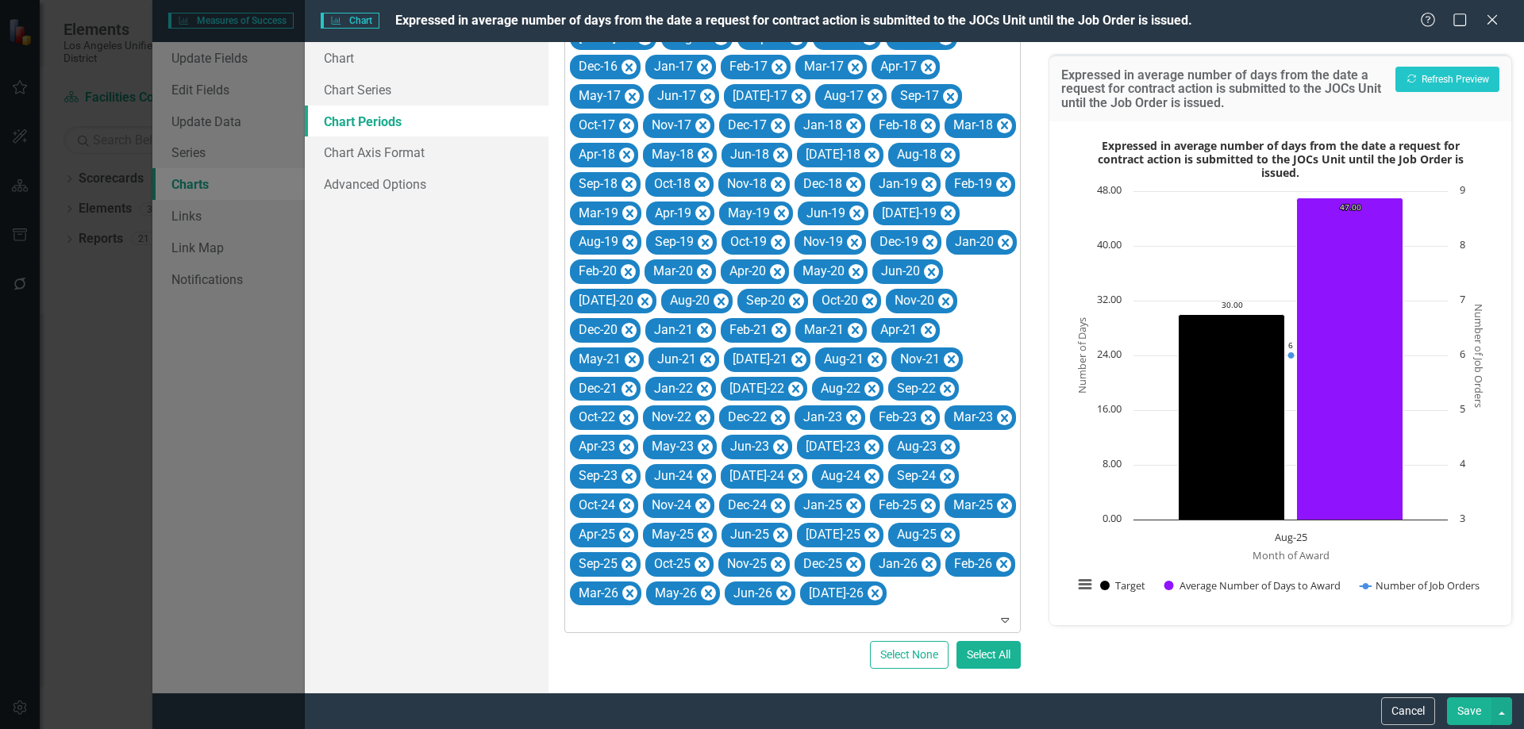
click at [948, 361] on icon "Remove Nov-21" at bounding box center [951, 360] width 7 height 8
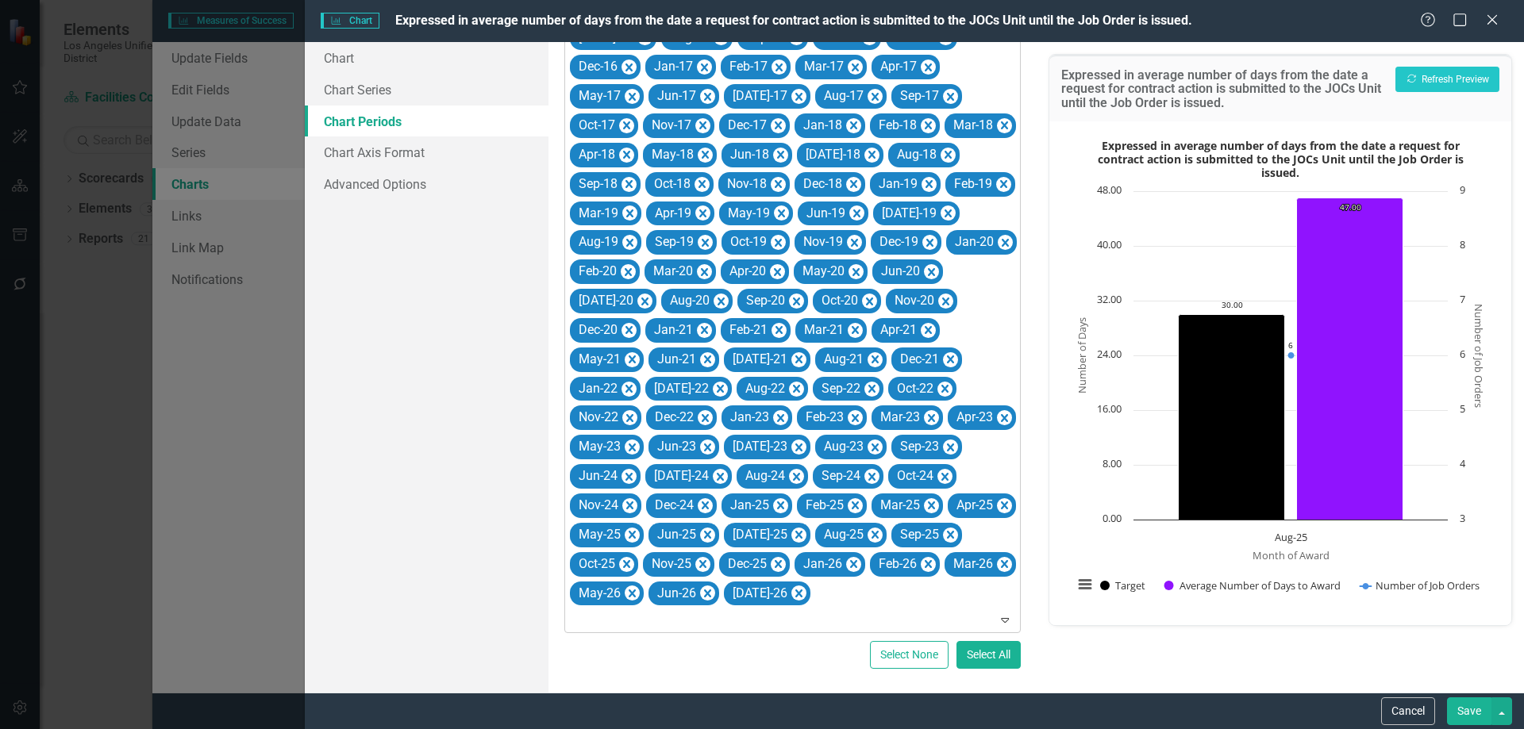
click at [947, 361] on icon "Remove Dec-21" at bounding box center [950, 360] width 7 height 8
click at [943, 361] on icon "Remove Jan-22" at bounding box center [950, 360] width 15 height 20
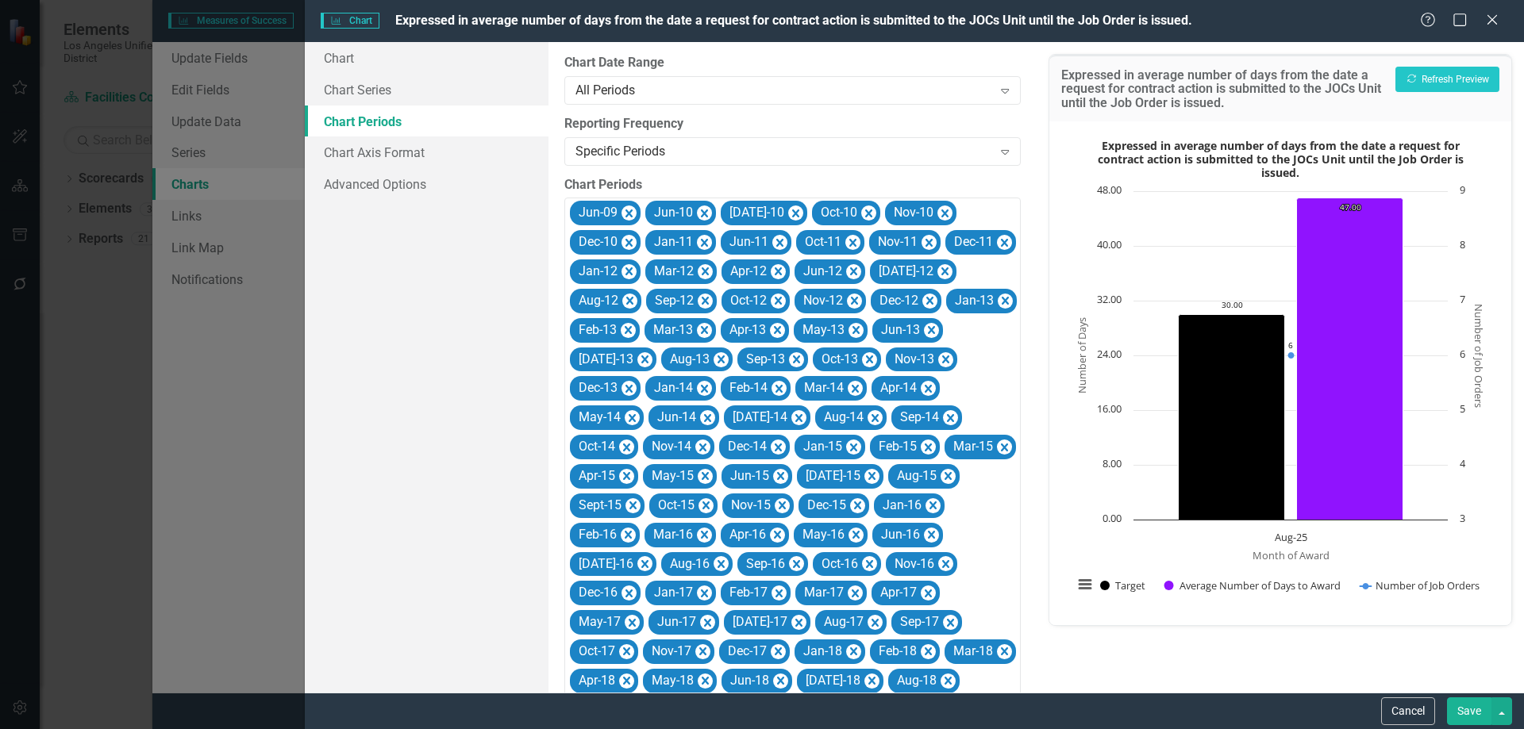
scroll to position [556, 0]
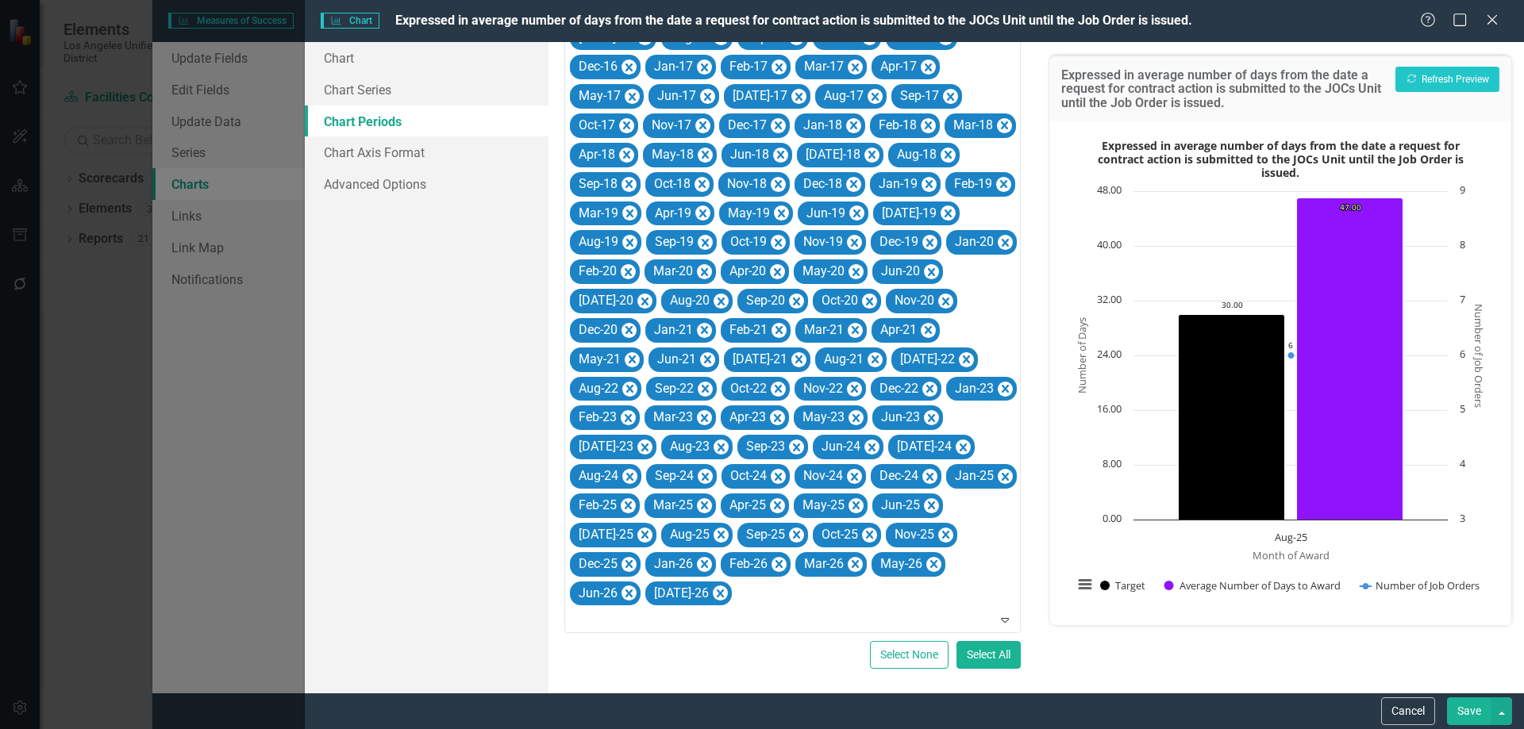
click at [921, 340] on icon "Remove Apr-21" at bounding box center [928, 331] width 15 height 20
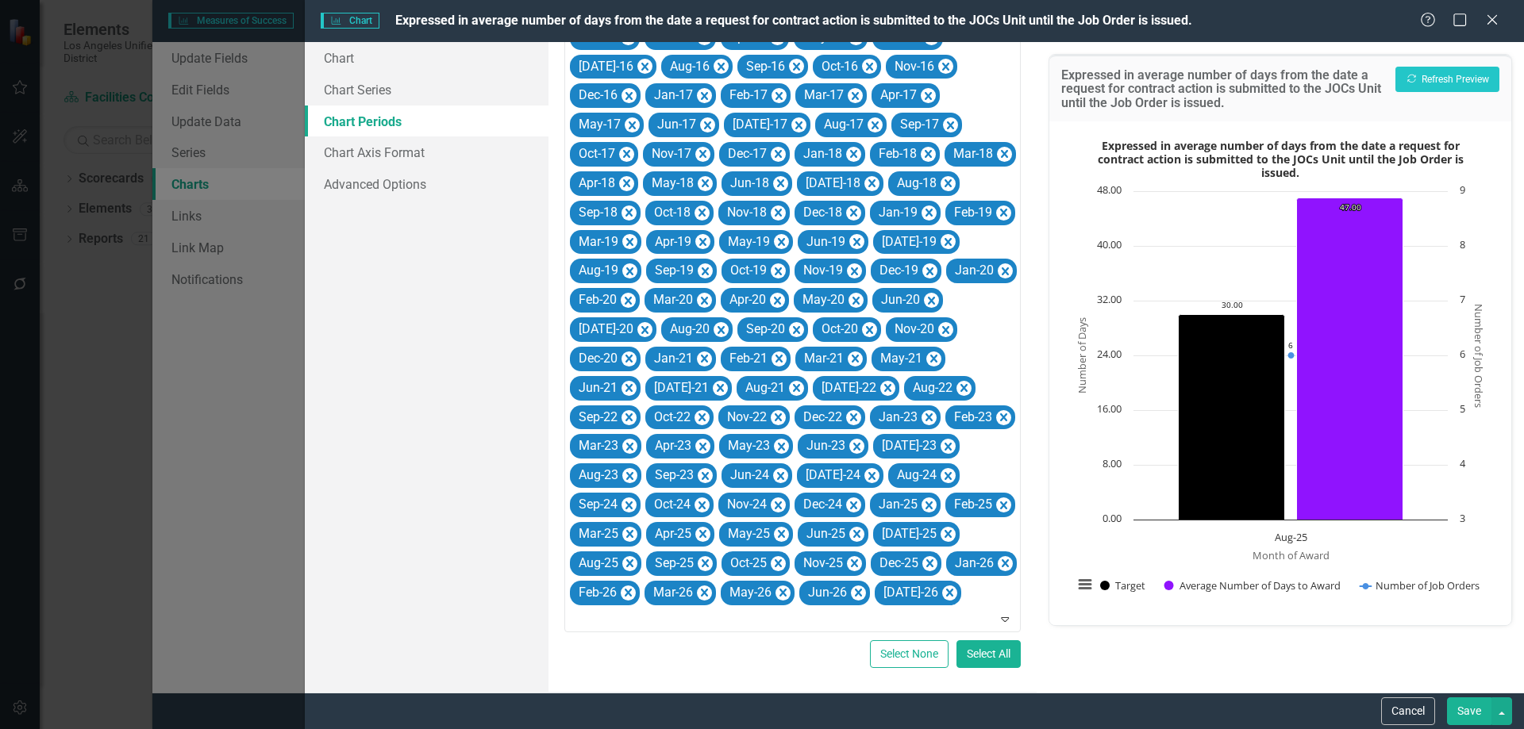
click at [930, 361] on icon "Remove May-21" at bounding box center [933, 359] width 7 height 8
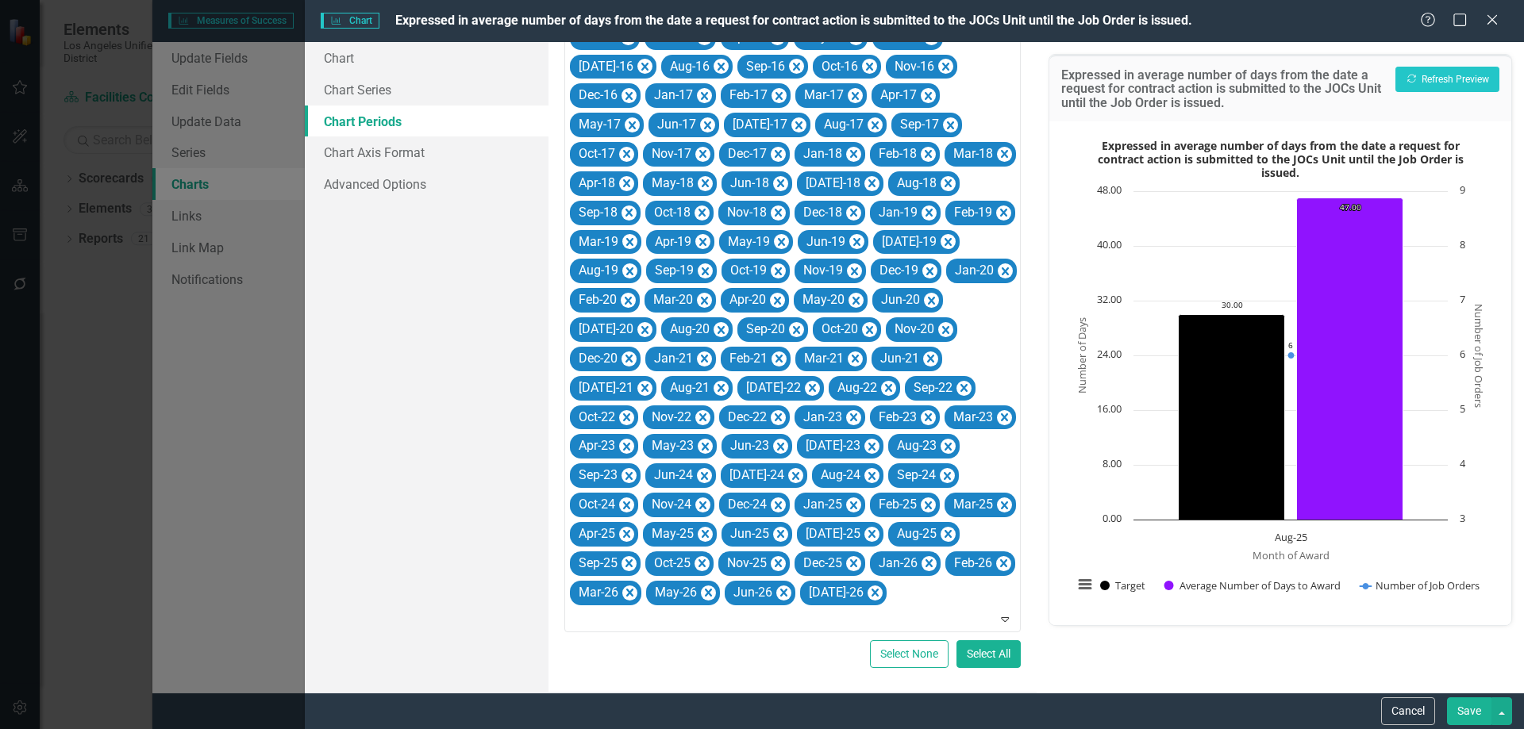
click at [923, 361] on icon "Remove Jun-21" at bounding box center [930, 359] width 15 height 20
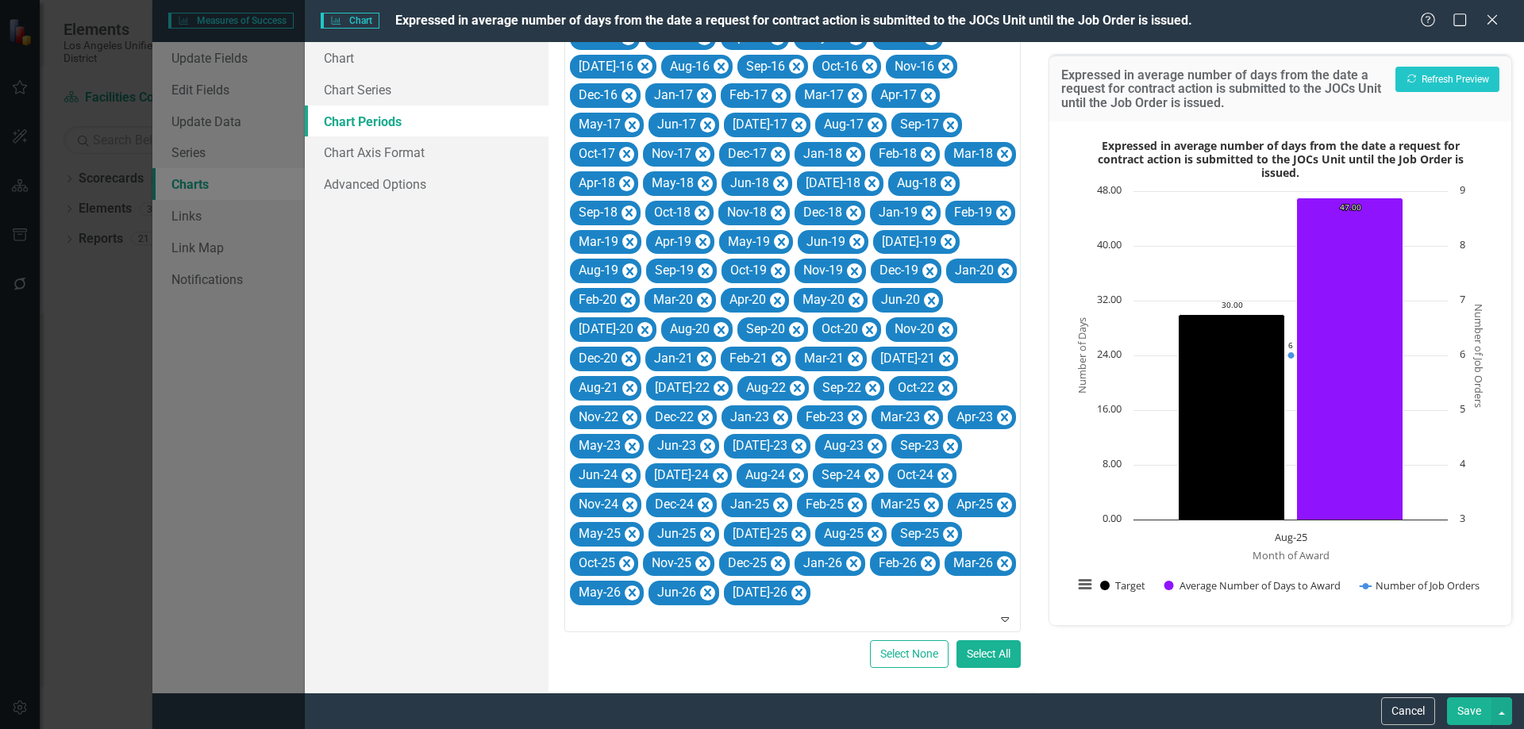
click at [939, 361] on icon "Remove Jul-21" at bounding box center [946, 359] width 15 height 20
click at [928, 361] on icon "Remove Aug-21" at bounding box center [931, 359] width 7 height 8
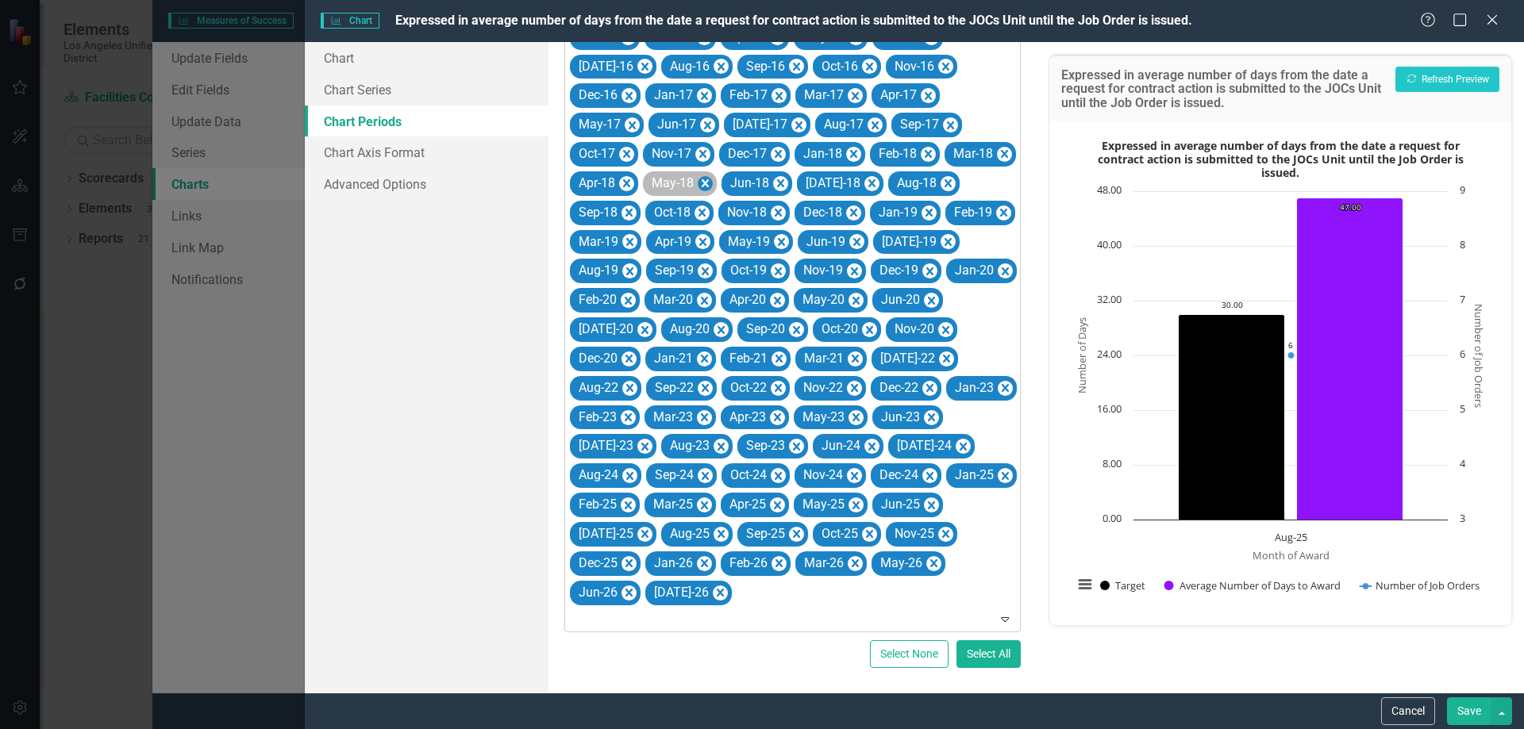
click at [698, 180] on icon "Remove May-18" at bounding box center [705, 184] width 15 height 20
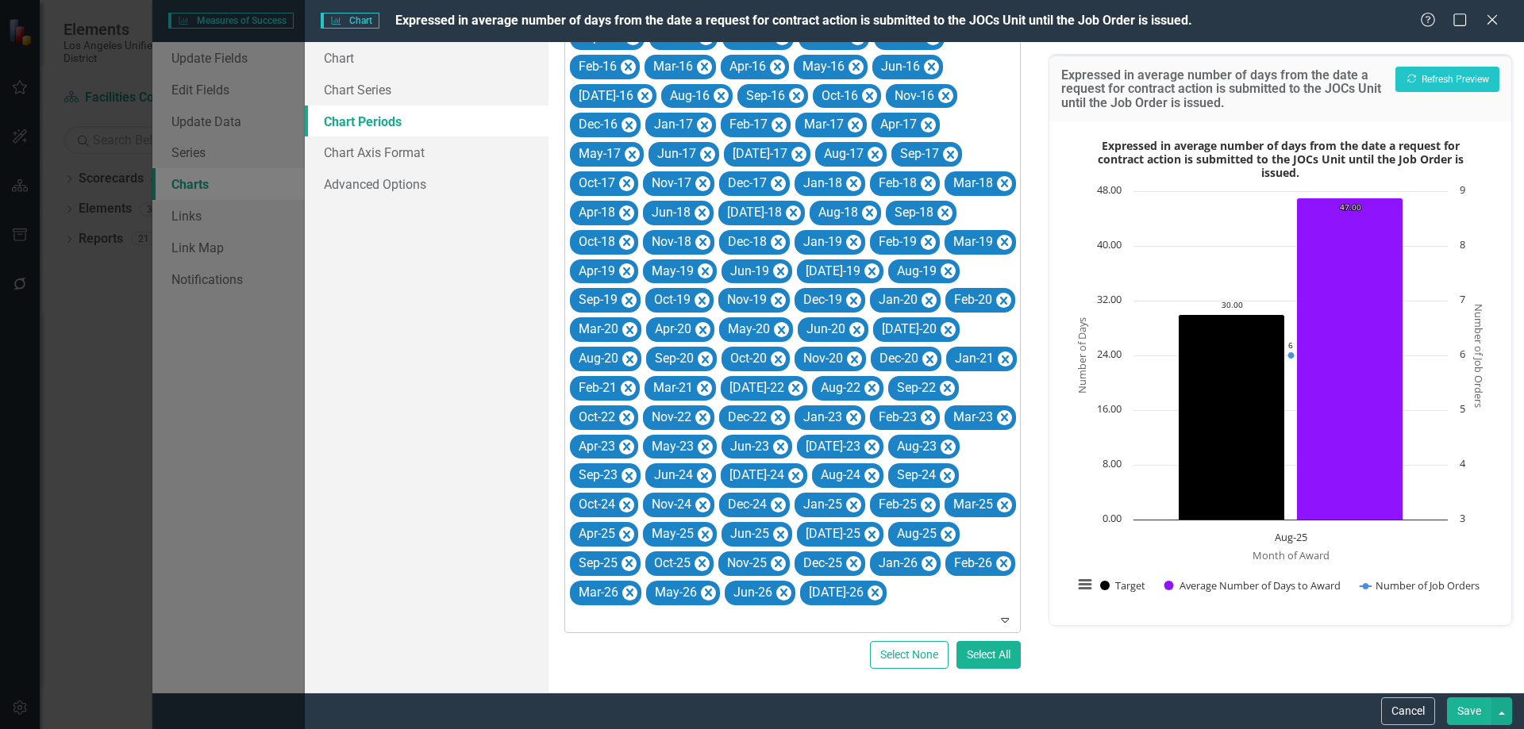
click at [694, 203] on icon "Remove Jun-18" at bounding box center [701, 213] width 15 height 20
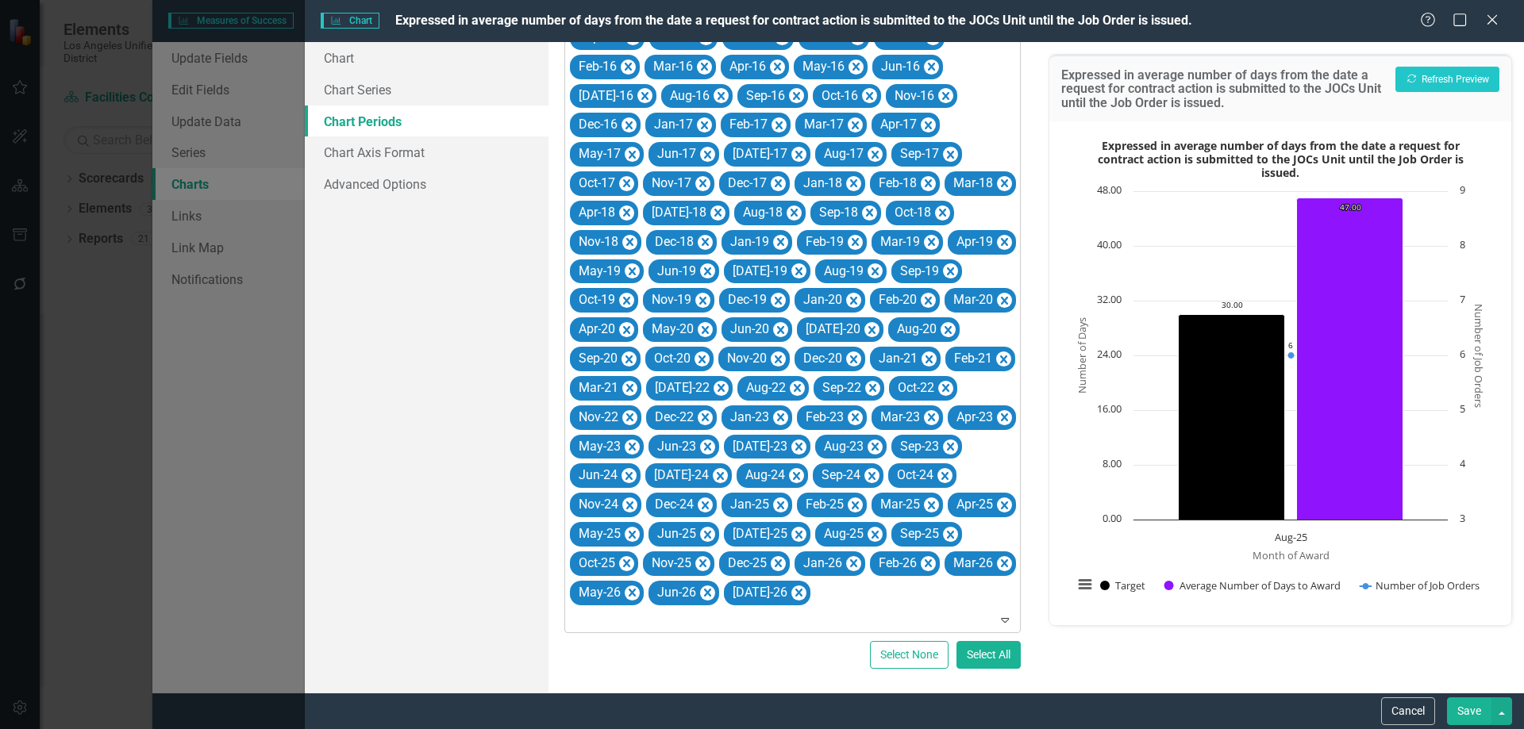
click at [710, 203] on icon "Remove Jul-18" at bounding box center [717, 213] width 15 height 20
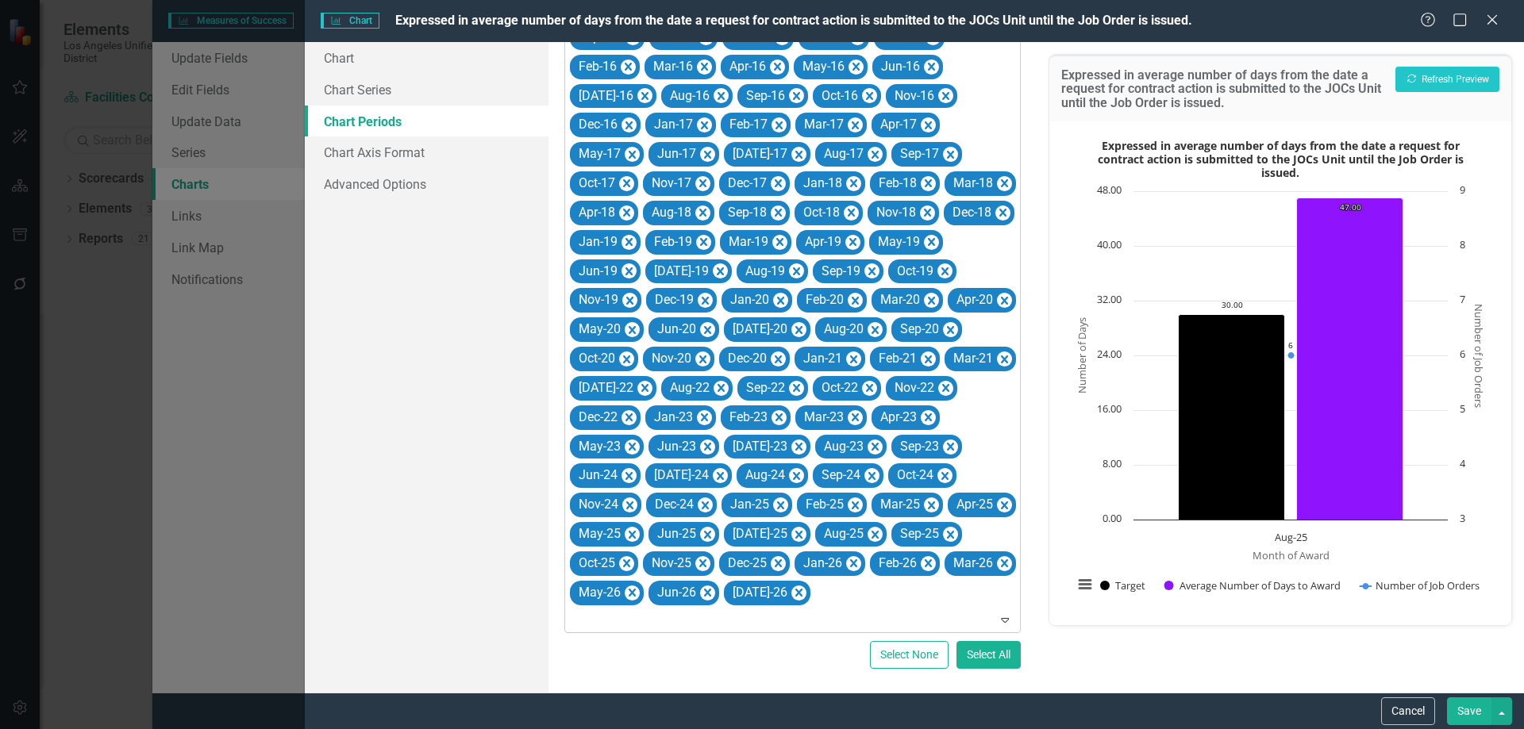
click at [695, 203] on icon "Remove Aug-18" at bounding box center [702, 213] width 15 height 20
click at [694, 203] on icon "Remove Sep-18" at bounding box center [701, 213] width 15 height 20
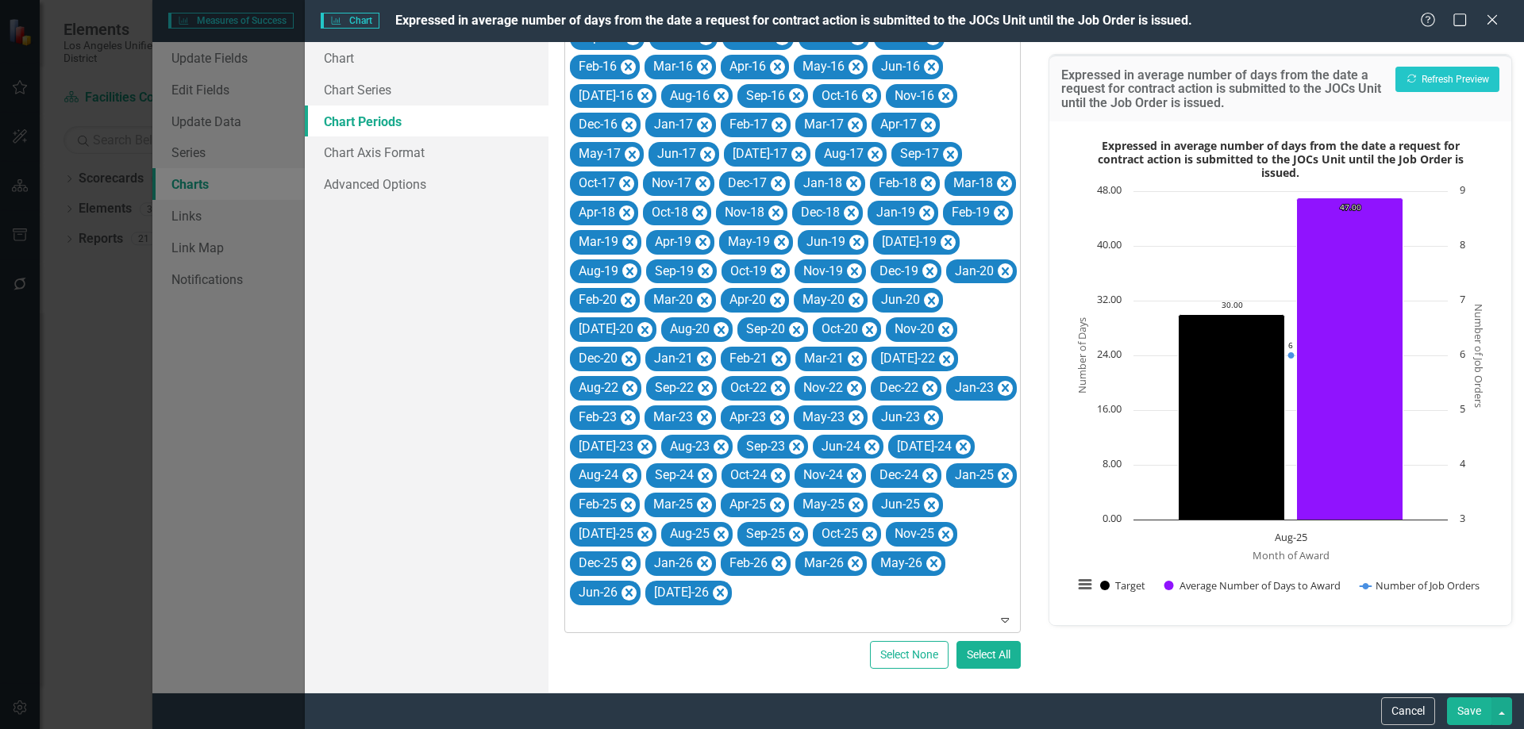
click at [771, 180] on icon "Remove Dec-17" at bounding box center [778, 184] width 15 height 20
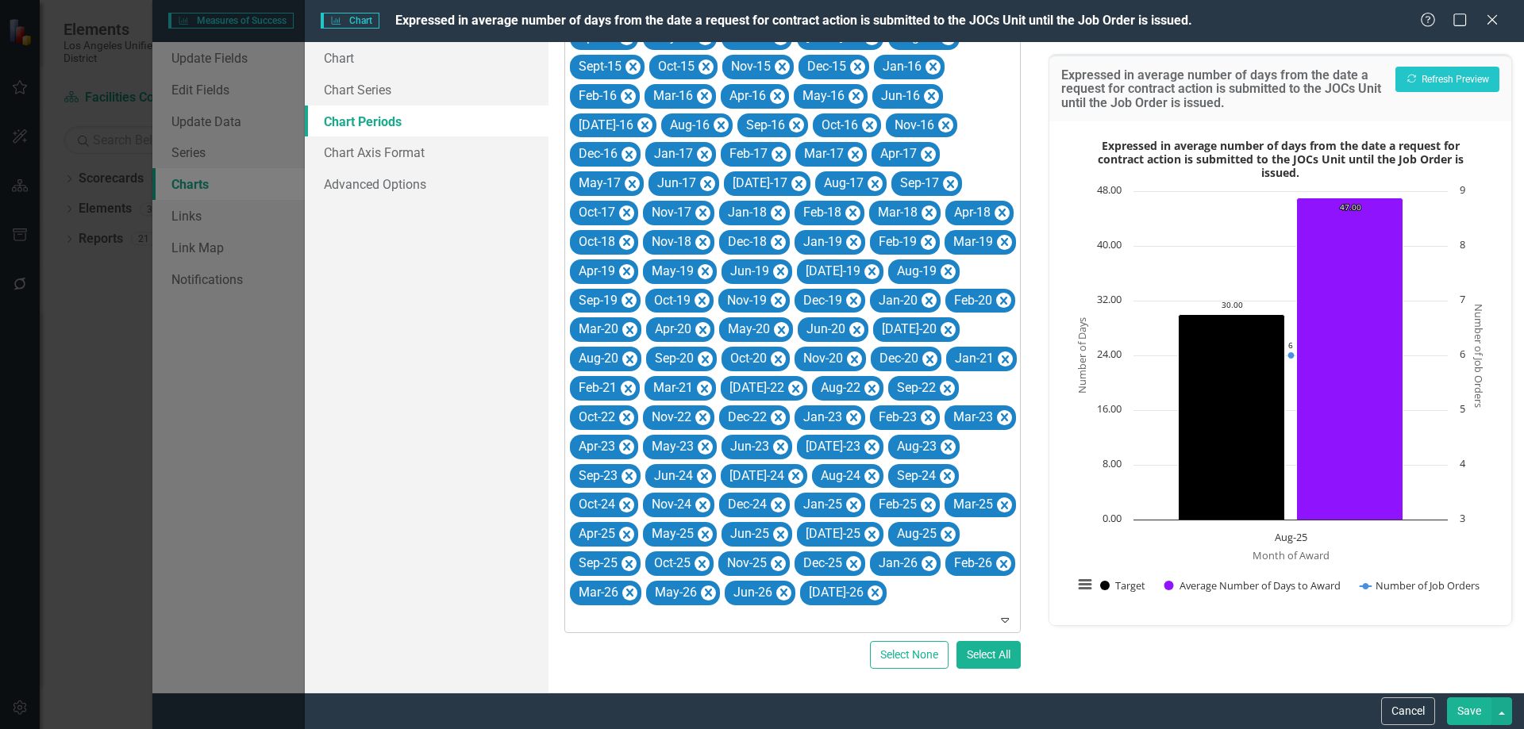
click at [771, 203] on icon "Remove Jan-18" at bounding box center [778, 213] width 15 height 20
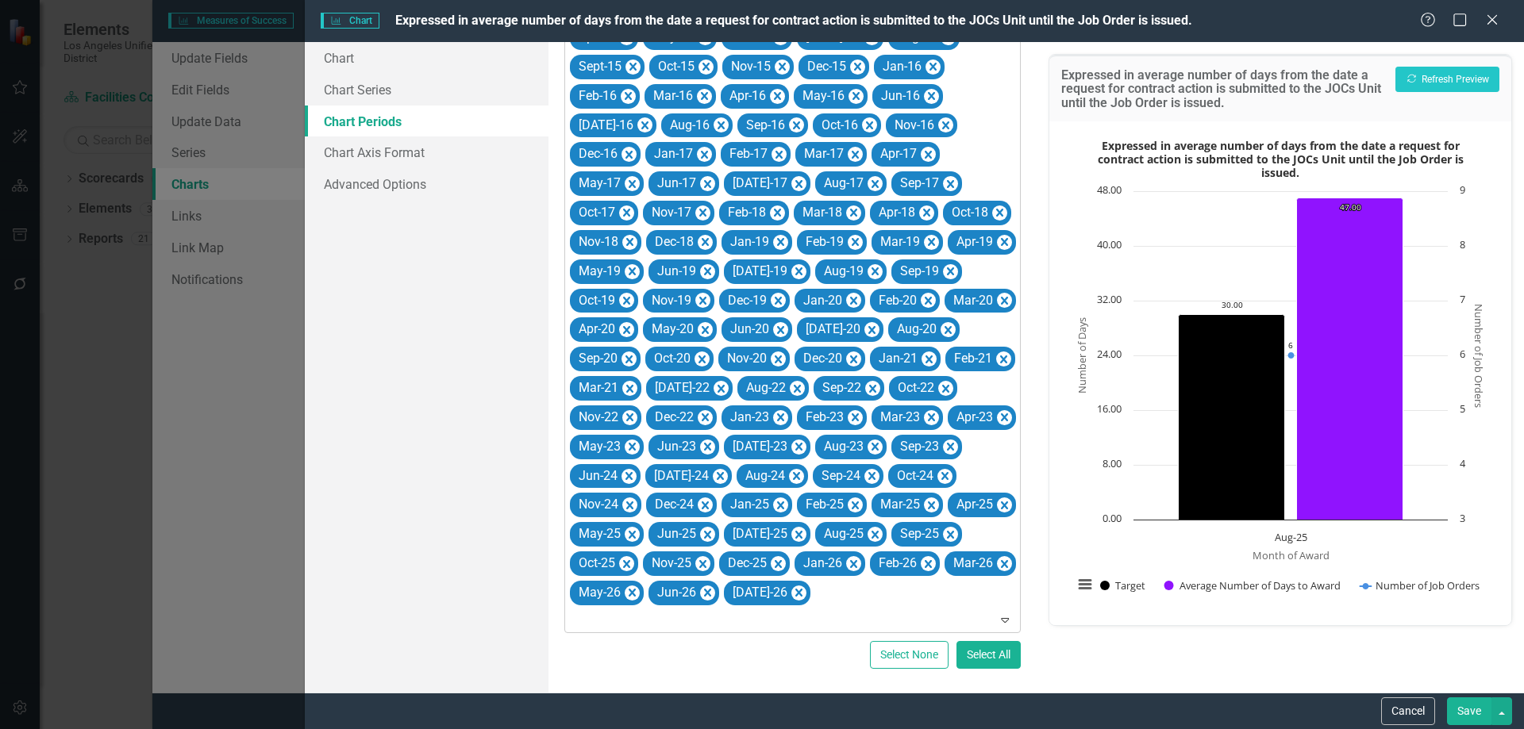
click at [770, 203] on icon "Remove Feb-18" at bounding box center [777, 213] width 15 height 20
click at [775, 209] on icon "Remove Mar-18" at bounding box center [778, 213] width 7 height 8
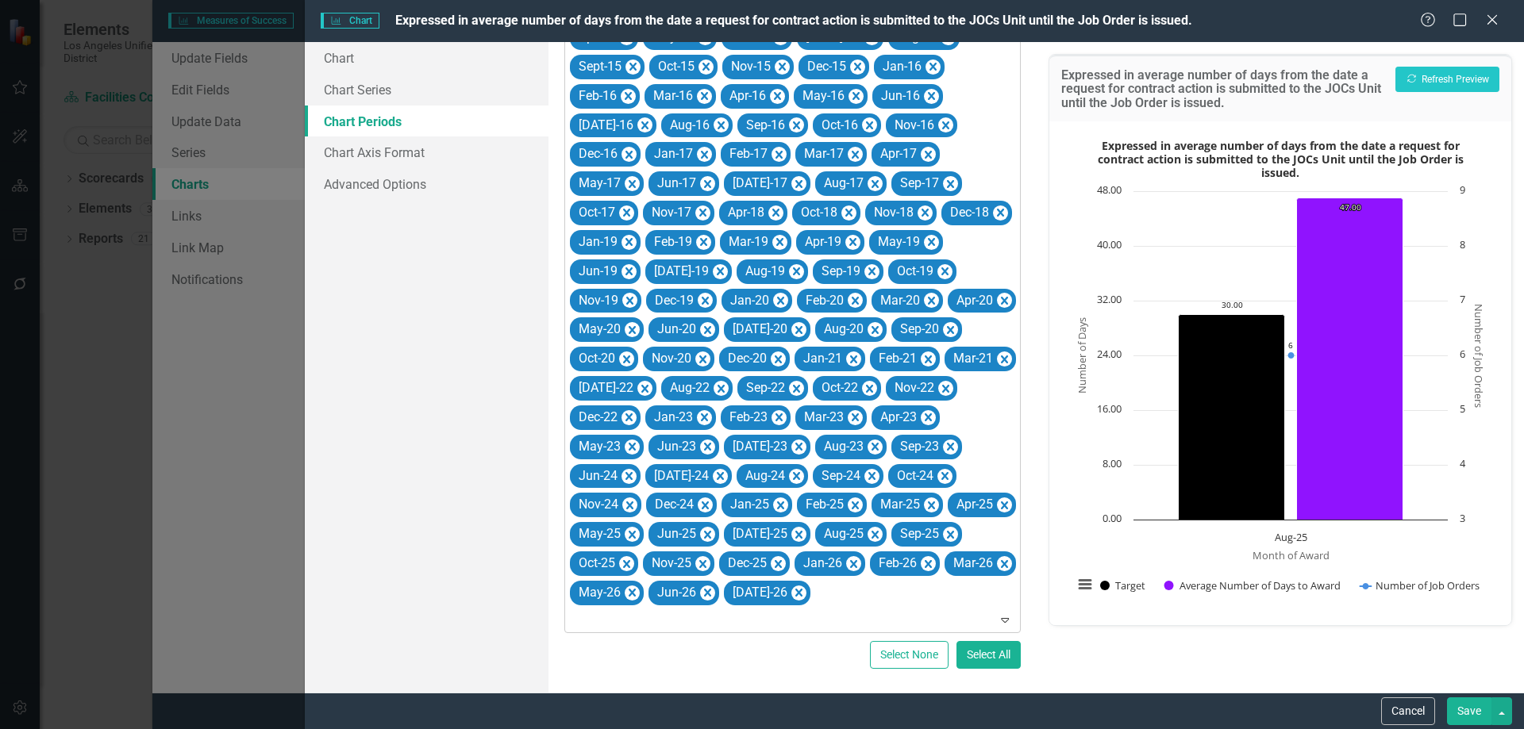
click at [768, 203] on icon "Remove Apr-18" at bounding box center [775, 213] width 15 height 20
click at [795, 180] on icon "Remove Jul-17" at bounding box center [798, 184] width 7 height 8
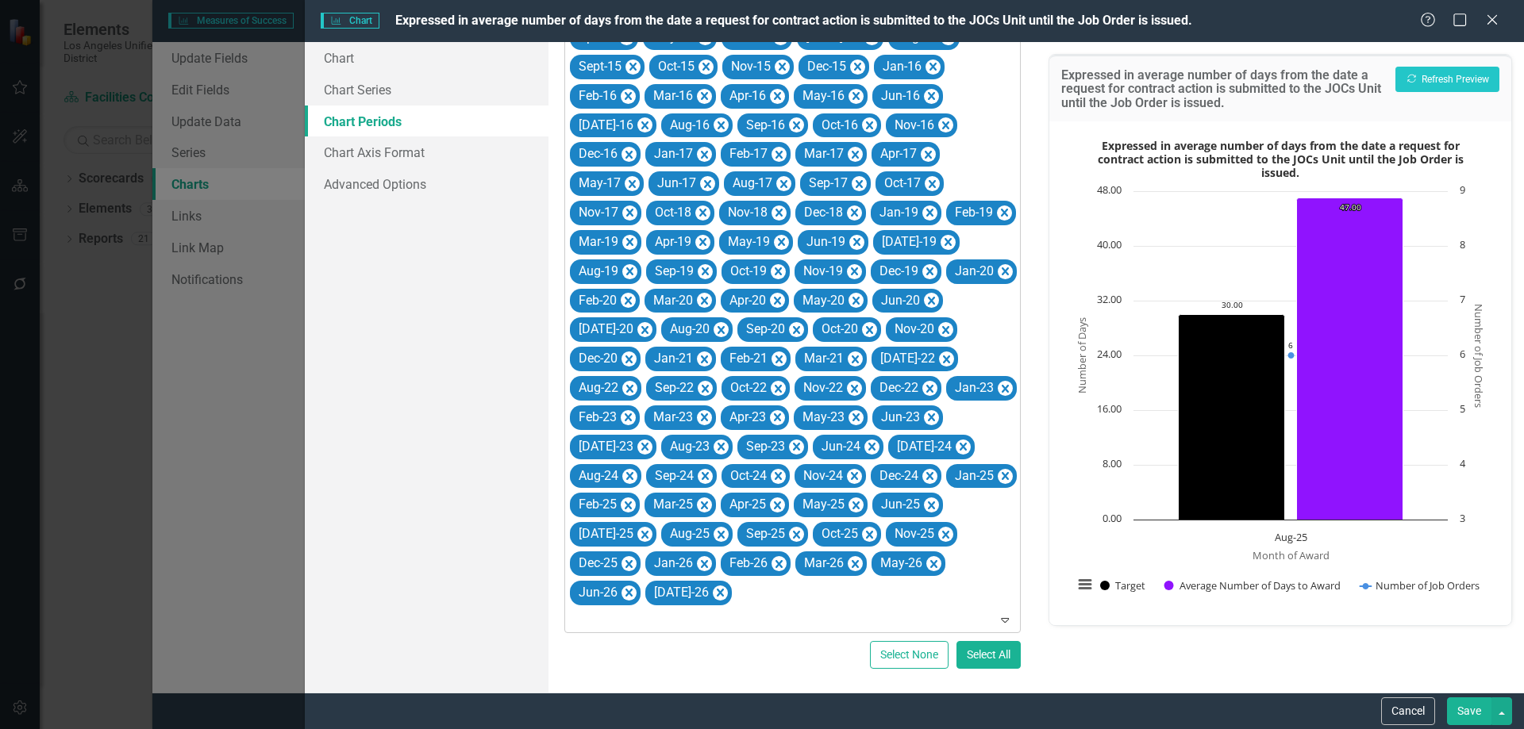
click at [780, 180] on icon "Remove Aug-17" at bounding box center [783, 184] width 7 height 8
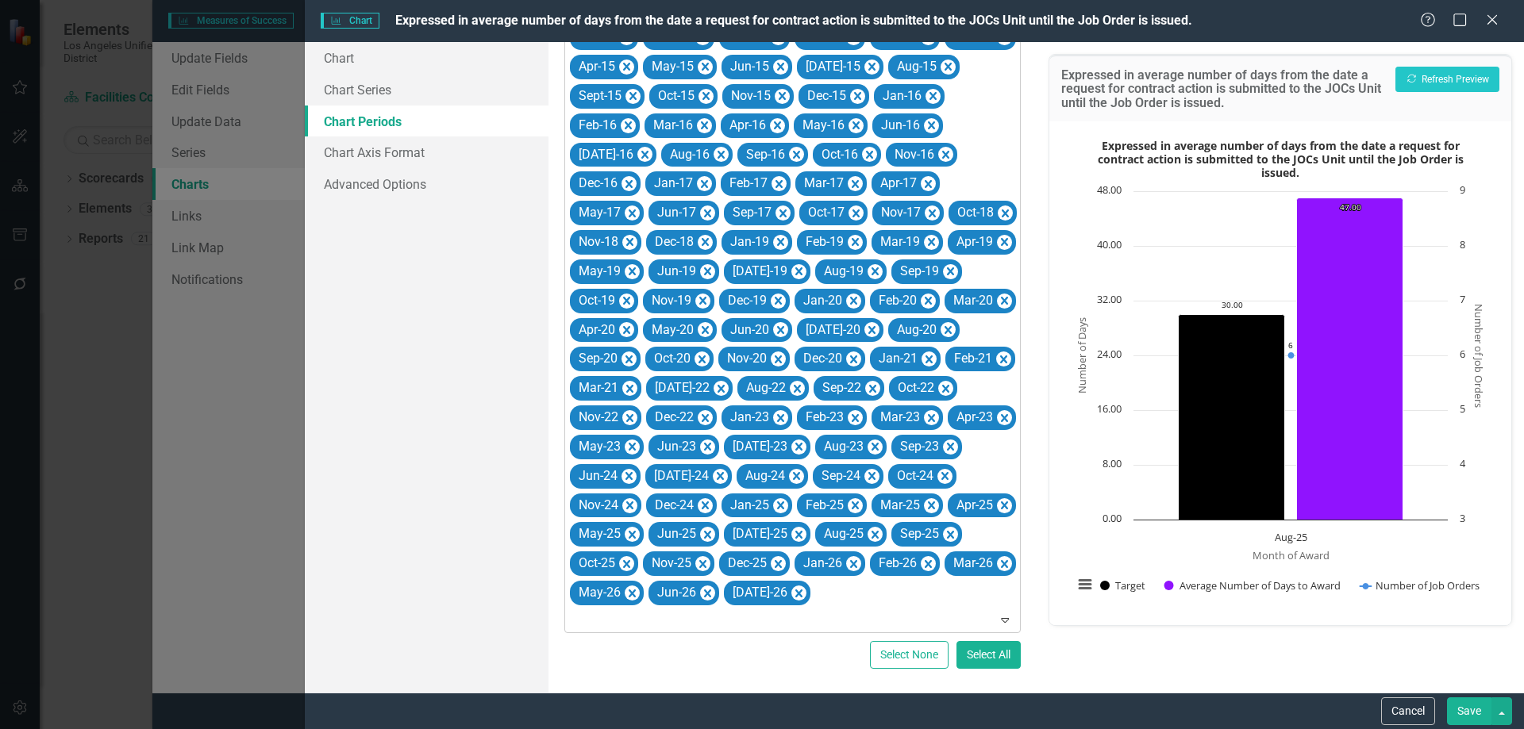
click at [775, 203] on icon "Remove Sep-17" at bounding box center [782, 213] width 15 height 20
click at [773, 203] on icon "Remove Oct-17" at bounding box center [780, 213] width 15 height 20
click at [780, 210] on icon "Remove Nov-17" at bounding box center [783, 214] width 7 height 8
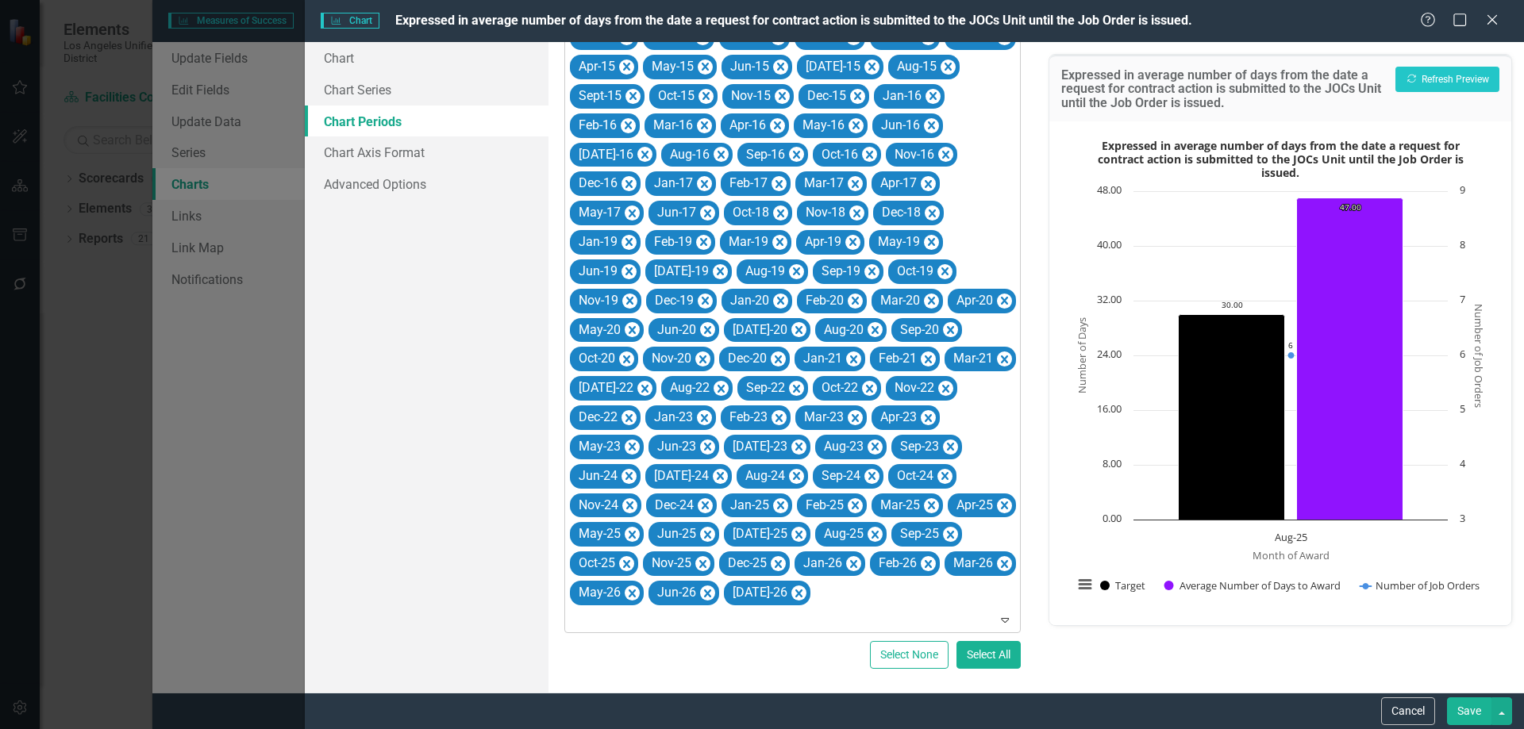
click at [771, 180] on icon "Remove Feb-17" at bounding box center [778, 185] width 15 height 20
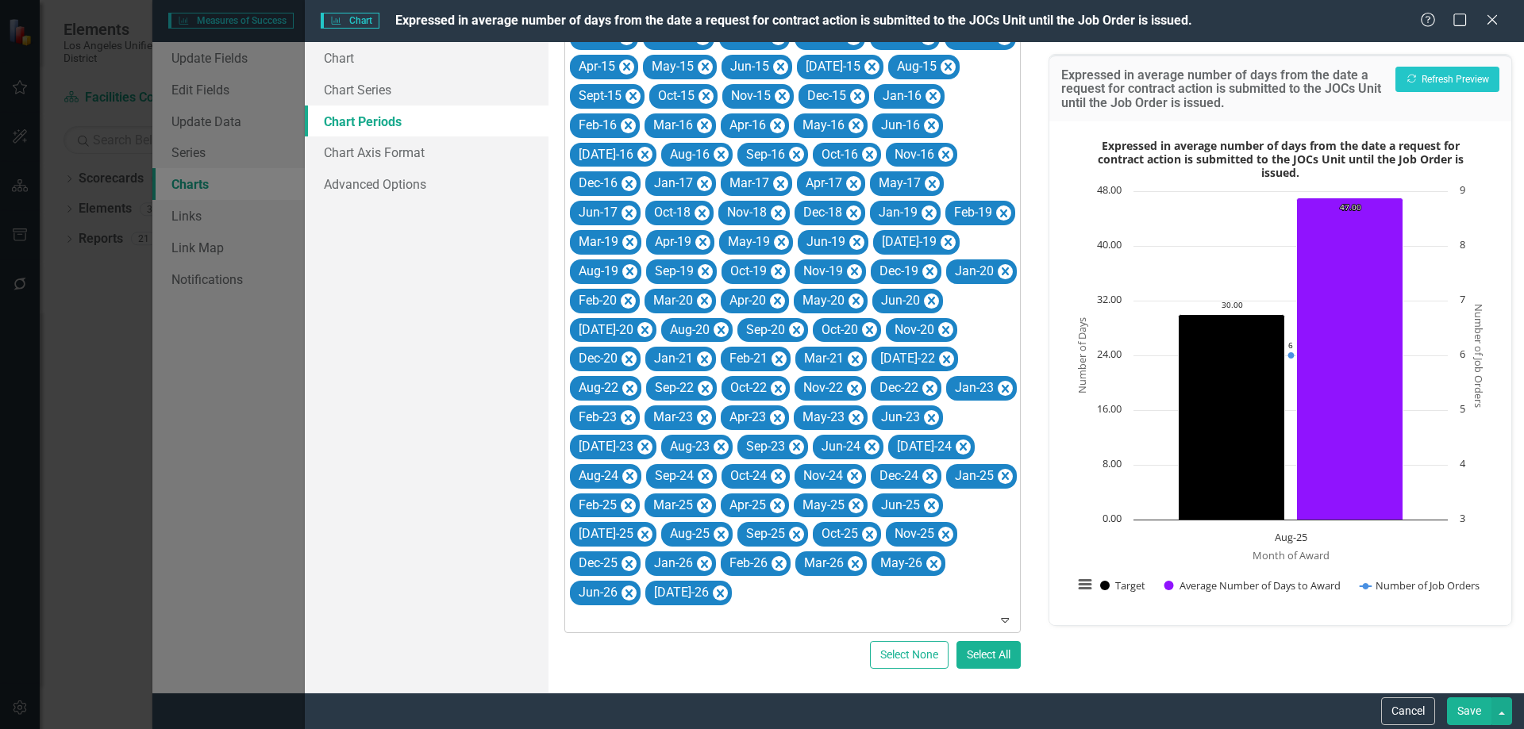
click at [773, 180] on icon "Remove Mar-17" at bounding box center [780, 185] width 15 height 20
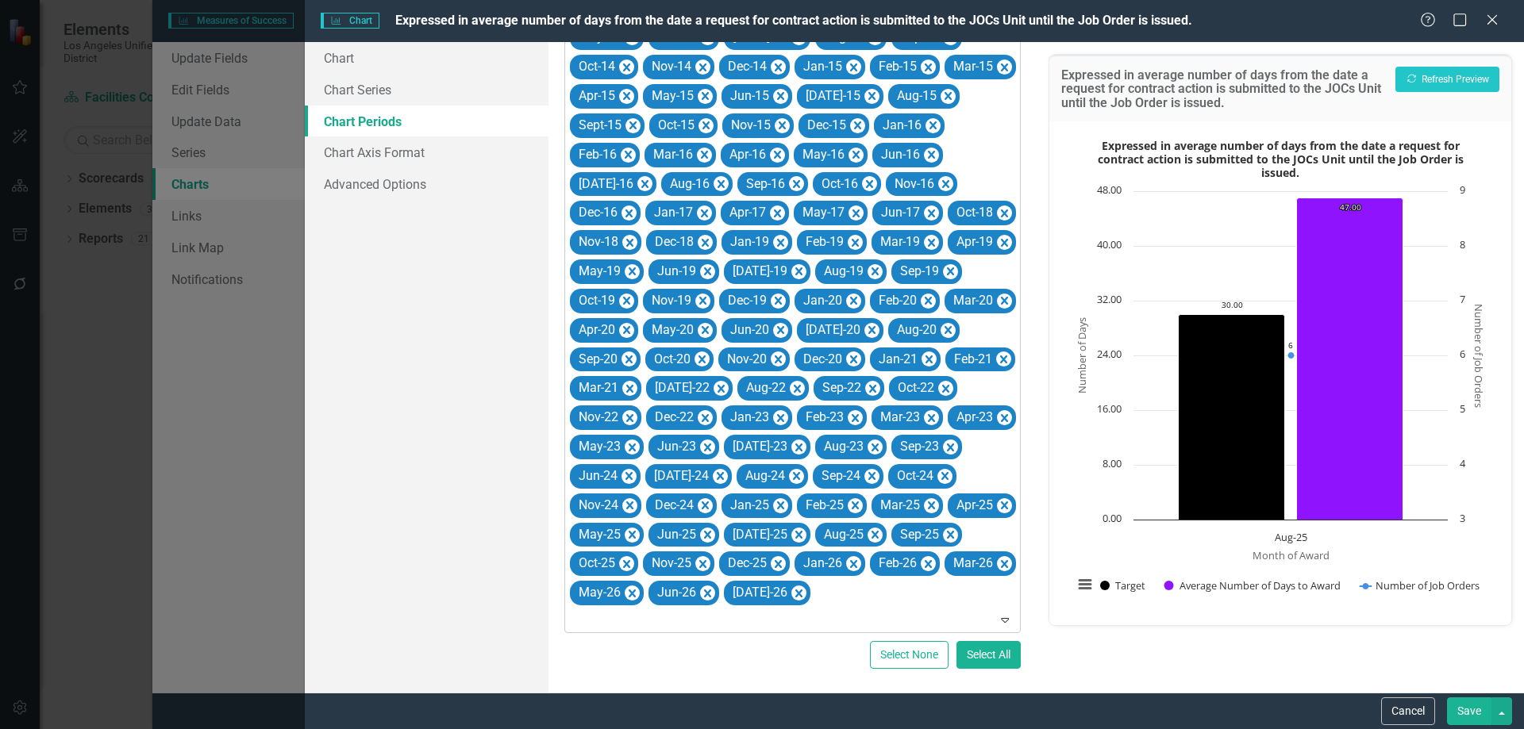
click at [770, 204] on icon "Remove Apr-17" at bounding box center [777, 214] width 15 height 20
click at [775, 204] on icon "Remove May-17" at bounding box center [782, 214] width 15 height 20
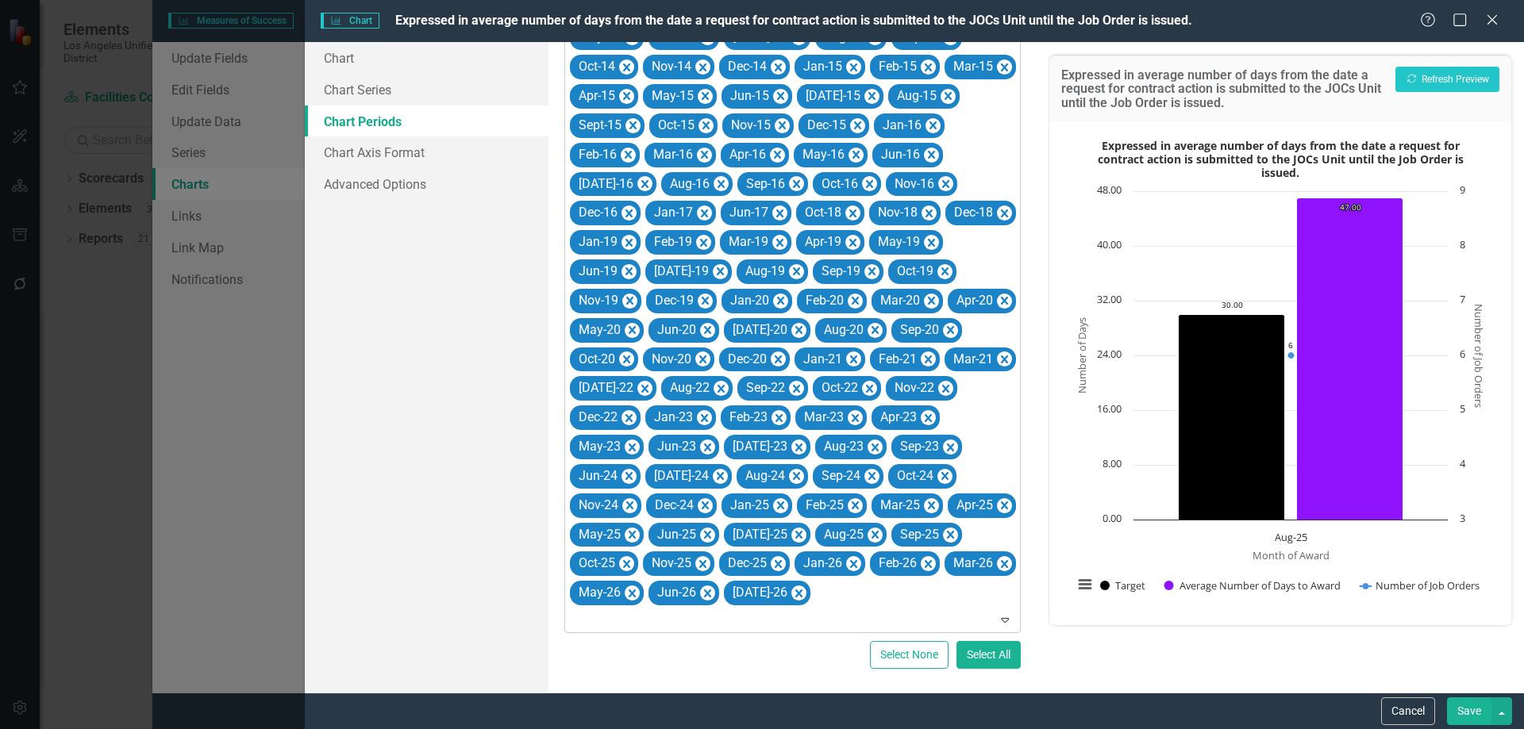
click at [772, 204] on icon "Remove Jun-17" at bounding box center [779, 214] width 15 height 20
click at [774, 156] on icon "Remove Apr-16" at bounding box center [777, 155] width 7 height 8
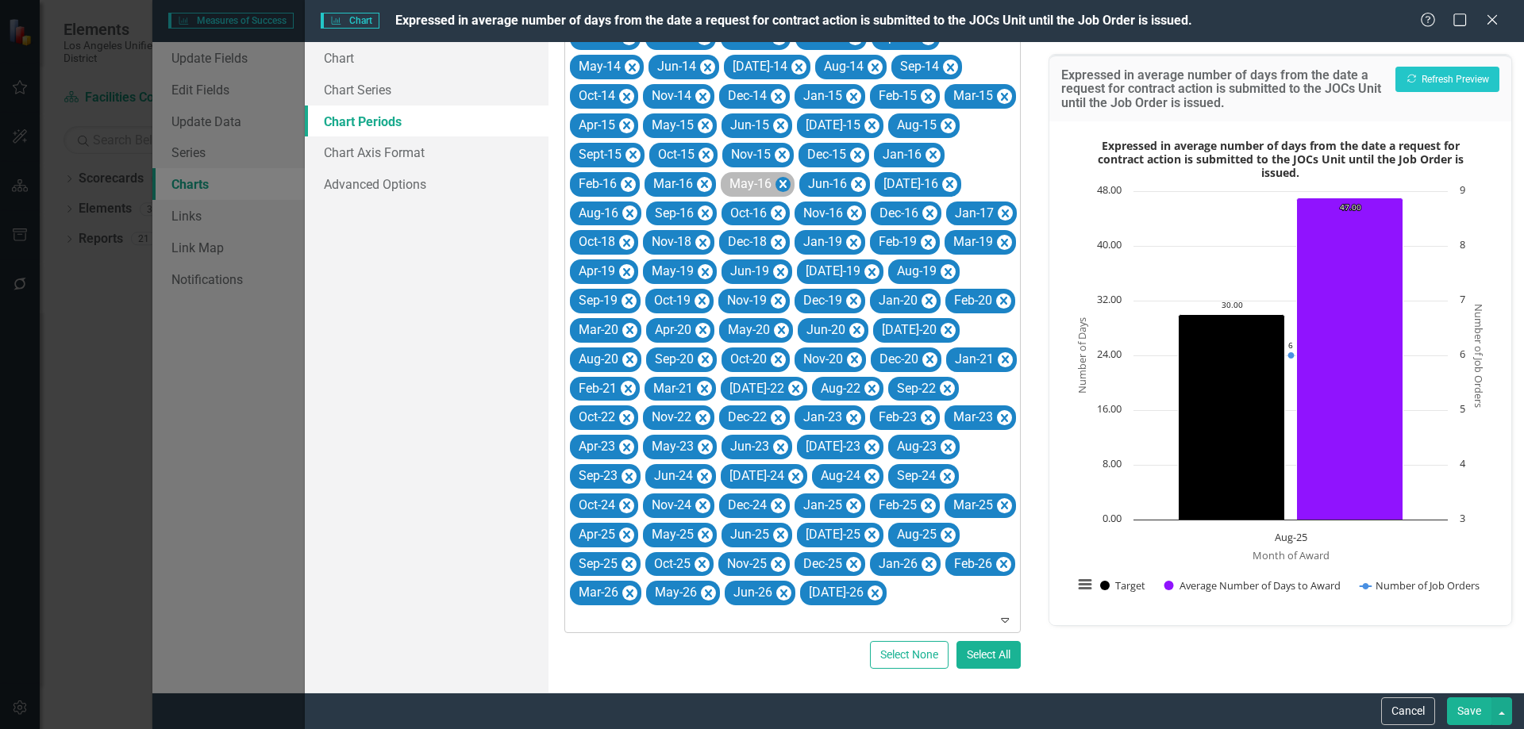
click at [779, 180] on icon "Remove May-16" at bounding box center [782, 184] width 7 height 8
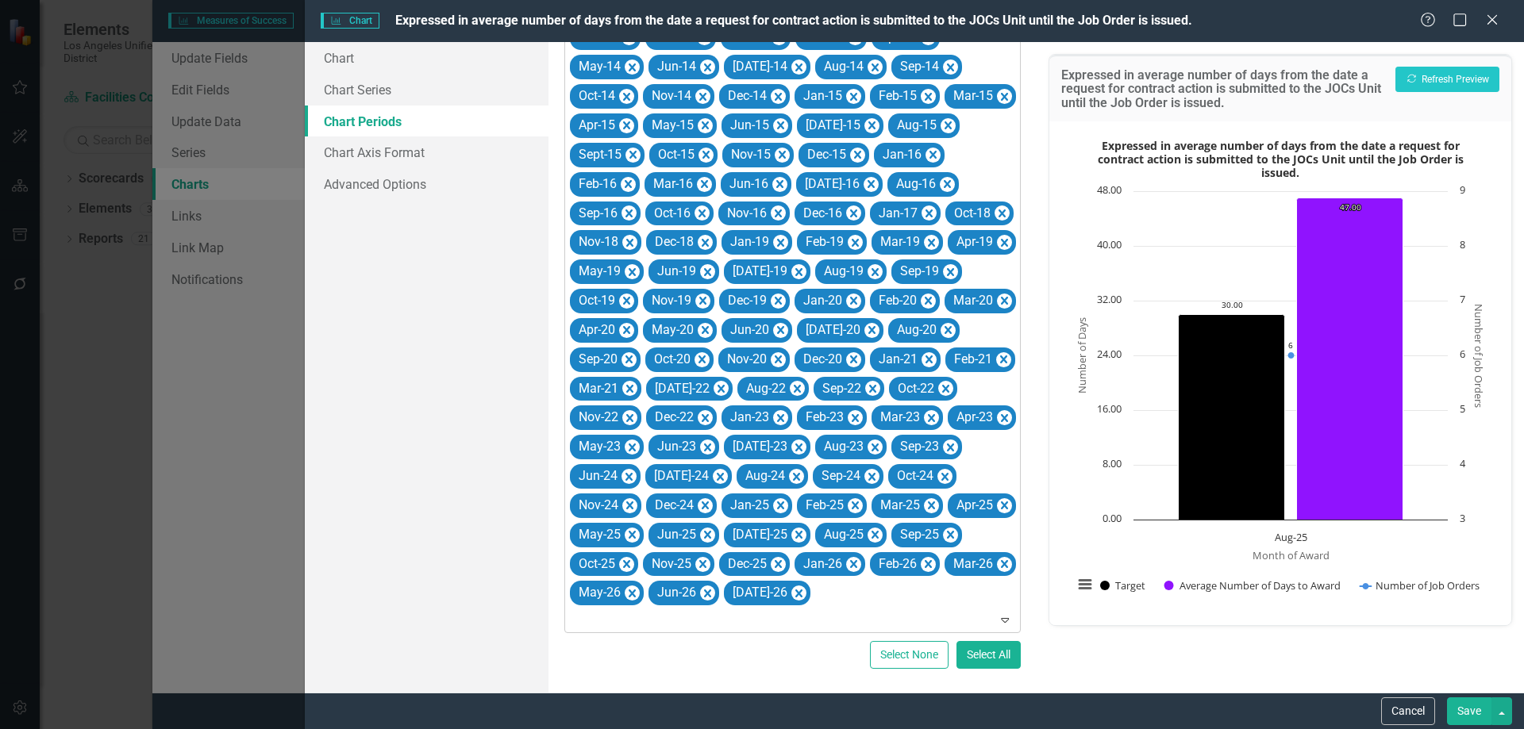
click at [772, 175] on icon "Remove Jun-16" at bounding box center [779, 185] width 15 height 20
click at [788, 175] on icon "Remove Jul-16" at bounding box center [795, 185] width 15 height 20
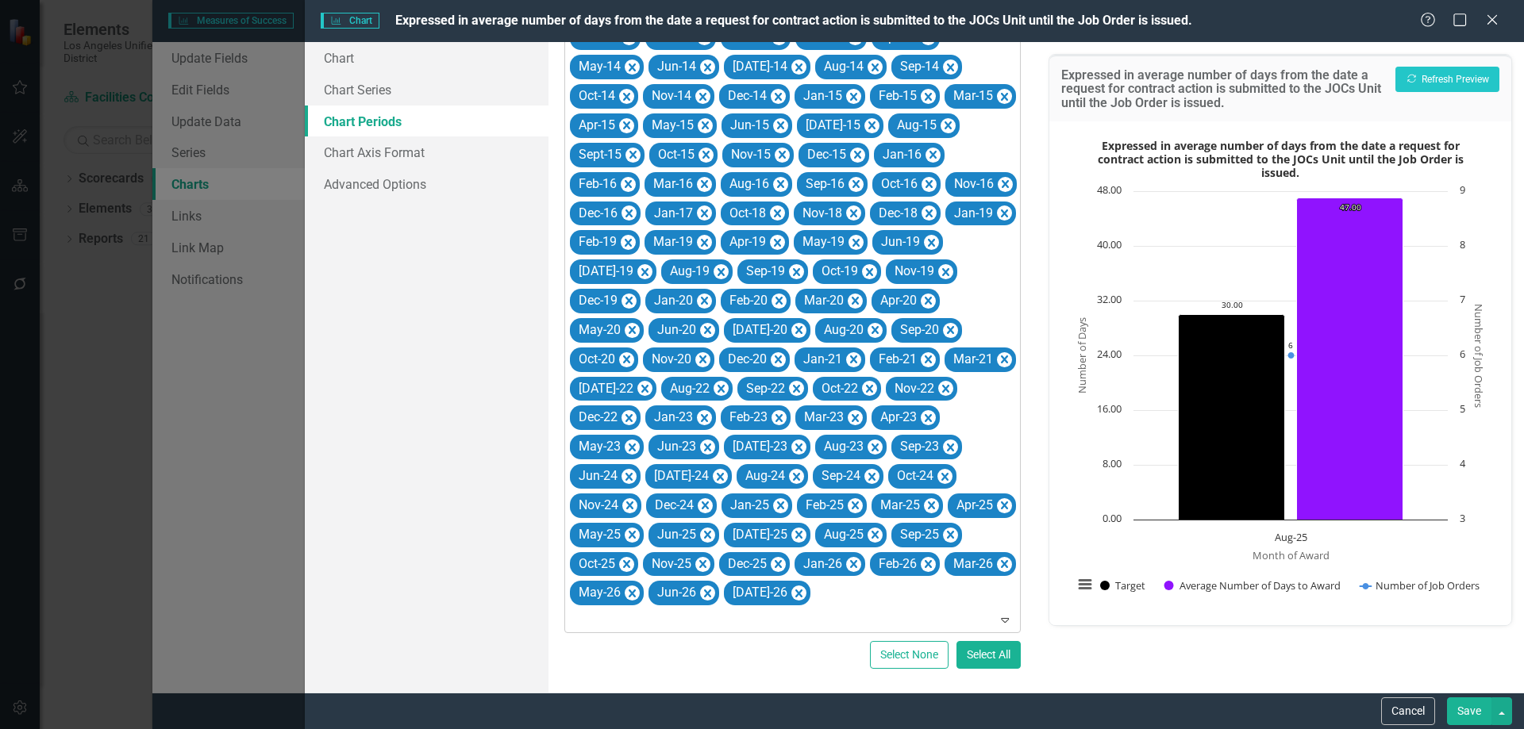
click at [777, 180] on icon "Remove Aug-16" at bounding box center [780, 184] width 7 height 8
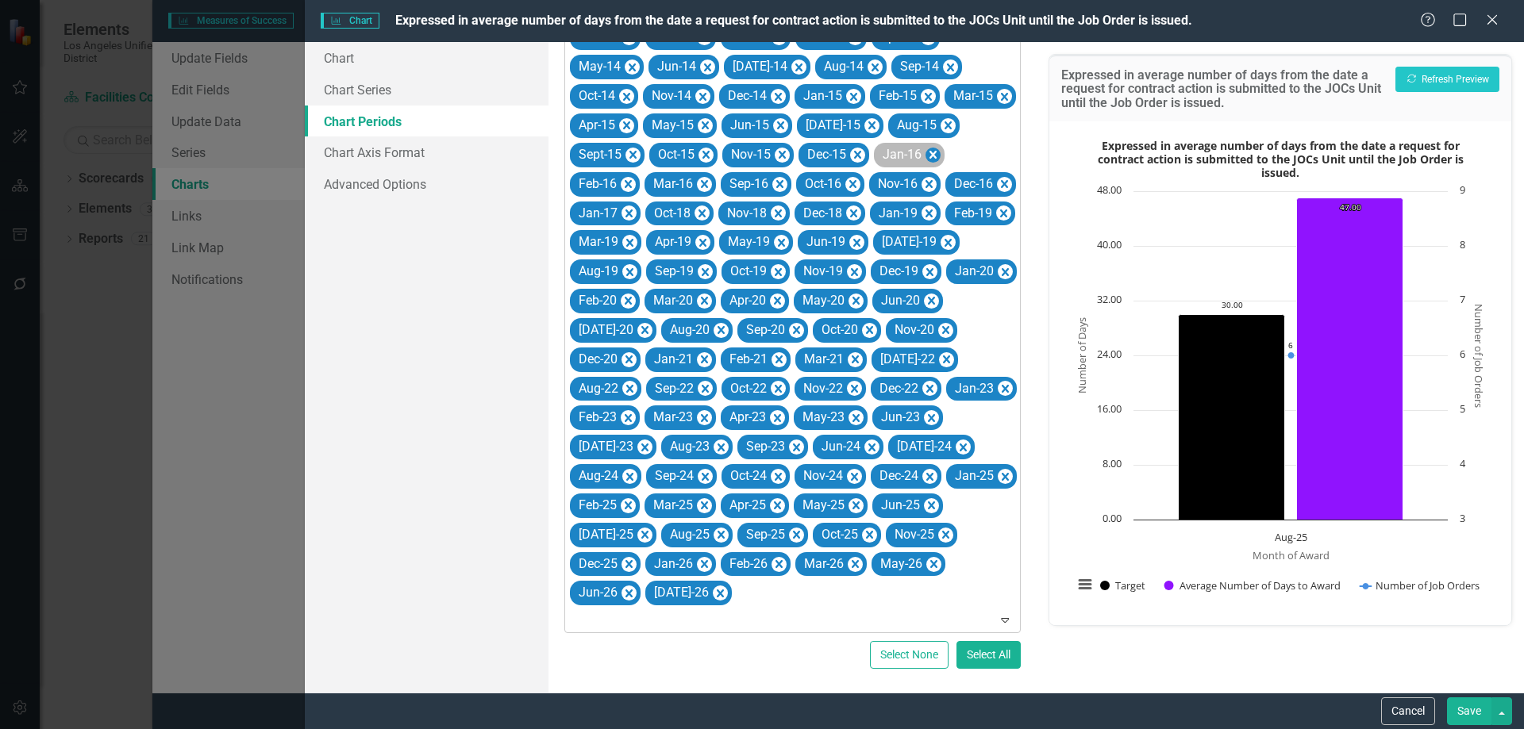
click at [929, 153] on icon "Remove Jan-16" at bounding box center [932, 155] width 7 height 8
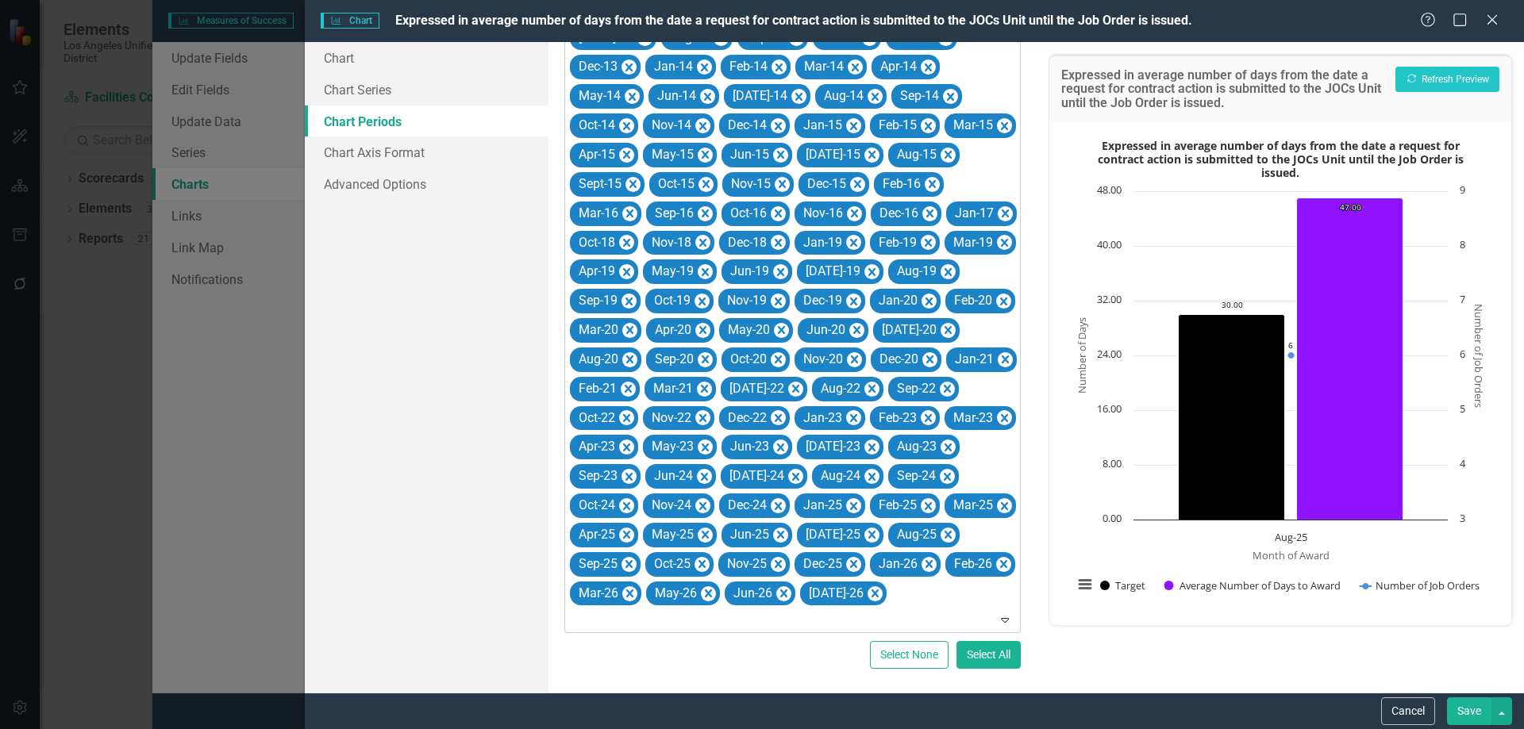
click at [929, 180] on icon "Remove Feb-16" at bounding box center [932, 184] width 7 height 8
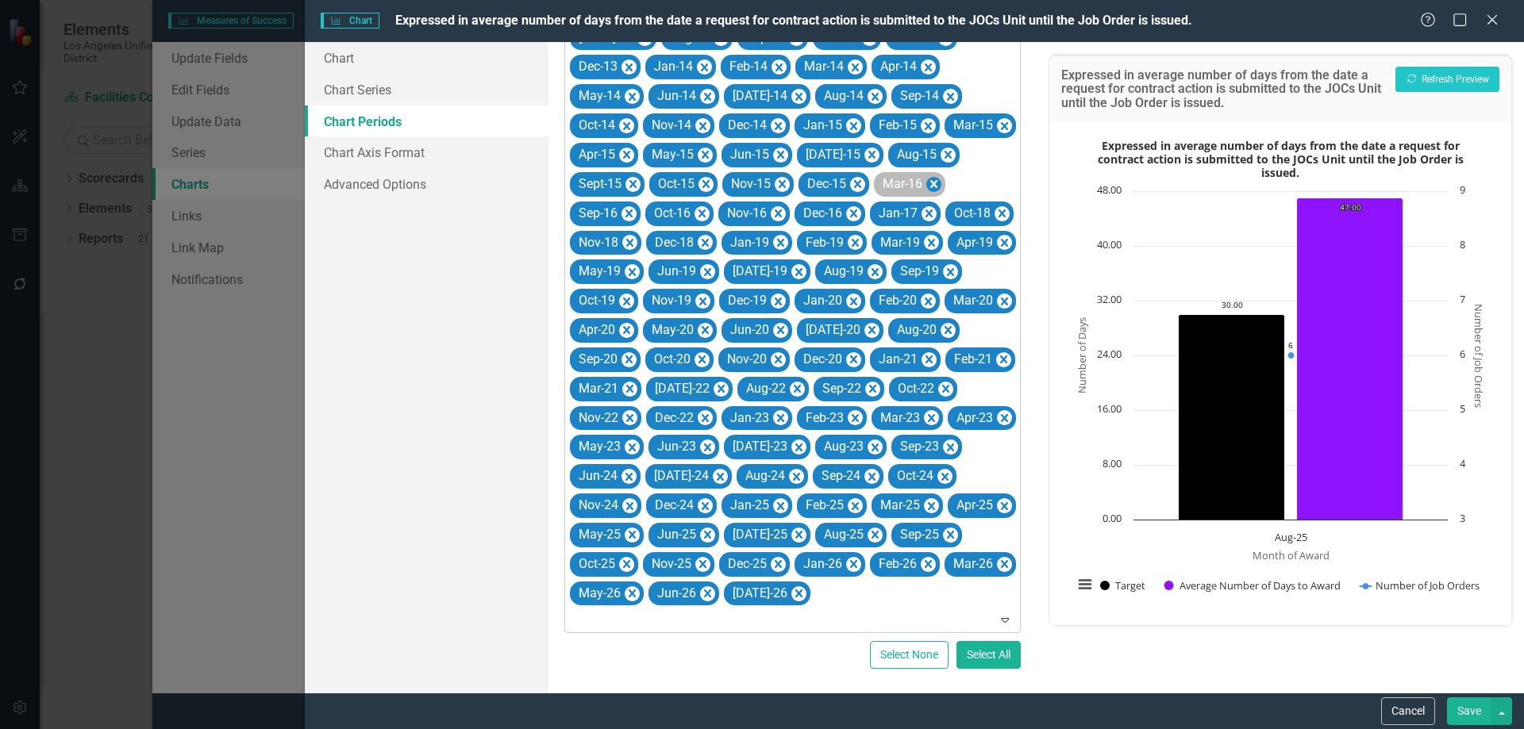
click at [930, 180] on icon "Remove Mar-16" at bounding box center [933, 184] width 7 height 8
click at [929, 180] on icon "Remove Sep-16" at bounding box center [932, 184] width 7 height 8
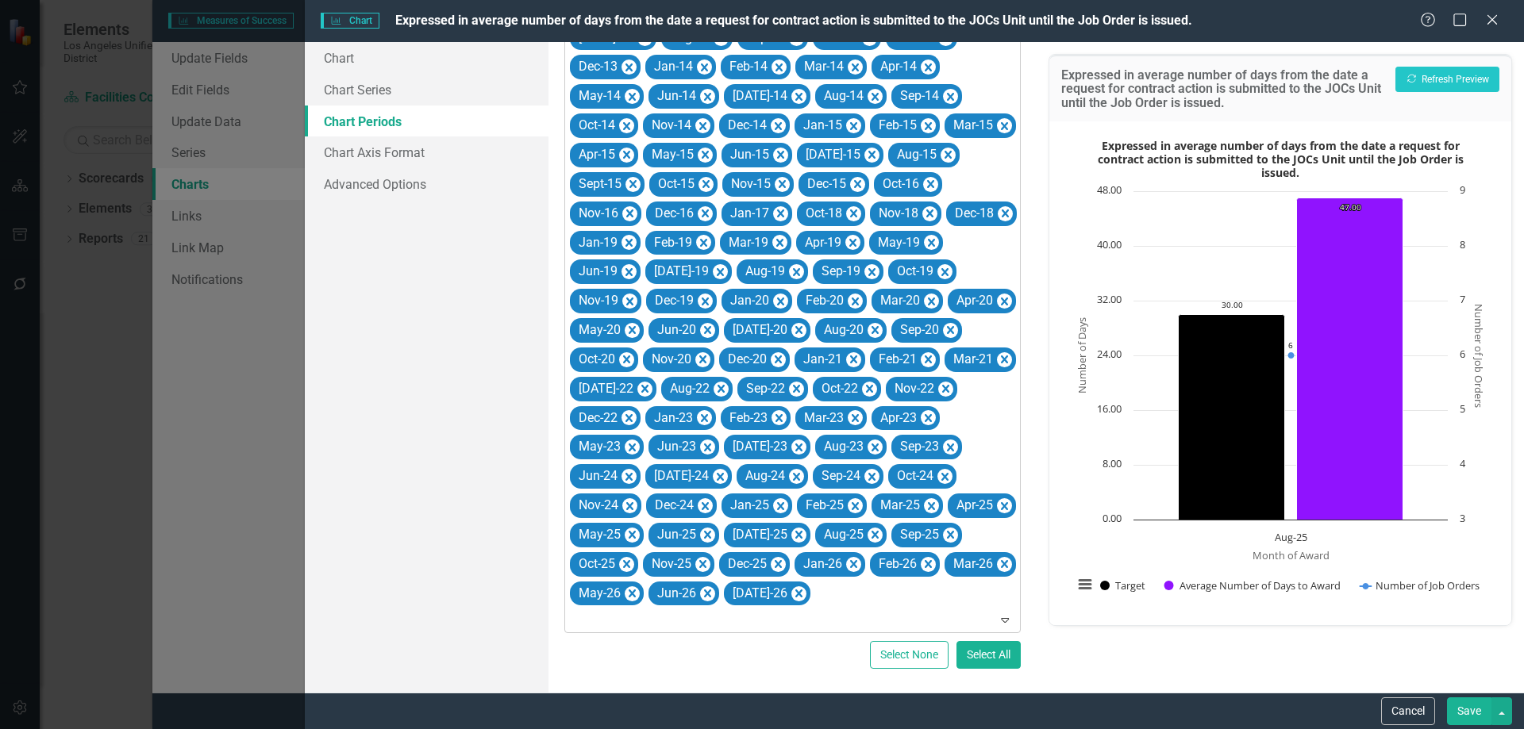
click at [927, 180] on icon "Remove Oct-16" at bounding box center [930, 184] width 7 height 8
click at [941, 153] on icon "Remove Aug-15" at bounding box center [948, 155] width 15 height 20
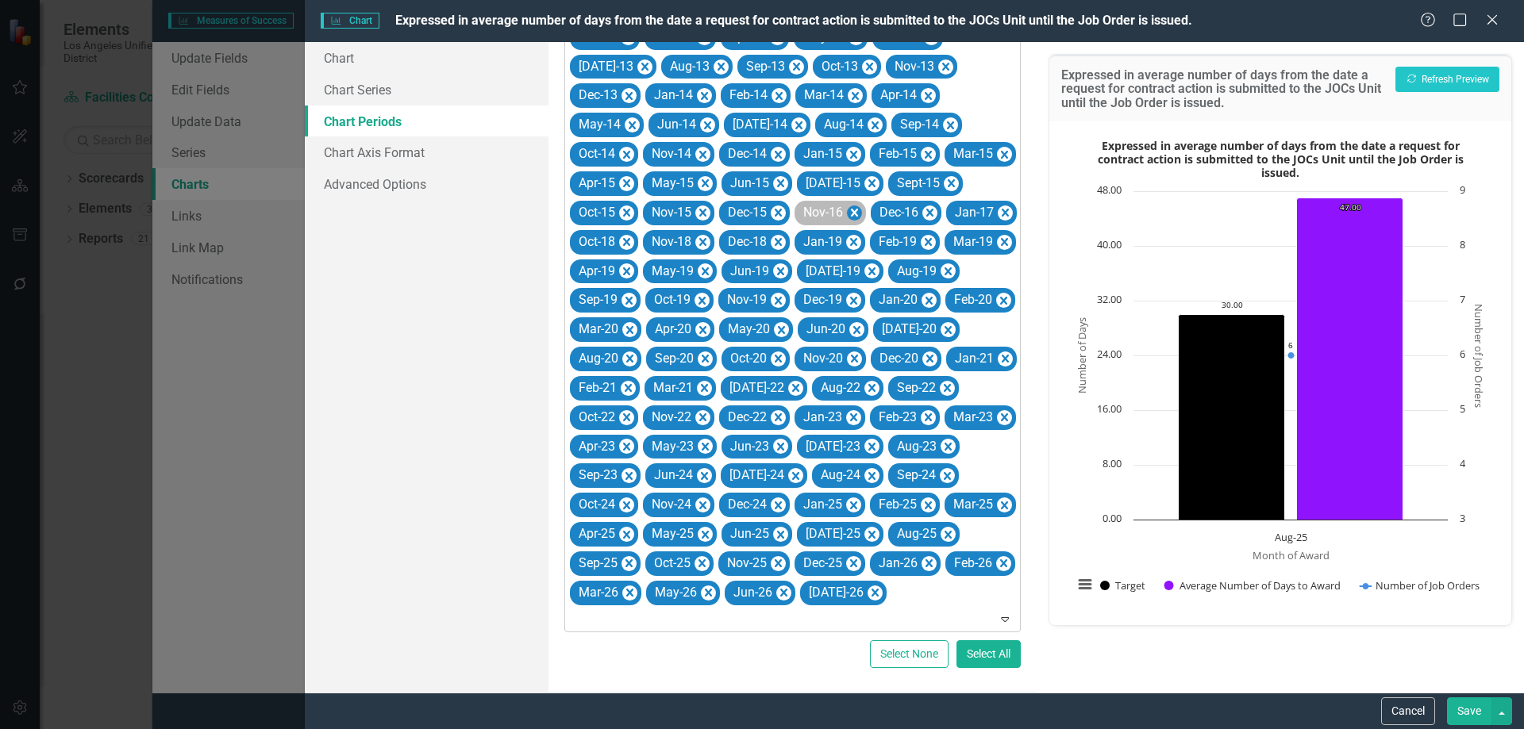
click at [851, 209] on icon "Remove Nov-16" at bounding box center [854, 213] width 7 height 8
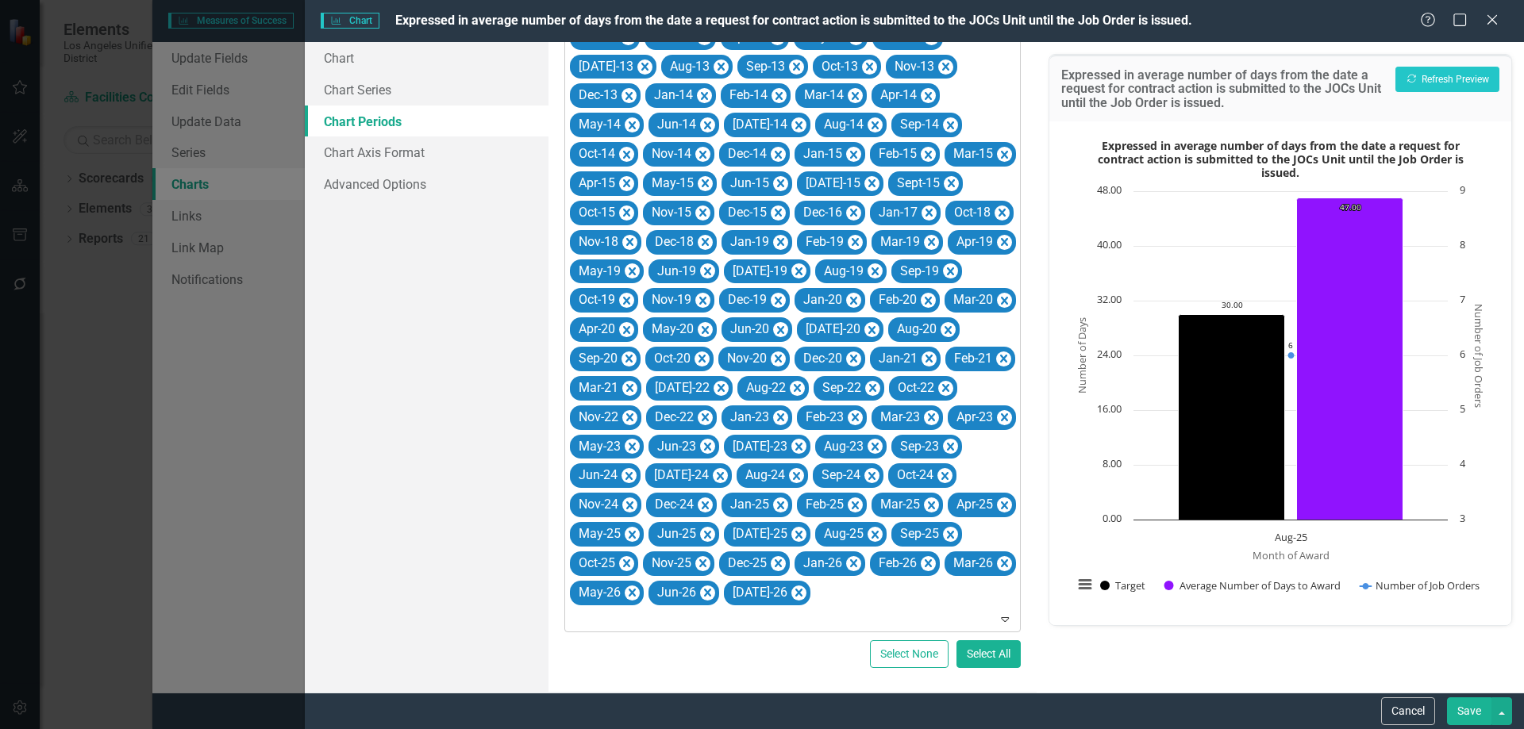
click at [850, 209] on icon "Remove Dec-16" at bounding box center [853, 213] width 7 height 8
click at [850, 151] on icon "Remove Jan-15" at bounding box center [853, 155] width 7 height 8
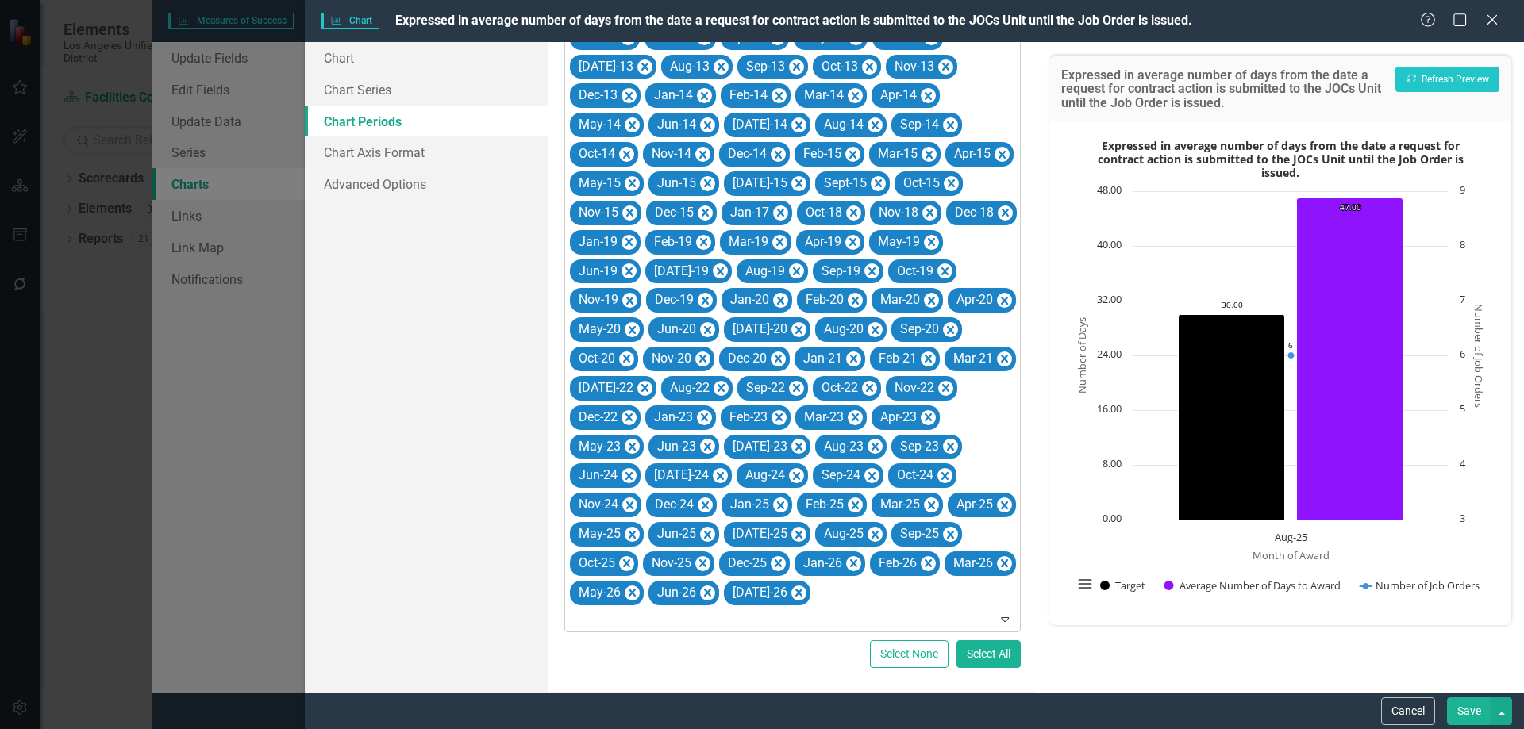
click at [849, 151] on icon "Remove Feb-15" at bounding box center [852, 155] width 7 height 8
click at [847, 154] on icon "Remove Mar-15" at bounding box center [854, 154] width 15 height 20
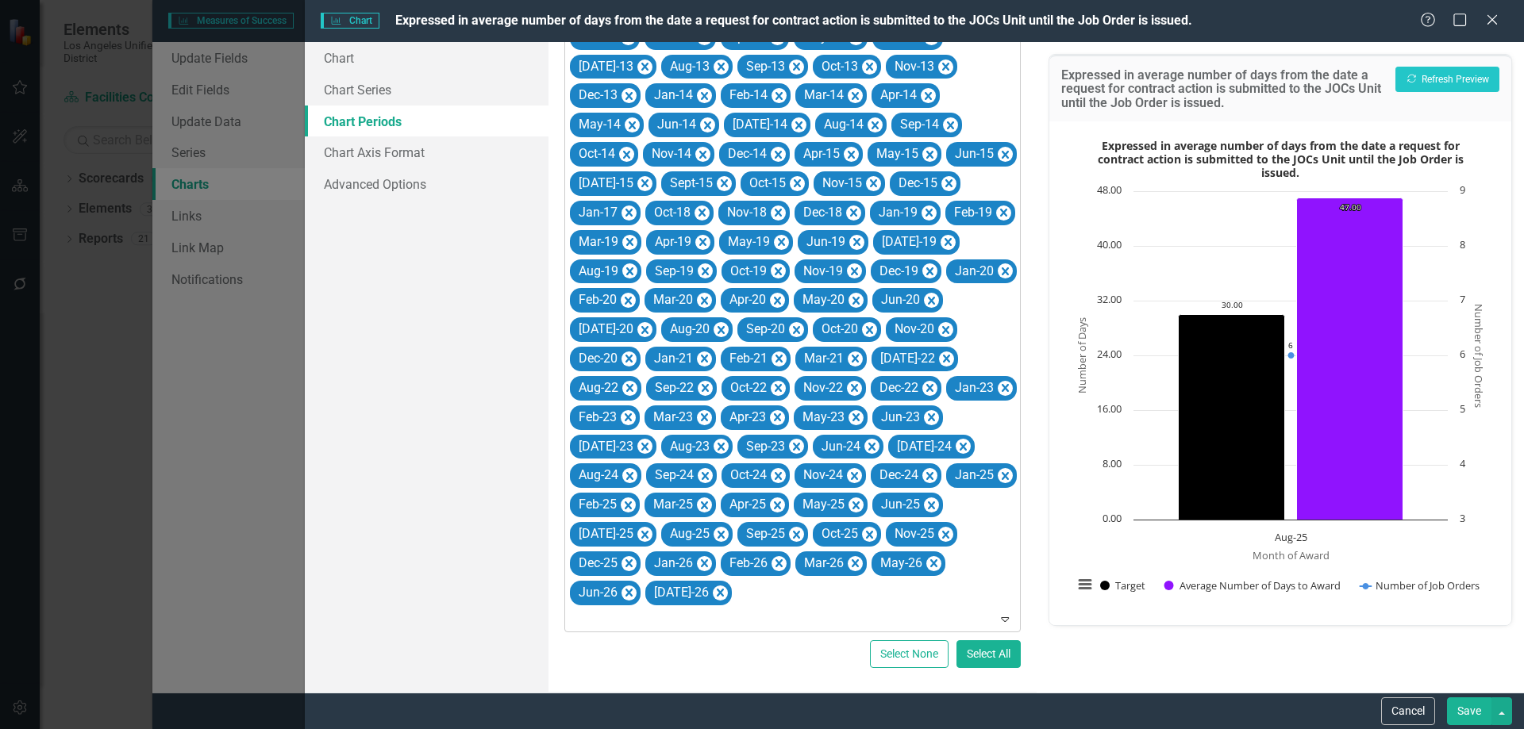
click at [848, 154] on icon "Remove Apr-15" at bounding box center [851, 155] width 7 height 8
click at [849, 154] on icon "Remove May-15" at bounding box center [856, 154] width 15 height 20
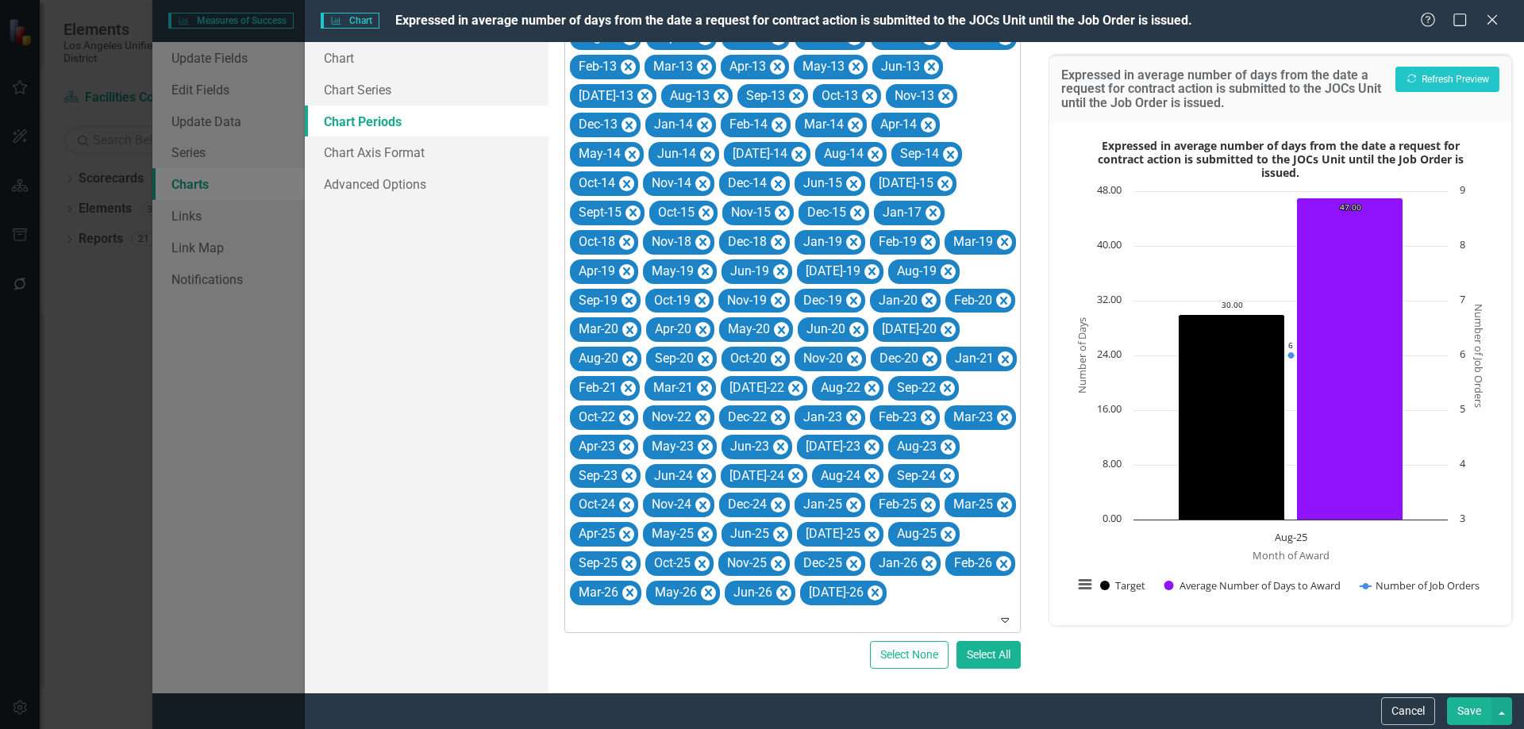
click at [846, 174] on icon "Remove Jun-15" at bounding box center [853, 184] width 15 height 20
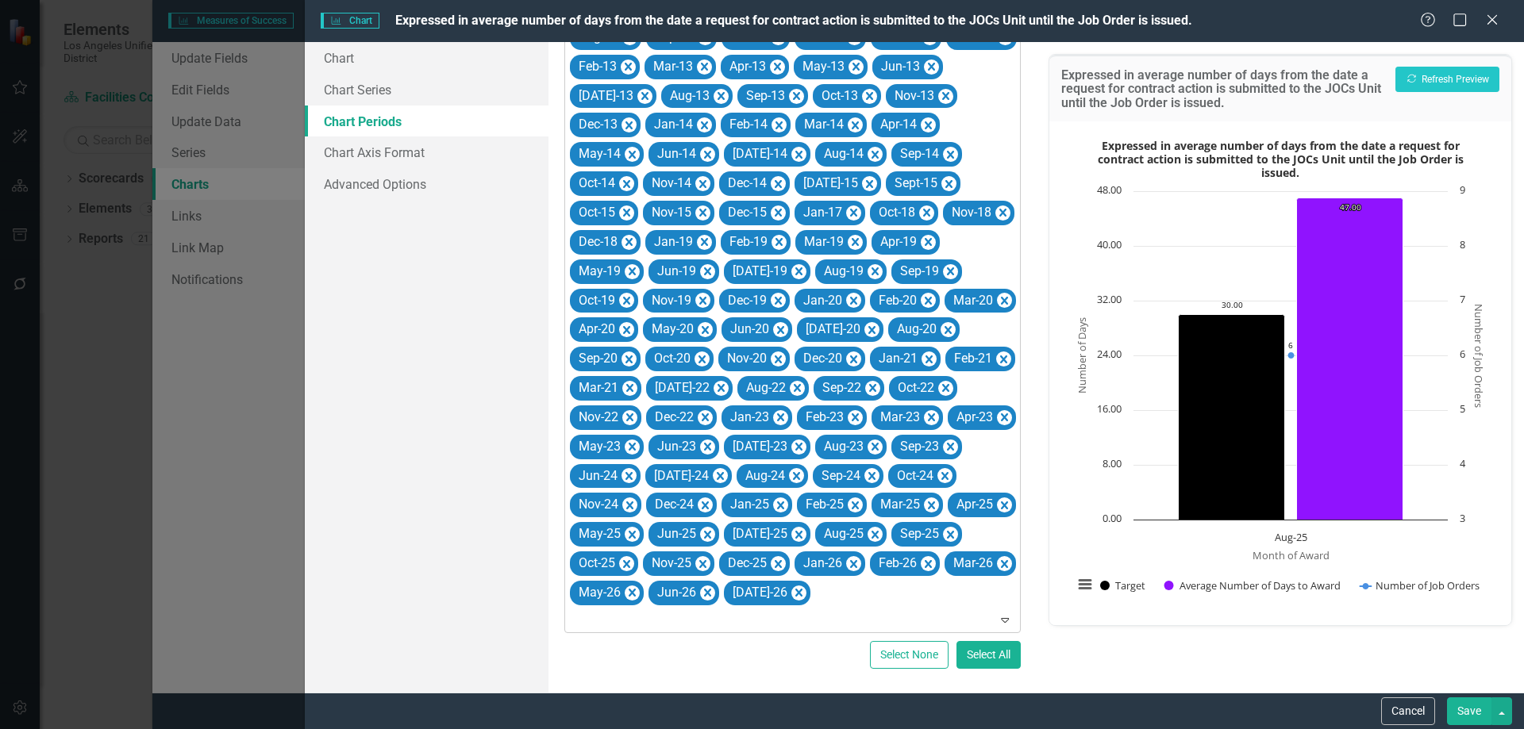
click at [862, 174] on icon "Remove Jul-15" at bounding box center [869, 184] width 15 height 20
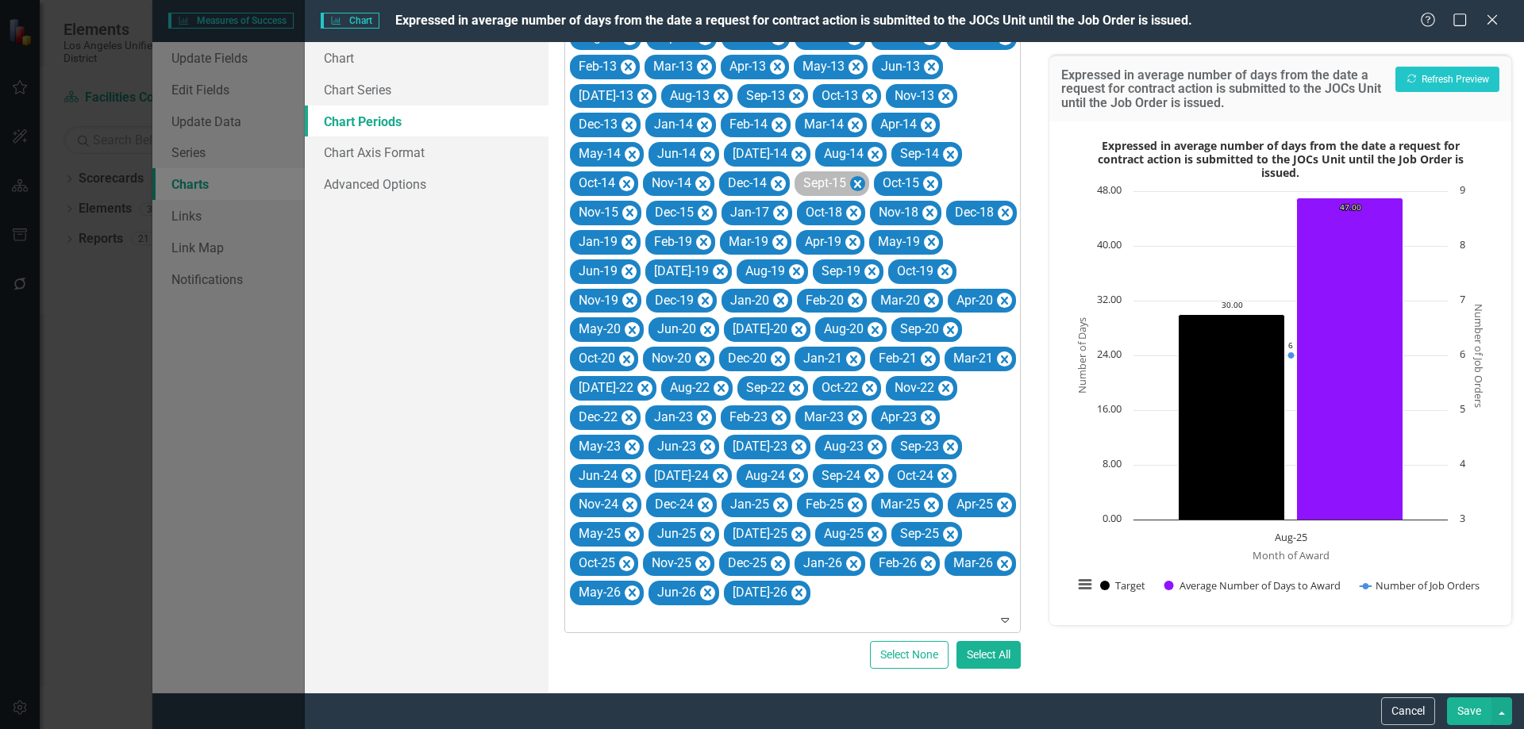
click at [850, 180] on icon "Remove Sept-15" at bounding box center [857, 184] width 15 height 20
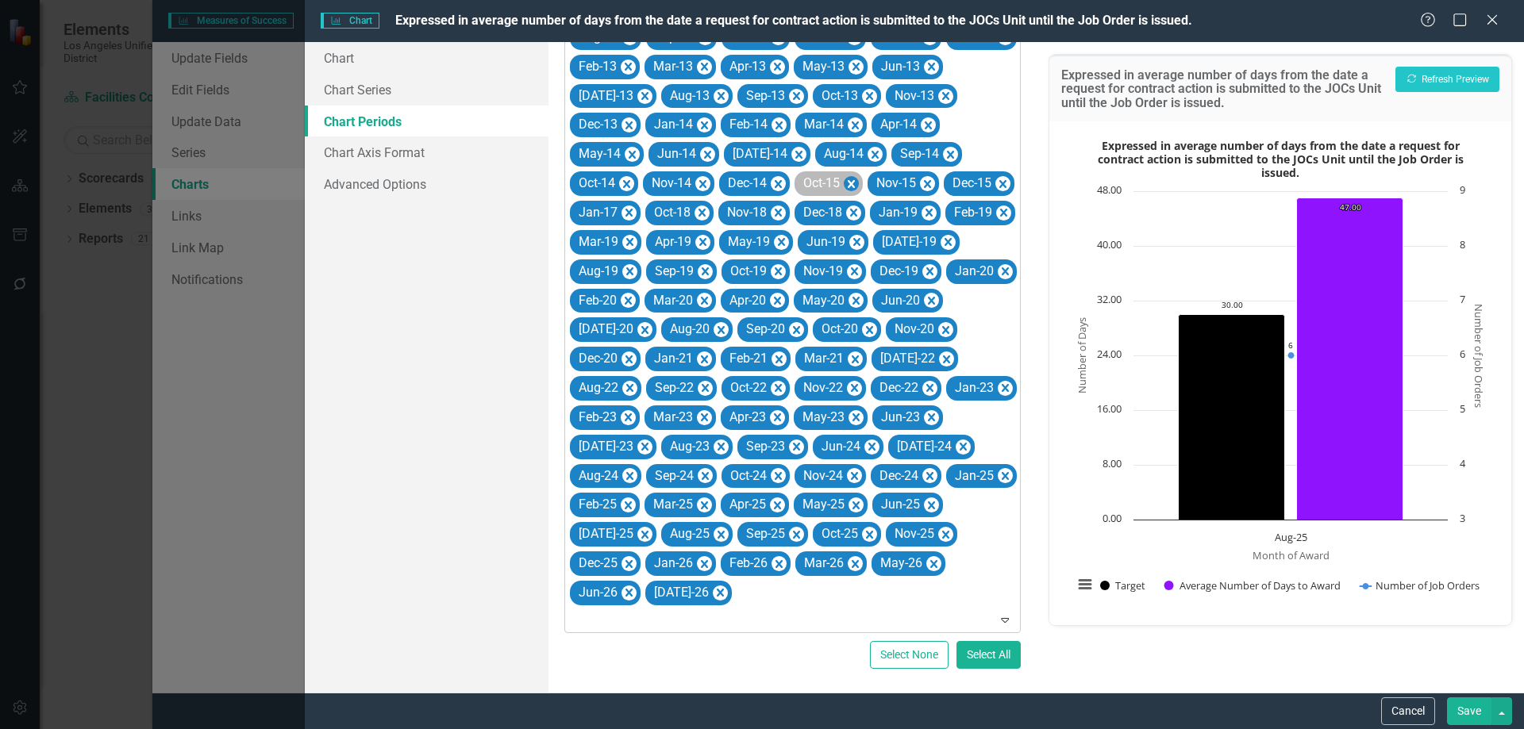
click at [848, 182] on icon "Remove Oct-15" at bounding box center [851, 184] width 7 height 8
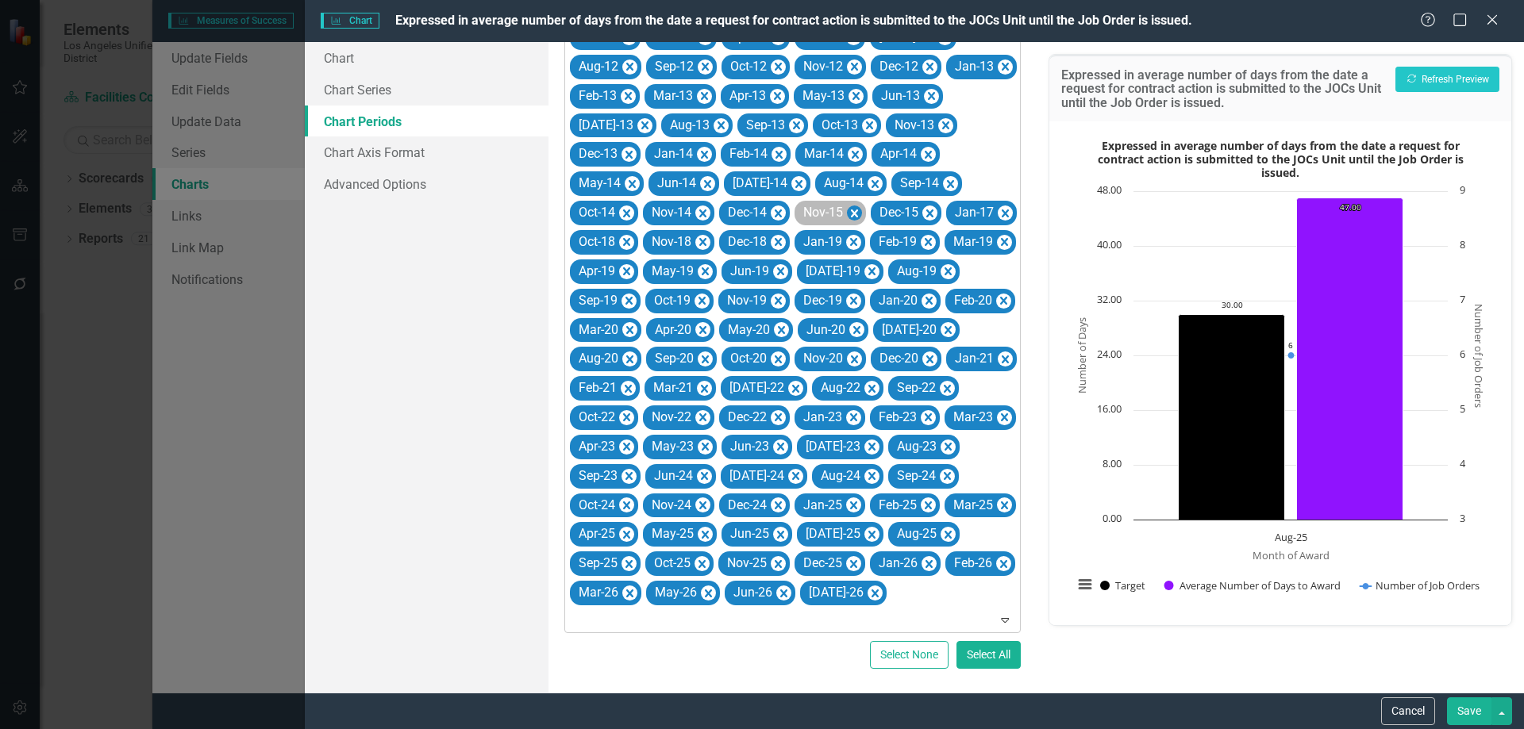
click at [847, 203] on icon "Remove Nov-15" at bounding box center [854, 213] width 15 height 20
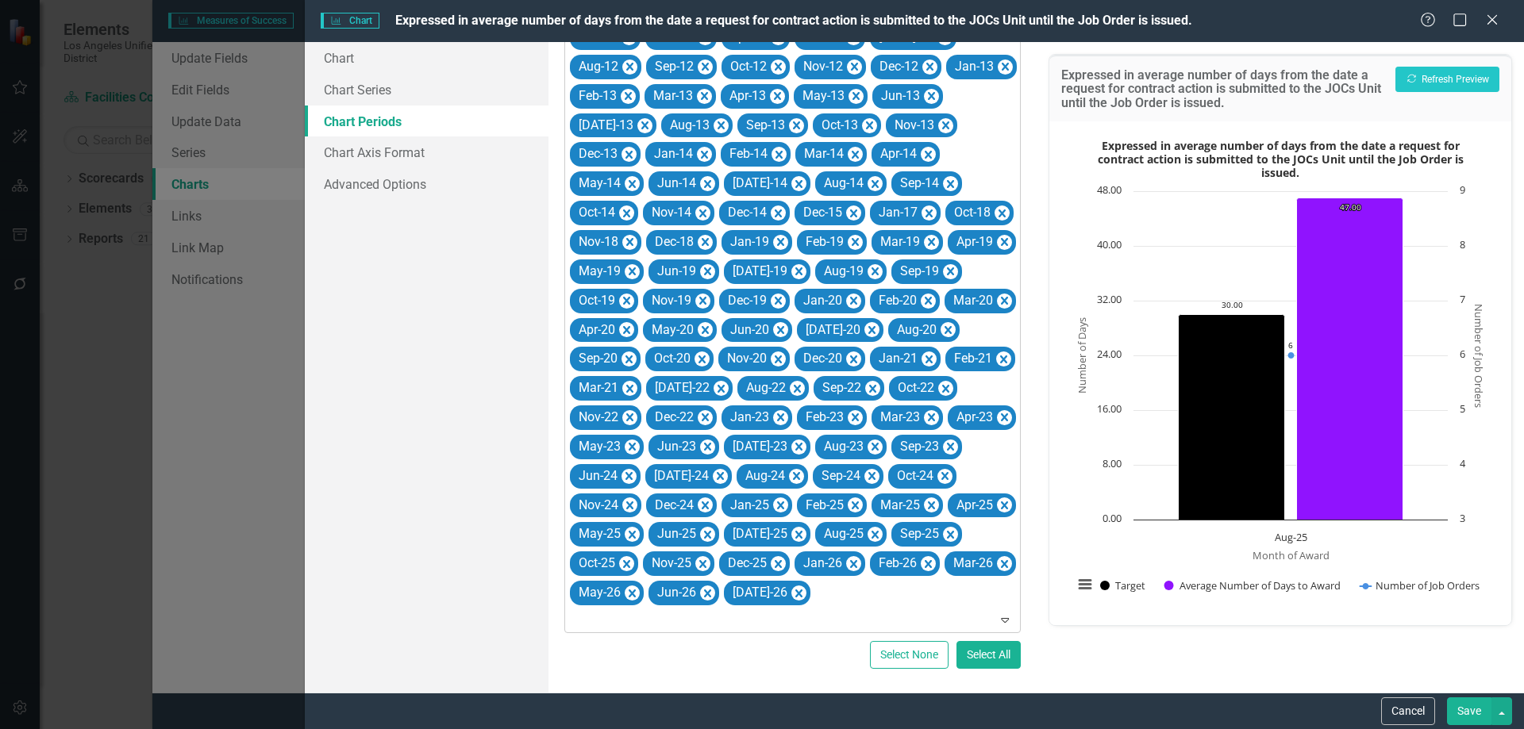
click at [850, 210] on icon "Remove Dec-15" at bounding box center [853, 214] width 7 height 8
click at [850, 210] on icon "Remove Jan-17" at bounding box center [853, 214] width 7 height 8
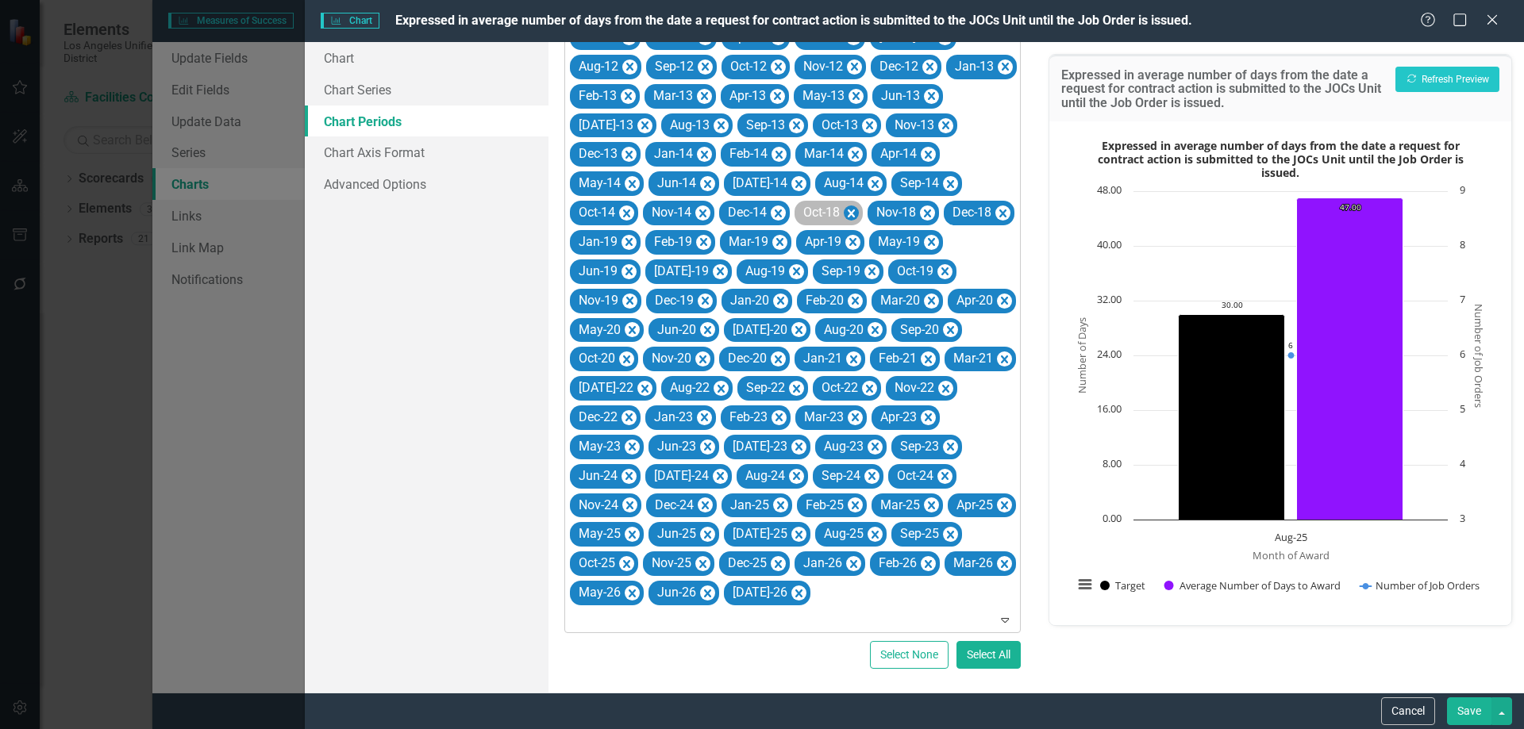
click at [844, 212] on icon "Remove Oct-18" at bounding box center [851, 213] width 15 height 20
click at [847, 212] on icon "Remove Nov-18" at bounding box center [854, 213] width 15 height 20
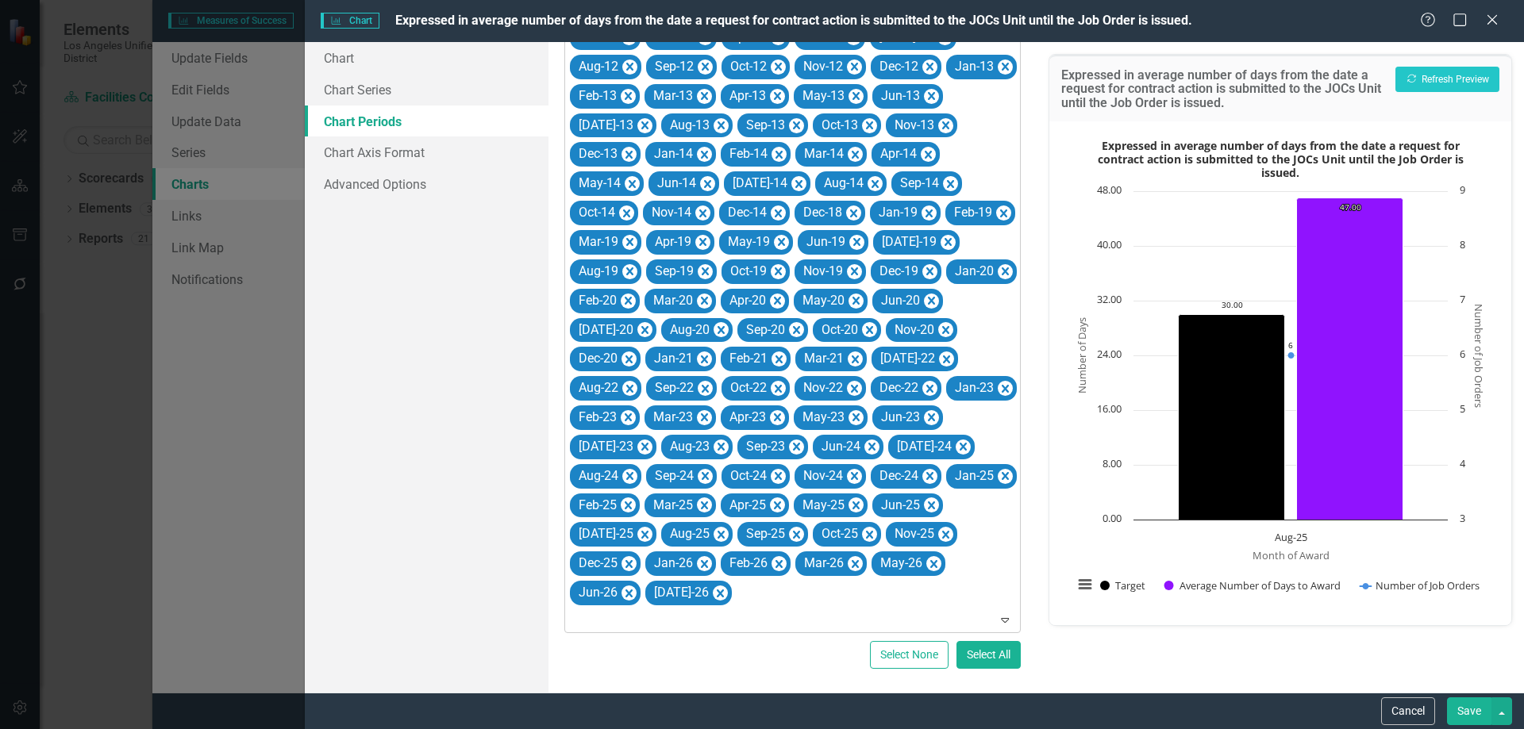
click at [846, 212] on icon "Remove Dec-18" at bounding box center [853, 213] width 15 height 20
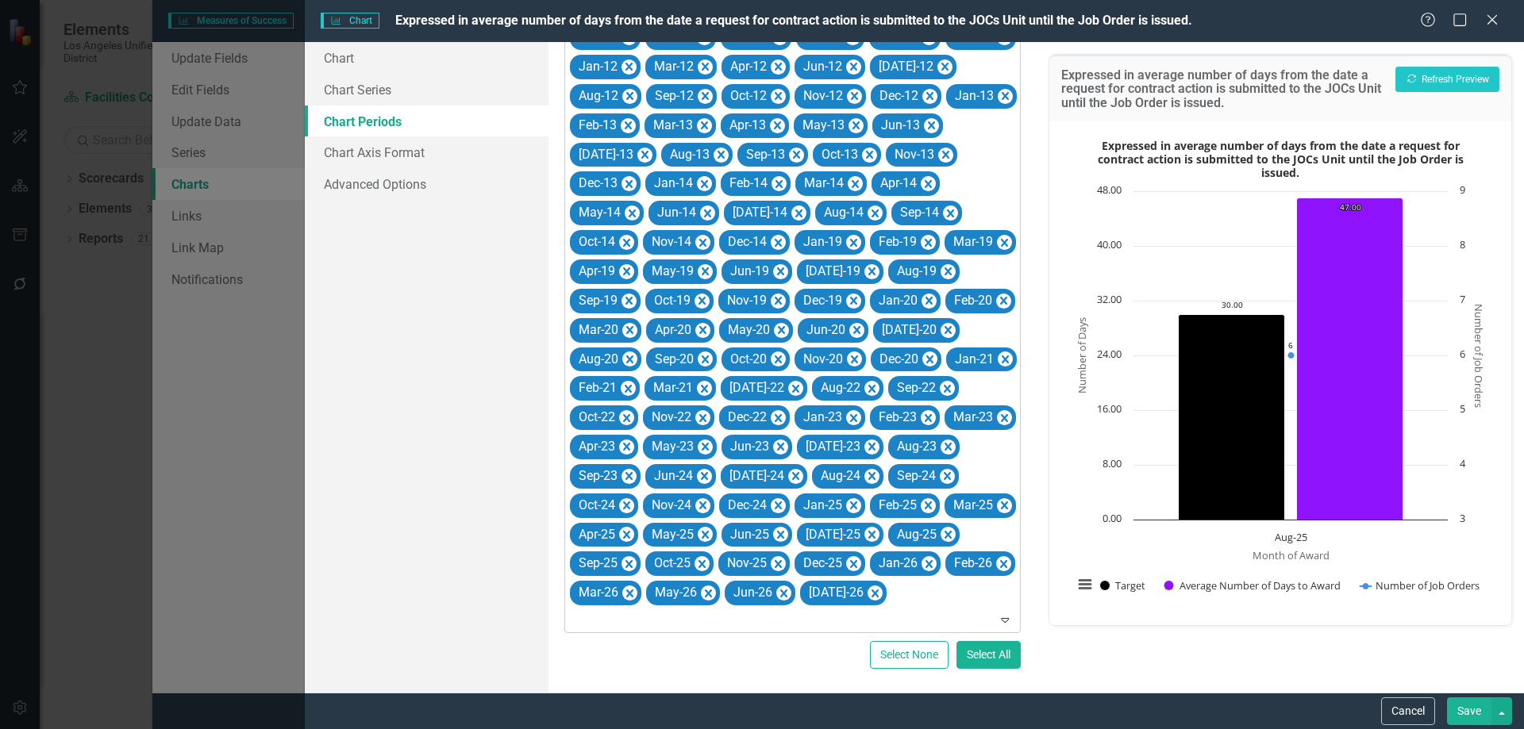
click at [846, 233] on icon "Remove Jan-19" at bounding box center [853, 243] width 15 height 20
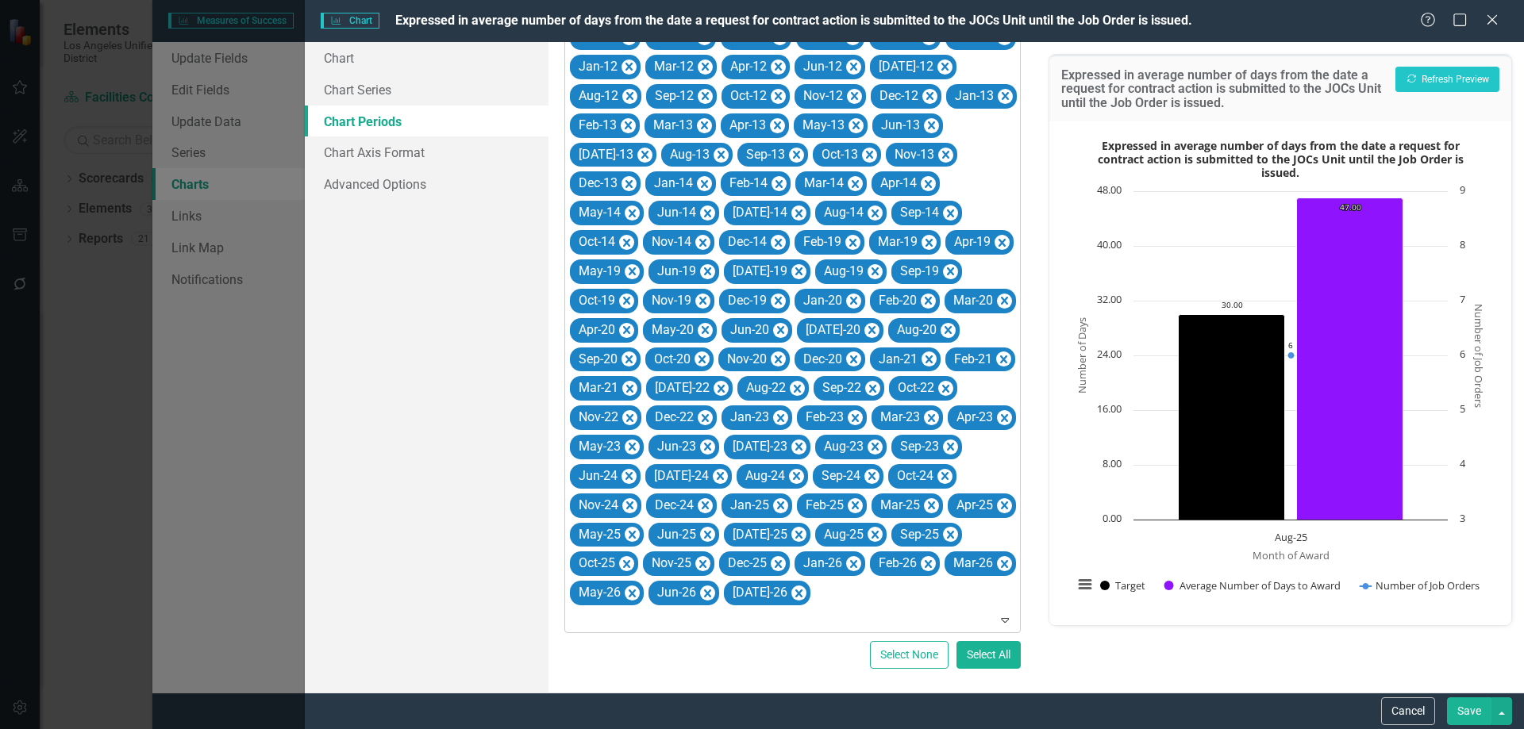
click at [845, 233] on icon "Remove Feb-19" at bounding box center [852, 243] width 15 height 20
click at [848, 184] on icon "Remove Mar-14" at bounding box center [855, 185] width 15 height 20
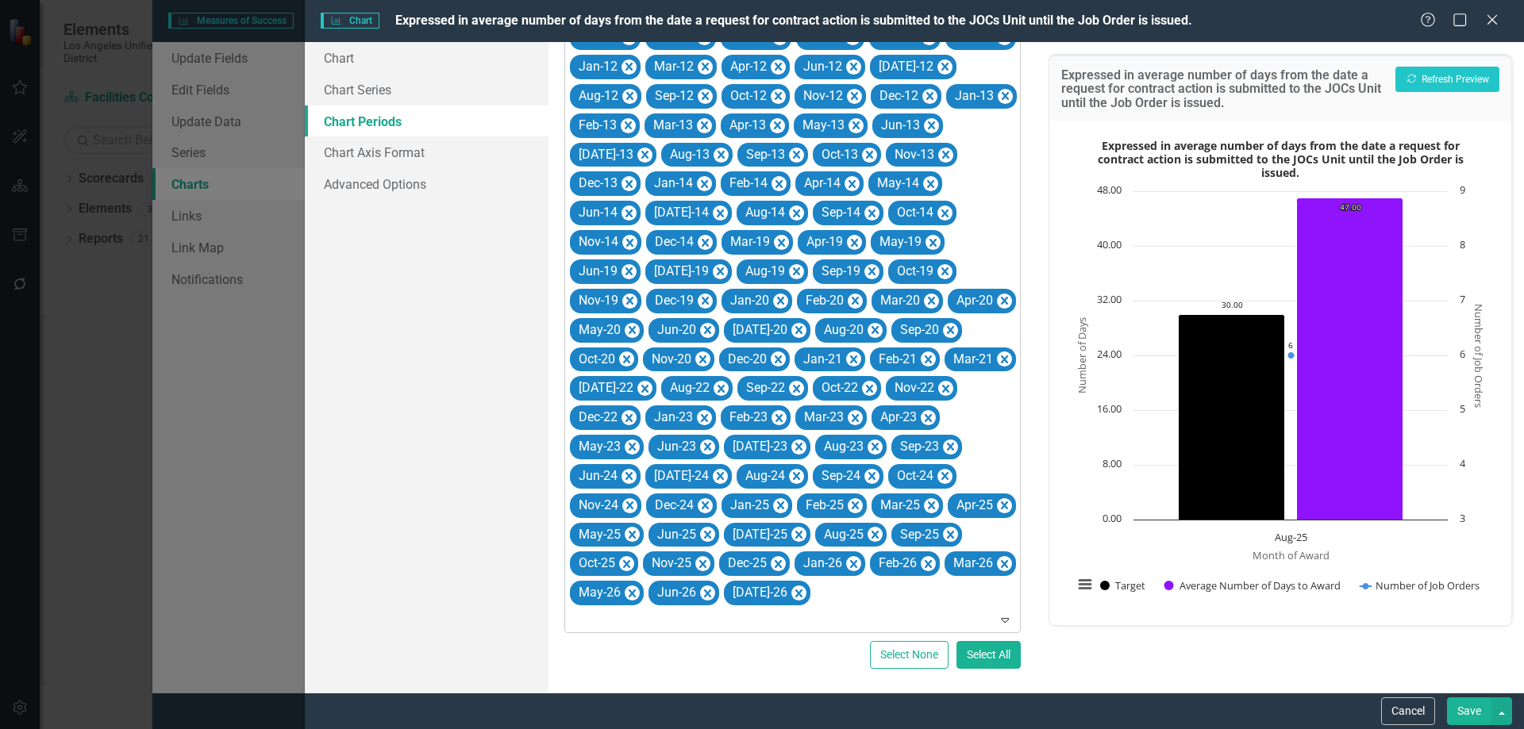
click at [848, 184] on icon "Remove Apr-14" at bounding box center [851, 184] width 7 height 8
click at [850, 184] on icon "Remove May-14" at bounding box center [857, 185] width 15 height 20
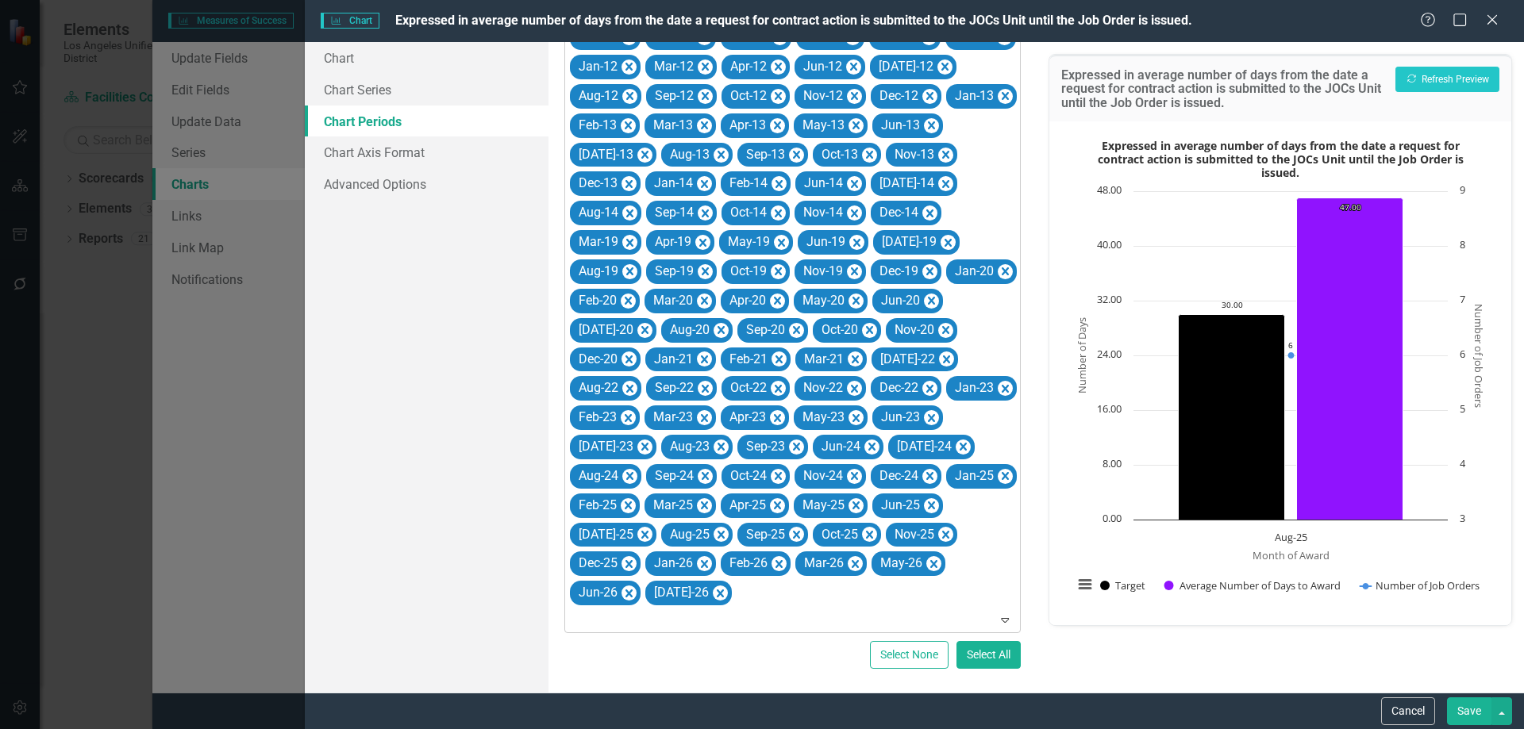
click at [847, 184] on icon "Remove Jun-14" at bounding box center [854, 185] width 15 height 20
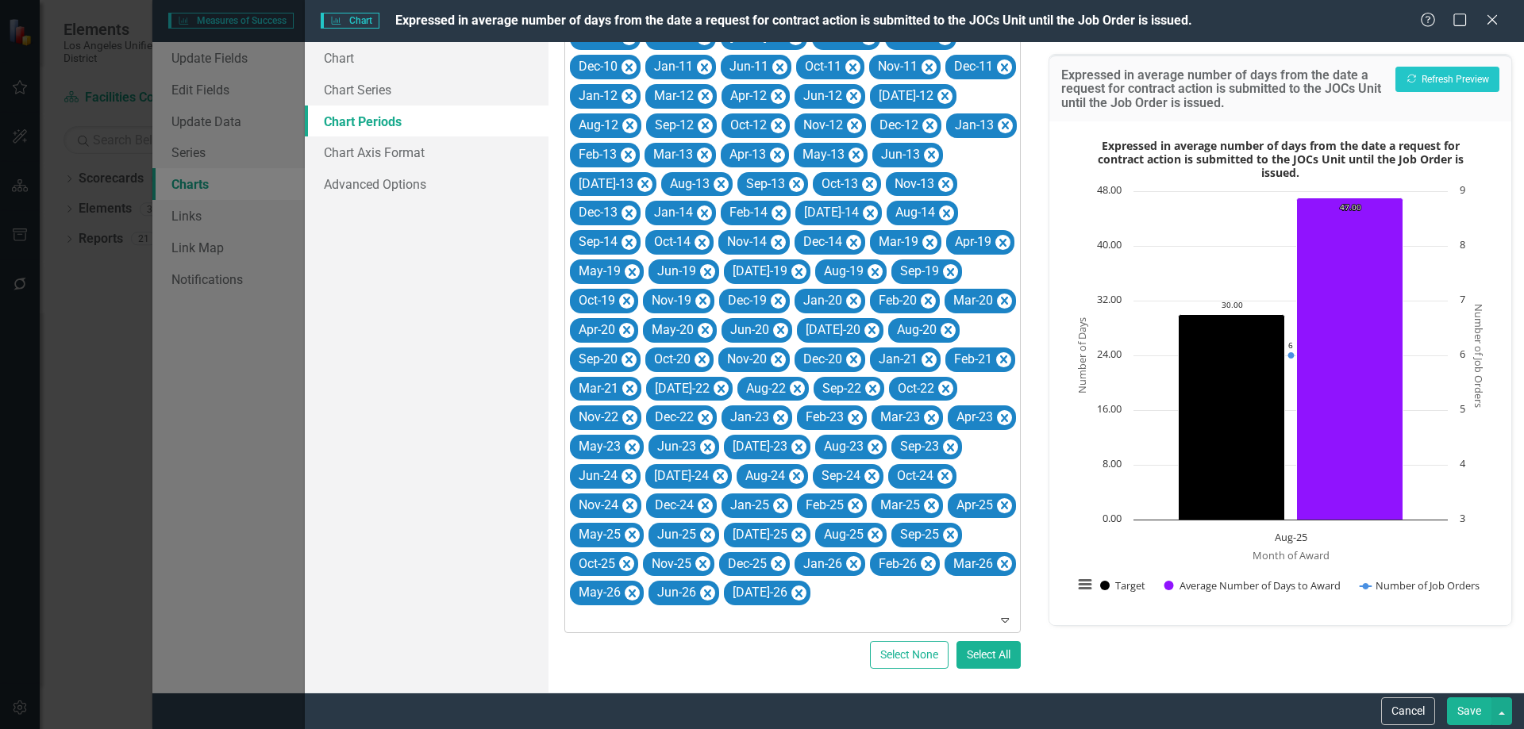
click at [863, 204] on icon "Remove Jul-14" at bounding box center [870, 214] width 15 height 20
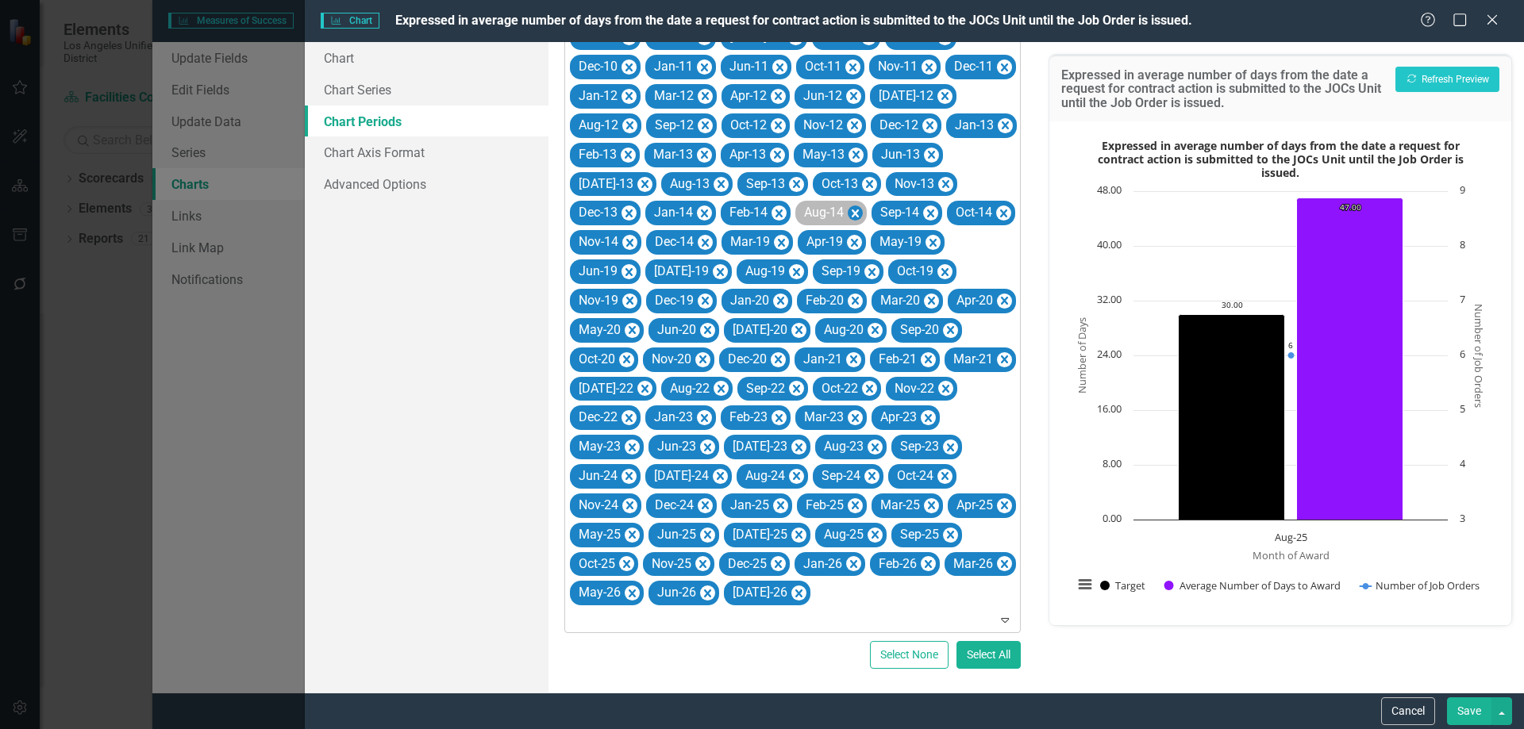
click at [848, 210] on icon "Remove Aug-14" at bounding box center [855, 214] width 15 height 20
click at [847, 210] on icon "Remove Sep-14" at bounding box center [854, 214] width 15 height 20
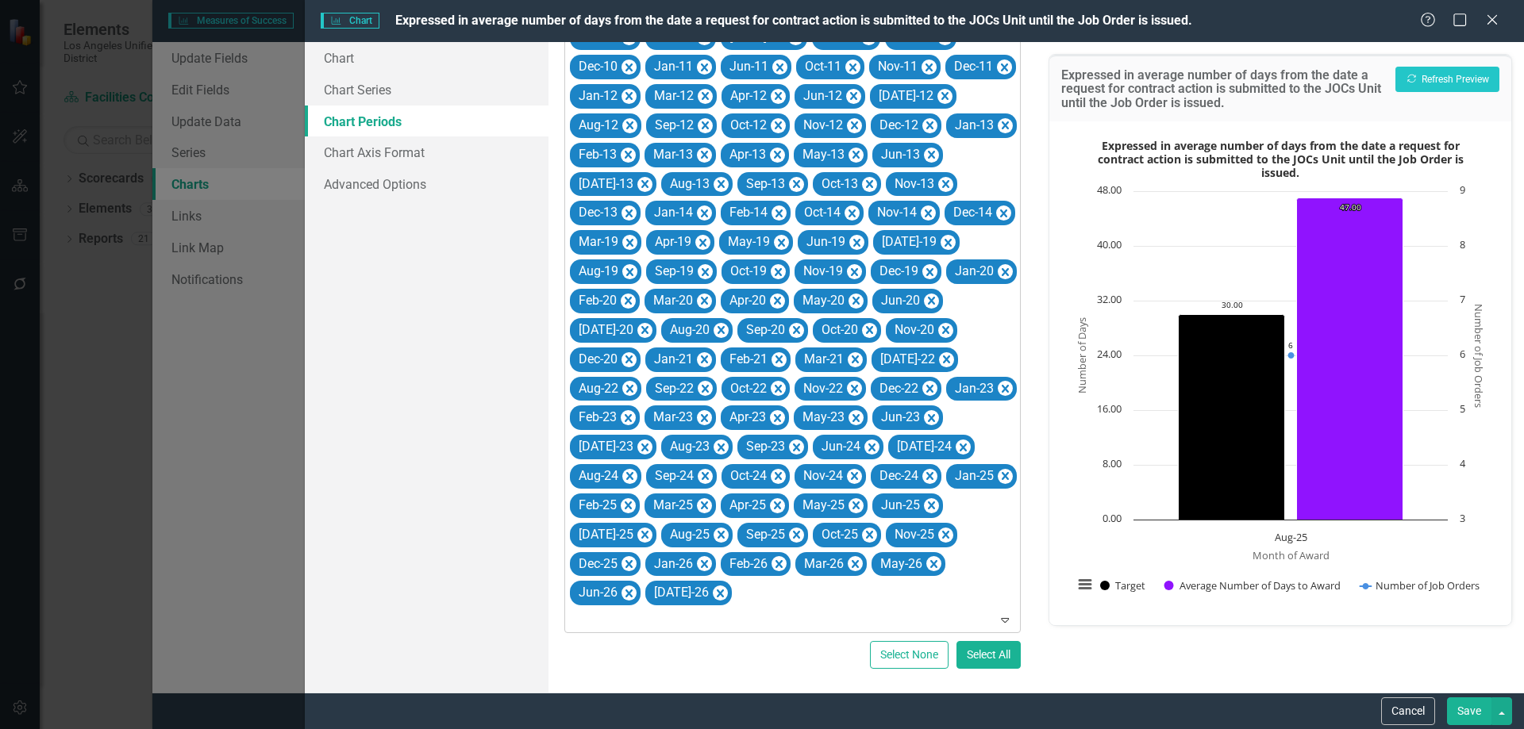
click at [844, 210] on icon "Remove Oct-14" at bounding box center [851, 214] width 15 height 20
click at [848, 210] on icon "Remove Nov-14" at bounding box center [855, 214] width 15 height 20
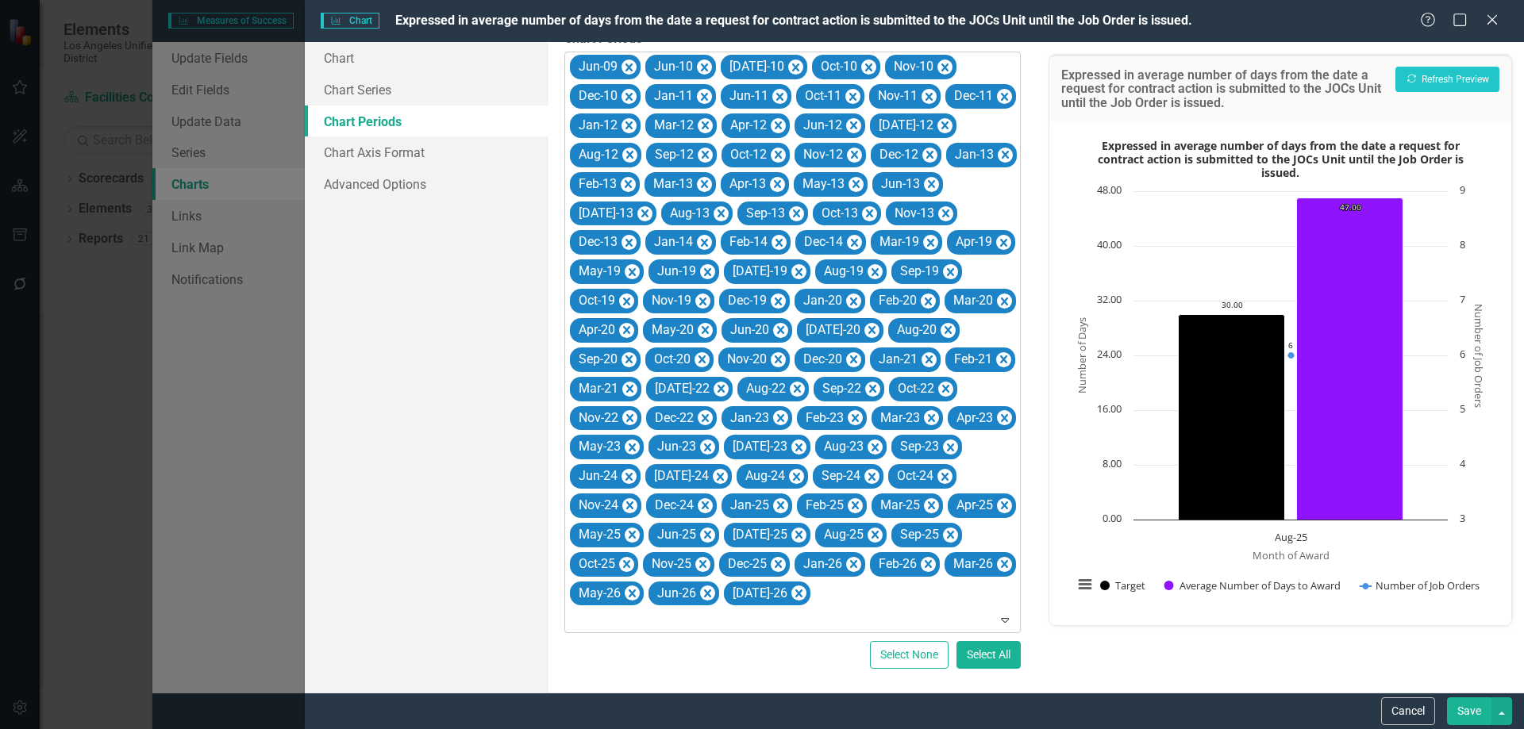
click at [847, 233] on icon "Remove Dec-14" at bounding box center [854, 243] width 15 height 20
click at [1002, 154] on icon "Remove Jan-13" at bounding box center [1005, 155] width 7 height 8
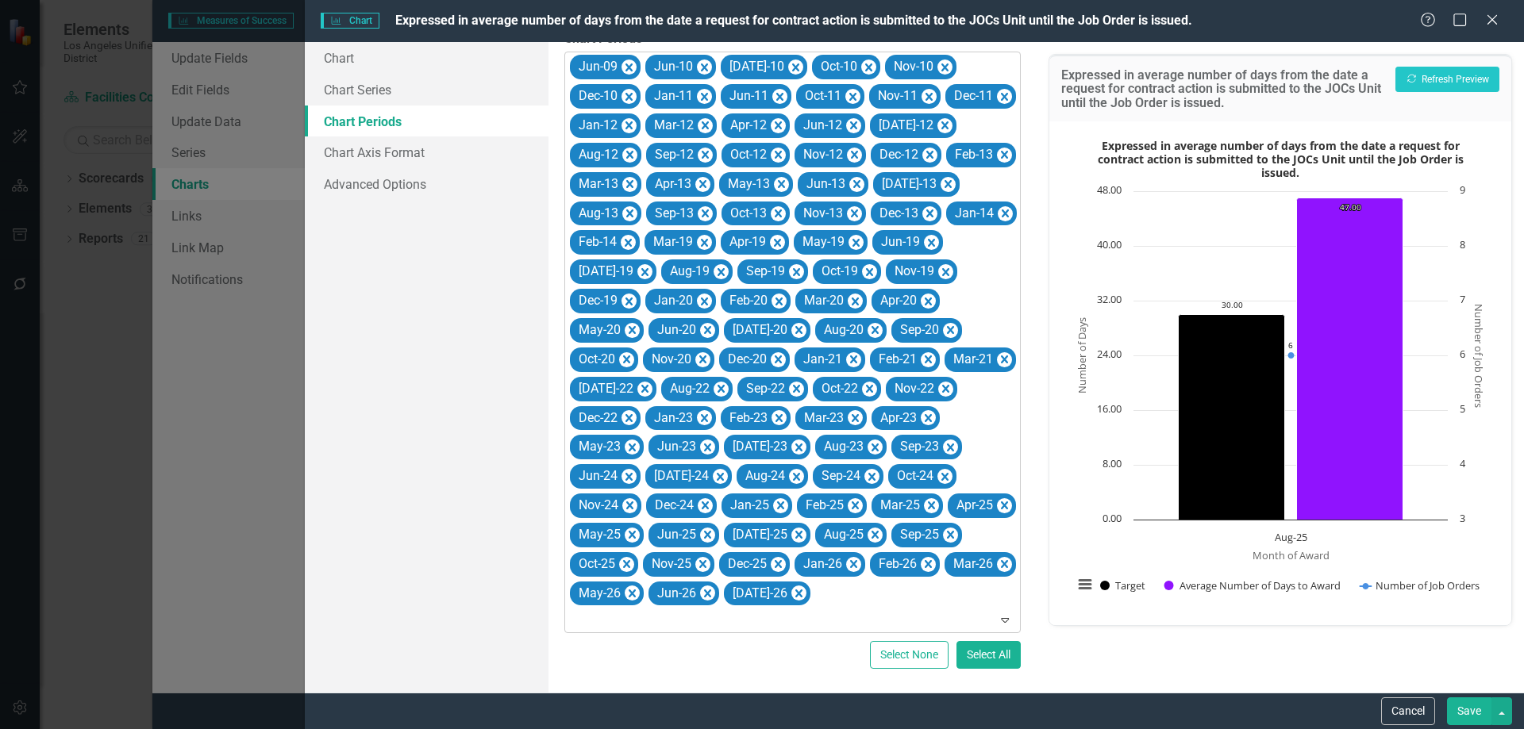
click at [1001, 154] on icon "Remove Feb-13" at bounding box center [1004, 155] width 7 height 8
click at [633, 180] on icon "Remove Mar-13" at bounding box center [629, 184] width 7 height 8
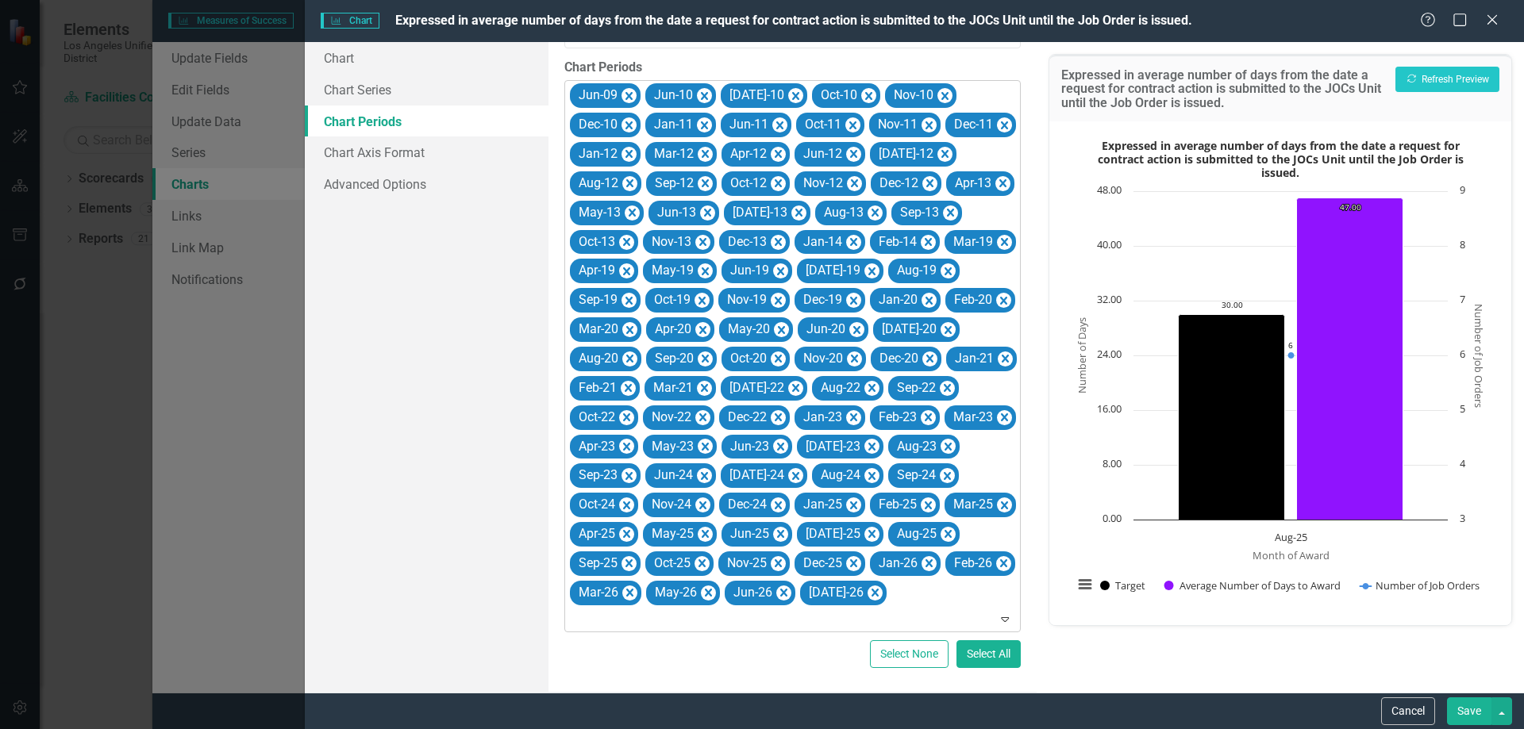
click at [995, 174] on icon "Remove Apr-13" at bounding box center [1002, 184] width 15 height 20
click at [636, 209] on icon "Remove May-13" at bounding box center [632, 213] width 7 height 8
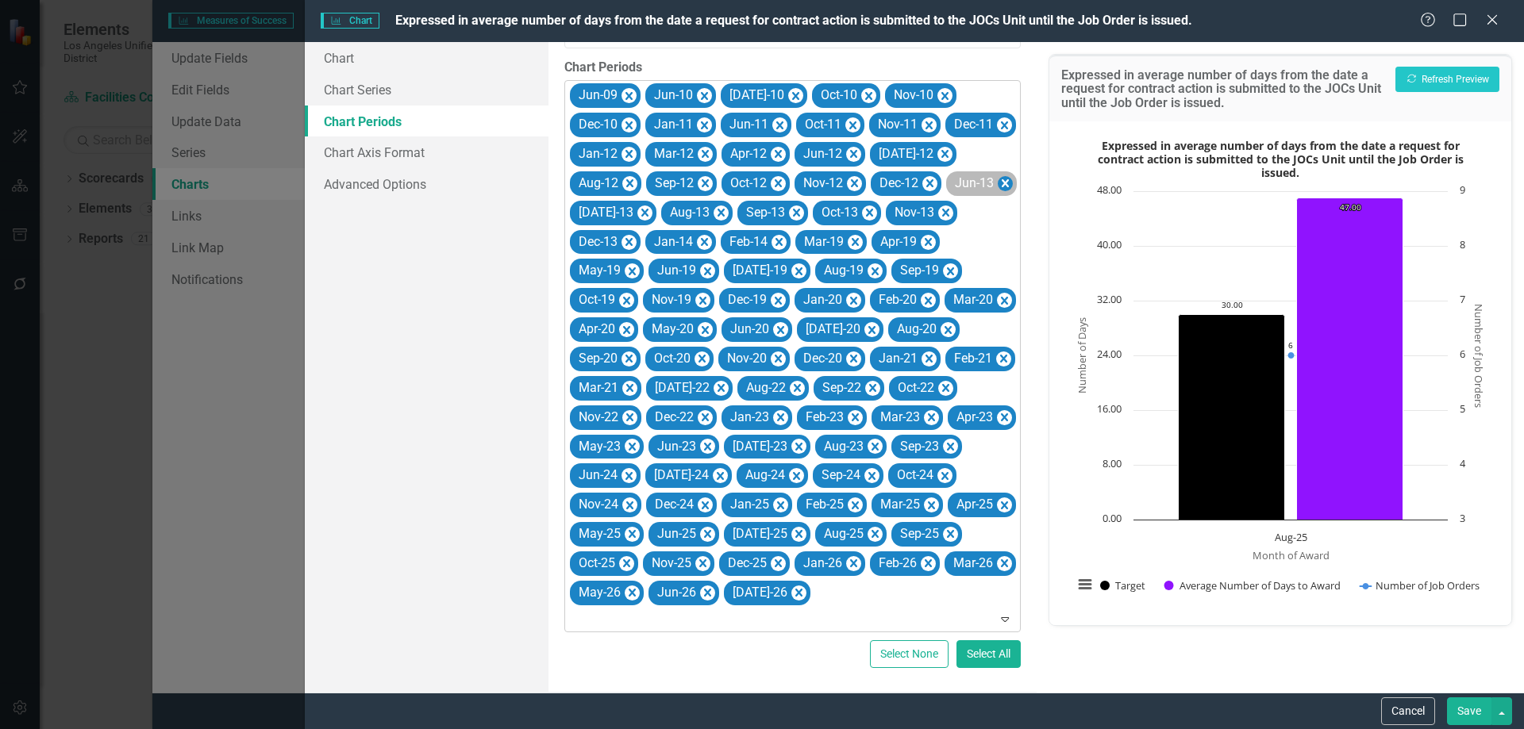
click at [998, 182] on icon "Remove Jun-13" at bounding box center [1005, 184] width 15 height 20
click at [652, 203] on icon "Remove Jul-13" at bounding box center [644, 213] width 15 height 20
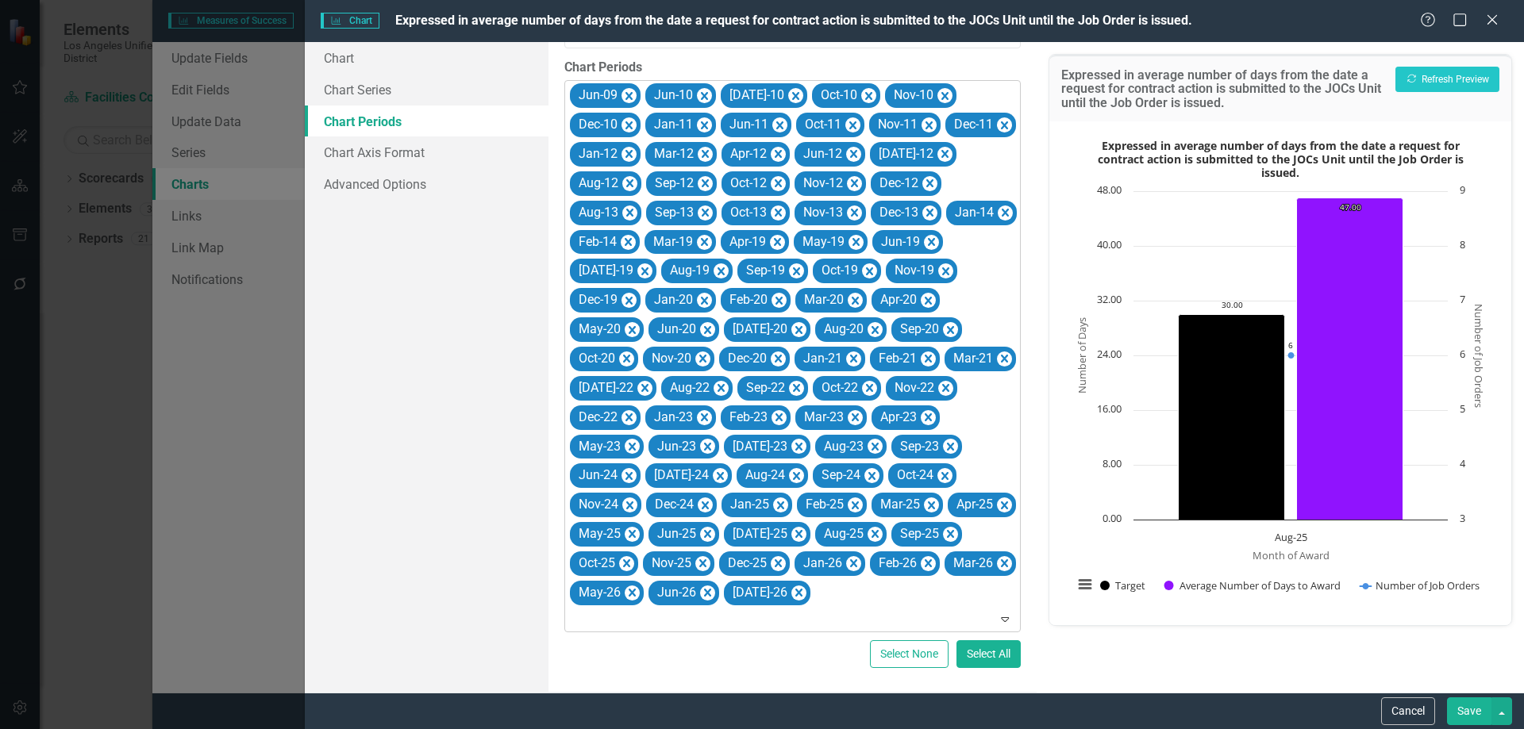
click at [633, 209] on icon "Remove Aug-13" at bounding box center [629, 213] width 7 height 8
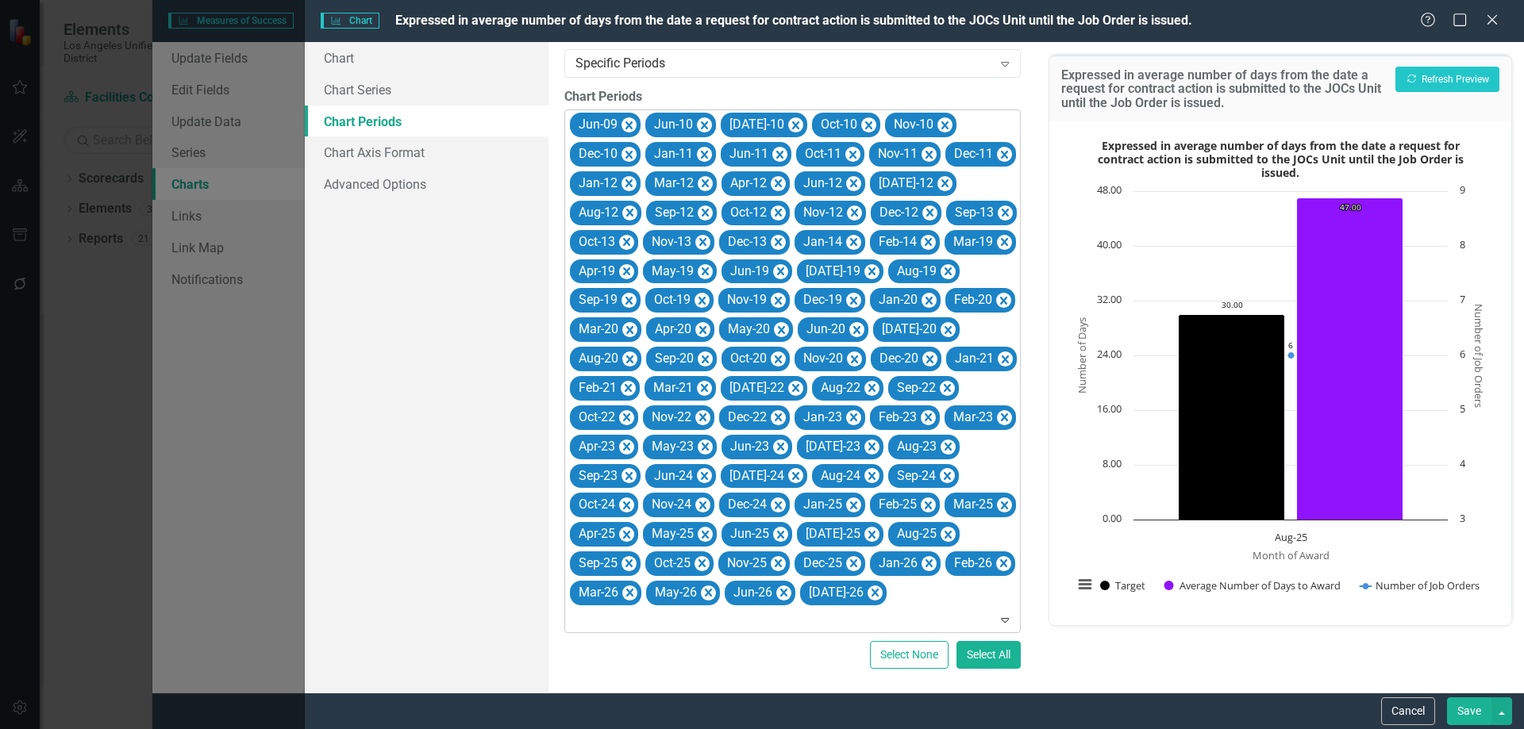
click at [998, 203] on icon "Remove Sep-13" at bounding box center [1005, 213] width 15 height 20
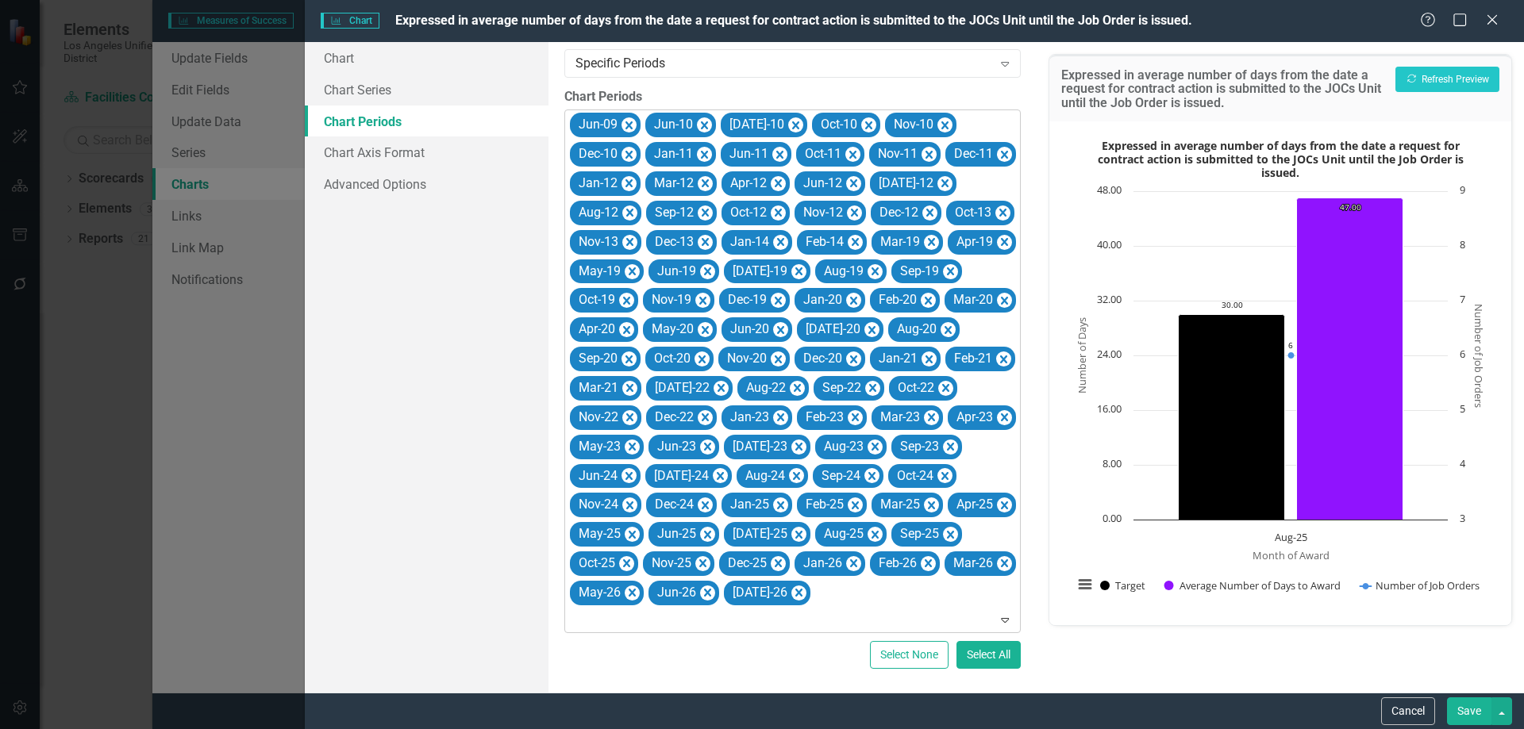
click at [999, 209] on icon "Remove Oct-13" at bounding box center [1002, 213] width 7 height 8
click at [637, 233] on icon "Remove Nov-13" at bounding box center [629, 243] width 15 height 20
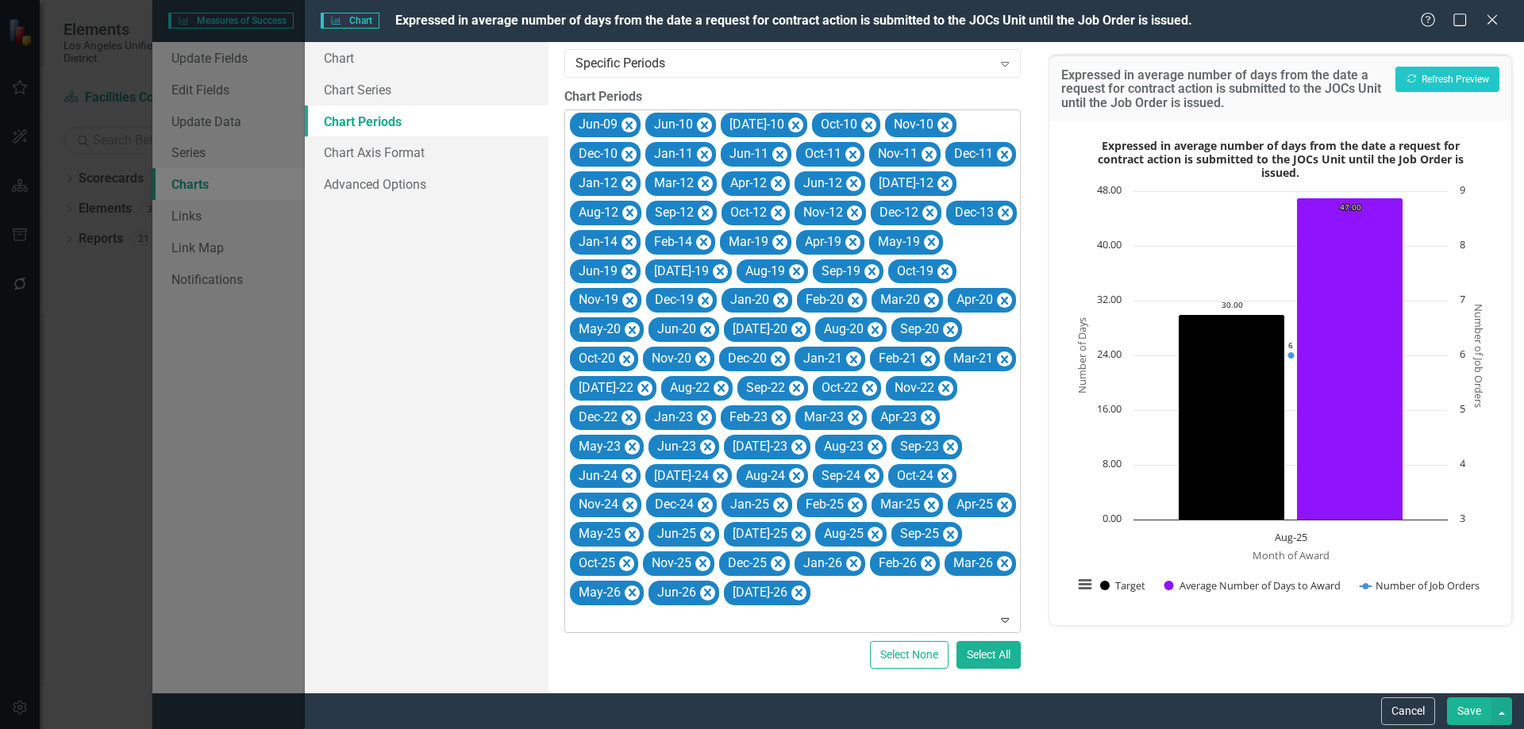
click at [1002, 211] on icon "Remove Dec-13" at bounding box center [1005, 213] width 7 height 8
click at [633, 179] on icon "Remove Jan-12" at bounding box center [628, 183] width 7 height 8
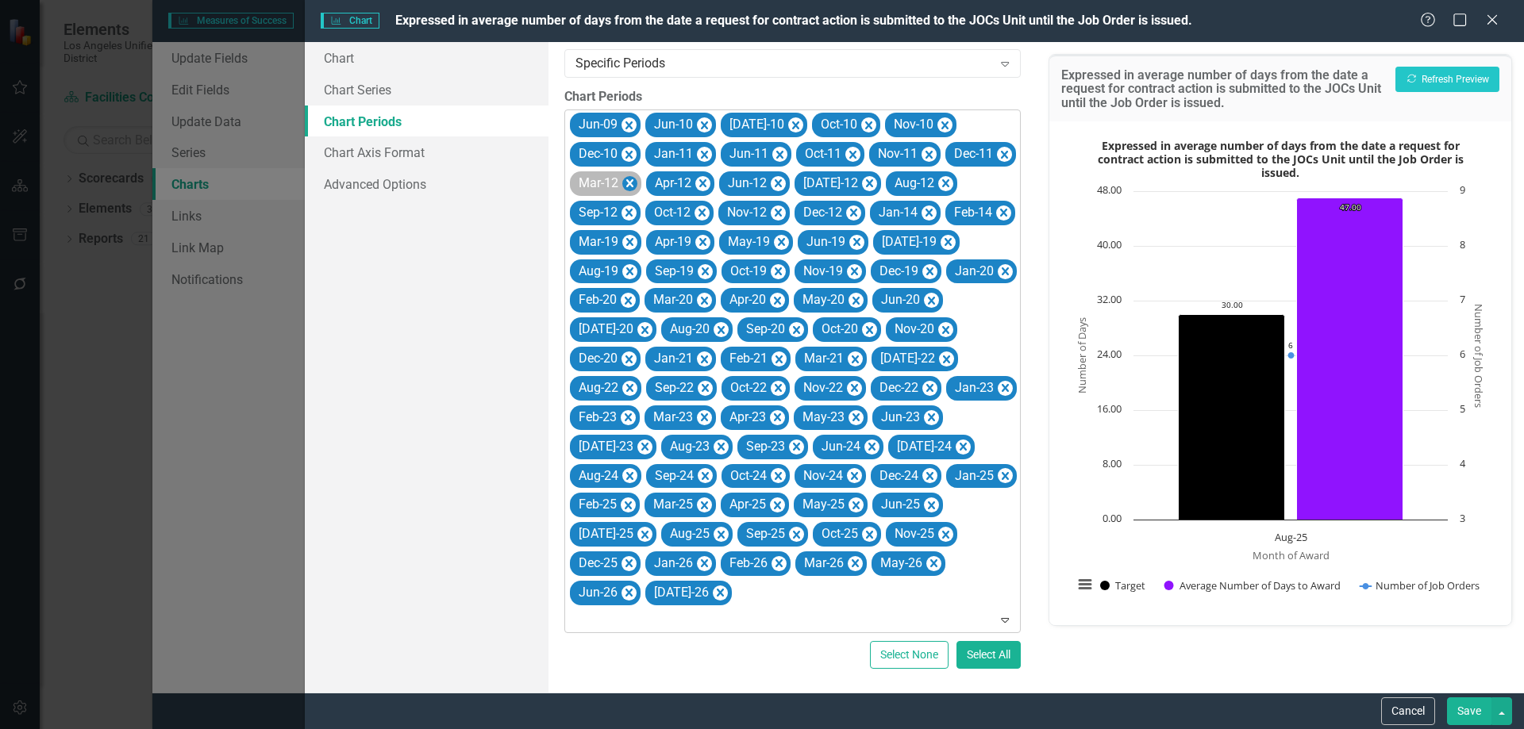
click at [633, 179] on icon "Remove Mar-12" at bounding box center [629, 183] width 7 height 8
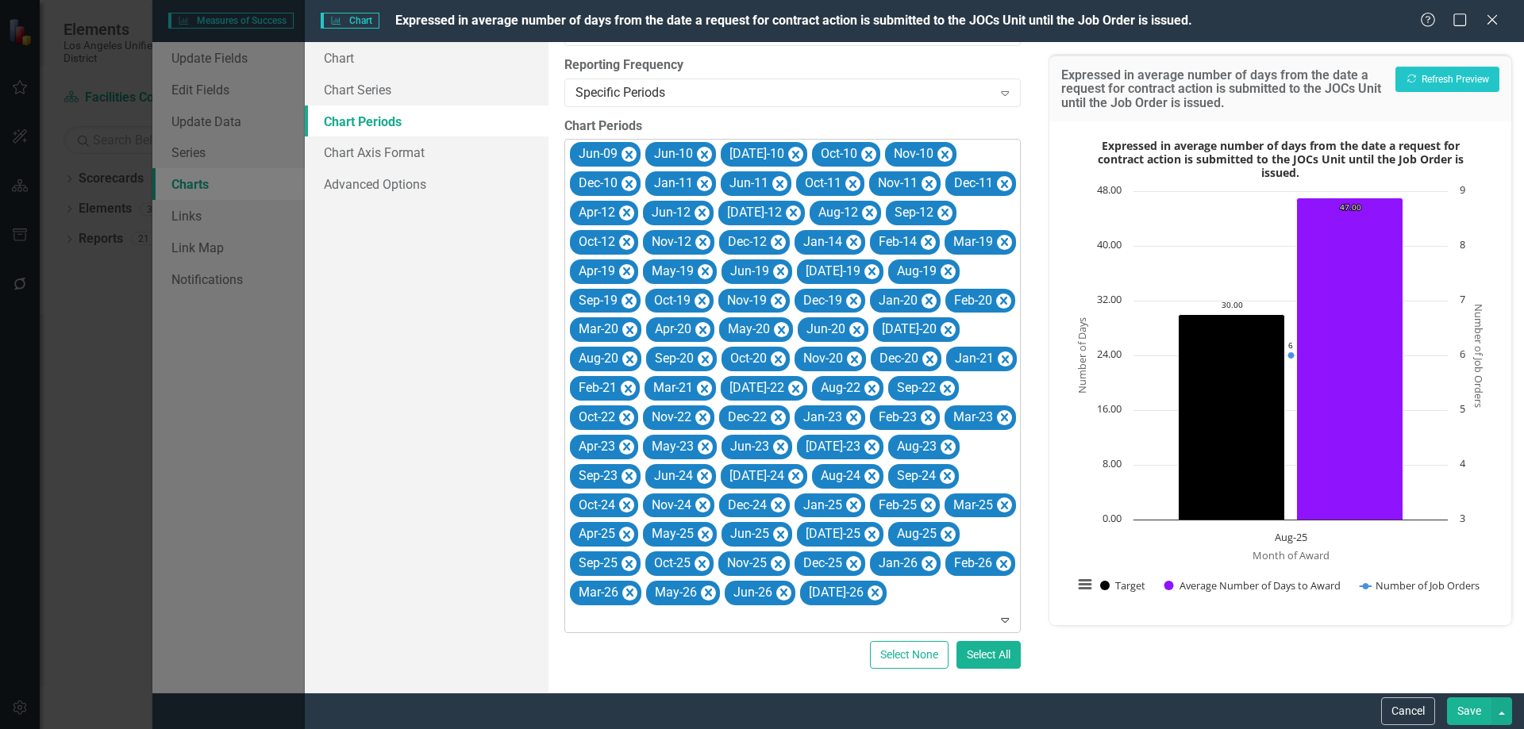
click at [630, 209] on icon "Remove Apr-12" at bounding box center [626, 213] width 7 height 8
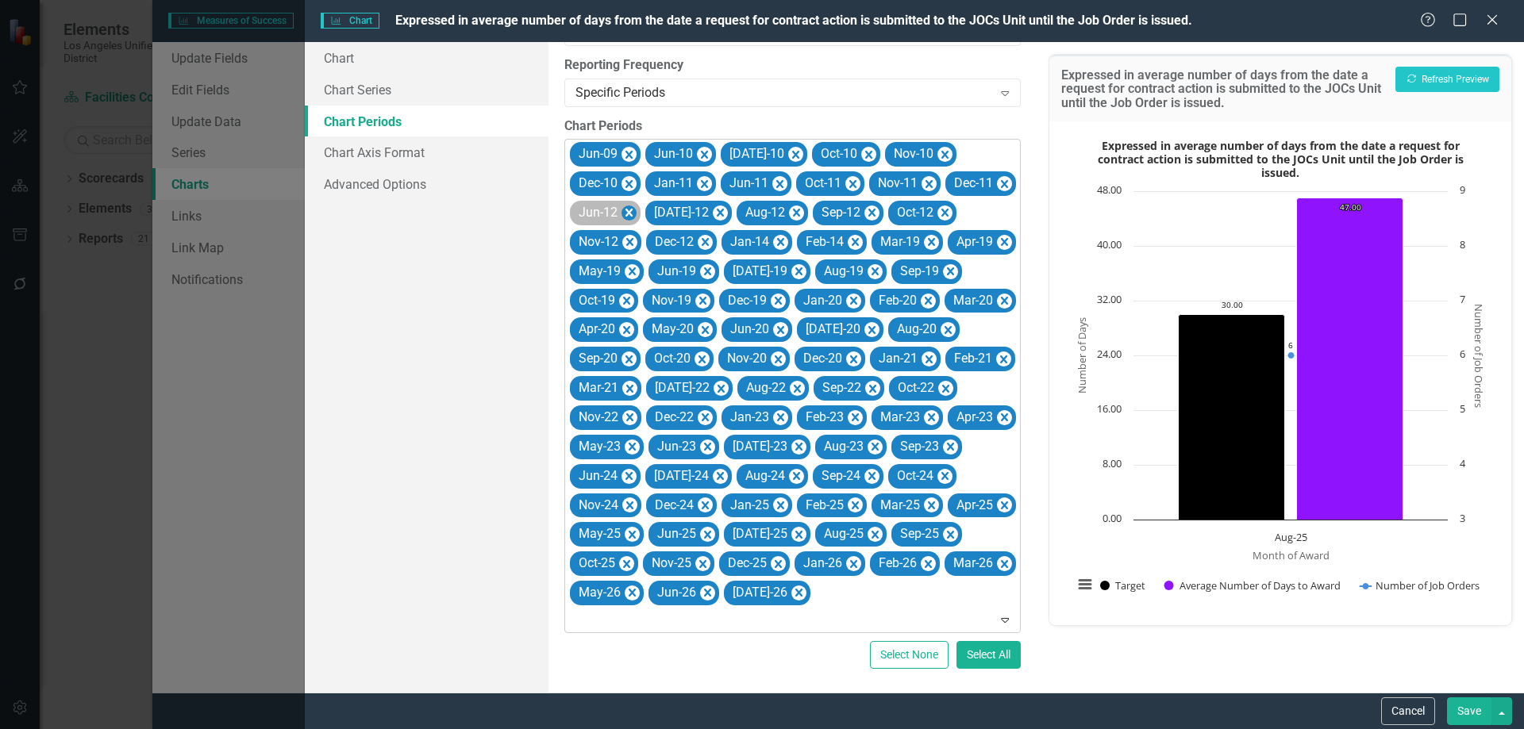
click at [637, 203] on icon "Remove Jun-12" at bounding box center [628, 213] width 15 height 20
click at [652, 203] on icon "Remove Jul-12" at bounding box center [644, 213] width 15 height 20
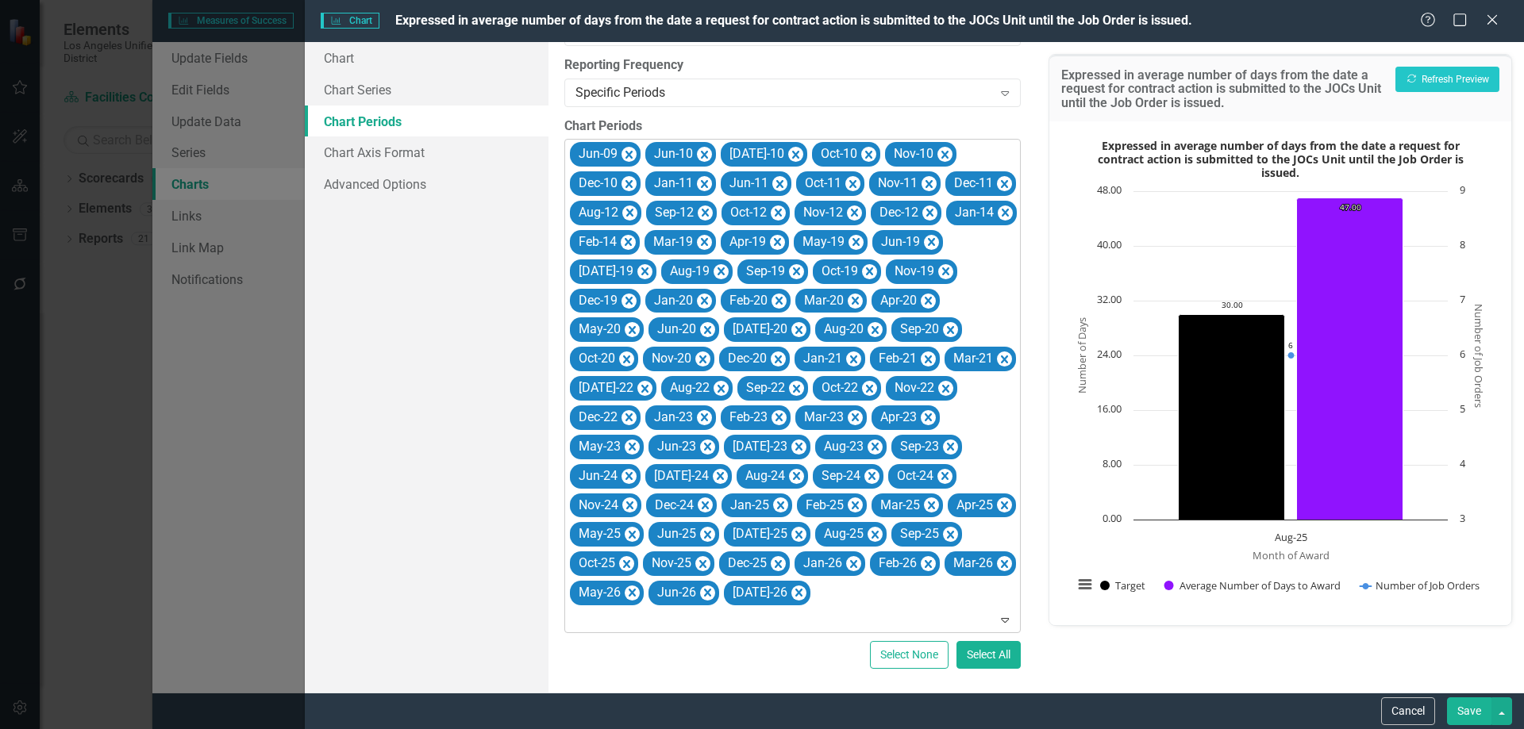
click at [637, 203] on icon "Remove Aug-12" at bounding box center [629, 213] width 15 height 20
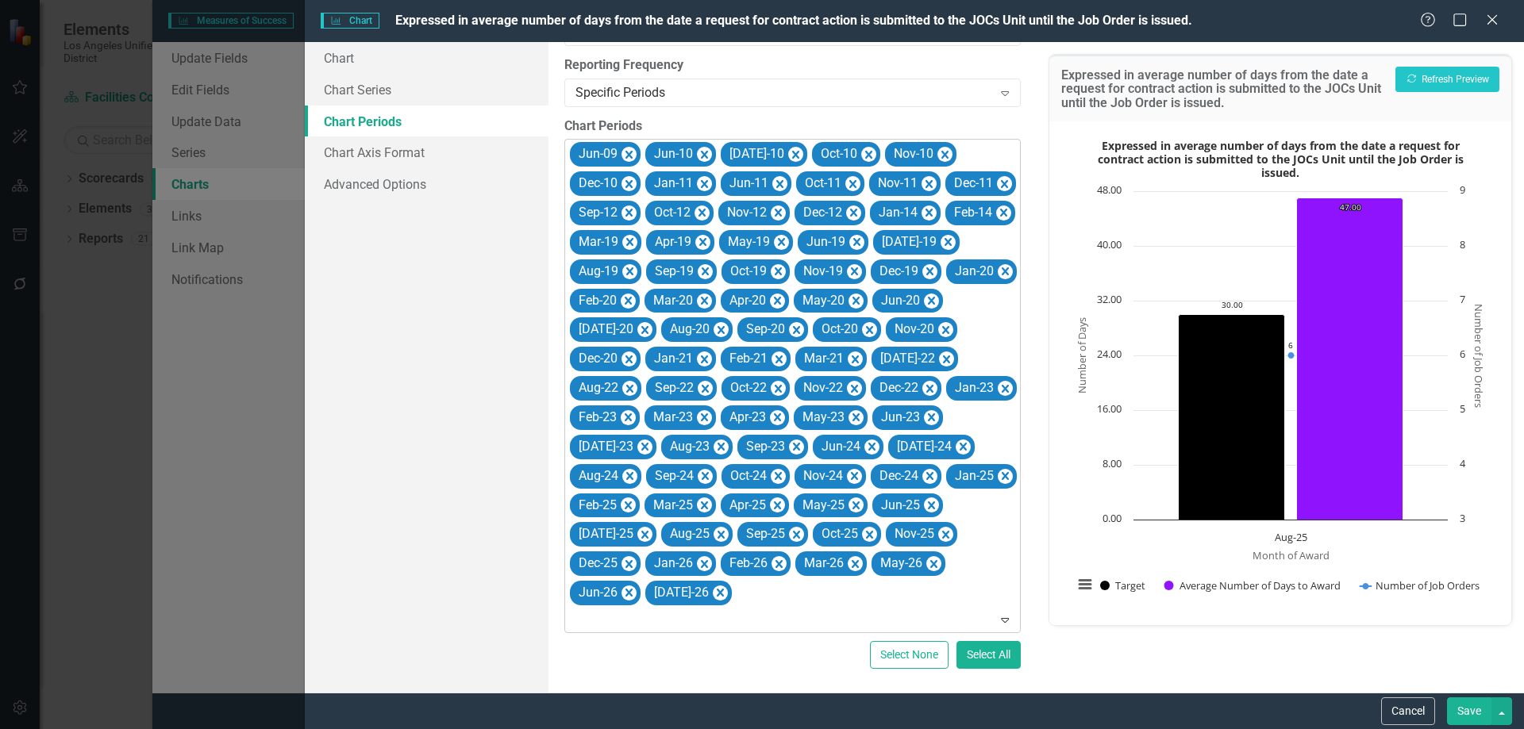
click at [637, 203] on icon "Remove Sep-12" at bounding box center [628, 213] width 15 height 20
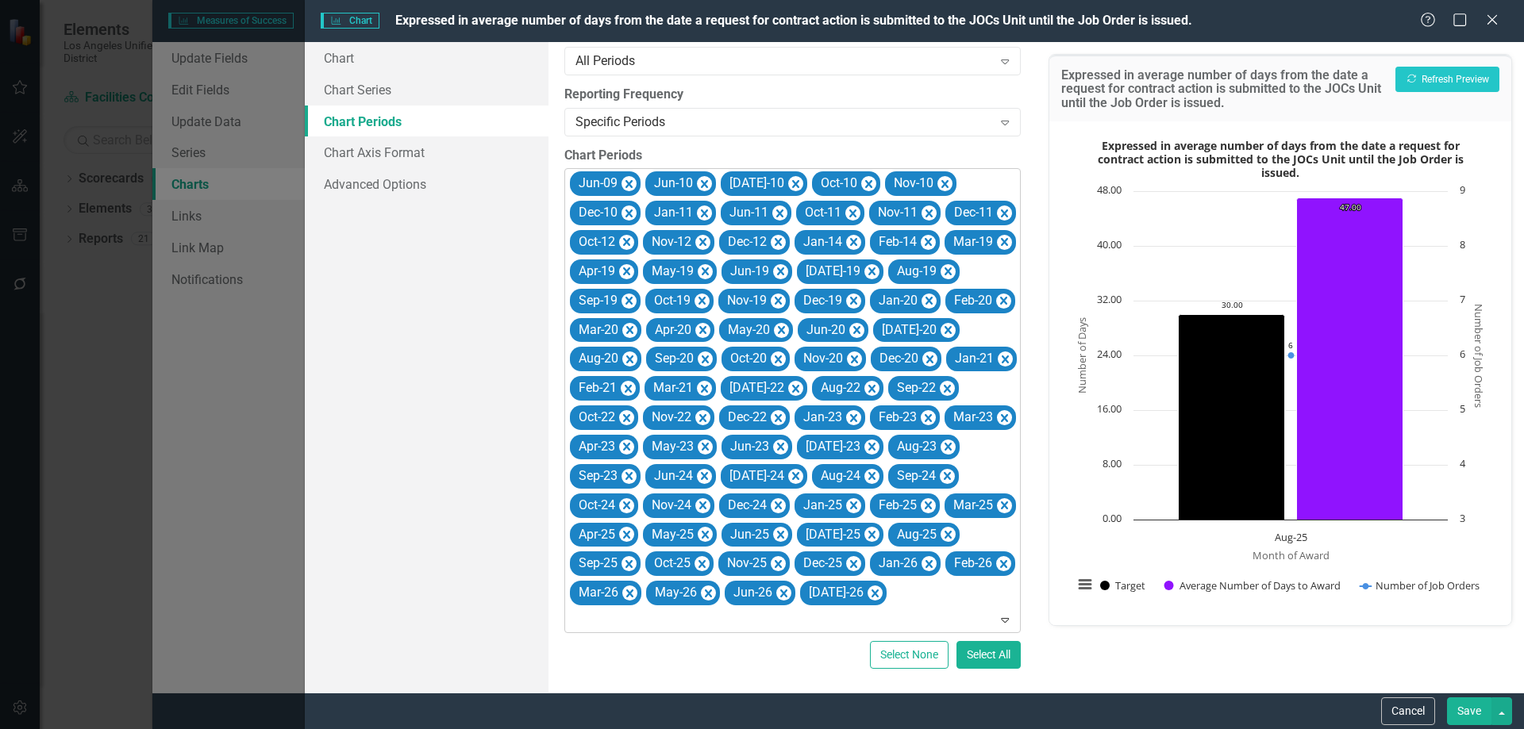
click at [630, 238] on icon "Remove Oct-12" at bounding box center [626, 242] width 7 height 8
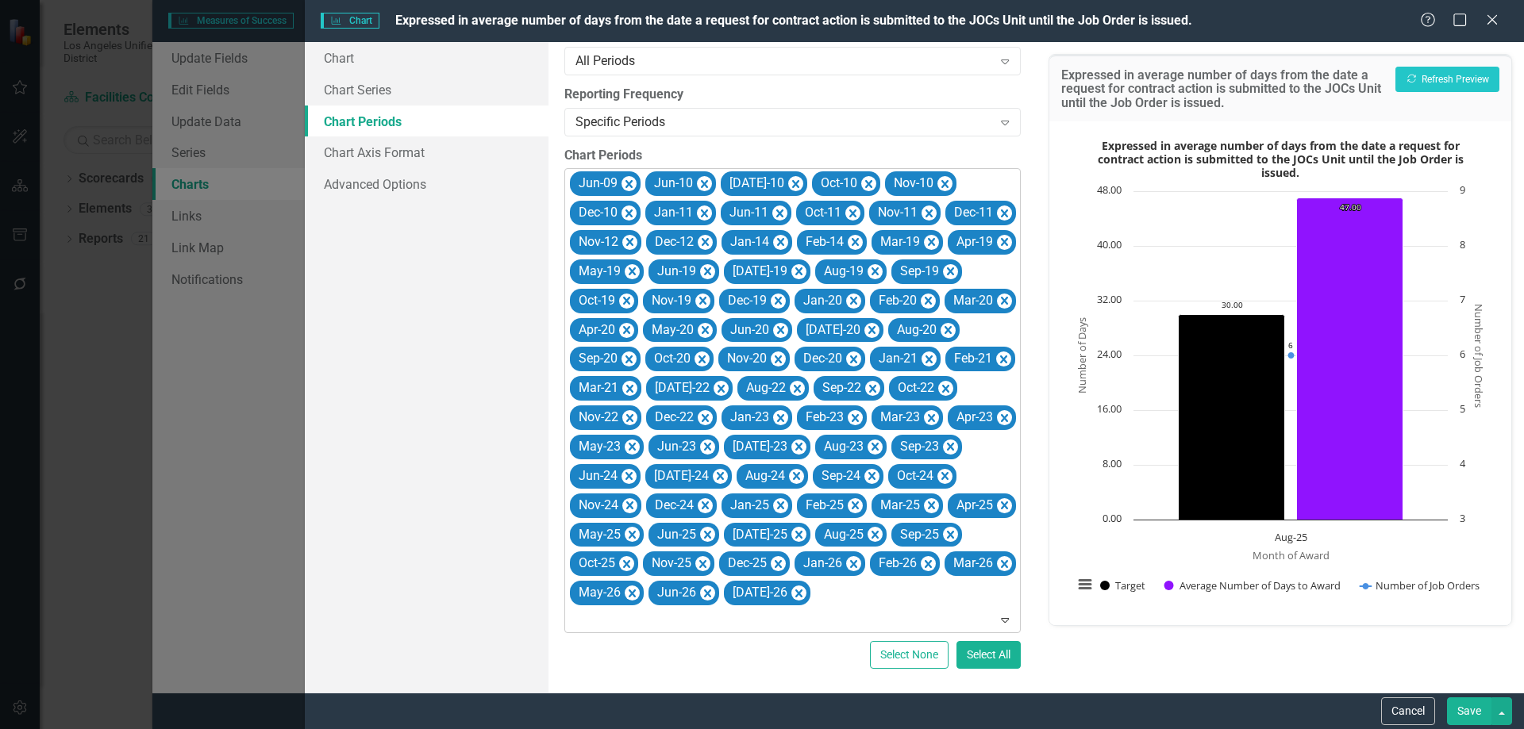
scroll to position [59, 0]
click at [637, 233] on icon "Remove Nov-12" at bounding box center [629, 243] width 15 height 20
click at [637, 233] on icon "Remove Dec-12" at bounding box center [628, 243] width 15 height 20
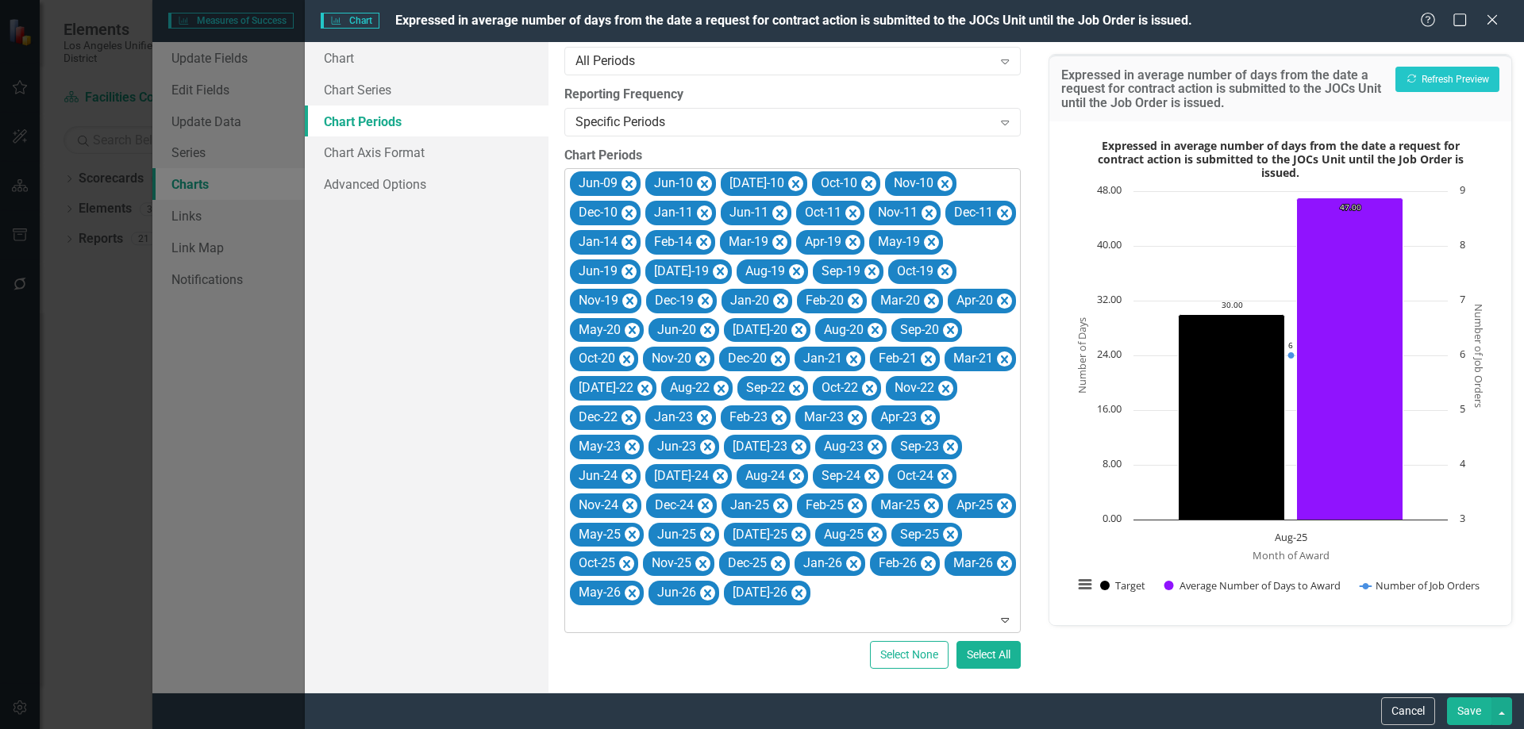
click at [637, 233] on icon "Remove Jan-14" at bounding box center [628, 243] width 15 height 20
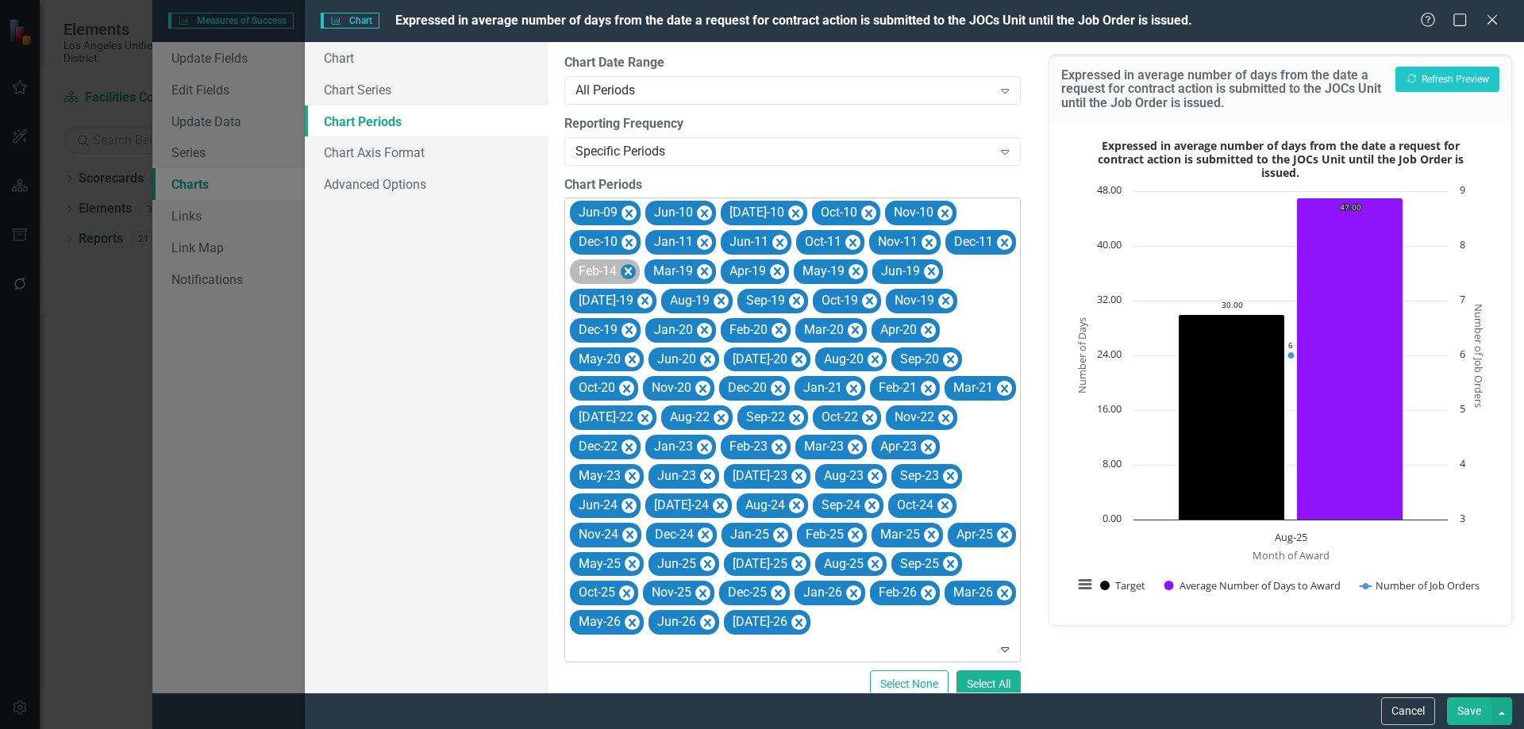
click at [626, 271] on icon "Remove Feb-14" at bounding box center [628, 272] width 15 height 20
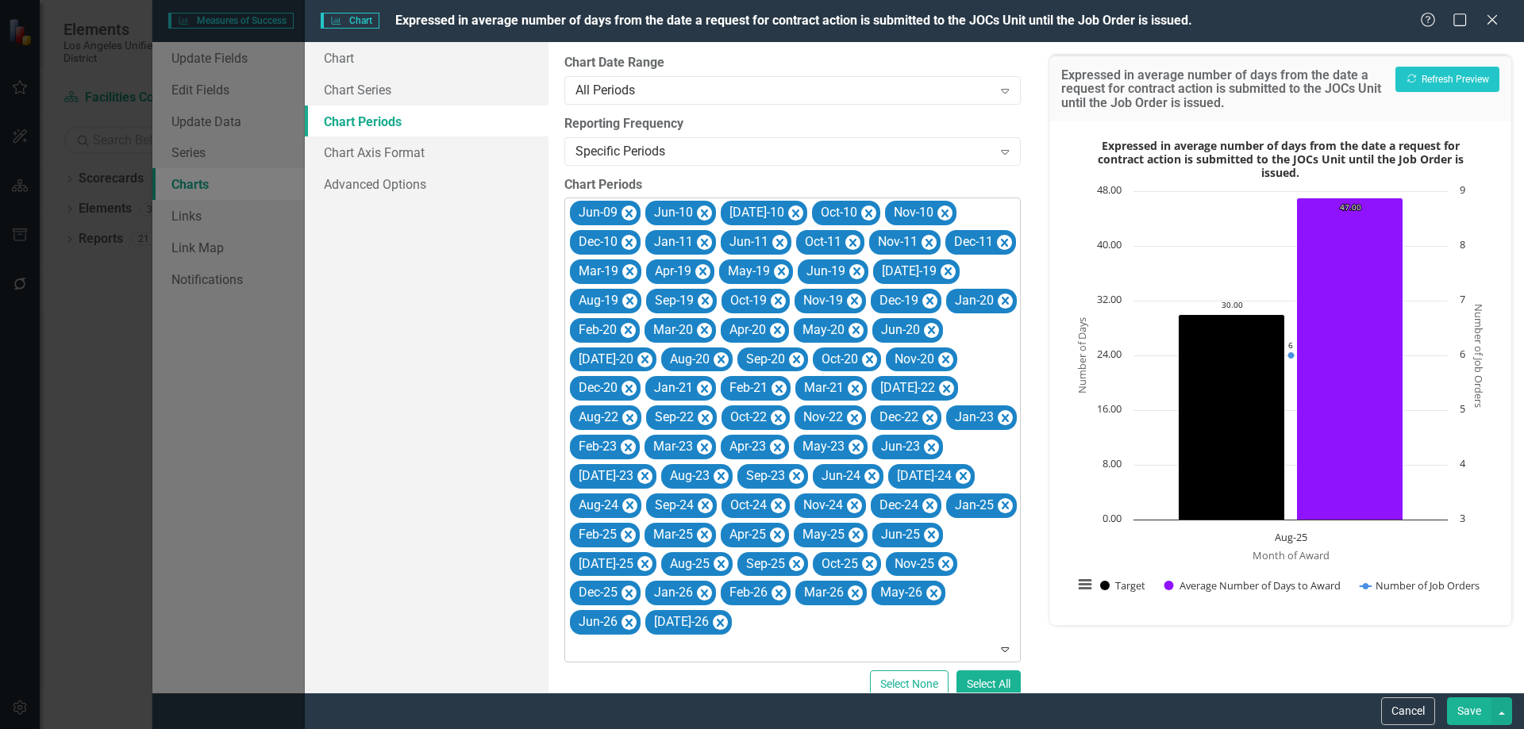
click at [626, 271] on icon "Remove Mar-19" at bounding box center [629, 272] width 15 height 20
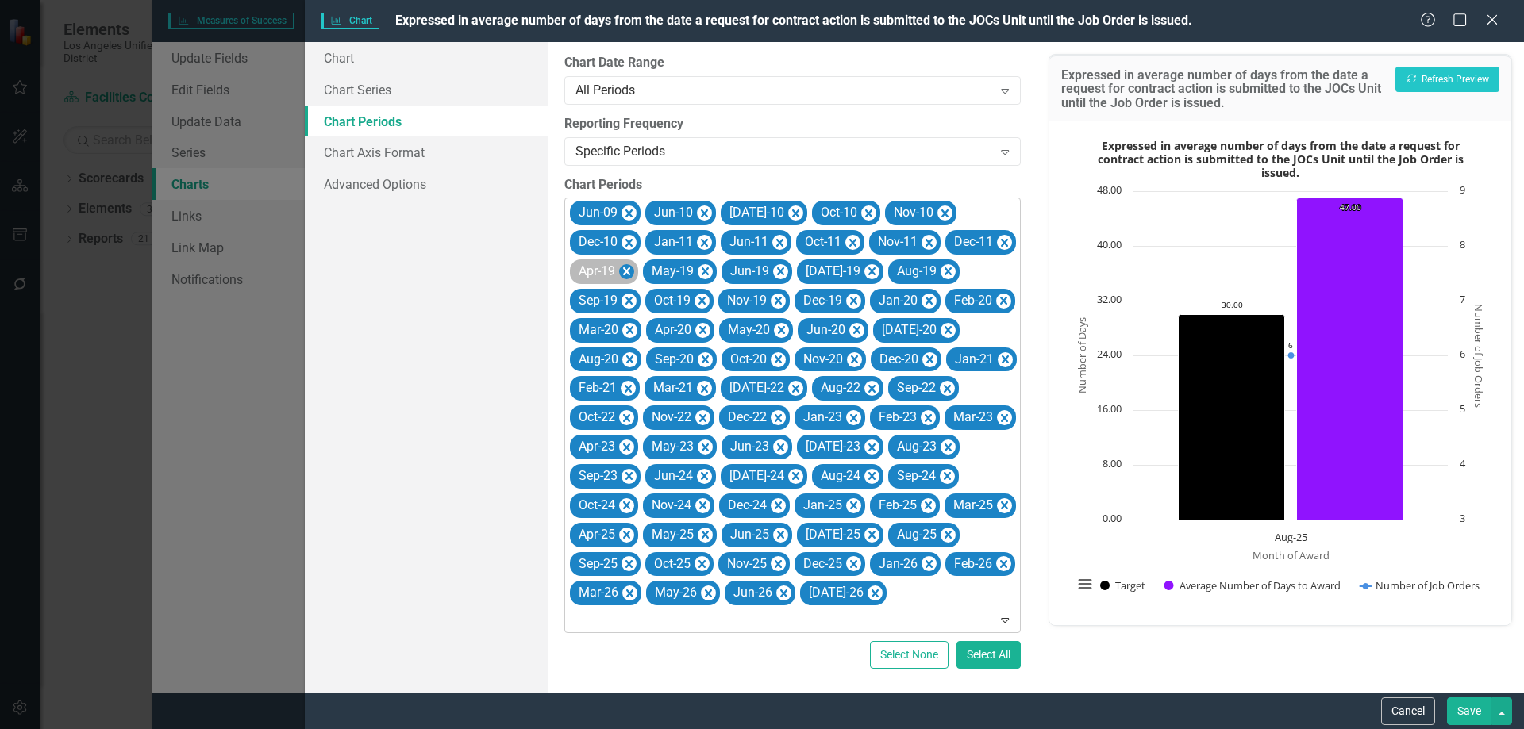
click at [634, 262] on icon "Remove Apr-19" at bounding box center [626, 272] width 15 height 20
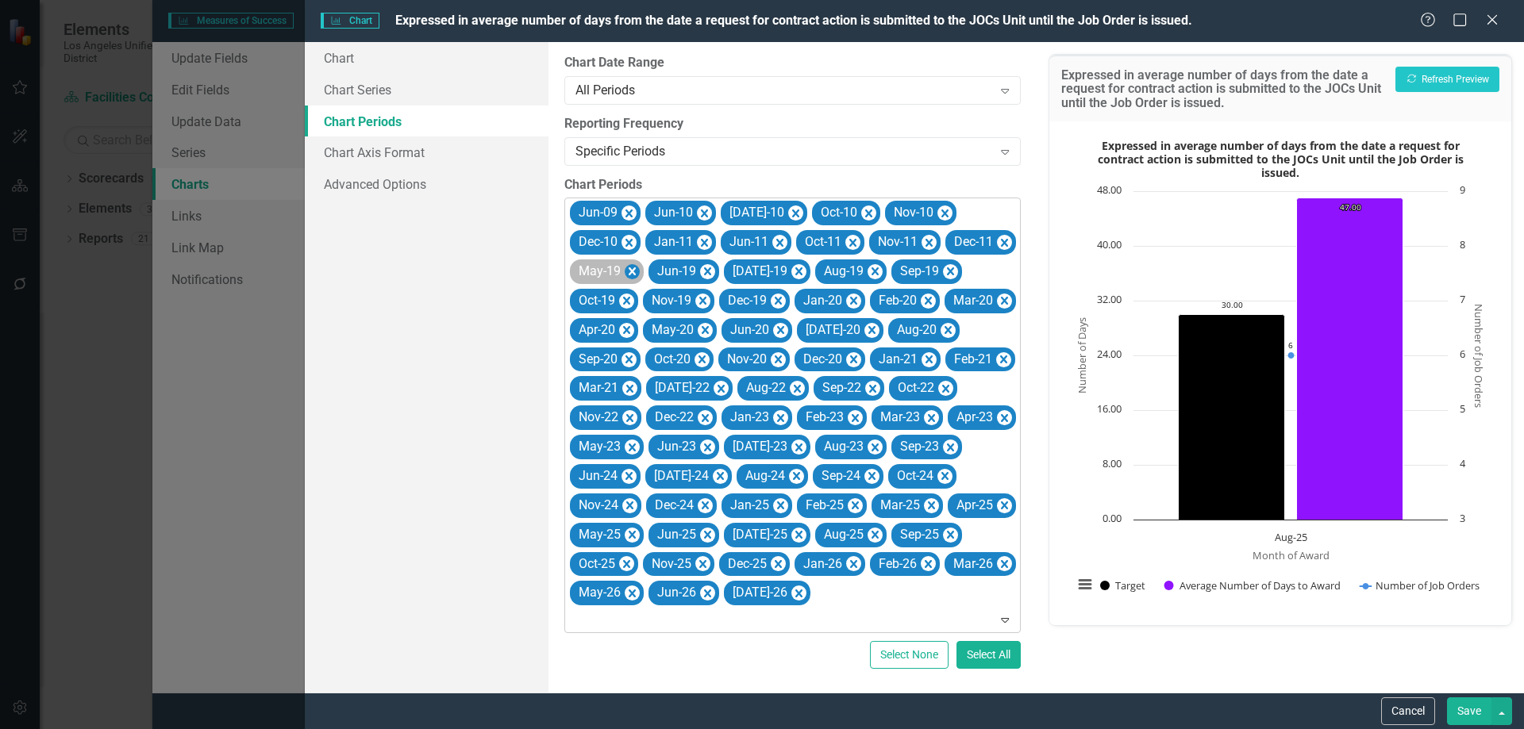
click at [631, 271] on icon "Remove May-19" at bounding box center [632, 271] width 7 height 8
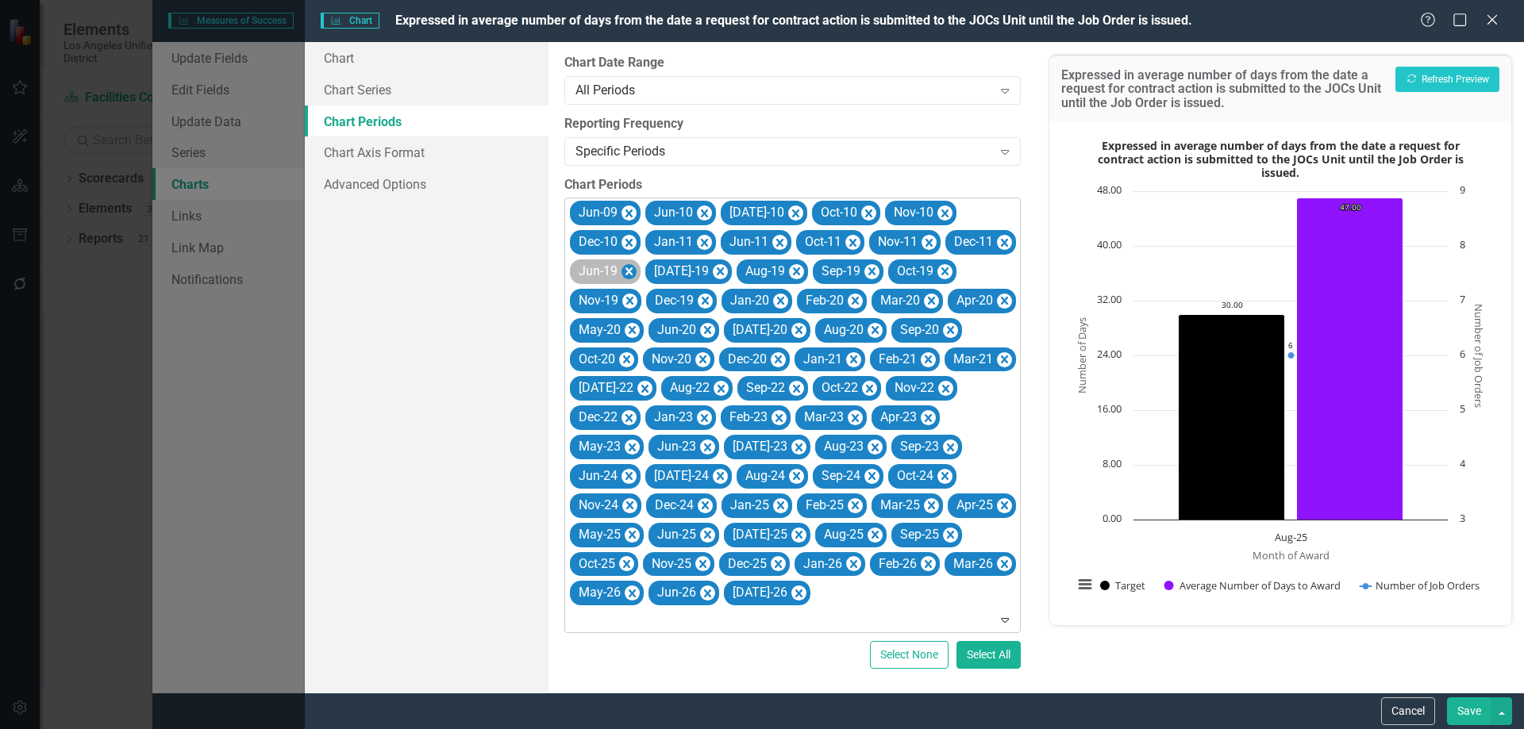
click at [628, 271] on icon "Remove Jun-19" at bounding box center [628, 271] width 7 height 8
click at [652, 262] on icon "Remove Jul-19" at bounding box center [644, 272] width 15 height 20
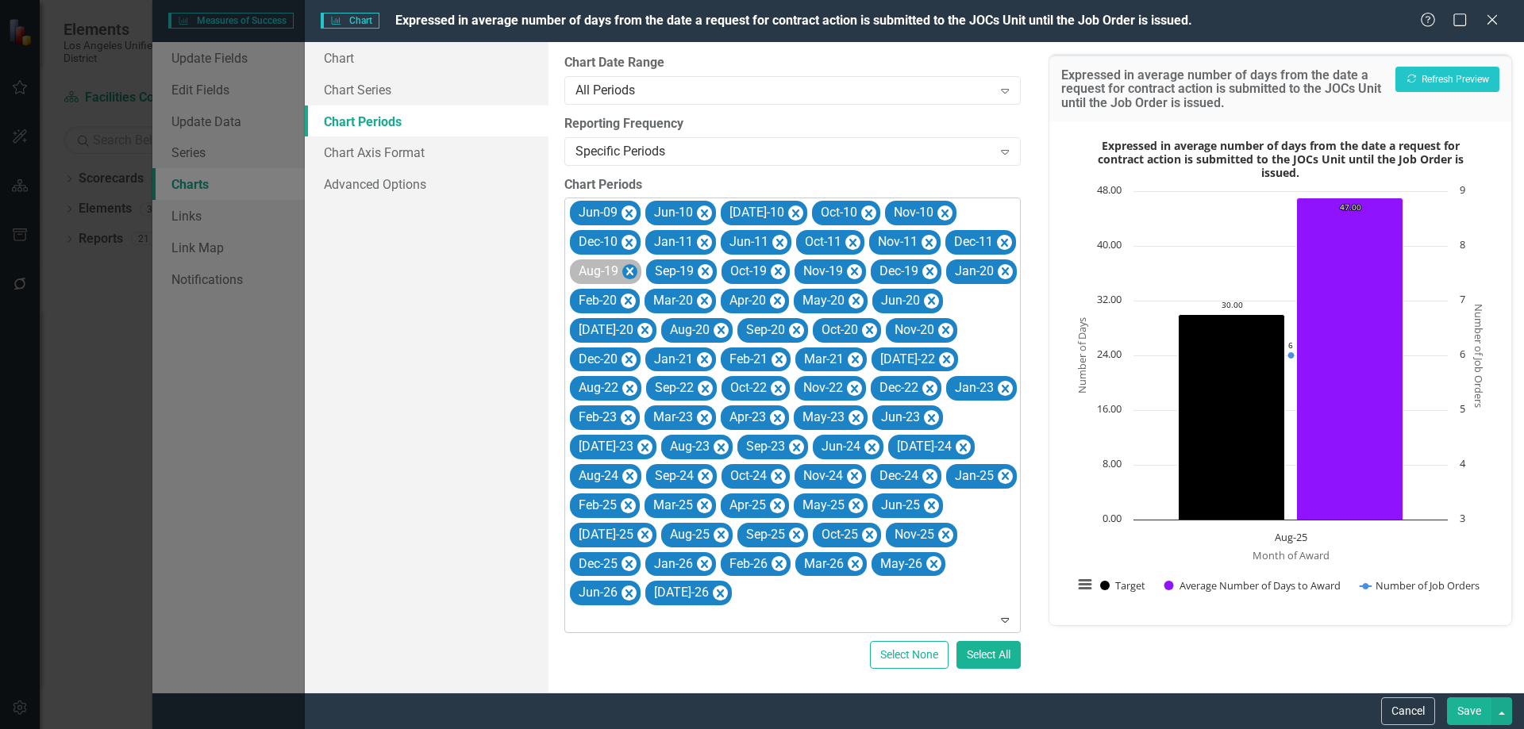
click at [630, 270] on icon "Remove Aug-19" at bounding box center [629, 271] width 7 height 8
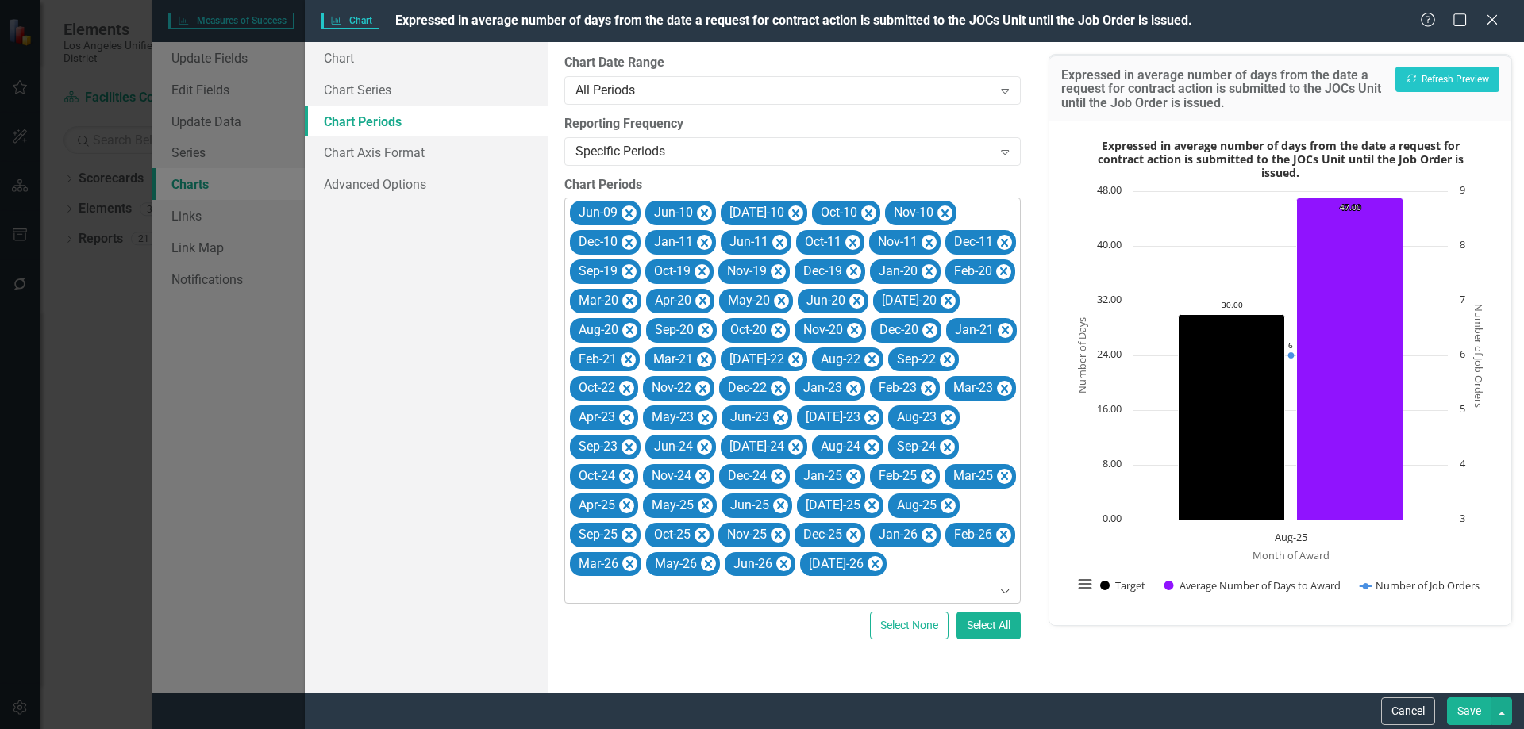
click at [630, 270] on icon "Remove Sep-19" at bounding box center [628, 271] width 7 height 8
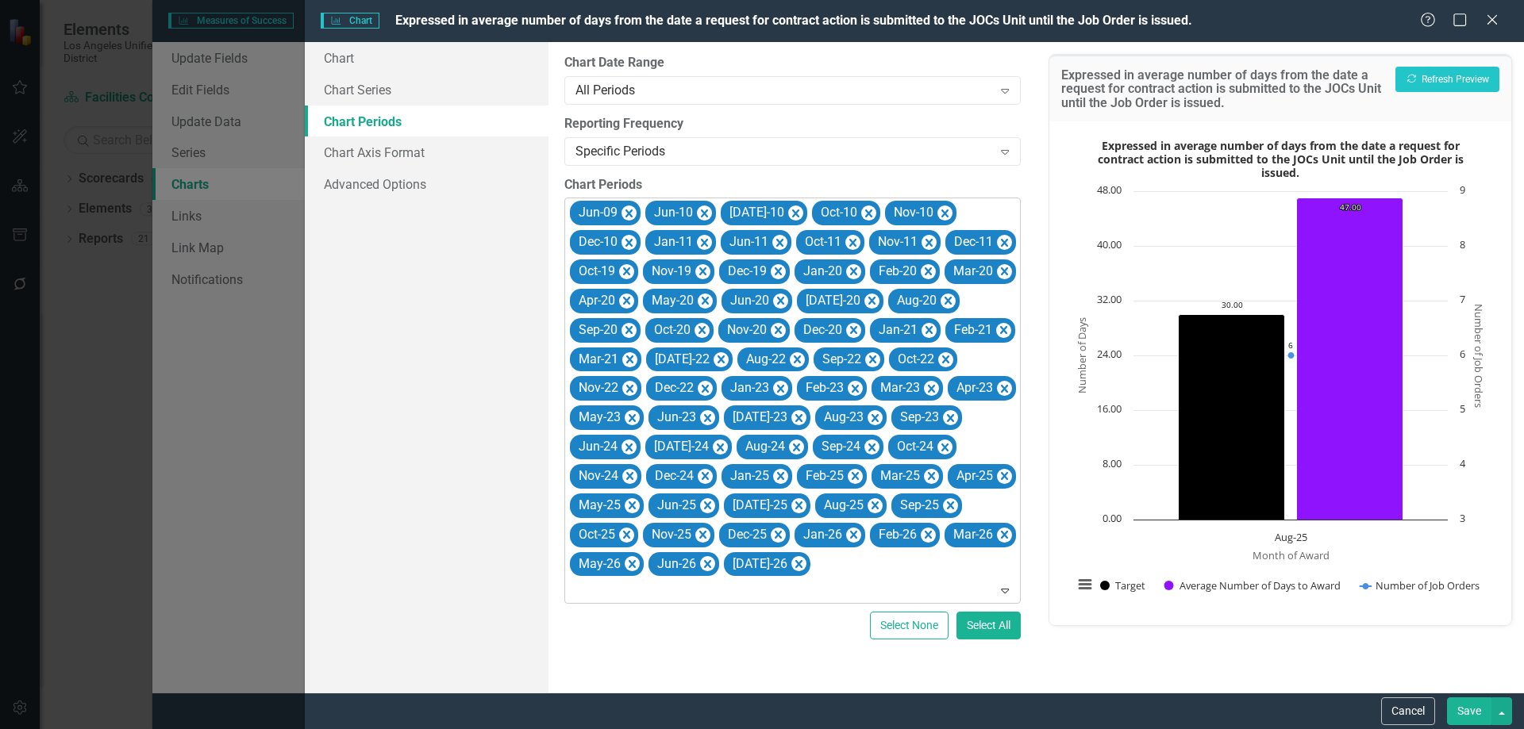
click at [699, 270] on icon "Remove Nov-19" at bounding box center [702, 271] width 7 height 8
click at [634, 262] on icon "Remove Oct-19" at bounding box center [626, 272] width 15 height 20
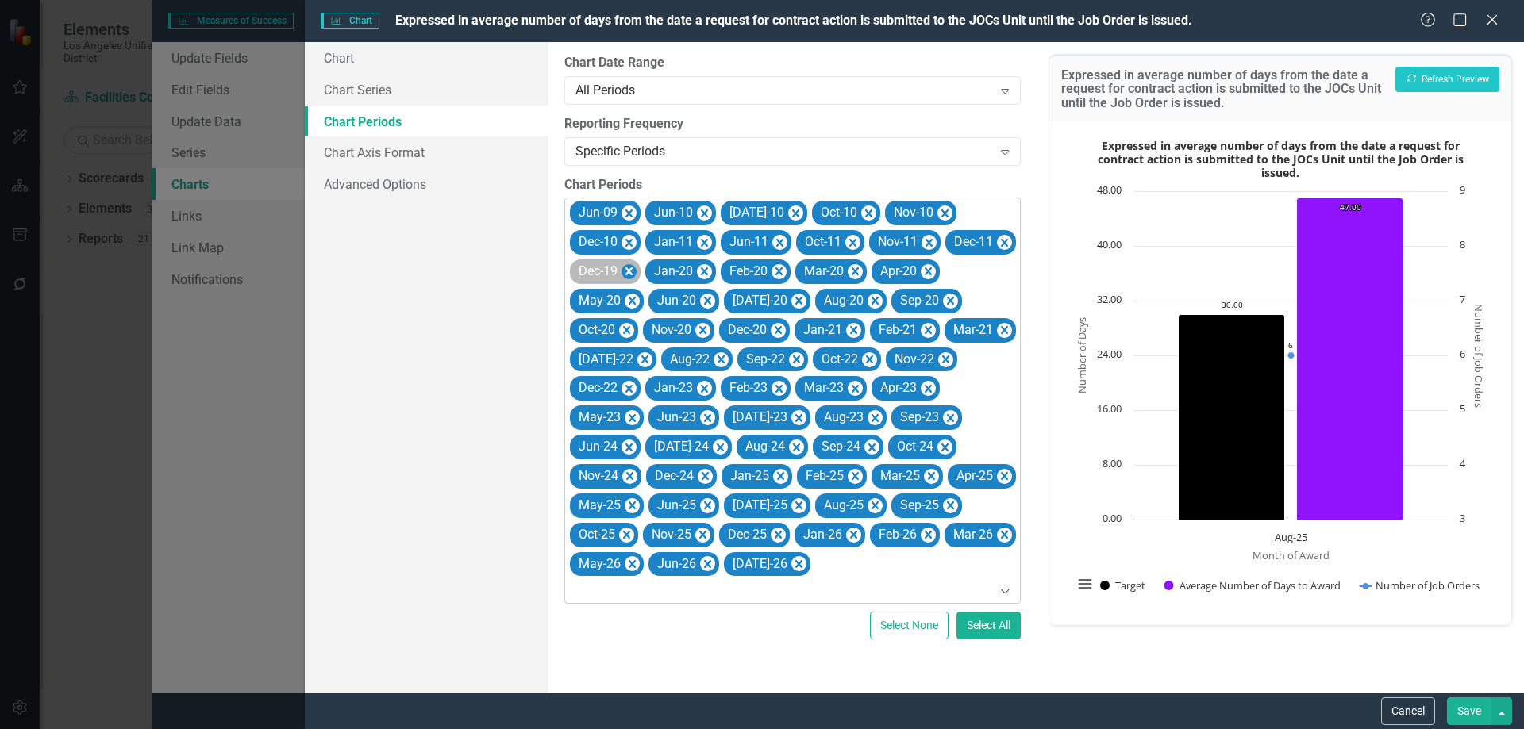
click at [628, 269] on icon "Remove Dec-19" at bounding box center [628, 271] width 7 height 8
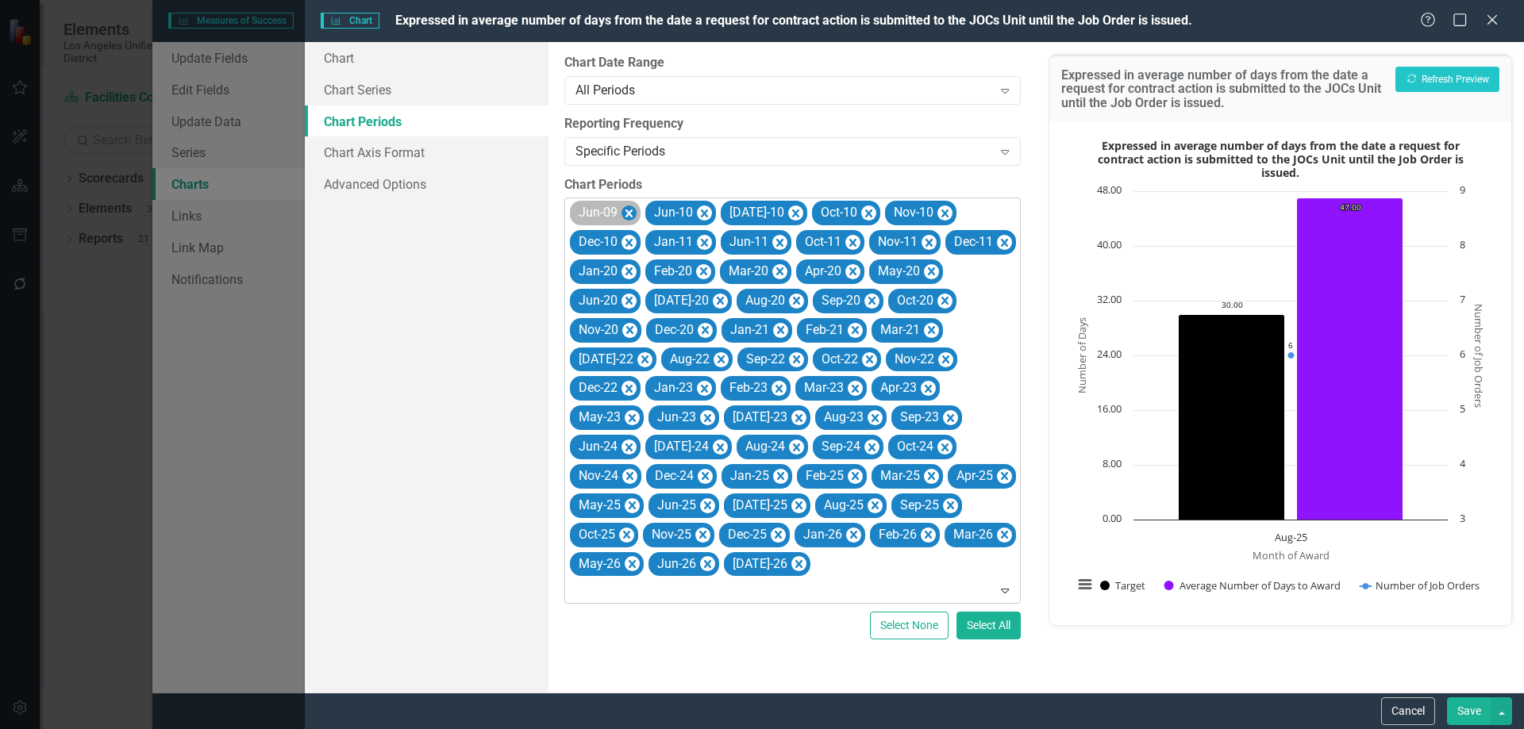
click at [628, 211] on icon "Remove Jun-09" at bounding box center [628, 214] width 7 height 8
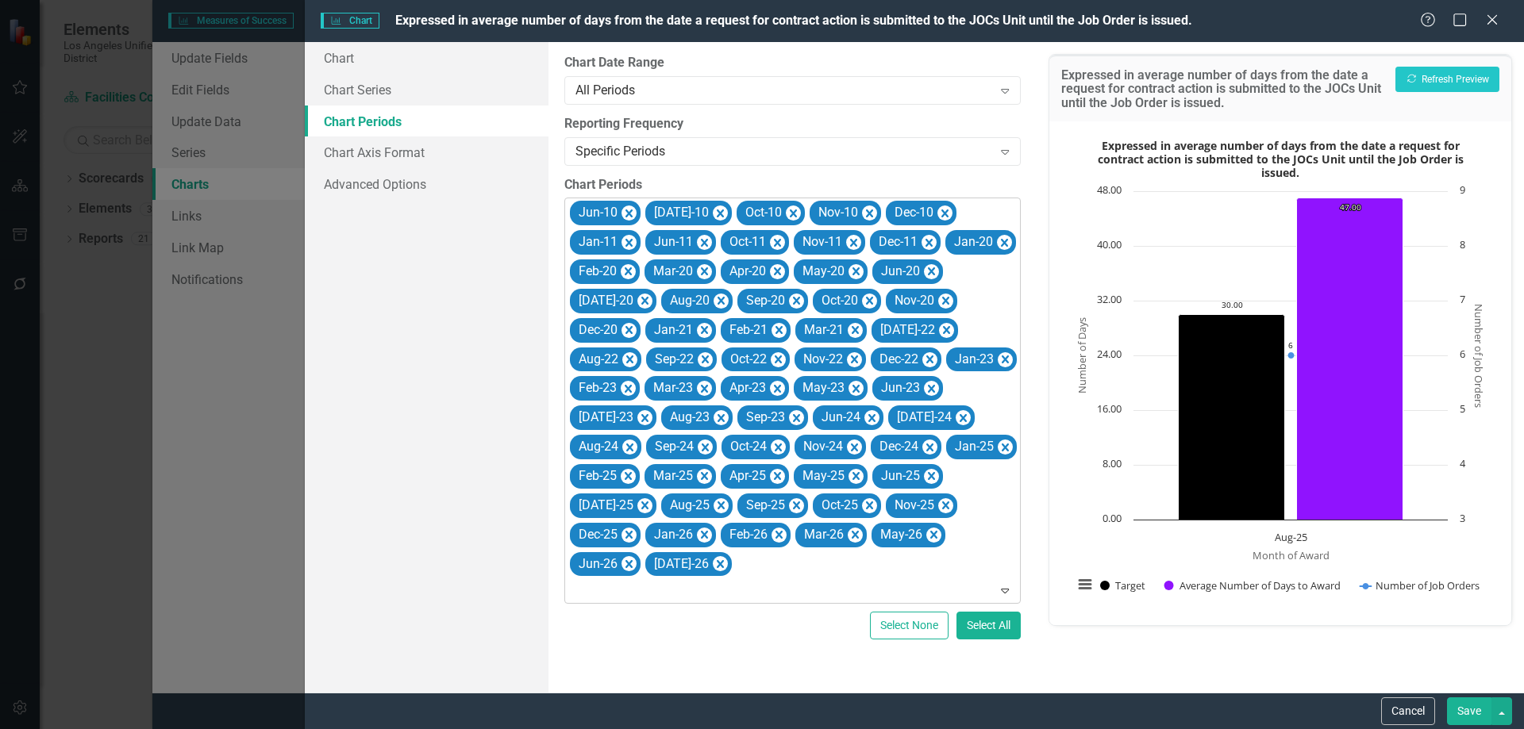
click at [628, 211] on icon "Remove Jun-10" at bounding box center [628, 214] width 7 height 8
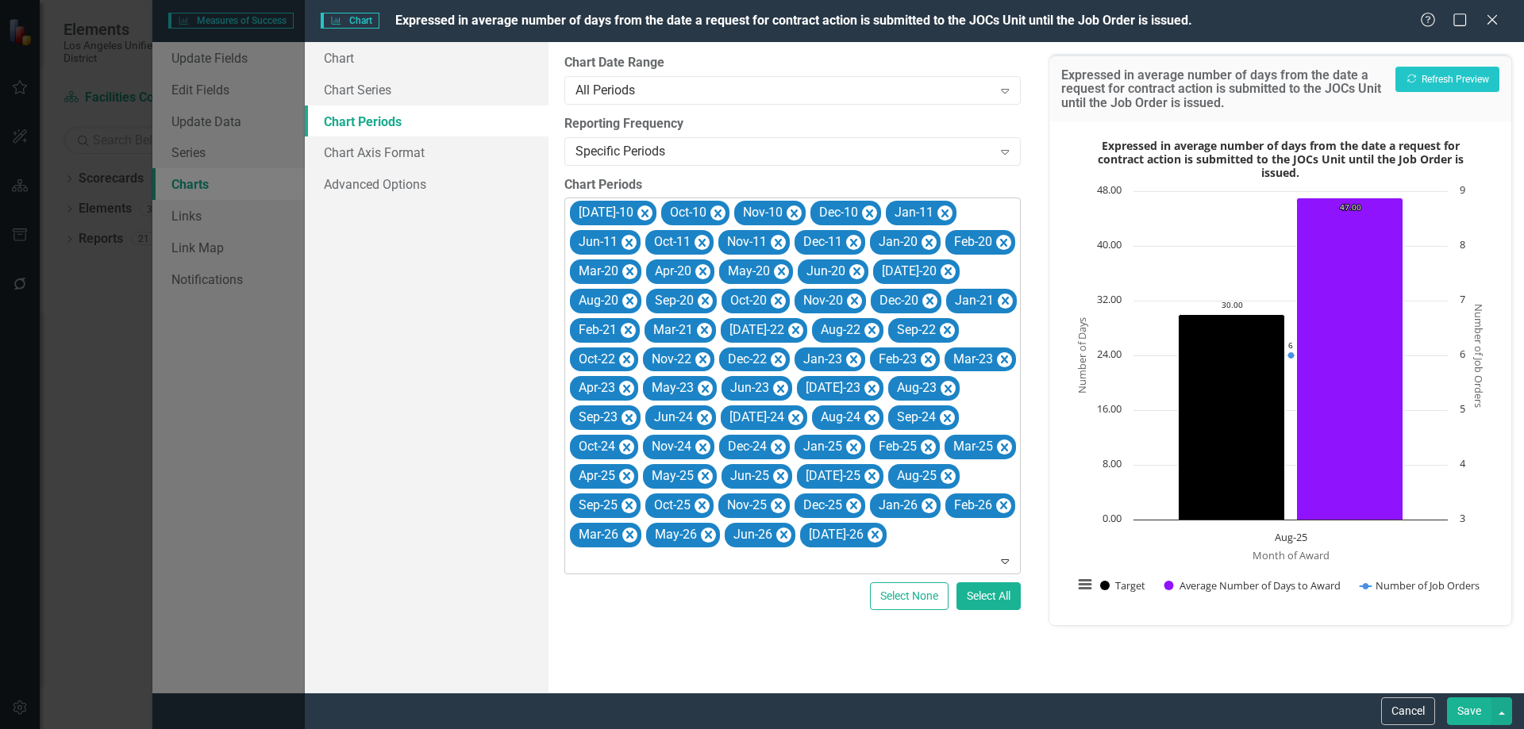
click at [641, 211] on icon "Remove Jul-10" at bounding box center [644, 214] width 7 height 8
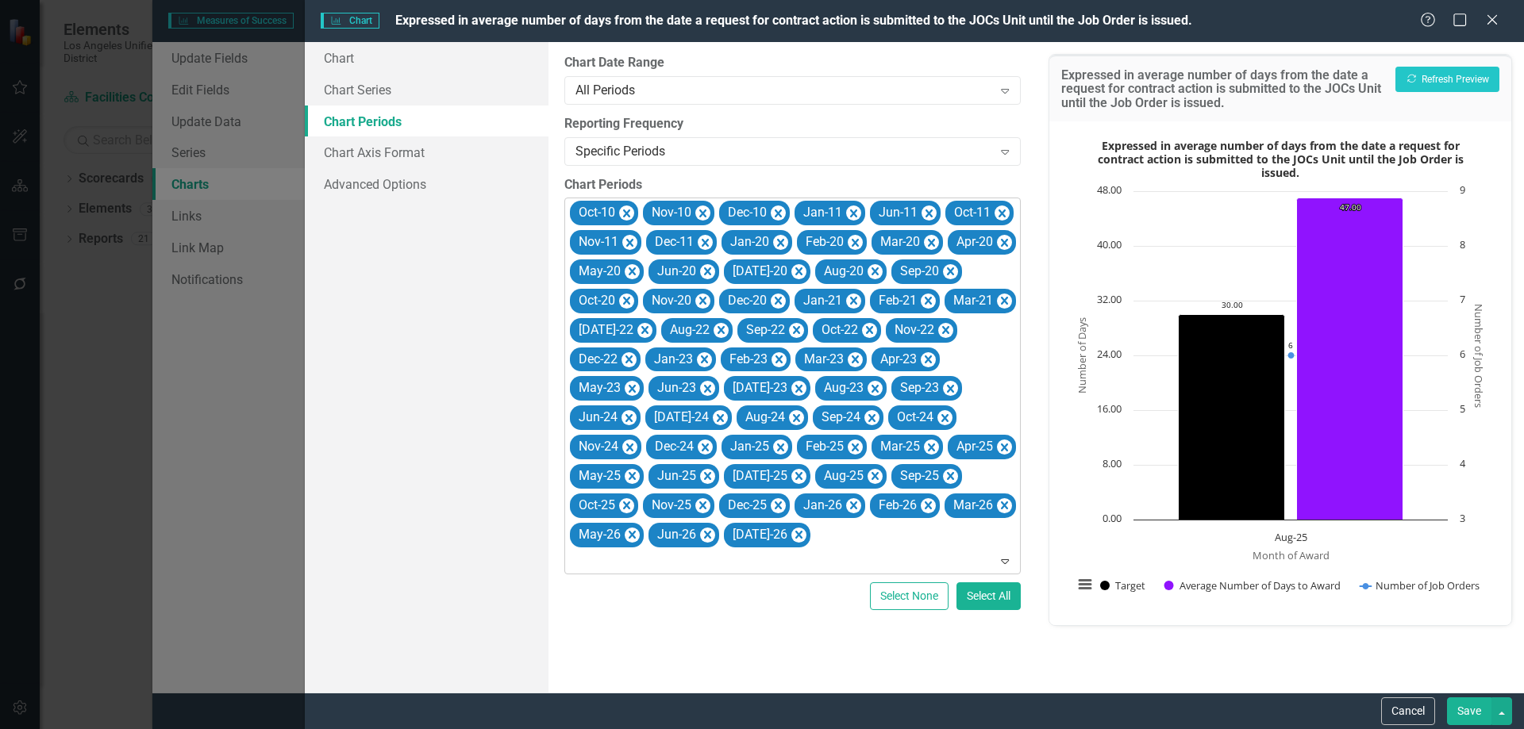
click at [628, 211] on icon "Remove Oct-10" at bounding box center [626, 214] width 15 height 20
click at [628, 211] on icon "Remove Nov-10" at bounding box center [629, 214] width 7 height 8
click at [628, 211] on icon "Remove Dec-10" at bounding box center [628, 214] width 7 height 8
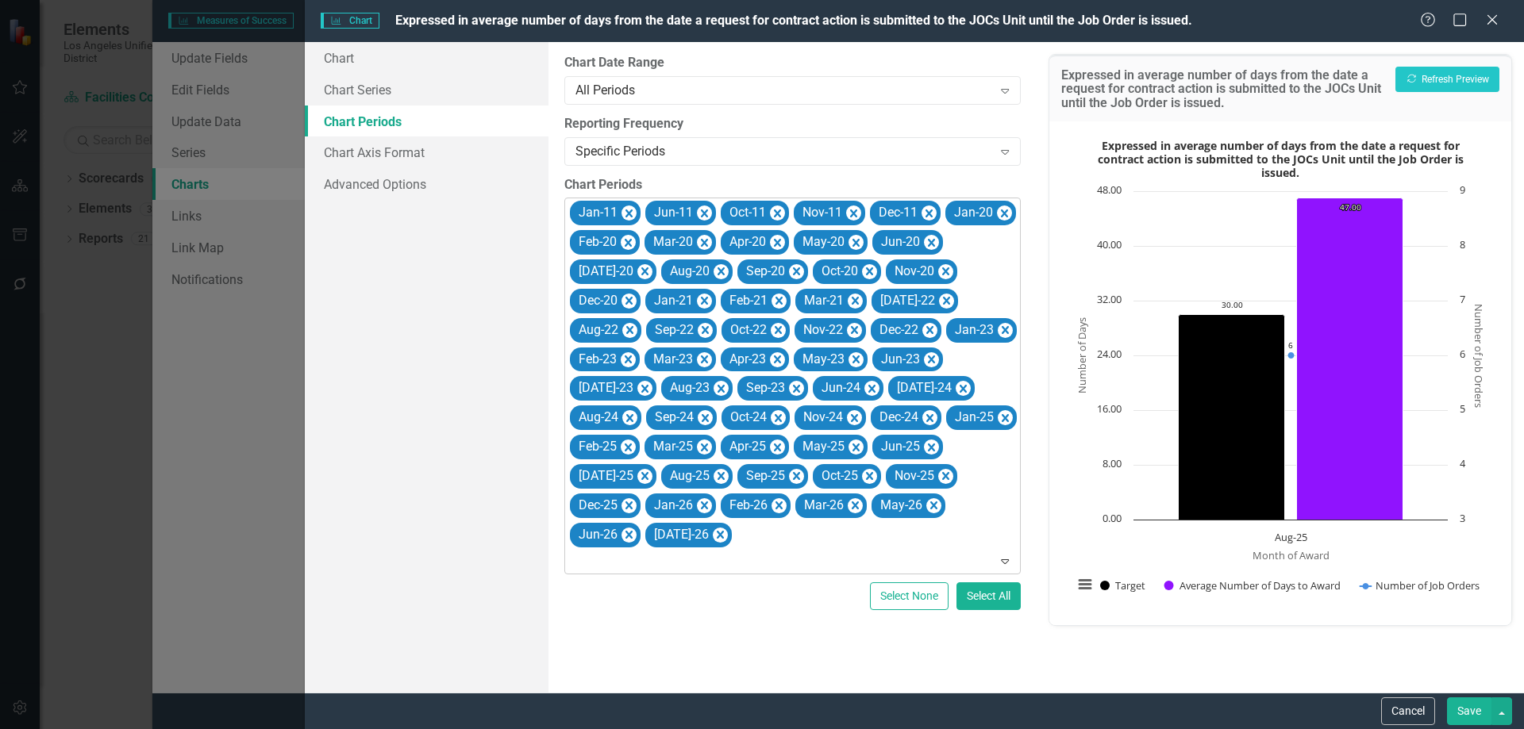
click at [628, 211] on icon "Remove Jan-11" at bounding box center [628, 214] width 7 height 8
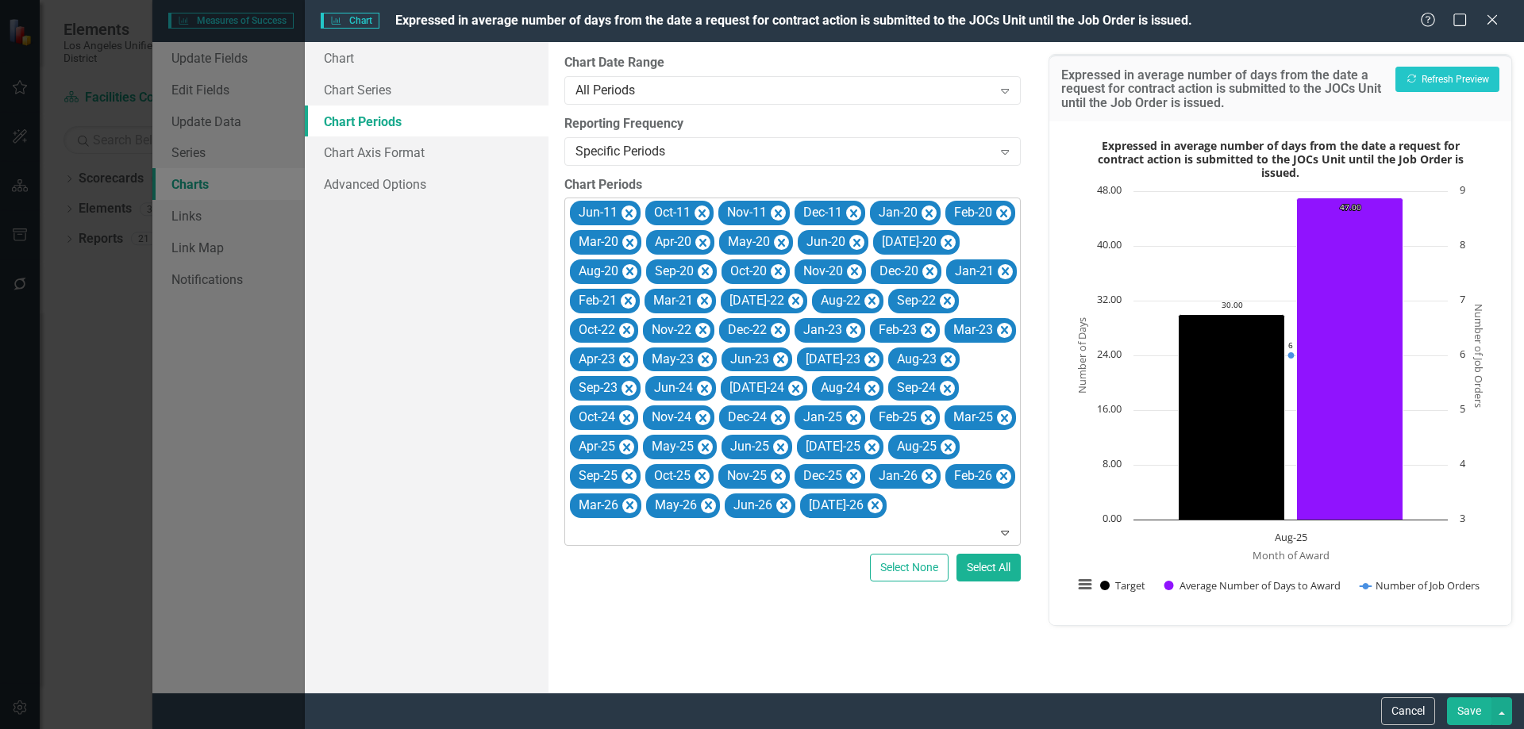
click at [628, 211] on icon "Remove Jun-11" at bounding box center [628, 214] width 7 height 8
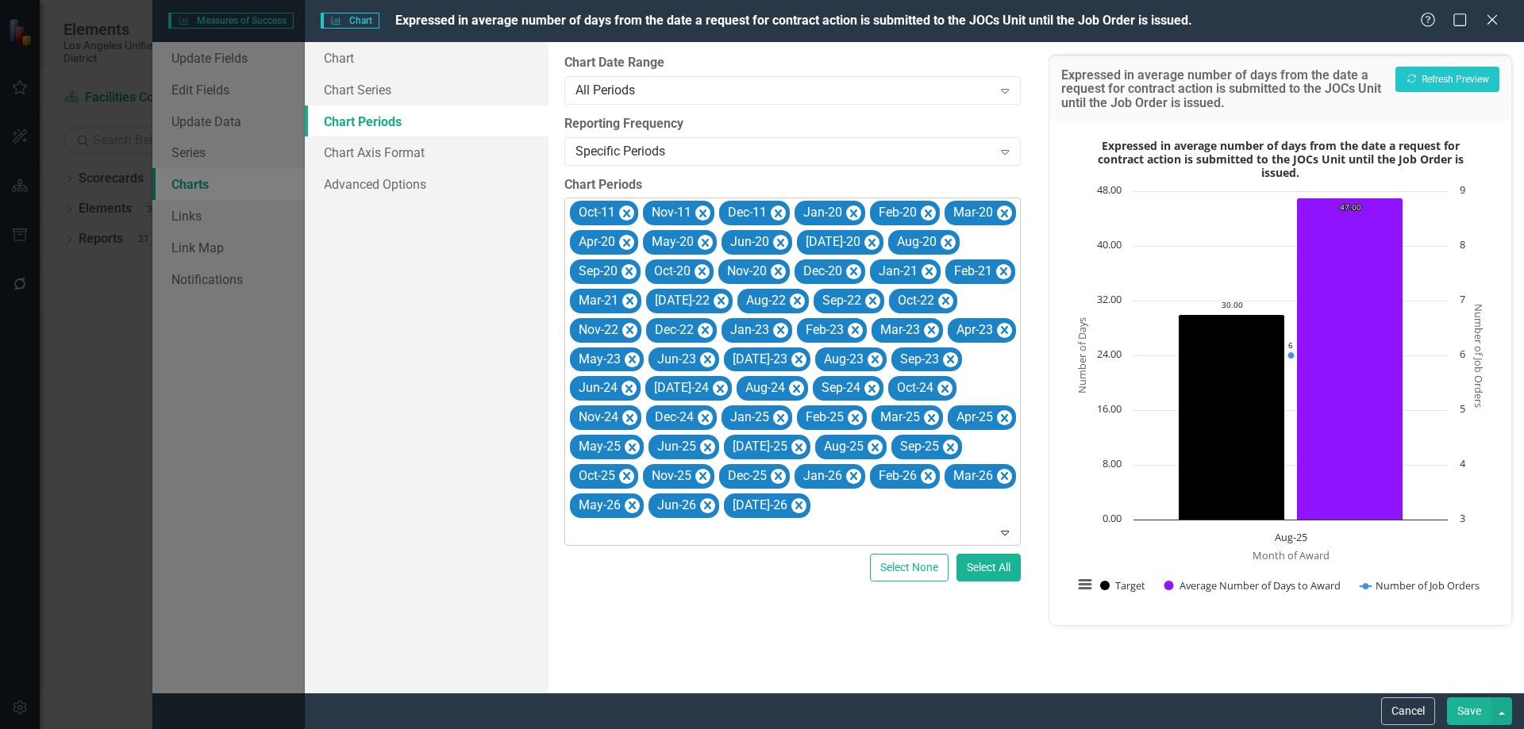
click at [628, 211] on icon "Remove Oct-11" at bounding box center [626, 214] width 15 height 20
click at [628, 211] on icon "Remove Nov-11" at bounding box center [629, 214] width 7 height 8
click at [628, 211] on icon "Remove Dec-11" at bounding box center [628, 214] width 7 height 8
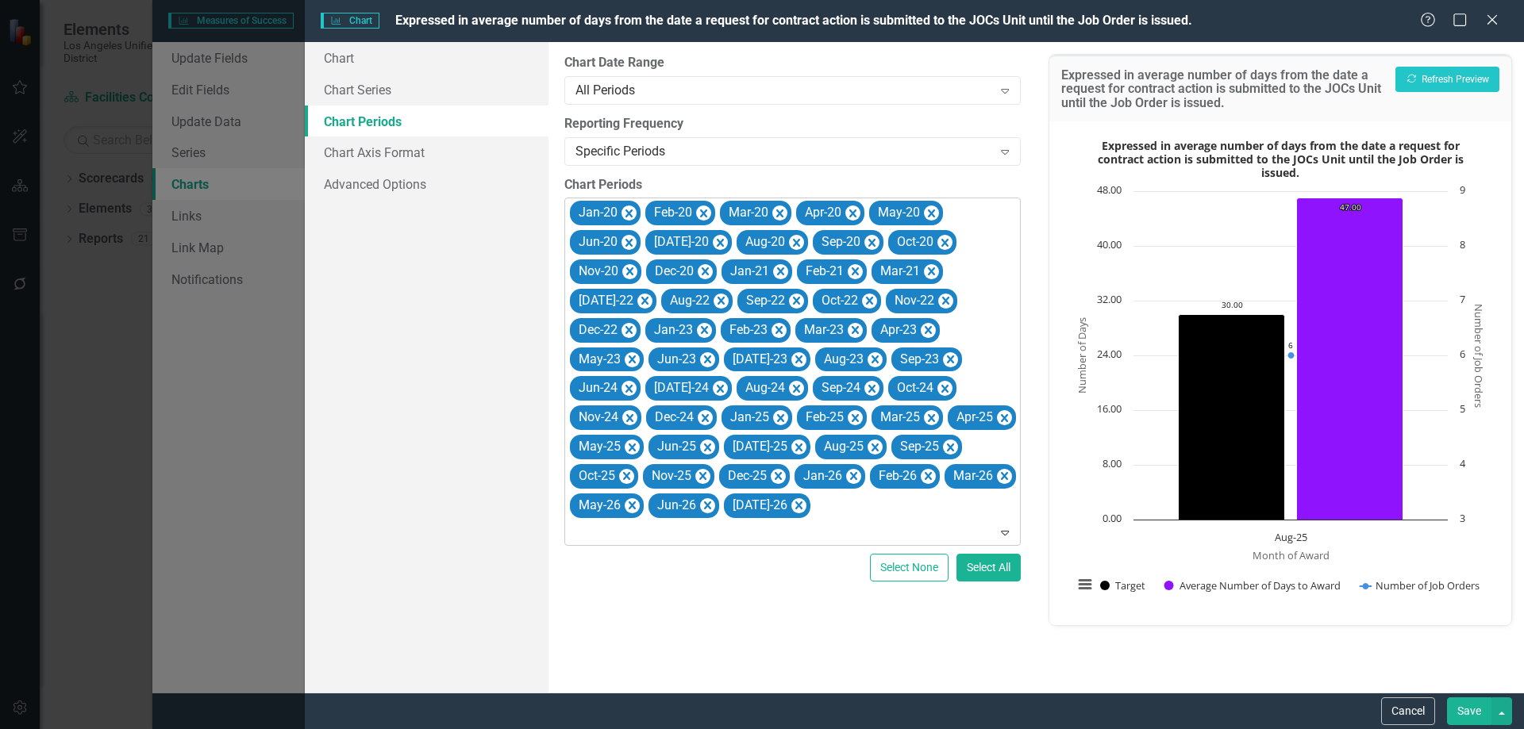
click at [628, 211] on icon "Remove Jan-20" at bounding box center [628, 214] width 7 height 8
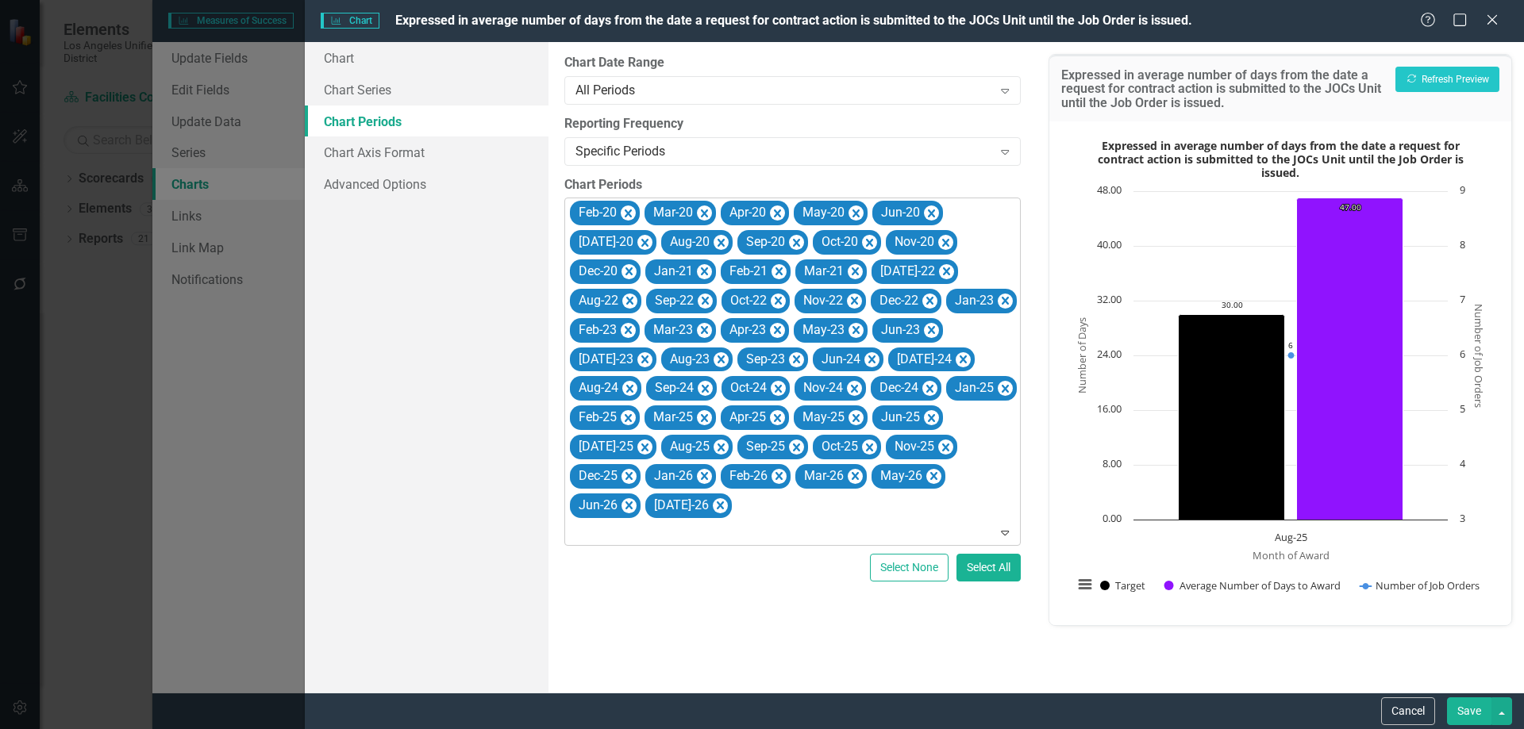
click at [628, 211] on icon "Remove Feb-20" at bounding box center [628, 214] width 7 height 8
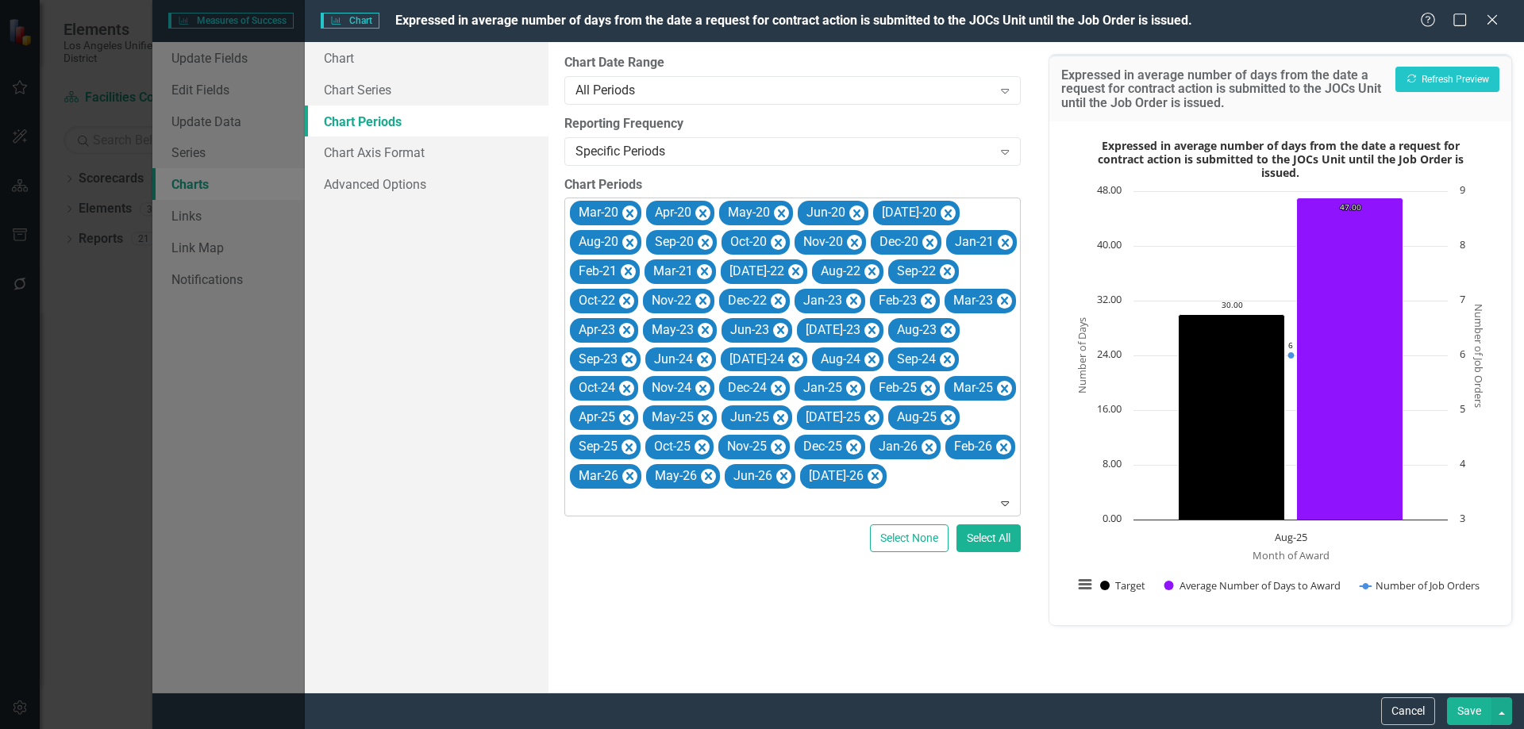
click at [628, 211] on icon "Remove Mar-20" at bounding box center [629, 214] width 7 height 8
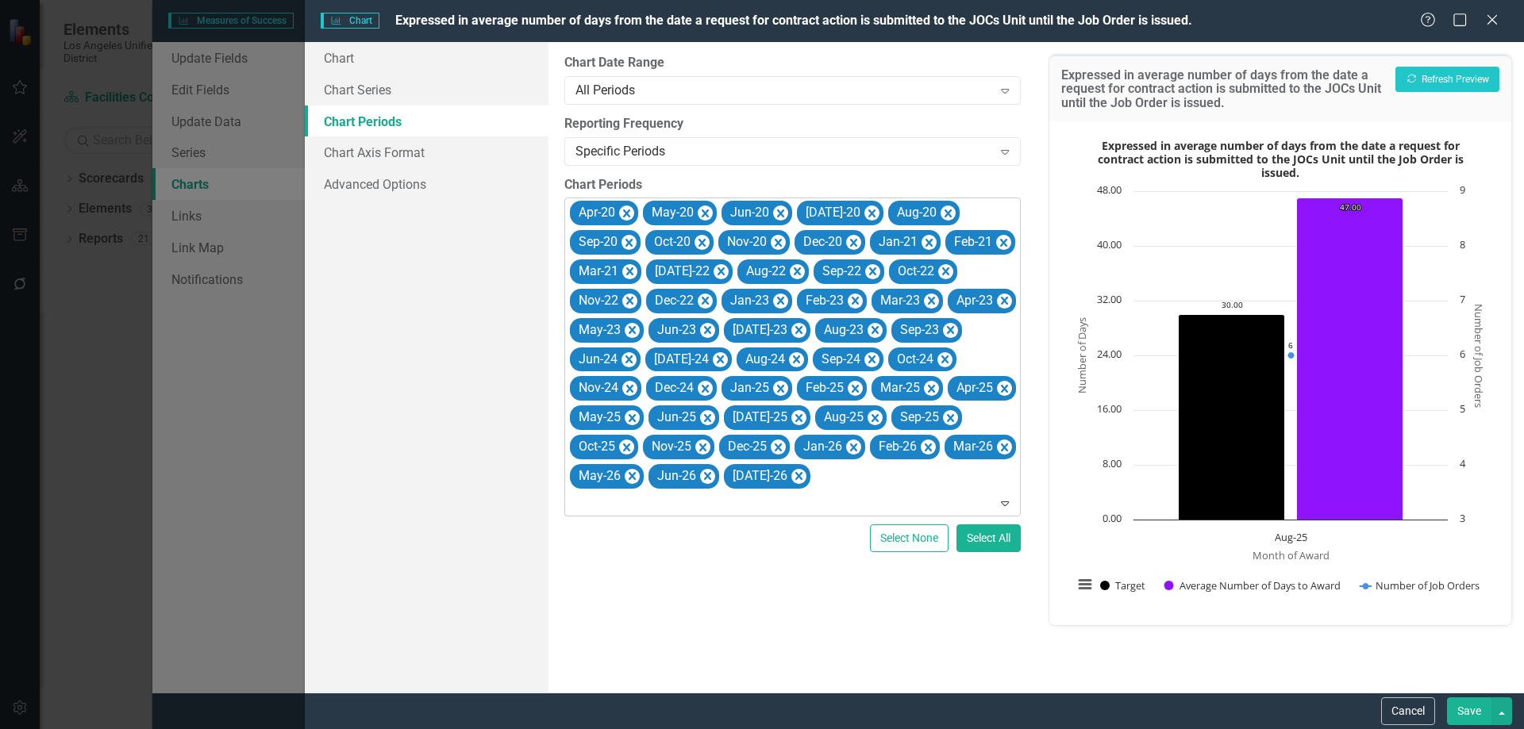
click at [628, 211] on icon "Remove Apr-20" at bounding box center [626, 214] width 15 height 20
click at [628, 211] on icon "Remove May-20" at bounding box center [632, 214] width 15 height 20
click at [628, 211] on icon "Remove Jun-20" at bounding box center [628, 214] width 7 height 8
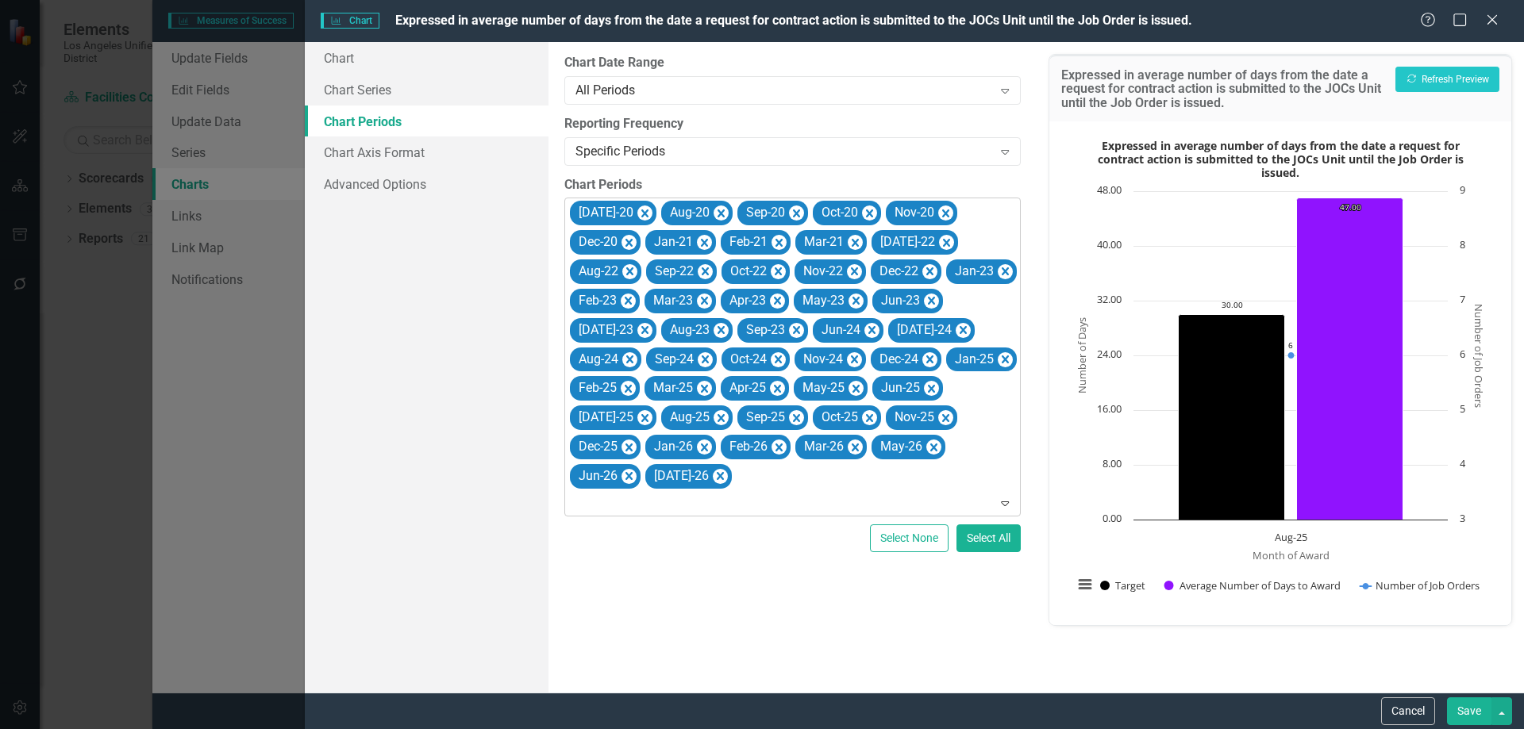
click at [641, 211] on icon "Remove Jul-20" at bounding box center [644, 214] width 7 height 8
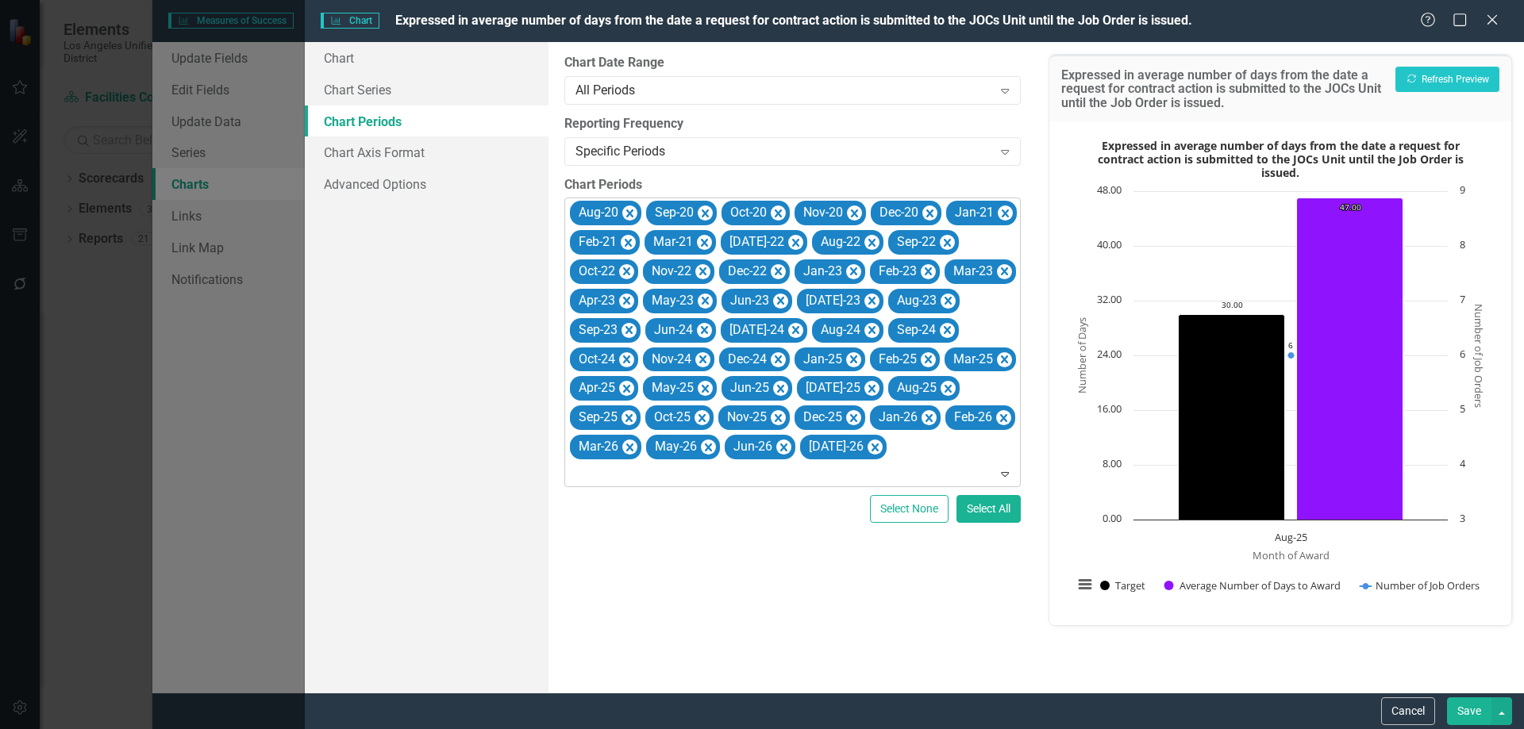
click at [628, 211] on icon "Remove Aug-20" at bounding box center [629, 214] width 7 height 8
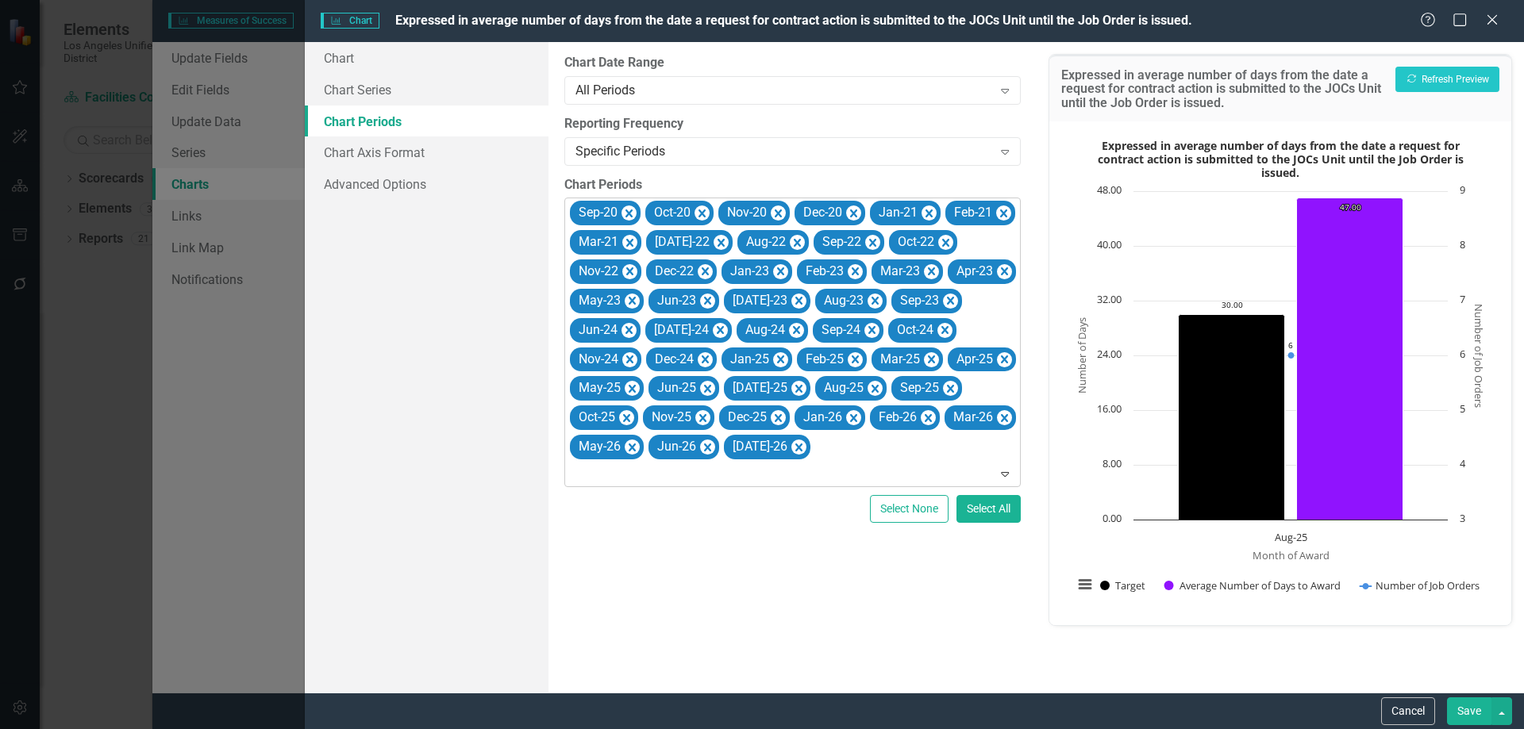
click at [628, 211] on icon "Remove Sep-20" at bounding box center [628, 214] width 7 height 8
click at [628, 211] on icon "Remove Oct-20" at bounding box center [626, 214] width 15 height 20
click at [628, 211] on icon "Remove Nov-20" at bounding box center [629, 214] width 7 height 8
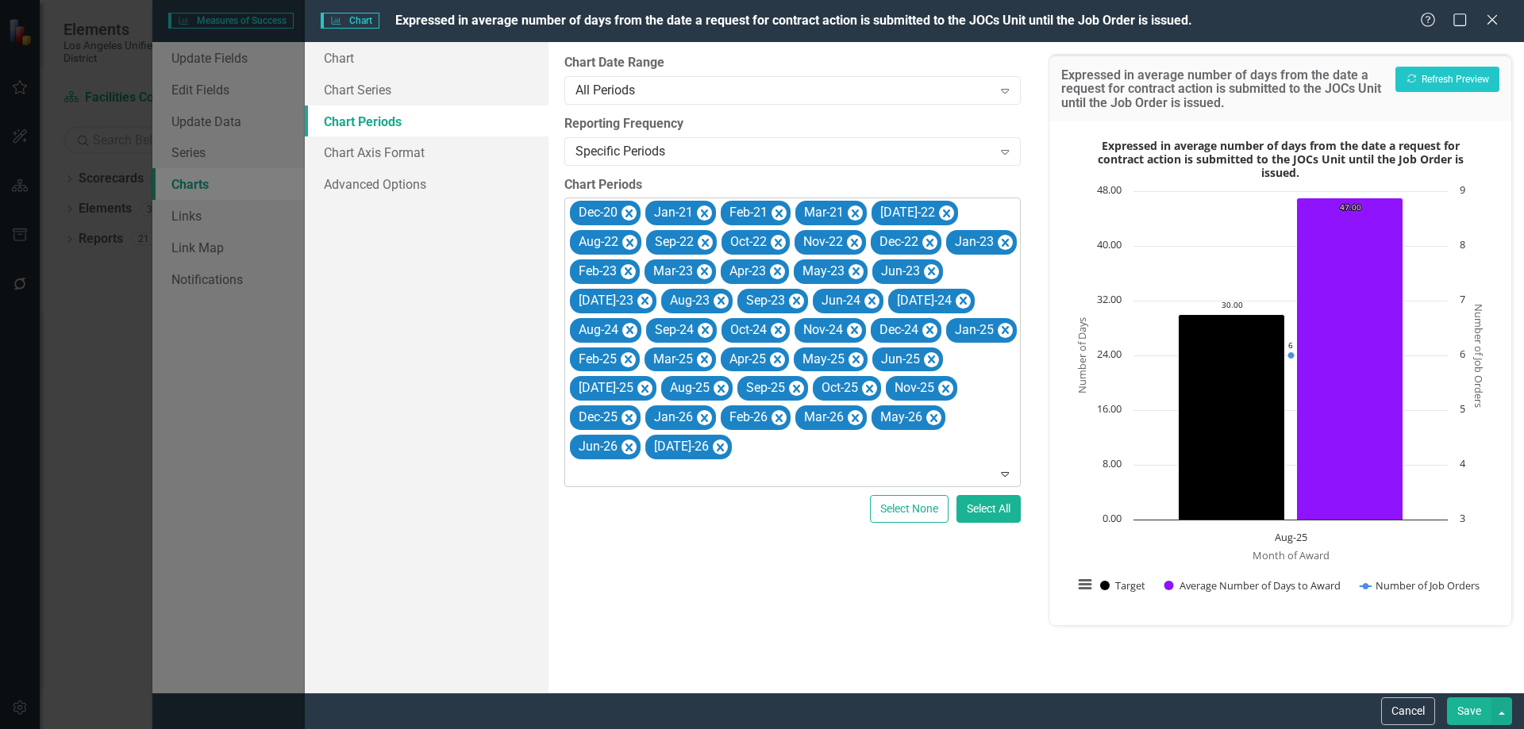
click at [628, 211] on icon "Remove Dec-20" at bounding box center [628, 214] width 7 height 8
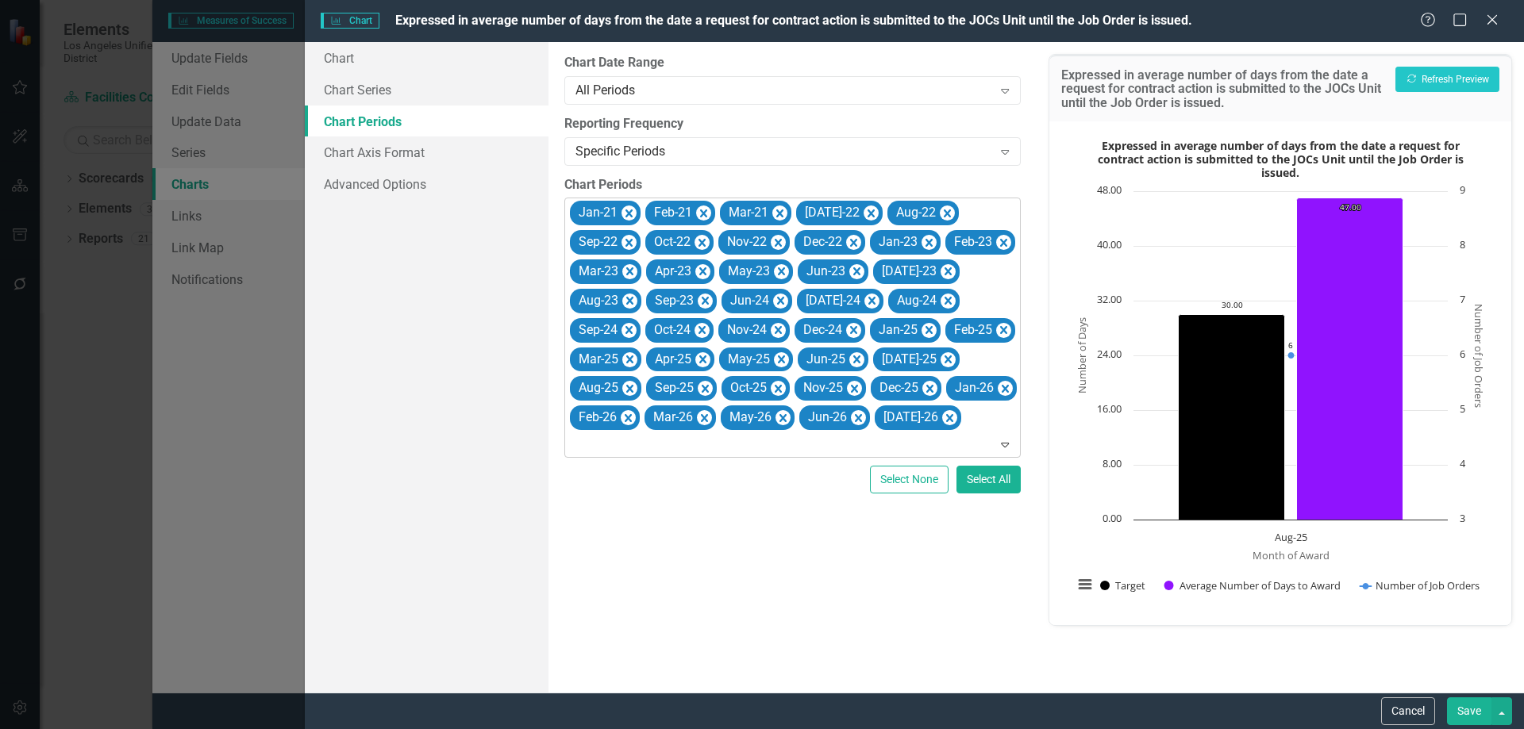
click at [628, 211] on icon "Remove Jan-21" at bounding box center [628, 214] width 7 height 8
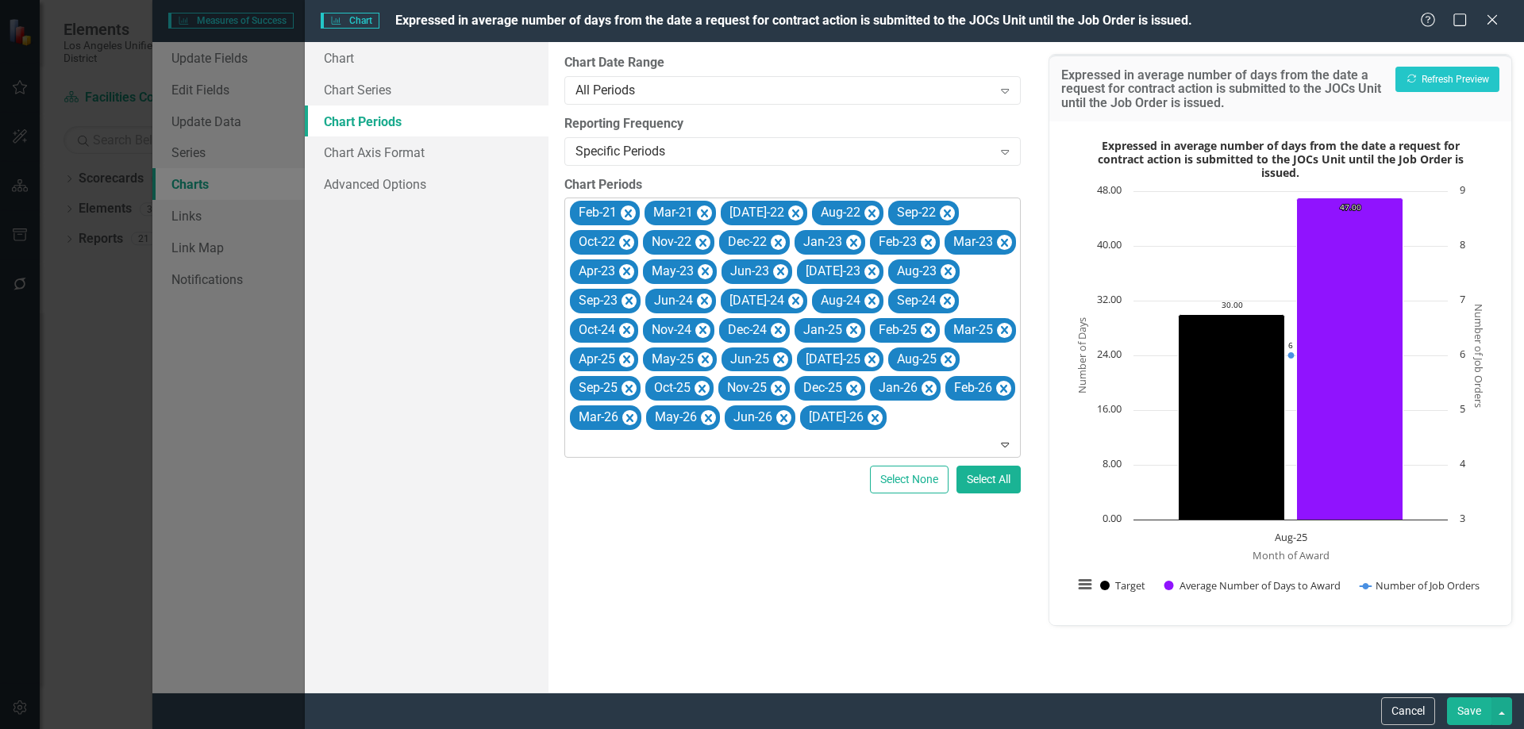
click at [628, 211] on icon "Remove Feb-21" at bounding box center [628, 214] width 7 height 8
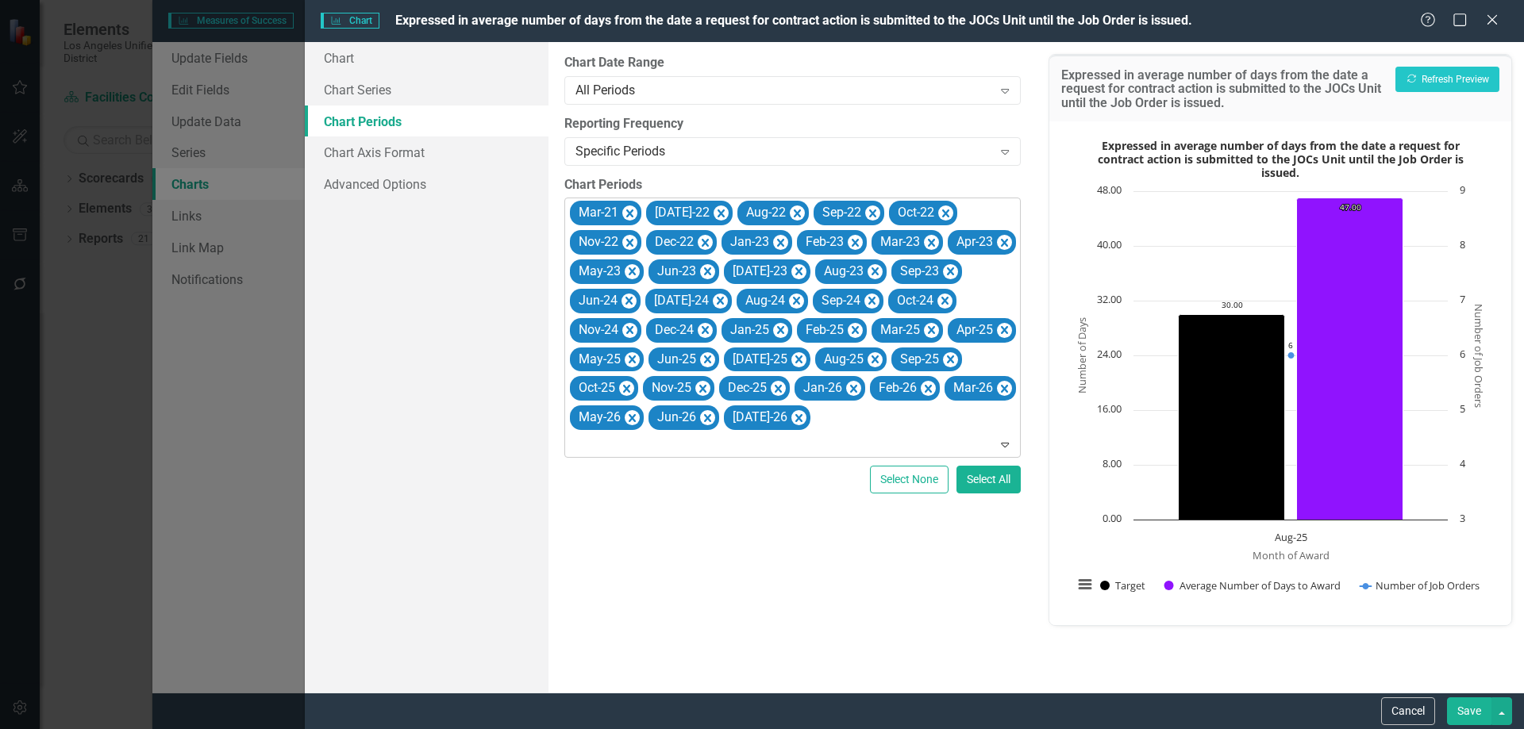
click at [628, 211] on icon "Remove Mar-21" at bounding box center [629, 214] width 7 height 8
click at [641, 211] on icon "Remove Jul-22" at bounding box center [644, 214] width 7 height 8
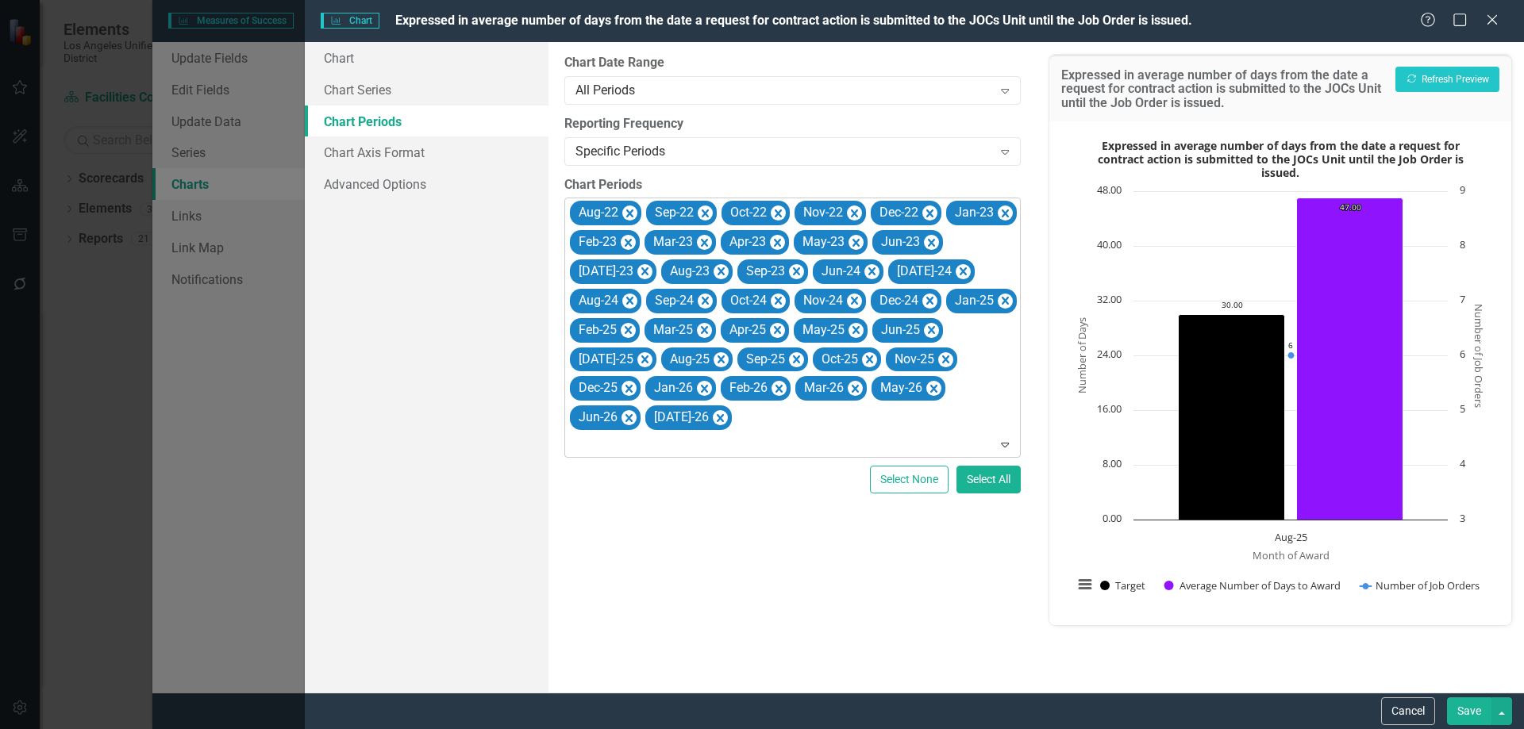
click at [628, 211] on icon "Remove Aug-22" at bounding box center [629, 214] width 7 height 8
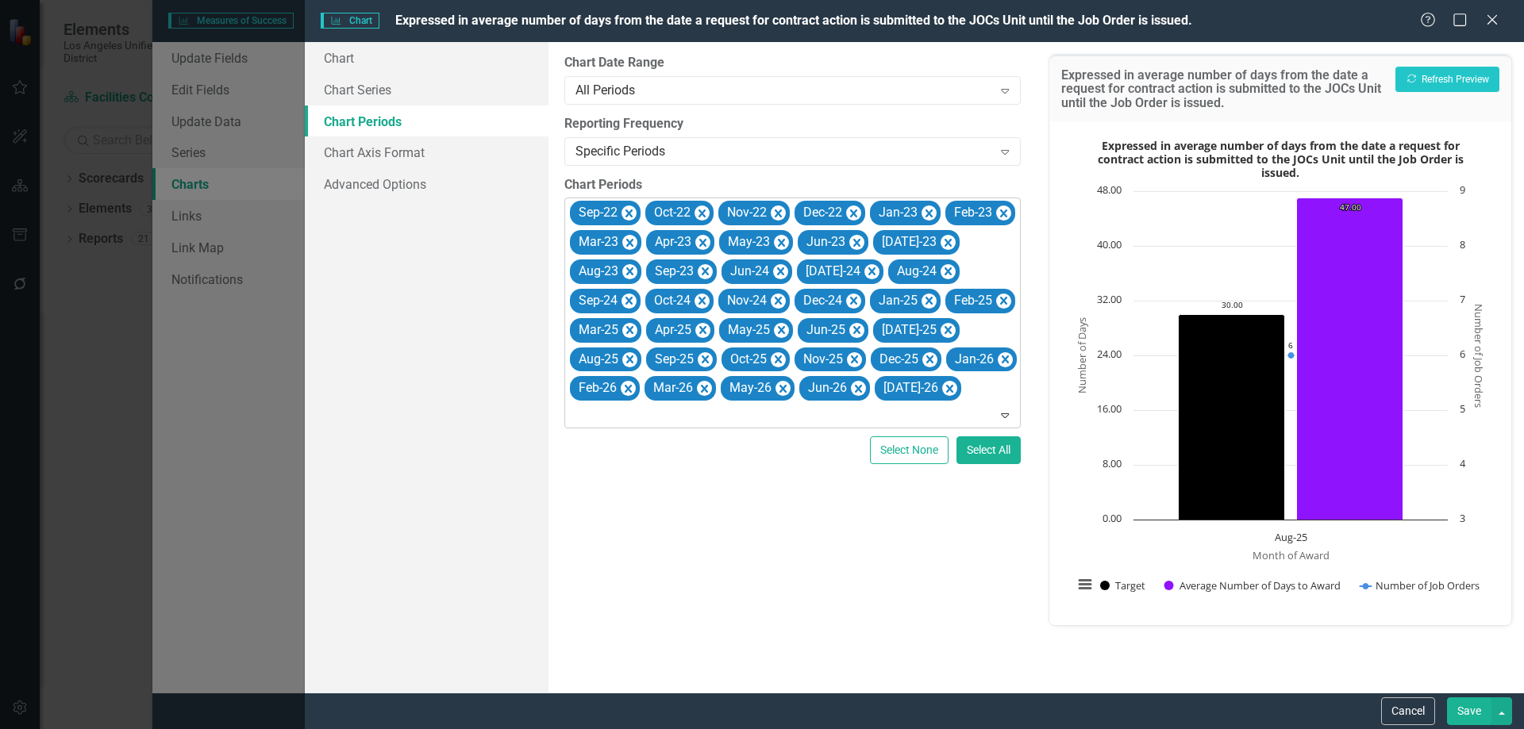
click at [628, 211] on icon "Remove Sep-22" at bounding box center [628, 214] width 7 height 8
click at [628, 211] on icon "Remove Oct-22" at bounding box center [626, 214] width 15 height 20
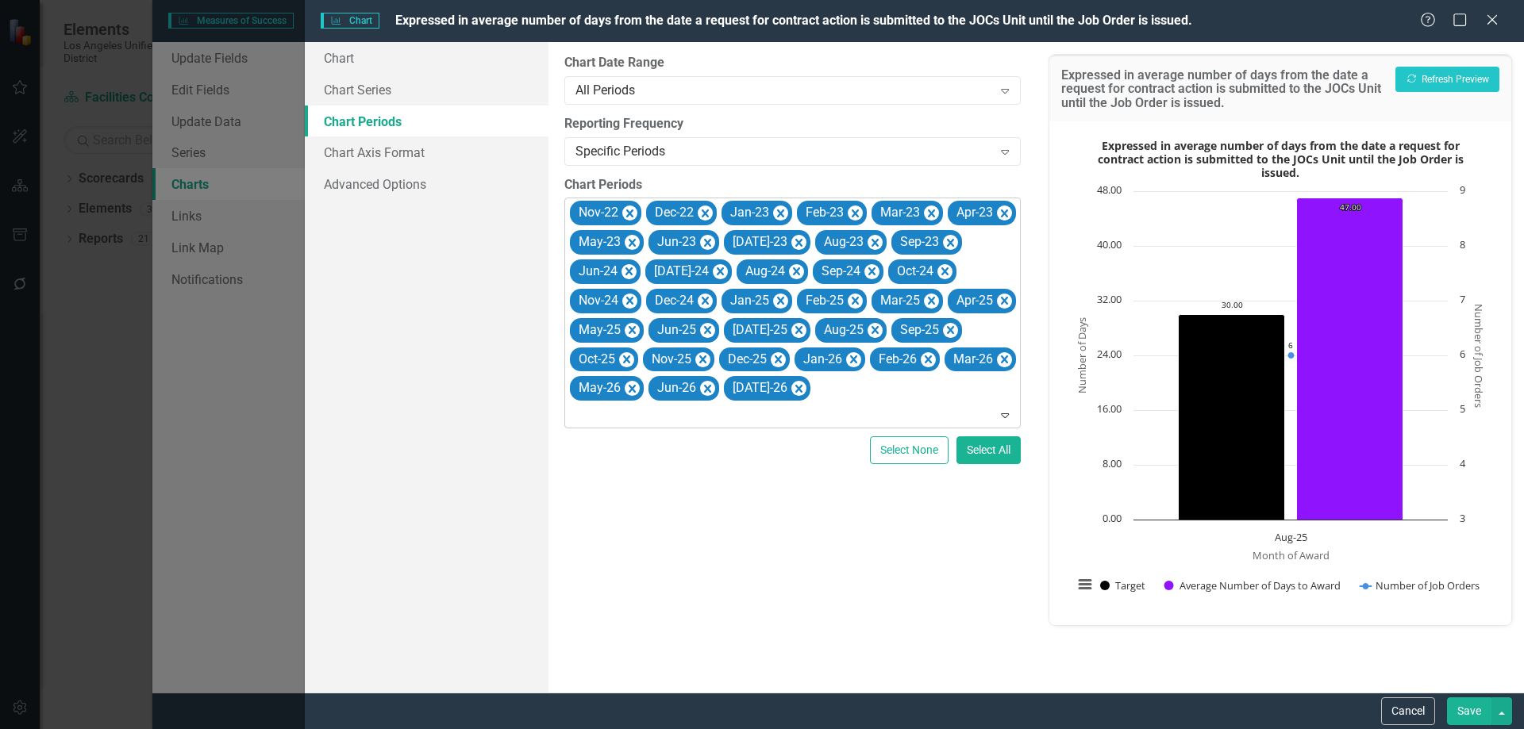
click at [628, 211] on icon "Remove Nov-22" at bounding box center [629, 214] width 7 height 8
click at [628, 211] on icon "Remove Dec-22" at bounding box center [628, 214] width 7 height 8
click at [628, 211] on icon "Remove Jan-23" at bounding box center [628, 214] width 7 height 8
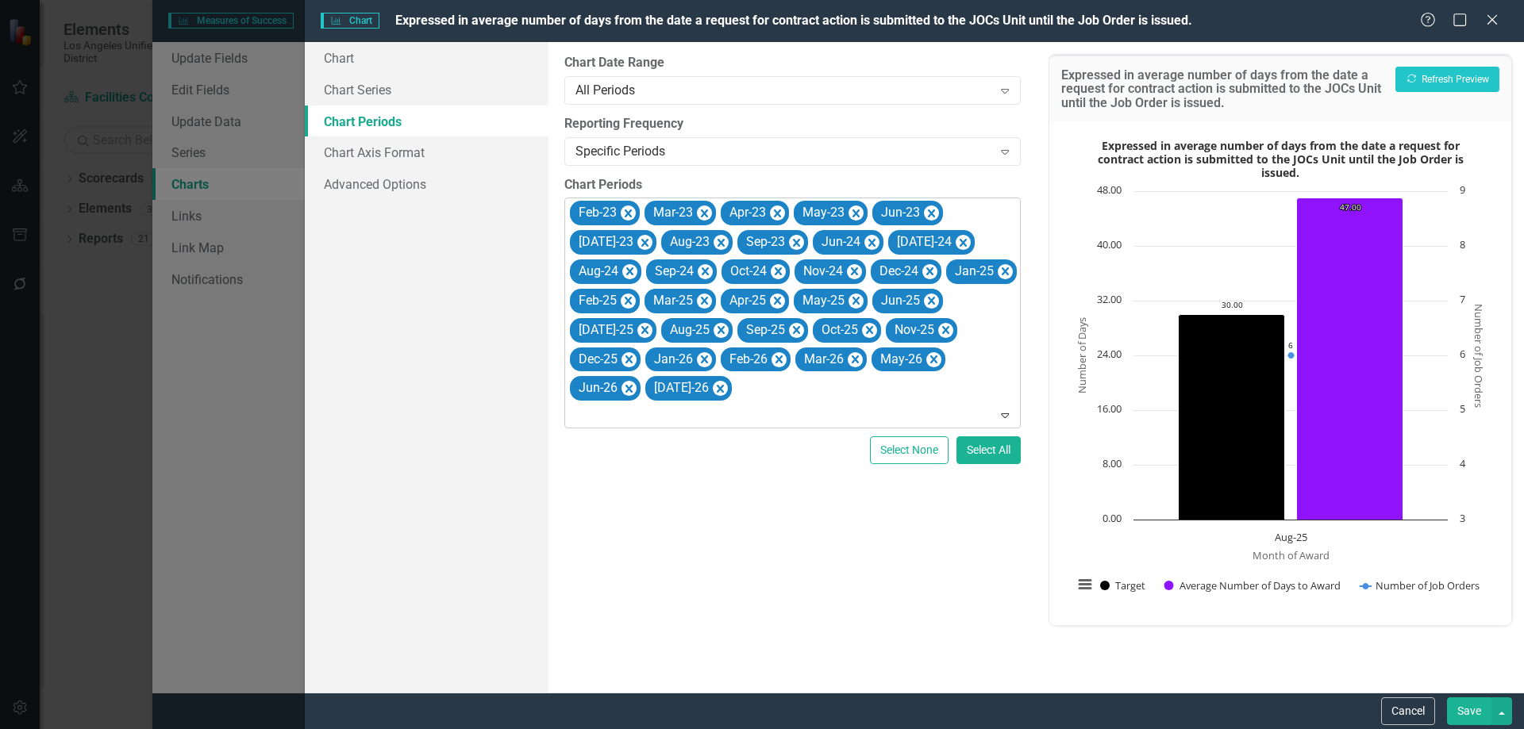
click at [628, 211] on icon "Remove Feb-23" at bounding box center [628, 214] width 7 height 8
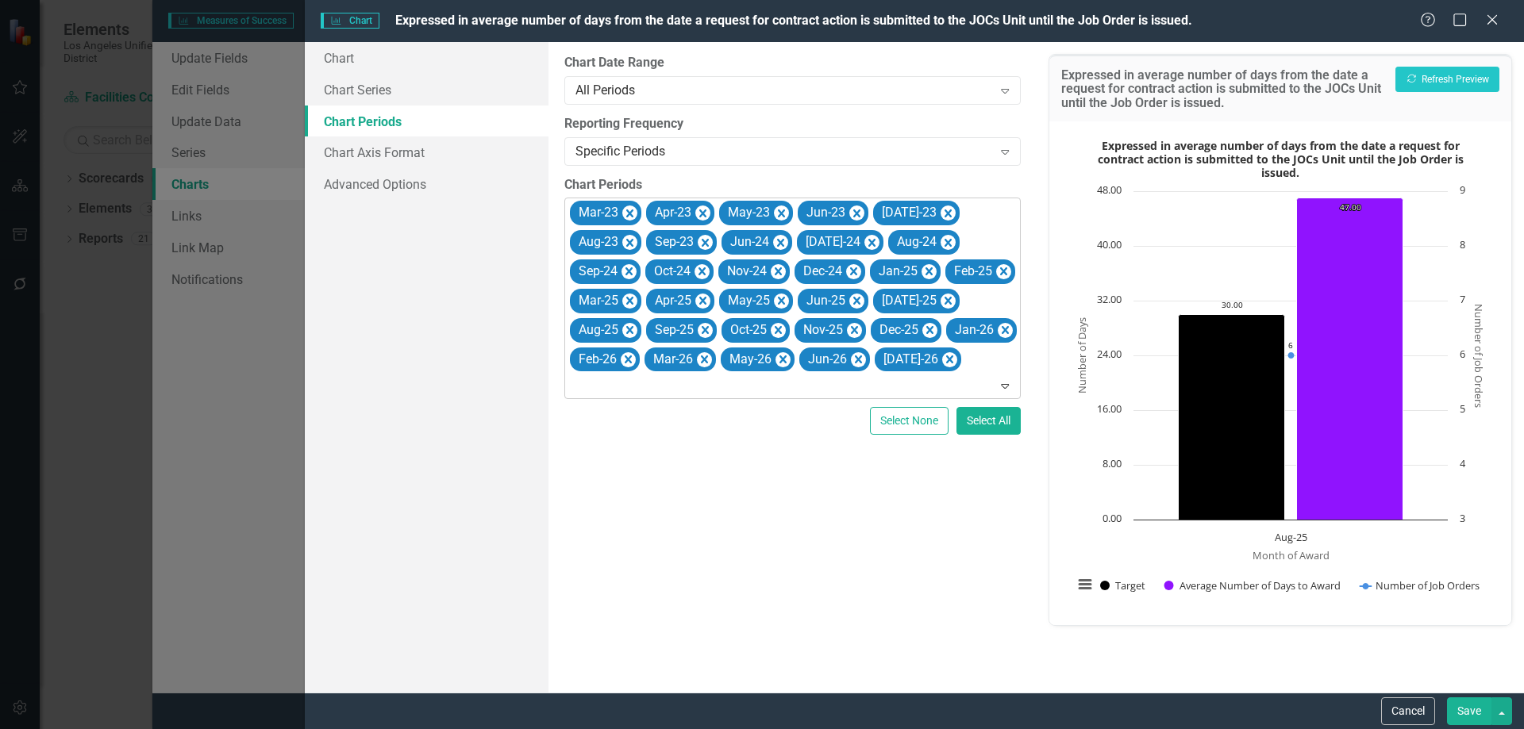
click at [628, 211] on icon "Remove Mar-23" at bounding box center [629, 214] width 7 height 8
click at [628, 211] on icon "Remove Apr-23" at bounding box center [626, 214] width 15 height 20
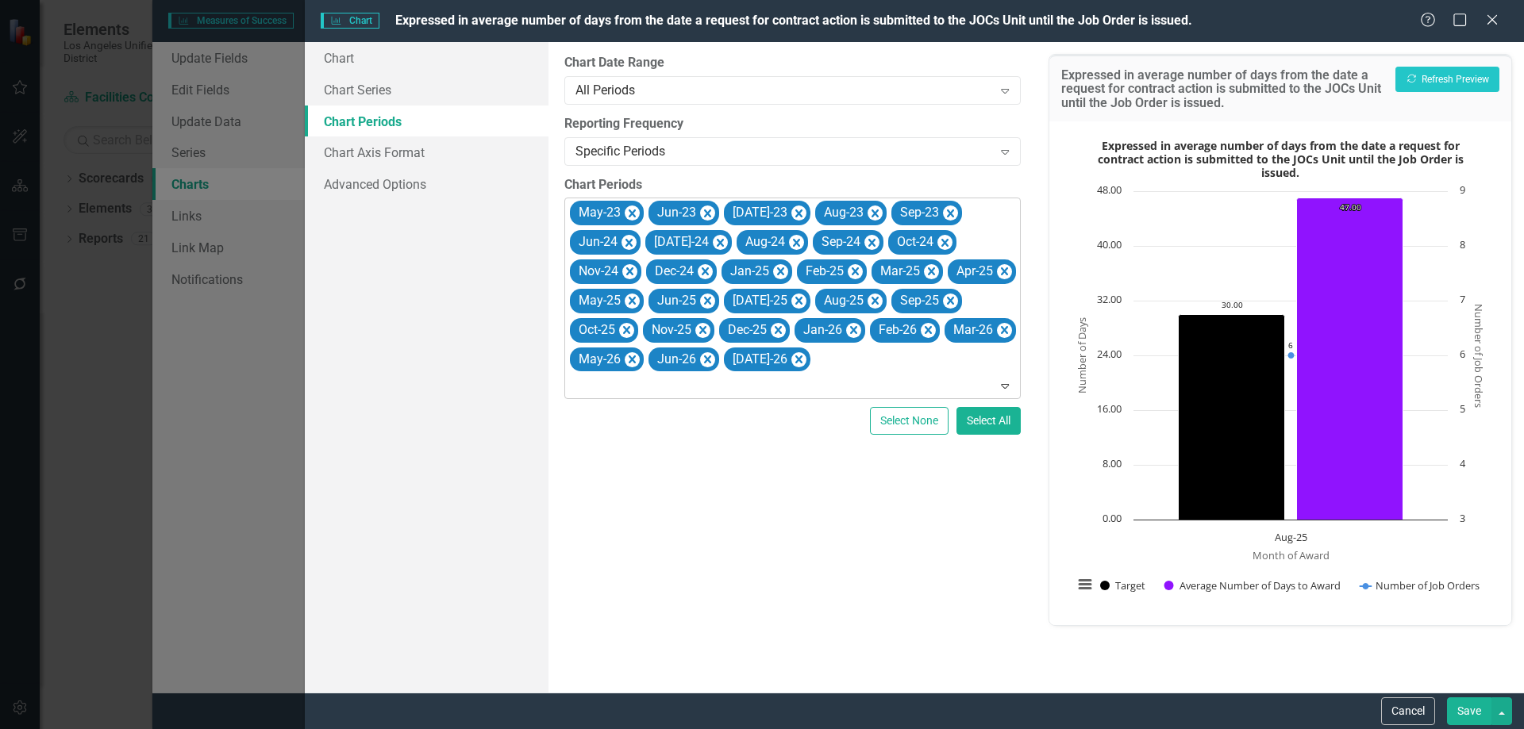
click at [628, 211] on icon "Remove May-23" at bounding box center [632, 214] width 15 height 20
click at [628, 212] on icon "Remove Jun-23" at bounding box center [628, 214] width 7 height 8
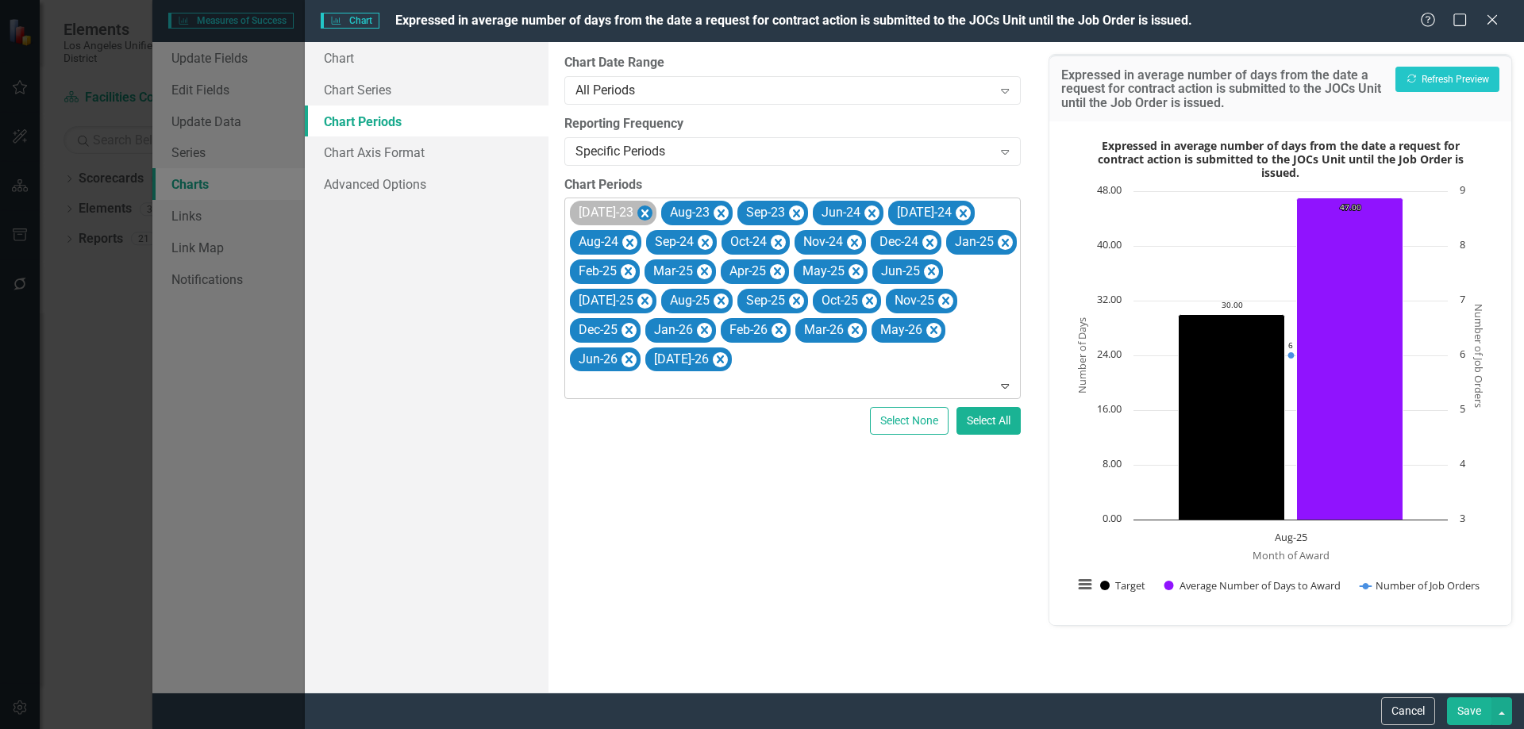
click at [641, 213] on icon "Remove Jul-23" at bounding box center [644, 214] width 7 height 8
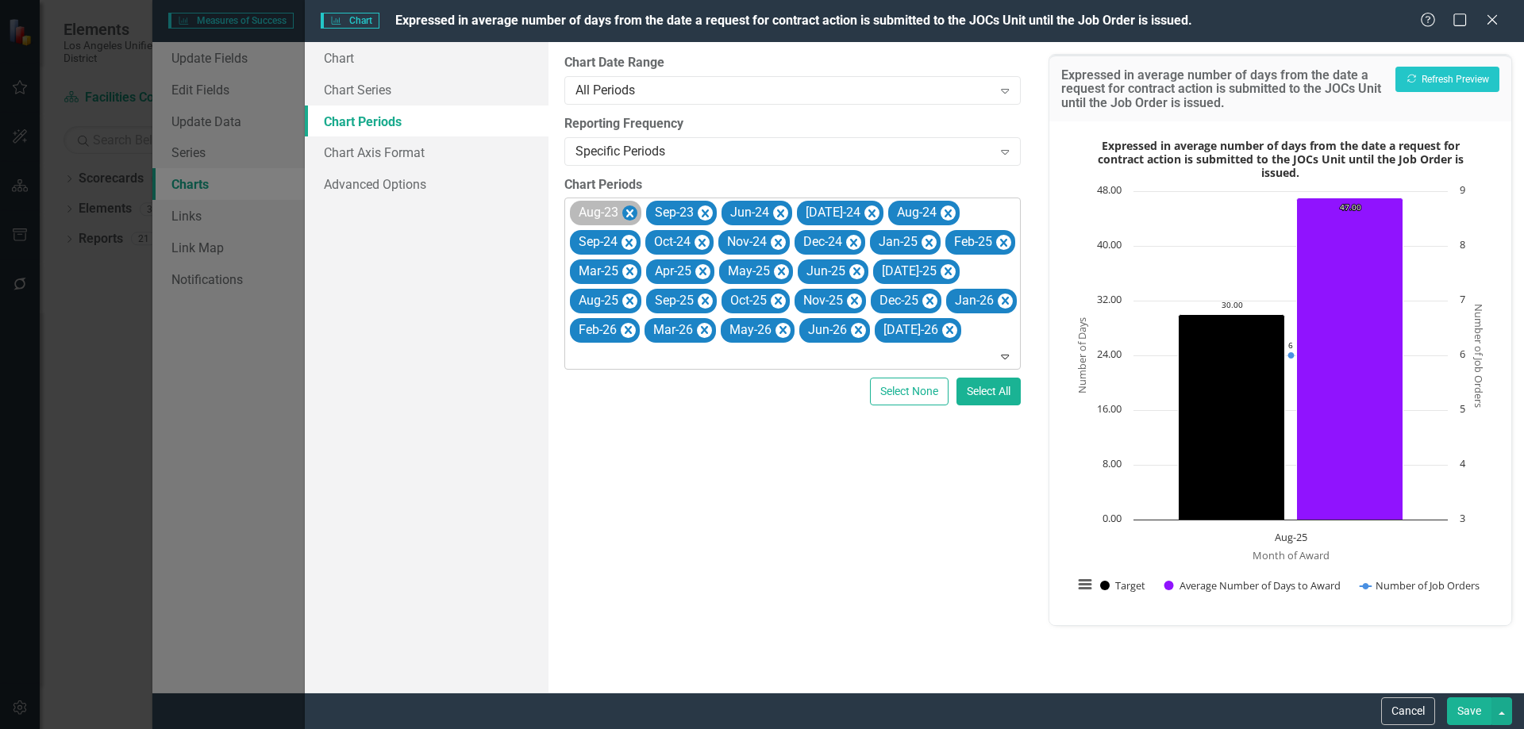
click at [632, 211] on icon "Remove Aug-23" at bounding box center [629, 214] width 7 height 8
click at [632, 212] on icon "Remove Sep-23" at bounding box center [628, 214] width 7 height 8
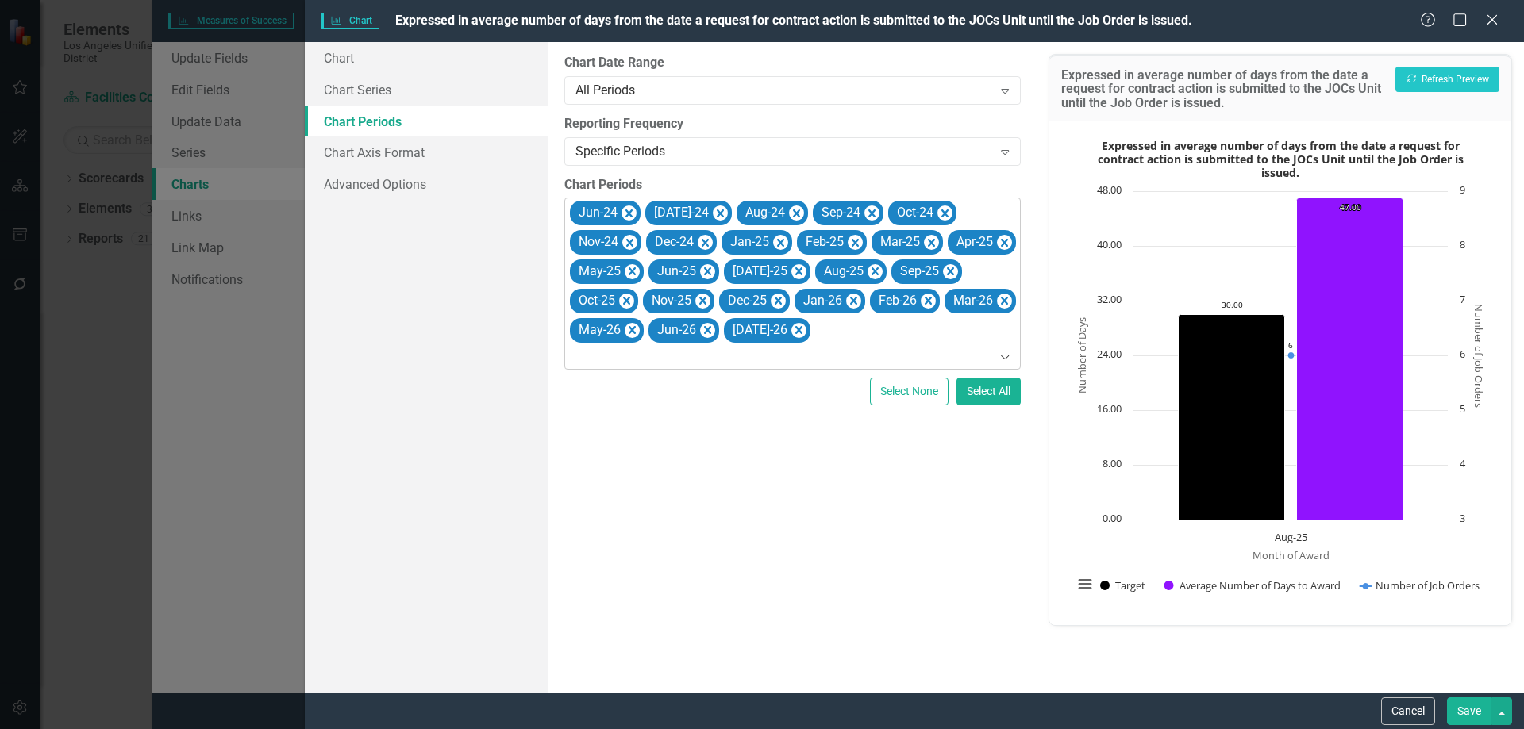
click at [632, 212] on icon "Remove Jun-24" at bounding box center [628, 214] width 15 height 20
click at [637, 212] on icon "Remove Jul-24" at bounding box center [644, 214] width 15 height 20
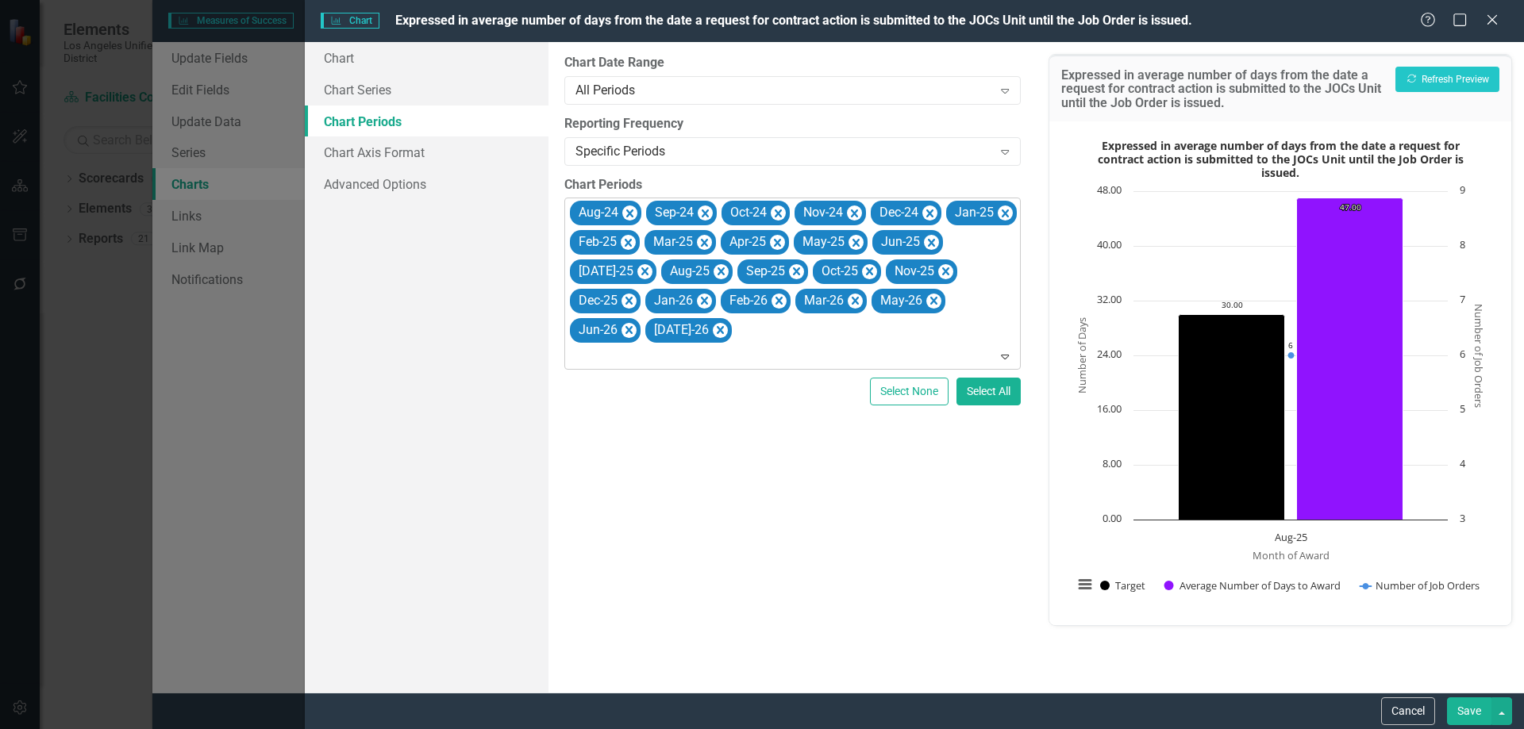
click at [632, 212] on icon "Remove Aug-24" at bounding box center [629, 214] width 7 height 8
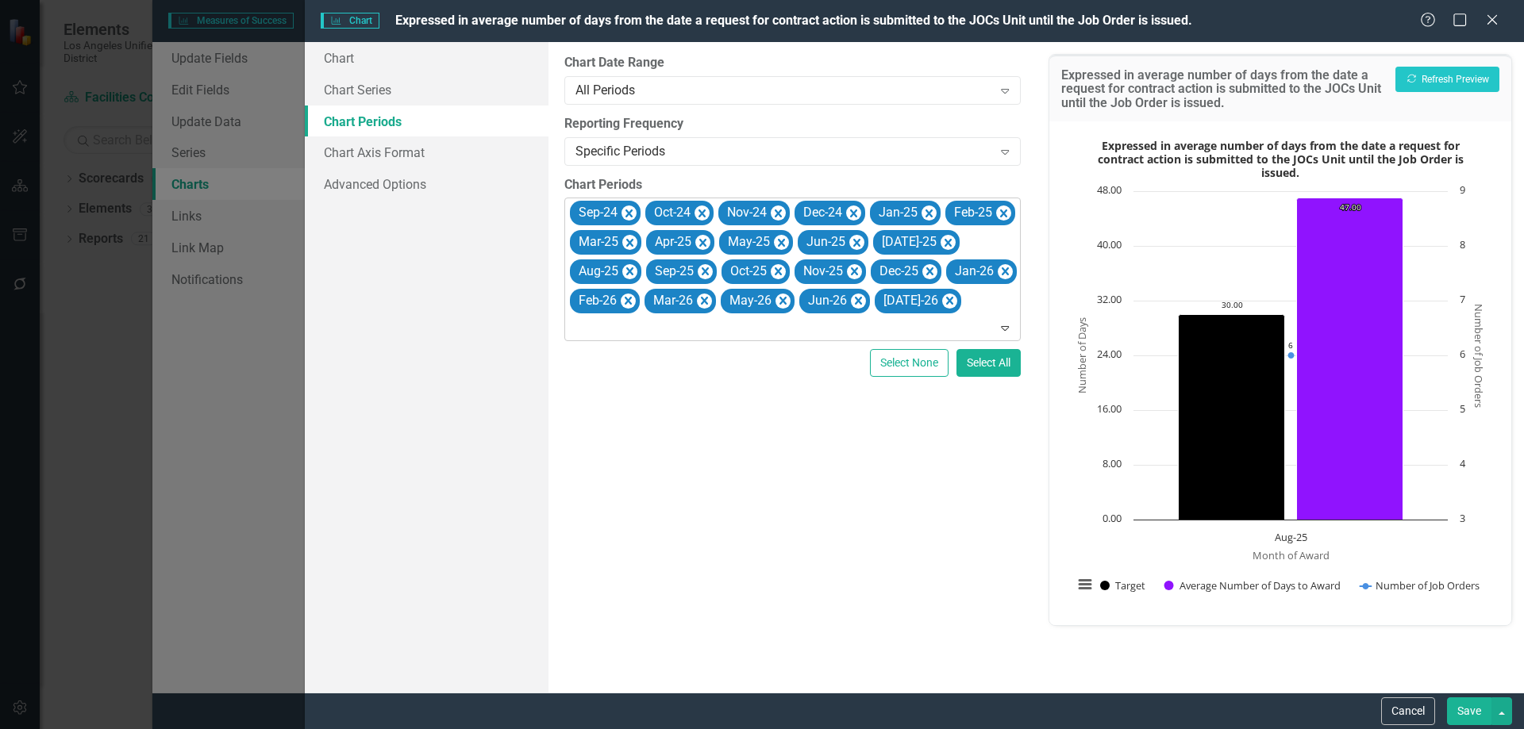
click at [632, 212] on icon "Remove Sep-24" at bounding box center [628, 214] width 7 height 8
click at [632, 212] on icon "Remove Oct-24" at bounding box center [626, 214] width 15 height 20
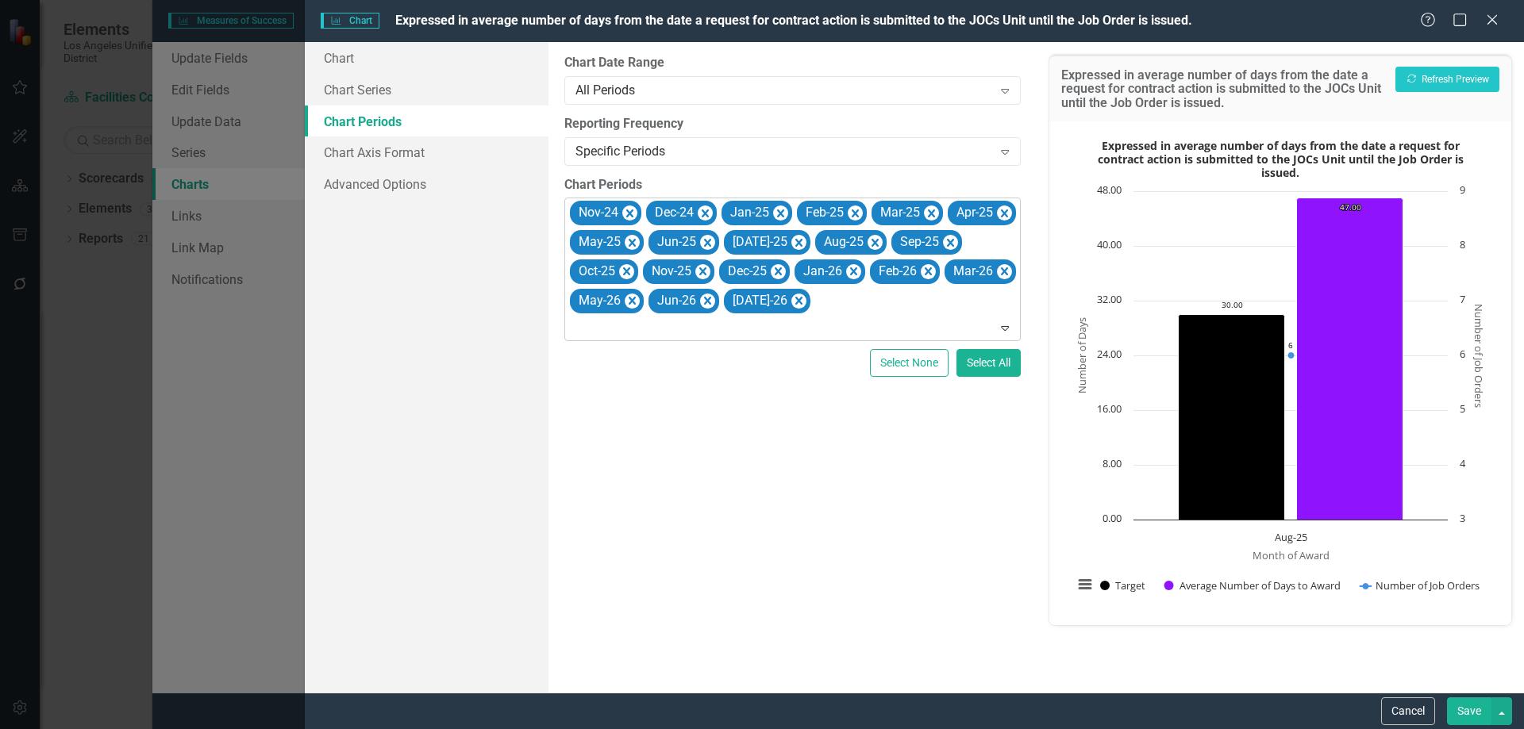
click at [632, 212] on icon "Remove Nov-24" at bounding box center [629, 214] width 7 height 8
click at [632, 212] on icon "Remove Dec-24" at bounding box center [628, 214] width 7 height 8
click at [632, 212] on icon "Remove Jan-25" at bounding box center [628, 214] width 15 height 20
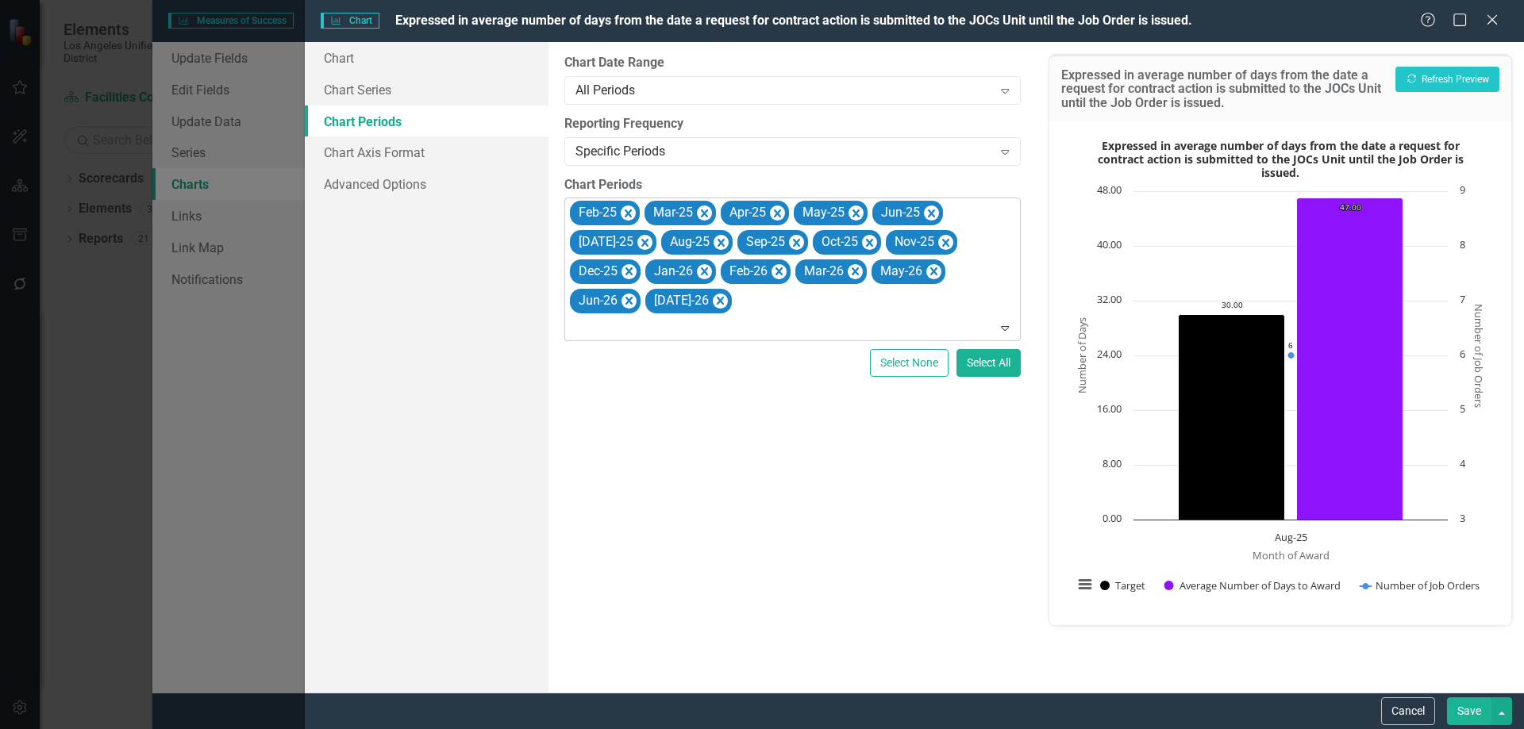
click at [632, 212] on icon "Remove Feb-25" at bounding box center [628, 214] width 15 height 20
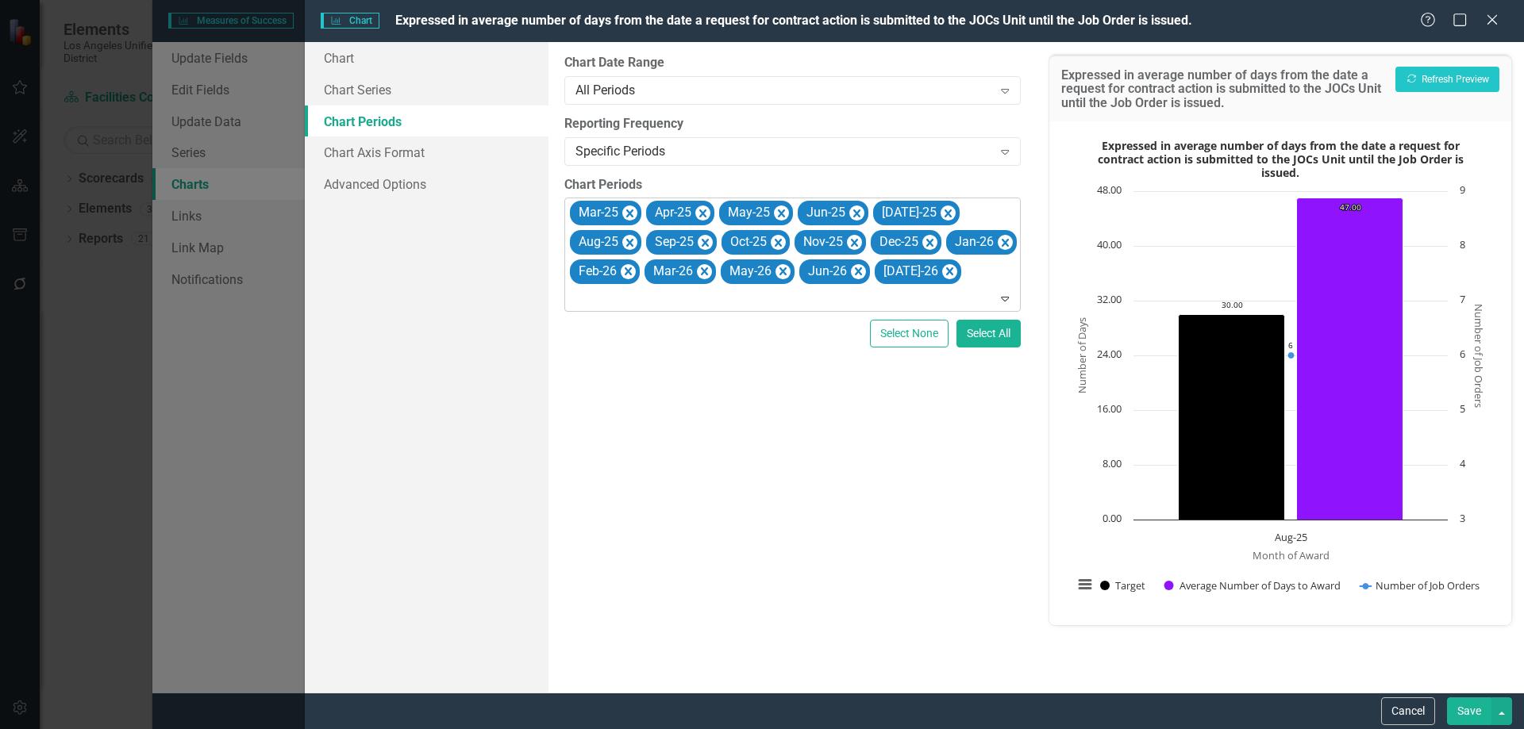
click at [632, 212] on icon "Remove Mar-25" at bounding box center [629, 214] width 7 height 8
click at [632, 213] on icon "Remove Apr-25" at bounding box center [626, 214] width 15 height 20
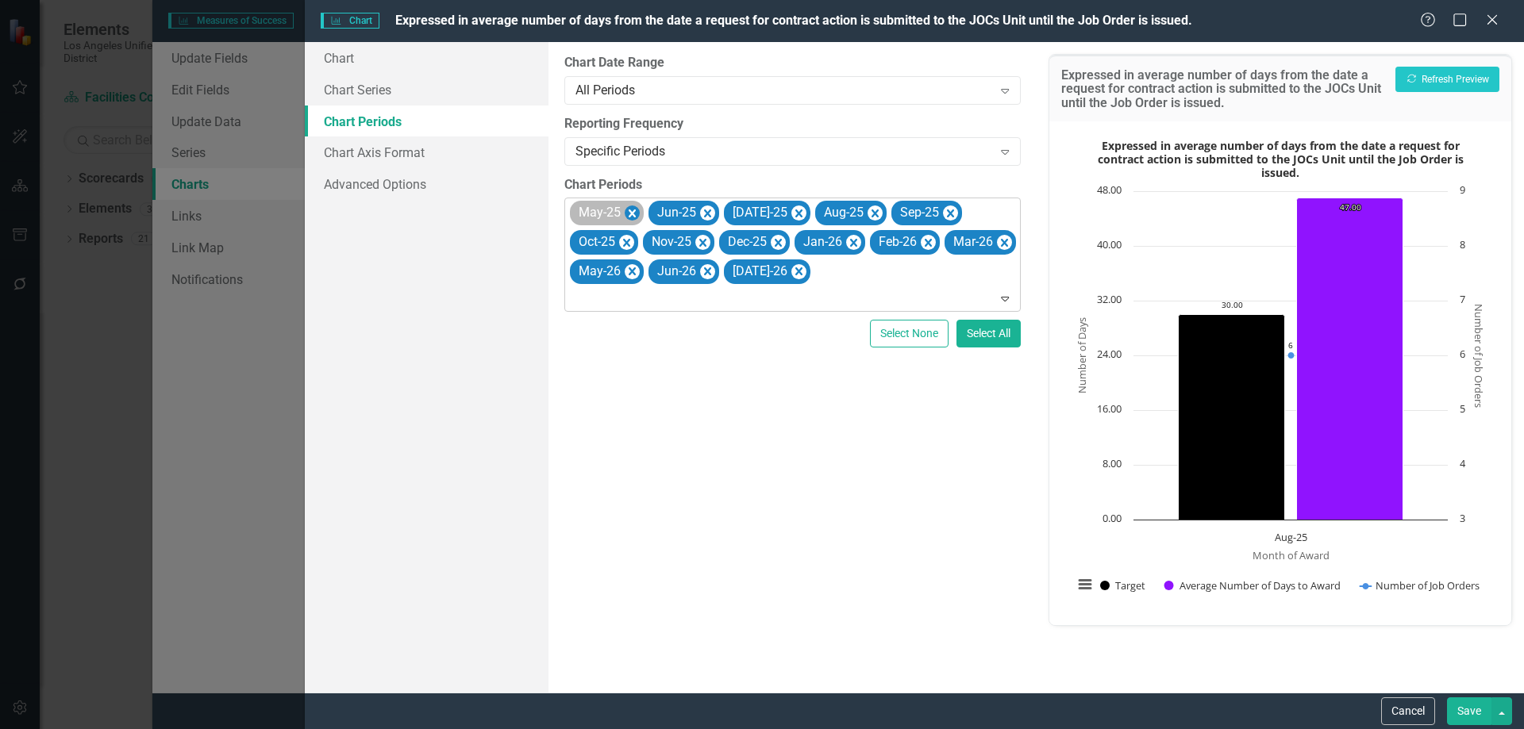
click at [632, 213] on icon "Remove May-25" at bounding box center [632, 214] width 7 height 8
click at [632, 213] on icon "Remove Jun-25" at bounding box center [628, 214] width 15 height 20
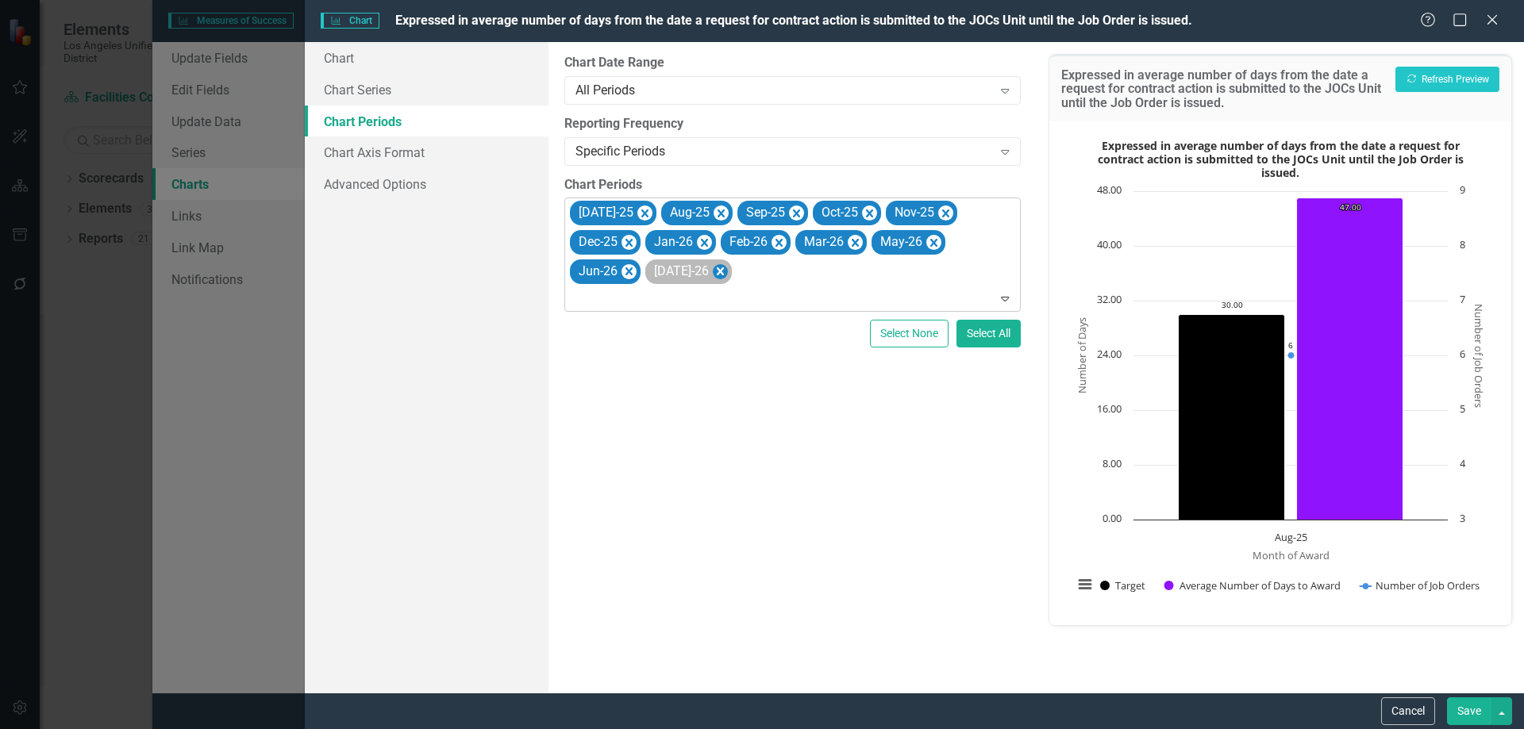
click at [724, 267] on icon "Remove Jul-26" at bounding box center [720, 271] width 7 height 8
click at [963, 243] on div "[DATE]-25 Aug-25 Sep-25 Oct-25 Nov-25 Dec-25 Jan-26 Feb-26 Mar-26 May-26 Jun-26" at bounding box center [793, 254] width 452 height 112
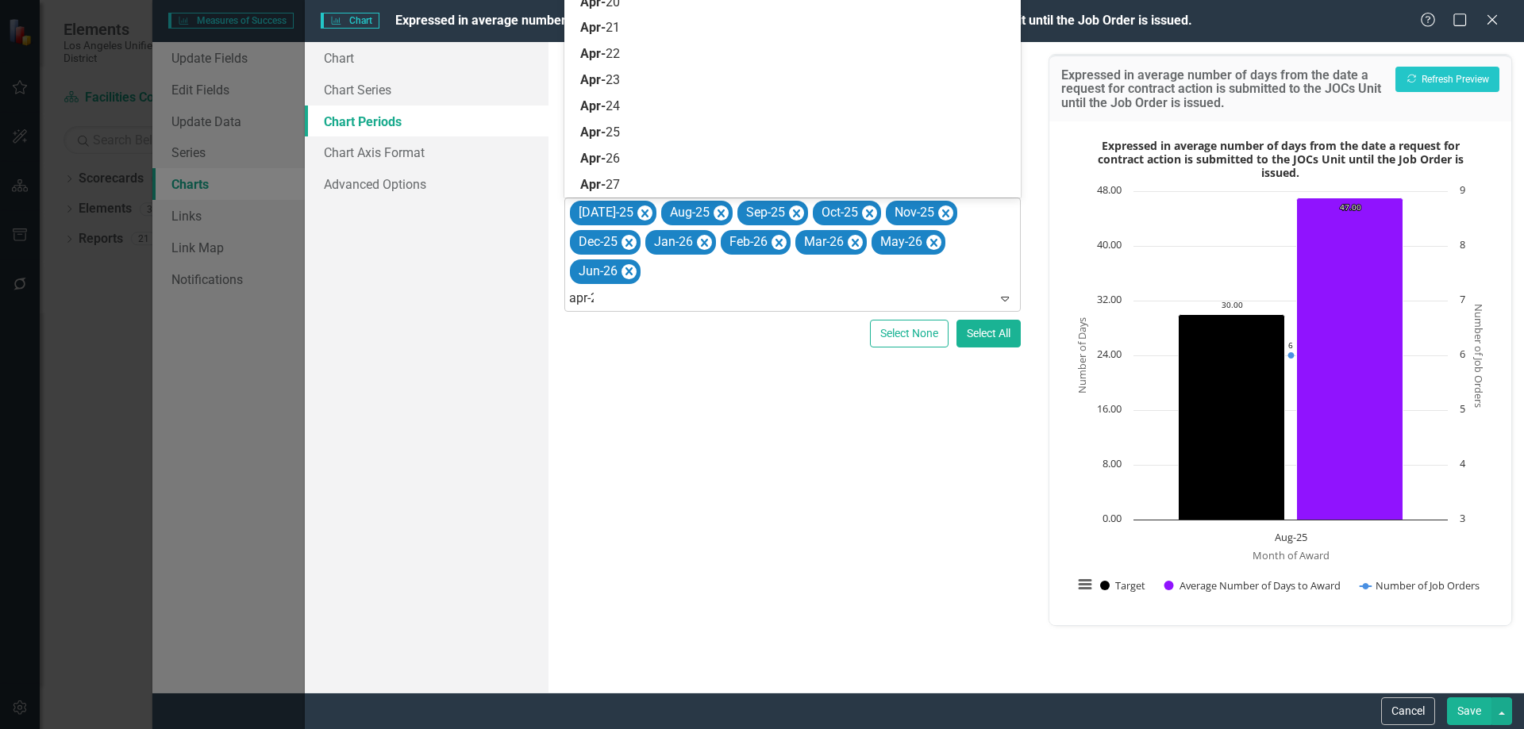
type input "apr-25"
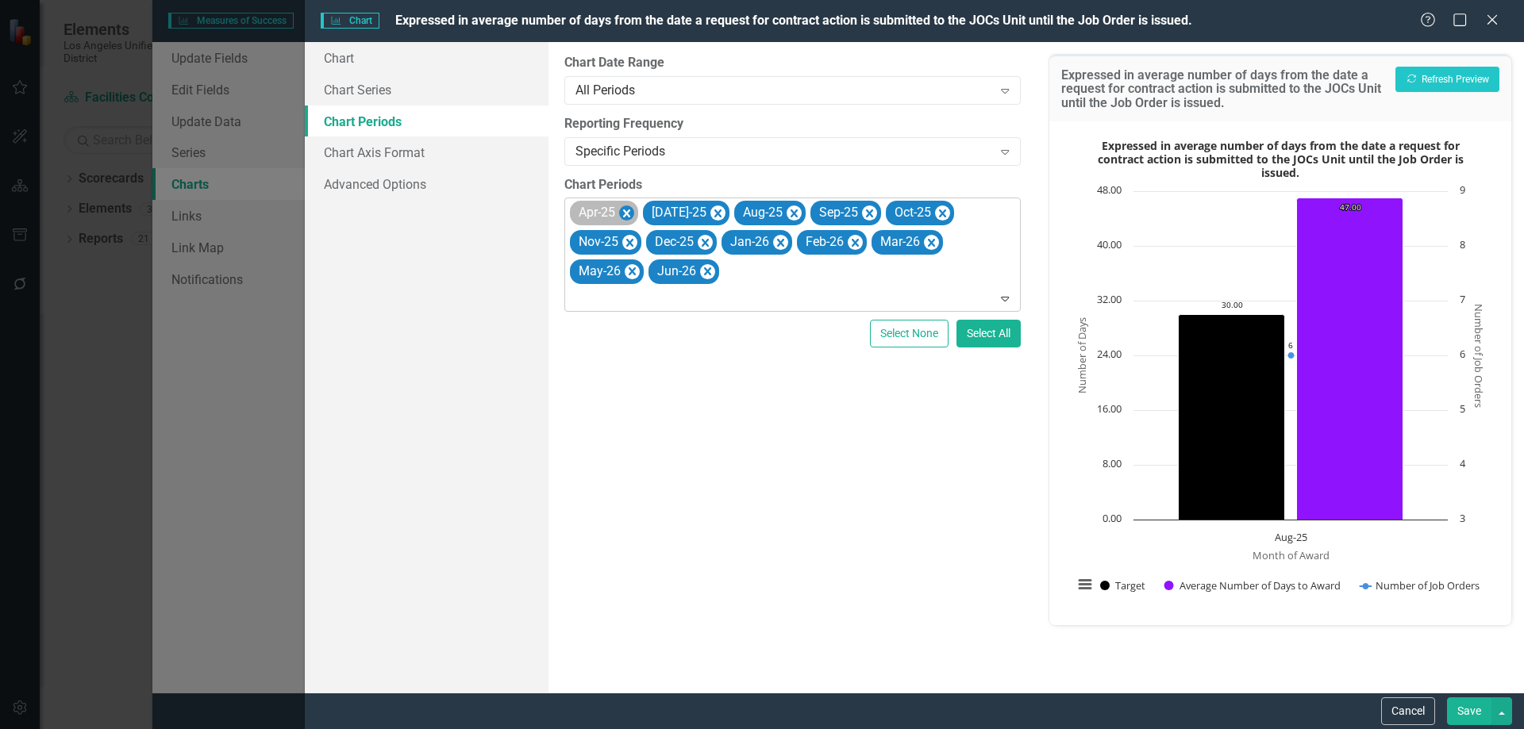
click at [628, 208] on icon "Remove Apr-25" at bounding box center [626, 214] width 15 height 20
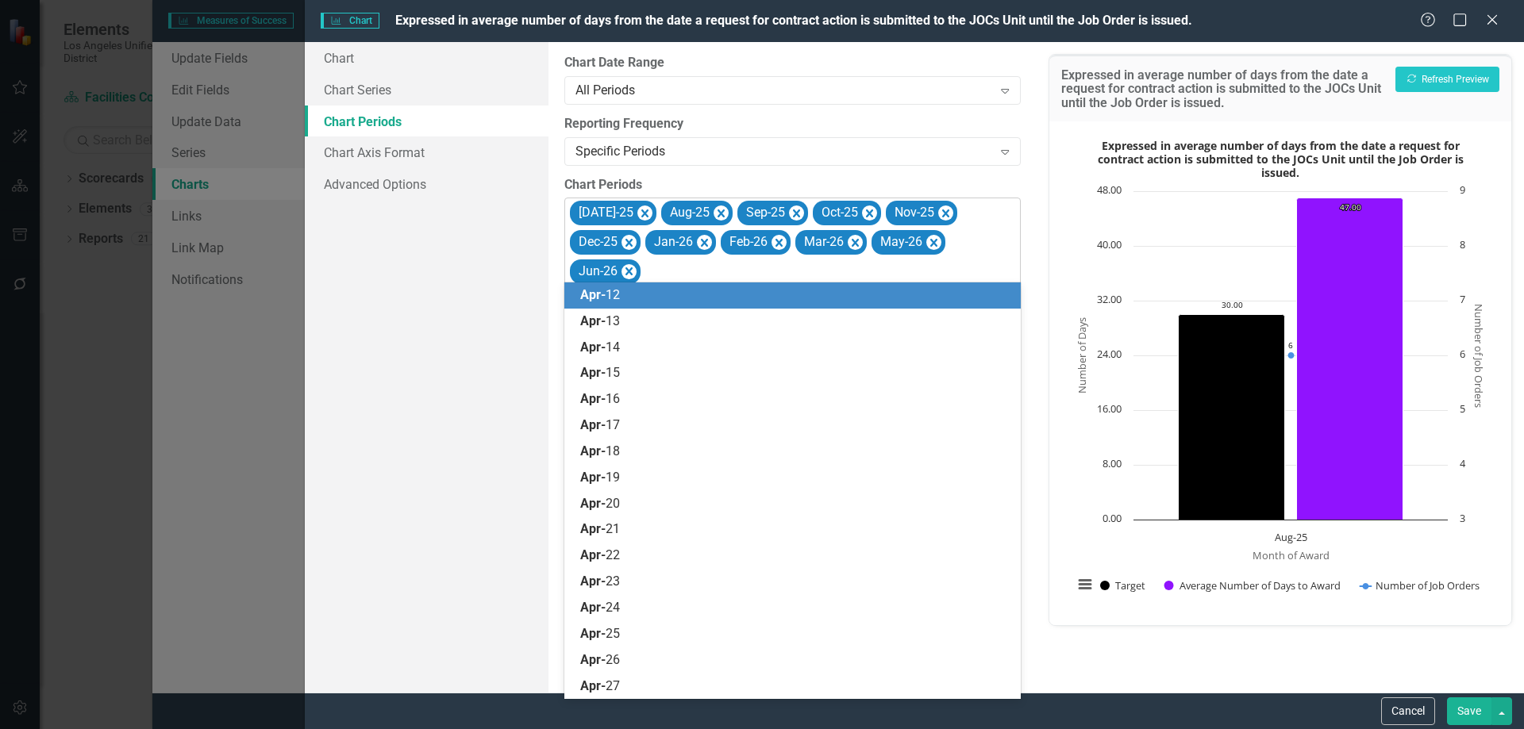
type input "apr-26"
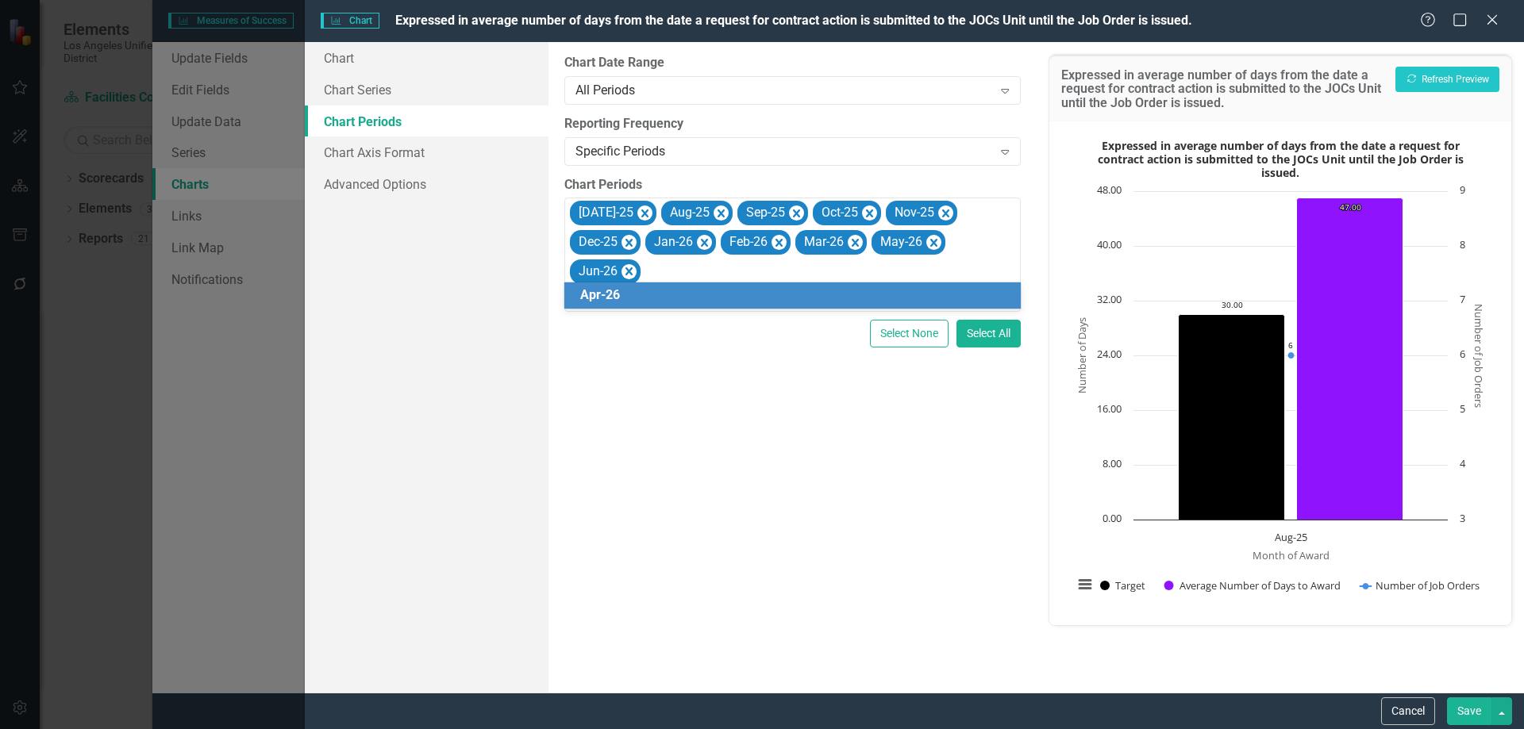
click at [610, 294] on span "Apr-26" at bounding box center [600, 294] width 40 height 15
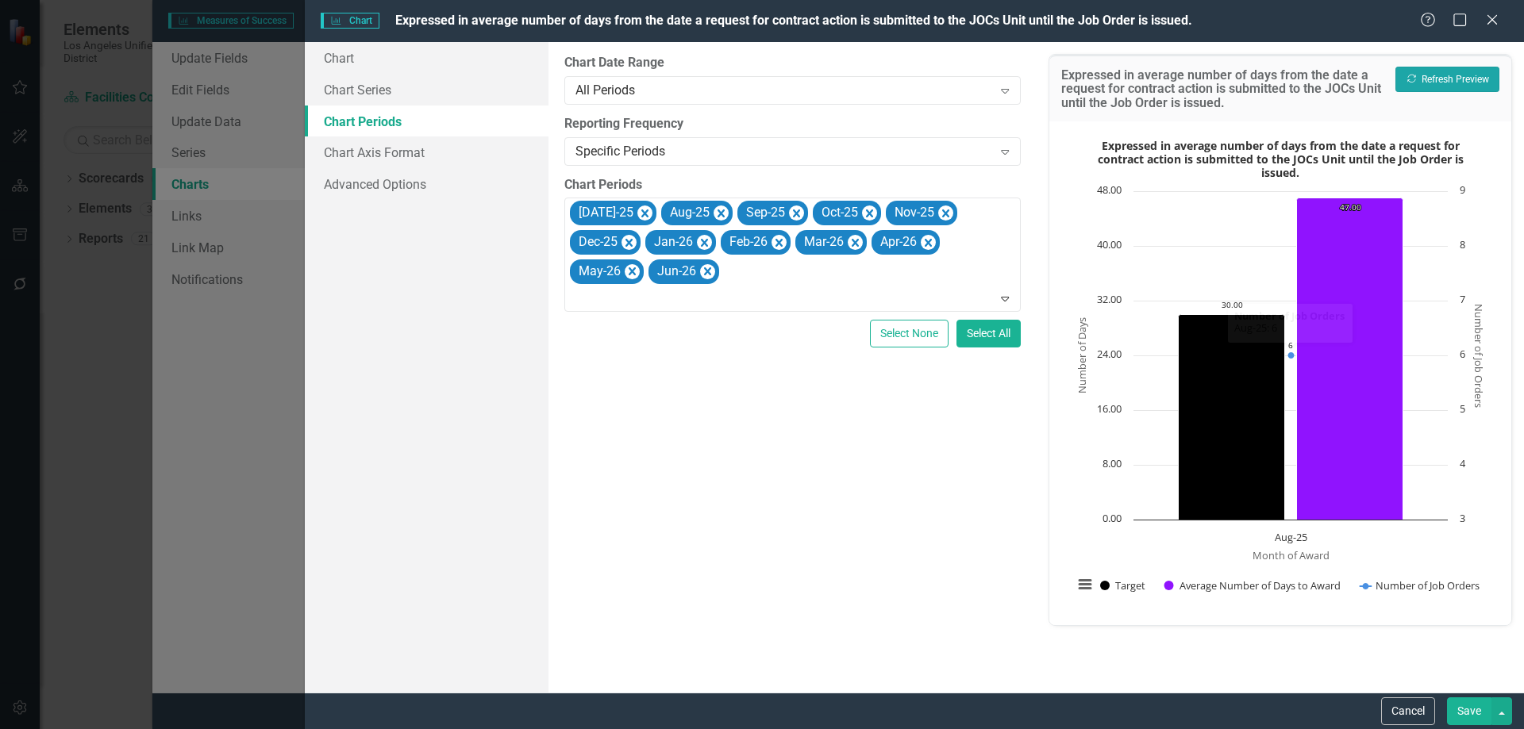
click at [1449, 78] on button "Recalculate Refresh Preview" at bounding box center [1447, 79] width 104 height 25
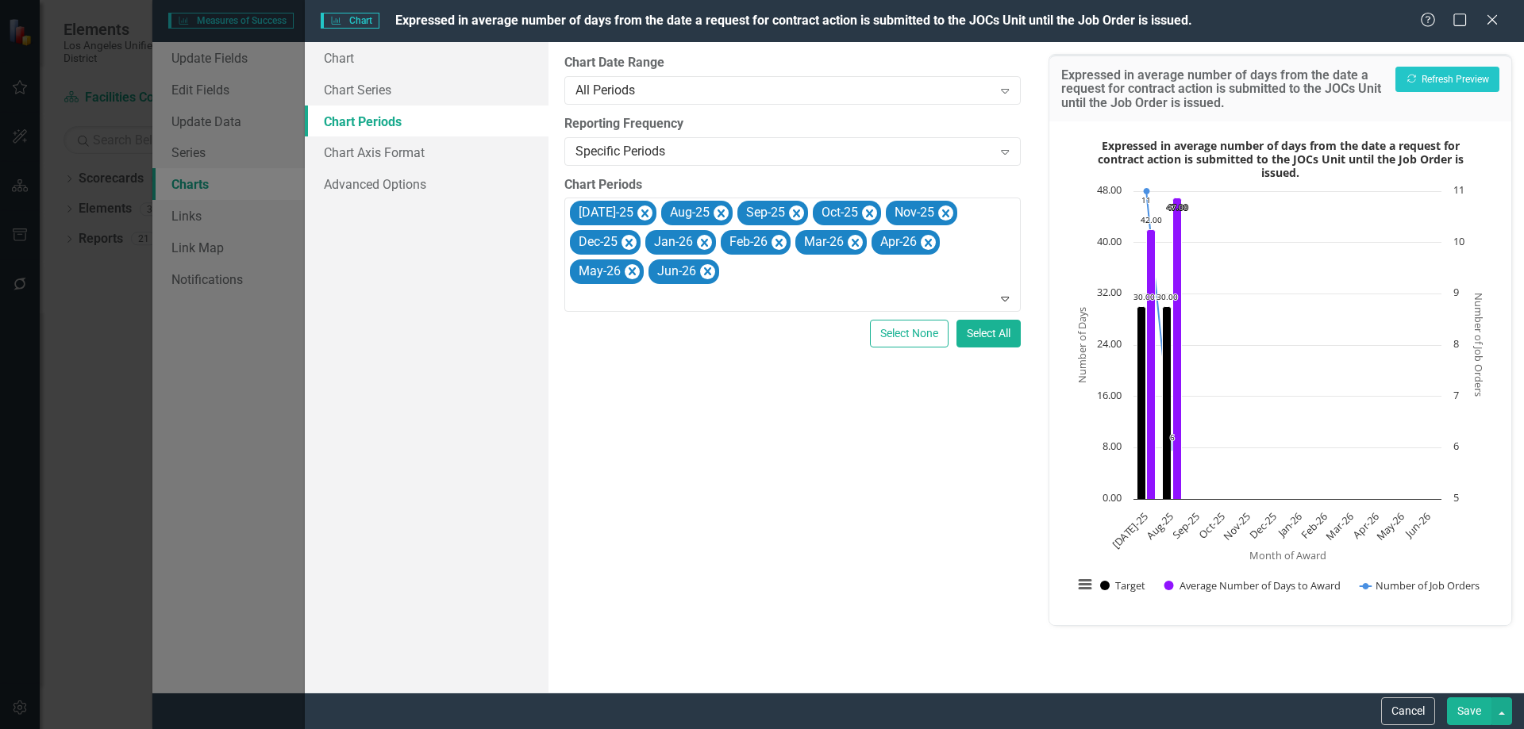
click at [1468, 707] on button "Save" at bounding box center [1469, 712] width 44 height 28
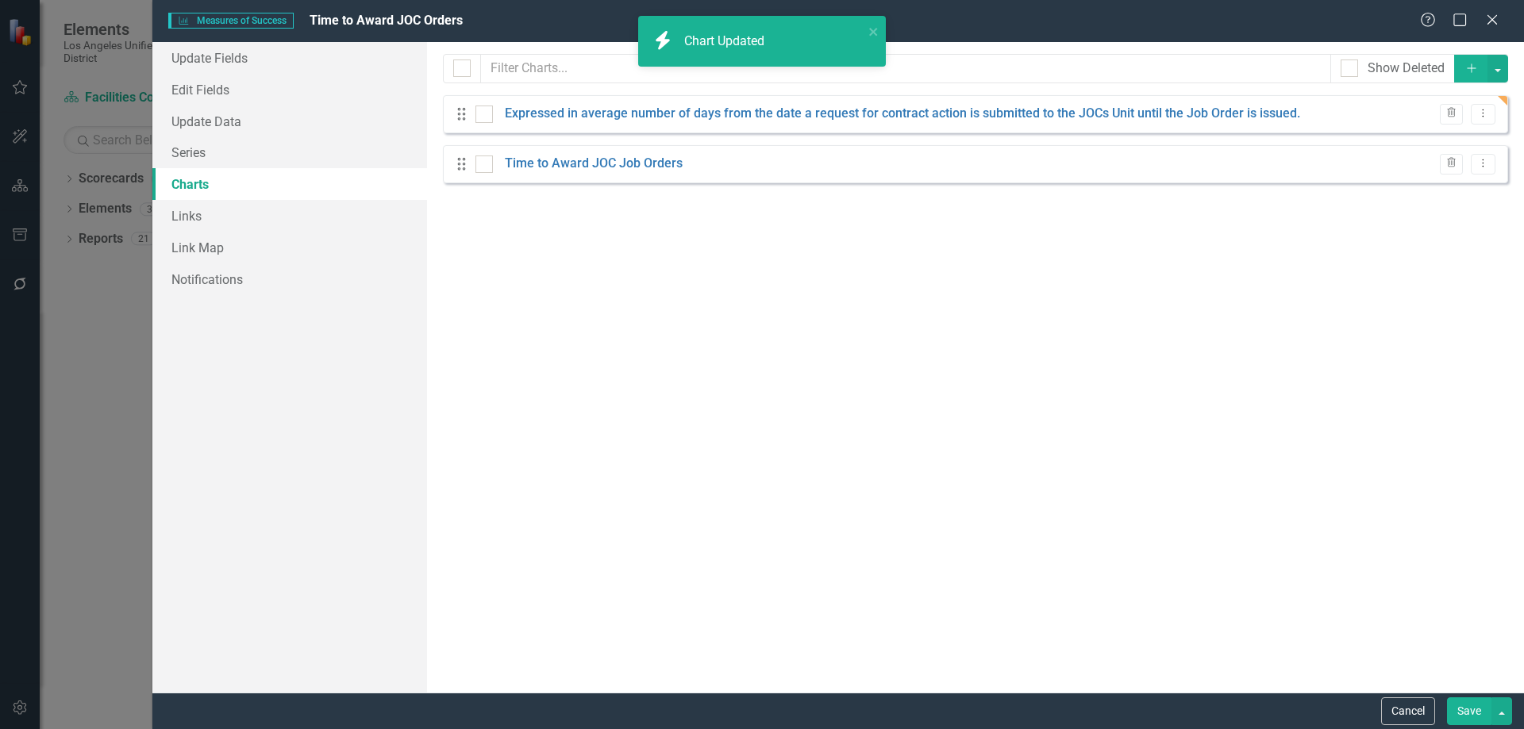
click at [1466, 710] on button "Save" at bounding box center [1469, 712] width 44 height 28
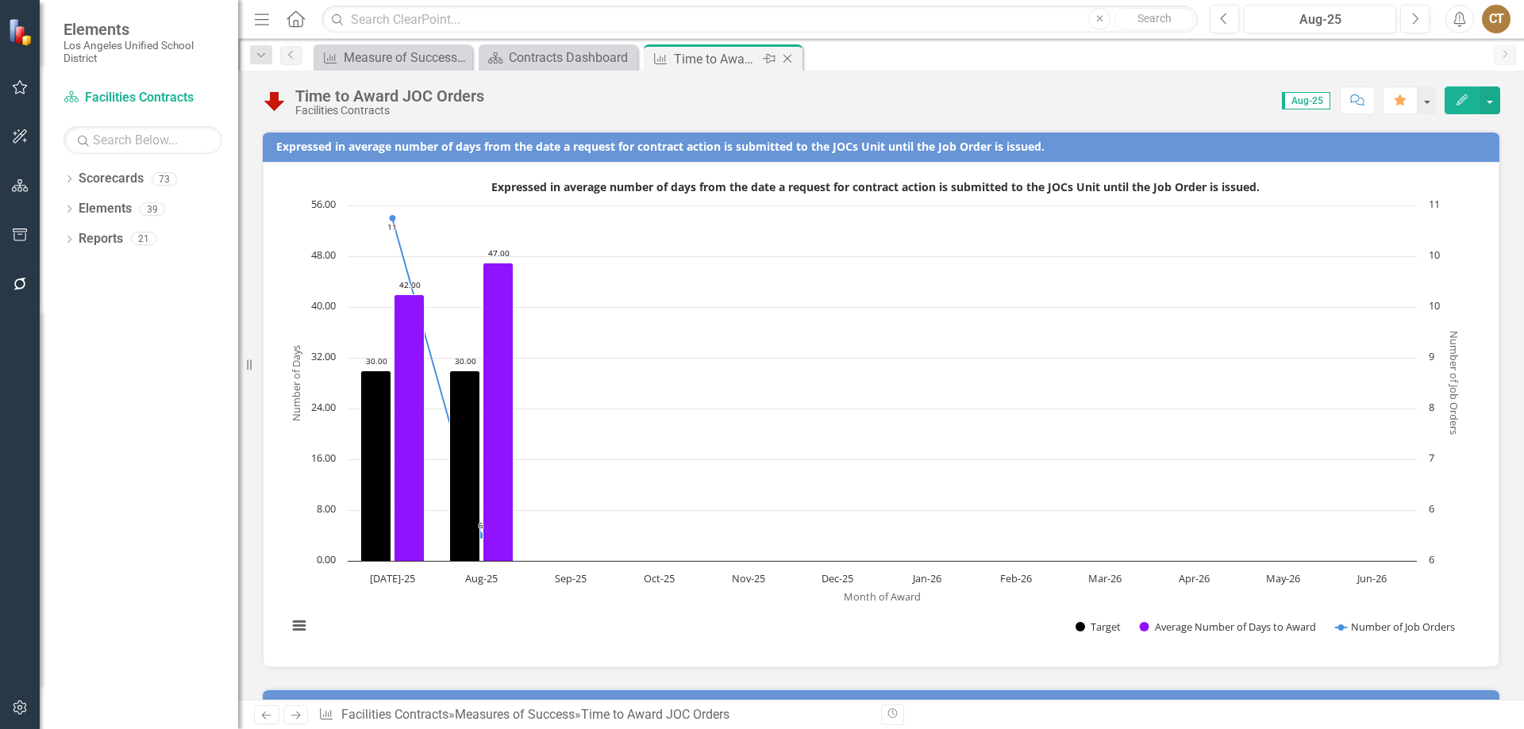
click at [785, 58] on icon "Close" at bounding box center [787, 58] width 16 height 13
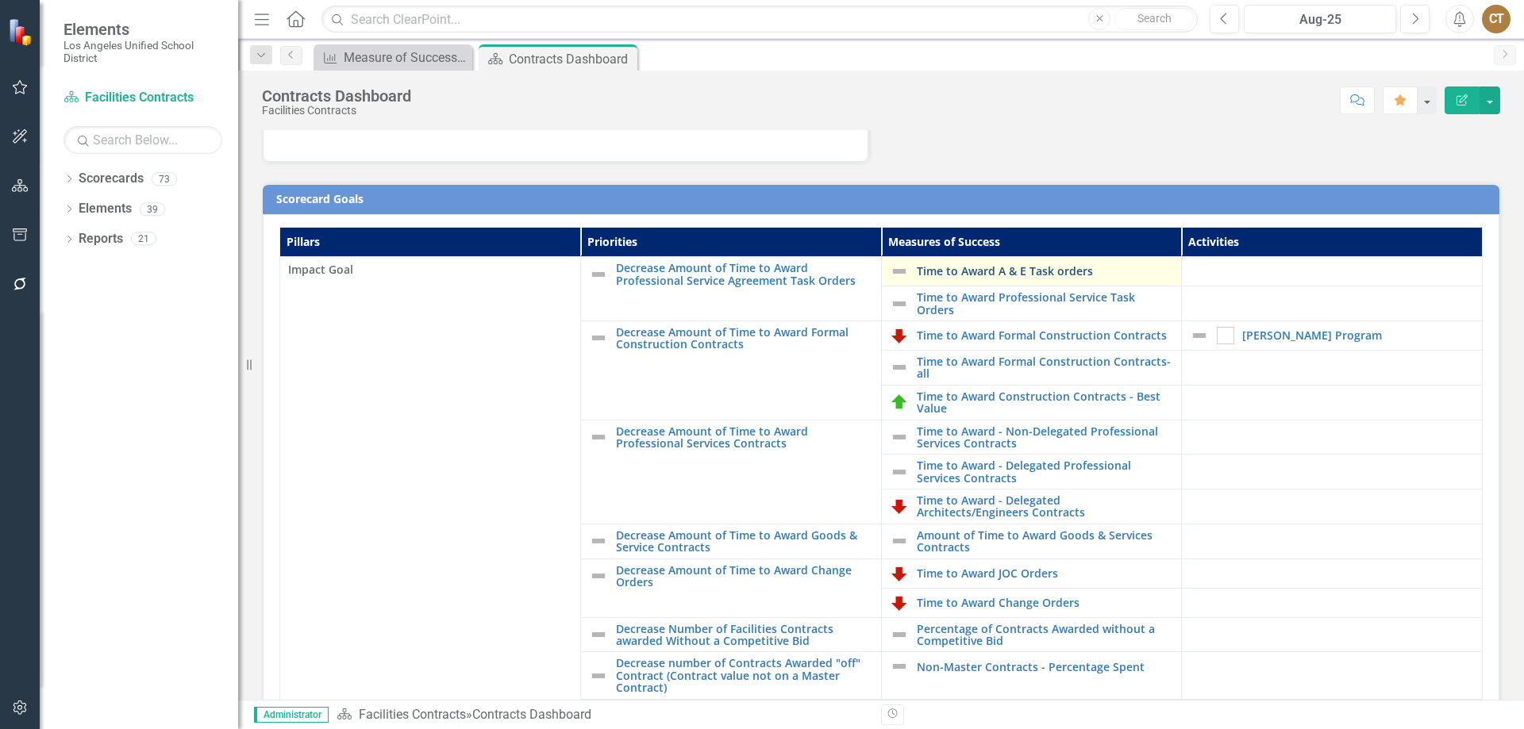
scroll to position [387, 0]
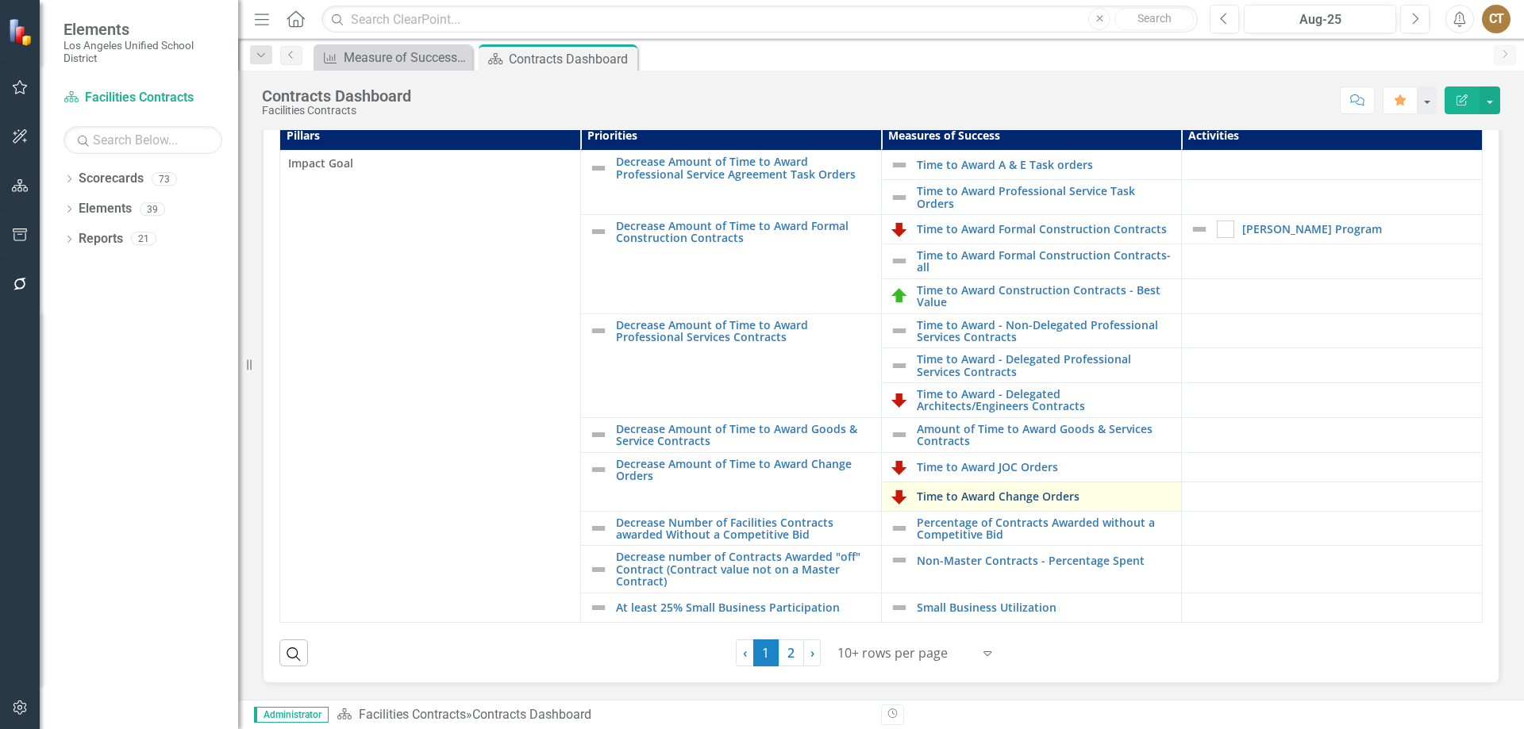
click at [994, 497] on link "Time to Award Change Orders" at bounding box center [1045, 497] width 257 height 12
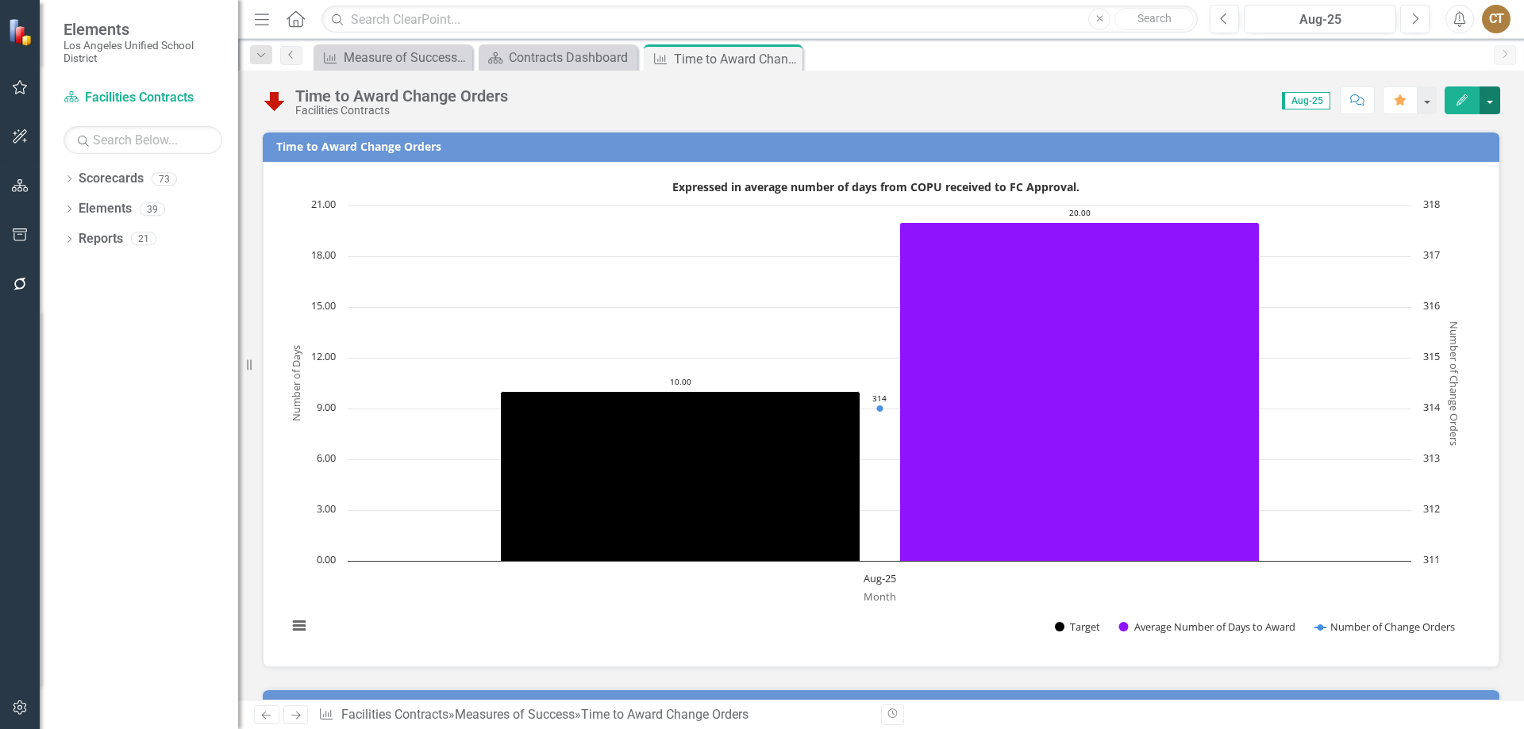
click at [1492, 98] on button "button" at bounding box center [1489, 101] width 21 height 28
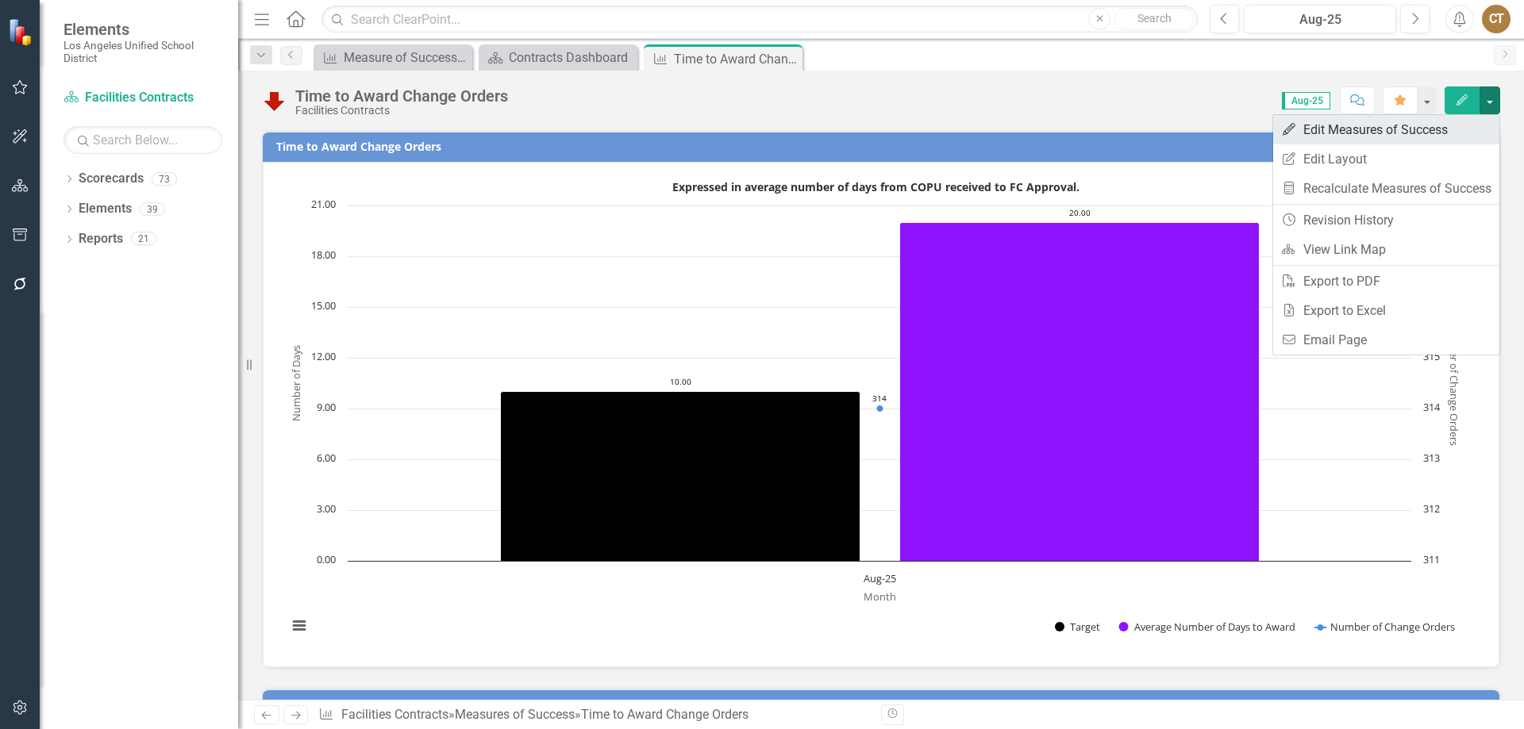
click at [1375, 133] on link "Edit Edit Measures of Success" at bounding box center [1386, 129] width 226 height 29
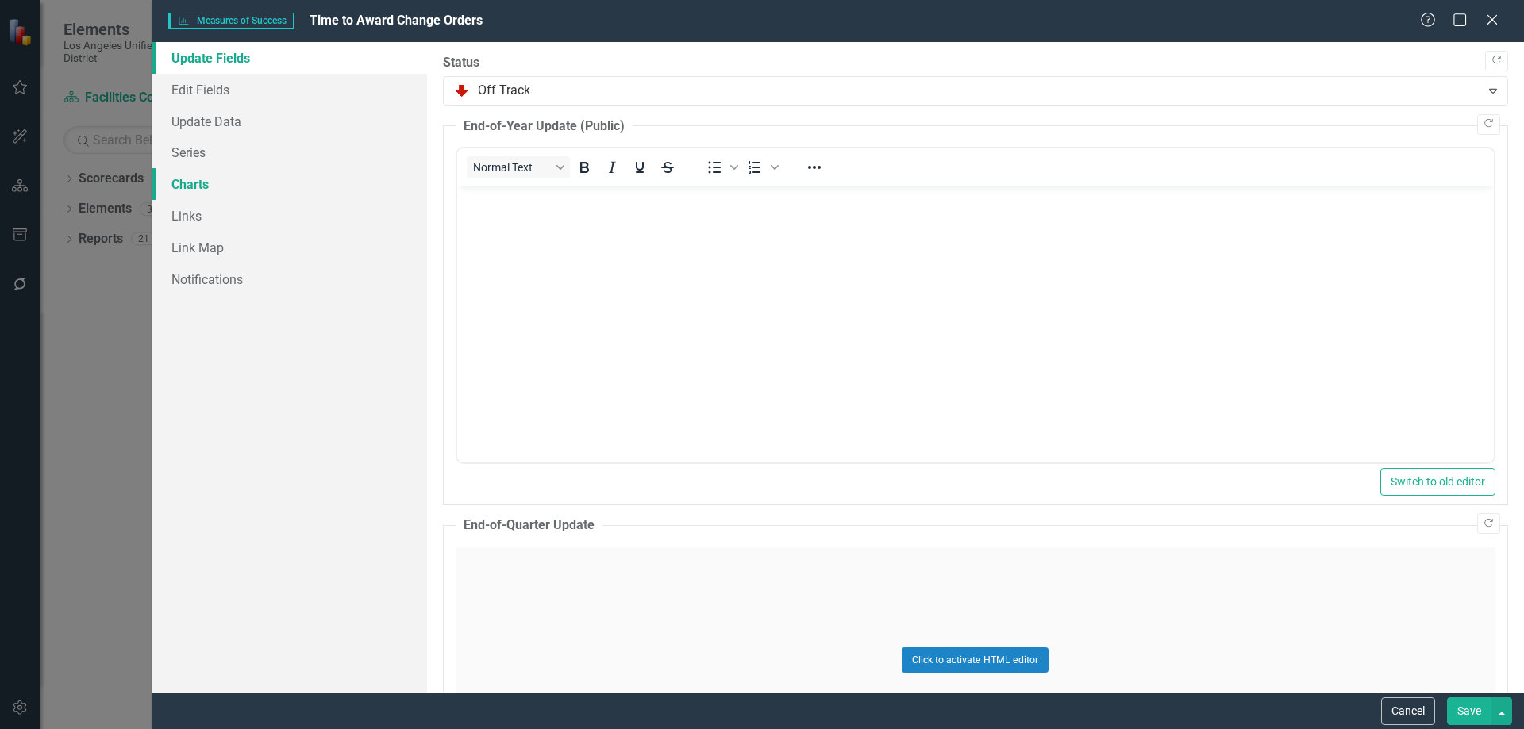
click at [200, 185] on link "Charts" at bounding box center [289, 184] width 275 height 32
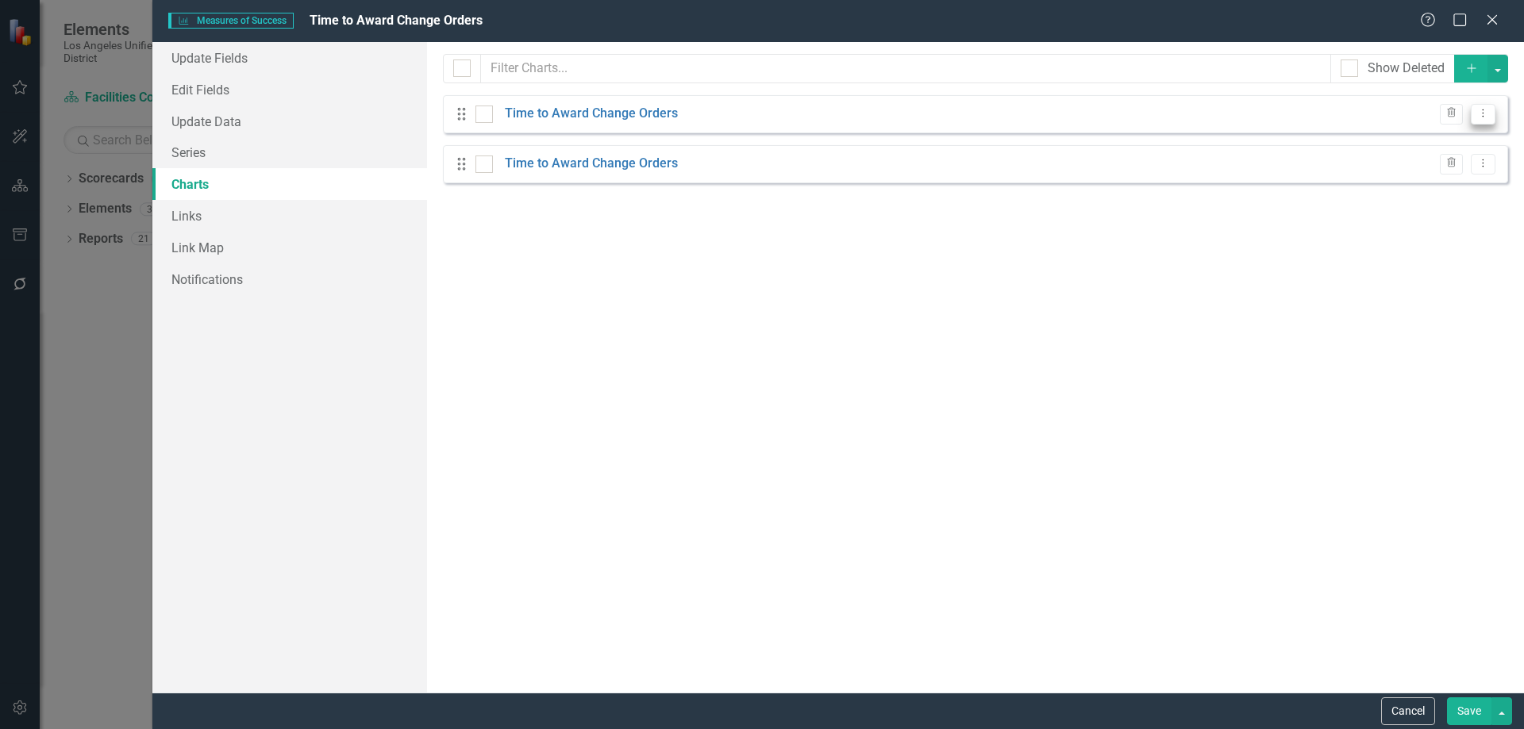
click at [1483, 113] on icon at bounding box center [1484, 114] width 2 height 8
click at [1445, 137] on link "Edit Edit Chart" at bounding box center [1431, 139] width 125 height 29
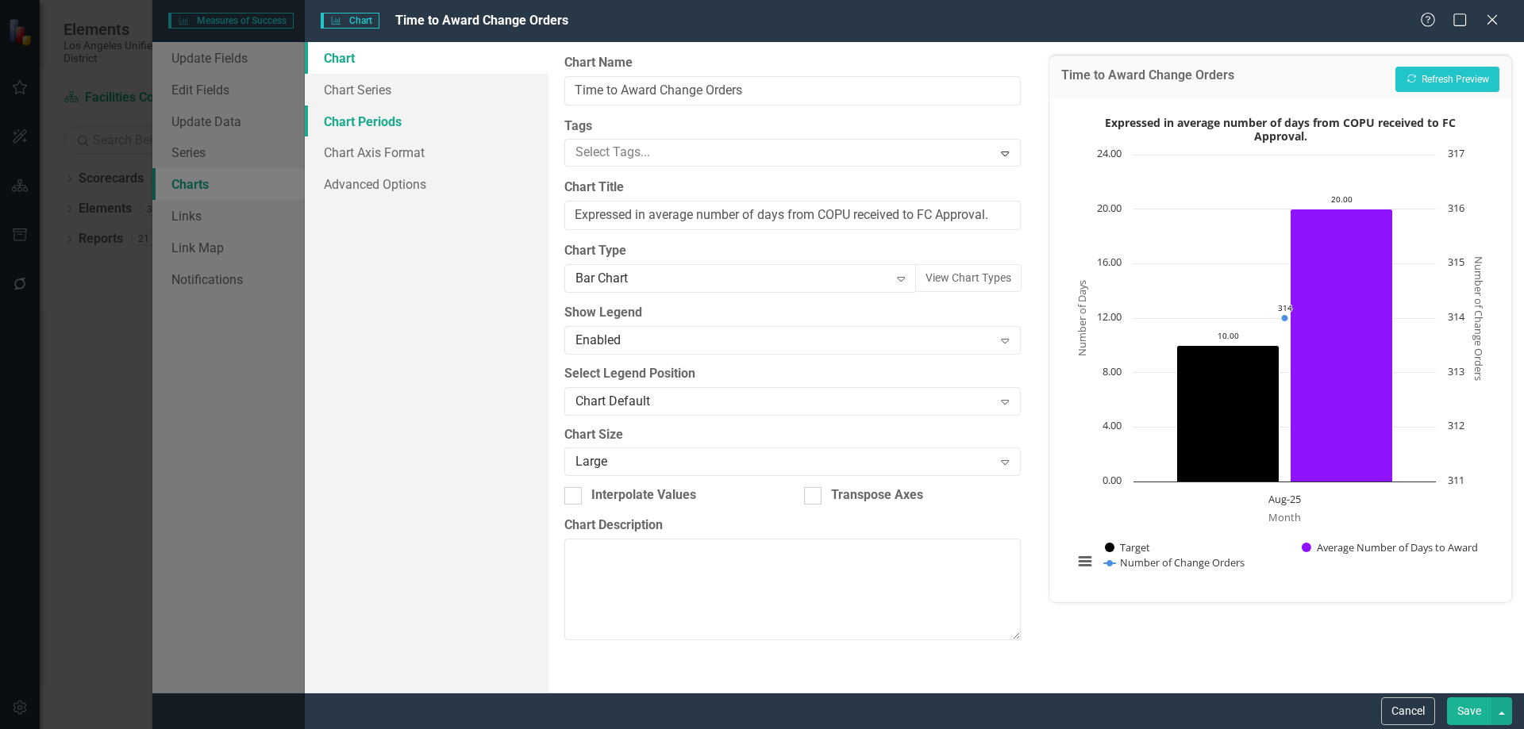
click at [364, 123] on link "Chart Periods" at bounding box center [427, 122] width 244 height 32
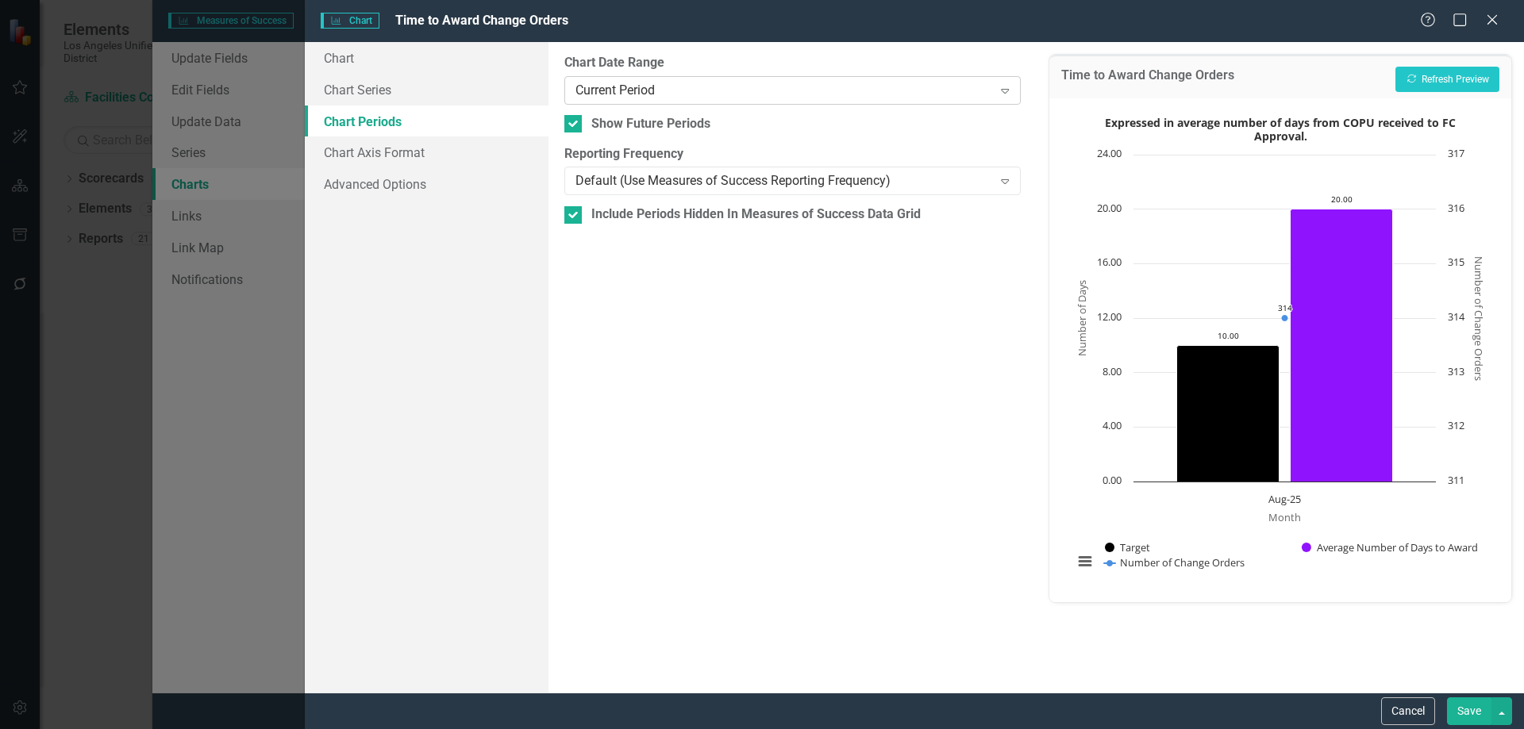
click at [1006, 88] on icon "Expand" at bounding box center [1005, 90] width 16 height 13
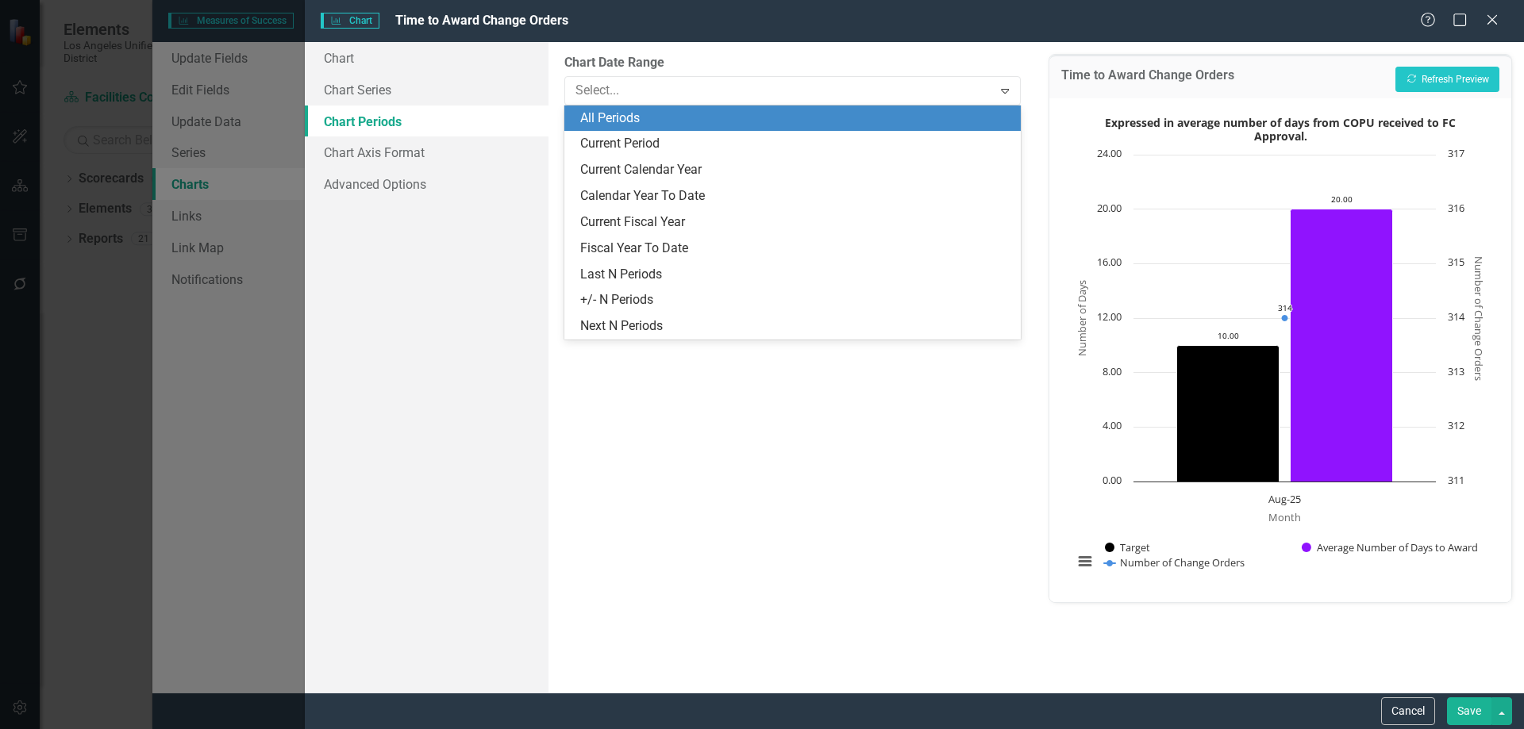
click at [666, 120] on div "All Periods" at bounding box center [795, 119] width 430 height 18
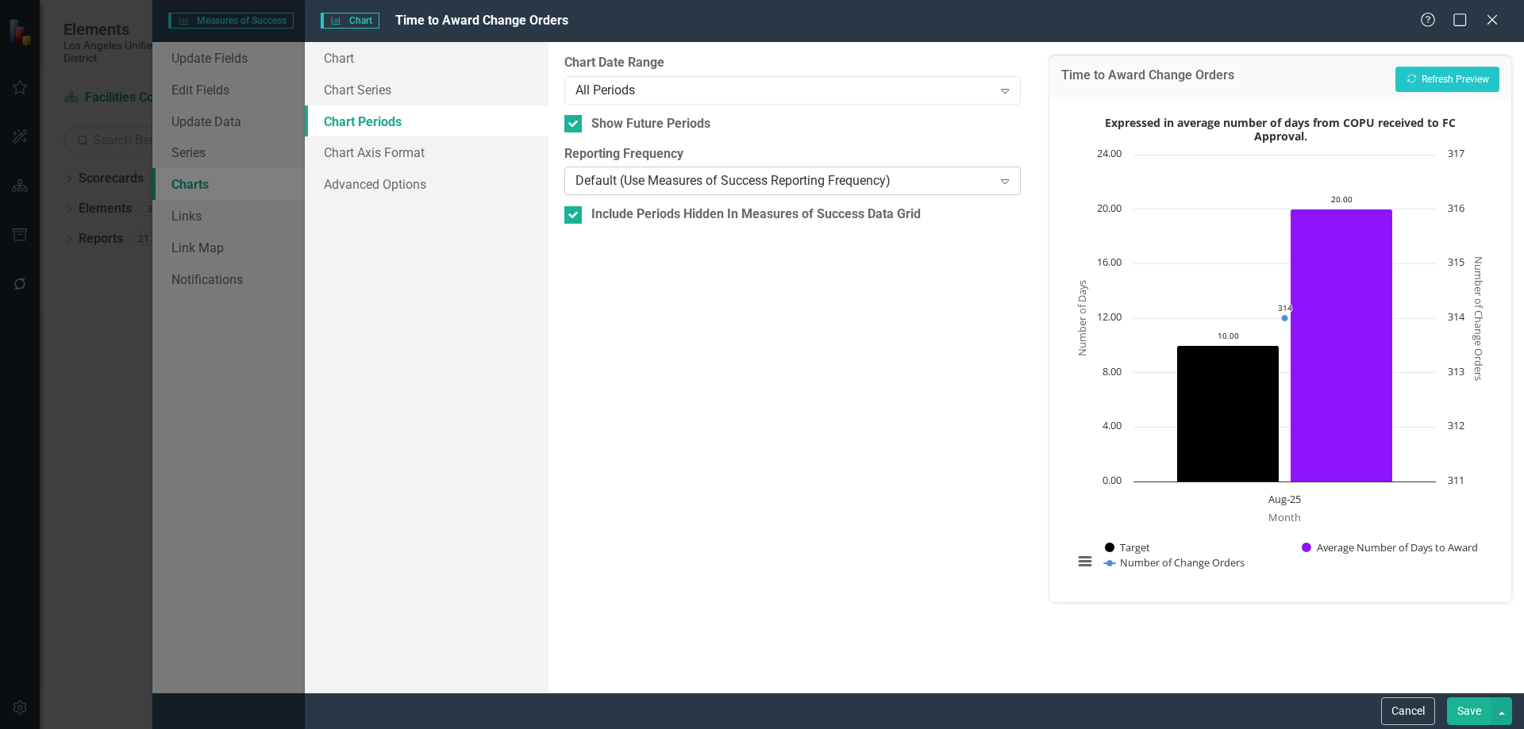
click at [1006, 179] on icon "Expand" at bounding box center [1005, 181] width 16 height 13
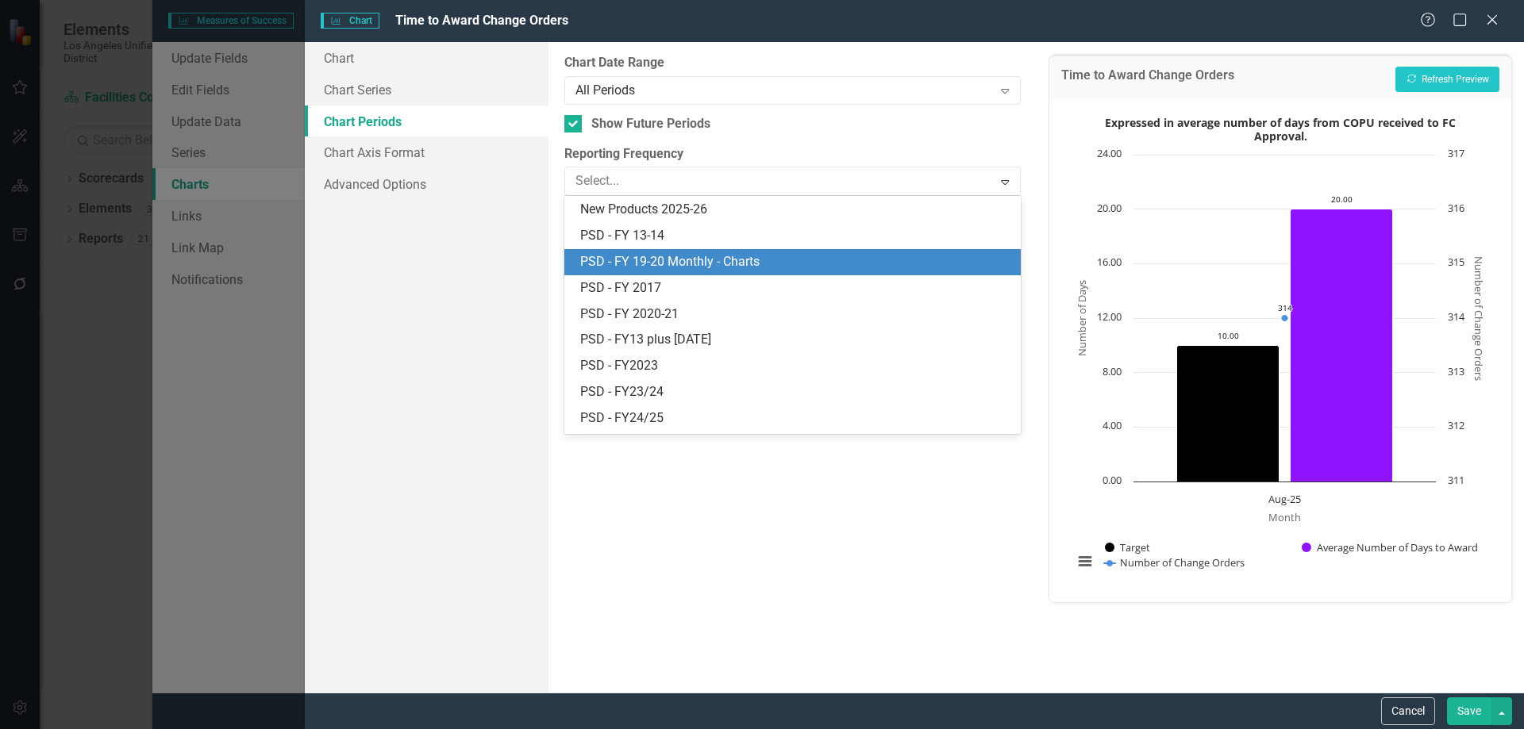
scroll to position [596, 0]
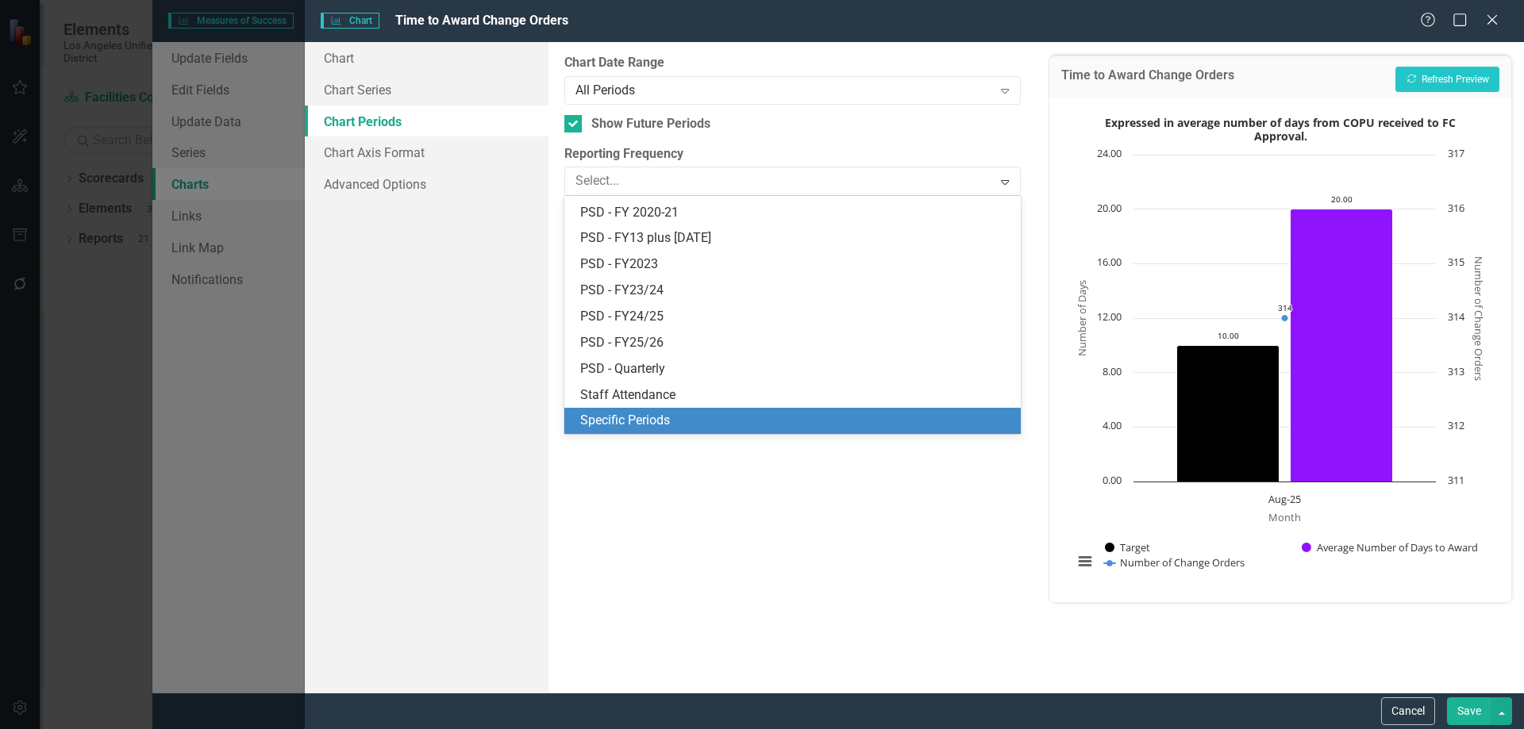
click at [624, 414] on div "Specific Periods" at bounding box center [795, 421] width 430 height 18
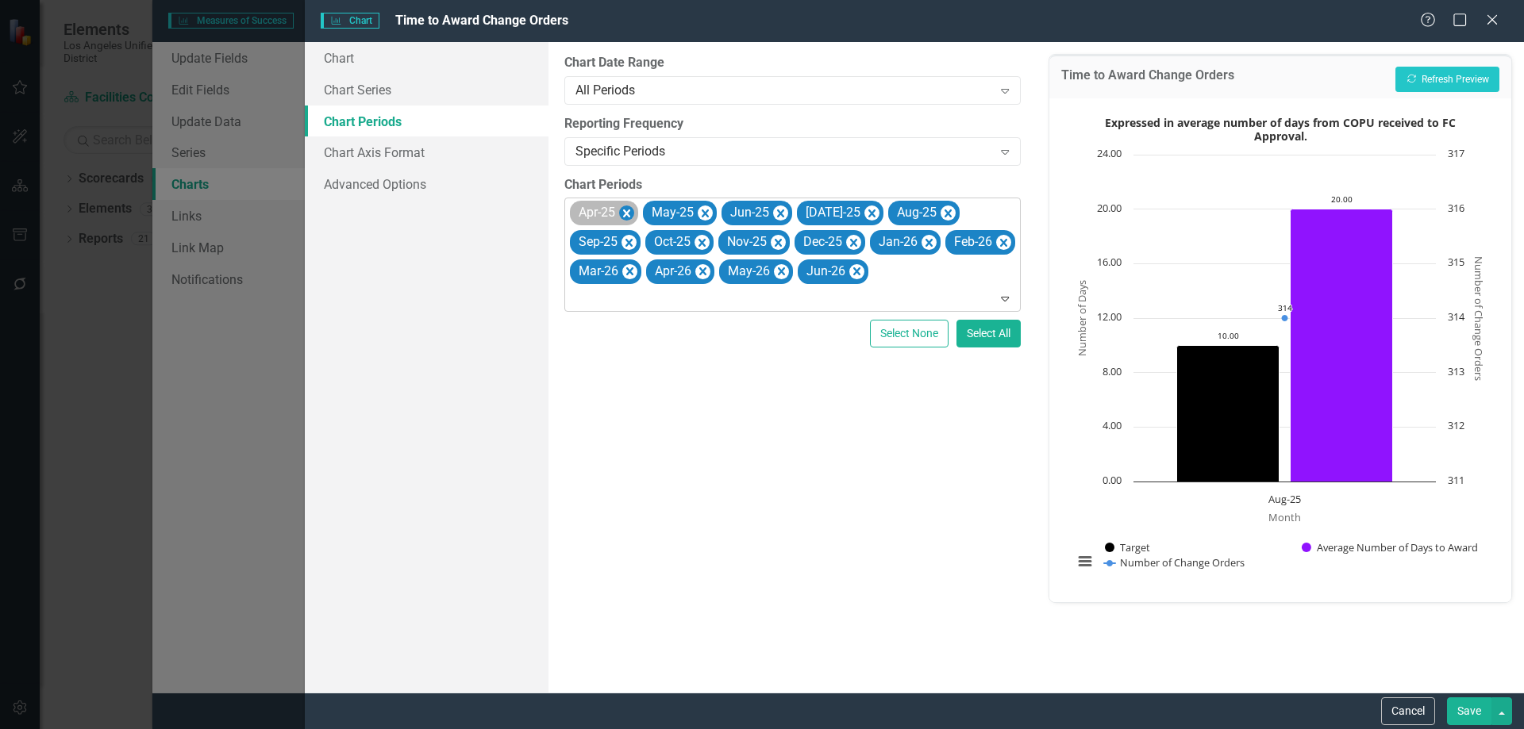
click at [628, 210] on icon "Remove Apr-25" at bounding box center [626, 214] width 15 height 20
click at [631, 211] on icon "Remove May-25" at bounding box center [632, 214] width 7 height 8
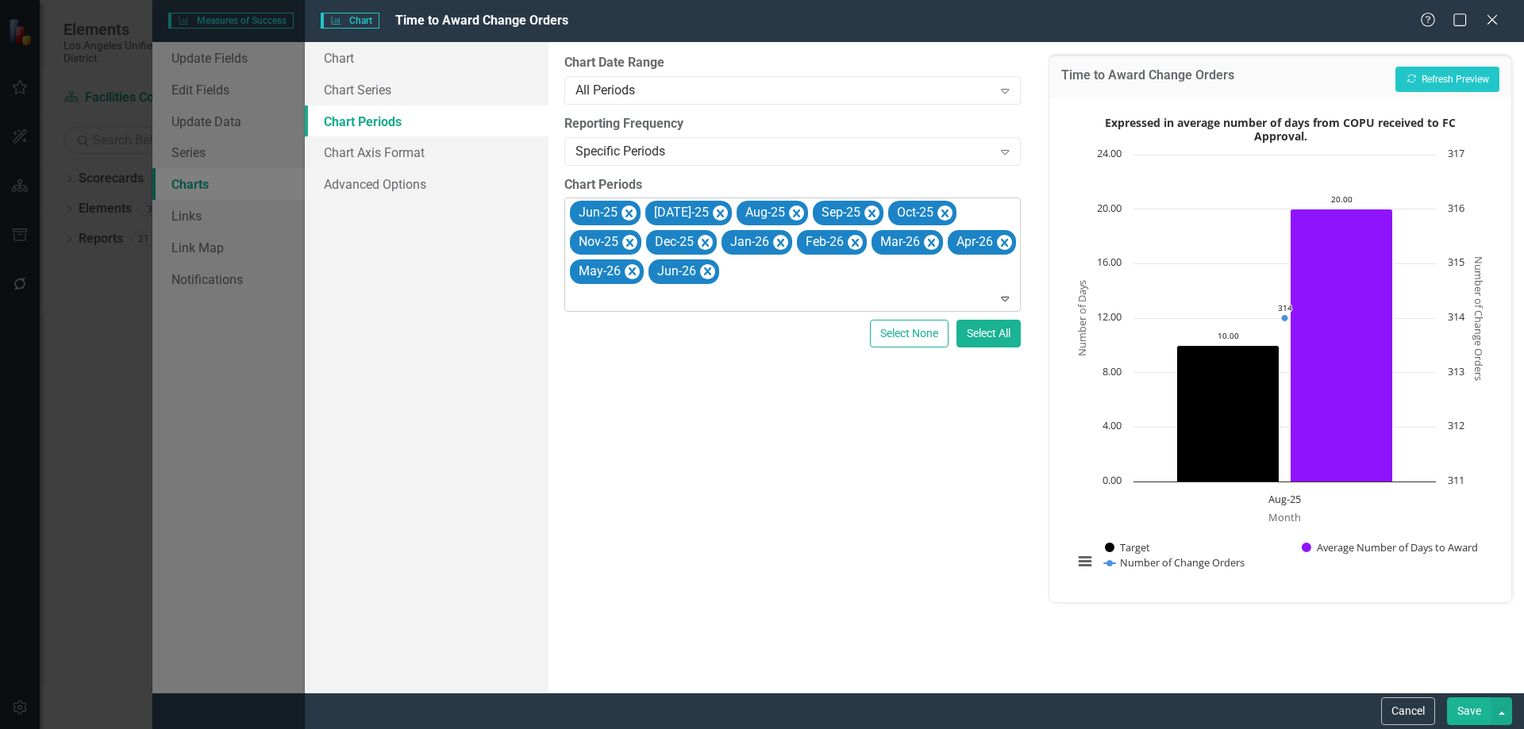
click at [631, 211] on icon "Remove Jun-25" at bounding box center [628, 214] width 7 height 8
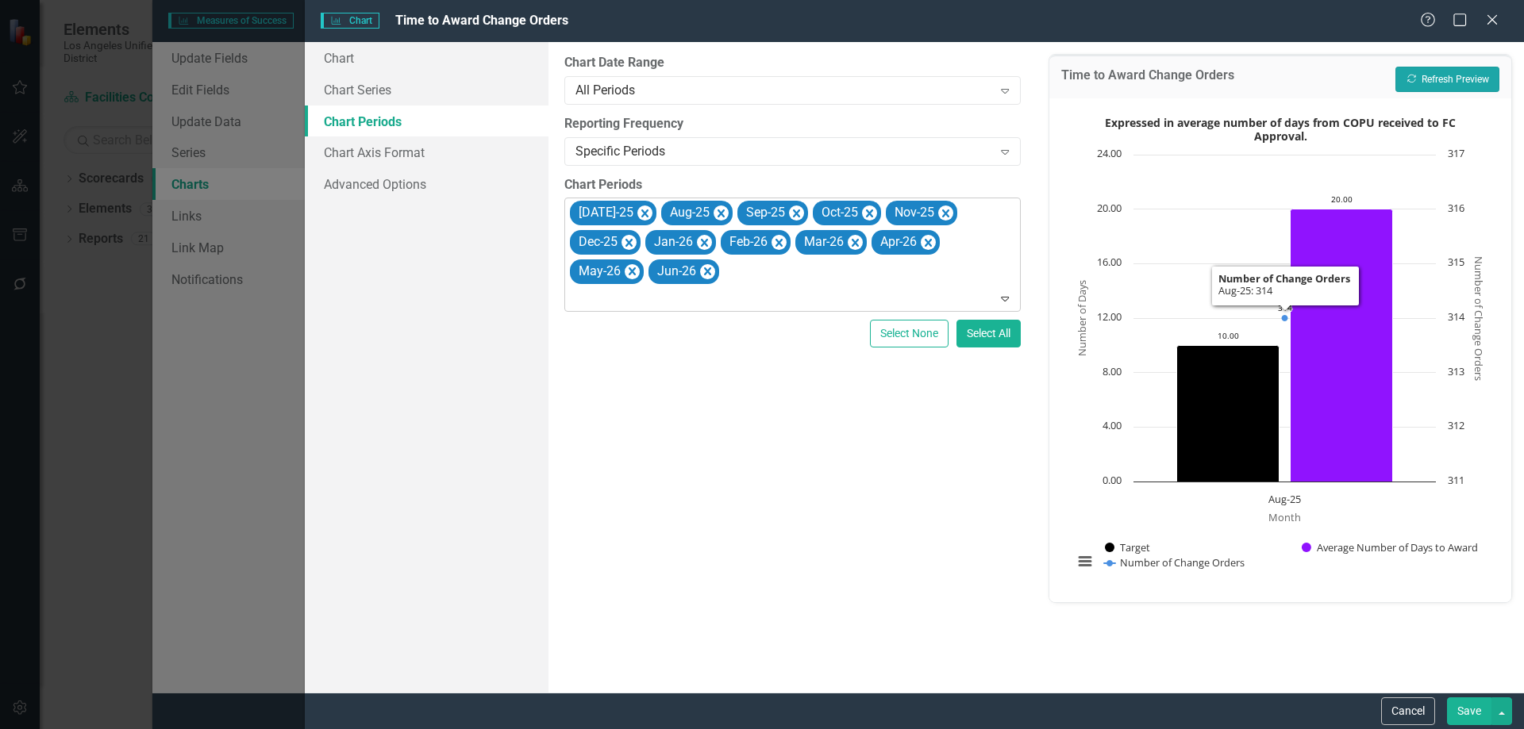
click at [1441, 72] on button "Recalculate Refresh Preview" at bounding box center [1447, 79] width 104 height 25
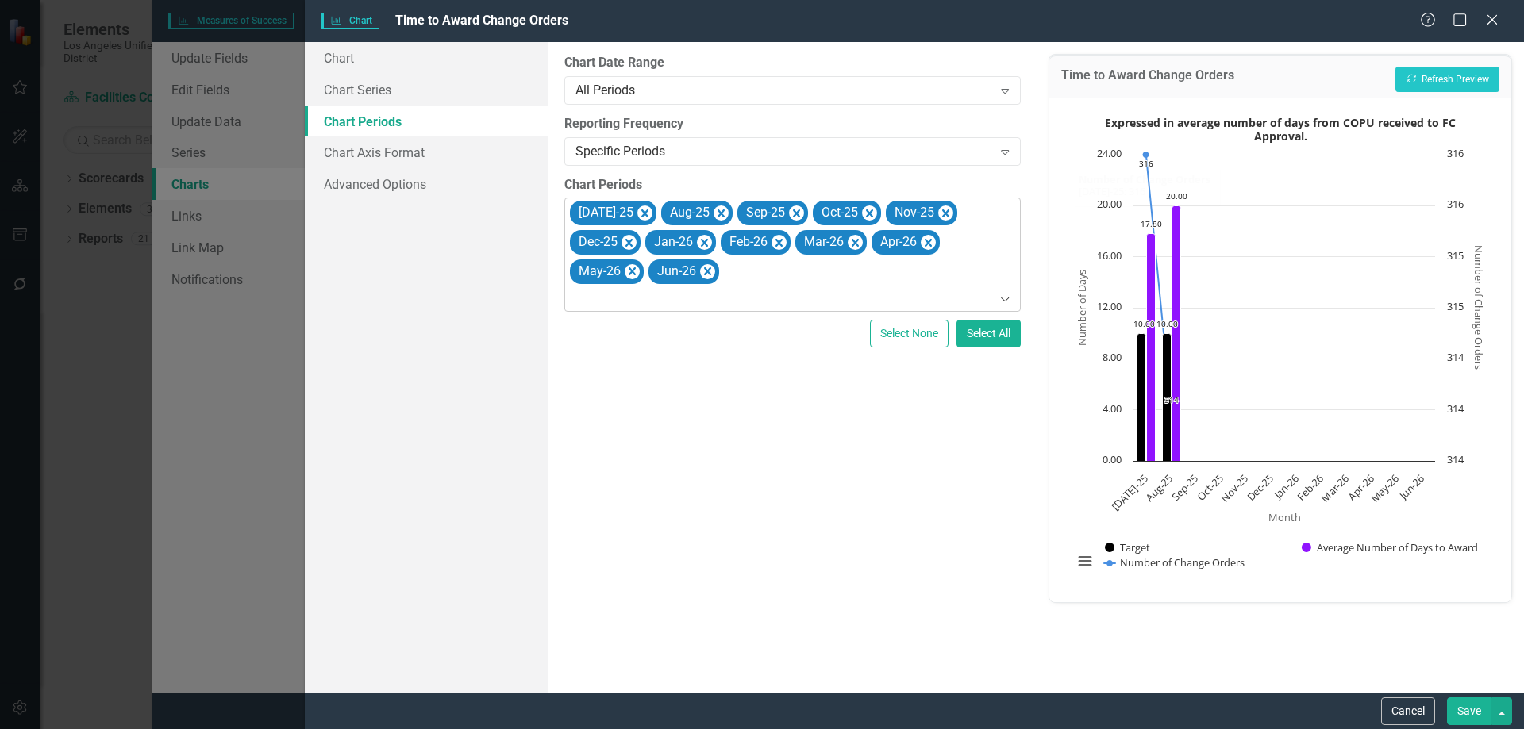
click at [1457, 710] on button "Save" at bounding box center [1469, 712] width 44 height 28
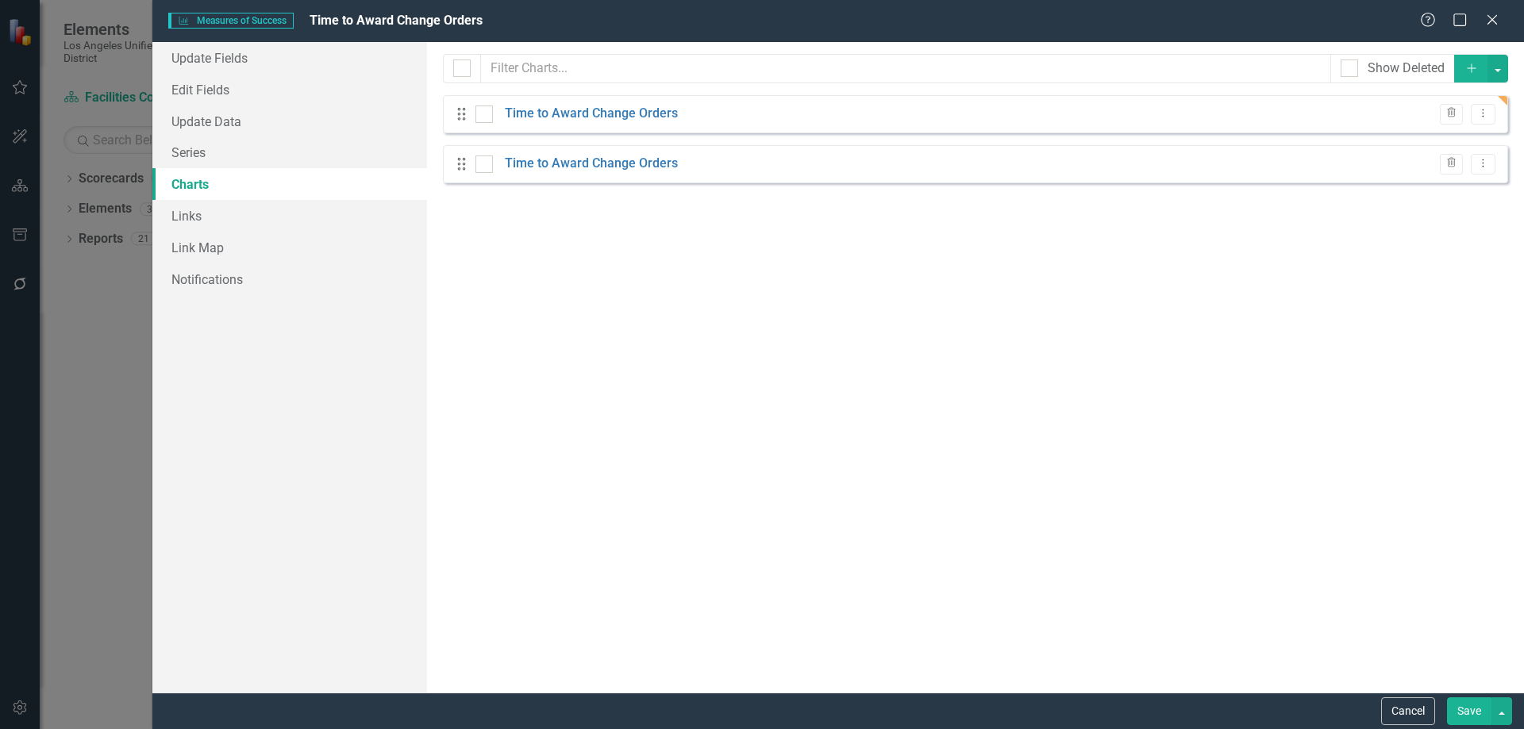
click at [1462, 710] on button "Save" at bounding box center [1469, 712] width 44 height 28
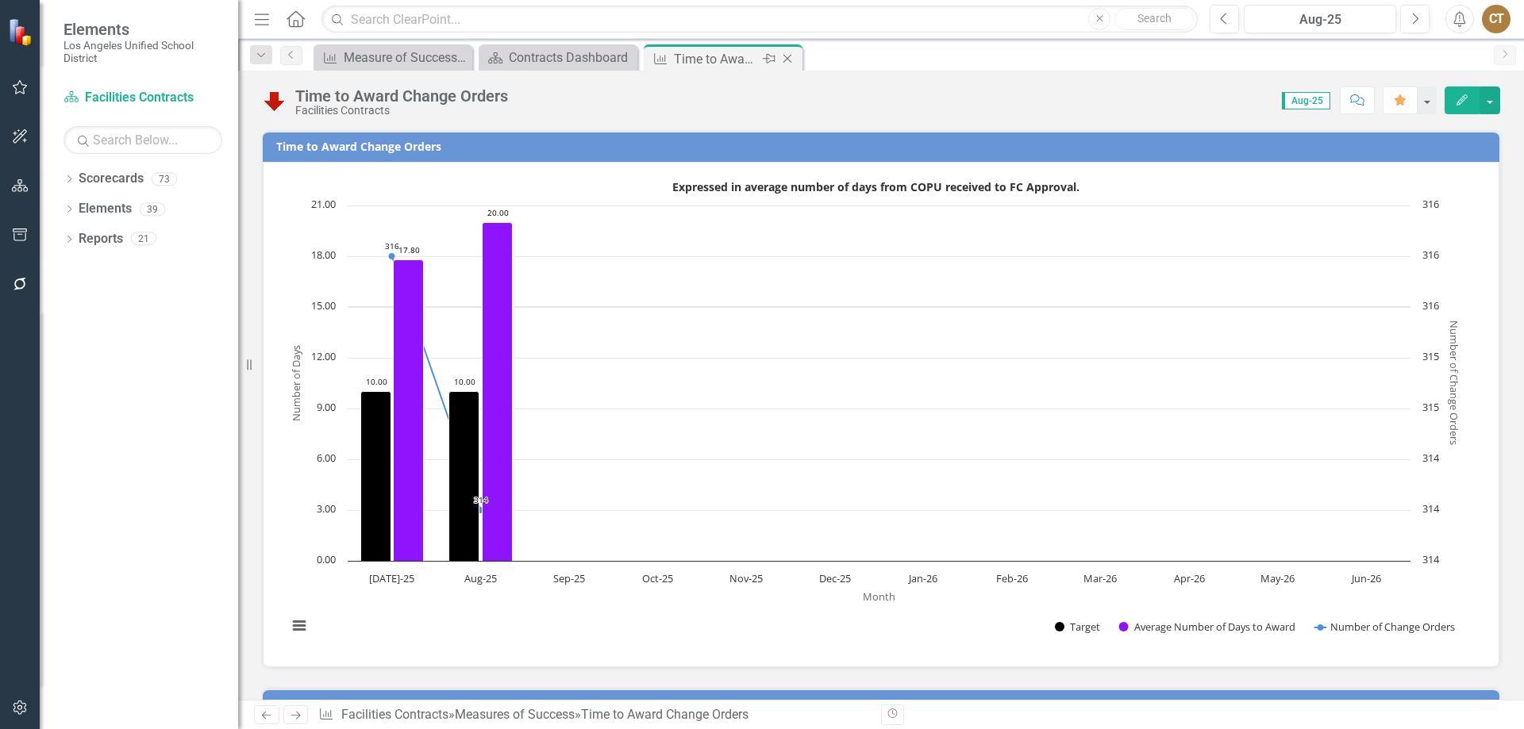
click at [787, 59] on icon at bounding box center [787, 59] width 9 height 9
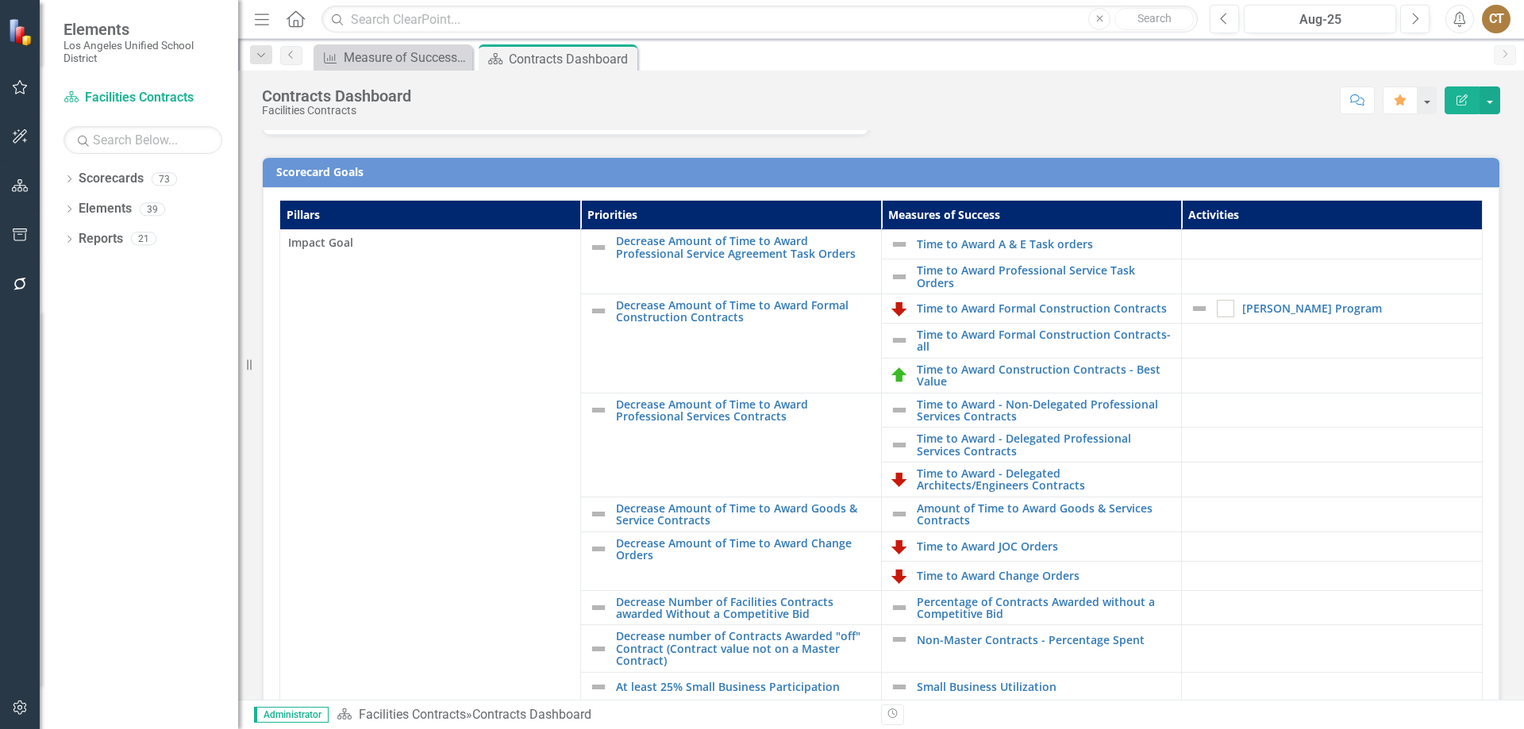
scroll to position [317, 0]
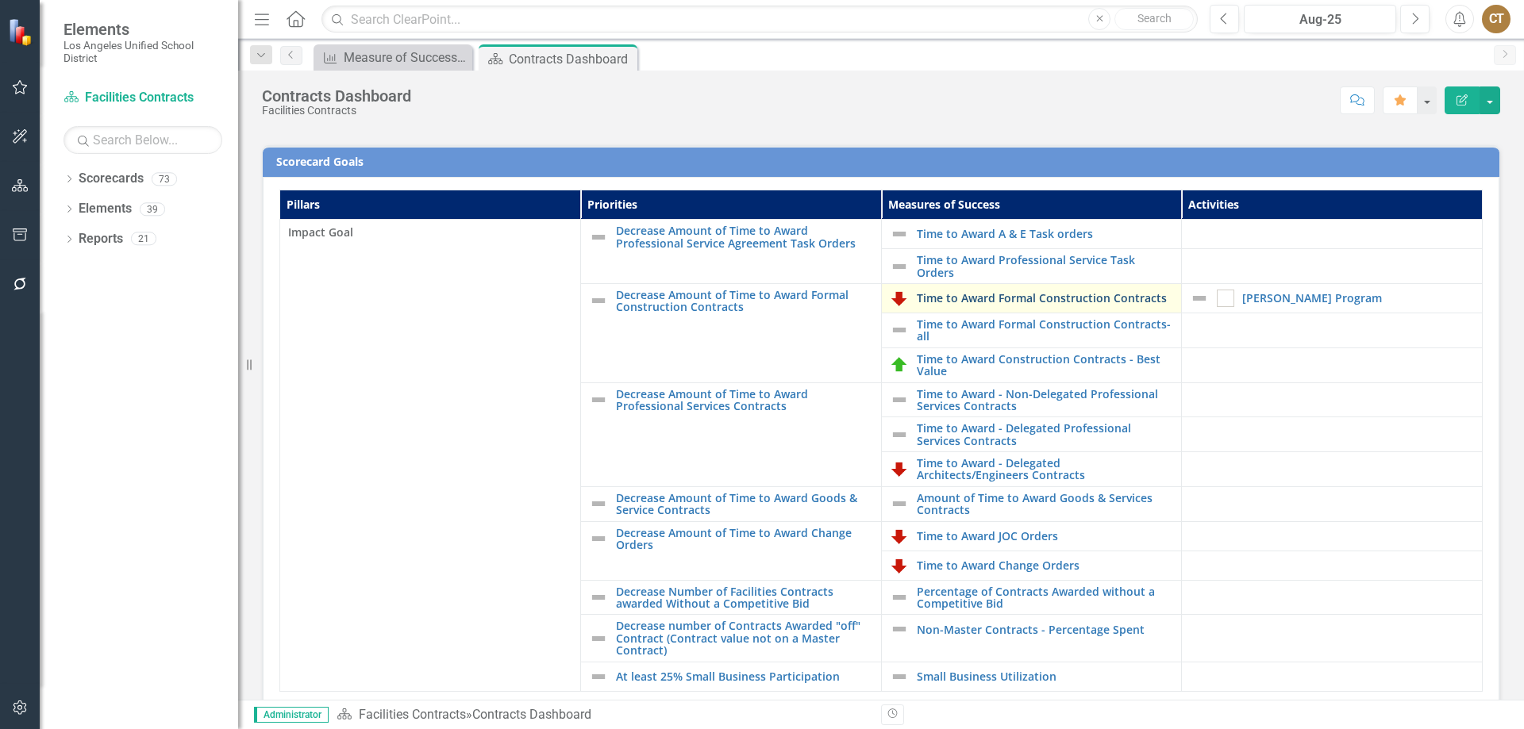
click at [975, 294] on link "Time to Award Formal Construction Contracts" at bounding box center [1045, 298] width 257 height 12
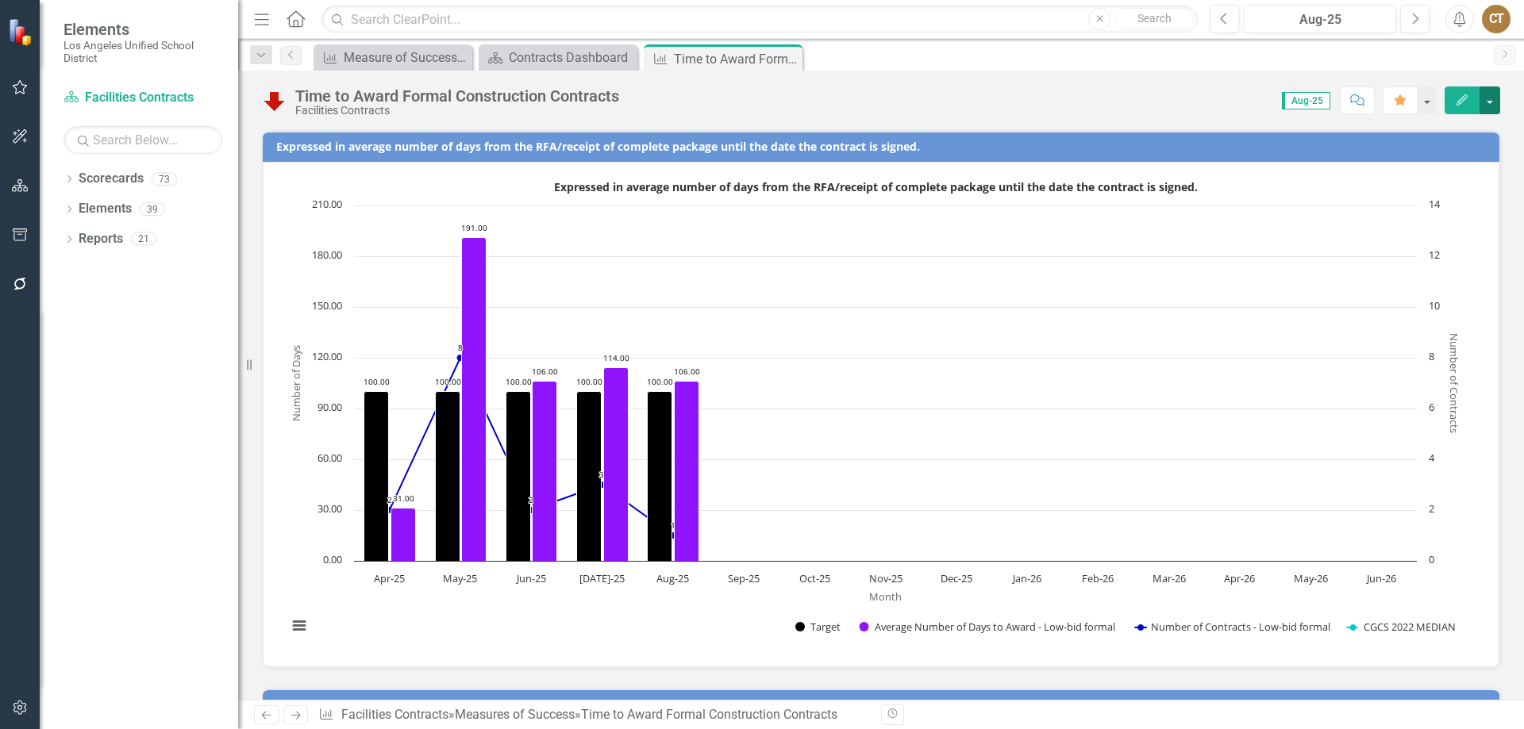
click at [1491, 94] on button "button" at bounding box center [1489, 101] width 21 height 28
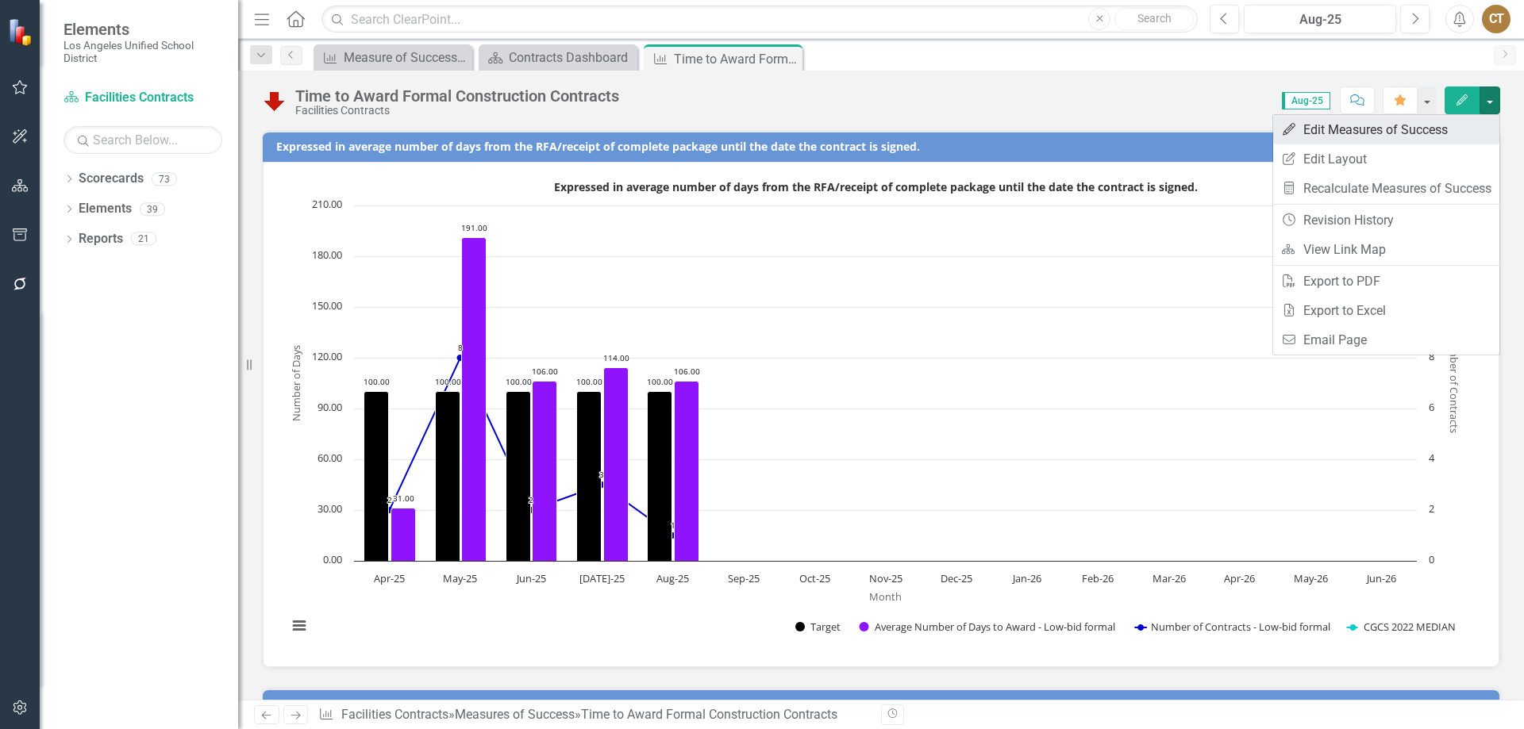
click at [1402, 124] on link "Edit Edit Measures of Success" at bounding box center [1386, 129] width 226 height 29
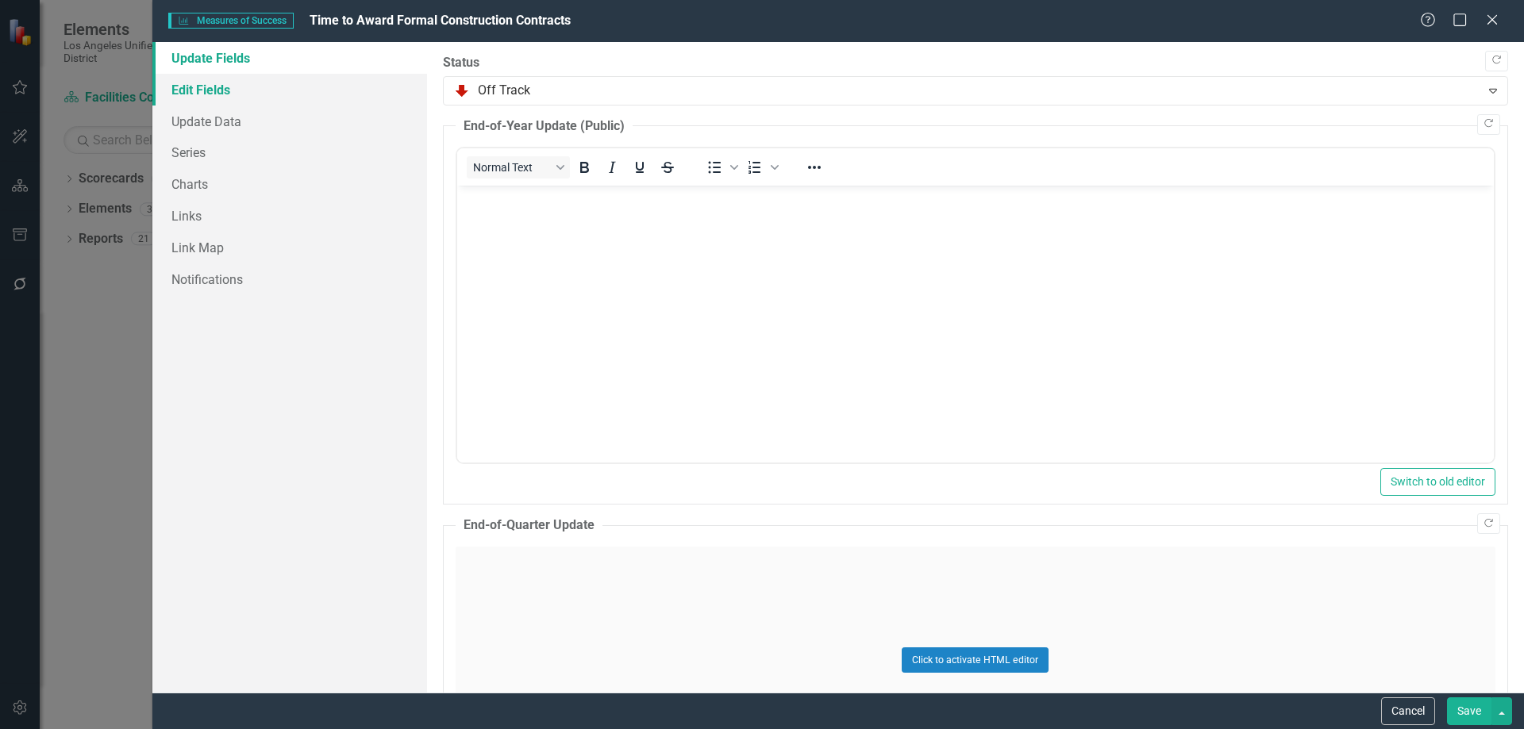
click at [209, 87] on link "Edit Fields" at bounding box center [289, 90] width 275 height 32
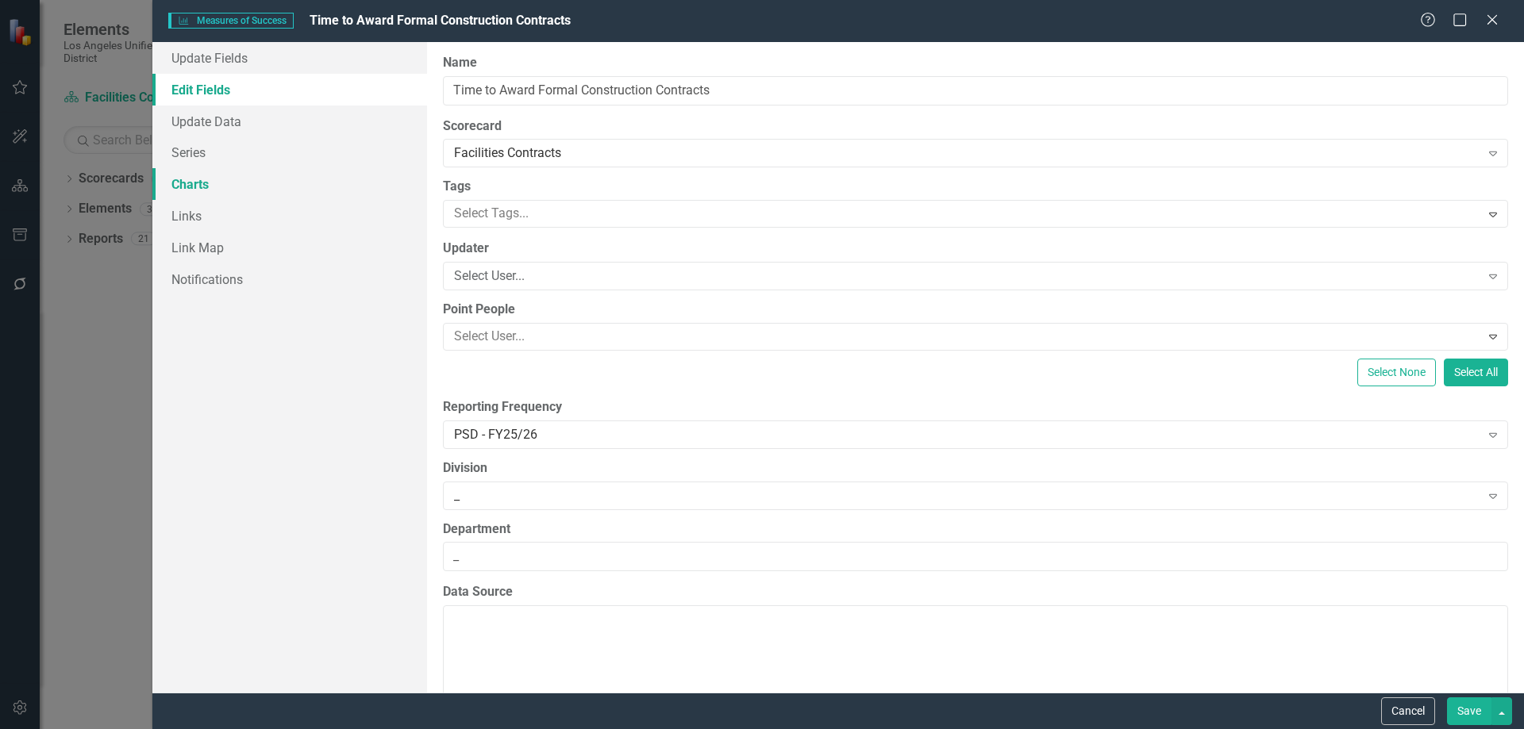
click at [201, 176] on link "Charts" at bounding box center [289, 184] width 275 height 32
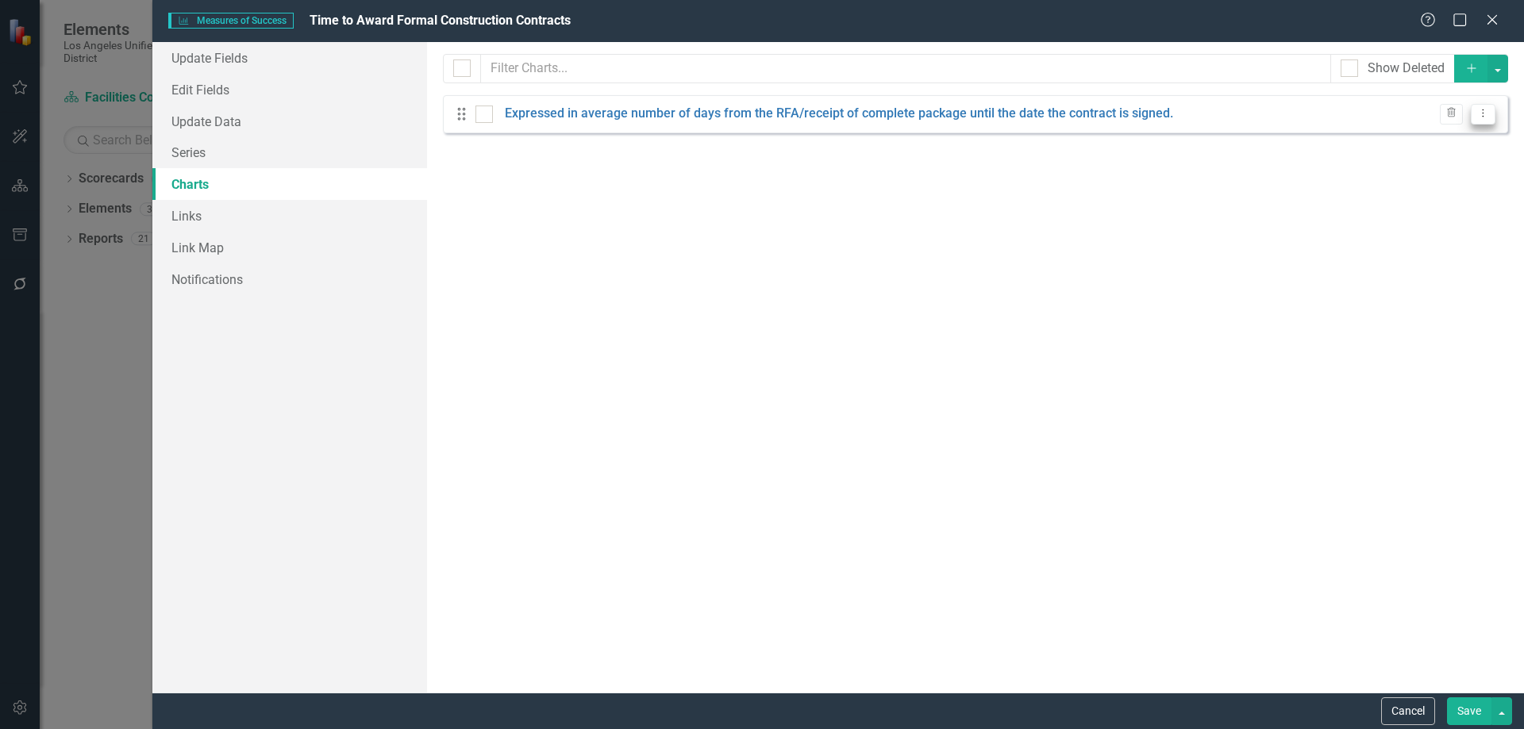
click at [1482, 114] on icon "Dropdown Menu" at bounding box center [1482, 113] width 13 height 10
click at [1441, 136] on link "Edit Edit Chart" at bounding box center [1431, 139] width 125 height 29
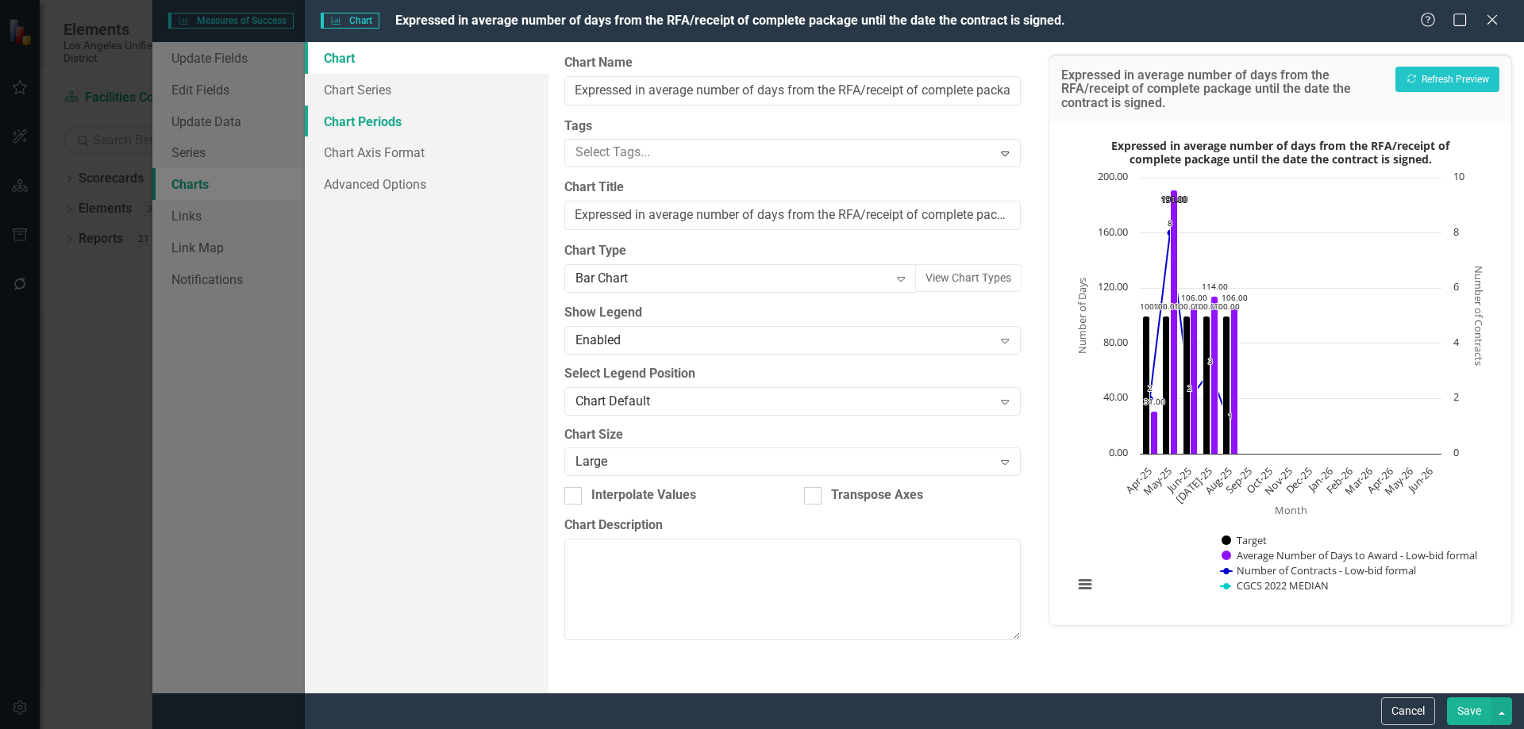
click at [372, 117] on link "Chart Periods" at bounding box center [427, 122] width 244 height 32
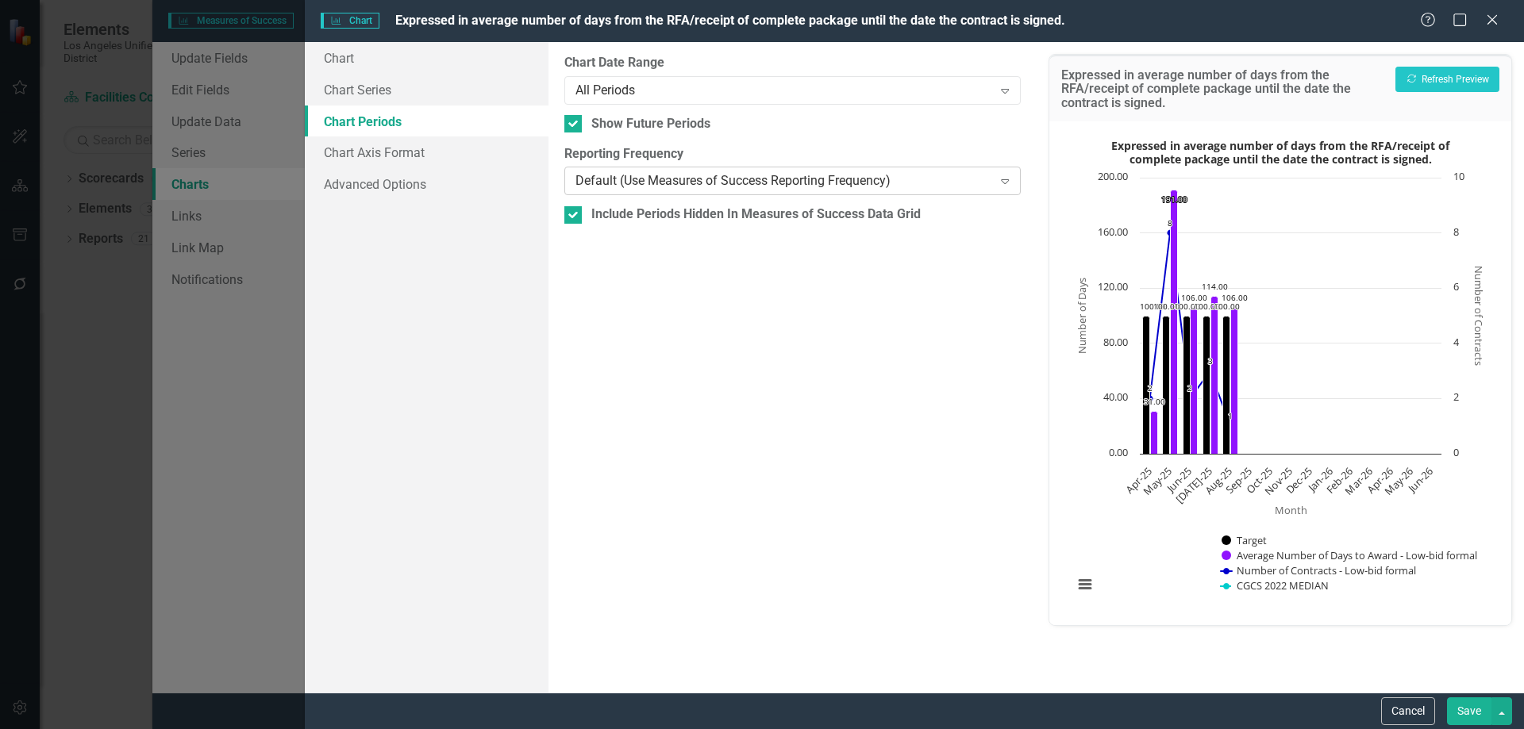
click at [1004, 179] on icon "Expand" at bounding box center [1005, 181] width 16 height 13
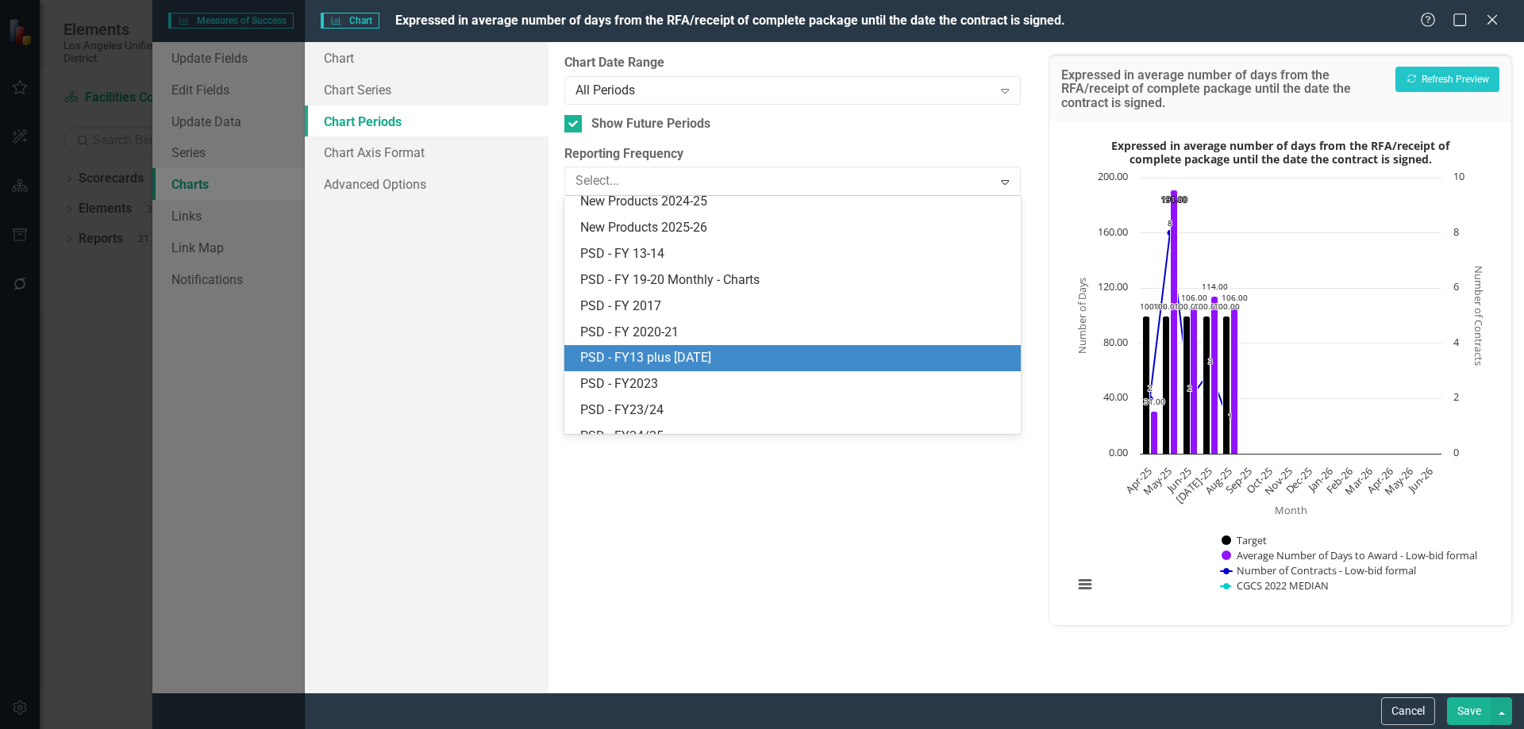
scroll to position [596, 0]
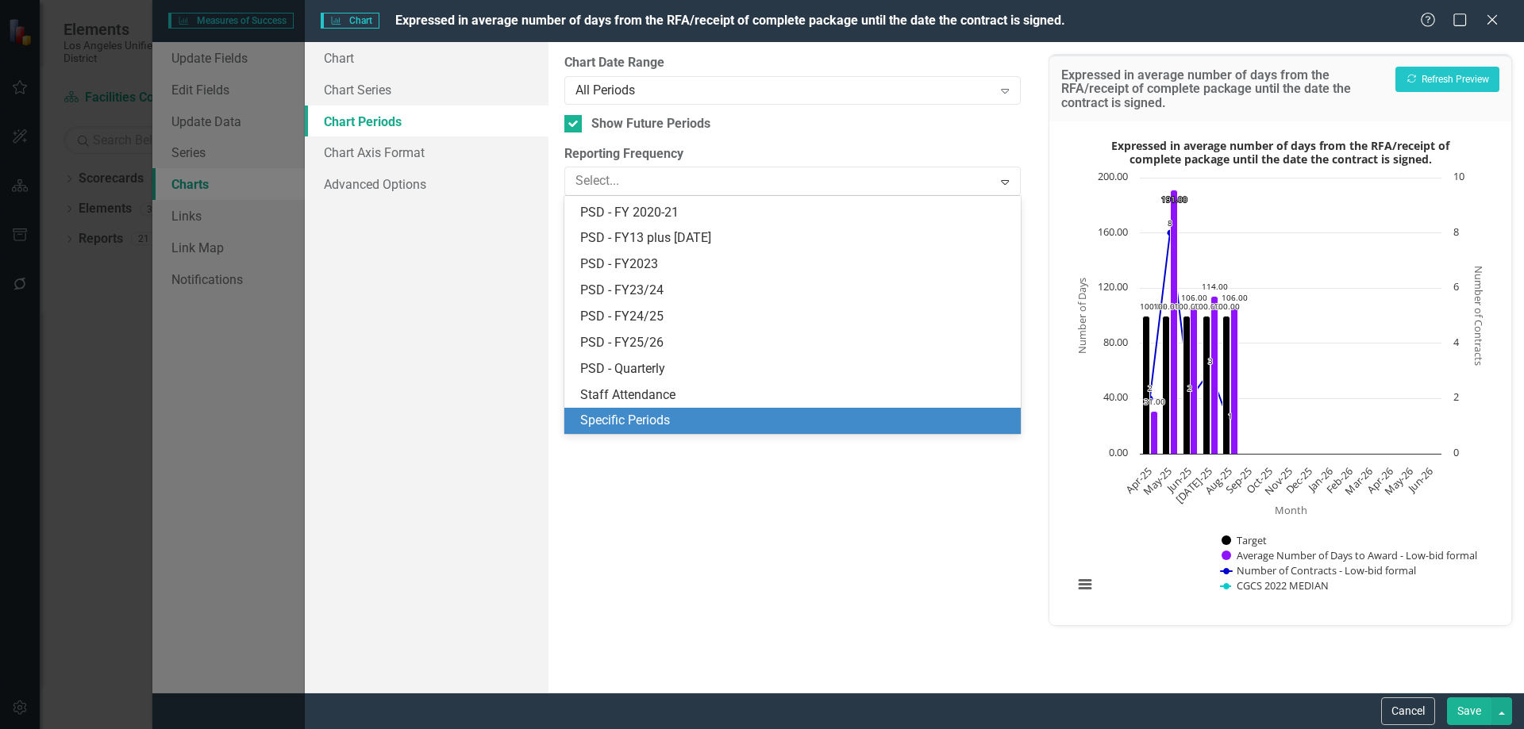
click at [615, 414] on div "Specific Periods" at bounding box center [795, 421] width 430 height 18
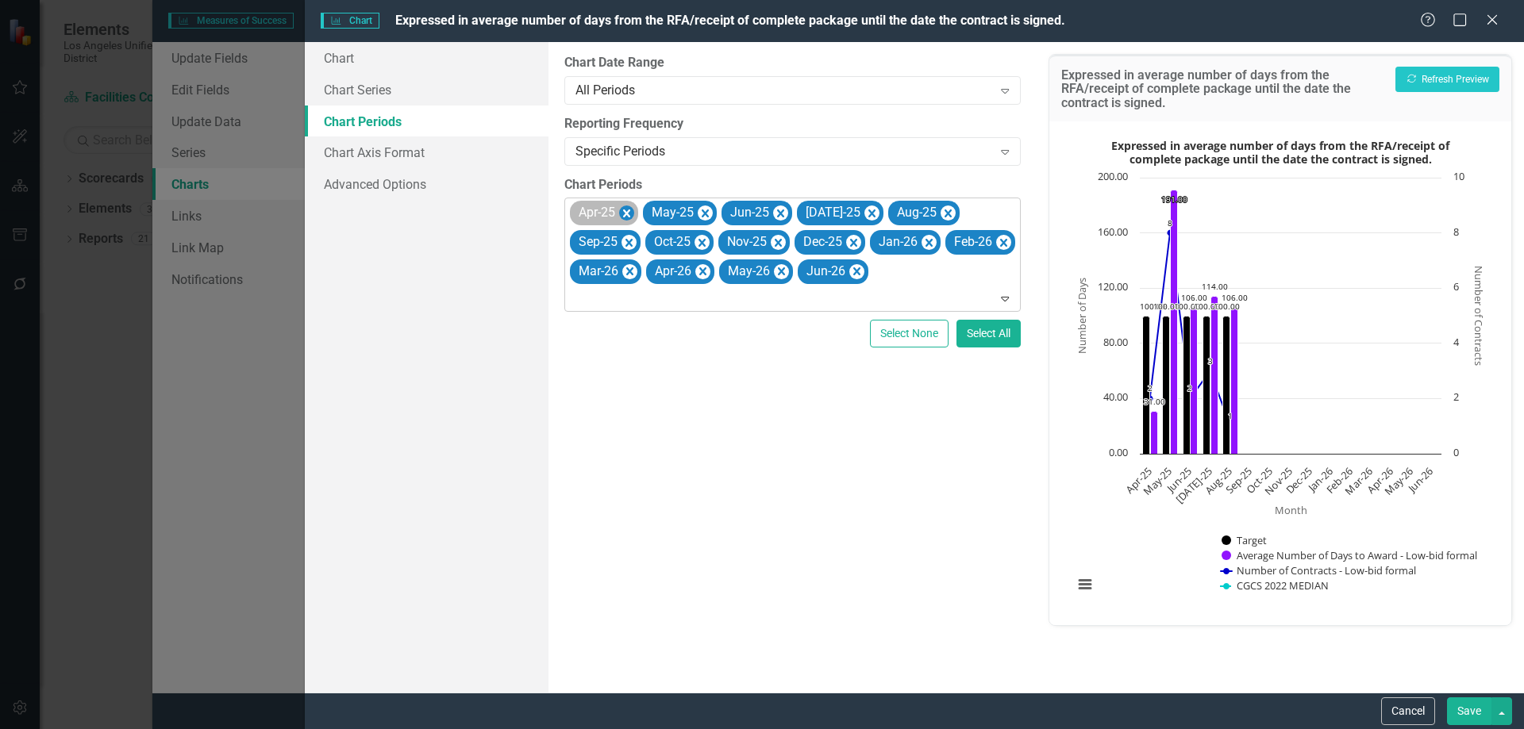
click at [626, 211] on icon "Remove Apr-25" at bounding box center [626, 214] width 7 height 8
click at [632, 210] on icon "Remove May-25" at bounding box center [632, 214] width 15 height 20
click at [631, 208] on icon "Remove Jun-25" at bounding box center [628, 214] width 15 height 20
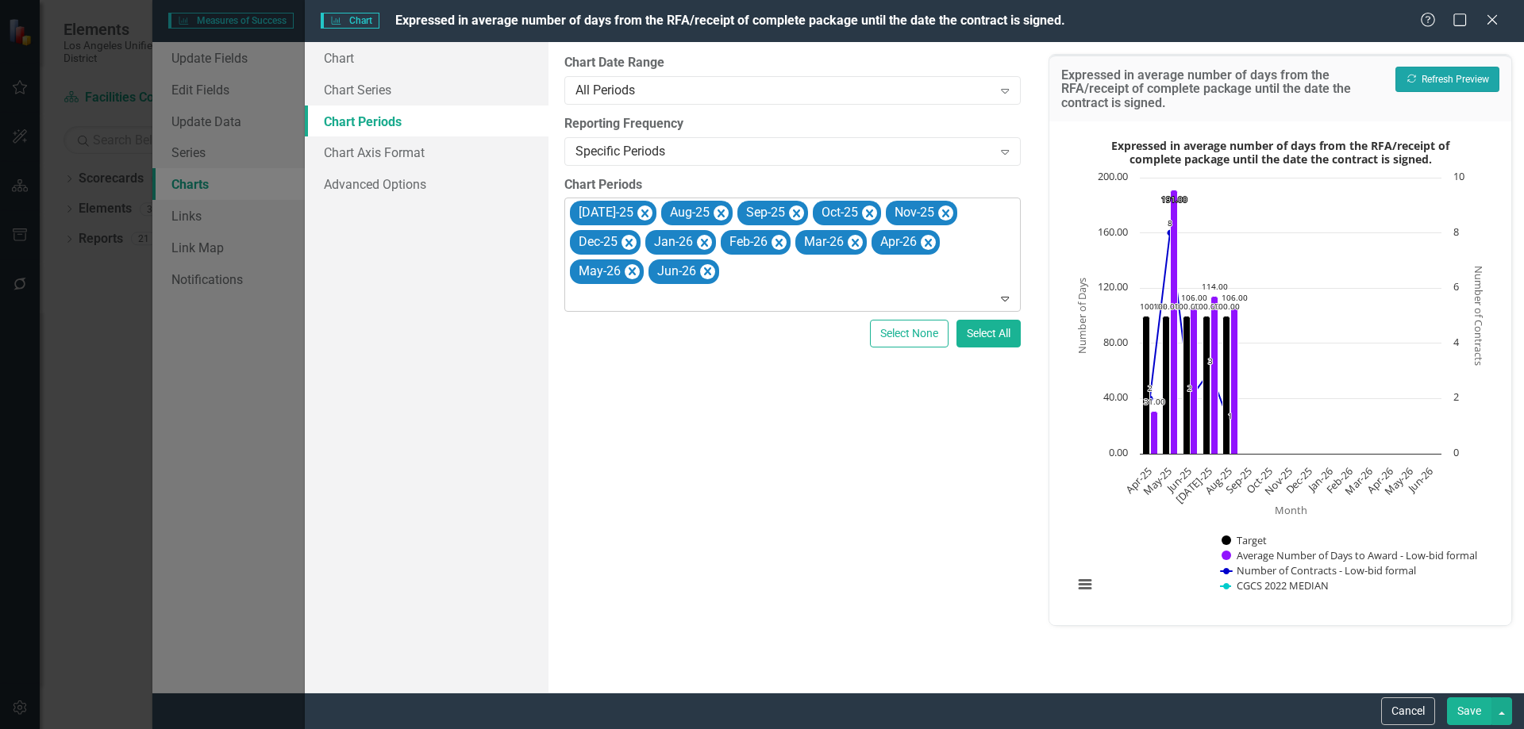
click at [1444, 73] on button "Recalculate Refresh Preview" at bounding box center [1447, 79] width 104 height 25
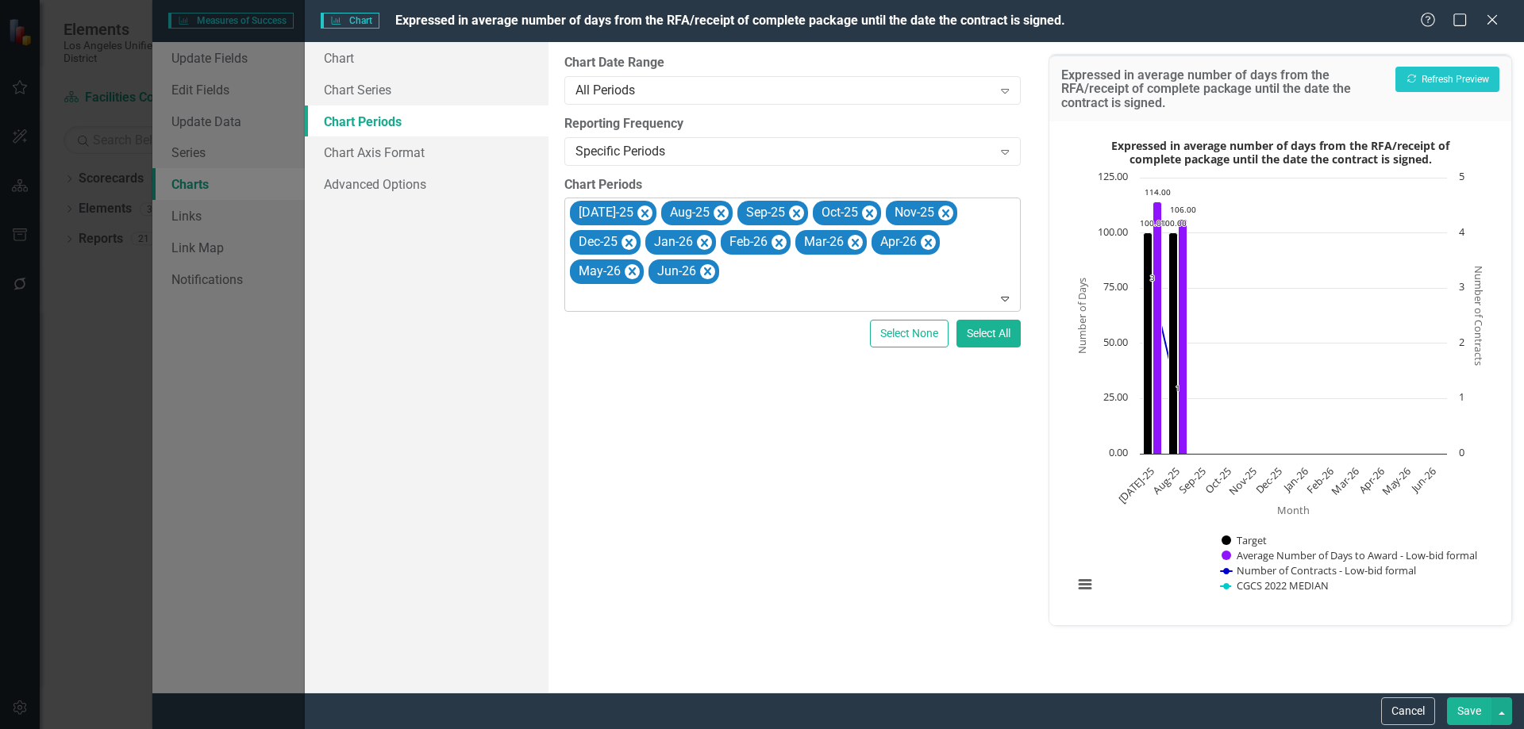
click at [1464, 708] on button "Save" at bounding box center [1469, 712] width 44 height 28
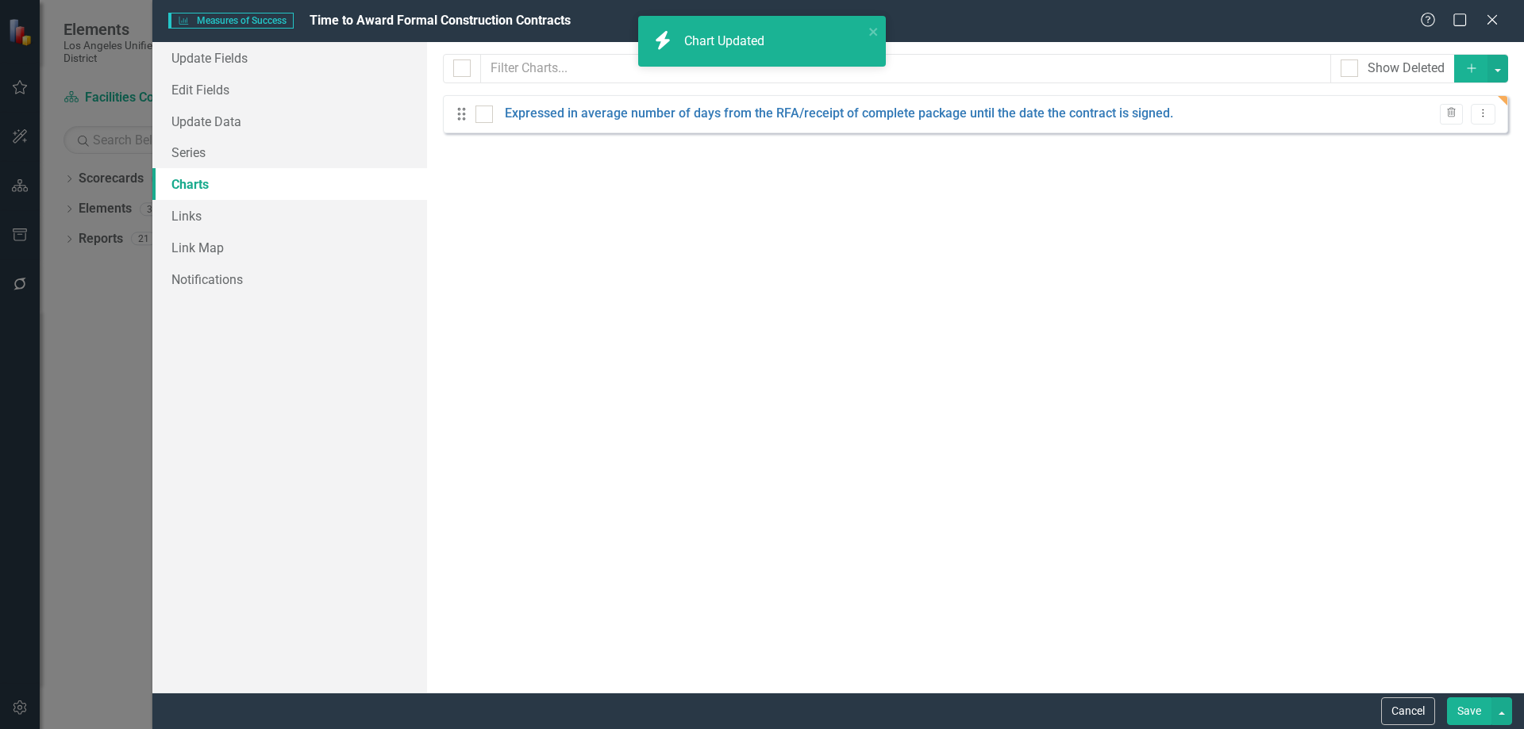
click at [1469, 710] on button "Save" at bounding box center [1469, 712] width 44 height 28
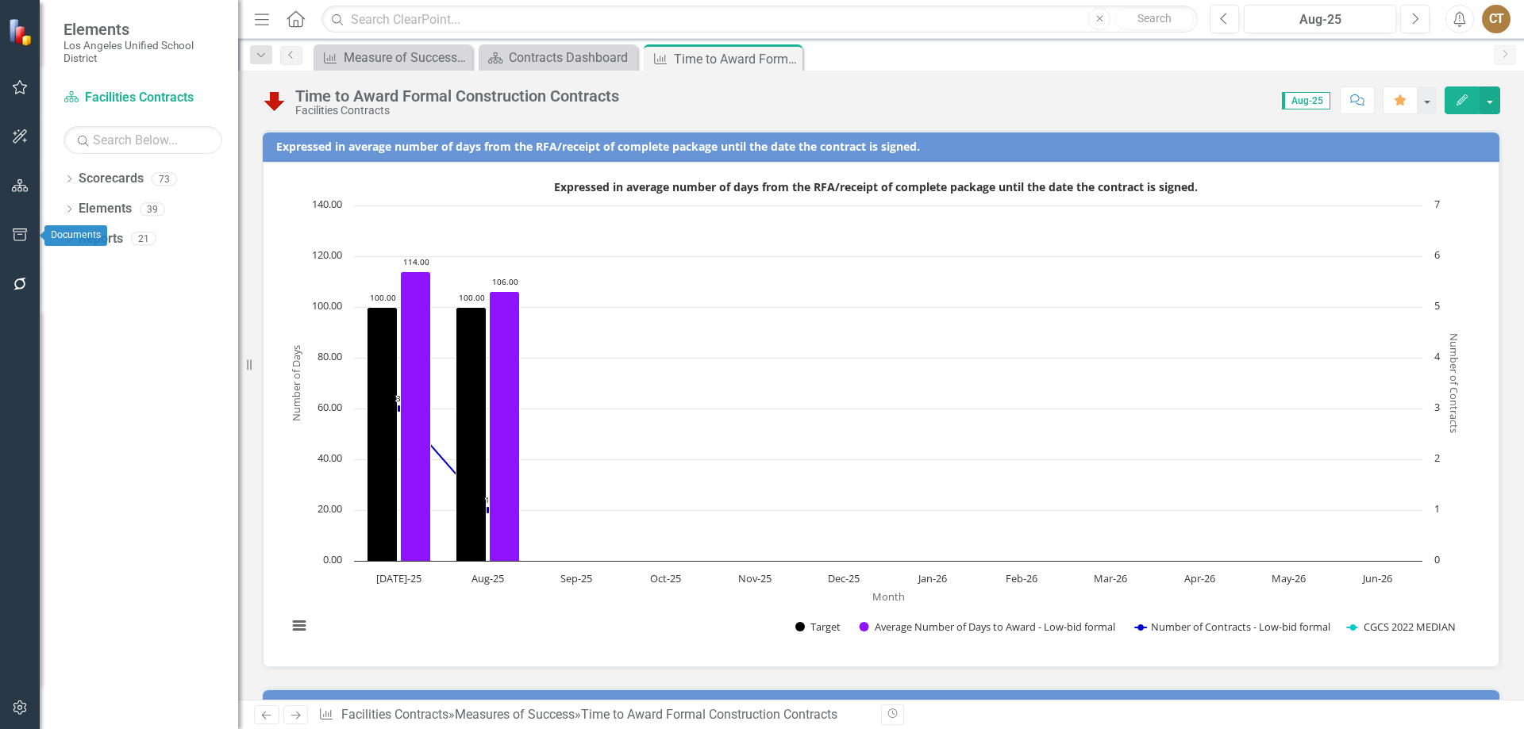
click at [22, 234] on icon "button" at bounding box center [20, 235] width 17 height 13
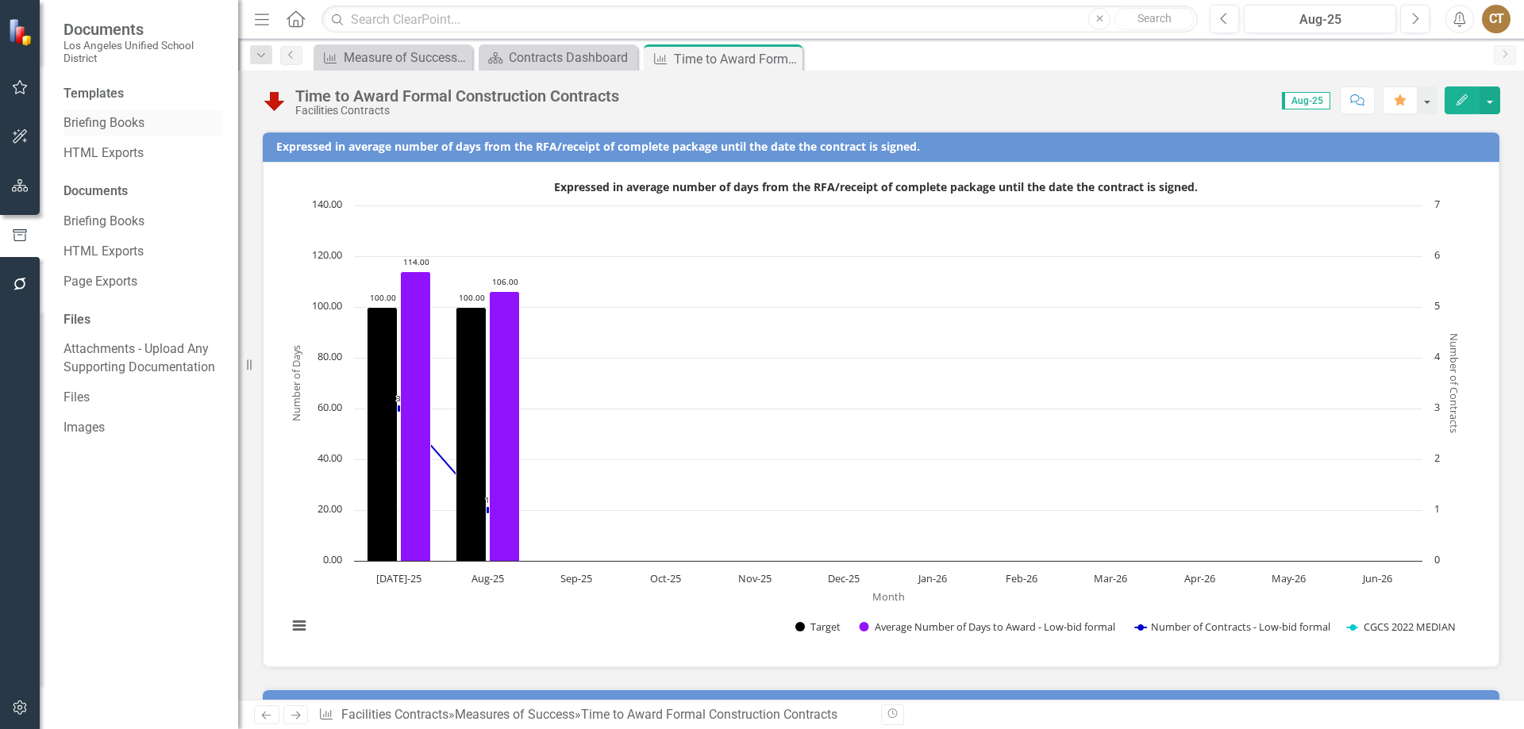
click at [98, 113] on div "Briefing Books" at bounding box center [142, 123] width 159 height 26
click at [97, 124] on link "Briefing Books" at bounding box center [142, 123] width 159 height 18
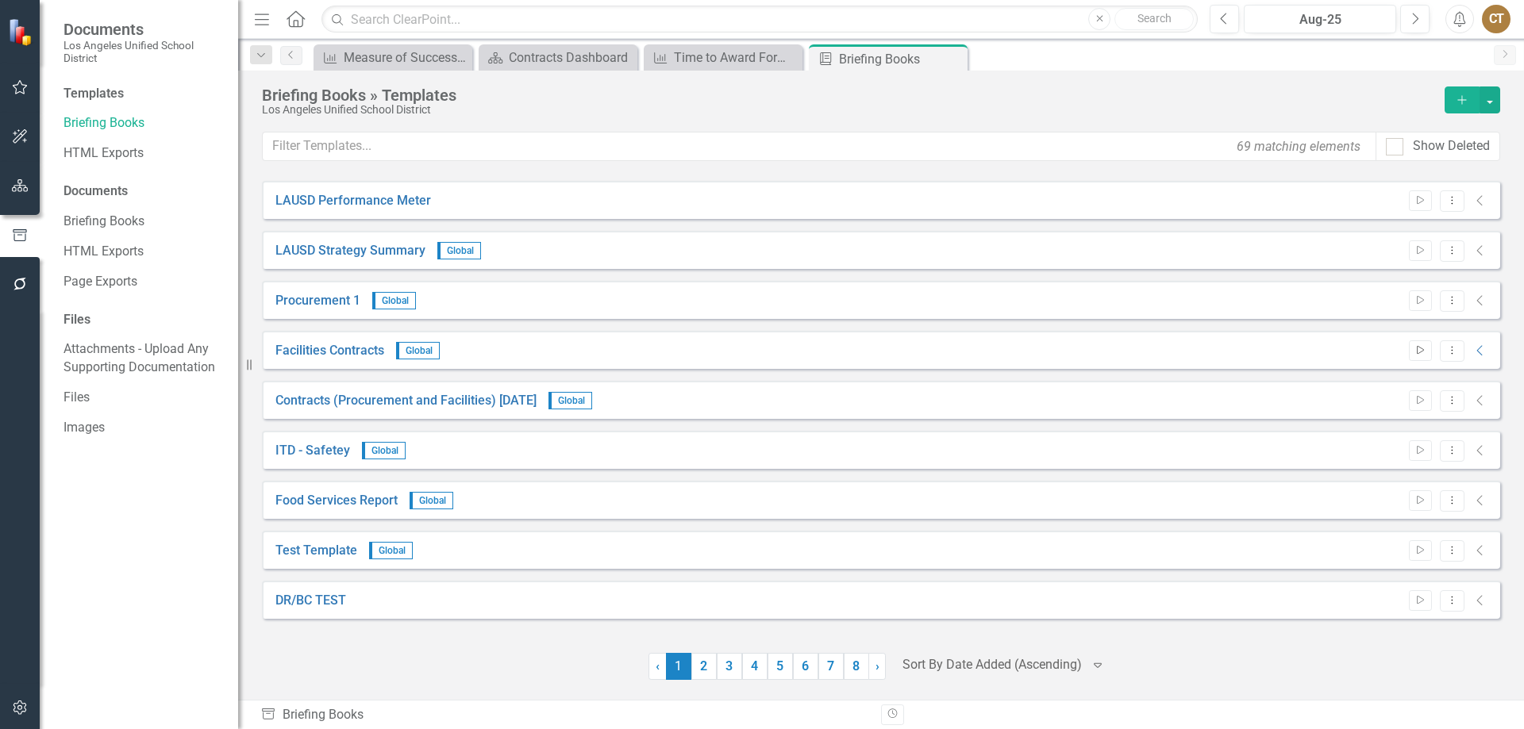
click at [1421, 348] on icon "Start" at bounding box center [1420, 351] width 12 height 10
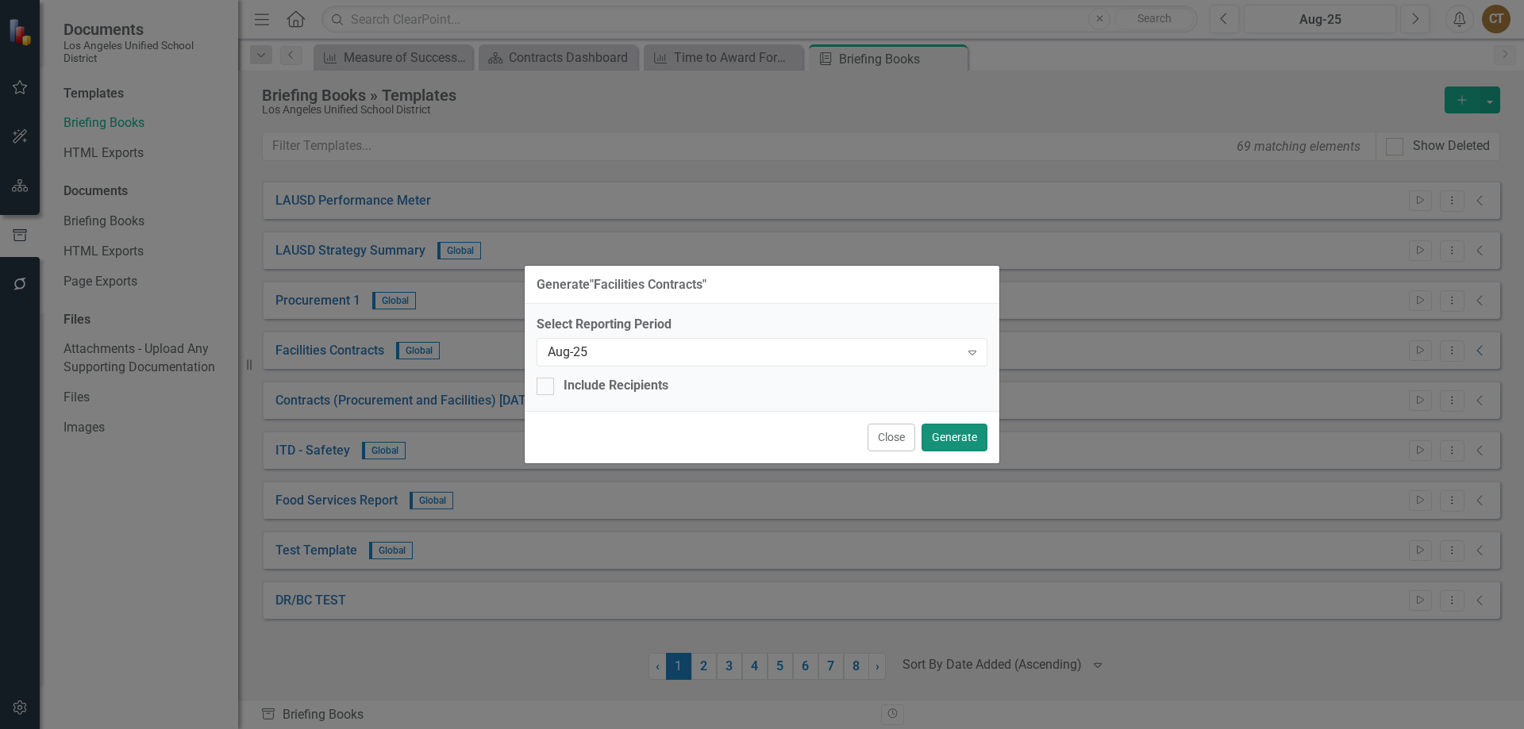
click at [960, 436] on button "Generate" at bounding box center [954, 438] width 66 height 28
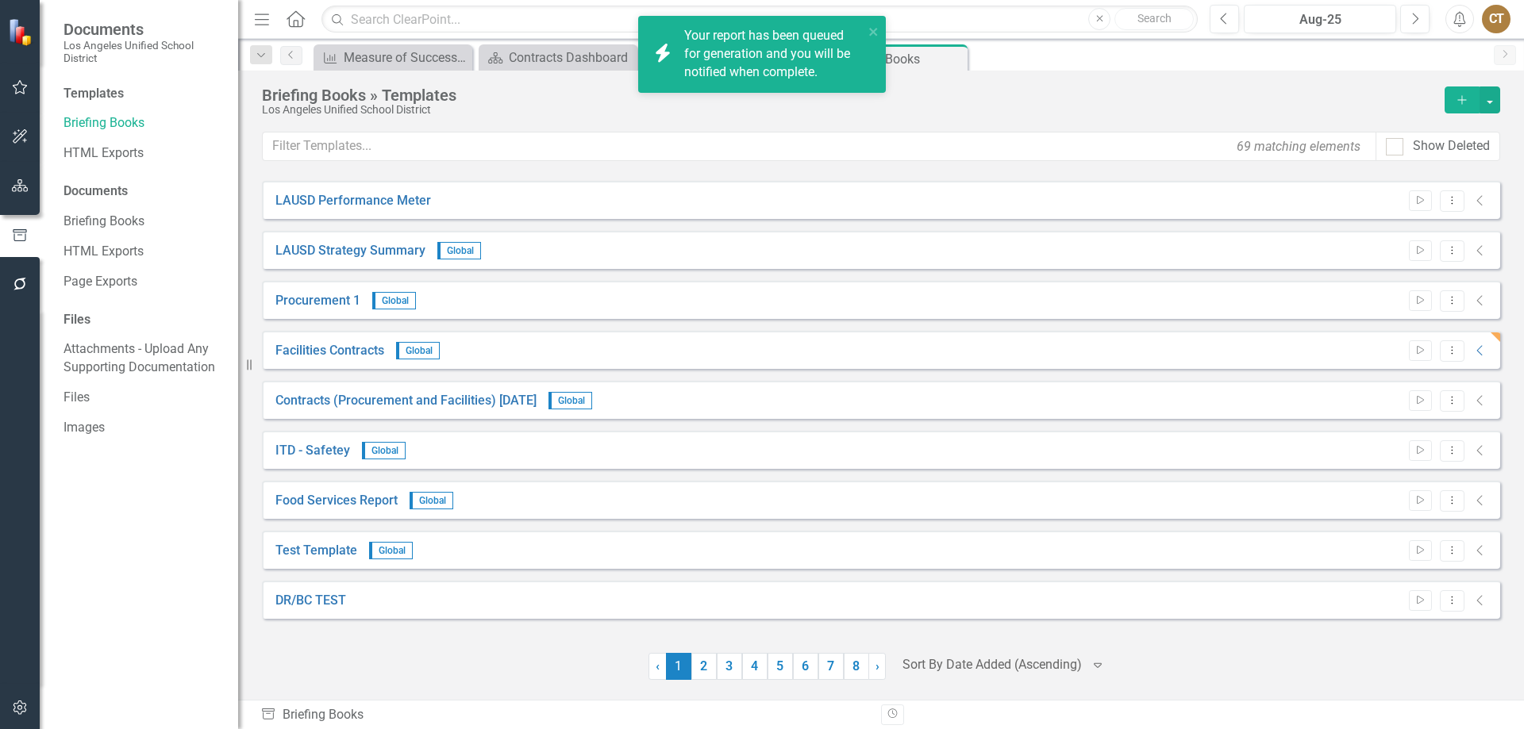
click at [1498, 10] on div "CT" at bounding box center [1496, 19] width 29 height 29
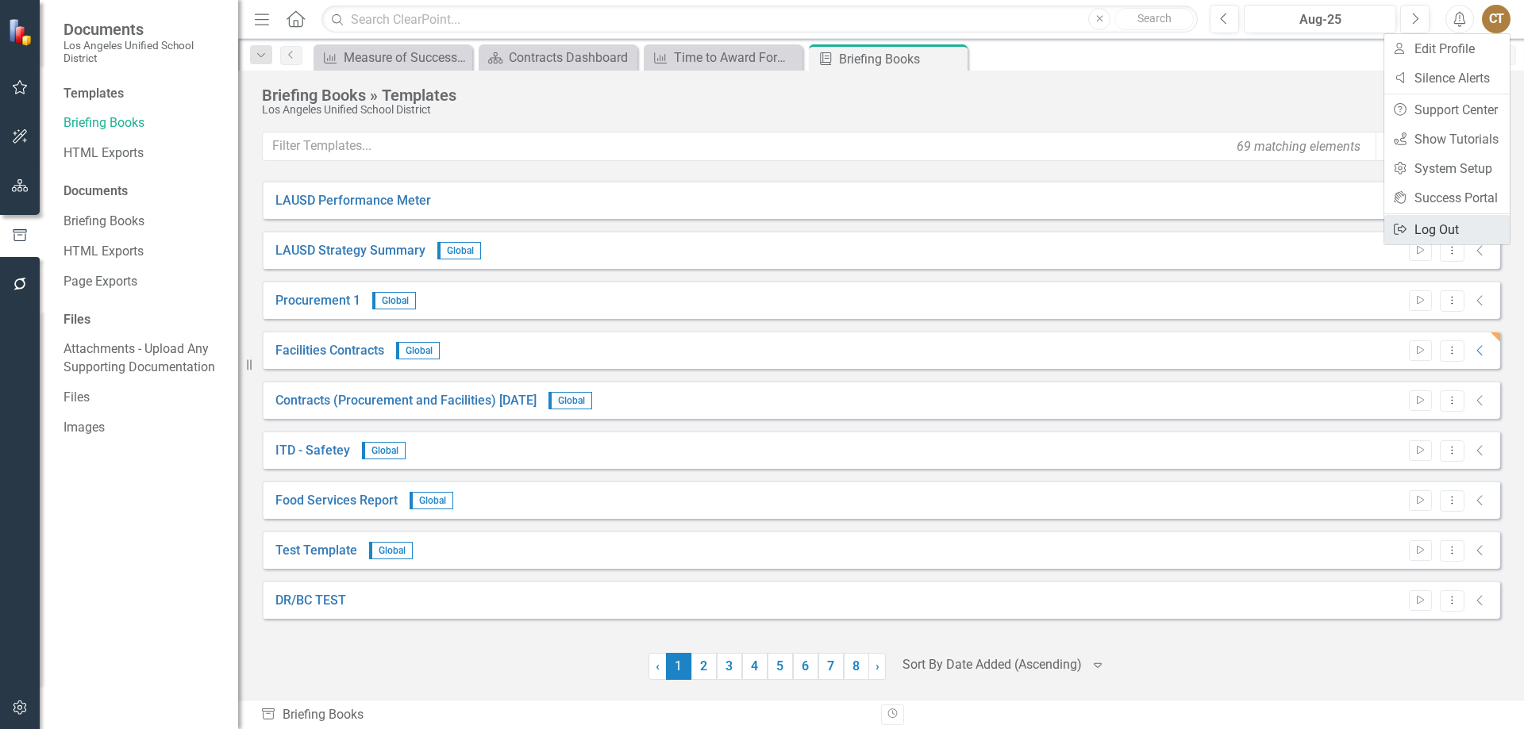
click at [1430, 224] on link "Logout Log Out" at bounding box center [1446, 229] width 125 height 29
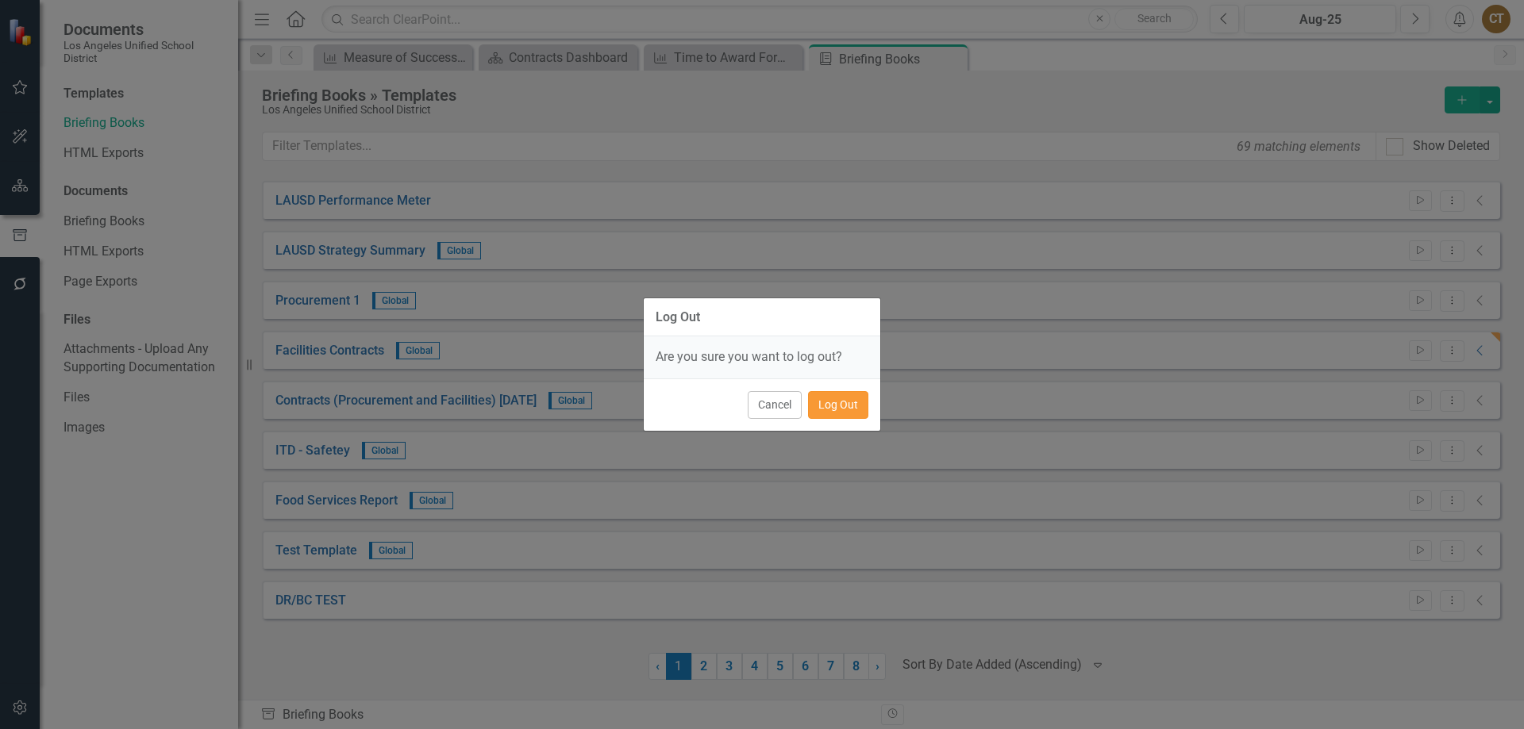
click at [841, 398] on button "Log Out" at bounding box center [838, 405] width 60 height 28
